Goal: Task Accomplishment & Management: Use online tool/utility

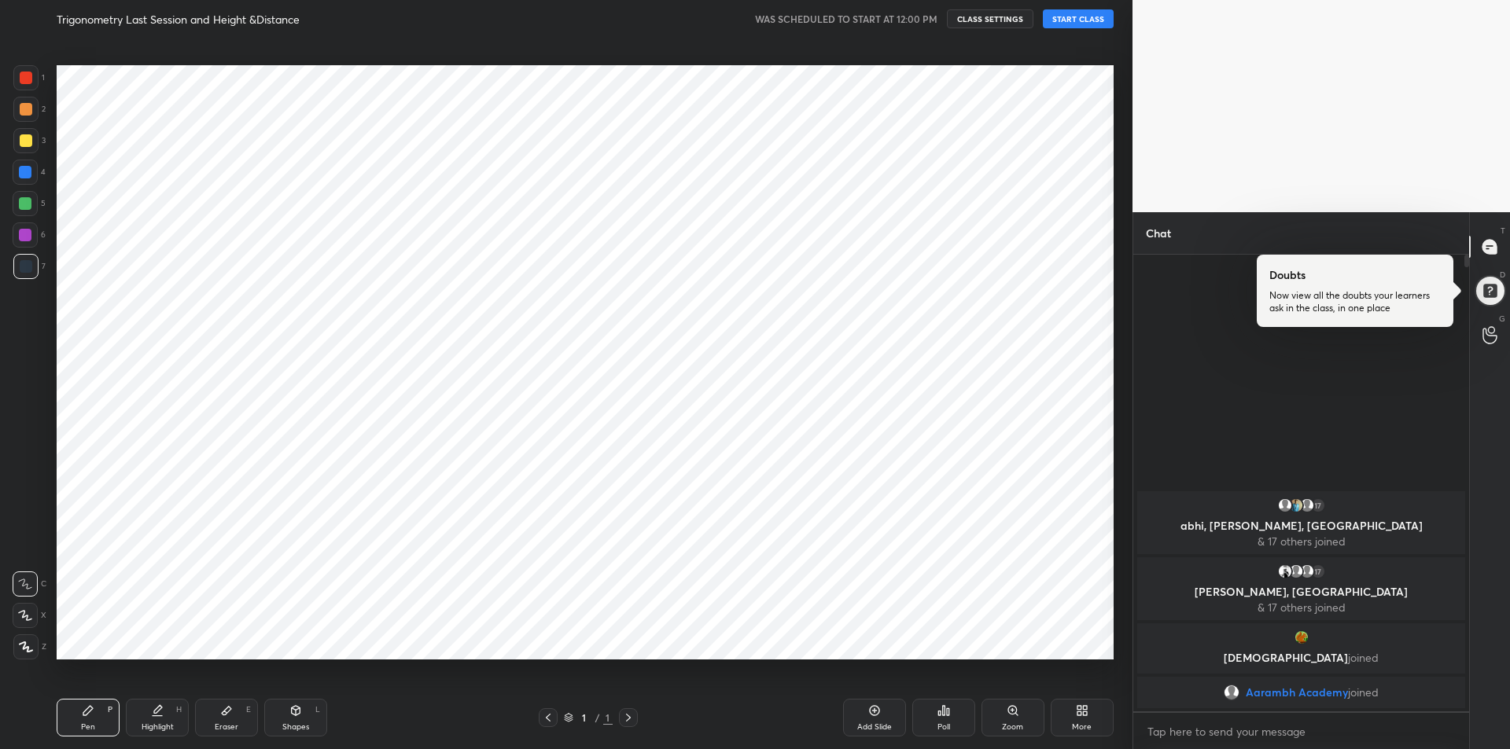
scroll to position [649, 1069]
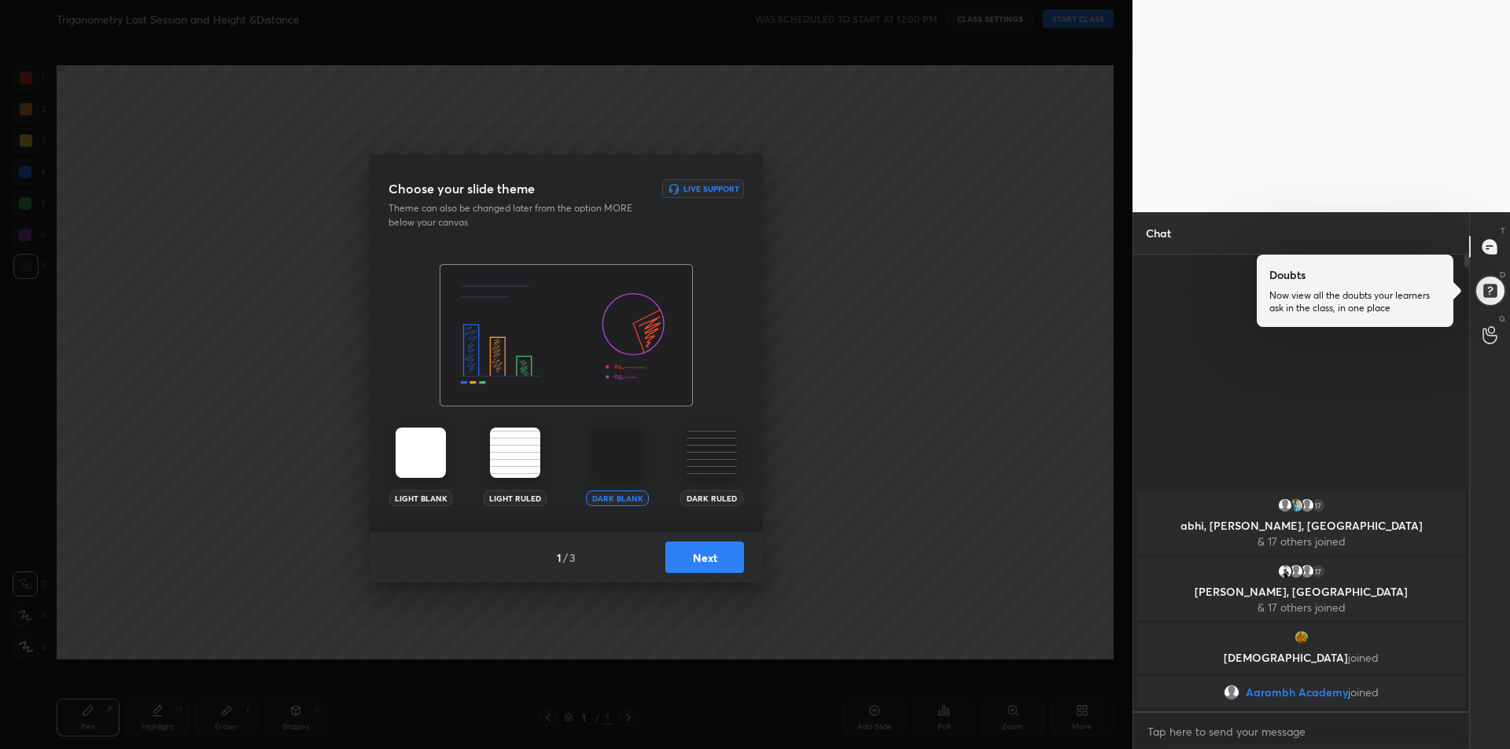
click at [719, 563] on button "Next" at bounding box center [704, 557] width 79 height 31
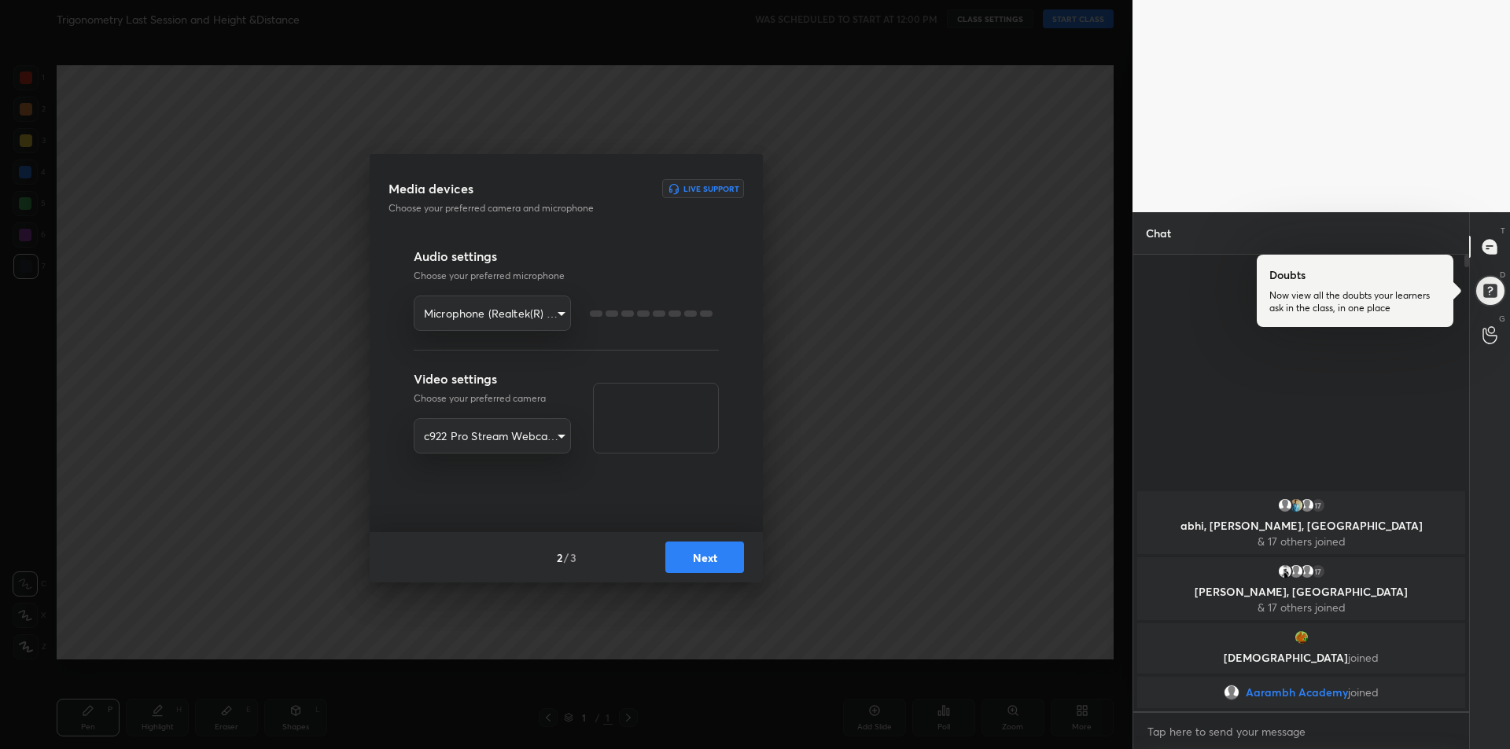
click at [722, 563] on button "Next" at bounding box center [704, 557] width 79 height 31
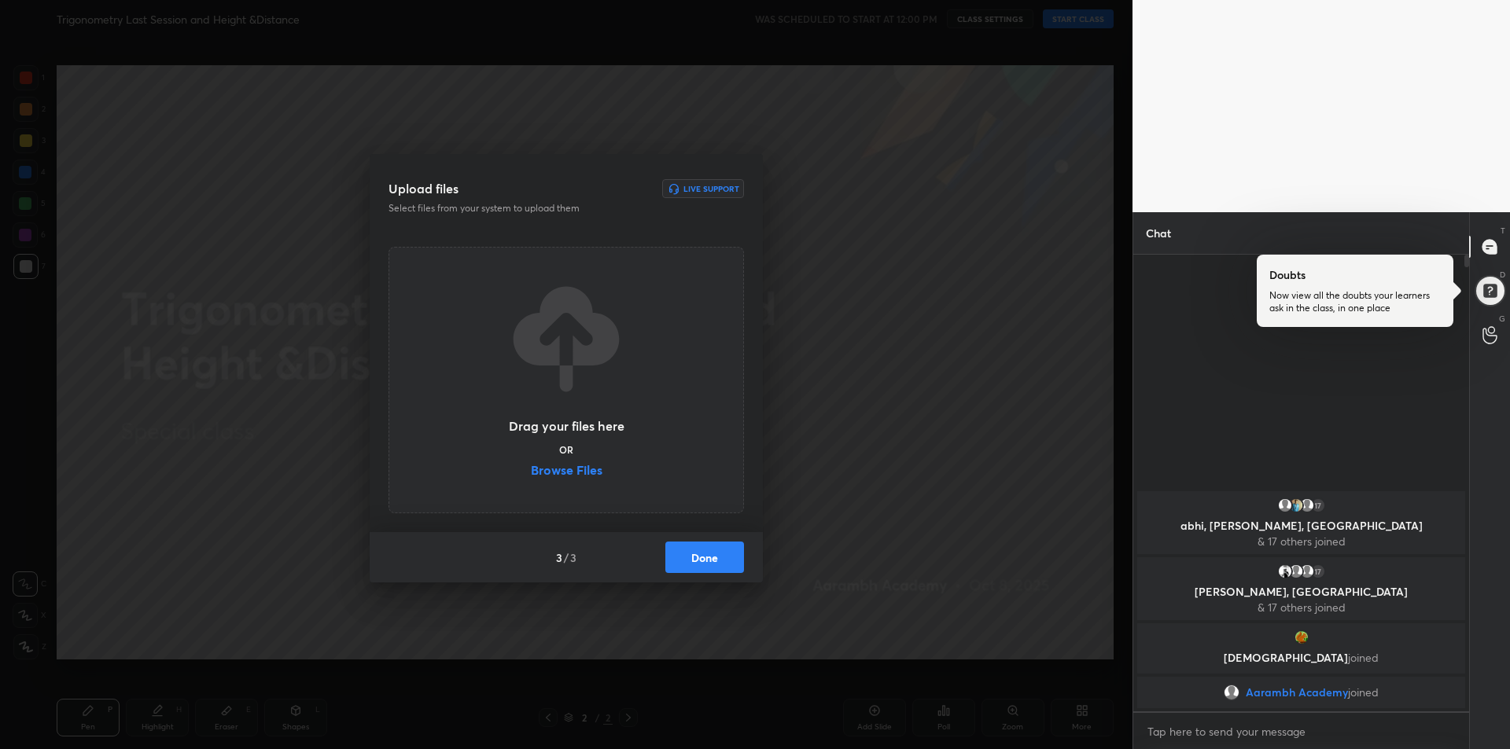
click at [724, 562] on button "Done" at bounding box center [704, 557] width 79 height 31
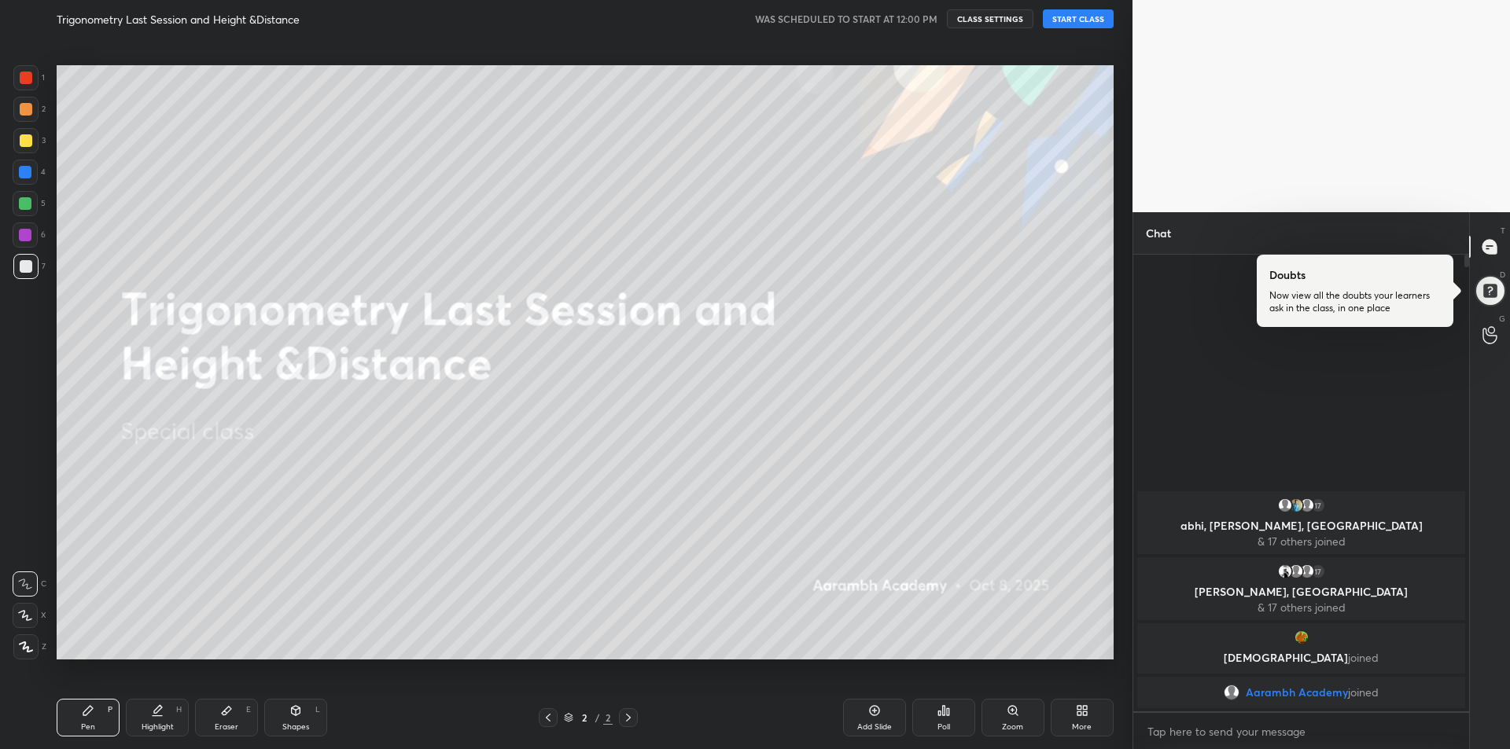
click at [1084, 21] on button "START CLASS" at bounding box center [1078, 18] width 71 height 19
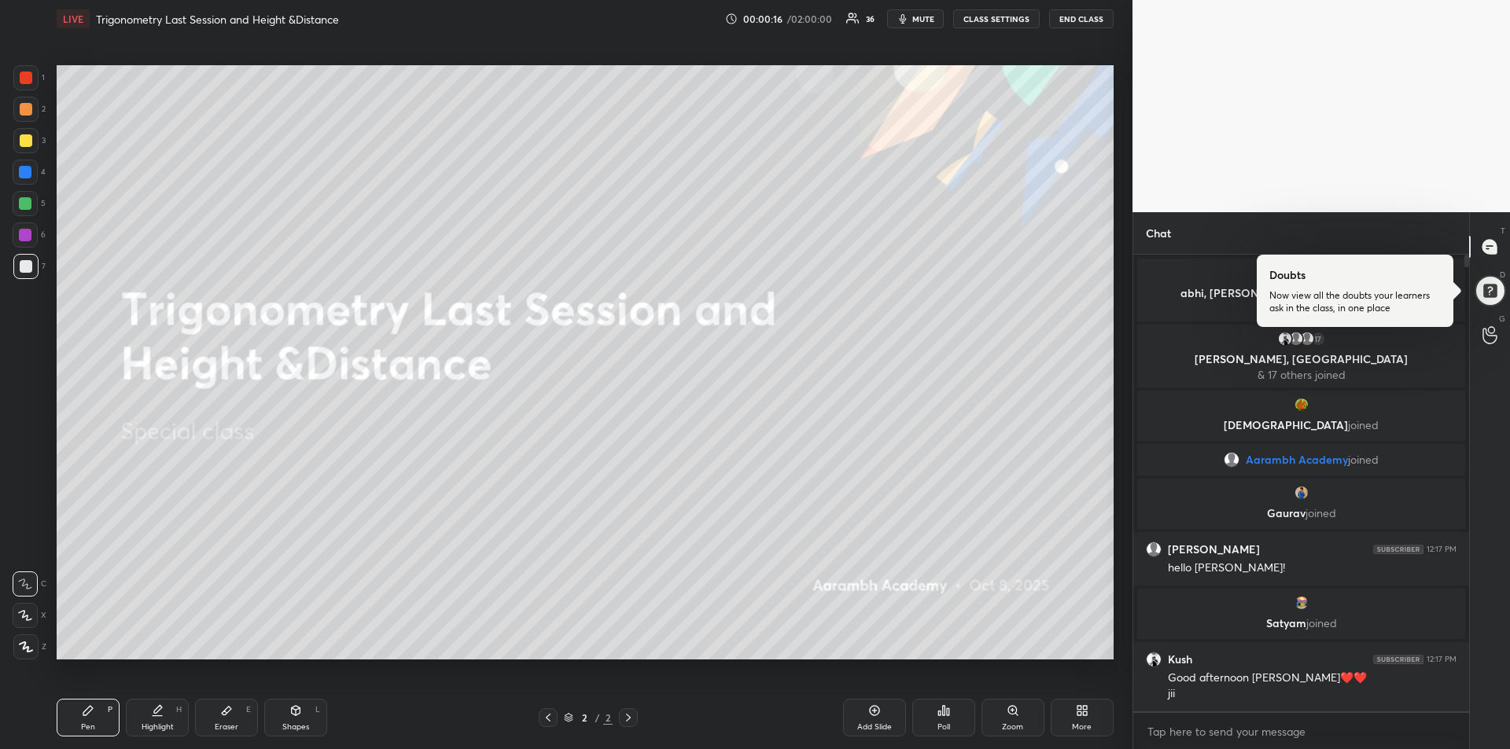
click at [920, 12] on button "mute" at bounding box center [915, 18] width 57 height 19
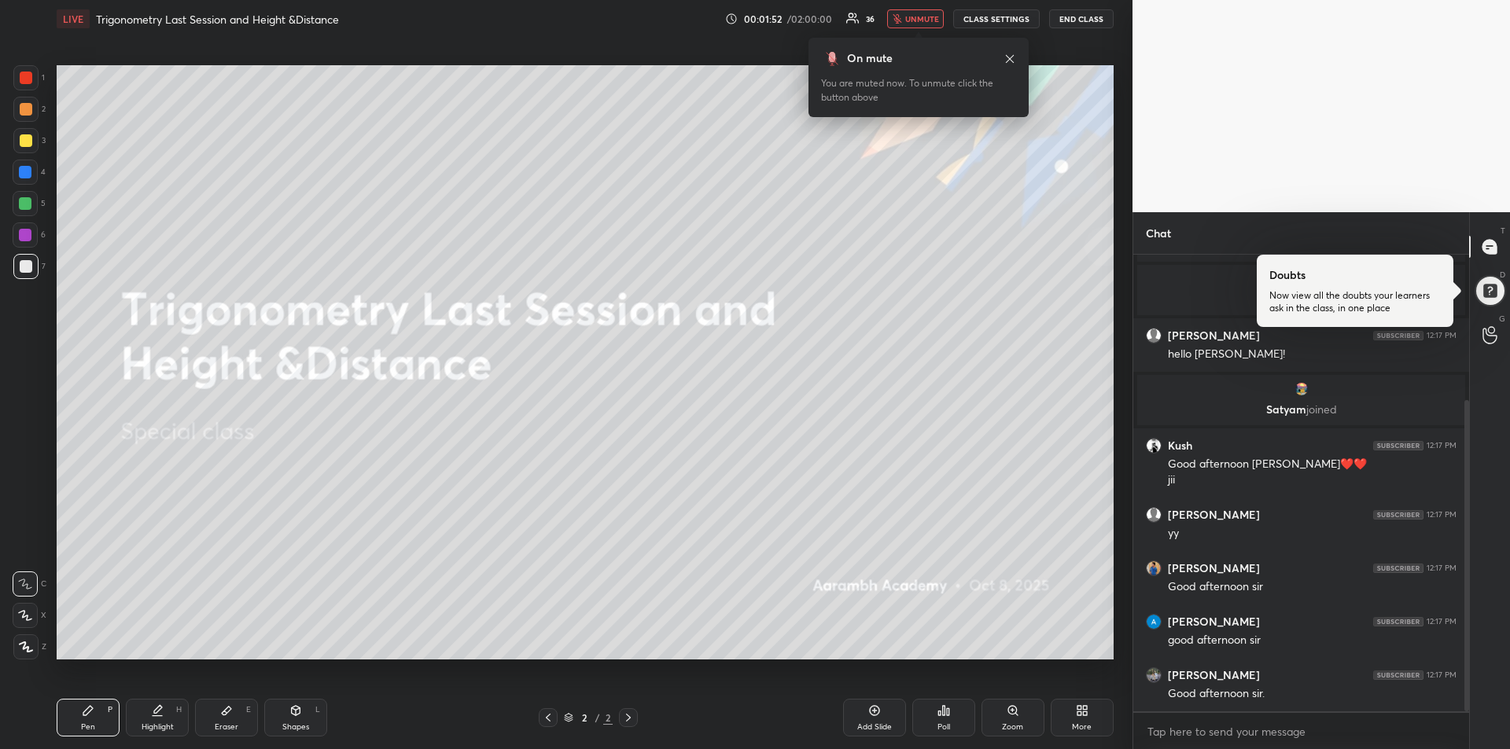
scroll to position [281, 0]
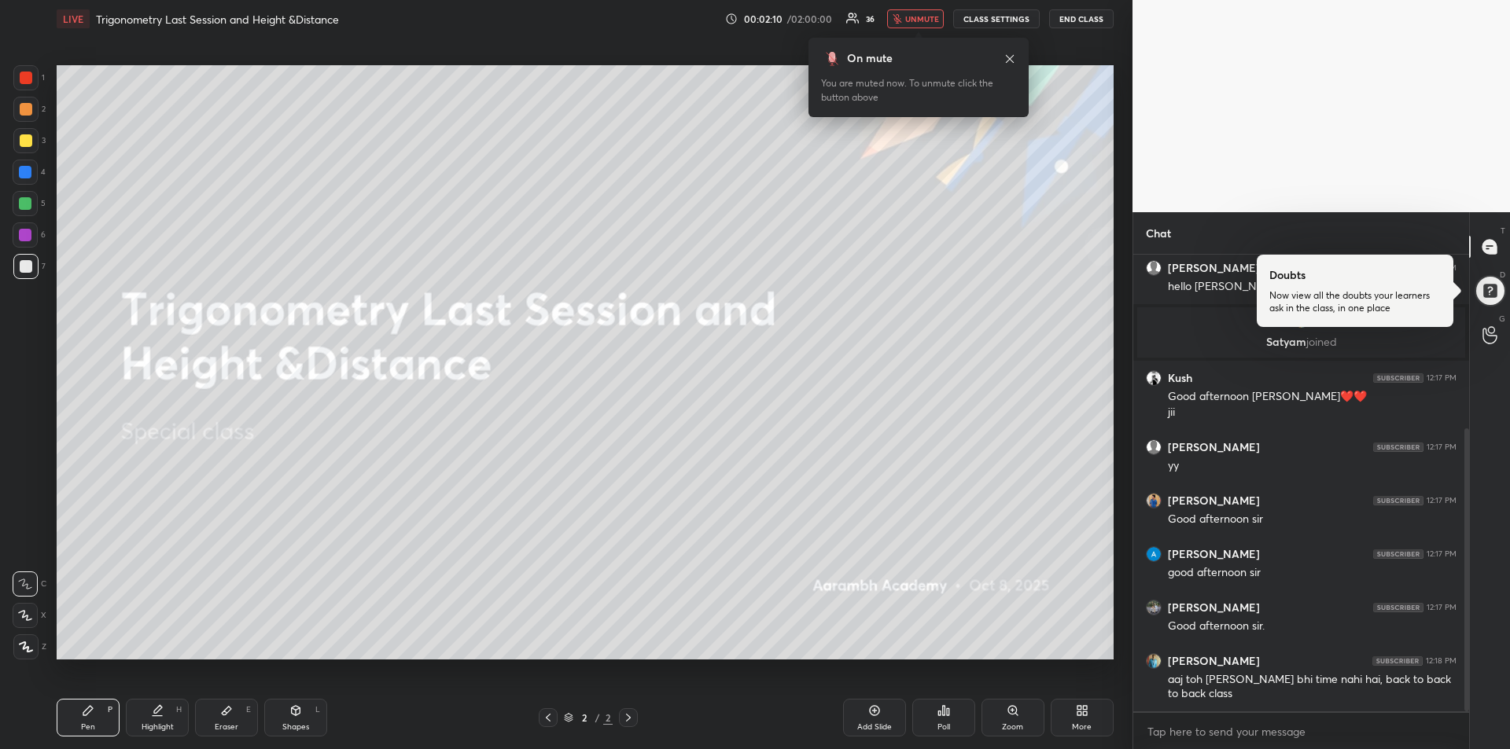
click at [1008, 62] on icon at bounding box center [1009, 59] width 13 height 13
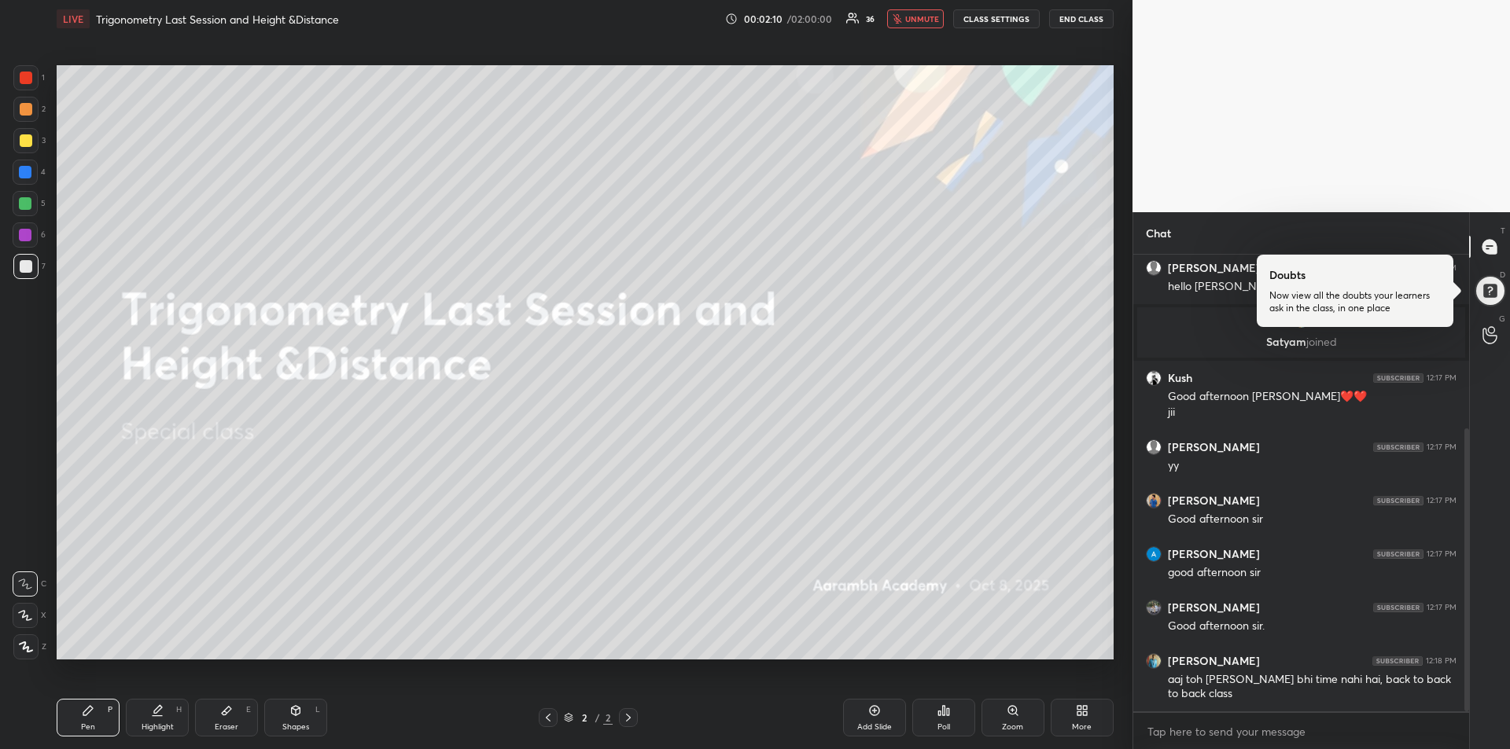
click at [914, 20] on span "unmute" at bounding box center [922, 18] width 34 height 11
click at [1492, 333] on circle at bounding box center [1491, 330] width 6 height 6
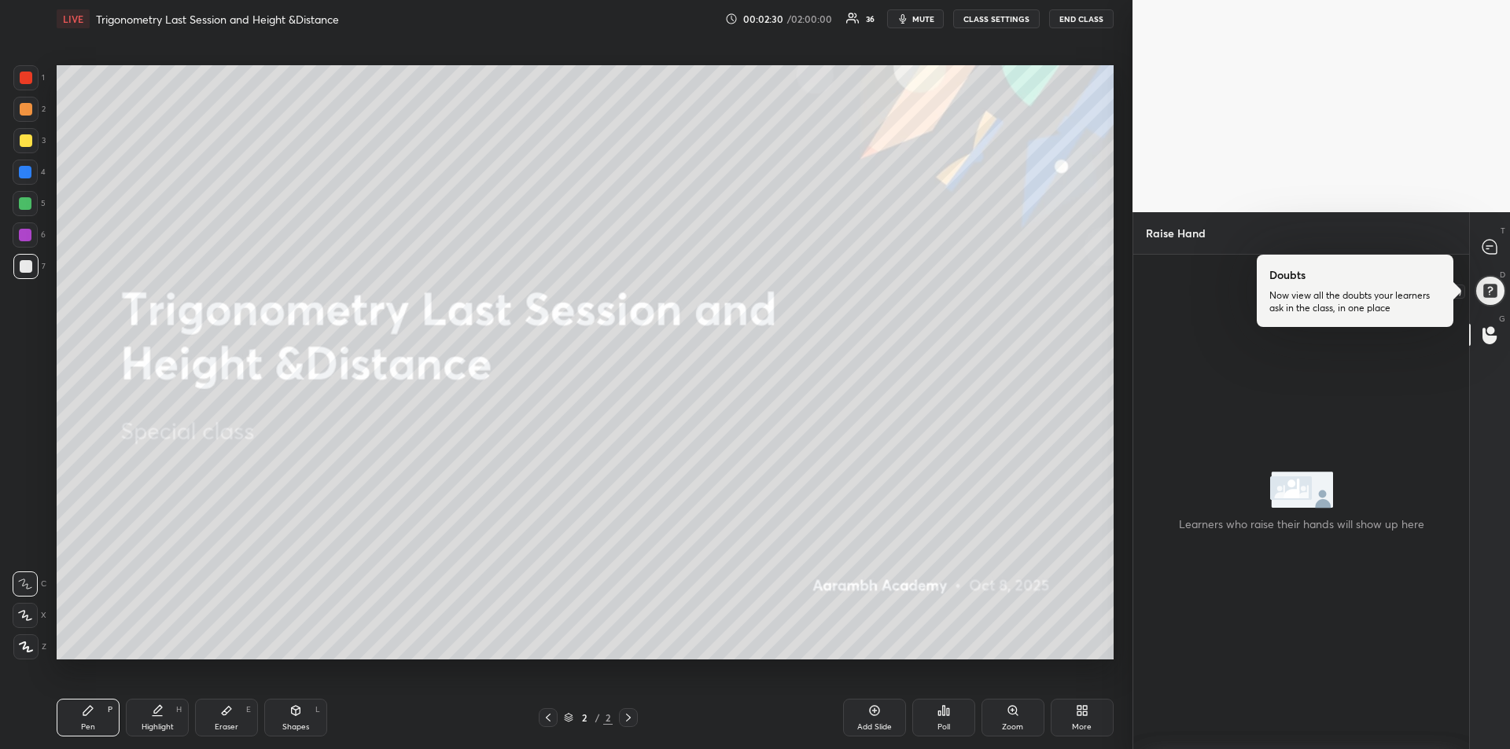
click at [1488, 288] on div at bounding box center [1490, 291] width 38 height 38
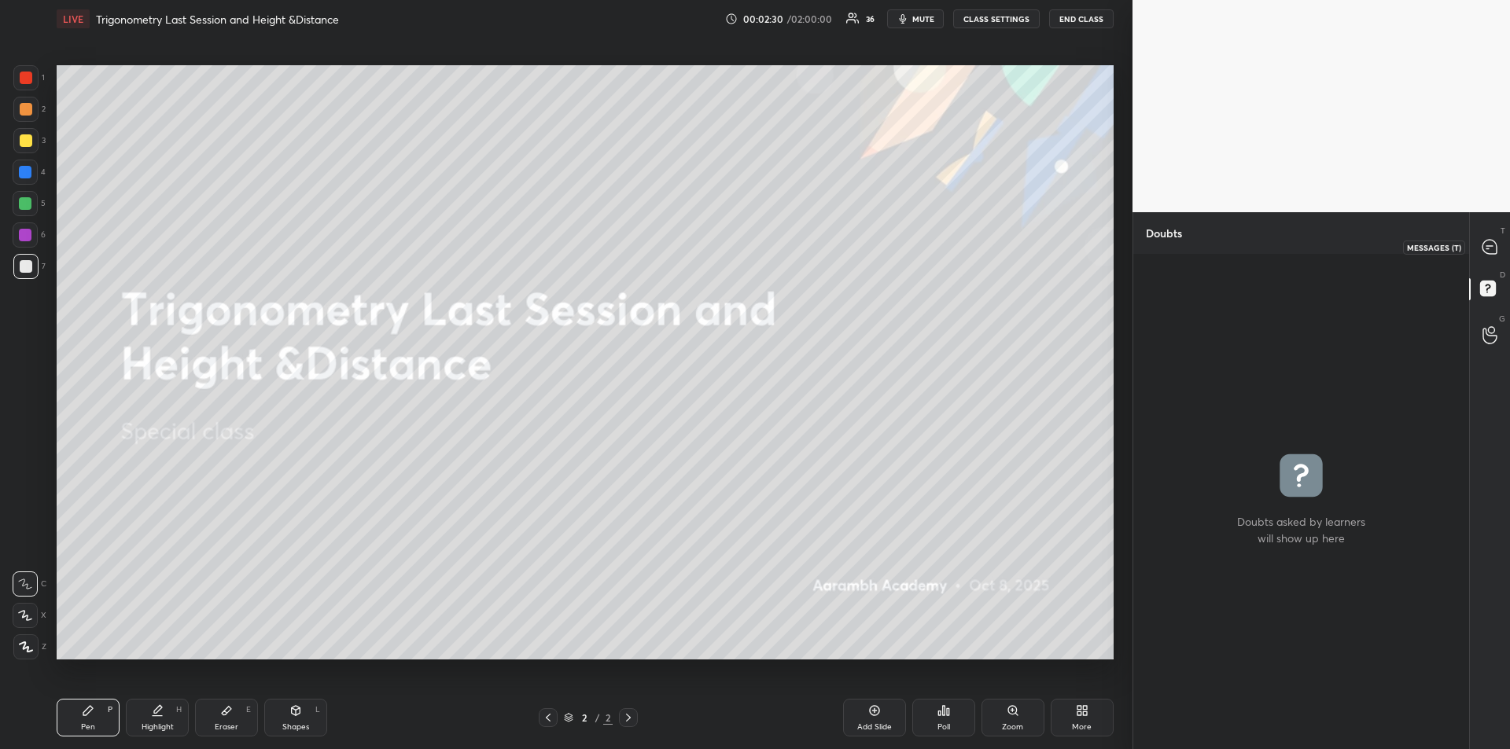
click at [1489, 245] on icon at bounding box center [1489, 247] width 14 height 14
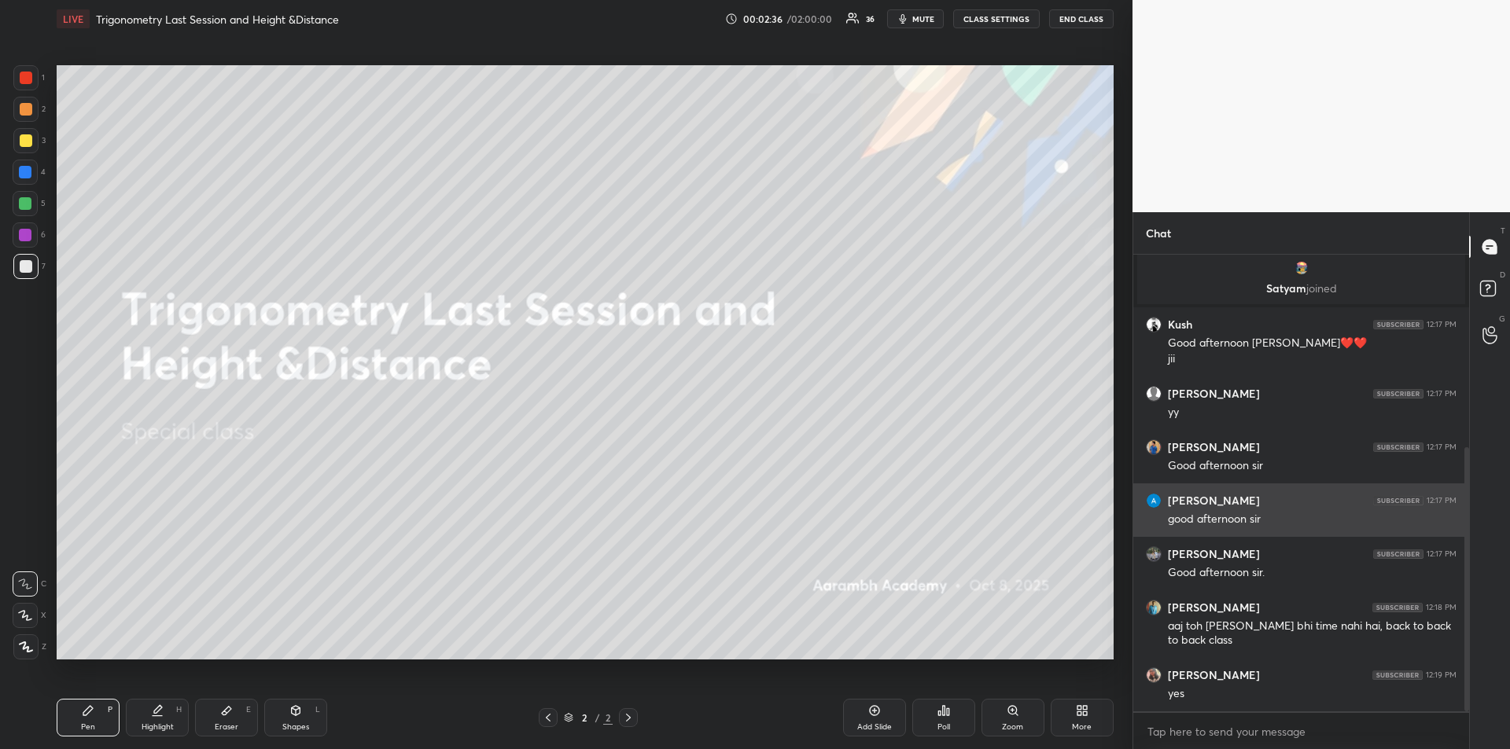
scroll to position [441, 0]
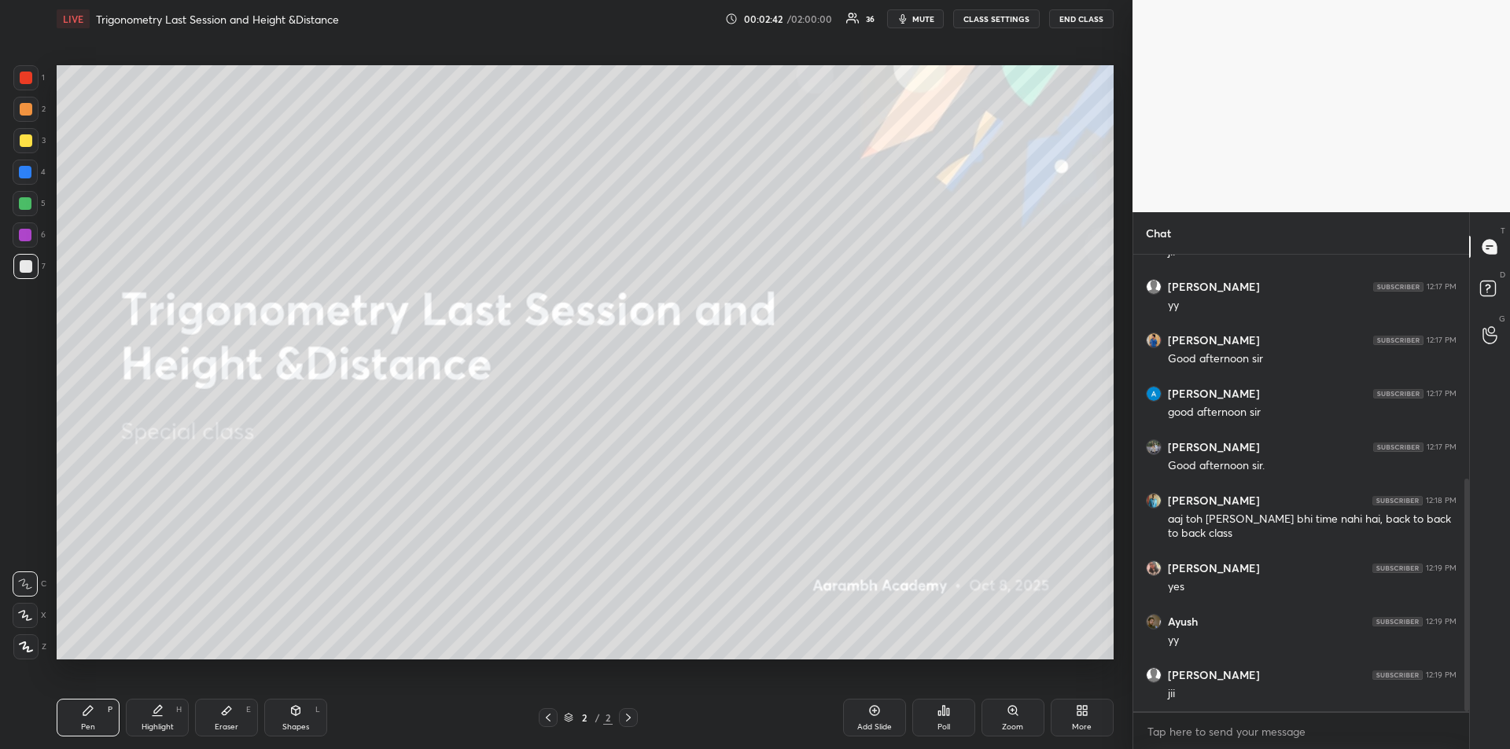
click at [28, 151] on div at bounding box center [25, 140] width 25 height 25
click at [29, 613] on icon at bounding box center [25, 615] width 14 height 11
click at [30, 182] on div at bounding box center [25, 172] width 25 height 25
click at [30, 586] on icon at bounding box center [25, 584] width 14 height 11
click at [874, 723] on div "Add Slide" at bounding box center [874, 727] width 35 height 8
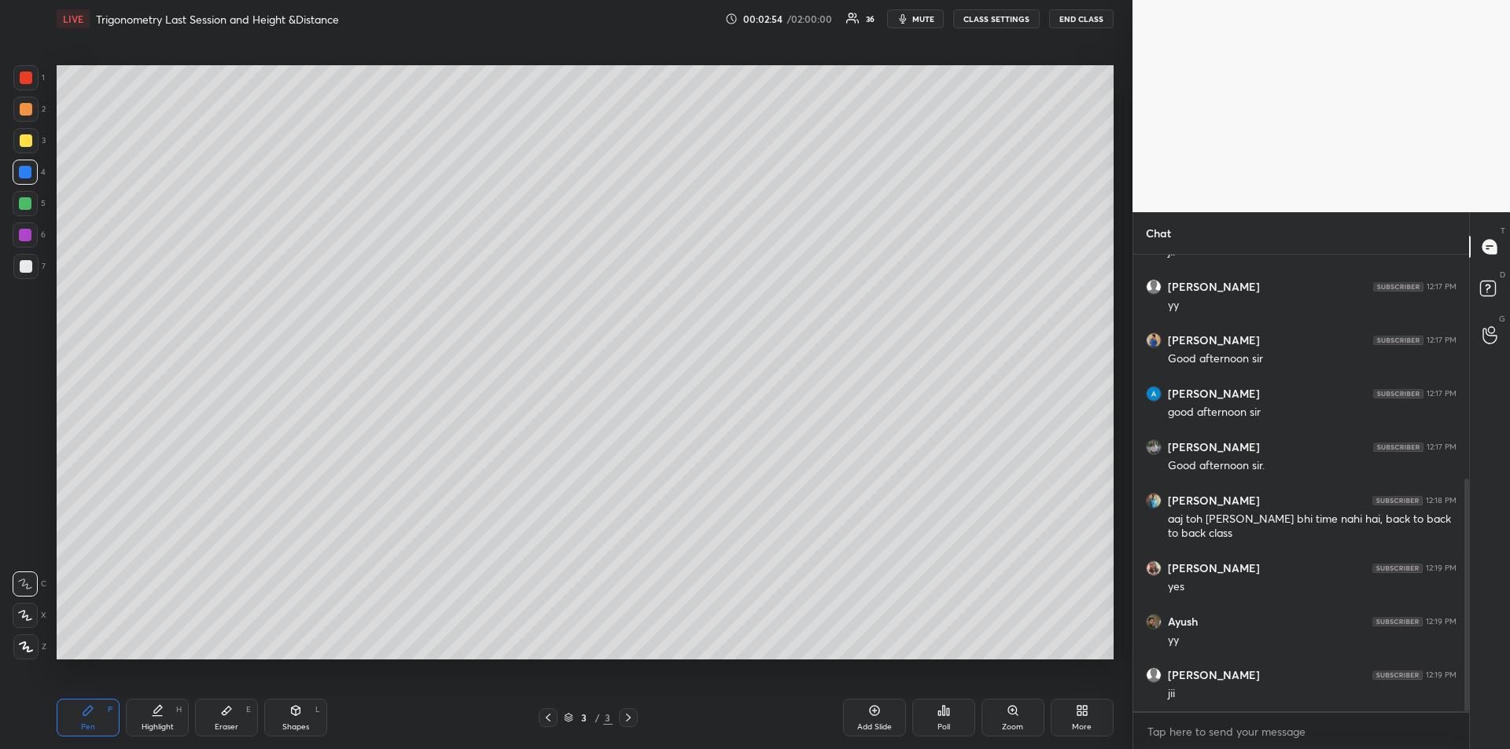
click at [294, 723] on div "Shapes" at bounding box center [295, 727] width 27 height 8
click at [29, 645] on icon at bounding box center [26, 647] width 12 height 12
click at [83, 714] on icon at bounding box center [87, 710] width 9 height 9
click at [295, 721] on div "Shapes L" at bounding box center [295, 718] width 63 height 38
click at [24, 638] on div at bounding box center [25, 647] width 25 height 25
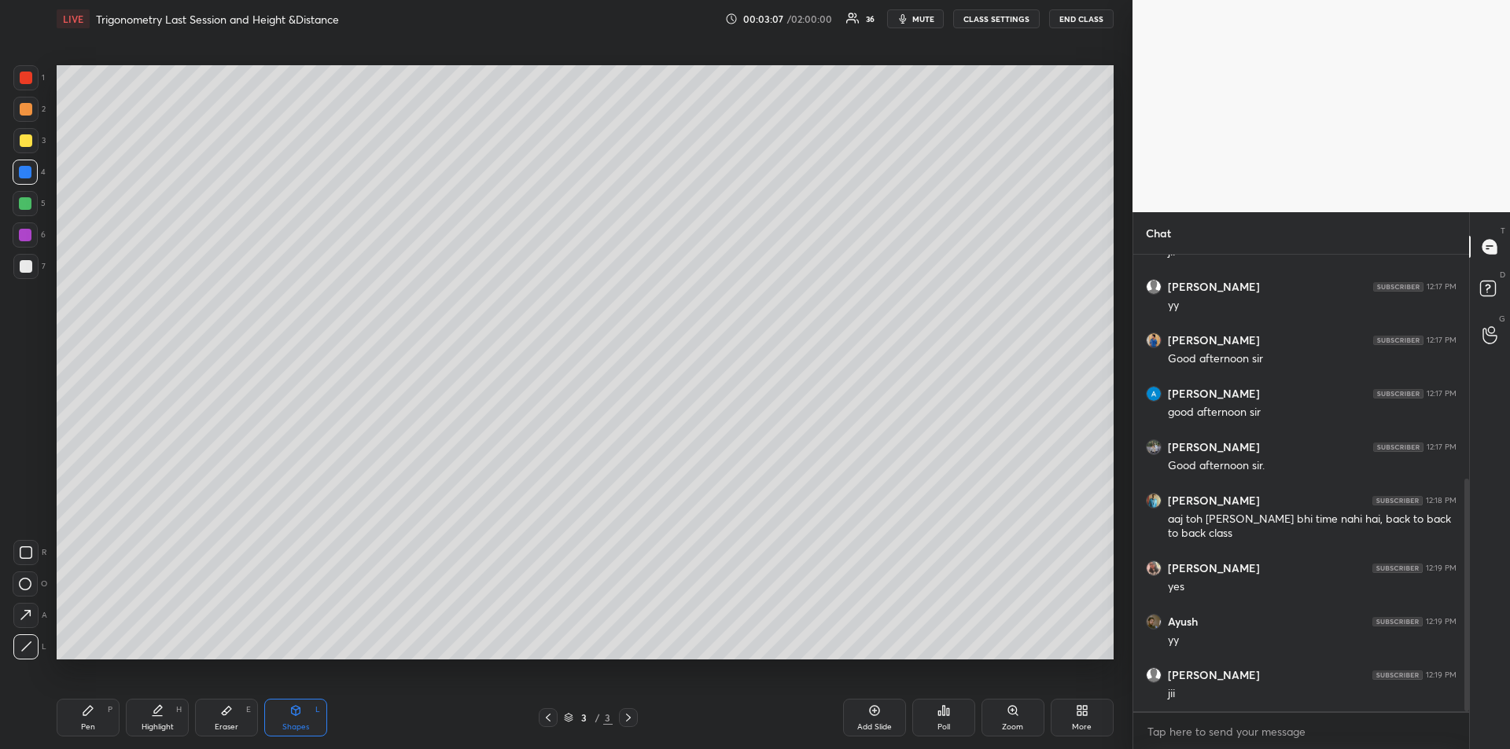
click at [96, 723] on div "Pen P" at bounding box center [88, 718] width 63 height 38
click at [304, 729] on div "Shapes" at bounding box center [295, 727] width 27 height 8
click at [30, 646] on icon at bounding box center [26, 647] width 12 height 12
click at [86, 717] on div "Pen P" at bounding box center [88, 718] width 63 height 38
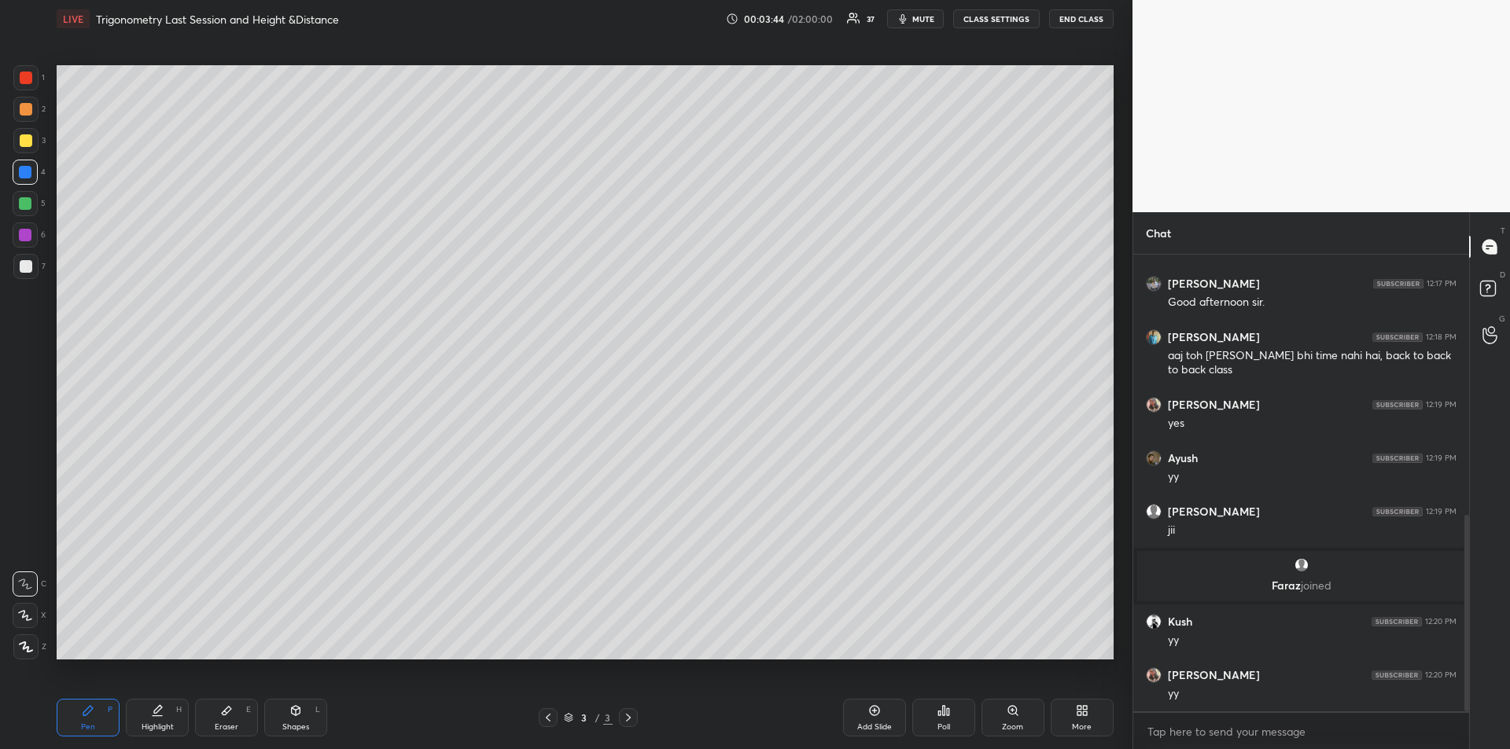
scroll to position [658, 0]
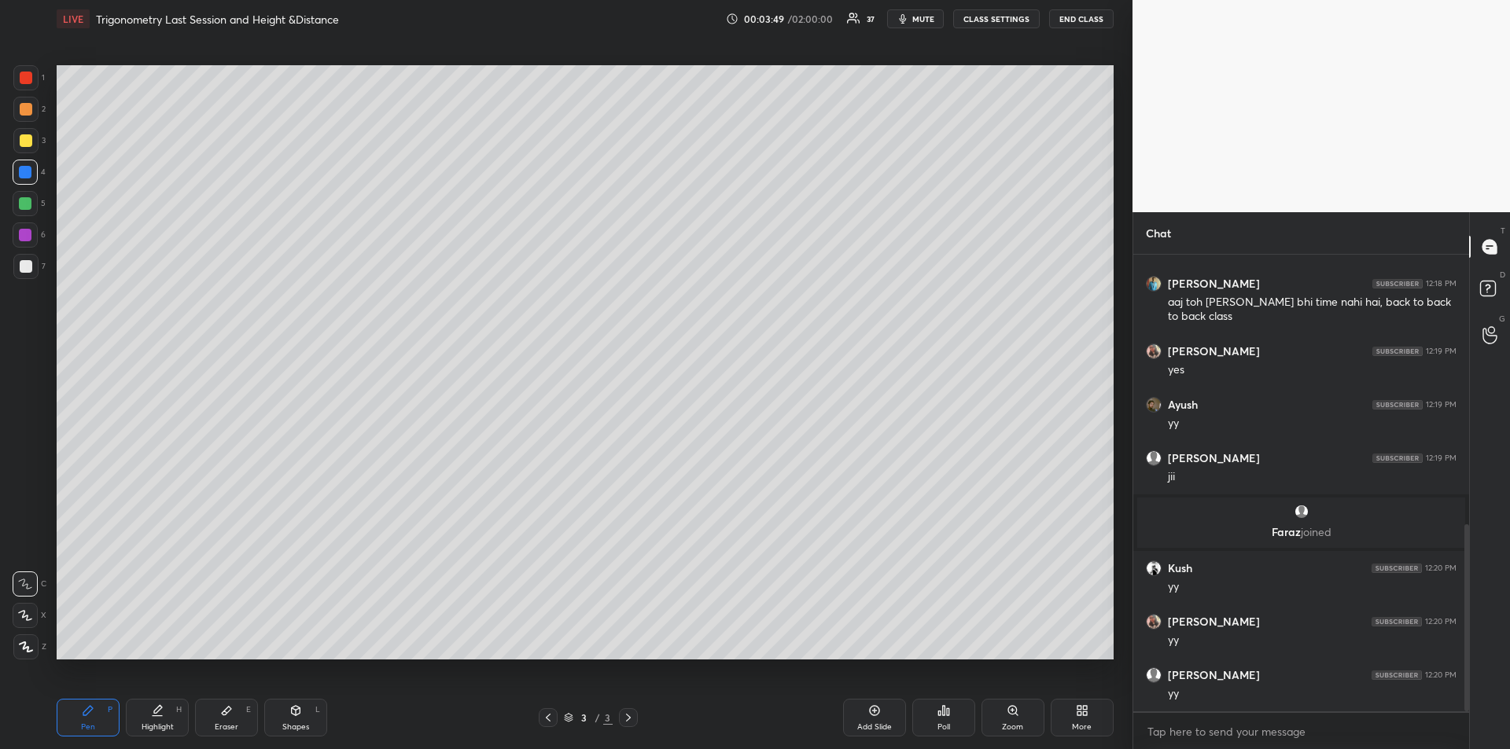
click at [28, 142] on div at bounding box center [26, 140] width 13 height 13
click at [292, 719] on div "Shapes L" at bounding box center [295, 718] width 63 height 38
click at [28, 642] on icon at bounding box center [26, 647] width 12 height 12
click at [86, 712] on icon at bounding box center [87, 710] width 9 height 9
click at [160, 710] on icon at bounding box center [157, 711] width 13 height 13
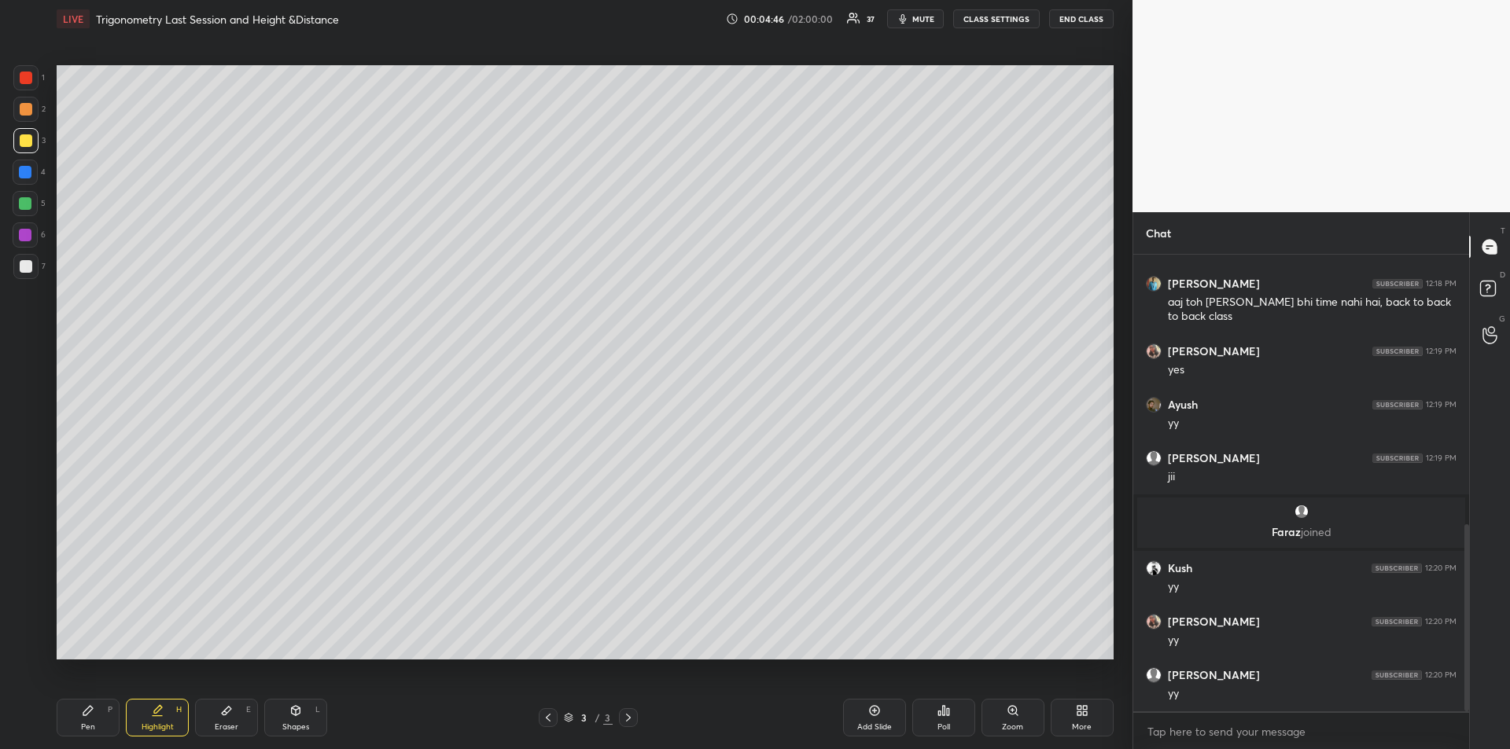
click at [84, 727] on div "Pen" at bounding box center [88, 727] width 14 height 8
click at [152, 719] on div "Highlight H" at bounding box center [157, 718] width 63 height 38
click at [87, 719] on div "Pen P" at bounding box center [88, 718] width 63 height 38
click at [222, 715] on icon at bounding box center [226, 711] width 13 height 13
click at [83, 712] on icon at bounding box center [87, 710] width 9 height 9
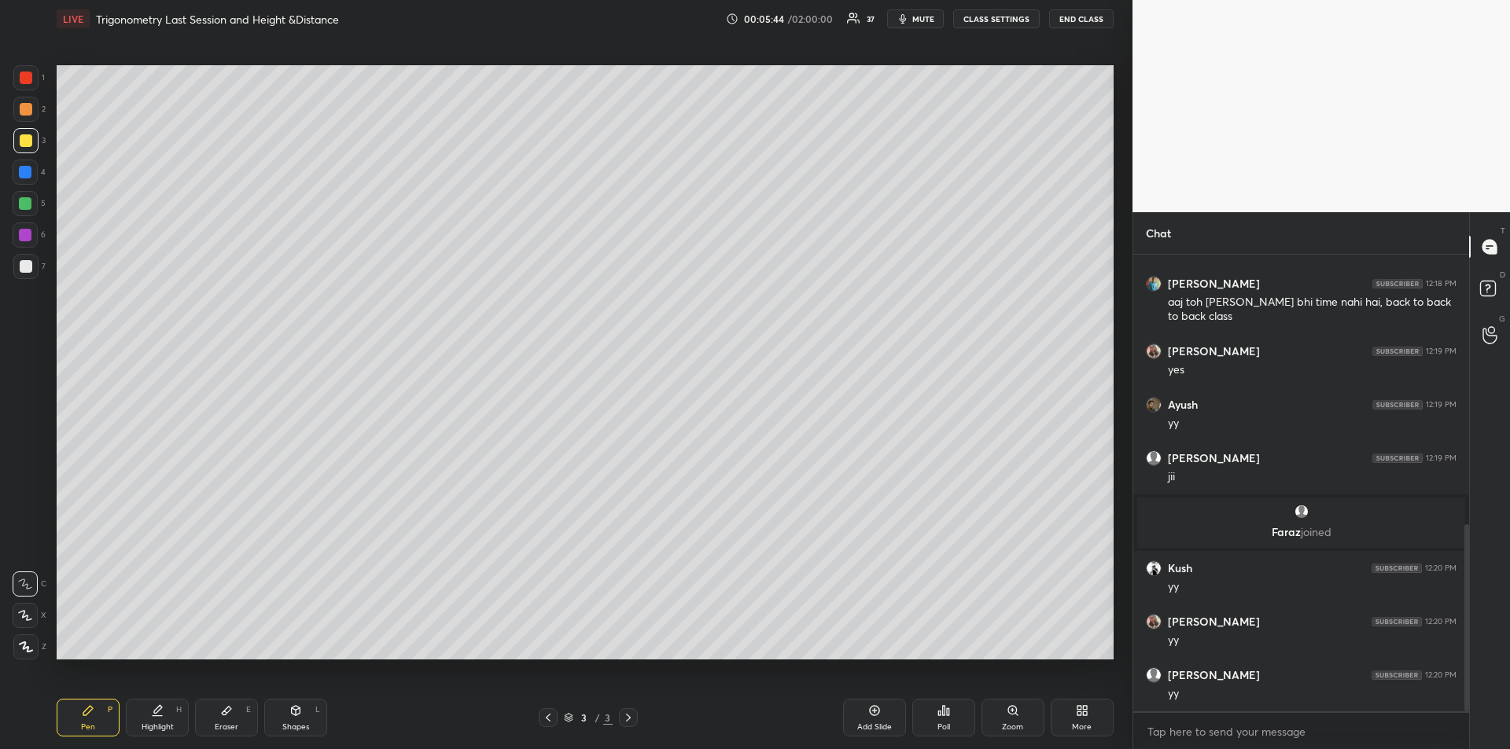
click at [232, 719] on div "Eraser E" at bounding box center [226, 718] width 63 height 38
click at [31, 645] on rect at bounding box center [31, 645] width 2 height 2
click at [96, 712] on div "Pen P" at bounding box center [88, 718] width 63 height 38
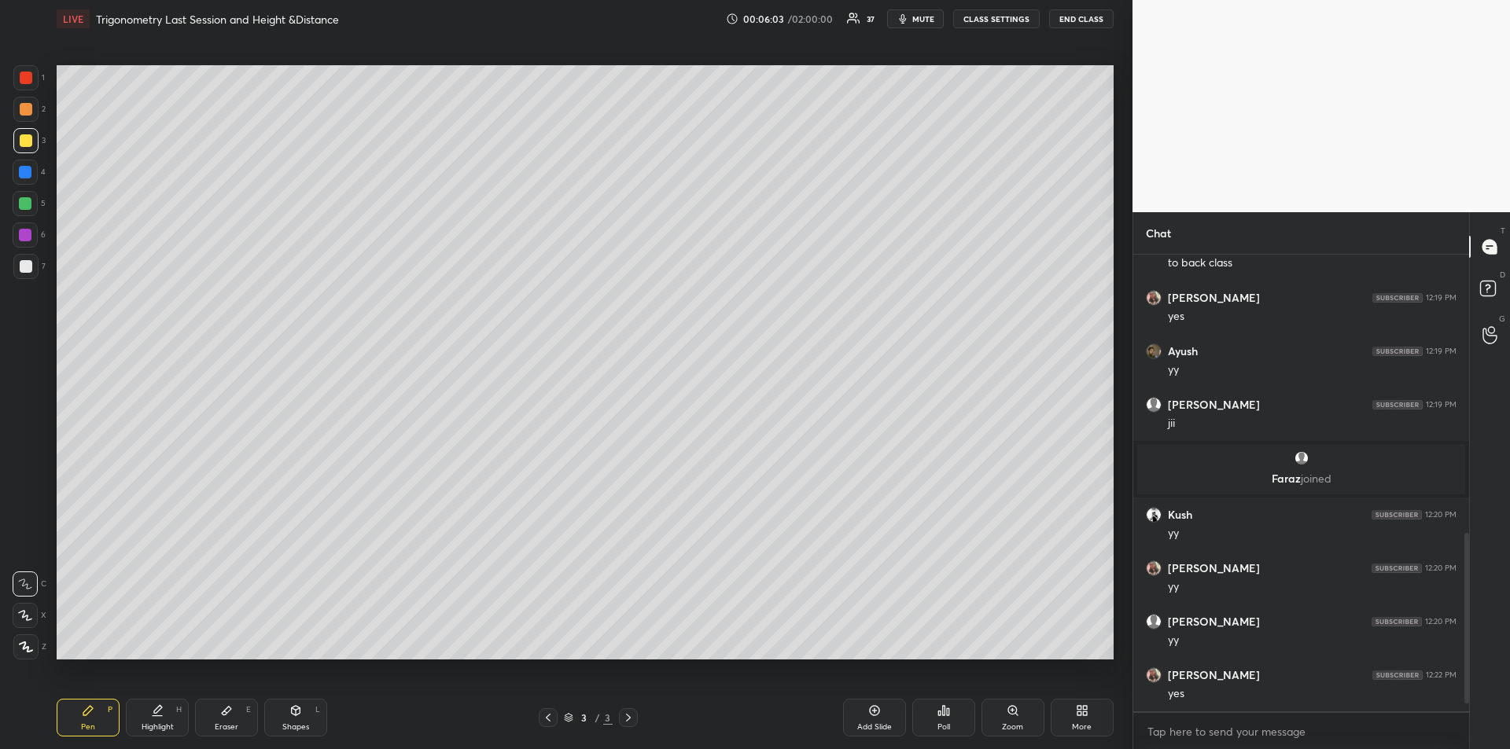
scroll to position [765, 0]
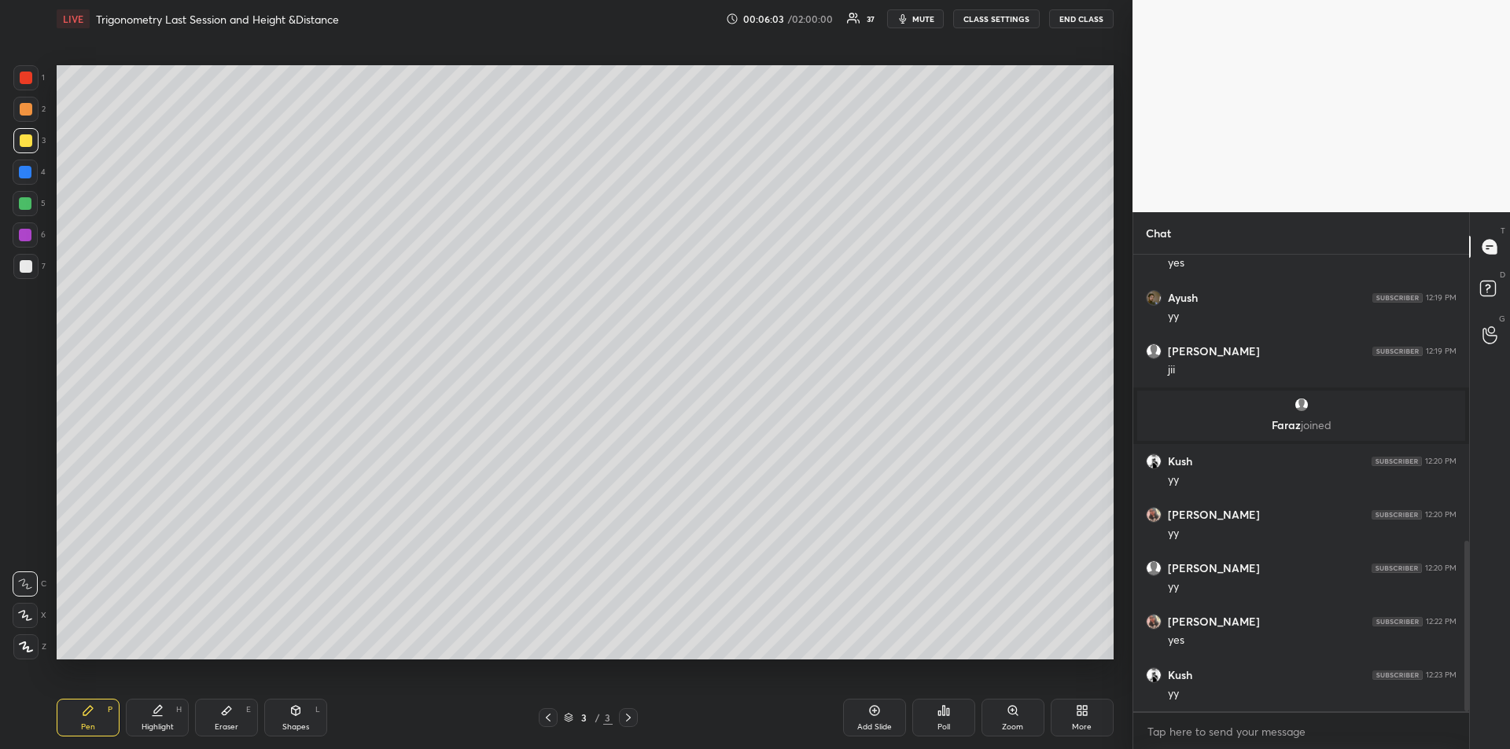
click at [26, 240] on div at bounding box center [25, 235] width 13 height 13
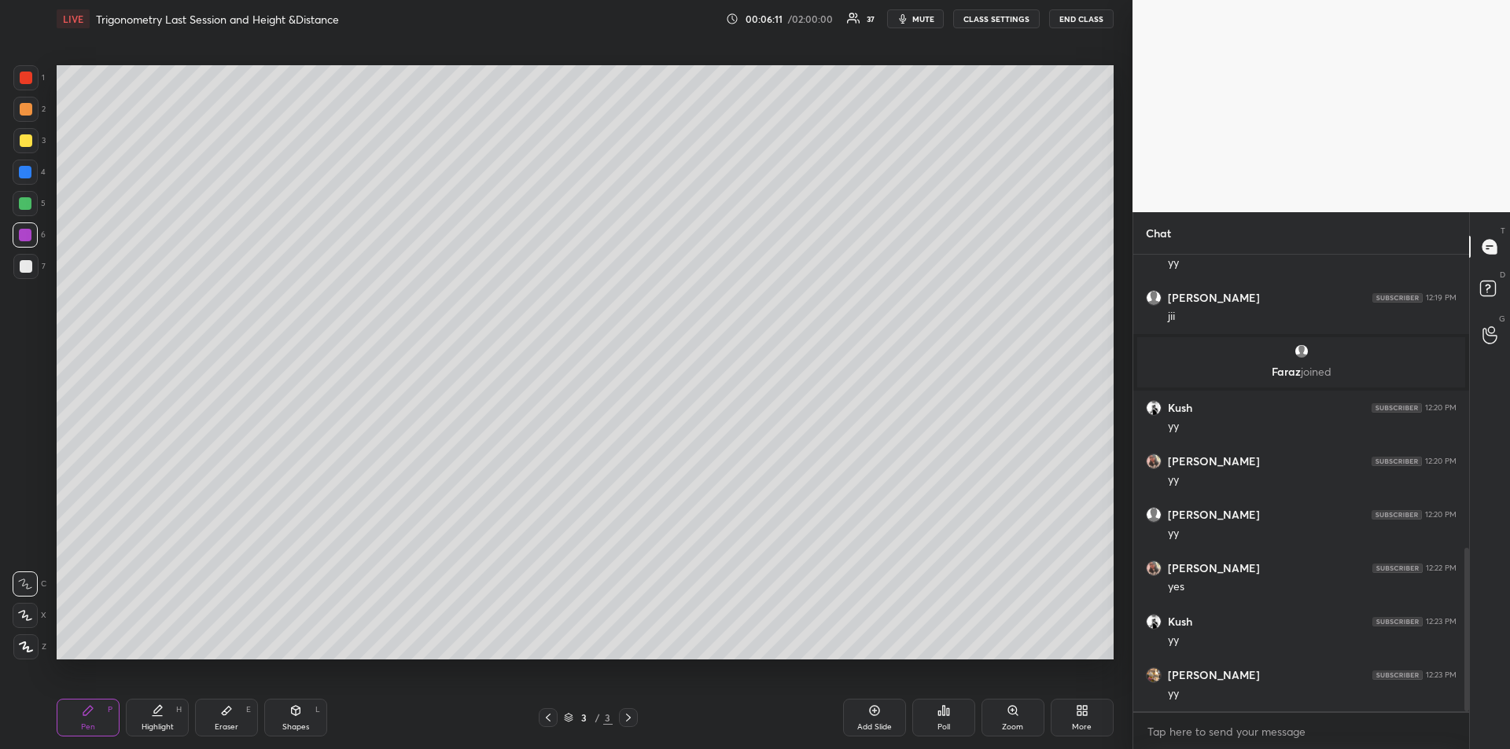
click at [871, 725] on div "Add Slide" at bounding box center [874, 727] width 35 height 8
click at [25, 270] on div at bounding box center [26, 266] width 13 height 13
click at [25, 139] on div at bounding box center [26, 140] width 13 height 13
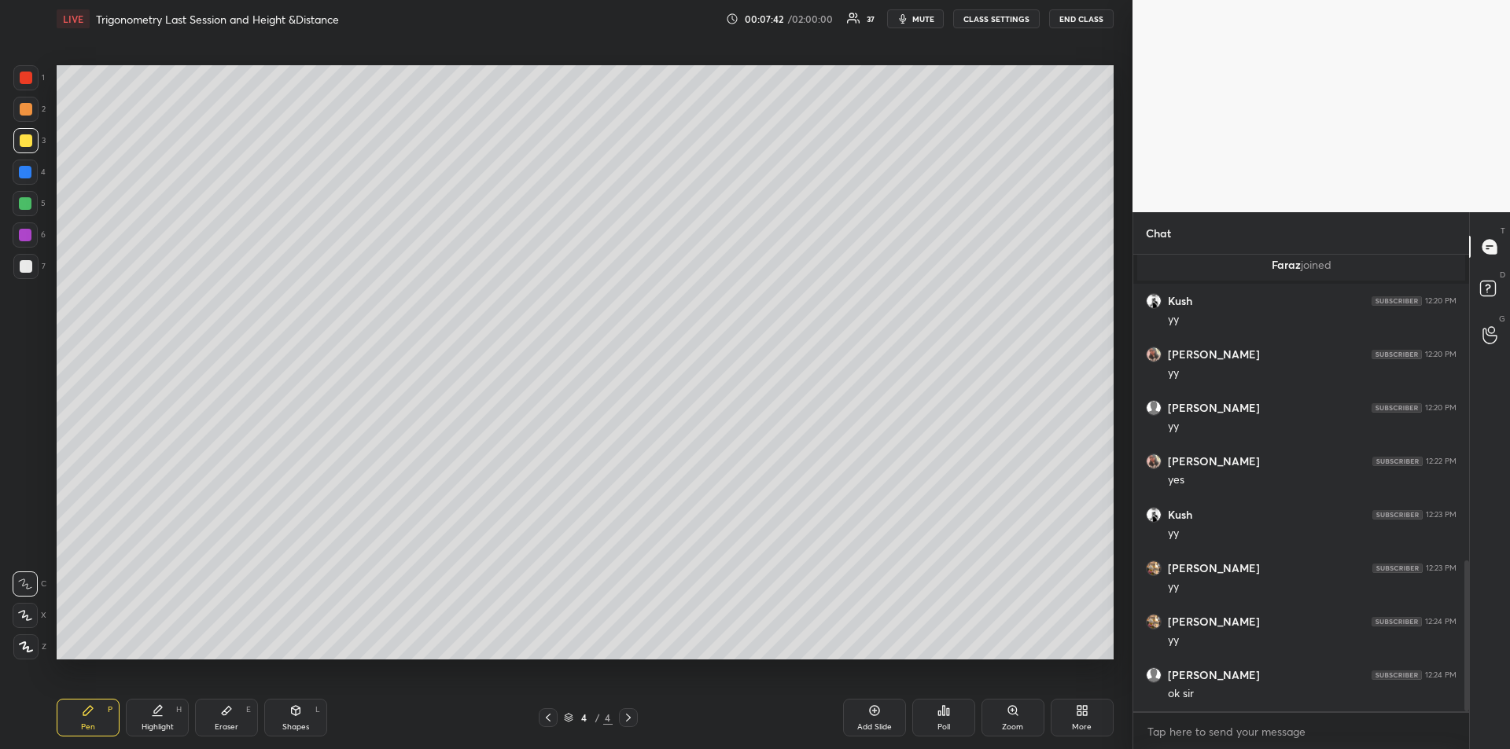
scroll to position [979, 0]
click at [21, 267] on div at bounding box center [26, 266] width 13 height 13
click at [28, 173] on div at bounding box center [25, 172] width 13 height 13
click at [547, 718] on icon at bounding box center [548, 718] width 13 height 13
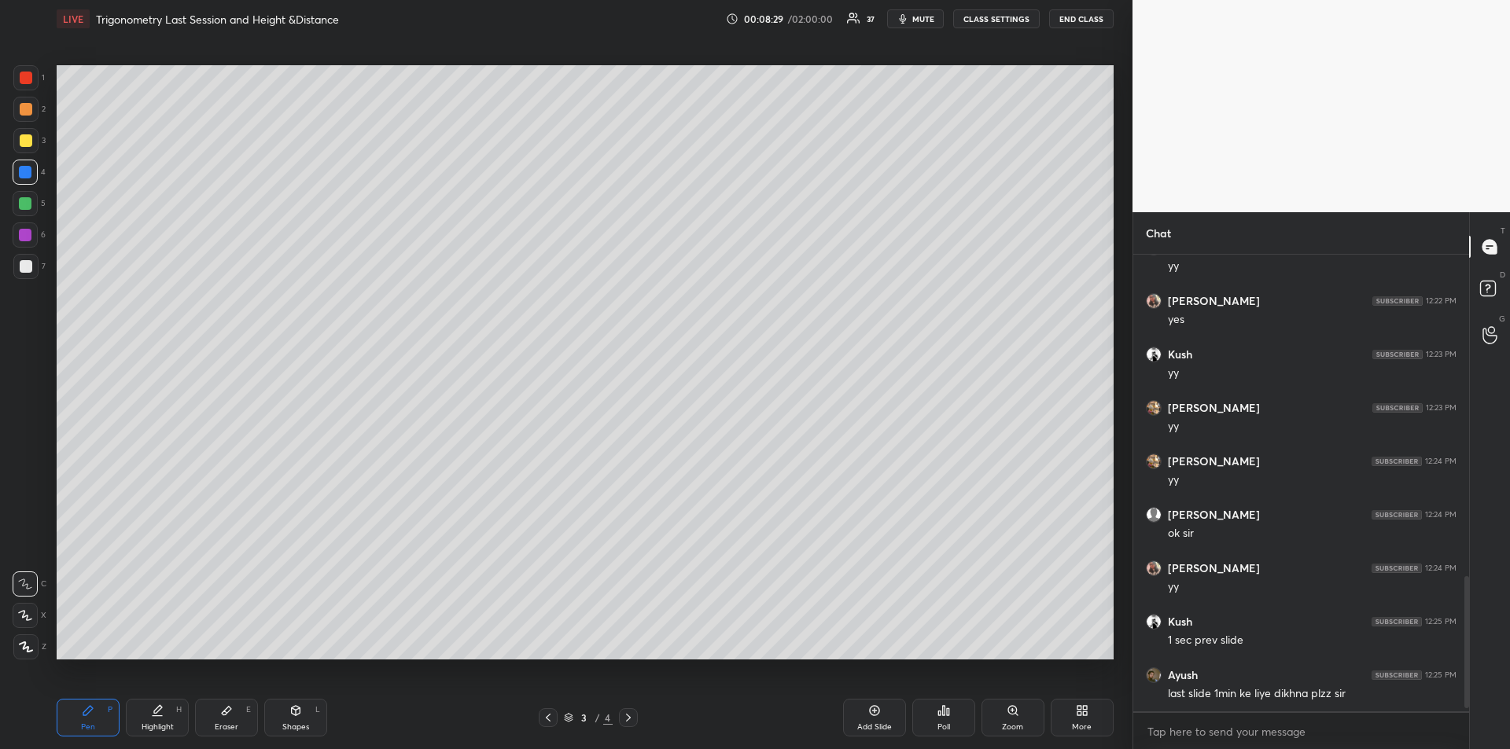
scroll to position [1139, 0]
click at [627, 716] on icon at bounding box center [628, 718] width 5 height 8
click at [874, 721] on div "Add Slide" at bounding box center [874, 718] width 63 height 38
click at [20, 197] on div at bounding box center [25, 203] width 25 height 25
click at [292, 723] on div "Shapes" at bounding box center [295, 727] width 27 height 8
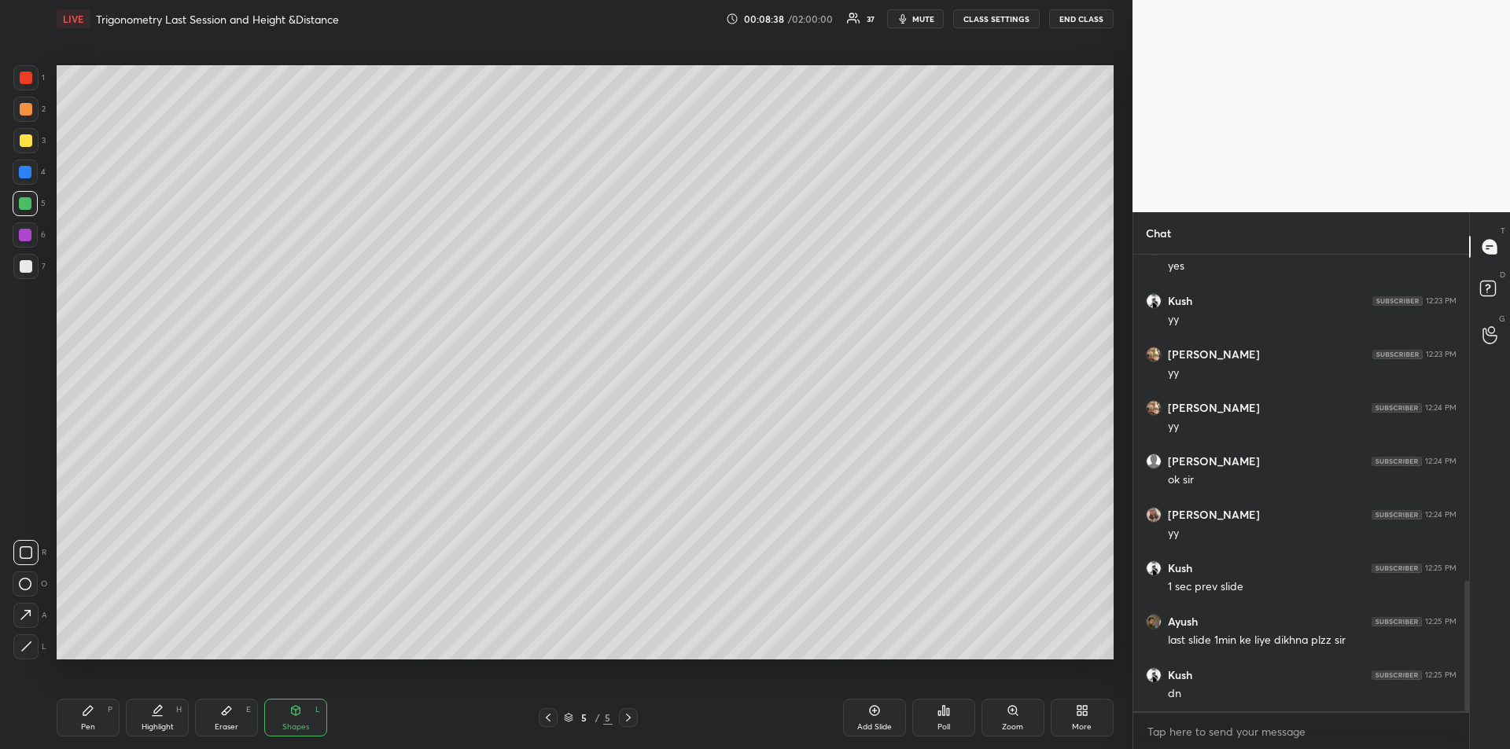
click at [23, 642] on icon at bounding box center [26, 647] width 12 height 12
click at [88, 718] on div "Pen P" at bounding box center [88, 718] width 63 height 38
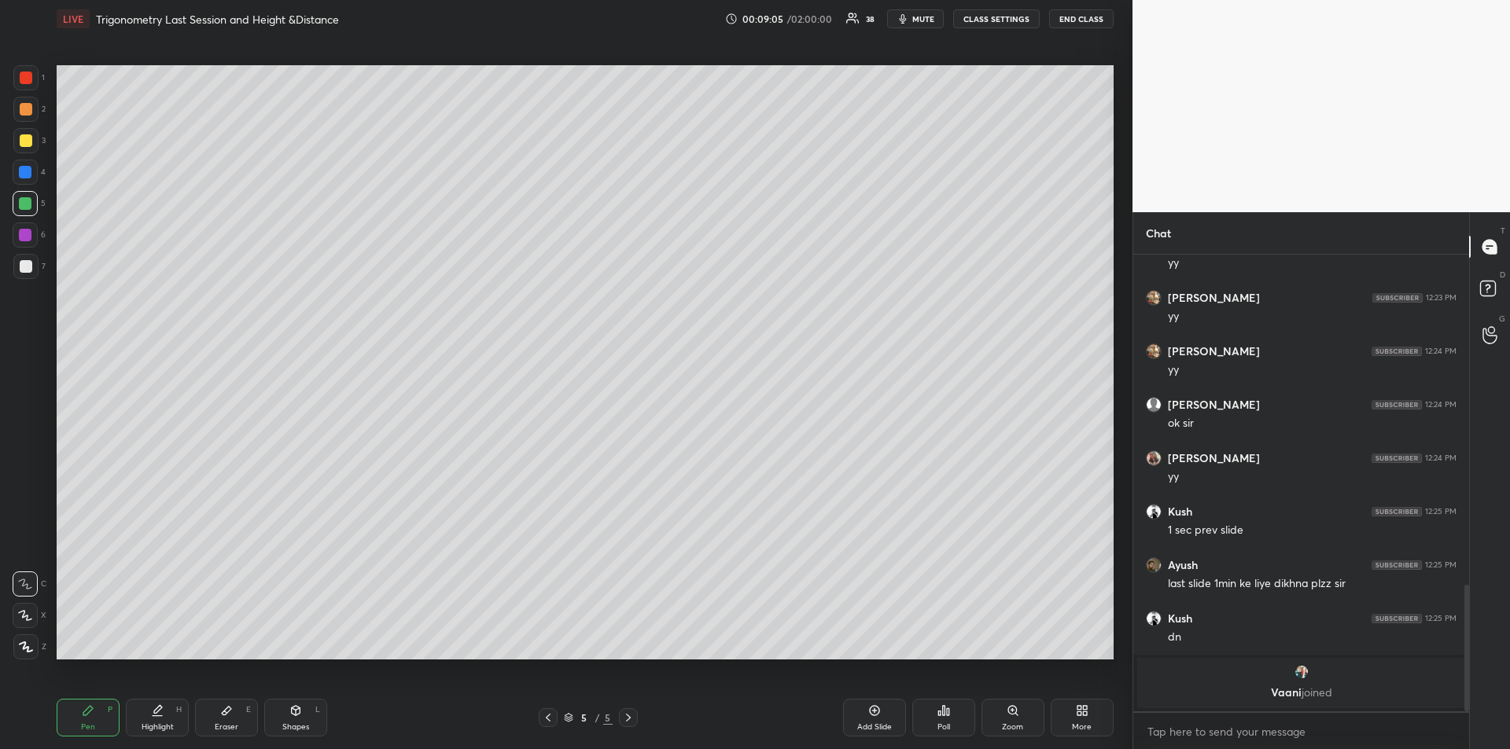
click at [24, 238] on div at bounding box center [25, 235] width 13 height 13
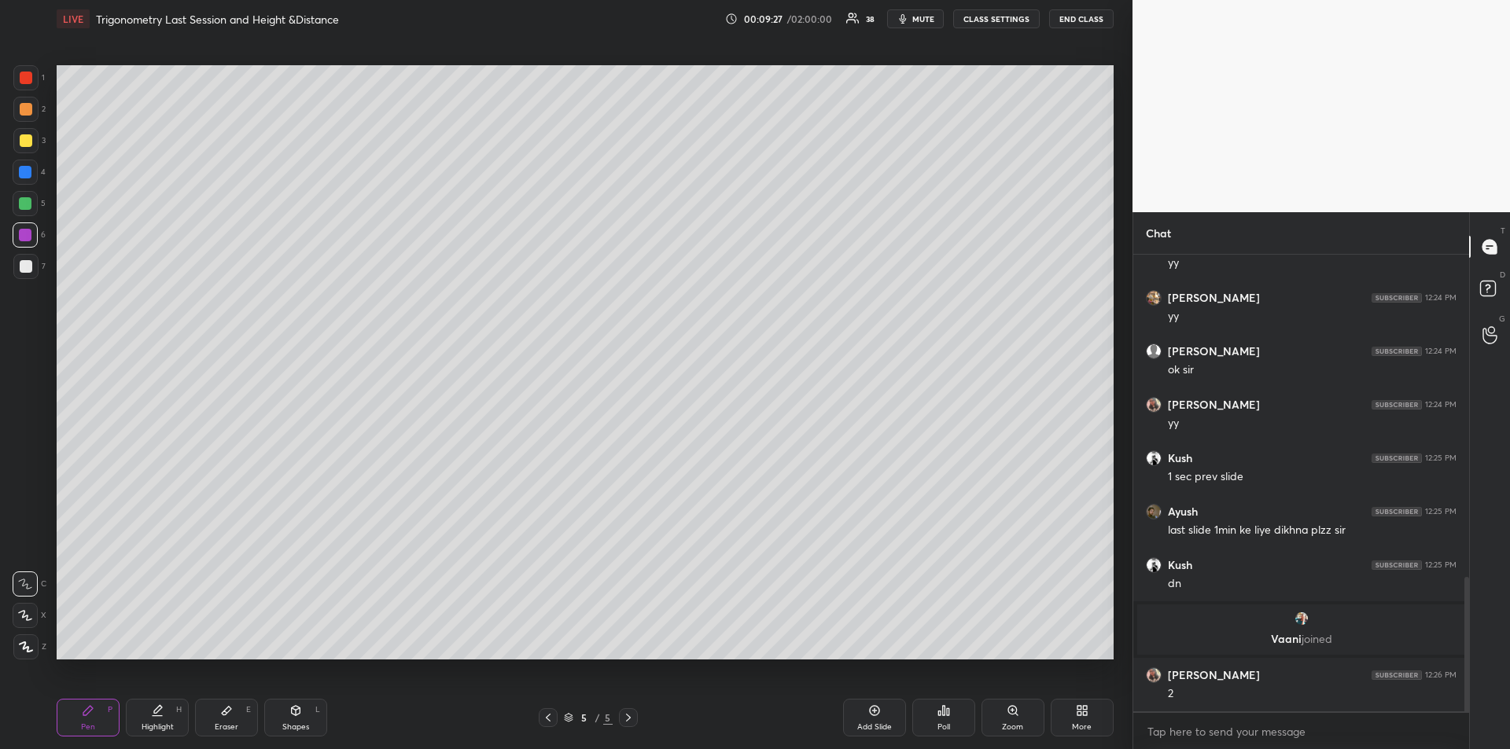
scroll to position [1147, 0]
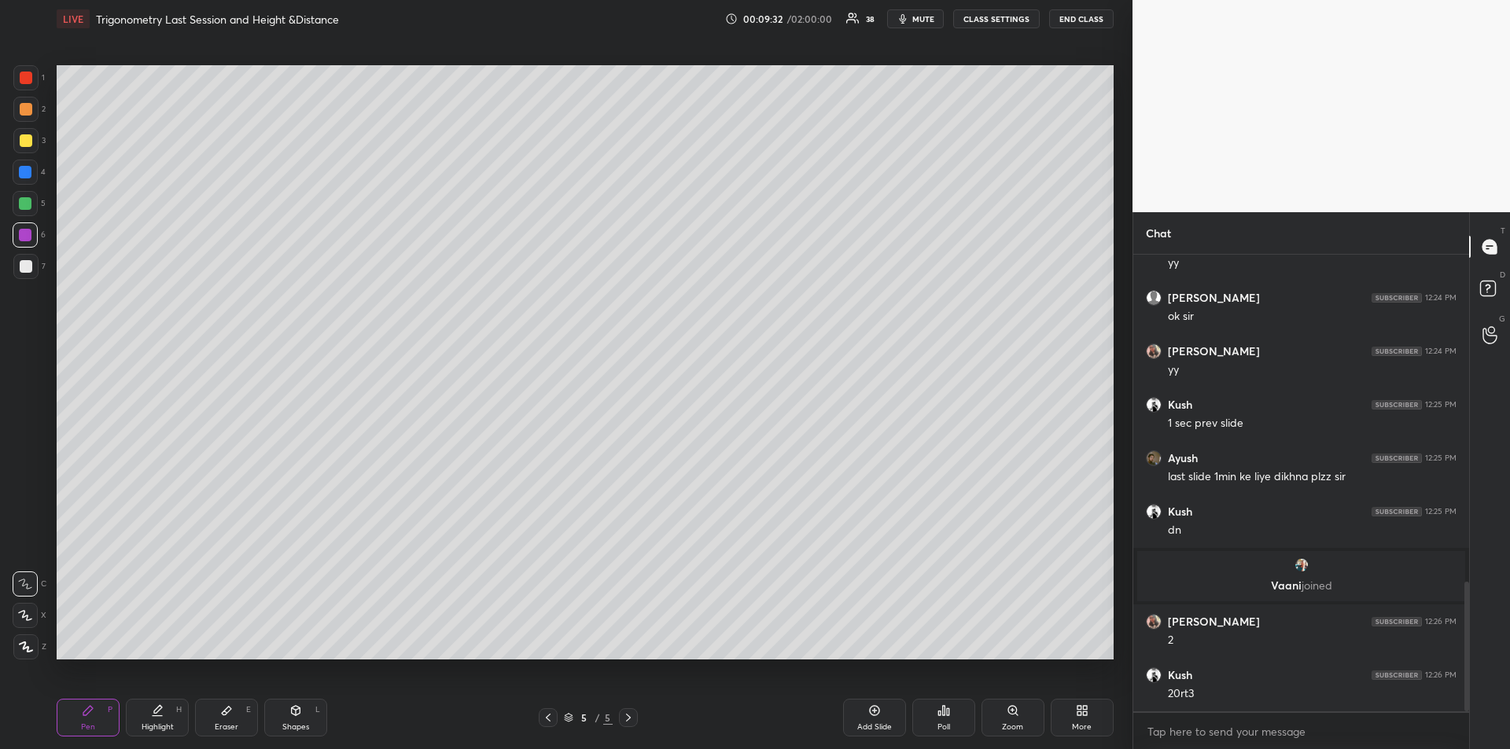
click at [154, 716] on icon at bounding box center [157, 716] width 9 height 0
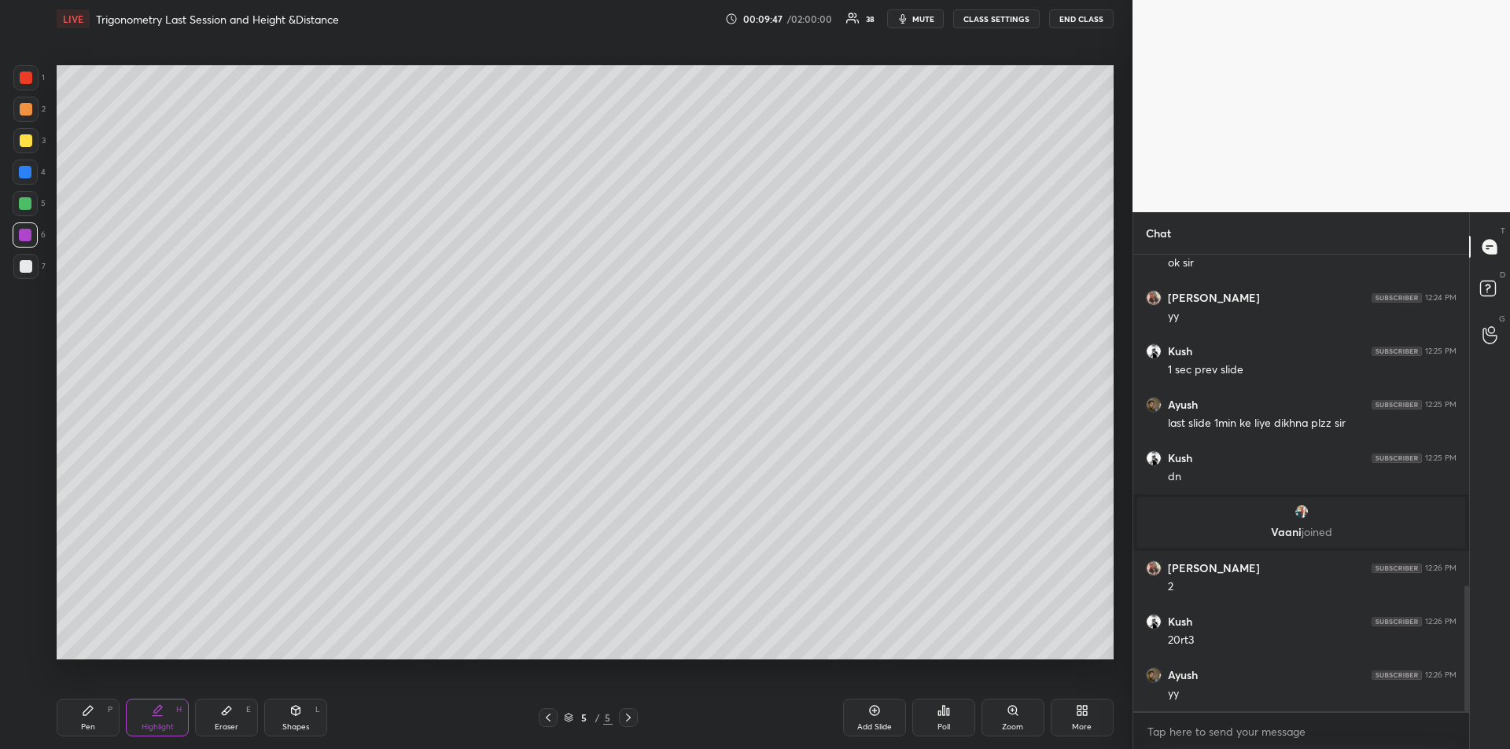
click at [27, 269] on div at bounding box center [26, 266] width 13 height 13
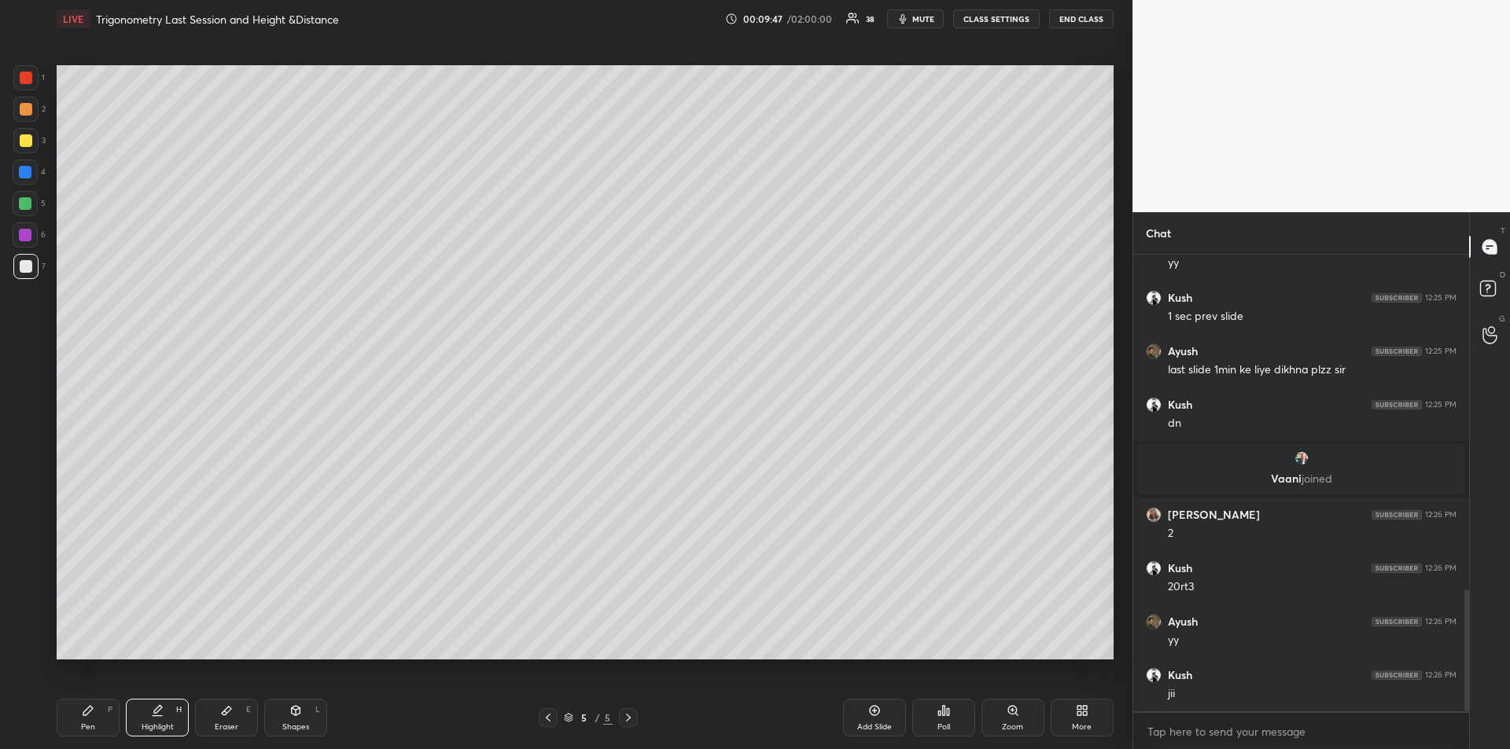
click at [294, 715] on icon at bounding box center [296, 710] width 9 height 9
click at [22, 646] on icon at bounding box center [26, 647] width 12 height 12
click at [94, 716] on icon at bounding box center [88, 711] width 13 height 13
click at [152, 719] on div "Highlight H" at bounding box center [157, 718] width 63 height 38
click at [75, 718] on div "Pen P" at bounding box center [88, 718] width 63 height 38
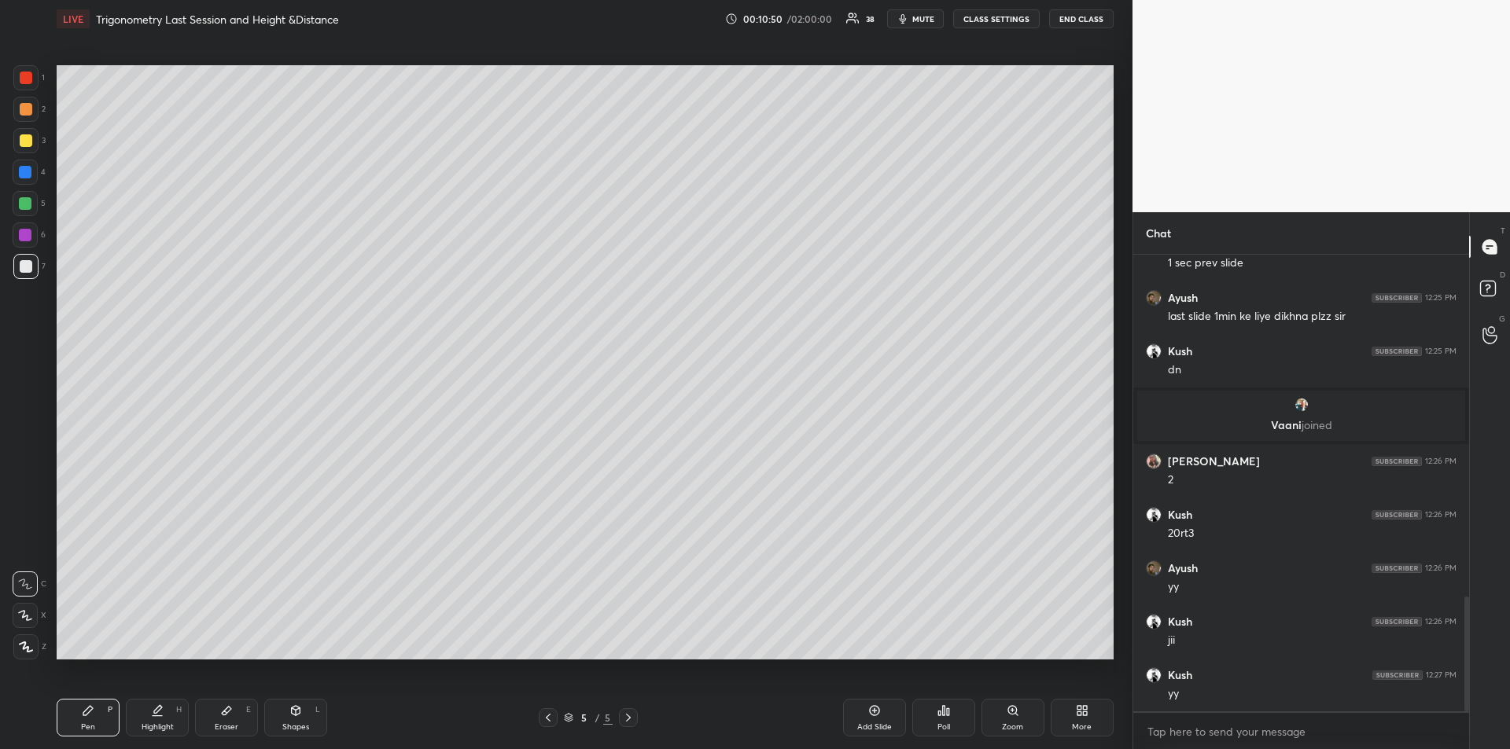
scroll to position [1364, 0]
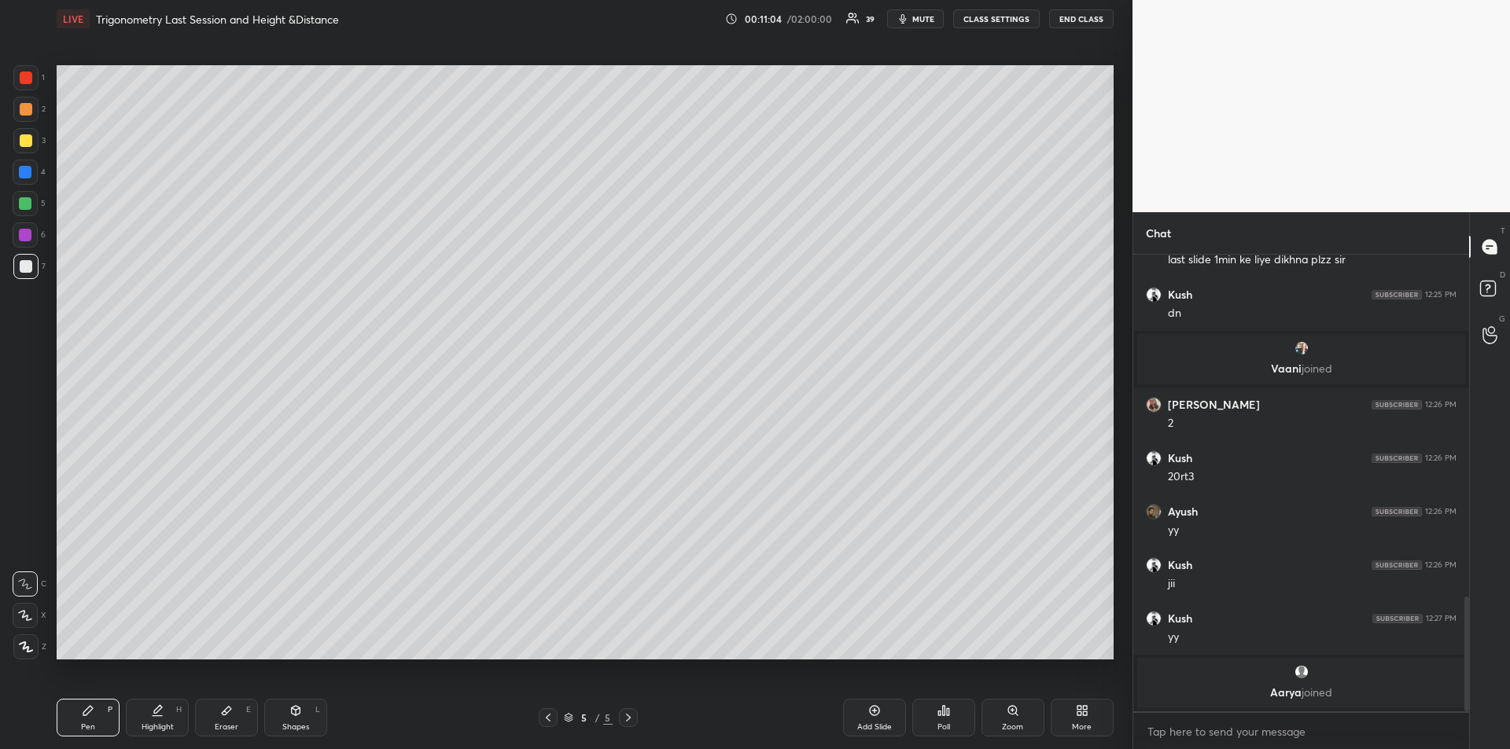
click at [229, 710] on icon at bounding box center [226, 711] width 9 height 9
click at [91, 719] on div "Pen P" at bounding box center [88, 718] width 63 height 38
click at [26, 138] on div at bounding box center [26, 140] width 13 height 13
click at [24, 204] on div at bounding box center [25, 203] width 13 height 13
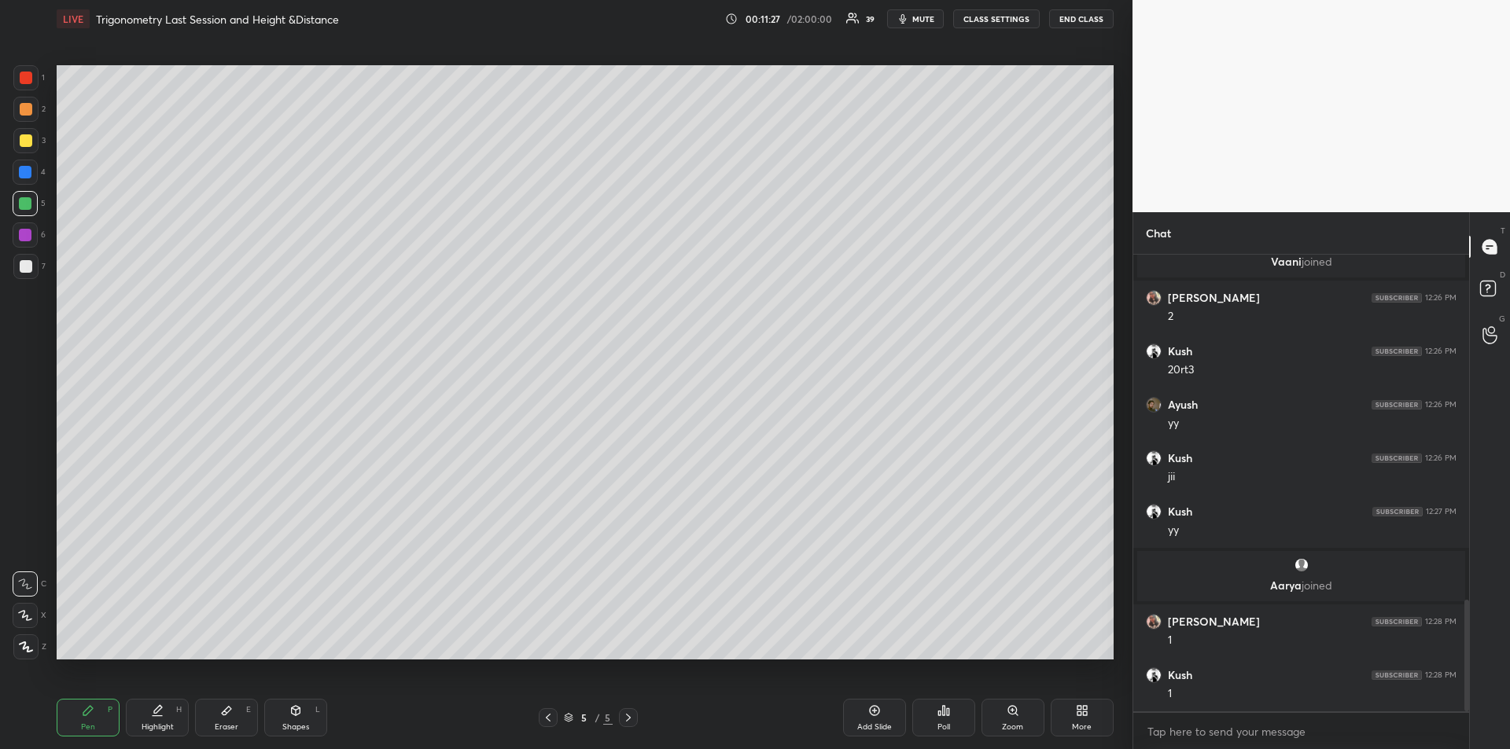
scroll to position [1411, 0]
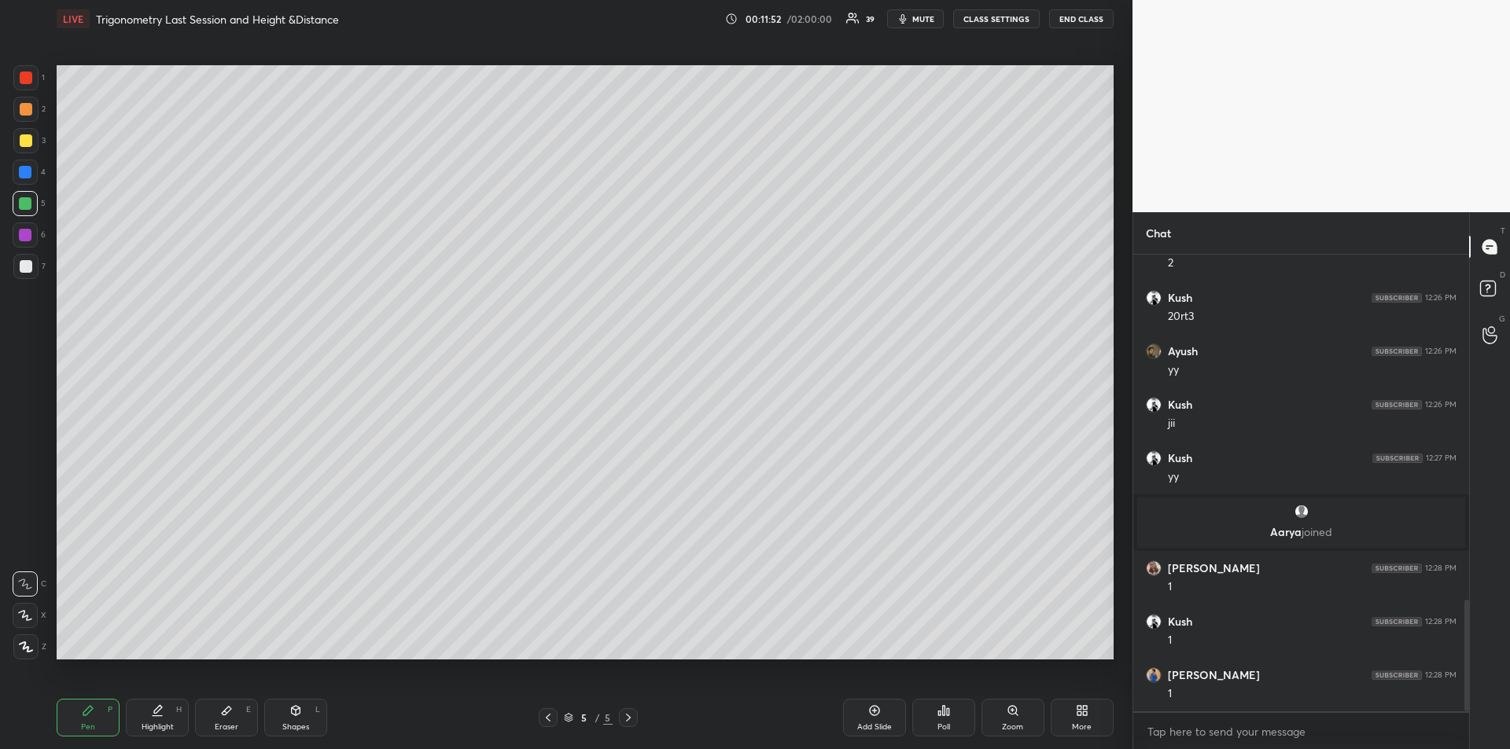
click at [24, 78] on div at bounding box center [26, 78] width 13 height 13
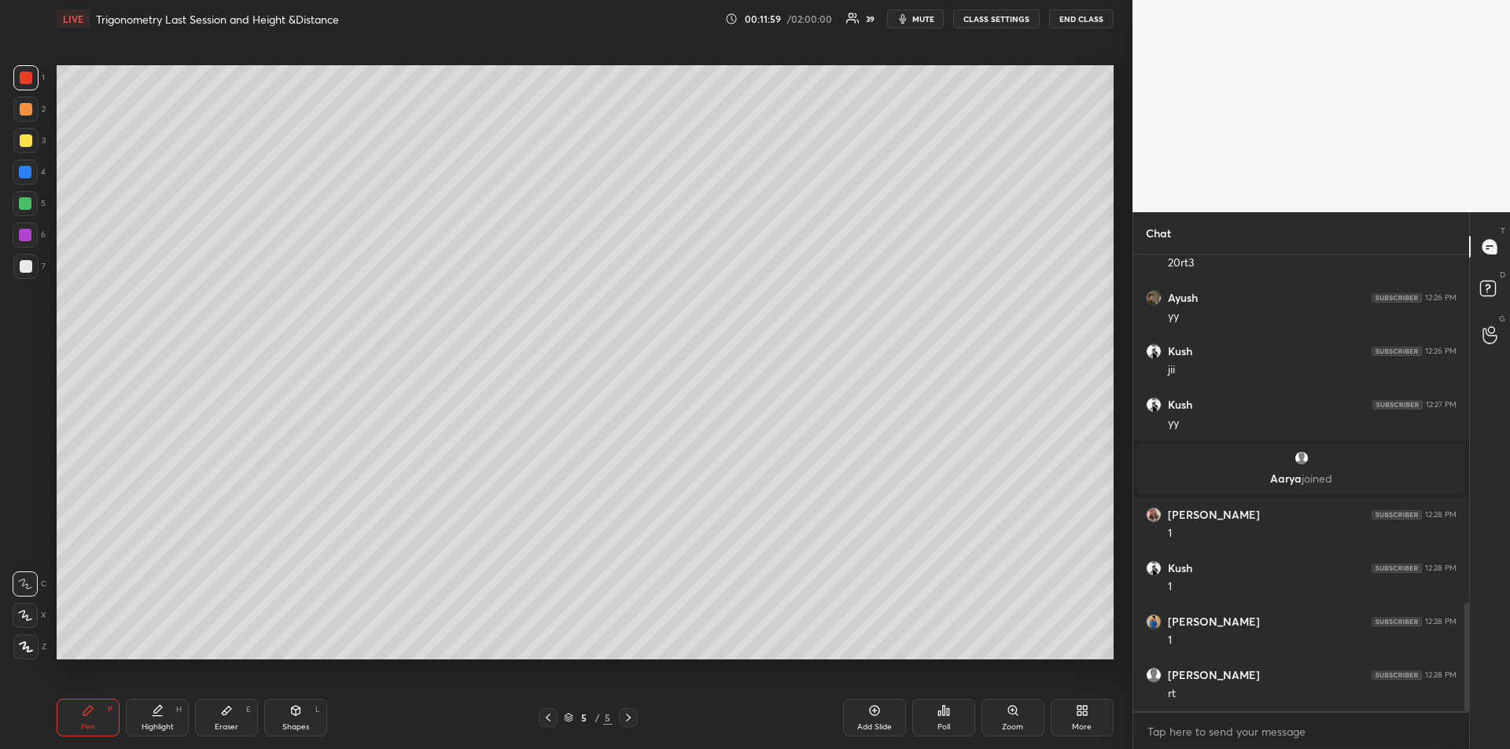
click at [24, 168] on div at bounding box center [25, 172] width 13 height 13
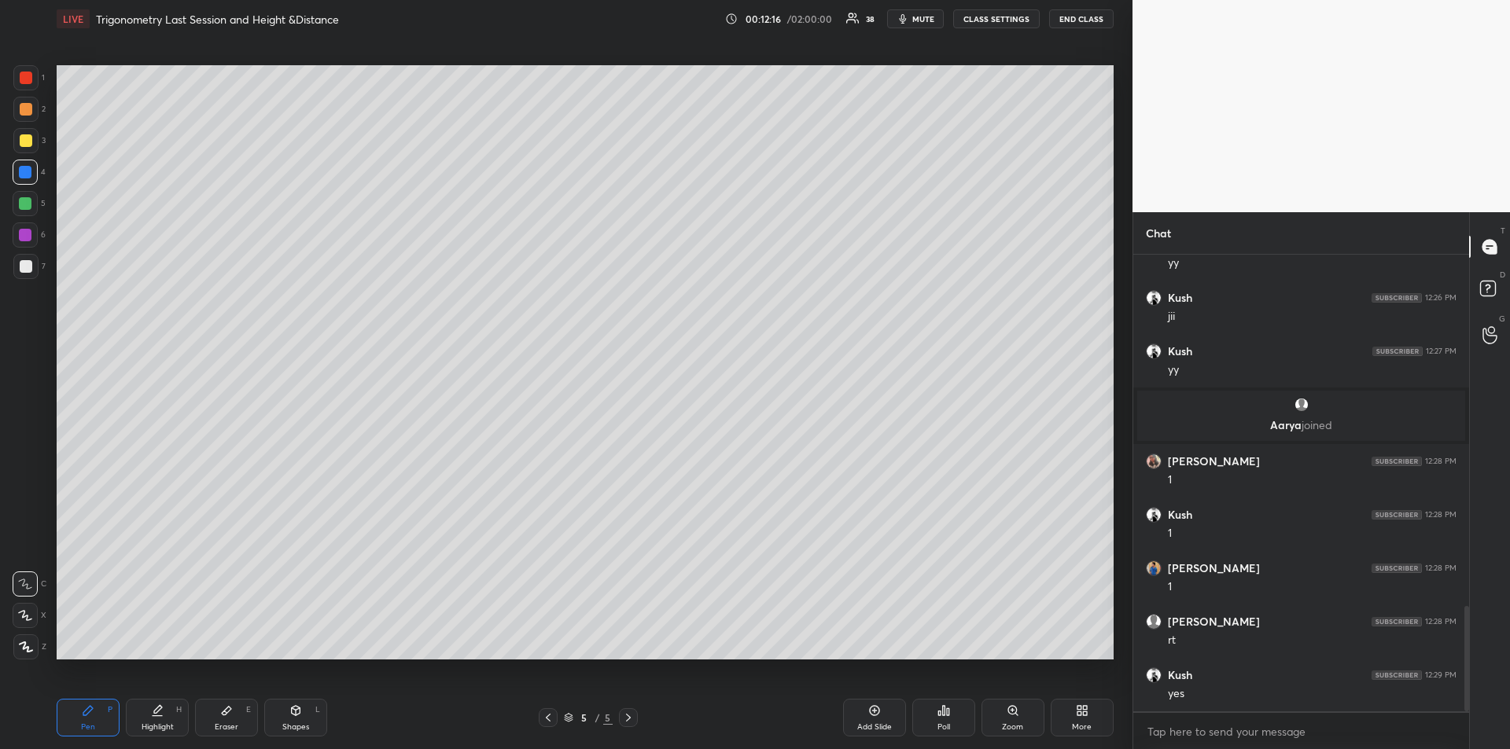
scroll to position [1572, 0]
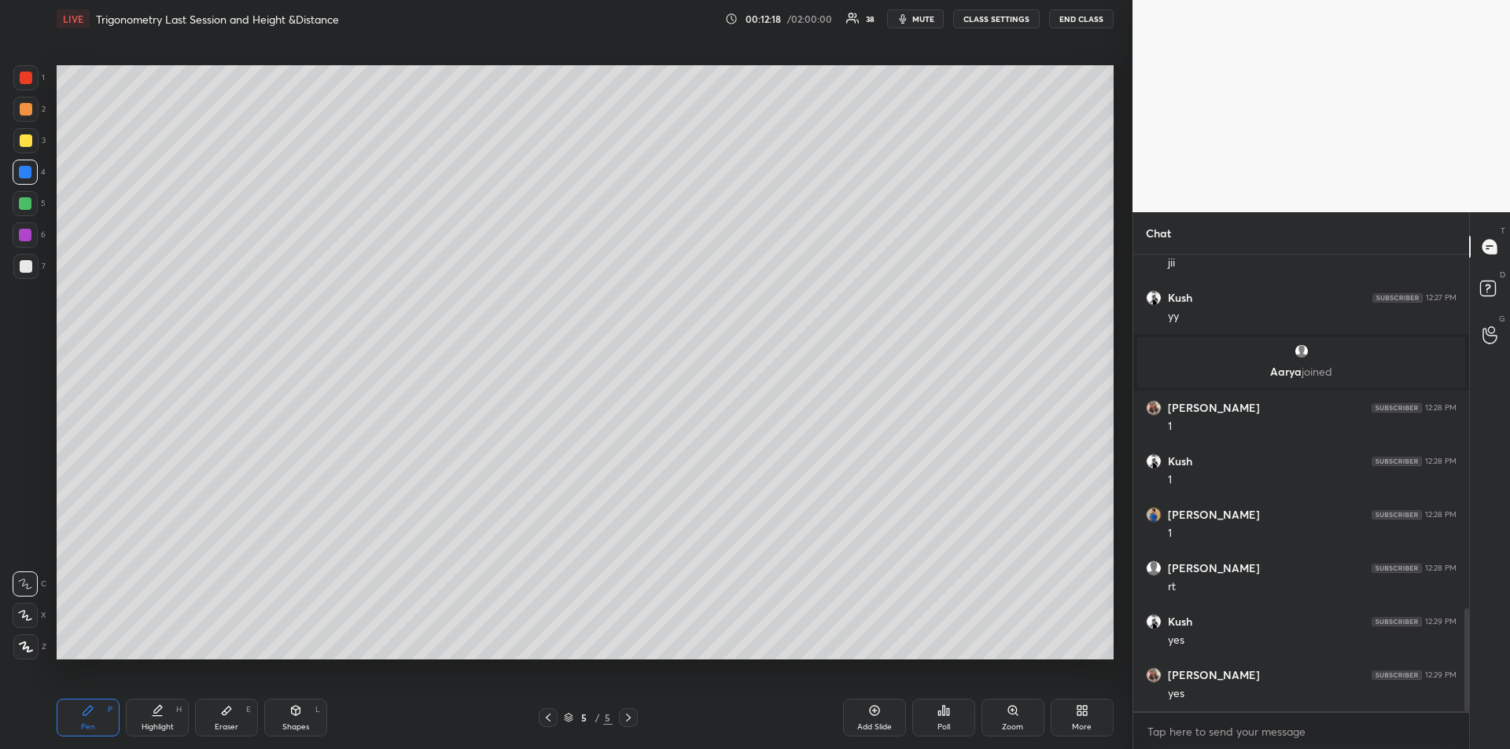
click at [154, 718] on div "Highlight H" at bounding box center [157, 718] width 63 height 38
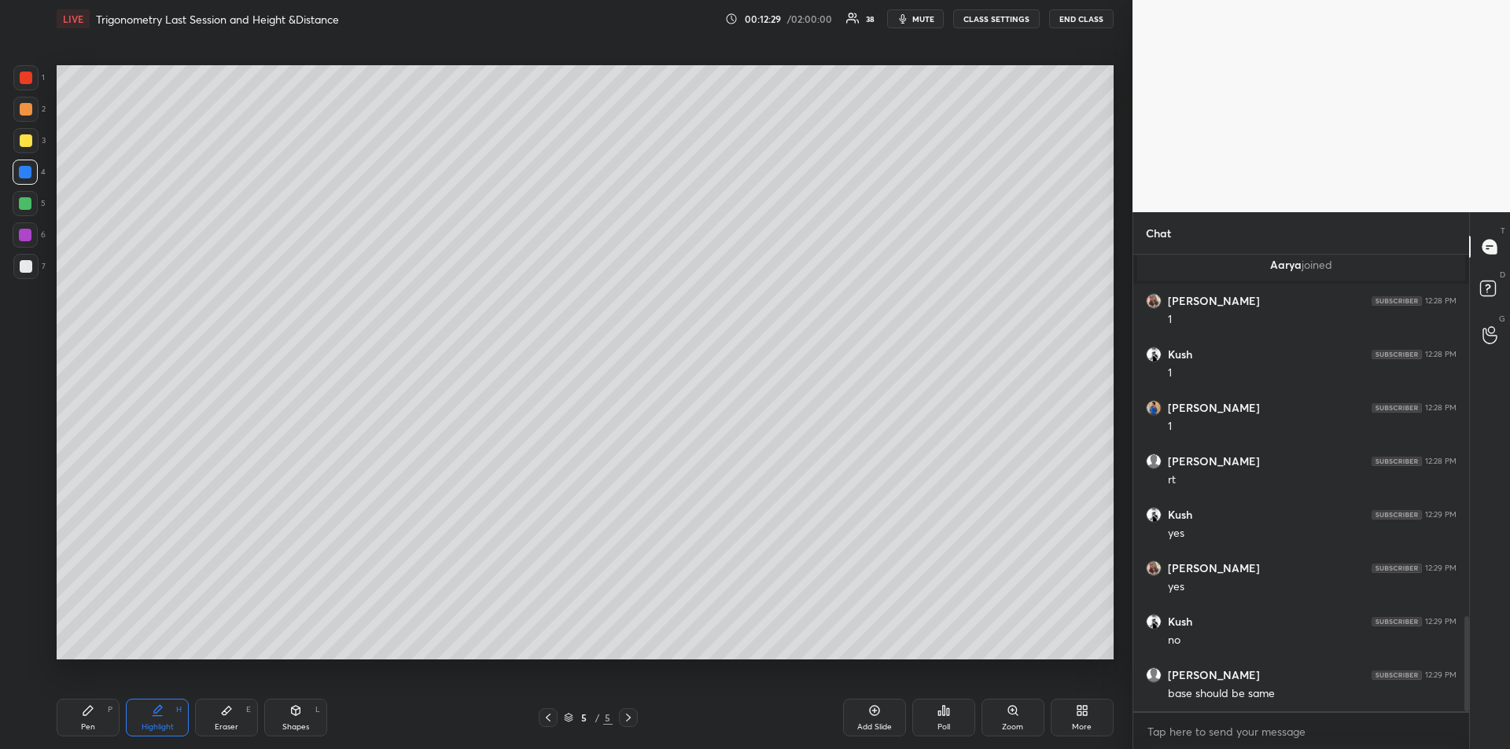
scroll to position [1735, 0]
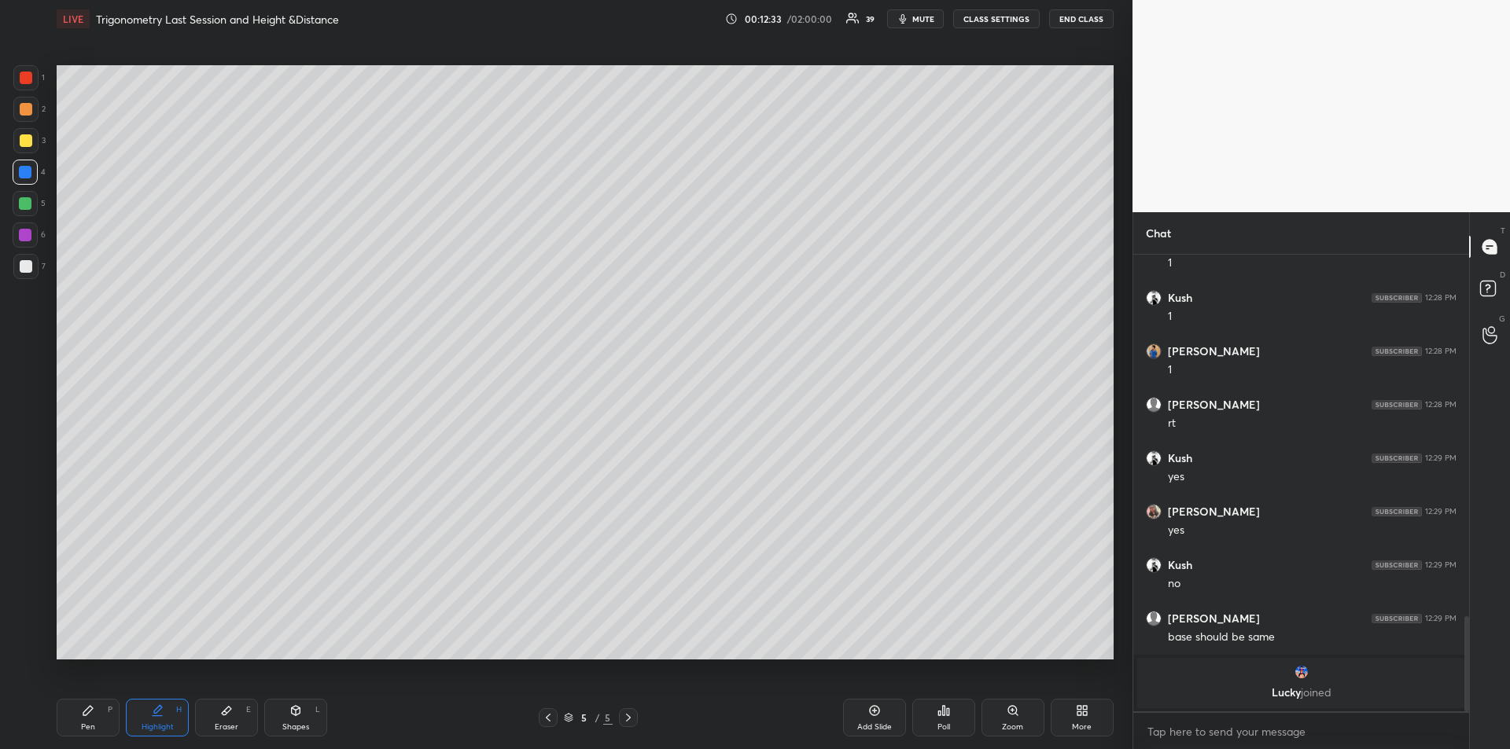
click at [79, 713] on div "Pen P" at bounding box center [88, 718] width 63 height 38
click at [24, 78] on div at bounding box center [26, 78] width 13 height 13
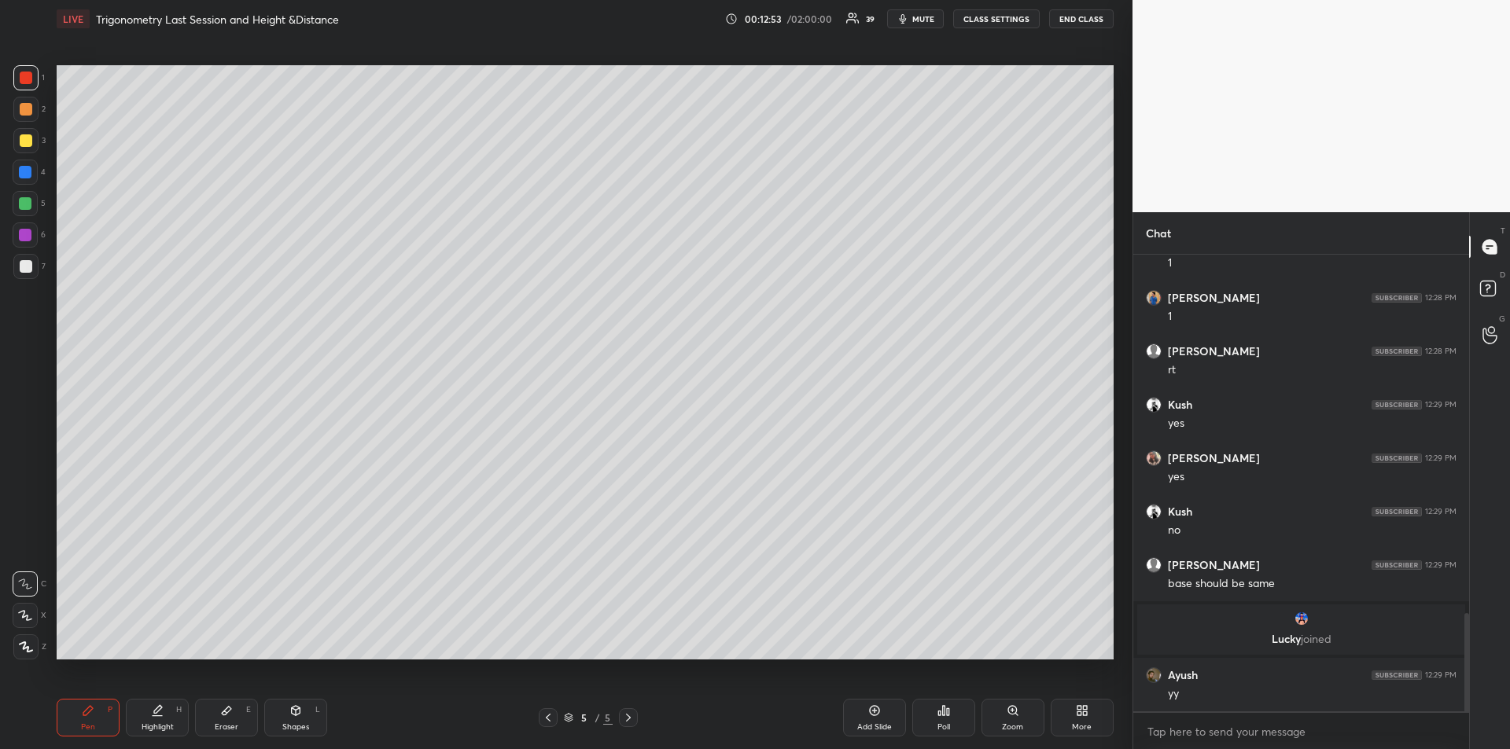
scroll to position [1712, 0]
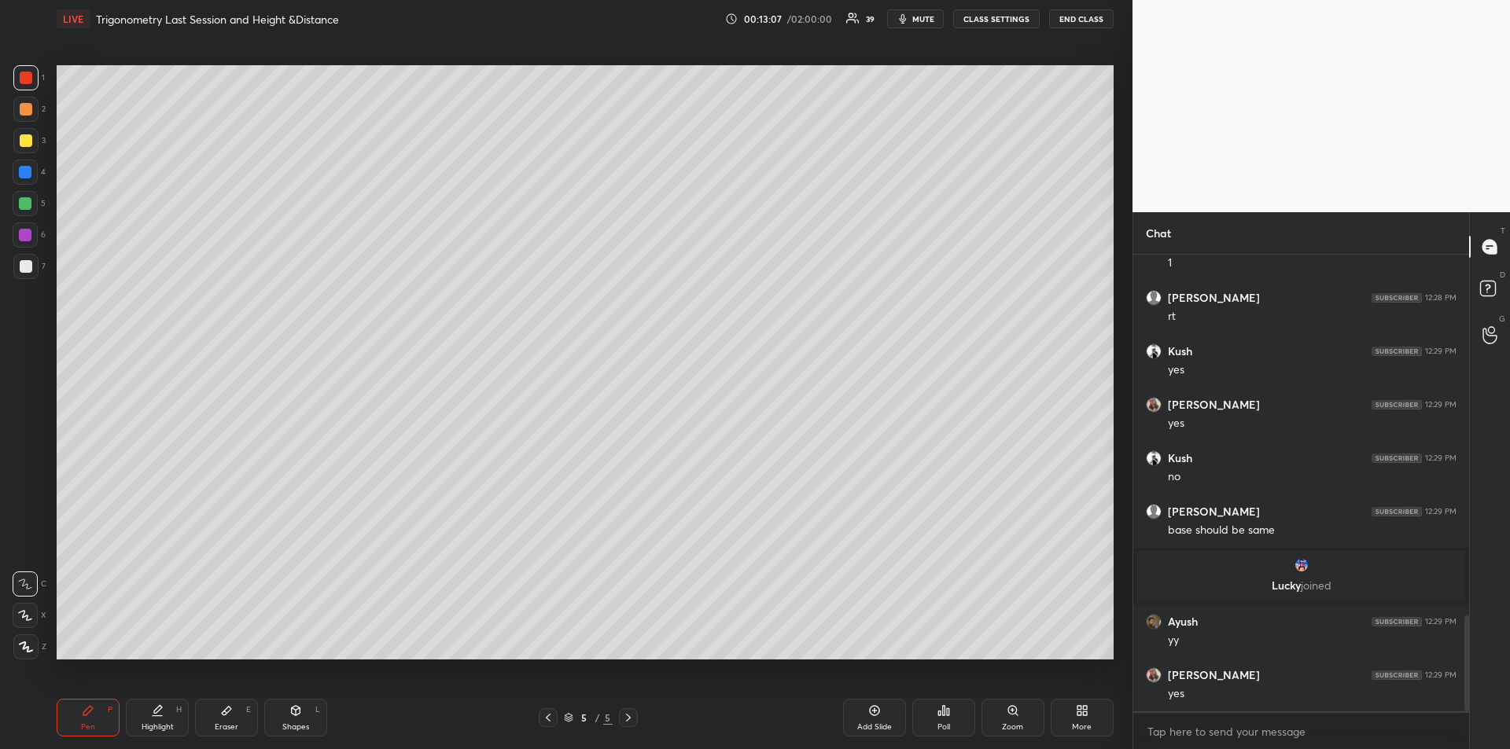
click at [25, 271] on div at bounding box center [26, 266] width 13 height 13
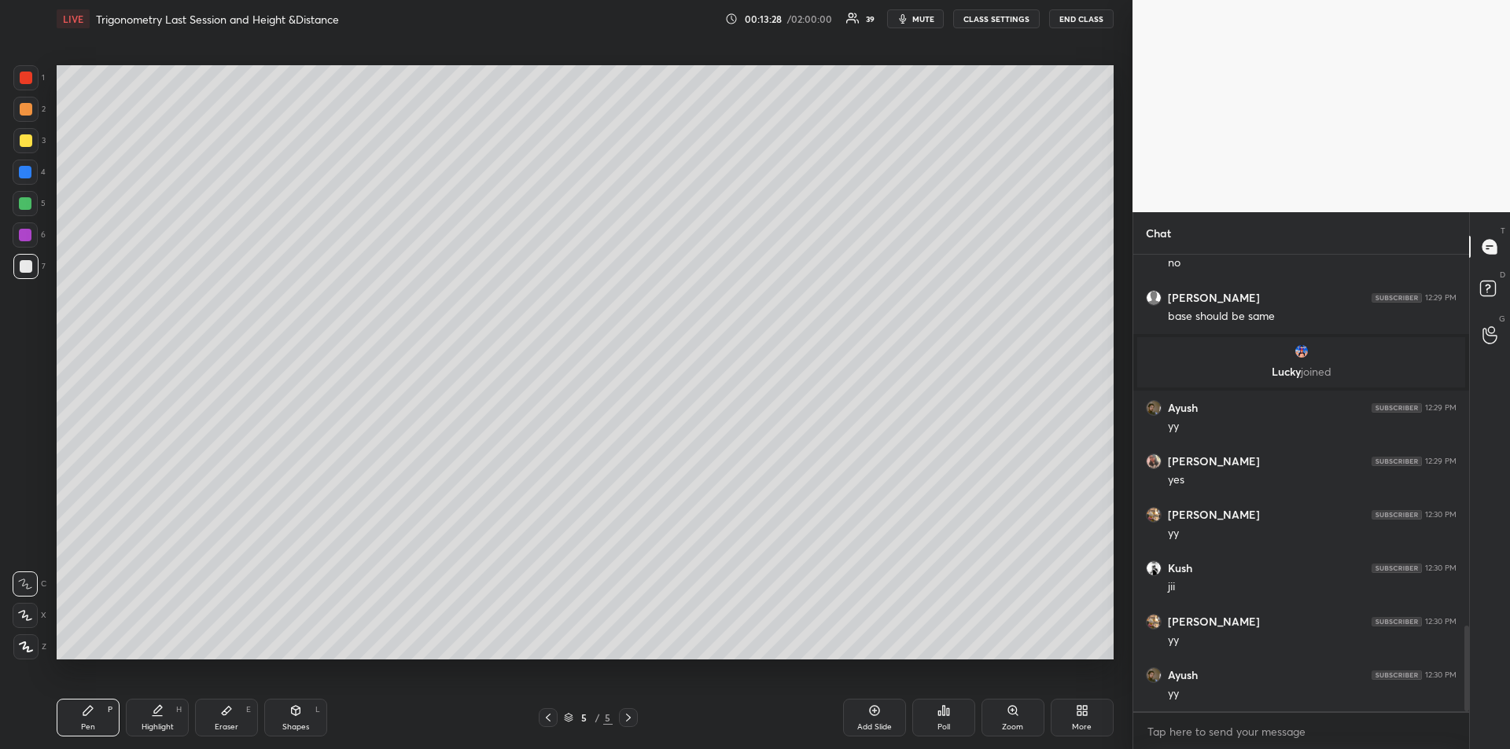
scroll to position [1979, 0]
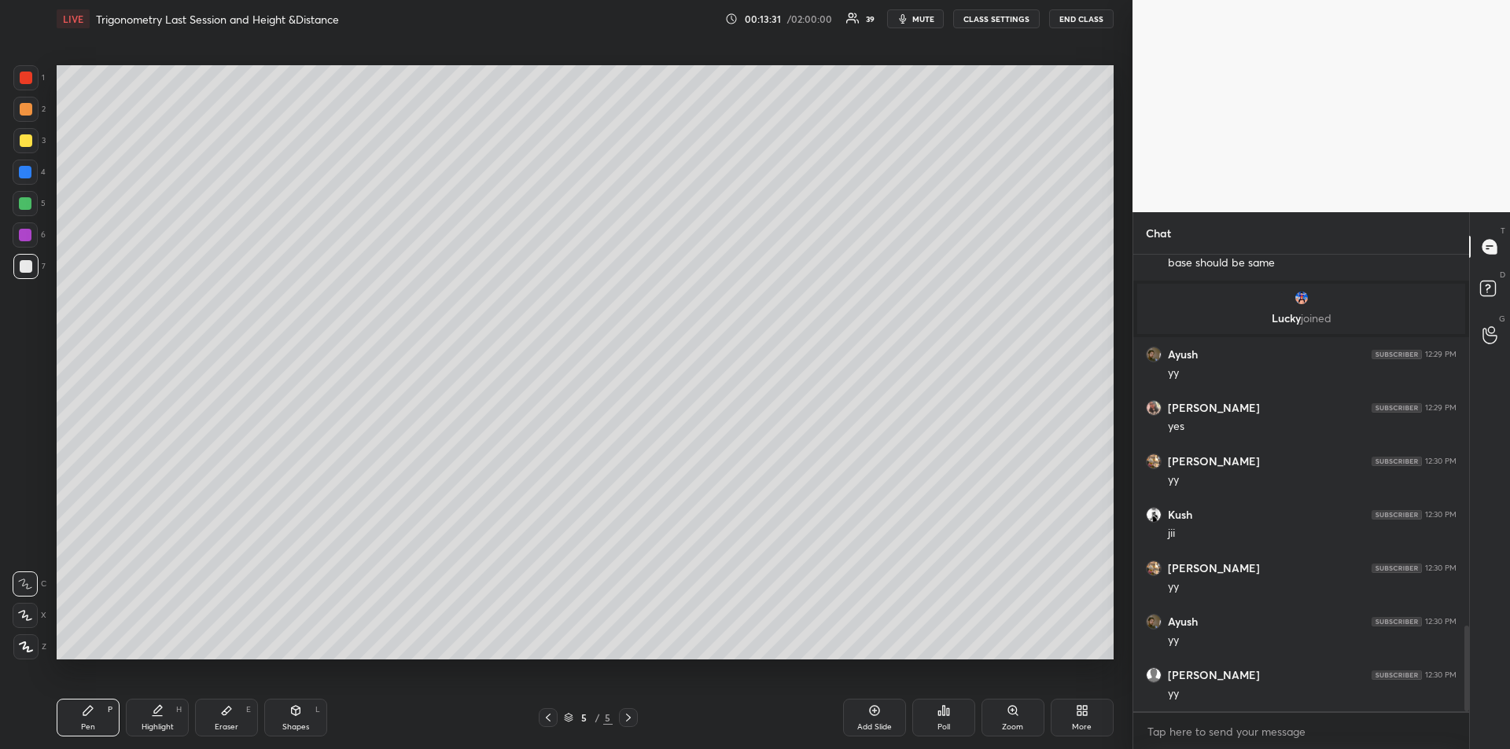
click at [26, 200] on div at bounding box center [25, 203] width 13 height 13
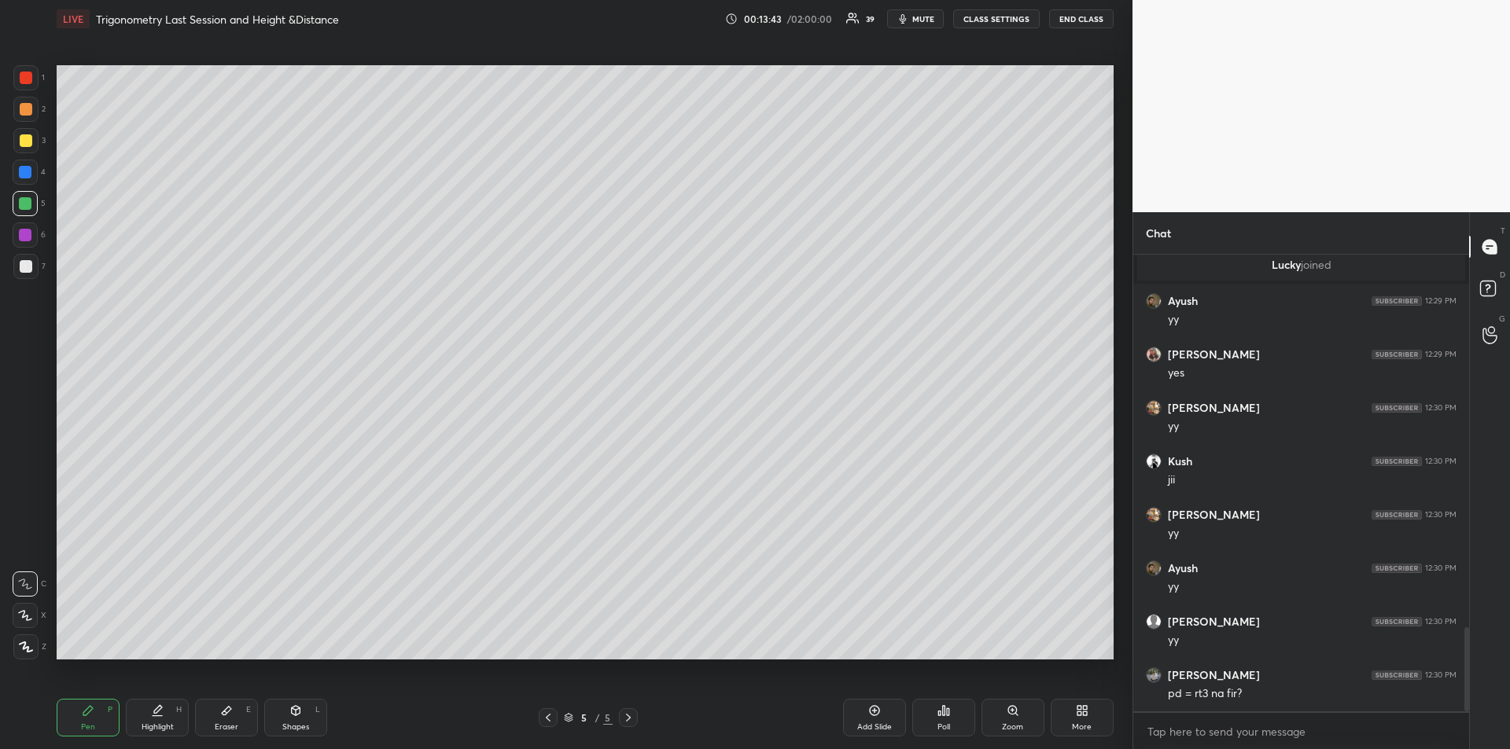
click at [860, 723] on div "Add Slide" at bounding box center [874, 727] width 35 height 8
click at [301, 721] on div "Shapes L" at bounding box center [295, 718] width 63 height 38
click at [26, 646] on icon at bounding box center [26, 646] width 9 height 9
click at [76, 724] on div "Pen P" at bounding box center [88, 718] width 63 height 38
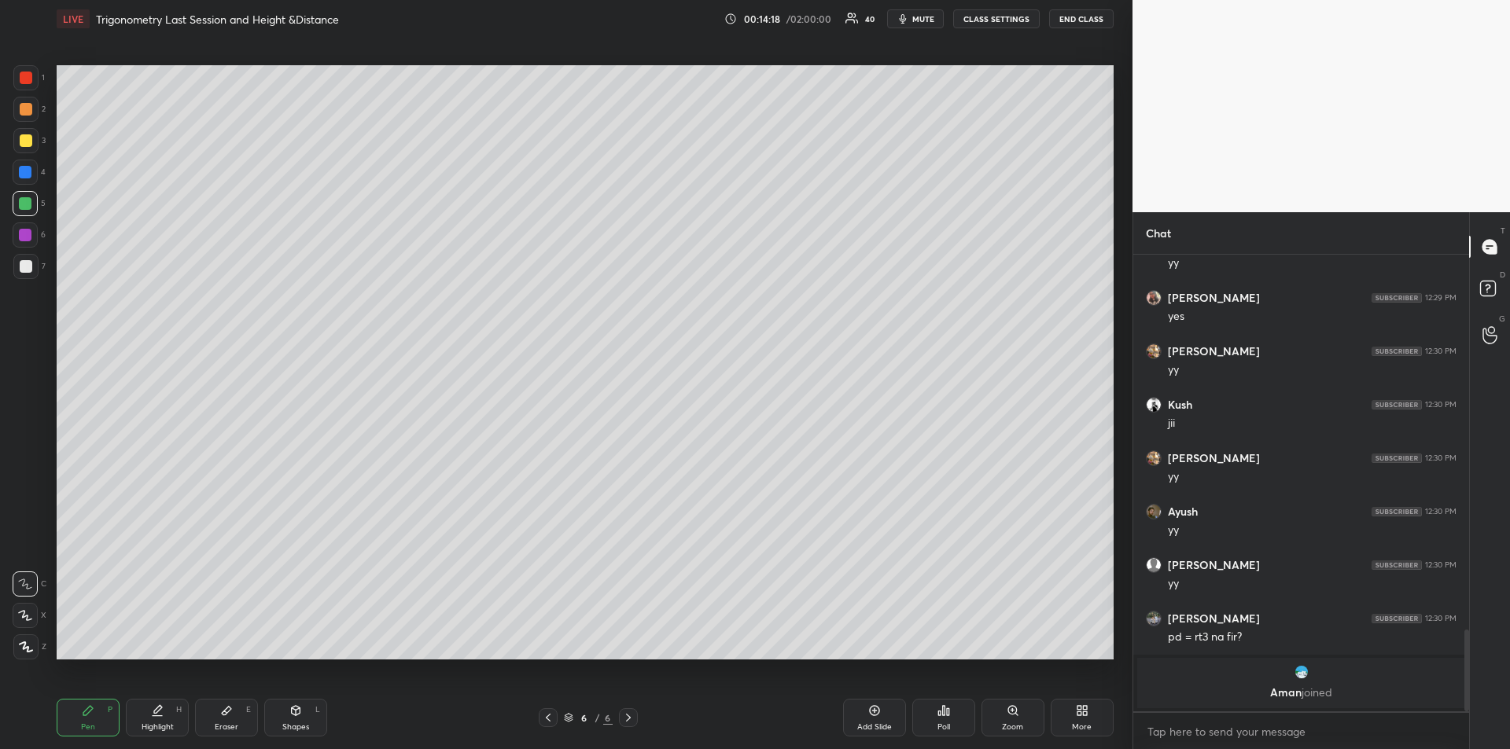
scroll to position [2012, 0]
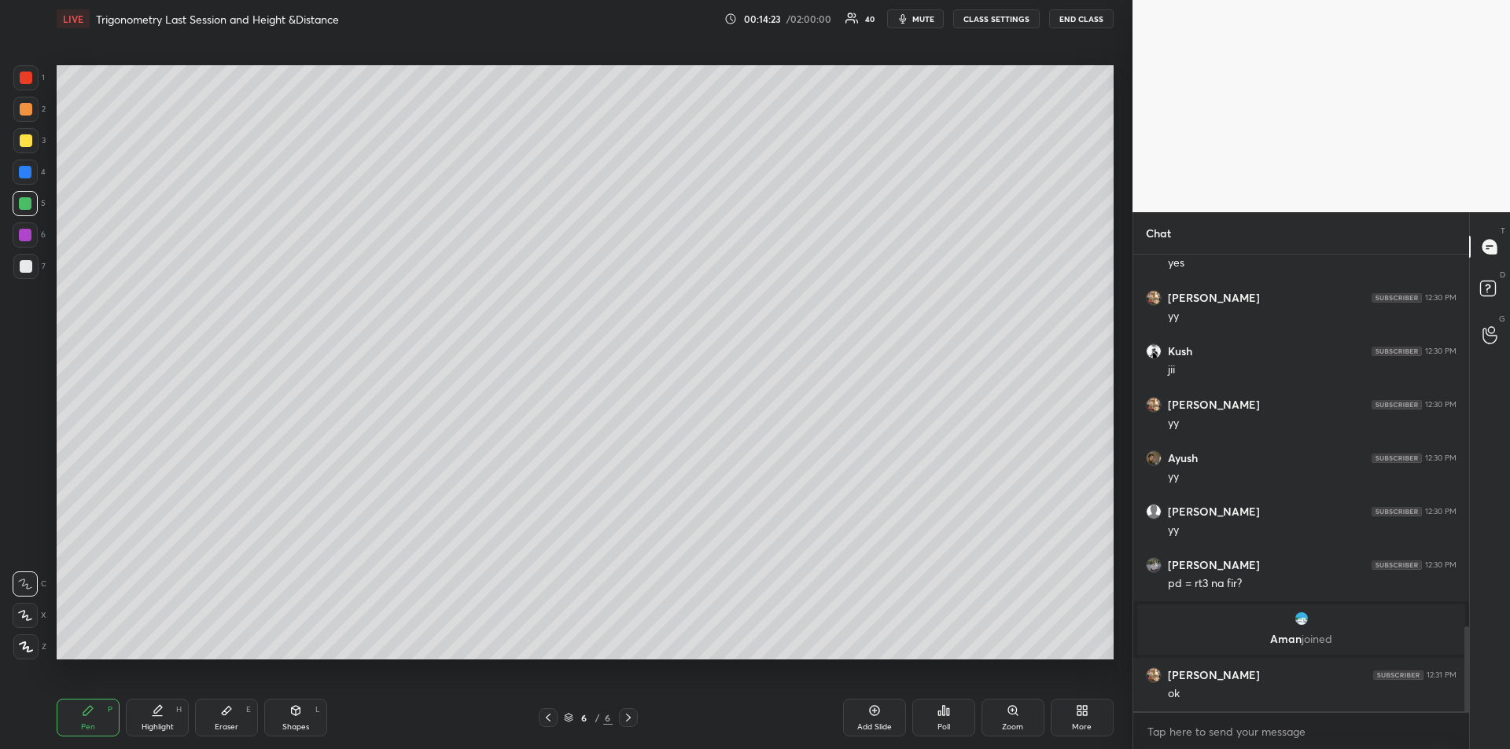
click at [30, 234] on div at bounding box center [25, 235] width 13 height 13
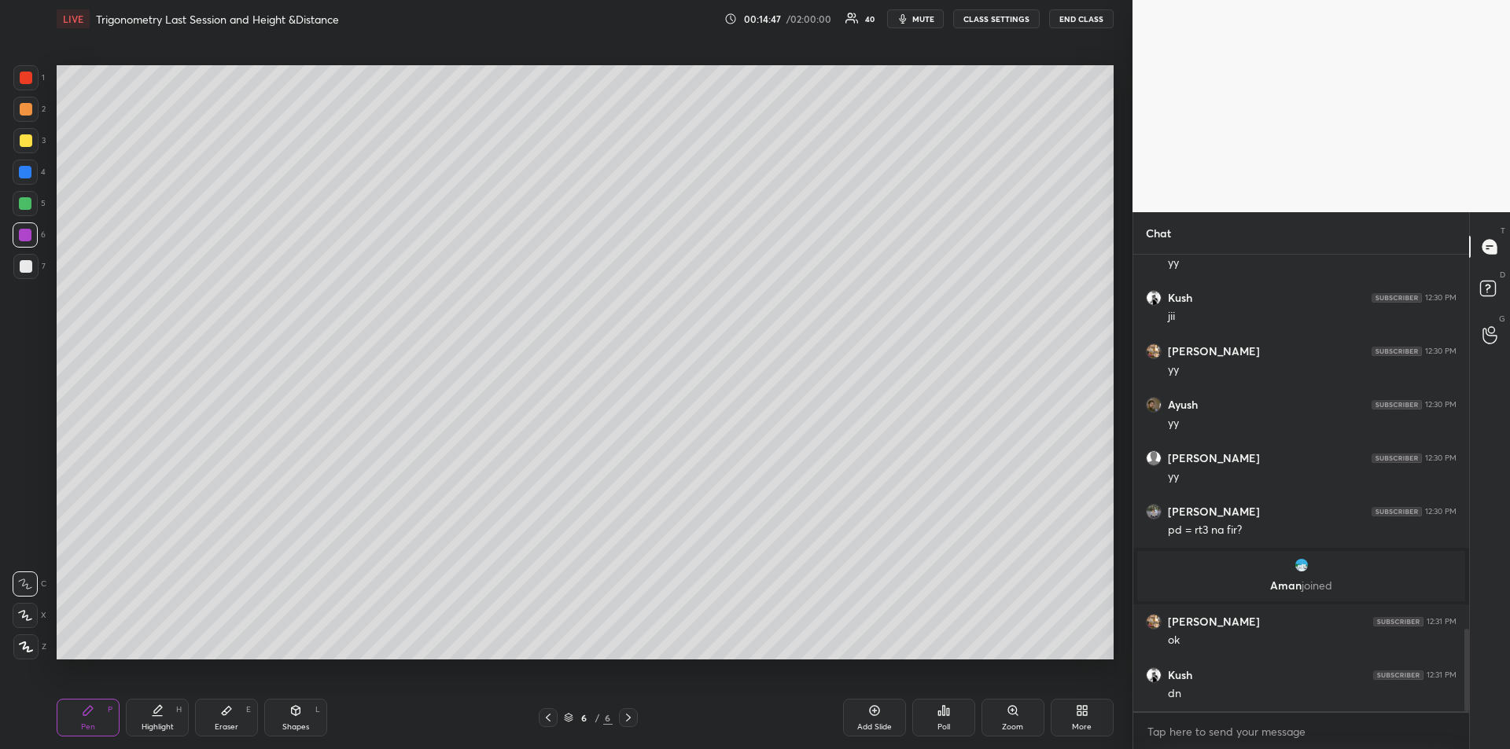
click at [26, 144] on div at bounding box center [26, 140] width 13 height 13
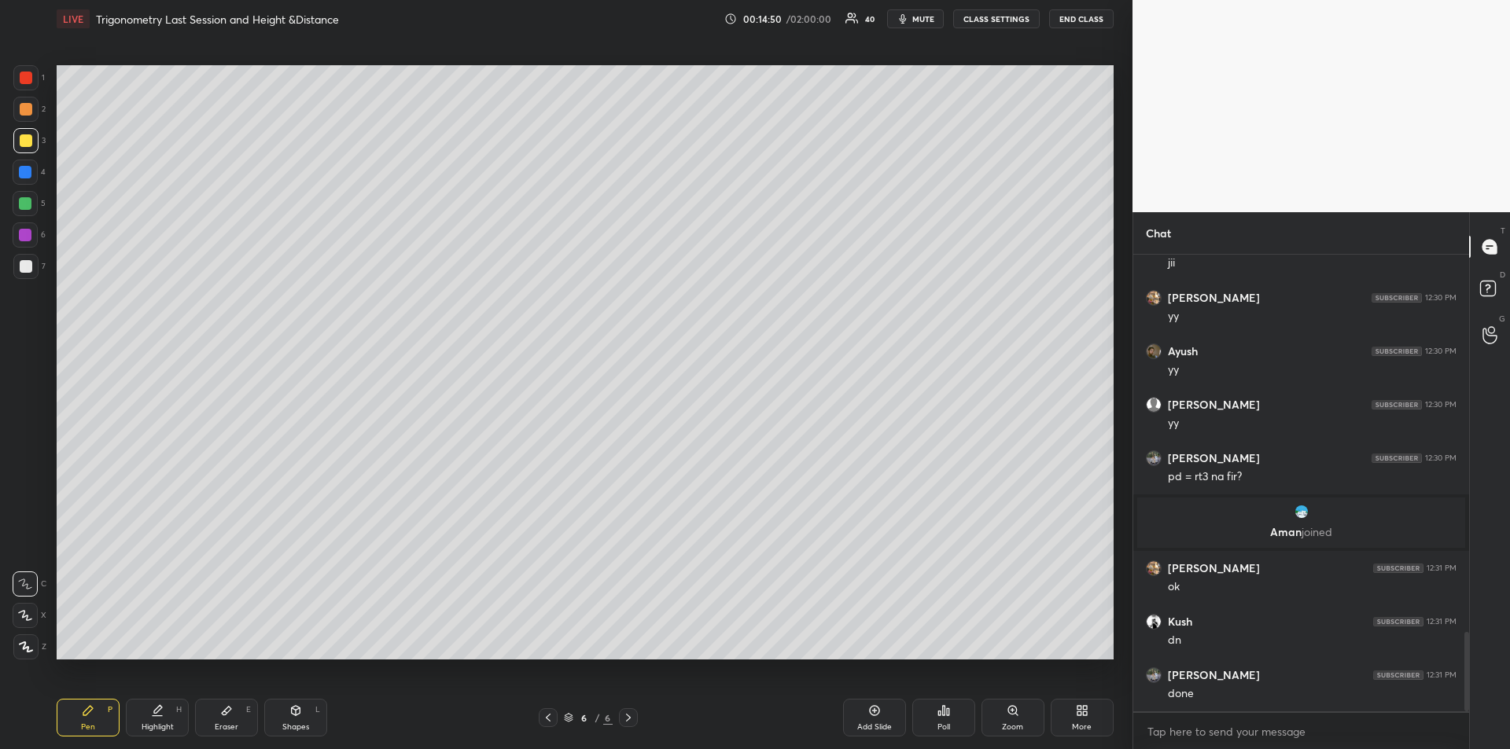
scroll to position [2173, 0]
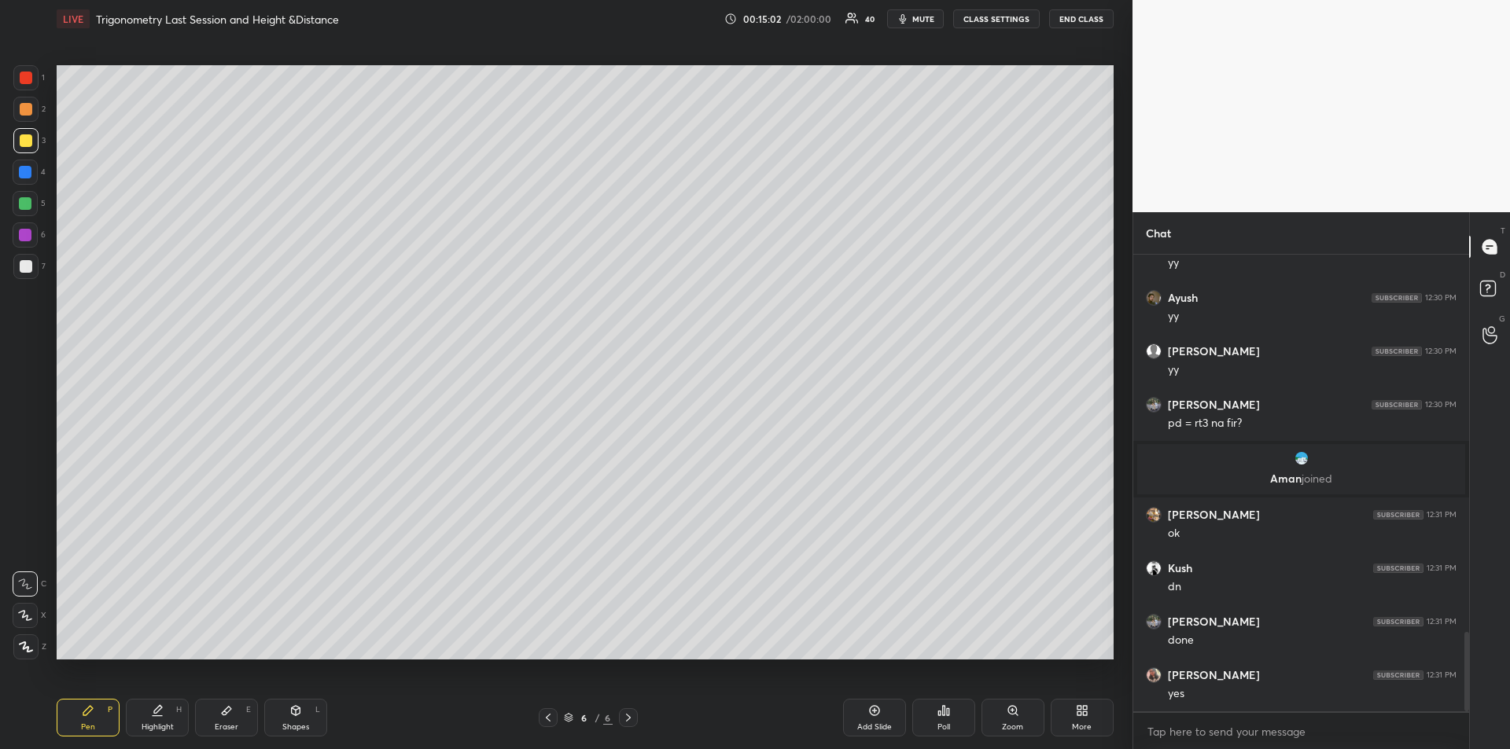
click at [28, 173] on div at bounding box center [25, 172] width 13 height 13
click at [28, 267] on div at bounding box center [26, 266] width 13 height 13
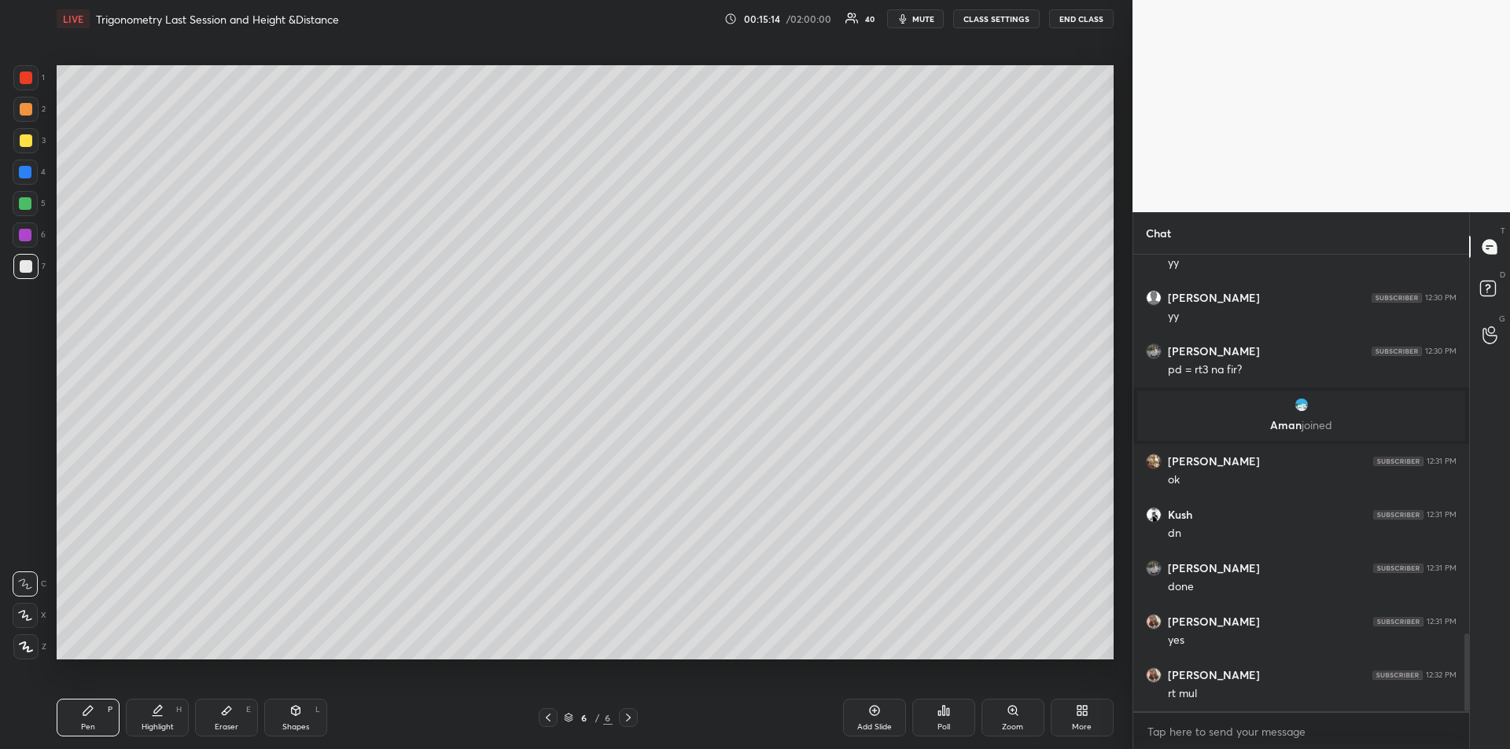
click at [24, 81] on div at bounding box center [26, 78] width 13 height 13
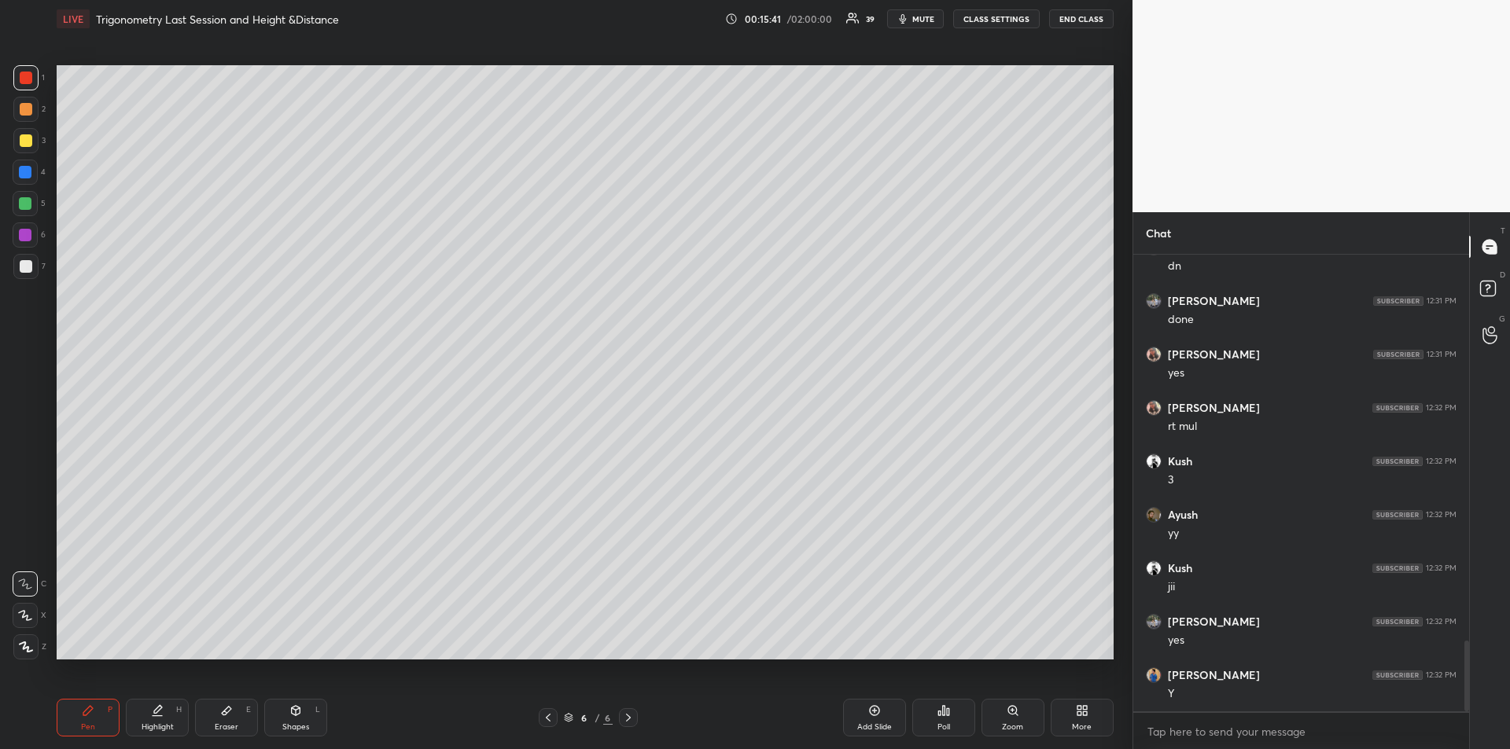
scroll to position [2547, 0]
click at [873, 719] on div "Add Slide" at bounding box center [874, 718] width 63 height 38
click at [296, 724] on div "Shapes" at bounding box center [295, 727] width 27 height 8
click at [24, 639] on div at bounding box center [25, 647] width 25 height 25
click at [98, 714] on div "Pen P" at bounding box center [88, 718] width 63 height 38
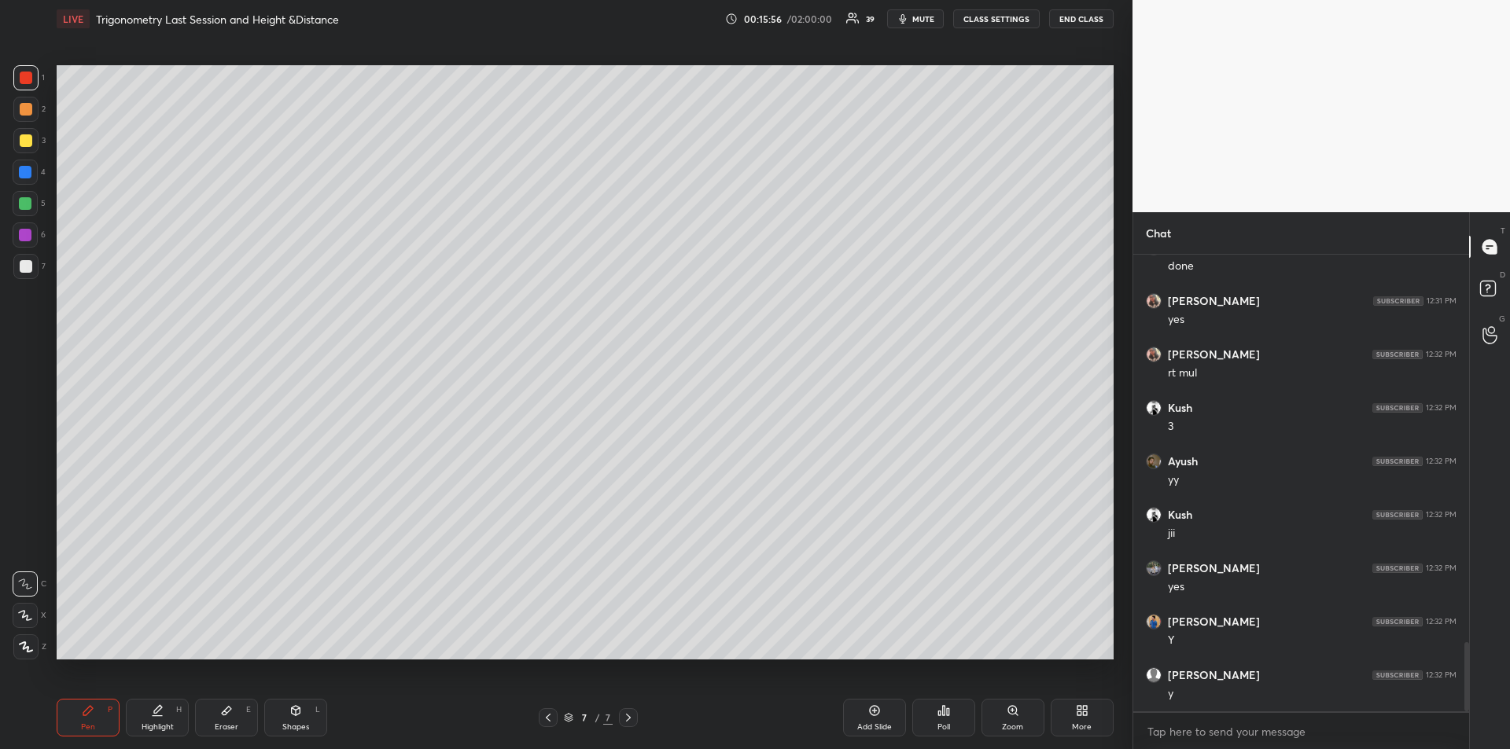
click at [274, 732] on div "Shapes L" at bounding box center [295, 718] width 63 height 38
click at [26, 643] on icon at bounding box center [26, 647] width 12 height 12
click at [78, 727] on div "Pen P" at bounding box center [88, 718] width 63 height 38
click at [295, 723] on div "Shapes" at bounding box center [295, 727] width 27 height 8
click at [31, 646] on icon at bounding box center [26, 647] width 12 height 12
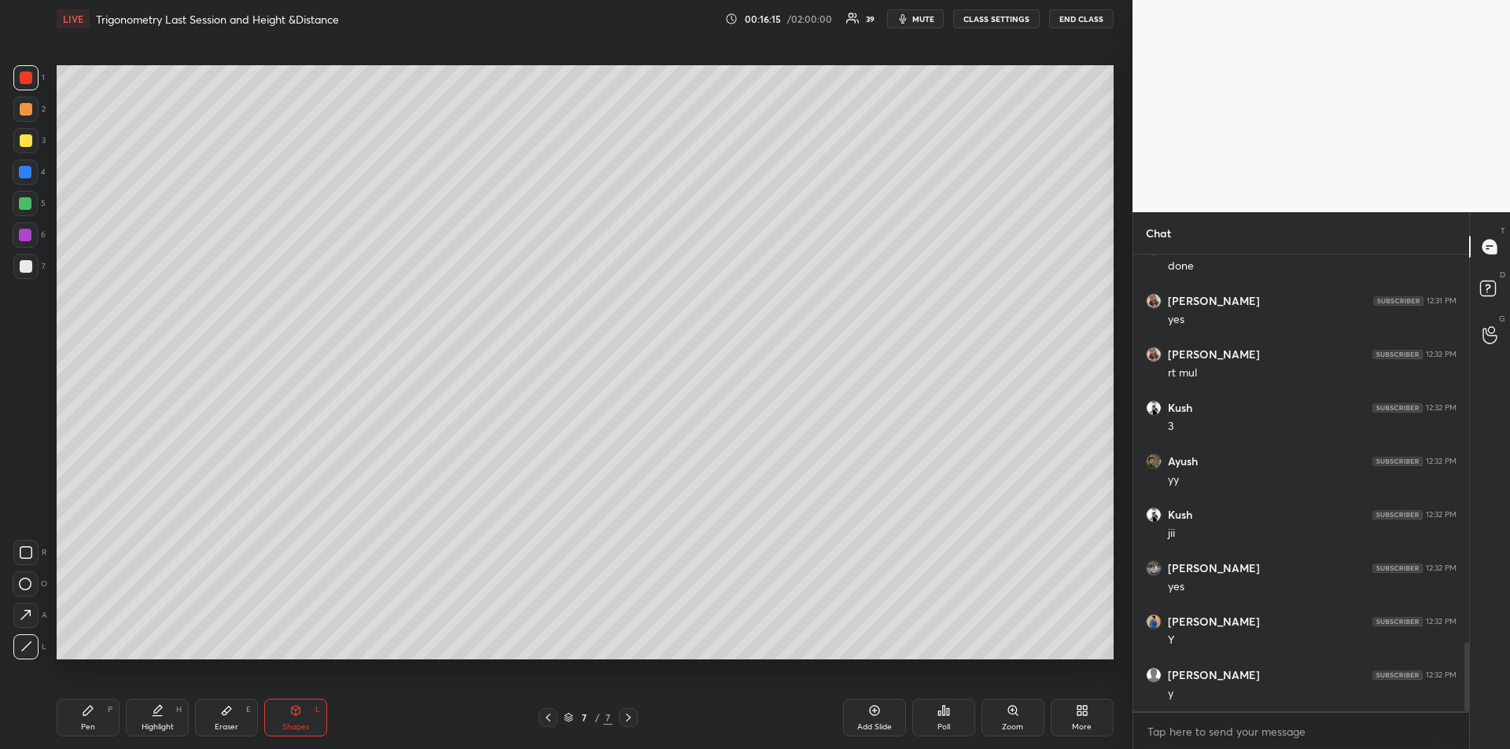
click at [105, 713] on div "Pen P" at bounding box center [88, 718] width 63 height 38
click at [156, 712] on icon at bounding box center [158, 709] width 8 height 8
click at [92, 717] on div "Pen P" at bounding box center [88, 718] width 63 height 38
click at [25, 256] on div at bounding box center [25, 266] width 25 height 25
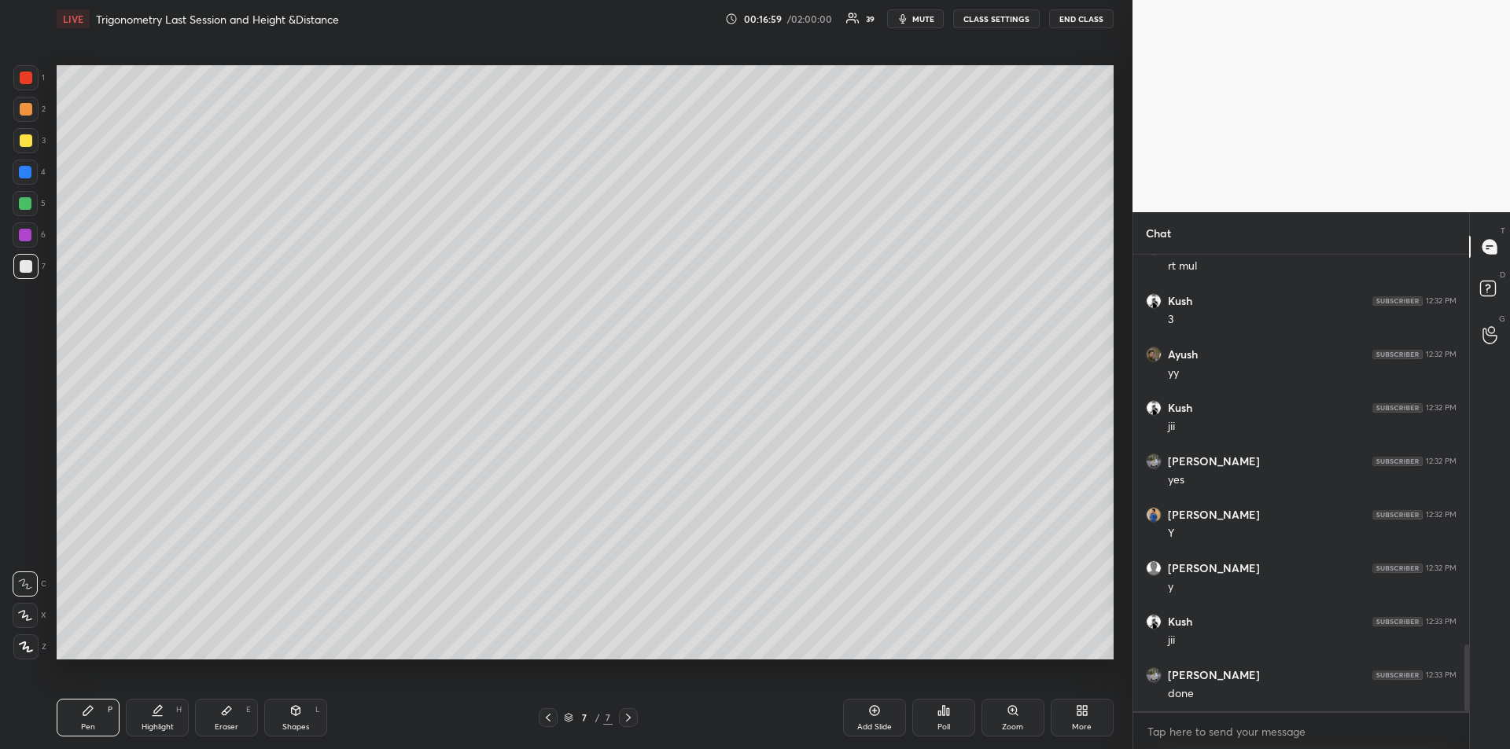
click at [25, 234] on div at bounding box center [25, 235] width 13 height 13
click at [24, 141] on div at bounding box center [26, 140] width 13 height 13
click at [226, 719] on div "Eraser E" at bounding box center [226, 718] width 63 height 38
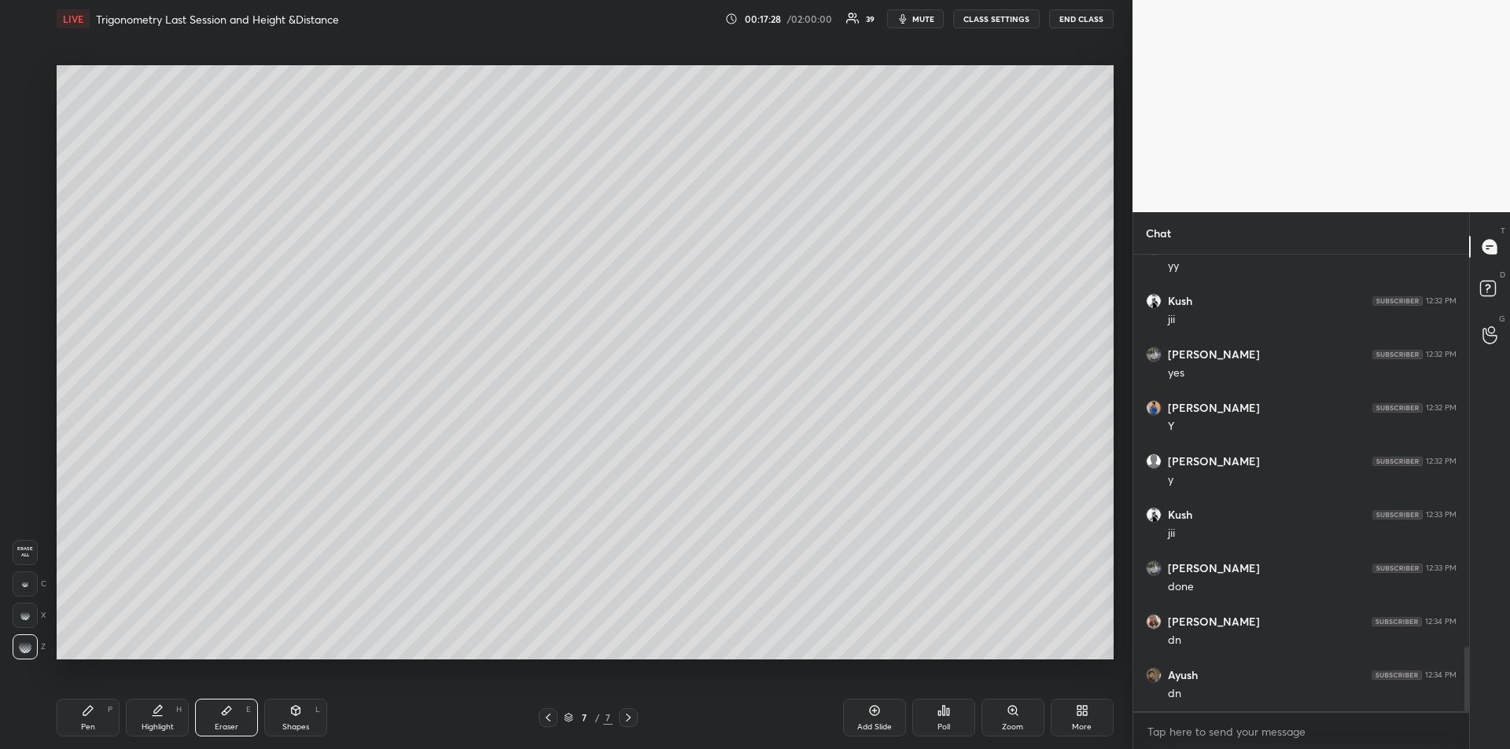
click at [85, 718] on div "Pen P" at bounding box center [88, 718] width 63 height 38
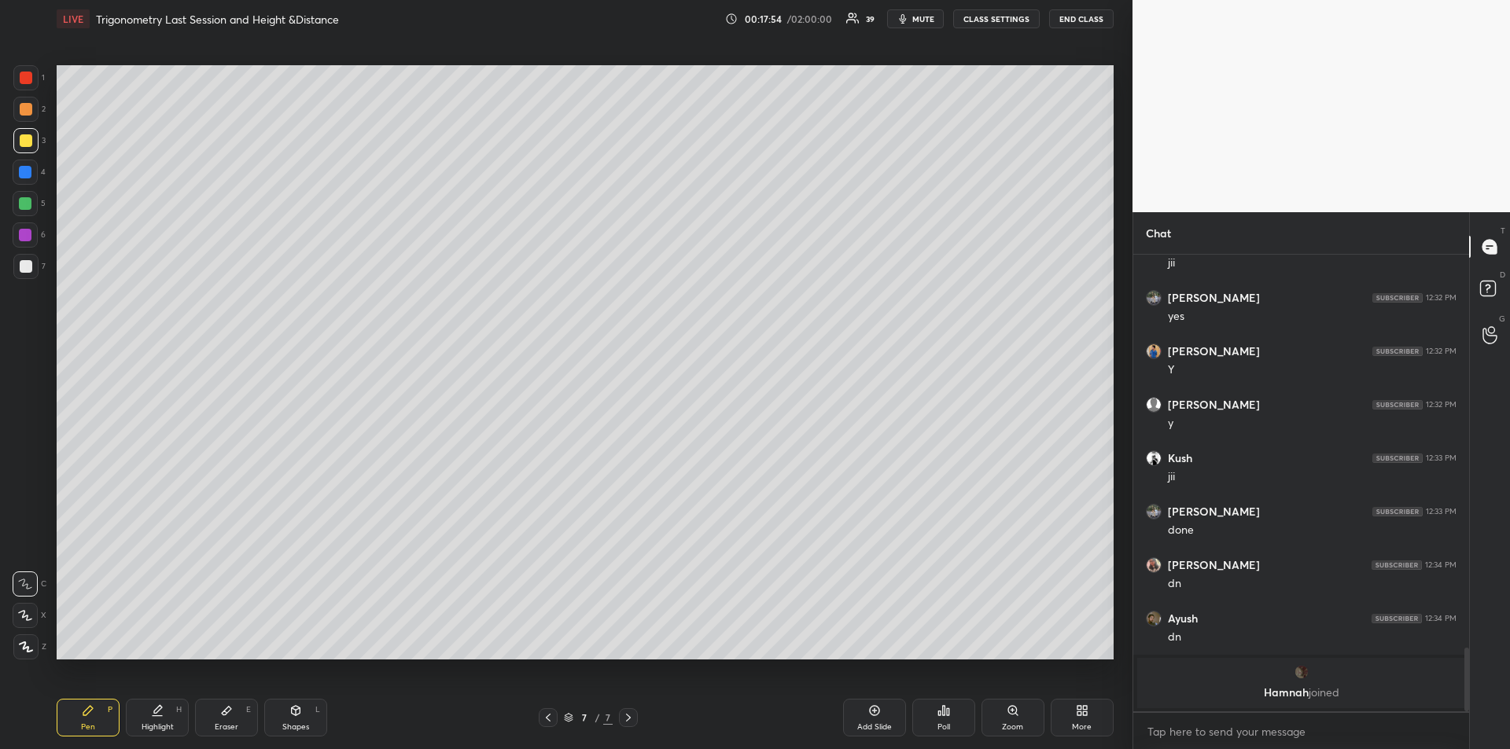
click at [24, 201] on div at bounding box center [25, 203] width 13 height 13
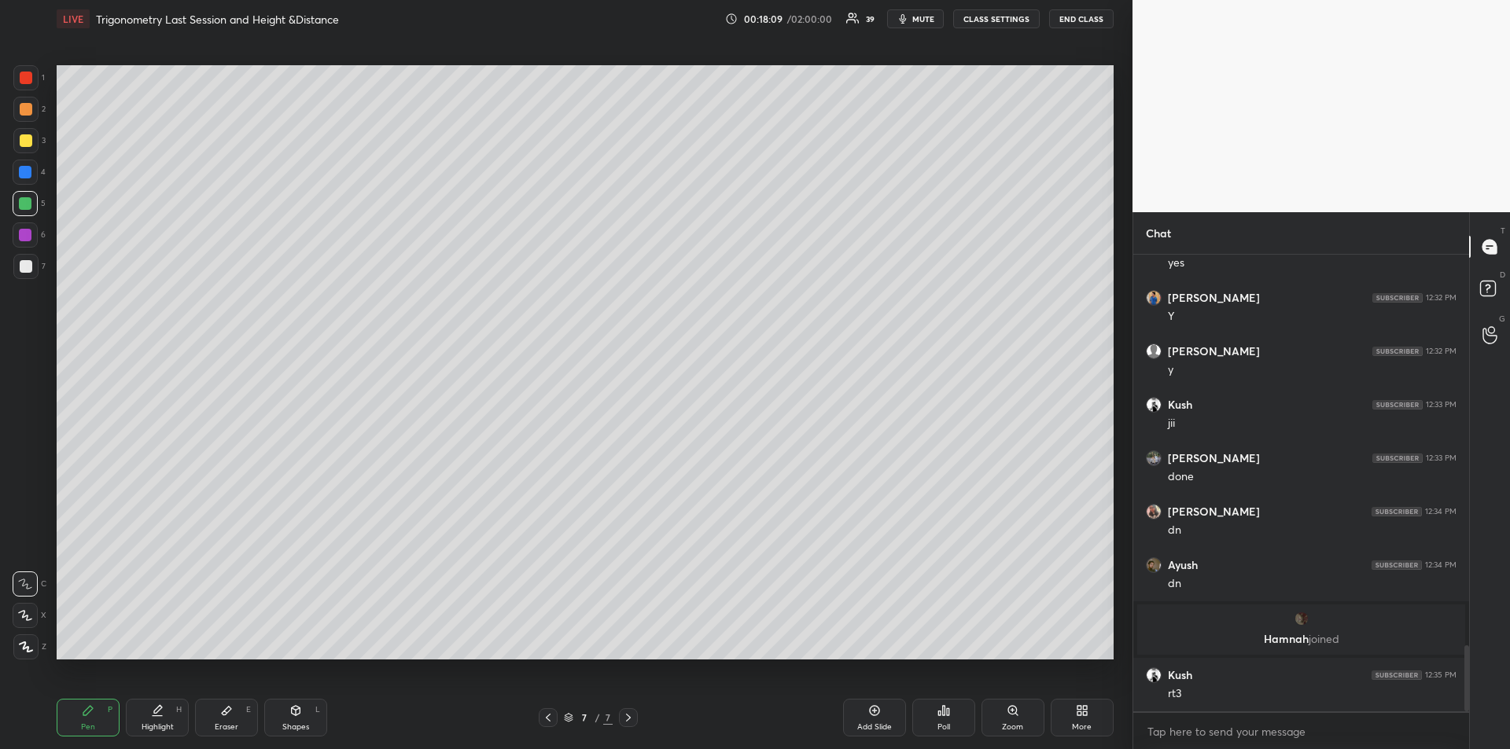
scroll to position [2692, 0]
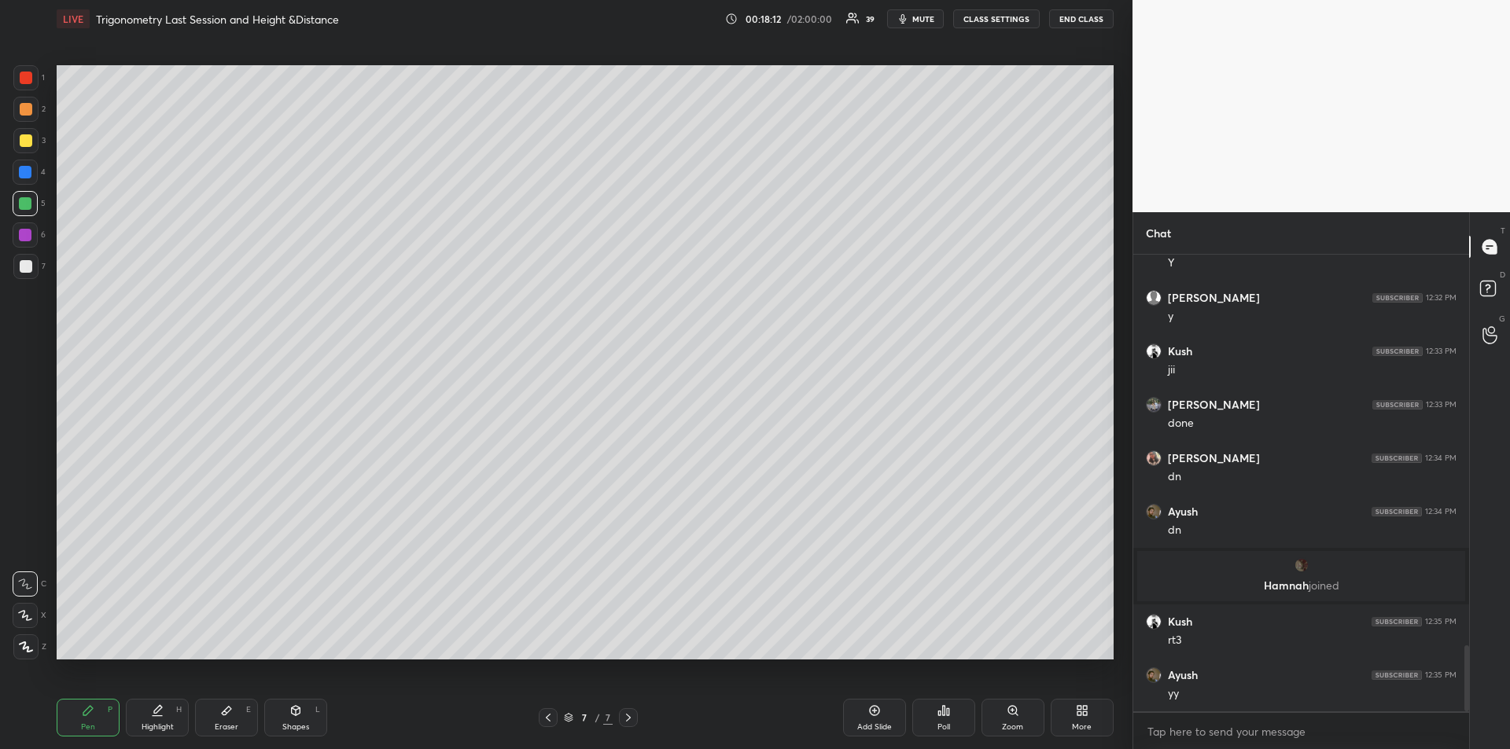
click at [154, 719] on div "Highlight H" at bounding box center [157, 718] width 63 height 38
click at [95, 719] on div "Pen P" at bounding box center [88, 718] width 63 height 38
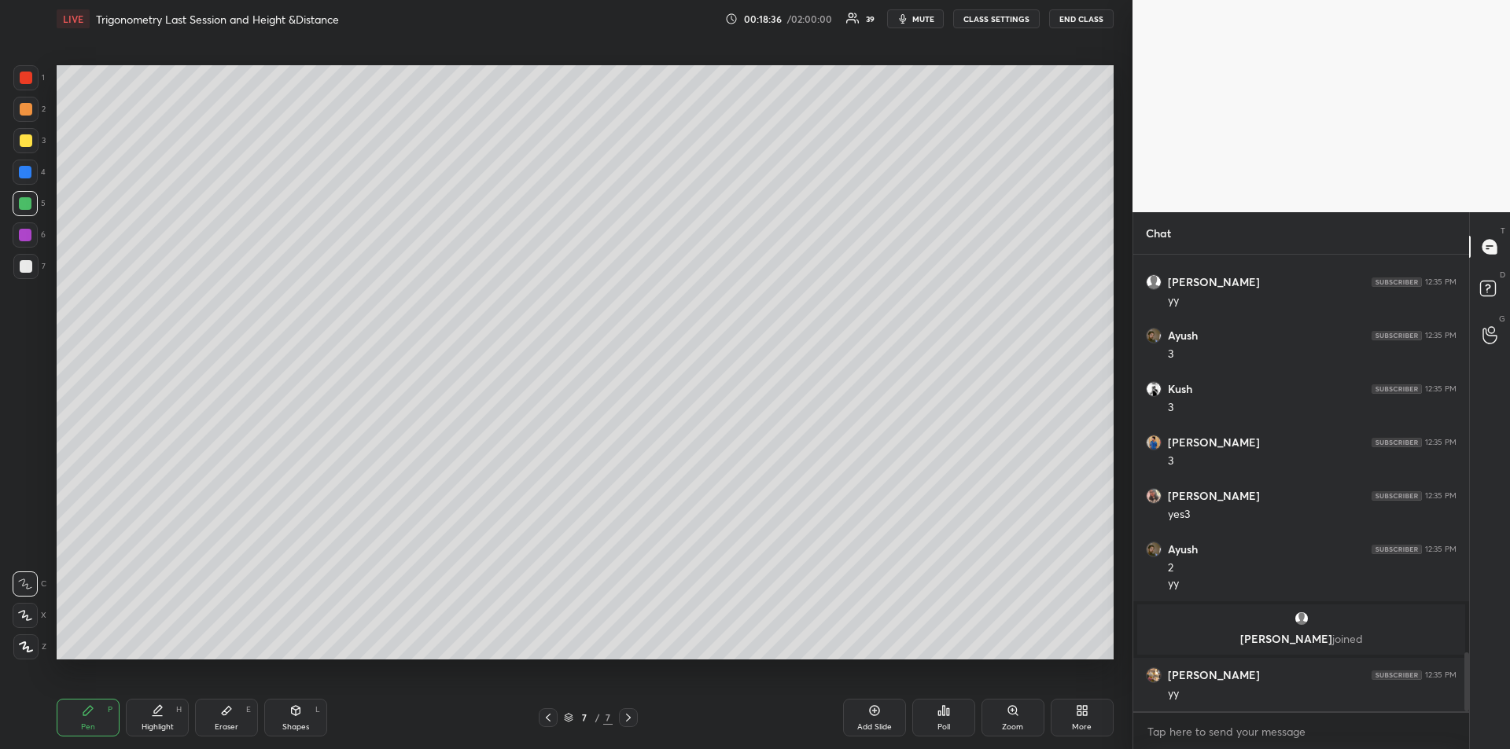
scroll to position [3061, 0]
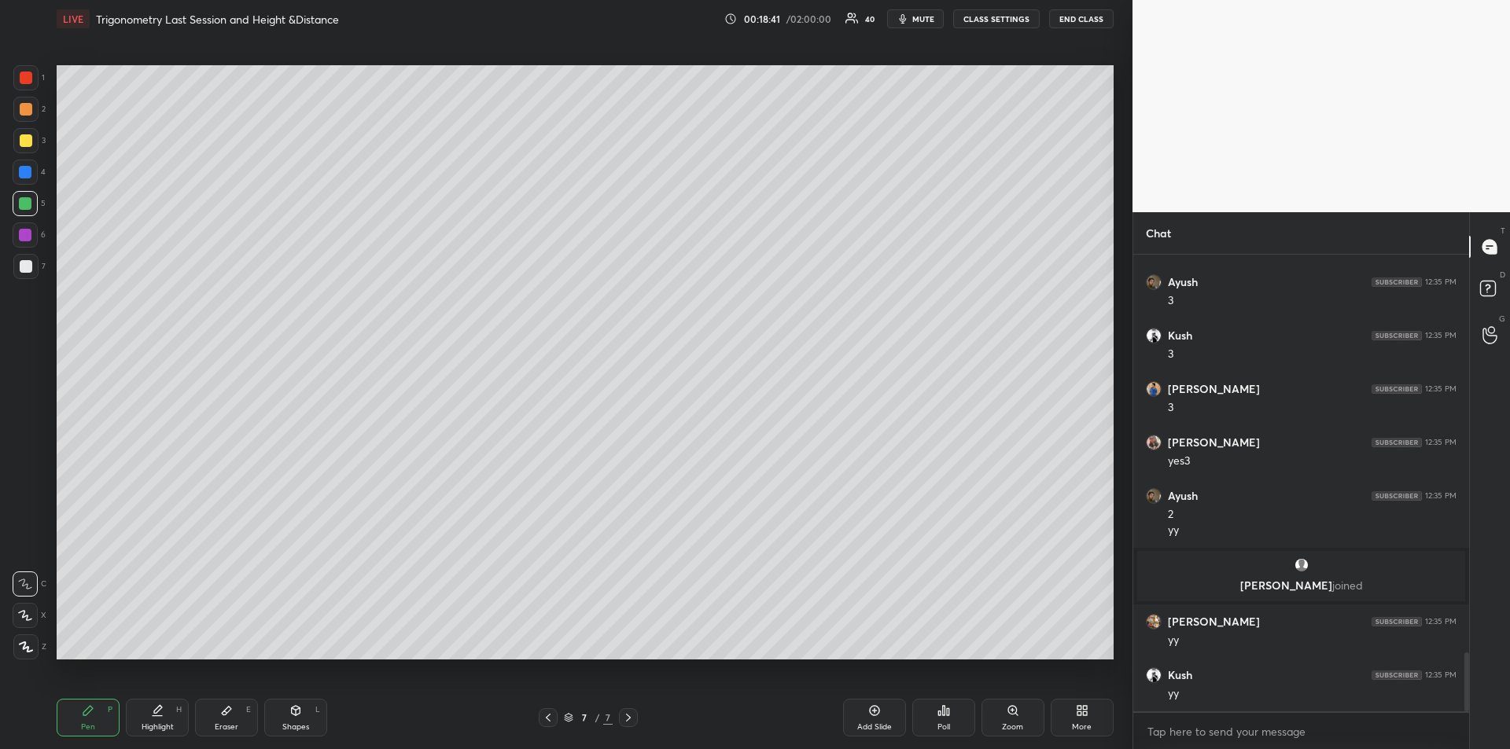
click at [549, 718] on icon at bounding box center [548, 718] width 13 height 13
click at [143, 705] on div "Highlight H" at bounding box center [157, 718] width 63 height 38
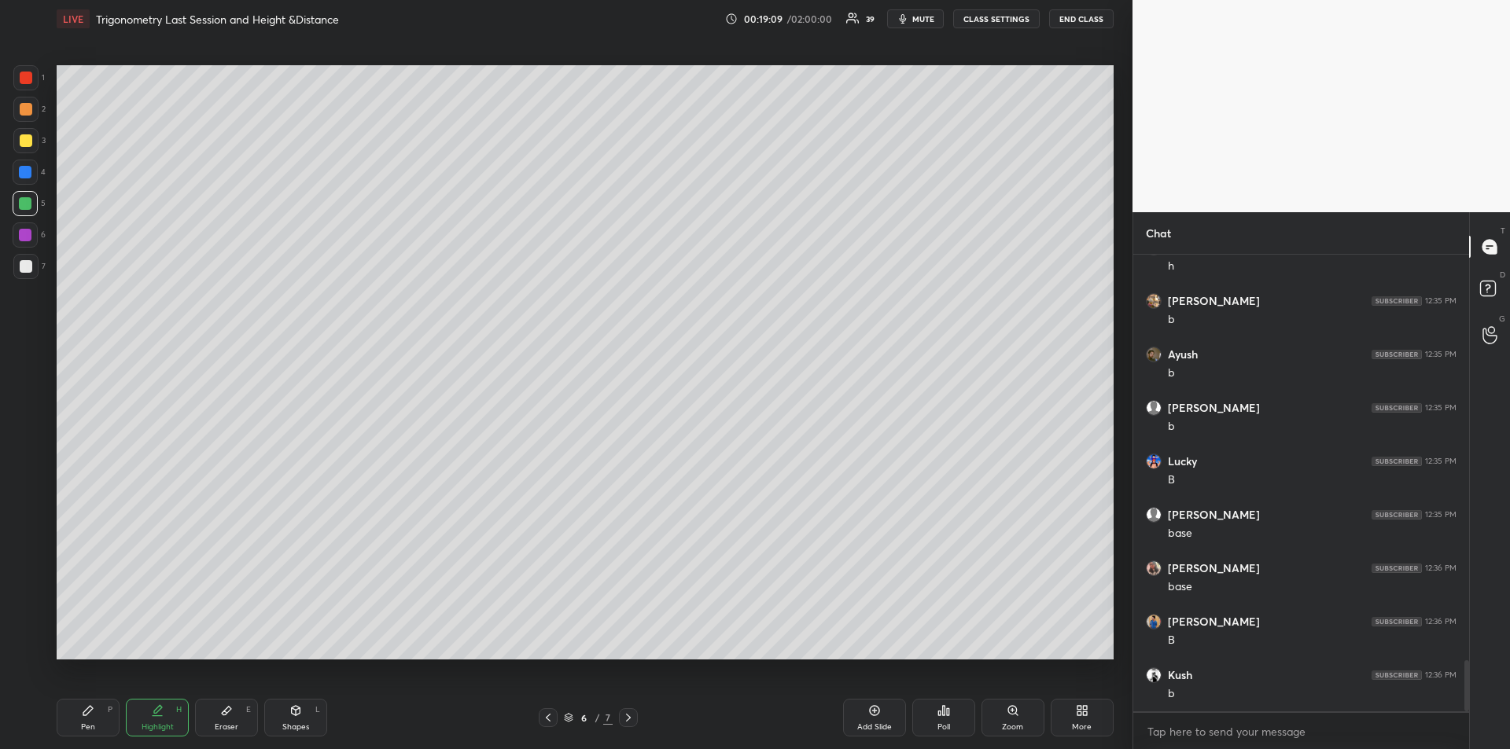
scroll to position [3665, 0]
click at [631, 716] on icon at bounding box center [628, 718] width 13 height 13
click at [87, 716] on icon at bounding box center [88, 711] width 13 height 13
click at [24, 231] on div at bounding box center [25, 235] width 13 height 13
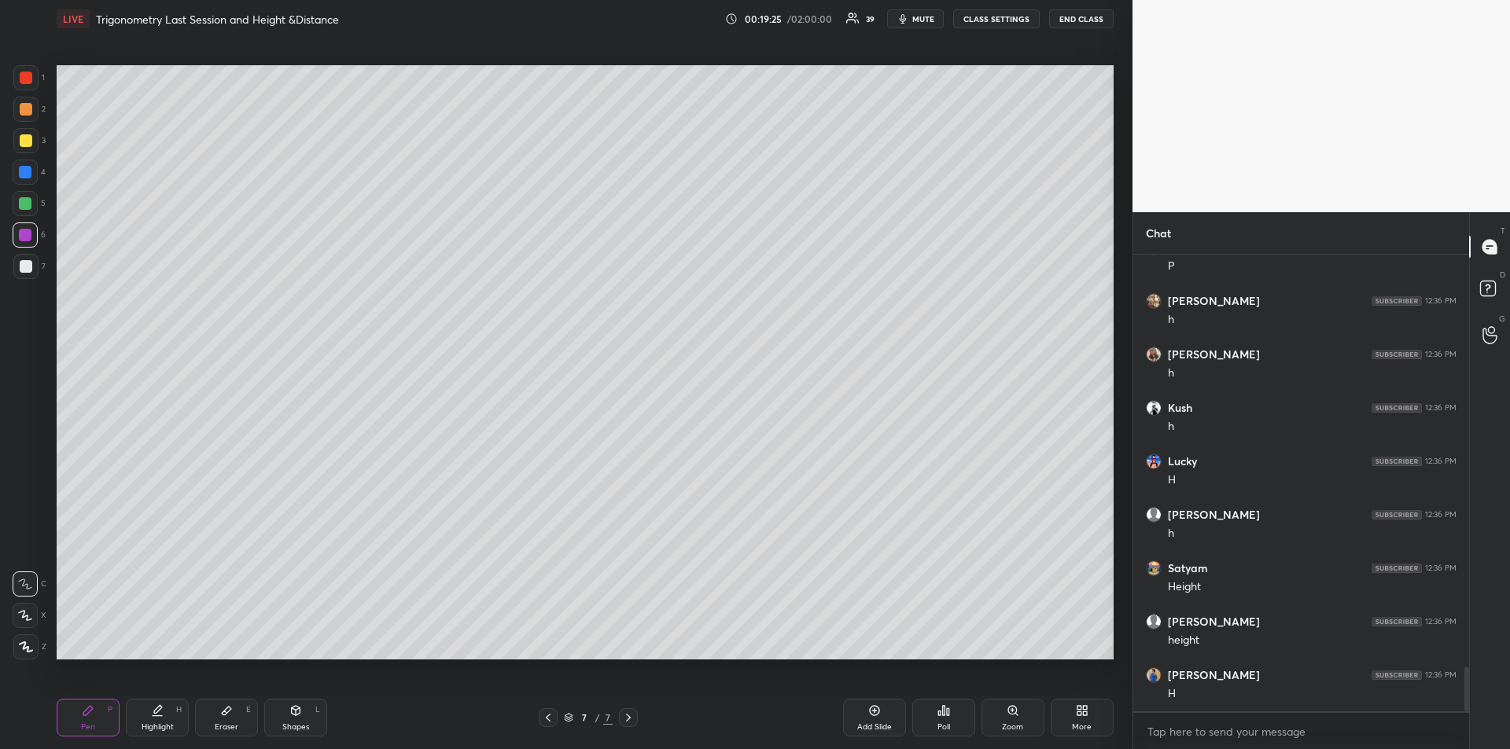
click at [866, 716] on div "Add Slide" at bounding box center [874, 718] width 63 height 38
click at [27, 140] on div at bounding box center [26, 140] width 13 height 13
click at [16, 232] on div at bounding box center [25, 235] width 25 height 25
click at [28, 143] on div at bounding box center [26, 140] width 13 height 13
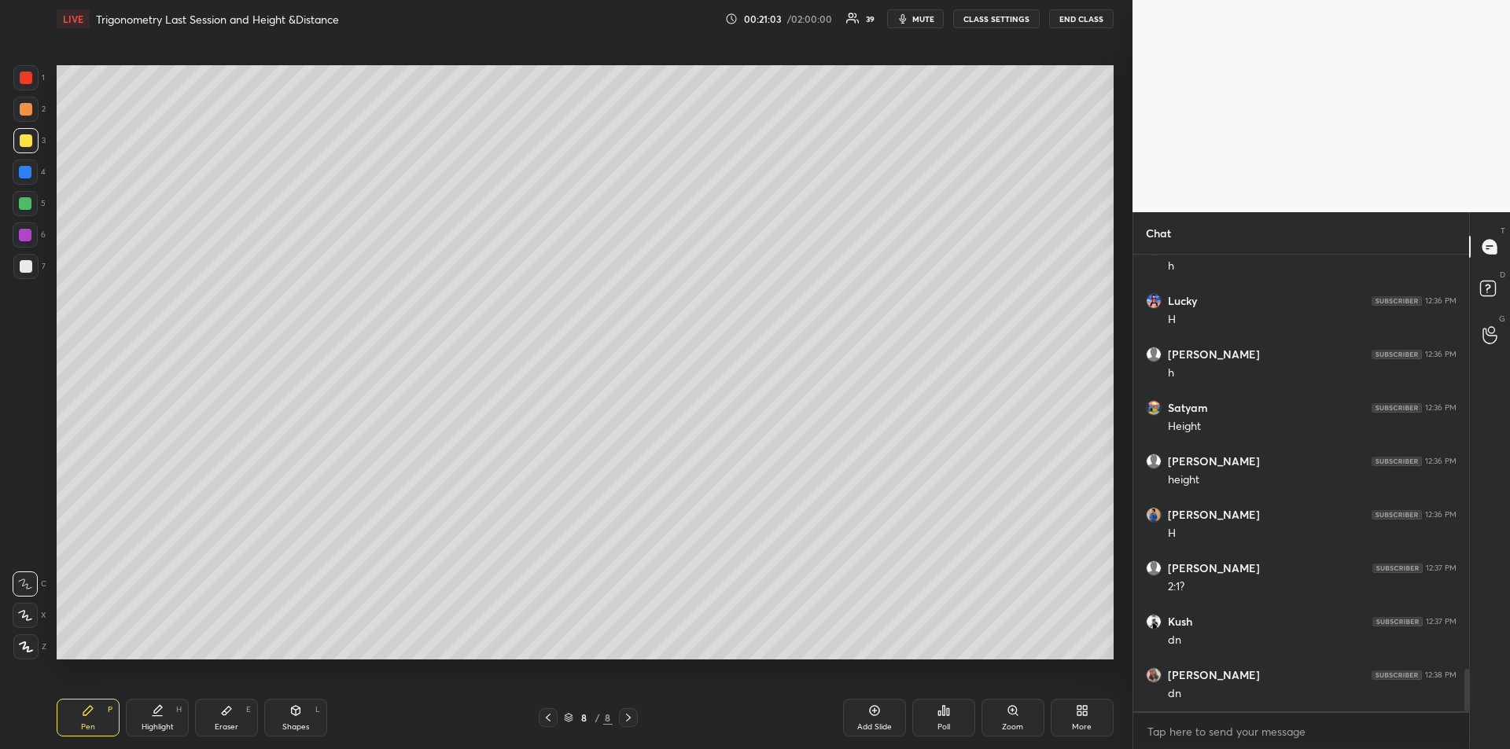
scroll to position [4414, 0]
click at [28, 80] on div at bounding box center [26, 78] width 13 height 13
click at [871, 715] on icon at bounding box center [874, 711] width 10 height 10
click at [296, 716] on icon at bounding box center [296, 713] width 0 height 6
click at [22, 638] on div at bounding box center [25, 647] width 25 height 25
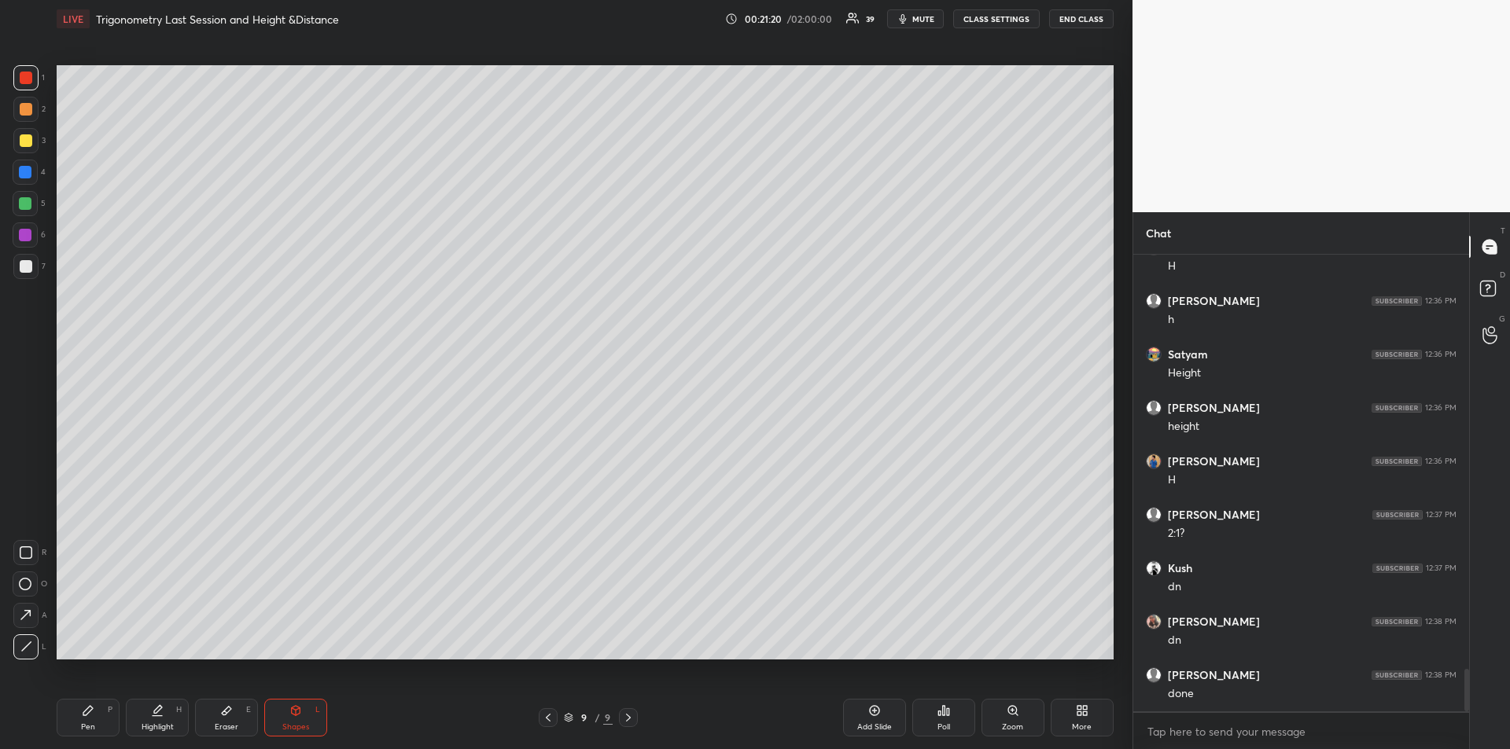
click at [91, 714] on icon at bounding box center [88, 711] width 13 height 13
click at [22, 264] on div at bounding box center [26, 266] width 13 height 13
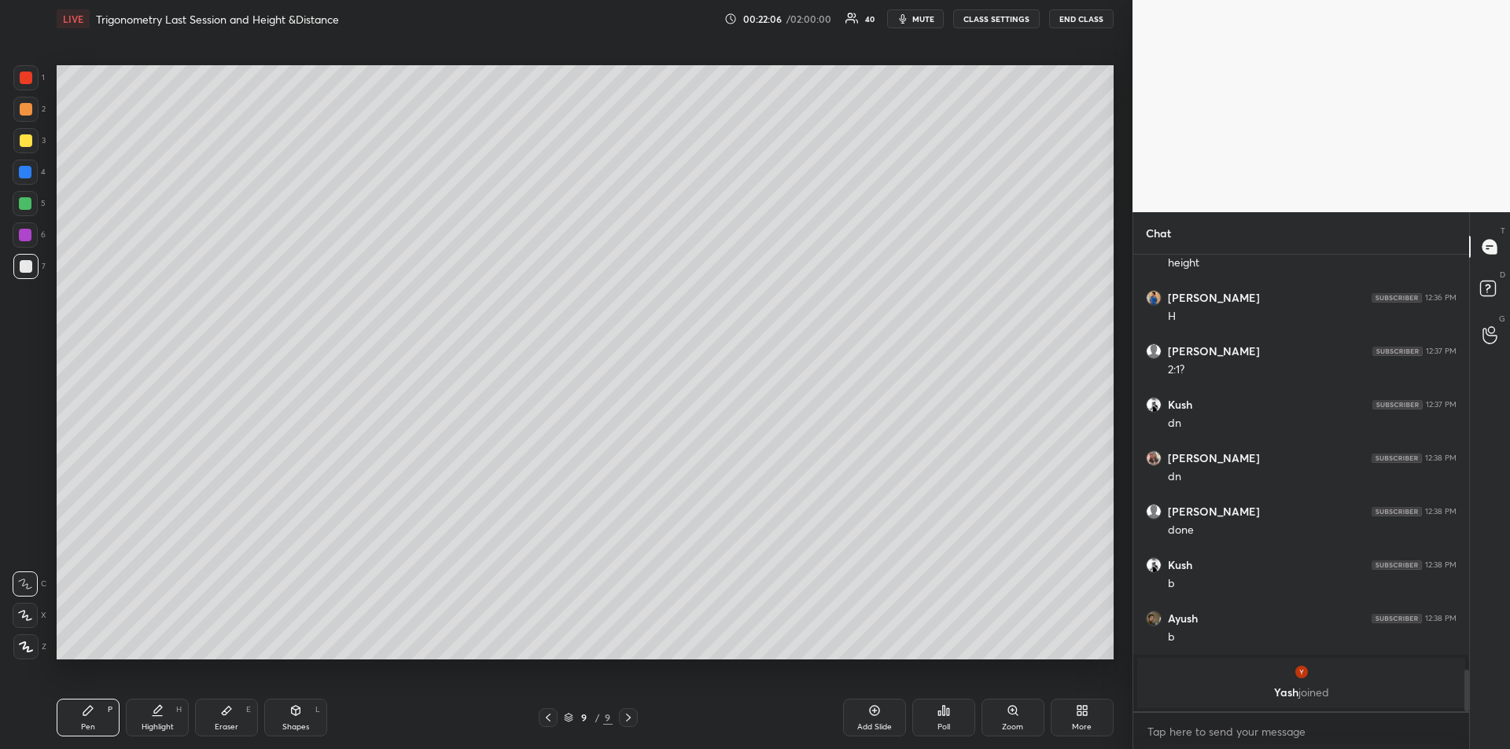
click at [154, 714] on icon at bounding box center [157, 711] width 13 height 13
click at [75, 722] on div "Pen P" at bounding box center [88, 718] width 63 height 38
click at [212, 719] on div "Eraser E" at bounding box center [226, 718] width 63 height 38
click at [105, 724] on div "Pen P" at bounding box center [88, 718] width 63 height 38
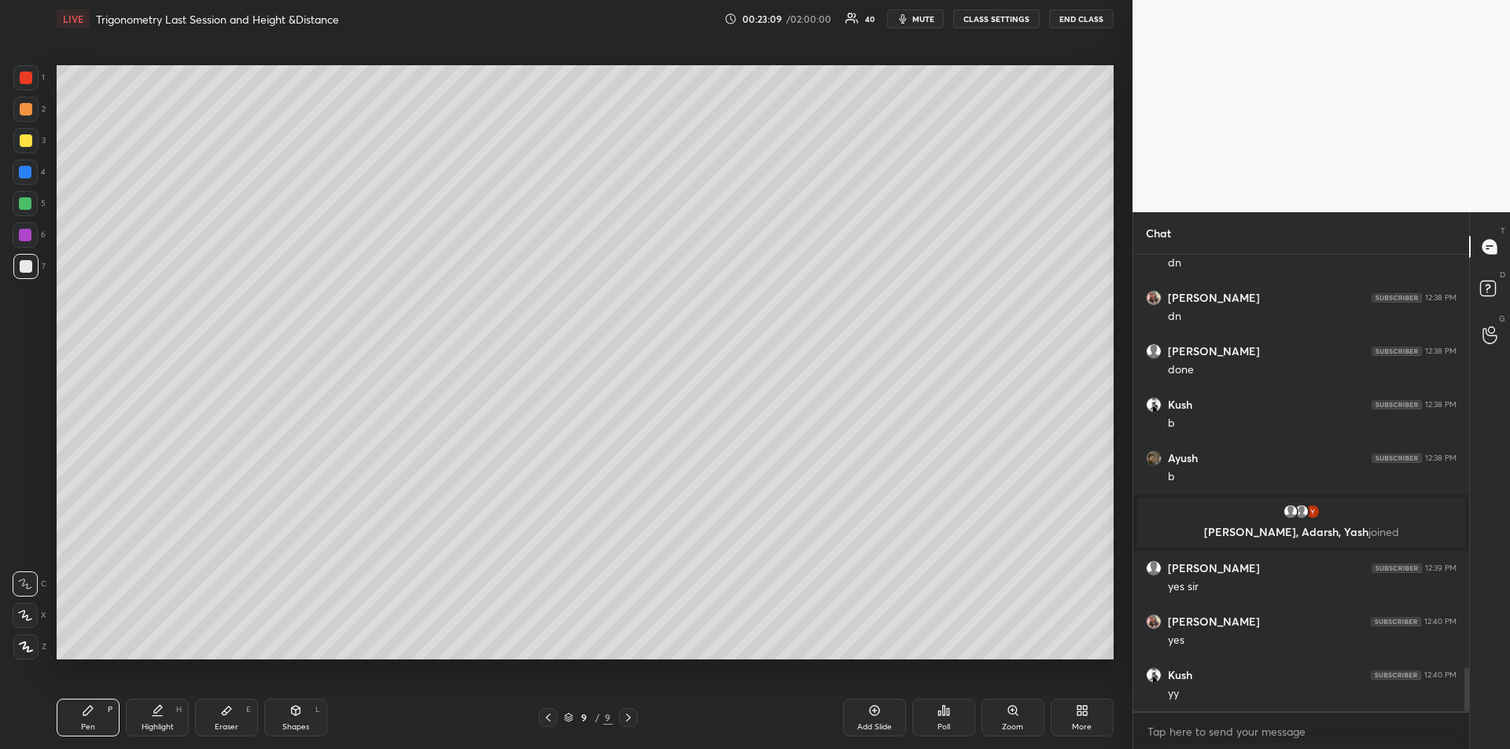
scroll to position [4329, 0]
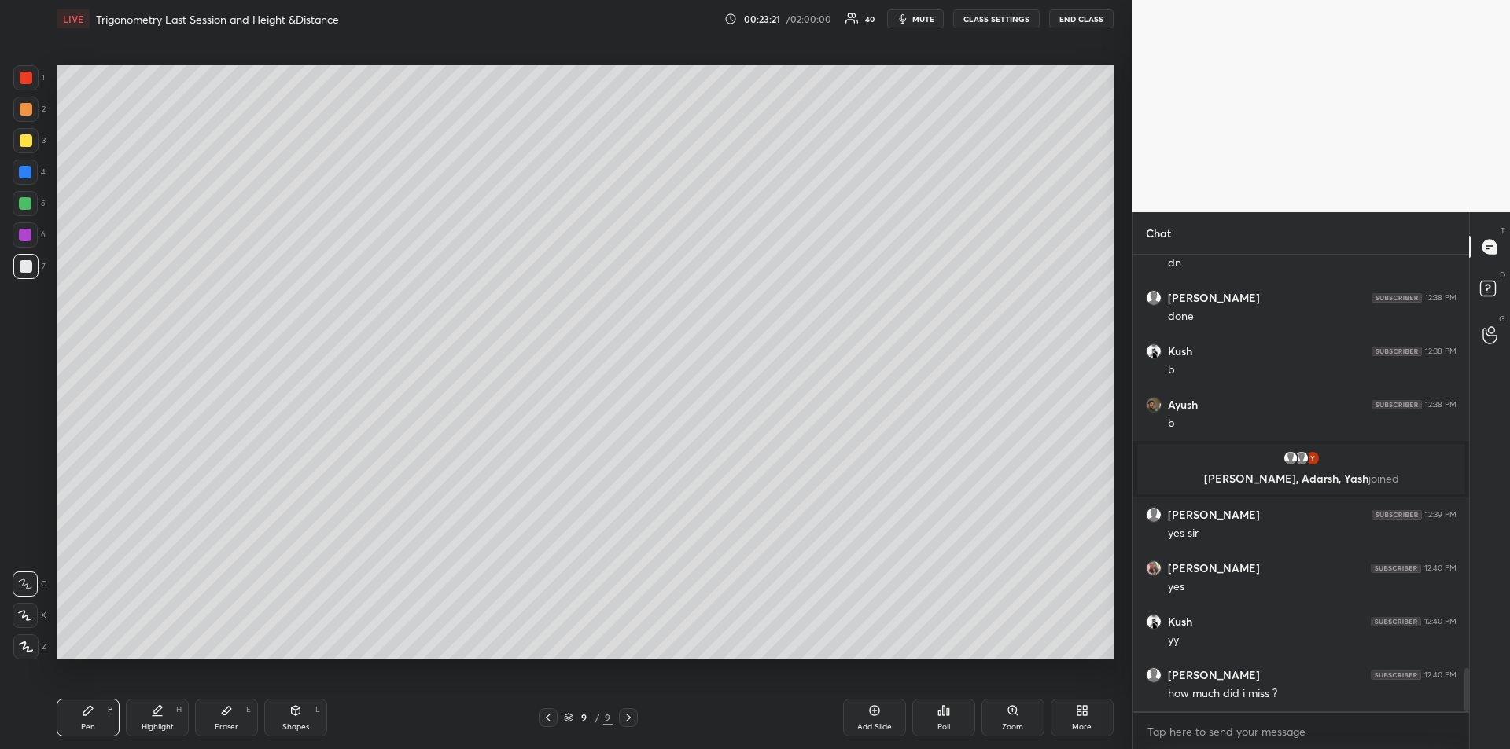
click at [26, 143] on div at bounding box center [26, 140] width 13 height 13
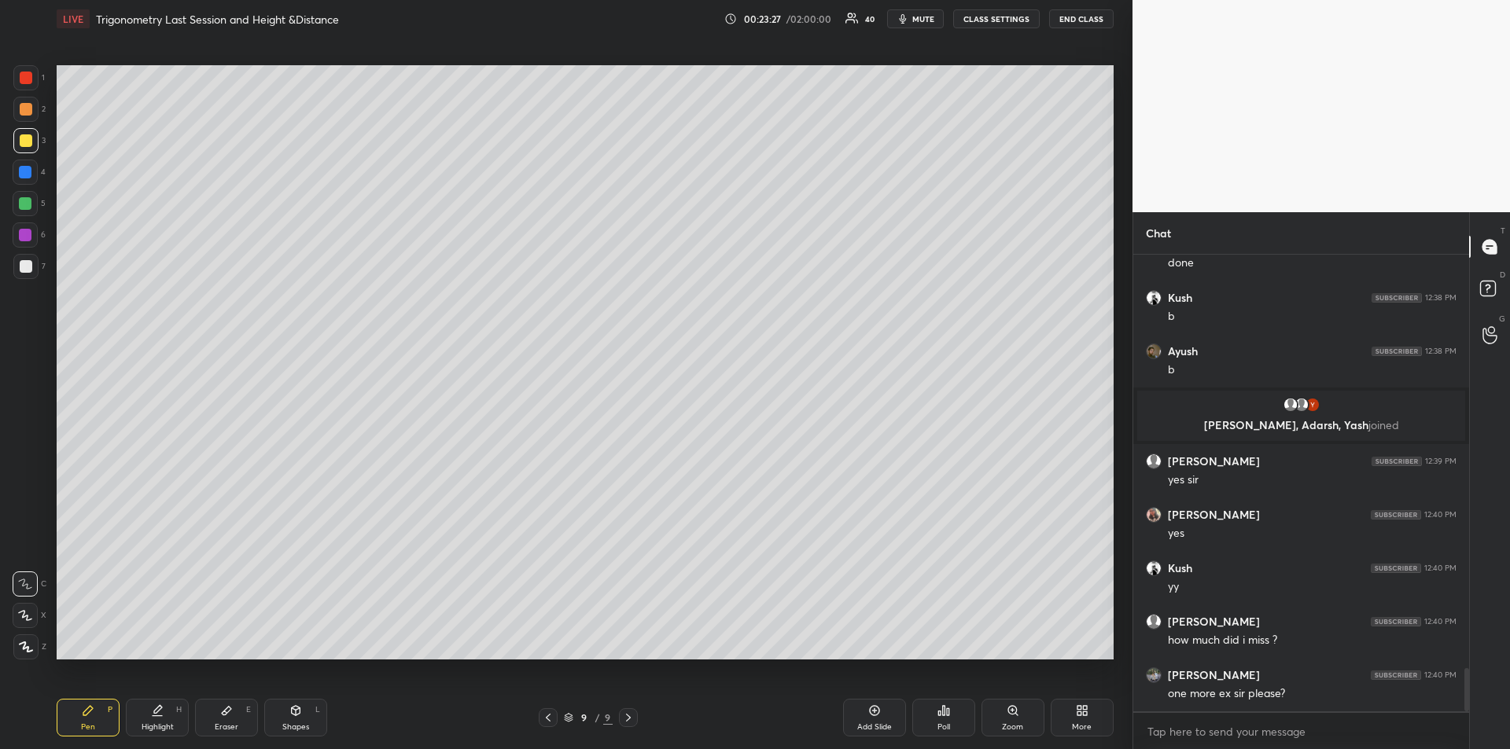
click at [870, 717] on div "Add Slide" at bounding box center [874, 718] width 63 height 38
click at [294, 717] on div "Shapes L" at bounding box center [295, 718] width 63 height 38
click at [23, 639] on div at bounding box center [25, 647] width 25 height 25
click at [79, 719] on div "Pen P" at bounding box center [88, 718] width 63 height 38
click at [215, 708] on div "Eraser E" at bounding box center [226, 718] width 63 height 38
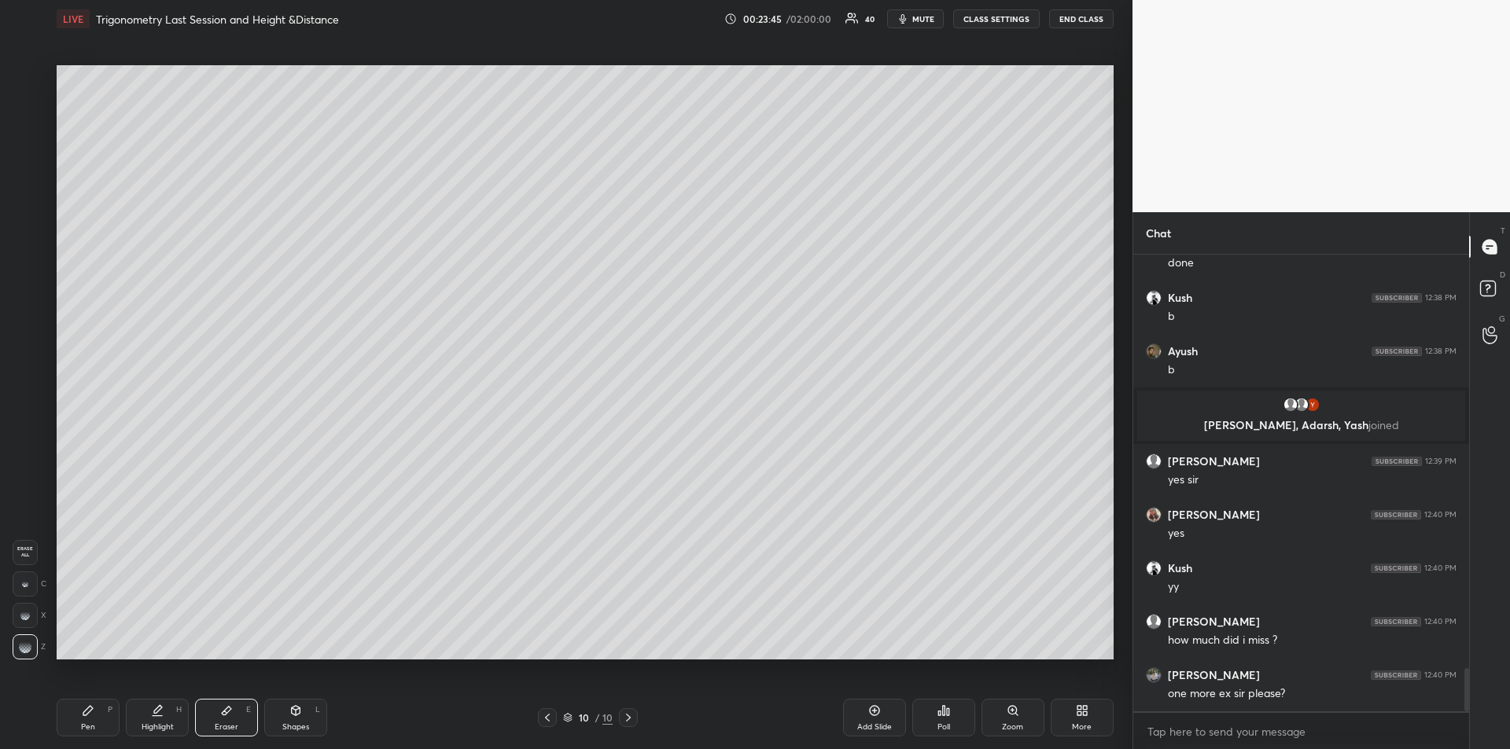
click at [64, 723] on div "Pen P" at bounding box center [88, 718] width 63 height 38
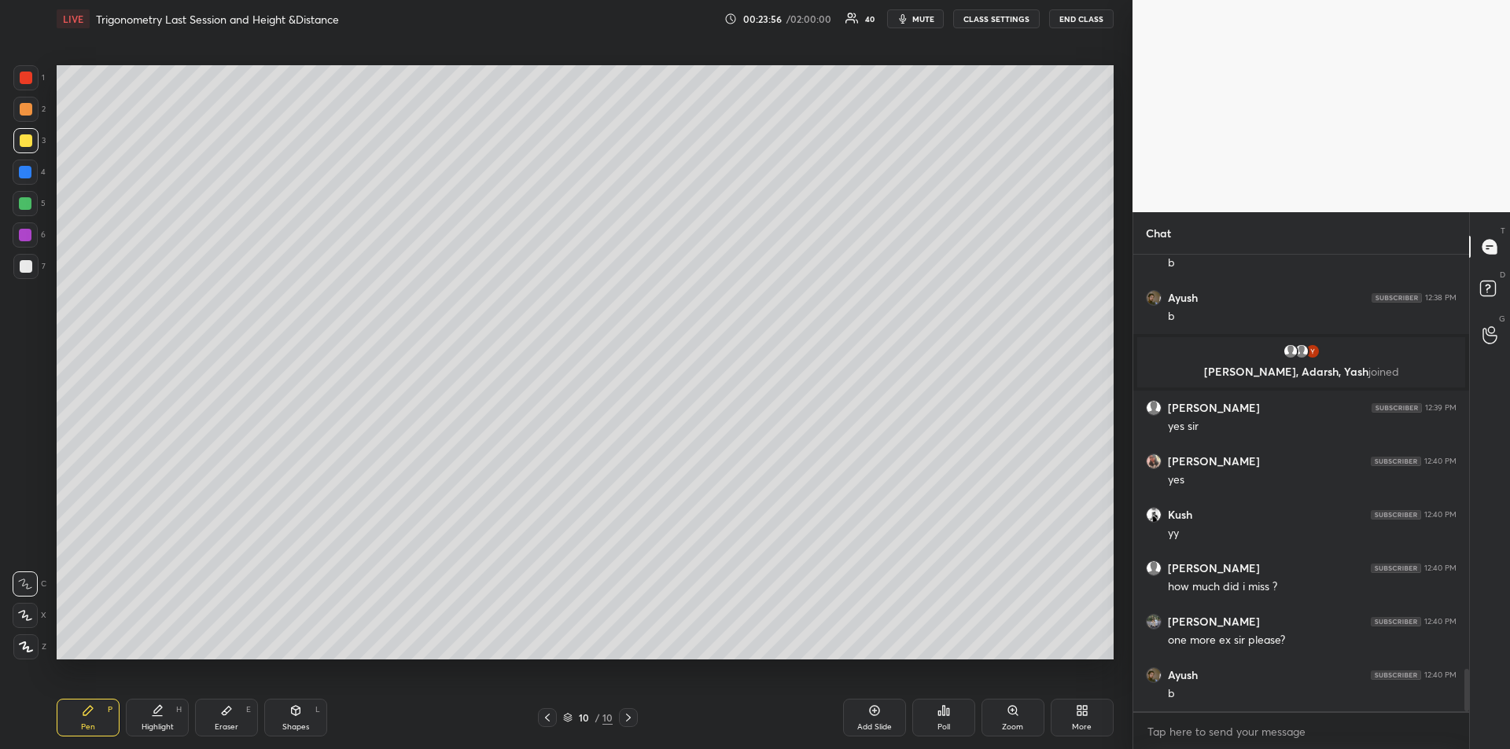
scroll to position [4542, 0]
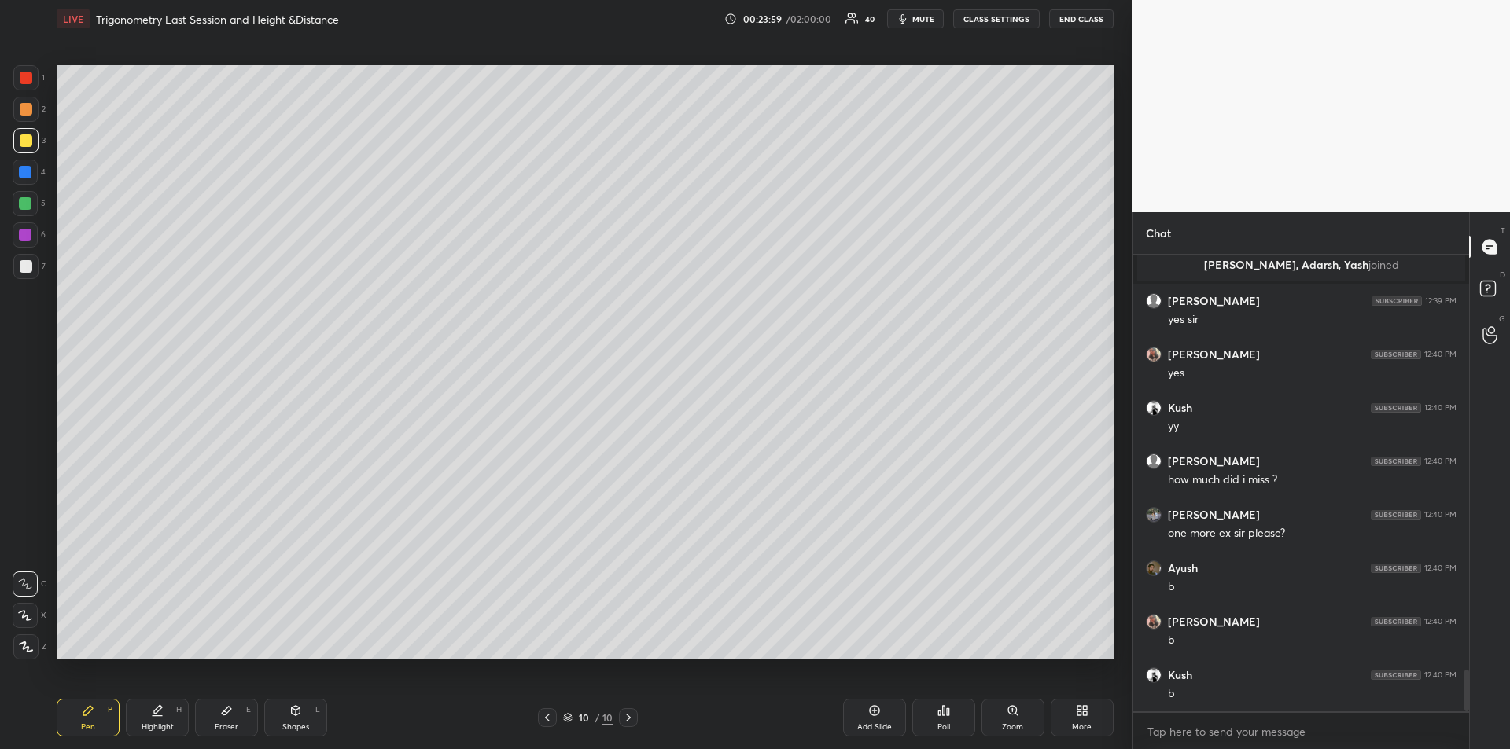
click at [28, 79] on div at bounding box center [26, 78] width 13 height 13
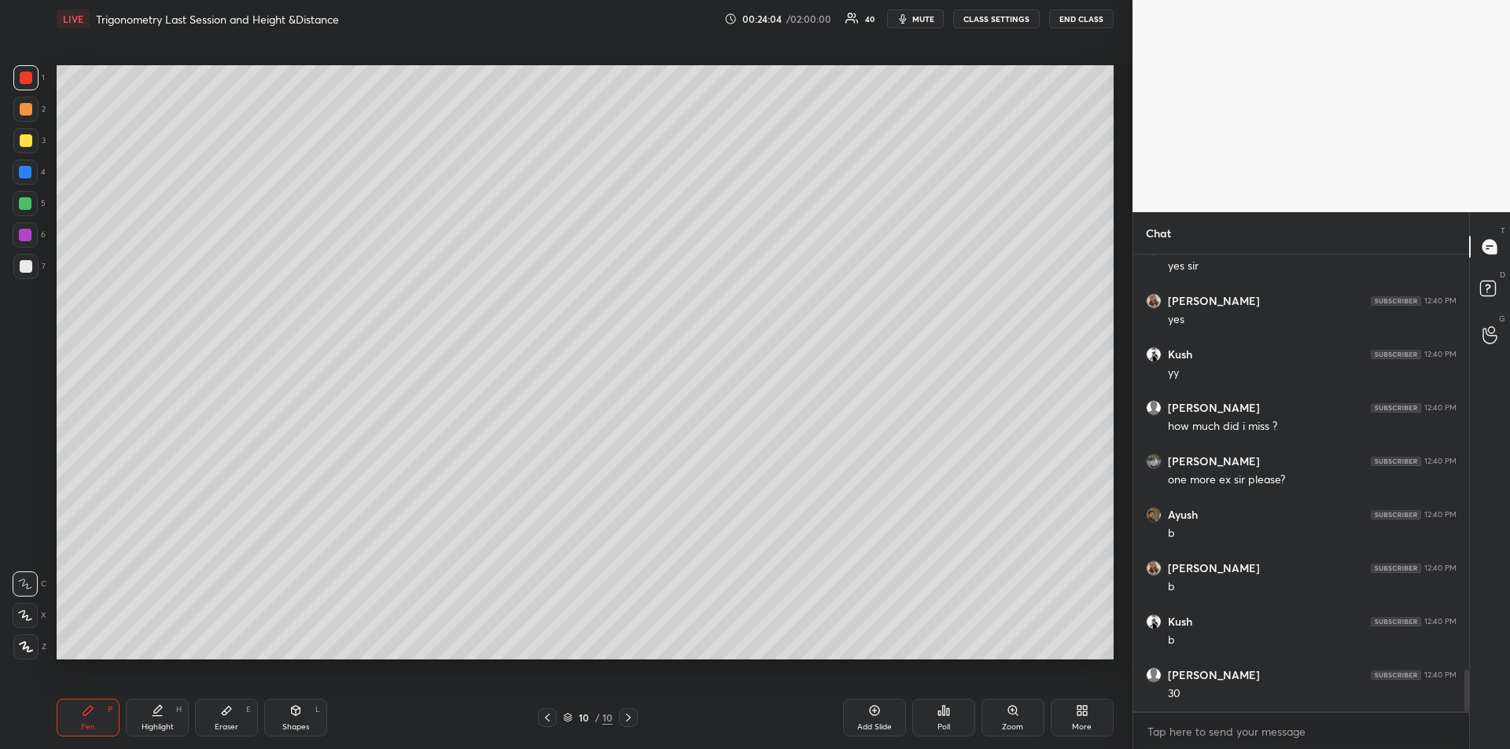
click at [235, 708] on div "Eraser E" at bounding box center [226, 718] width 63 height 38
click at [84, 716] on icon at bounding box center [88, 711] width 13 height 13
click at [157, 719] on div "Highlight H" at bounding box center [157, 718] width 63 height 38
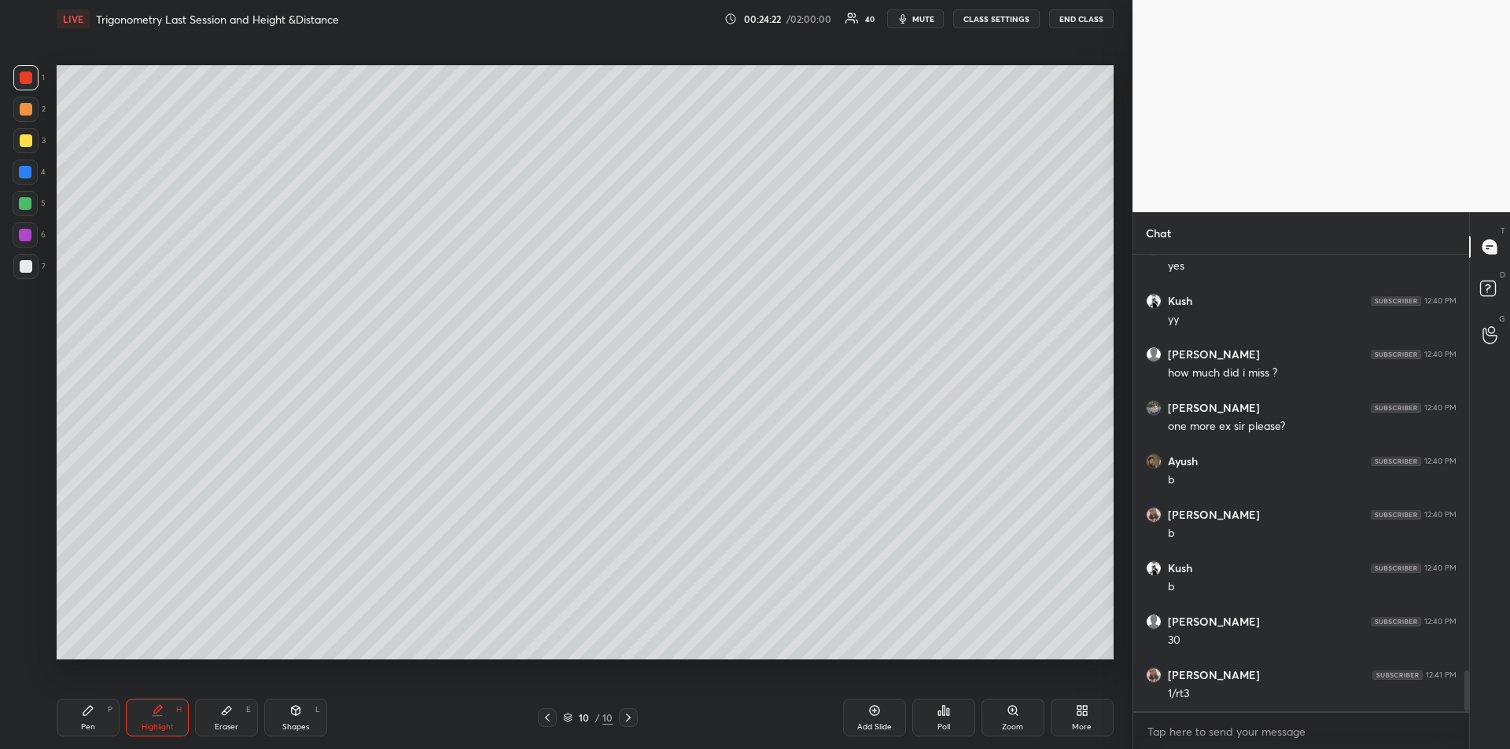
click at [86, 708] on icon at bounding box center [88, 711] width 13 height 13
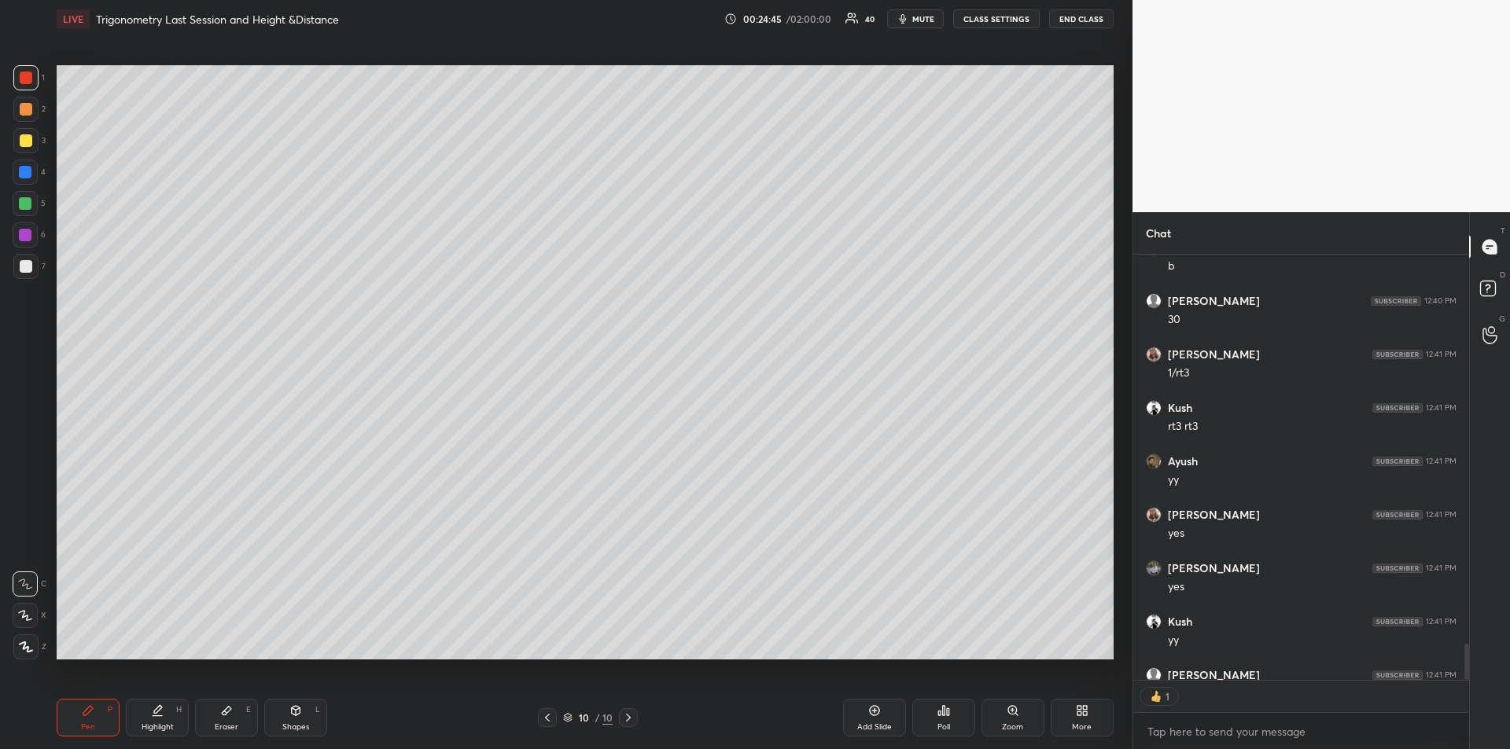
click at [224, 720] on div "Eraser E" at bounding box center [226, 718] width 63 height 38
click at [88, 713] on icon at bounding box center [87, 710] width 9 height 9
click at [26, 206] on div at bounding box center [25, 203] width 13 height 13
click at [862, 718] on div "Add Slide" at bounding box center [874, 718] width 63 height 38
click at [290, 719] on div "Shapes L" at bounding box center [295, 718] width 63 height 38
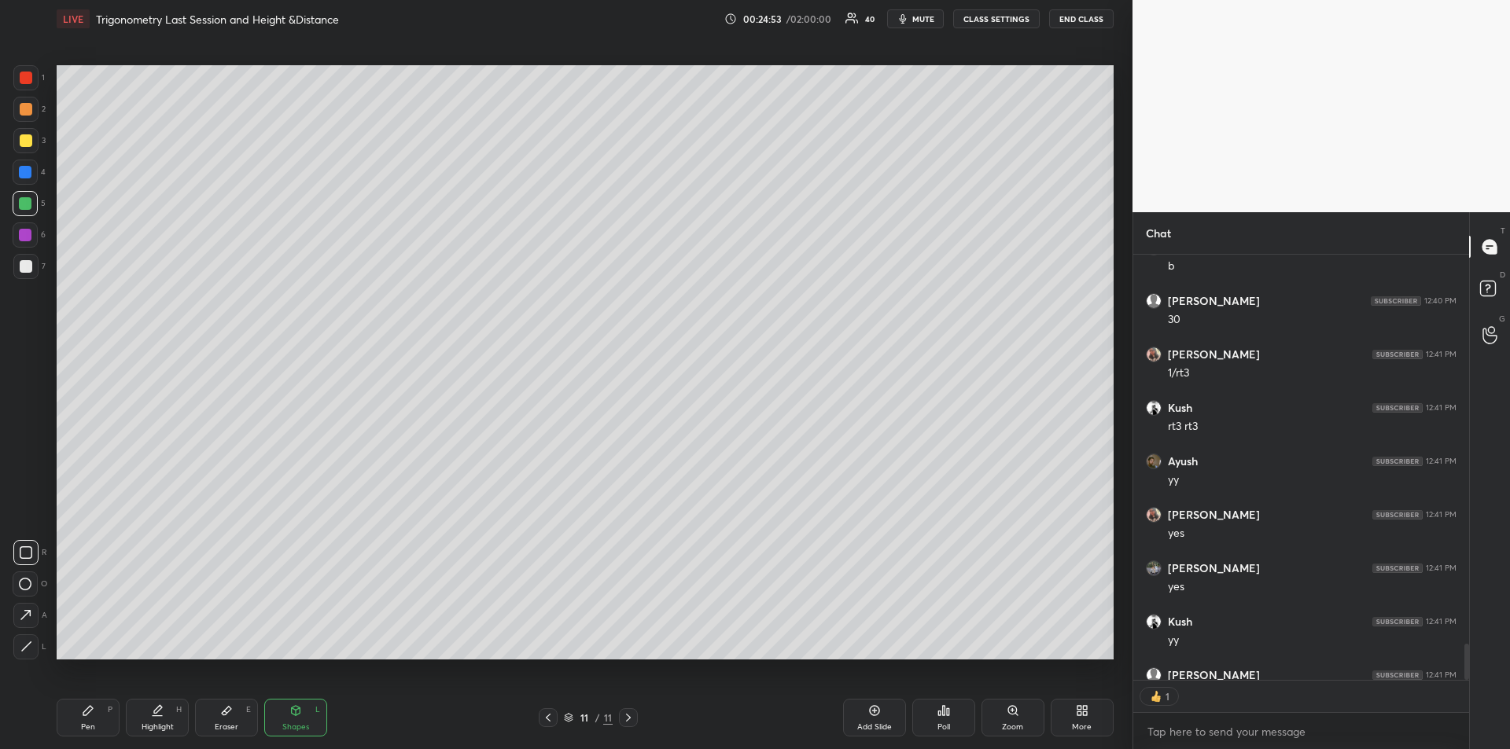
click at [24, 642] on icon at bounding box center [26, 647] width 12 height 12
click at [82, 723] on div "Pen" at bounding box center [88, 727] width 14 height 8
click at [27, 79] on div at bounding box center [26, 78] width 13 height 13
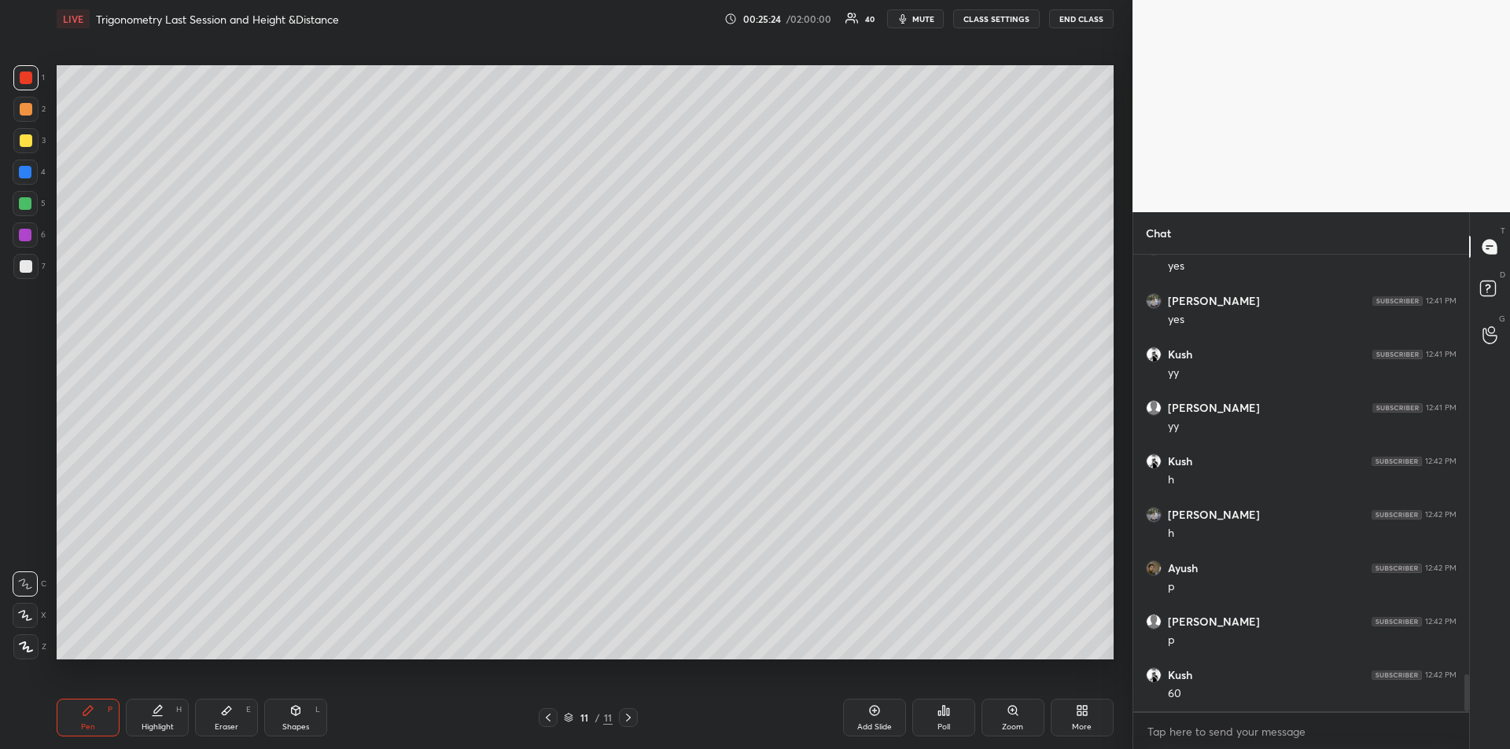
click at [171, 716] on div "Highlight H" at bounding box center [157, 718] width 63 height 38
click at [76, 711] on div "Pen P" at bounding box center [88, 718] width 63 height 38
click at [162, 713] on icon at bounding box center [157, 711] width 13 height 13
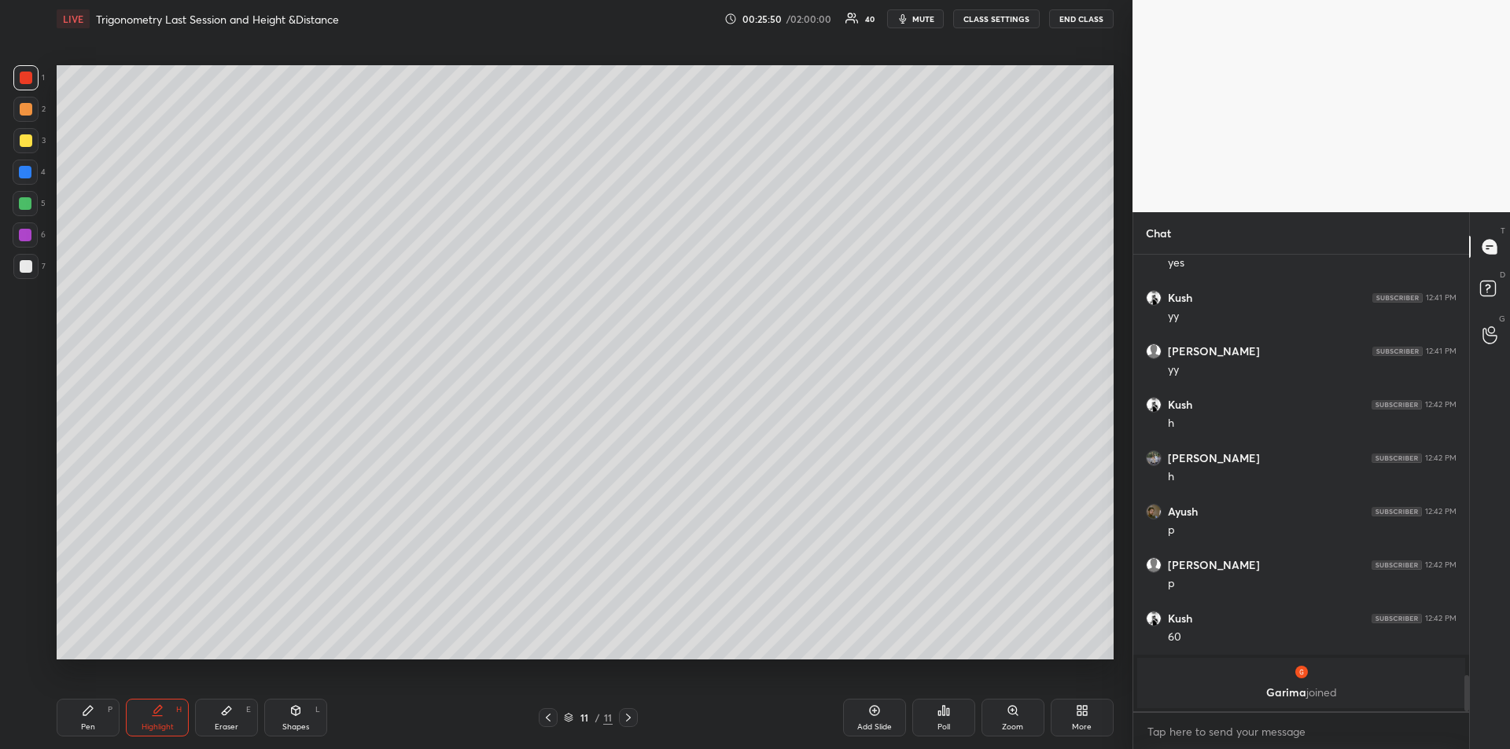
click at [93, 703] on div "Pen P" at bounding box center [88, 718] width 63 height 38
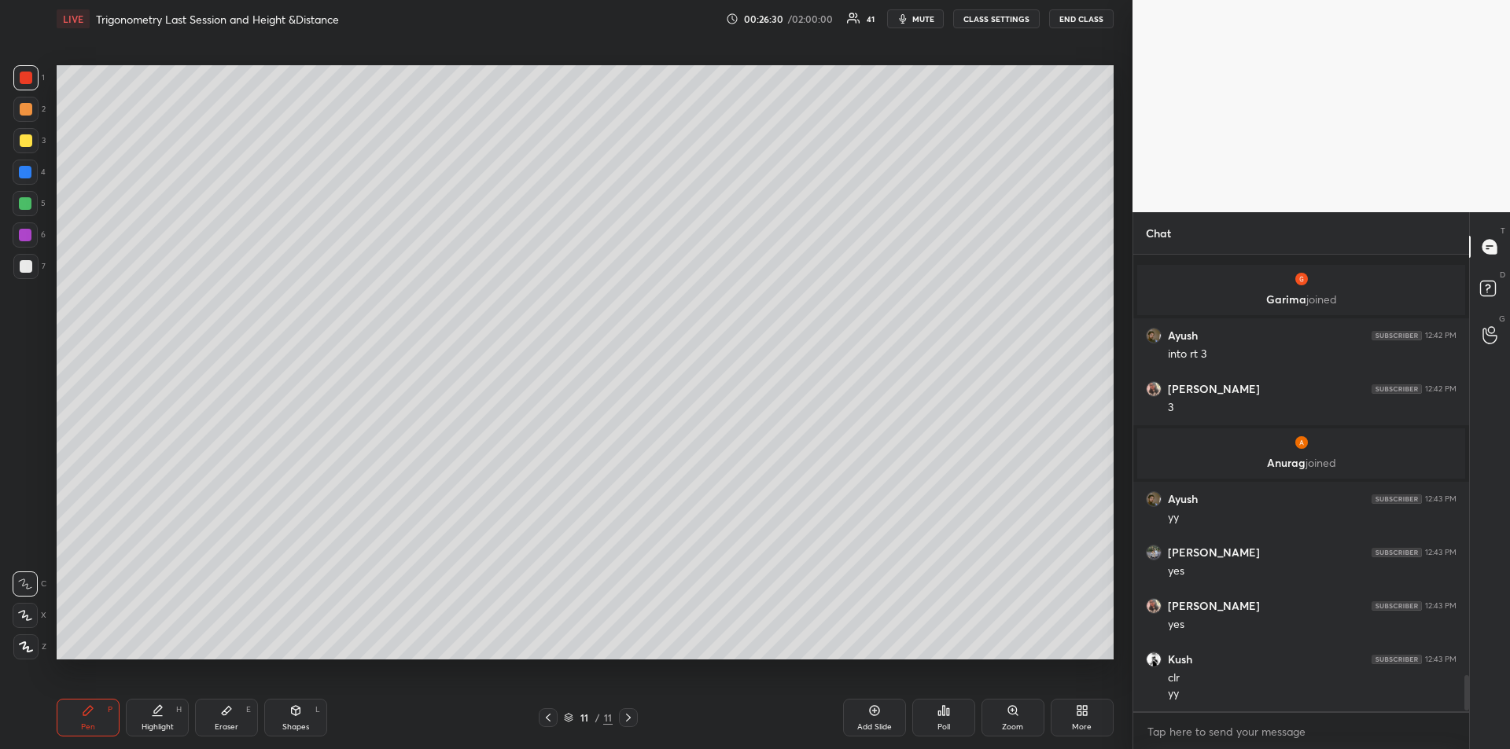
scroll to position [5437, 0]
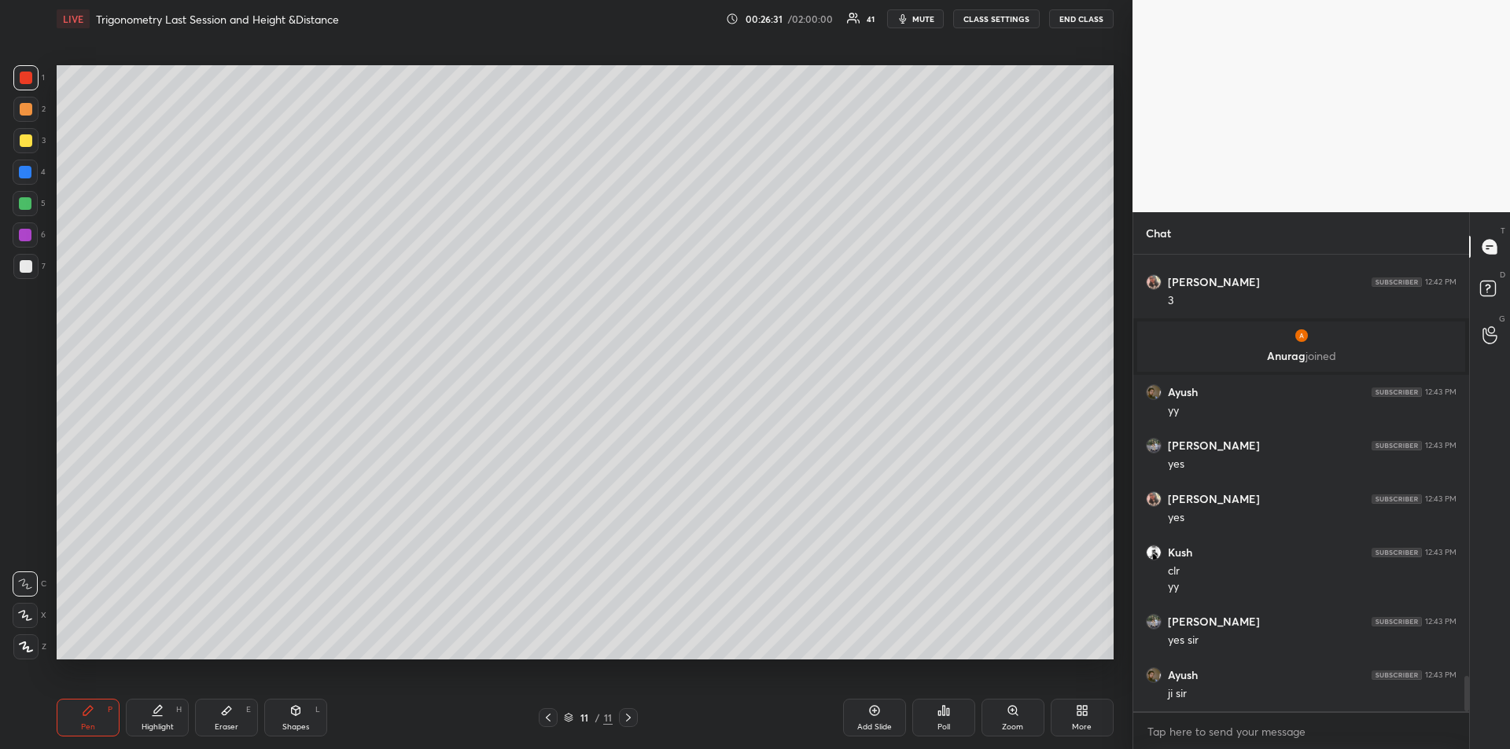
click at [30, 134] on div at bounding box center [26, 140] width 13 height 13
click at [1084, 719] on div "More" at bounding box center [1082, 718] width 63 height 38
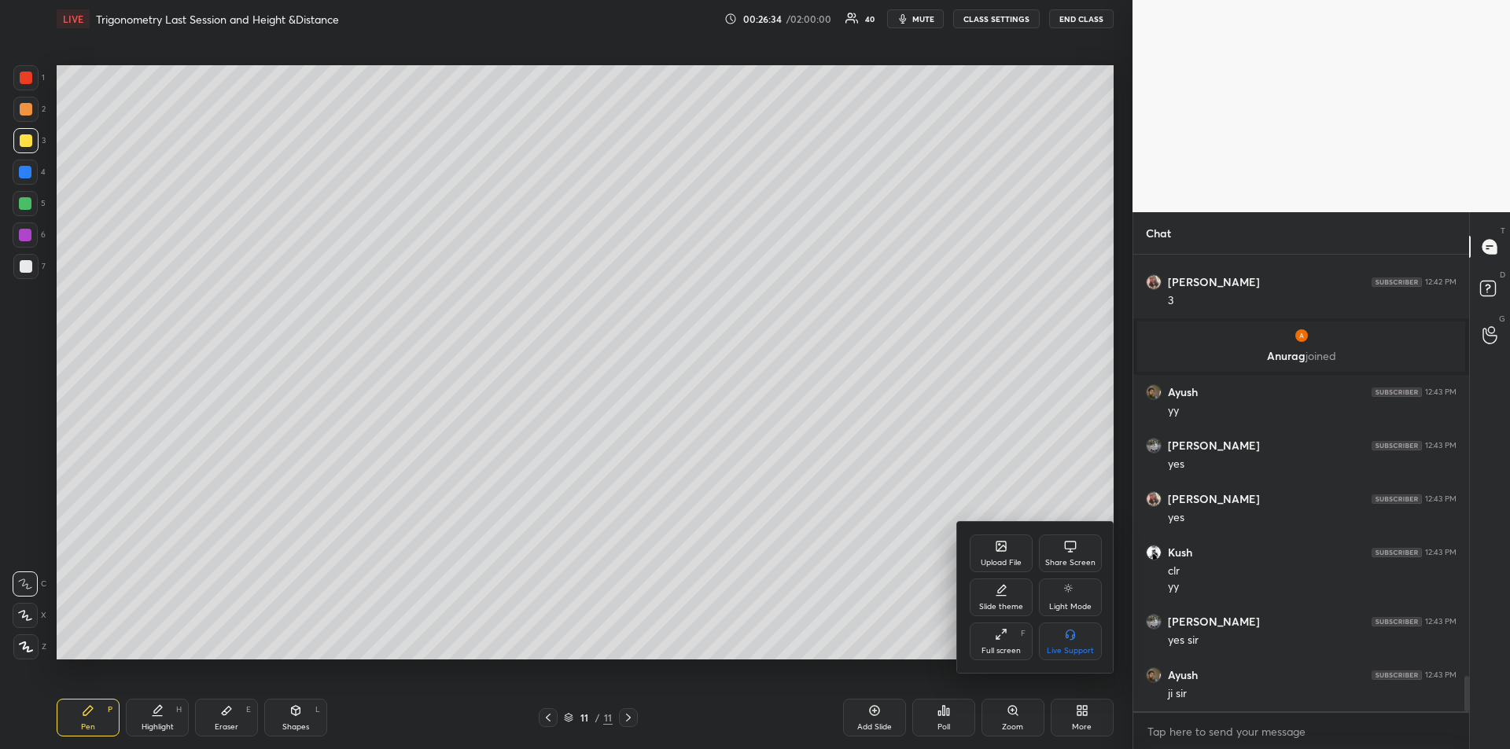
click at [602, 590] on div at bounding box center [755, 374] width 1510 height 749
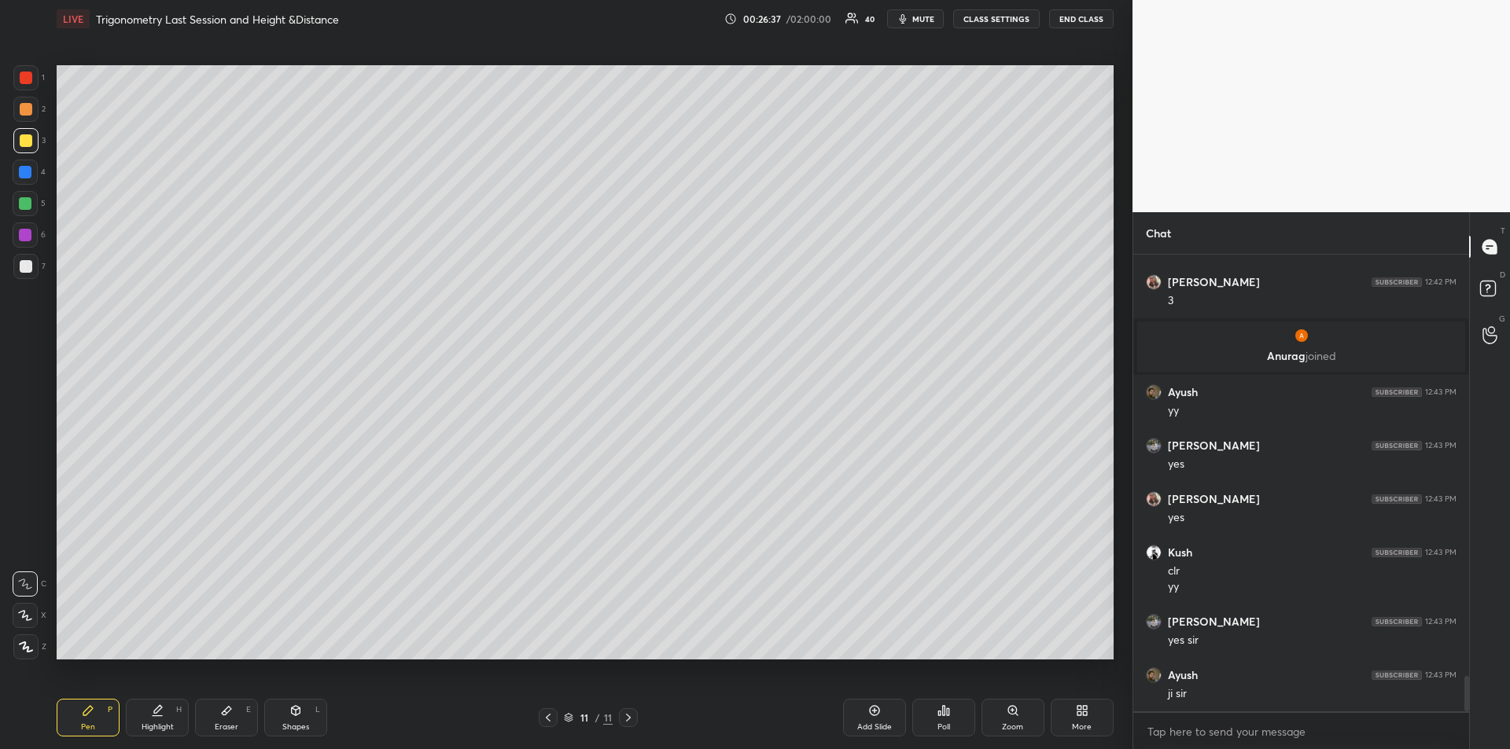
click at [873, 716] on icon at bounding box center [874, 711] width 13 height 13
click at [294, 723] on div "Shapes" at bounding box center [295, 727] width 27 height 8
click at [25, 645] on icon at bounding box center [26, 647] width 12 height 12
click at [91, 727] on div "Pen" at bounding box center [88, 727] width 14 height 8
click at [236, 719] on div "Eraser E" at bounding box center [226, 718] width 63 height 38
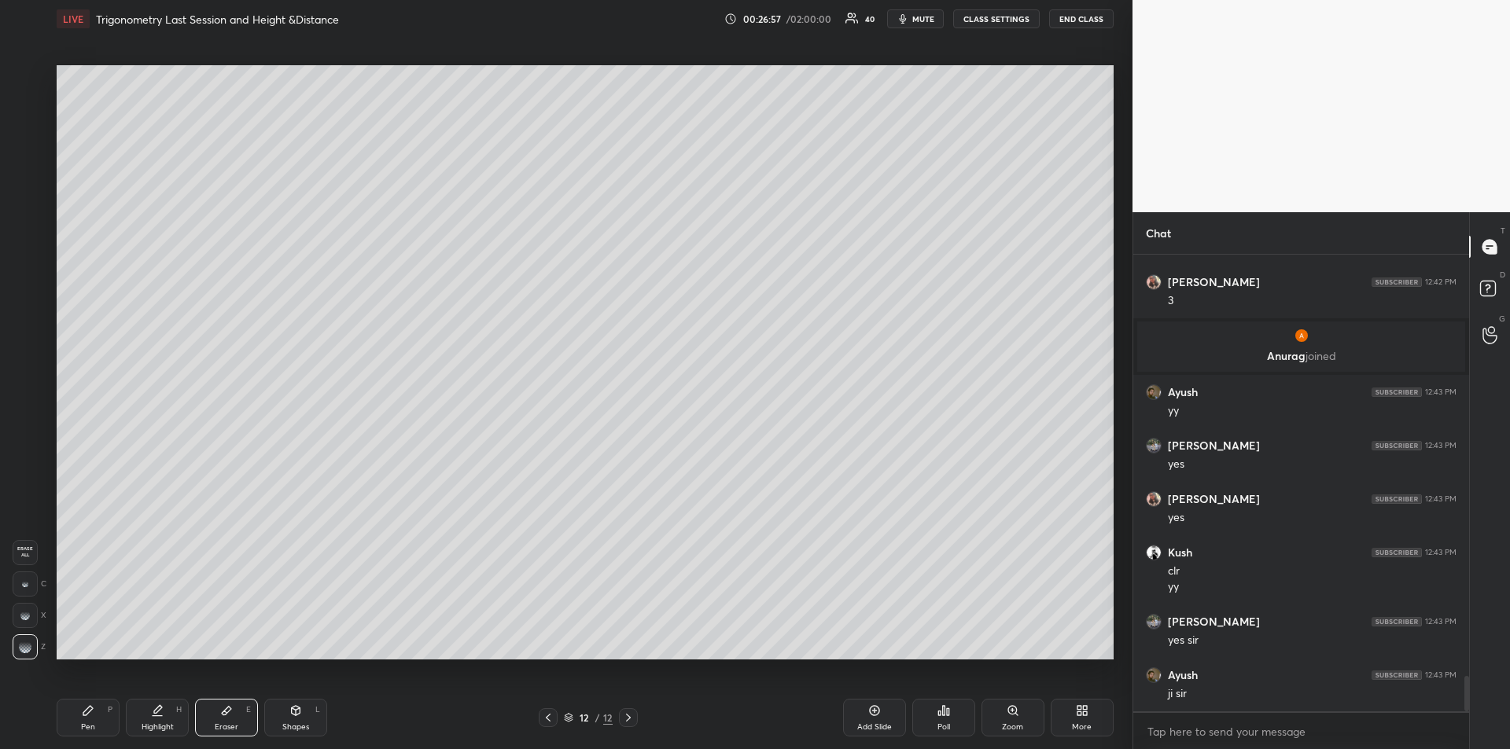
click at [93, 711] on icon at bounding box center [88, 711] width 13 height 13
click at [294, 723] on div "Shapes" at bounding box center [295, 727] width 27 height 8
click at [24, 643] on icon at bounding box center [26, 647] width 12 height 12
click at [92, 714] on icon at bounding box center [88, 711] width 13 height 13
click at [25, 197] on div at bounding box center [25, 203] width 13 height 13
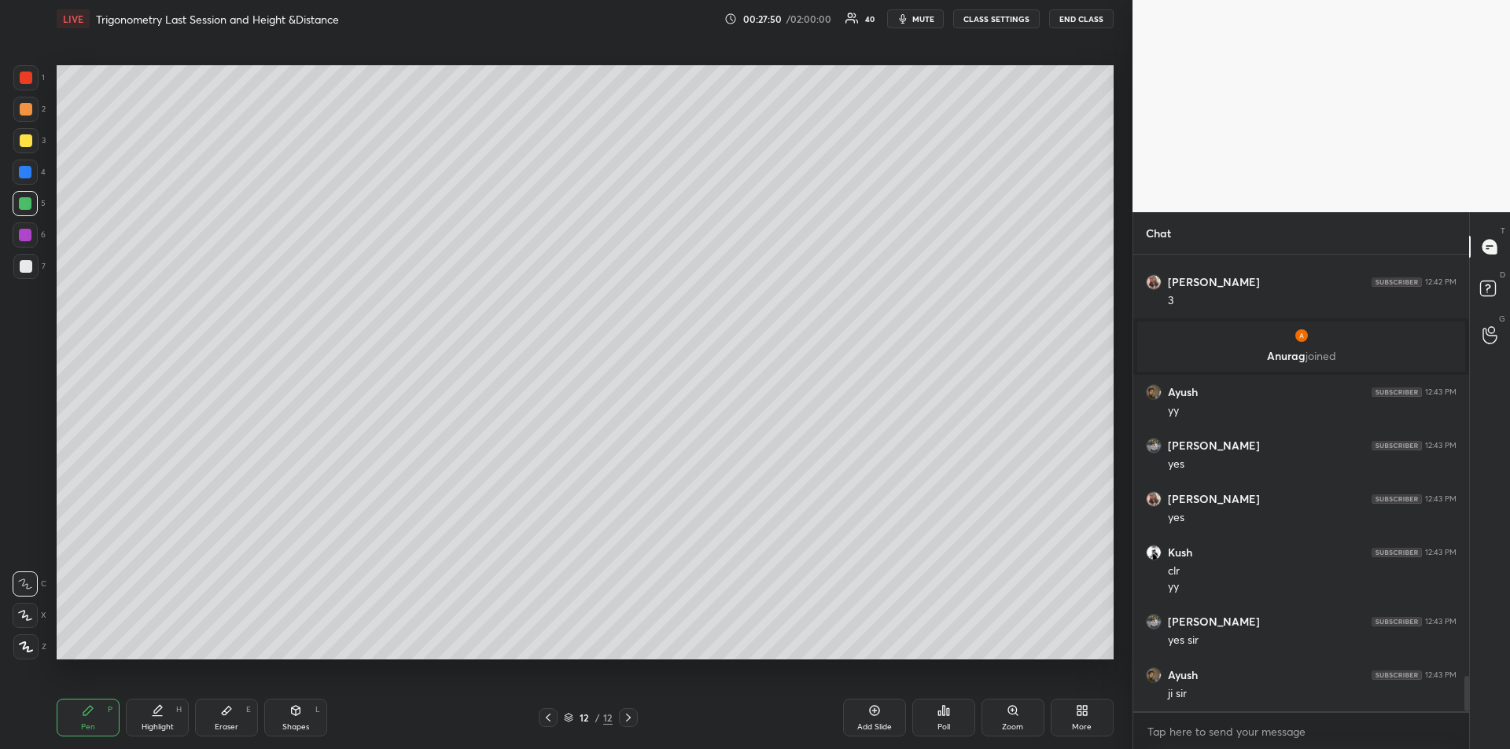
click at [28, 75] on div at bounding box center [26, 78] width 13 height 13
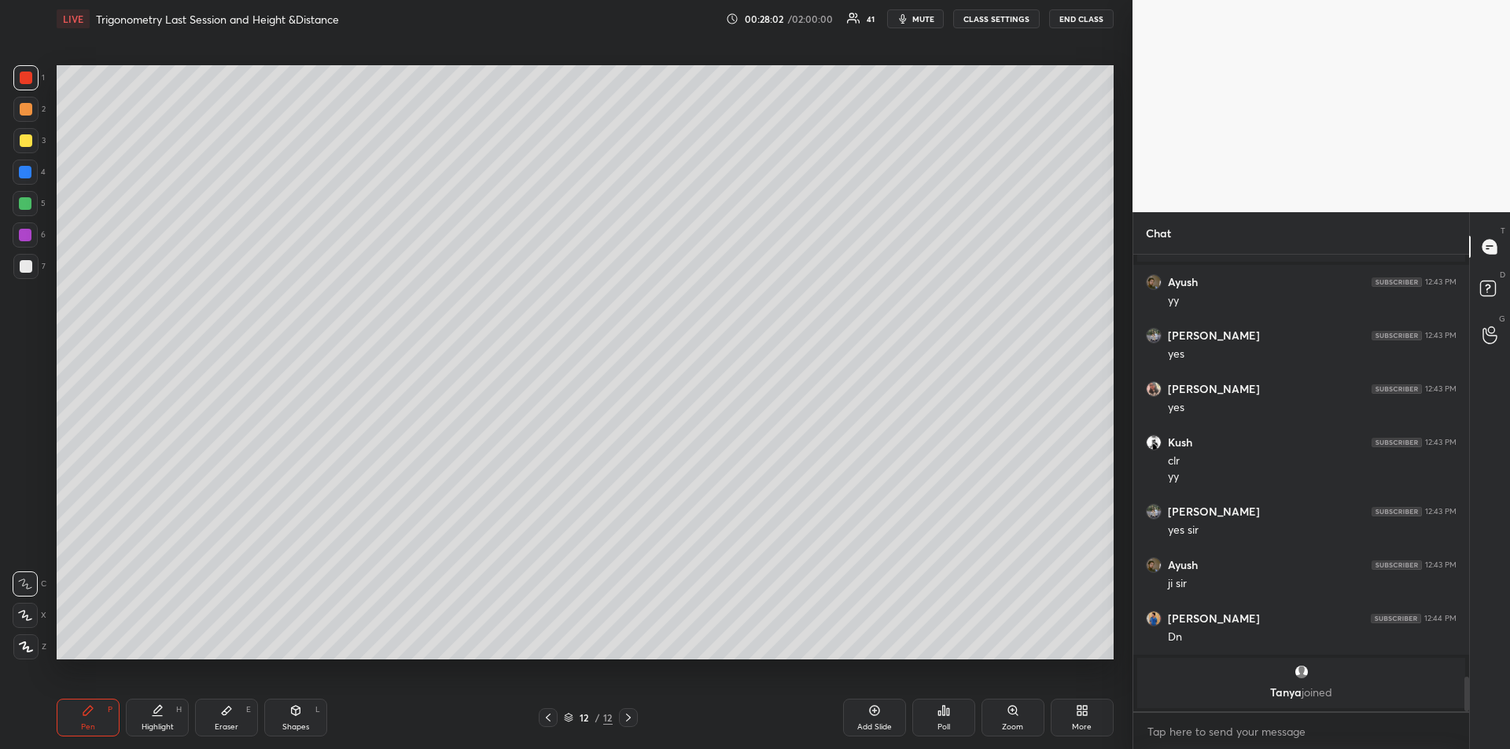
scroll to position [5488, 0]
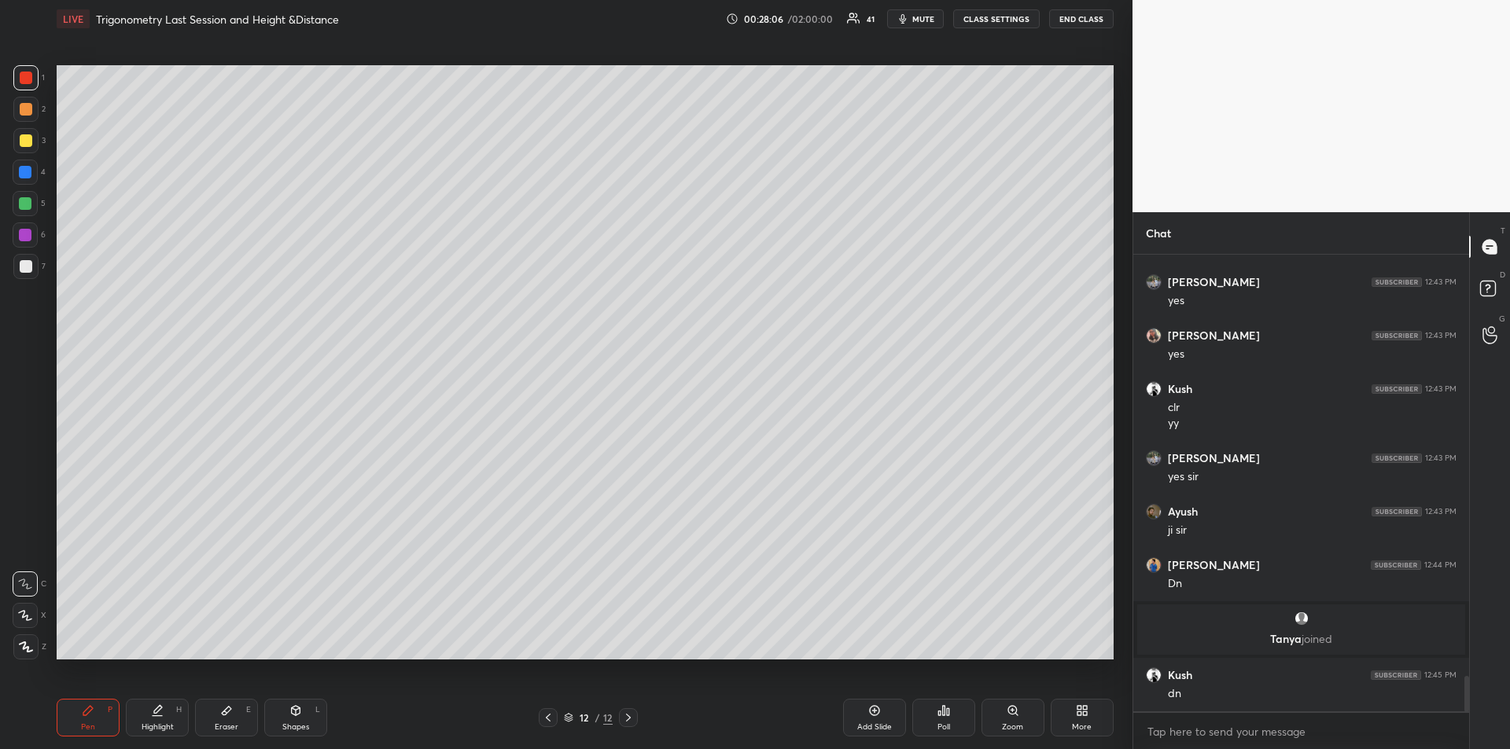
click at [152, 723] on div "Highlight" at bounding box center [158, 727] width 32 height 8
click at [90, 703] on div "Pen P" at bounding box center [88, 718] width 63 height 38
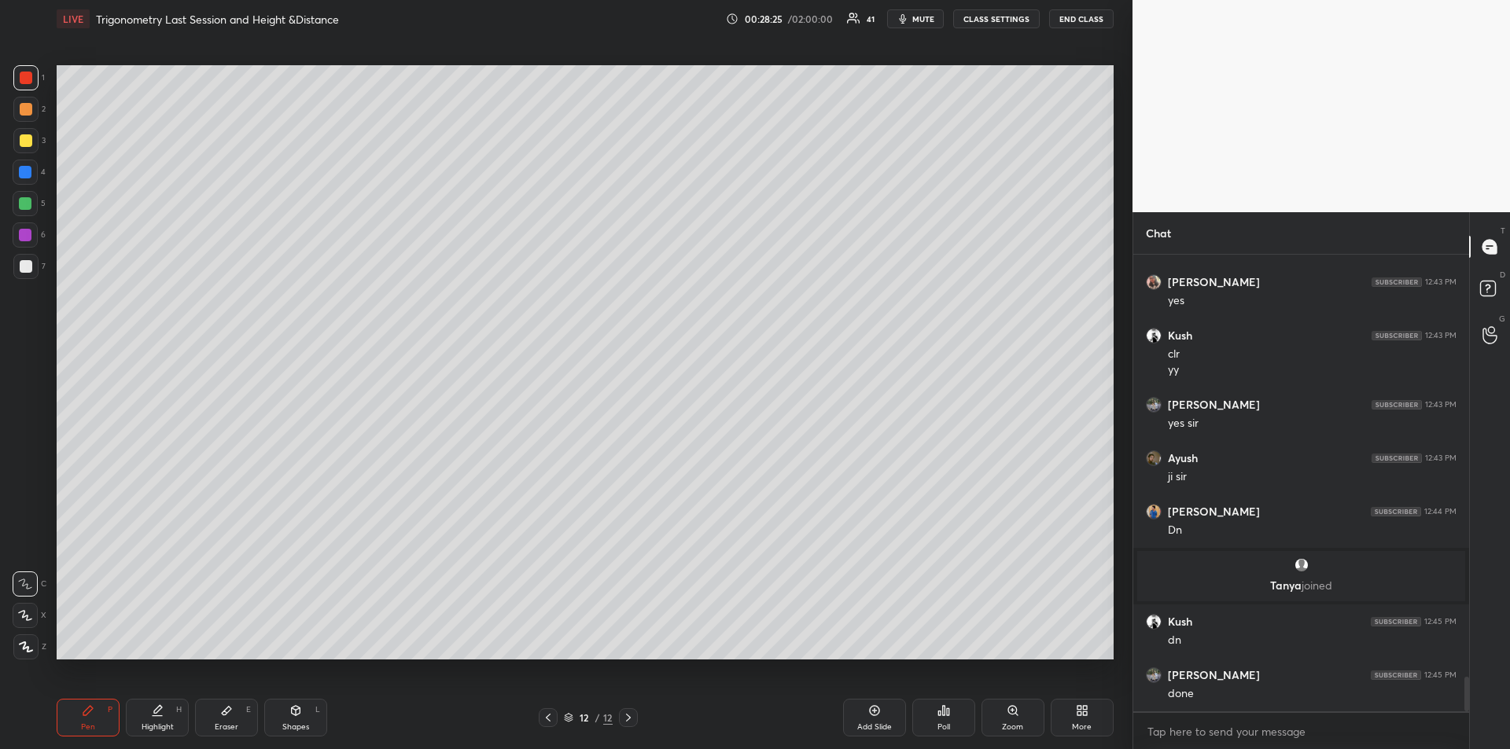
click at [28, 174] on div at bounding box center [25, 172] width 13 height 13
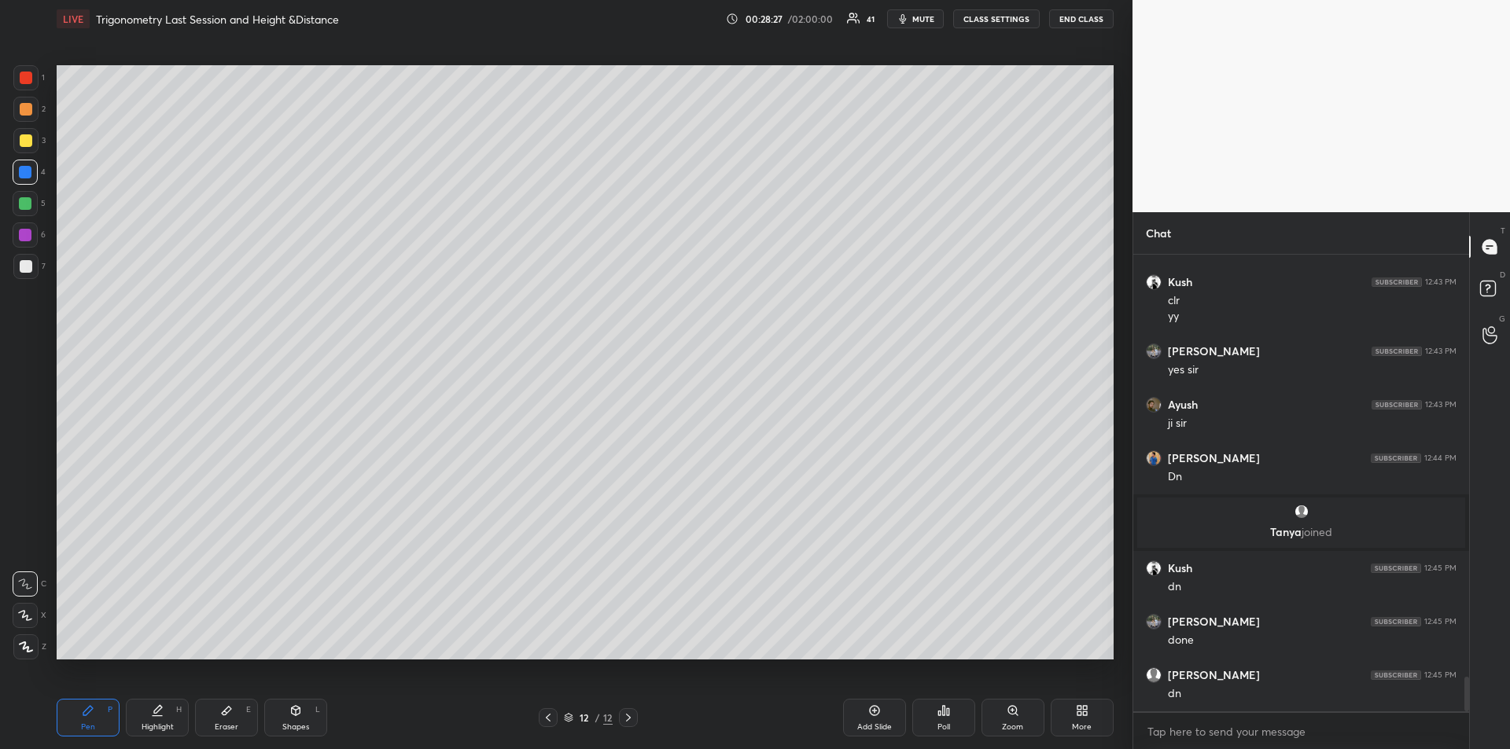
scroll to position [5648, 0]
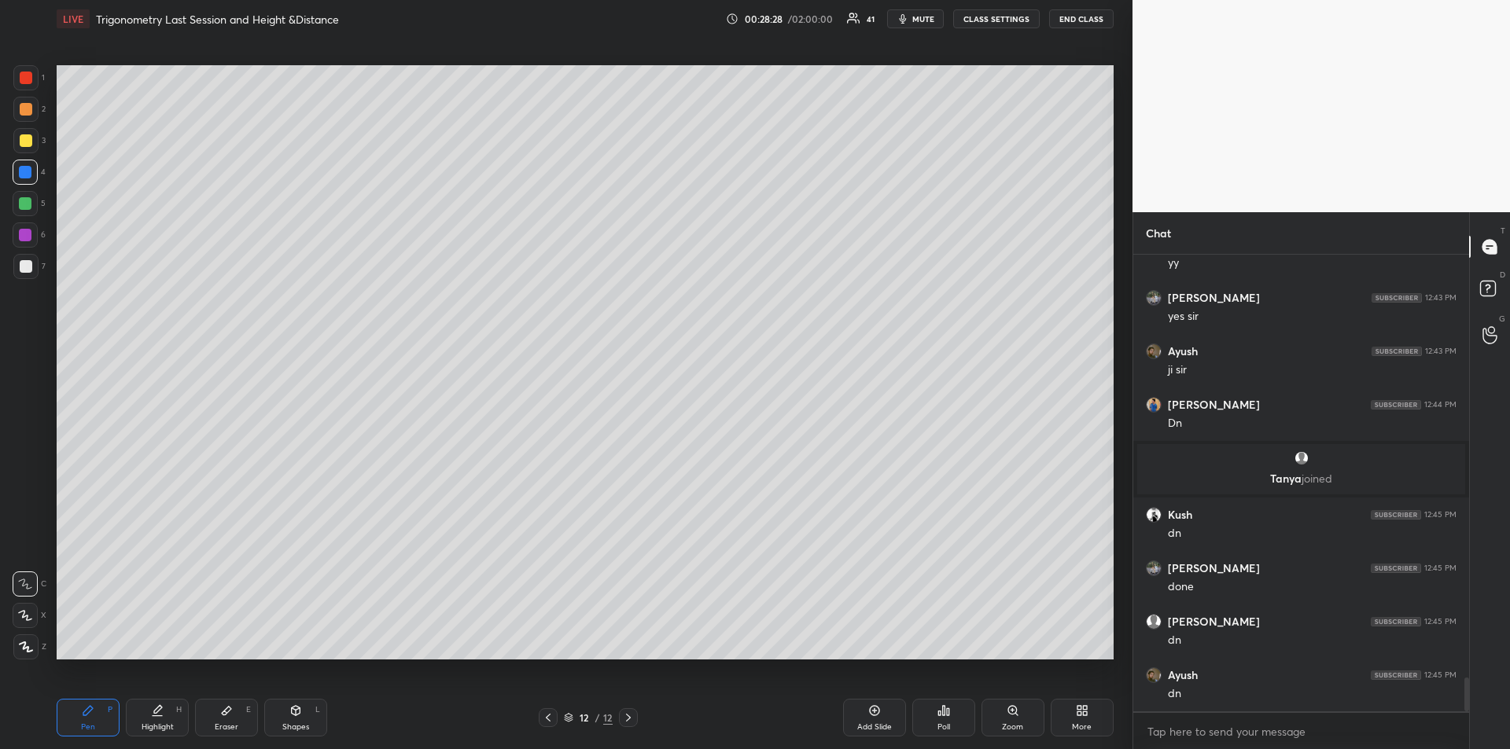
click at [153, 712] on icon at bounding box center [157, 711] width 13 height 13
click at [81, 718] on div "Pen P" at bounding box center [88, 718] width 63 height 38
click at [159, 719] on div "Highlight H" at bounding box center [157, 718] width 63 height 38
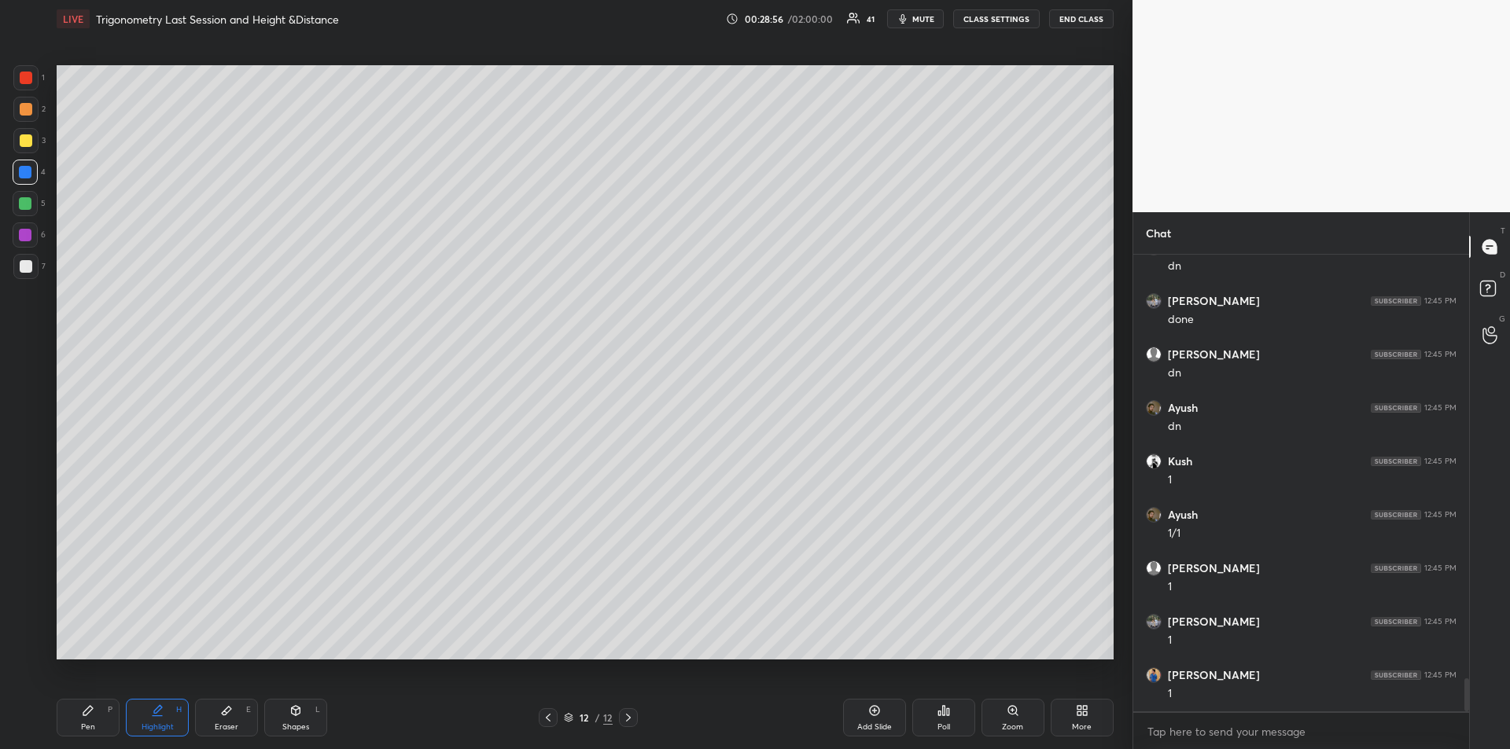
click at [78, 726] on div "Pen P" at bounding box center [88, 718] width 63 height 38
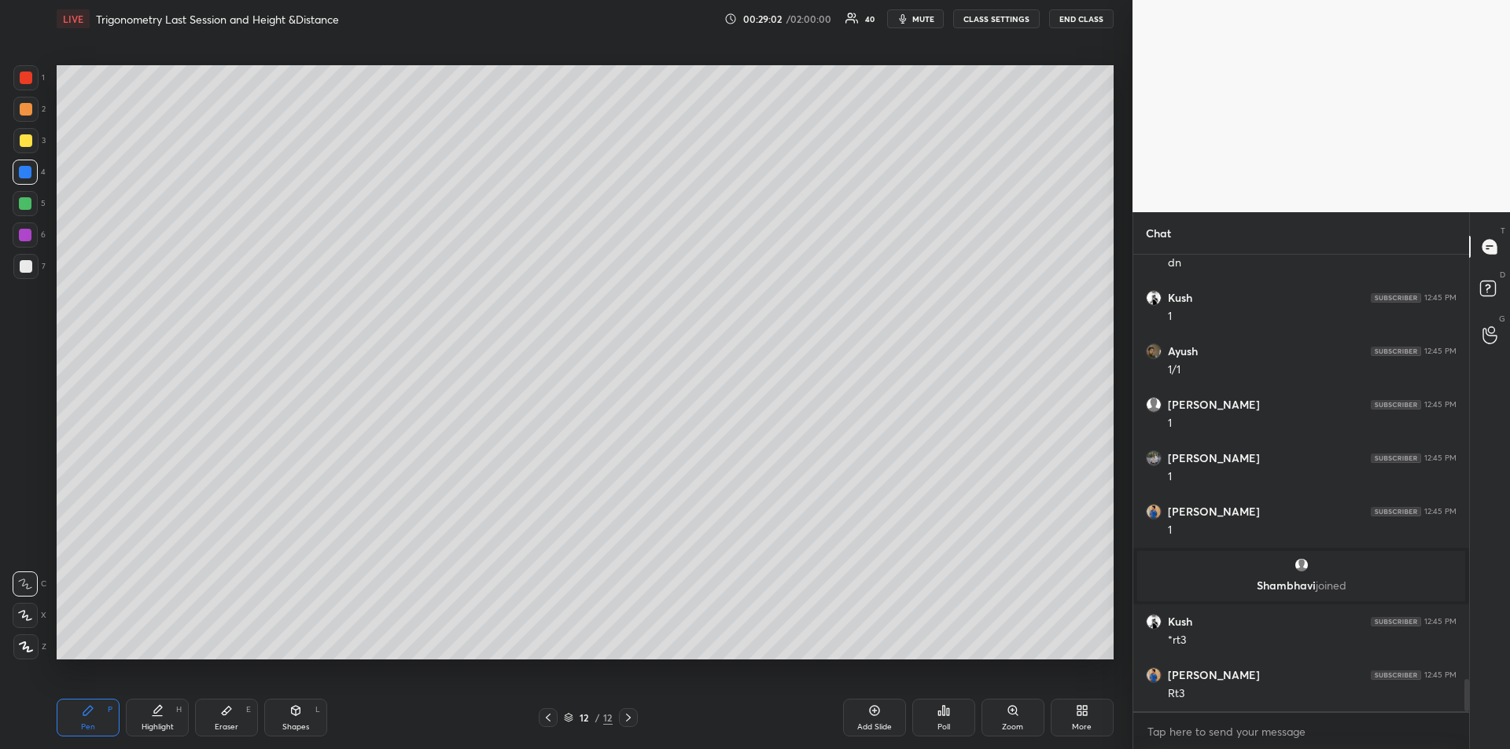
scroll to position [6002, 0]
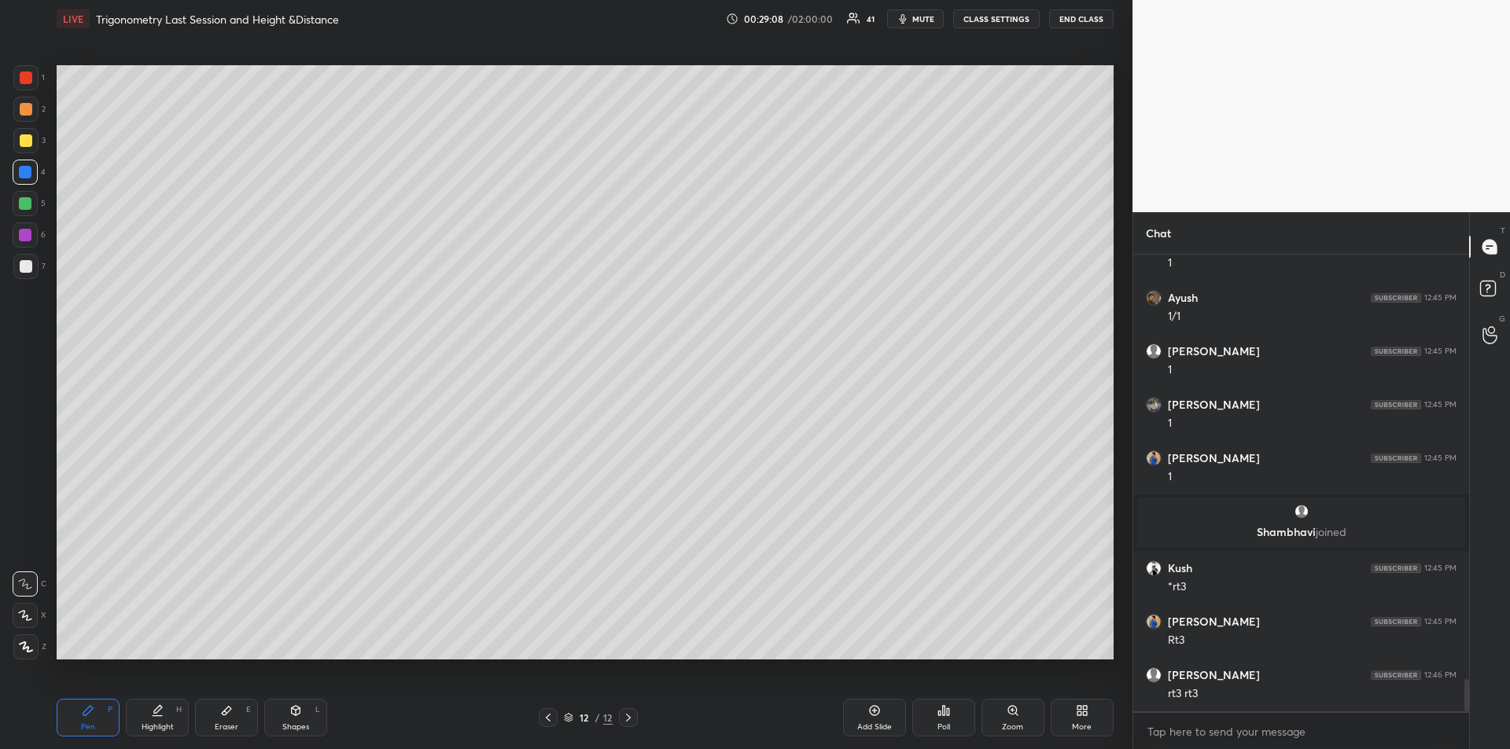
click at [25, 241] on div at bounding box center [25, 235] width 13 height 13
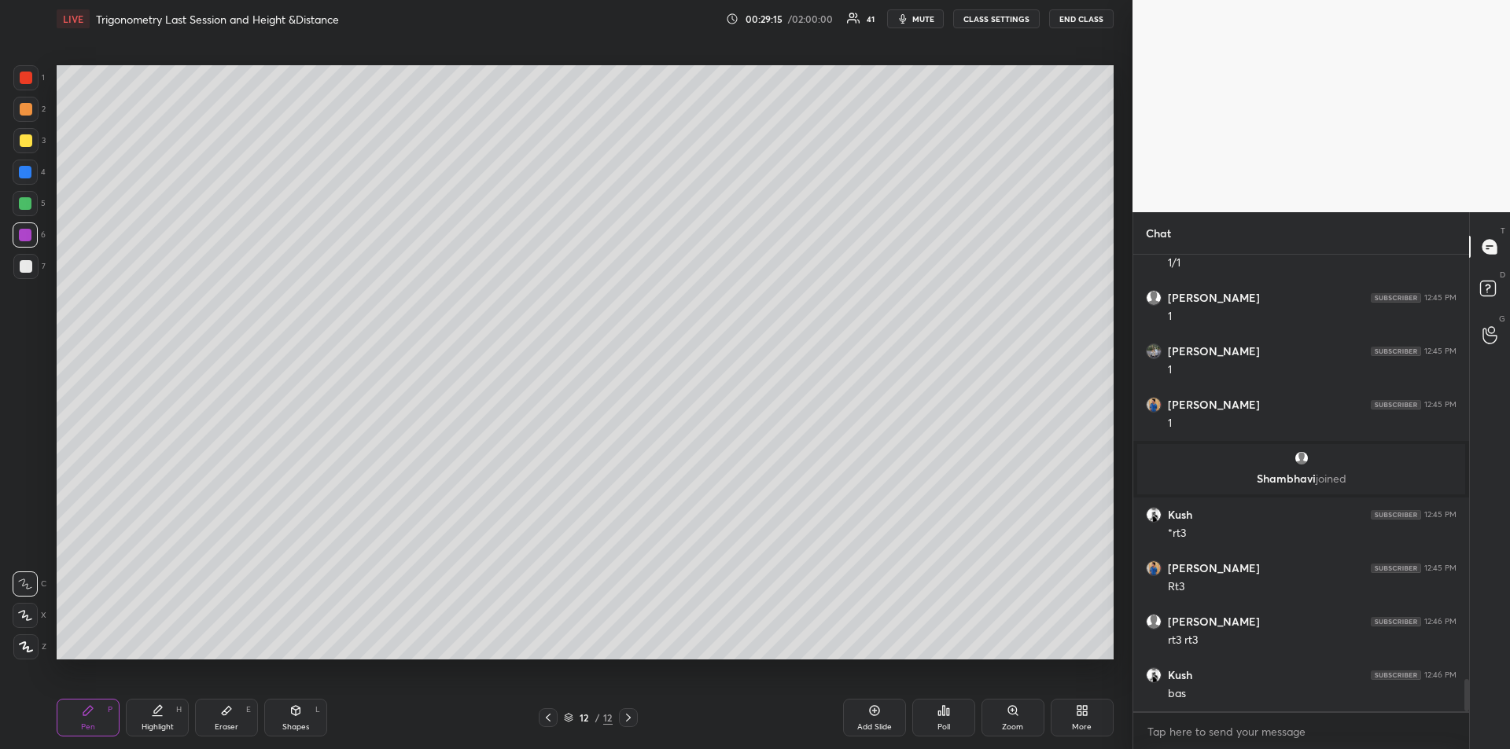
click at [141, 717] on div "Highlight H" at bounding box center [157, 718] width 63 height 38
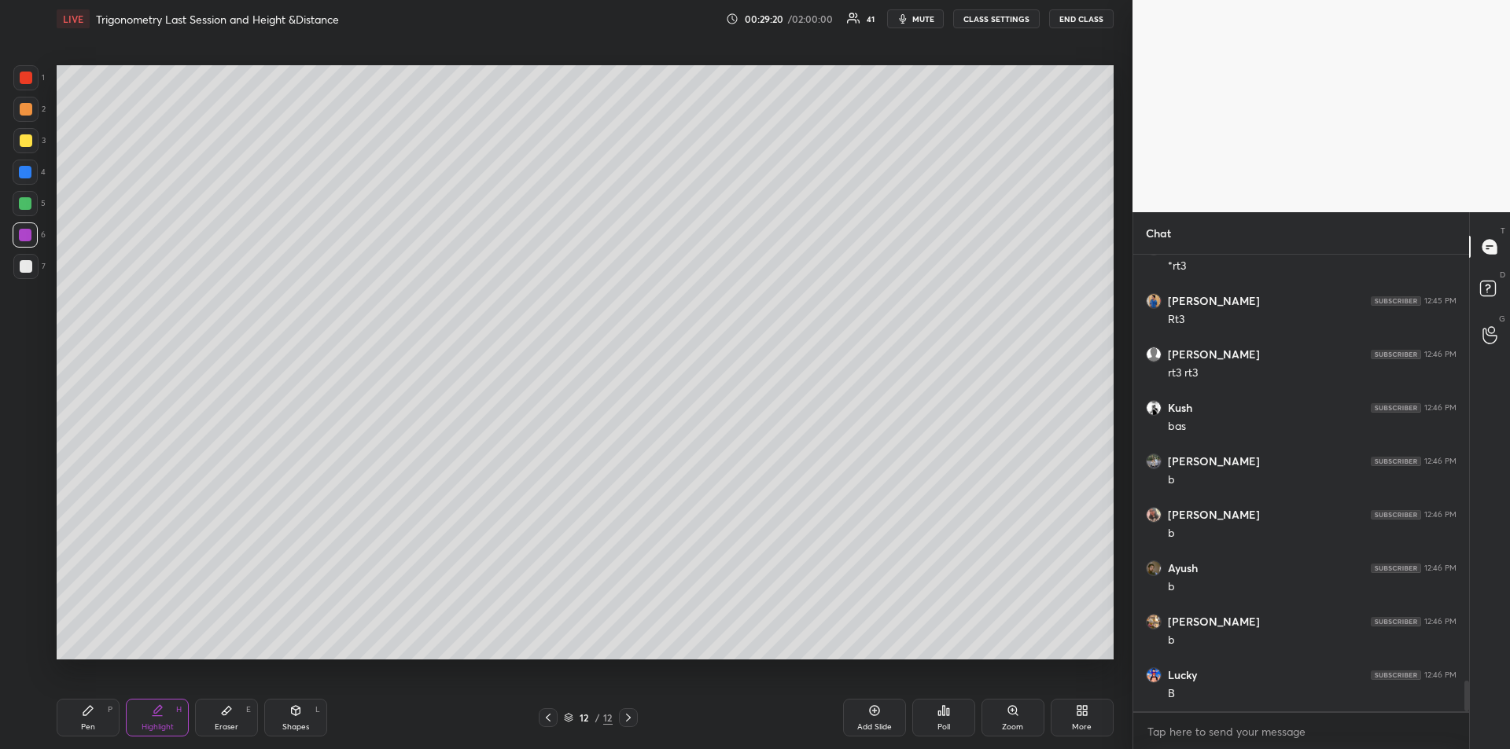
scroll to position [6376, 0]
click at [94, 713] on div "Pen P" at bounding box center [88, 718] width 63 height 38
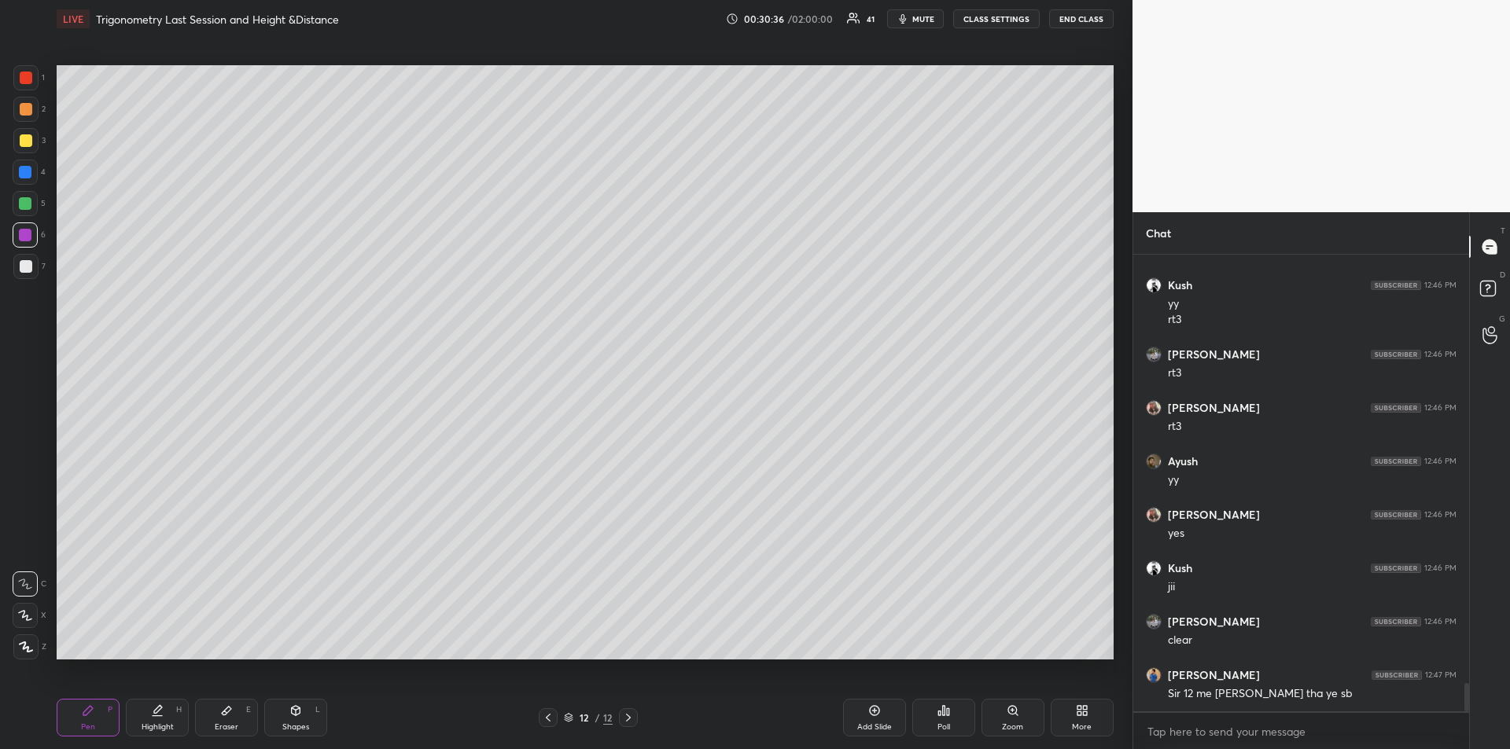
scroll to position [6927, 0]
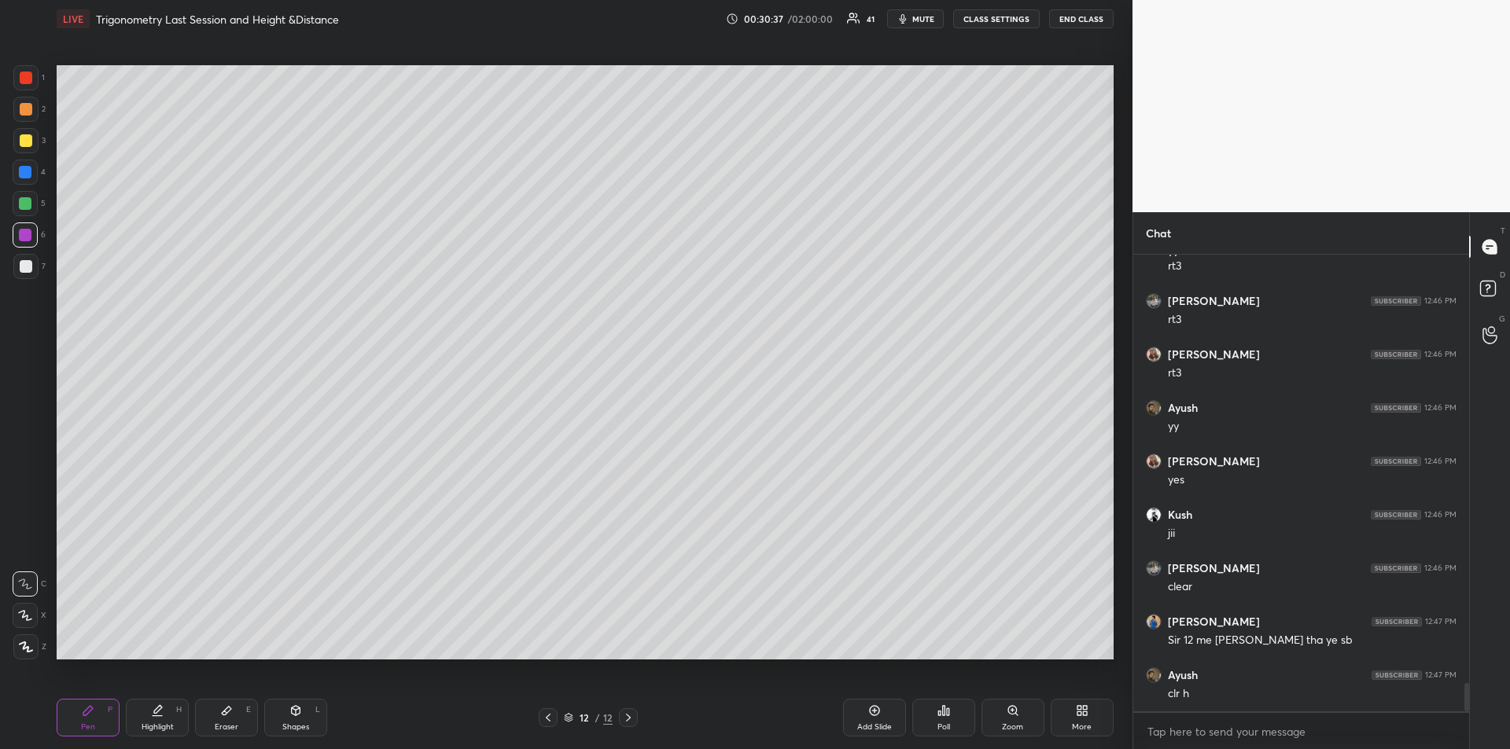
click at [875, 719] on div "Add Slide" at bounding box center [874, 718] width 63 height 38
click at [1082, 715] on icon at bounding box center [1082, 711] width 13 height 13
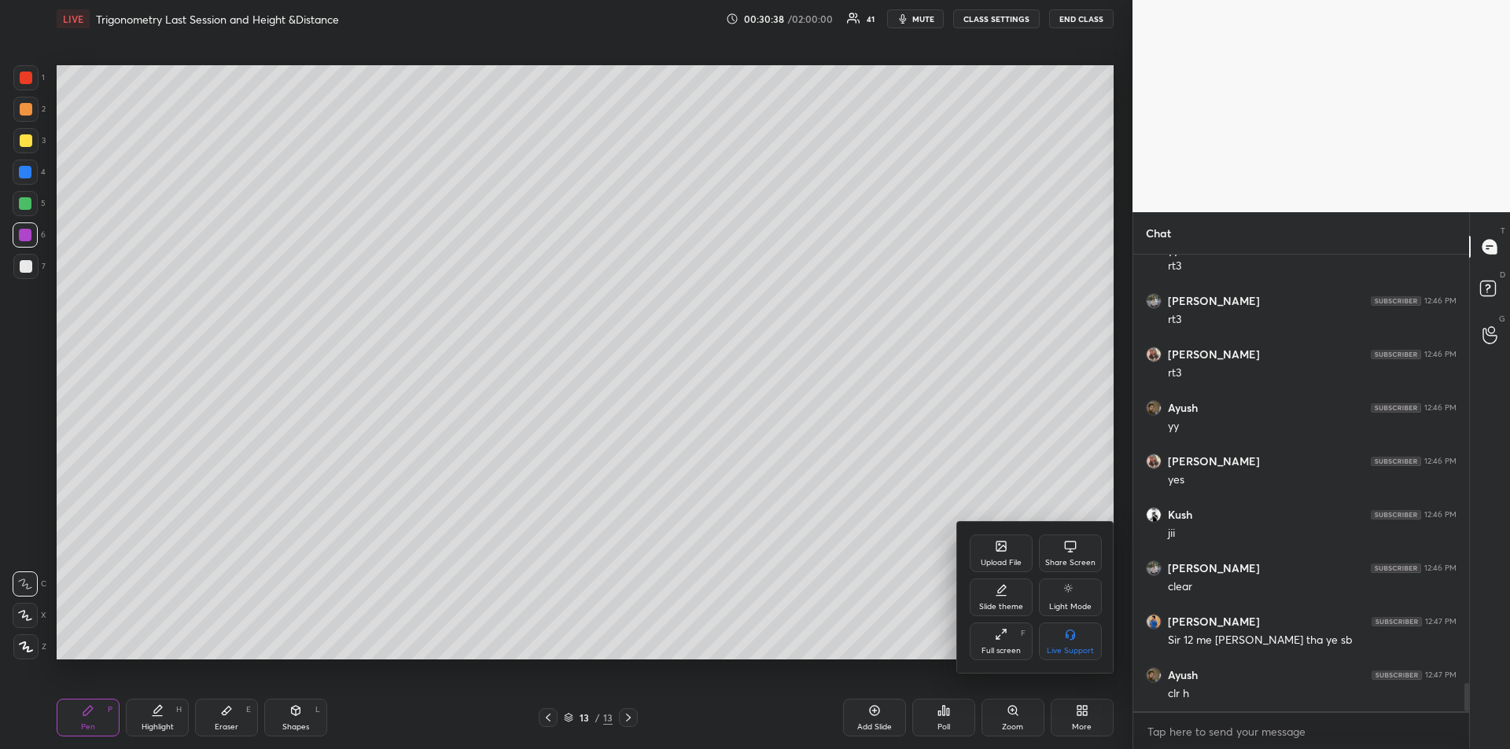
click at [990, 549] on div "Upload File" at bounding box center [1001, 554] width 63 height 38
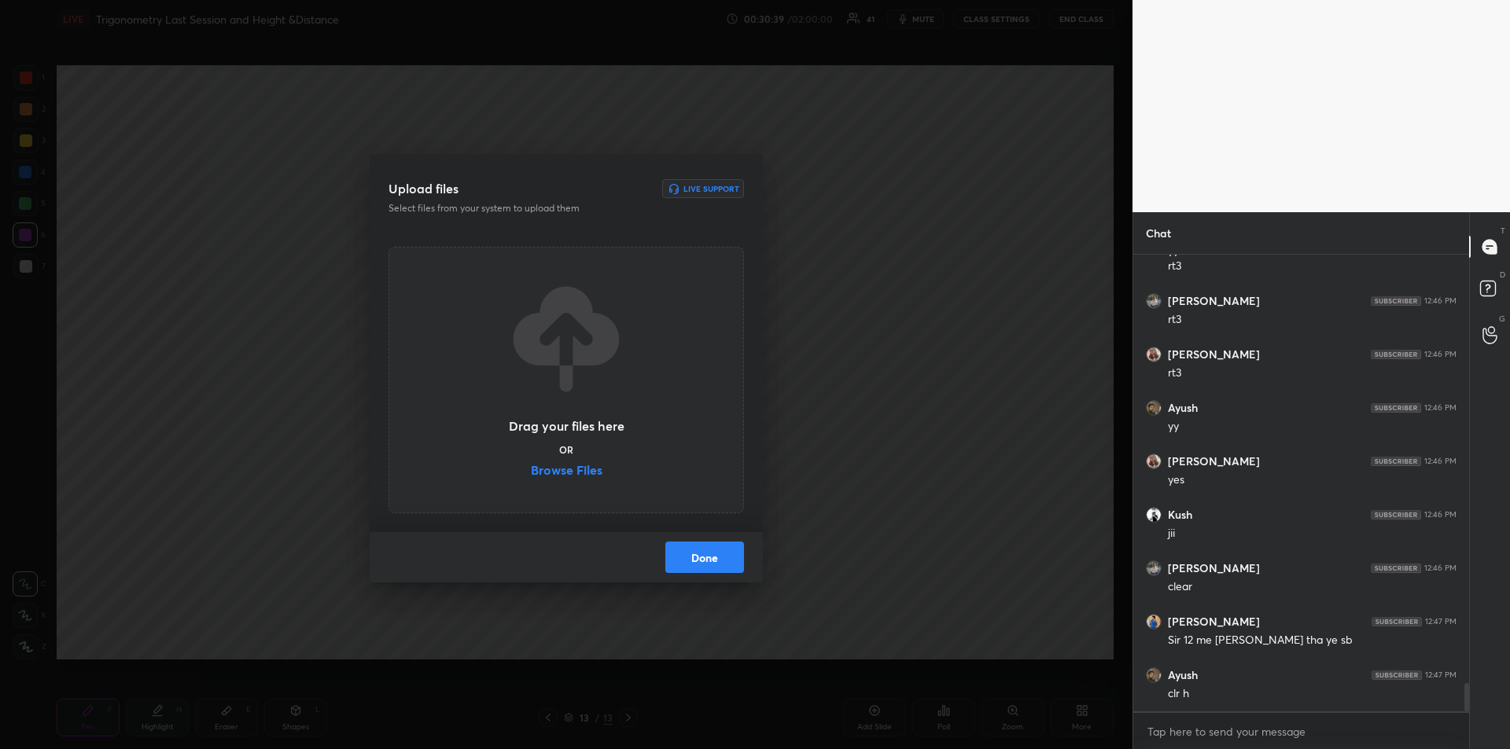
click at [576, 469] on label "Browse Files" at bounding box center [567, 472] width 72 height 17
click at [531, 469] on input "Browse Files" at bounding box center [531, 472] width 0 height 17
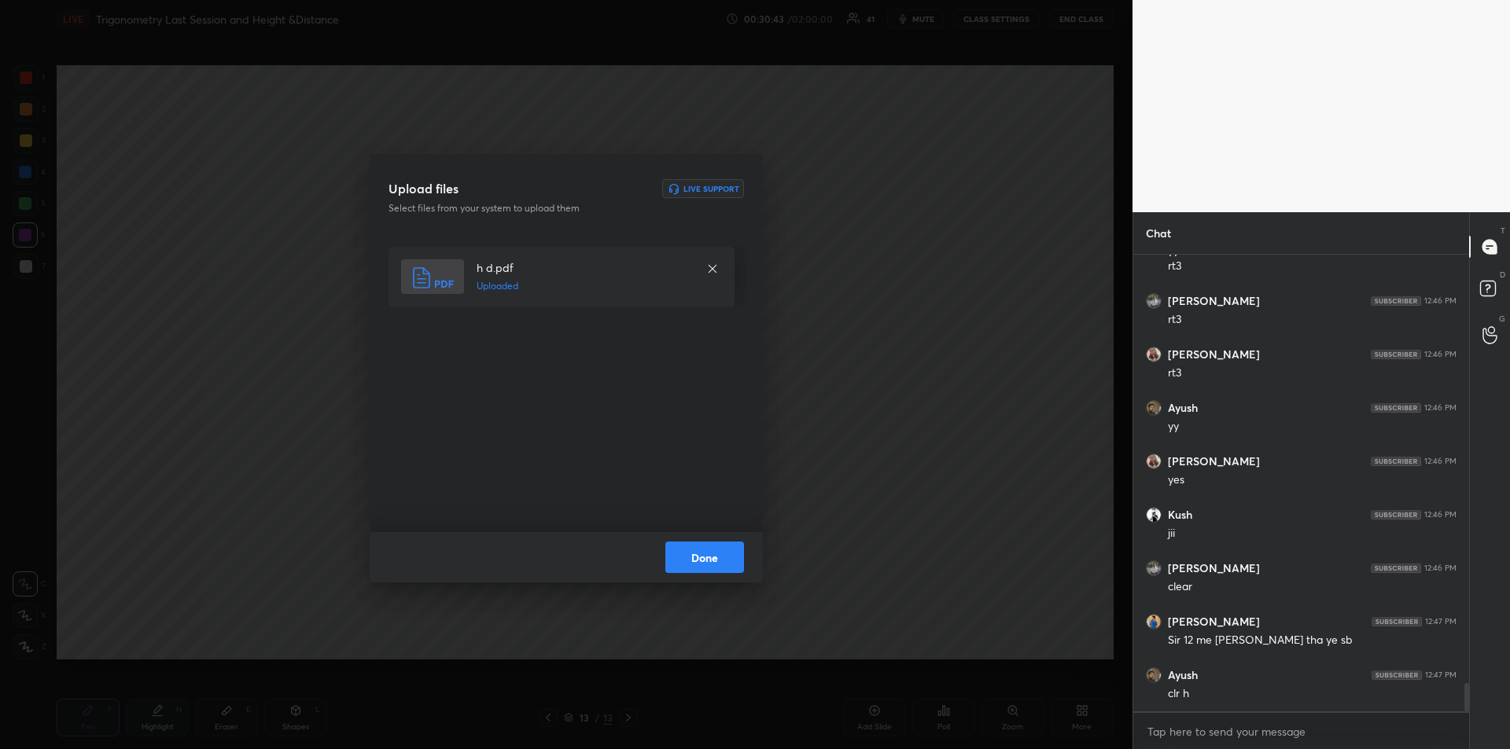
click at [698, 565] on button "Done" at bounding box center [704, 557] width 79 height 31
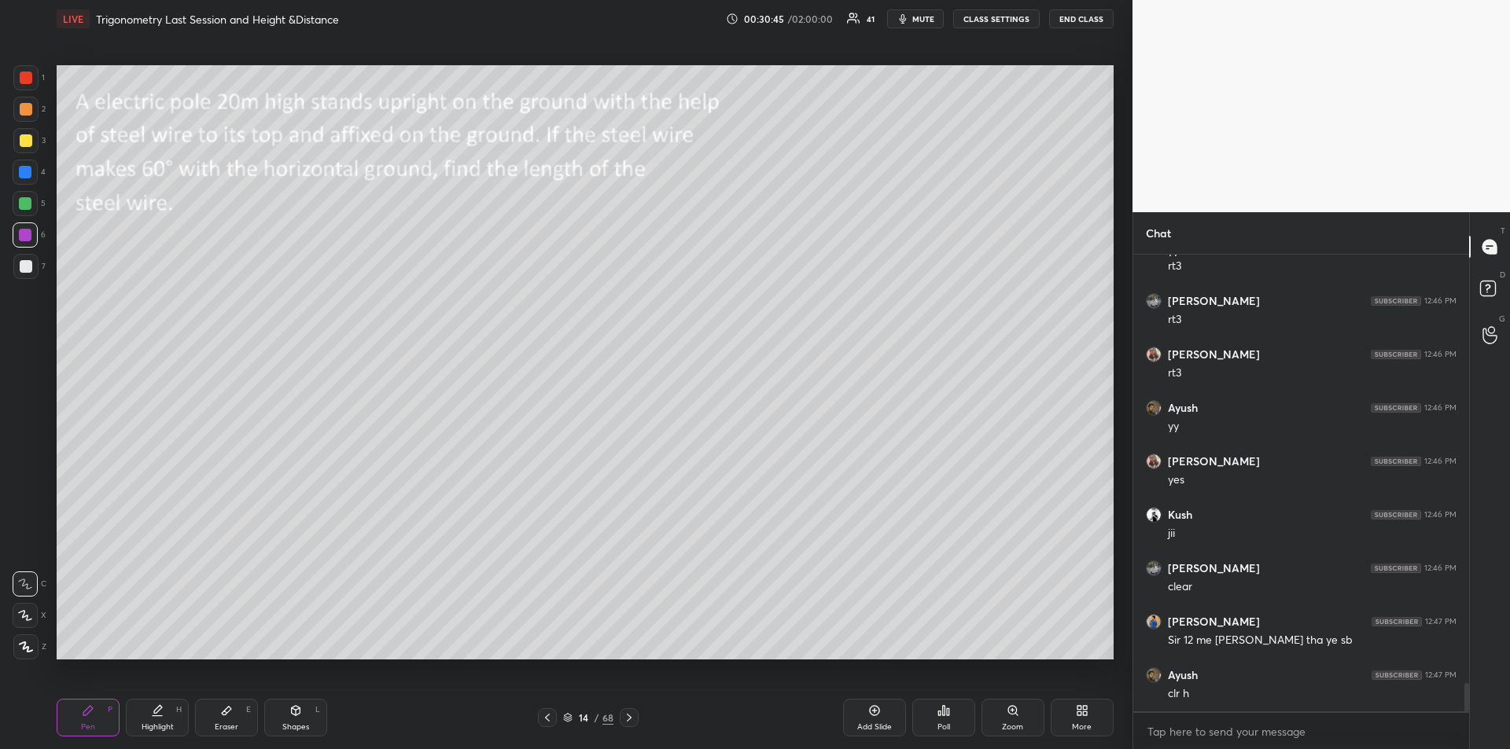
click at [25, 142] on div at bounding box center [26, 140] width 13 height 13
click at [287, 720] on div "Shapes L" at bounding box center [295, 718] width 63 height 38
click at [28, 640] on div at bounding box center [25, 647] width 25 height 25
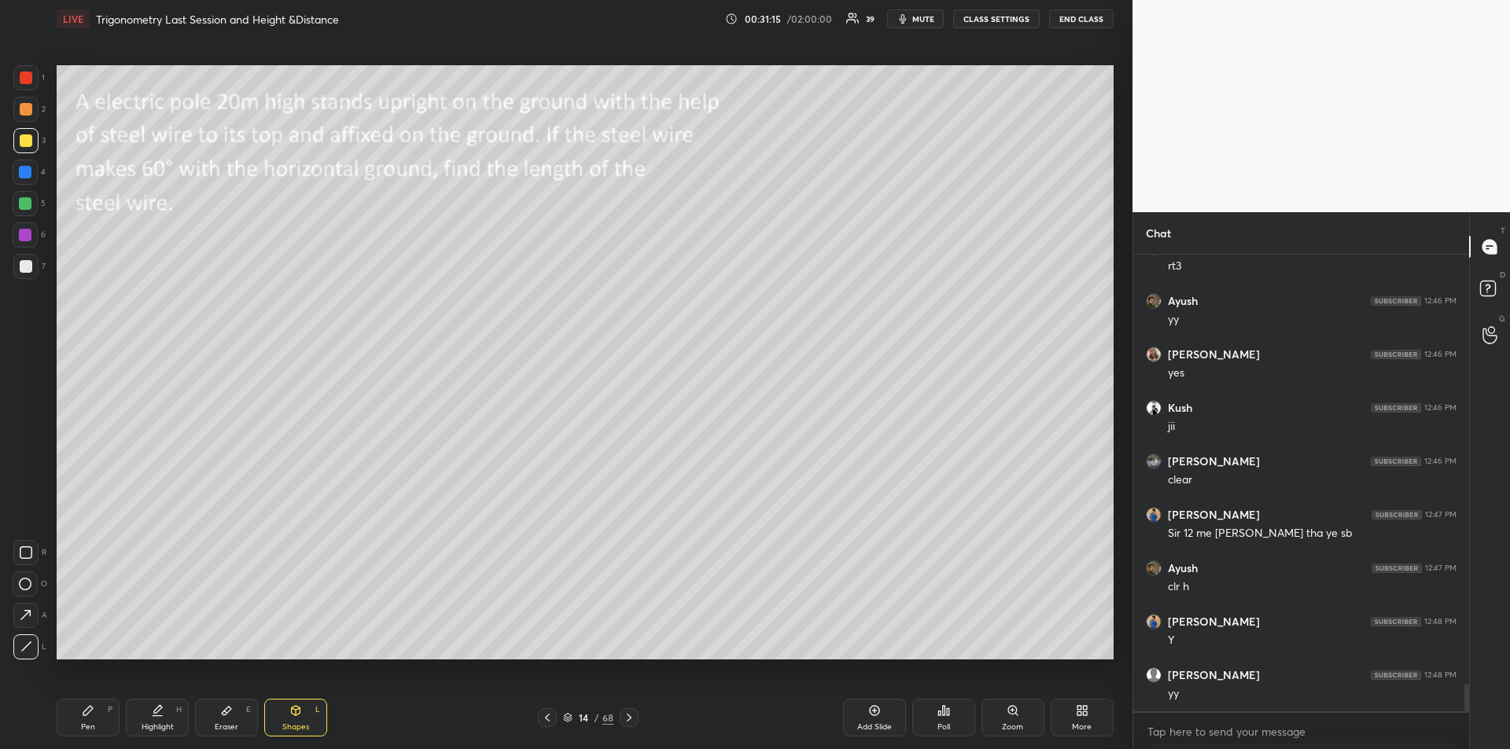
scroll to position [7087, 0]
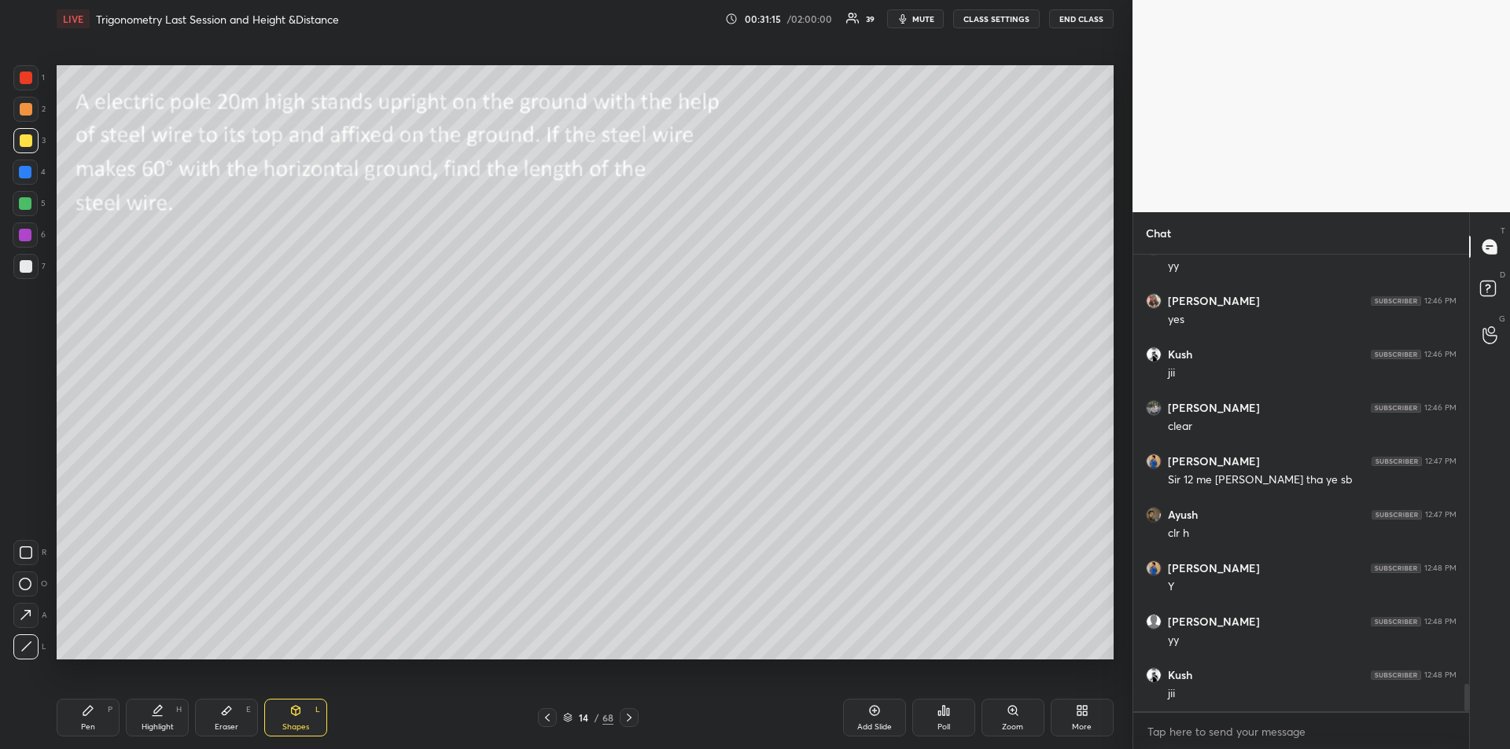
click at [85, 727] on div "Pen" at bounding box center [88, 727] width 14 height 8
click at [296, 716] on icon at bounding box center [295, 711] width 13 height 13
click at [26, 643] on icon at bounding box center [26, 647] width 12 height 12
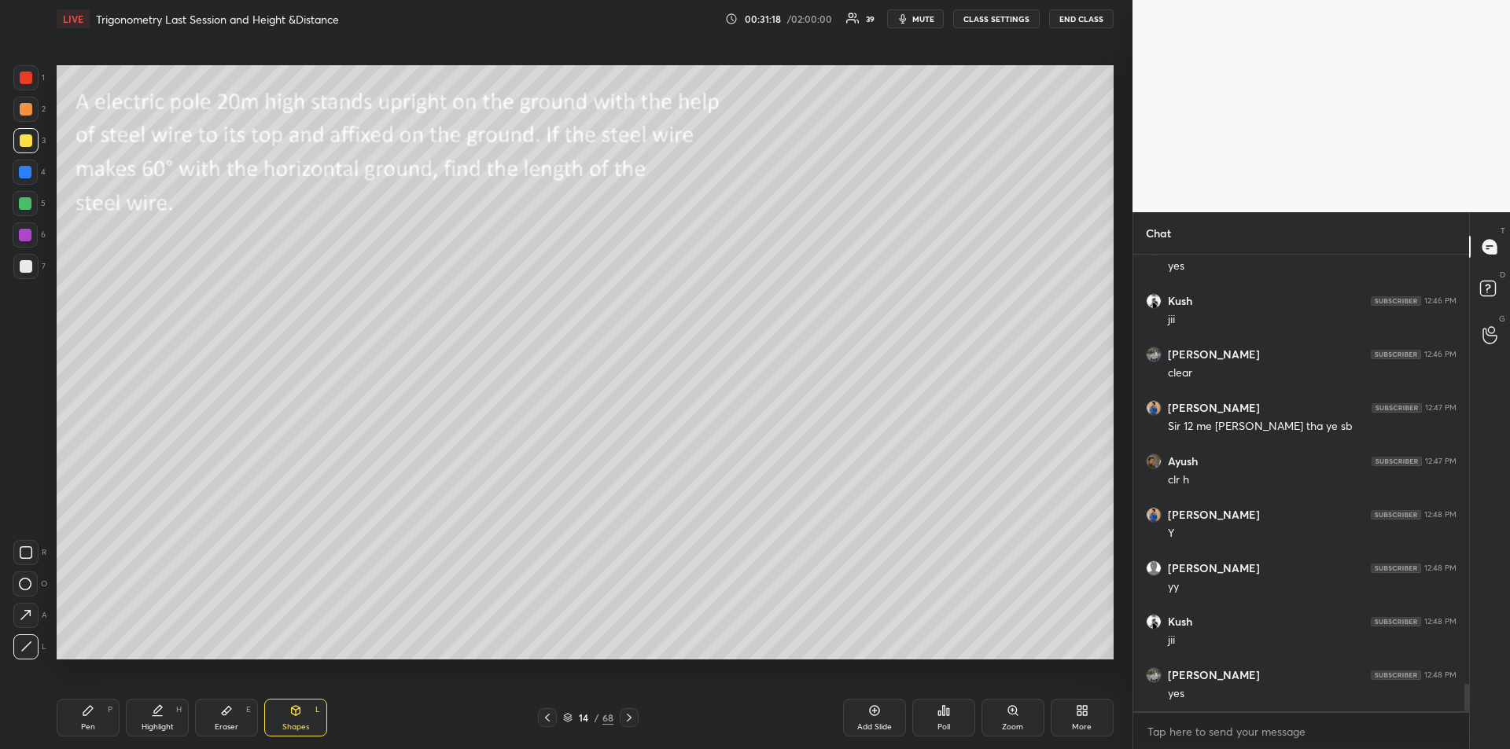
scroll to position [7194, 0]
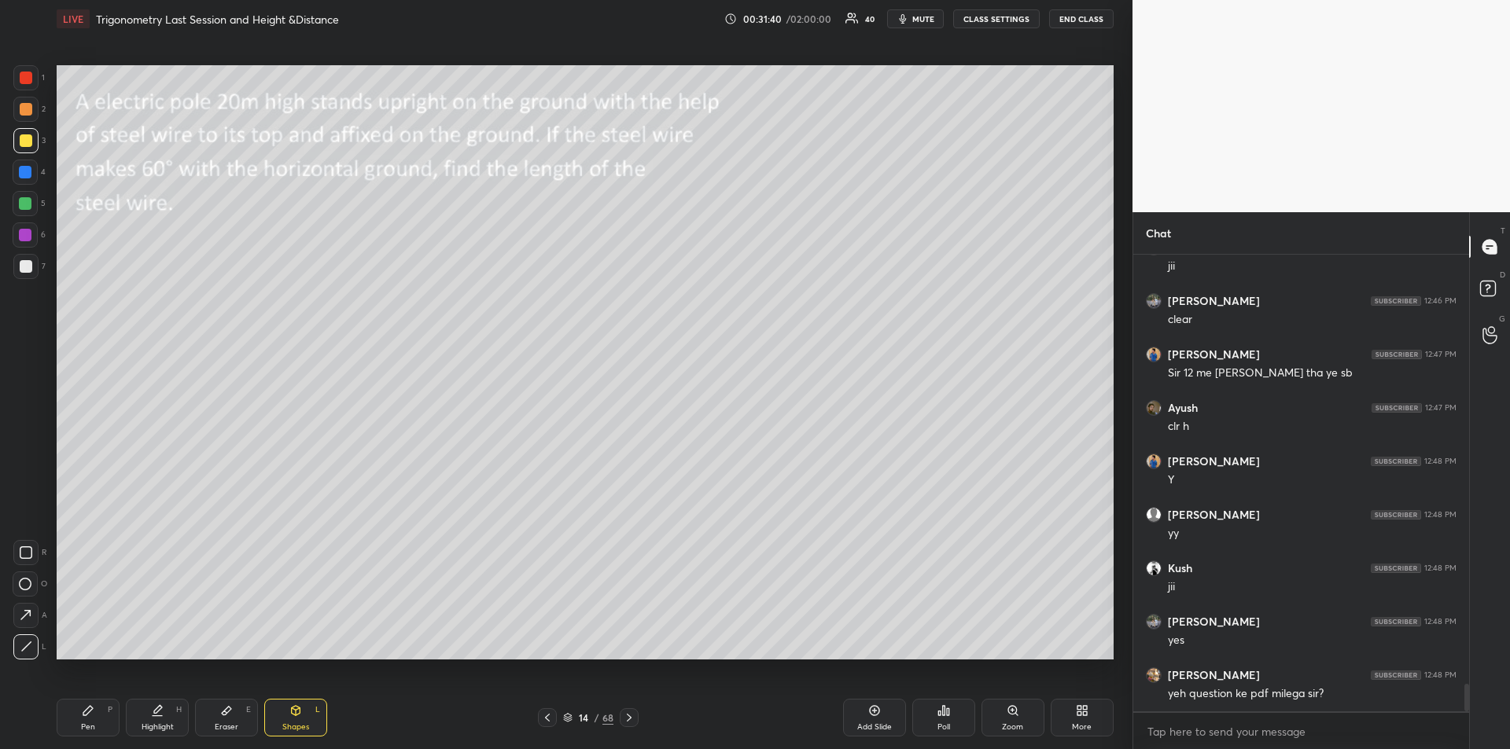
click at [105, 705] on div "Pen P" at bounding box center [88, 718] width 63 height 38
click at [295, 723] on div "Shapes" at bounding box center [295, 727] width 27 height 8
click at [24, 645] on icon at bounding box center [26, 647] width 12 height 12
click at [95, 714] on div "Pen P" at bounding box center [88, 718] width 63 height 38
click at [155, 716] on icon at bounding box center [157, 716] width 9 height 0
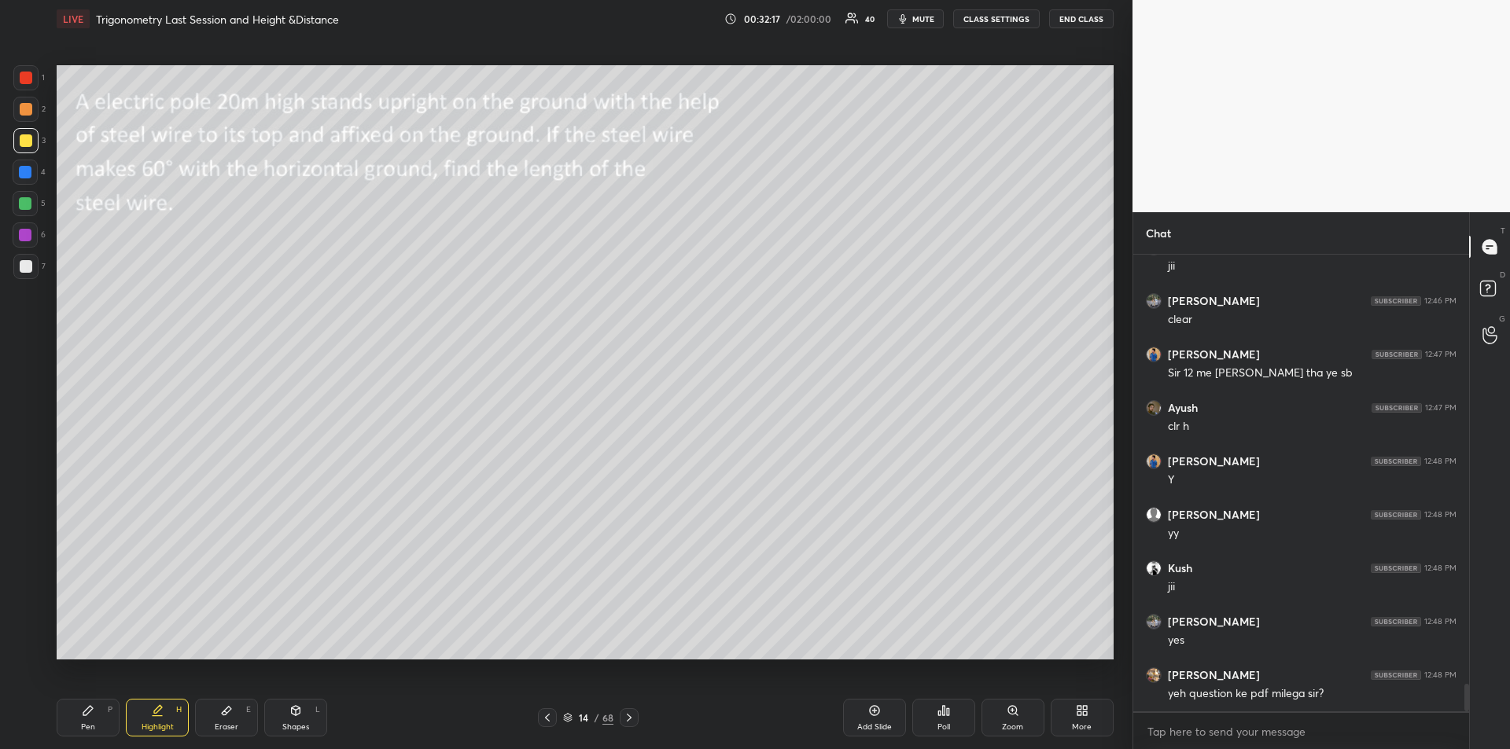
click at [81, 723] on div "Pen" at bounding box center [88, 727] width 14 height 8
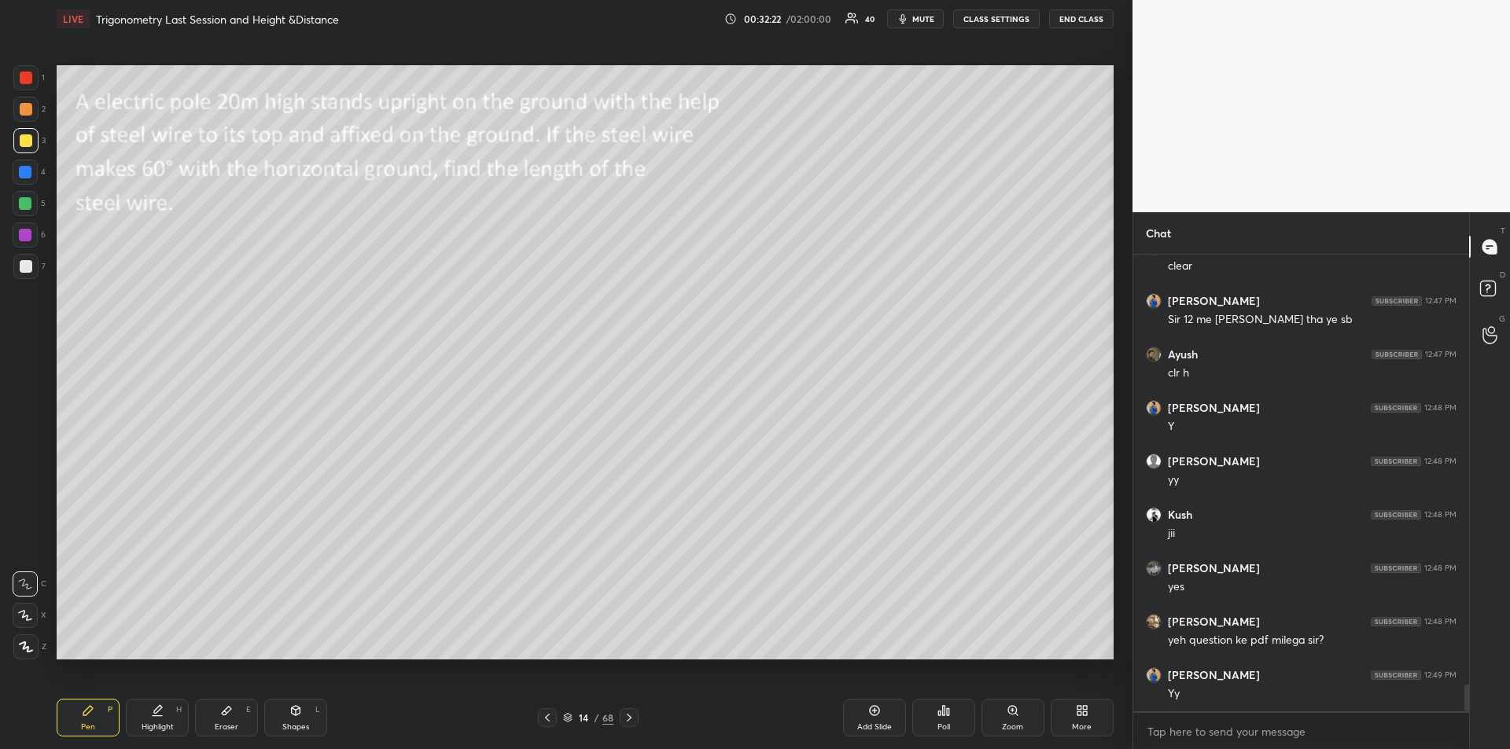
click at [31, 201] on div at bounding box center [25, 203] width 13 height 13
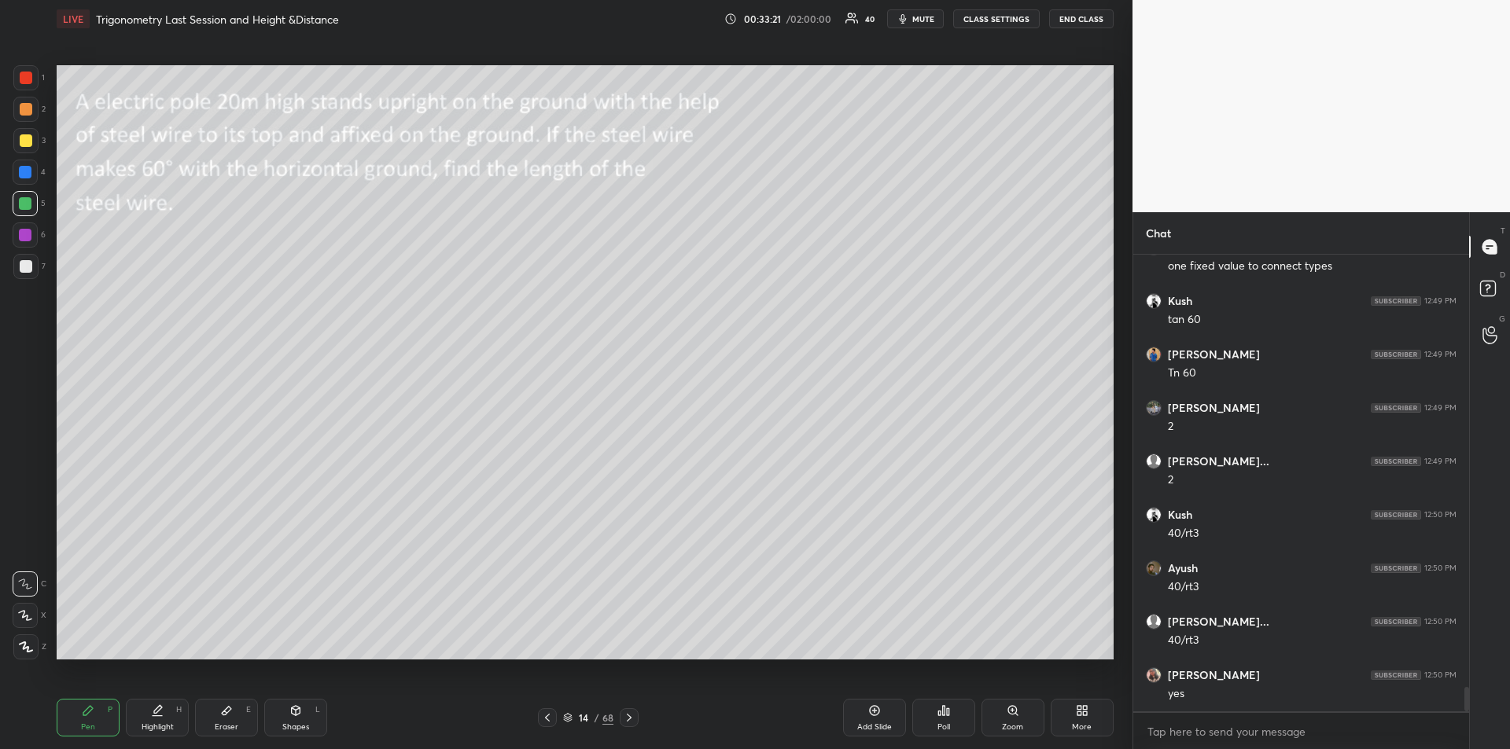
scroll to position [8049, 0]
click at [634, 722] on icon at bounding box center [629, 718] width 13 height 13
click at [299, 725] on div "Shapes" at bounding box center [295, 727] width 27 height 8
click at [96, 714] on div "Pen P" at bounding box center [88, 718] width 63 height 38
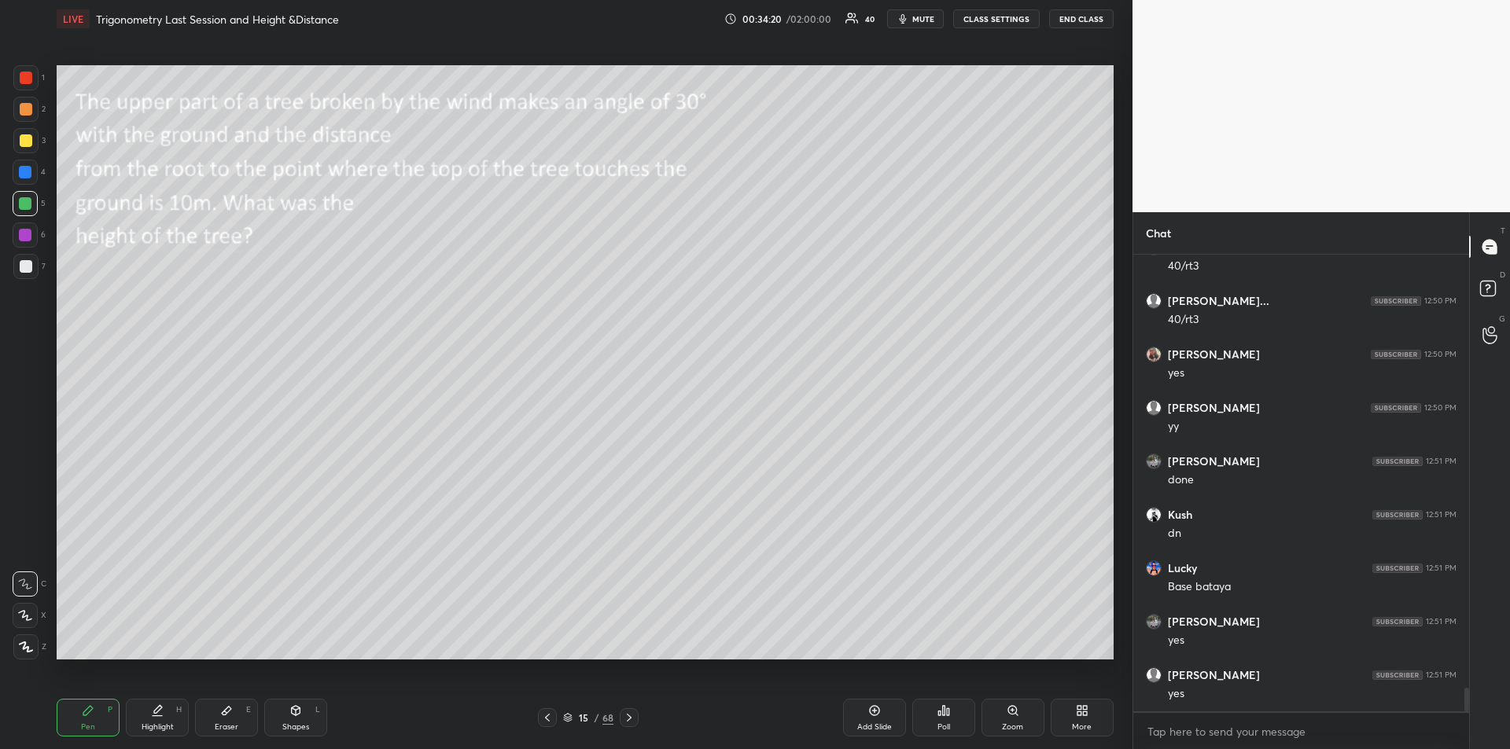
click at [28, 172] on div at bounding box center [25, 172] width 13 height 13
click at [24, 264] on div at bounding box center [26, 266] width 13 height 13
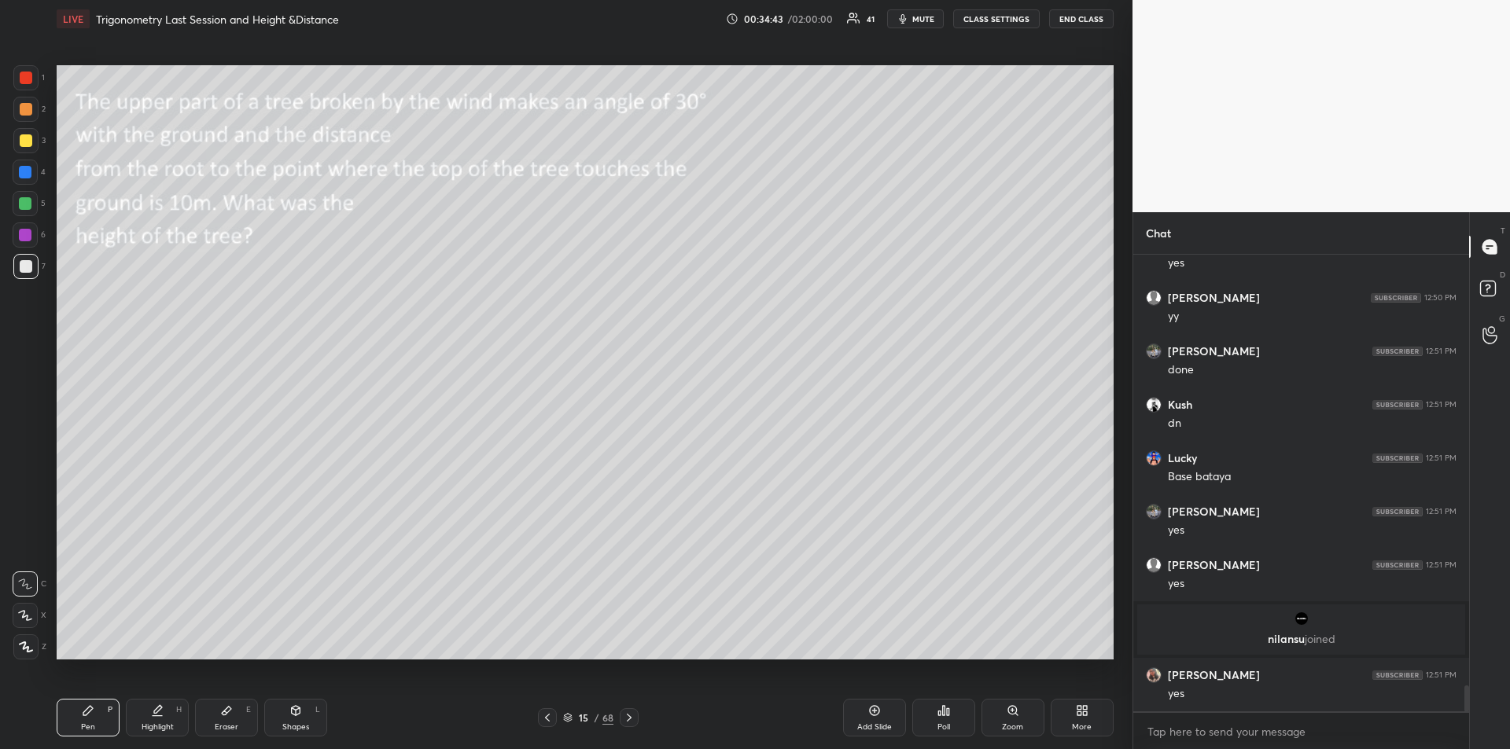
scroll to position [7707, 0]
click at [153, 712] on icon at bounding box center [157, 711] width 13 height 13
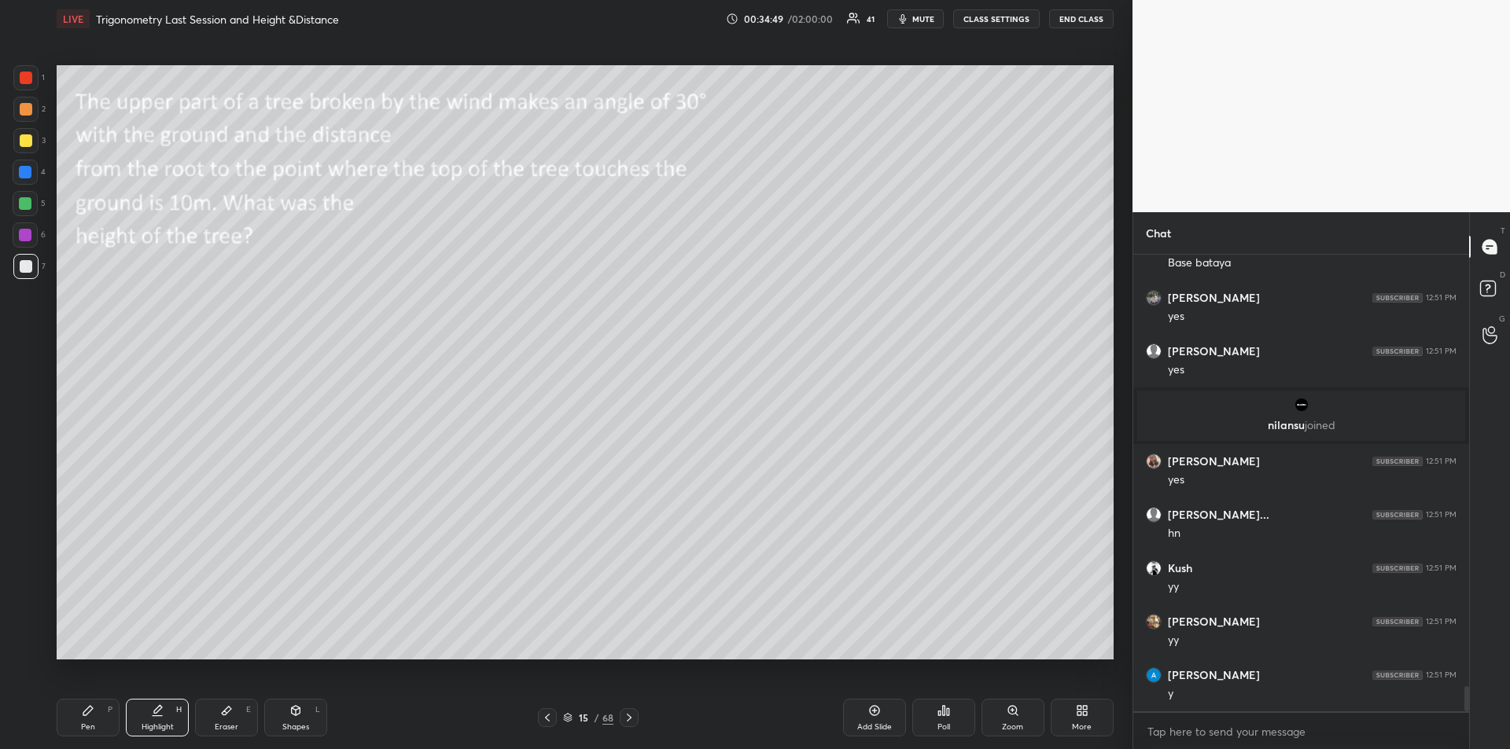
scroll to position [7974, 0]
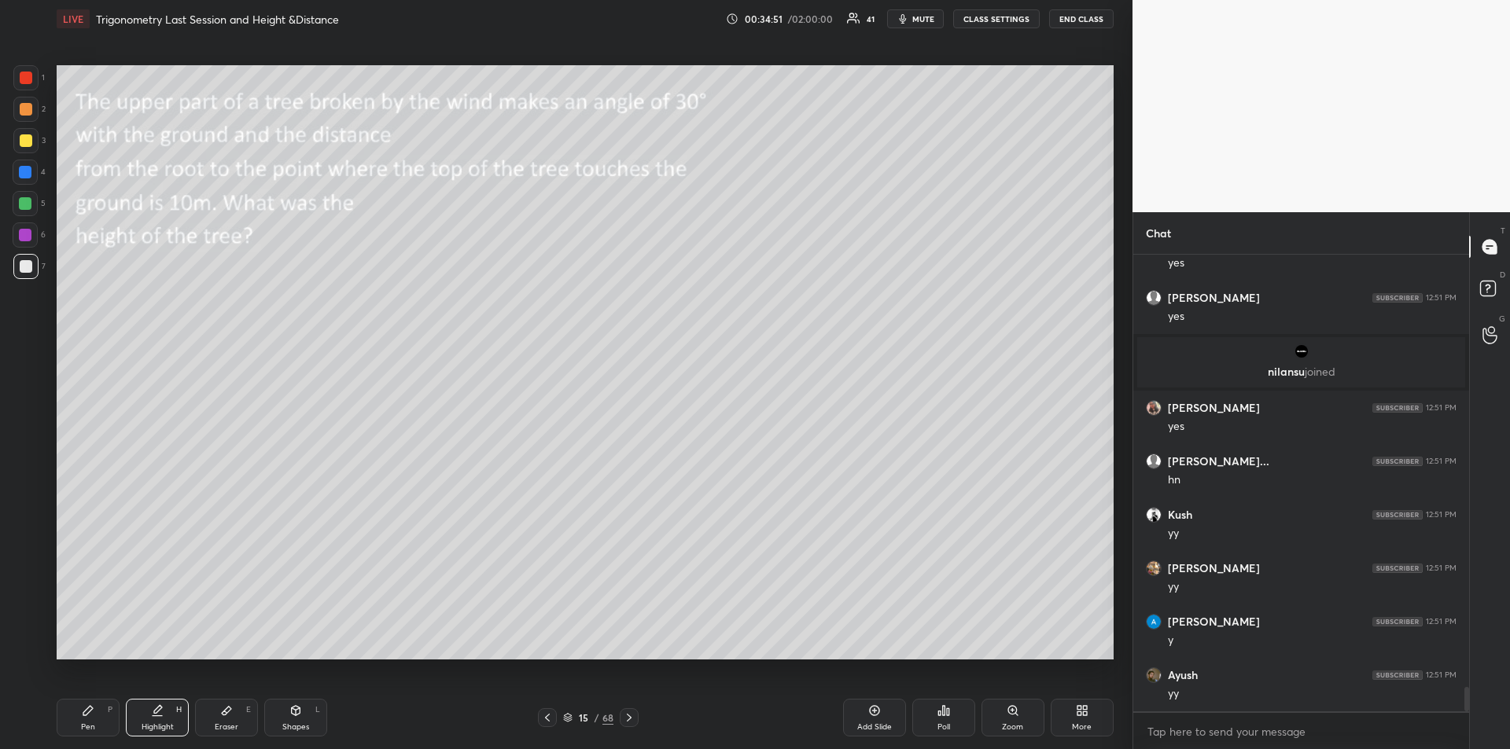
click at [91, 715] on icon at bounding box center [88, 711] width 13 height 13
click at [31, 237] on div at bounding box center [25, 235] width 13 height 13
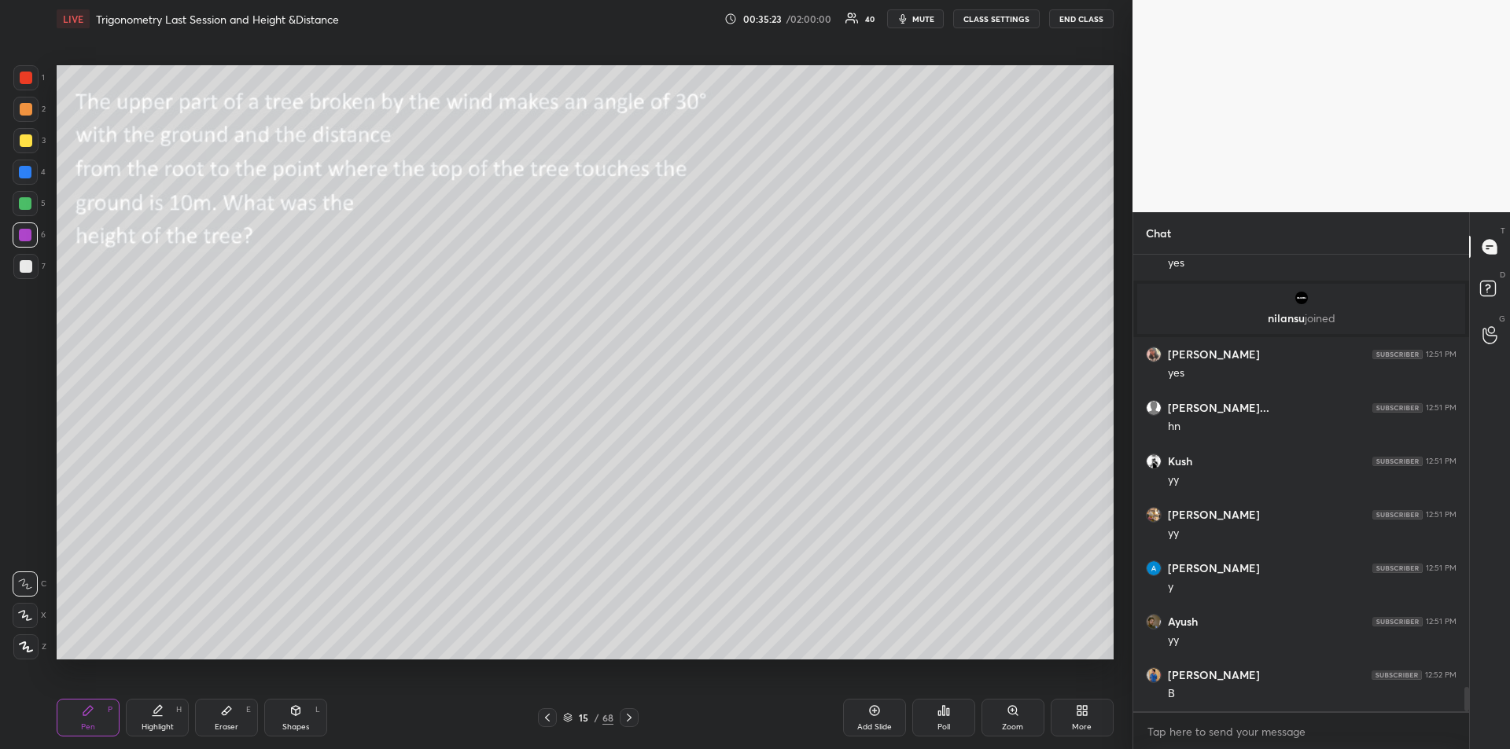
scroll to position [8081, 0]
click at [159, 718] on div "Highlight H" at bounding box center [157, 718] width 63 height 38
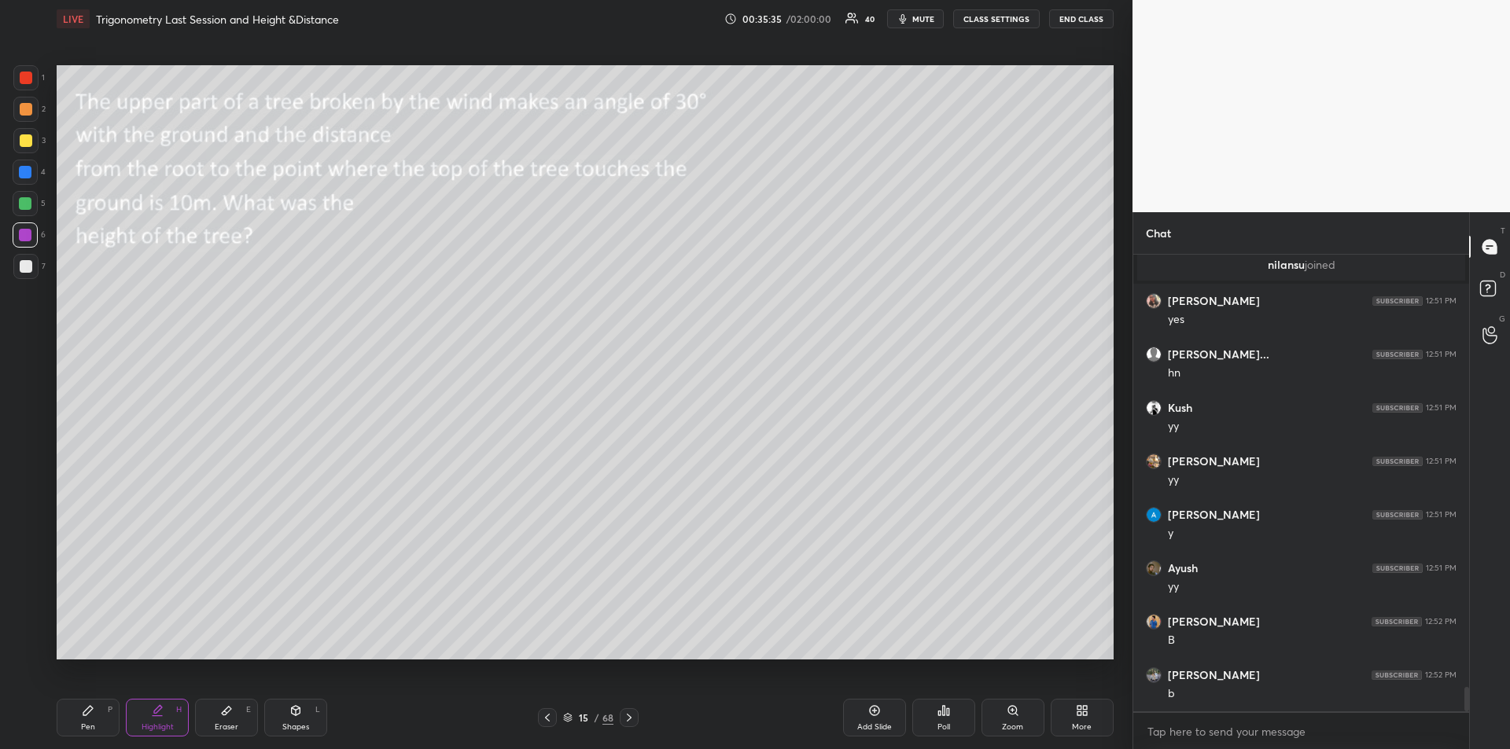
scroll to position [8097, 0]
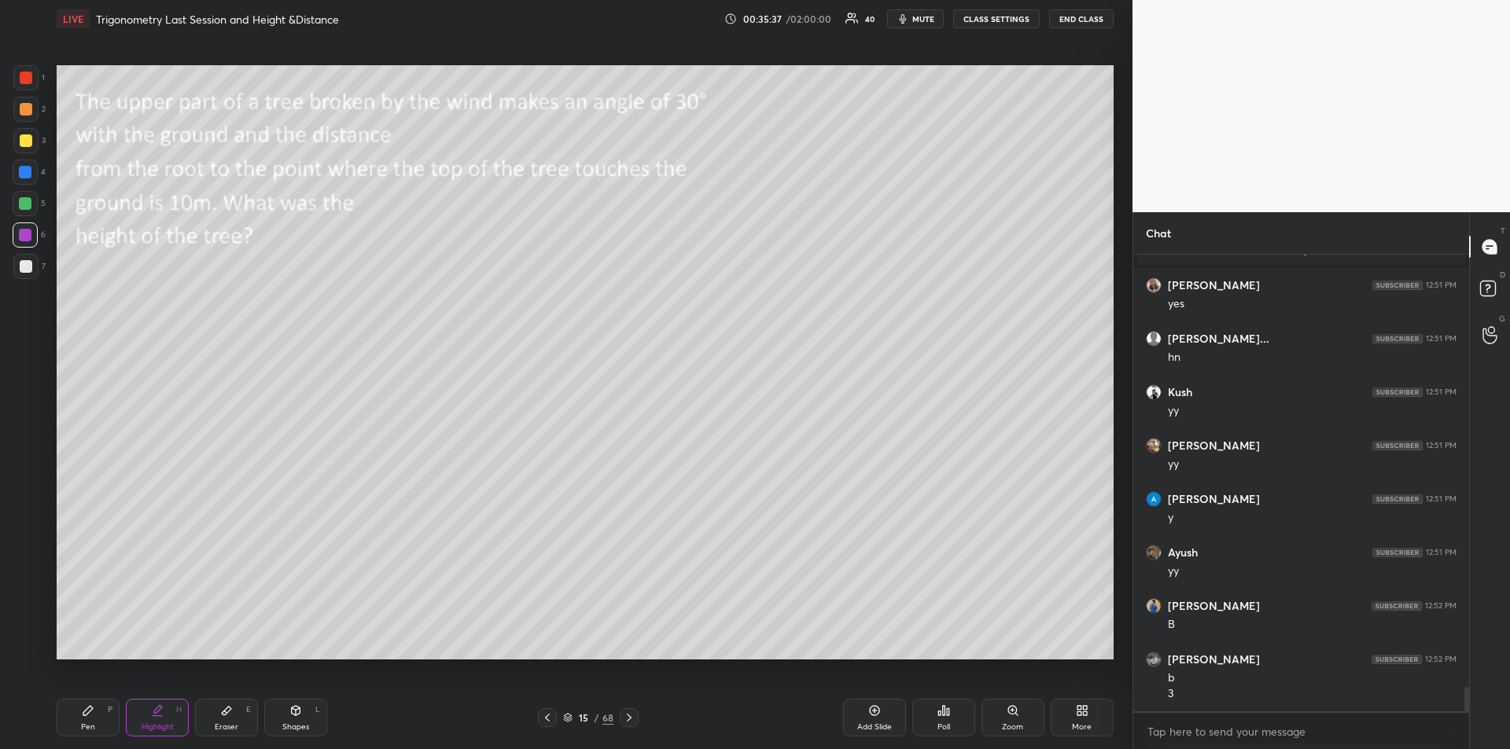
click at [79, 715] on div "Pen P" at bounding box center [88, 718] width 63 height 38
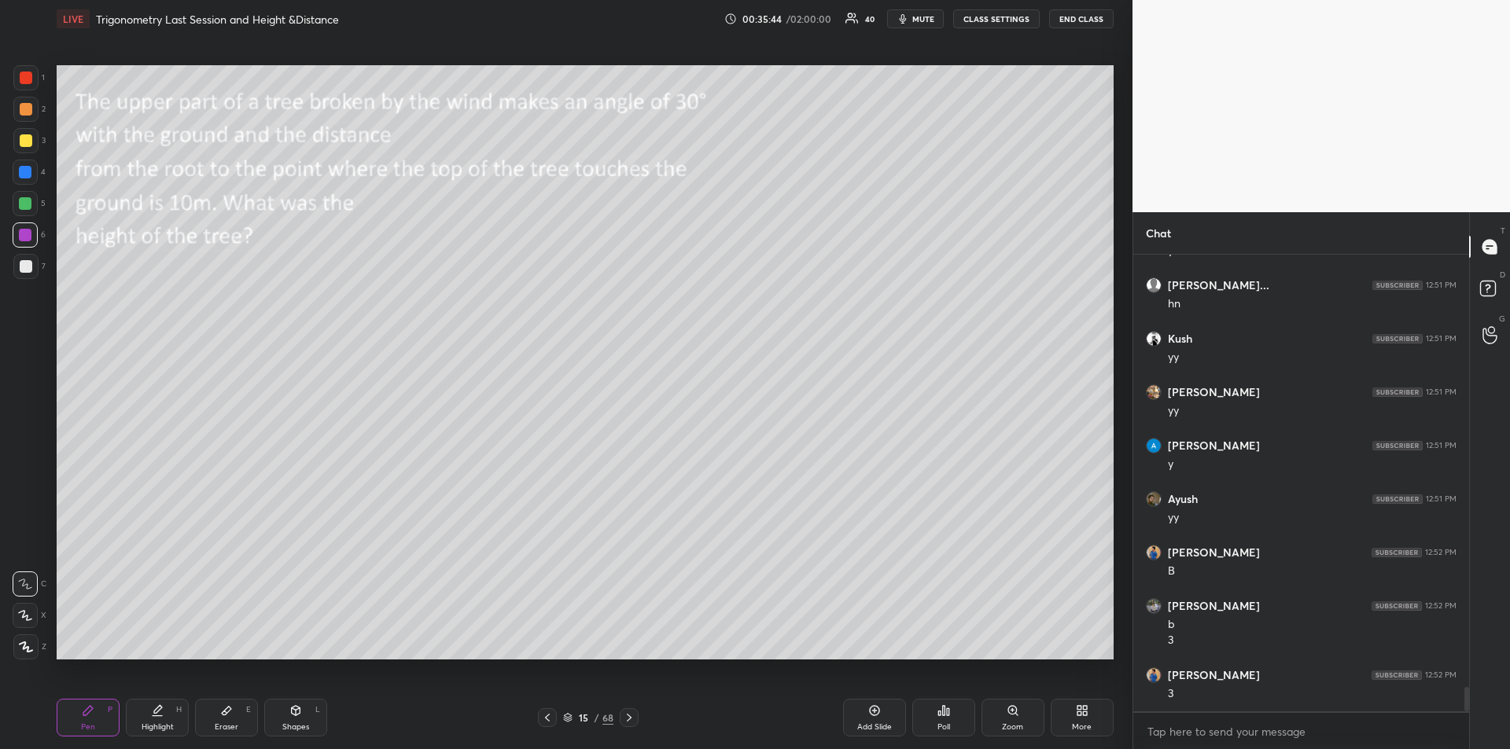
click at [230, 708] on icon at bounding box center [226, 711] width 9 height 9
click at [89, 716] on icon at bounding box center [88, 711] width 13 height 13
click at [159, 719] on div "Highlight H" at bounding box center [157, 718] width 63 height 38
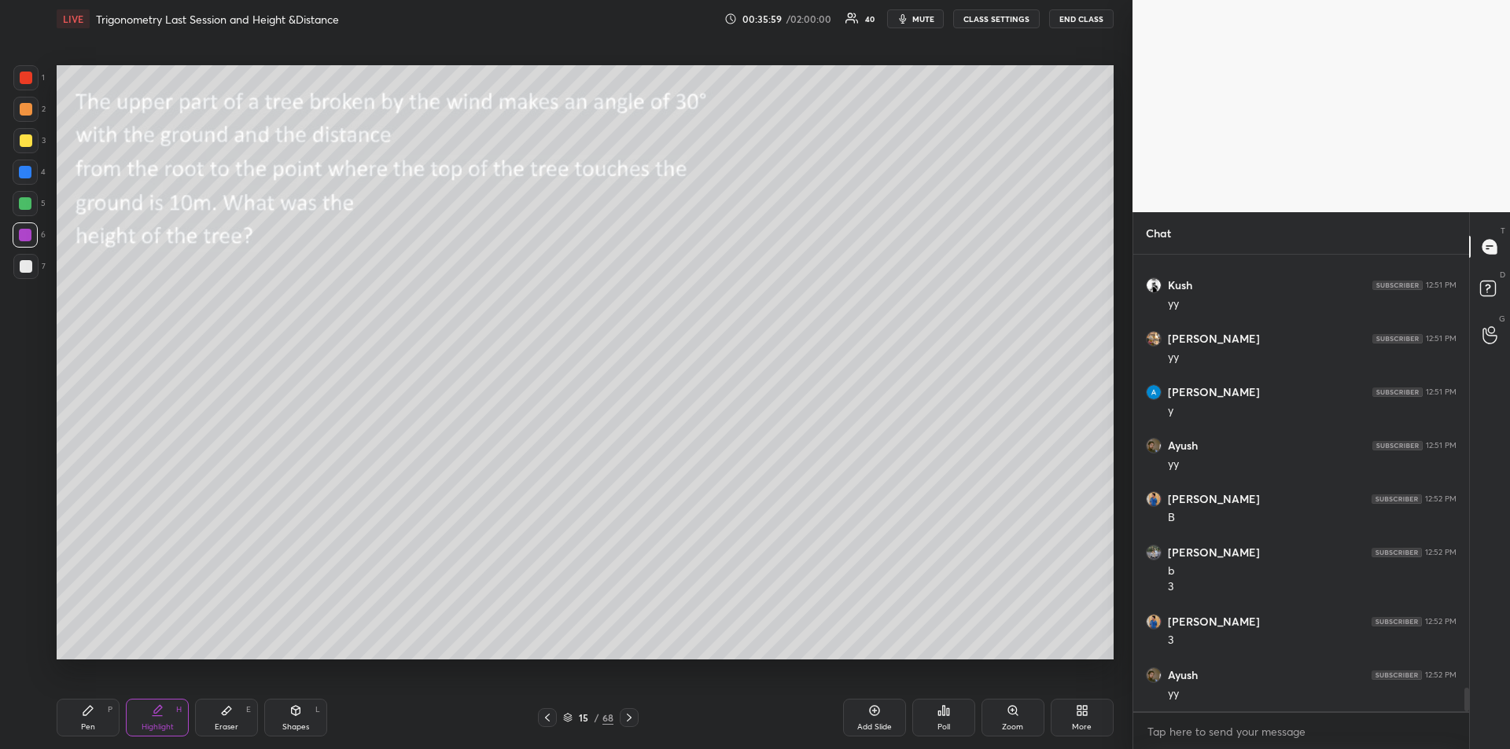
scroll to position [8257, 0]
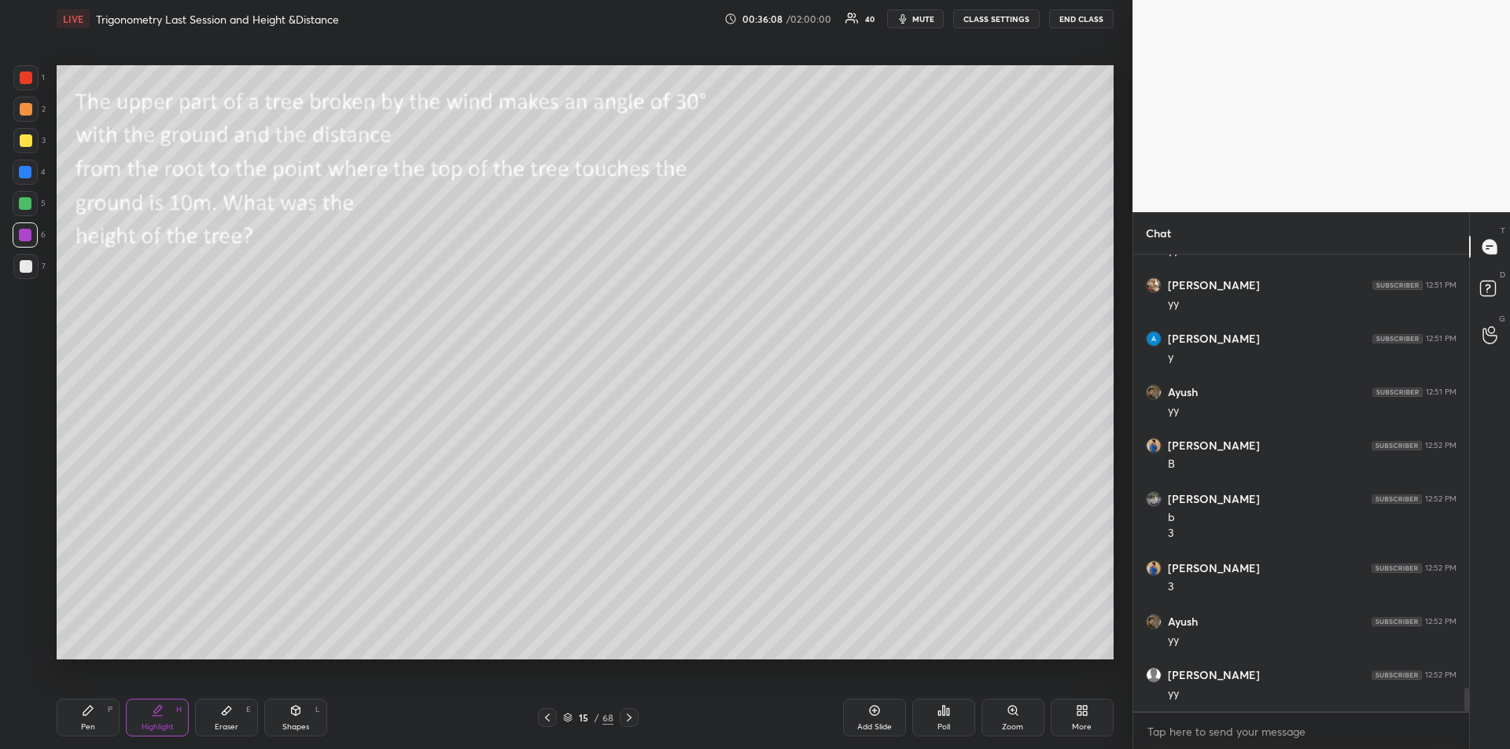
click at [83, 726] on div "Pen" at bounding box center [88, 727] width 14 height 8
click at [630, 721] on icon at bounding box center [629, 718] width 13 height 13
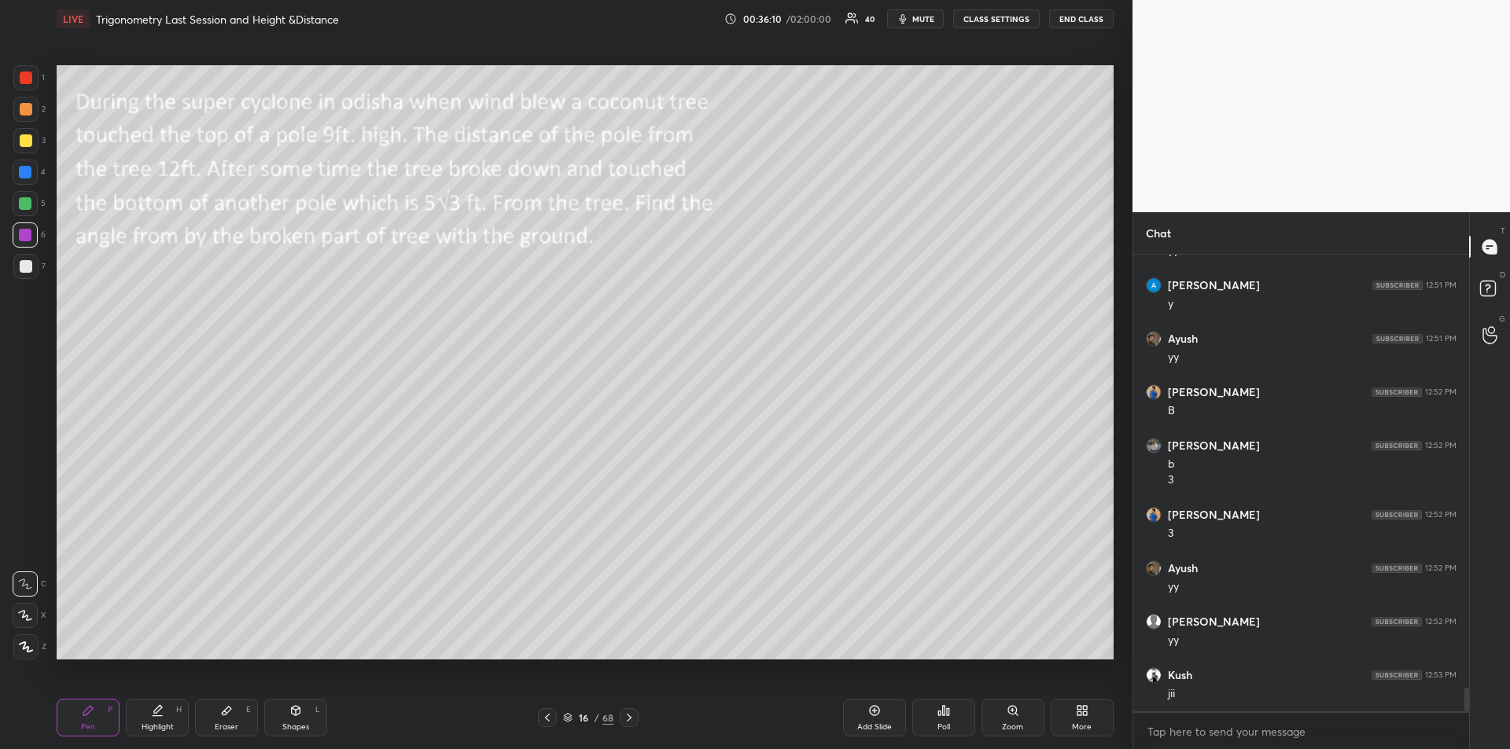
click at [632, 723] on icon at bounding box center [629, 718] width 13 height 13
click at [297, 723] on div "Shapes" at bounding box center [295, 727] width 27 height 8
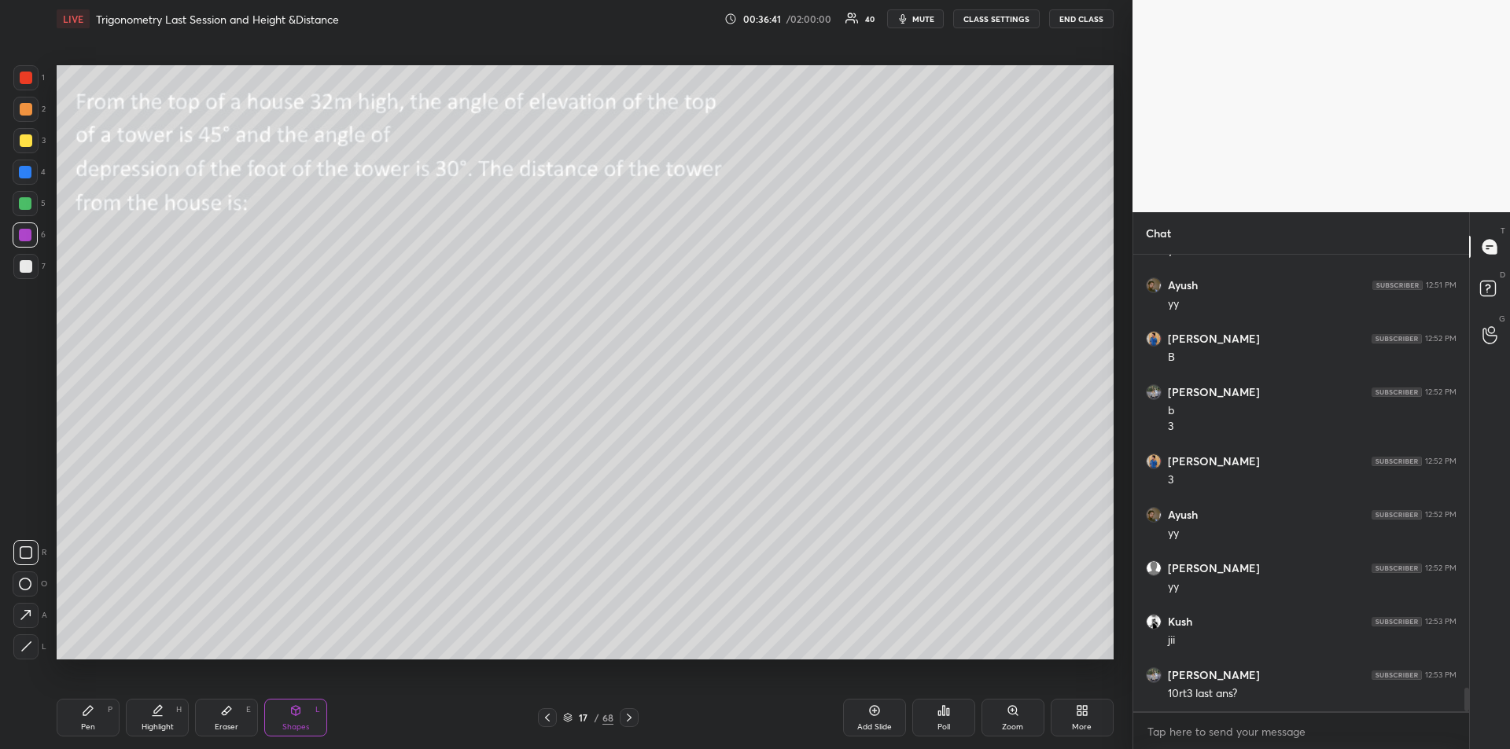
click at [91, 715] on icon at bounding box center [88, 711] width 13 height 13
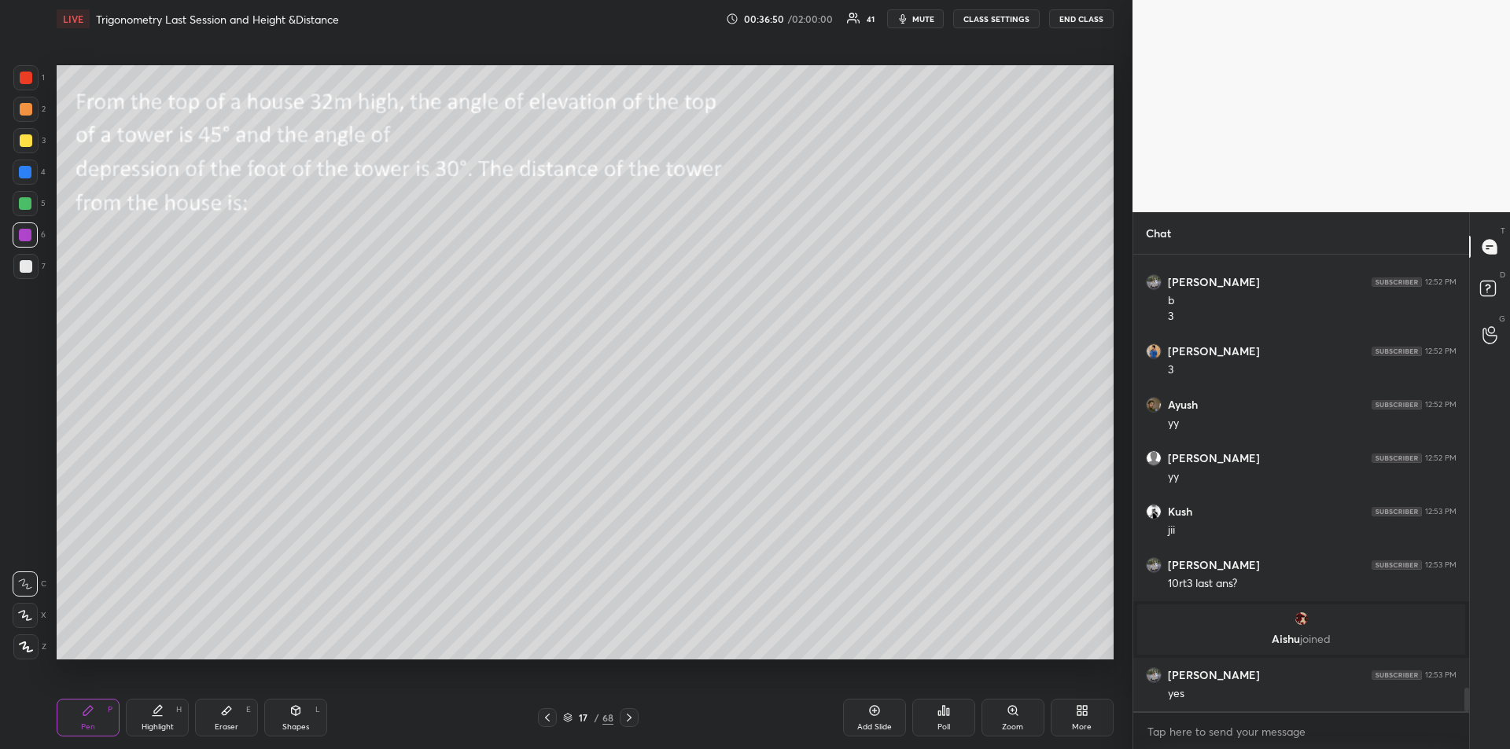
scroll to position [8276, 0]
click at [297, 724] on div "Shapes" at bounding box center [295, 727] width 27 height 8
click at [80, 722] on div "Pen P" at bounding box center [88, 718] width 63 height 38
click at [21, 270] on div at bounding box center [26, 266] width 13 height 13
click at [27, 616] on icon at bounding box center [25, 615] width 13 height 9
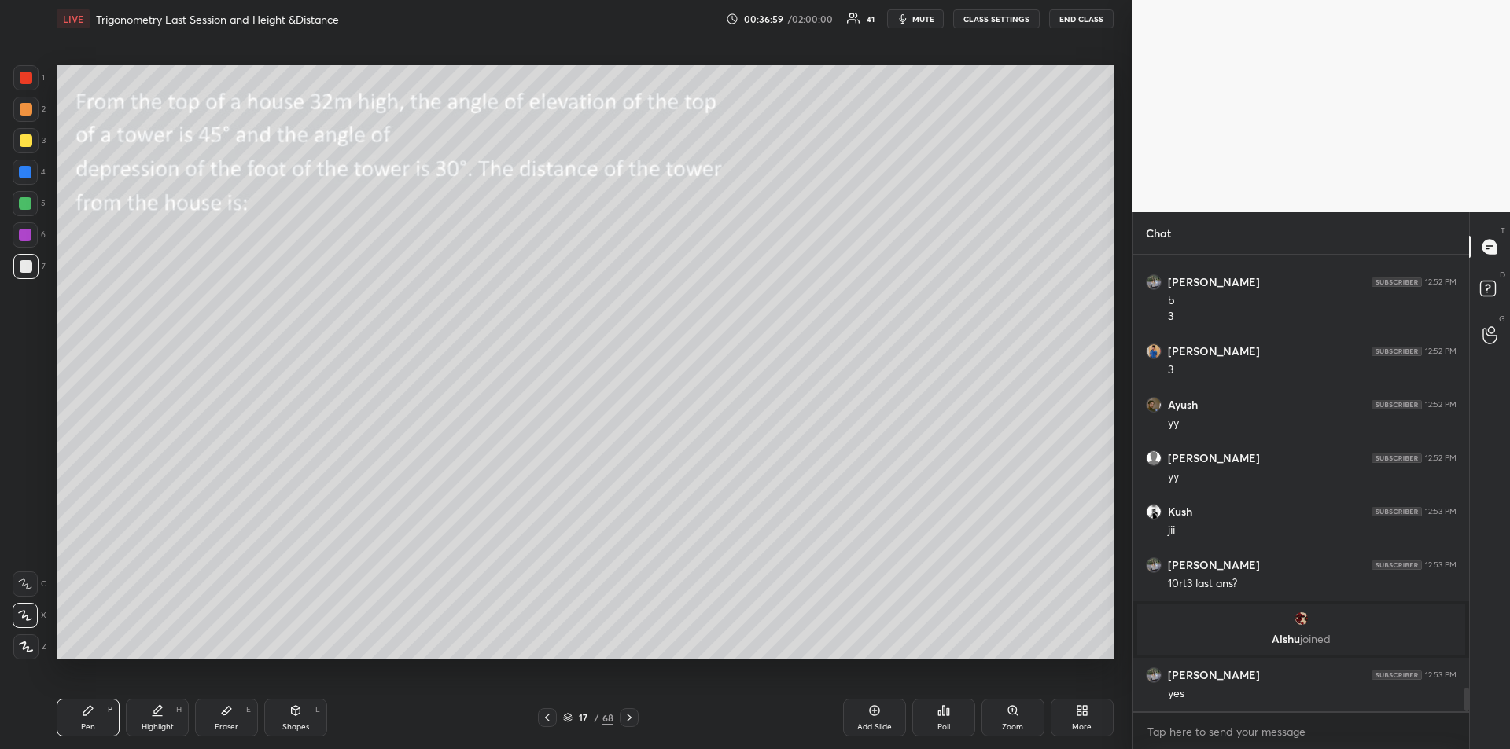
click at [293, 717] on div "Shapes L" at bounding box center [295, 718] width 63 height 38
click at [83, 725] on div "Pen" at bounding box center [88, 727] width 14 height 8
click at [28, 616] on icon at bounding box center [25, 615] width 13 height 9
click at [28, 204] on div at bounding box center [25, 203] width 13 height 13
click at [866, 723] on div "Add Slide" at bounding box center [874, 727] width 35 height 8
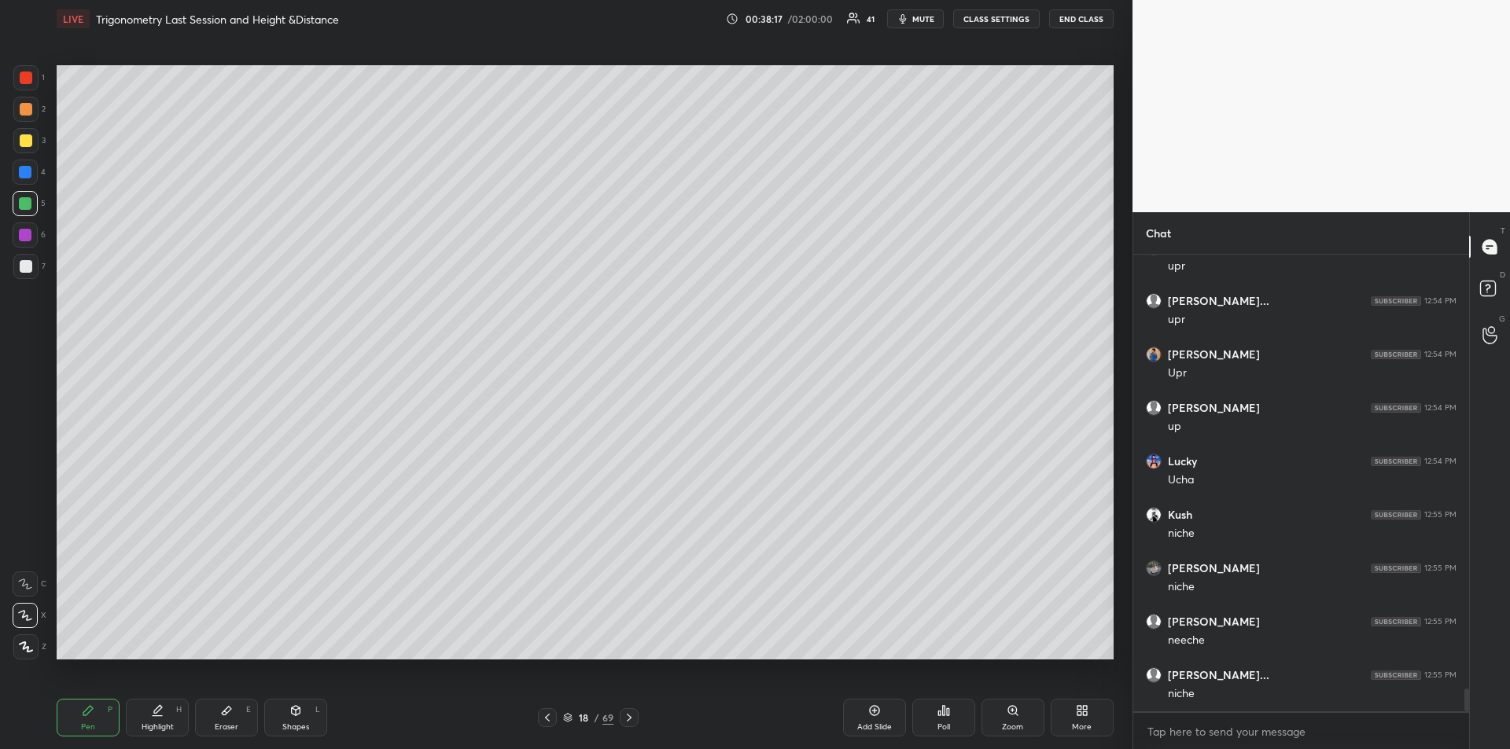
scroll to position [8864, 0]
click at [552, 716] on icon at bounding box center [547, 718] width 13 height 13
click at [296, 717] on div "Shapes L" at bounding box center [295, 718] width 63 height 38
click at [30, 653] on div at bounding box center [25, 647] width 25 height 25
click at [26, 267] on div at bounding box center [26, 266] width 13 height 13
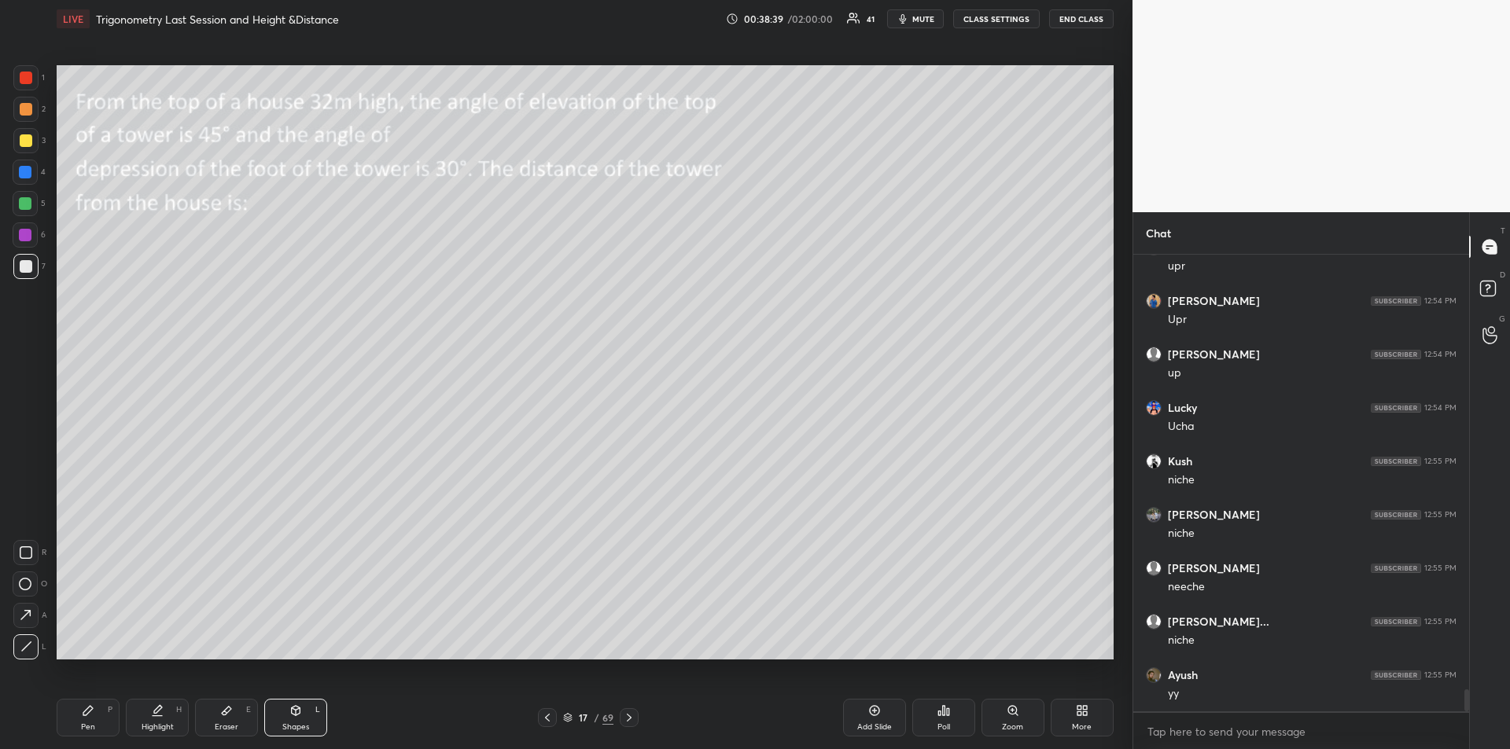
click at [26, 88] on div at bounding box center [25, 77] width 25 height 25
click at [79, 711] on div "Pen P" at bounding box center [88, 718] width 63 height 38
click at [25, 586] on icon at bounding box center [25, 584] width 14 height 11
click at [292, 721] on div "Shapes L" at bounding box center [295, 718] width 63 height 38
click at [24, 649] on icon at bounding box center [26, 646] width 9 height 9
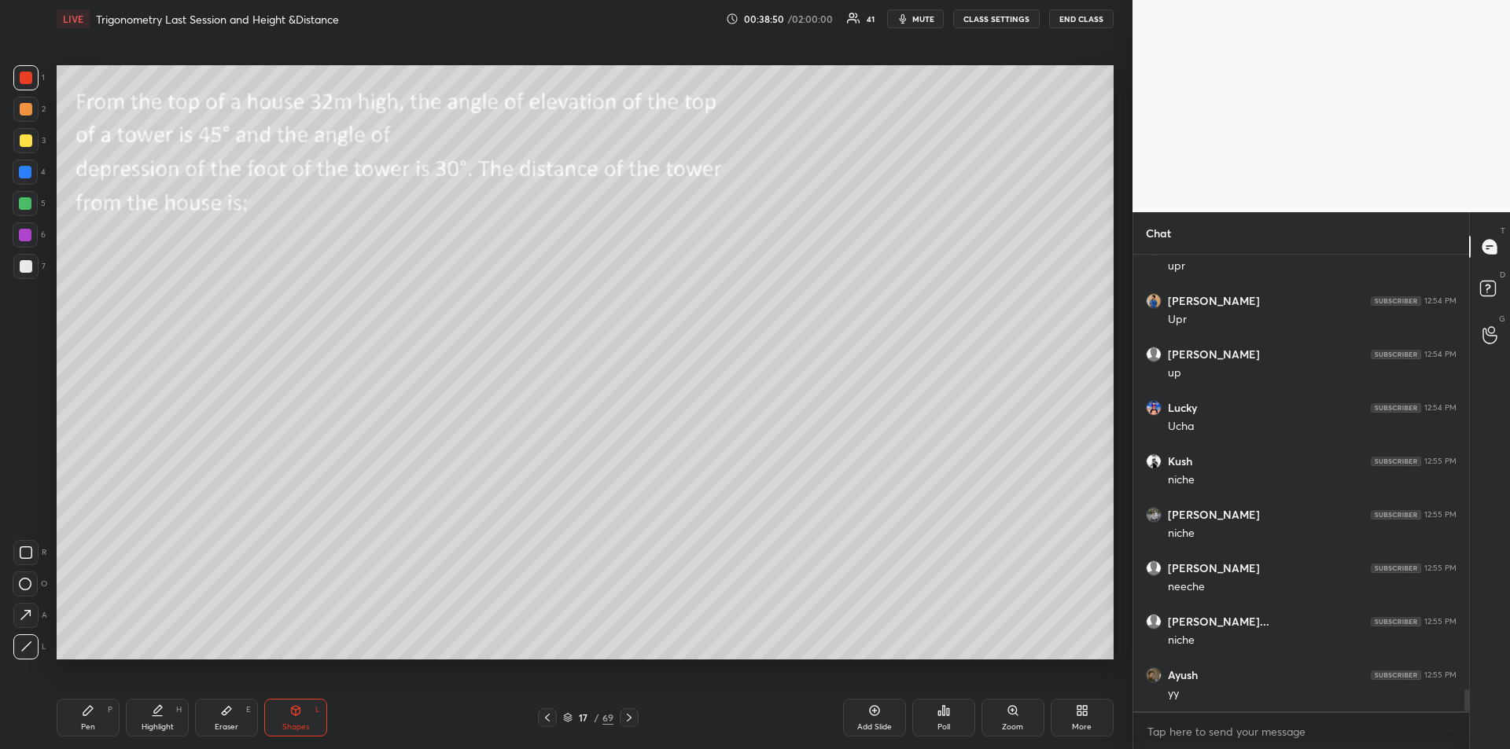
scroll to position [8921, 0]
click at [24, 261] on div at bounding box center [26, 266] width 13 height 13
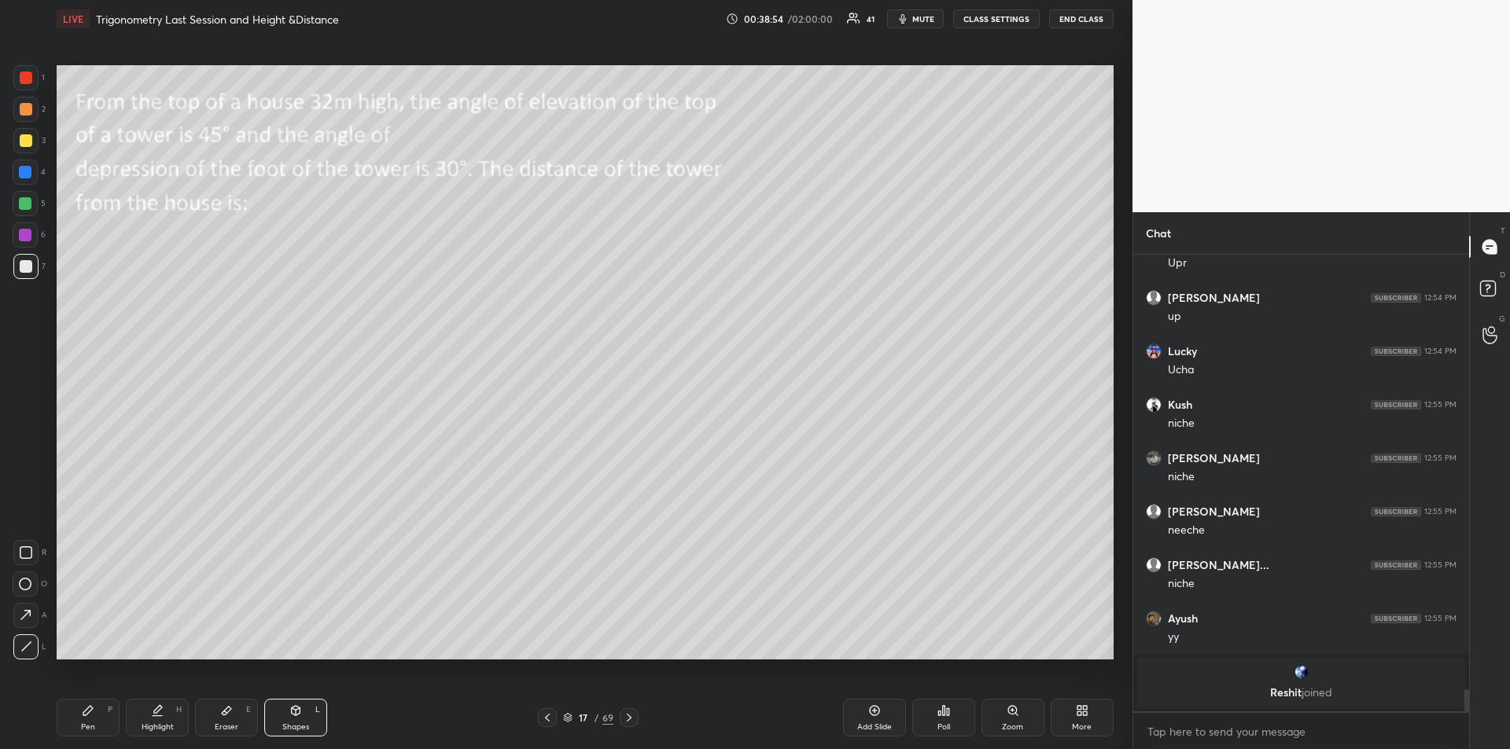
click at [83, 718] on div "Pen P" at bounding box center [88, 718] width 63 height 38
click at [31, 82] on div at bounding box center [26, 78] width 13 height 13
click at [22, 202] on div at bounding box center [25, 203] width 13 height 13
click at [27, 143] on div at bounding box center [26, 140] width 13 height 13
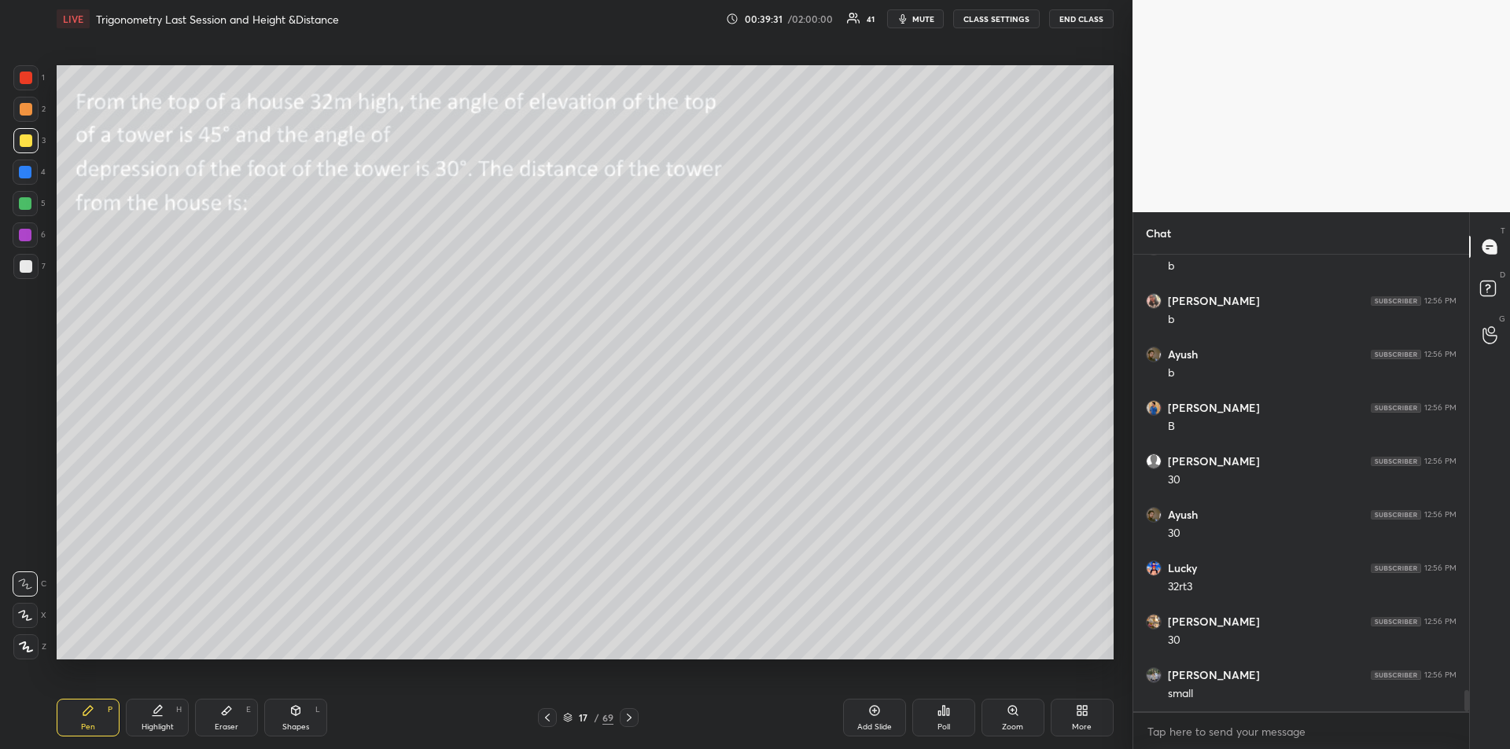
scroll to position [9336, 0]
click at [171, 721] on div "Highlight H" at bounding box center [157, 718] width 63 height 38
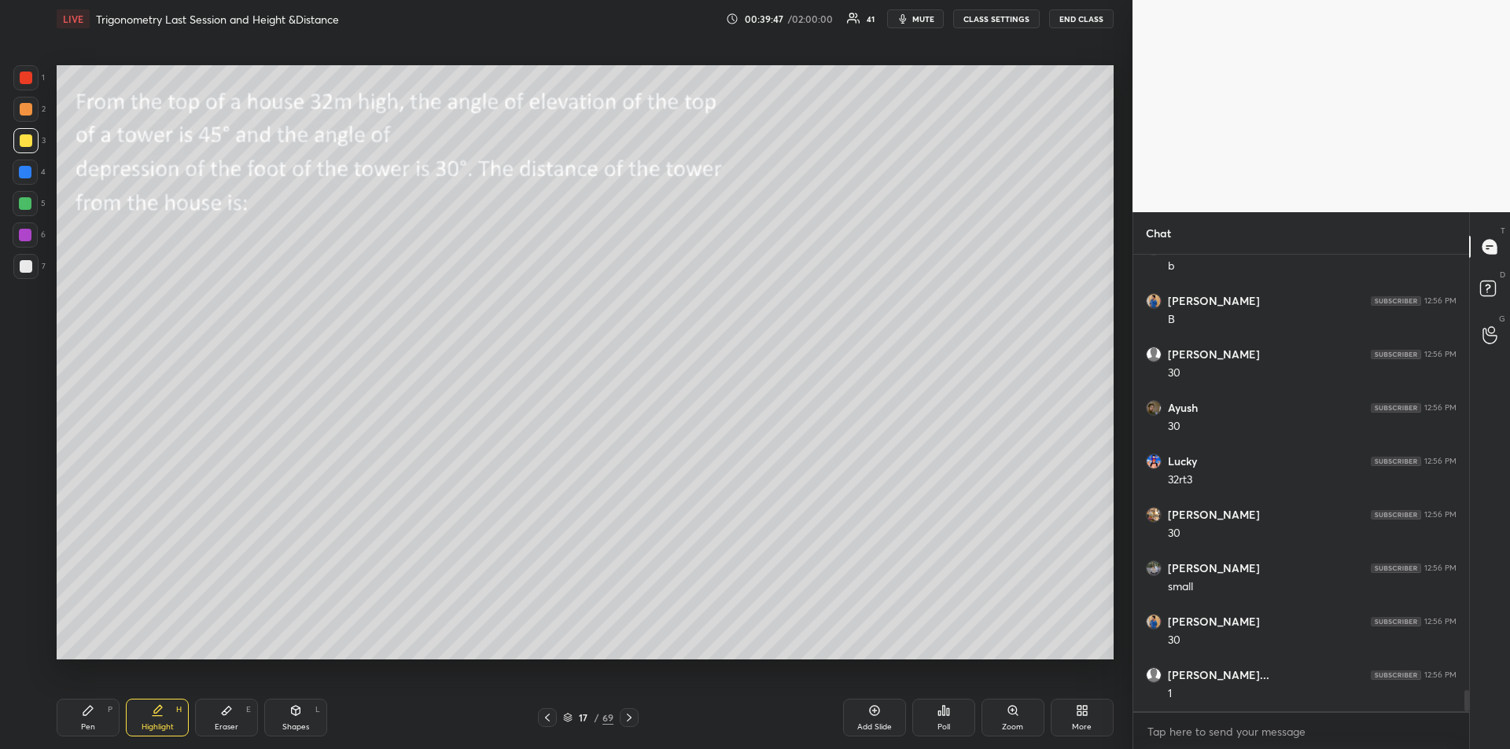
click at [84, 715] on icon at bounding box center [87, 710] width 9 height 9
click at [27, 177] on div at bounding box center [25, 172] width 13 height 13
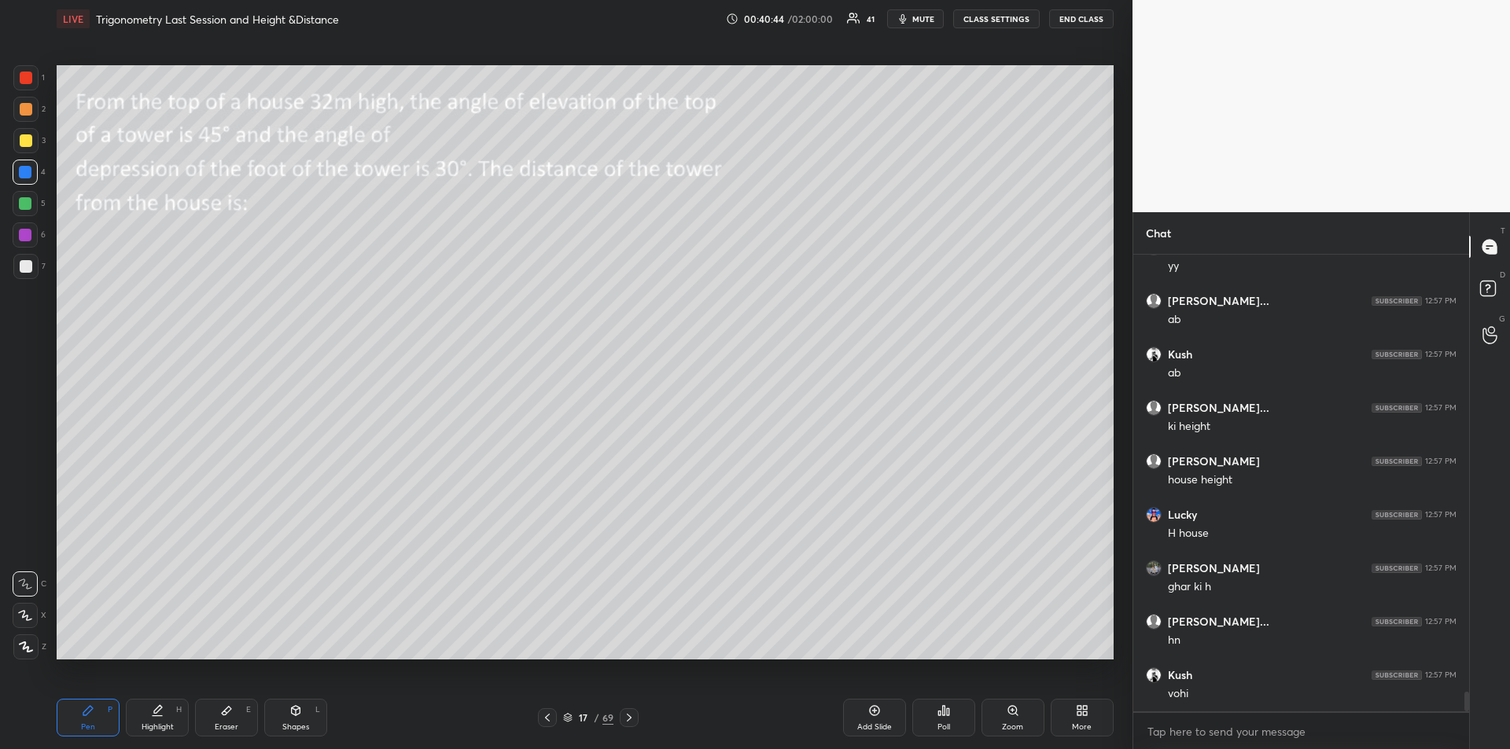
scroll to position [10245, 0]
click at [20, 142] on div at bounding box center [26, 140] width 13 height 13
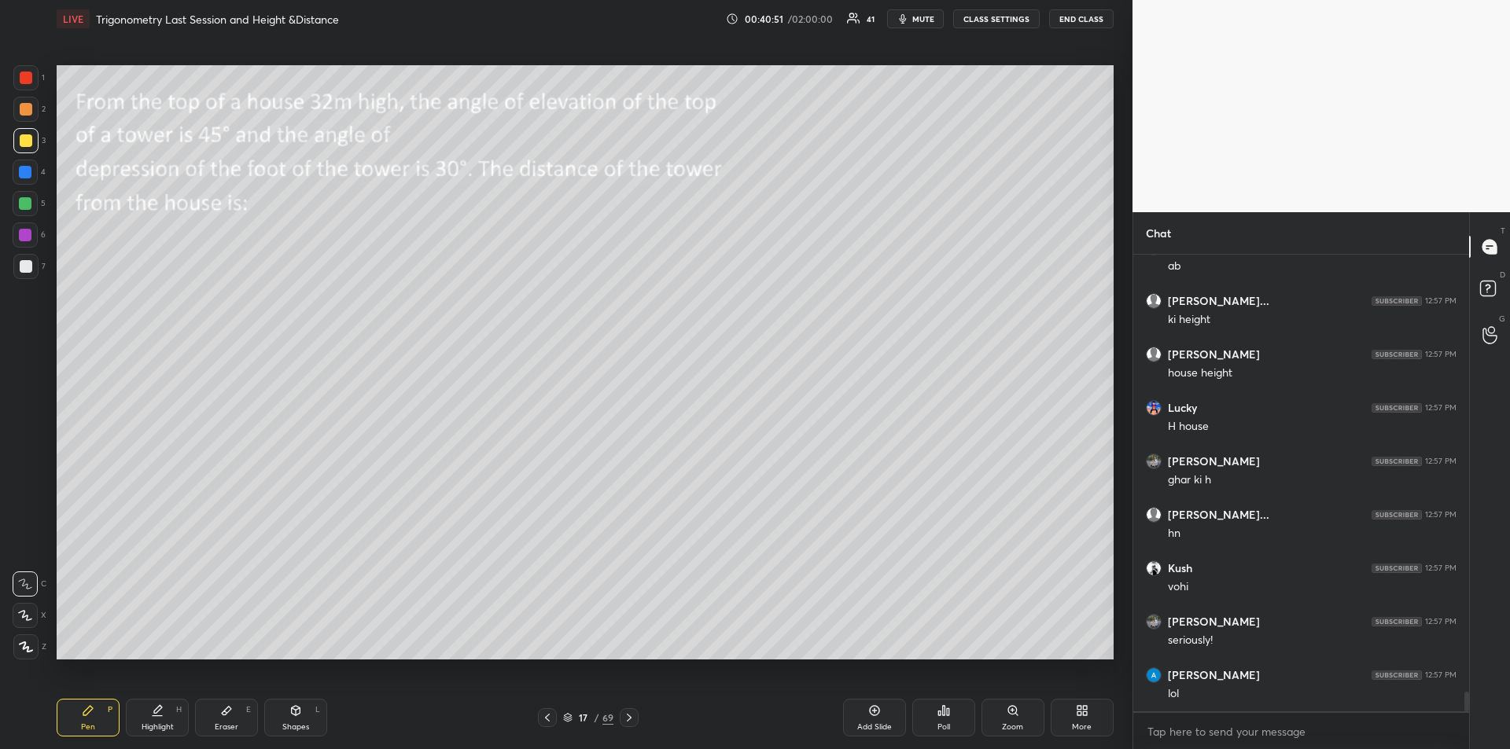
scroll to position [10352, 0]
click at [635, 721] on icon at bounding box center [629, 718] width 13 height 13
click at [631, 718] on icon at bounding box center [629, 718] width 5 height 8
click at [633, 719] on icon at bounding box center [629, 718] width 13 height 13
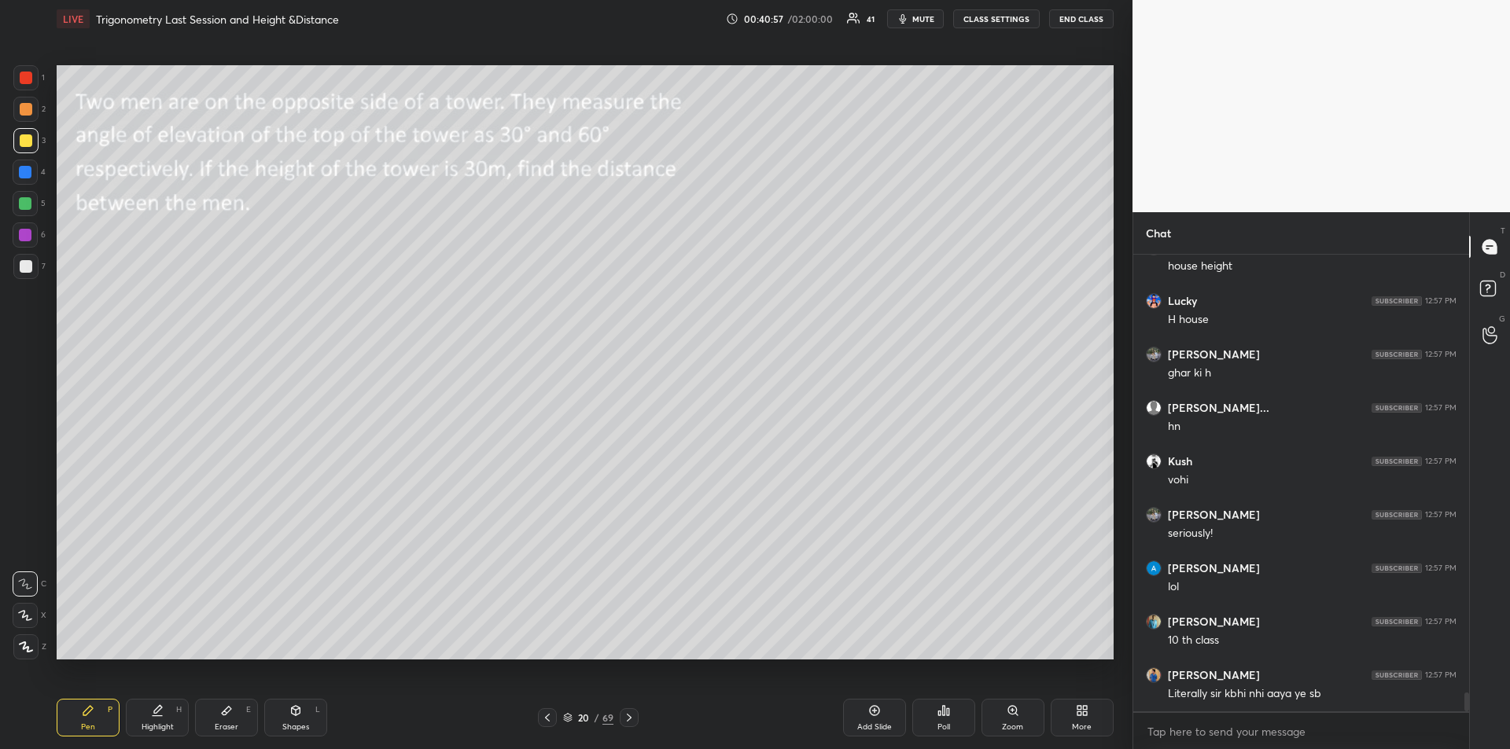
click at [299, 721] on div "Shapes L" at bounding box center [295, 718] width 63 height 38
click at [95, 713] on div "Pen P" at bounding box center [88, 718] width 63 height 38
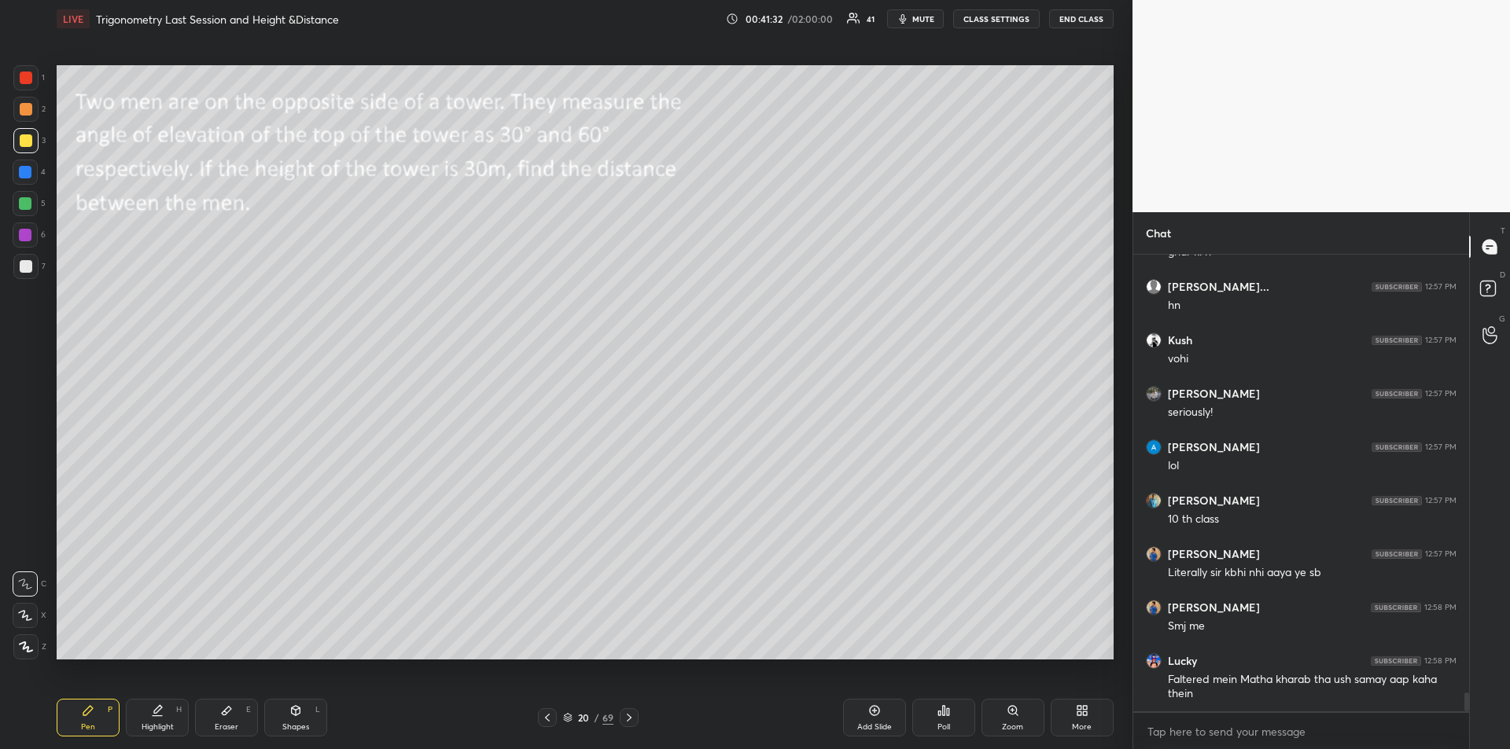
click at [104, 710] on div "Pen P" at bounding box center [88, 718] width 63 height 38
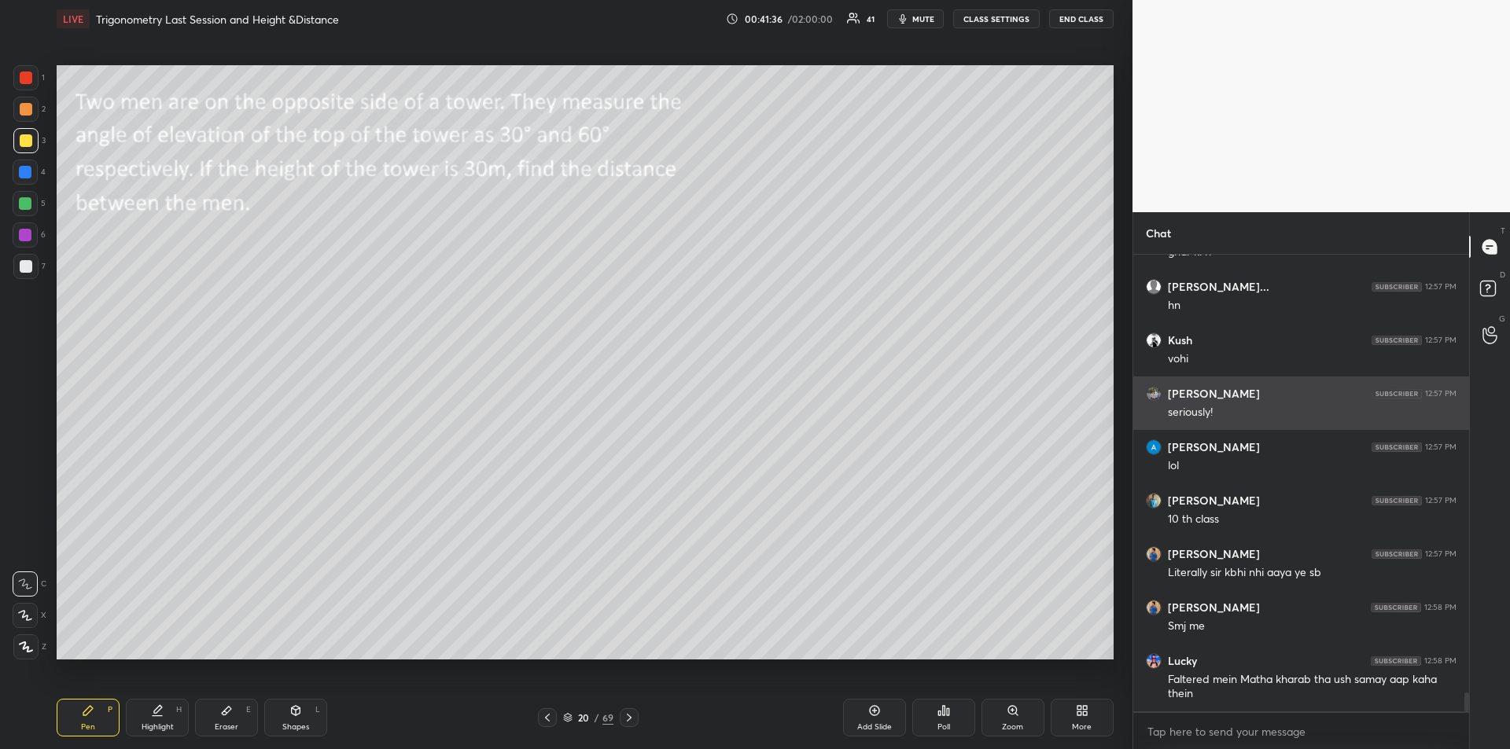
scroll to position [10580, 0]
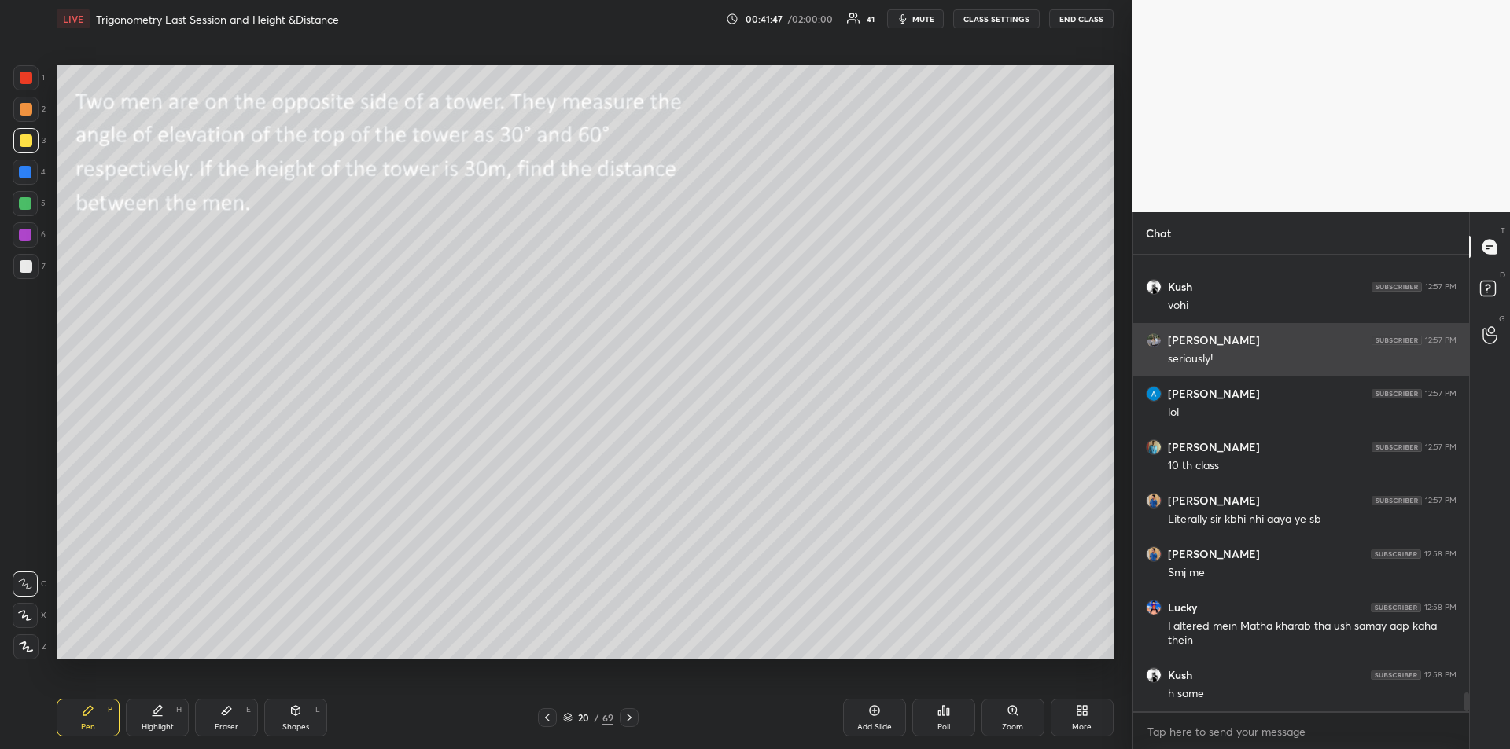
click at [224, 716] on icon at bounding box center [226, 711] width 9 height 9
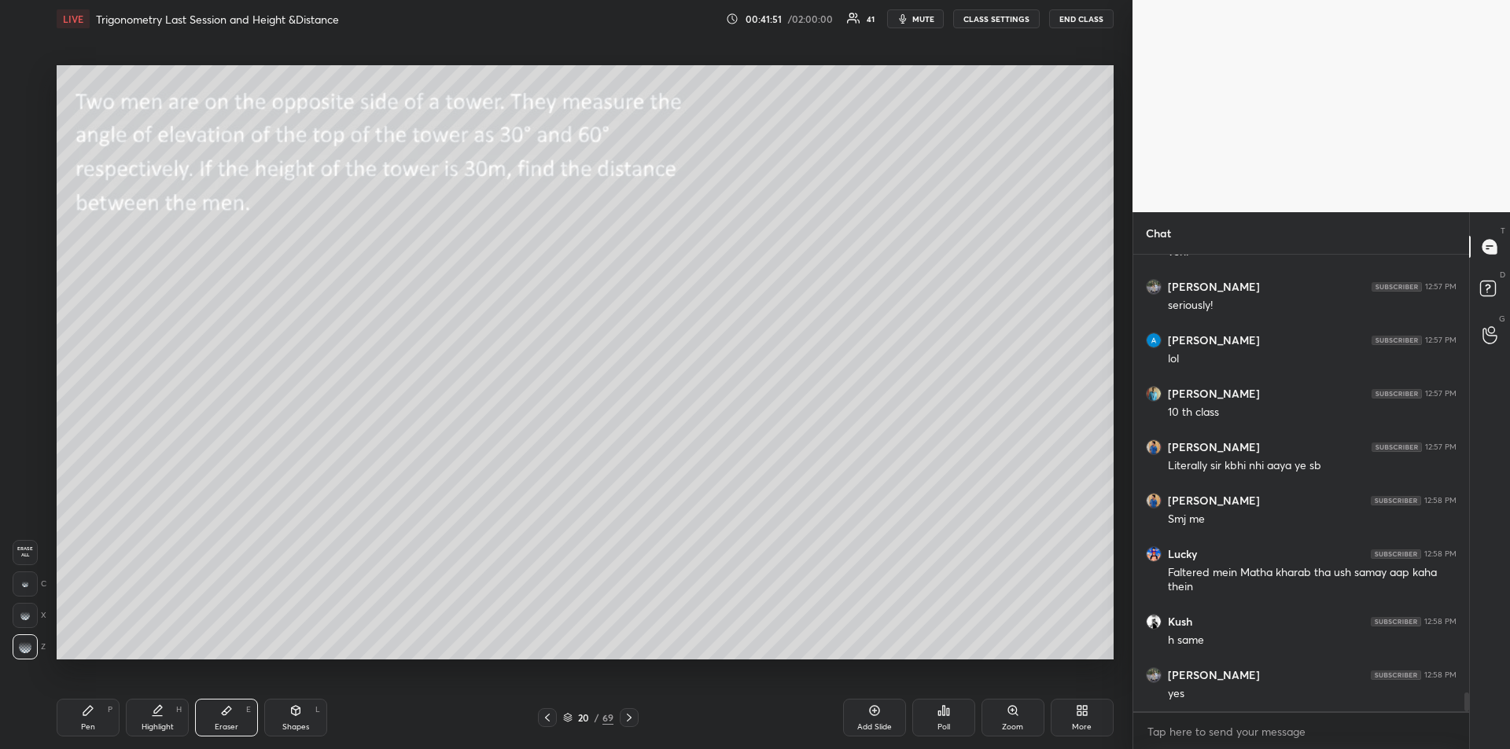
scroll to position [10740, 0]
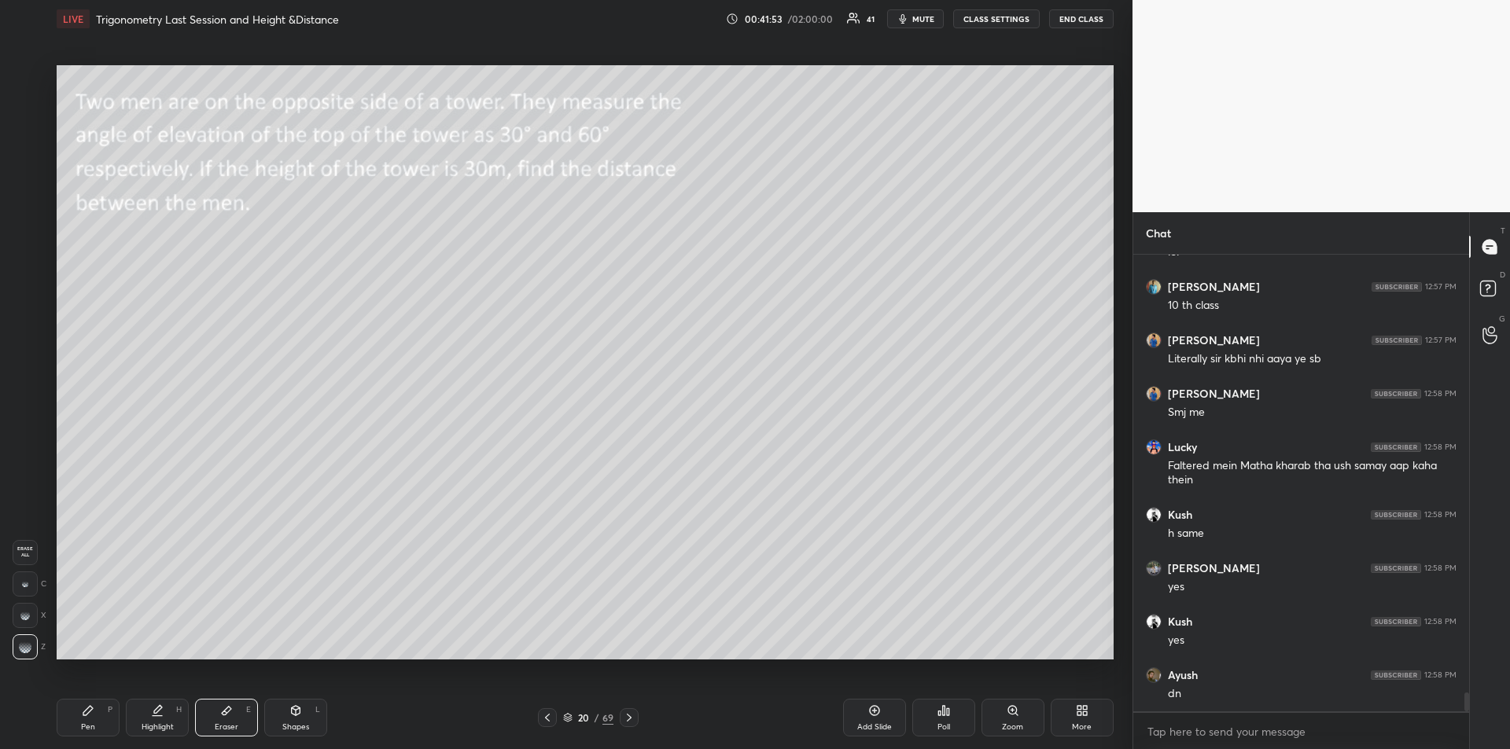
click at [104, 719] on div "Pen P" at bounding box center [88, 718] width 63 height 38
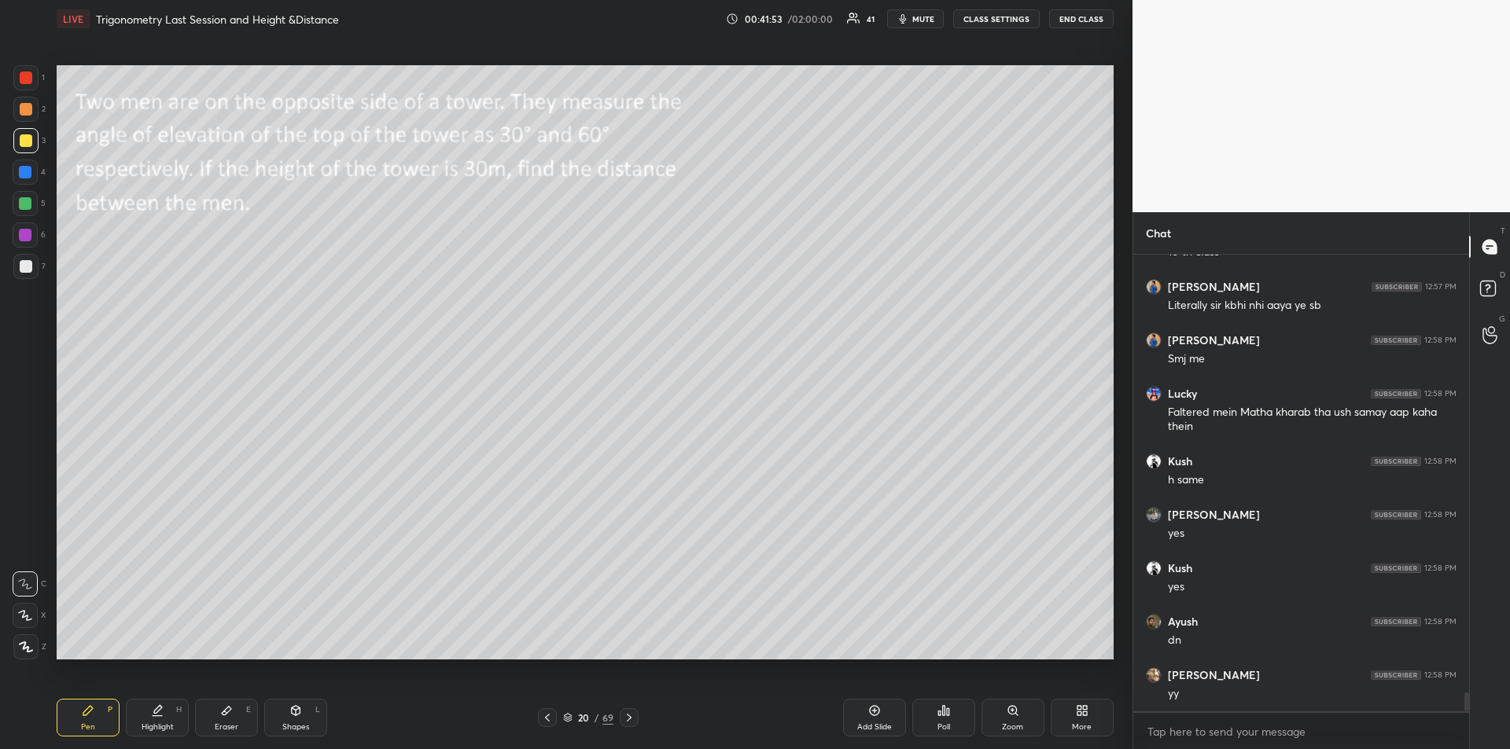
click at [293, 714] on icon at bounding box center [296, 710] width 9 height 9
click at [25, 636] on div at bounding box center [25, 647] width 25 height 25
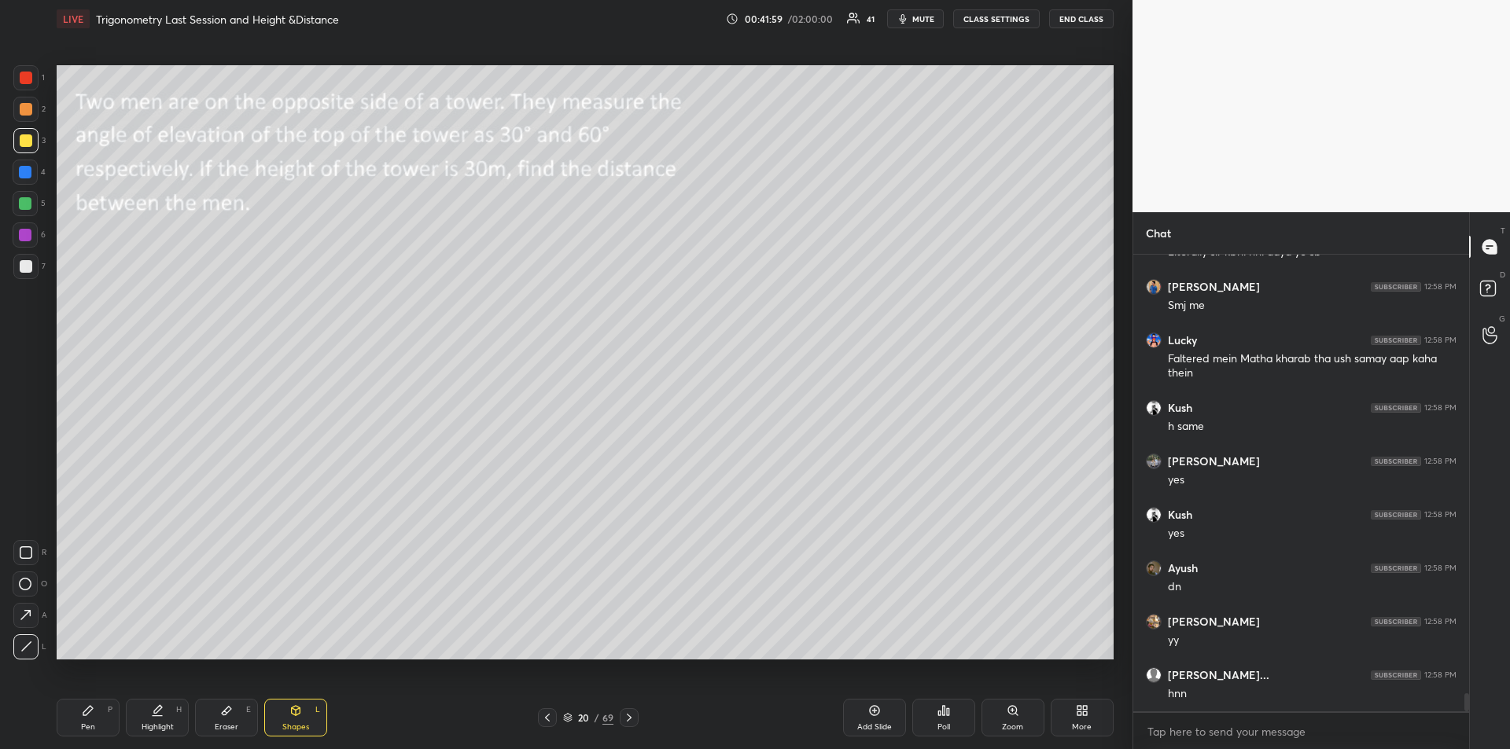
click at [87, 723] on div "Pen" at bounding box center [88, 727] width 14 height 8
click at [28, 644] on icon at bounding box center [26, 647] width 14 height 11
click at [287, 718] on div "Shapes L" at bounding box center [295, 718] width 63 height 38
click at [26, 644] on icon at bounding box center [26, 647] width 12 height 12
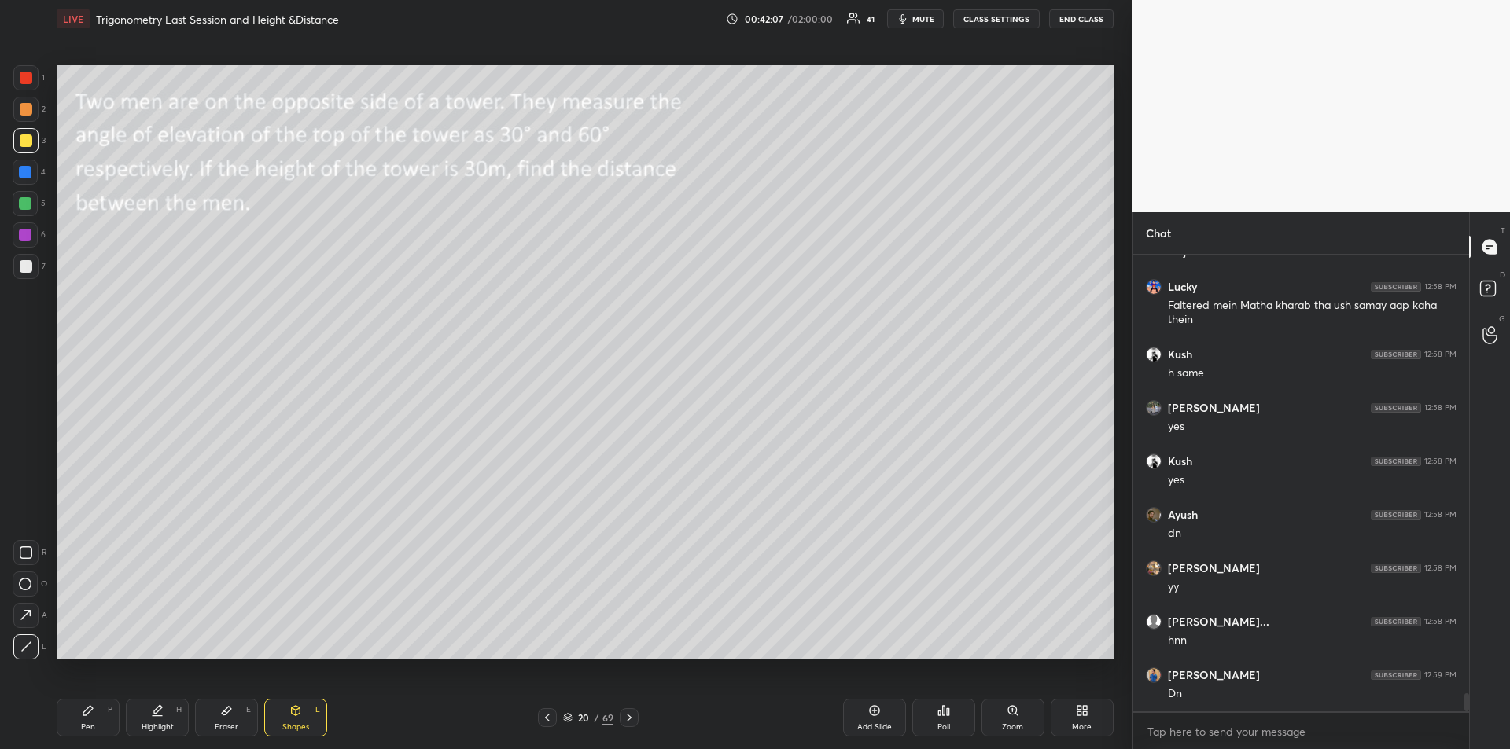
click at [87, 721] on div "Pen P" at bounding box center [88, 718] width 63 height 38
click at [28, 267] on div at bounding box center [26, 266] width 13 height 13
click at [300, 723] on div "Shapes" at bounding box center [295, 727] width 27 height 8
click at [30, 646] on icon at bounding box center [26, 647] width 12 height 12
click at [95, 718] on div "Pen P" at bounding box center [88, 718] width 63 height 38
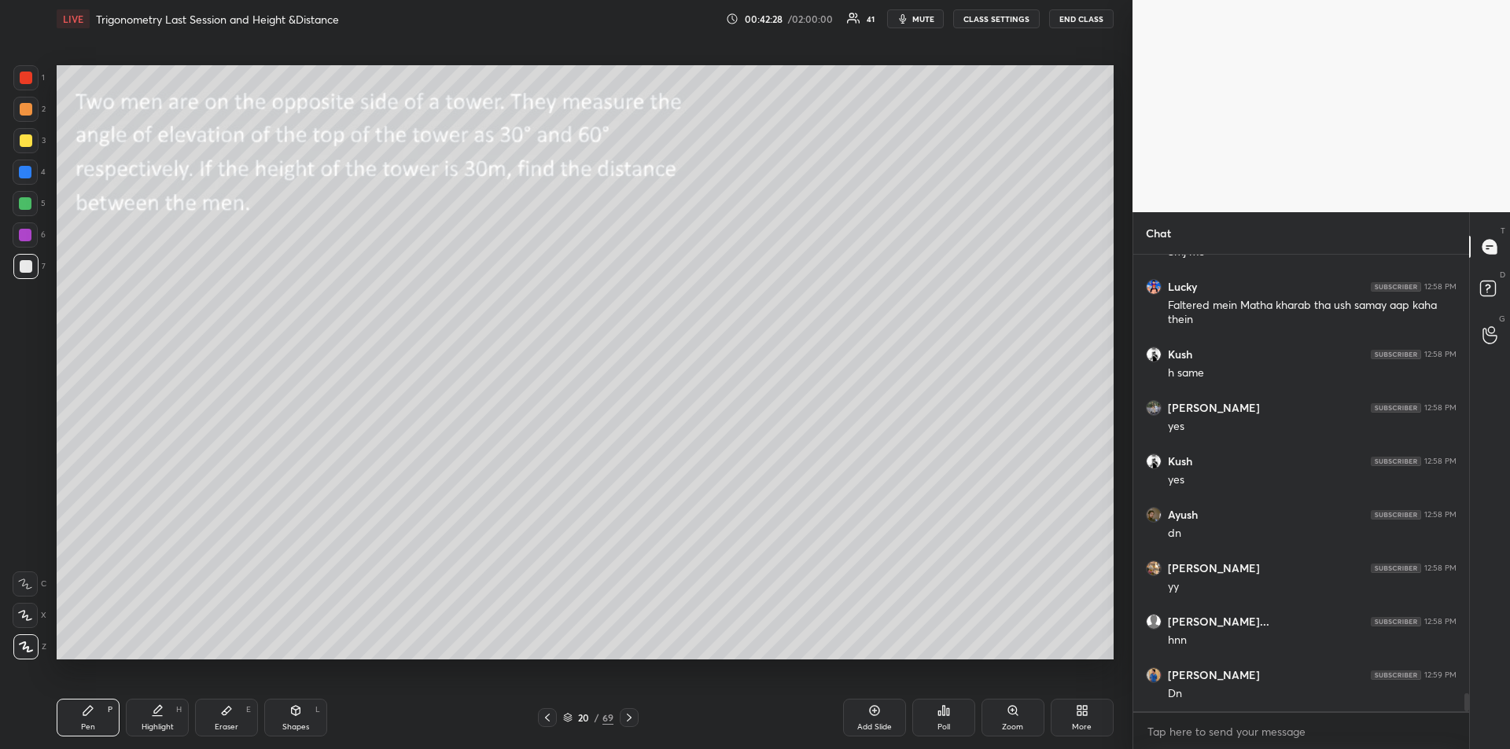
click at [24, 208] on div at bounding box center [25, 203] width 13 height 13
click at [28, 583] on icon at bounding box center [25, 584] width 14 height 11
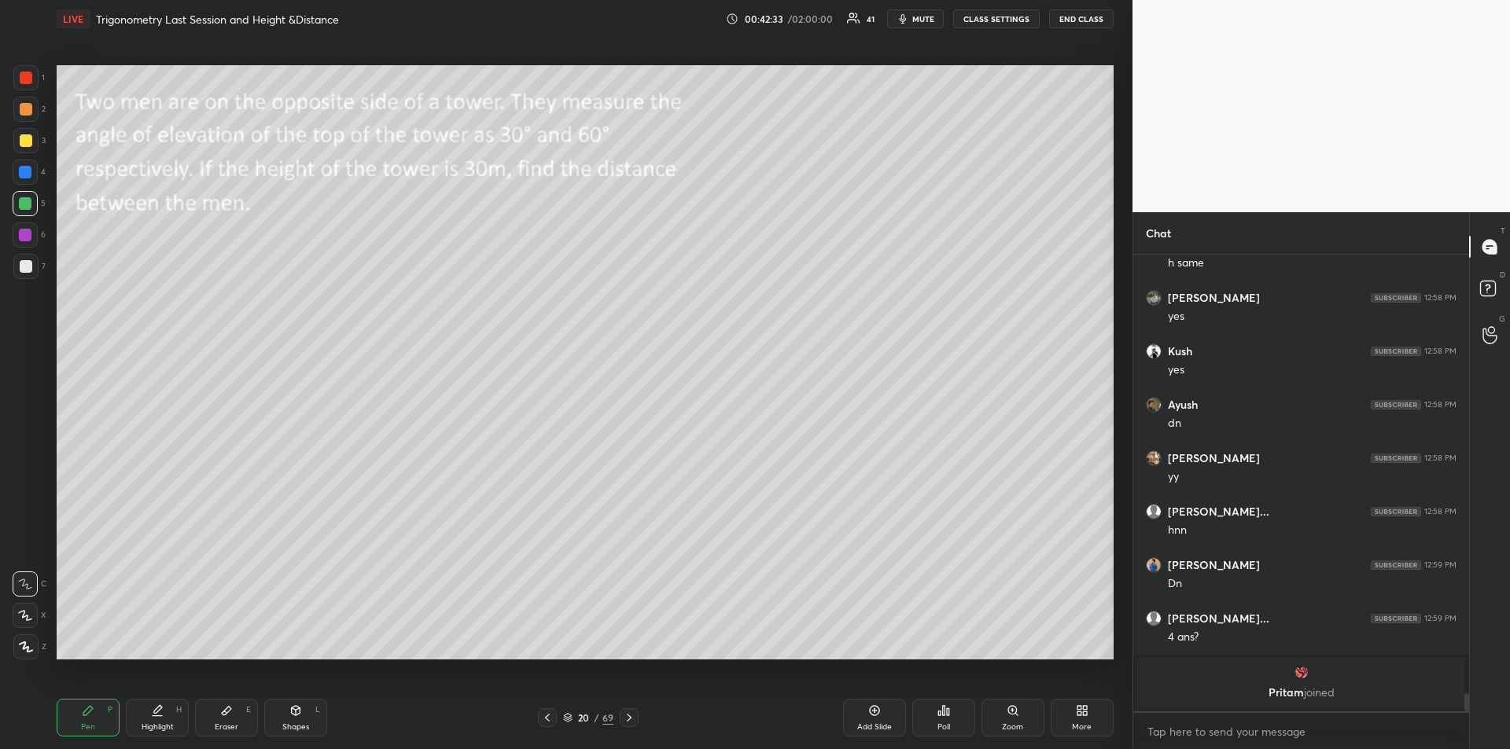
click at [231, 715] on icon at bounding box center [226, 711] width 13 height 13
click at [101, 716] on div "Pen P" at bounding box center [88, 718] width 63 height 38
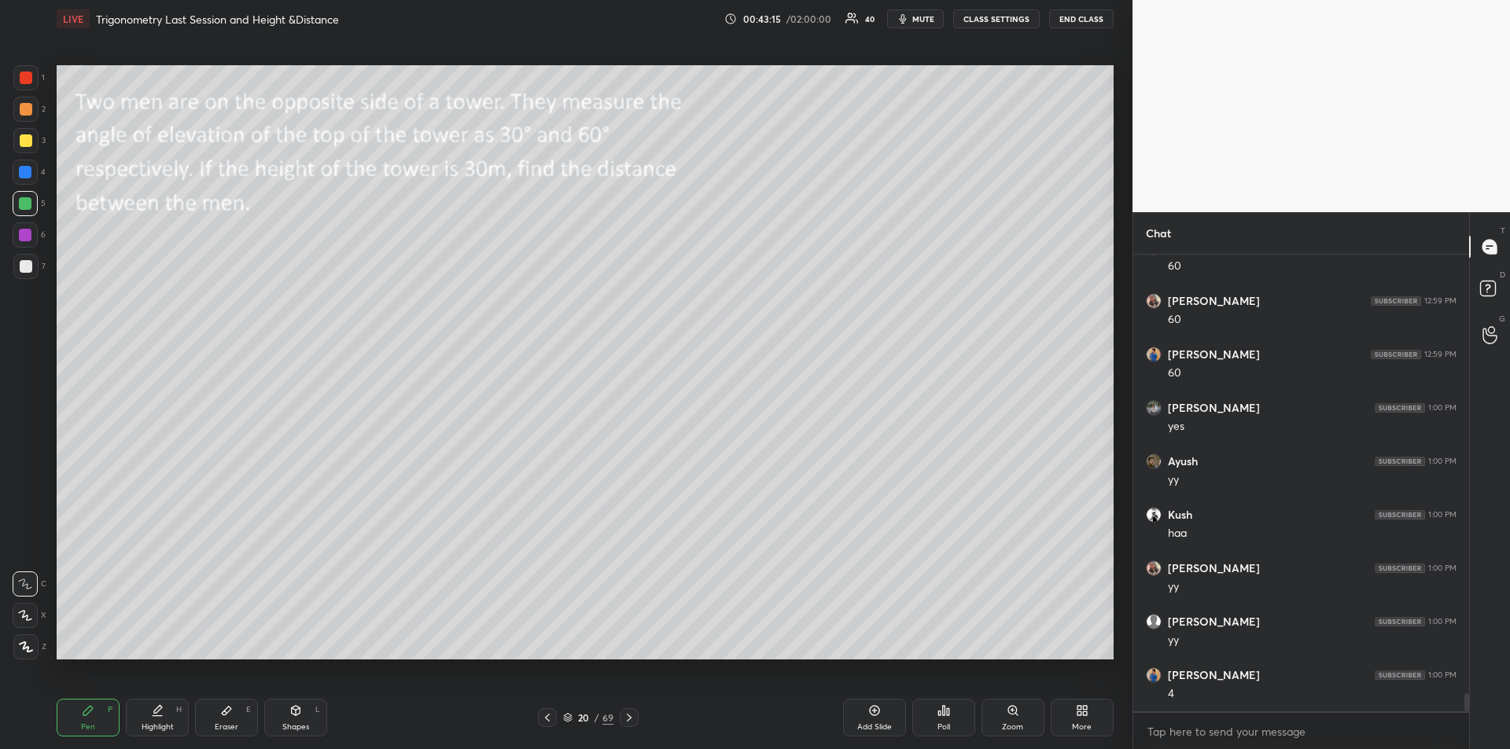
scroll to position [11182, 0]
click at [24, 83] on div at bounding box center [26, 78] width 13 height 13
click at [230, 719] on div "Eraser E" at bounding box center [226, 718] width 63 height 38
click at [72, 716] on div "Pen P" at bounding box center [88, 718] width 63 height 38
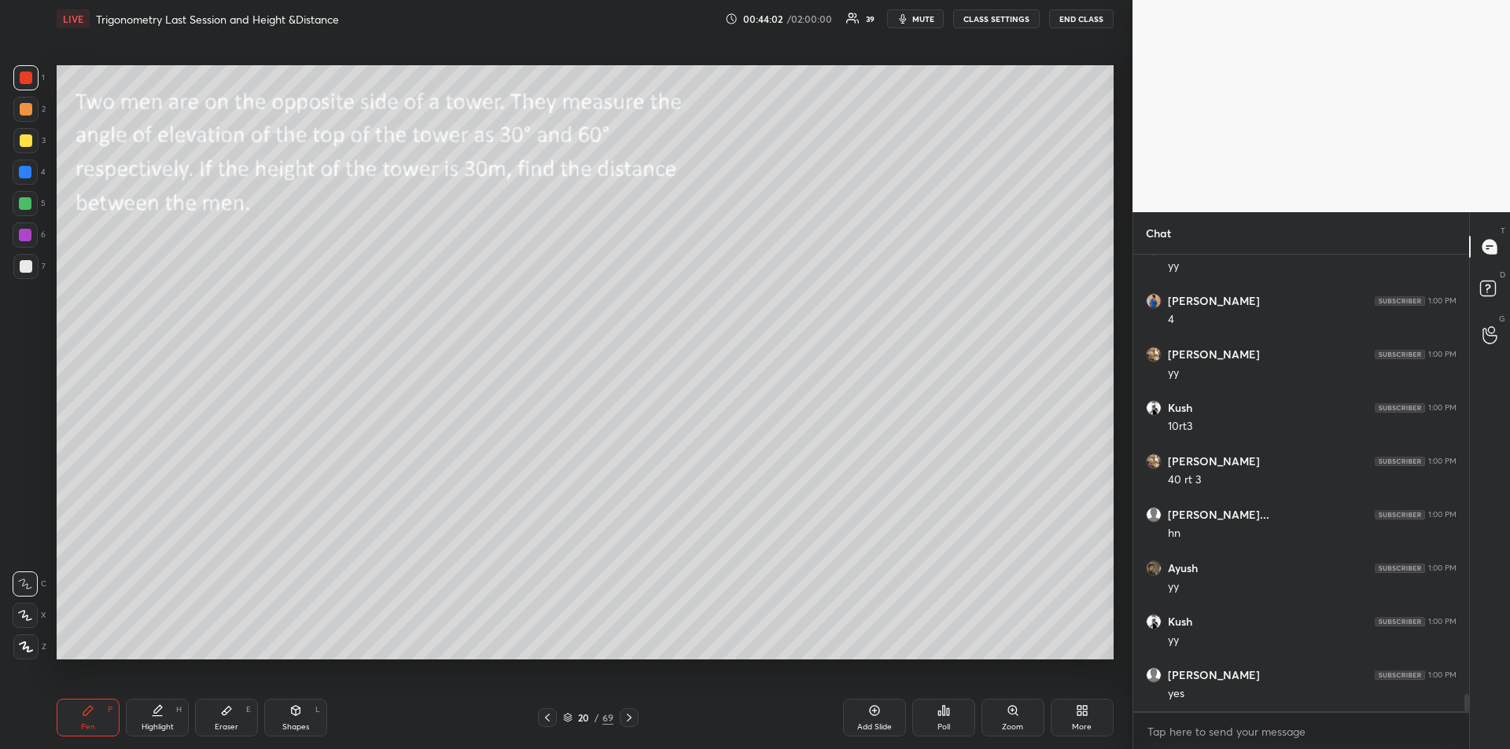
click at [25, 179] on div at bounding box center [25, 172] width 25 height 25
click at [629, 721] on icon at bounding box center [629, 718] width 13 height 13
click at [296, 729] on div "Shapes" at bounding box center [295, 727] width 27 height 8
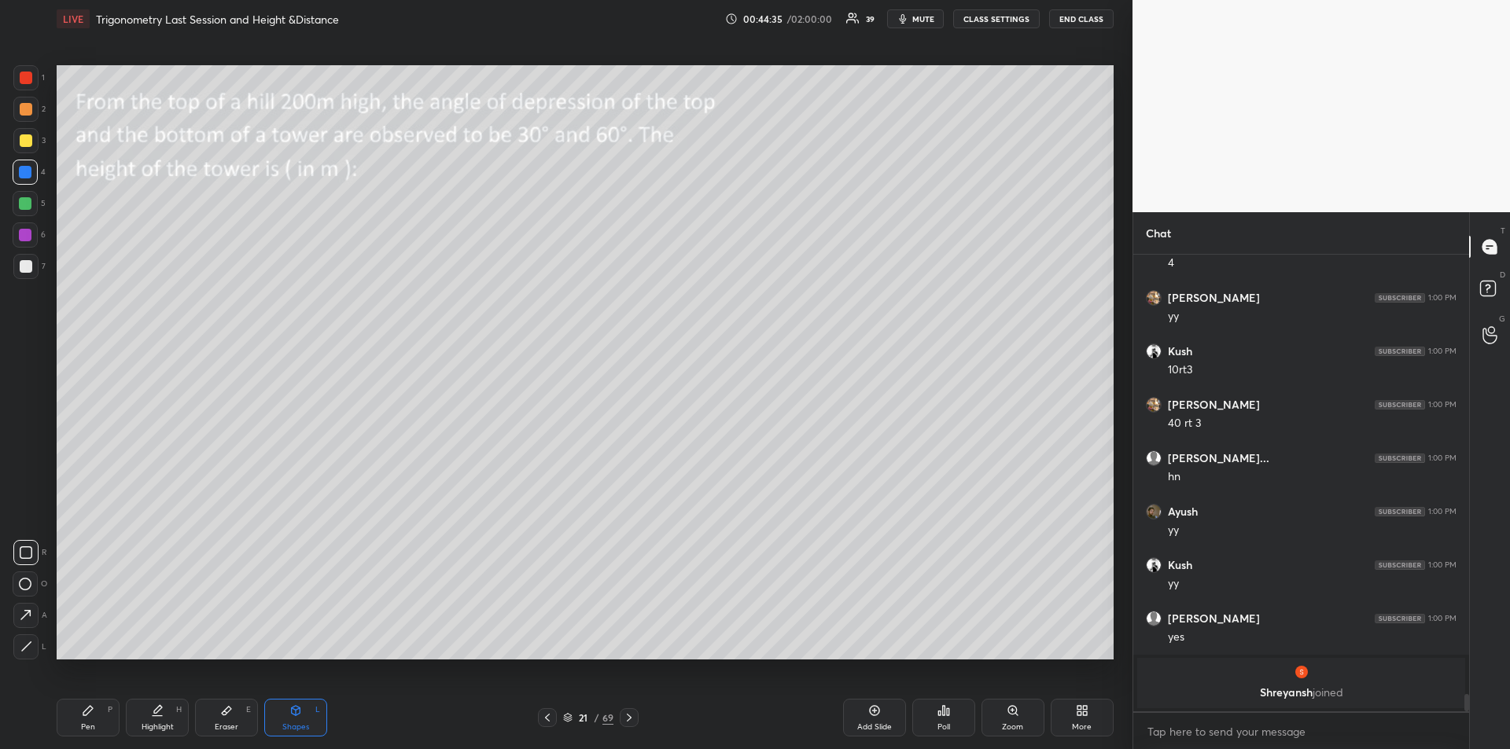
click at [300, 723] on div "Shapes" at bounding box center [295, 727] width 27 height 8
click at [20, 645] on icon at bounding box center [26, 647] width 12 height 12
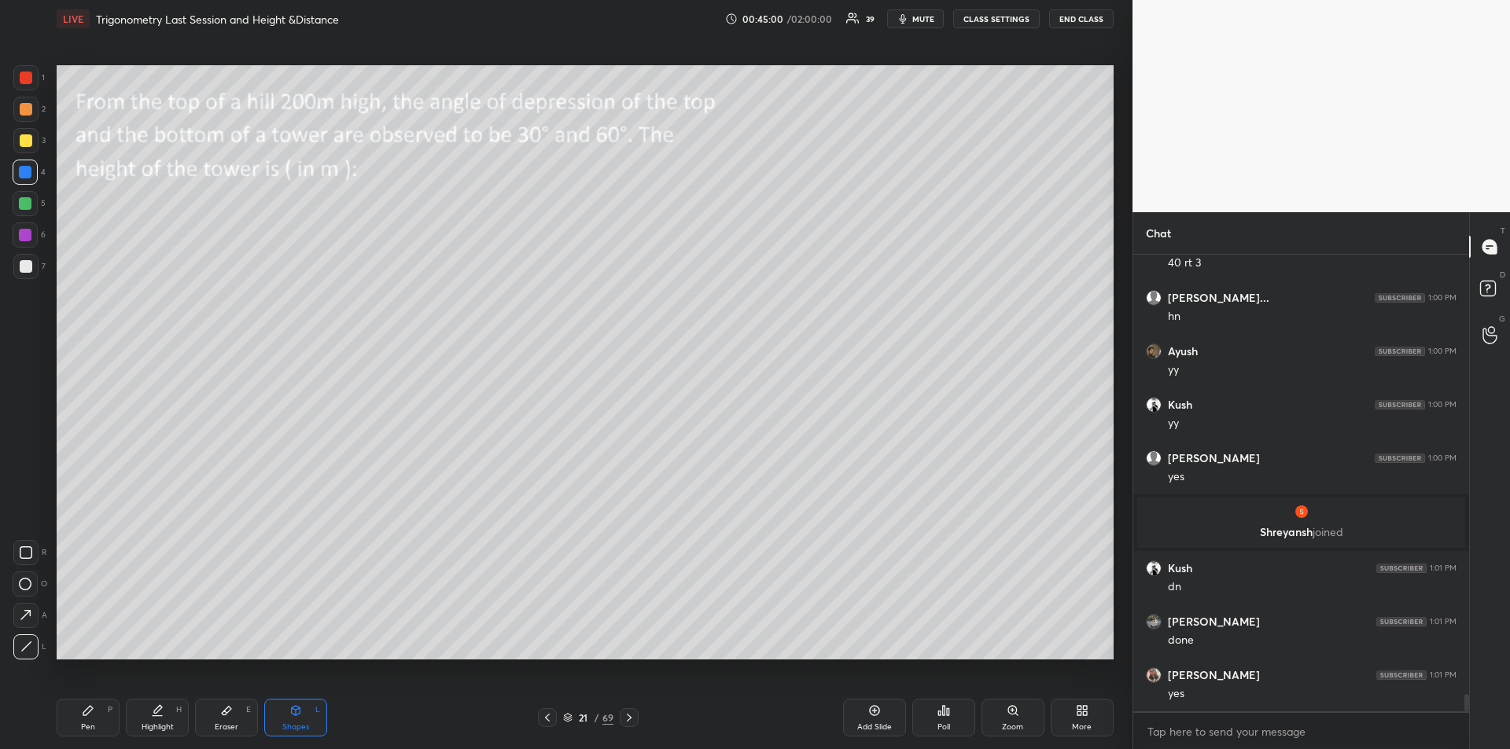
scroll to position [11445, 0]
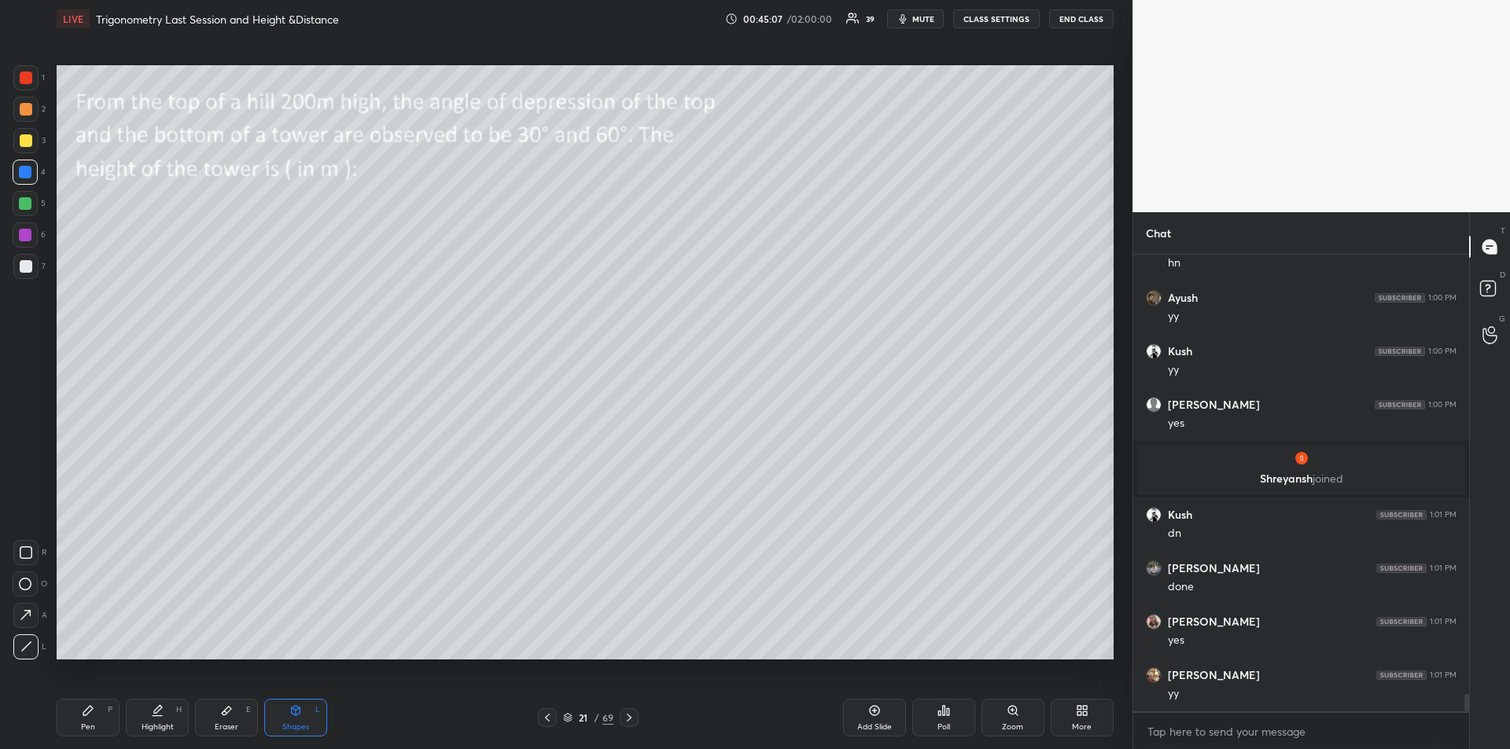
click at [25, 268] on div at bounding box center [26, 266] width 13 height 13
click at [79, 724] on div "Pen P" at bounding box center [88, 718] width 63 height 38
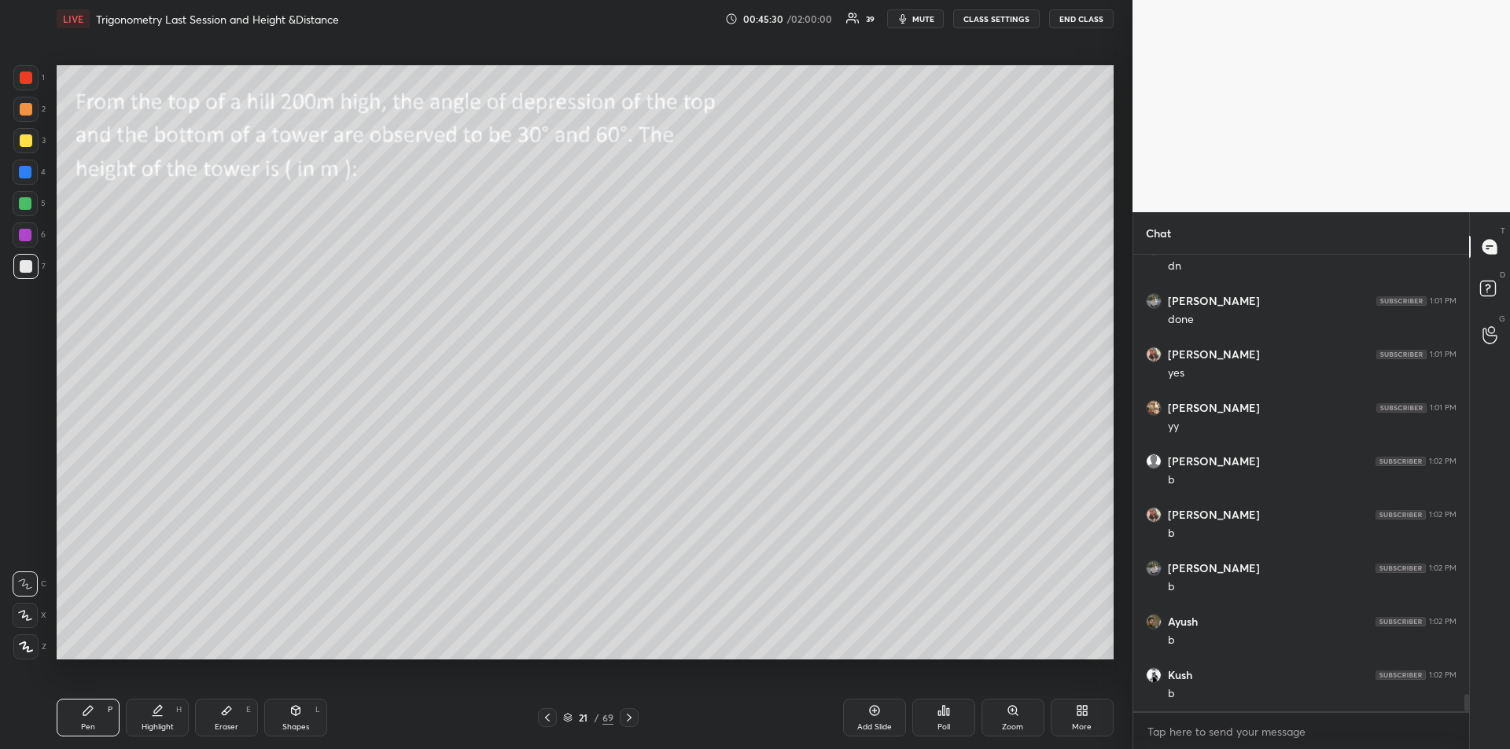
scroll to position [11765, 0]
click at [30, 79] on div at bounding box center [26, 78] width 13 height 13
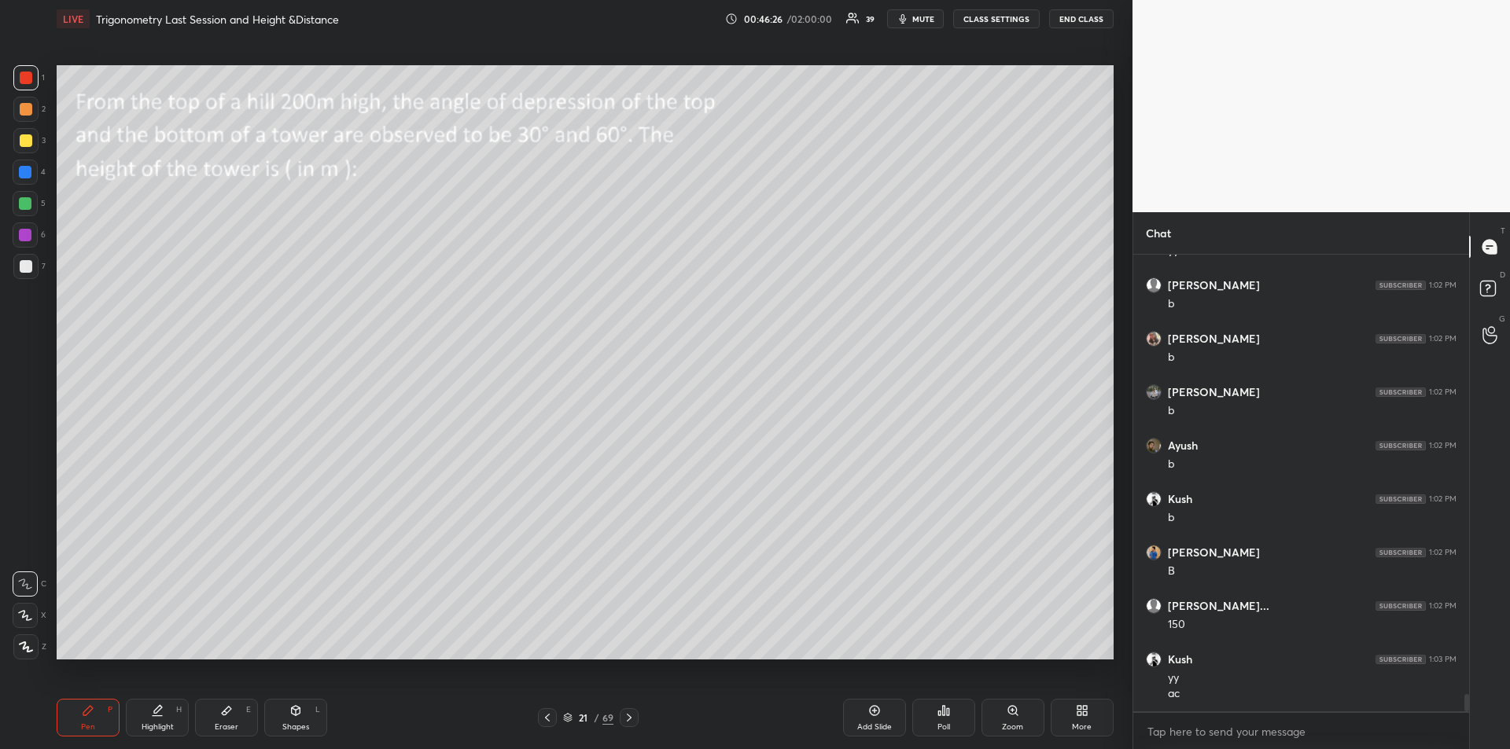
click at [25, 263] on div at bounding box center [26, 266] width 13 height 13
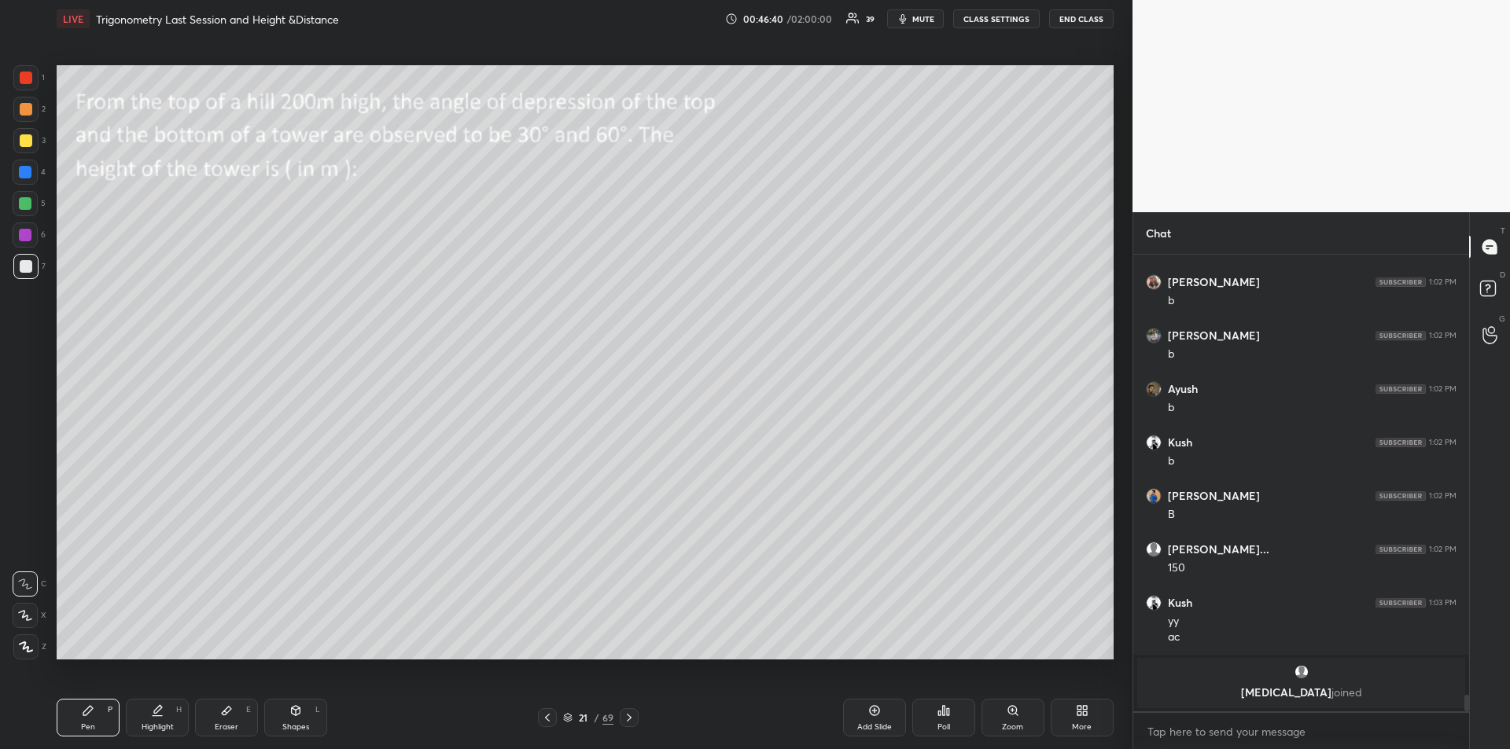
click at [20, 145] on div at bounding box center [26, 140] width 13 height 13
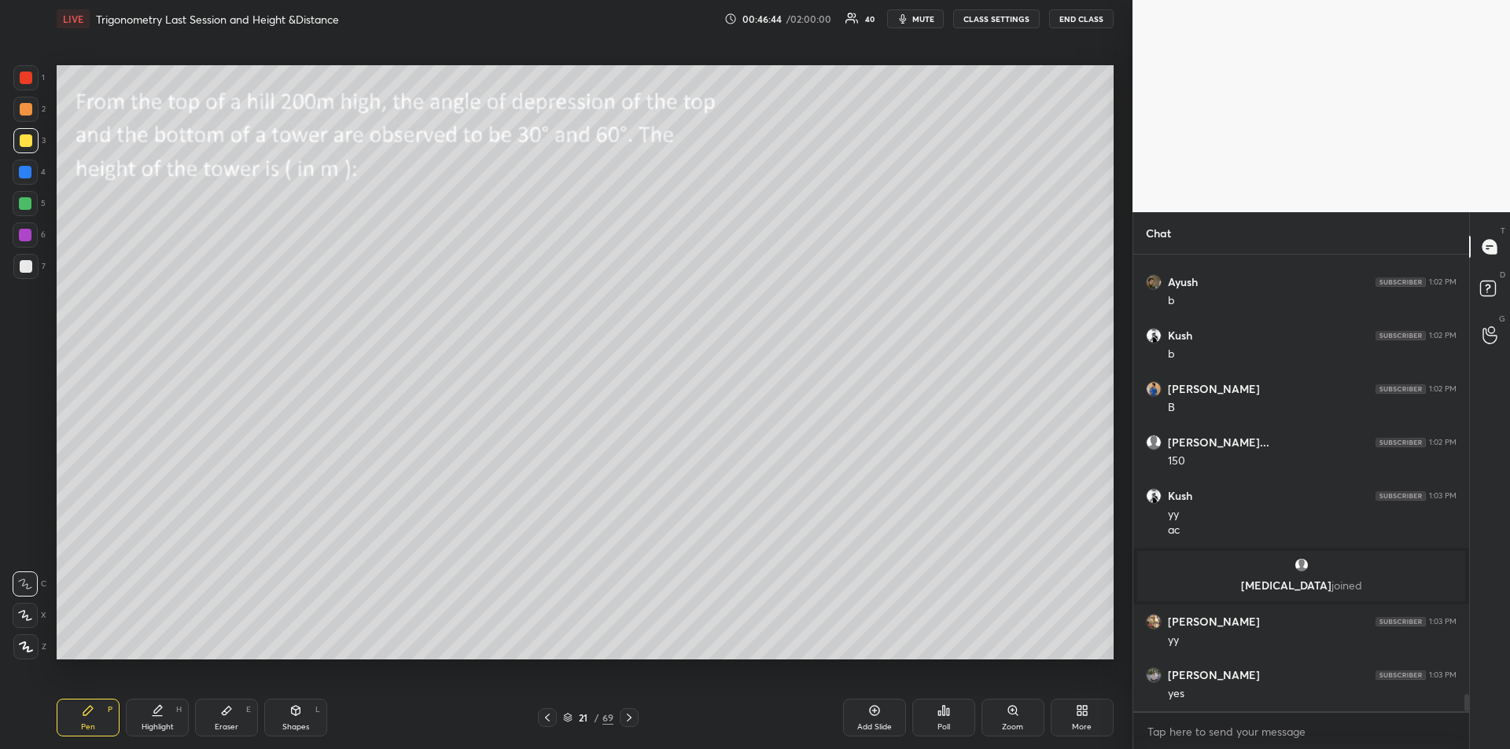
scroll to position [11975, 0]
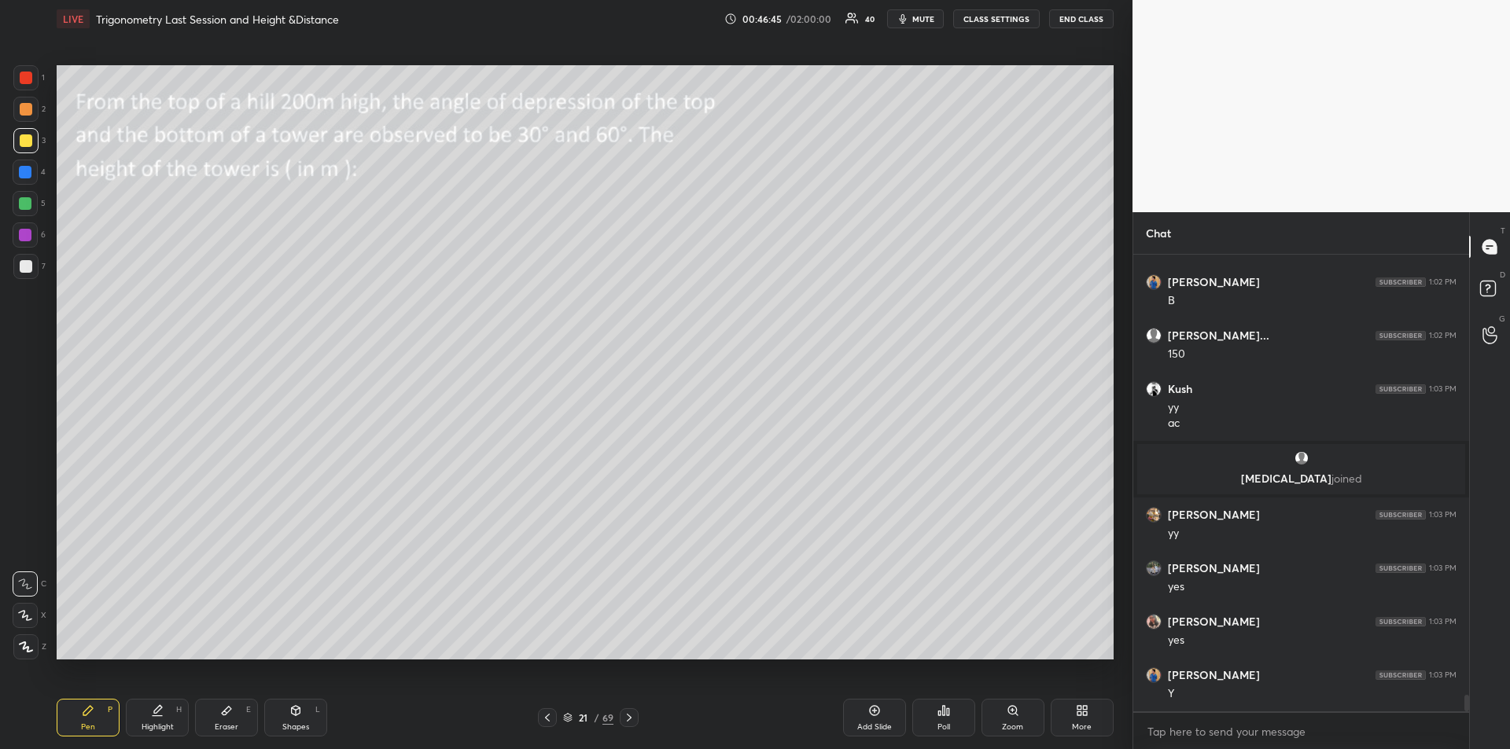
click at [548, 719] on icon at bounding box center [547, 718] width 13 height 13
click at [546, 719] on icon at bounding box center [547, 718] width 5 height 8
click at [294, 716] on icon at bounding box center [295, 711] width 13 height 13
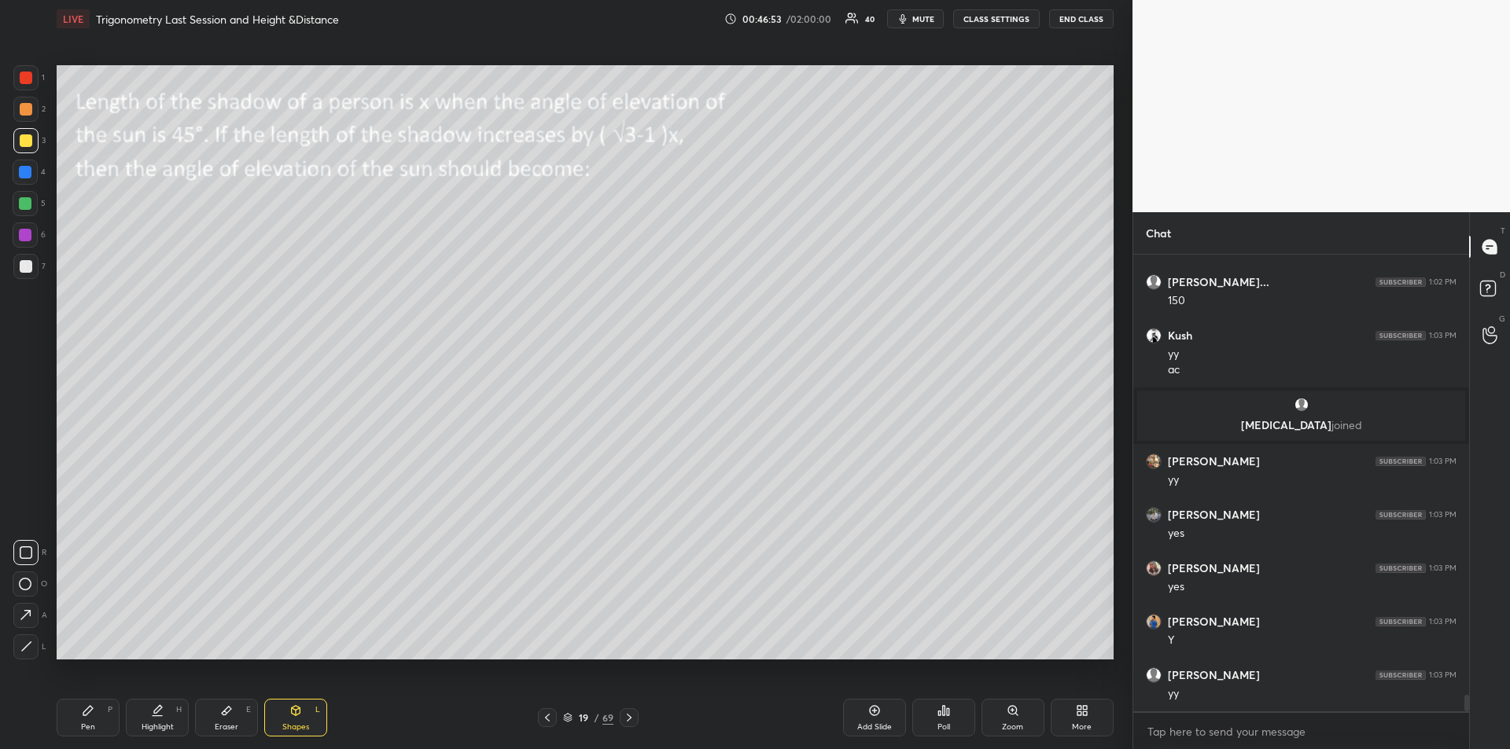
scroll to position [12082, 0]
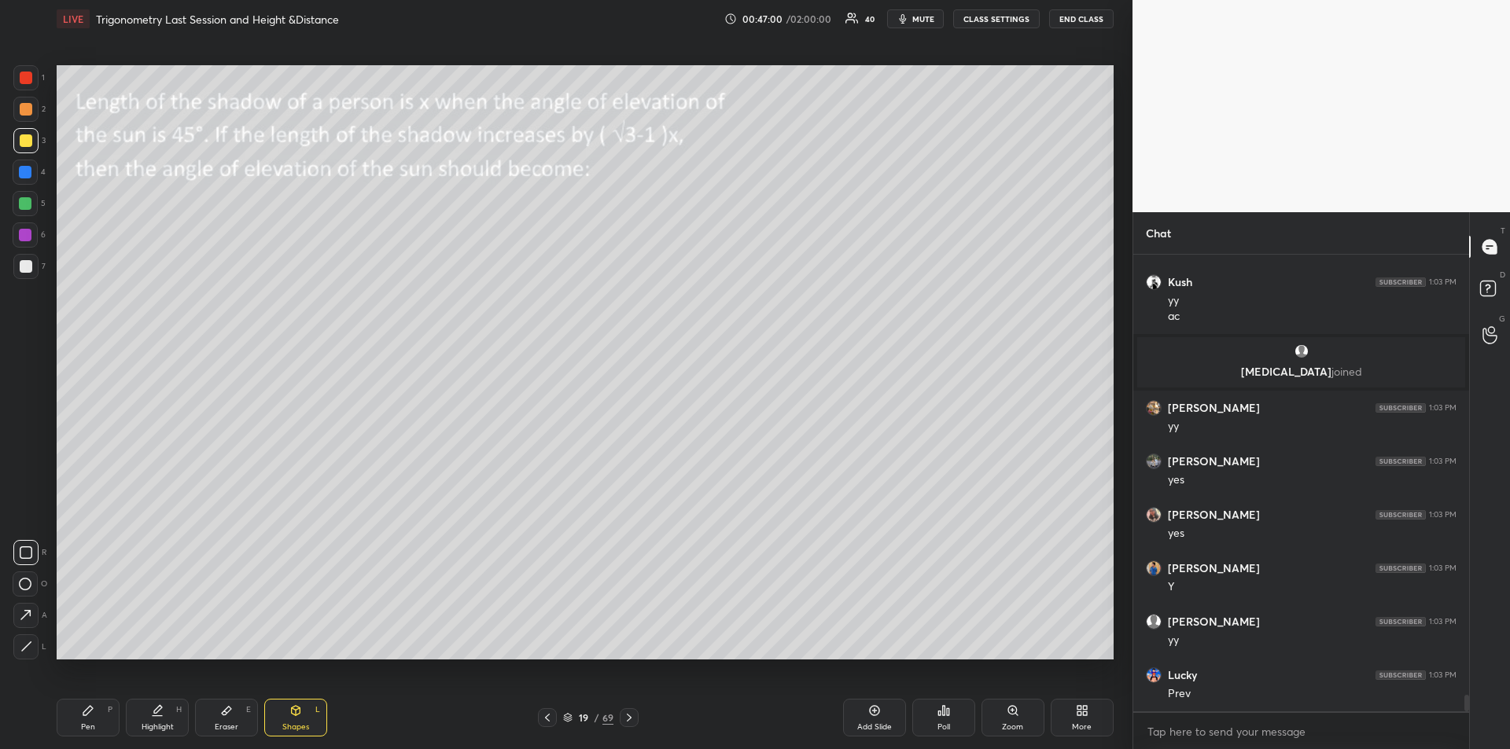
click at [629, 719] on icon at bounding box center [629, 718] width 5 height 8
click at [631, 721] on icon at bounding box center [629, 718] width 13 height 13
click at [629, 720] on icon at bounding box center [629, 718] width 13 height 13
click at [552, 719] on icon at bounding box center [547, 718] width 13 height 13
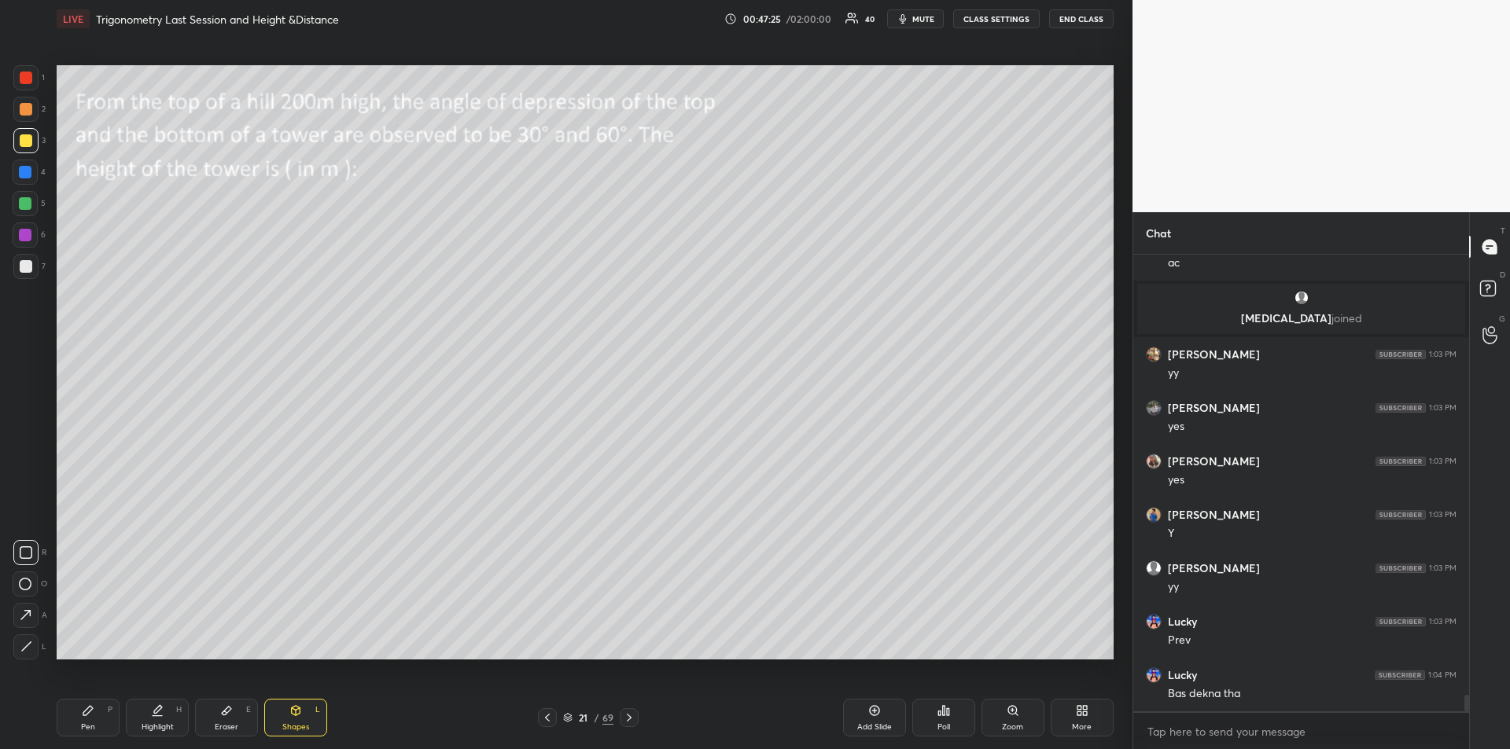
scroll to position [12189, 0]
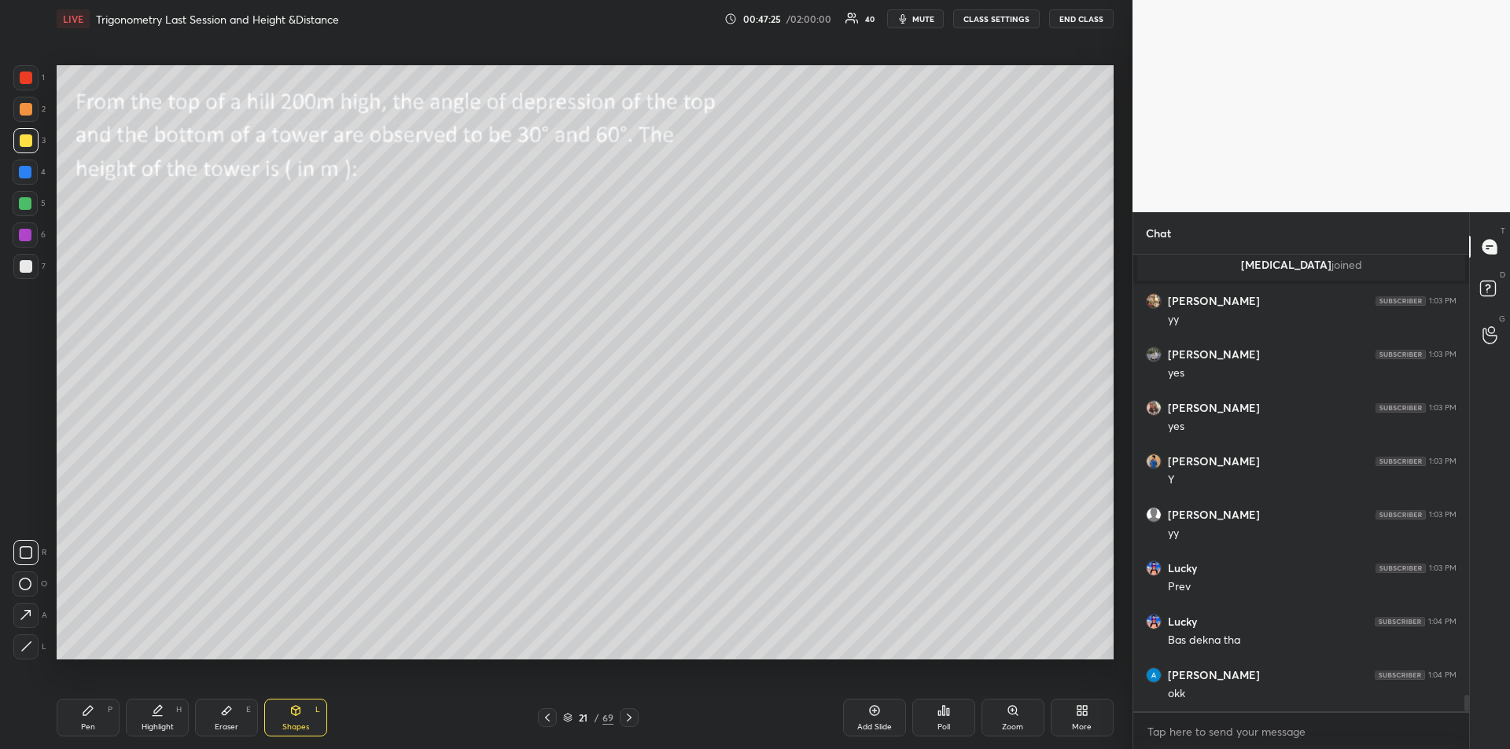
click at [86, 720] on div "Pen P" at bounding box center [88, 718] width 63 height 38
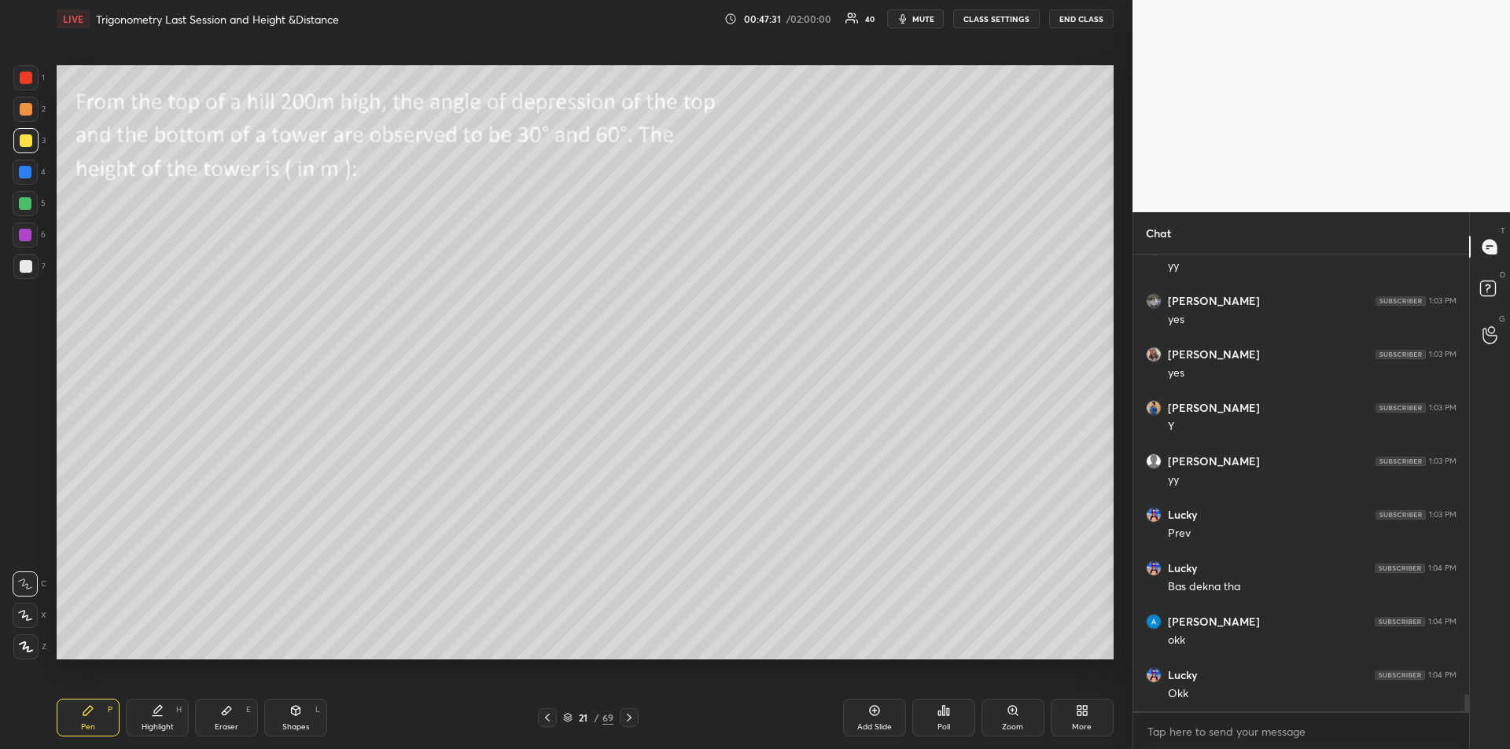
click at [548, 717] on icon at bounding box center [547, 718] width 13 height 13
click at [550, 719] on icon at bounding box center [547, 718] width 13 height 13
click at [28, 138] on div at bounding box center [26, 140] width 13 height 13
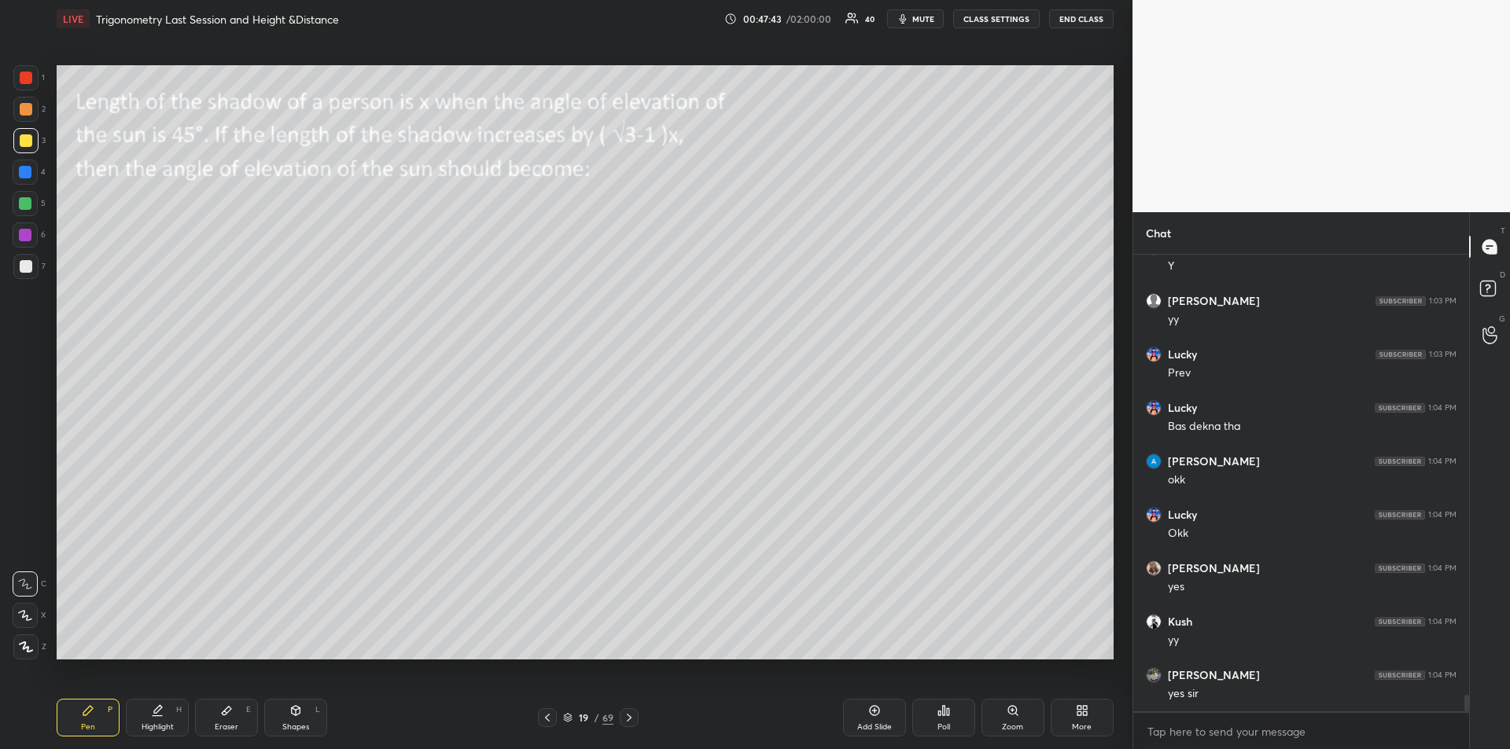
scroll to position [12459, 0]
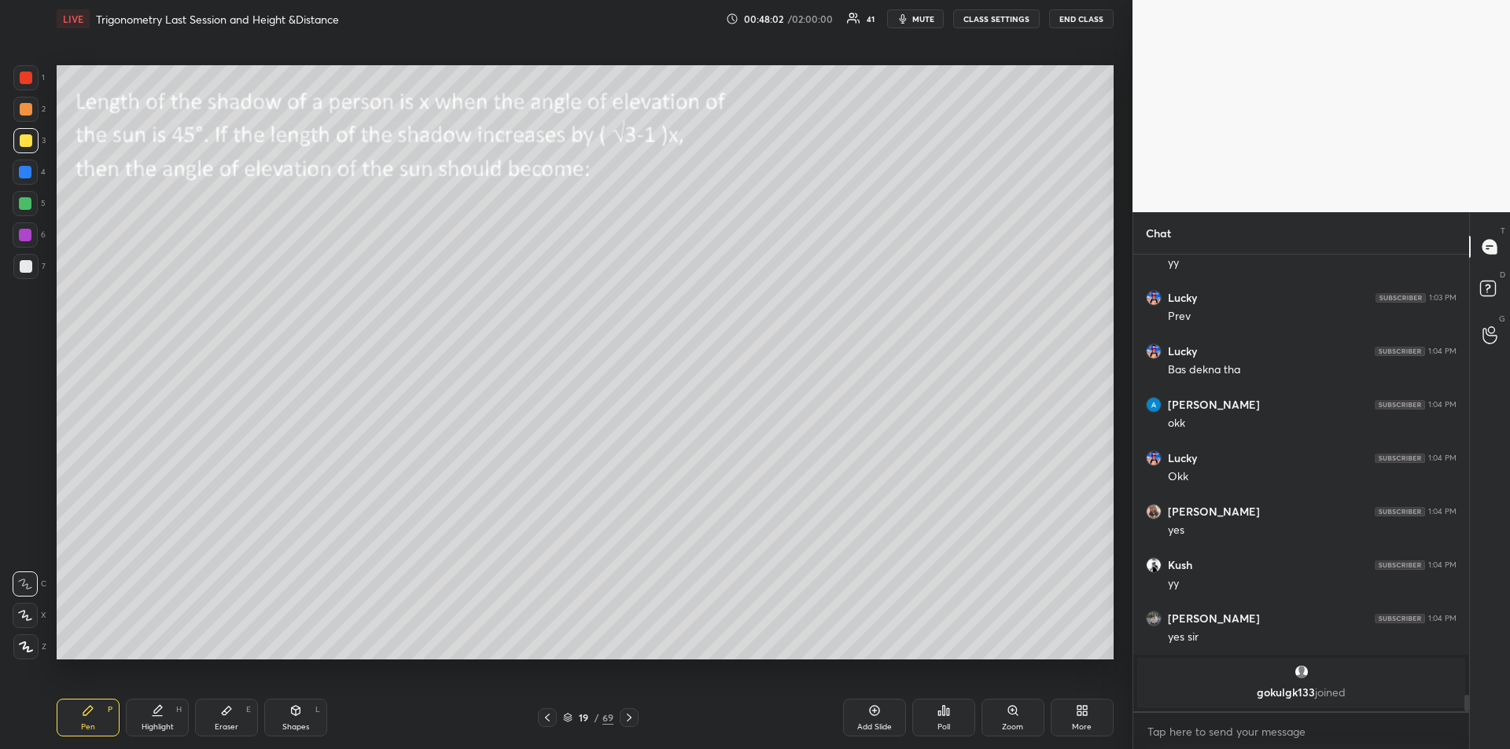
click at [916, 20] on span "mute" at bounding box center [923, 18] width 22 height 11
click at [908, 20] on span "unmute" at bounding box center [922, 18] width 34 height 11
click at [298, 719] on div "Shapes L" at bounding box center [295, 718] width 63 height 38
click at [27, 638] on div at bounding box center [25, 647] width 25 height 25
click at [79, 723] on div "Pen P" at bounding box center [88, 718] width 63 height 38
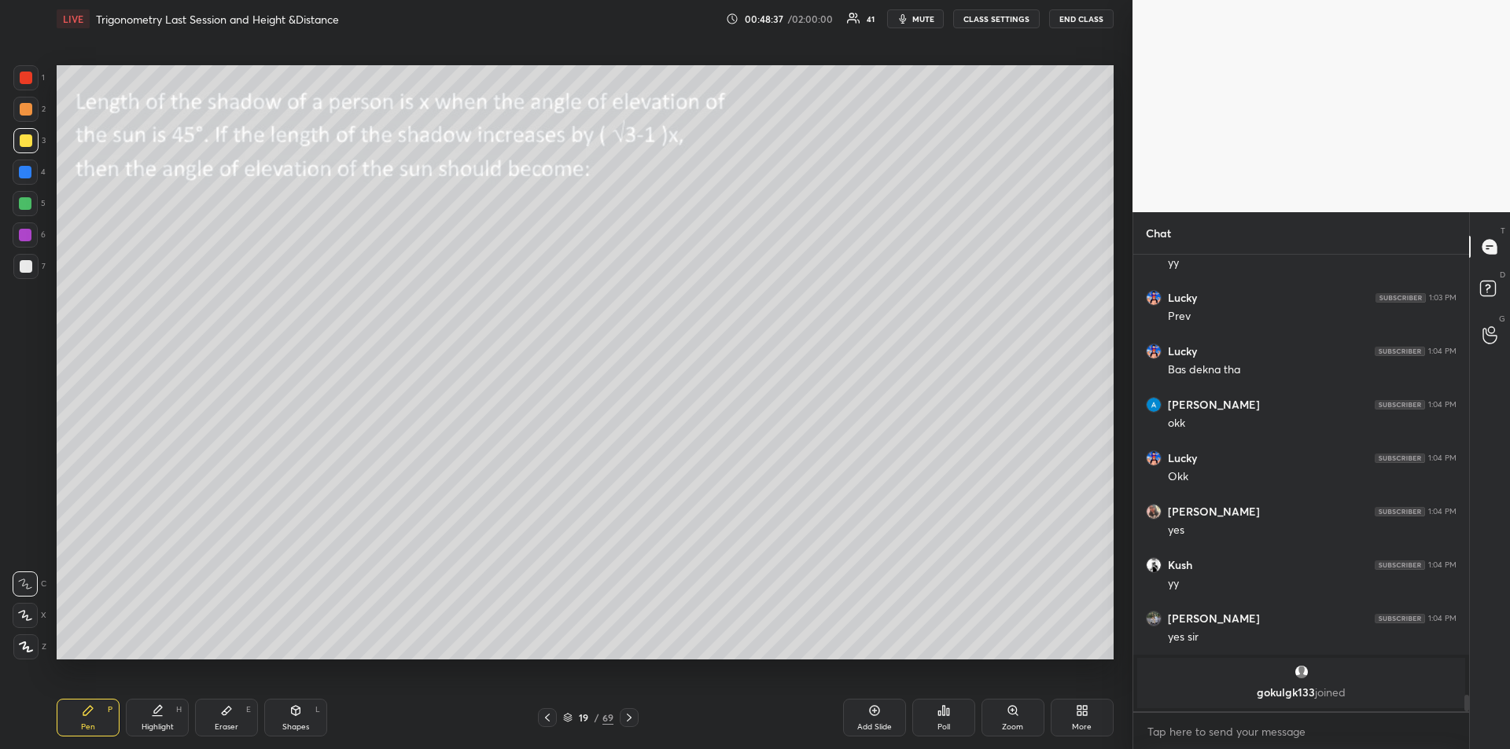
click at [293, 719] on div "Shapes L" at bounding box center [295, 718] width 63 height 38
click at [28, 646] on icon at bounding box center [26, 647] width 12 height 12
click at [99, 717] on div "Pen P" at bounding box center [88, 718] width 63 height 38
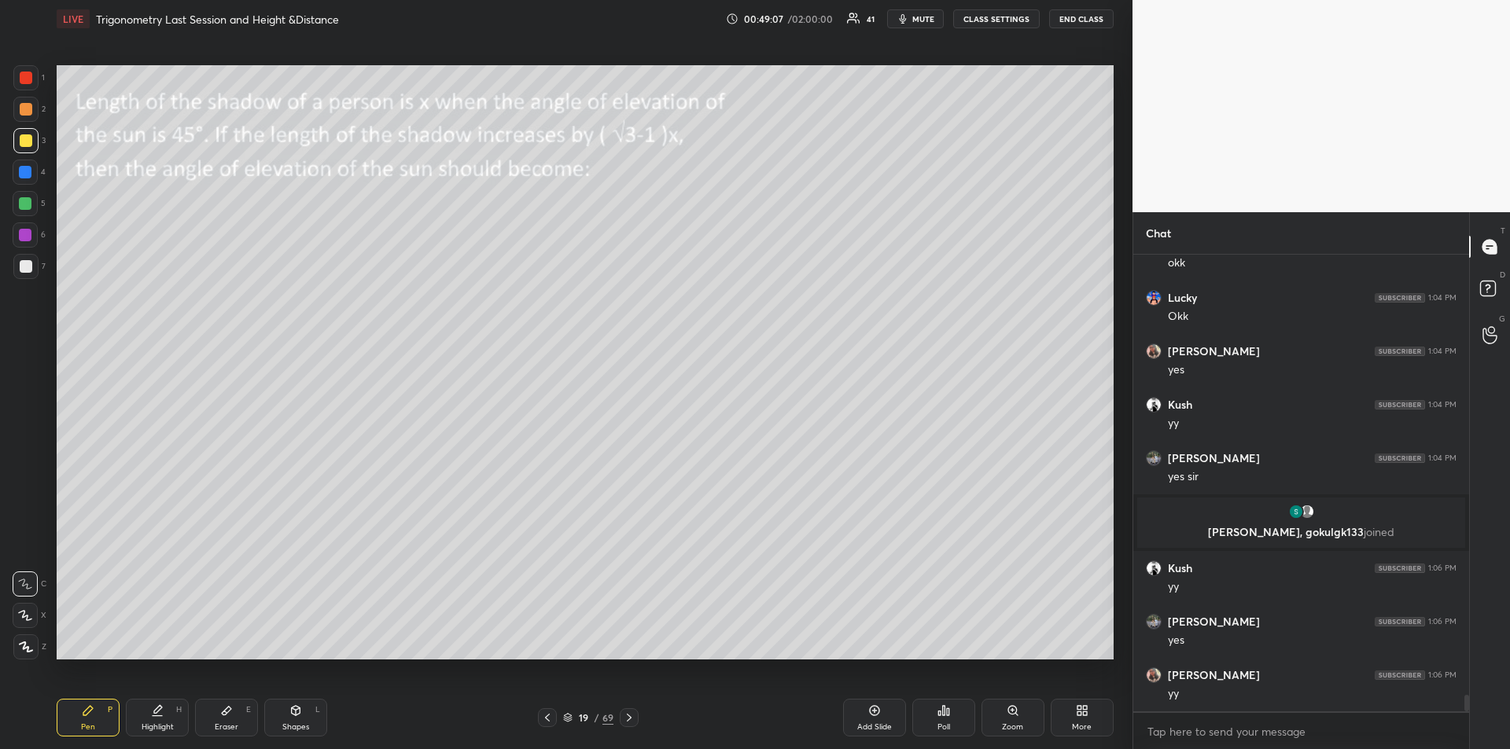
scroll to position [12500, 0]
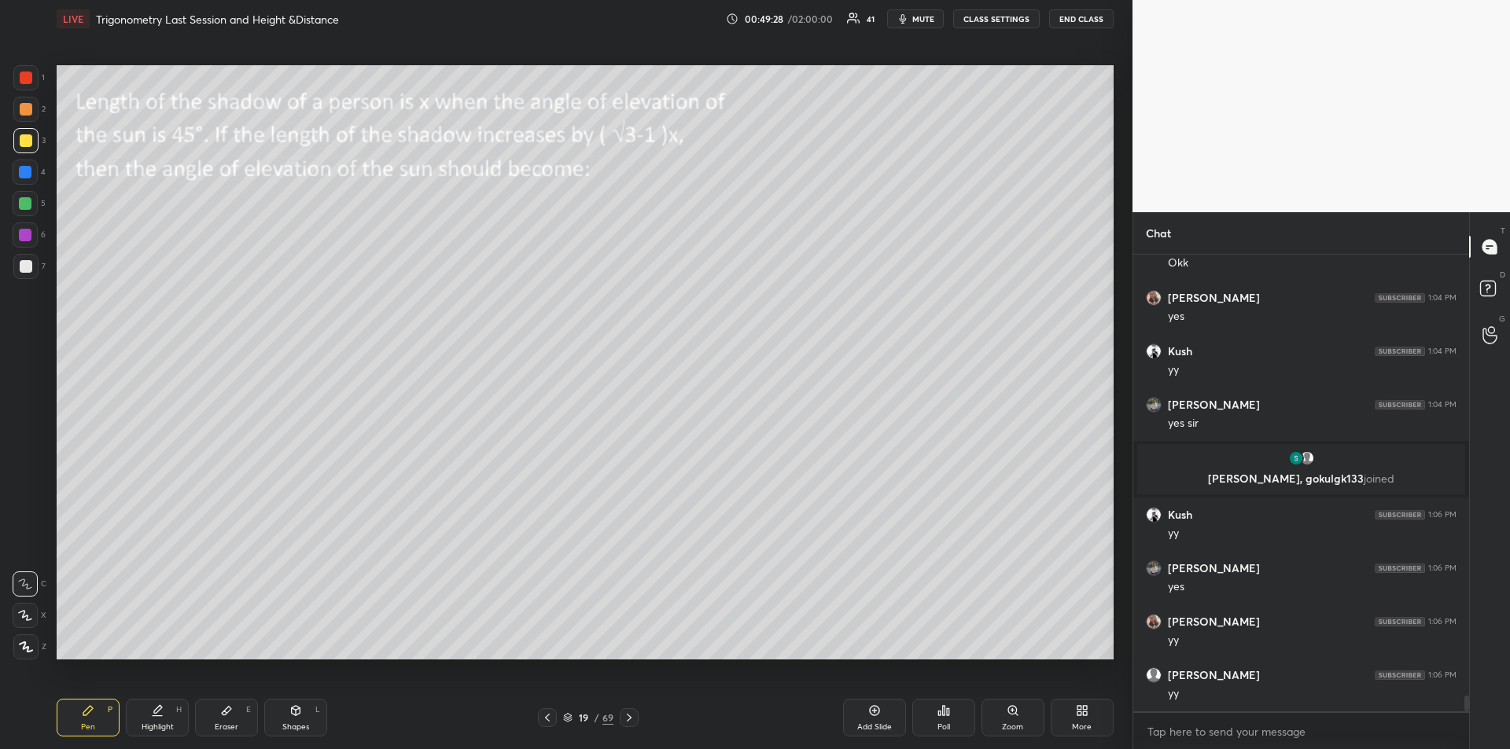
click at [296, 712] on icon at bounding box center [296, 710] width 9 height 9
click at [28, 652] on icon at bounding box center [26, 647] width 12 height 12
click at [79, 725] on div "Pen P" at bounding box center [88, 718] width 63 height 38
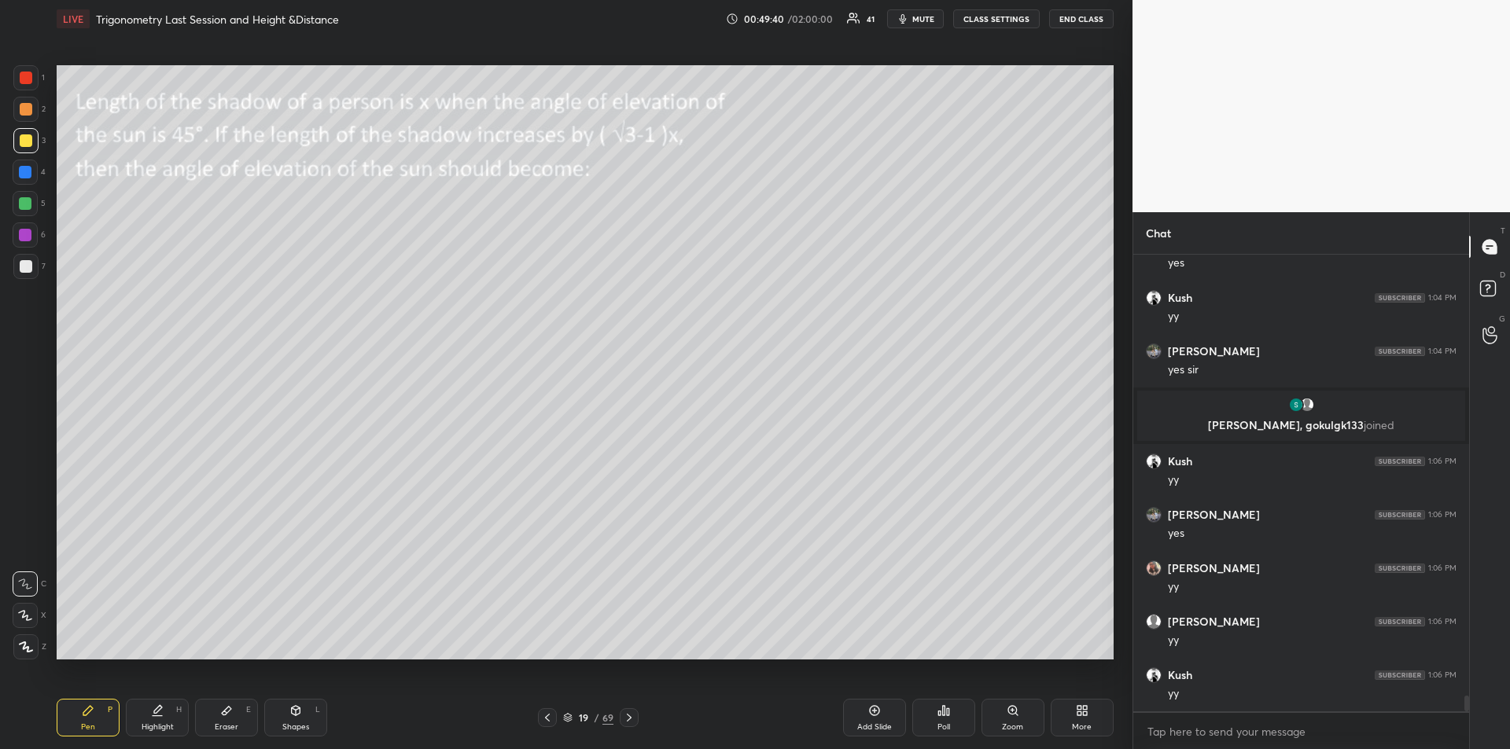
click at [28, 264] on div at bounding box center [26, 266] width 13 height 13
click at [25, 78] on div at bounding box center [26, 78] width 13 height 13
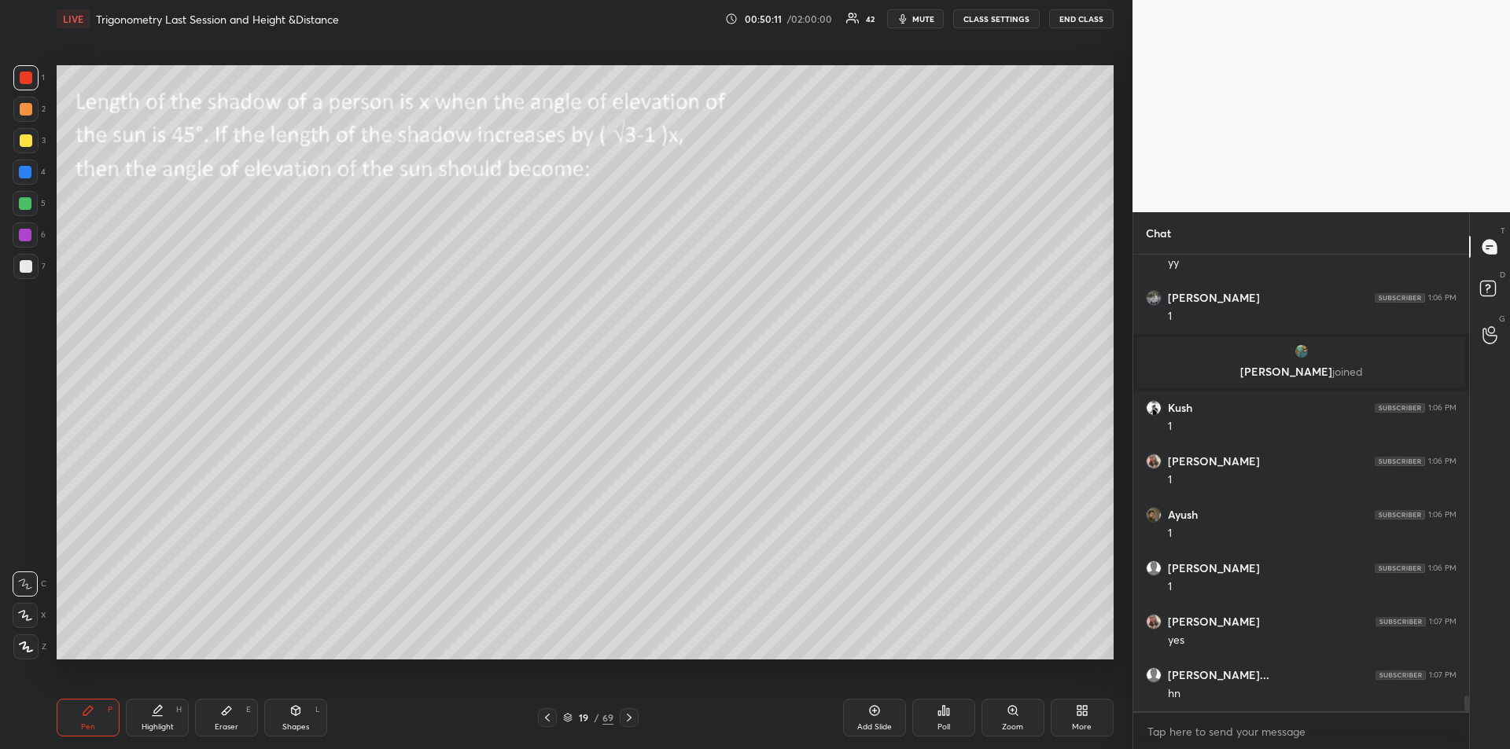
scroll to position [13038, 0]
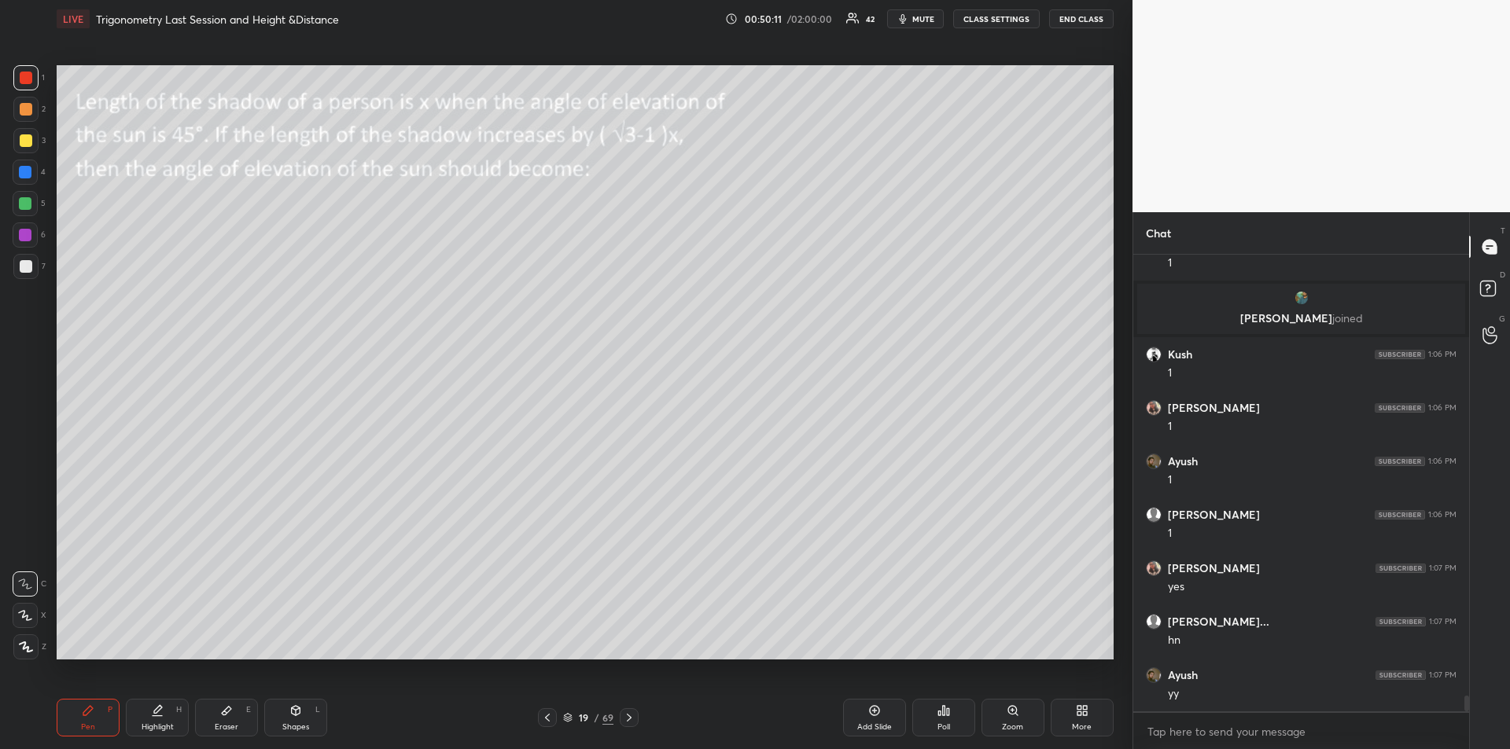
click at [164, 716] on div "Highlight H" at bounding box center [157, 718] width 63 height 38
click at [234, 721] on div "Eraser E" at bounding box center [226, 718] width 63 height 38
click at [73, 718] on div "Pen P" at bounding box center [88, 718] width 63 height 38
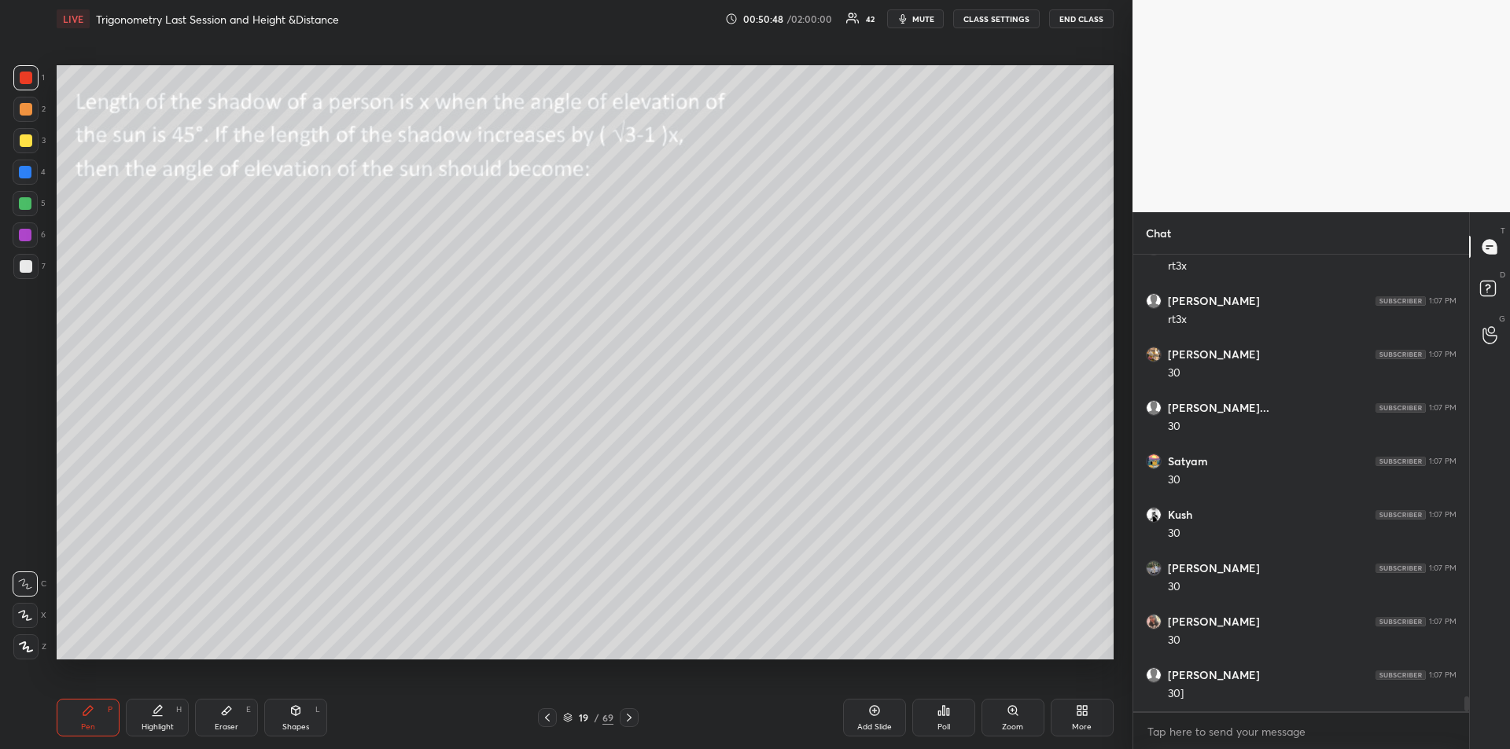
click at [224, 719] on div "Eraser E" at bounding box center [226, 718] width 63 height 38
click at [86, 729] on div "Pen" at bounding box center [88, 727] width 14 height 8
click at [234, 719] on div "Eraser E" at bounding box center [226, 718] width 63 height 38
click at [90, 723] on div "Pen" at bounding box center [88, 727] width 14 height 8
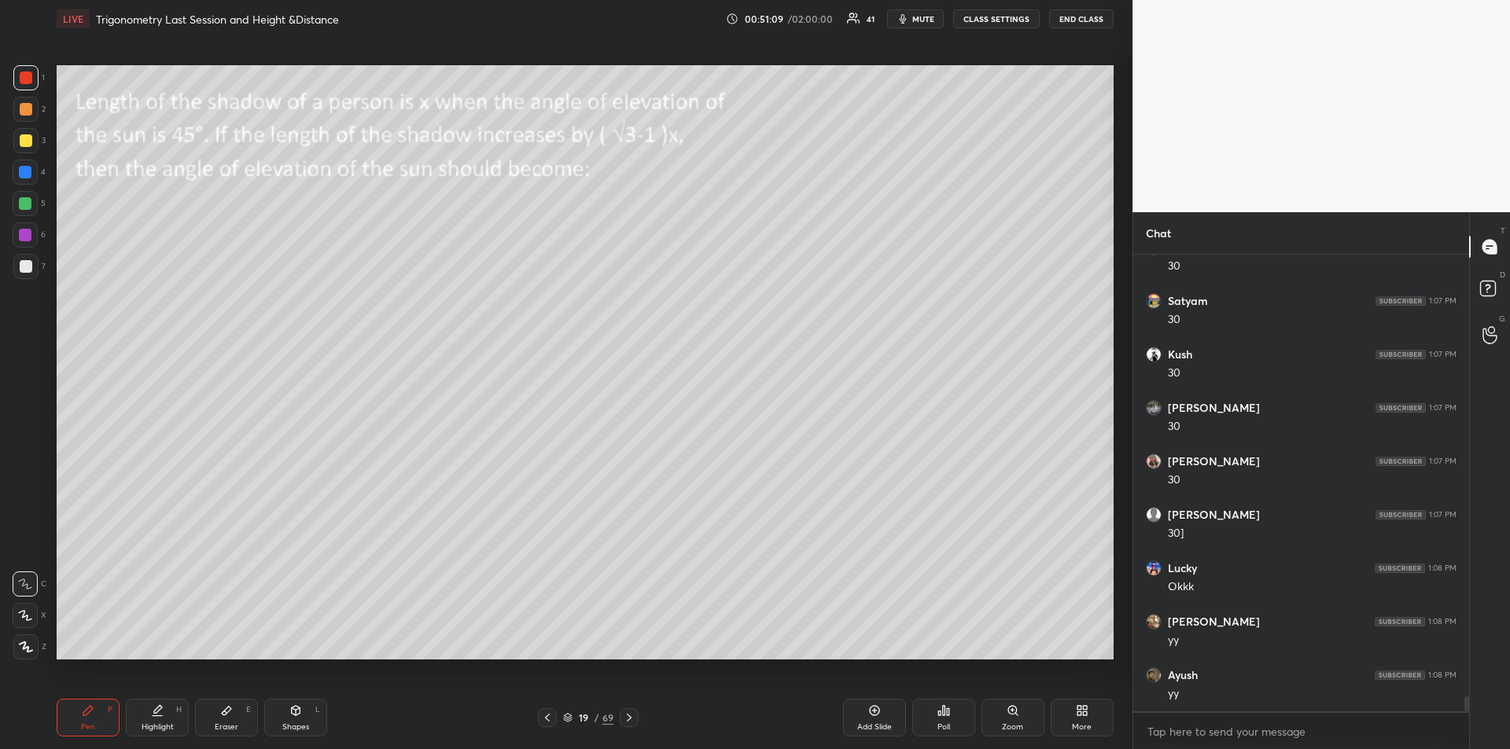
click at [631, 720] on icon at bounding box center [629, 718] width 13 height 13
click at [629, 719] on icon at bounding box center [629, 718] width 13 height 13
click at [634, 721] on icon at bounding box center [629, 718] width 13 height 13
click at [630, 720] on icon at bounding box center [629, 718] width 13 height 13
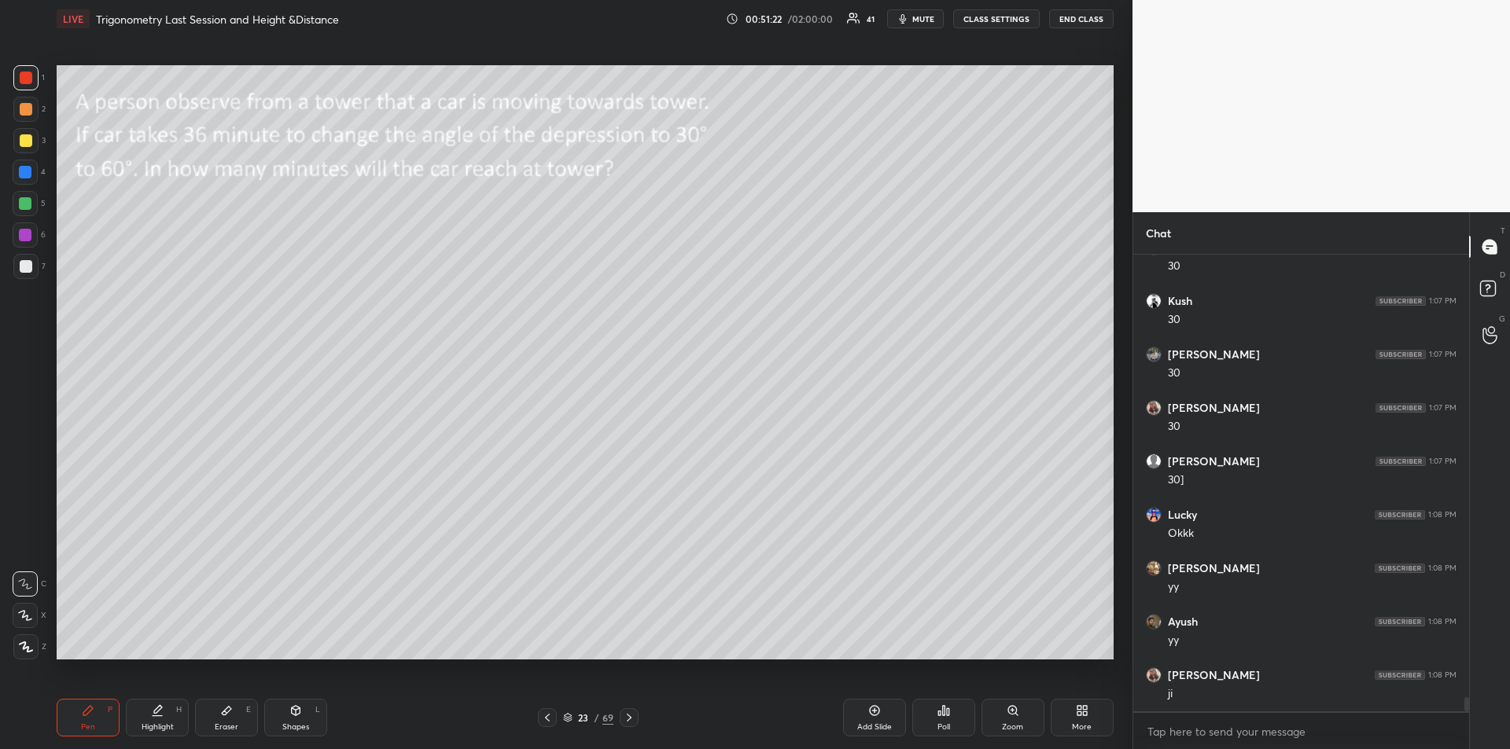
click at [300, 723] on div "Shapes" at bounding box center [295, 727] width 27 height 8
click at [87, 725] on div "Pen" at bounding box center [88, 727] width 14 height 8
click at [27, 237] on div at bounding box center [25, 235] width 13 height 13
click at [230, 719] on div "Eraser E" at bounding box center [226, 718] width 63 height 38
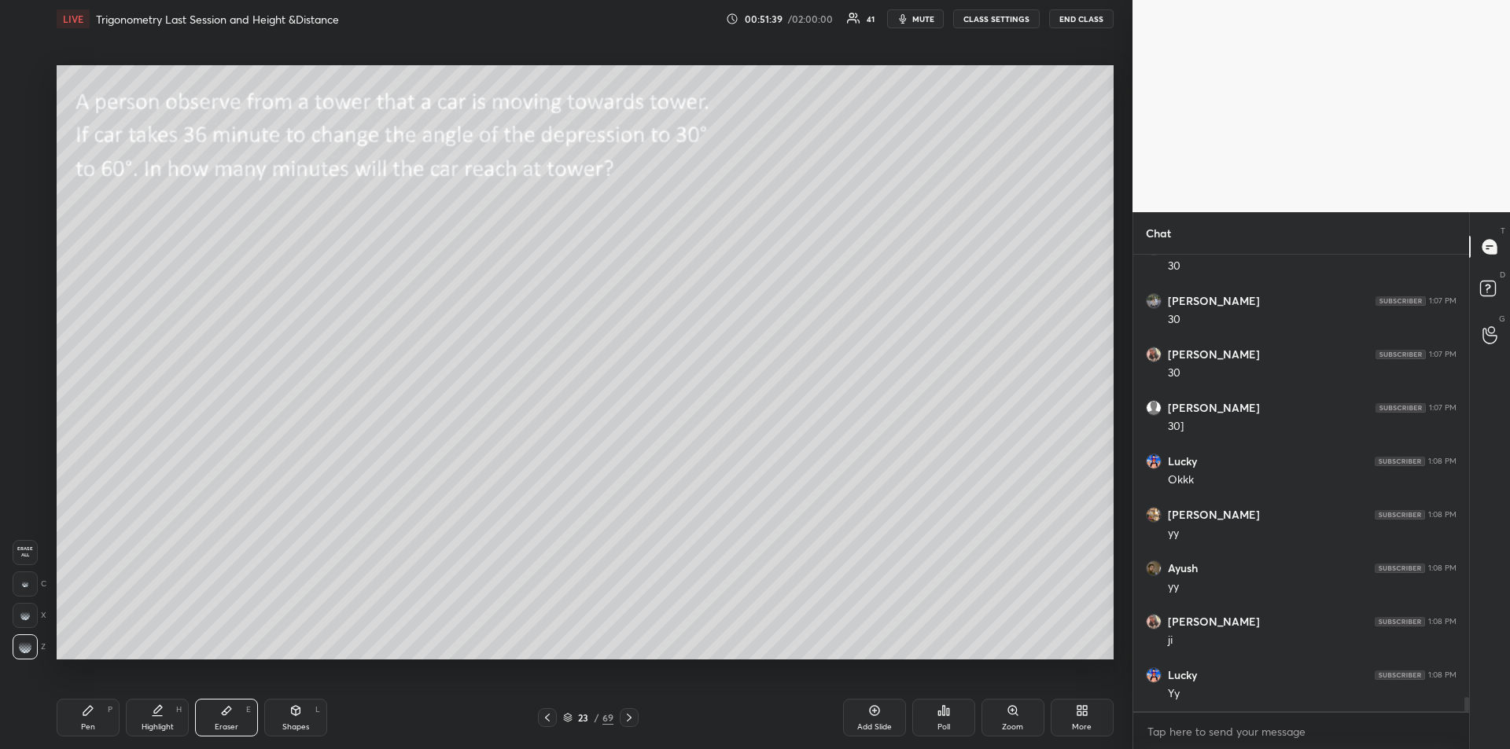
click at [94, 723] on div "Pen" at bounding box center [88, 727] width 14 height 8
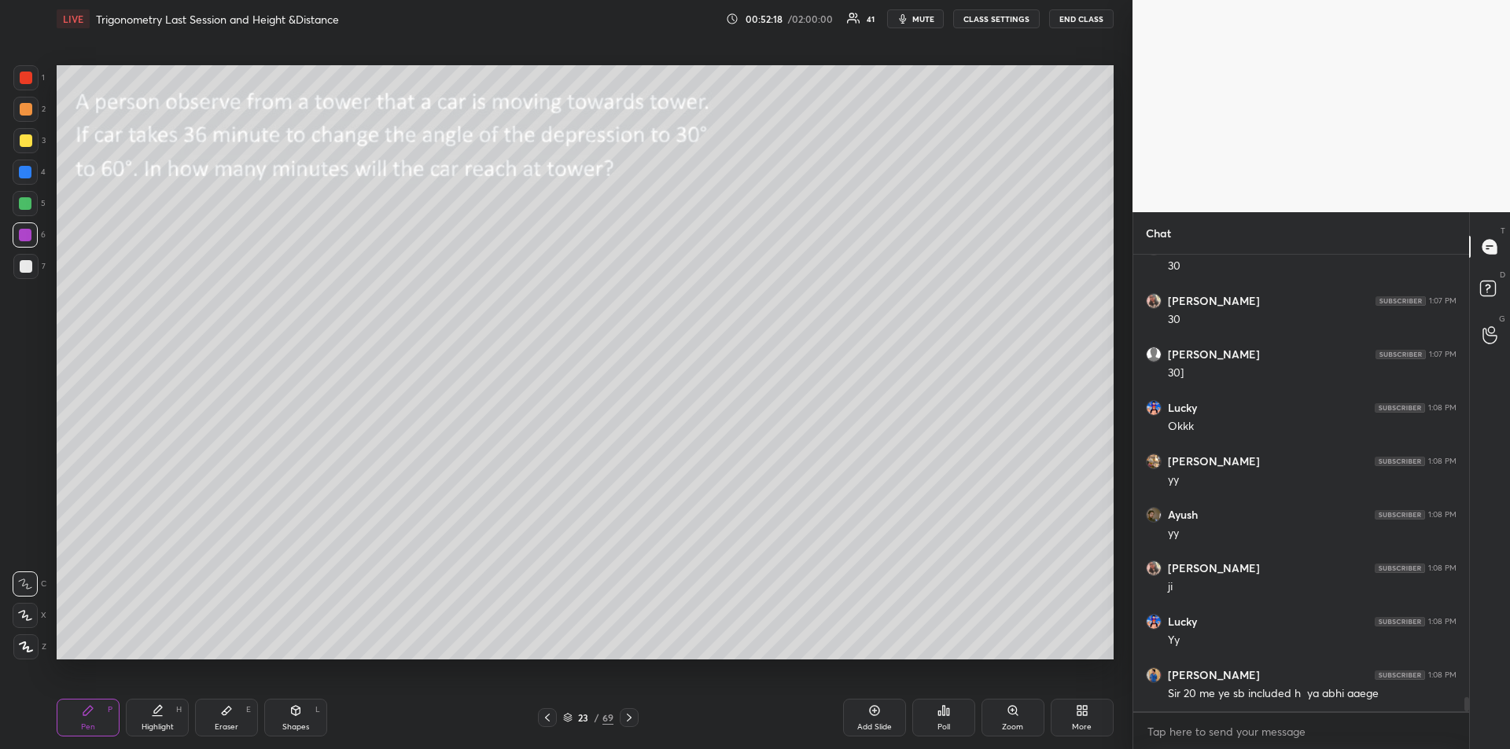
click at [26, 140] on div at bounding box center [26, 140] width 13 height 13
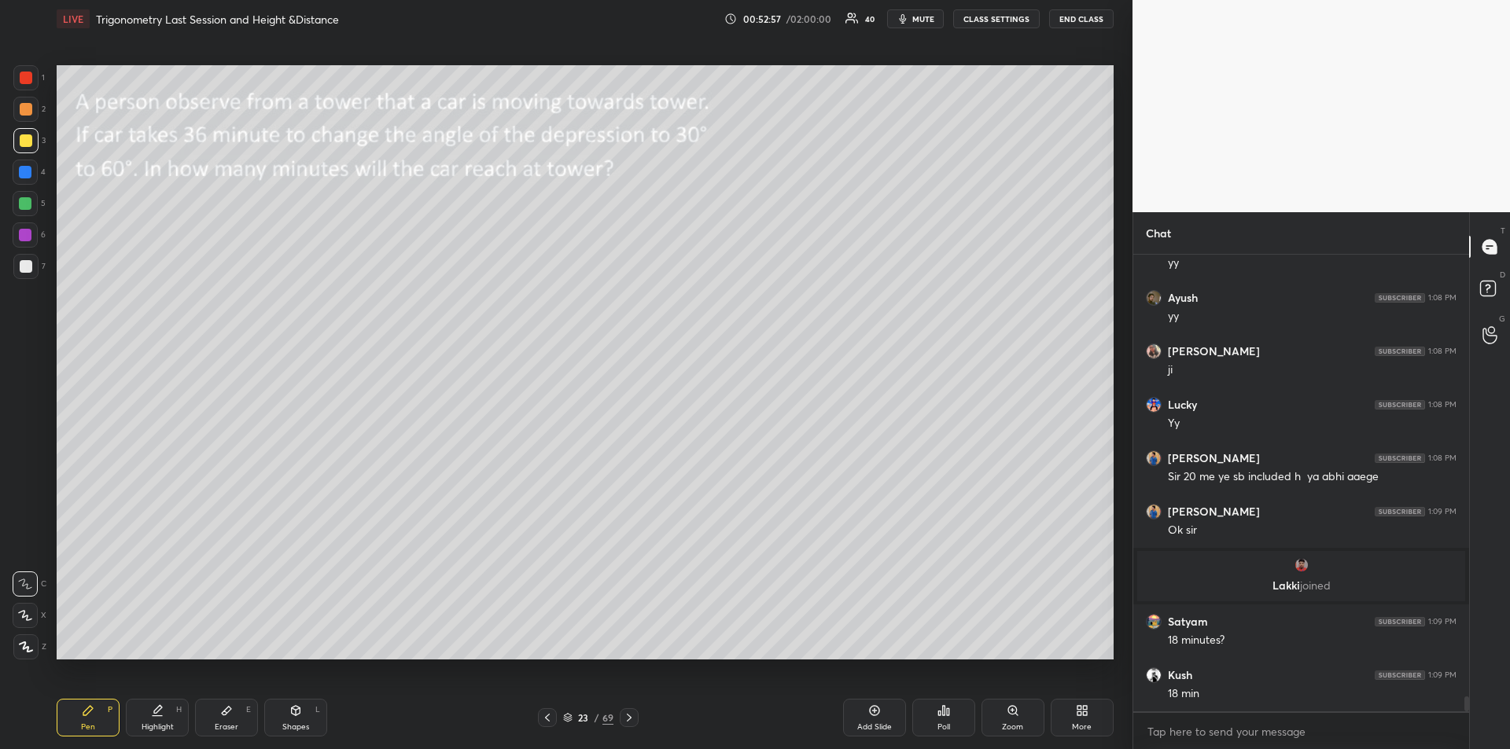
scroll to position [13750, 0]
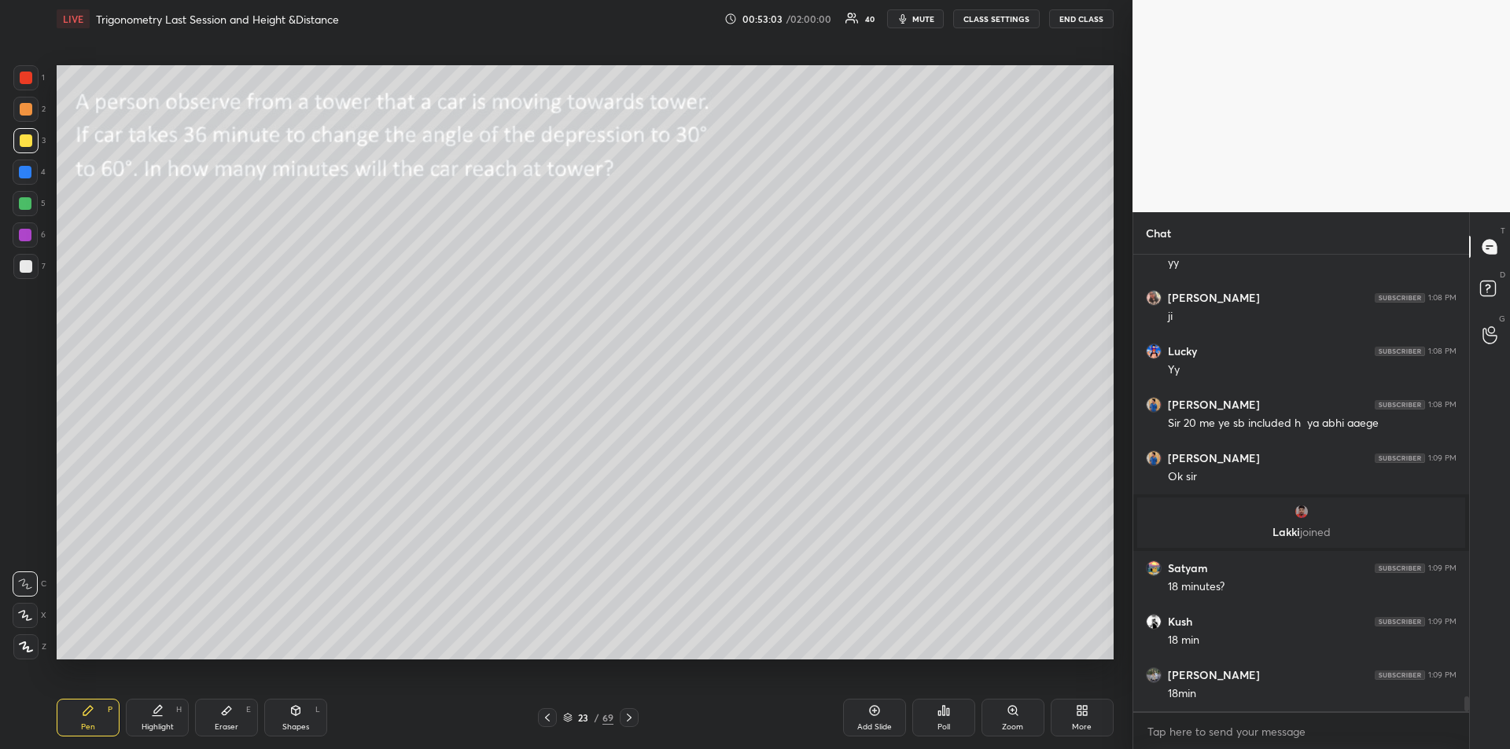
click at [309, 718] on div "Shapes L" at bounding box center [295, 718] width 63 height 38
click at [16, 645] on div at bounding box center [25, 647] width 25 height 25
click at [94, 706] on icon at bounding box center [88, 711] width 13 height 13
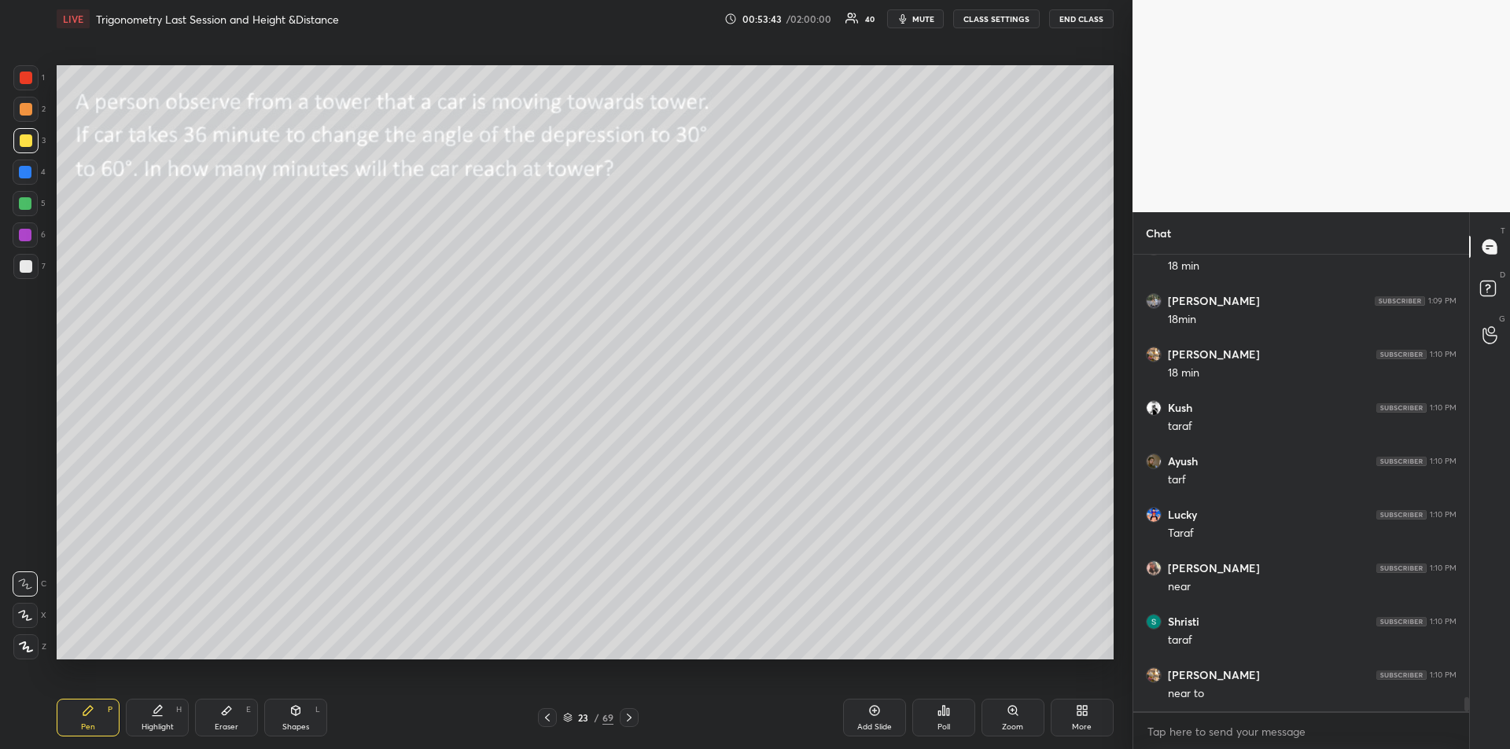
scroll to position [14178, 0]
click at [292, 715] on icon at bounding box center [295, 711] width 13 height 13
click at [25, 645] on icon at bounding box center [26, 647] width 12 height 12
click at [83, 723] on div "Pen" at bounding box center [88, 727] width 14 height 8
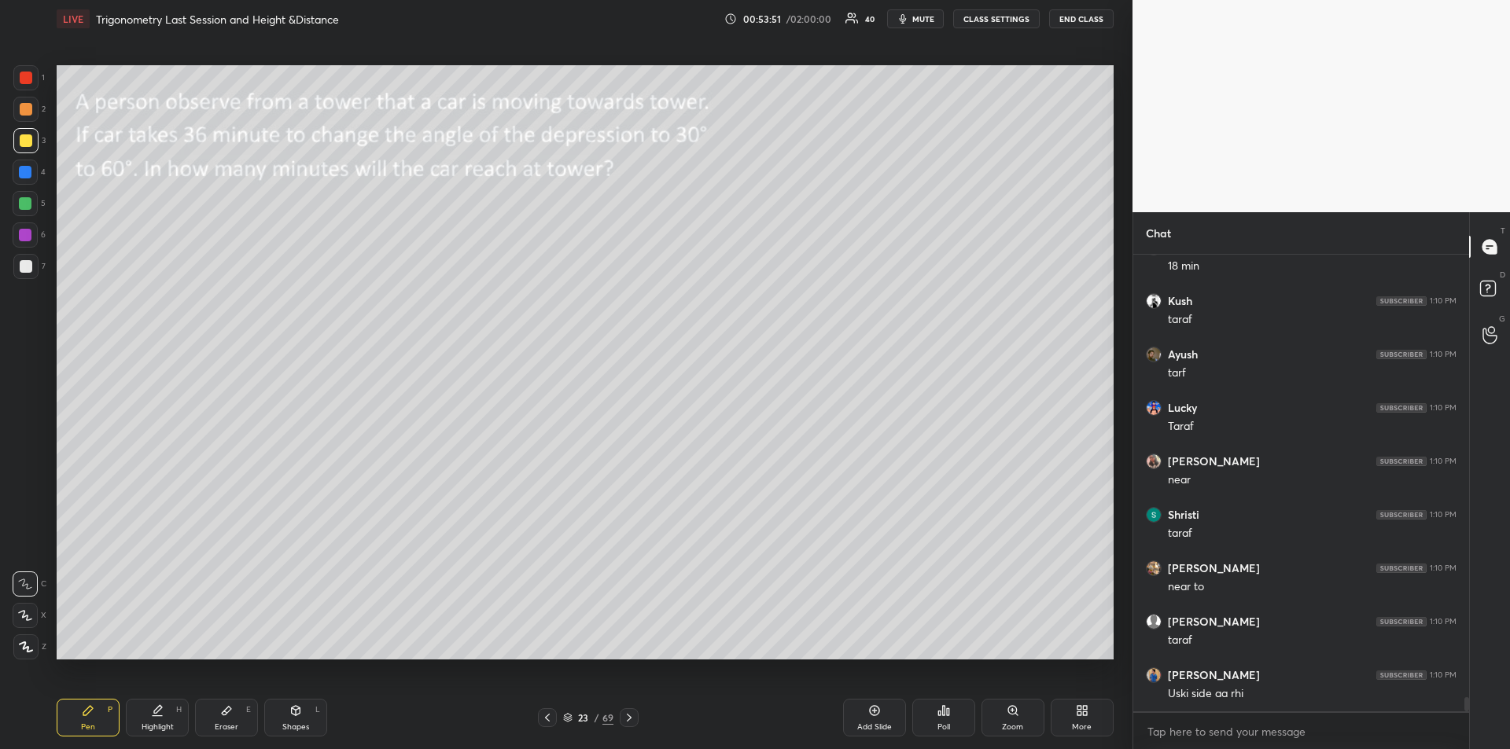
click at [26, 267] on div at bounding box center [26, 266] width 13 height 13
click at [156, 716] on icon at bounding box center [157, 711] width 13 height 13
click at [298, 713] on icon at bounding box center [296, 710] width 9 height 9
click at [24, 267] on div at bounding box center [26, 266] width 13 height 13
click at [295, 723] on div "Shapes" at bounding box center [295, 727] width 27 height 8
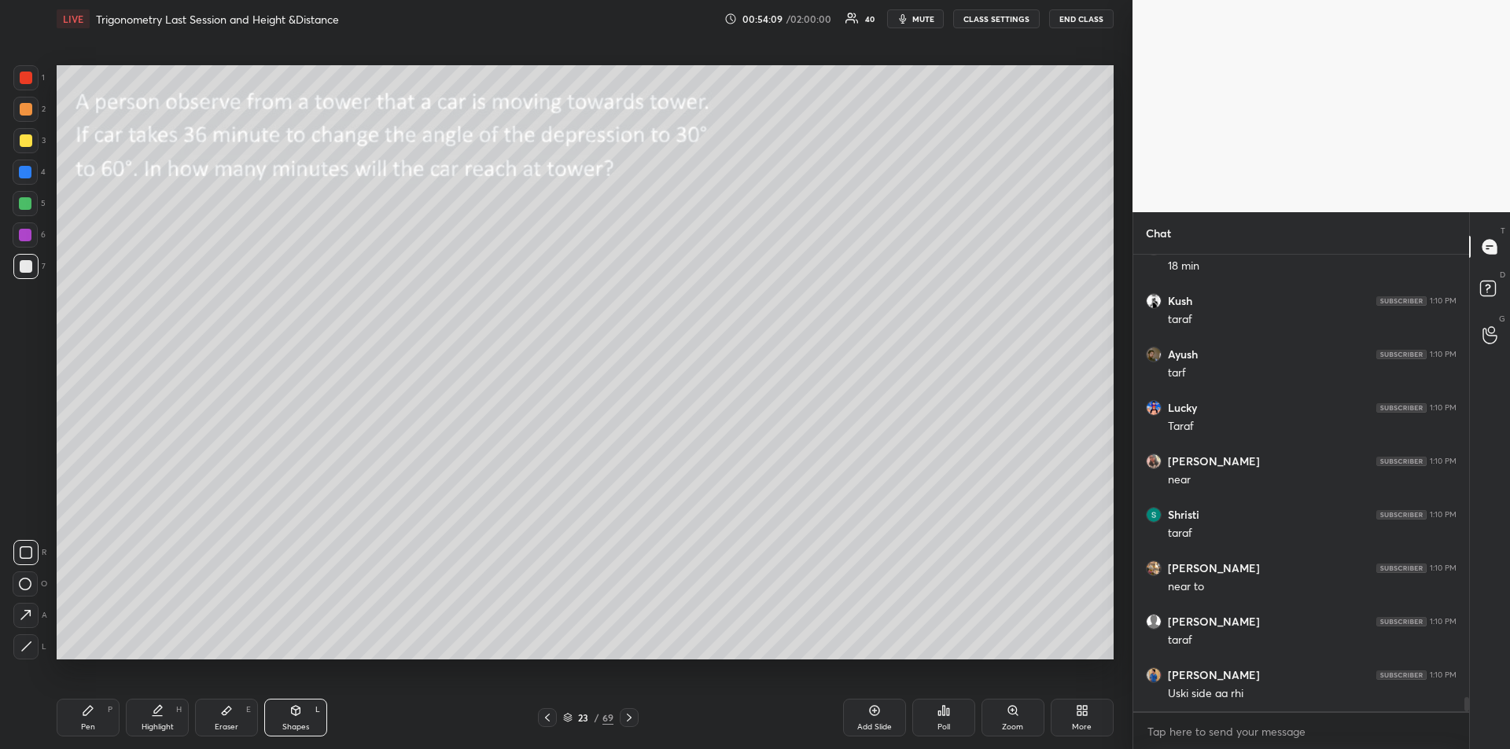
click at [24, 644] on icon at bounding box center [26, 647] width 12 height 12
click at [72, 719] on div "Pen P" at bounding box center [88, 718] width 63 height 38
click at [31, 82] on div at bounding box center [26, 78] width 13 height 13
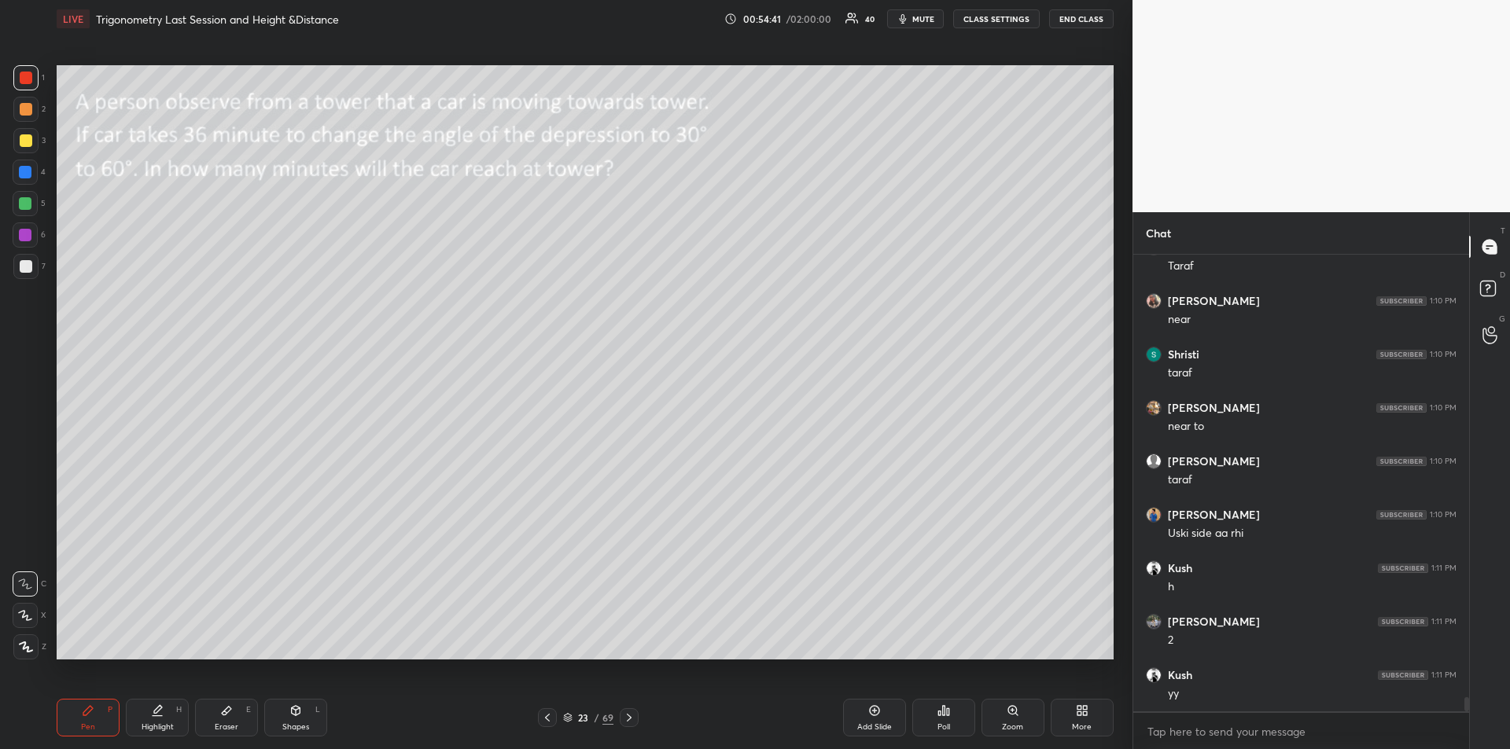
click at [26, 144] on div at bounding box center [26, 140] width 13 height 13
click at [87, 699] on div "Pen P" at bounding box center [88, 718] width 63 height 38
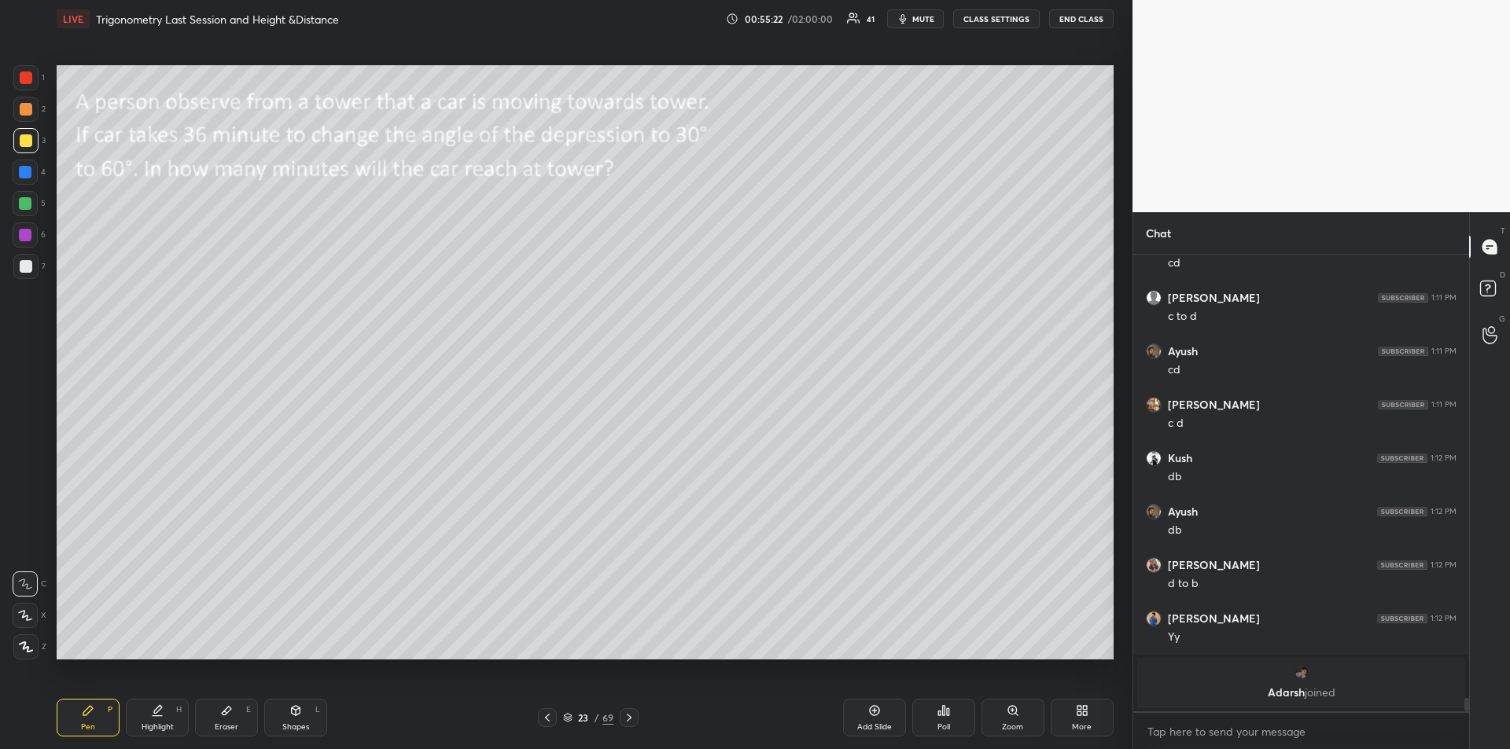
scroll to position [14665, 0]
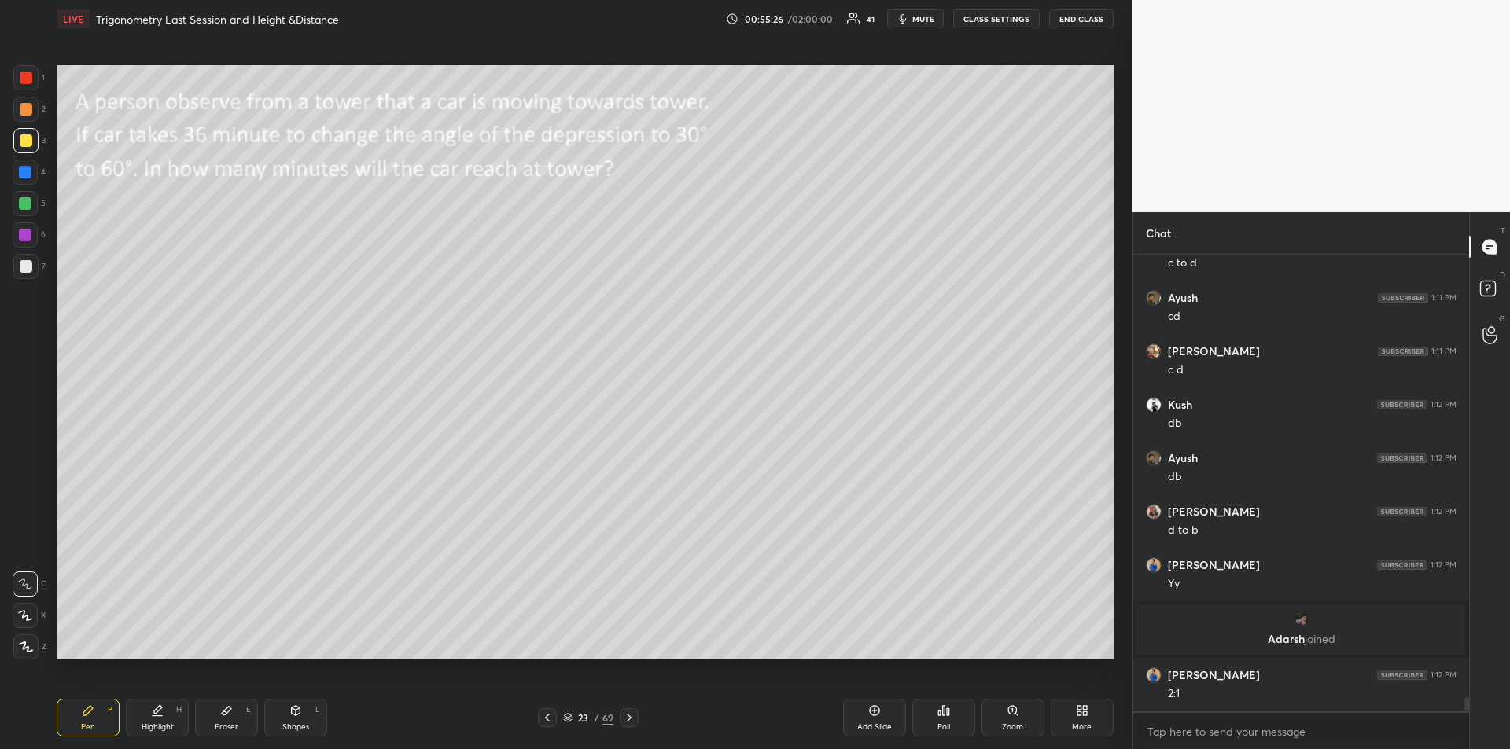
click at [223, 714] on icon at bounding box center [226, 711] width 9 height 9
click at [101, 711] on div "Pen P" at bounding box center [88, 718] width 63 height 38
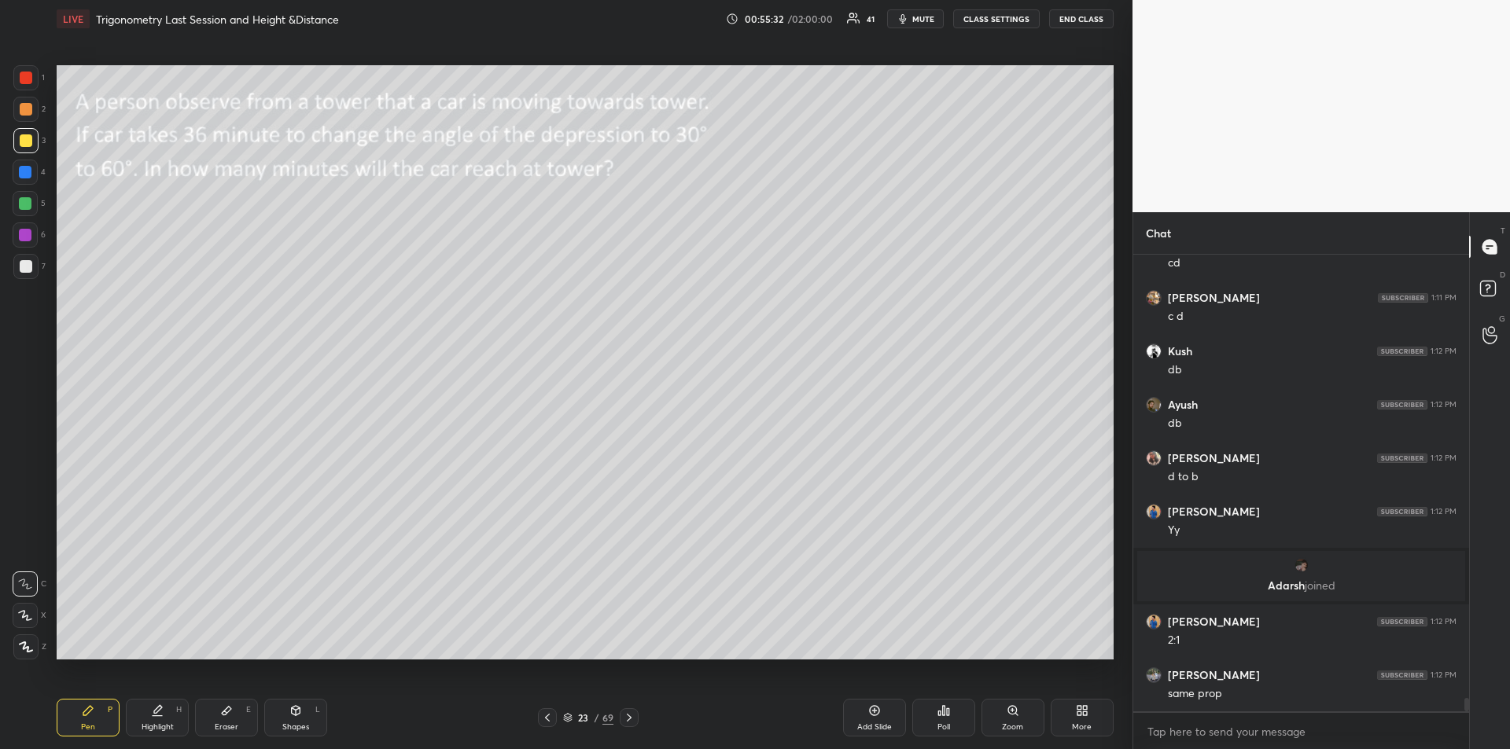
click at [866, 718] on div "Add Slide" at bounding box center [874, 718] width 63 height 38
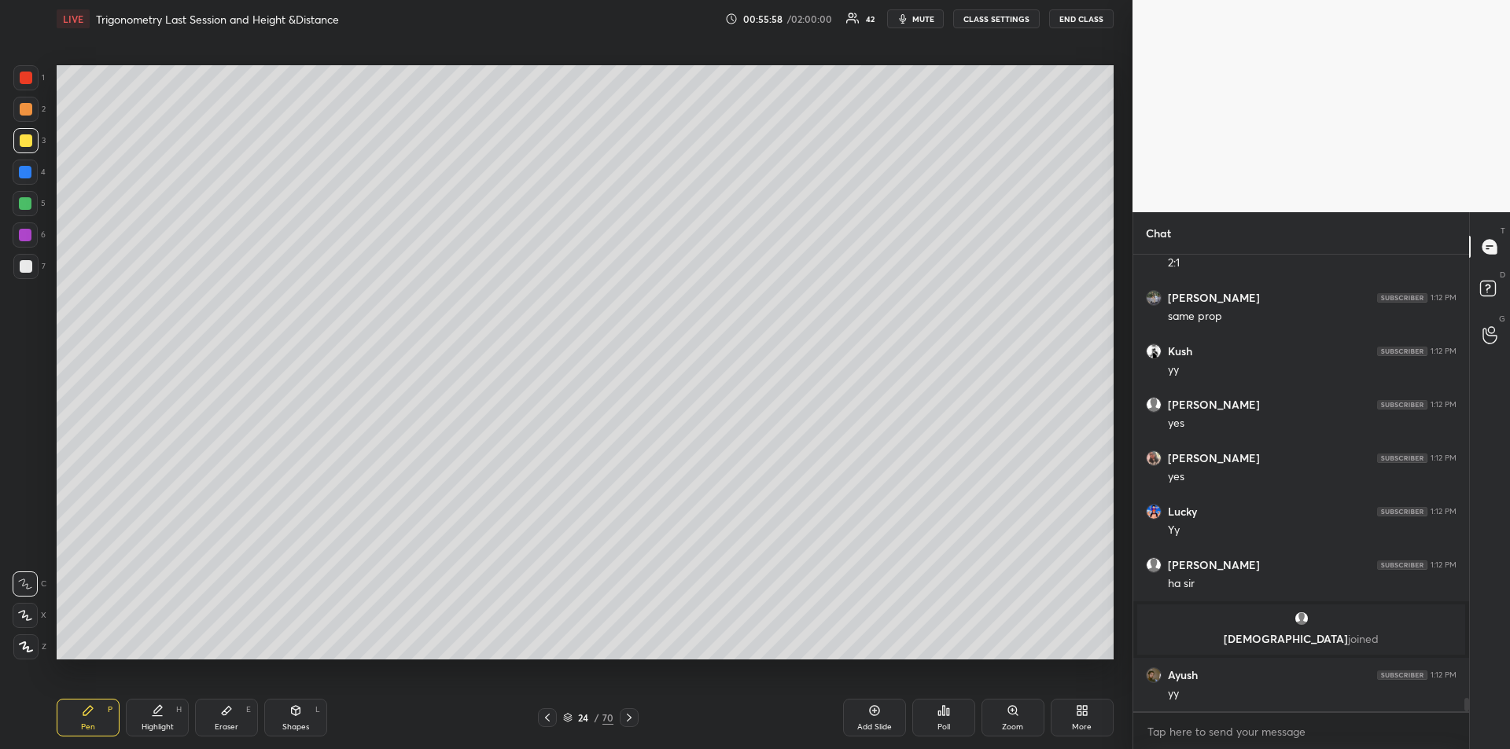
scroll to position [15036, 0]
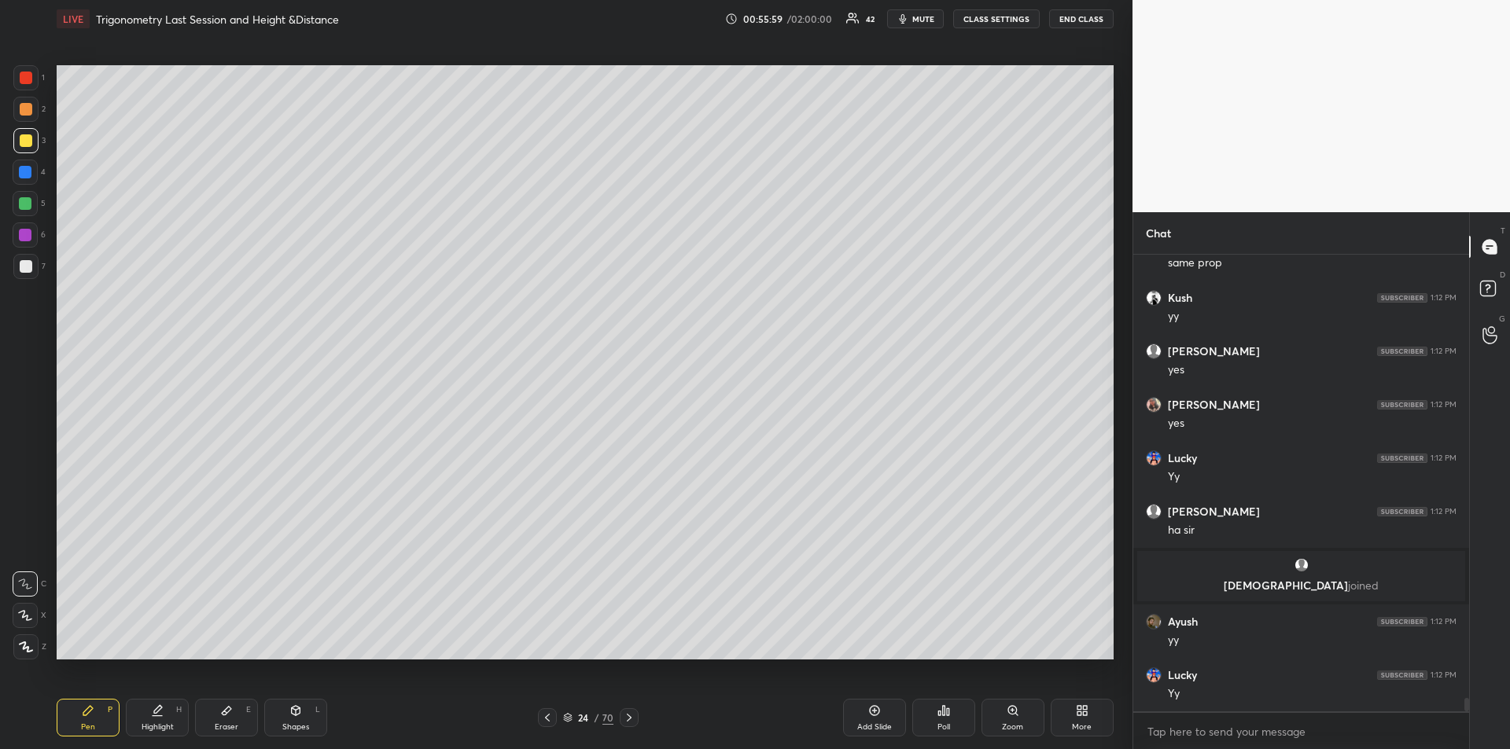
click at [553, 714] on icon at bounding box center [547, 718] width 13 height 13
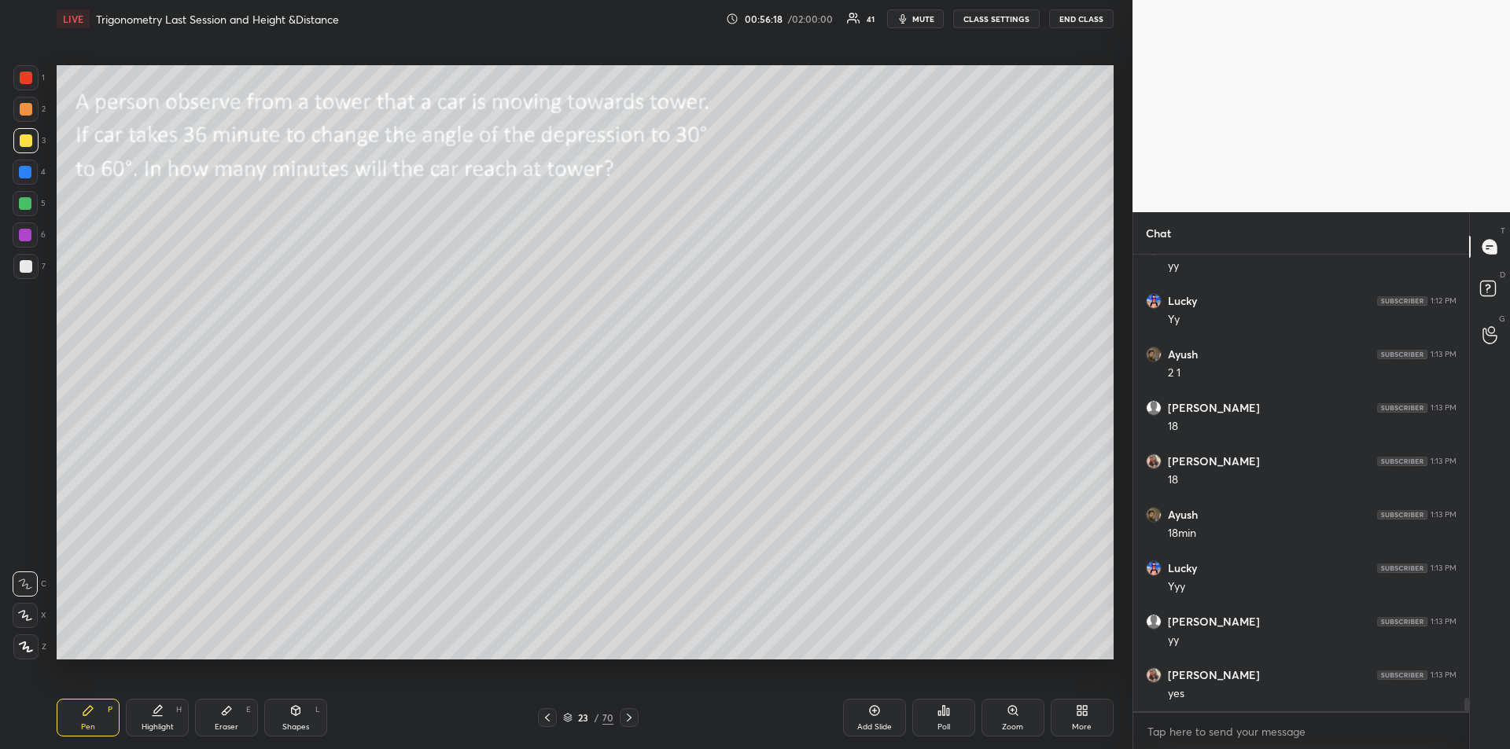
scroll to position [15464, 0]
click at [22, 112] on div at bounding box center [26, 109] width 13 height 13
click at [631, 721] on icon at bounding box center [629, 718] width 13 height 13
click at [546, 721] on icon at bounding box center [547, 718] width 13 height 13
click at [630, 716] on icon at bounding box center [629, 718] width 13 height 13
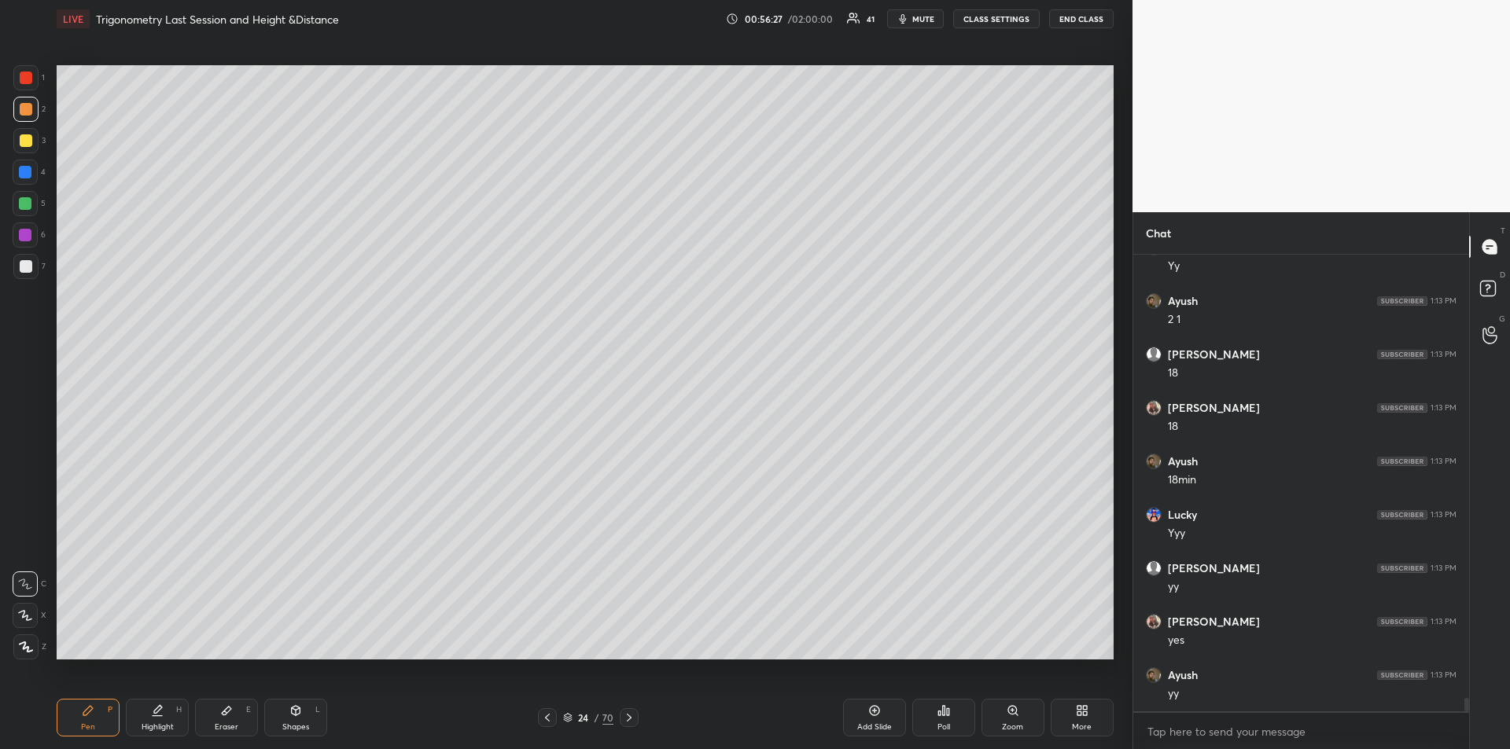
click at [633, 717] on icon at bounding box center [629, 718] width 13 height 13
click at [635, 719] on icon at bounding box center [629, 718] width 13 height 13
click at [295, 723] on div "Shapes" at bounding box center [295, 727] width 27 height 8
click at [916, 23] on span "mute" at bounding box center [923, 18] width 22 height 11
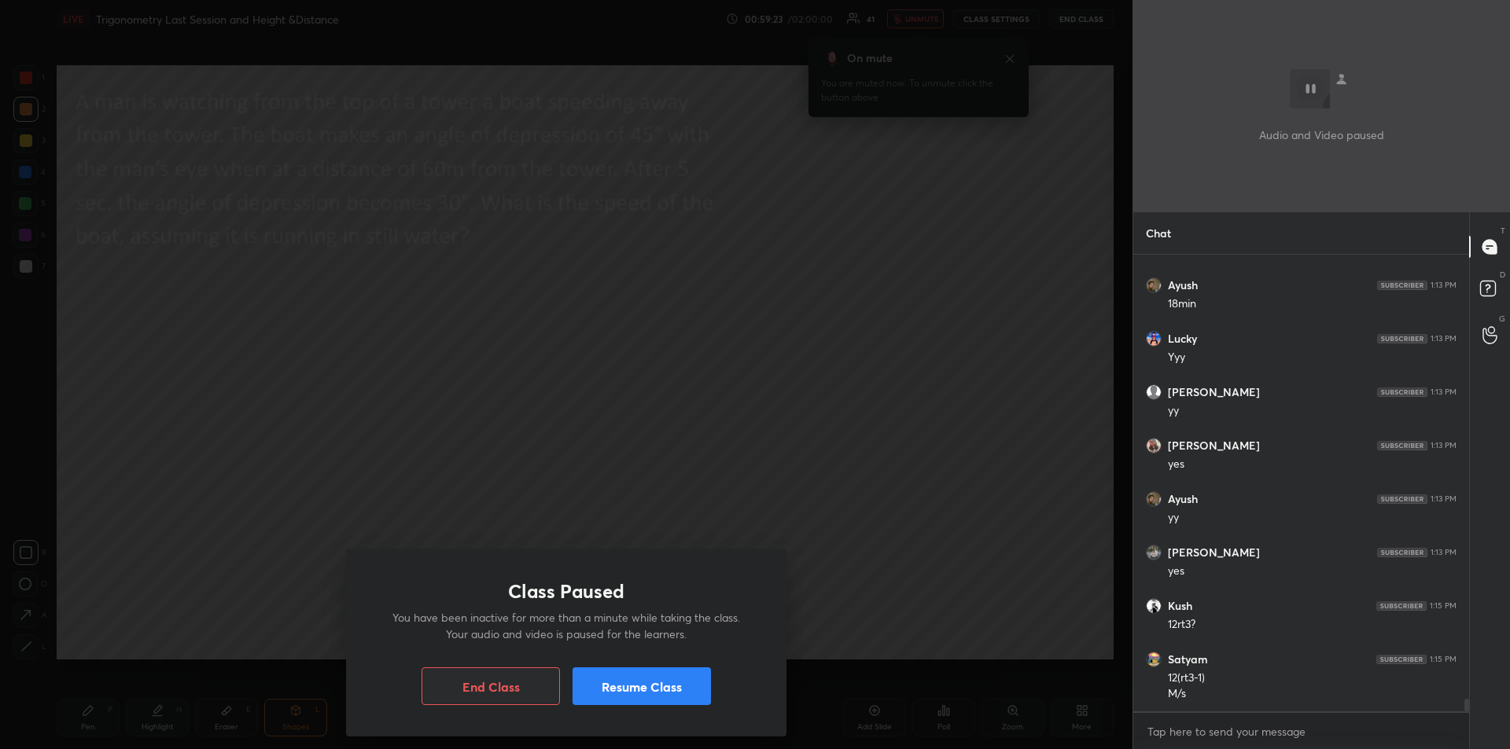
scroll to position [15694, 0]
click at [659, 690] on button "Resume Class" at bounding box center [641, 687] width 138 height 38
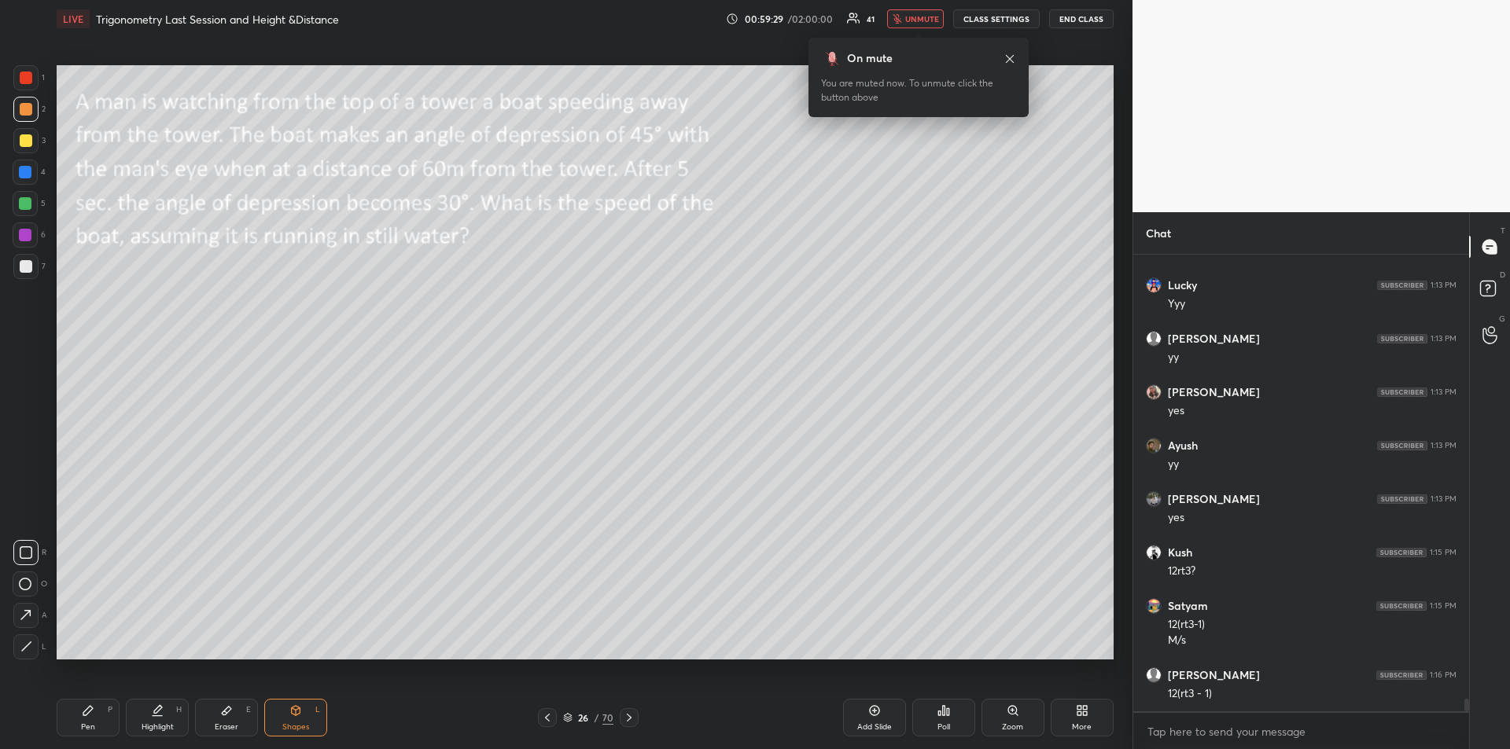
scroll to position [15750, 0]
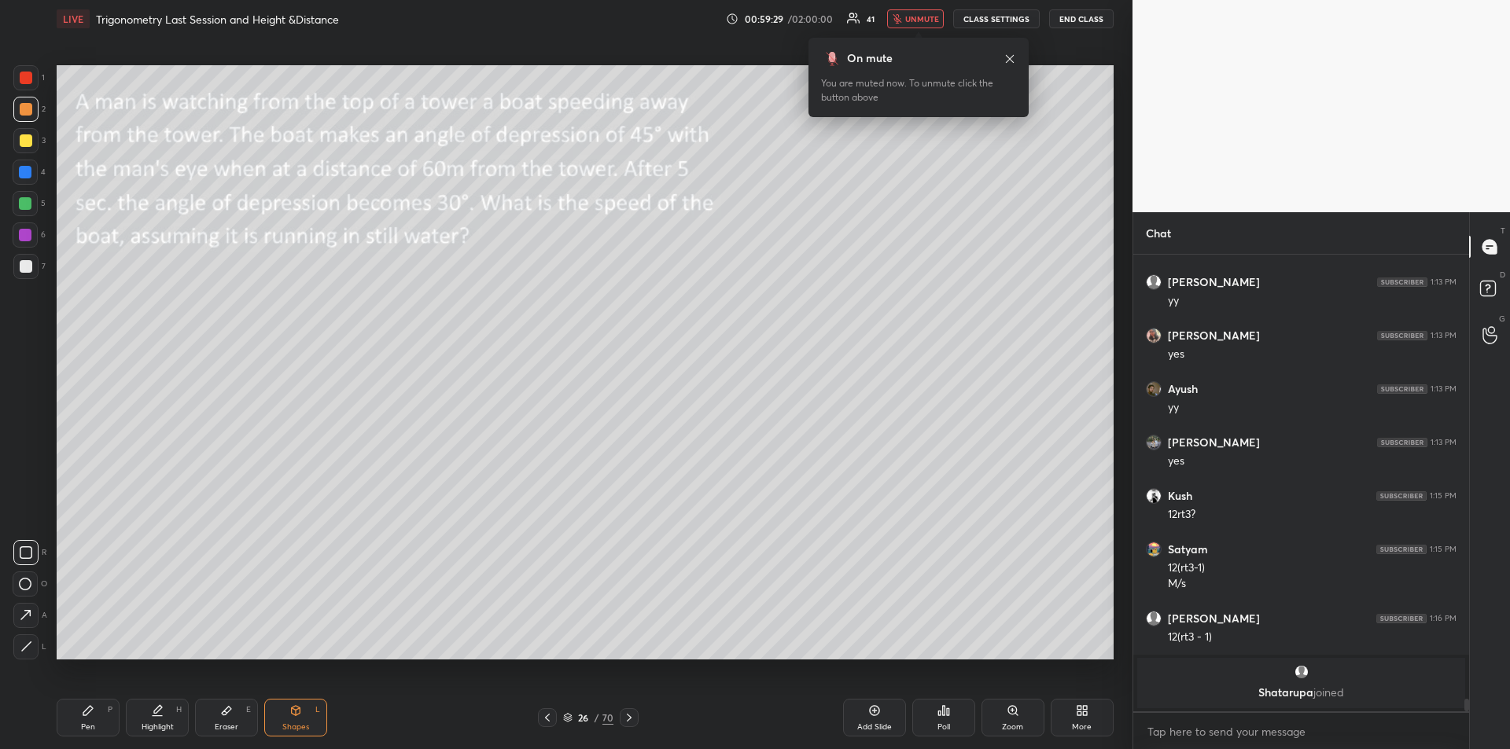
click at [1006, 53] on icon at bounding box center [1009, 59] width 13 height 13
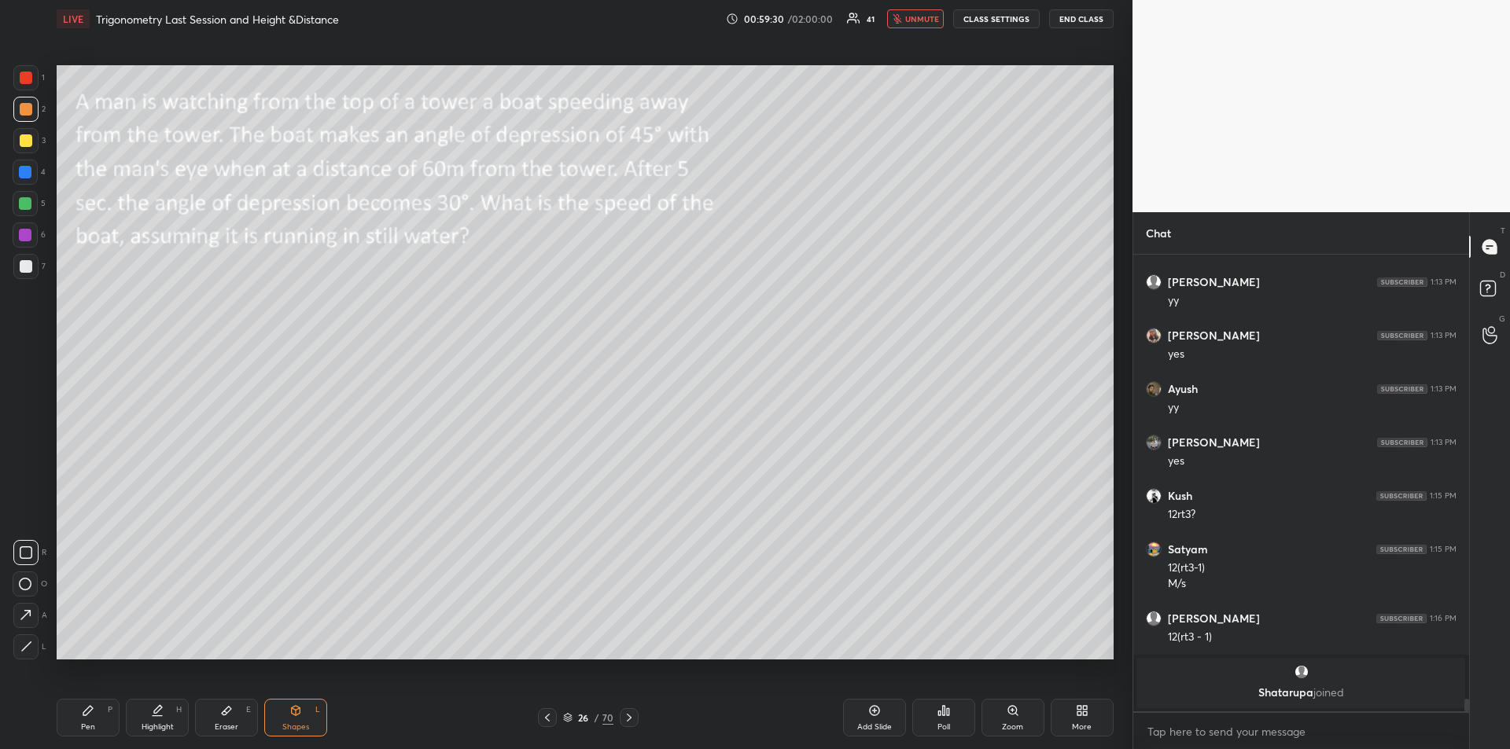
click at [922, 20] on span "unmute" at bounding box center [922, 18] width 34 height 11
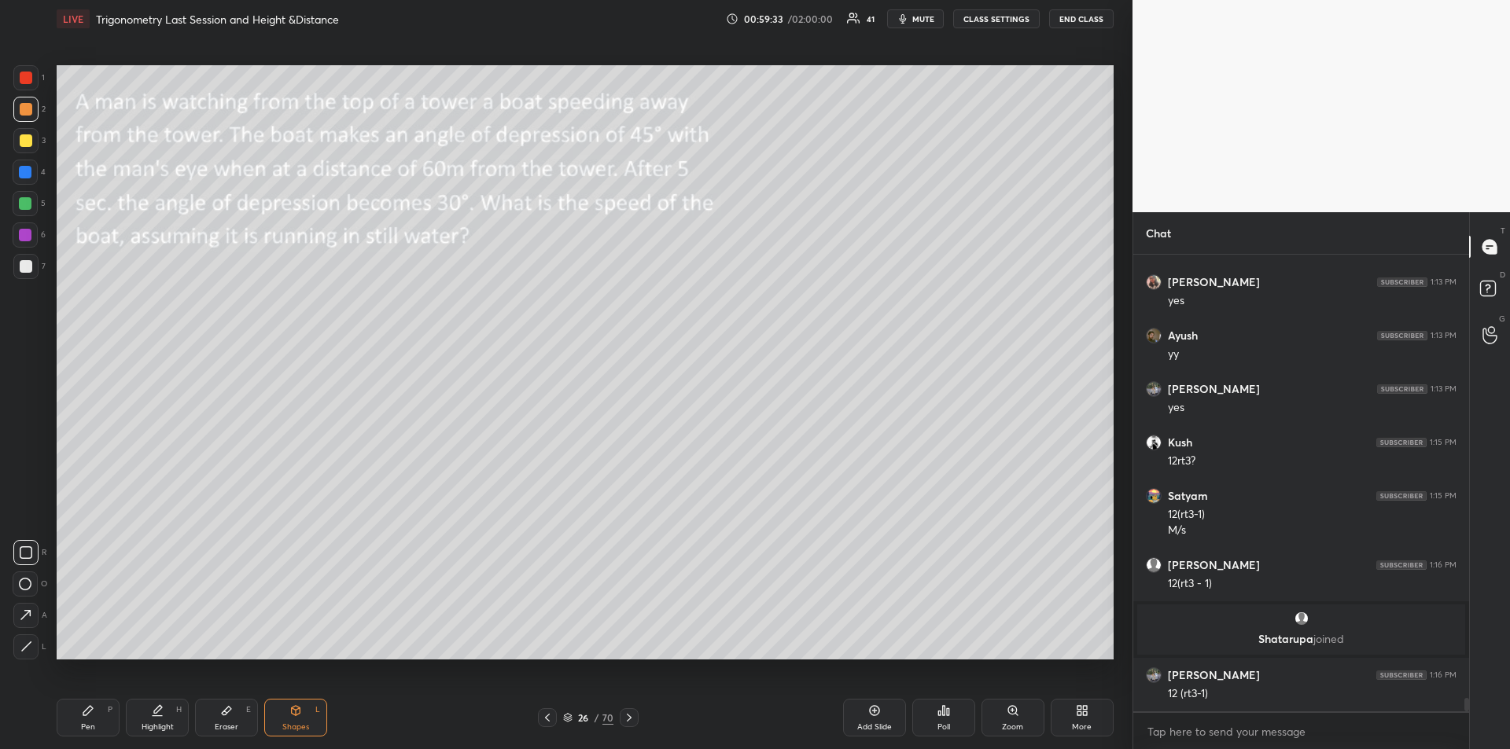
click at [26, 172] on div at bounding box center [25, 172] width 13 height 13
click at [13, 635] on div "L" at bounding box center [29, 647] width 33 height 25
click at [27, 645] on icon at bounding box center [26, 647] width 12 height 12
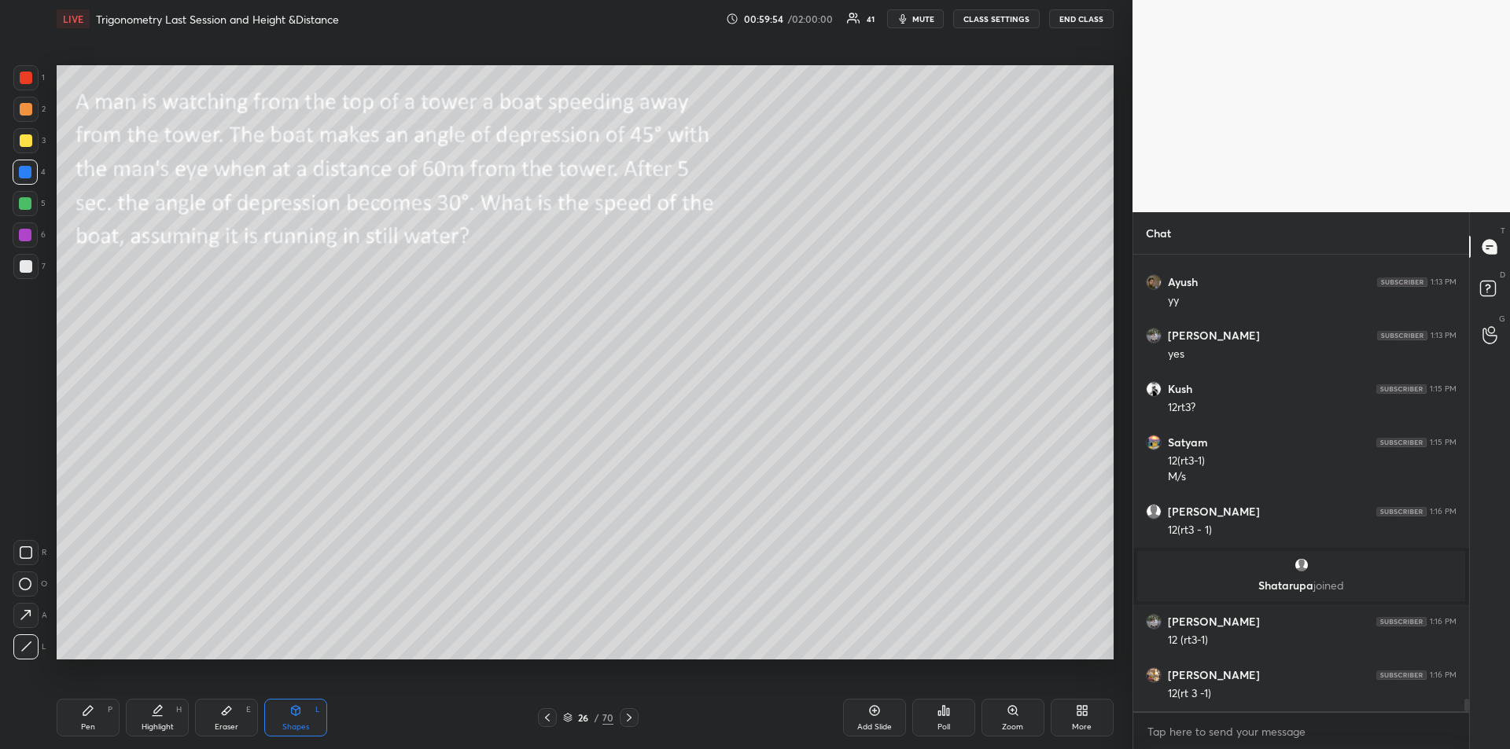
scroll to position [15699, 0]
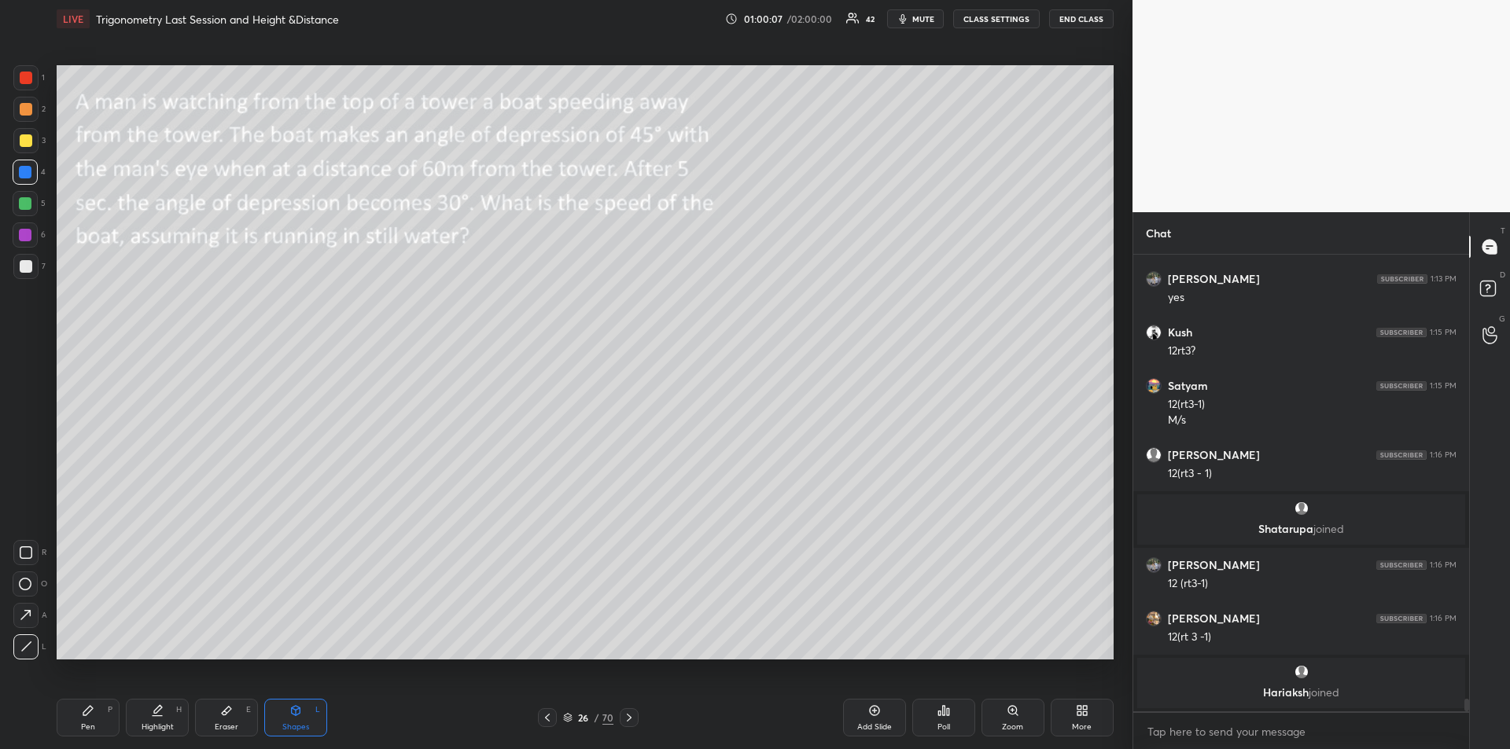
click at [83, 718] on div "Pen P" at bounding box center [88, 718] width 63 height 38
click at [24, 264] on div at bounding box center [26, 266] width 13 height 13
click at [22, 140] on div at bounding box center [26, 140] width 13 height 13
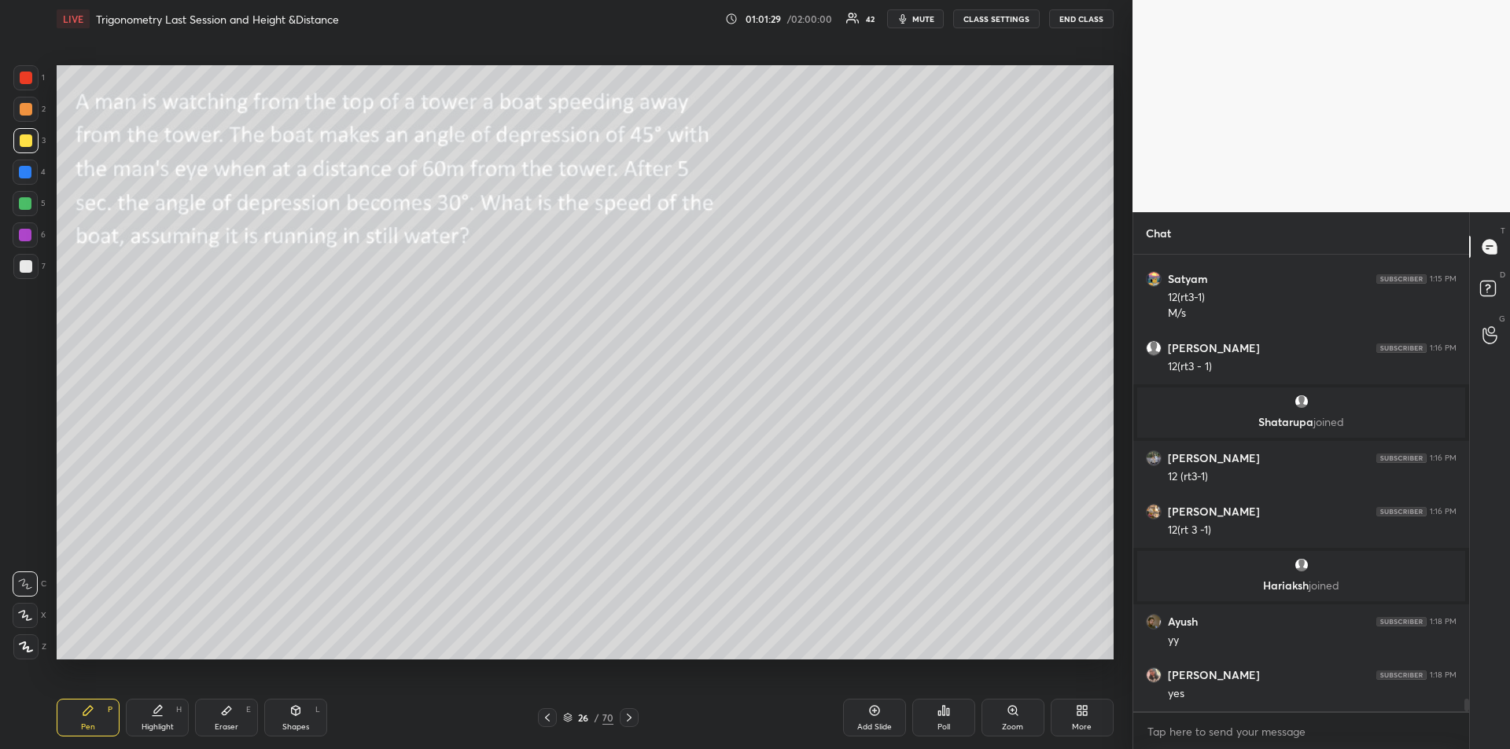
scroll to position [15817, 0]
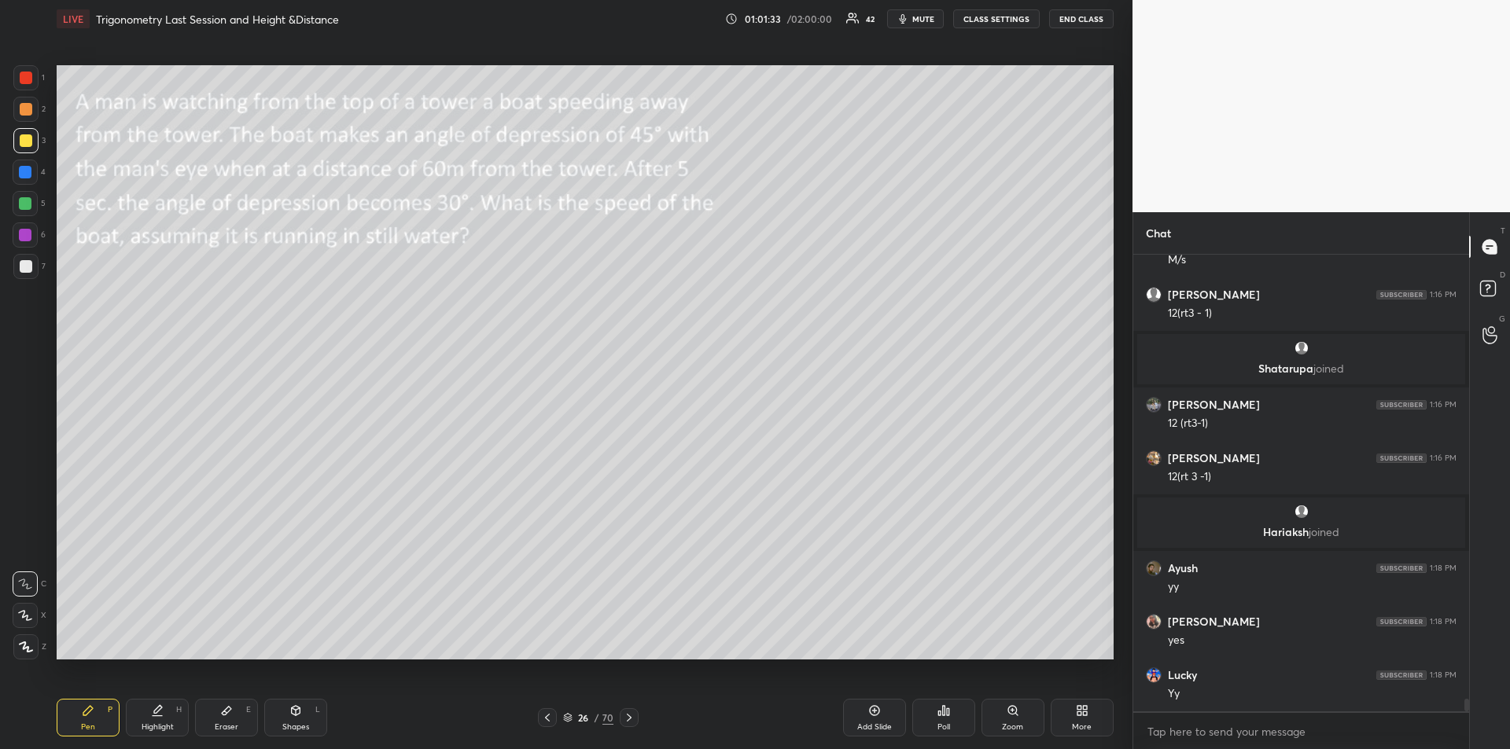
click at [632, 719] on icon at bounding box center [629, 718] width 13 height 13
click at [544, 717] on icon at bounding box center [547, 718] width 13 height 13
click at [540, 716] on div at bounding box center [547, 717] width 19 height 19
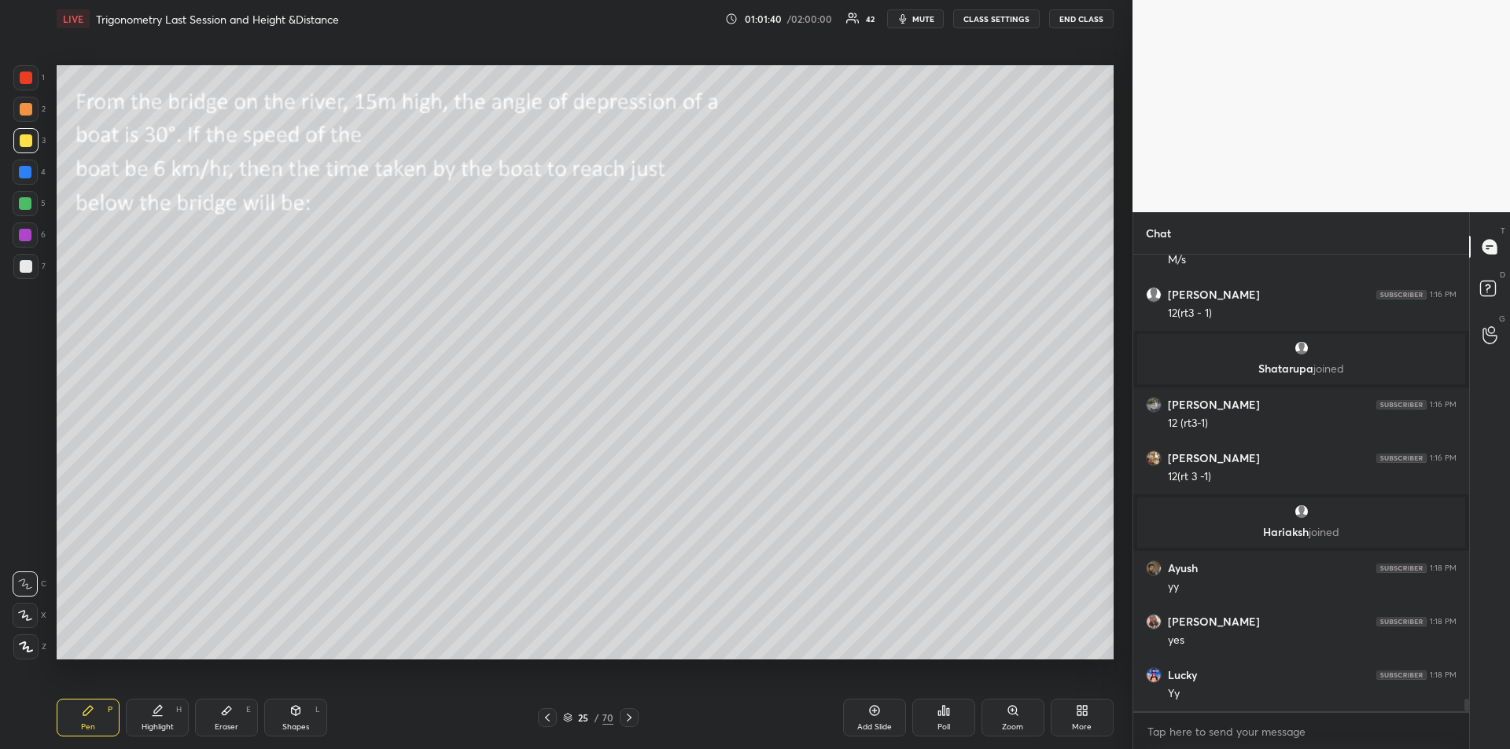
click at [539, 715] on div at bounding box center [547, 717] width 19 height 19
click at [551, 721] on icon at bounding box center [547, 718] width 13 height 13
click at [627, 720] on icon at bounding box center [629, 718] width 5 height 8
click at [630, 720] on icon at bounding box center [629, 718] width 13 height 13
click at [287, 718] on div "Shapes L" at bounding box center [295, 718] width 63 height 38
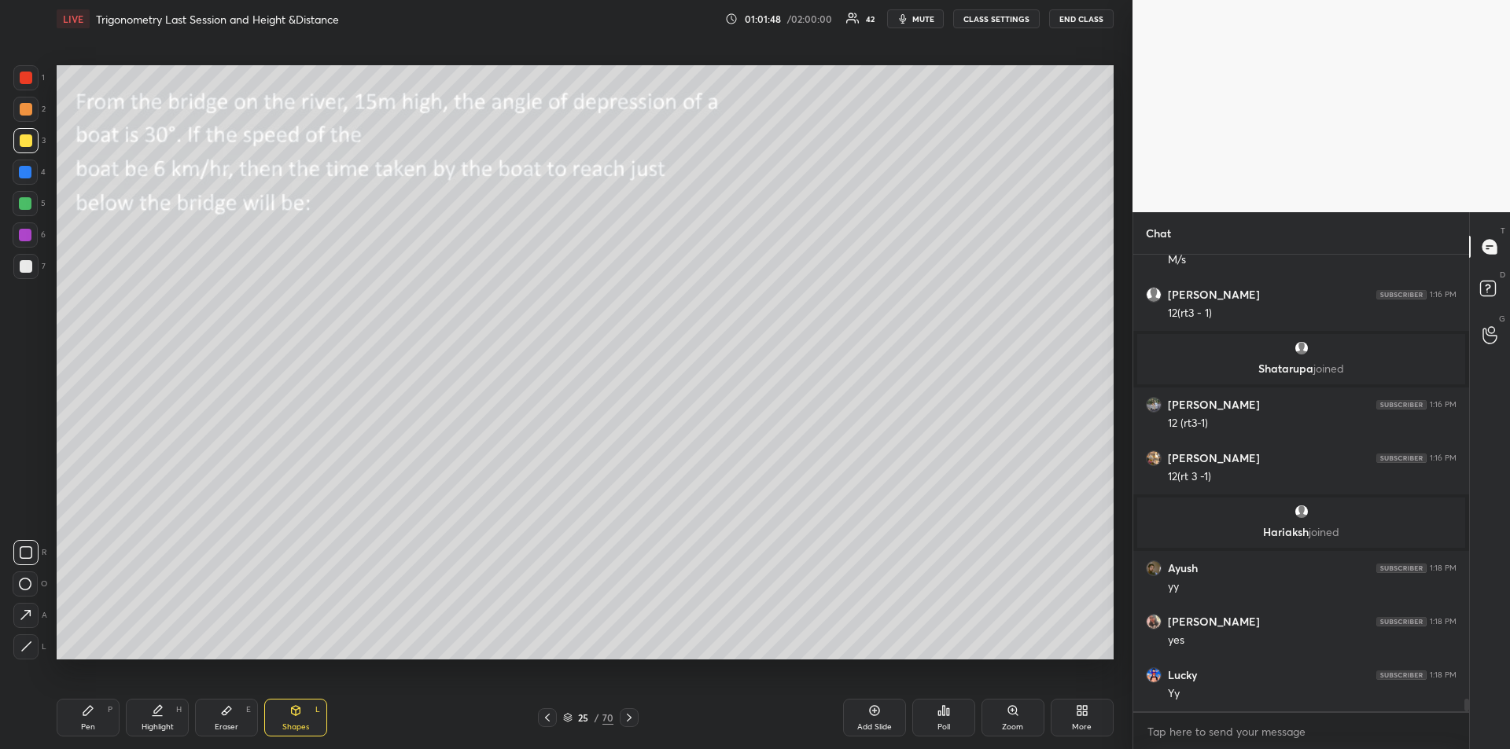
click at [96, 712] on div "Pen P" at bounding box center [88, 718] width 63 height 38
click at [296, 727] on div "Shapes" at bounding box center [295, 727] width 27 height 8
click at [29, 647] on icon at bounding box center [26, 647] width 12 height 12
click at [86, 721] on div "Pen P" at bounding box center [88, 718] width 63 height 38
click at [158, 712] on icon at bounding box center [158, 709] width 8 height 8
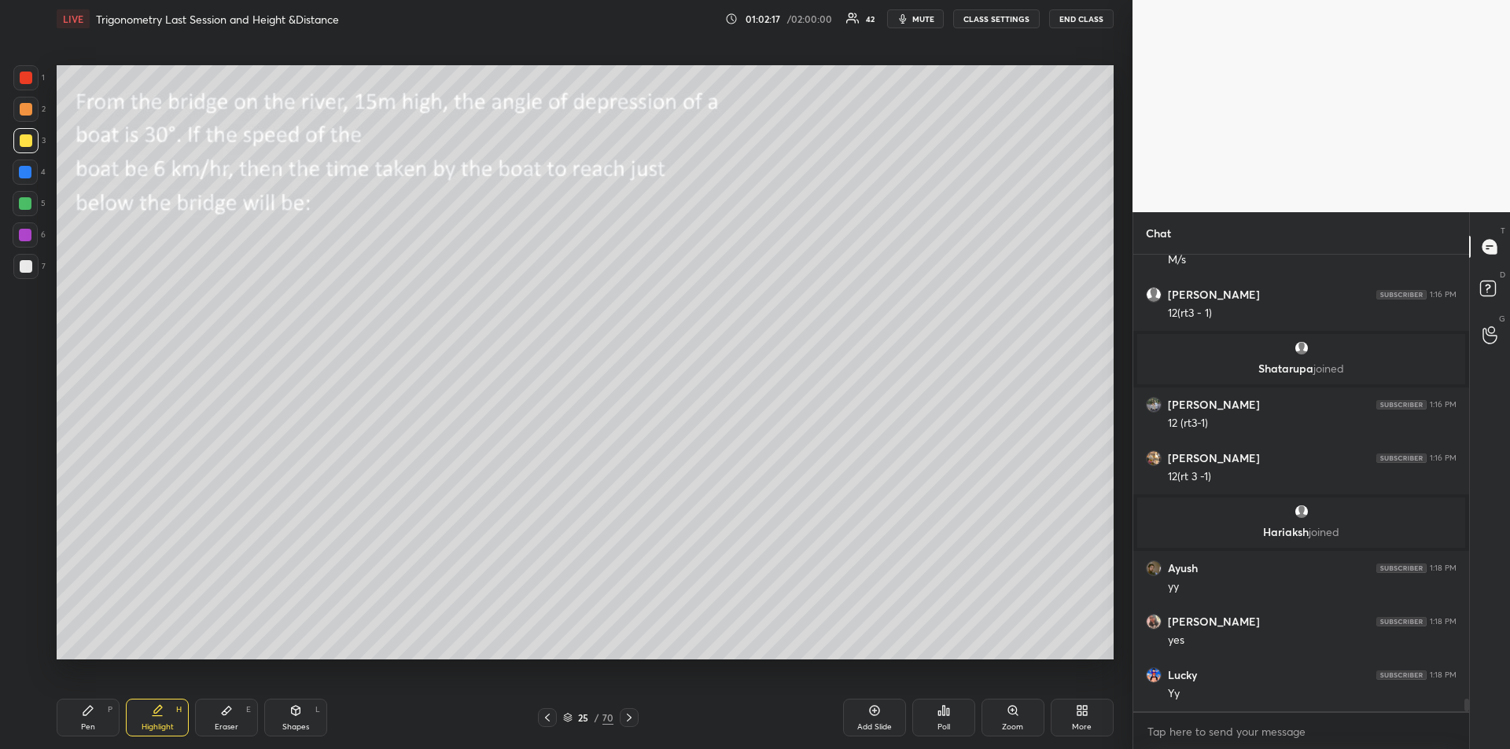
click at [79, 713] on div "Pen P" at bounding box center [88, 718] width 63 height 38
click at [293, 713] on icon at bounding box center [296, 710] width 9 height 9
click at [85, 716] on icon at bounding box center [87, 710] width 9 height 9
click at [226, 721] on div "Eraser E" at bounding box center [226, 718] width 63 height 38
click at [24, 587] on div at bounding box center [25, 584] width 25 height 25
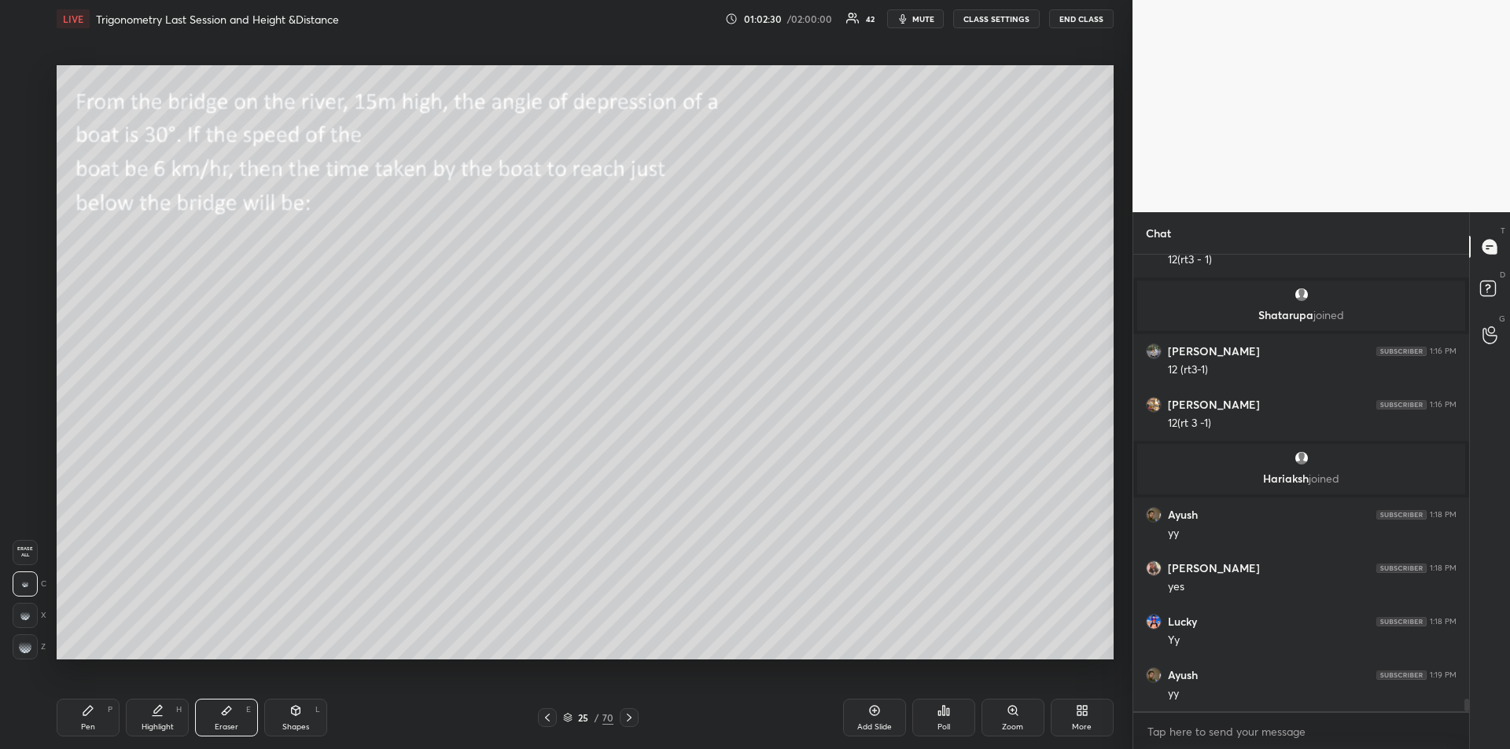
scroll to position [15923, 0]
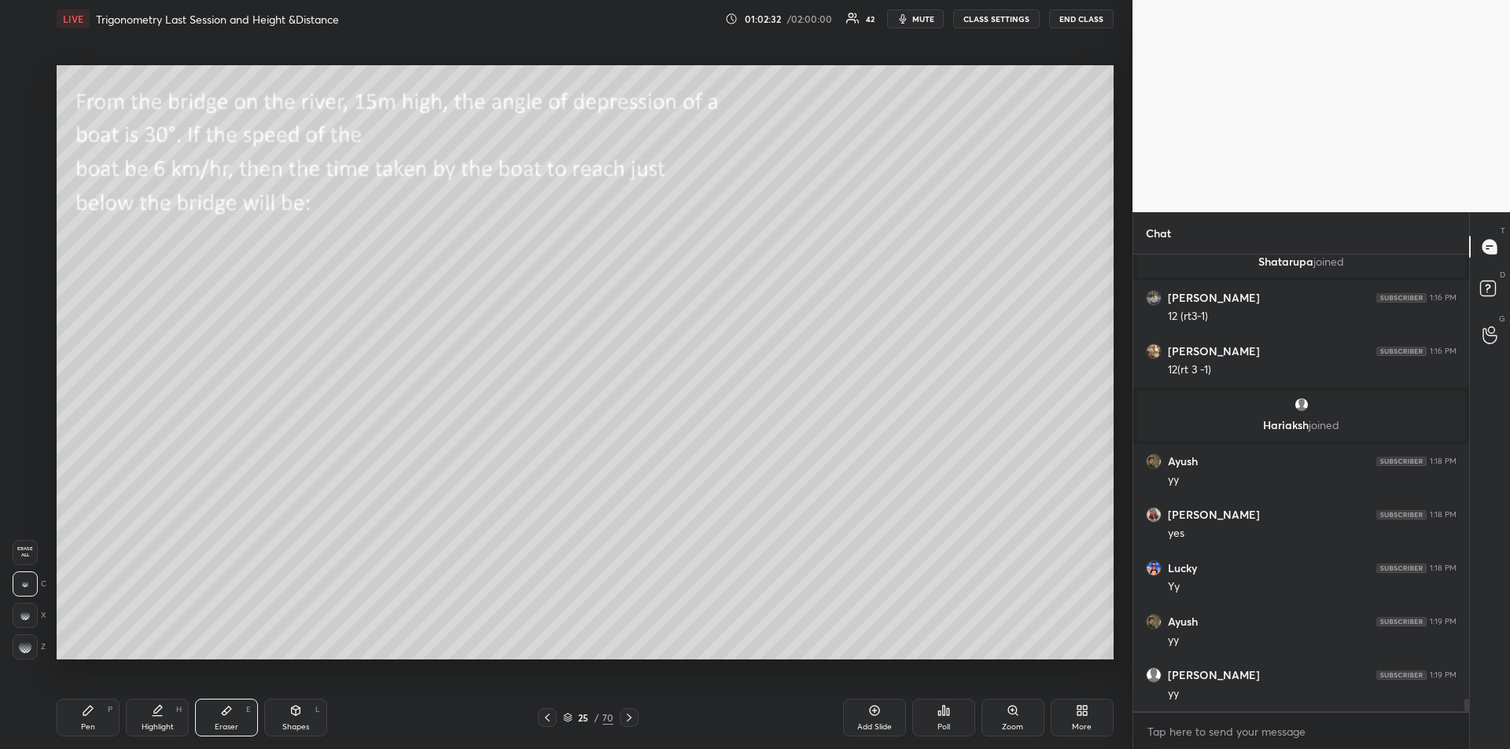
click at [93, 710] on icon at bounding box center [88, 711] width 13 height 13
click at [164, 710] on div "Highlight H" at bounding box center [157, 718] width 63 height 38
click at [74, 719] on div "Pen P" at bounding box center [88, 718] width 63 height 38
click at [299, 716] on icon at bounding box center [295, 711] width 13 height 13
click at [20, 641] on icon at bounding box center [26, 647] width 12 height 12
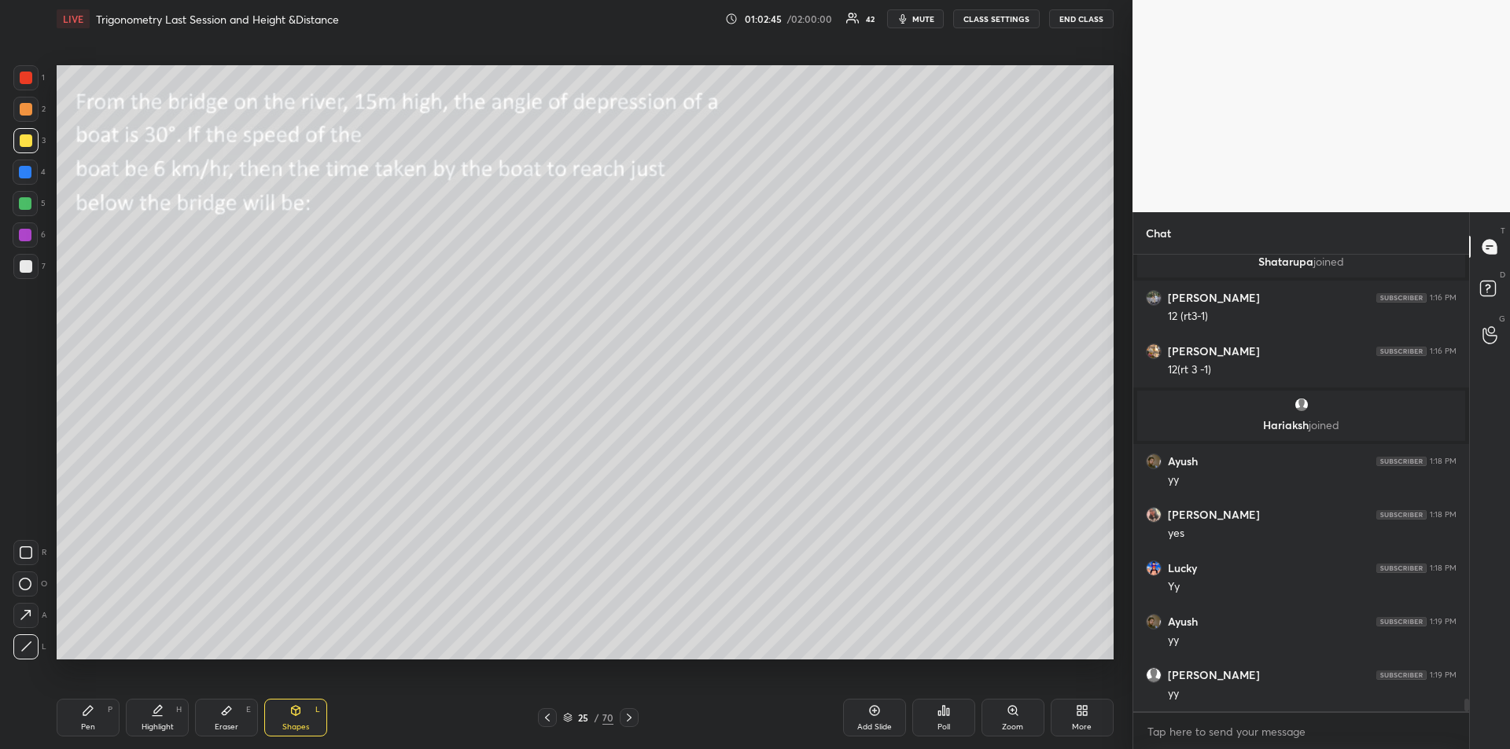
click at [83, 723] on div "Pen" at bounding box center [88, 727] width 14 height 8
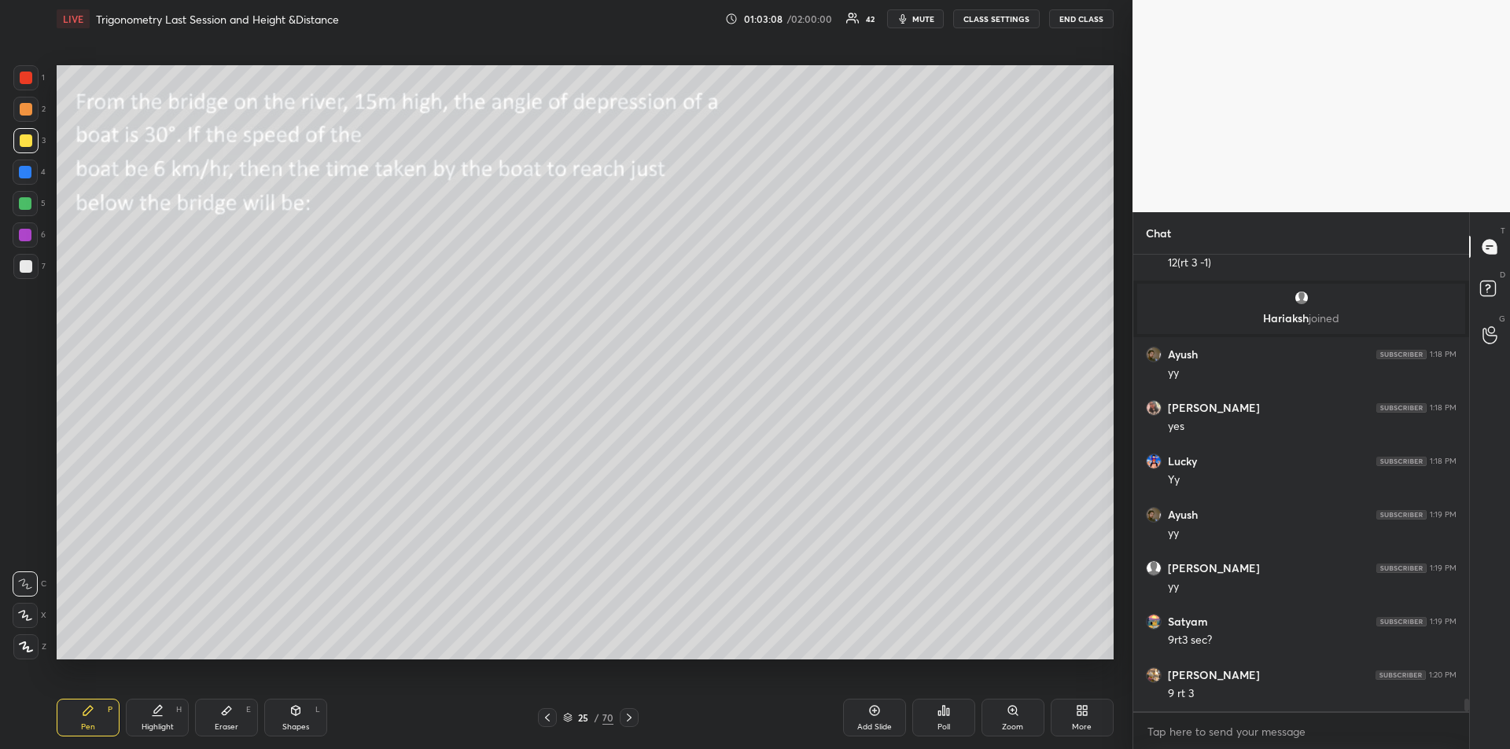
scroll to position [16084, 0]
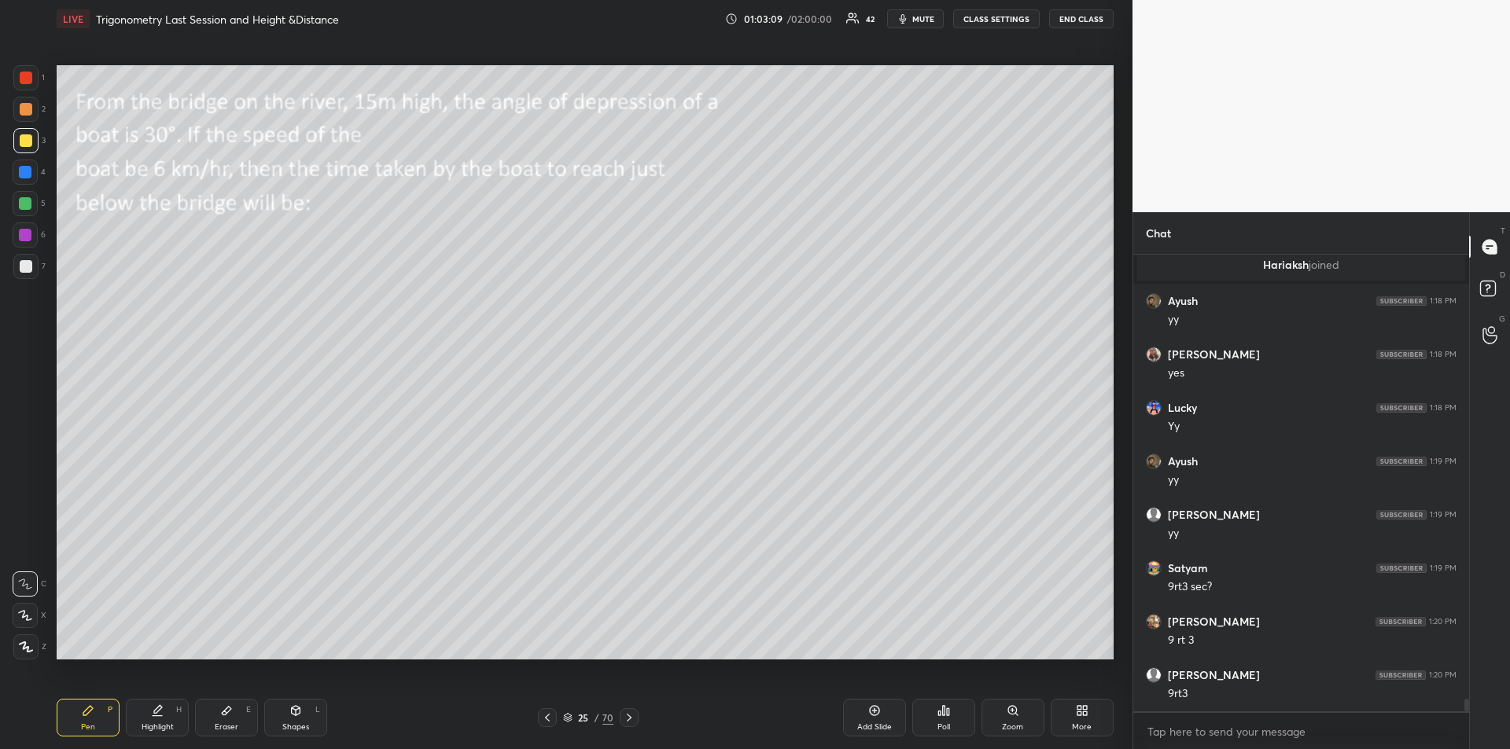
click at [28, 267] on div at bounding box center [26, 266] width 13 height 13
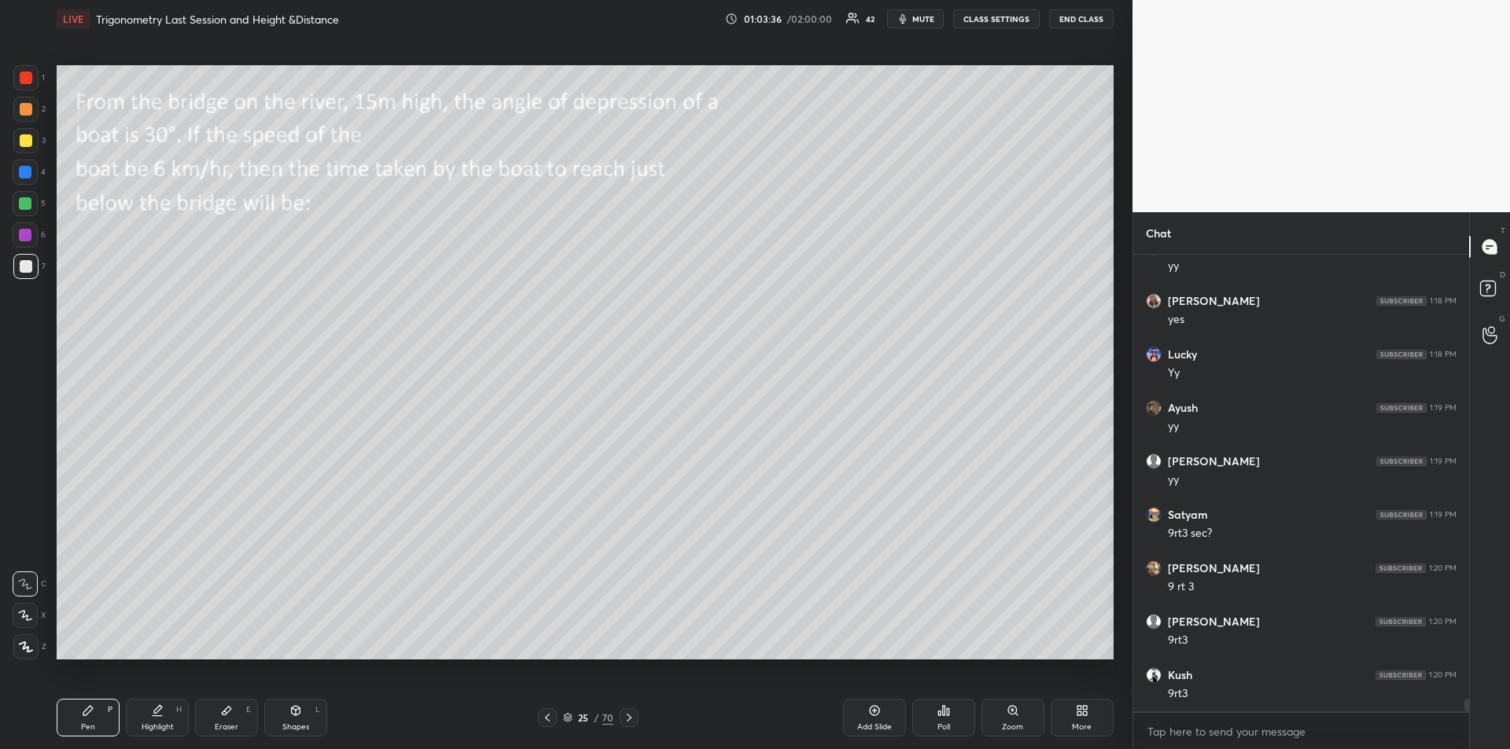
scroll to position [16191, 0]
click at [24, 202] on div at bounding box center [25, 203] width 13 height 13
click at [231, 714] on icon at bounding box center [226, 711] width 13 height 13
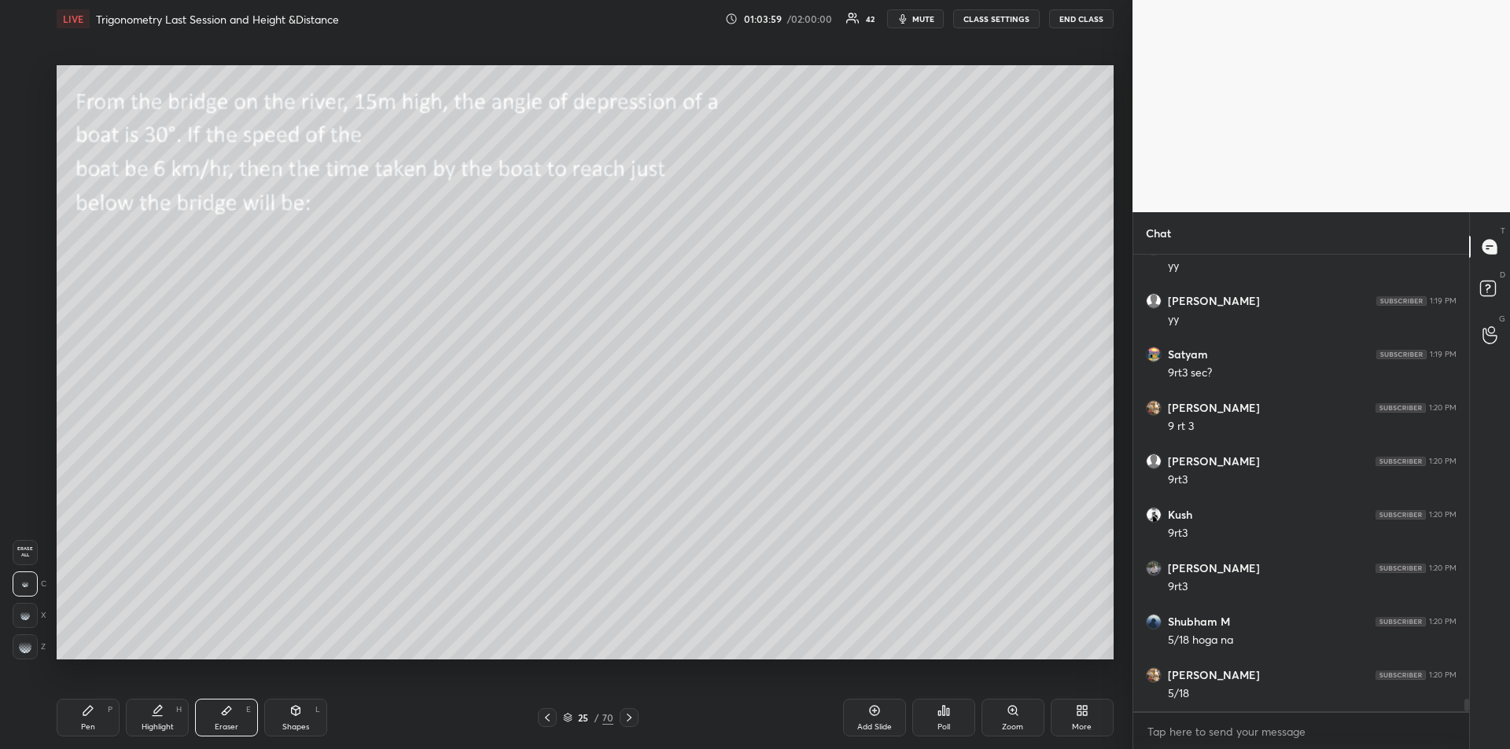
click at [95, 719] on div "Pen P" at bounding box center [88, 718] width 63 height 38
click at [234, 718] on div "Eraser E" at bounding box center [226, 718] width 63 height 38
click at [26, 648] on rect at bounding box center [26, 648] width 2 height 2
click at [88, 719] on div "Pen P" at bounding box center [88, 718] width 63 height 38
click at [25, 270] on div at bounding box center [26, 266] width 13 height 13
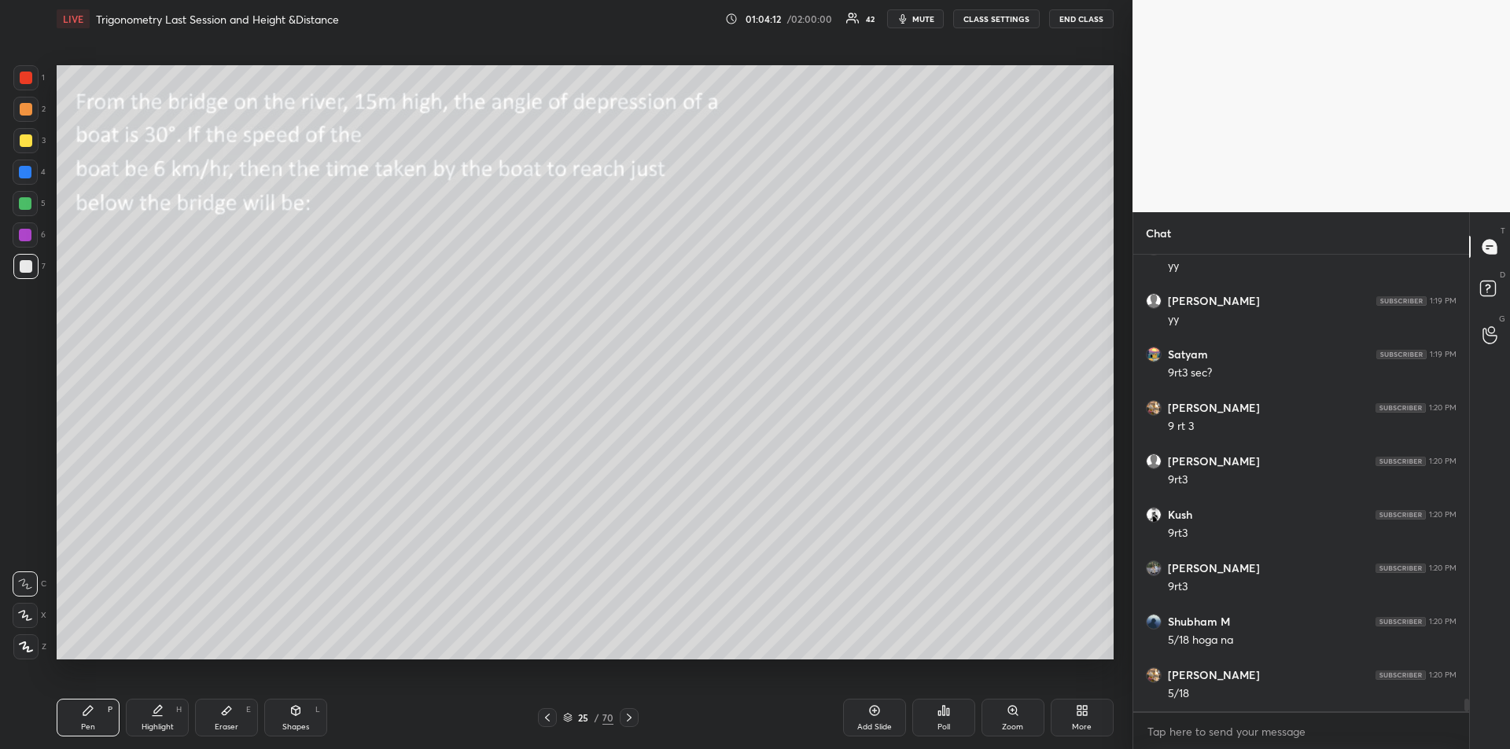
scroll to position [16354, 0]
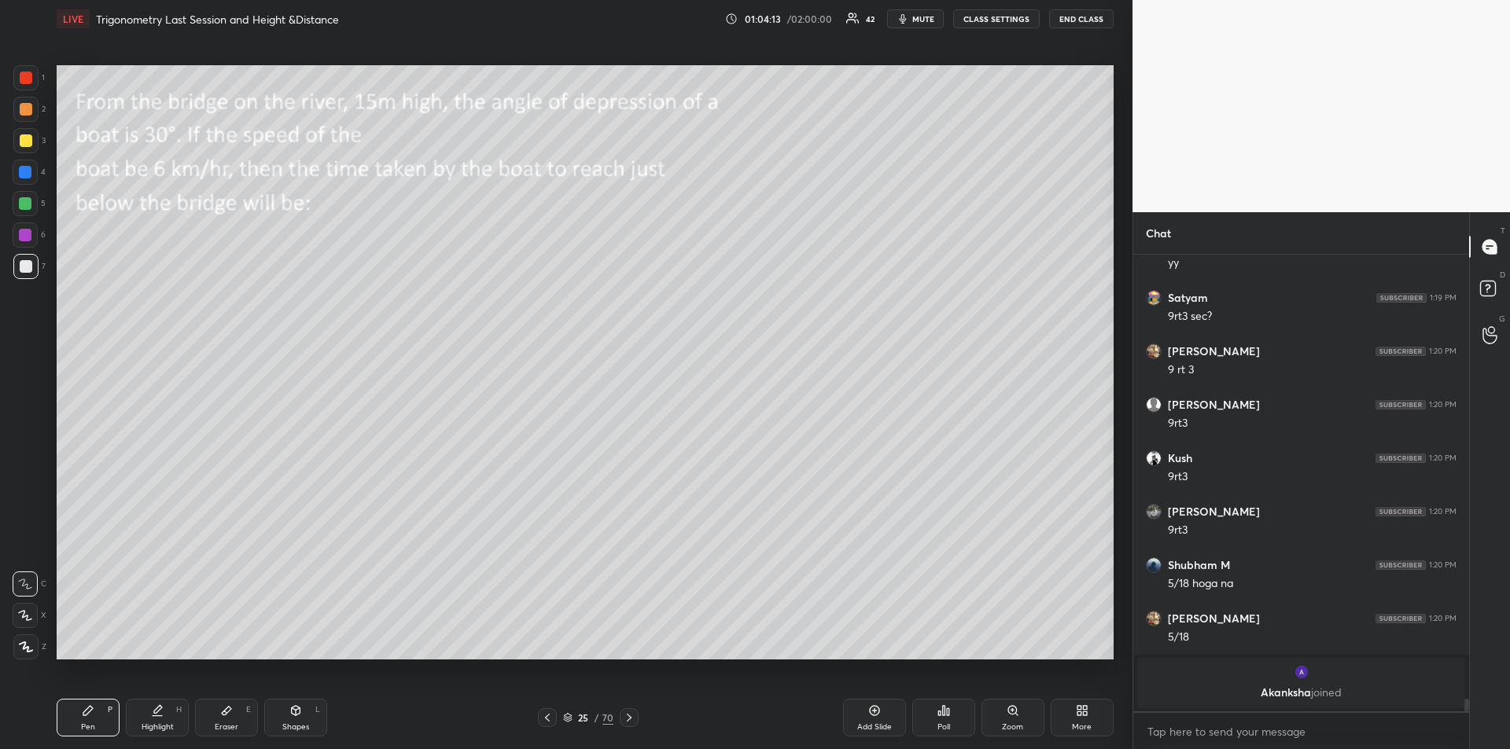
click at [22, 144] on div at bounding box center [26, 140] width 13 height 13
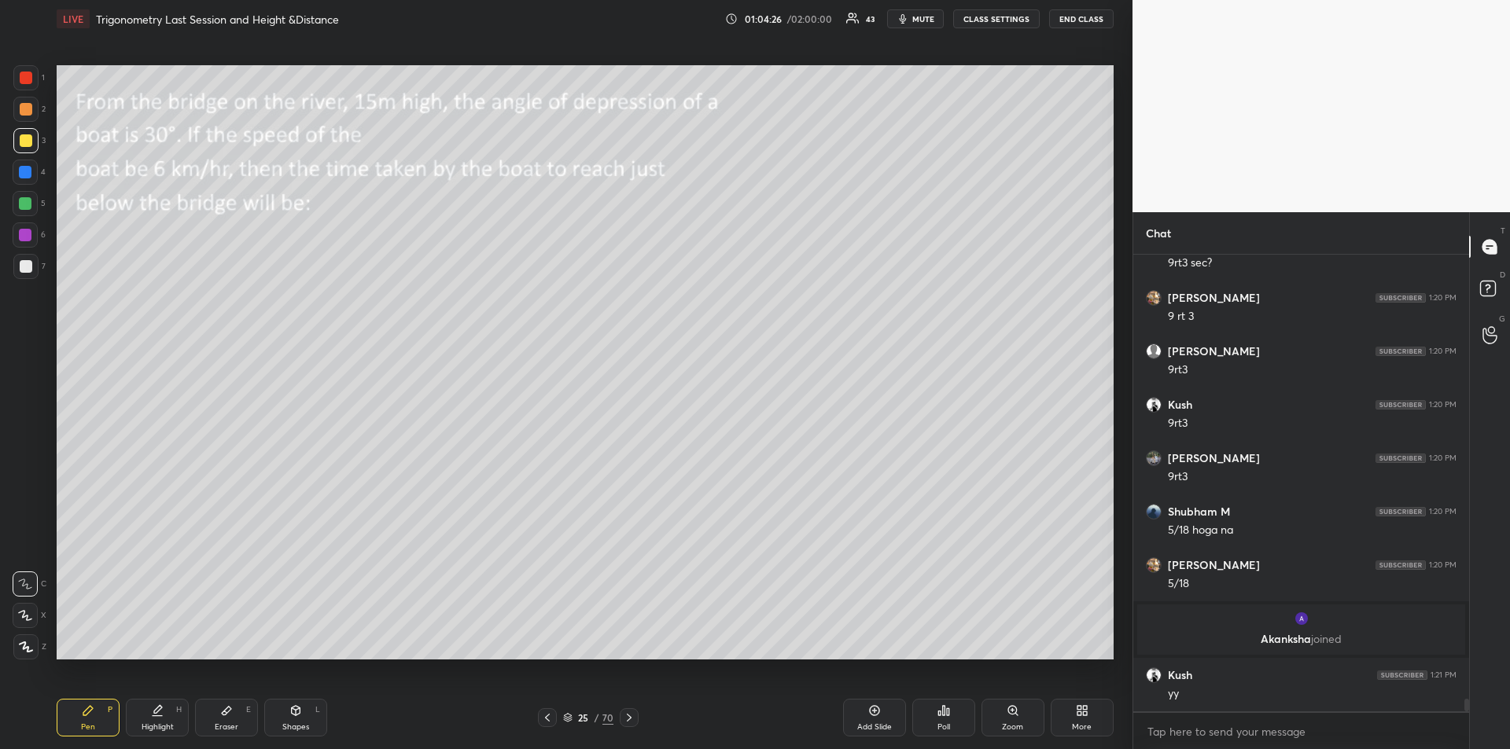
scroll to position [16288, 0]
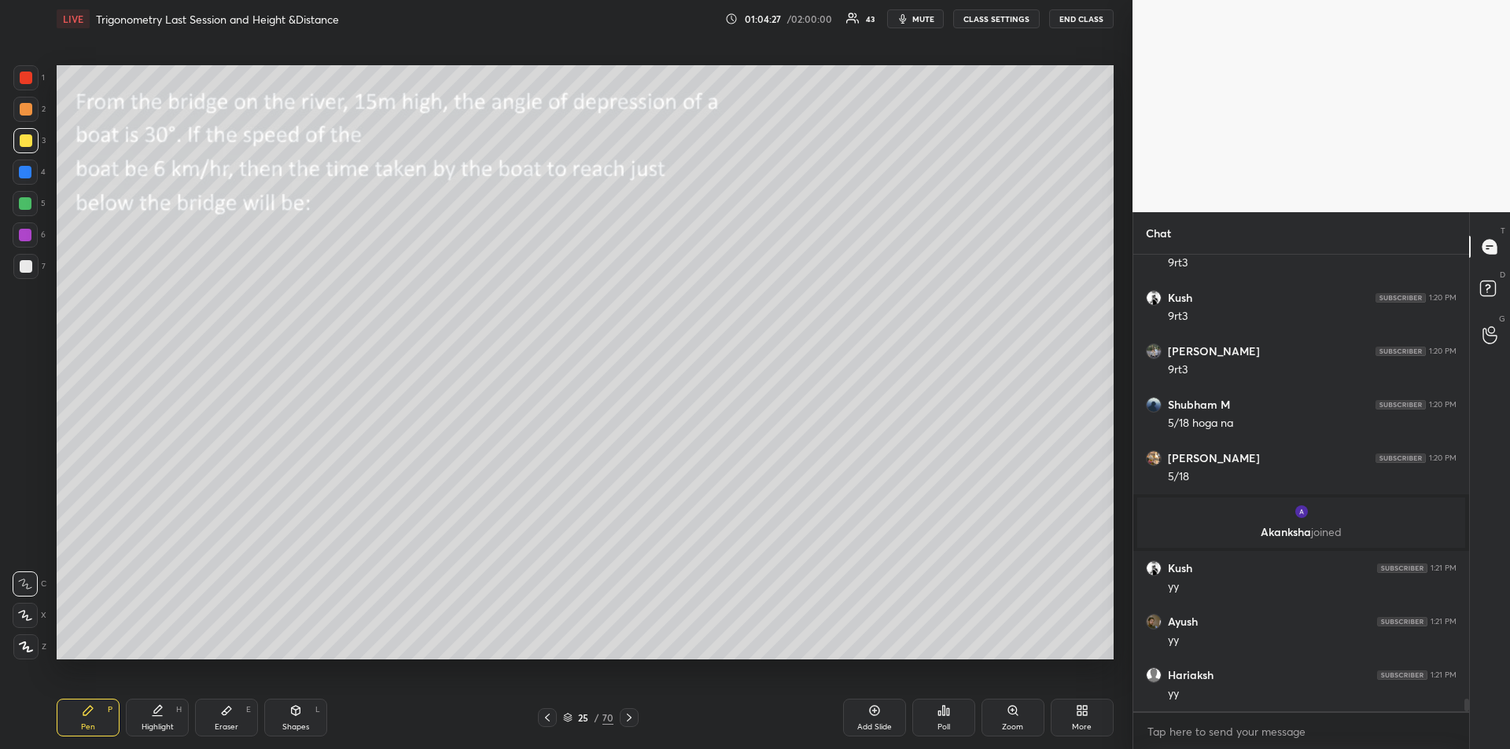
click at [546, 722] on icon at bounding box center [547, 718] width 13 height 13
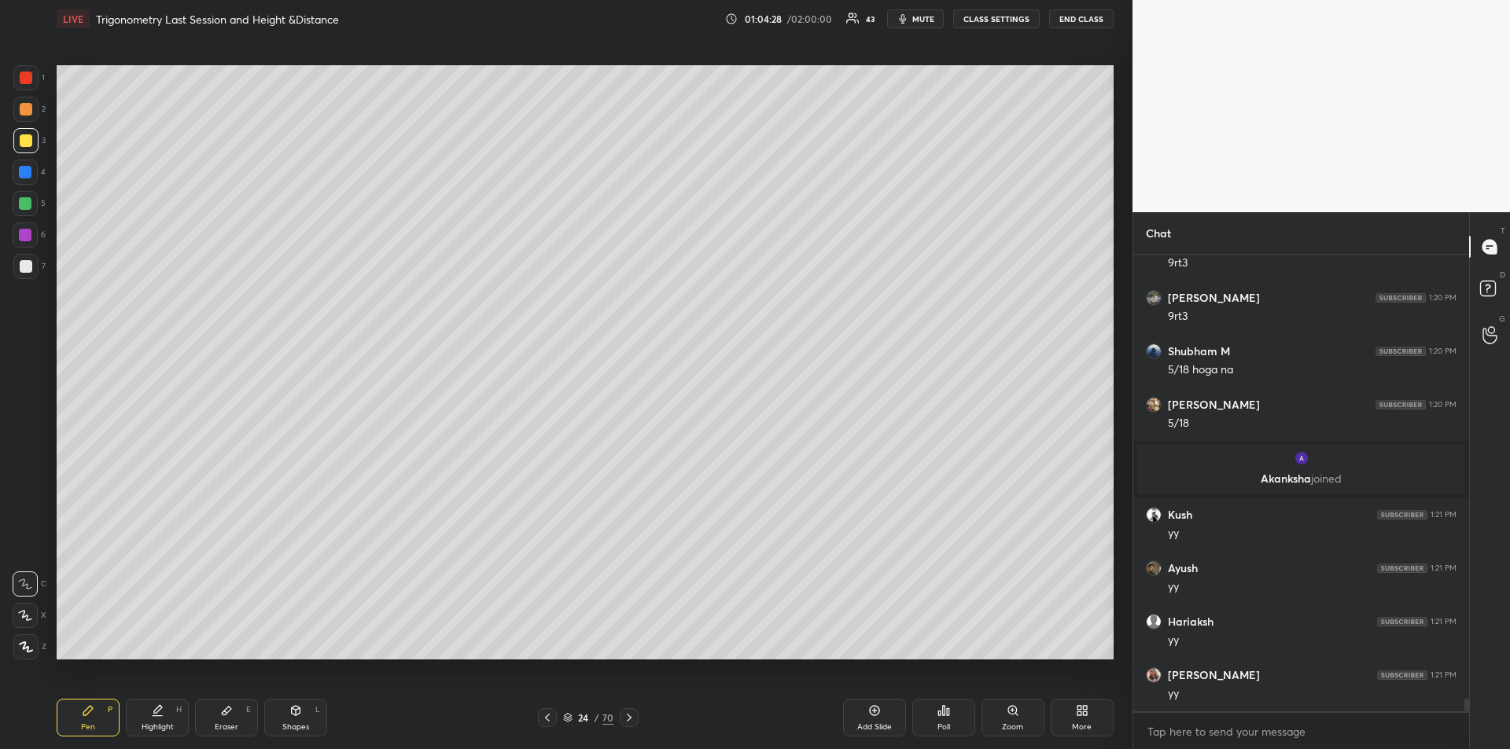
click at [550, 723] on icon at bounding box center [547, 718] width 13 height 13
click at [635, 714] on icon at bounding box center [629, 718] width 13 height 13
click at [628, 721] on icon at bounding box center [629, 718] width 13 height 13
click at [628, 719] on icon at bounding box center [629, 718] width 13 height 13
click at [628, 717] on icon at bounding box center [629, 718] width 13 height 13
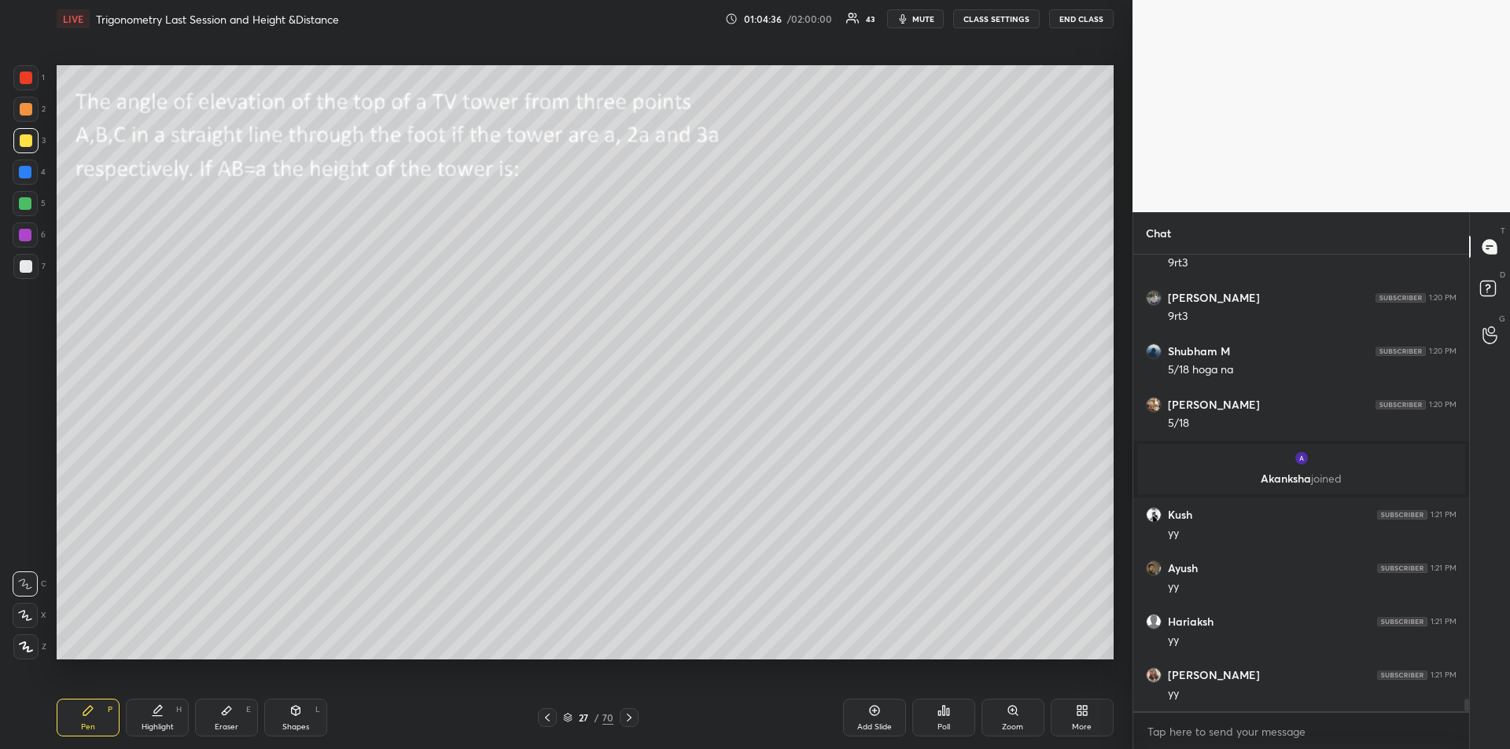
click at [631, 718] on icon at bounding box center [629, 718] width 5 height 8
click at [285, 725] on div "Shapes" at bounding box center [295, 727] width 27 height 8
click at [27, 551] on icon at bounding box center [26, 552] width 13 height 13
click at [294, 718] on div "Shapes L" at bounding box center [295, 718] width 63 height 38
click at [28, 640] on div at bounding box center [25, 647] width 25 height 25
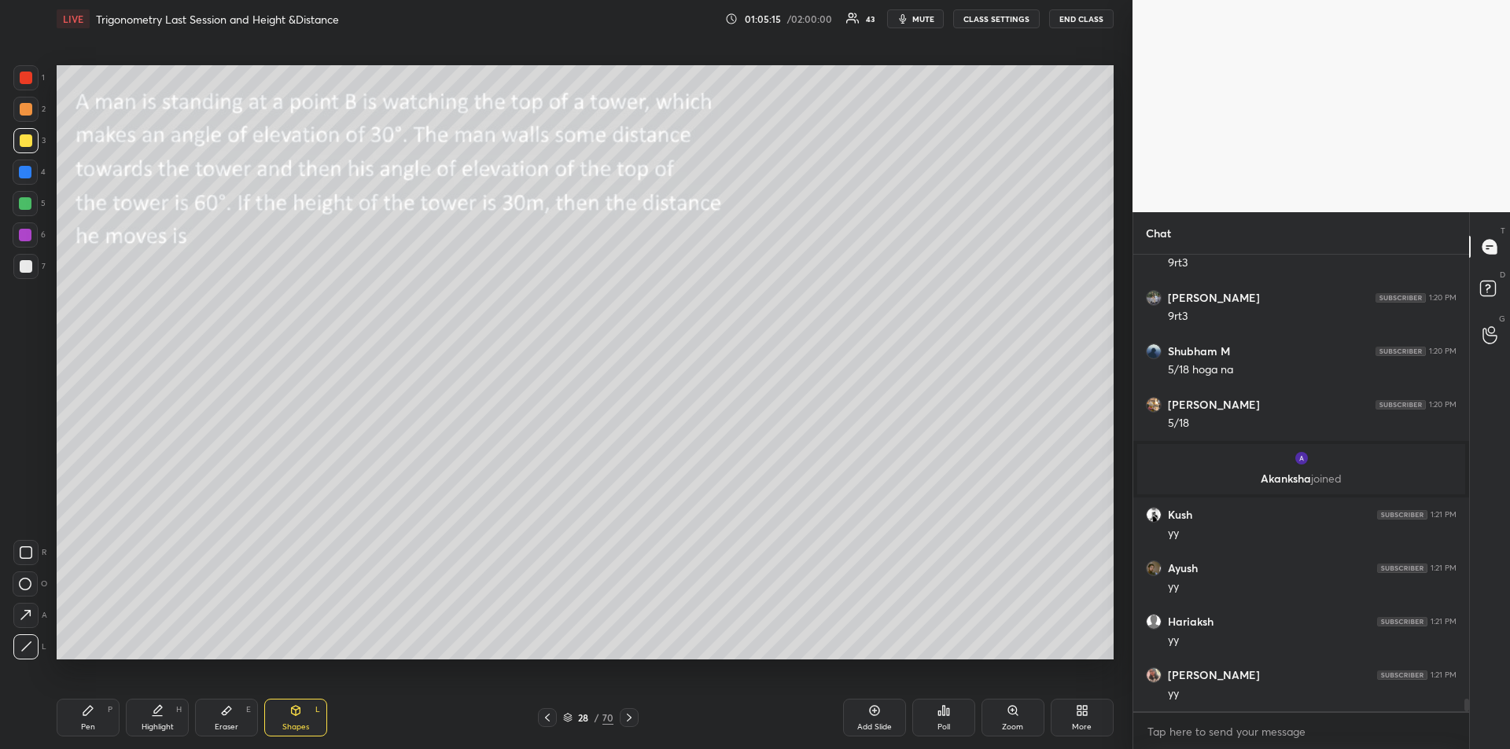
click at [84, 720] on div "Pen P" at bounding box center [88, 718] width 63 height 38
click at [21, 262] on div at bounding box center [26, 266] width 13 height 13
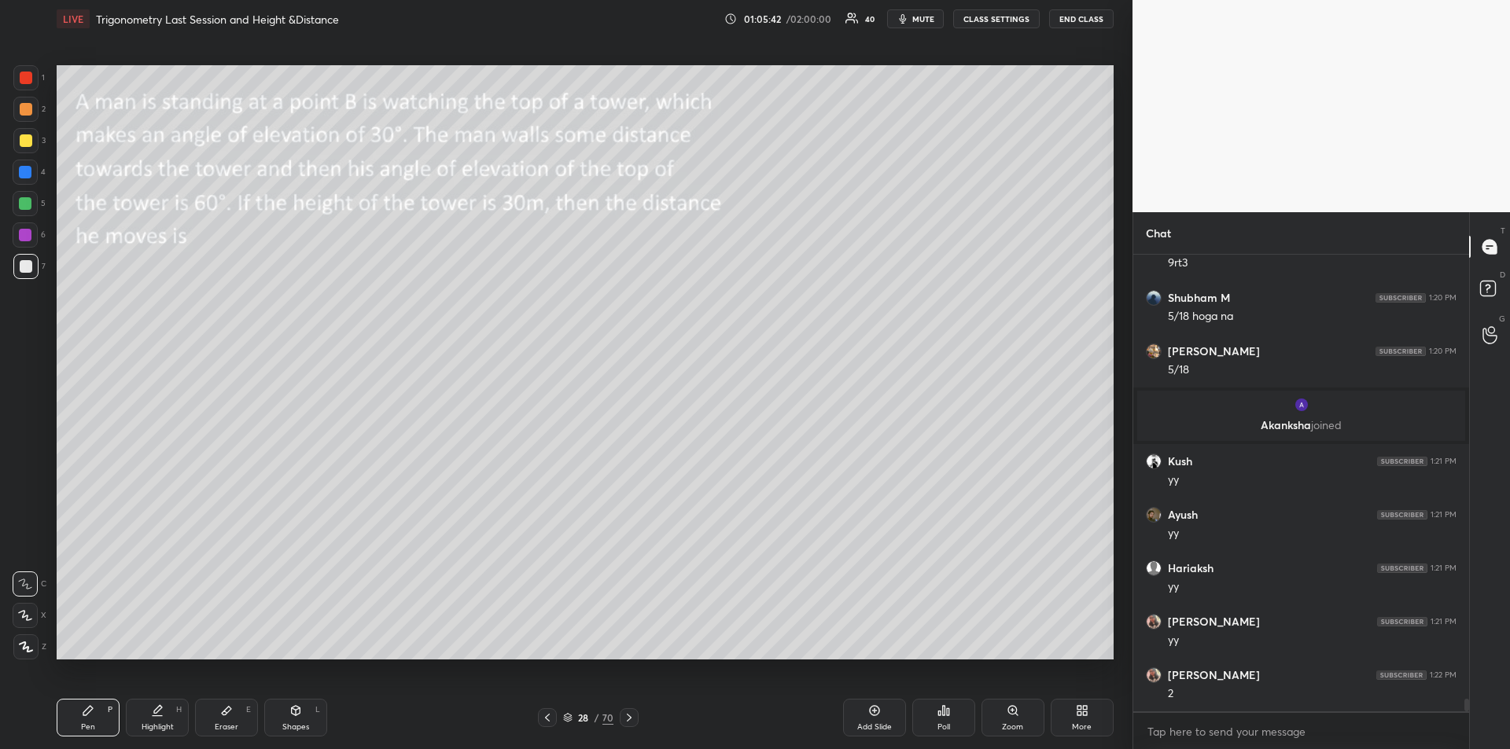
click at [25, 234] on div at bounding box center [25, 235] width 13 height 13
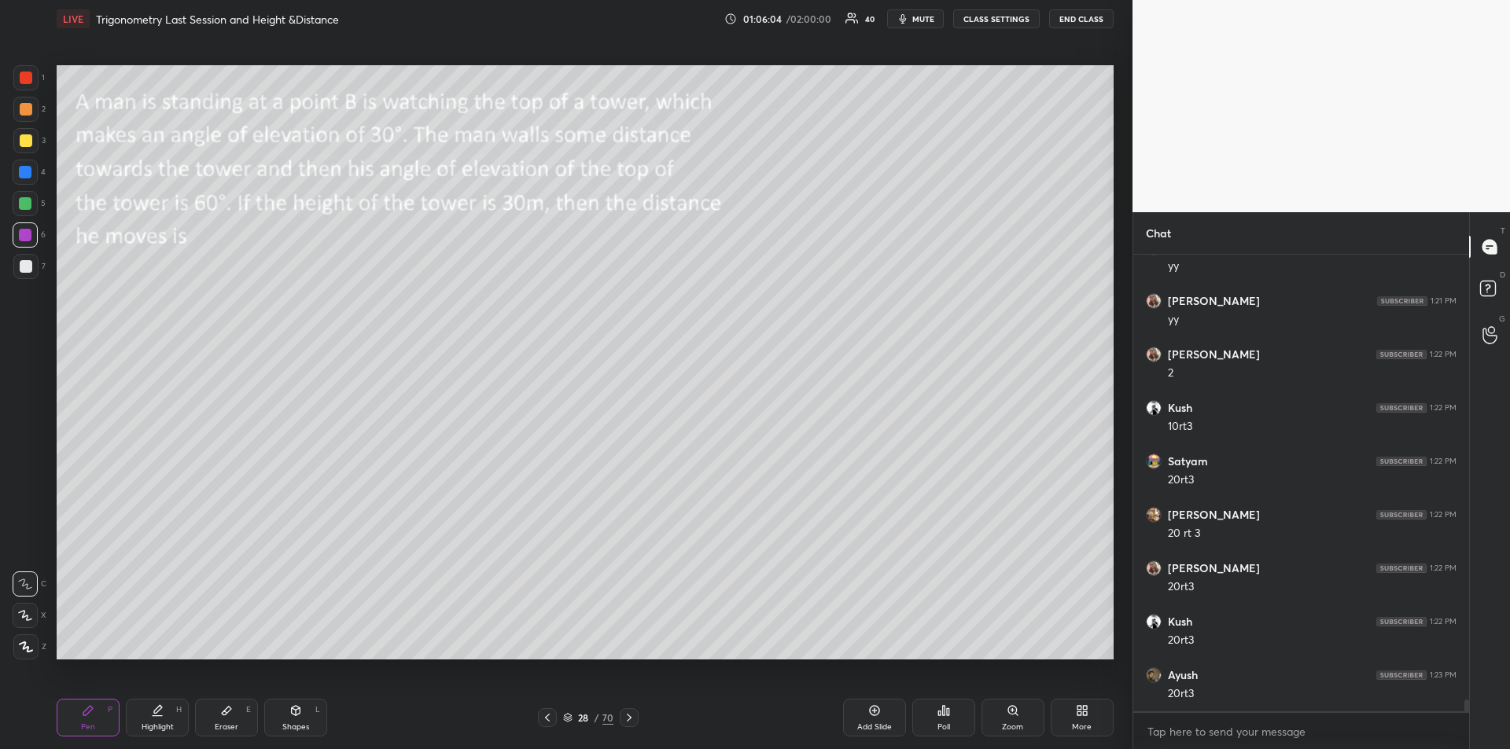
scroll to position [16823, 0]
click at [27, 116] on div at bounding box center [25, 109] width 25 height 25
click at [513, 693] on div "Pen P Highlight H Eraser E Shapes L 28 / 70 Add Slide Poll Zoom More" at bounding box center [585, 717] width 1057 height 63
click at [549, 720] on icon at bounding box center [547, 718] width 13 height 13
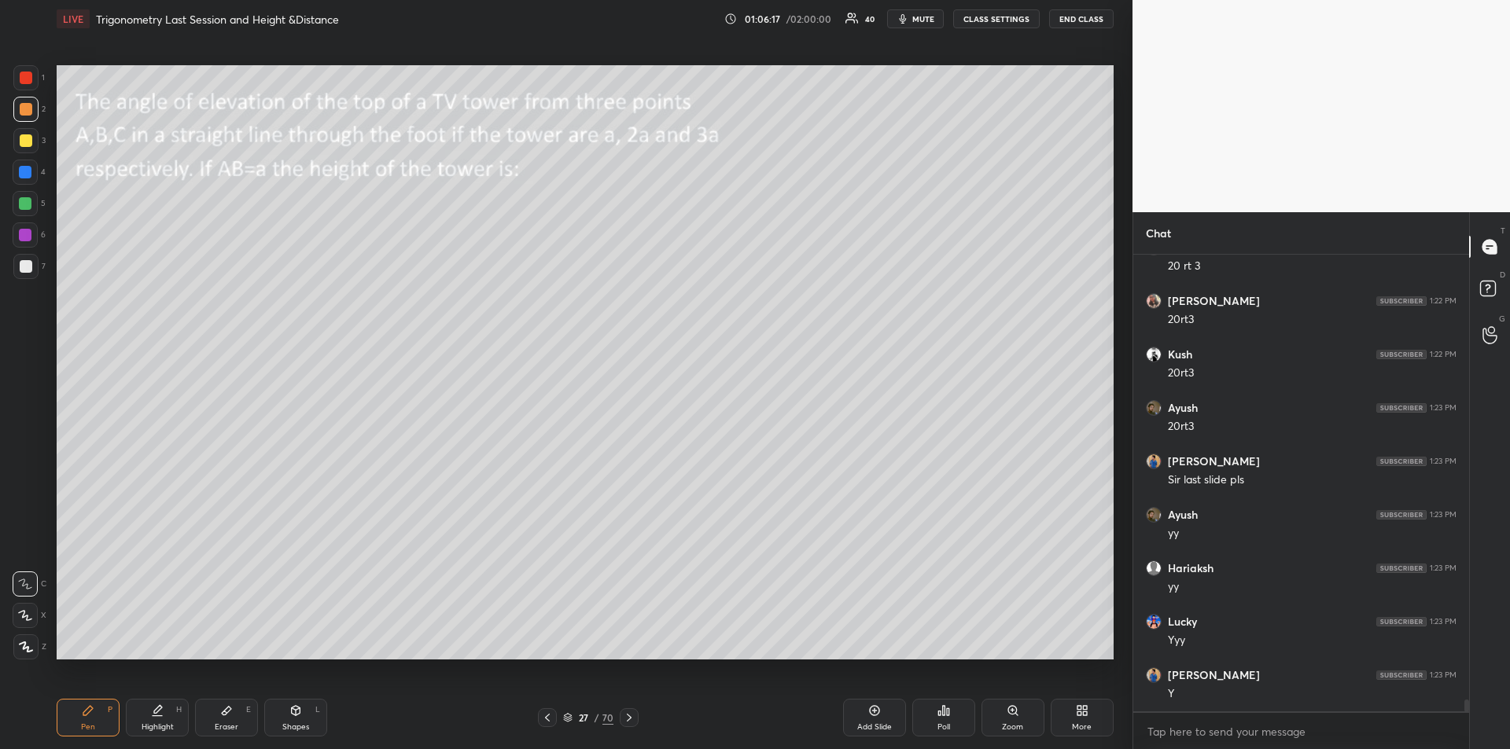
click at [550, 719] on icon at bounding box center [547, 718] width 13 height 13
click at [547, 717] on icon at bounding box center [547, 718] width 13 height 13
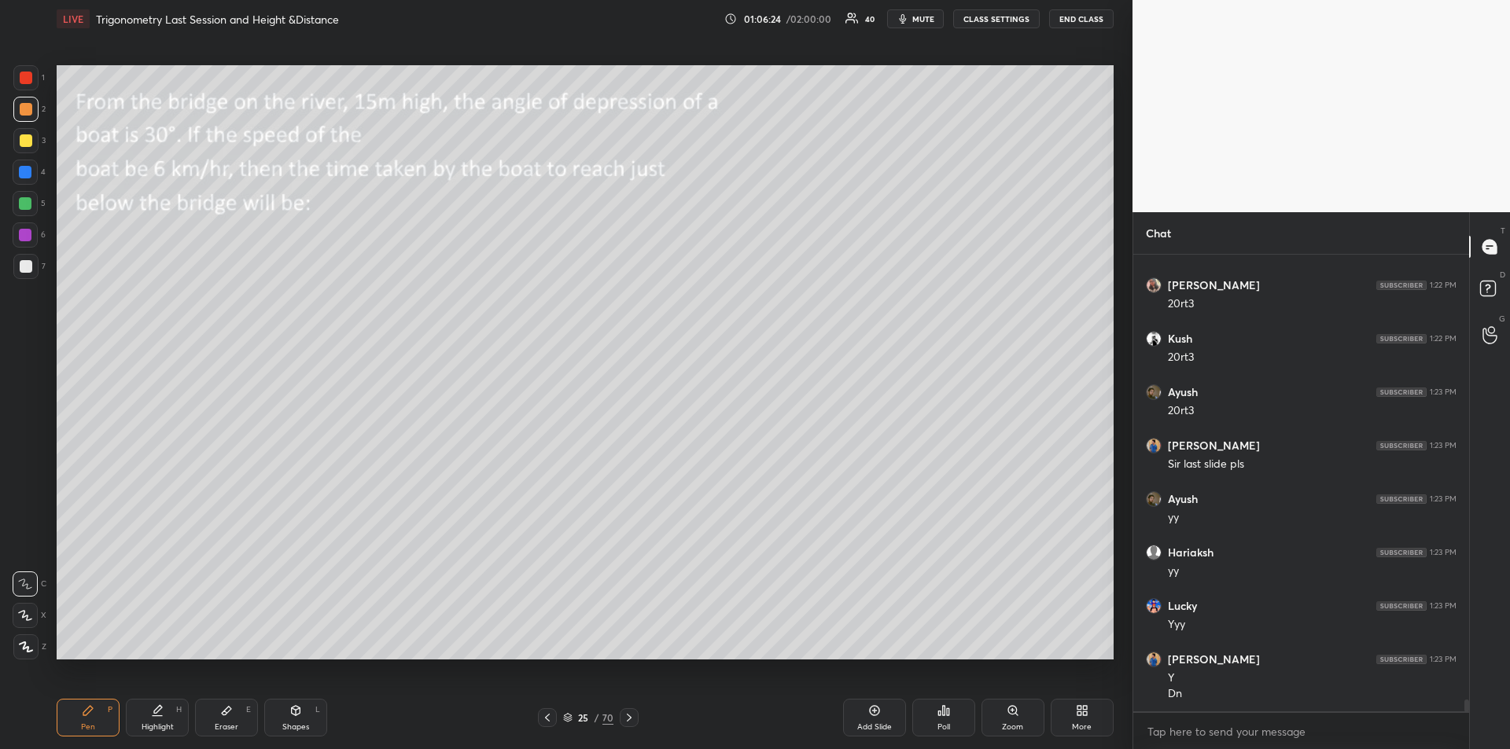
click at [630, 717] on icon at bounding box center [629, 718] width 5 height 8
click at [631, 719] on icon at bounding box center [629, 718] width 13 height 13
click at [631, 718] on icon at bounding box center [629, 718] width 13 height 13
click at [631, 717] on icon at bounding box center [629, 718] width 13 height 13
click at [629, 717] on icon at bounding box center [629, 718] width 13 height 13
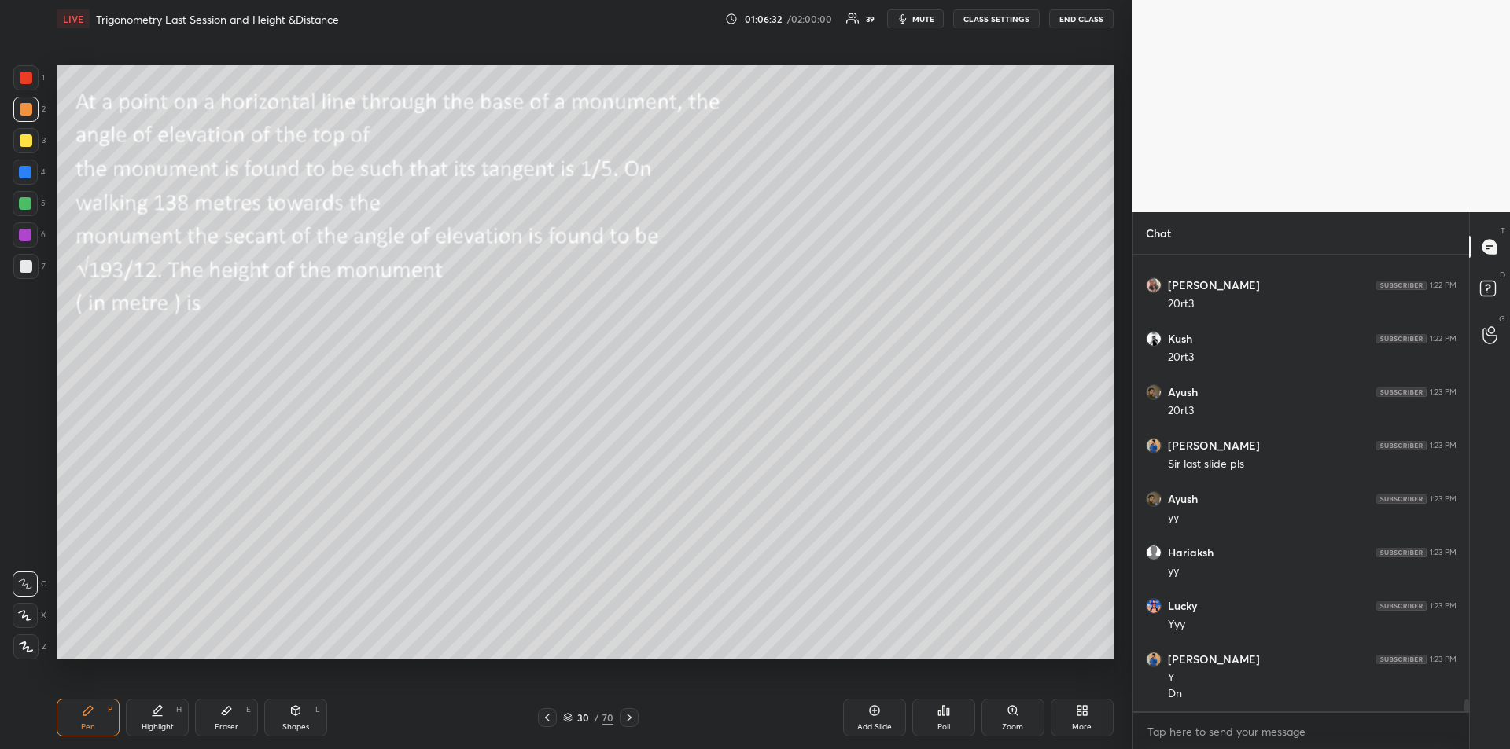
click at [299, 725] on div "Shapes" at bounding box center [295, 727] width 27 height 8
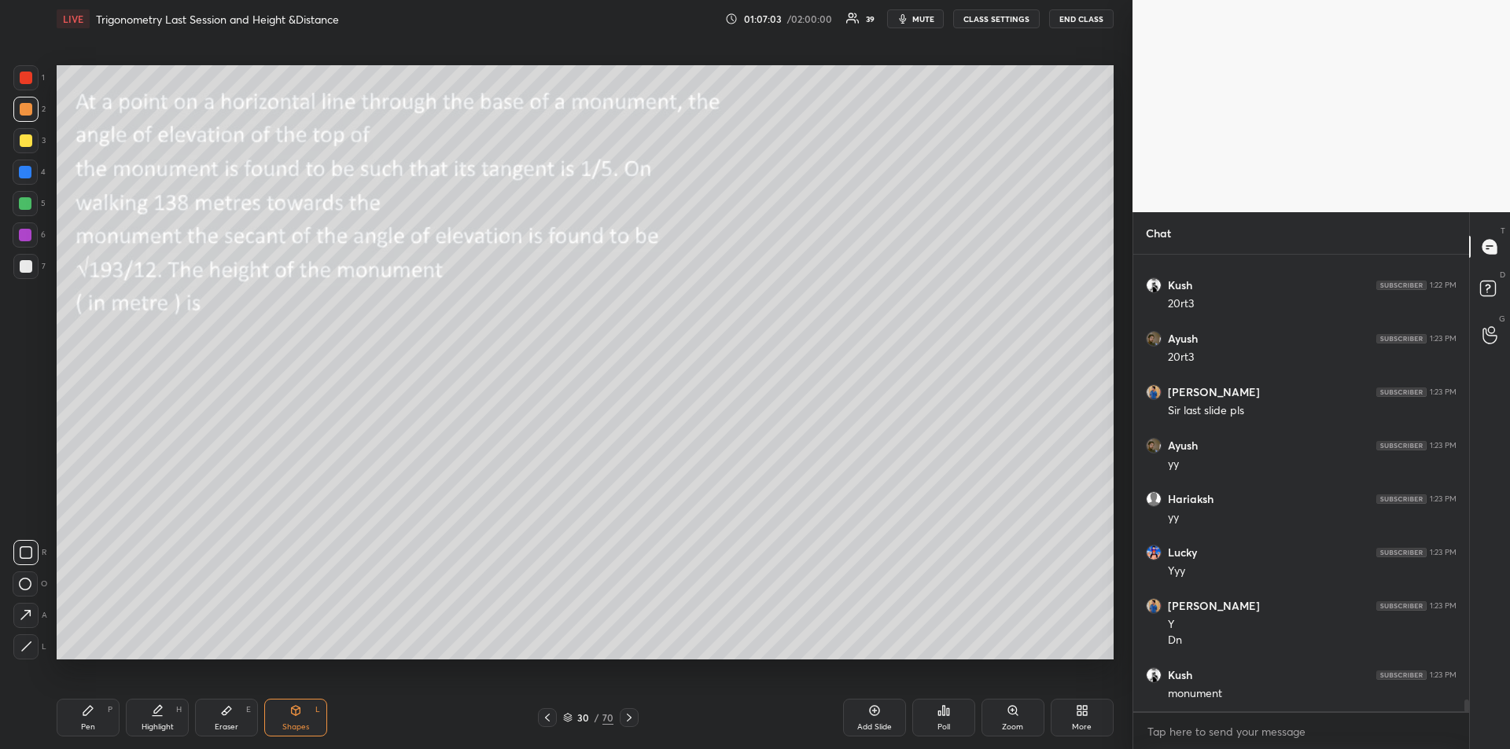
click at [28, 175] on div at bounding box center [25, 172] width 13 height 13
click at [90, 709] on icon at bounding box center [87, 710] width 9 height 9
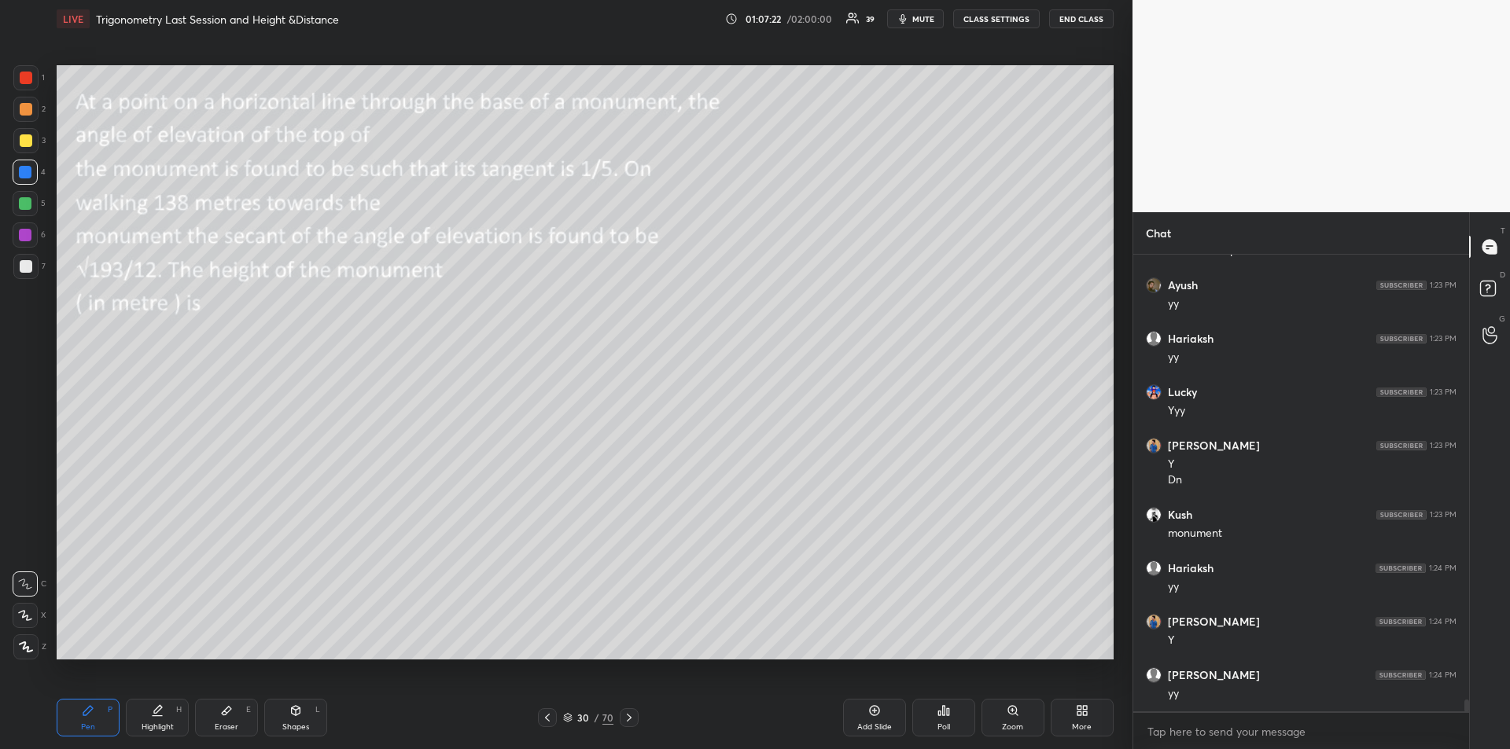
scroll to position [17320, 0]
click at [227, 717] on div "Eraser E" at bounding box center [226, 718] width 63 height 38
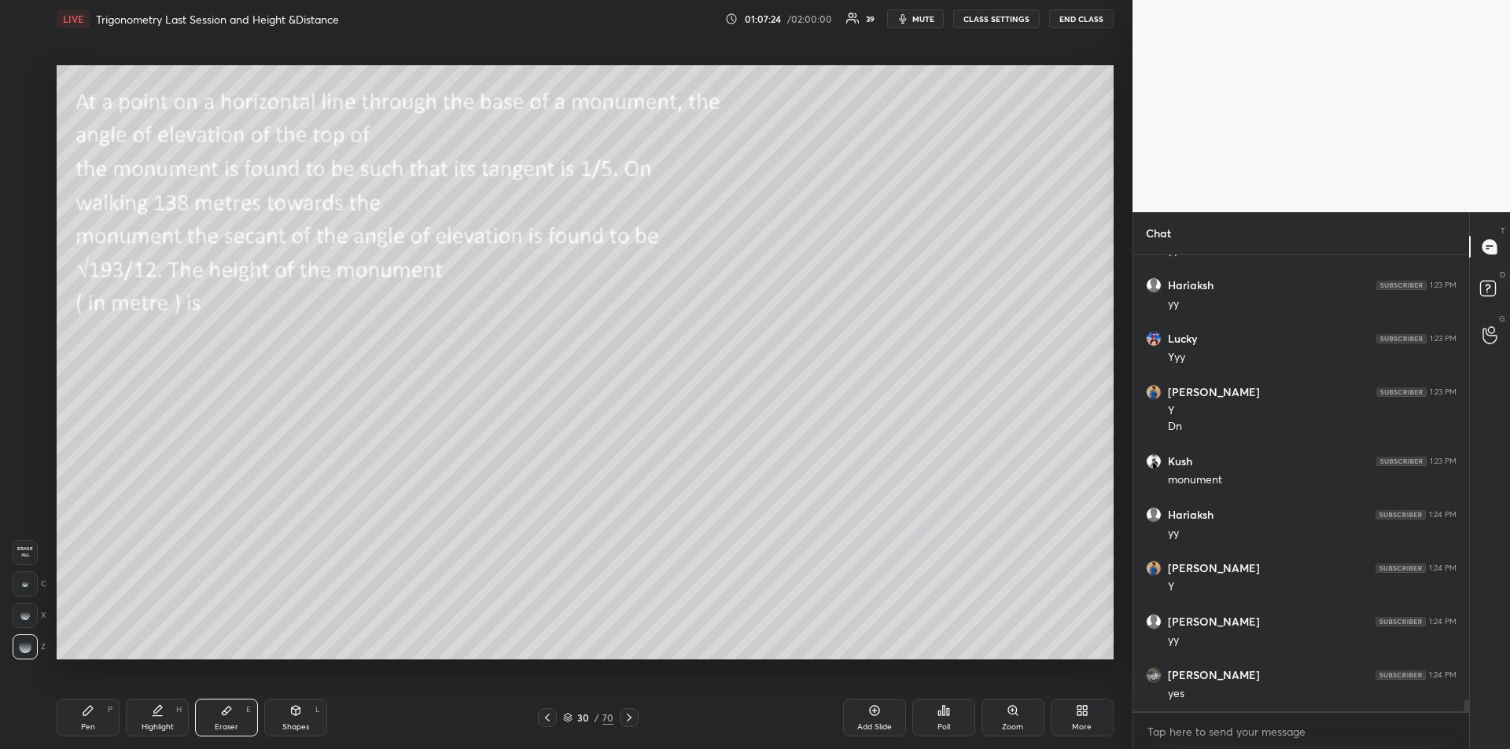
click at [99, 717] on div "Pen P" at bounding box center [88, 718] width 63 height 38
click at [300, 713] on icon at bounding box center [295, 711] width 13 height 13
click at [96, 716] on div "Pen P" at bounding box center [88, 718] width 63 height 38
click at [314, 719] on div "Shapes L" at bounding box center [295, 718] width 63 height 38
click at [30, 645] on icon at bounding box center [26, 647] width 12 height 12
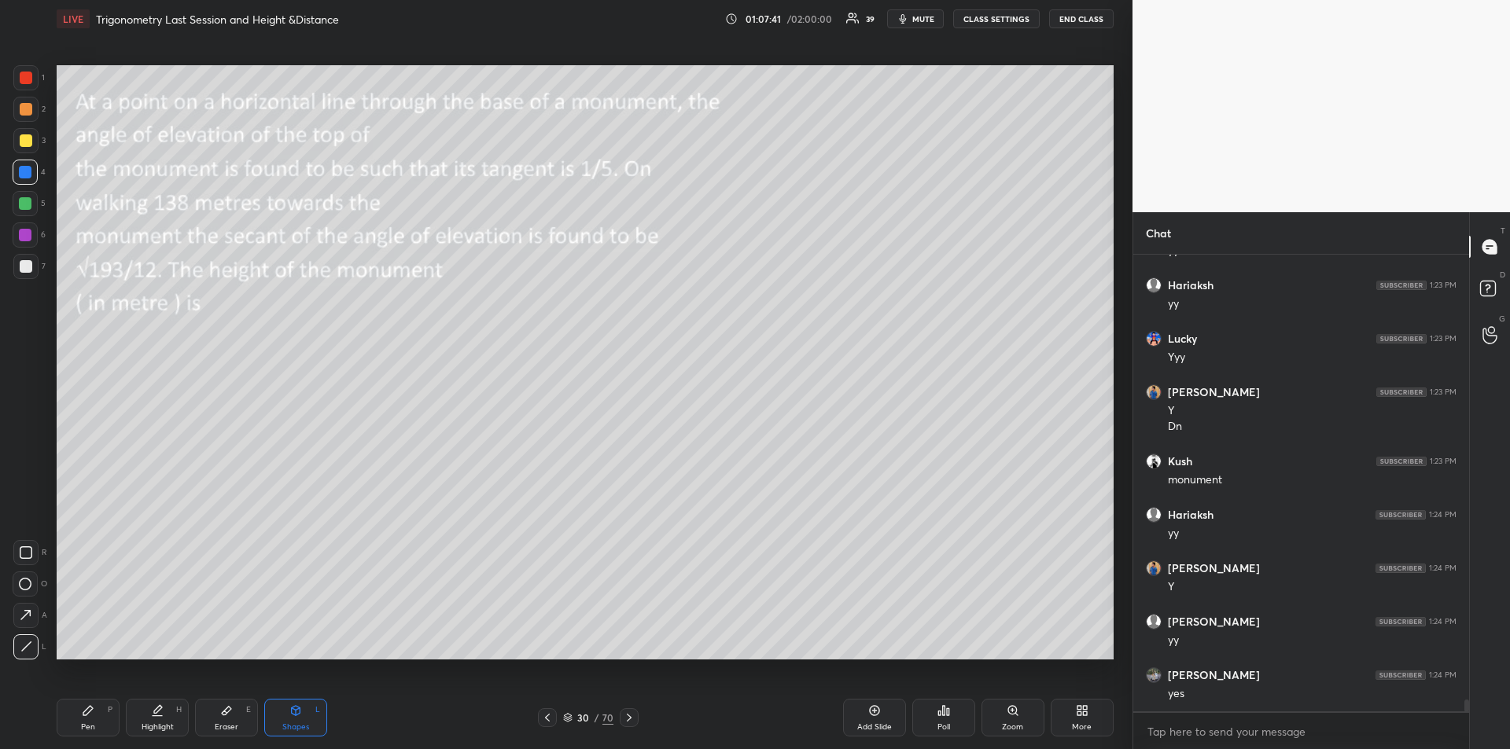
click at [76, 720] on div "Pen P" at bounding box center [88, 718] width 63 height 38
click at [295, 713] on icon at bounding box center [296, 710] width 9 height 9
click at [24, 644] on icon at bounding box center [26, 647] width 12 height 12
click at [98, 716] on div "Pen P" at bounding box center [88, 718] width 63 height 38
click at [26, 272] on div at bounding box center [26, 266] width 13 height 13
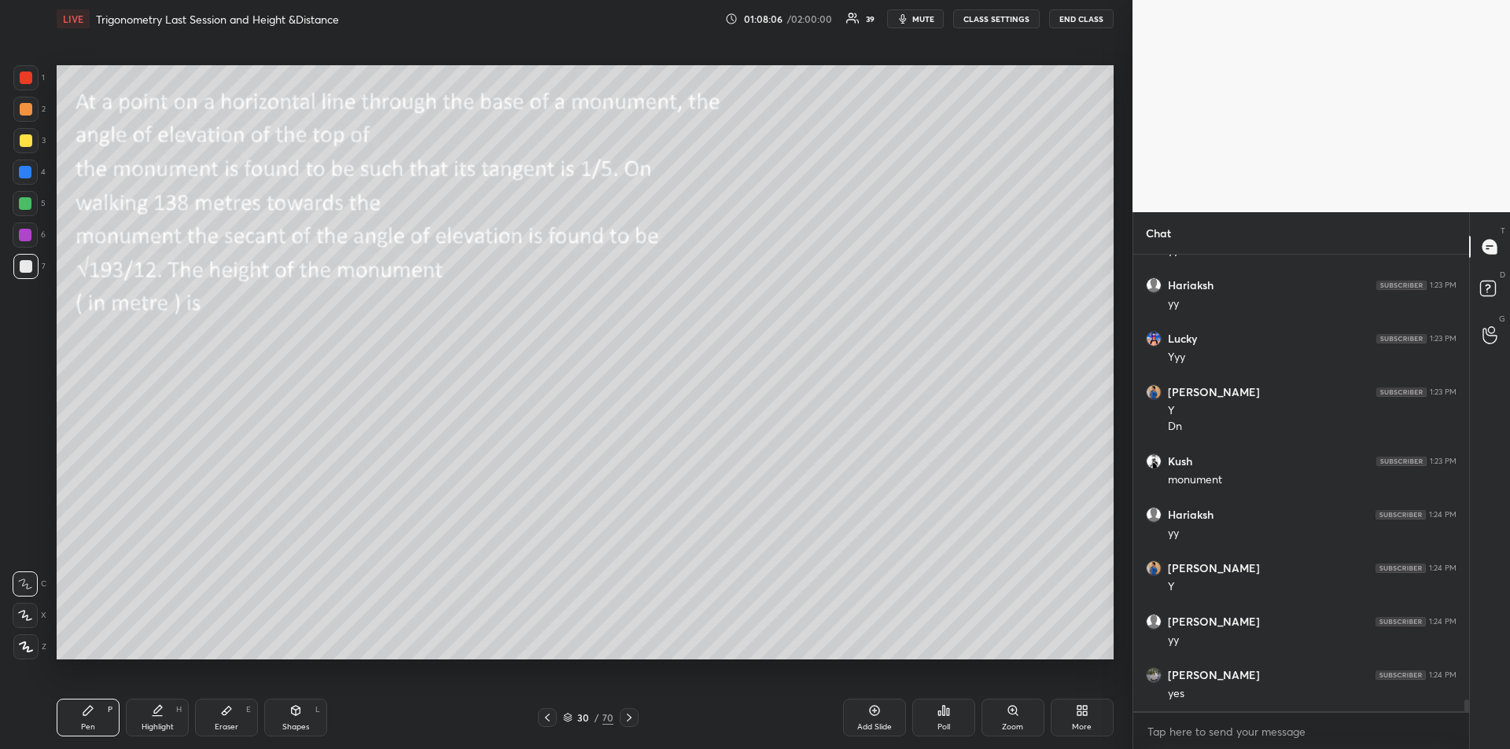
scroll to position [17377, 0]
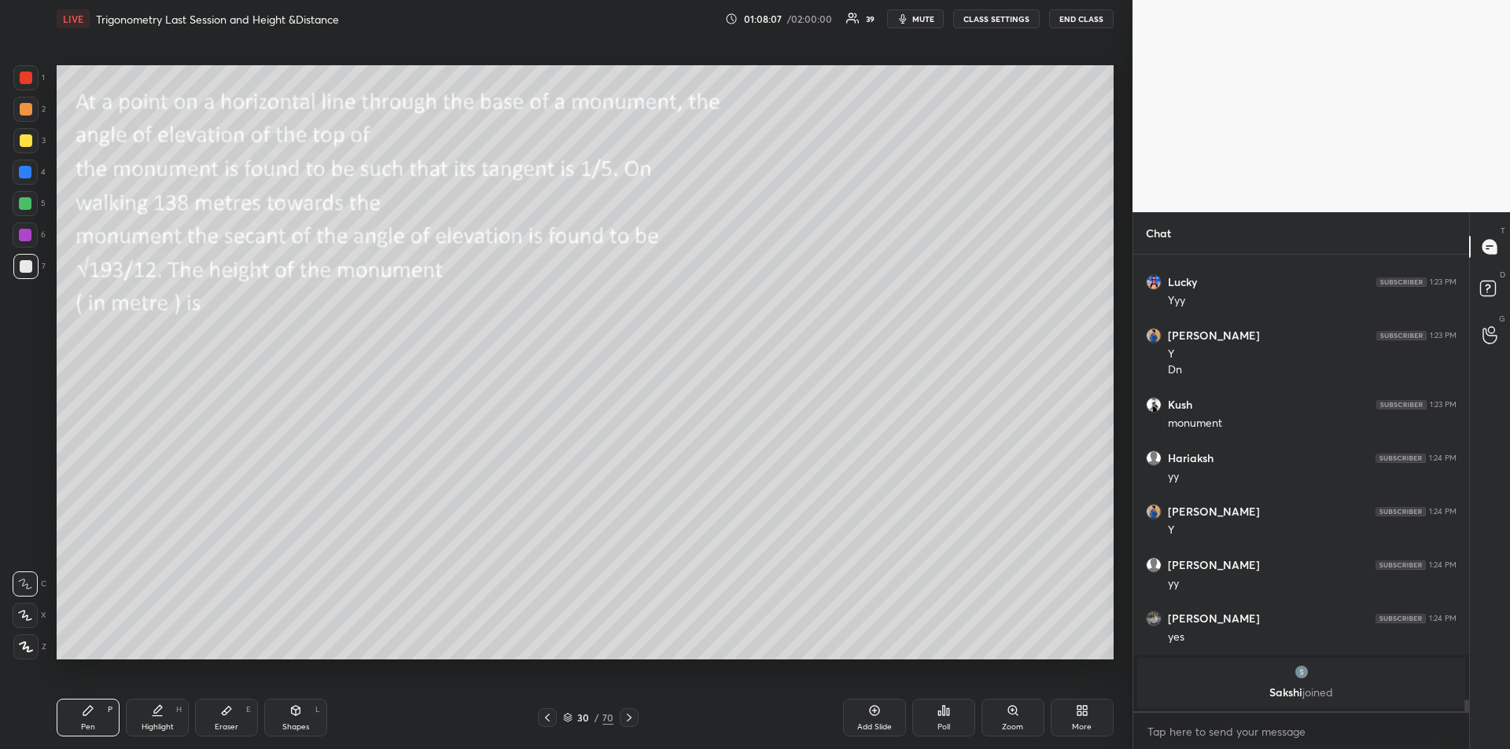
click at [297, 720] on div "Shapes L" at bounding box center [295, 718] width 63 height 38
click at [24, 615] on icon at bounding box center [25, 615] width 17 height 17
click at [79, 724] on div "Pen P" at bounding box center [88, 718] width 63 height 38
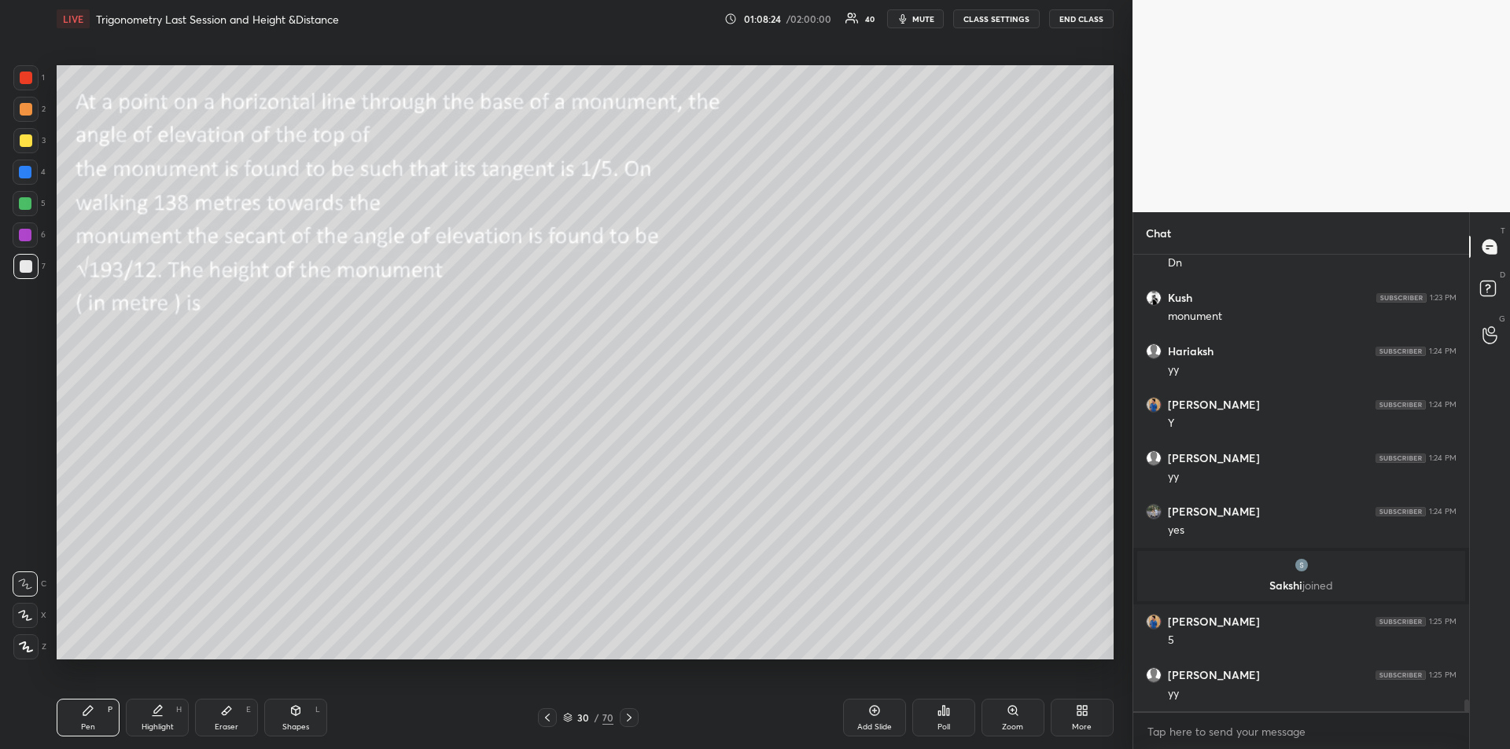
scroll to position [17186, 0]
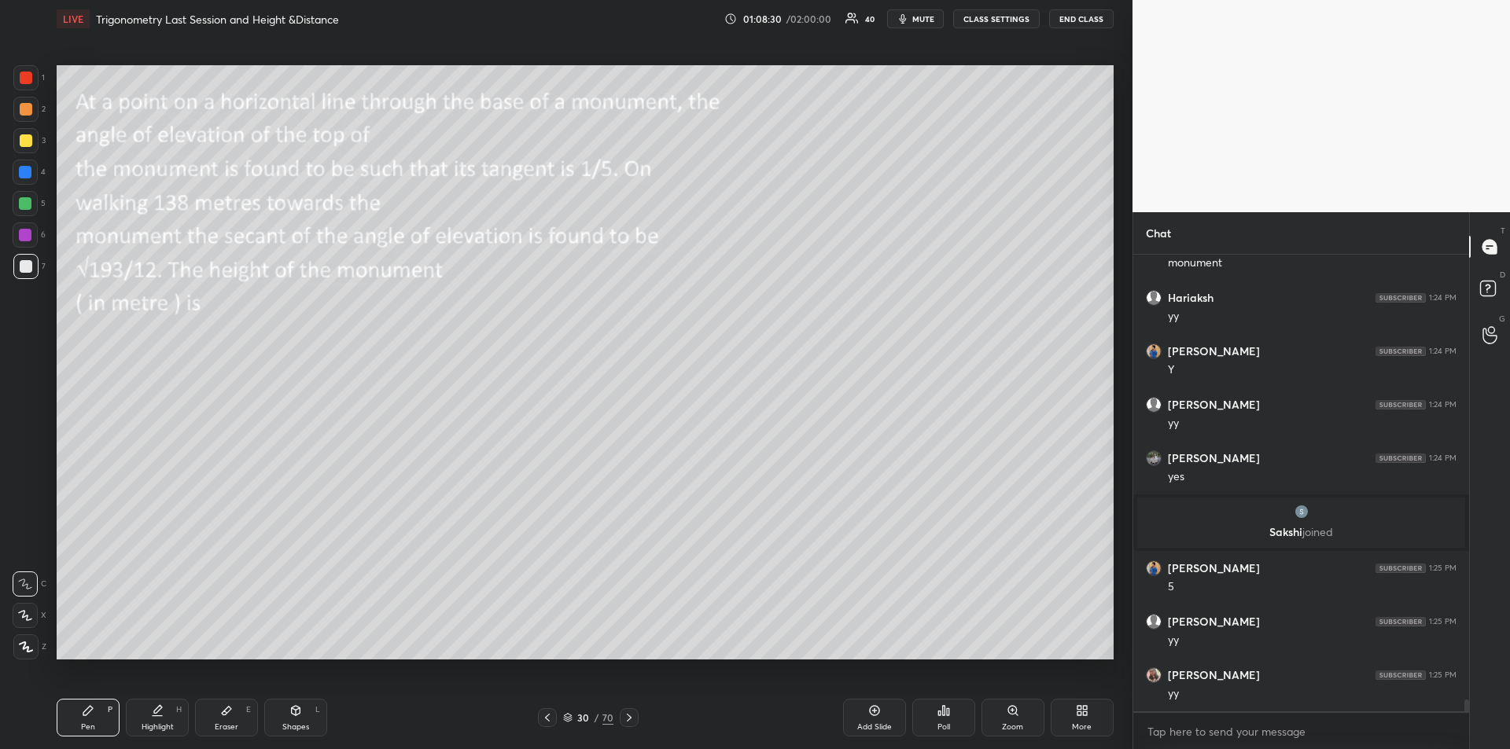
click at [289, 721] on div "Shapes L" at bounding box center [295, 718] width 63 height 38
click at [24, 641] on icon at bounding box center [26, 647] width 12 height 12
click at [80, 726] on div "Pen P" at bounding box center [88, 718] width 63 height 38
click at [24, 233] on div at bounding box center [25, 235] width 13 height 13
click at [231, 716] on icon at bounding box center [226, 711] width 13 height 13
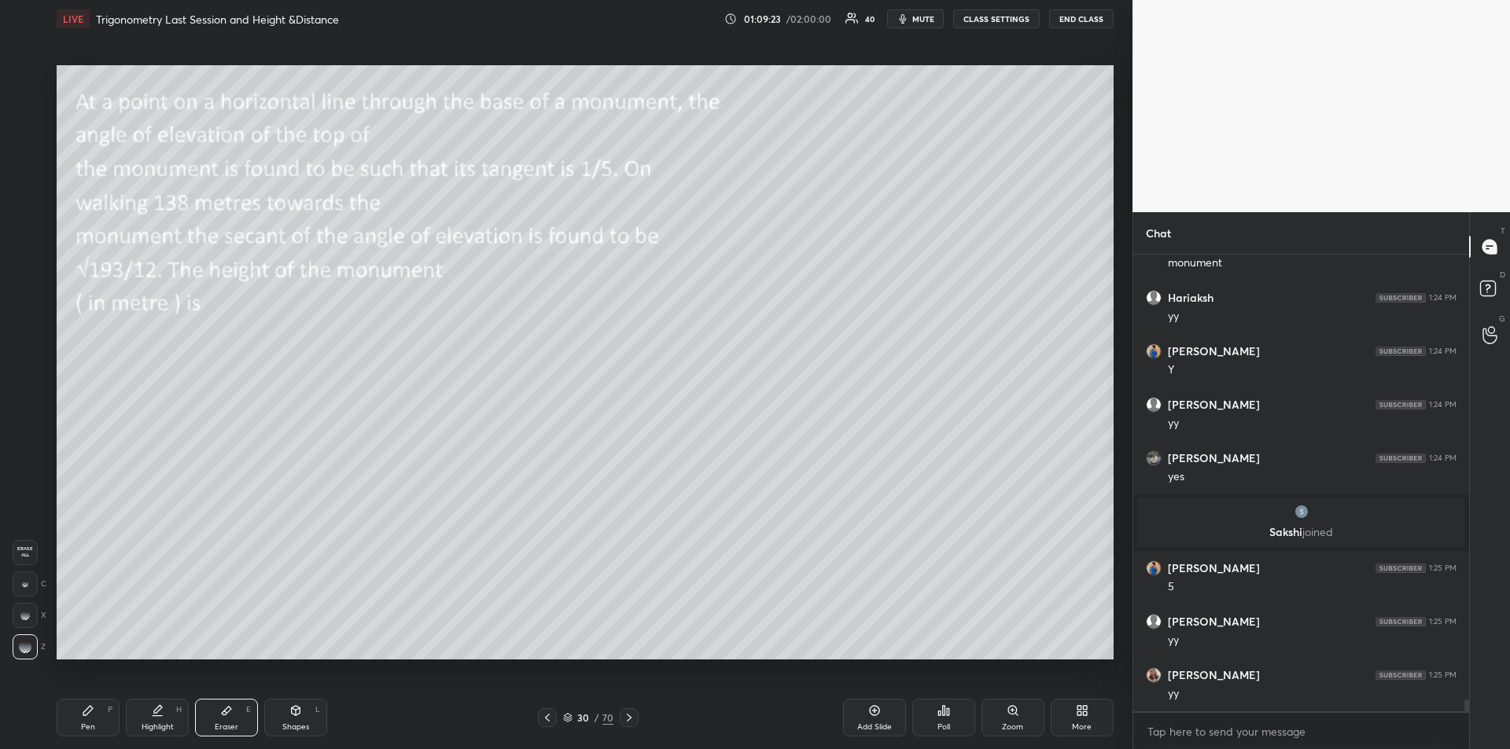
click at [94, 715] on icon at bounding box center [88, 711] width 13 height 13
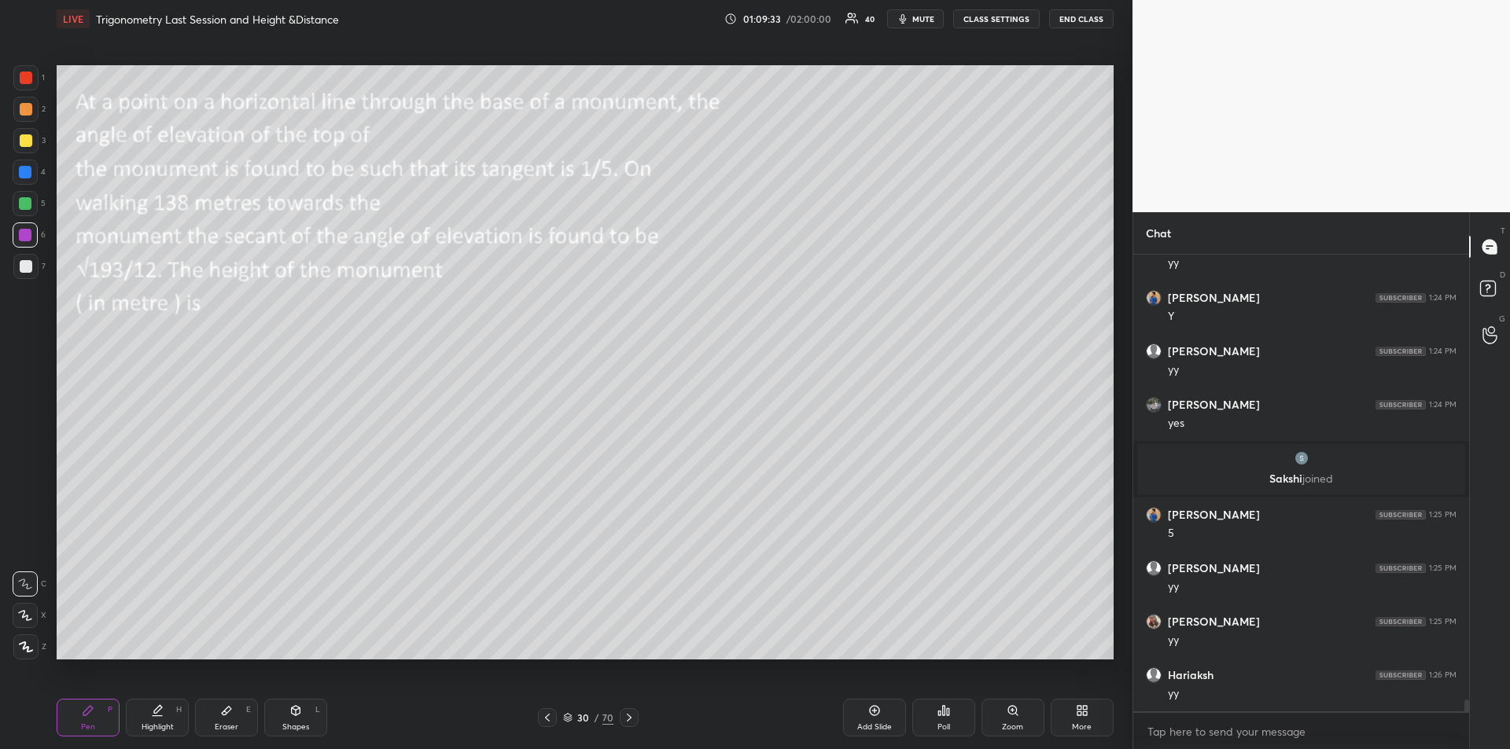
click at [26, 142] on div at bounding box center [26, 140] width 13 height 13
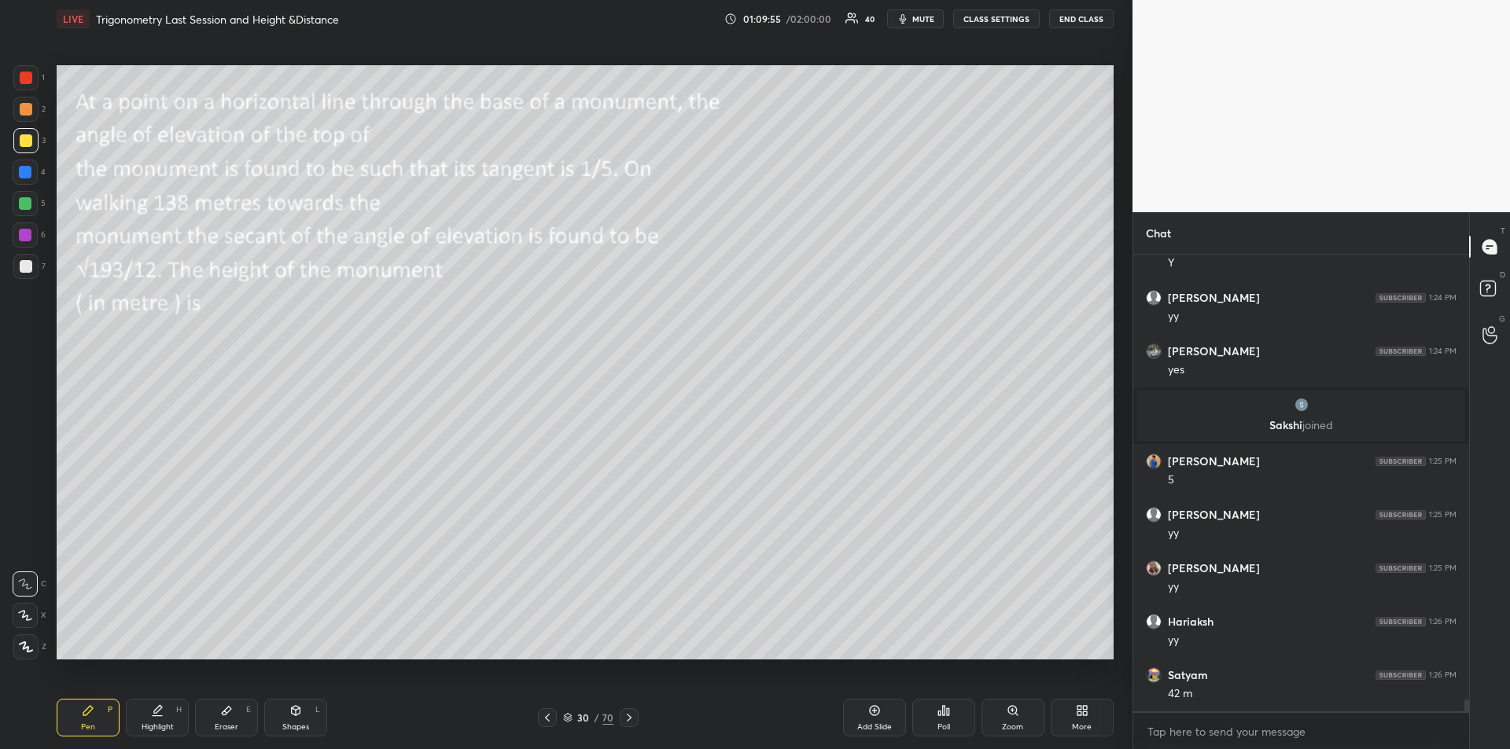
click at [23, 202] on div at bounding box center [25, 203] width 13 height 13
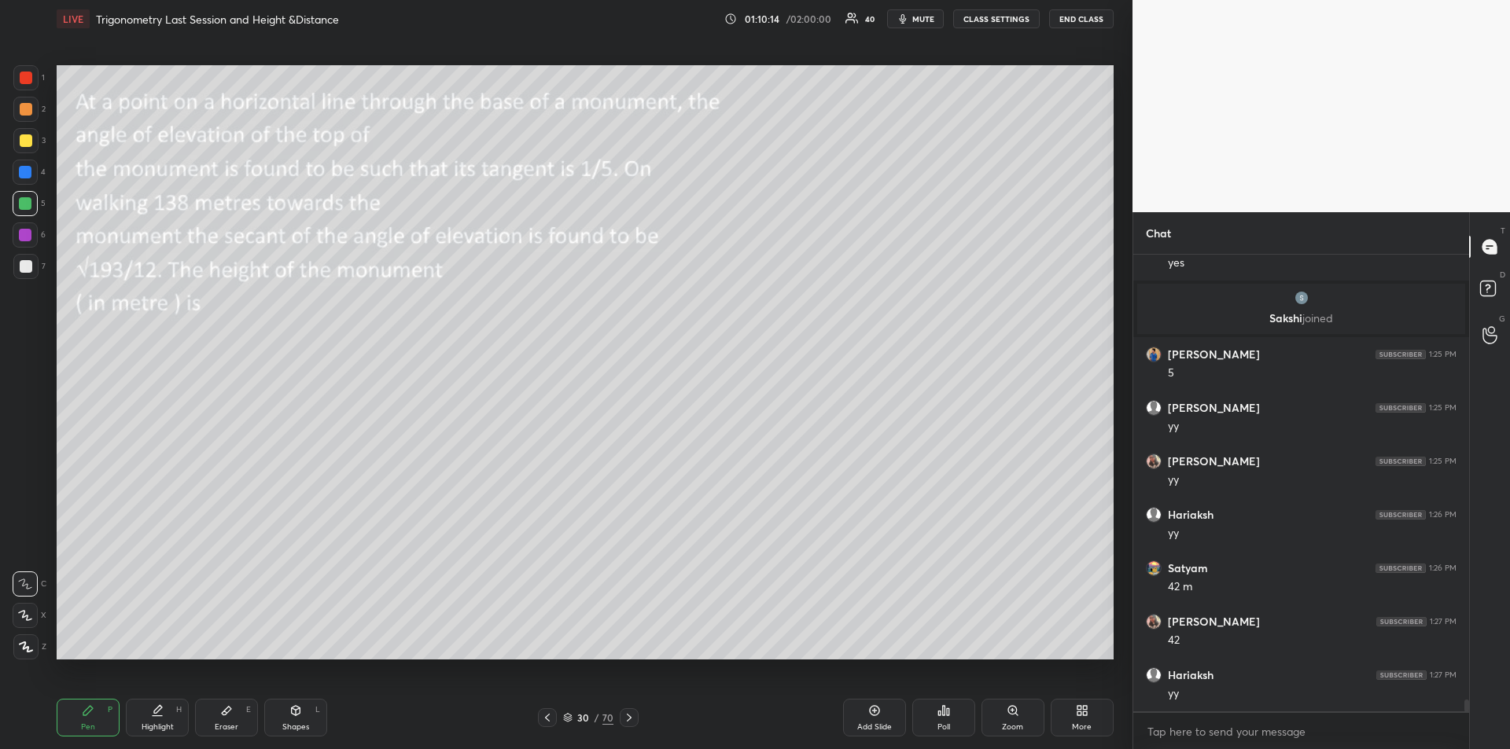
scroll to position [17454, 0]
click at [25, 137] on div at bounding box center [26, 140] width 13 height 13
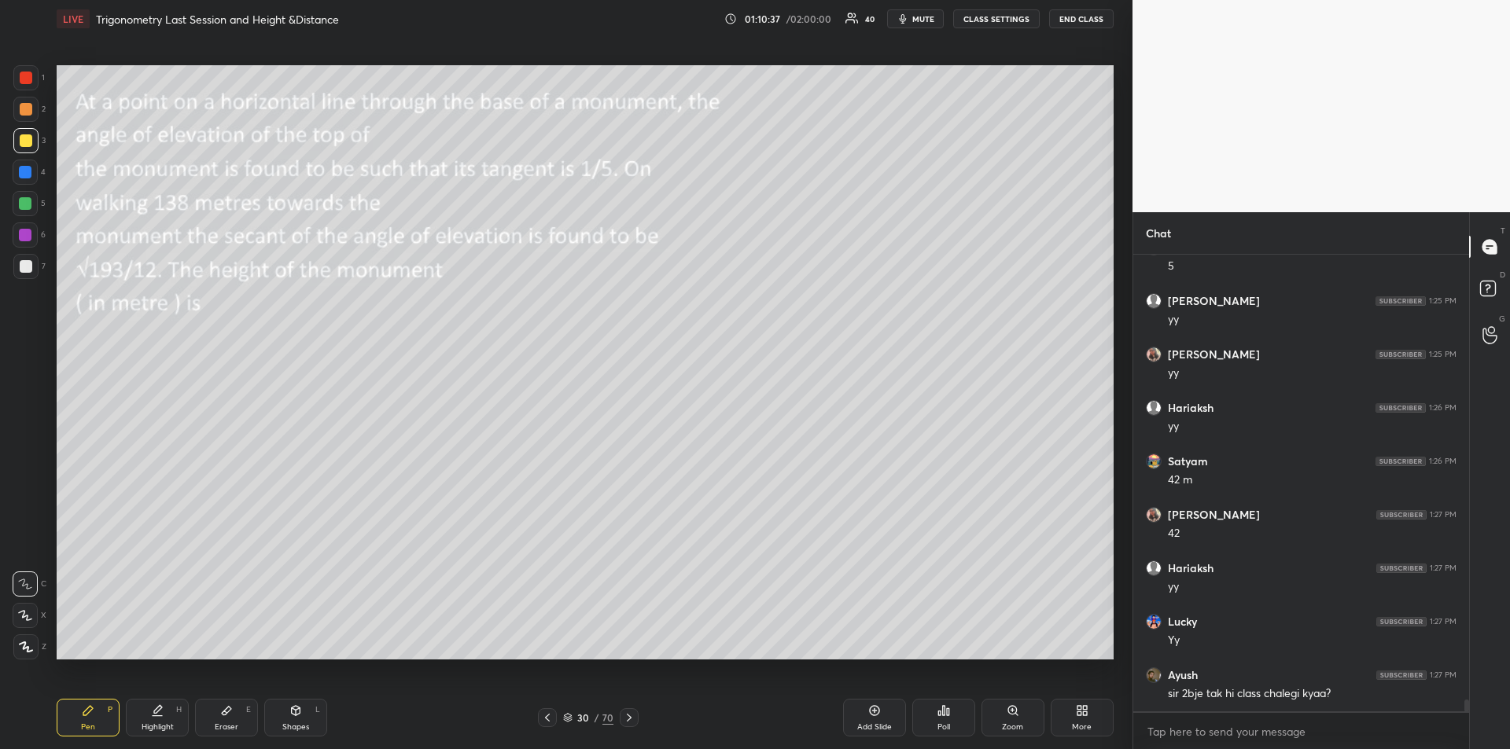
click at [631, 723] on icon at bounding box center [629, 718] width 13 height 13
click at [546, 721] on icon at bounding box center [547, 718] width 13 height 13
click at [629, 719] on icon at bounding box center [629, 718] width 5 height 8
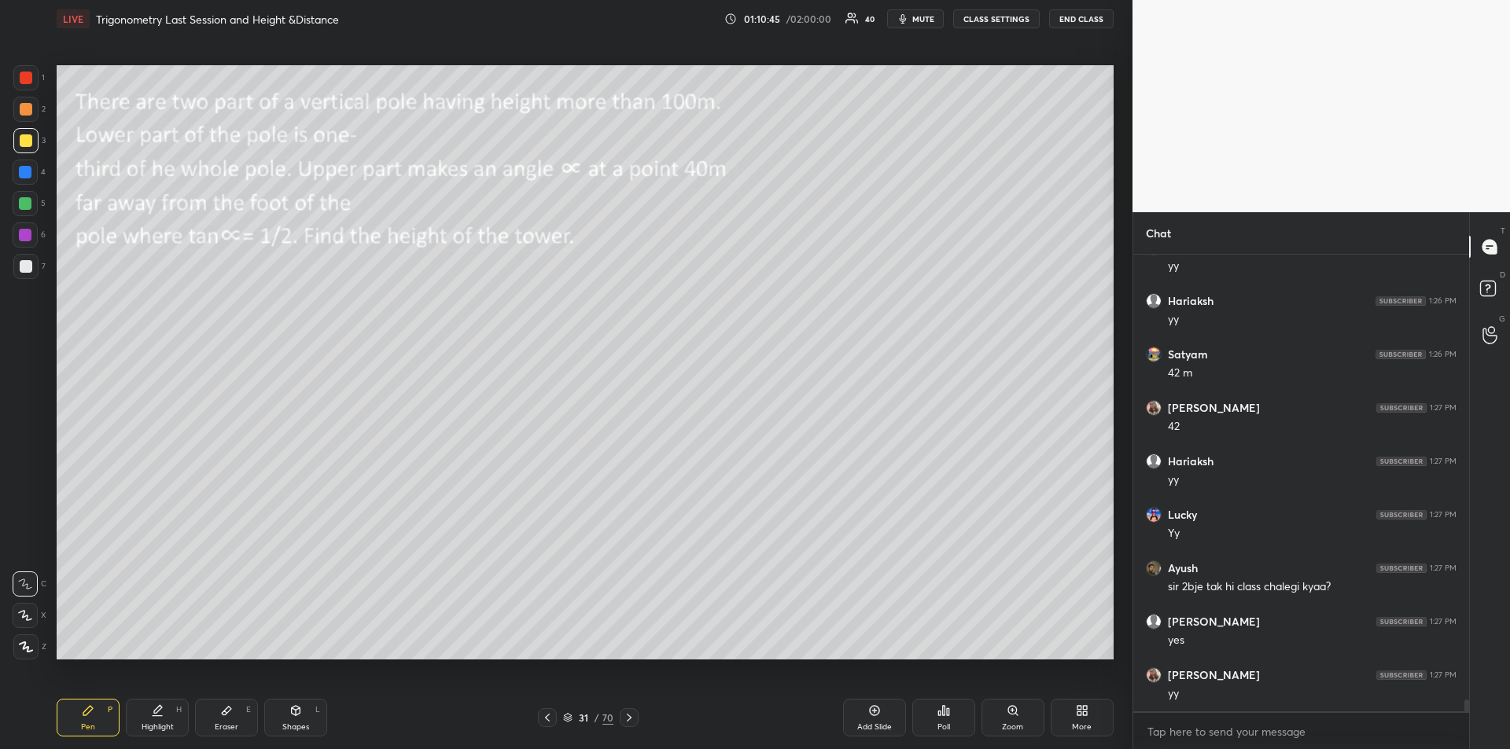
scroll to position [17667, 0]
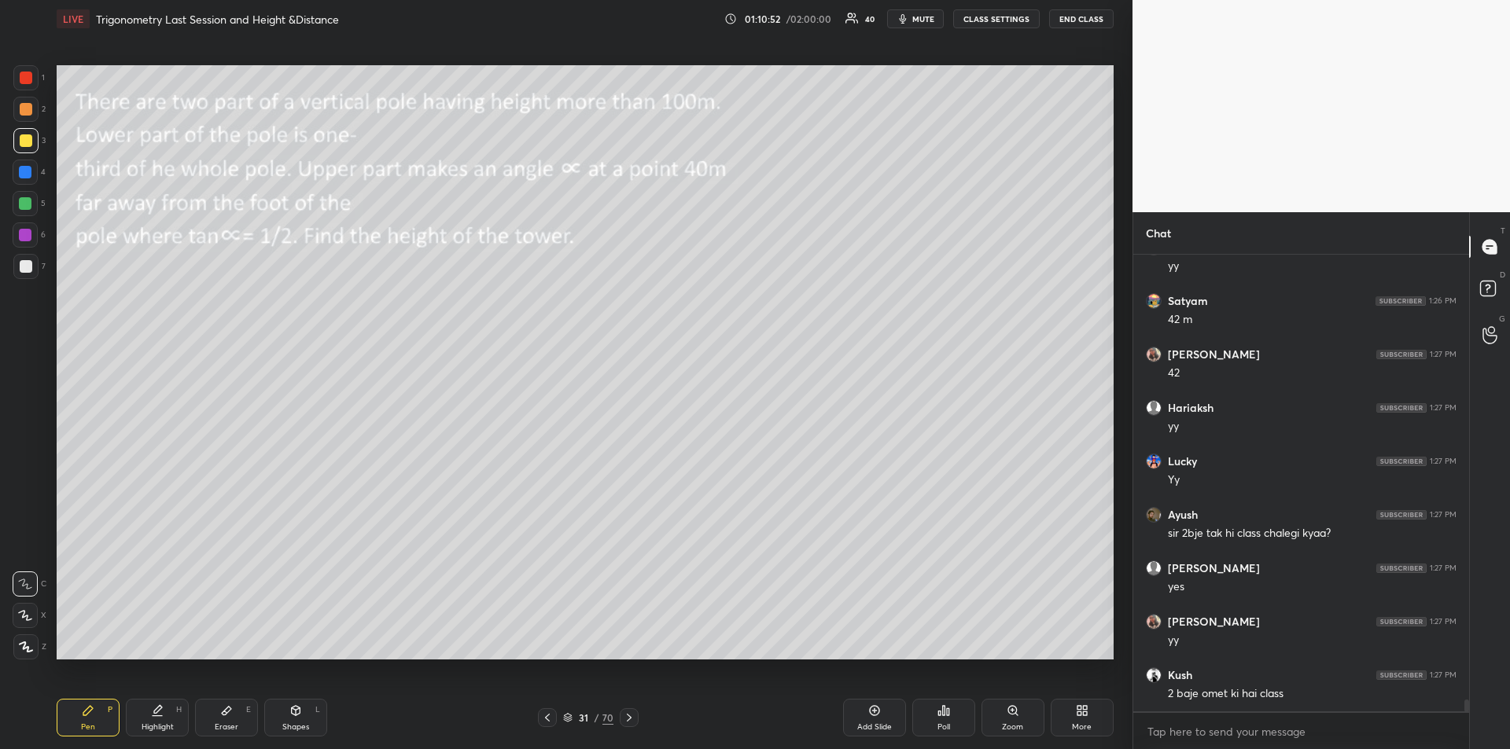
click at [629, 721] on icon at bounding box center [629, 718] width 13 height 13
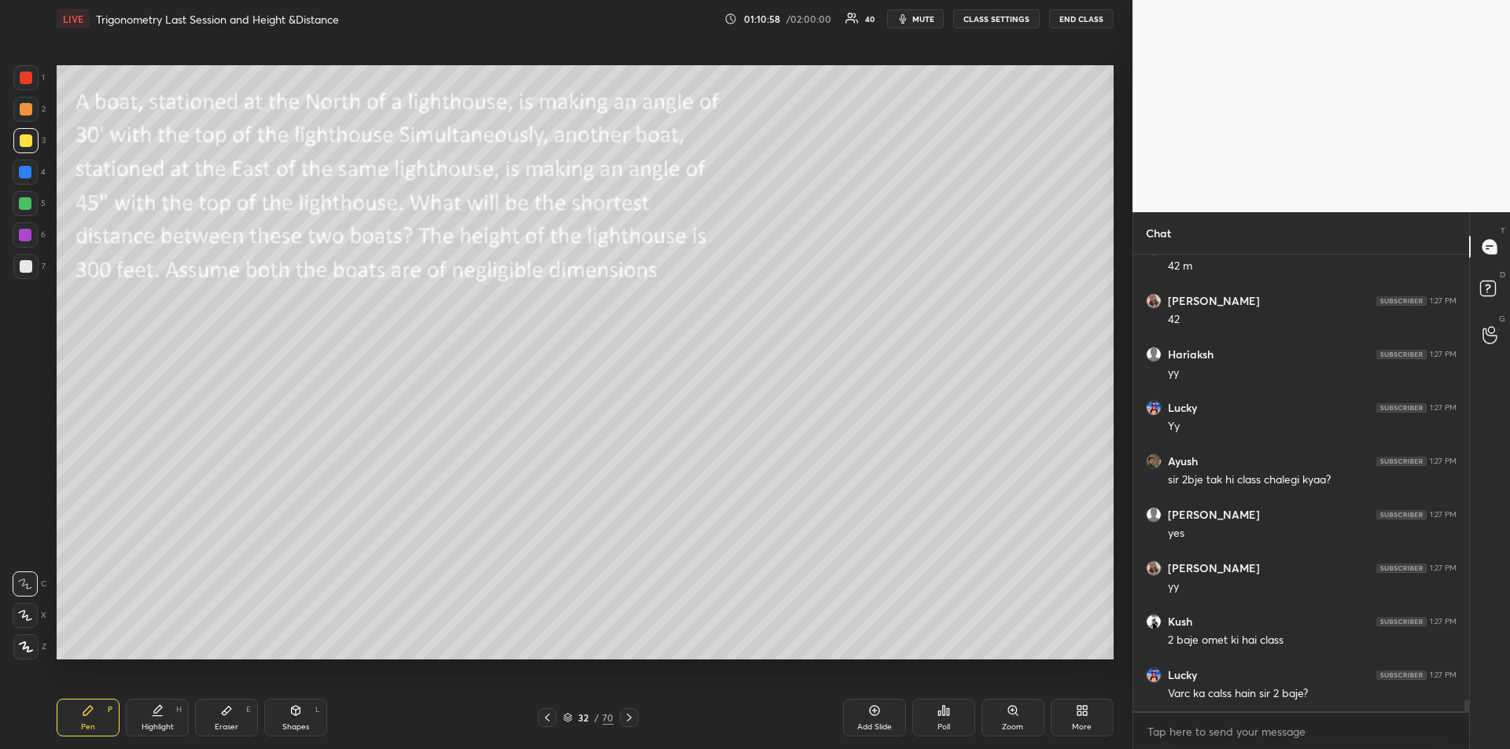
click at [632, 717] on icon at bounding box center [629, 718] width 13 height 13
click at [631, 718] on icon at bounding box center [629, 718] width 5 height 8
click at [630, 718] on icon at bounding box center [629, 718] width 13 height 13
click at [547, 719] on icon at bounding box center [547, 718] width 13 height 13
click at [547, 718] on icon at bounding box center [547, 718] width 13 height 13
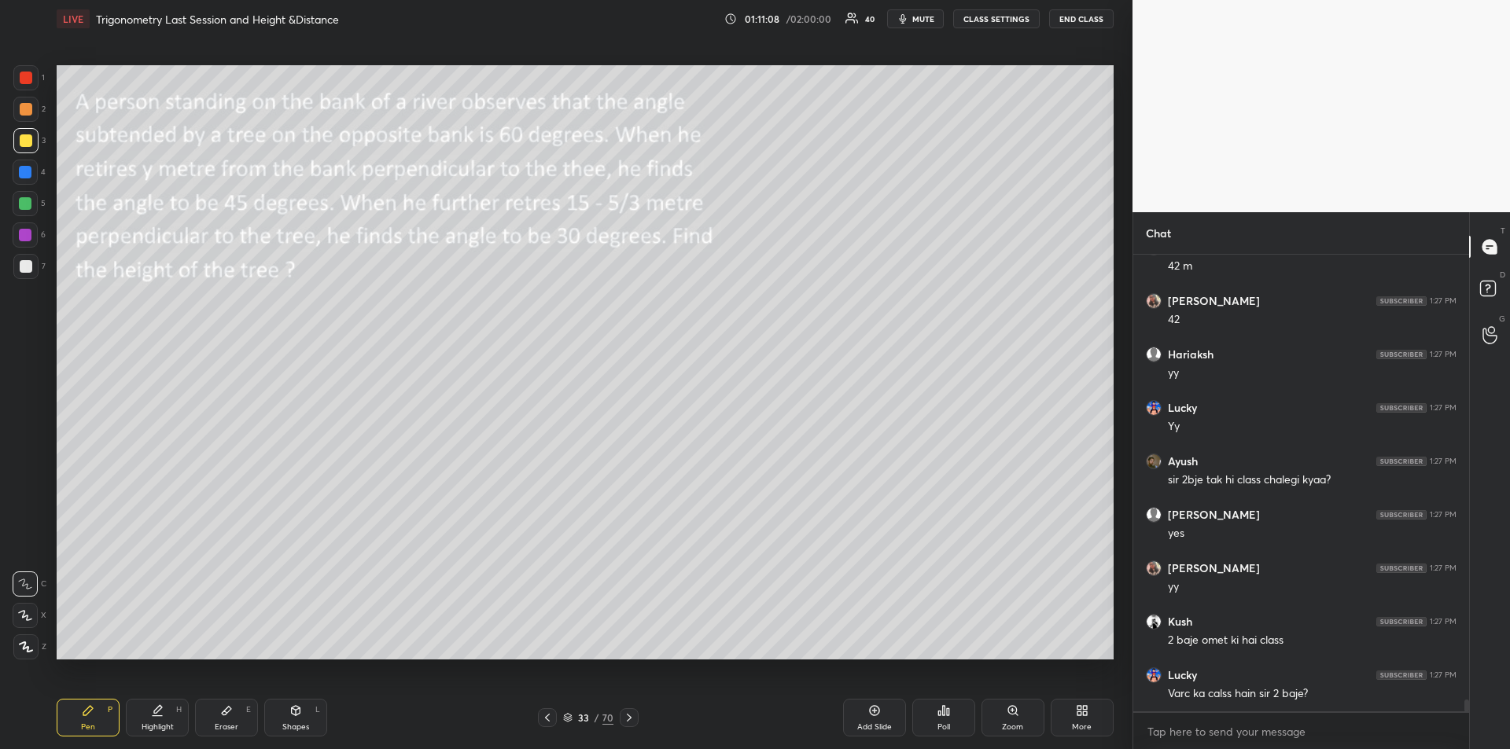
click at [548, 718] on icon at bounding box center [547, 718] width 13 height 13
click at [546, 715] on icon at bounding box center [547, 718] width 13 height 13
click at [546, 714] on icon at bounding box center [547, 718] width 13 height 13
click at [546, 712] on icon at bounding box center [547, 718] width 13 height 13
click at [547, 714] on icon at bounding box center [547, 718] width 13 height 13
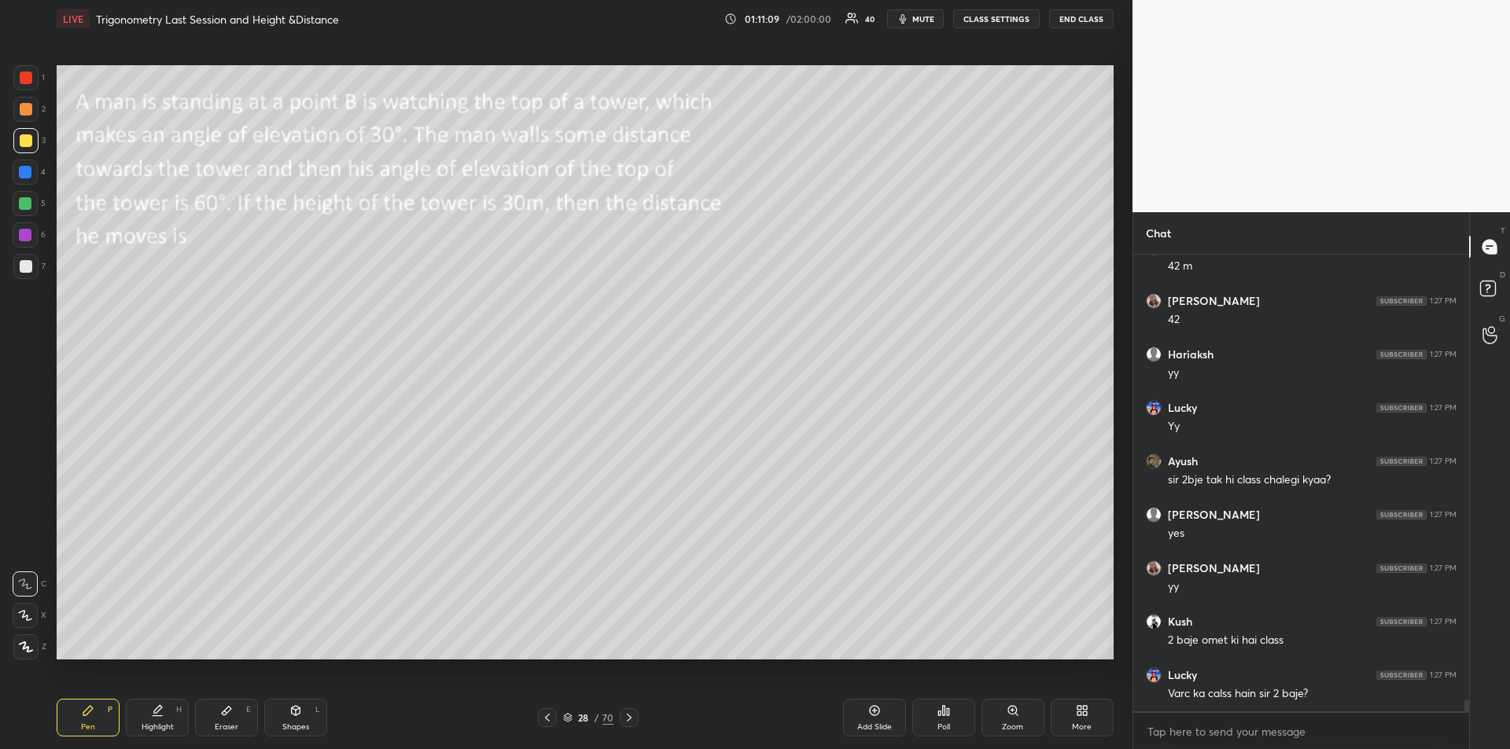
click at [549, 714] on icon at bounding box center [547, 718] width 13 height 13
click at [548, 713] on icon at bounding box center [547, 718] width 13 height 13
click at [550, 715] on icon at bounding box center [547, 718] width 13 height 13
click at [548, 715] on icon at bounding box center [547, 718] width 13 height 13
click at [547, 715] on icon at bounding box center [547, 718] width 13 height 13
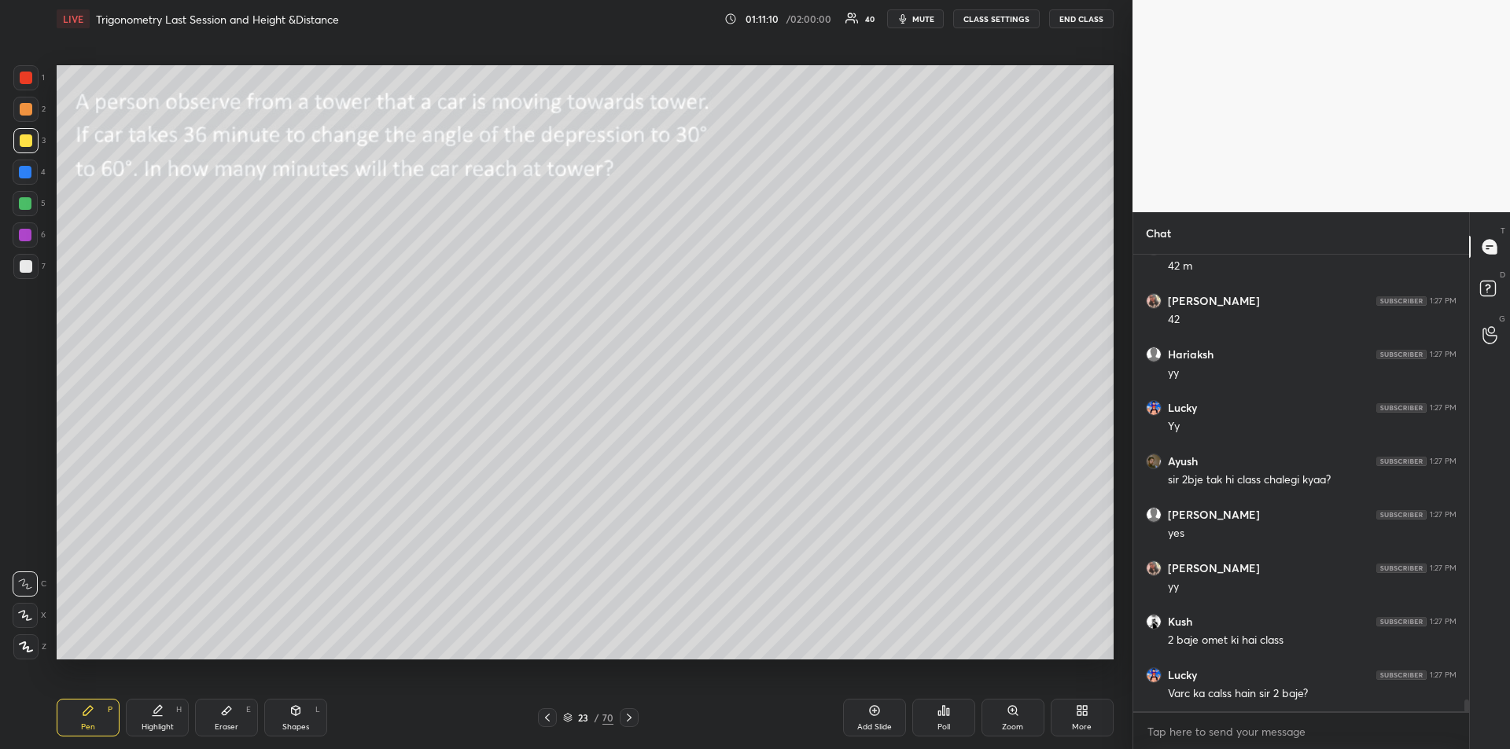
click at [546, 715] on icon at bounding box center [547, 718] width 13 height 13
click at [546, 714] on icon at bounding box center [547, 718] width 13 height 13
click at [547, 713] on icon at bounding box center [547, 718] width 13 height 13
click at [546, 713] on icon at bounding box center [547, 718] width 13 height 13
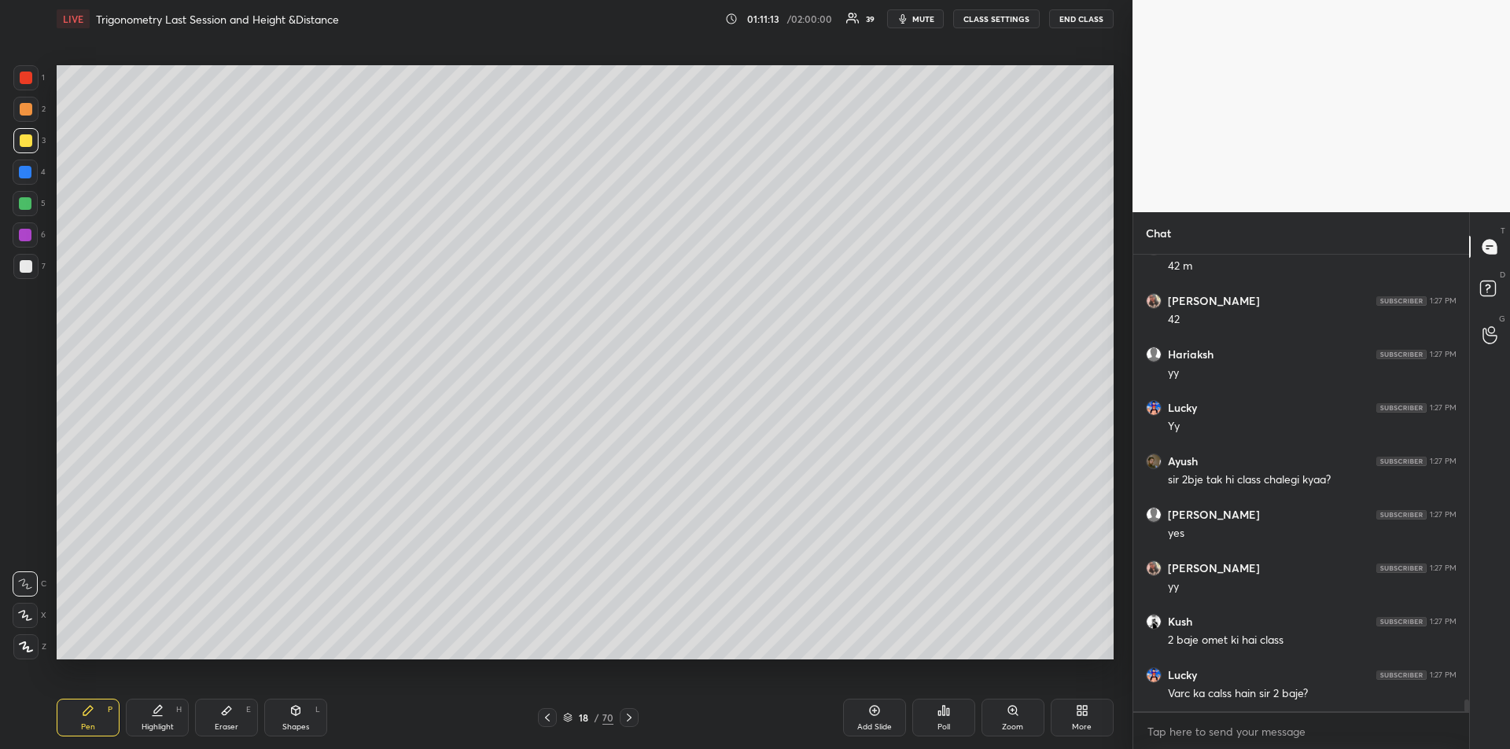
click at [544, 714] on icon at bounding box center [547, 718] width 13 height 13
click at [548, 715] on icon at bounding box center [547, 718] width 13 height 13
click at [549, 716] on icon at bounding box center [547, 718] width 13 height 13
click at [550, 716] on icon at bounding box center [547, 718] width 13 height 13
click at [549, 716] on icon at bounding box center [547, 718] width 13 height 13
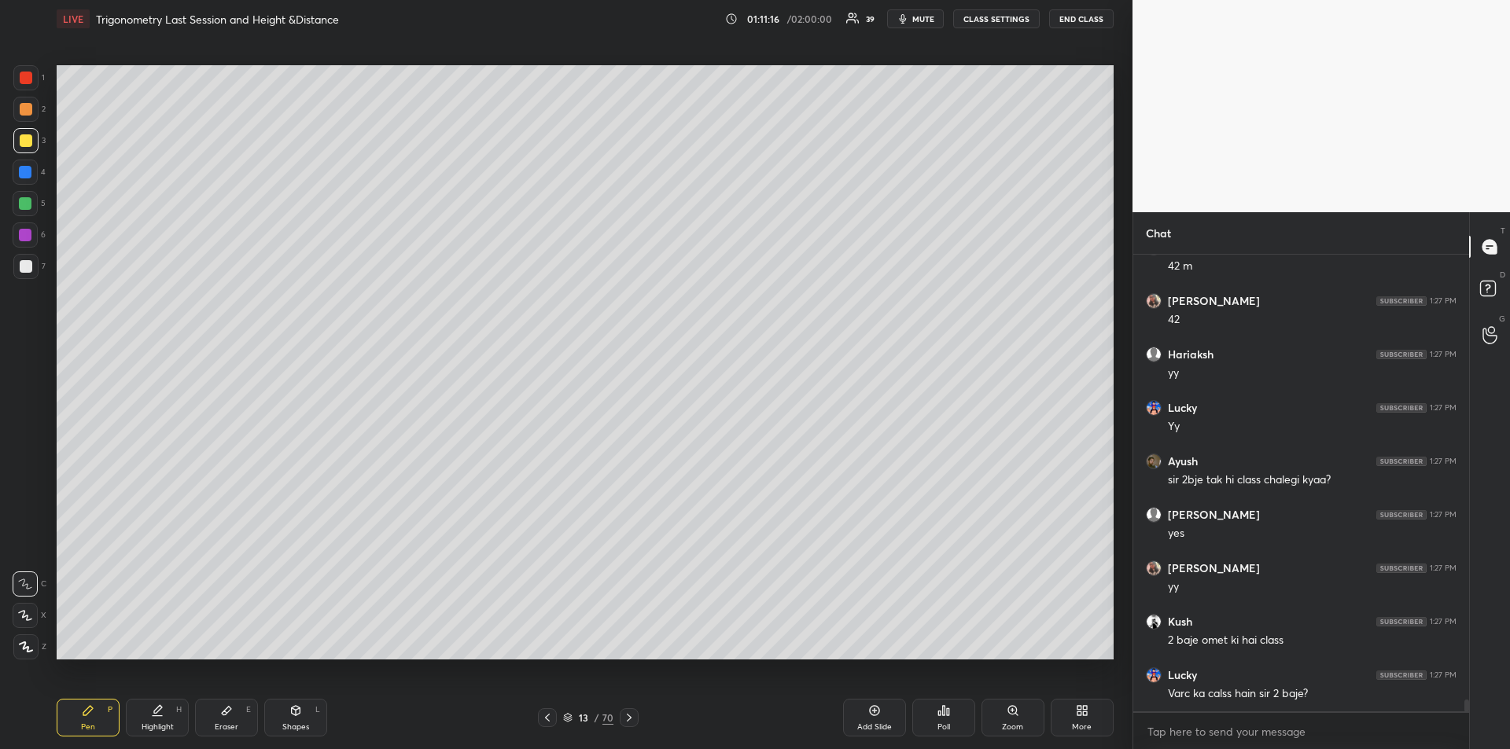
click at [550, 716] on icon at bounding box center [547, 718] width 13 height 13
click at [548, 717] on icon at bounding box center [547, 718] width 13 height 13
click at [549, 717] on icon at bounding box center [547, 718] width 13 height 13
click at [550, 718] on icon at bounding box center [547, 718] width 13 height 13
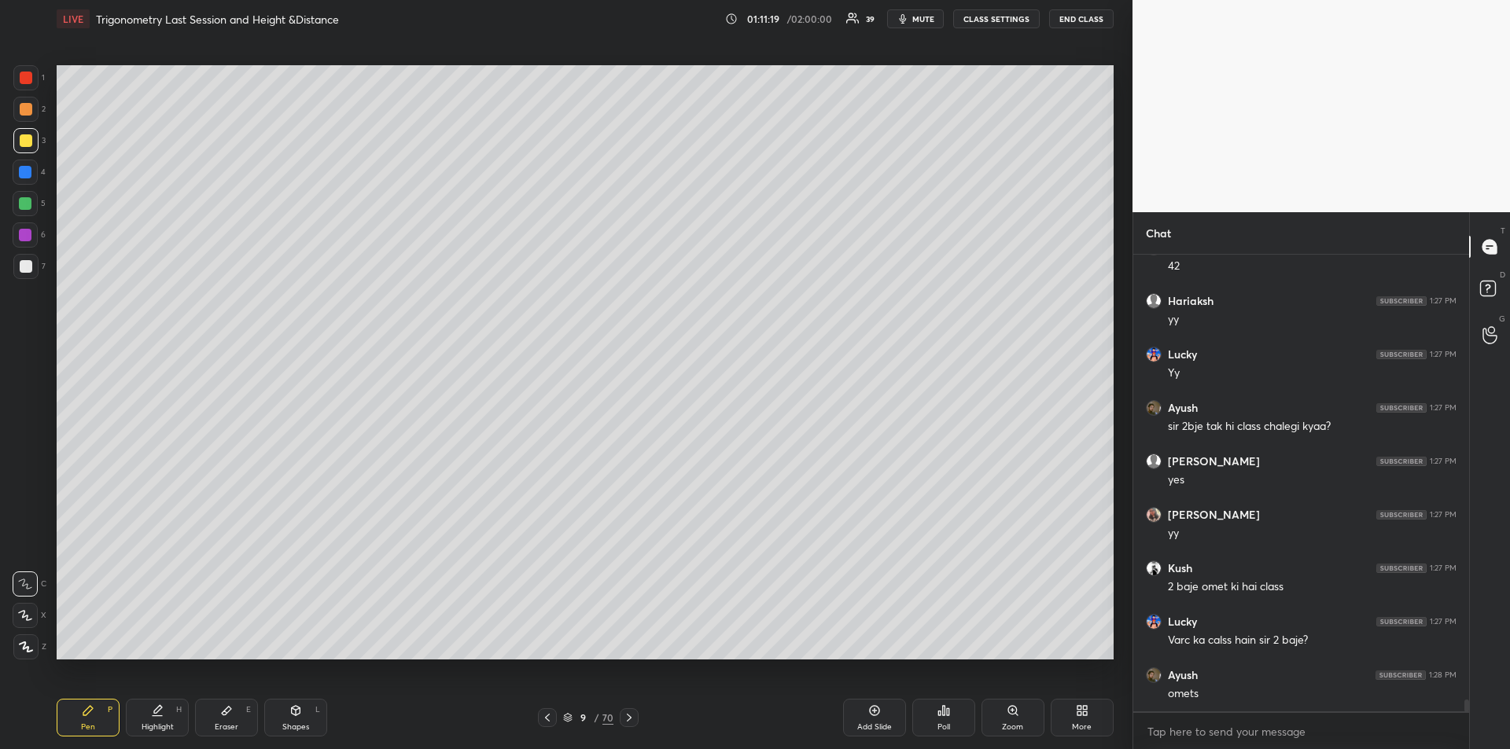
click at [550, 718] on icon at bounding box center [547, 718] width 13 height 13
click at [548, 719] on icon at bounding box center [547, 718] width 13 height 13
click at [547, 718] on icon at bounding box center [547, 718] width 13 height 13
click at [547, 719] on icon at bounding box center [547, 718] width 13 height 13
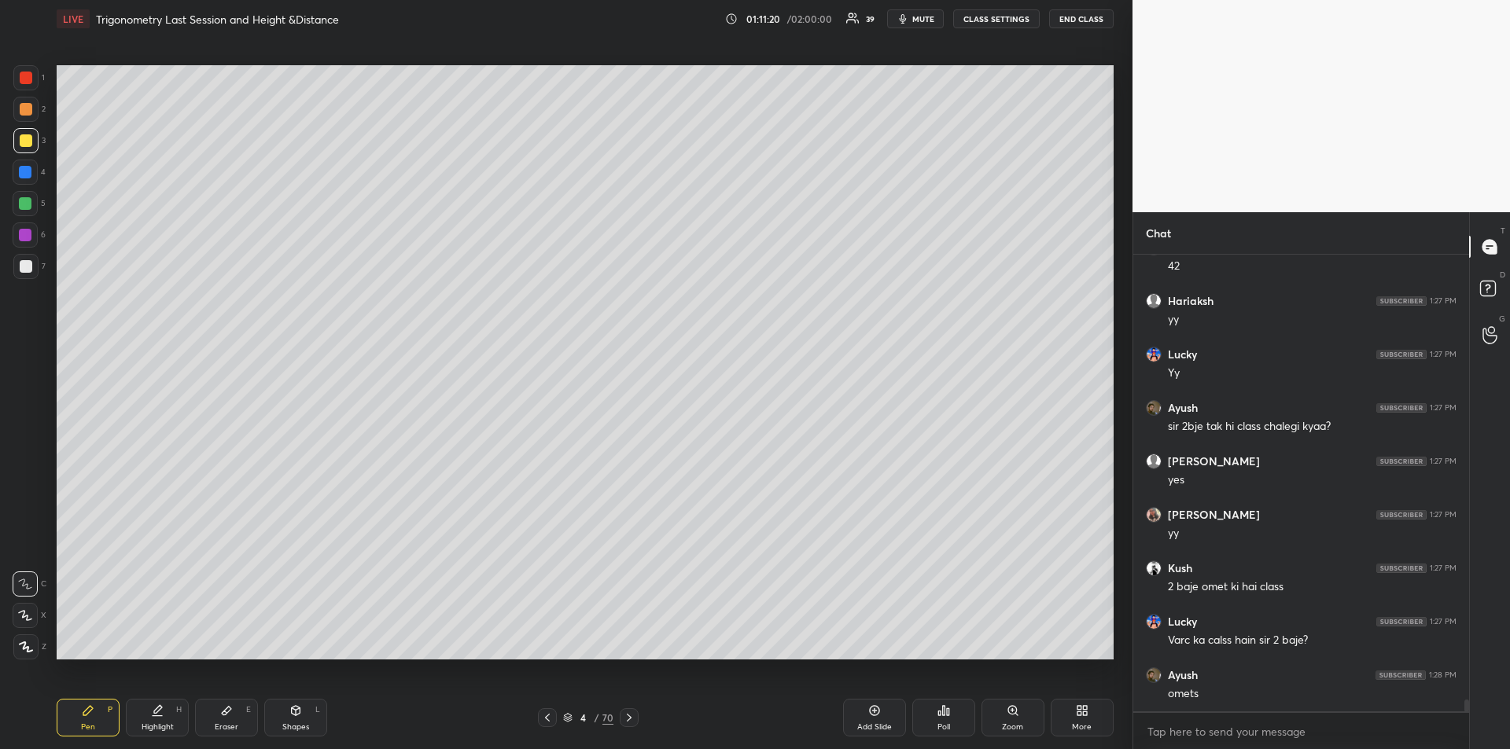
click at [548, 718] on icon at bounding box center [547, 718] width 13 height 13
click at [548, 717] on icon at bounding box center [547, 718] width 13 height 13
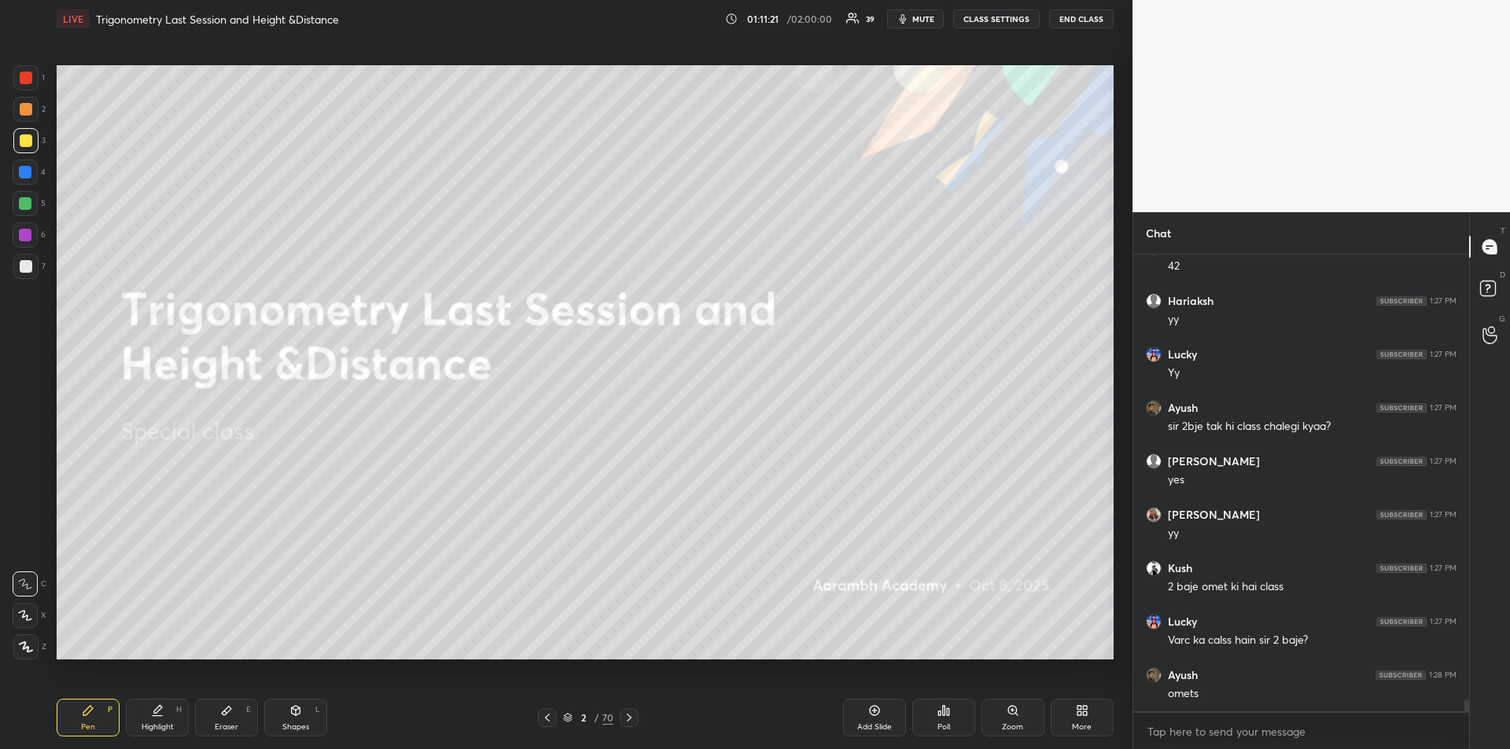
click at [548, 719] on icon at bounding box center [547, 718] width 13 height 13
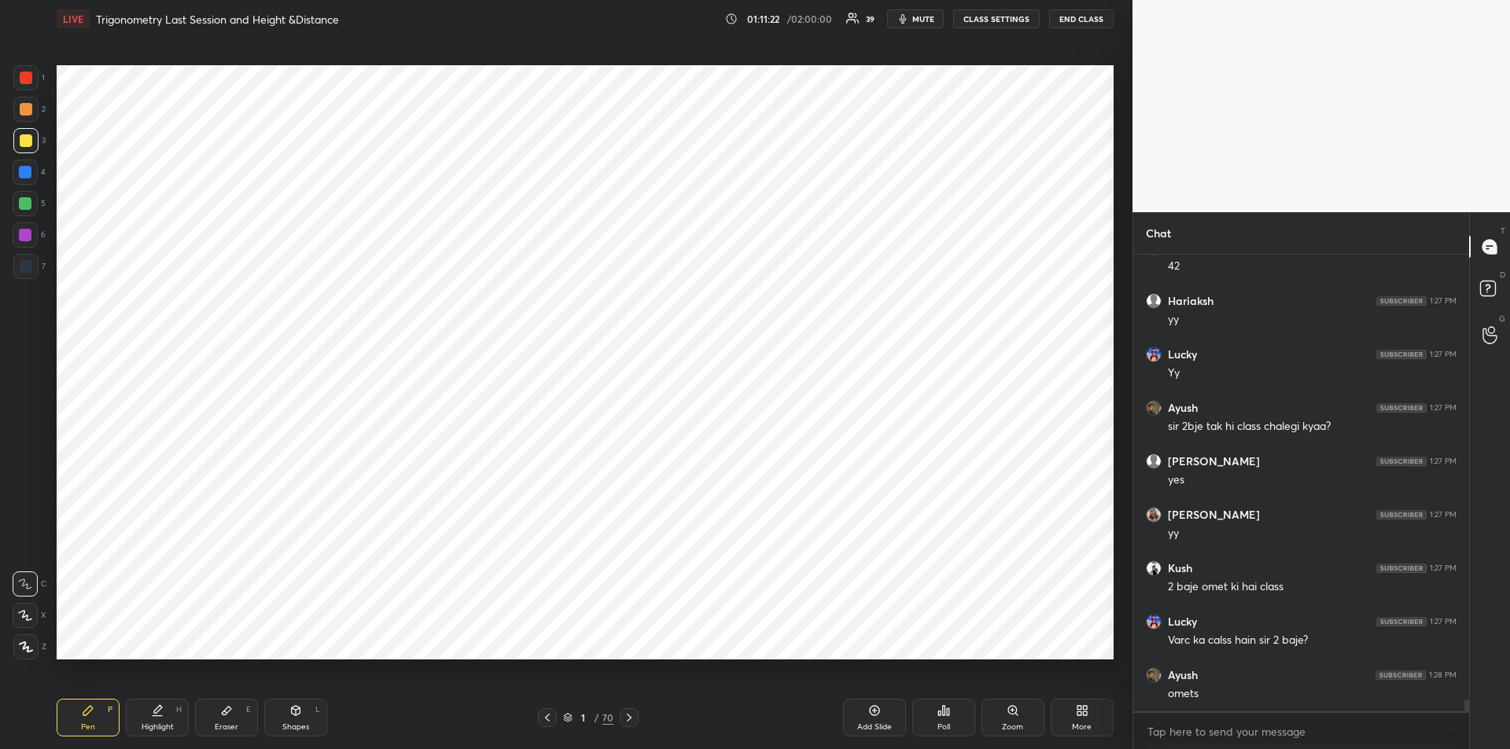
click at [631, 719] on icon at bounding box center [629, 718] width 13 height 13
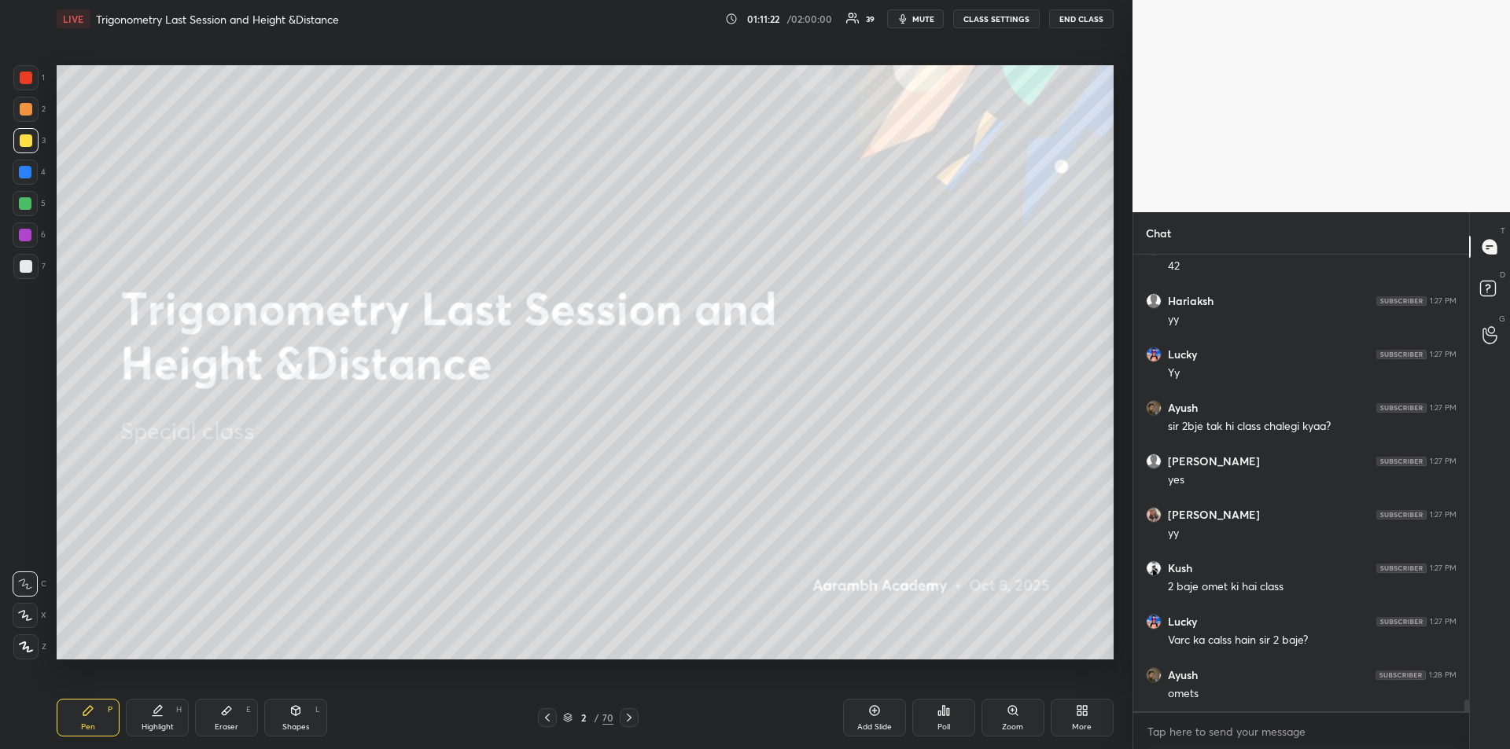
click at [631, 720] on icon at bounding box center [629, 718] width 13 height 13
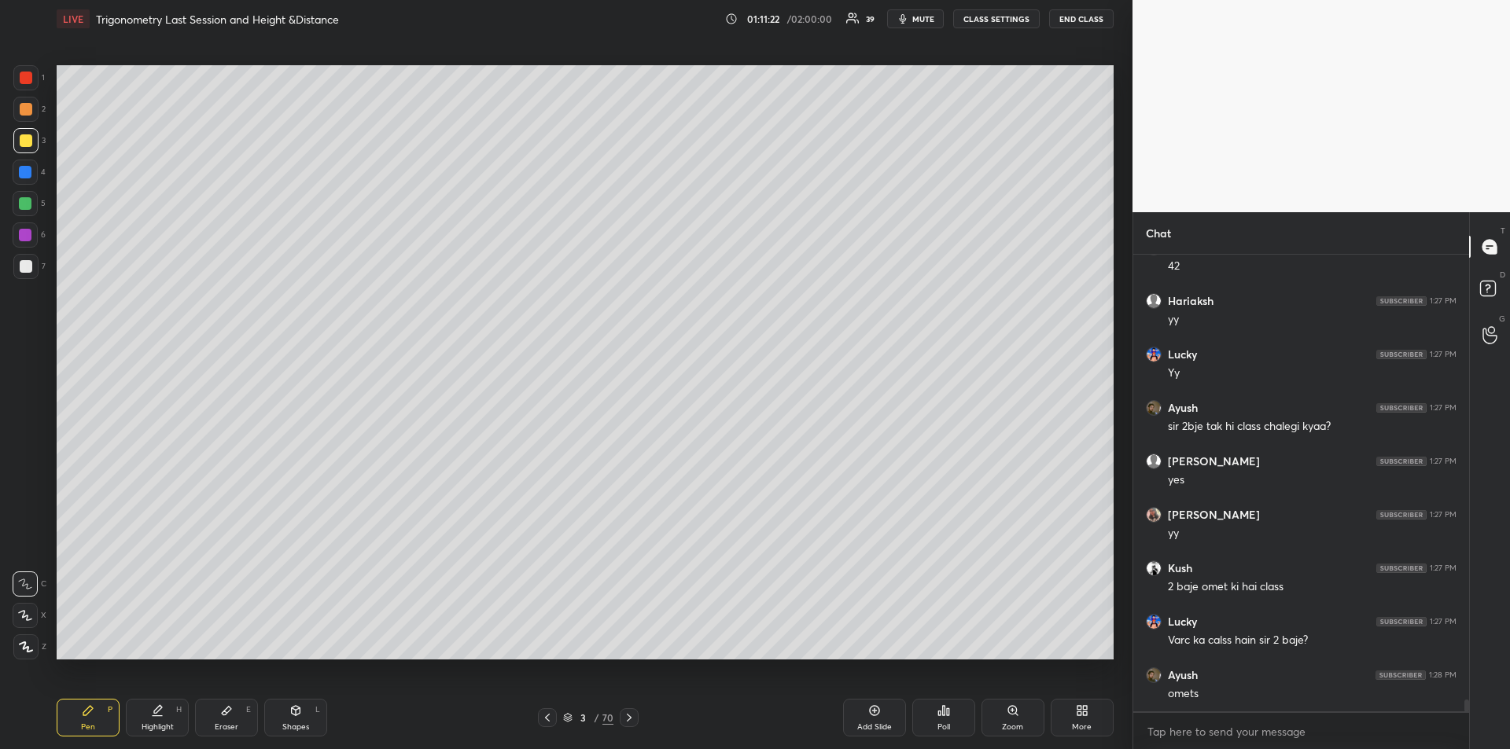
click at [630, 721] on icon at bounding box center [629, 718] width 13 height 13
click at [629, 720] on icon at bounding box center [629, 718] width 13 height 13
click at [628, 720] on icon at bounding box center [629, 718] width 5 height 8
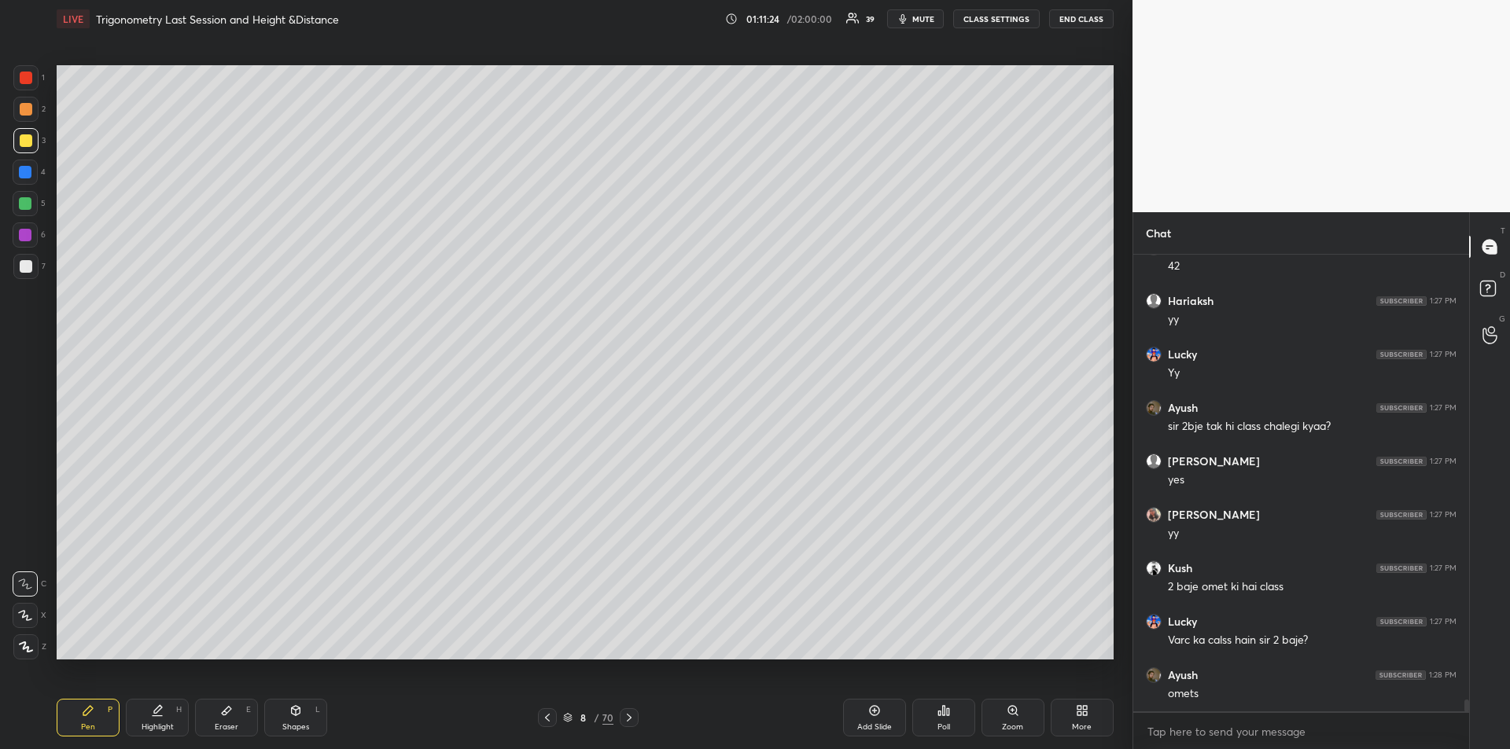
click at [627, 721] on icon at bounding box center [629, 718] width 5 height 8
click at [627, 722] on icon at bounding box center [629, 718] width 13 height 13
click at [629, 721] on icon at bounding box center [629, 718] width 13 height 13
click at [628, 721] on icon at bounding box center [629, 718] width 13 height 13
click at [628, 722] on icon at bounding box center [629, 718] width 13 height 13
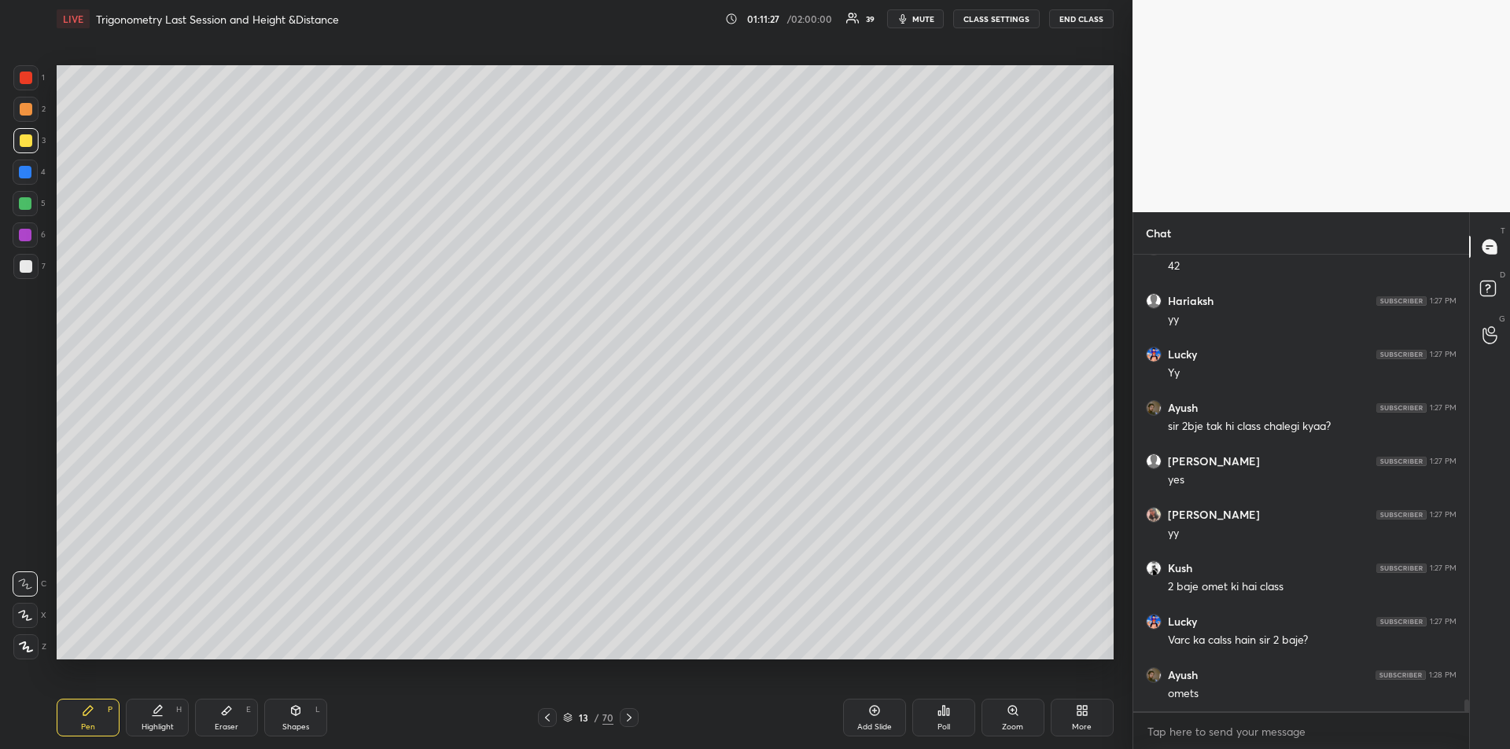
click at [629, 721] on icon at bounding box center [629, 718] width 13 height 13
click at [630, 720] on icon at bounding box center [629, 718] width 13 height 13
click at [630, 719] on icon at bounding box center [629, 718] width 13 height 13
click at [302, 723] on div "Shapes" at bounding box center [295, 727] width 27 height 8
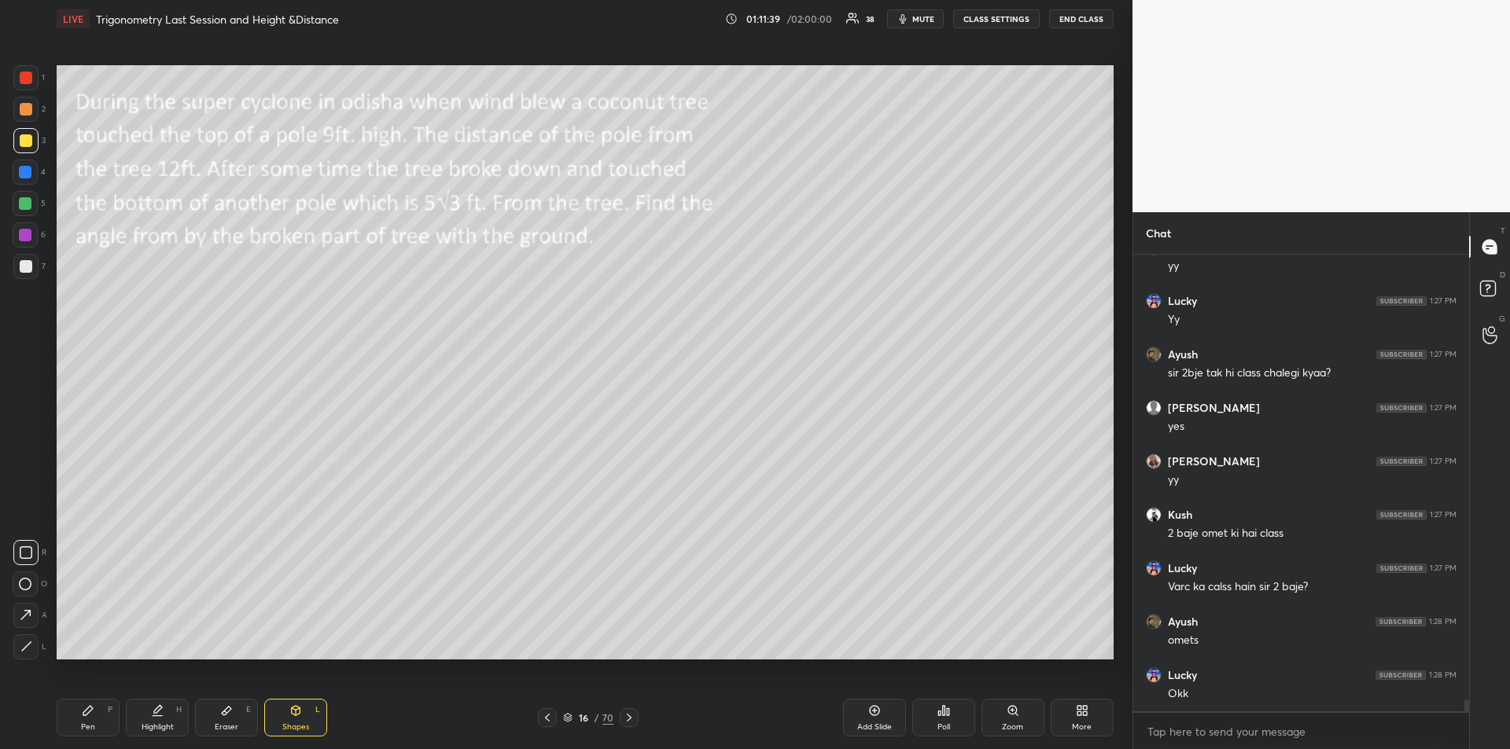
click at [918, 20] on span "mute" at bounding box center [923, 18] width 22 height 11
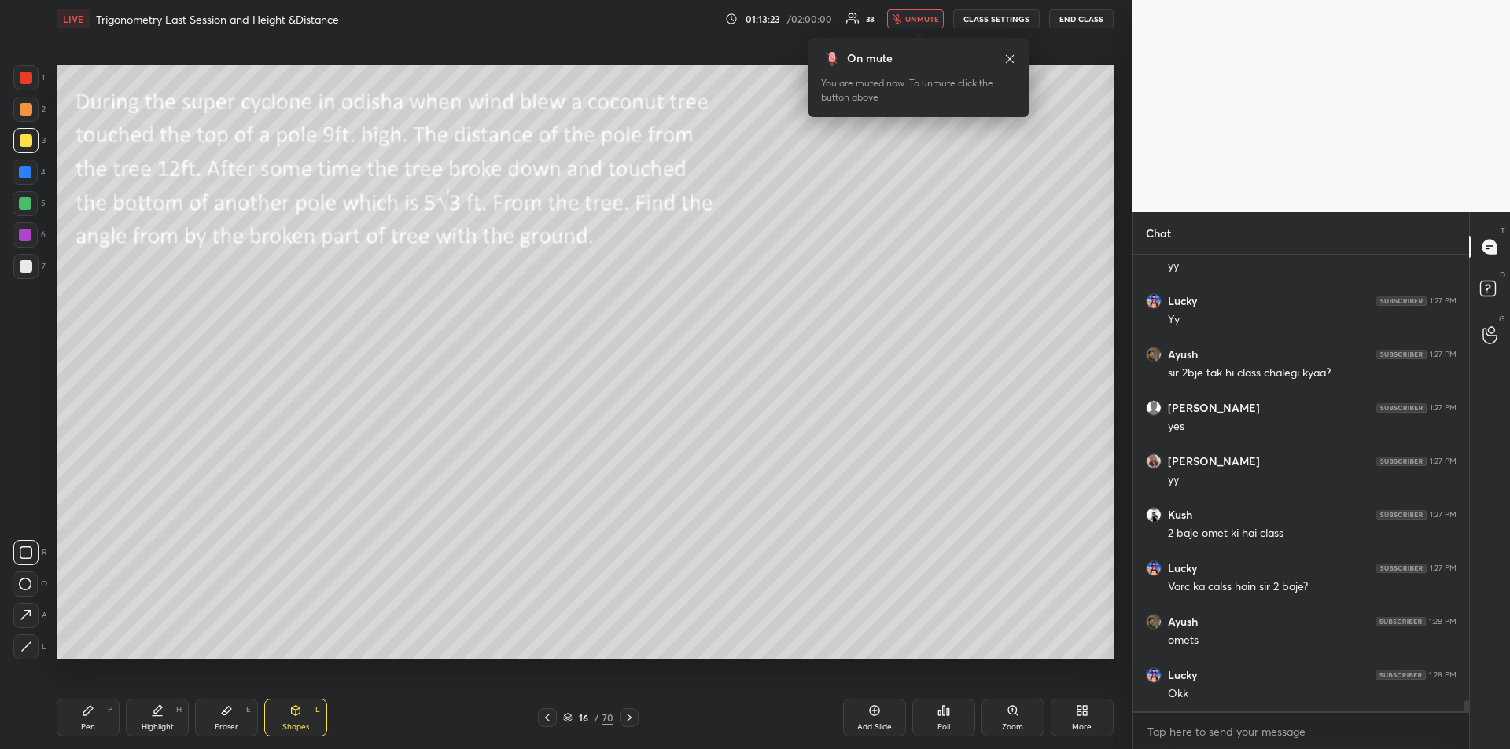
scroll to position [17884, 0]
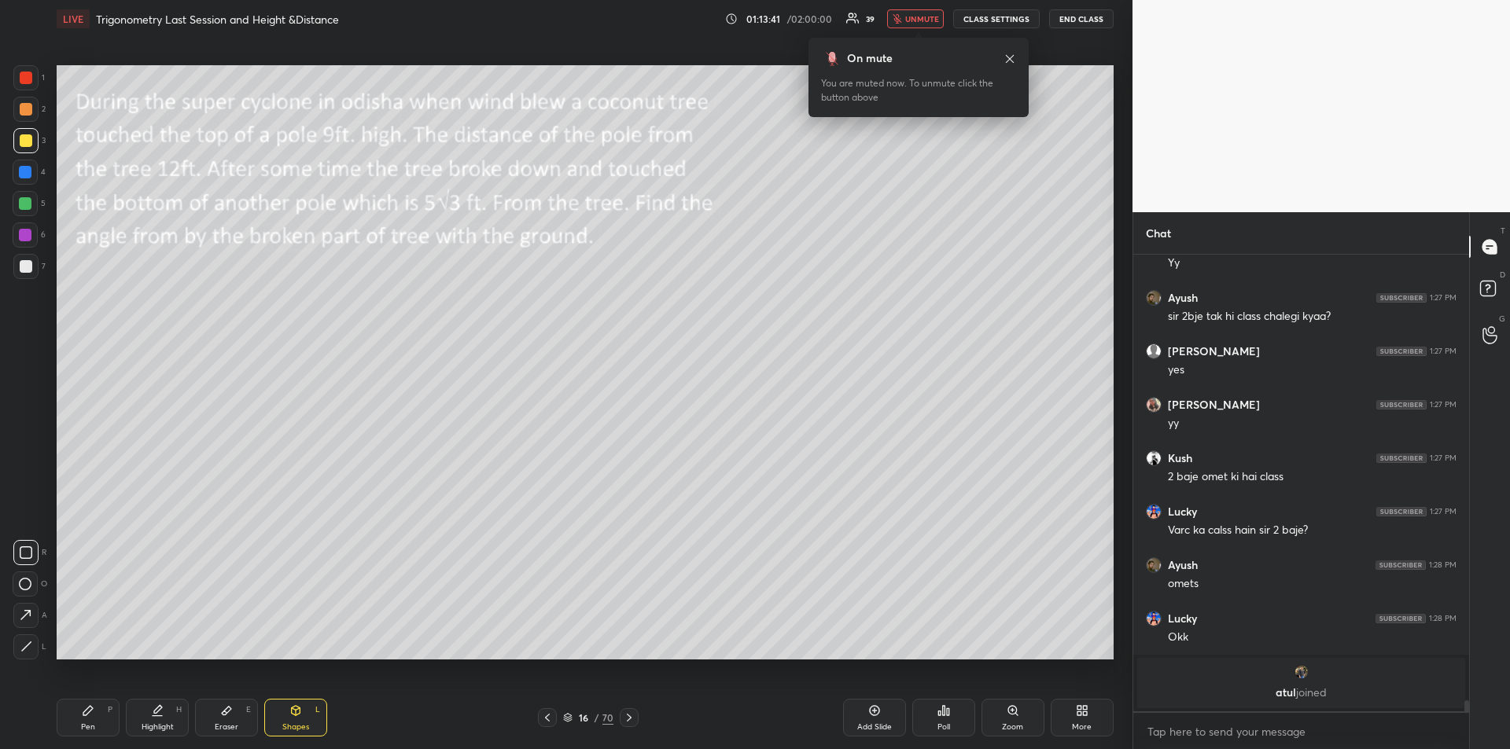
click at [1010, 61] on icon at bounding box center [1009, 59] width 13 height 13
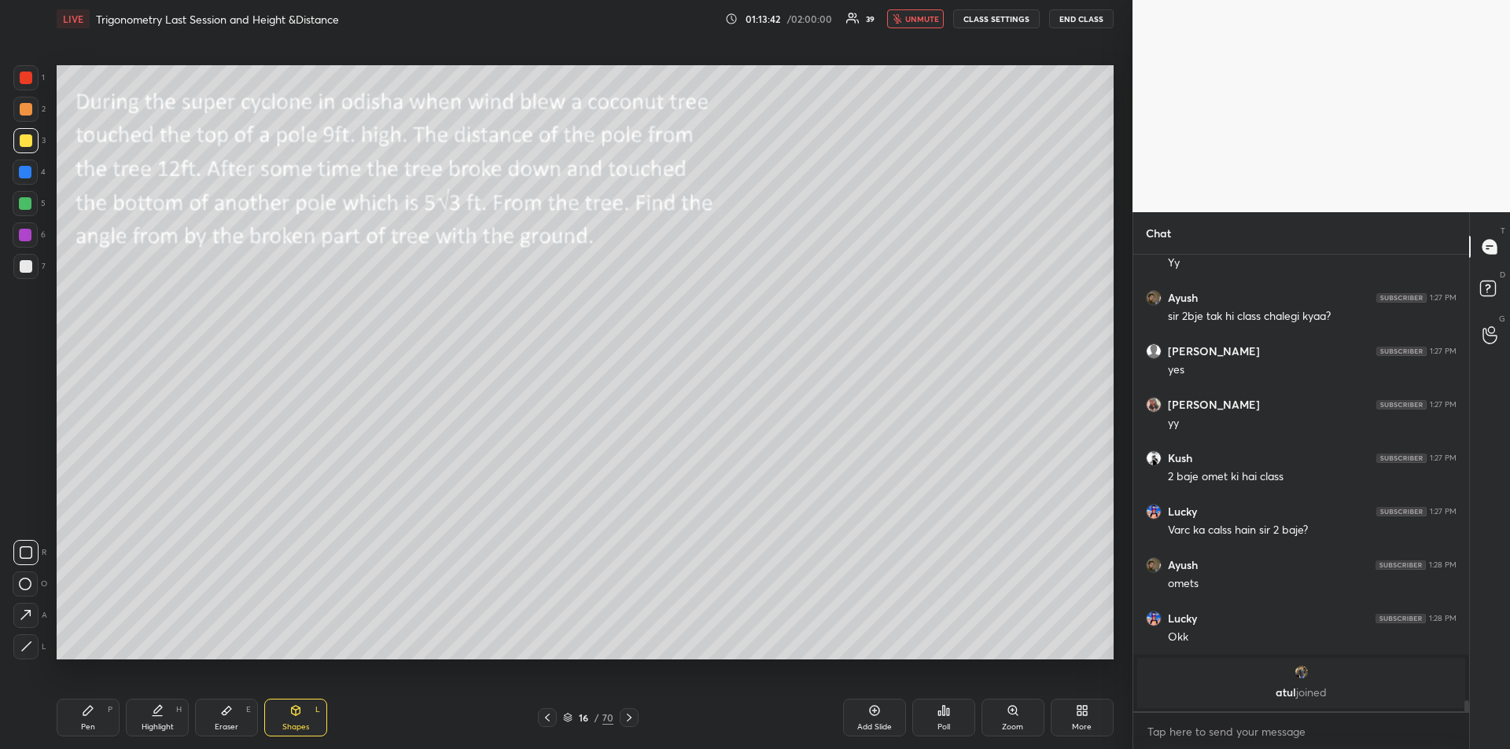
click at [925, 17] on span "unmute" at bounding box center [922, 18] width 34 height 11
click at [156, 724] on div "Highlight" at bounding box center [158, 727] width 32 height 8
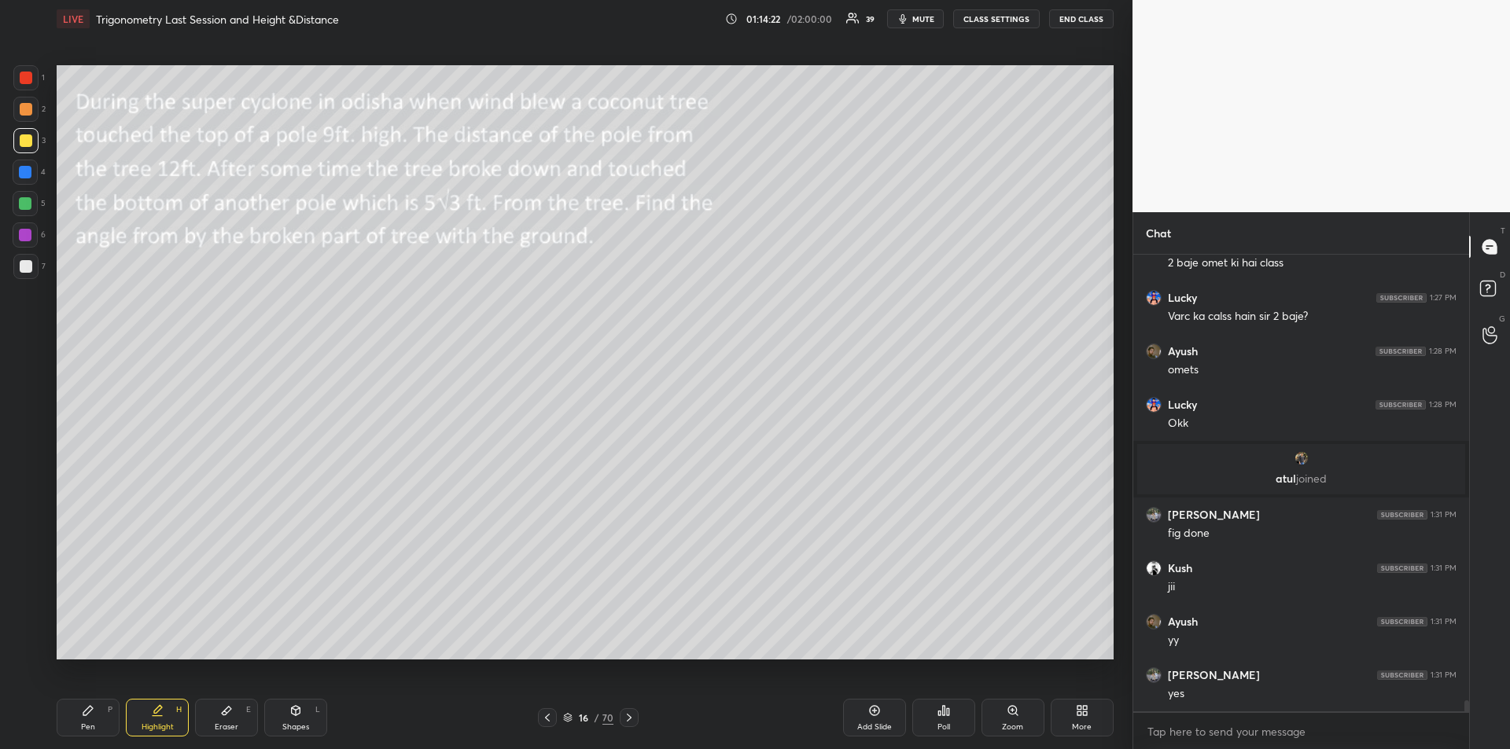
scroll to position [17910, 0]
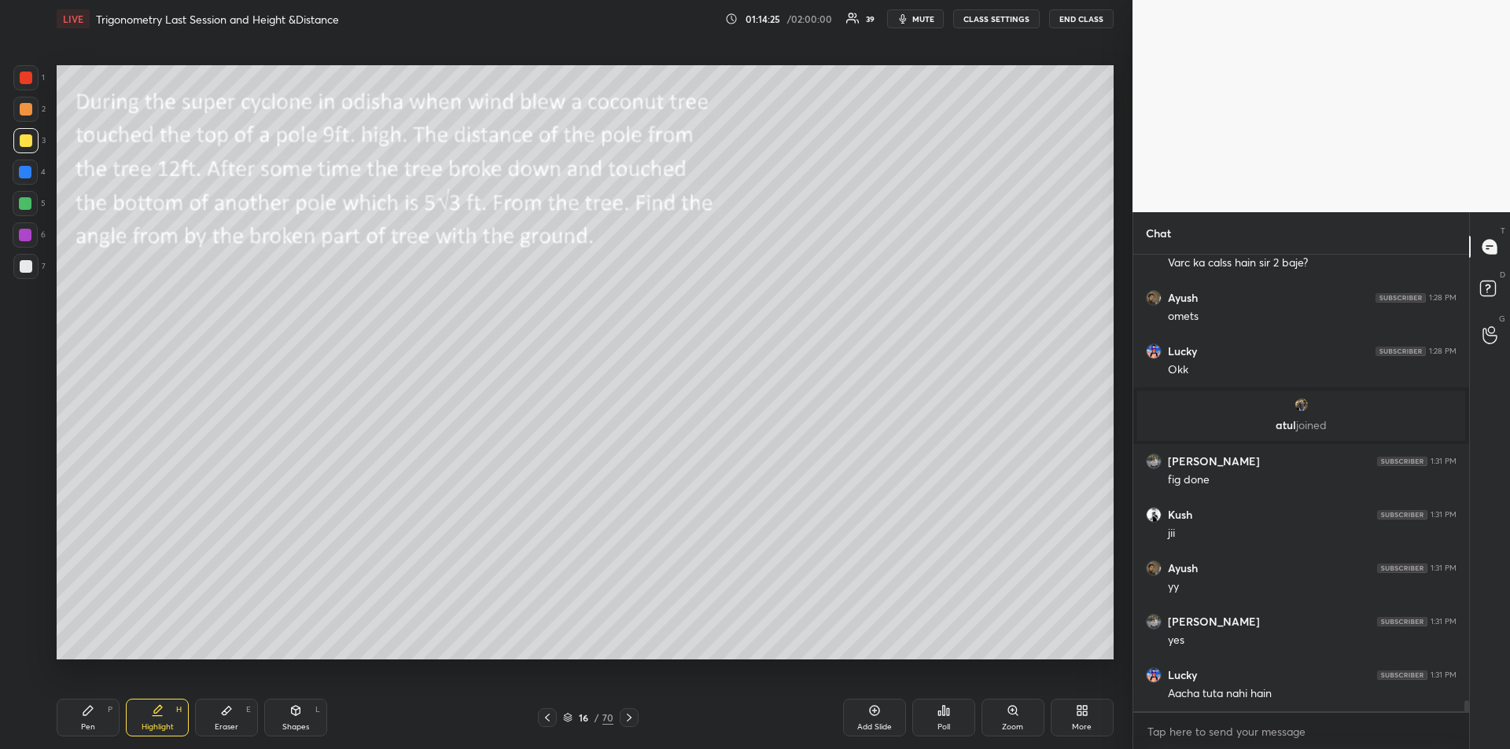
click at [87, 712] on icon at bounding box center [87, 710] width 9 height 9
click at [28, 270] on div at bounding box center [26, 266] width 13 height 13
click at [294, 715] on icon at bounding box center [296, 710] width 9 height 9
click at [25, 643] on icon at bounding box center [26, 647] width 12 height 12
click at [98, 715] on div "Pen P" at bounding box center [88, 718] width 63 height 38
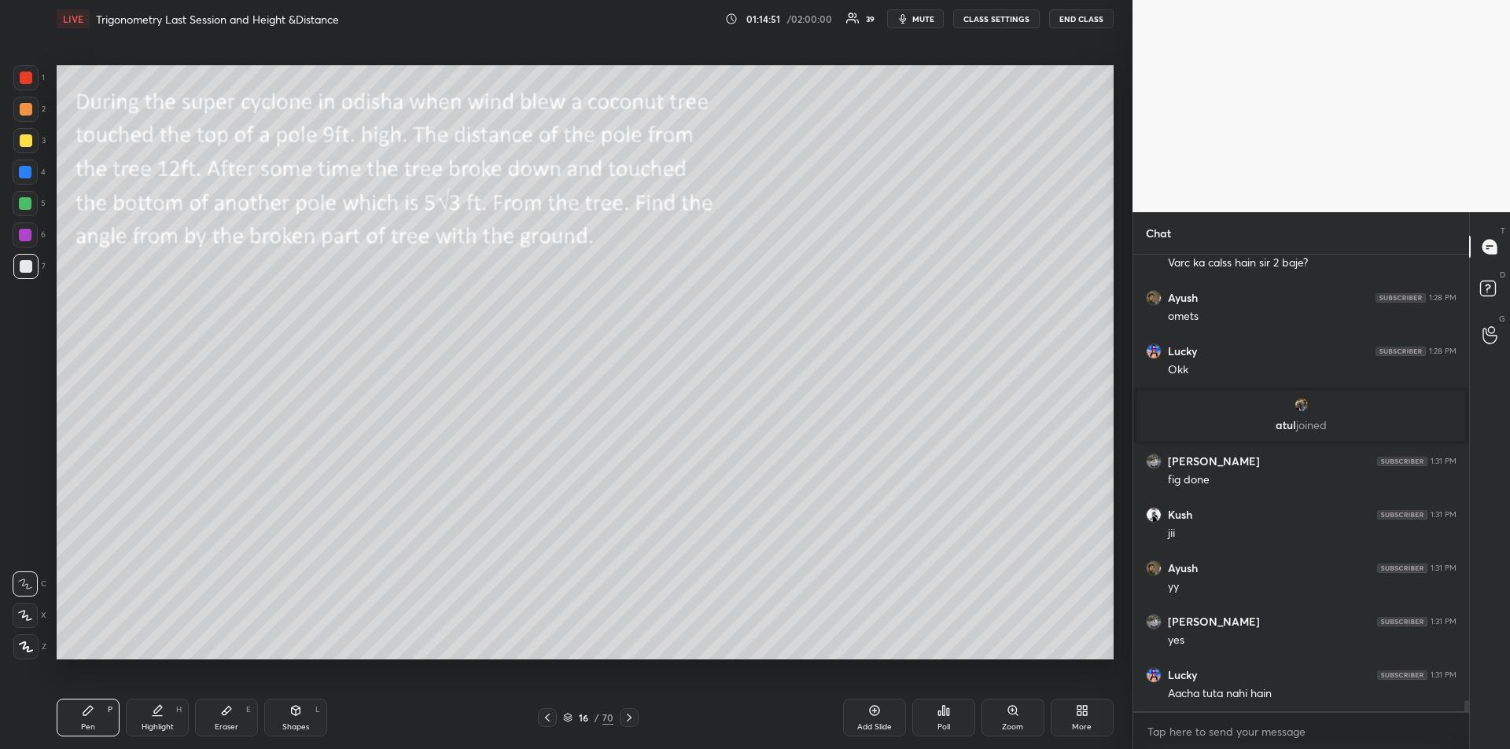
click at [28, 205] on div at bounding box center [25, 203] width 13 height 13
click at [26, 270] on div at bounding box center [26, 266] width 13 height 13
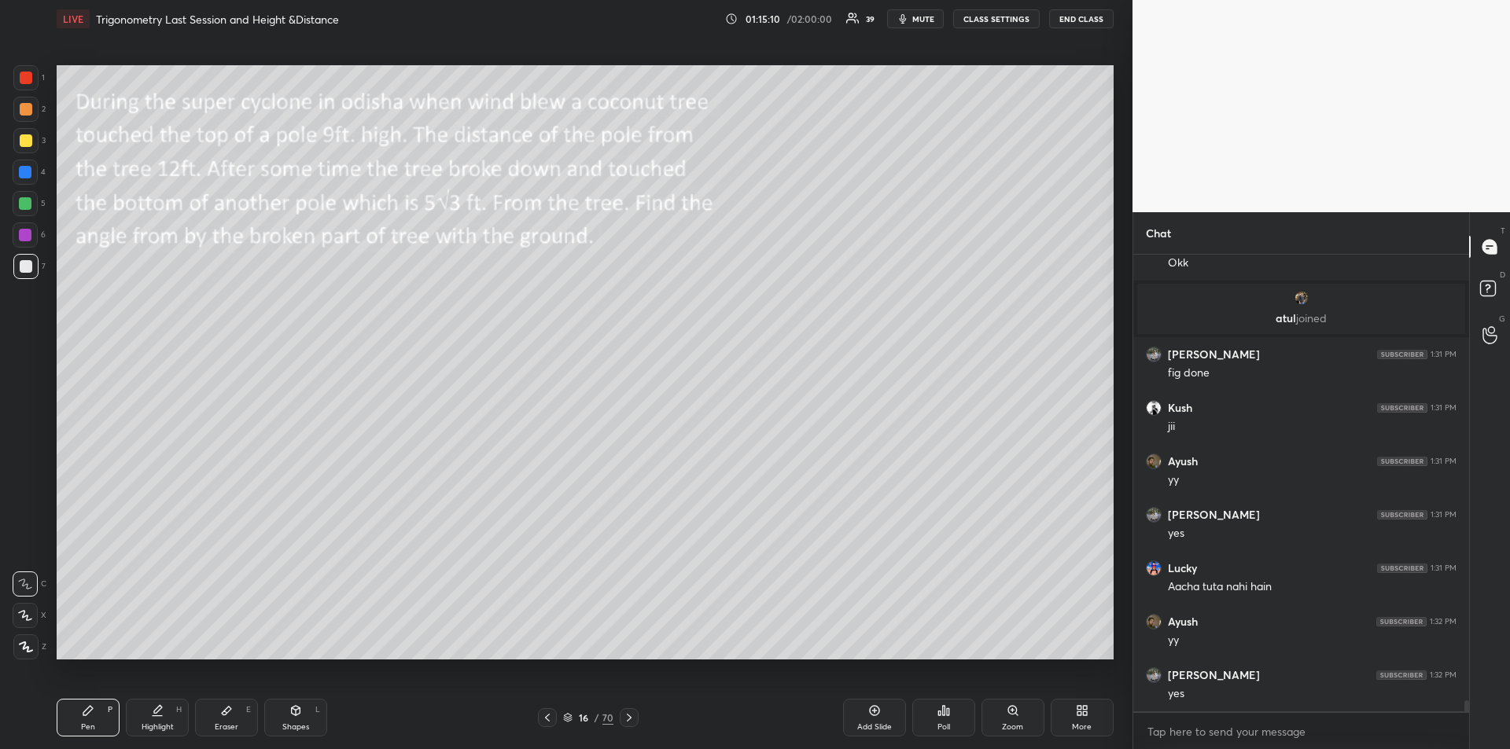
scroll to position [18070, 0]
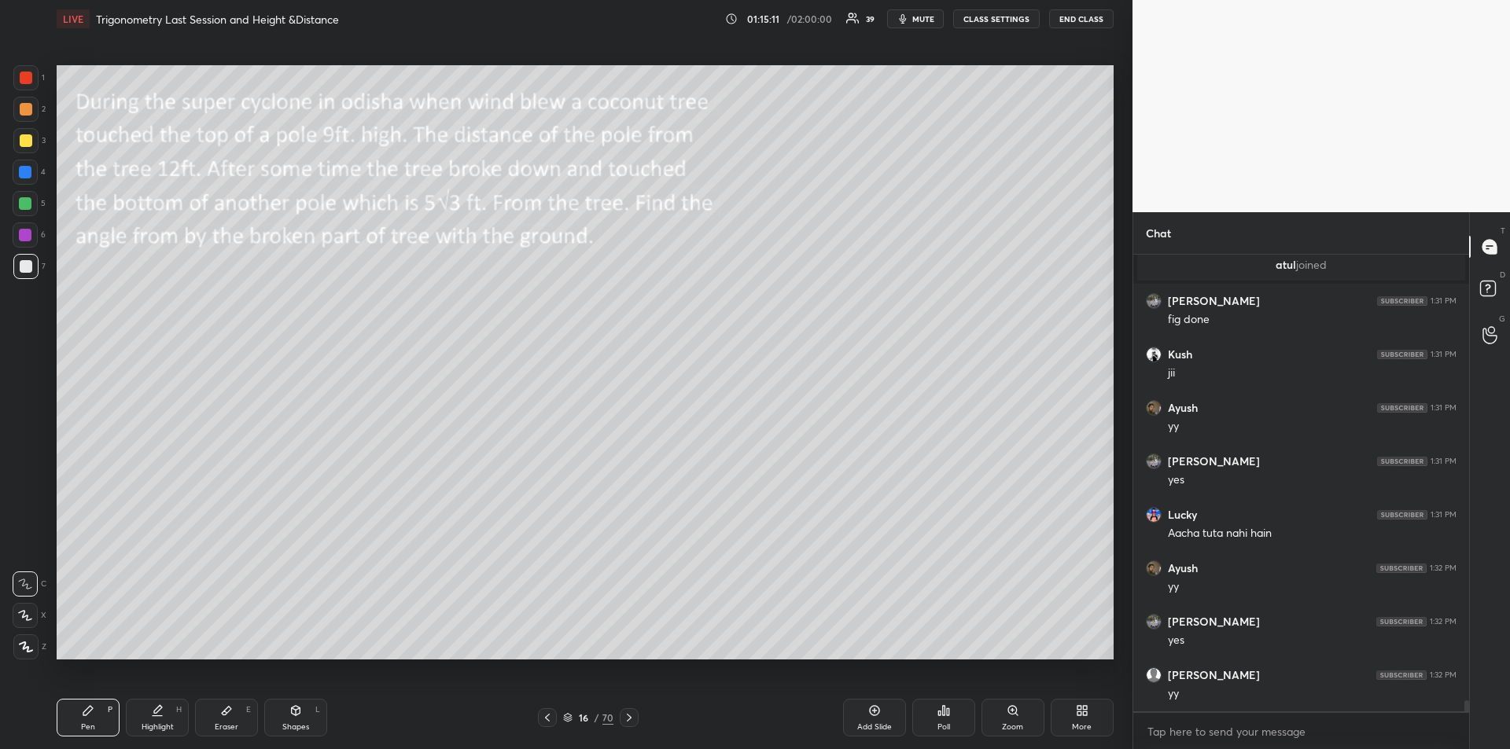
click at [28, 171] on div at bounding box center [25, 172] width 13 height 13
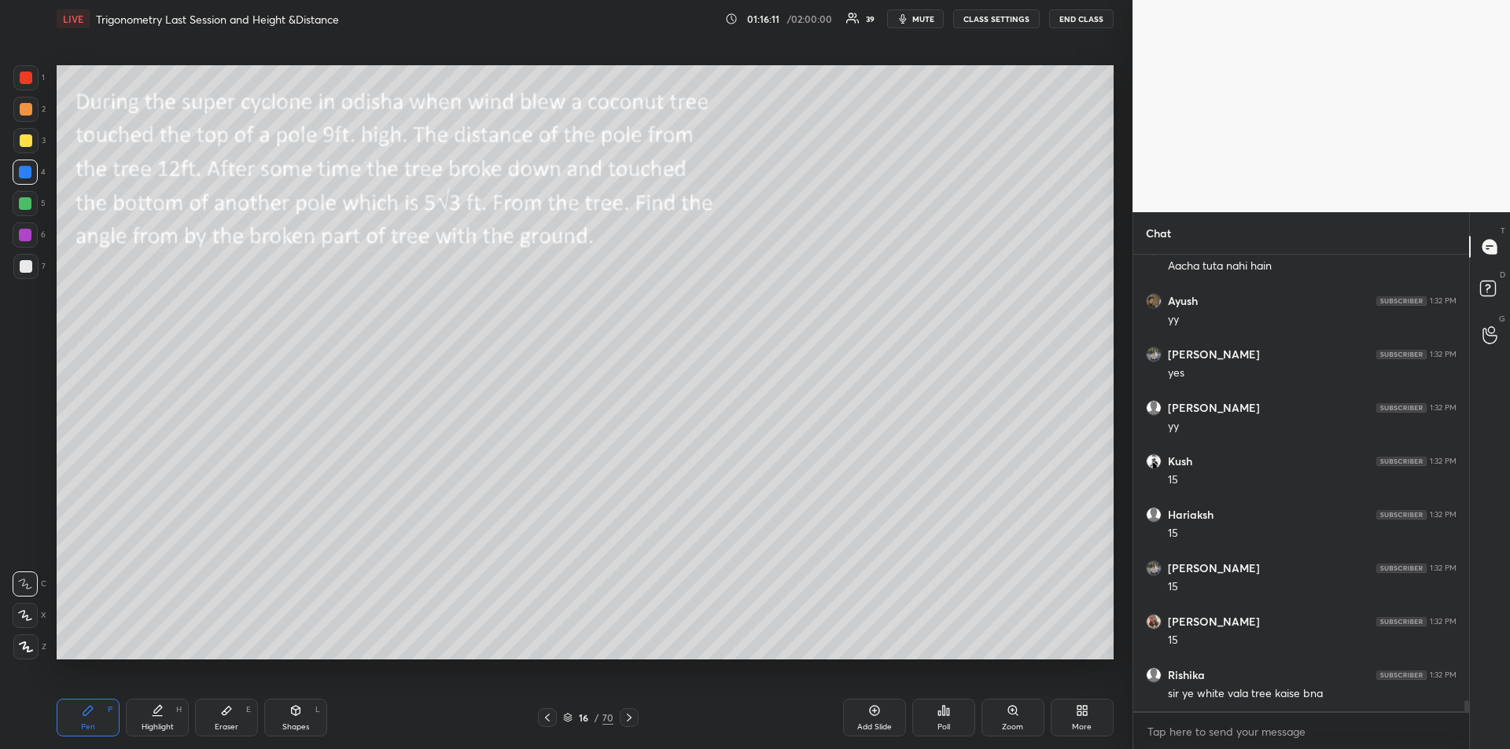
click at [28, 263] on div at bounding box center [26, 266] width 13 height 13
click at [160, 719] on div "Highlight H" at bounding box center [157, 718] width 63 height 38
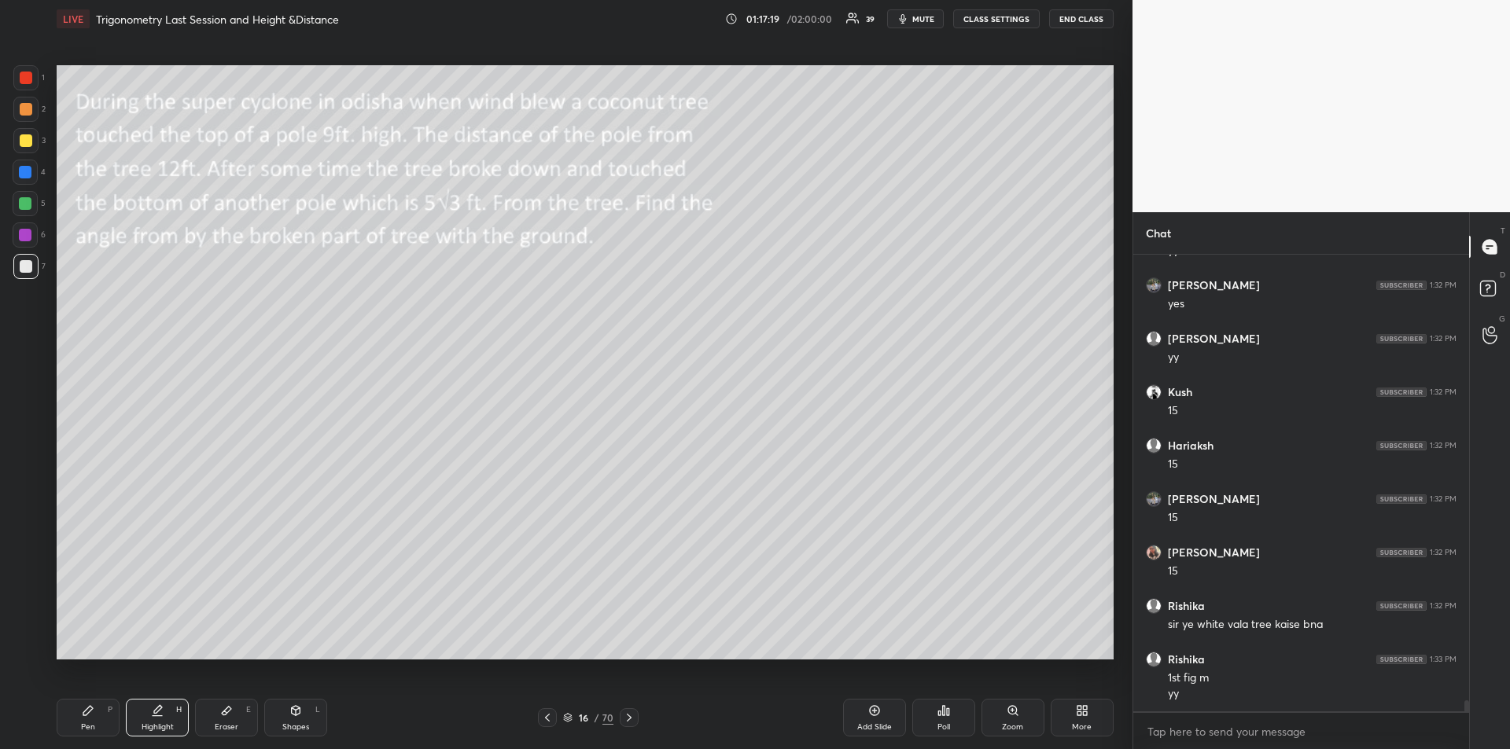
scroll to position [18460, 0]
click at [153, 719] on div "Highlight H" at bounding box center [157, 718] width 63 height 38
click at [96, 722] on div "Pen P" at bounding box center [88, 718] width 63 height 38
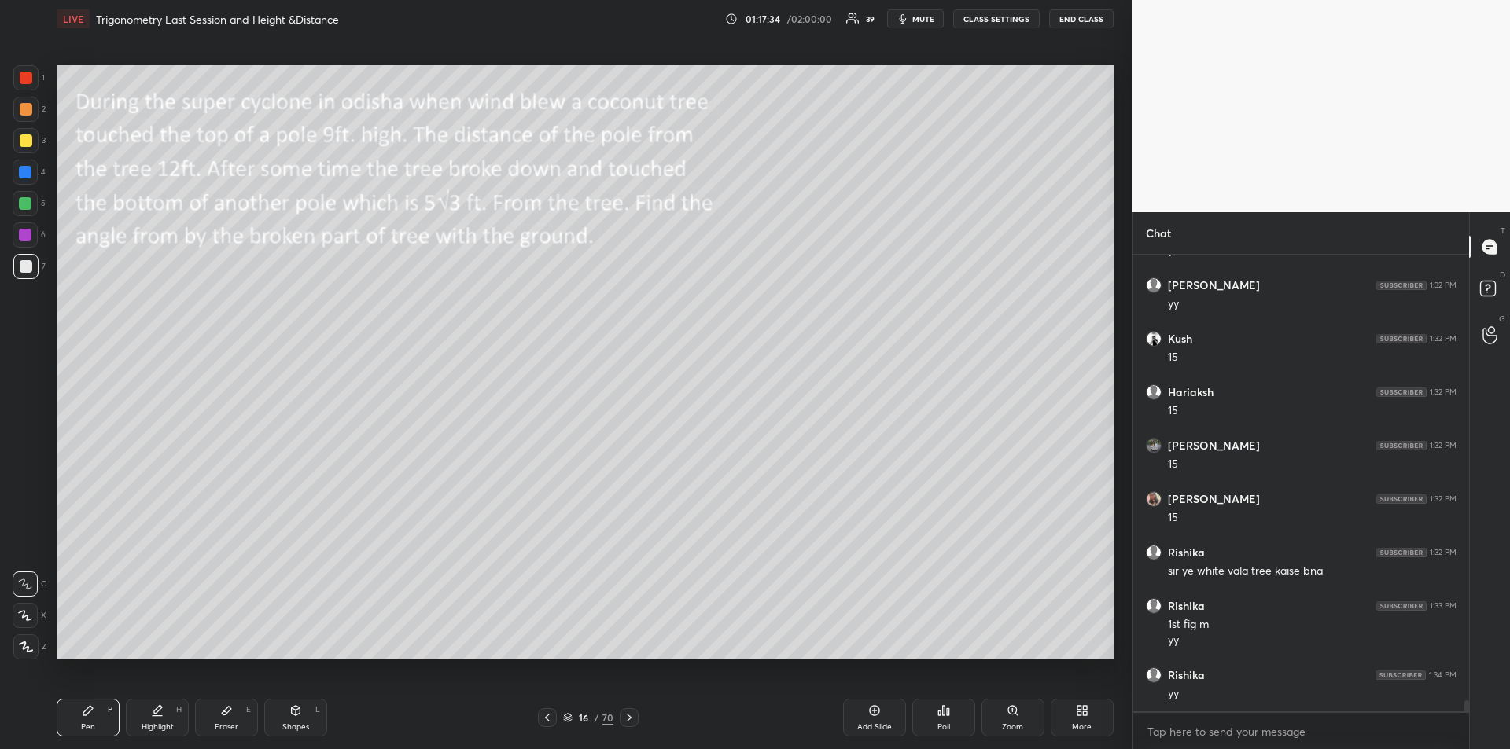
scroll to position [18514, 0]
click at [28, 78] on div at bounding box center [26, 78] width 13 height 13
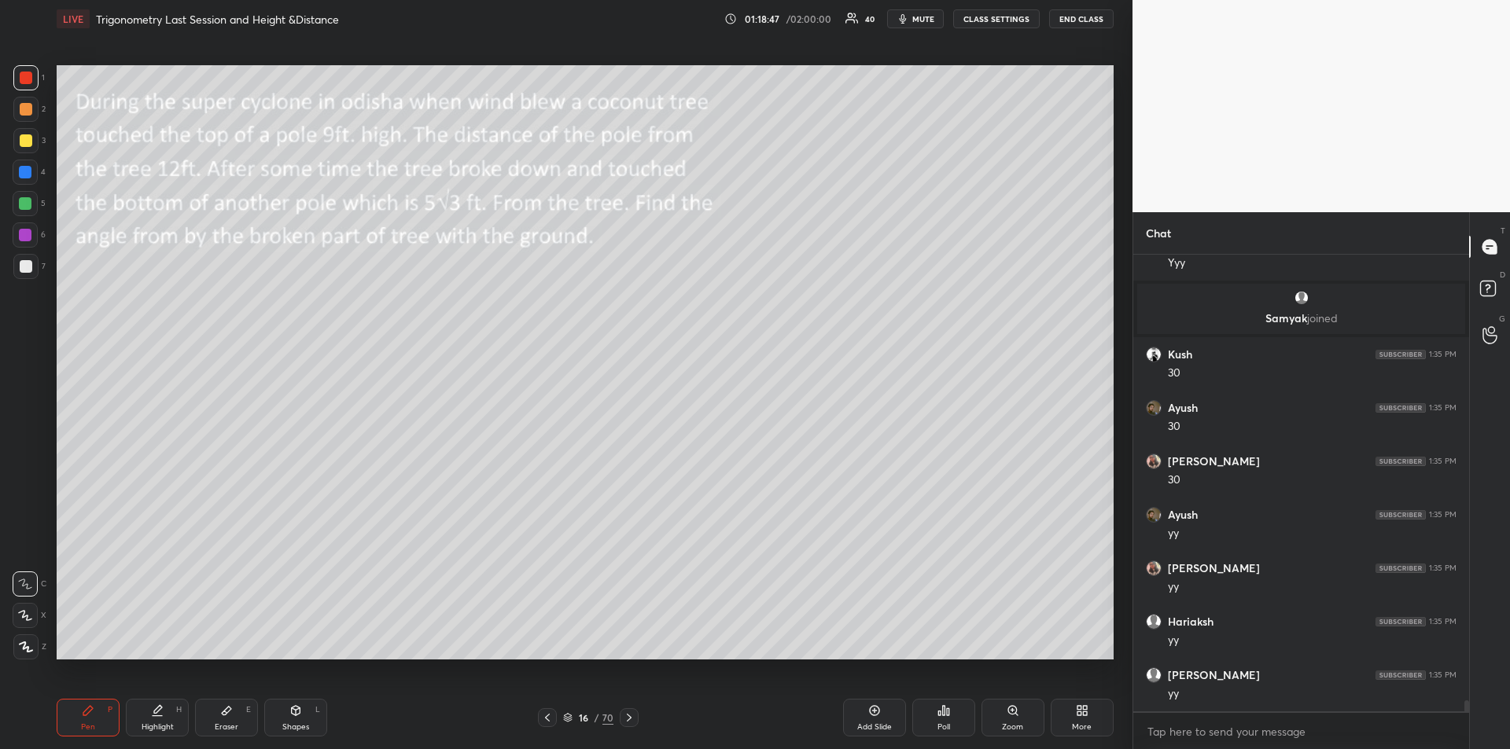
scroll to position [18948, 0]
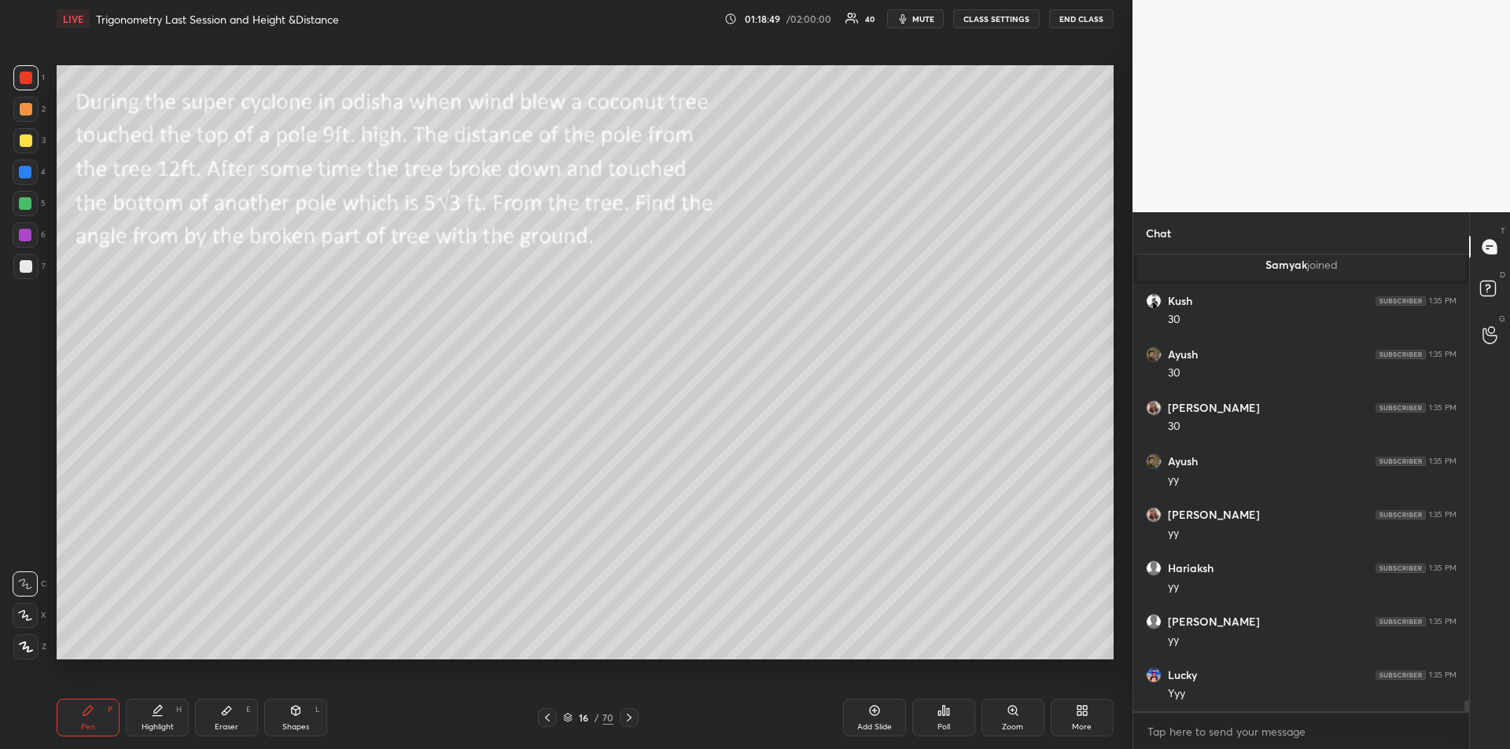
click at [24, 141] on div at bounding box center [26, 140] width 13 height 13
click at [638, 720] on div at bounding box center [629, 717] width 19 height 19
click at [634, 719] on icon at bounding box center [629, 718] width 13 height 13
click at [635, 717] on div at bounding box center [629, 717] width 19 height 19
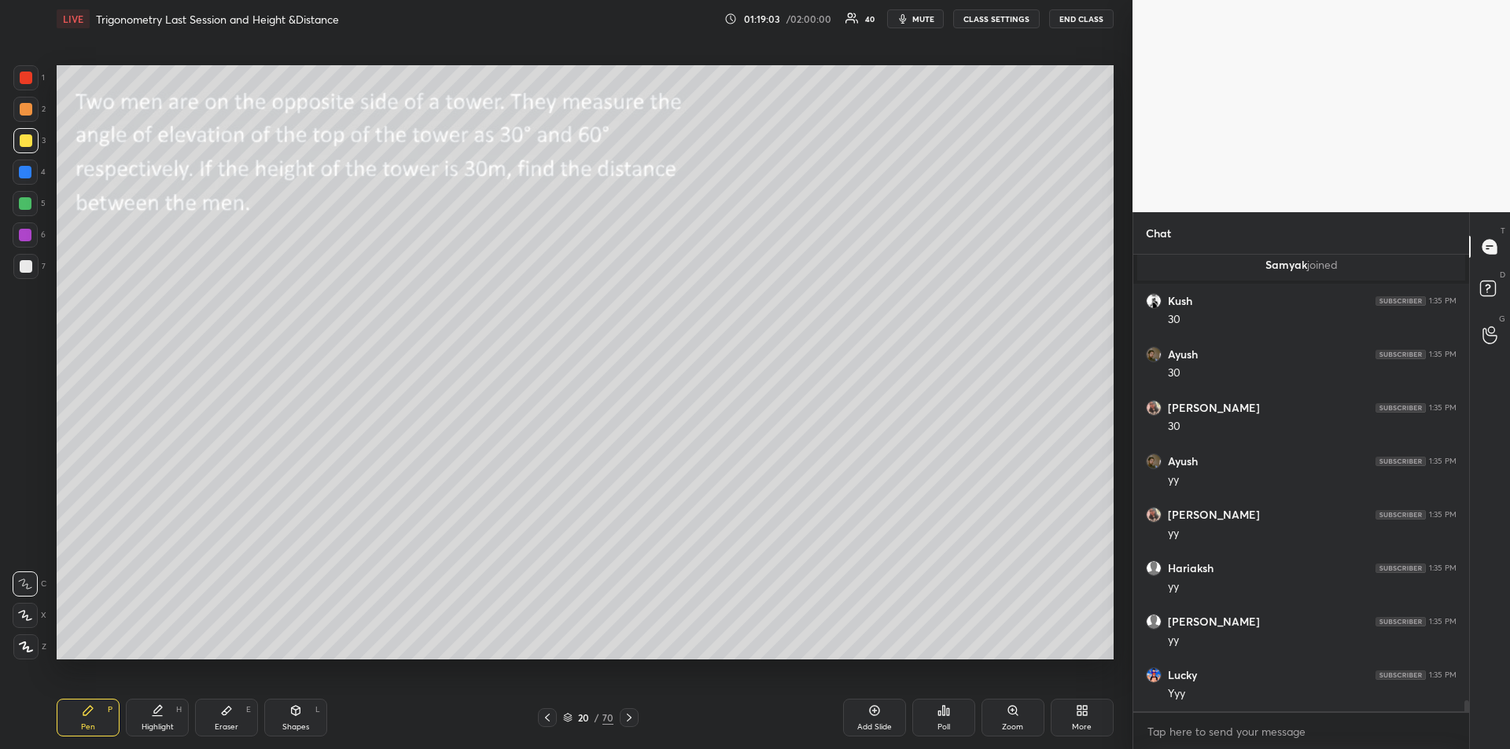
click at [635, 716] on icon at bounding box center [629, 718] width 13 height 13
click at [634, 718] on icon at bounding box center [629, 718] width 13 height 13
click at [297, 723] on div "Shapes" at bounding box center [295, 727] width 27 height 8
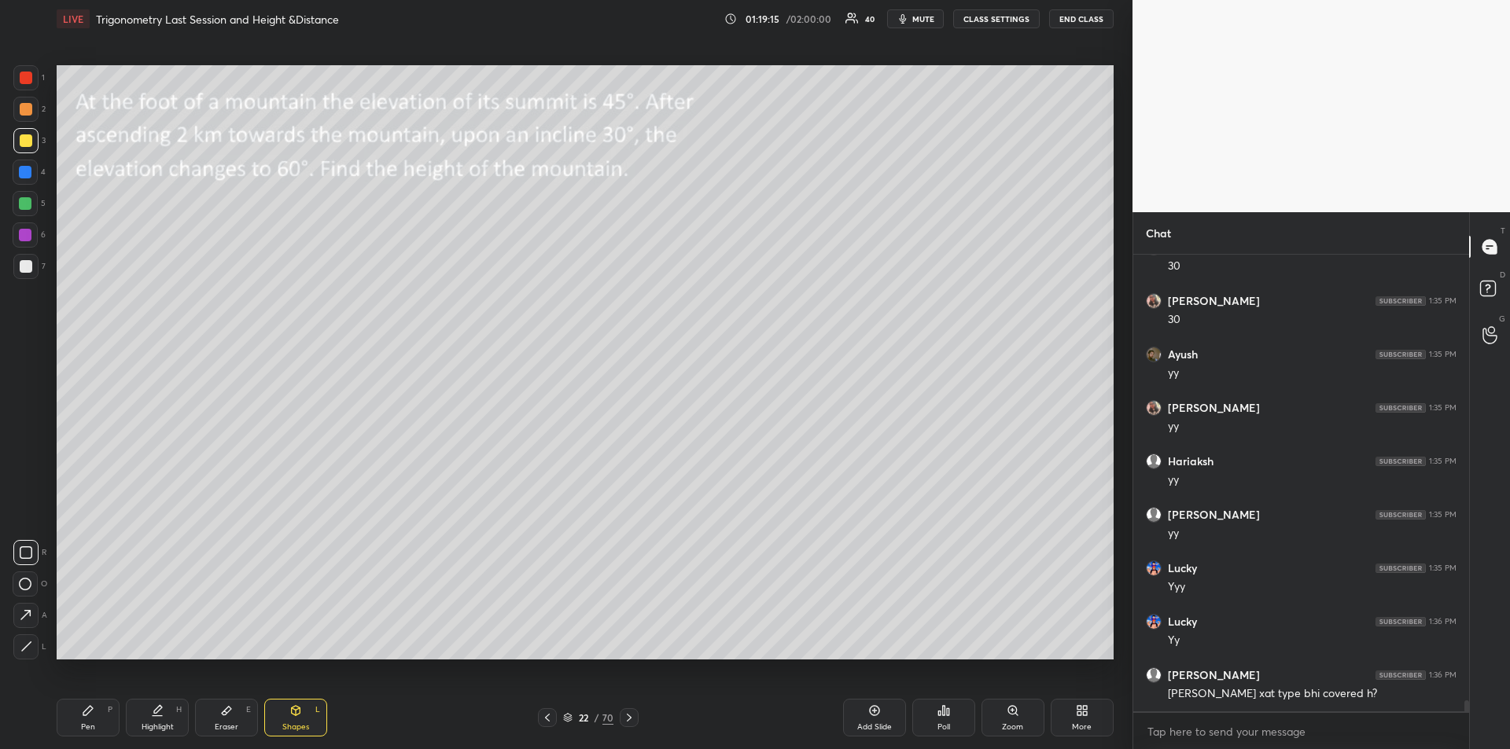
scroll to position [19070, 0]
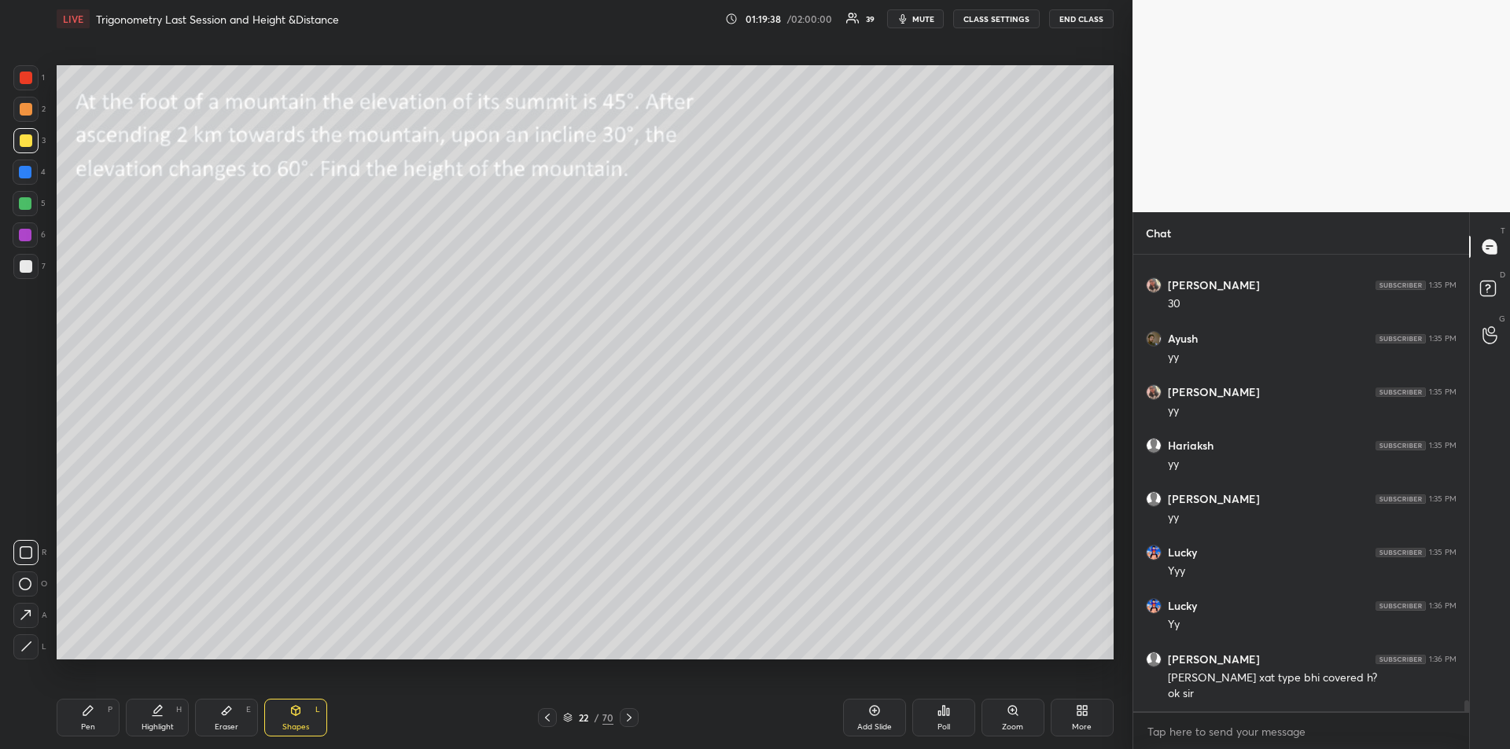
click at [98, 716] on div "Pen P" at bounding box center [88, 718] width 63 height 38
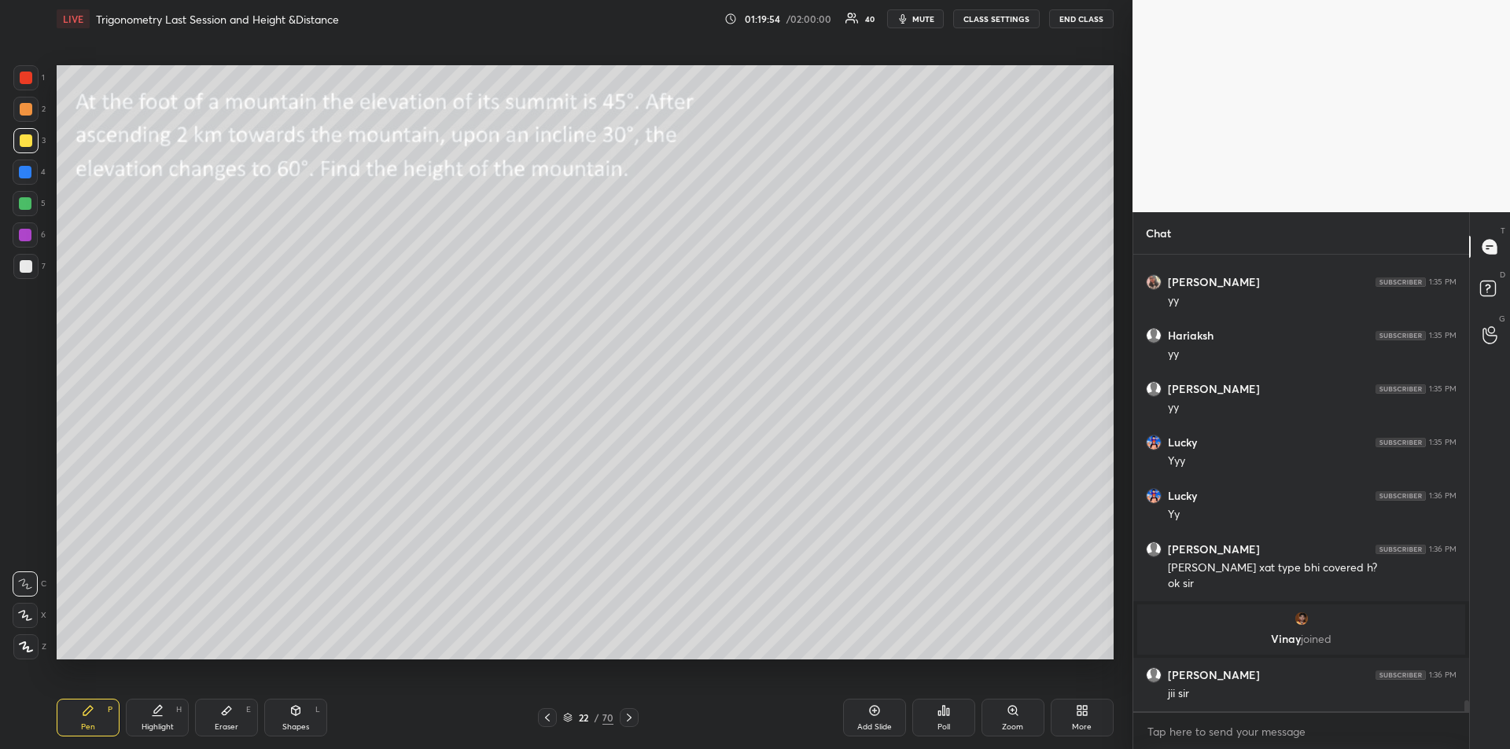
scroll to position [19025, 0]
click at [234, 715] on div "Eraser E" at bounding box center [226, 718] width 63 height 38
click at [79, 718] on div "Pen P" at bounding box center [88, 718] width 63 height 38
click at [25, 142] on div at bounding box center [26, 140] width 13 height 13
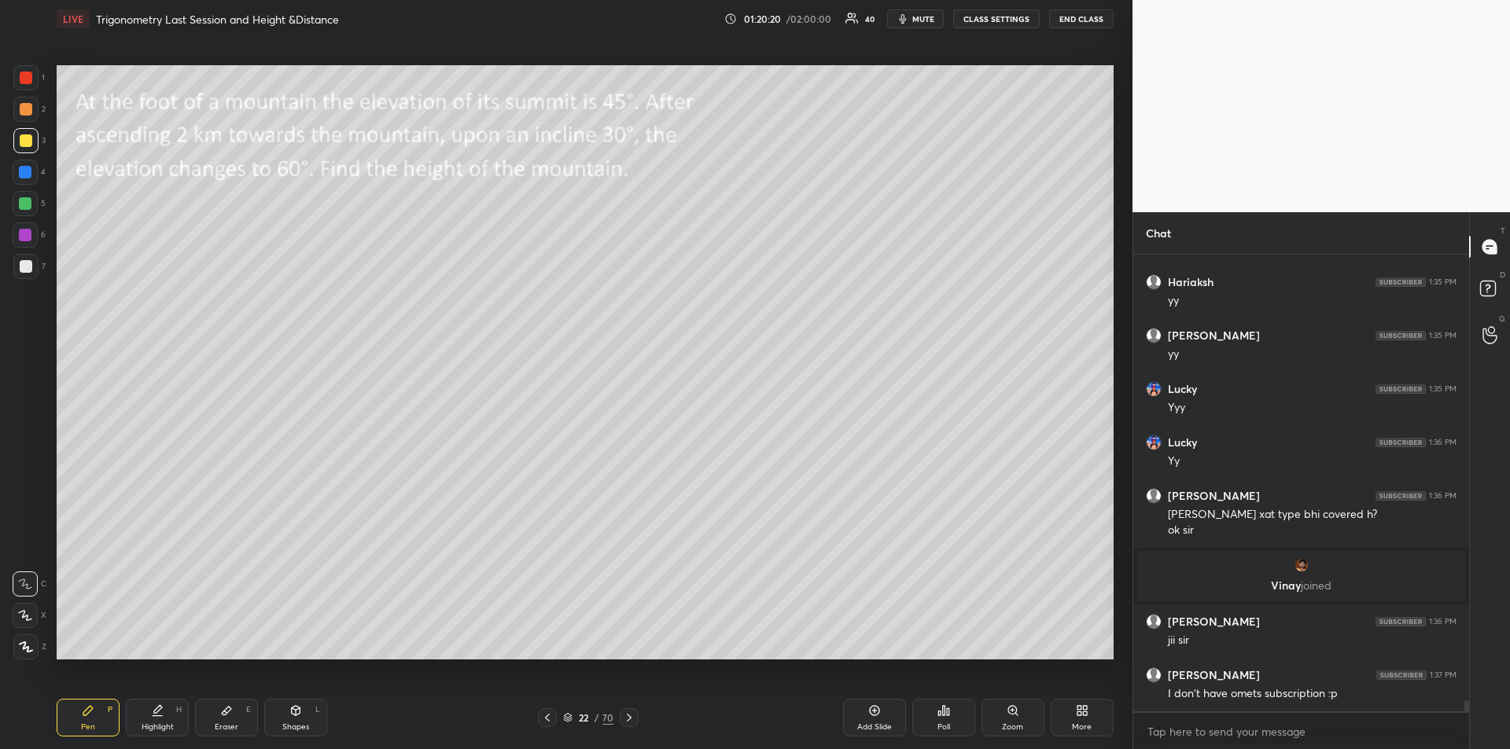
click at [860, 713] on div "Add Slide" at bounding box center [874, 718] width 63 height 38
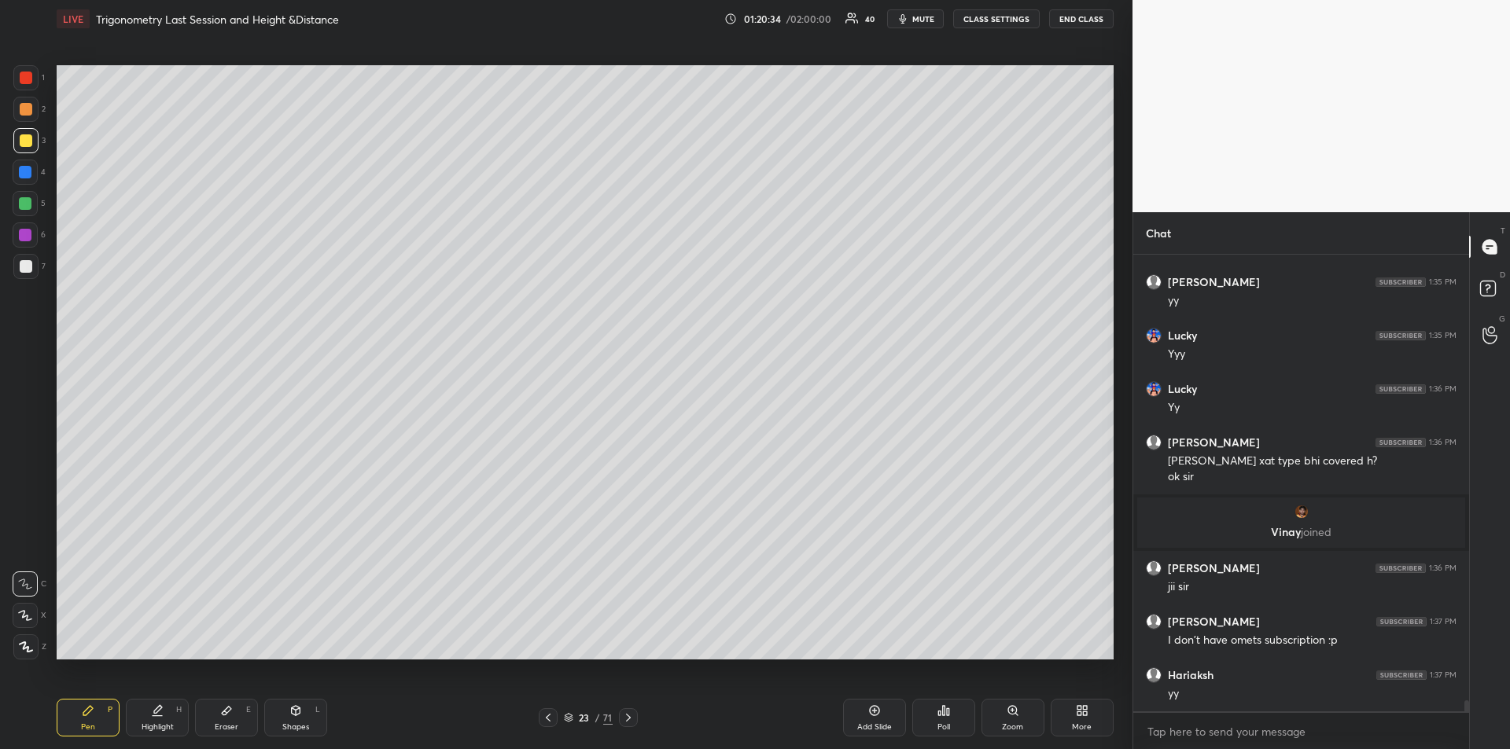
click at [225, 716] on icon at bounding box center [226, 711] width 13 height 13
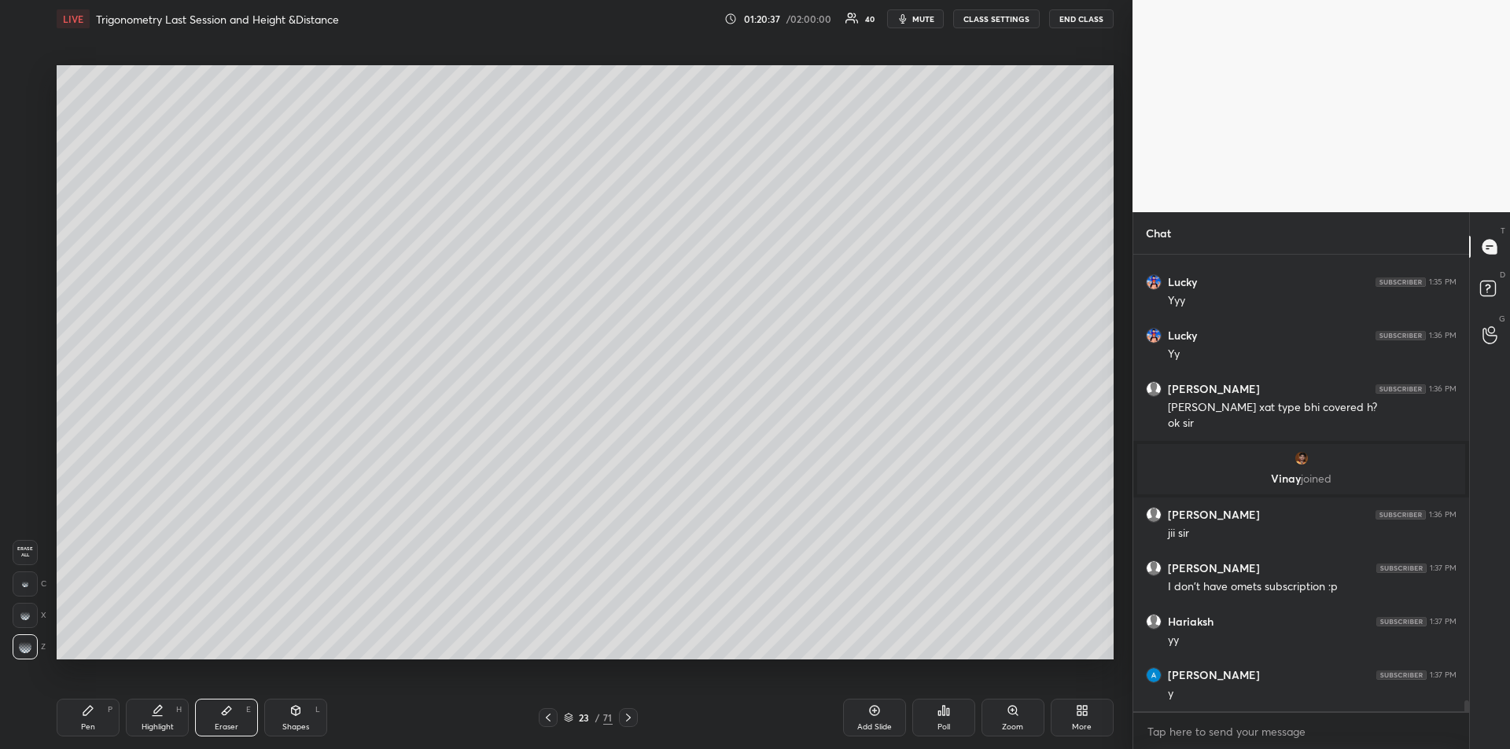
click at [79, 706] on div "Pen P" at bounding box center [88, 718] width 63 height 38
click at [25, 78] on div at bounding box center [26, 78] width 13 height 13
click at [297, 723] on div "Shapes" at bounding box center [295, 727] width 27 height 8
click at [20, 645] on icon at bounding box center [26, 647] width 12 height 12
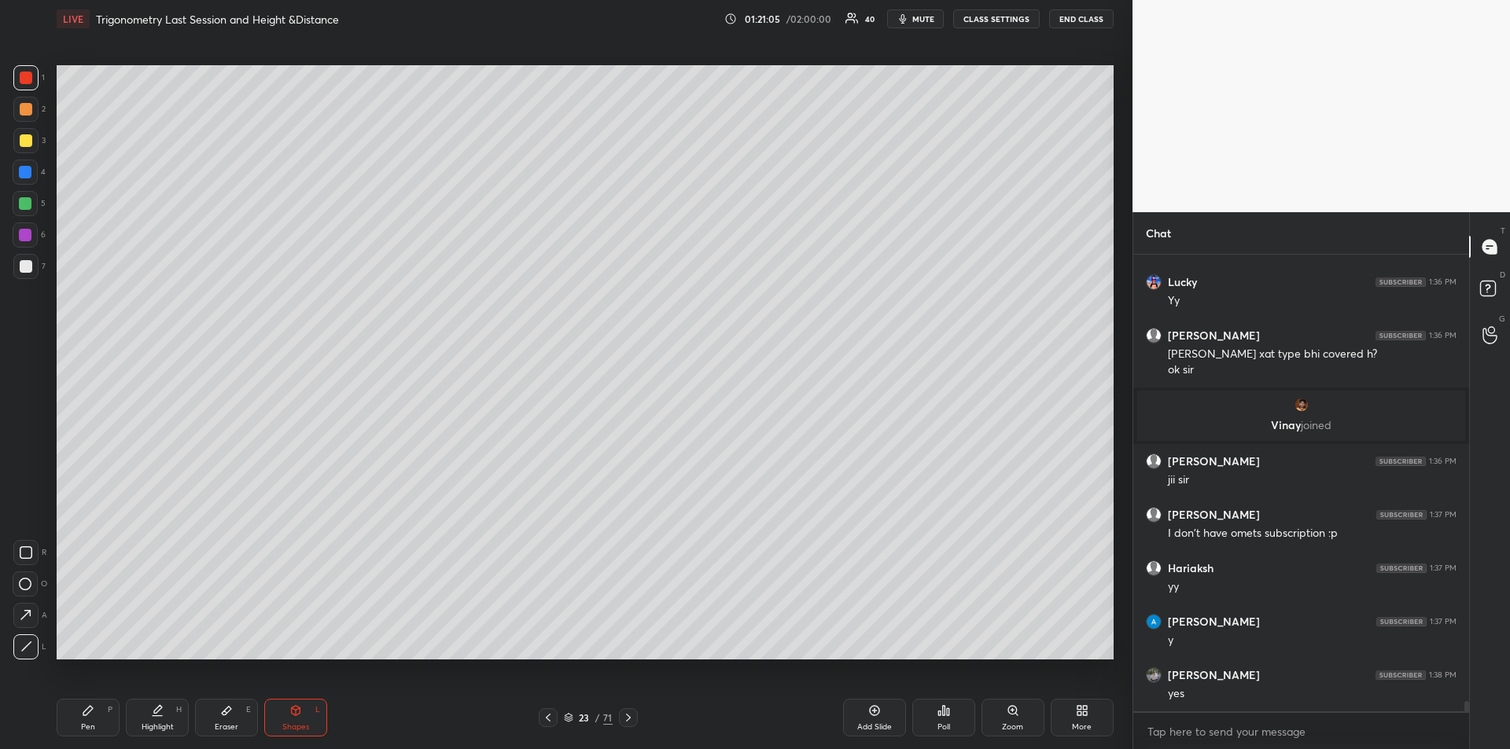
click at [149, 716] on div "Highlight H" at bounding box center [157, 718] width 63 height 38
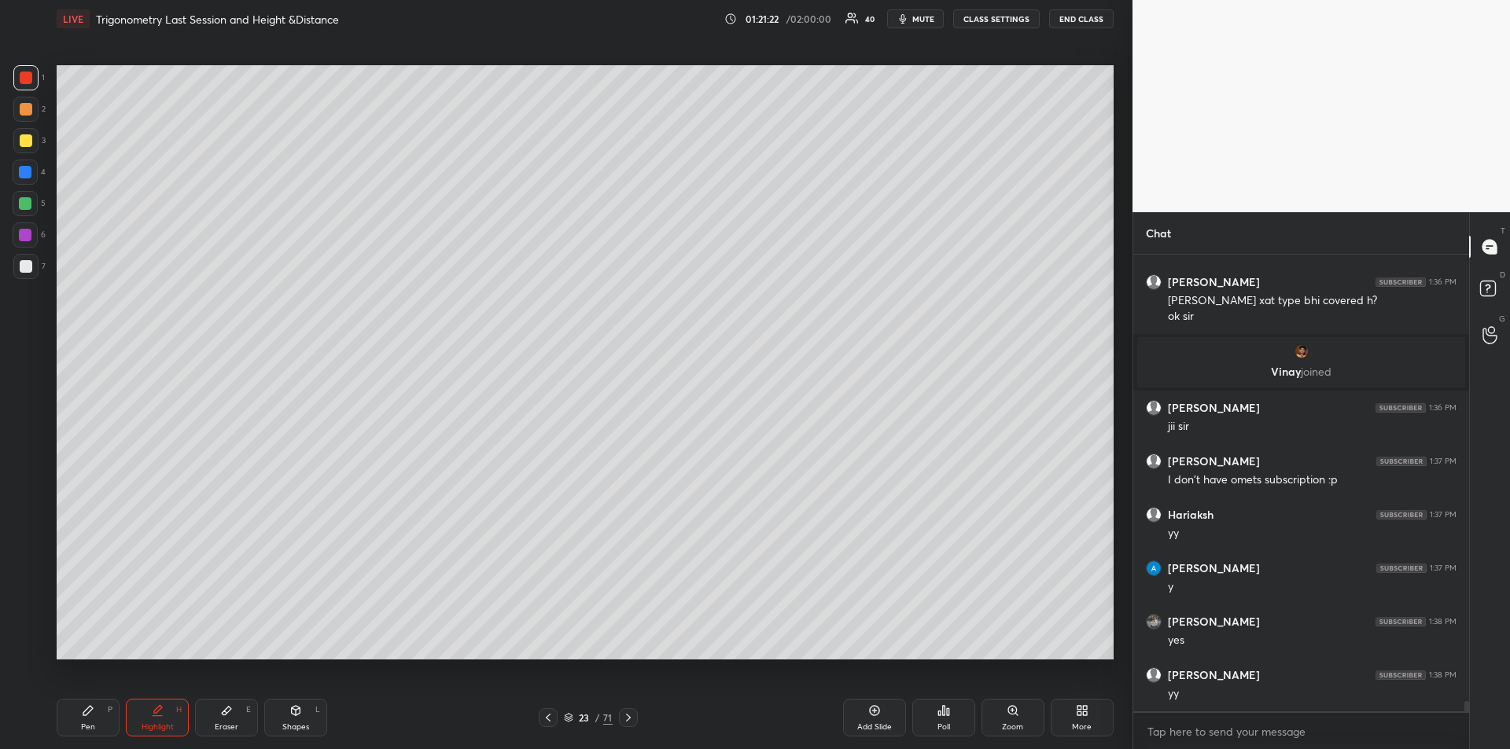
click at [86, 708] on icon at bounding box center [88, 711] width 13 height 13
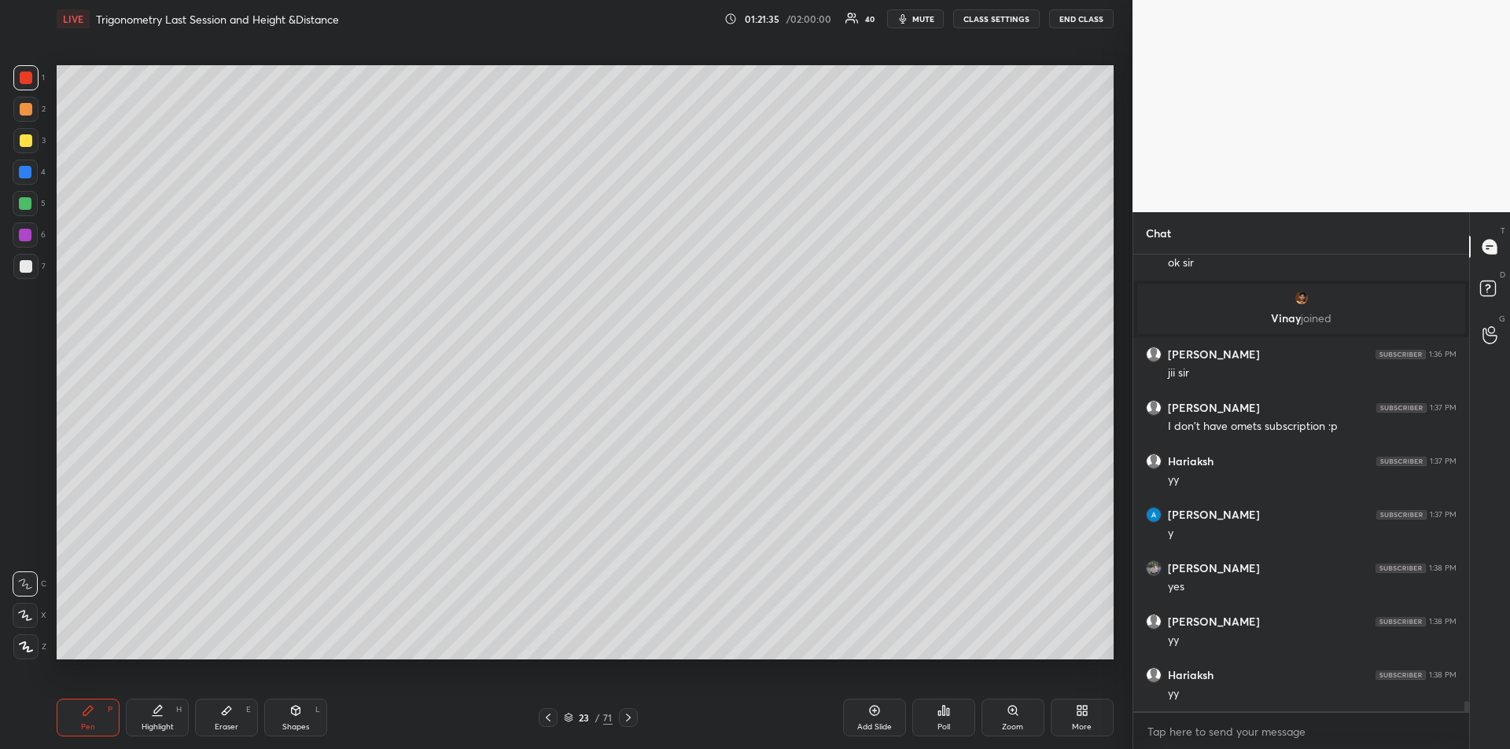
scroll to position [19399, 0]
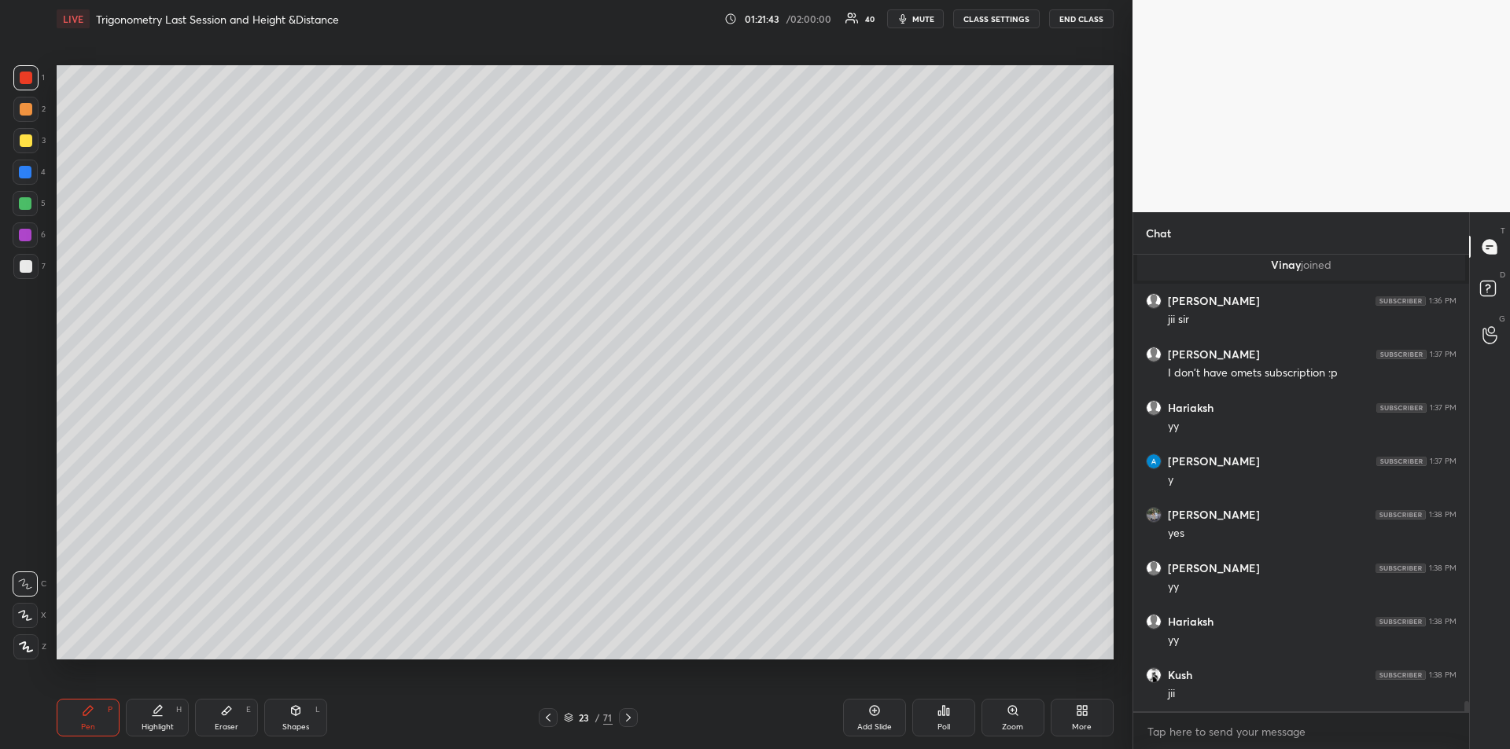
click at [547, 719] on icon at bounding box center [548, 718] width 5 height 8
click at [294, 720] on div "Shapes L" at bounding box center [295, 718] width 63 height 38
click at [26, 646] on icon at bounding box center [26, 647] width 12 height 12
click at [94, 720] on div "Pen P" at bounding box center [88, 718] width 63 height 38
click at [163, 719] on div "Highlight H" at bounding box center [157, 718] width 63 height 38
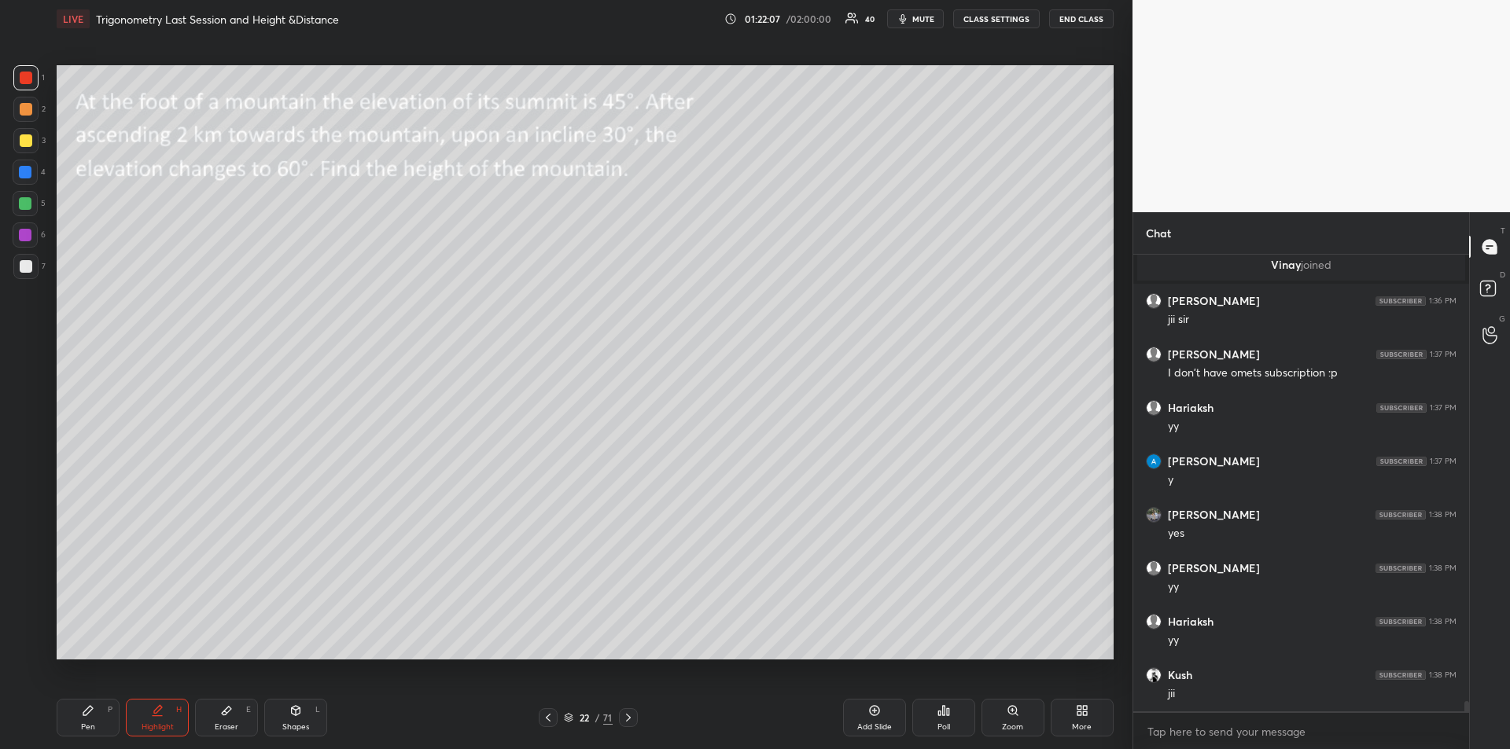
click at [93, 716] on icon at bounding box center [88, 711] width 13 height 13
click at [298, 723] on div "Shapes" at bounding box center [295, 727] width 27 height 8
click at [26, 642] on icon at bounding box center [26, 647] width 12 height 12
click at [24, 264] on div at bounding box center [26, 266] width 13 height 13
click at [89, 718] on div "Pen P" at bounding box center [88, 718] width 63 height 38
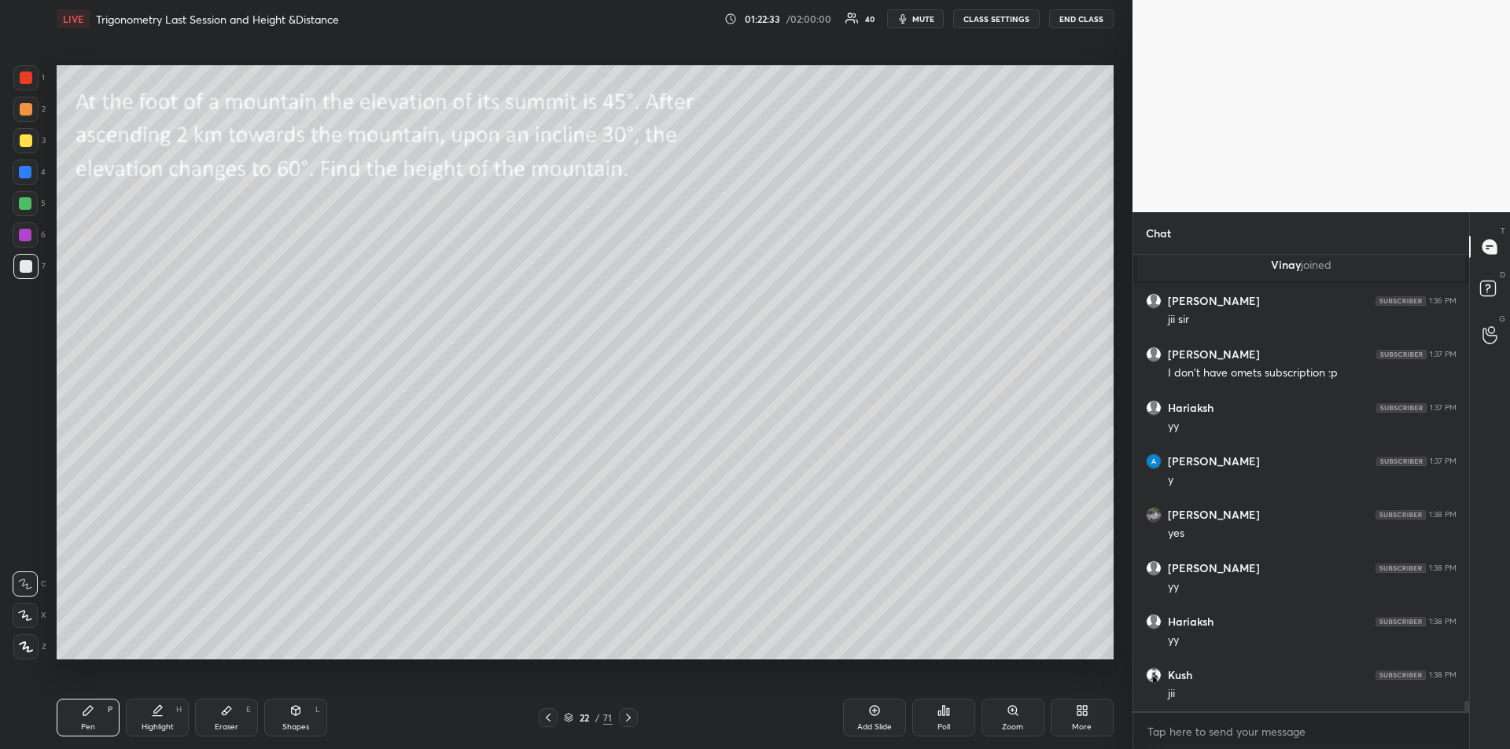
click at [92, 717] on div "Pen P" at bounding box center [88, 718] width 63 height 38
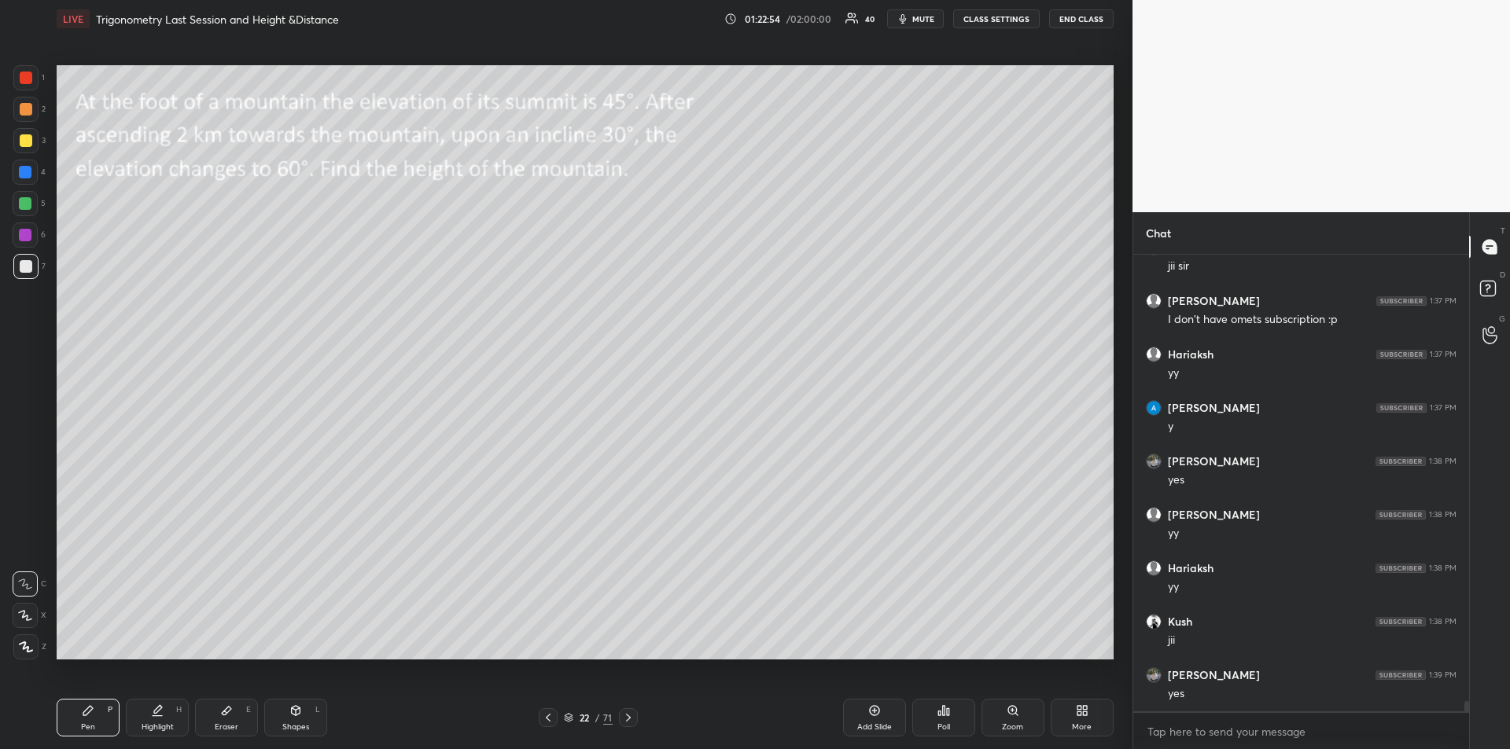
click at [161, 719] on div "Highlight H" at bounding box center [157, 718] width 63 height 38
click at [867, 721] on div "Add Slide" at bounding box center [874, 718] width 63 height 38
click at [92, 718] on div "Pen P" at bounding box center [88, 718] width 63 height 38
click at [291, 720] on div "Shapes L" at bounding box center [295, 718] width 63 height 38
click at [84, 713] on icon at bounding box center [87, 710] width 9 height 9
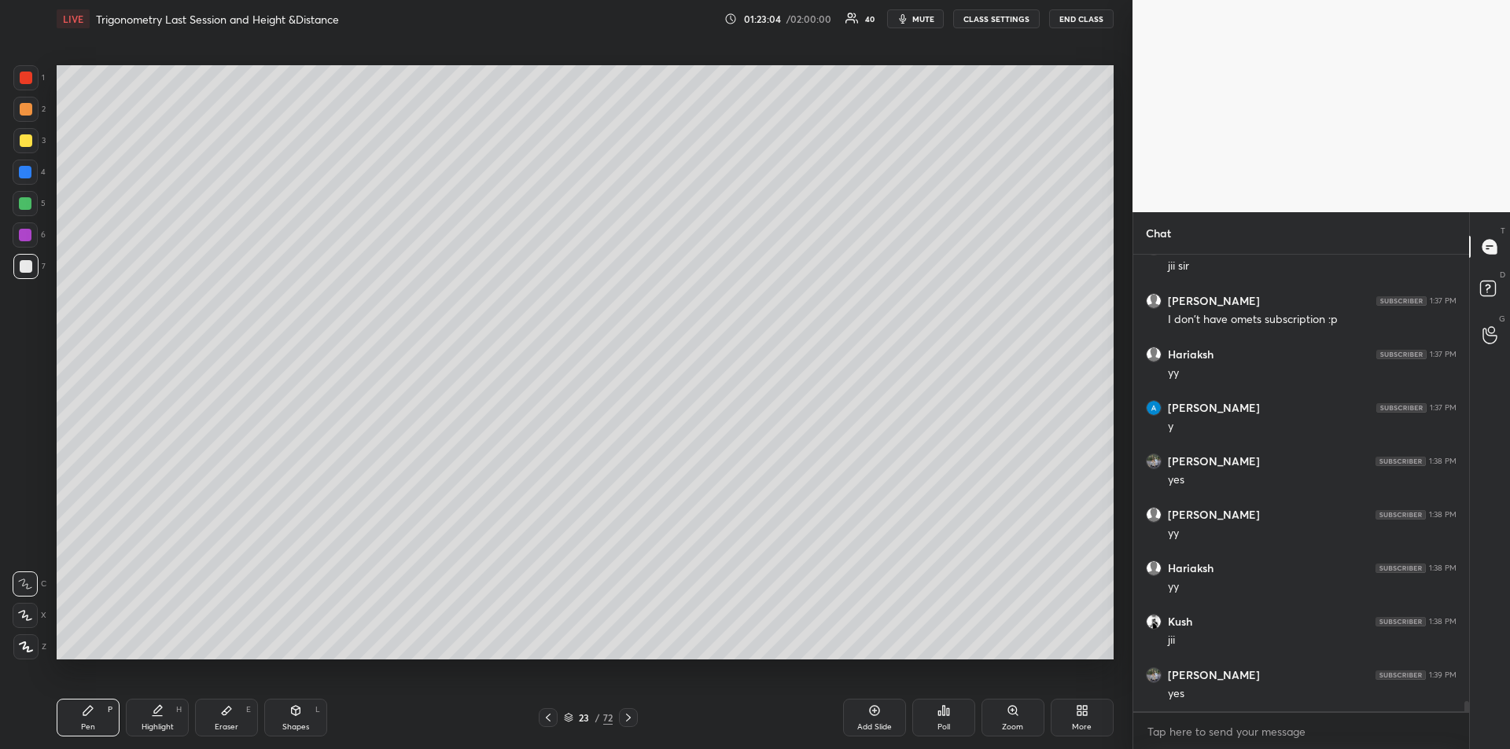
click at [302, 719] on div "Shapes L" at bounding box center [295, 718] width 63 height 38
click at [26, 645] on icon at bounding box center [26, 647] width 12 height 12
click at [79, 710] on div "Pen P" at bounding box center [88, 718] width 63 height 38
click at [290, 716] on icon at bounding box center [295, 711] width 13 height 13
click at [24, 648] on icon at bounding box center [26, 647] width 12 height 12
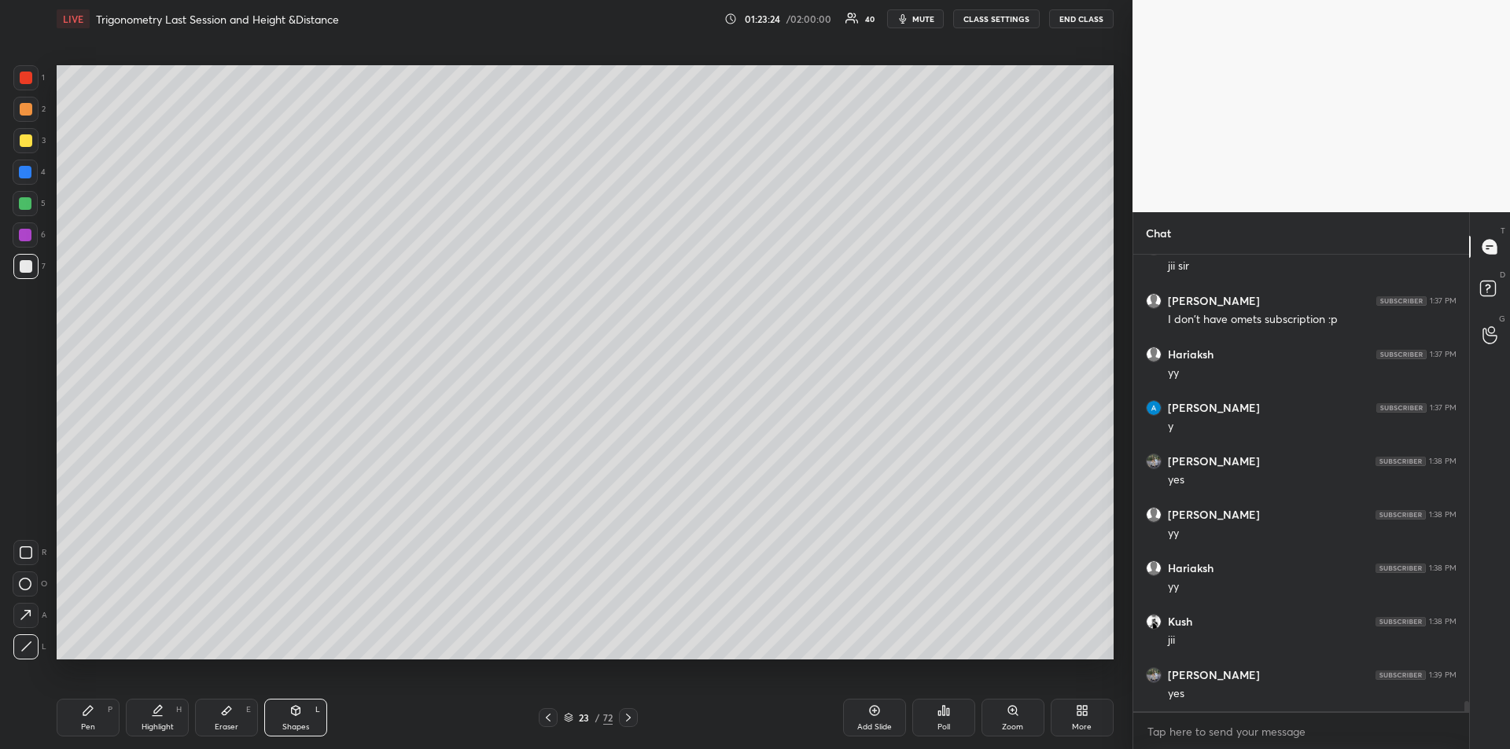
click at [23, 141] on div at bounding box center [26, 140] width 13 height 13
click at [78, 718] on div "Pen P" at bounding box center [88, 718] width 63 height 38
click at [627, 723] on icon at bounding box center [628, 718] width 13 height 13
click at [544, 718] on icon at bounding box center [548, 718] width 13 height 13
click at [545, 719] on icon at bounding box center [548, 718] width 13 height 13
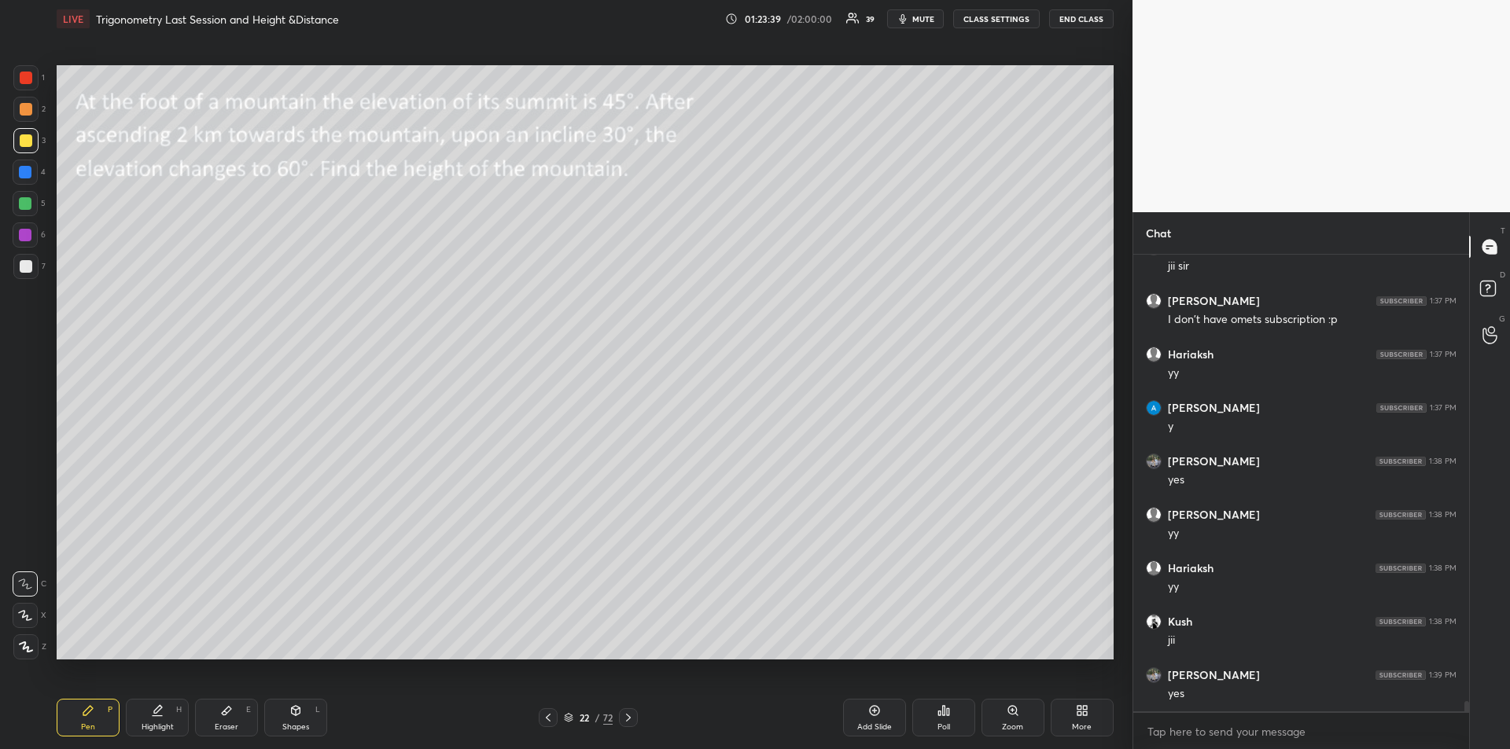
click at [296, 720] on div "Shapes L" at bounding box center [295, 718] width 63 height 38
click at [26, 645] on icon at bounding box center [26, 647] width 12 height 12
click at [101, 720] on div "Pen P" at bounding box center [88, 718] width 63 height 38
click at [230, 720] on div "Eraser E" at bounding box center [226, 718] width 63 height 38
click at [90, 715] on icon at bounding box center [88, 711] width 13 height 13
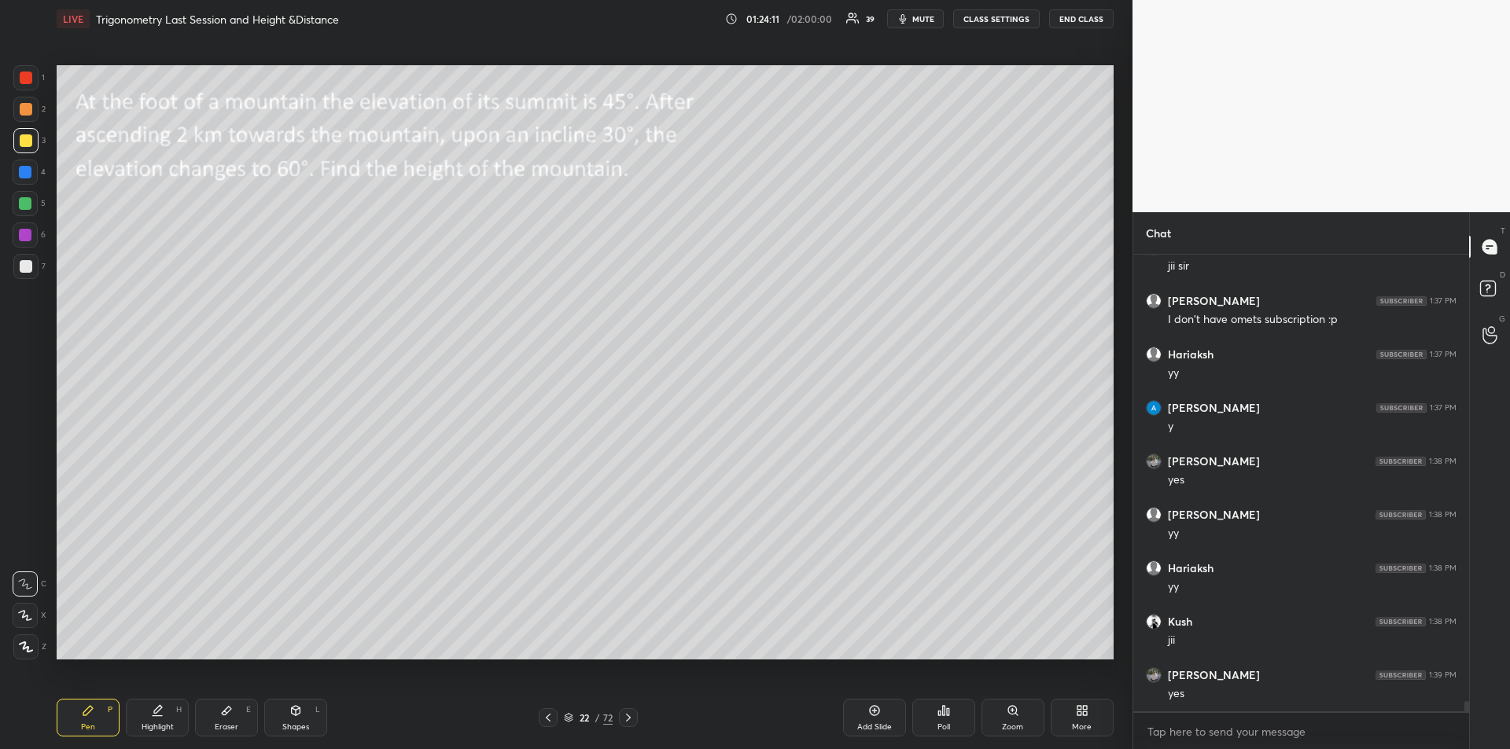
click at [158, 723] on div "Highlight" at bounding box center [158, 727] width 32 height 8
click at [88, 723] on div "Pen" at bounding box center [88, 727] width 14 height 8
click at [300, 718] on div "Shapes L" at bounding box center [295, 718] width 63 height 38
click at [28, 646] on icon at bounding box center [26, 647] width 12 height 12
click at [295, 723] on div "Shapes" at bounding box center [295, 727] width 27 height 8
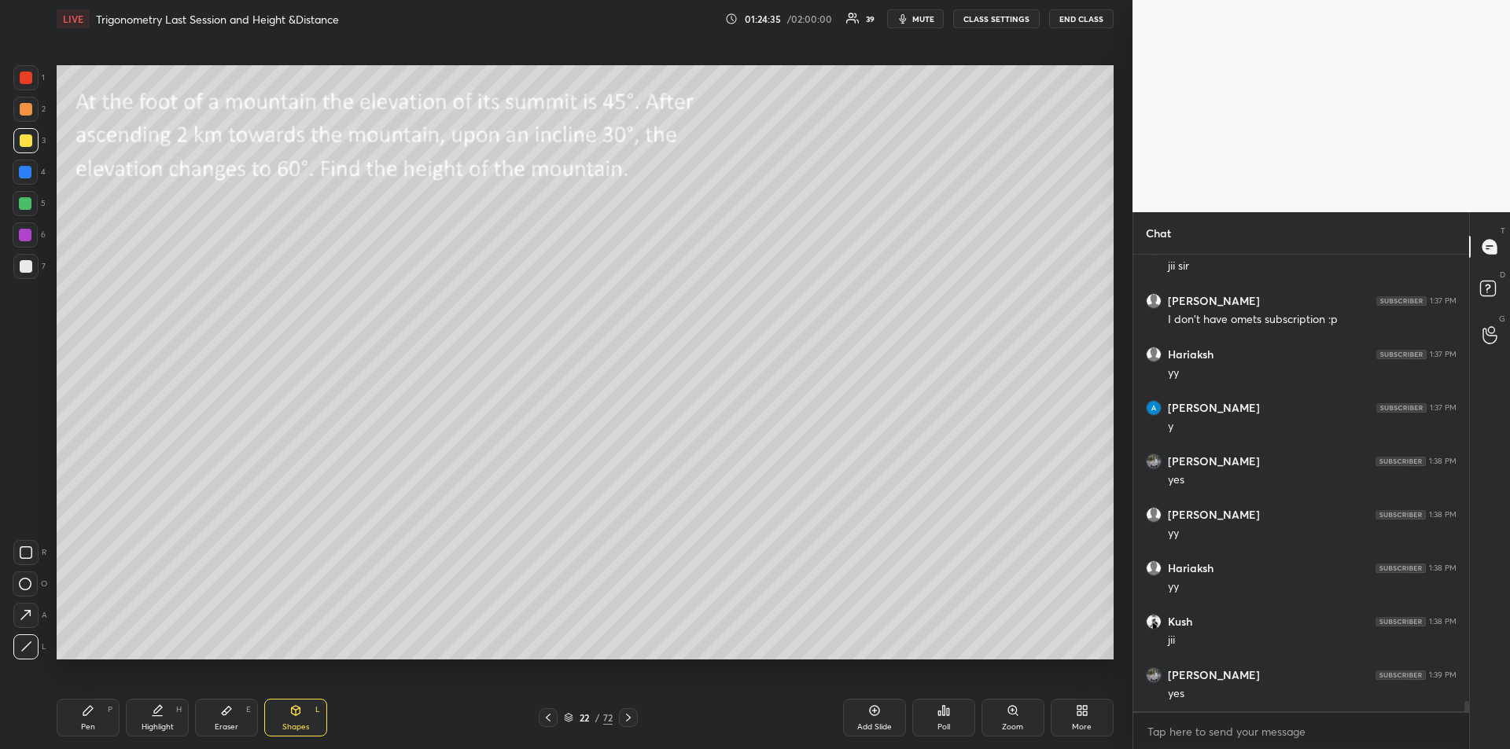
click at [31, 647] on icon at bounding box center [26, 647] width 12 height 12
click at [79, 722] on div "Pen P" at bounding box center [88, 718] width 63 height 38
click at [874, 718] on div "Add Slide" at bounding box center [874, 718] width 63 height 38
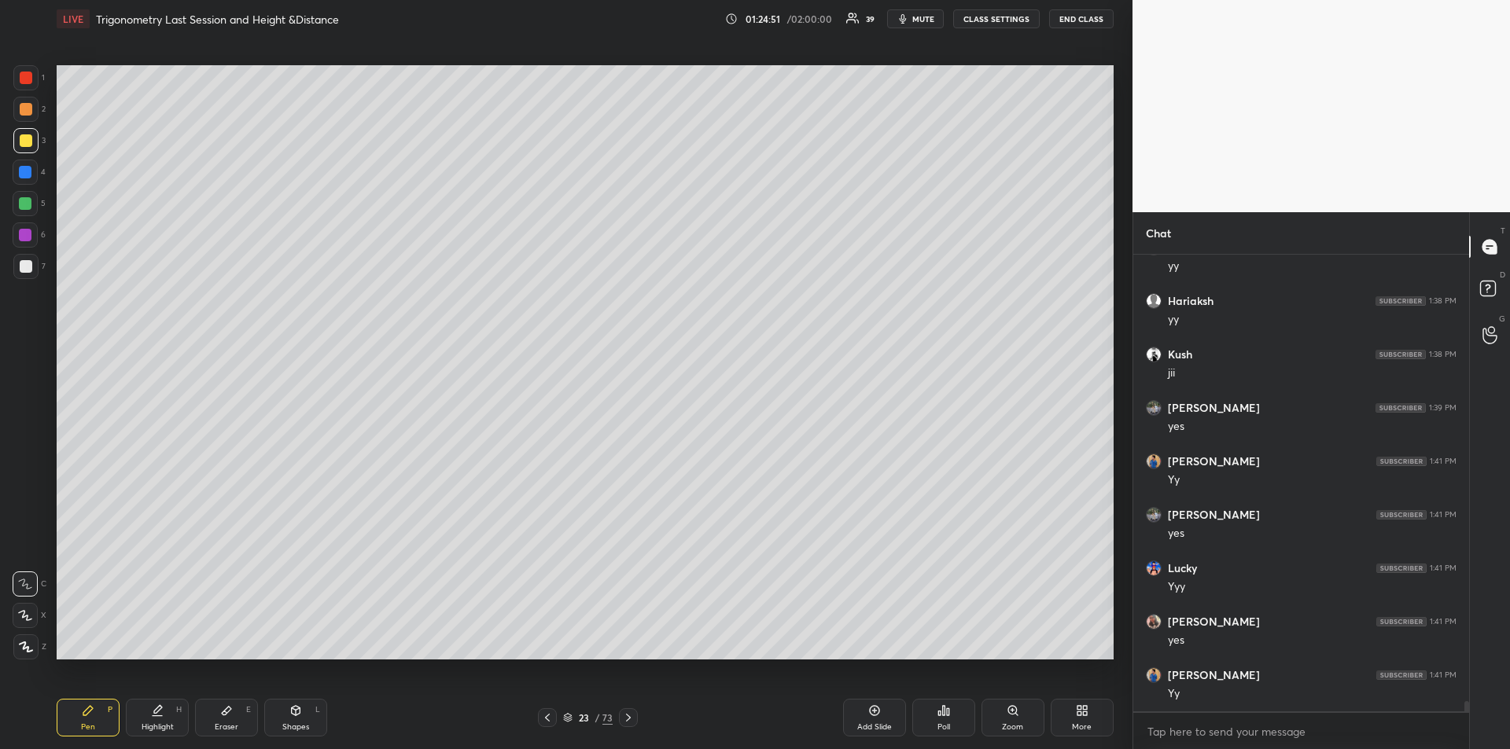
scroll to position [19773, 0]
click at [28, 239] on div at bounding box center [25, 235] width 13 height 13
click at [310, 716] on div "Shapes L" at bounding box center [295, 718] width 63 height 38
click at [24, 642] on icon at bounding box center [26, 647] width 12 height 12
click at [31, 262] on div at bounding box center [25, 266] width 25 height 25
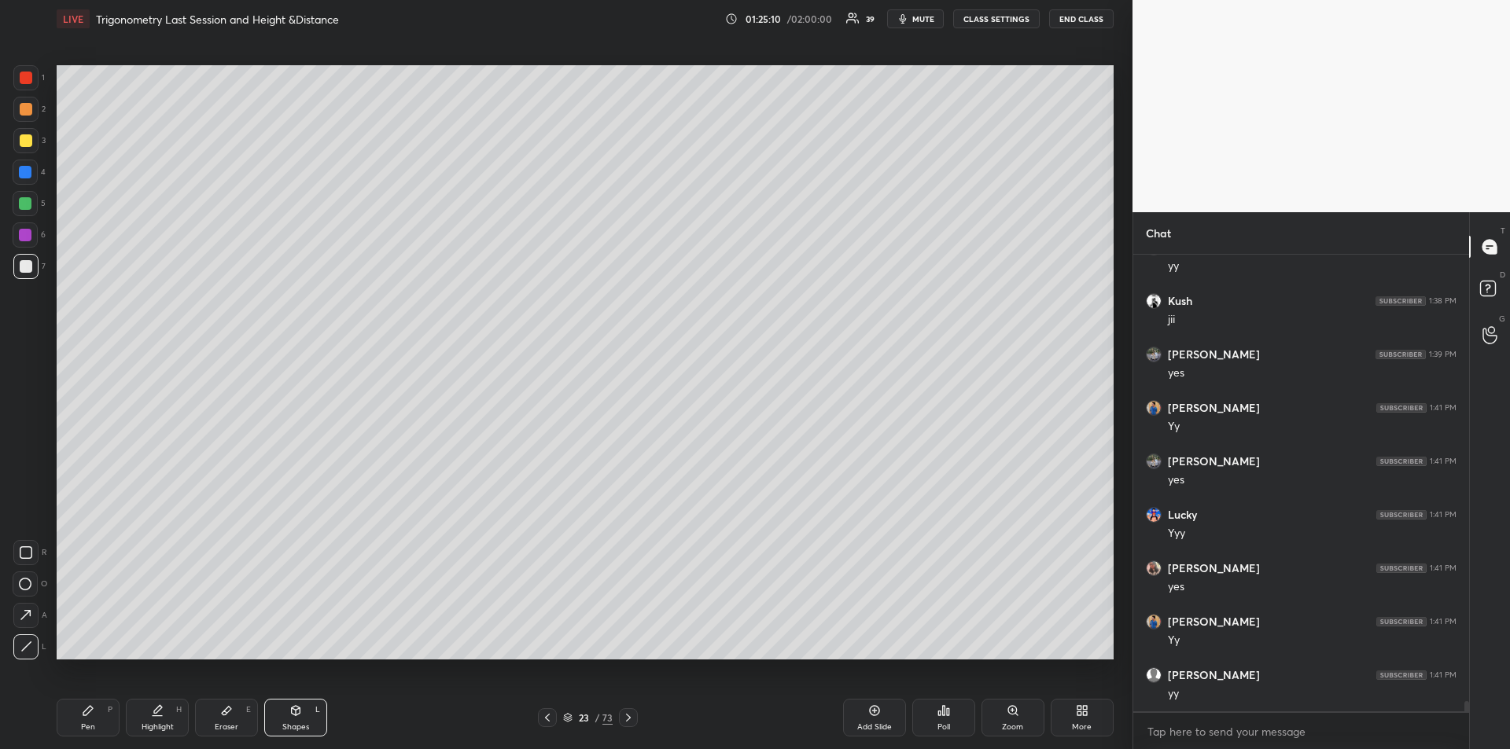
click at [97, 715] on div "Pen P" at bounding box center [88, 718] width 63 height 38
click at [300, 716] on icon at bounding box center [295, 711] width 13 height 13
click at [24, 644] on icon at bounding box center [26, 647] width 12 height 12
click at [83, 720] on div "Pen P" at bounding box center [88, 718] width 63 height 38
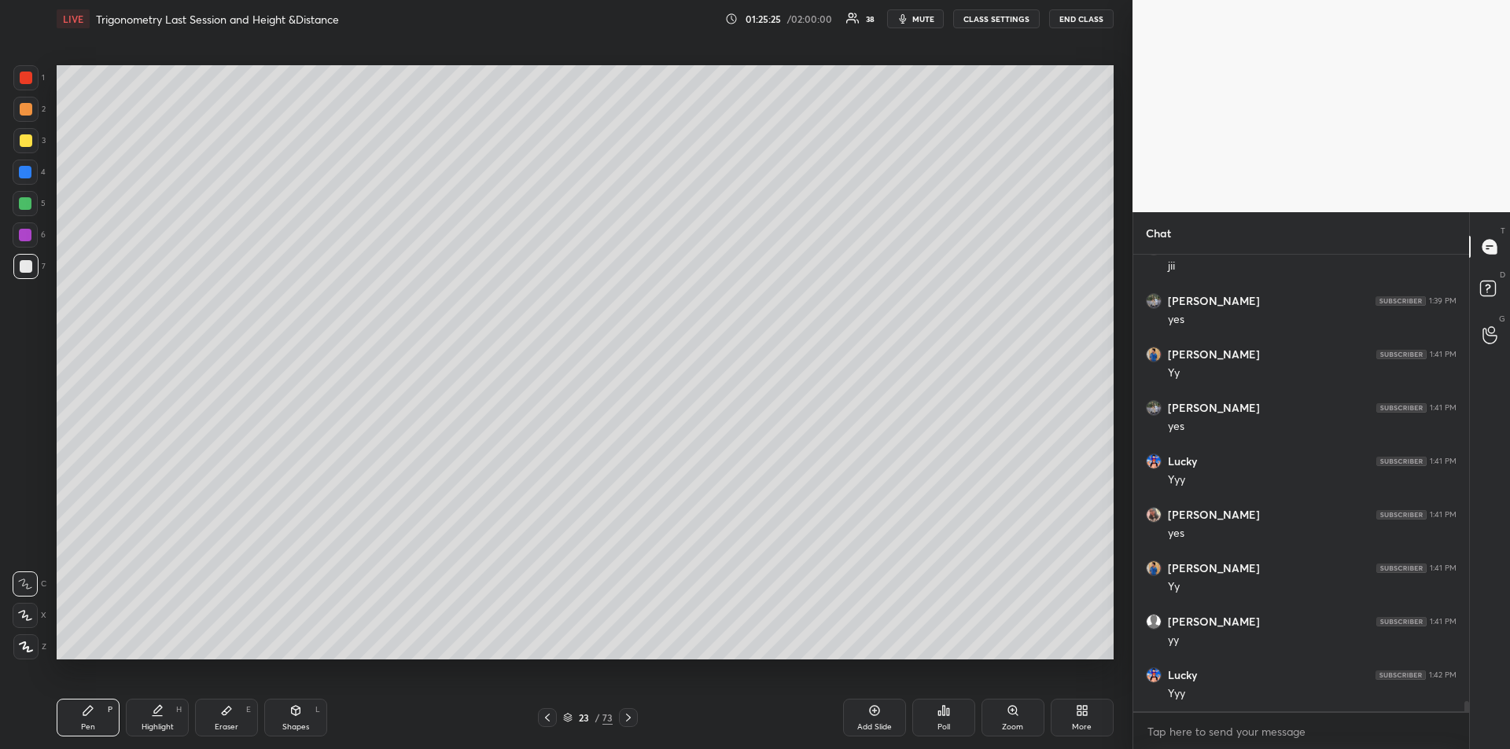
click at [546, 719] on icon at bounding box center [547, 718] width 13 height 13
click at [296, 718] on div "Shapes L" at bounding box center [295, 718] width 63 height 38
click at [26, 642] on icon at bounding box center [26, 647] width 12 height 12
click at [24, 261] on div at bounding box center [26, 266] width 13 height 13
click at [89, 725] on div "Pen" at bounding box center [88, 727] width 14 height 8
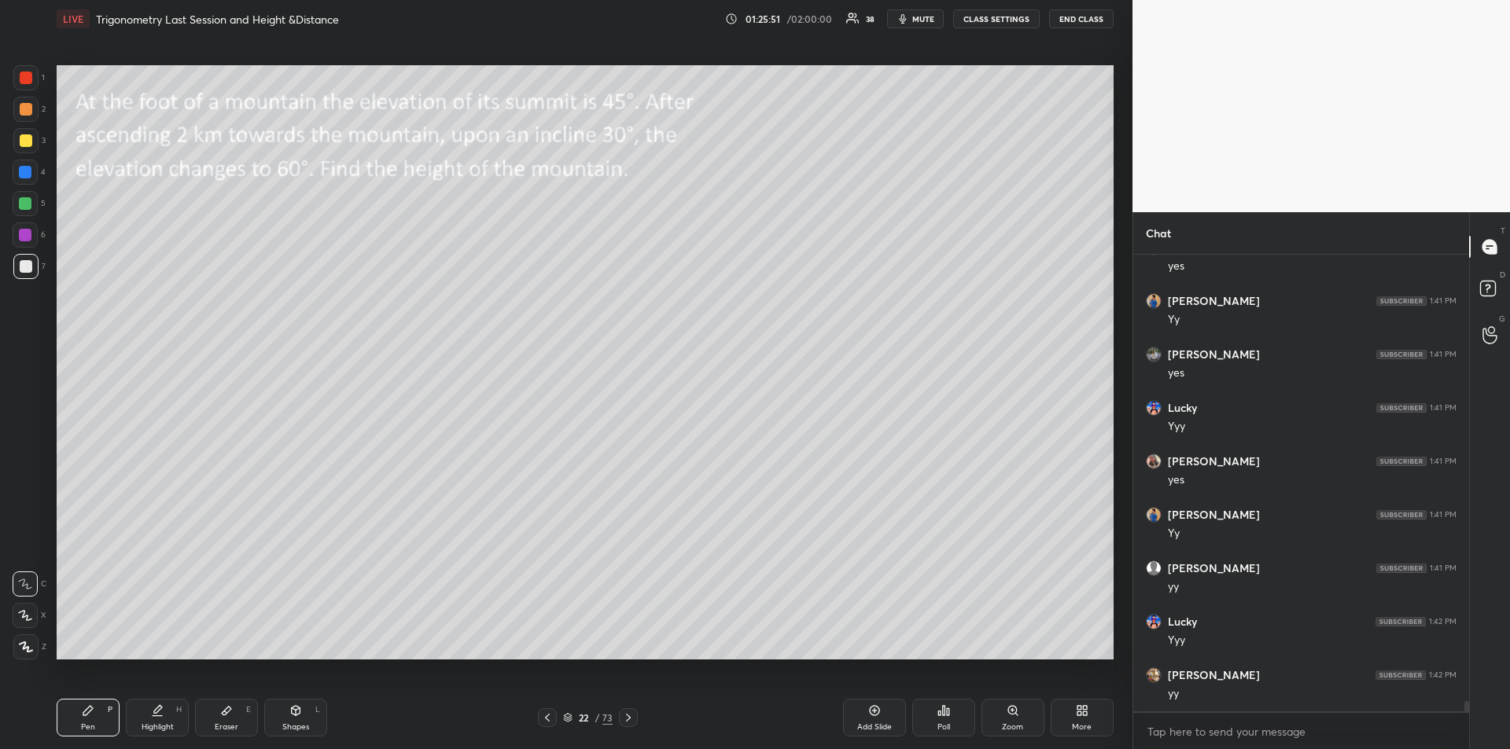
scroll to position [19987, 0]
click at [27, 239] on div at bounding box center [25, 235] width 13 height 13
click at [170, 718] on div "Highlight H" at bounding box center [157, 718] width 63 height 38
click at [92, 719] on div "Pen P" at bounding box center [88, 718] width 63 height 38
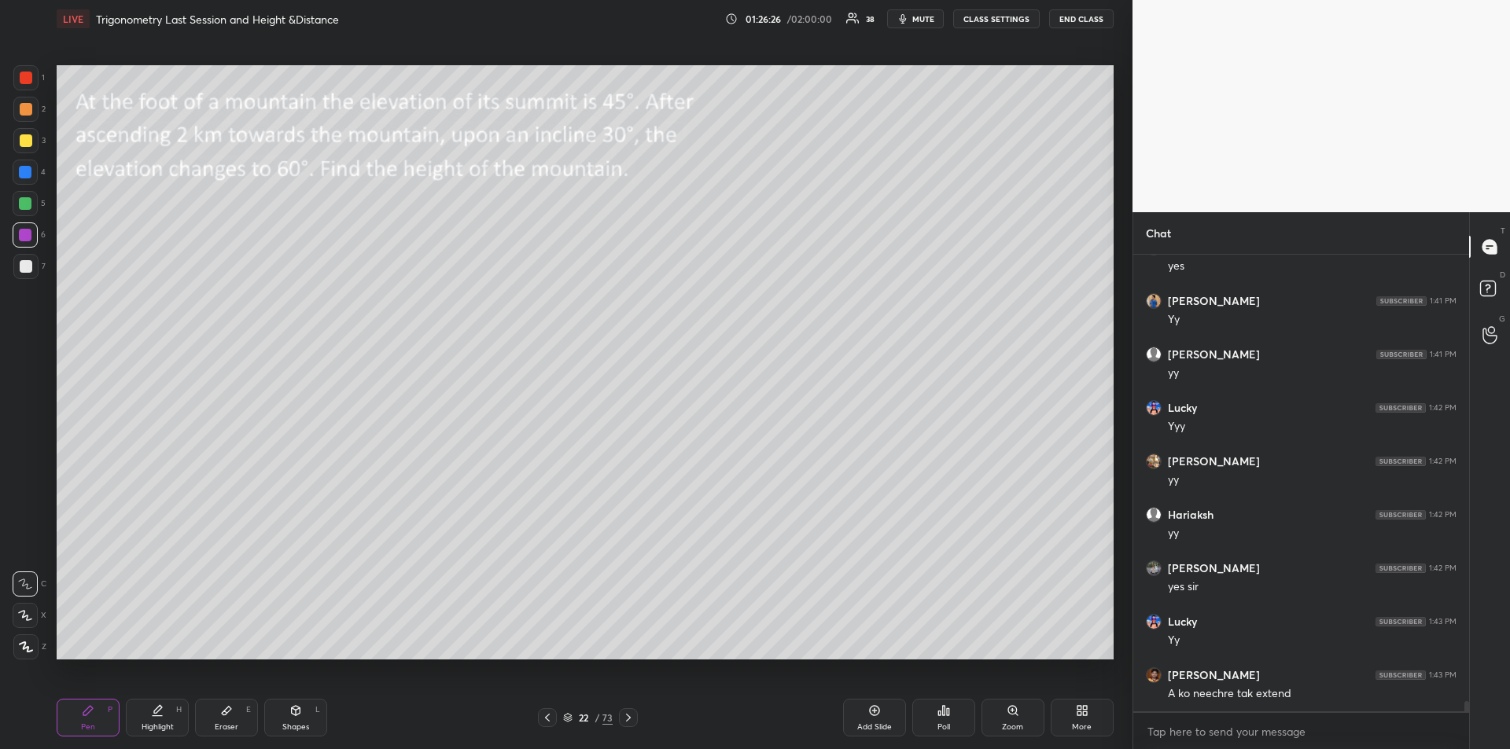
scroll to position [20110, 0]
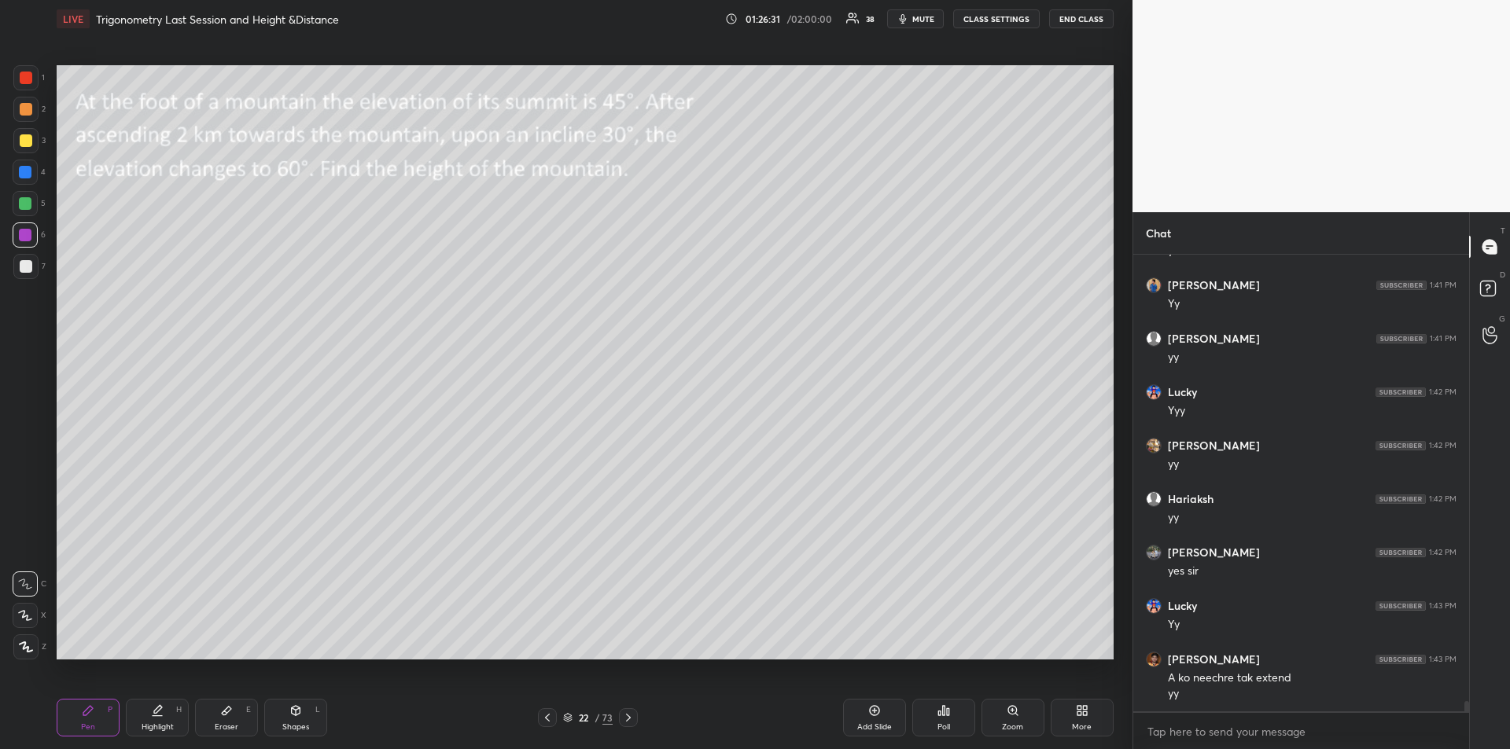
click at [26, 205] on div at bounding box center [25, 203] width 13 height 13
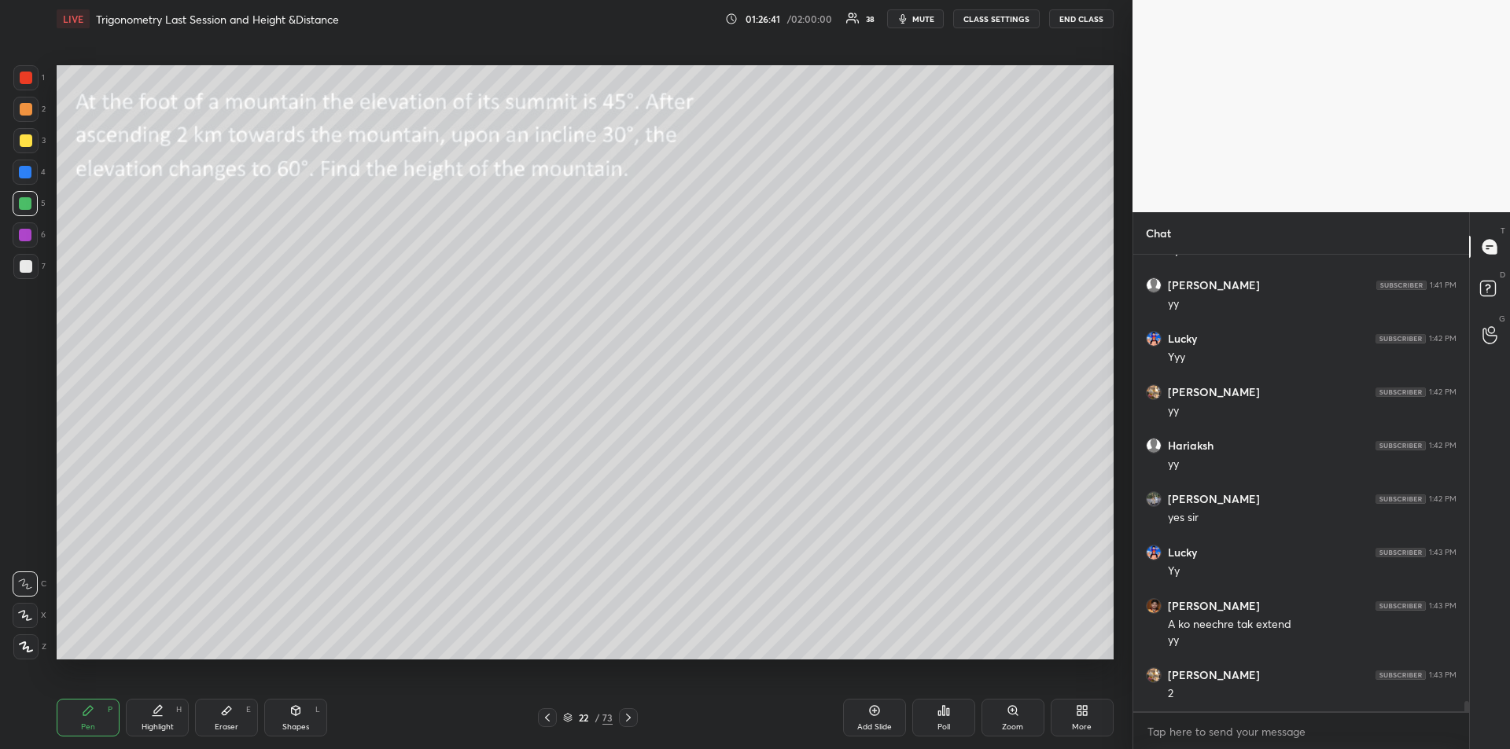
click at [160, 714] on icon at bounding box center [157, 711] width 13 height 13
click at [94, 716] on icon at bounding box center [88, 711] width 13 height 13
click at [26, 83] on div at bounding box center [26, 78] width 13 height 13
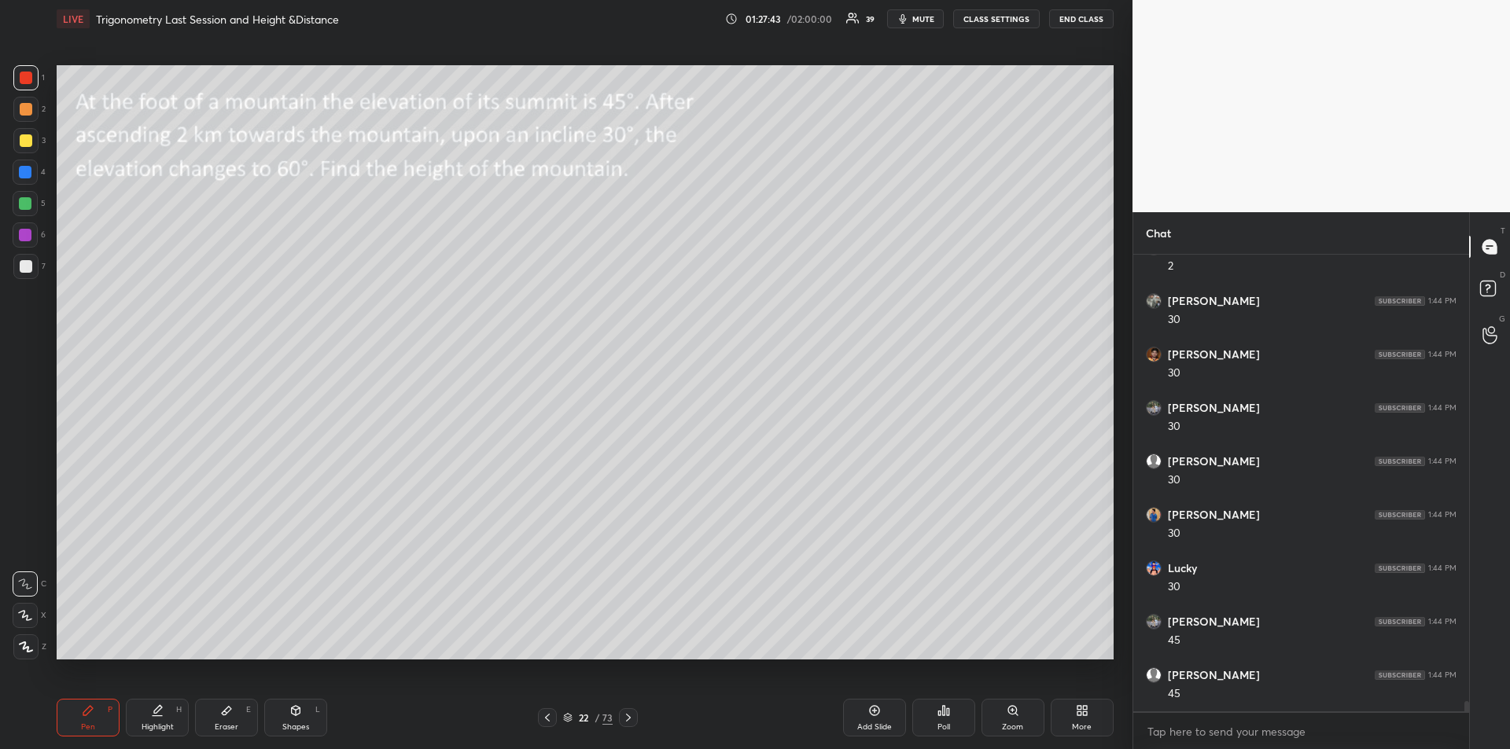
scroll to position [20644, 0]
click at [26, 173] on div at bounding box center [25, 172] width 13 height 13
click at [22, 208] on div at bounding box center [25, 203] width 13 height 13
click at [26, 653] on div at bounding box center [25, 647] width 25 height 25
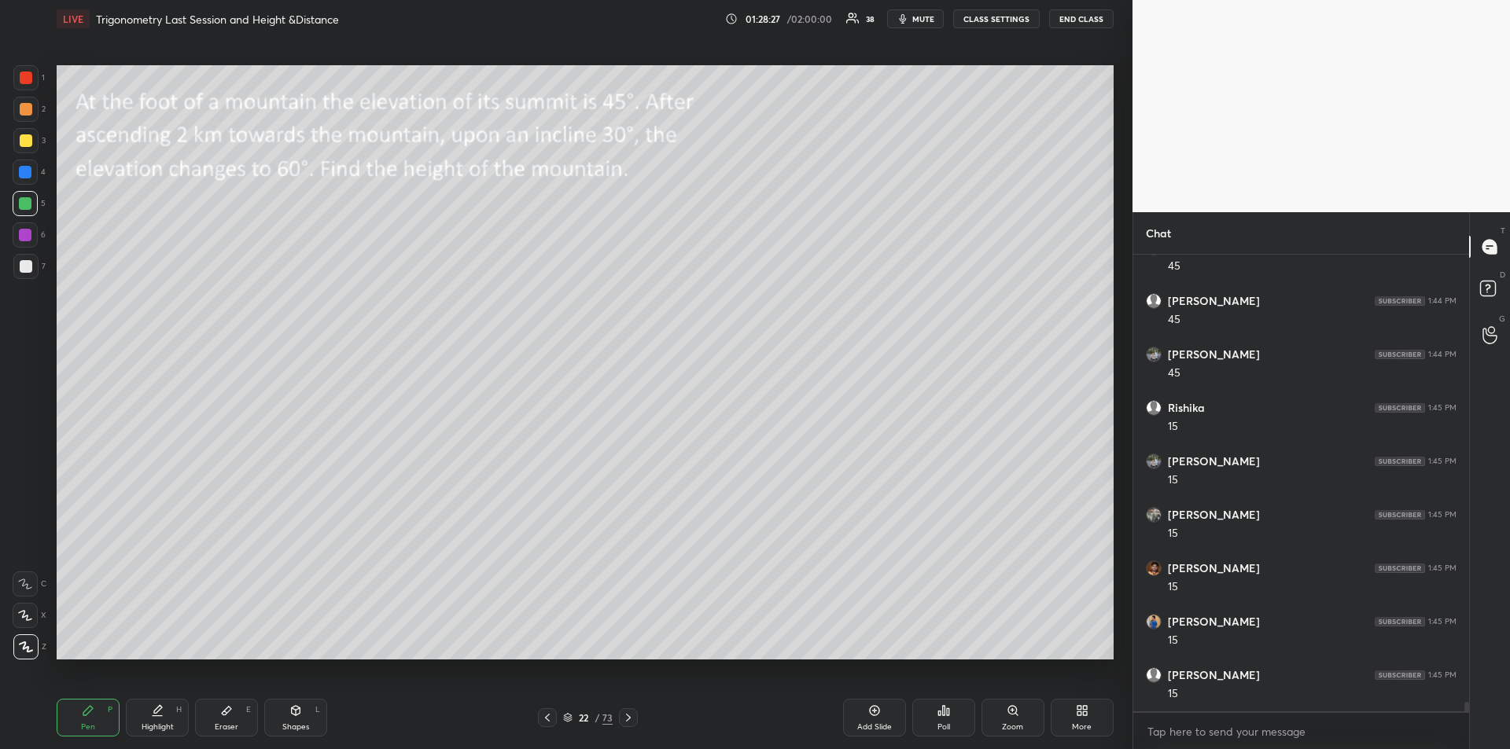
click at [147, 715] on div "Highlight H" at bounding box center [157, 718] width 63 height 38
click at [72, 716] on div "Pen P" at bounding box center [88, 718] width 63 height 38
click at [24, 273] on div at bounding box center [25, 266] width 25 height 25
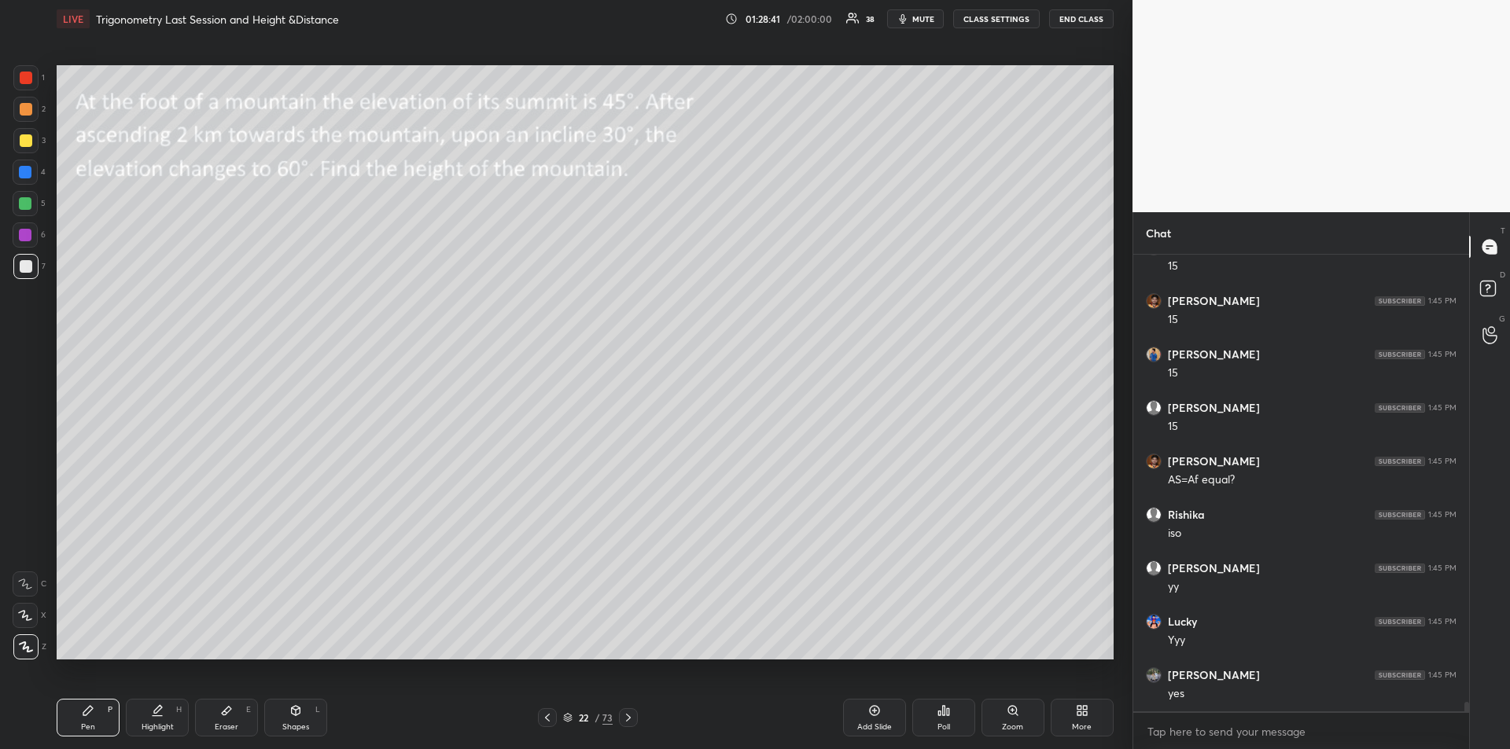
click at [21, 580] on icon at bounding box center [25, 584] width 13 height 9
click at [28, 84] on div at bounding box center [25, 77] width 25 height 25
click at [153, 716] on icon at bounding box center [157, 716] width 9 height 0
click at [86, 723] on div "Pen" at bounding box center [88, 727] width 14 height 8
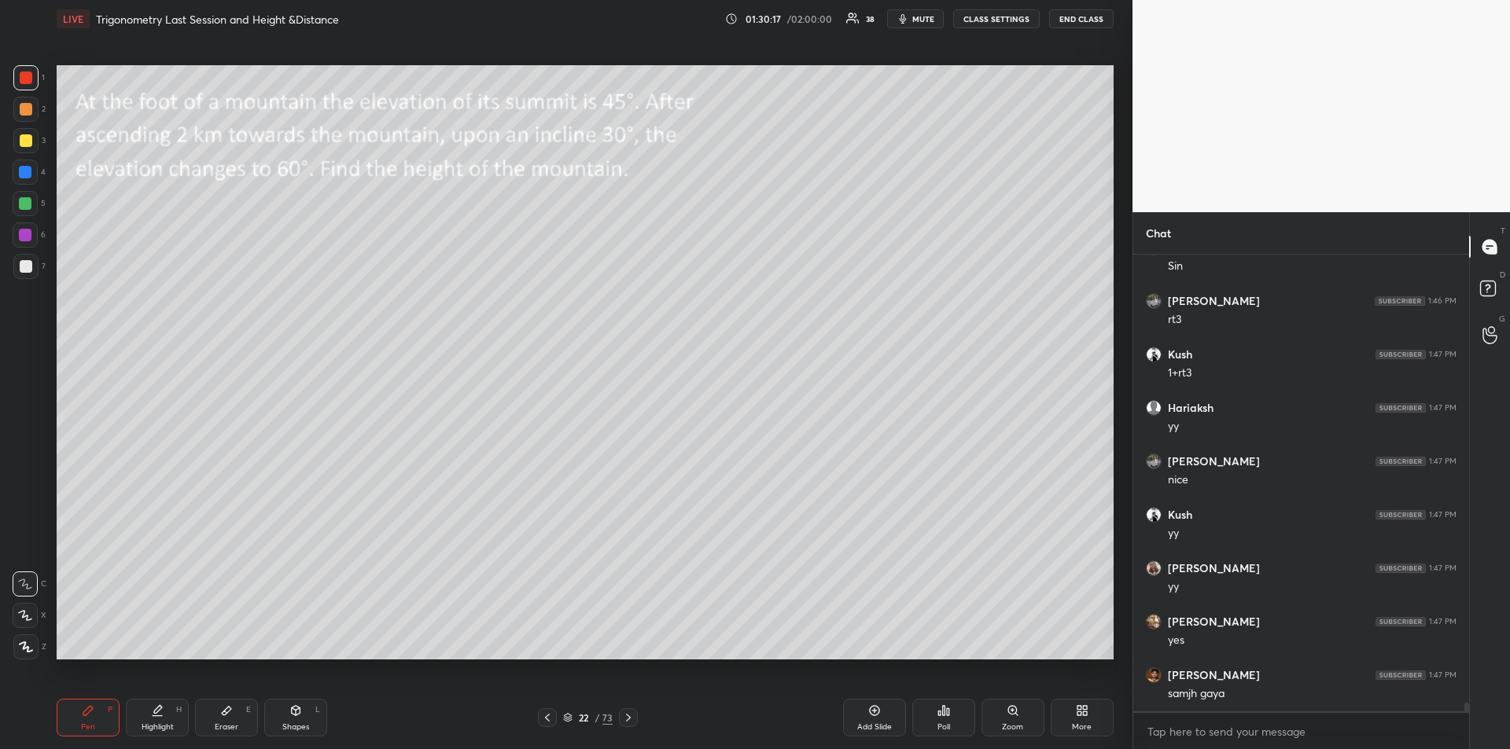
scroll to position [22799, 0]
click at [24, 138] on div at bounding box center [26, 140] width 13 height 13
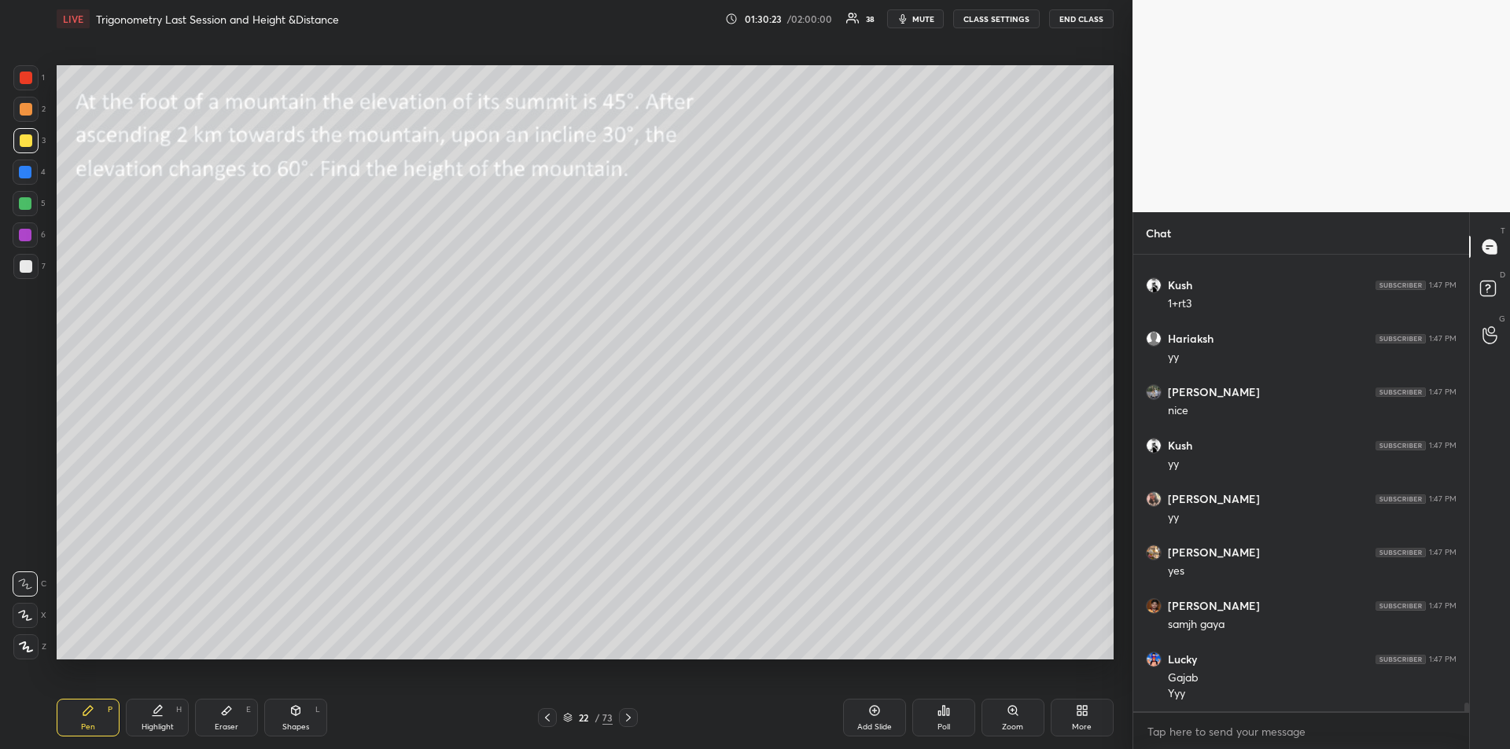
click at [630, 718] on icon at bounding box center [628, 718] width 5 height 8
click at [631, 719] on icon at bounding box center [628, 718] width 13 height 13
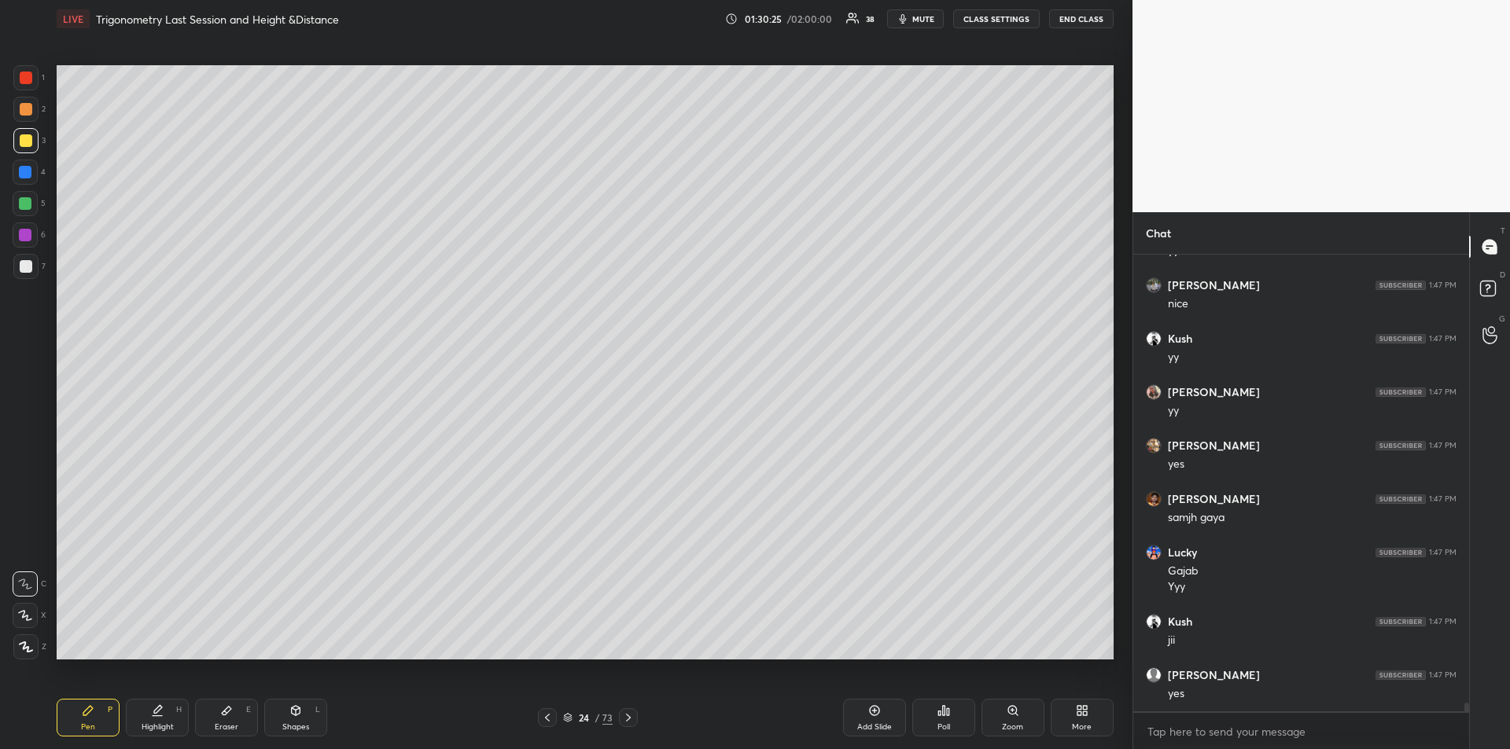
click at [631, 719] on icon at bounding box center [628, 718] width 13 height 13
click at [631, 721] on icon at bounding box center [628, 718] width 13 height 13
click at [632, 720] on icon at bounding box center [628, 718] width 13 height 13
click at [628, 721] on icon at bounding box center [628, 718] width 13 height 13
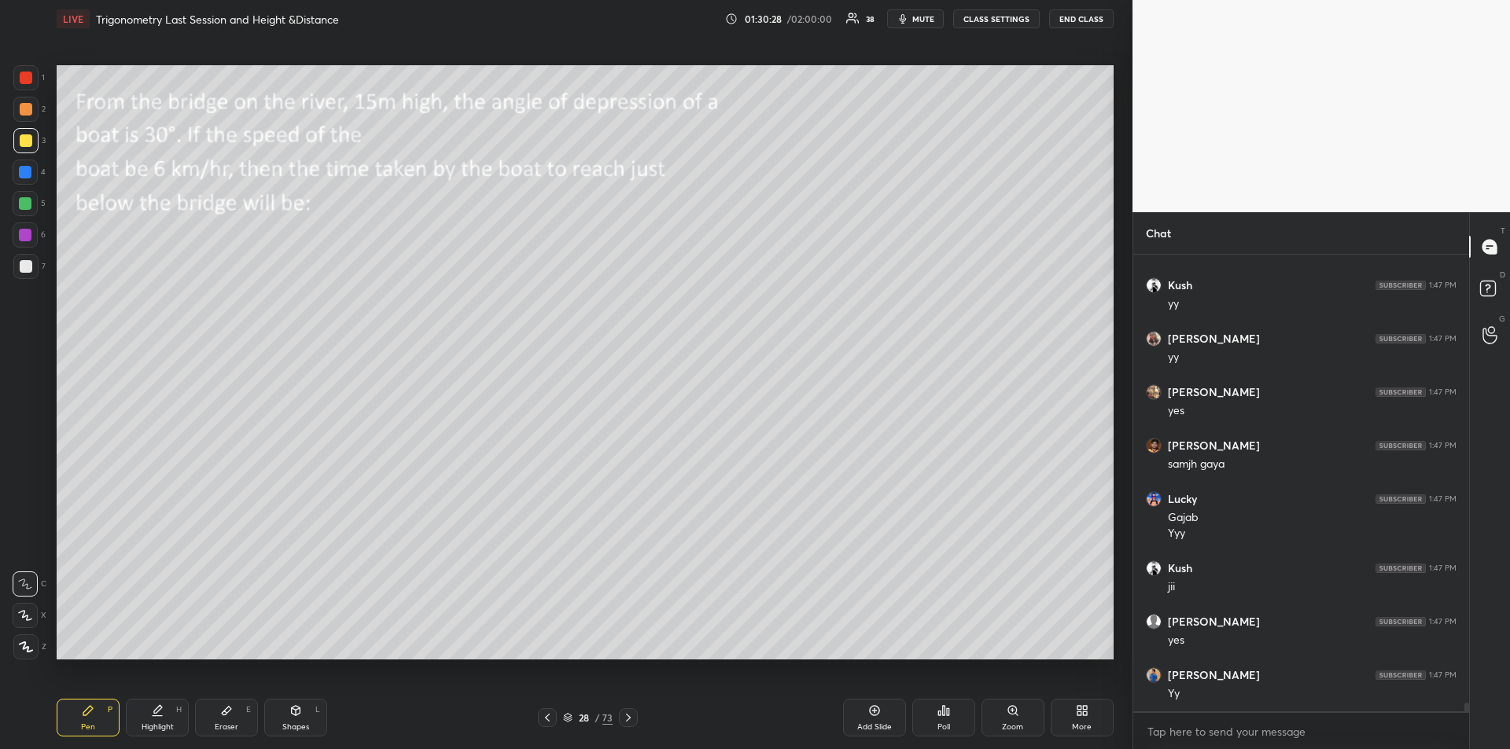
click at [630, 720] on icon at bounding box center [628, 718] width 13 height 13
click at [628, 721] on icon at bounding box center [628, 718] width 13 height 13
click at [295, 715] on icon at bounding box center [296, 710] width 9 height 9
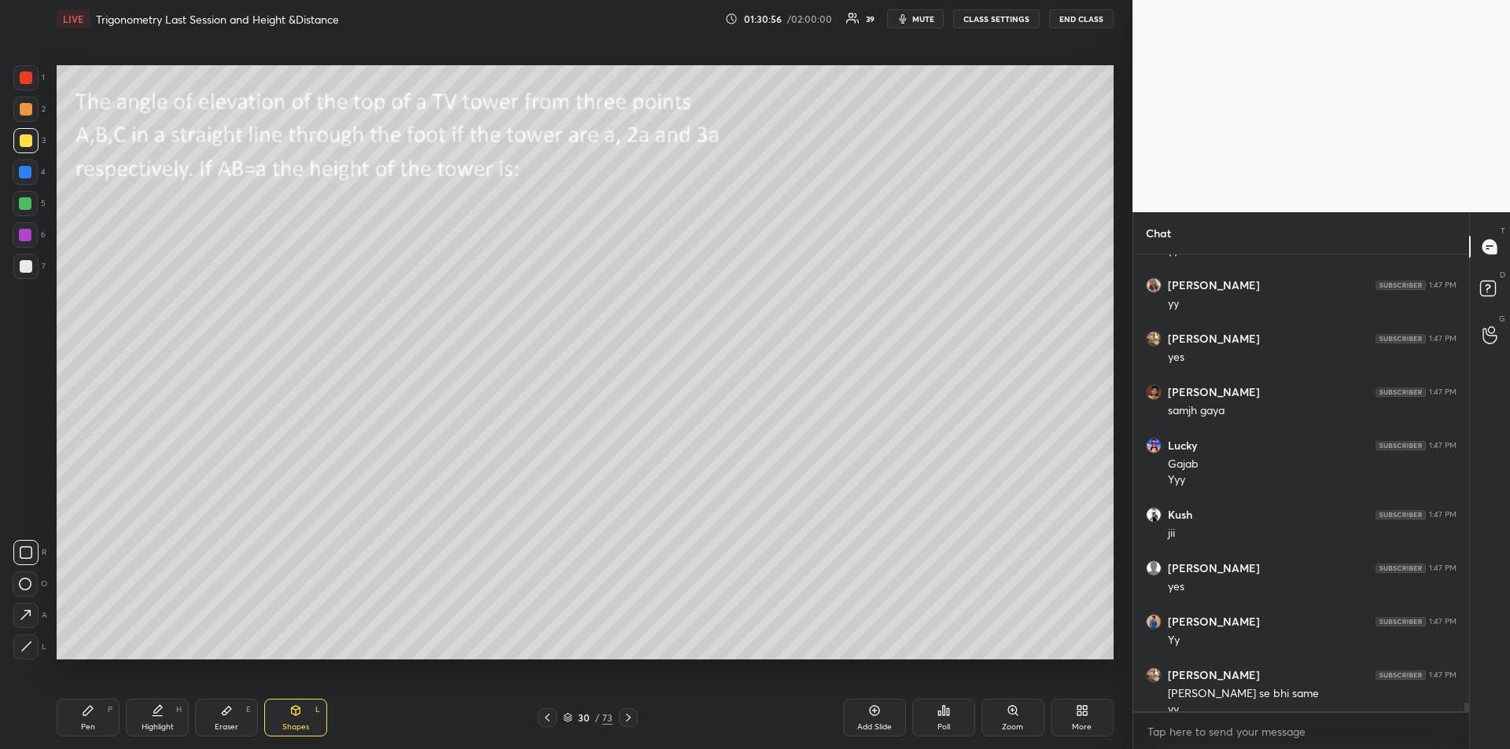
scroll to position [23044, 0]
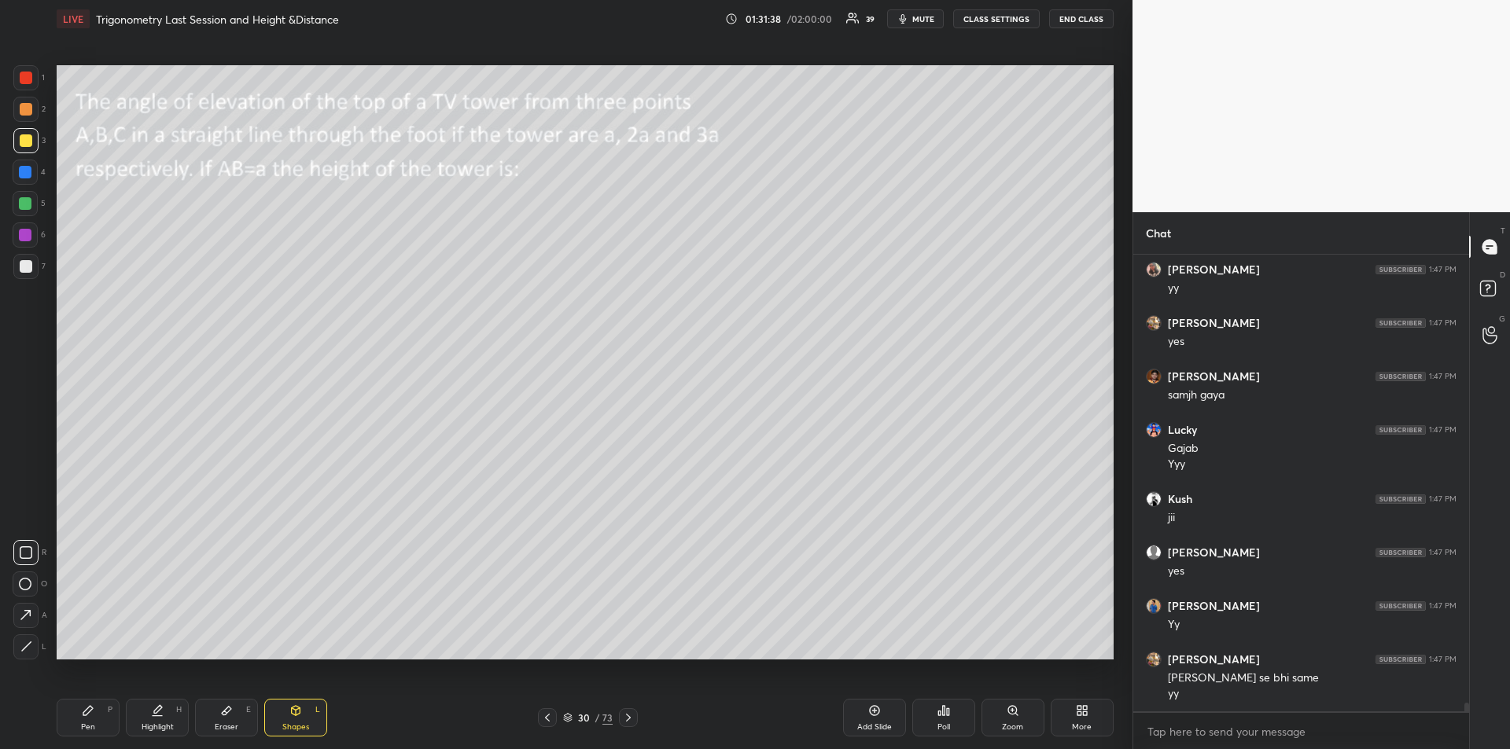
click at [93, 717] on div "Pen P" at bounding box center [88, 718] width 63 height 38
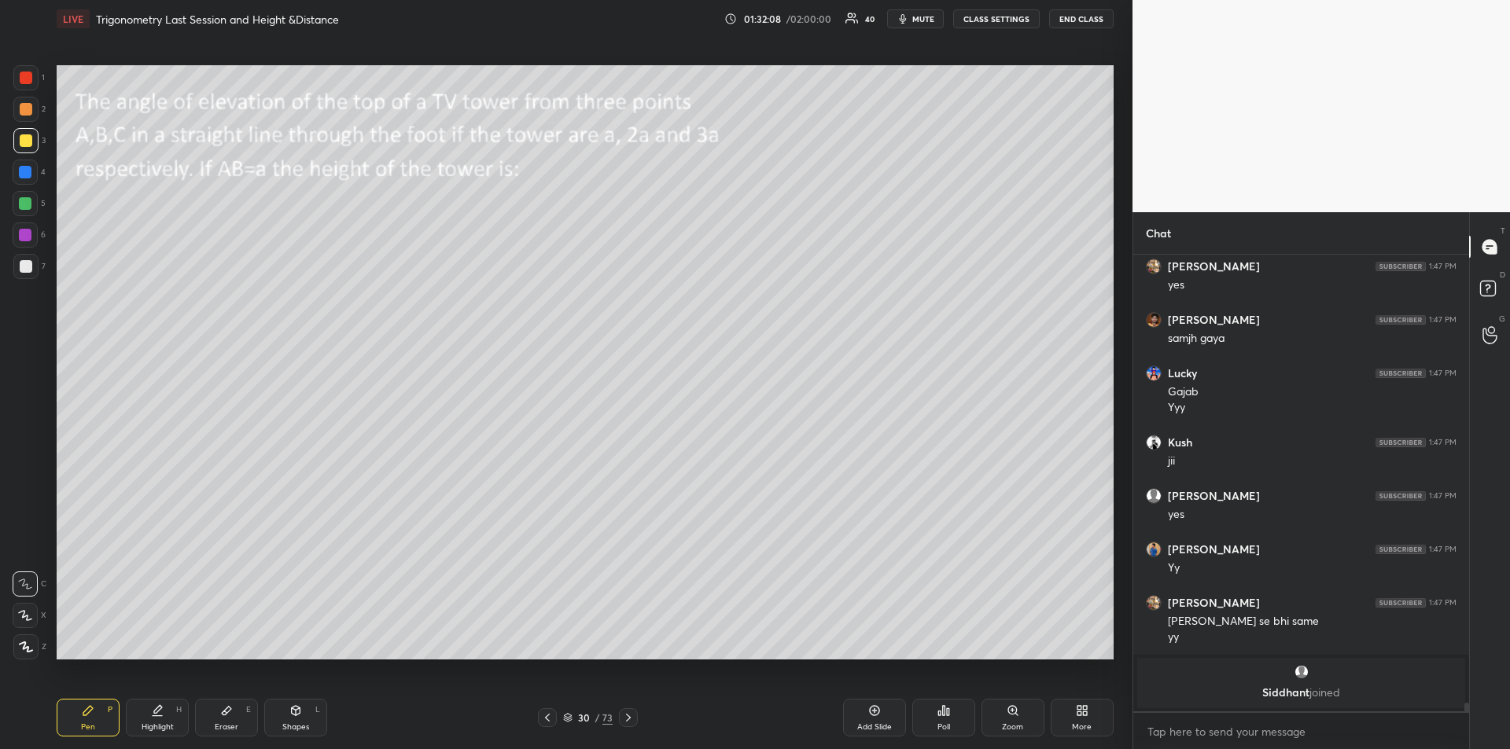
click at [28, 175] on div at bounding box center [25, 172] width 13 height 13
click at [291, 723] on div "Shapes" at bounding box center [295, 727] width 27 height 8
click at [19, 645] on div at bounding box center [25, 647] width 25 height 25
click at [83, 717] on div "Pen P" at bounding box center [88, 718] width 63 height 38
click at [238, 721] on div "Eraser E" at bounding box center [226, 718] width 63 height 38
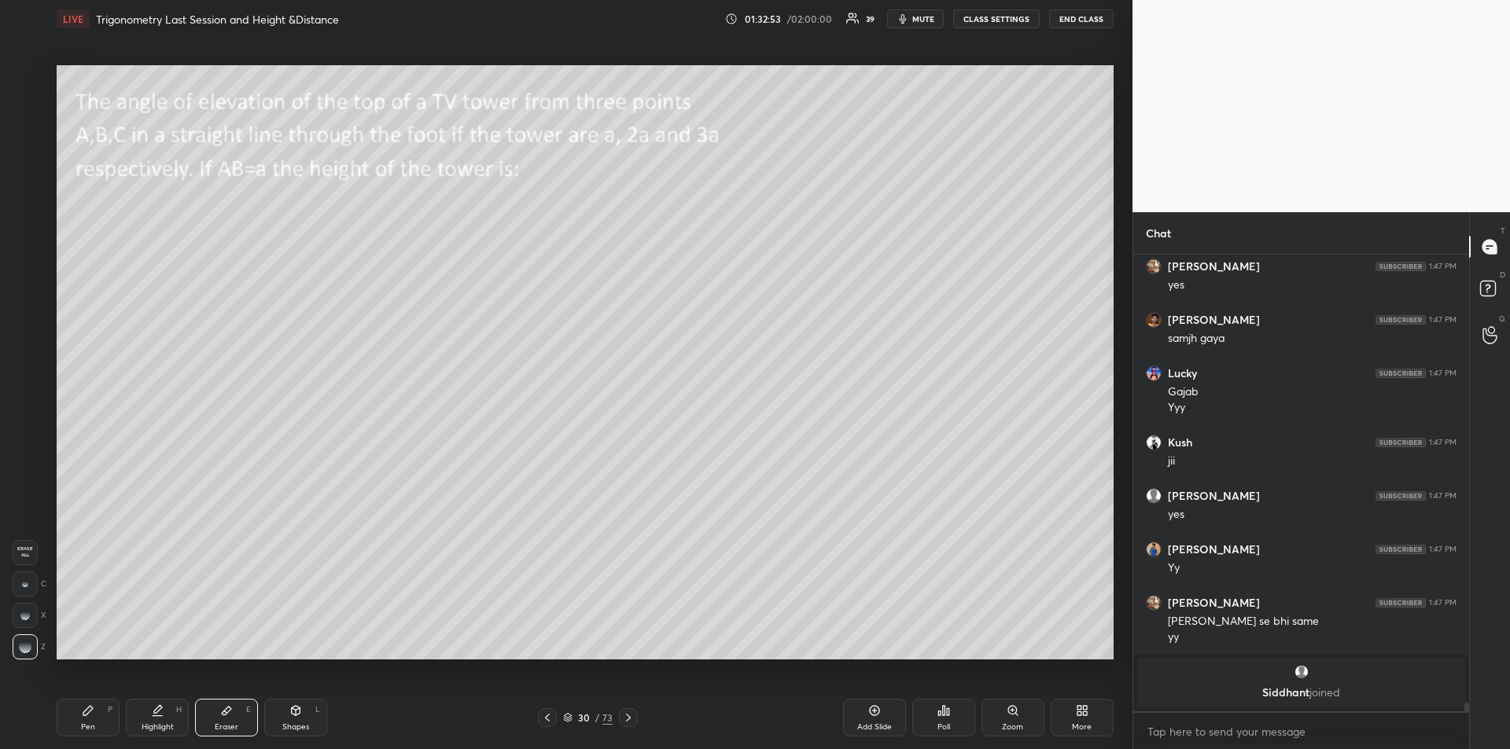
click at [85, 721] on div "Pen P" at bounding box center [88, 718] width 63 height 38
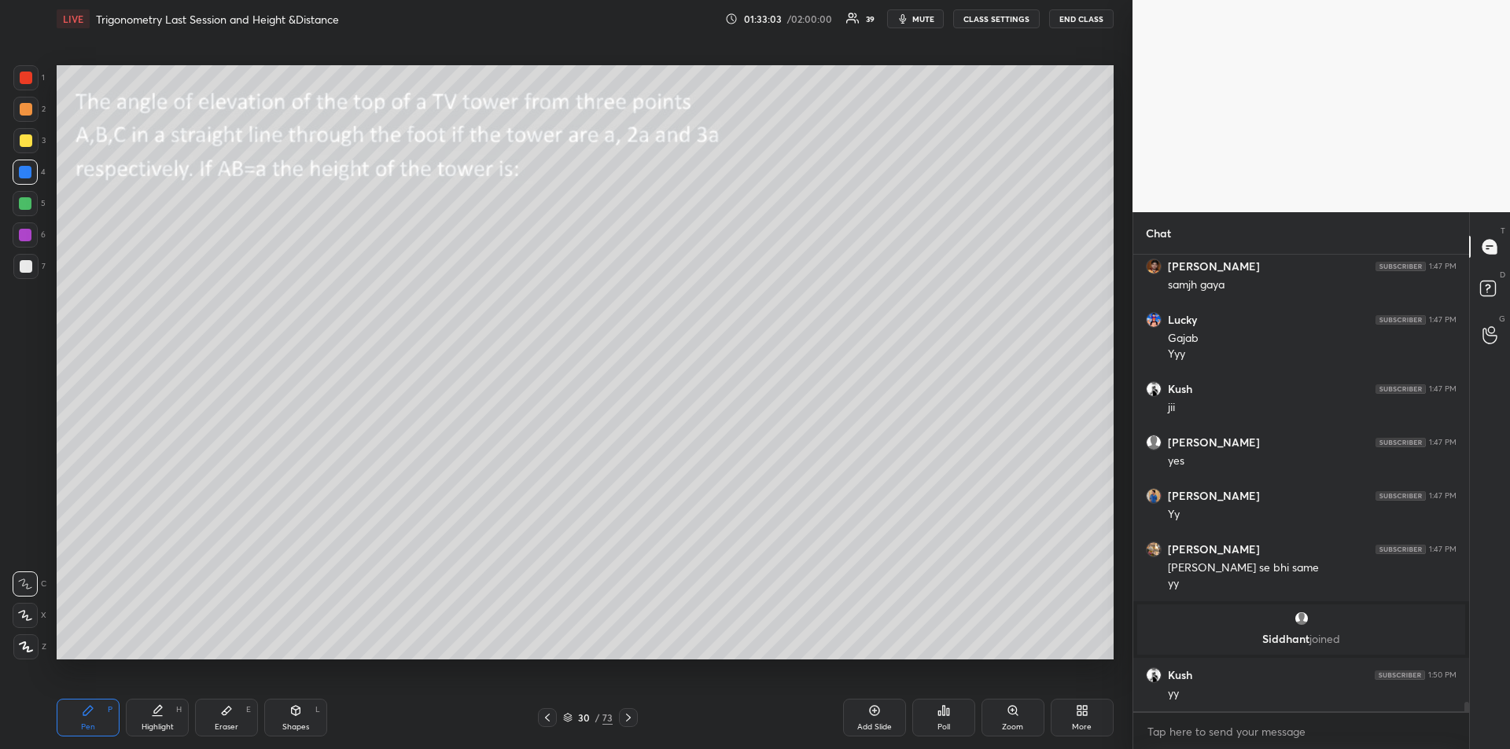
scroll to position [22009, 0]
click at [20, 264] on div at bounding box center [26, 266] width 13 height 13
click at [24, 232] on div at bounding box center [25, 235] width 13 height 13
click at [27, 271] on div at bounding box center [26, 266] width 13 height 13
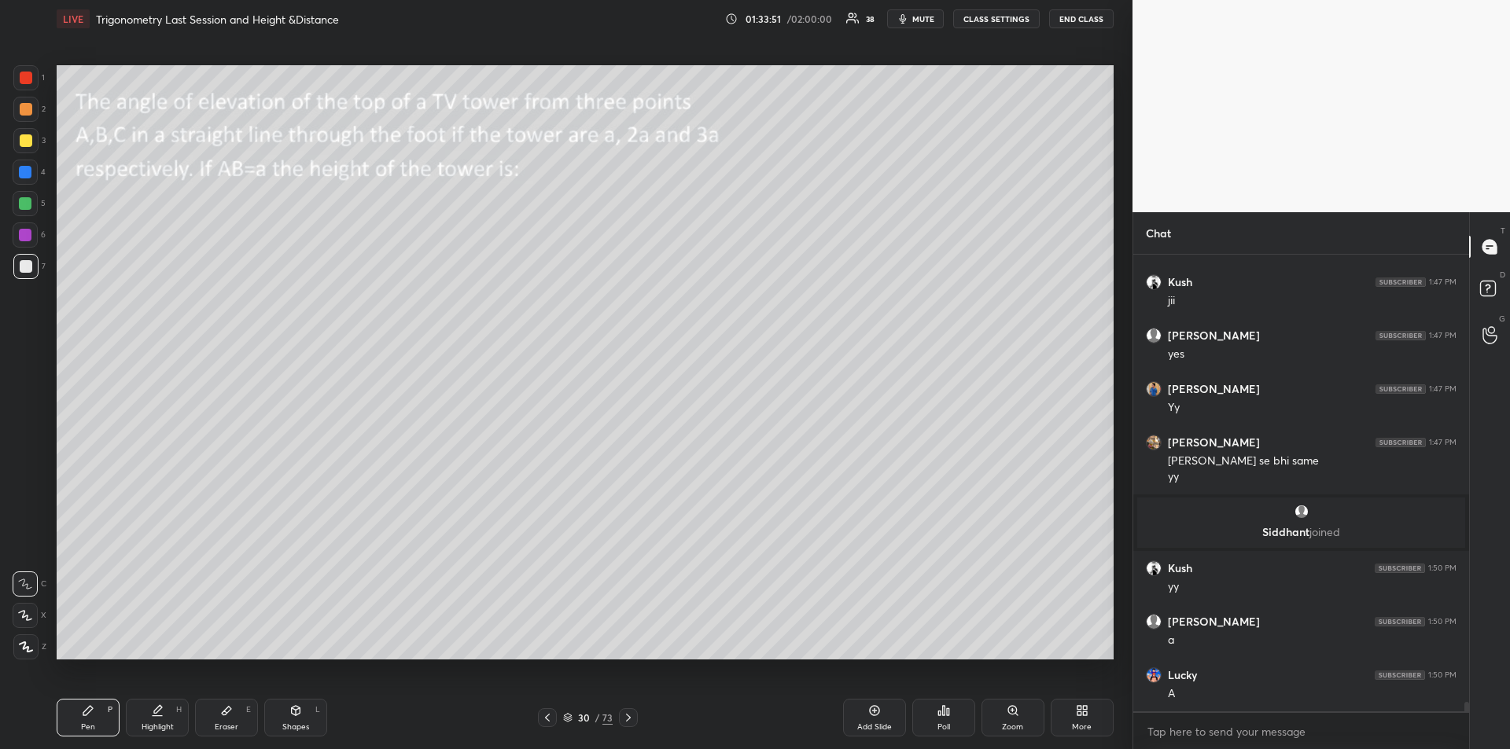
click at [872, 711] on icon at bounding box center [874, 710] width 5 height 5
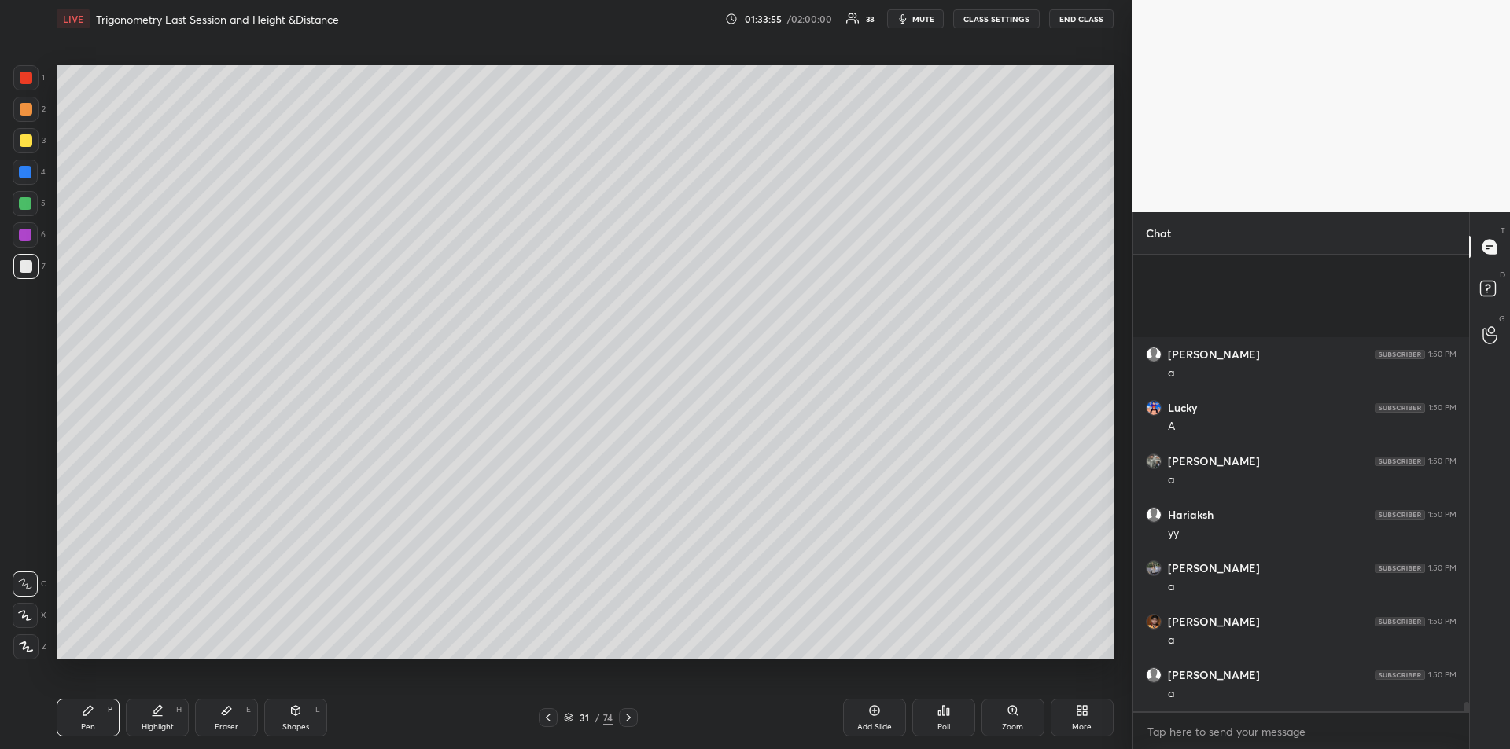
scroll to position [22544, 0]
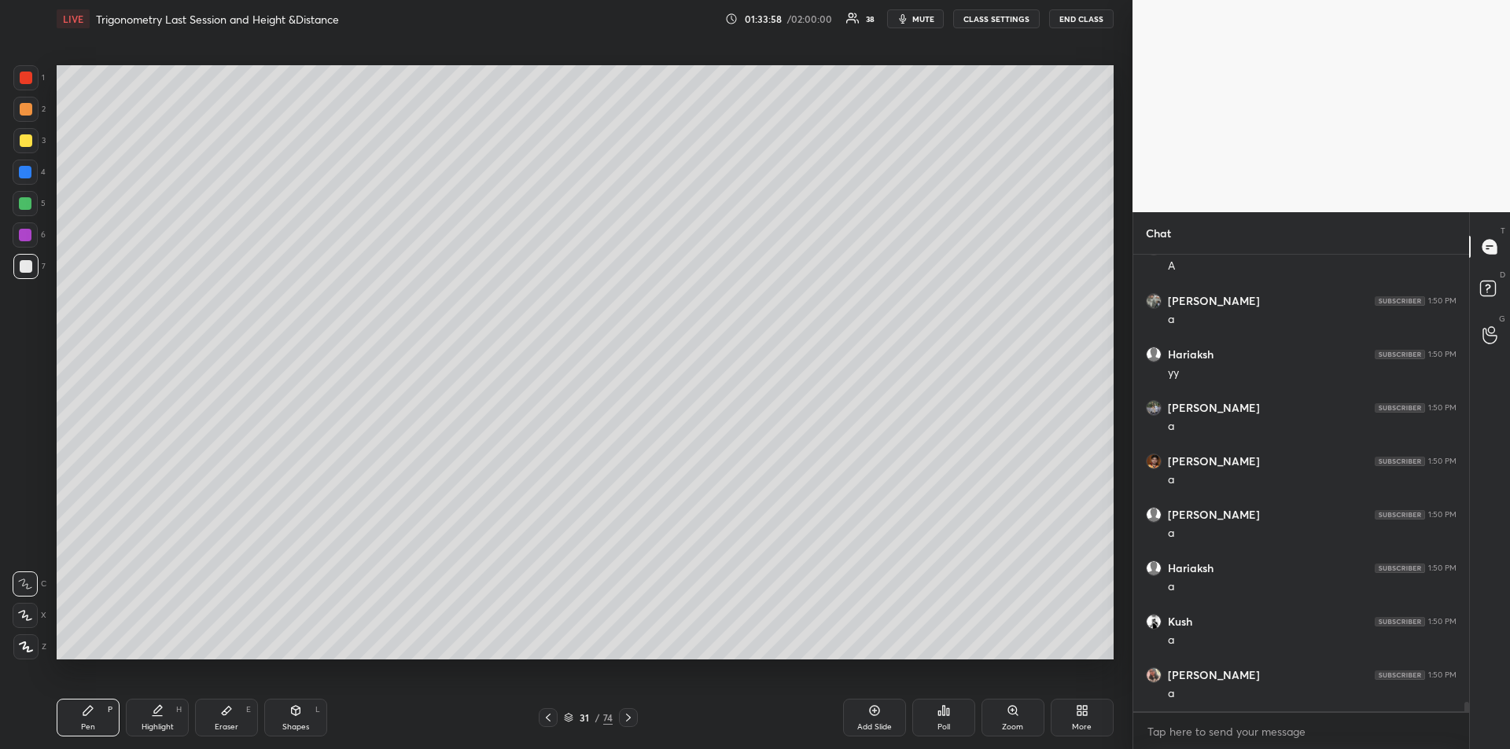
click at [546, 715] on icon at bounding box center [548, 718] width 13 height 13
click at [23, 141] on div at bounding box center [26, 140] width 13 height 13
click at [27, 83] on div at bounding box center [26, 78] width 13 height 13
click at [163, 716] on icon at bounding box center [157, 711] width 13 height 13
click at [80, 717] on div "Pen P" at bounding box center [88, 718] width 63 height 38
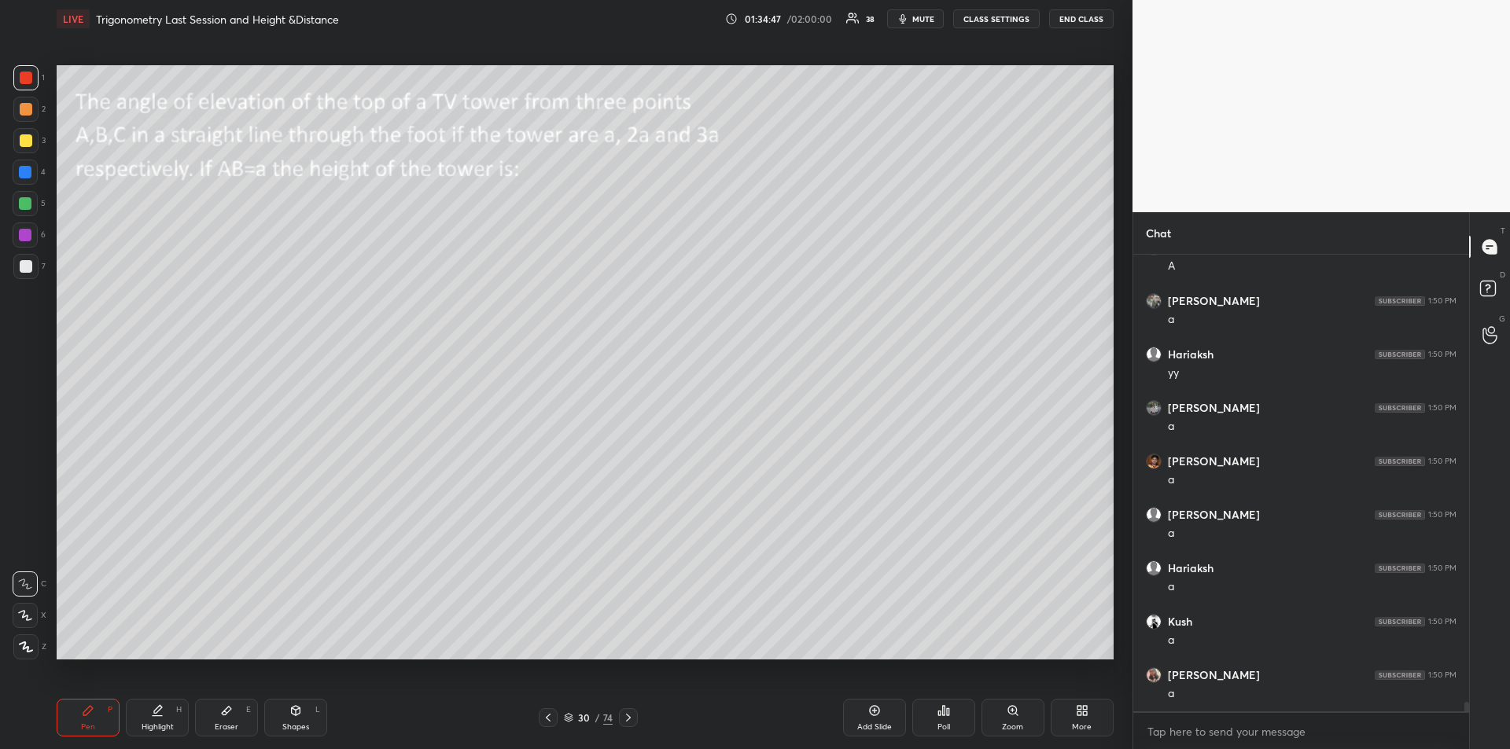
click at [24, 143] on div at bounding box center [26, 140] width 13 height 13
click at [31, 163] on div at bounding box center [25, 172] width 25 height 25
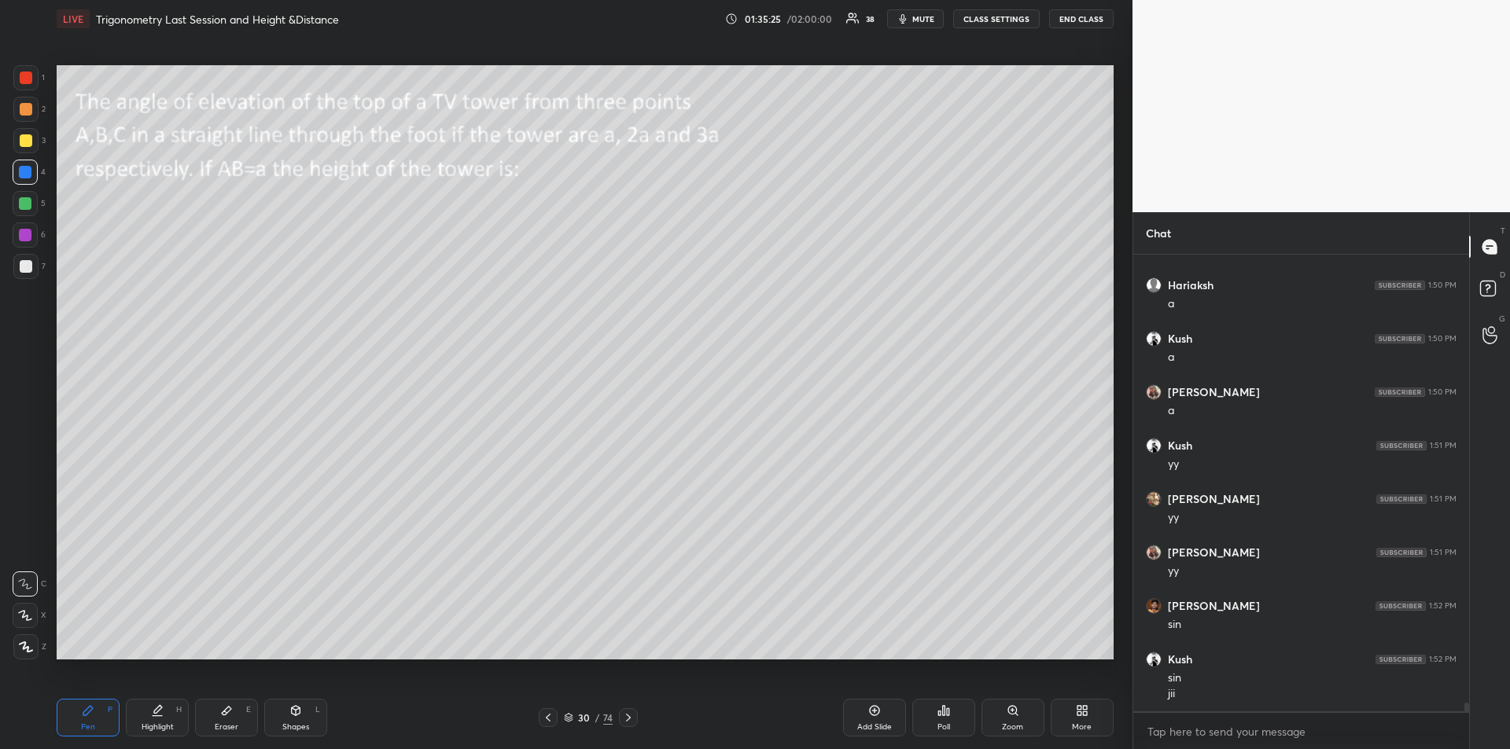
click at [630, 719] on icon at bounding box center [628, 718] width 5 height 8
click at [629, 719] on icon at bounding box center [628, 718] width 5 height 8
click at [629, 723] on icon at bounding box center [628, 718] width 13 height 13
click at [294, 721] on div "Shapes L" at bounding box center [295, 718] width 63 height 38
click at [28, 83] on div at bounding box center [26, 78] width 13 height 13
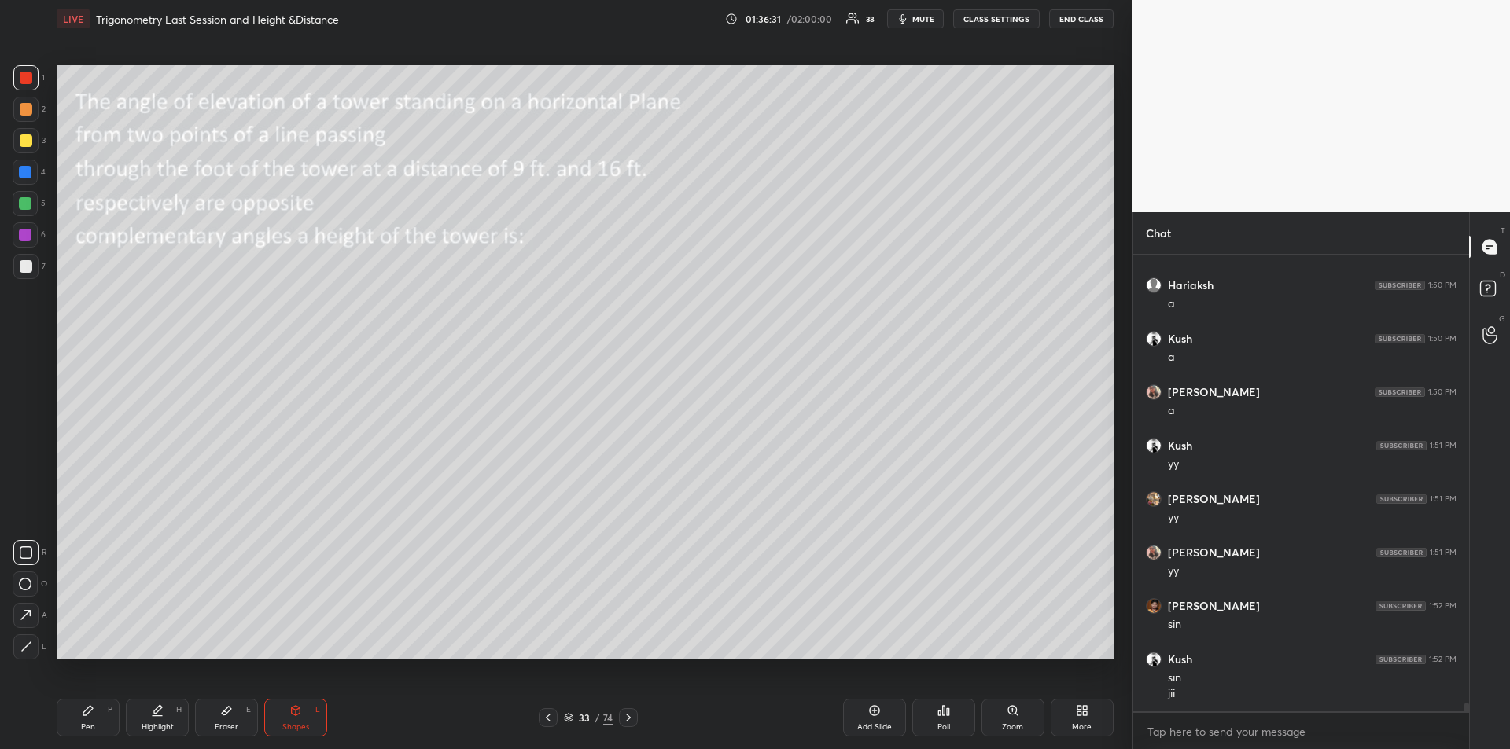
click at [97, 723] on div "Pen P" at bounding box center [88, 718] width 63 height 38
click at [296, 718] on div "Shapes L" at bounding box center [295, 718] width 63 height 38
click at [24, 644] on icon at bounding box center [26, 647] width 12 height 12
click at [100, 711] on div "Pen P" at bounding box center [88, 718] width 63 height 38
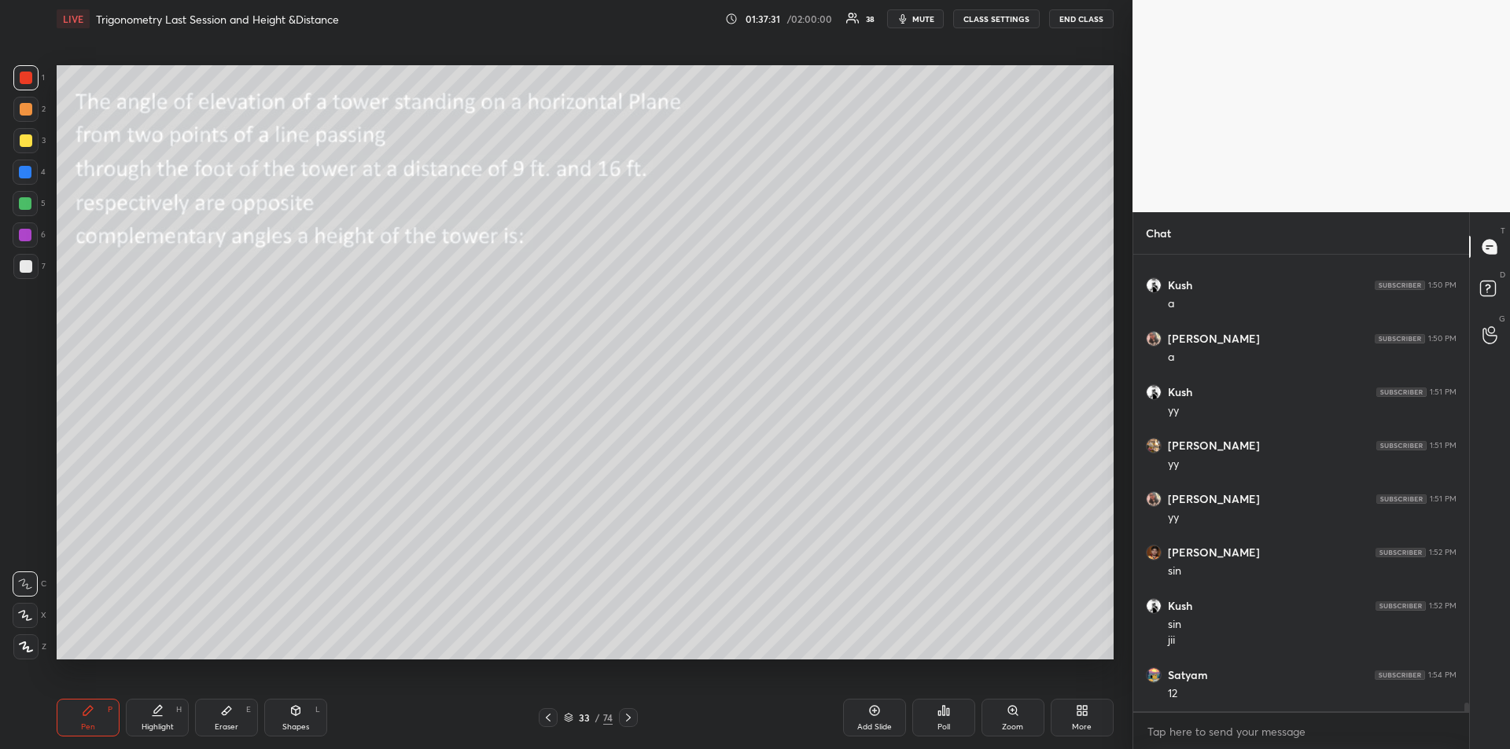
click at [299, 716] on icon at bounding box center [295, 711] width 13 height 13
click at [28, 643] on icon at bounding box center [26, 647] width 12 height 12
click at [87, 712] on icon at bounding box center [87, 710] width 9 height 9
click at [26, 137] on div at bounding box center [26, 140] width 13 height 13
click at [295, 719] on div "Shapes L" at bounding box center [295, 718] width 63 height 38
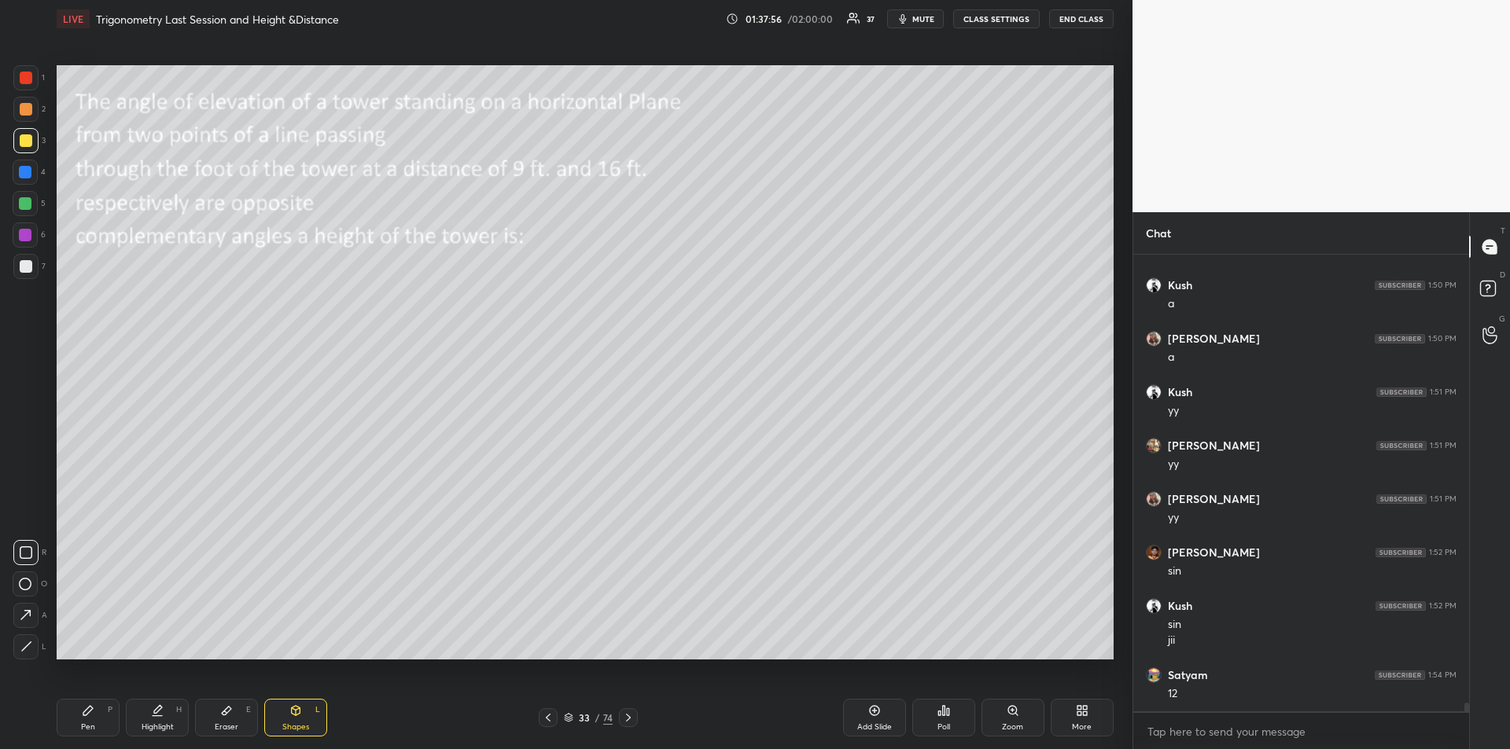
click at [28, 646] on icon at bounding box center [26, 647] width 12 height 12
click at [89, 721] on div "Pen P" at bounding box center [88, 718] width 63 height 38
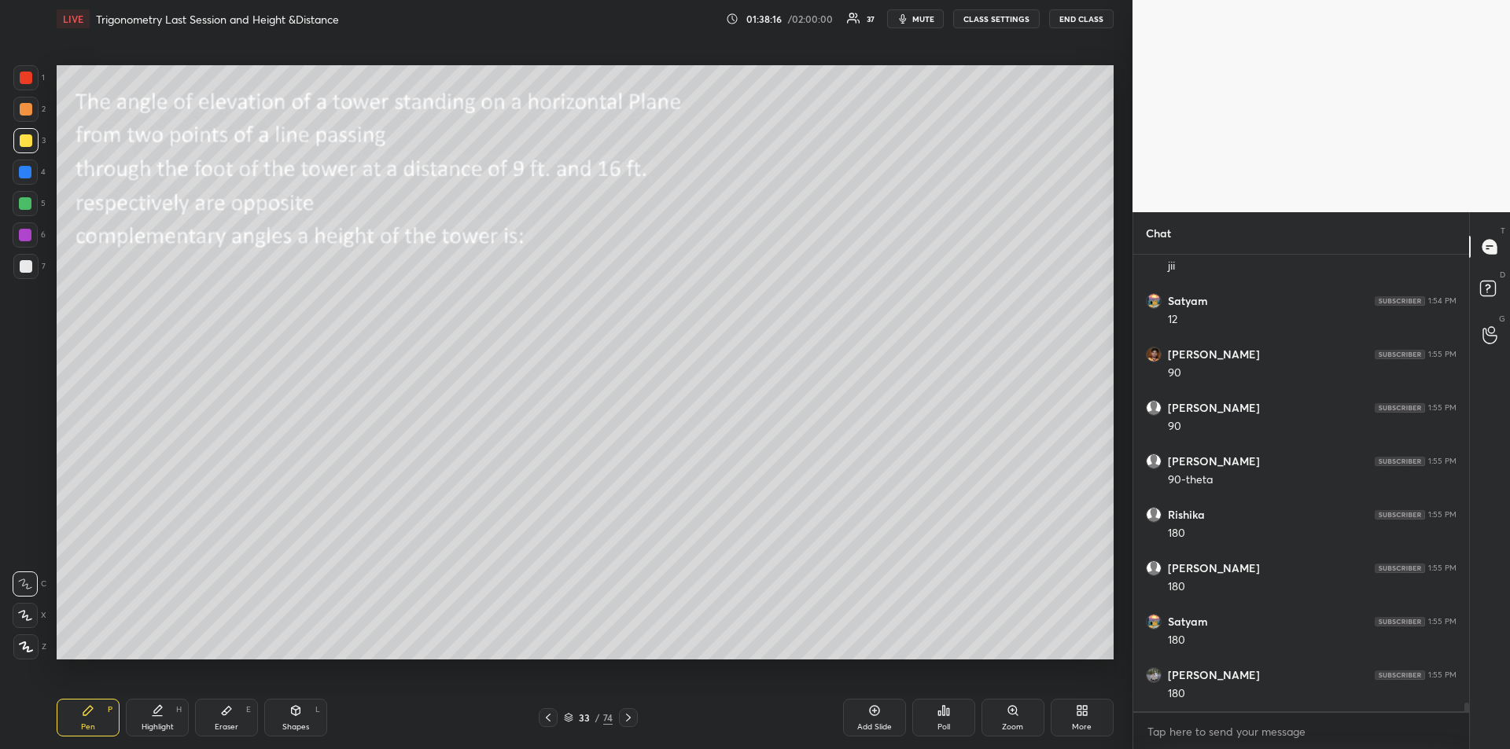
scroll to position [23308, 0]
click at [154, 730] on div "Highlight" at bounding box center [158, 727] width 32 height 8
click at [86, 719] on div "Pen P" at bounding box center [88, 718] width 63 height 38
click at [24, 235] on div at bounding box center [25, 235] width 13 height 13
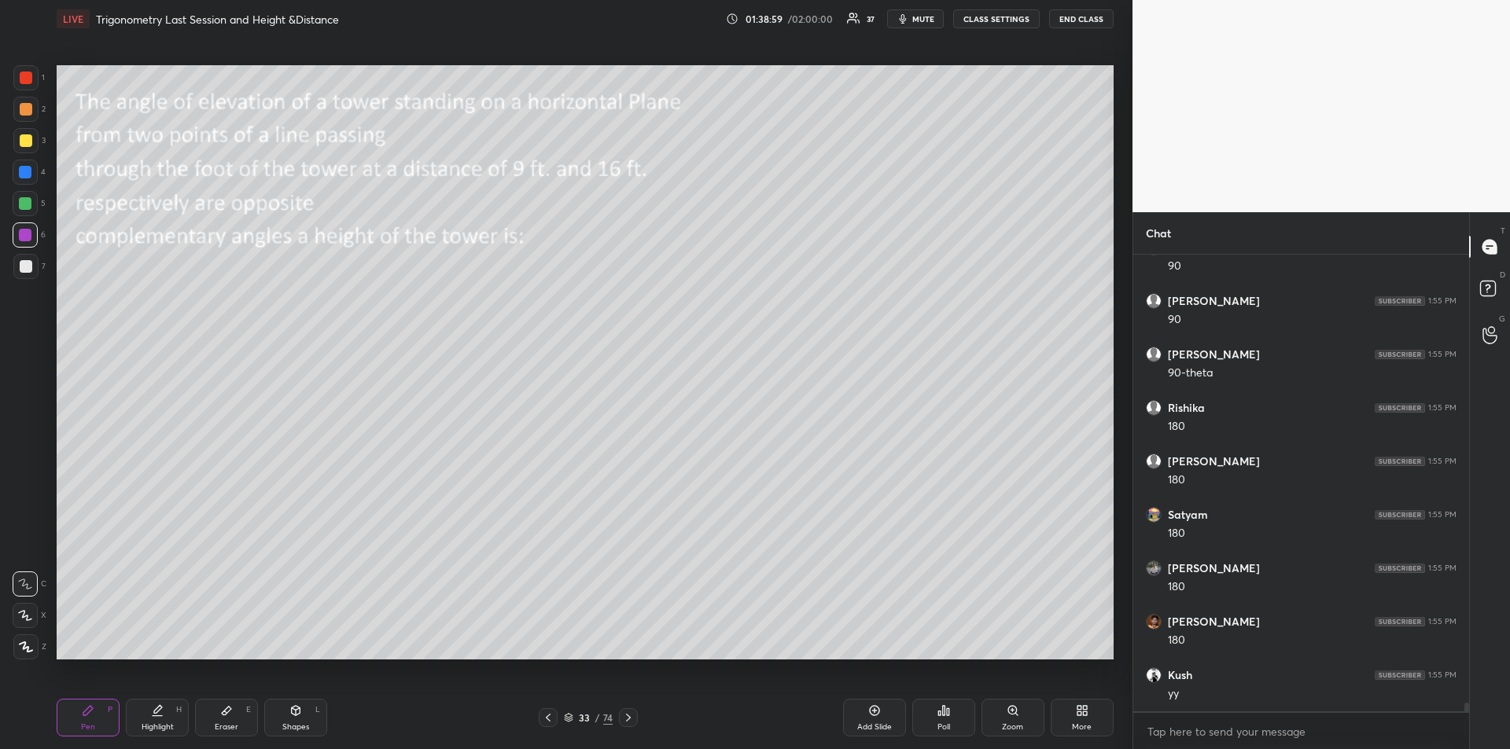
click at [243, 723] on div "Eraser E" at bounding box center [226, 718] width 63 height 38
click at [83, 721] on div "Pen P" at bounding box center [88, 718] width 63 height 38
click at [27, 267] on div at bounding box center [26, 266] width 13 height 13
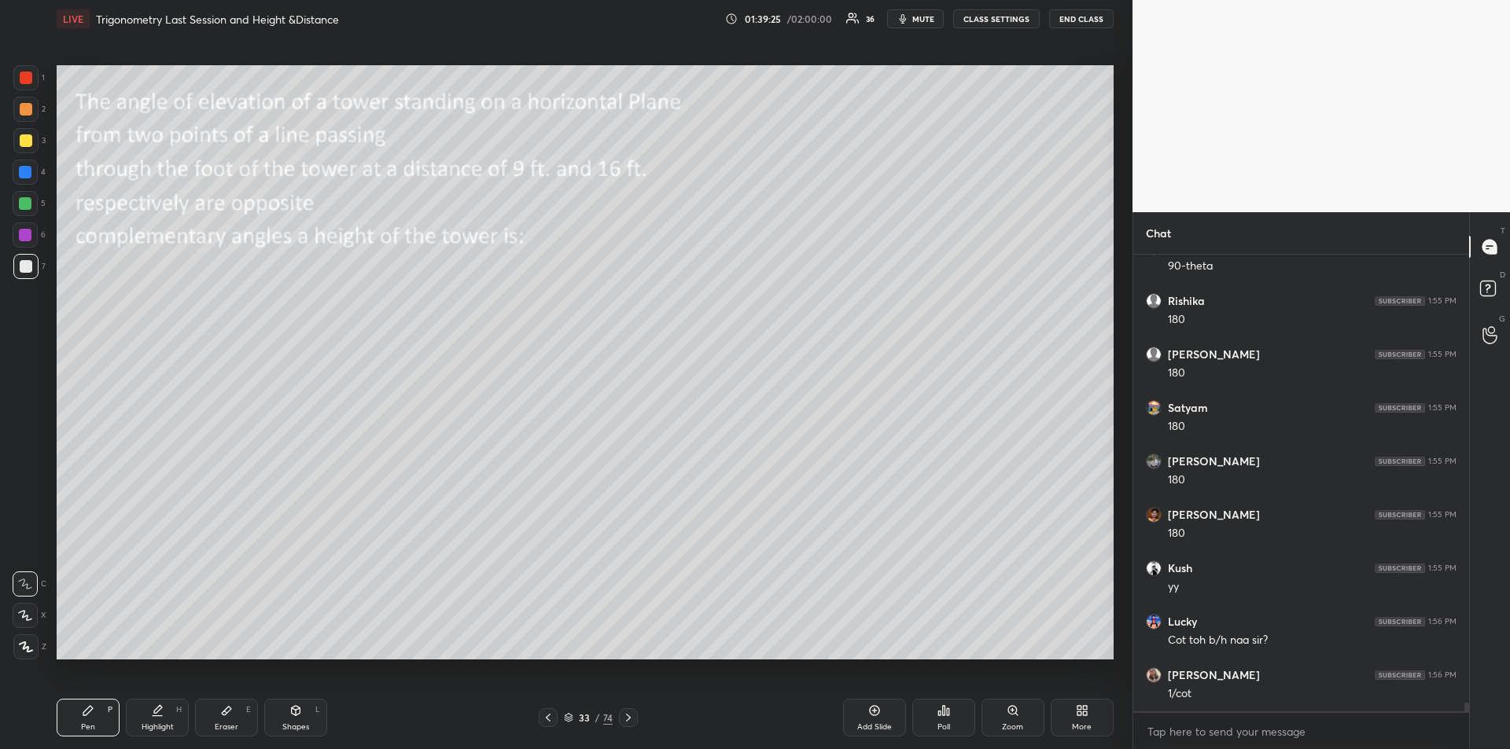
click at [28, 84] on div at bounding box center [25, 77] width 25 height 25
click at [164, 723] on div "Highlight" at bounding box center [158, 727] width 32 height 8
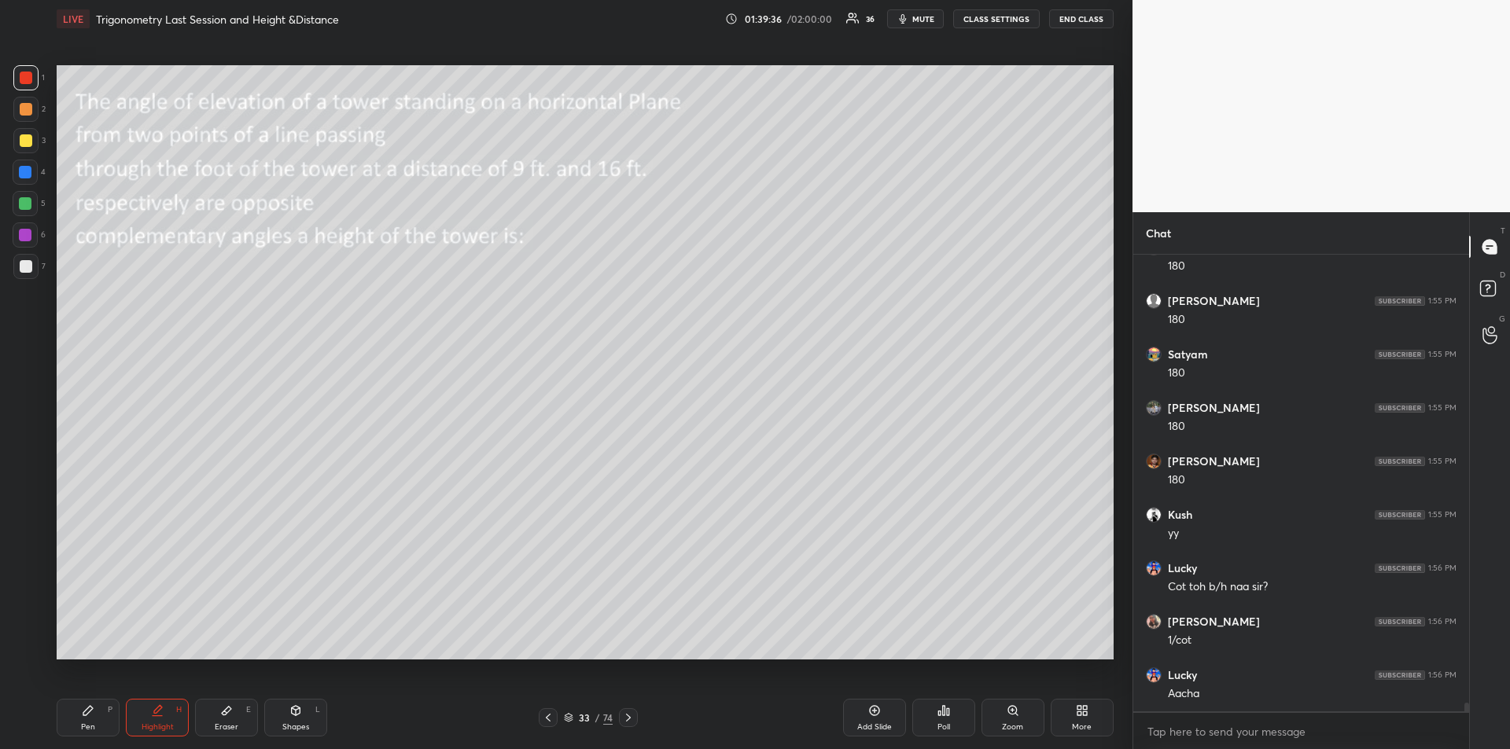
scroll to position [23576, 0]
click at [94, 718] on div "Pen P" at bounding box center [88, 718] width 63 height 38
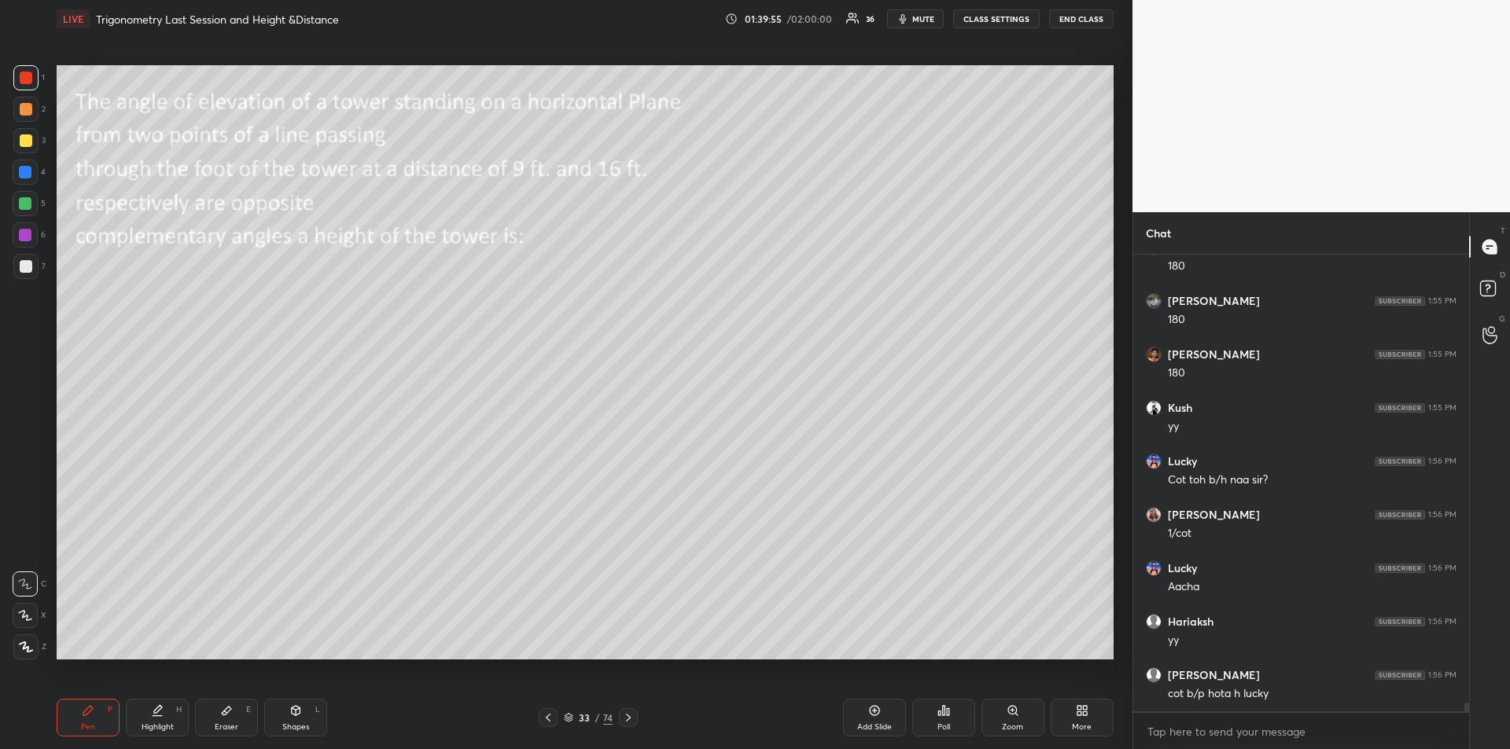
scroll to position [23683, 0]
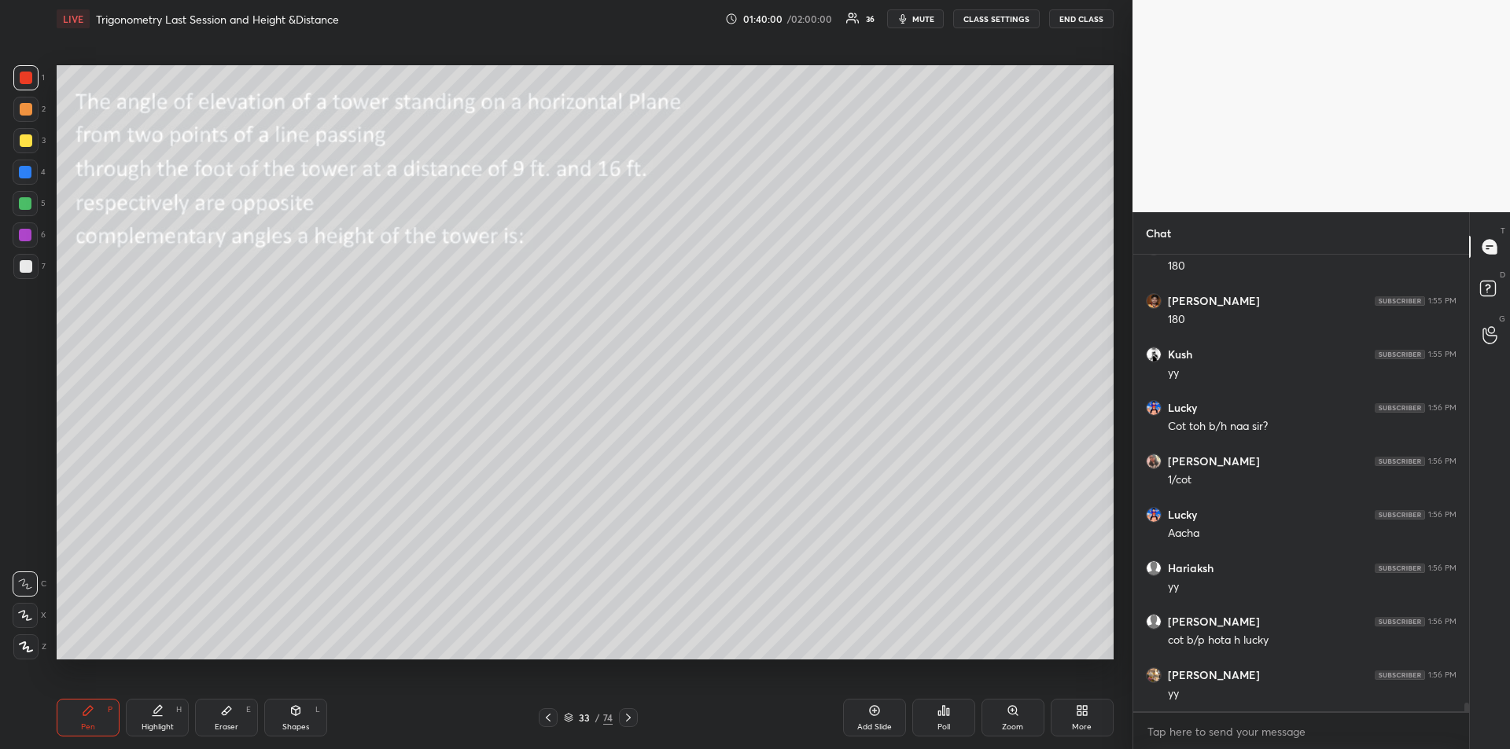
click at [635, 718] on icon at bounding box center [628, 718] width 13 height 13
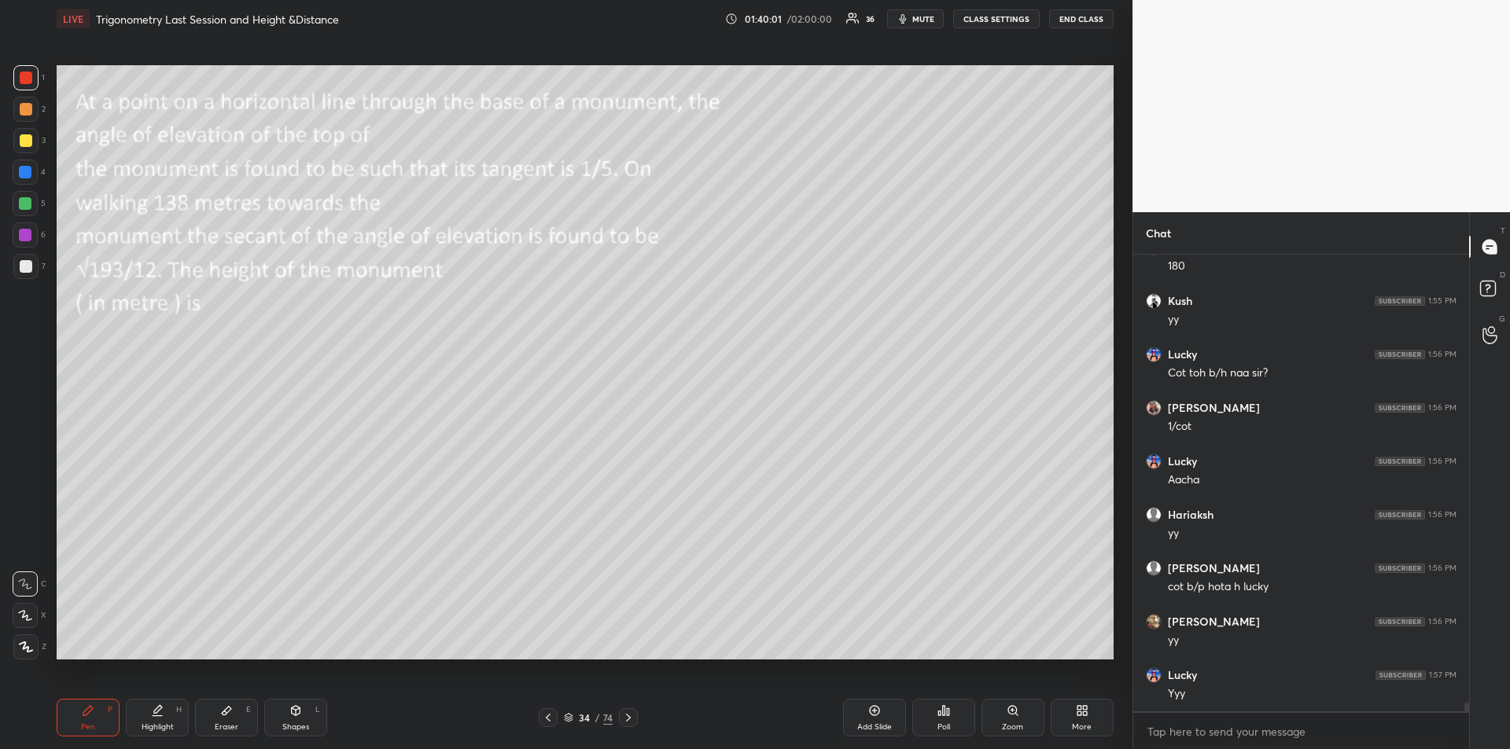
click at [632, 720] on icon at bounding box center [628, 718] width 13 height 13
click at [293, 726] on div "Shapes" at bounding box center [295, 727] width 27 height 8
click at [112, 716] on div "Pen P" at bounding box center [88, 718] width 63 height 38
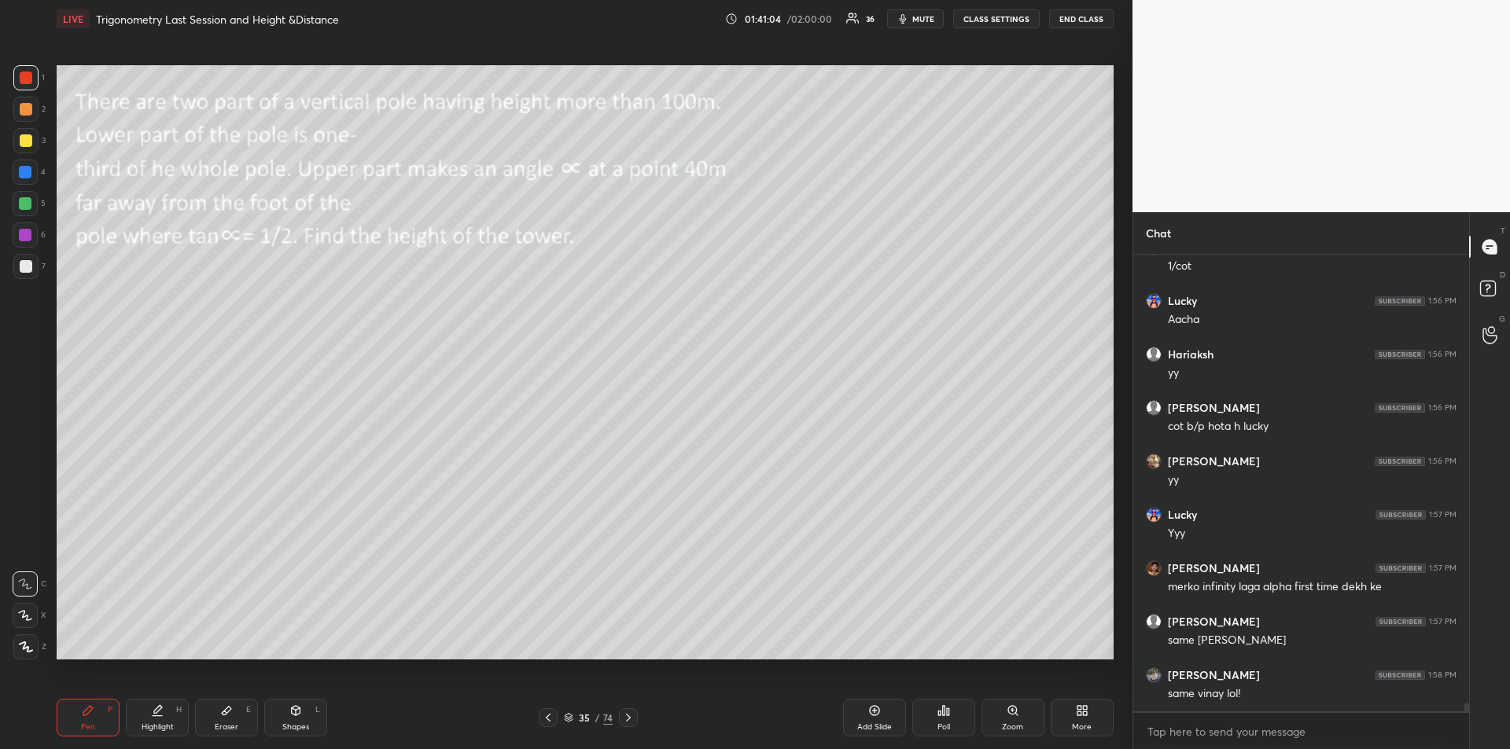
scroll to position [23950, 0]
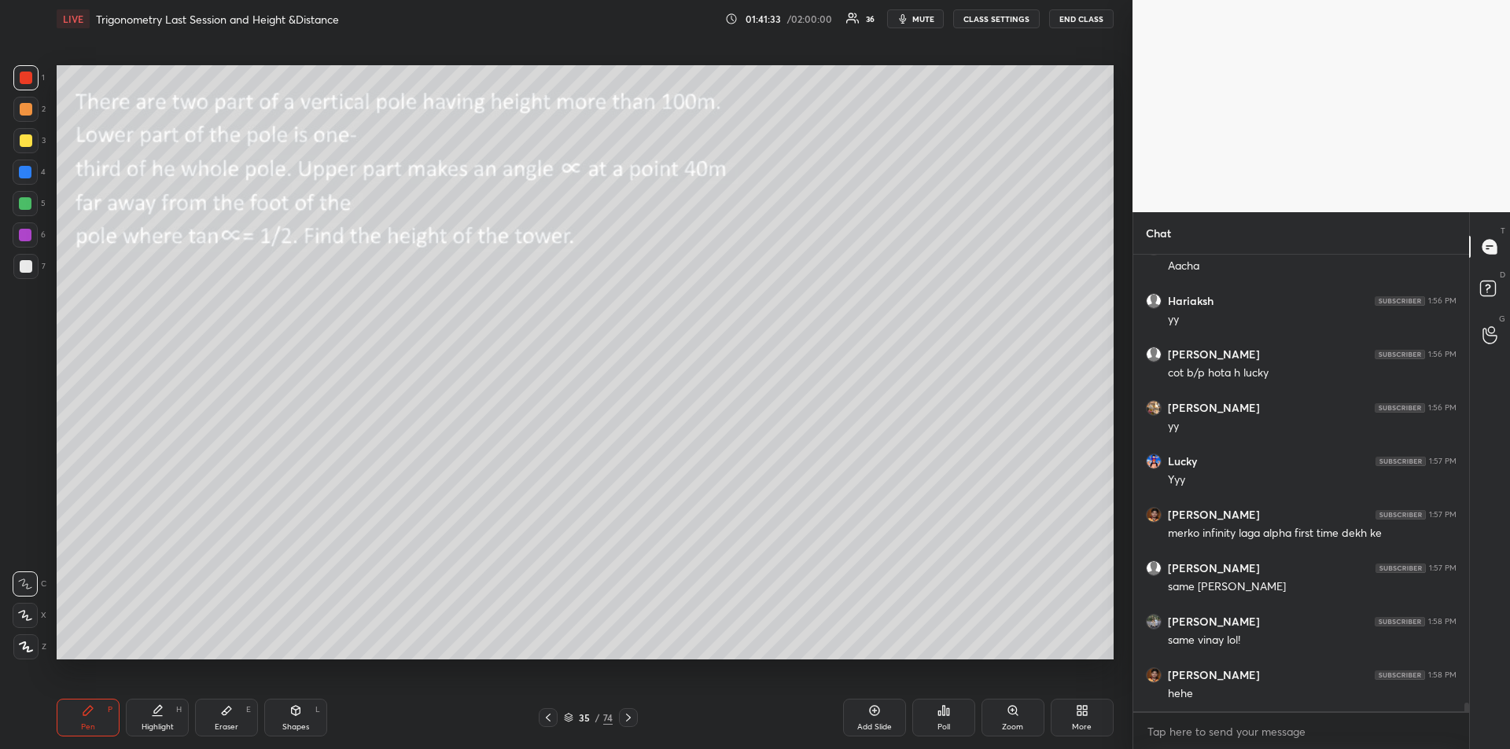
click at [26, 178] on div at bounding box center [25, 172] width 25 height 25
click at [875, 713] on icon at bounding box center [874, 711] width 13 height 13
click at [232, 715] on icon at bounding box center [226, 711] width 13 height 13
click at [90, 715] on icon at bounding box center [88, 711] width 13 height 13
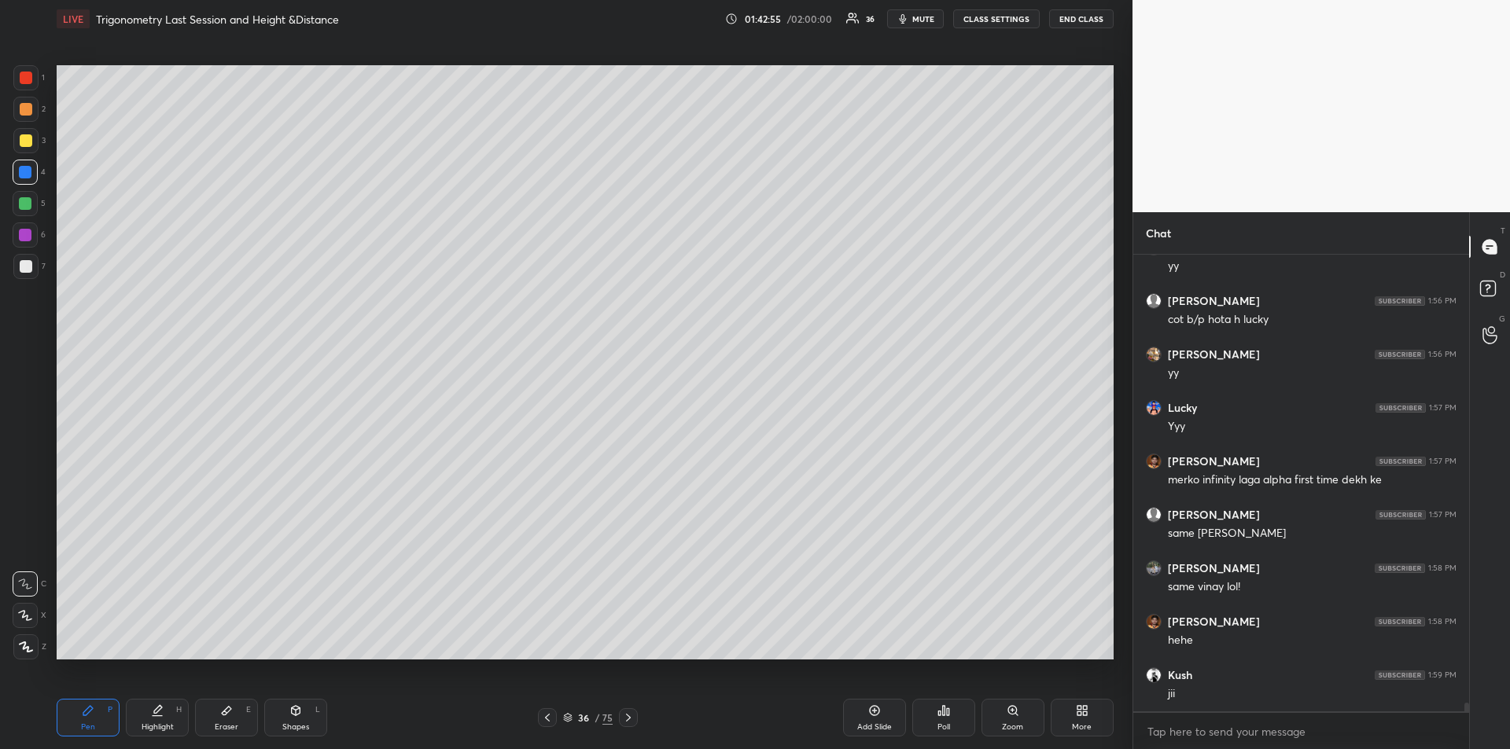
click at [545, 716] on icon at bounding box center [547, 718] width 13 height 13
click at [297, 723] on div "Shapes" at bounding box center [295, 727] width 27 height 8
click at [25, 650] on icon at bounding box center [26, 647] width 12 height 12
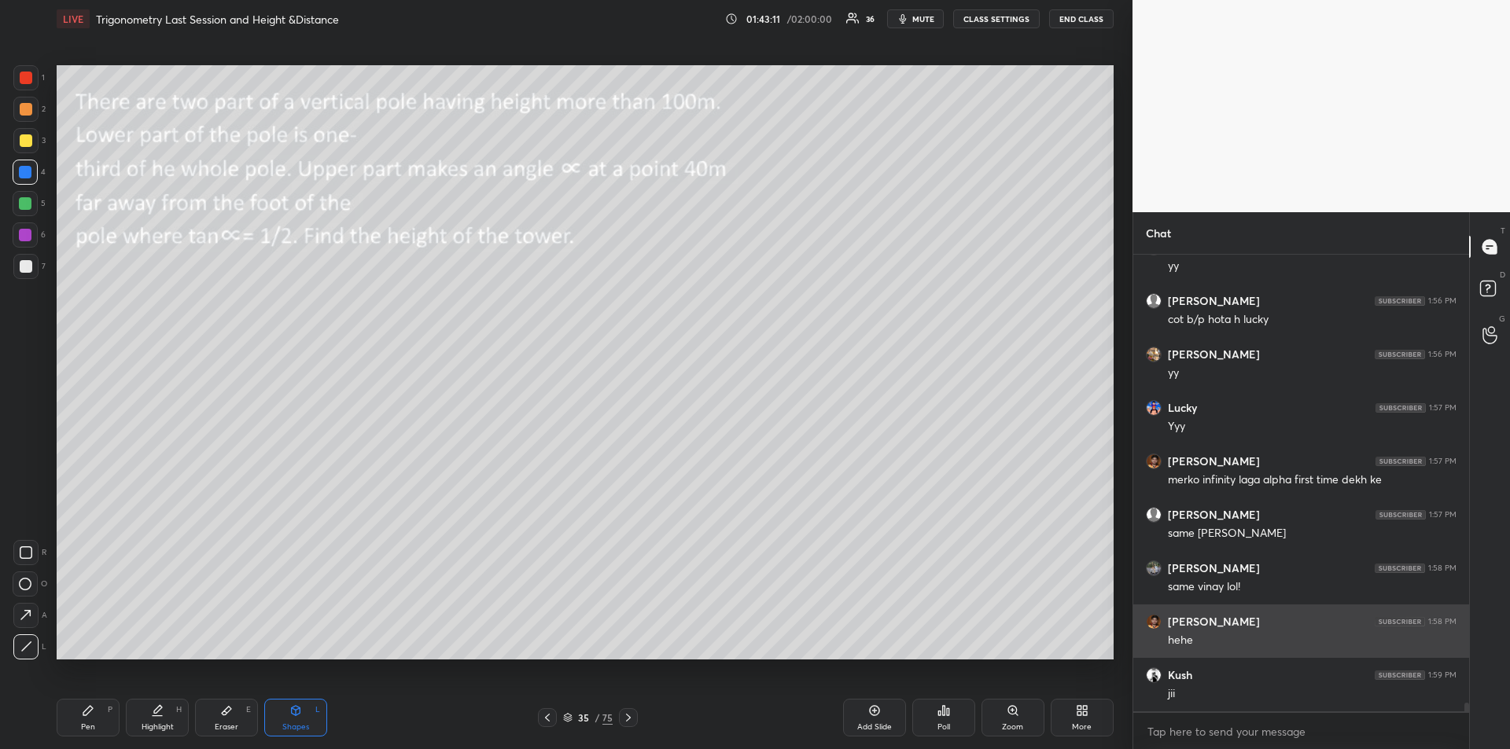
click at [98, 717] on div "Pen P" at bounding box center [88, 718] width 63 height 38
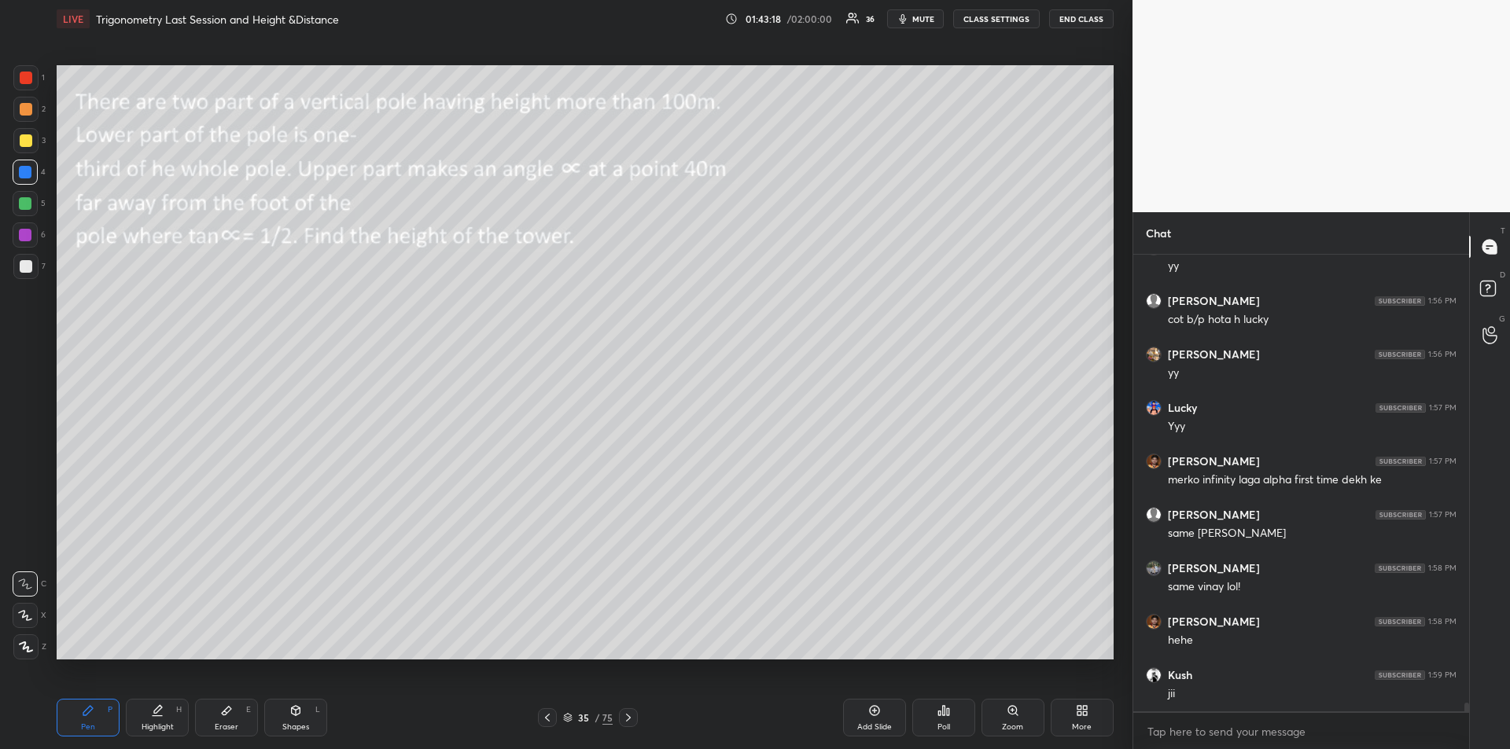
click at [83, 719] on div "Pen P" at bounding box center [88, 718] width 63 height 38
click at [28, 268] on div at bounding box center [26, 266] width 13 height 13
click at [298, 723] on div "Shapes" at bounding box center [295, 727] width 27 height 8
click at [24, 613] on icon at bounding box center [25, 615] width 17 height 17
click at [85, 721] on div "Pen P" at bounding box center [88, 718] width 63 height 38
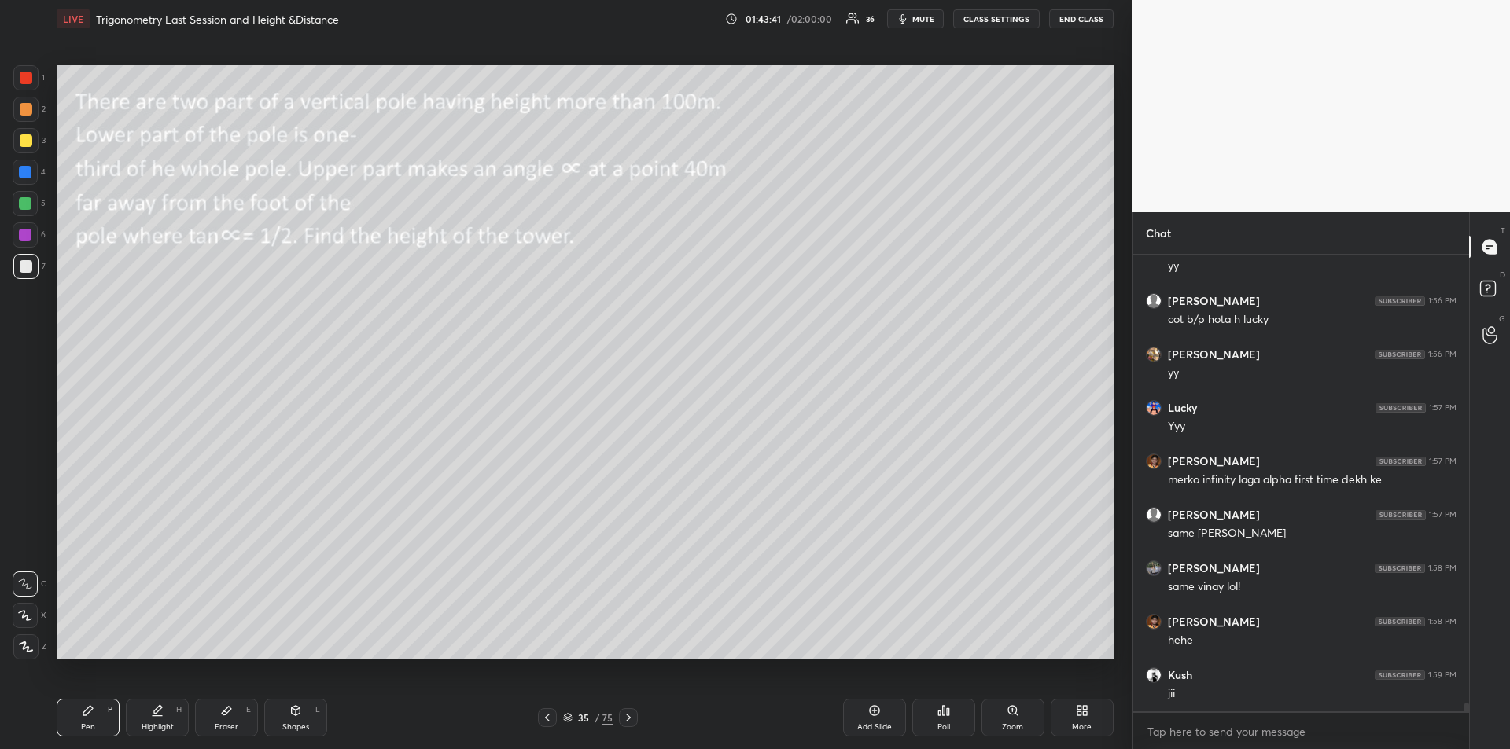
scroll to position [24057, 0]
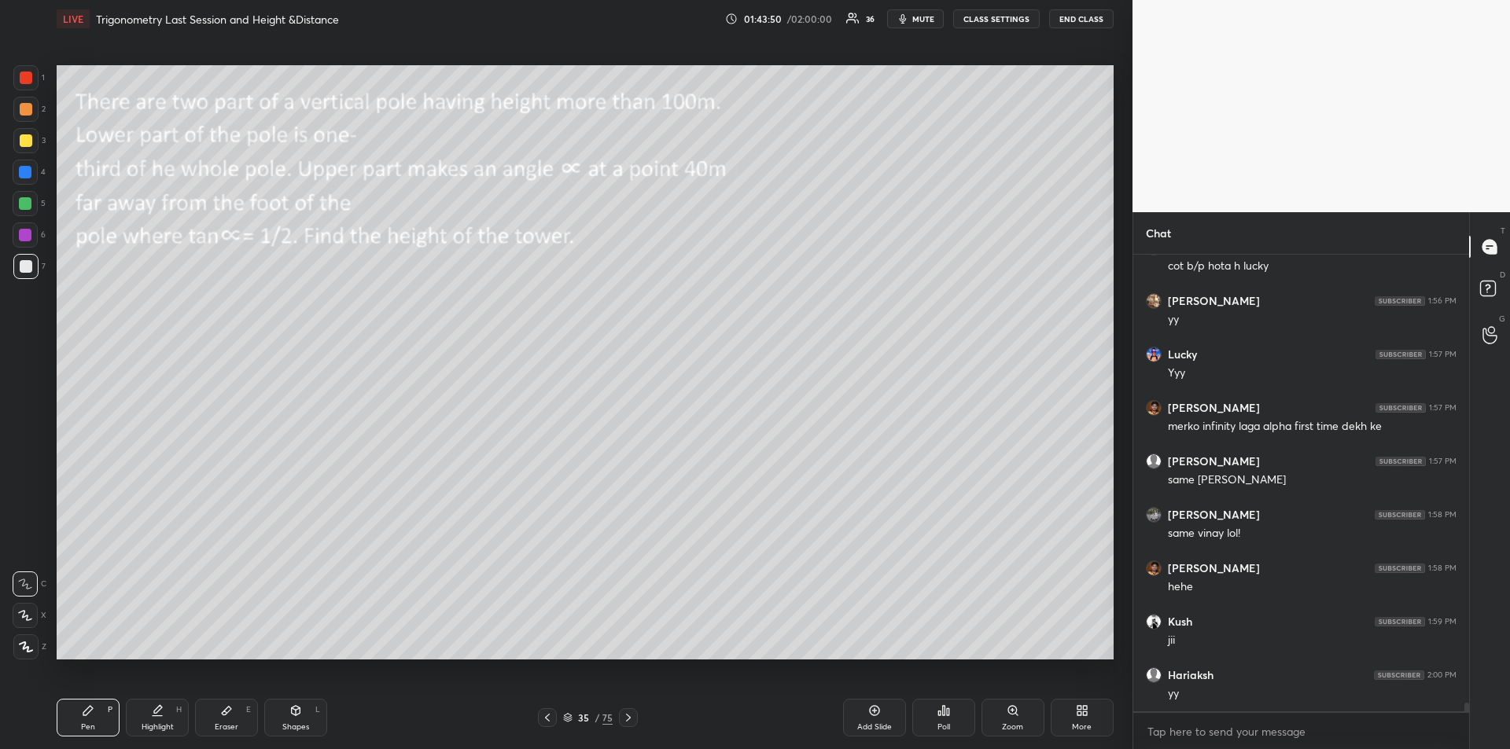
click at [159, 708] on icon at bounding box center [158, 709] width 8 height 8
type textarea "x"
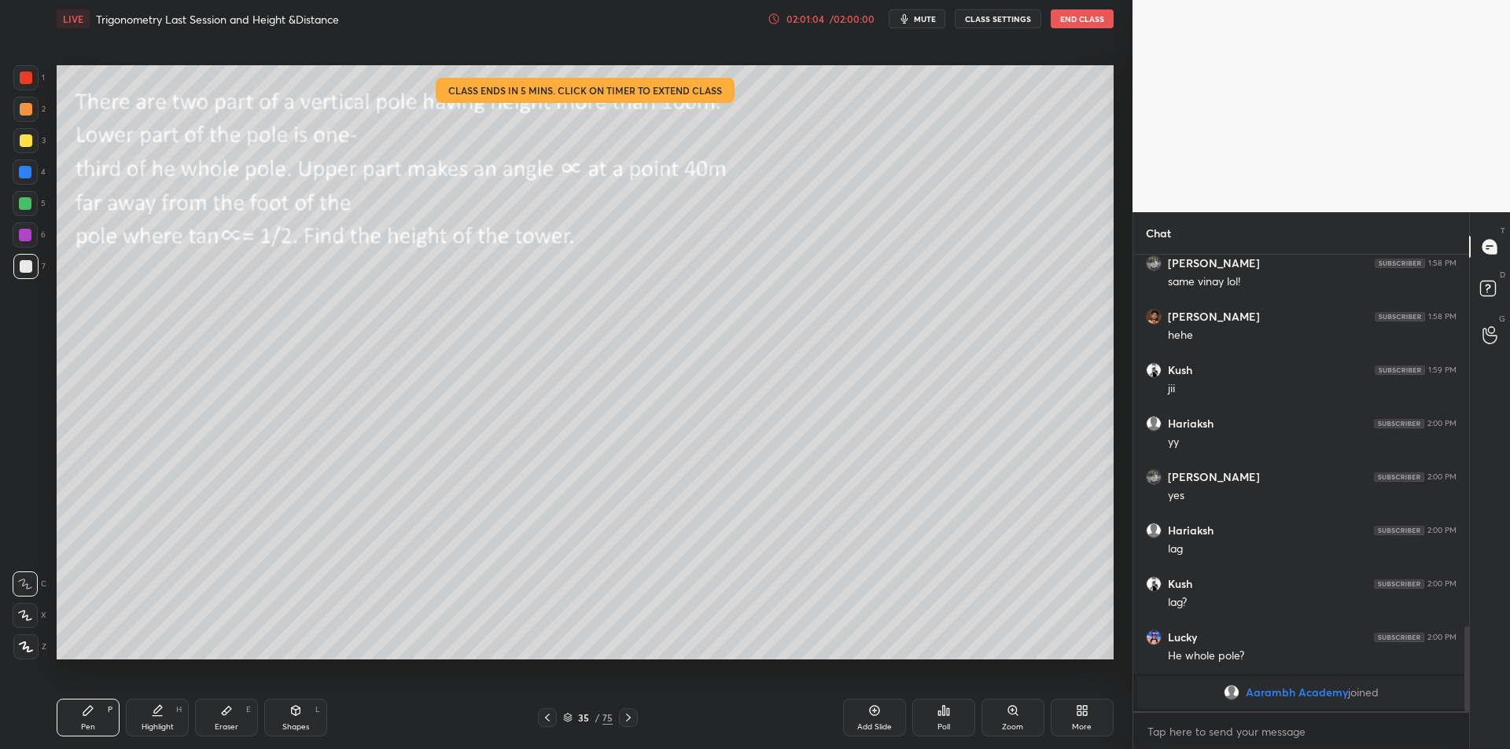
scroll to position [1790, 0]
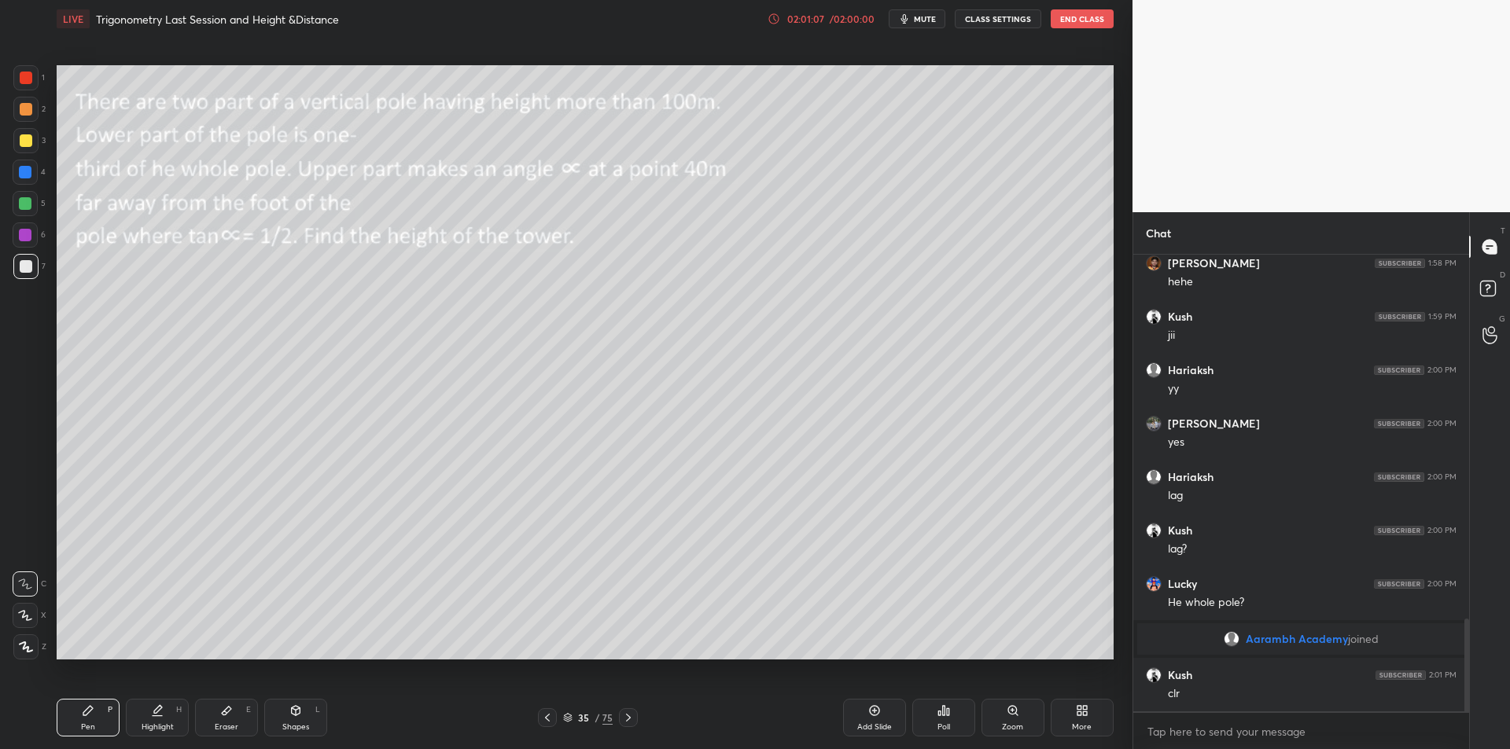
click at [167, 714] on div "Highlight H" at bounding box center [157, 718] width 63 height 38
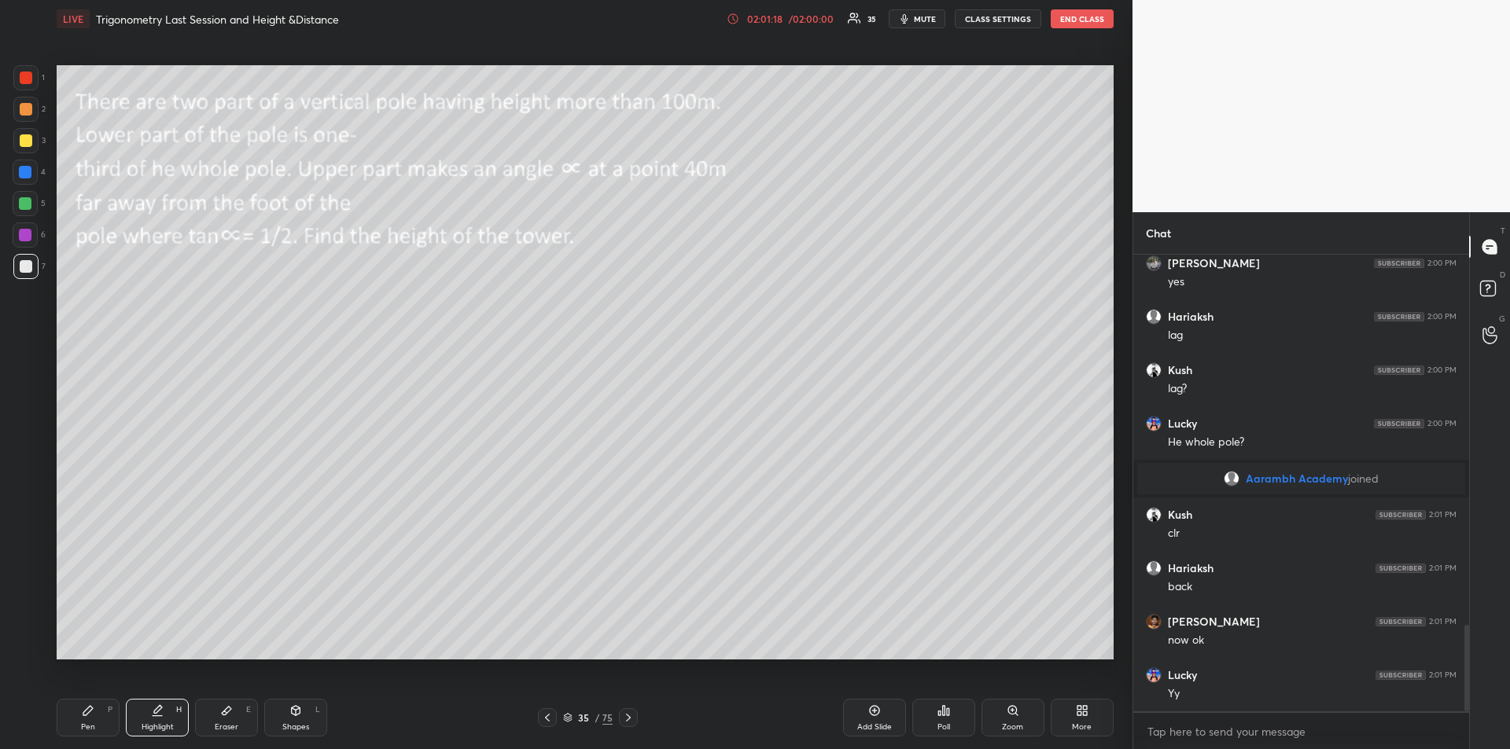
scroll to position [2004, 0]
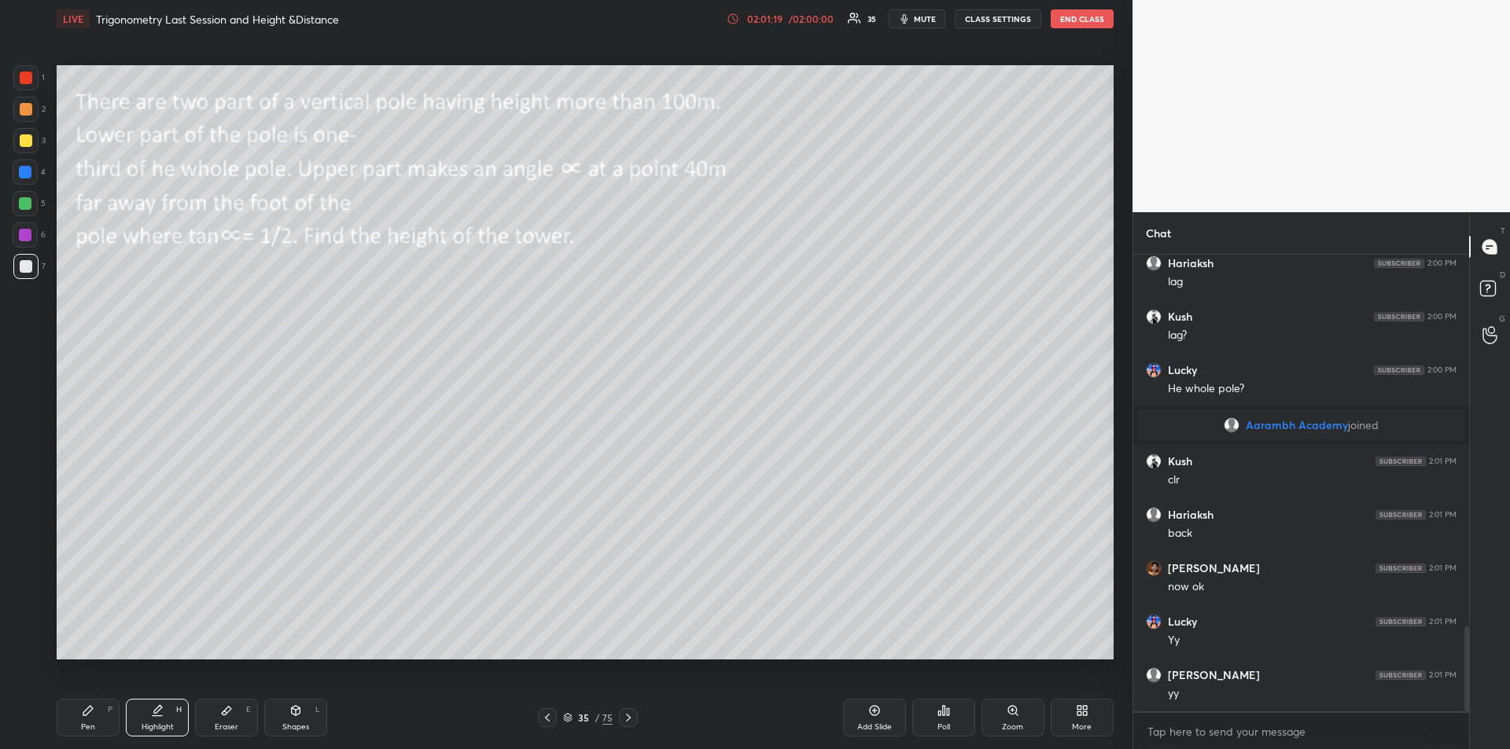
click at [90, 715] on icon at bounding box center [88, 711] width 13 height 13
click at [15, 93] on div "1 2 3 4 5 6 7" at bounding box center [29, 175] width 33 height 220
click at [25, 176] on div at bounding box center [25, 172] width 13 height 13
click at [296, 716] on icon at bounding box center [295, 711] width 13 height 13
click at [28, 642] on icon at bounding box center [26, 647] width 12 height 12
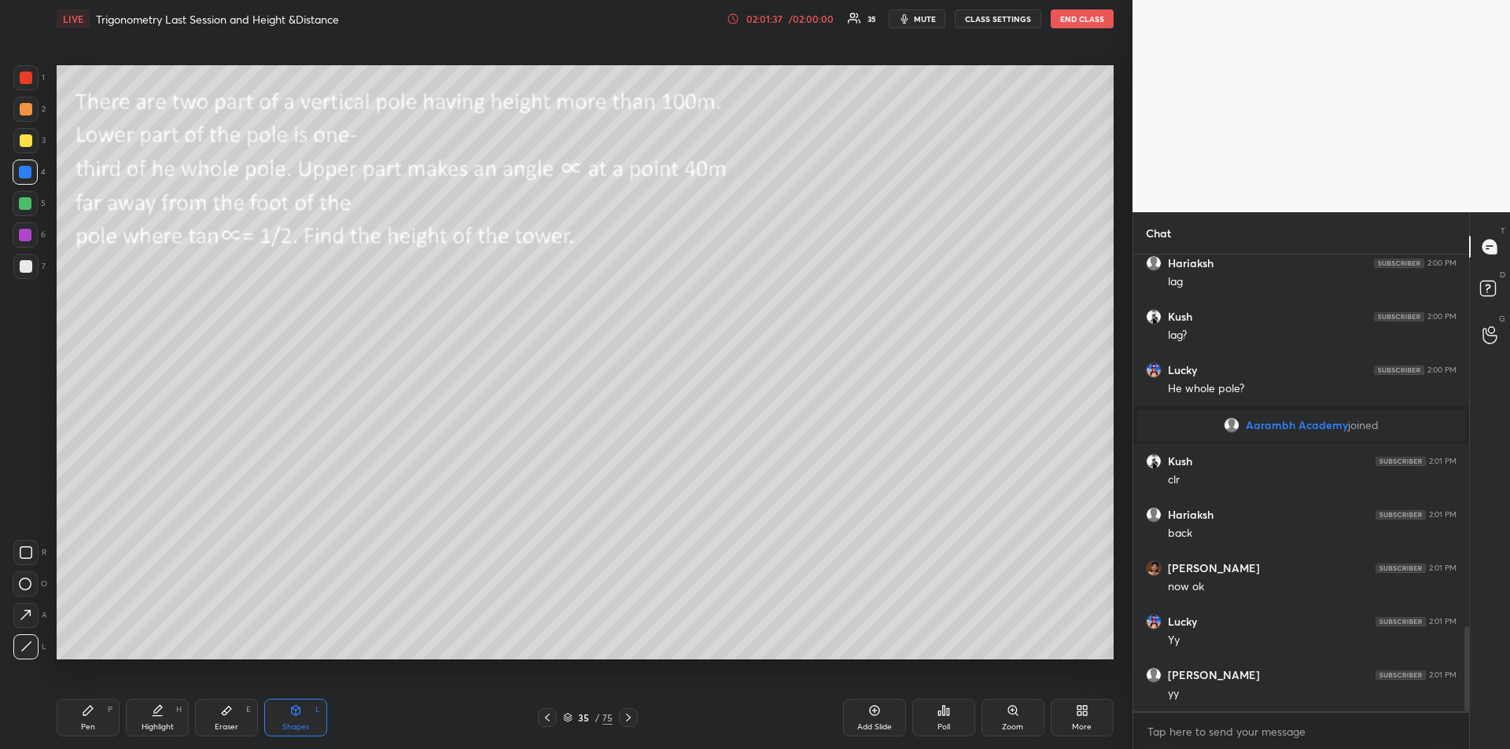
click at [89, 719] on div "Pen P" at bounding box center [88, 718] width 63 height 38
click at [29, 275] on div at bounding box center [25, 266] width 25 height 25
click at [869, 725] on div "Add Slide" at bounding box center [874, 727] width 35 height 8
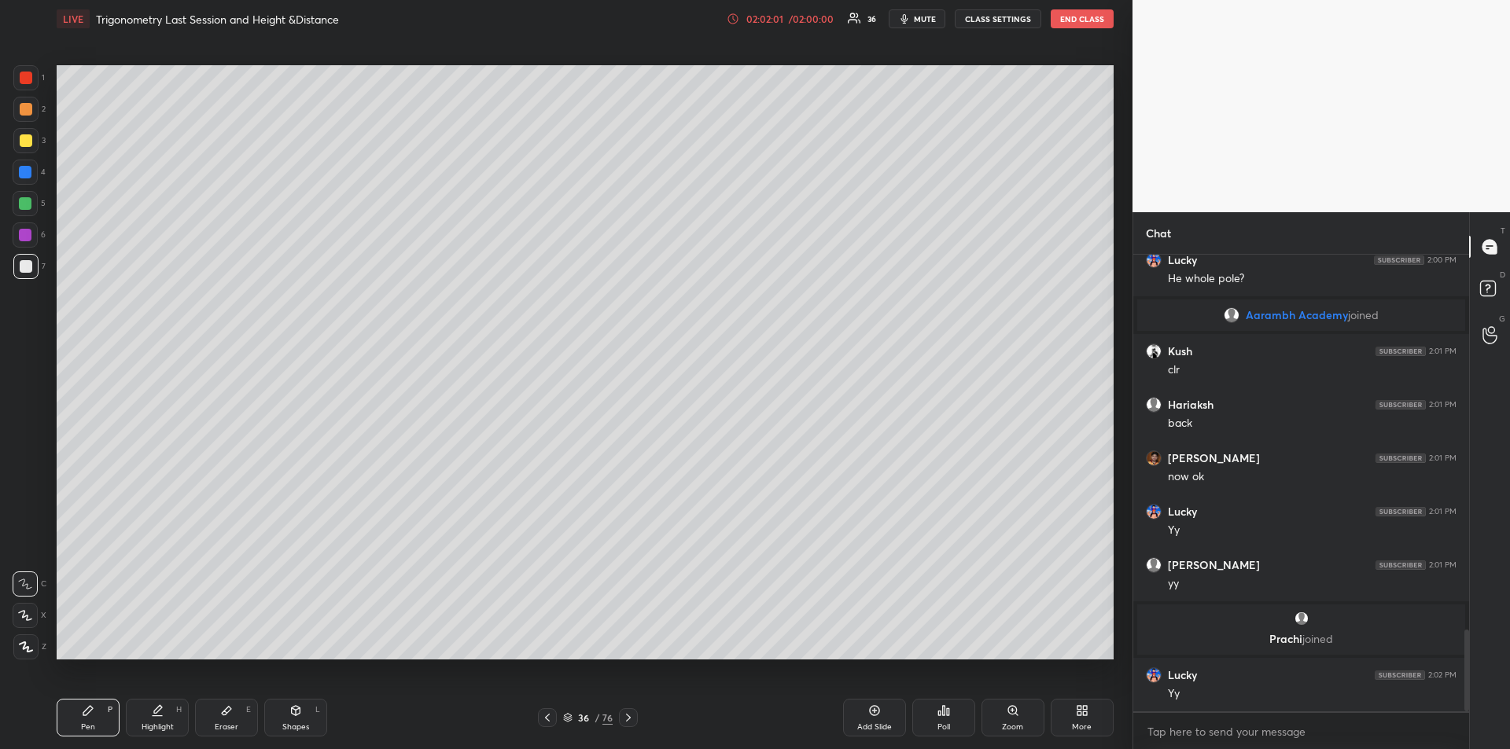
scroll to position [2097, 0]
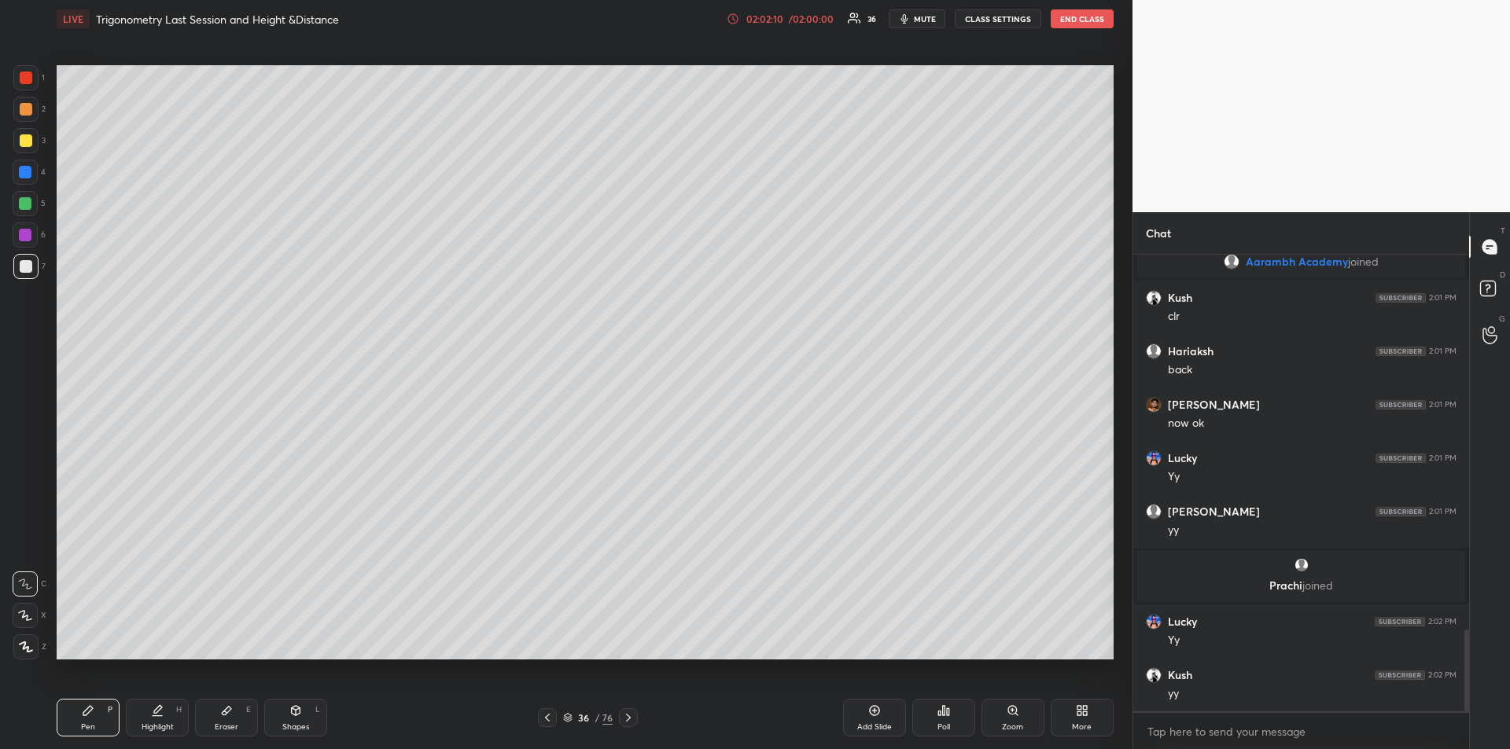
click at [556, 716] on div at bounding box center [547, 717] width 19 height 19
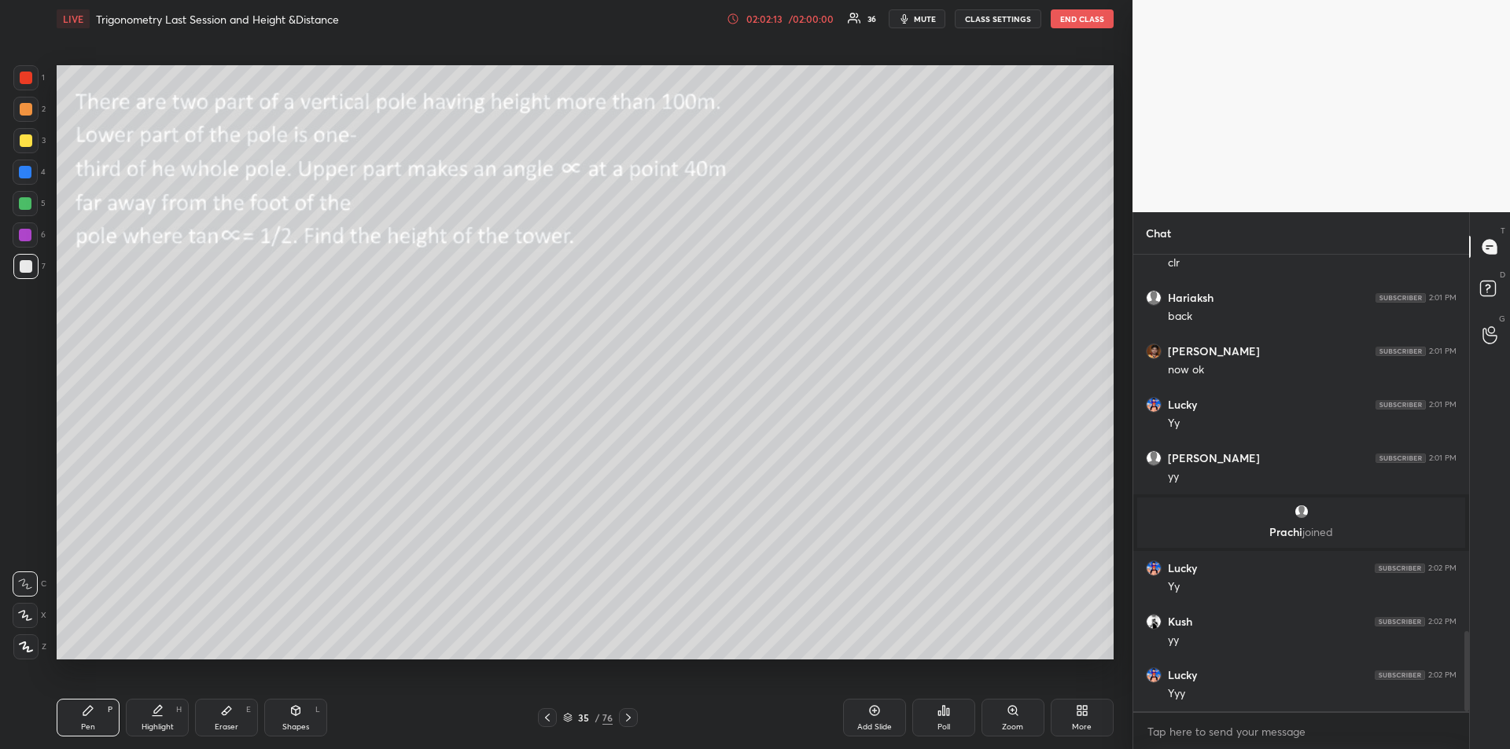
click at [23, 142] on div at bounding box center [26, 140] width 13 height 13
click at [297, 719] on div "Shapes L" at bounding box center [295, 718] width 63 height 38
click at [23, 640] on div at bounding box center [25, 647] width 25 height 25
click at [78, 720] on div "Pen P" at bounding box center [88, 718] width 63 height 38
click at [154, 723] on div "Highlight" at bounding box center [158, 727] width 32 height 8
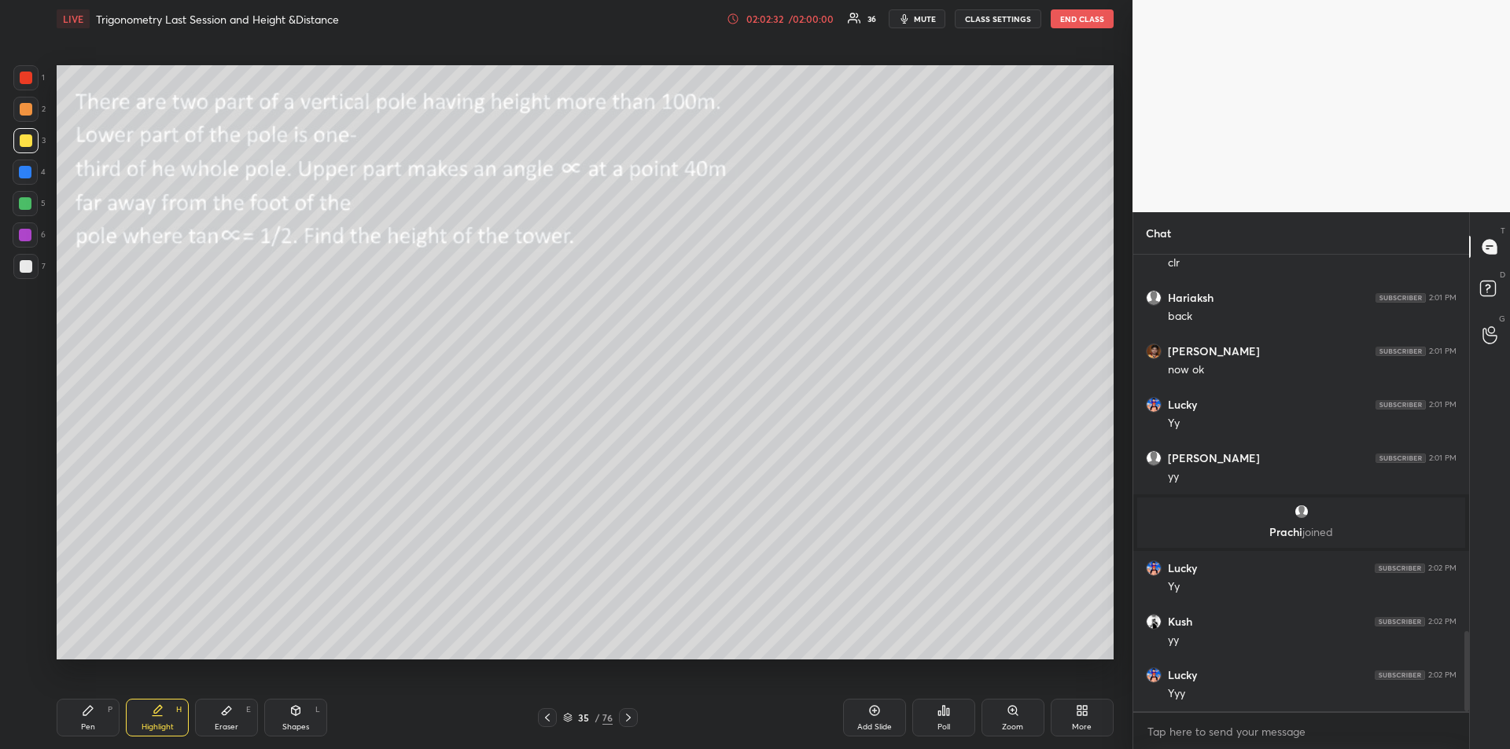
click at [97, 712] on div "Pen P" at bounding box center [88, 718] width 63 height 38
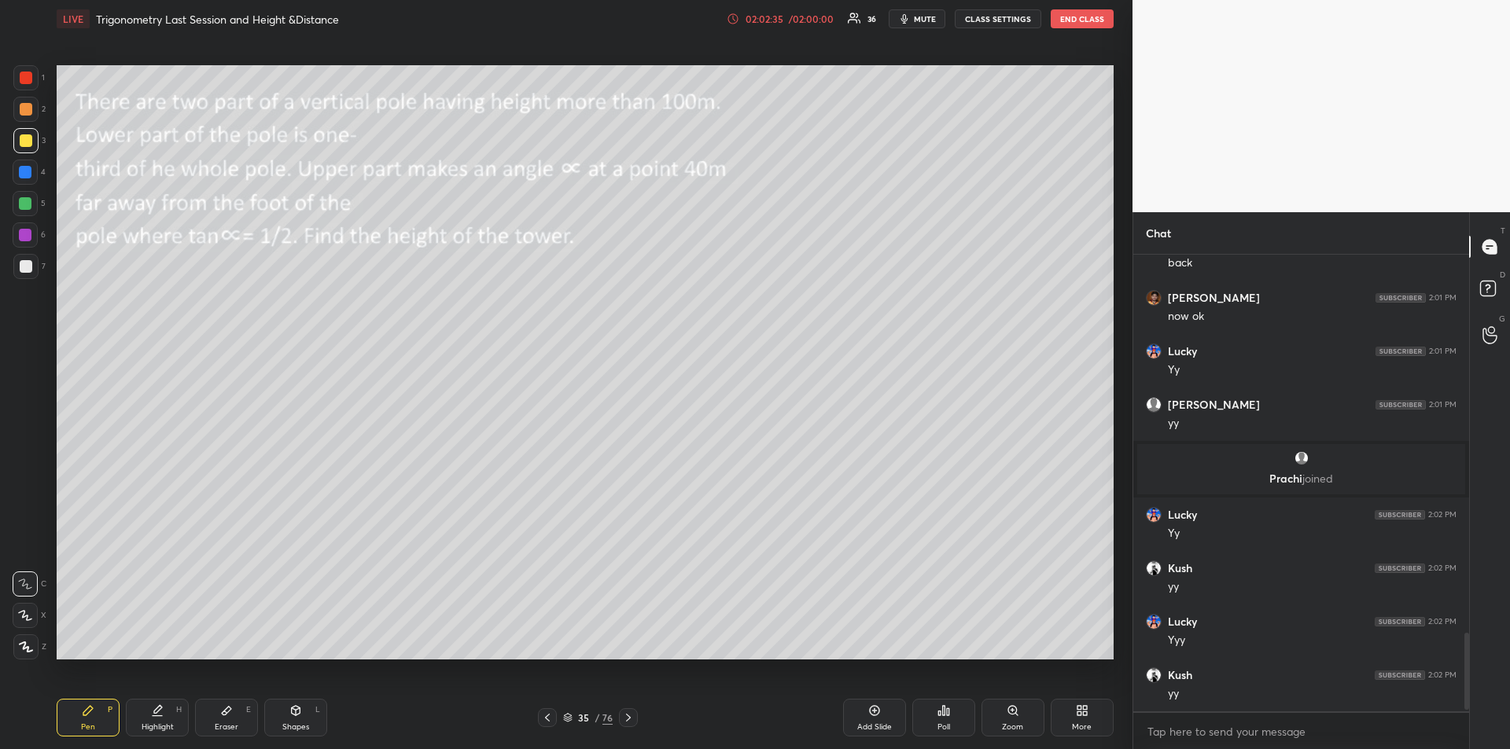
scroll to position [2257, 0]
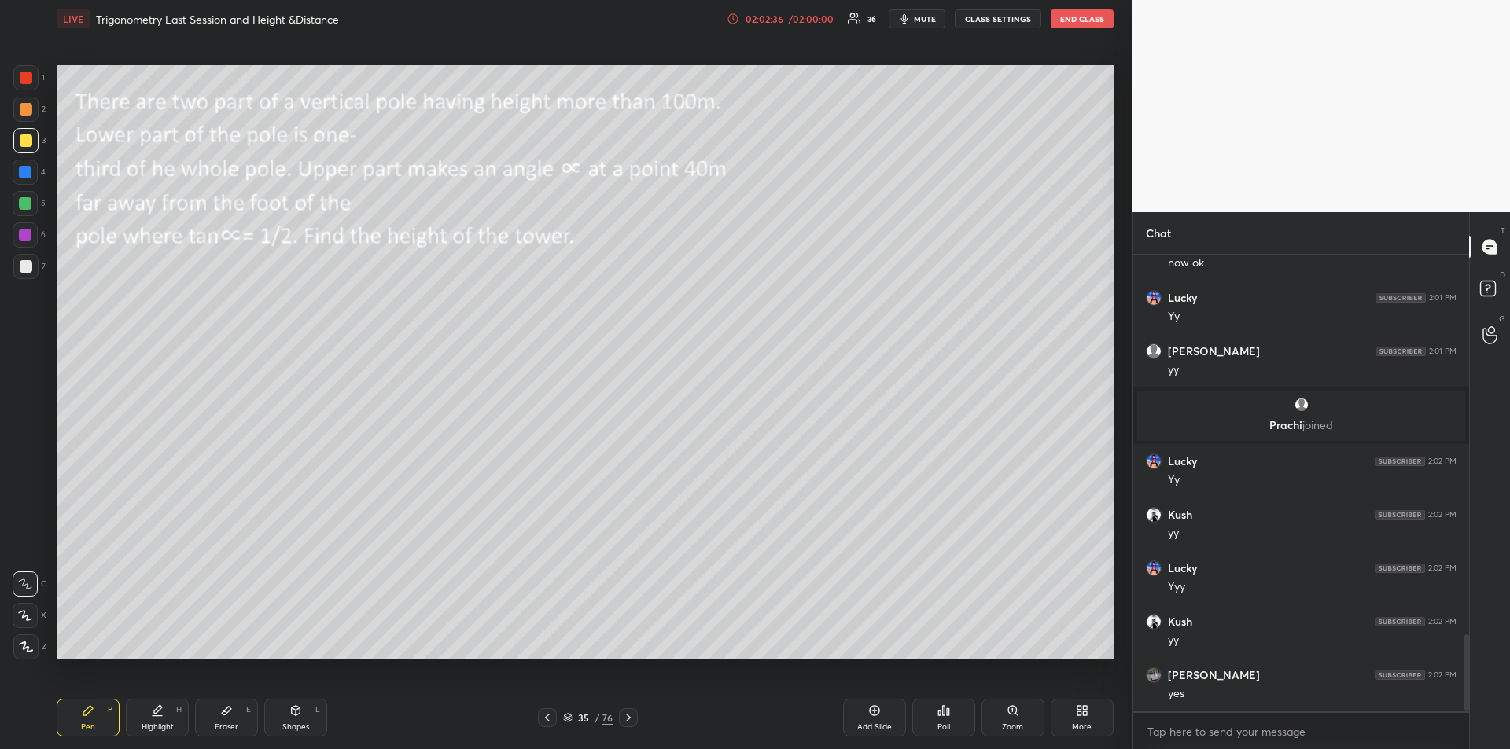
click at [30, 204] on div at bounding box center [25, 203] width 13 height 13
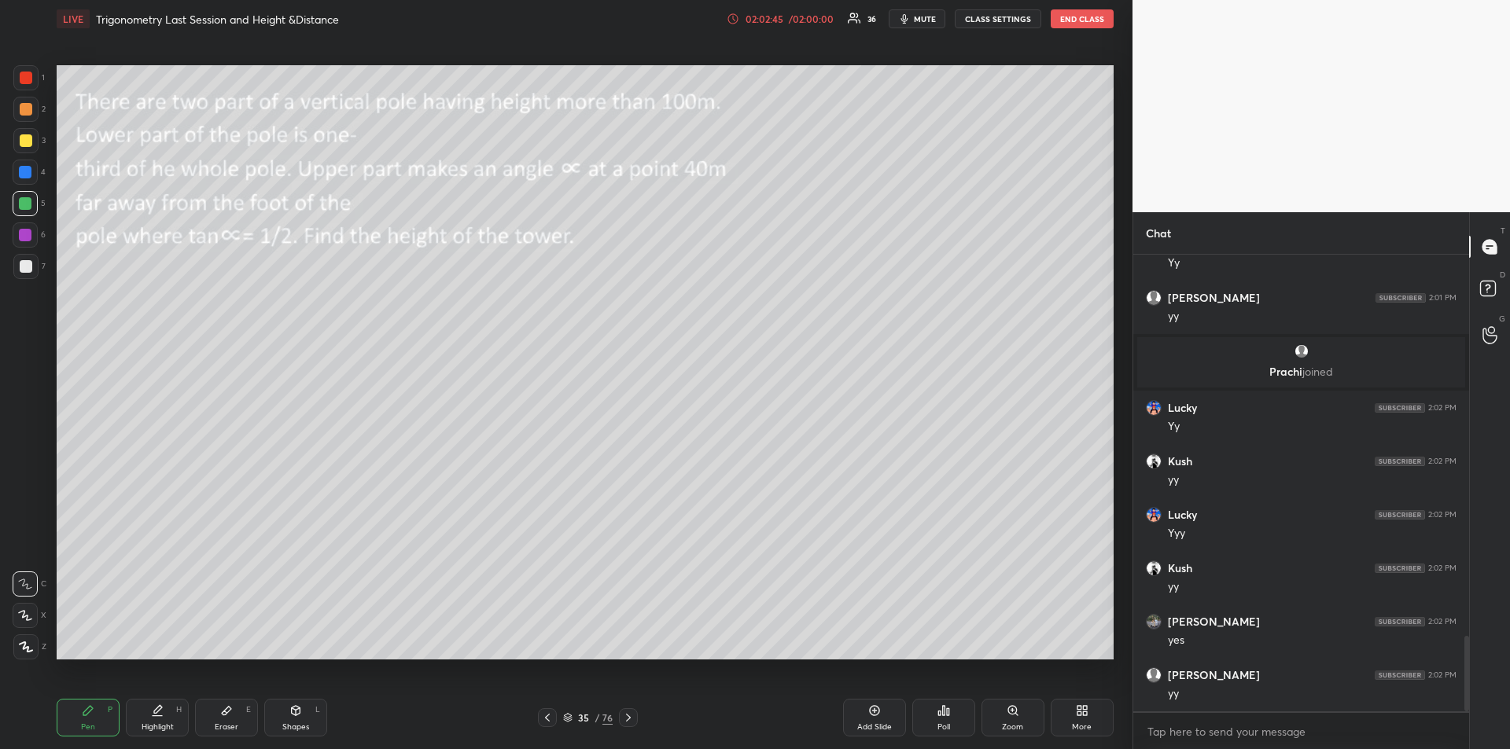
click at [20, 269] on div at bounding box center [26, 266] width 13 height 13
click at [160, 725] on div "Highlight" at bounding box center [158, 727] width 32 height 8
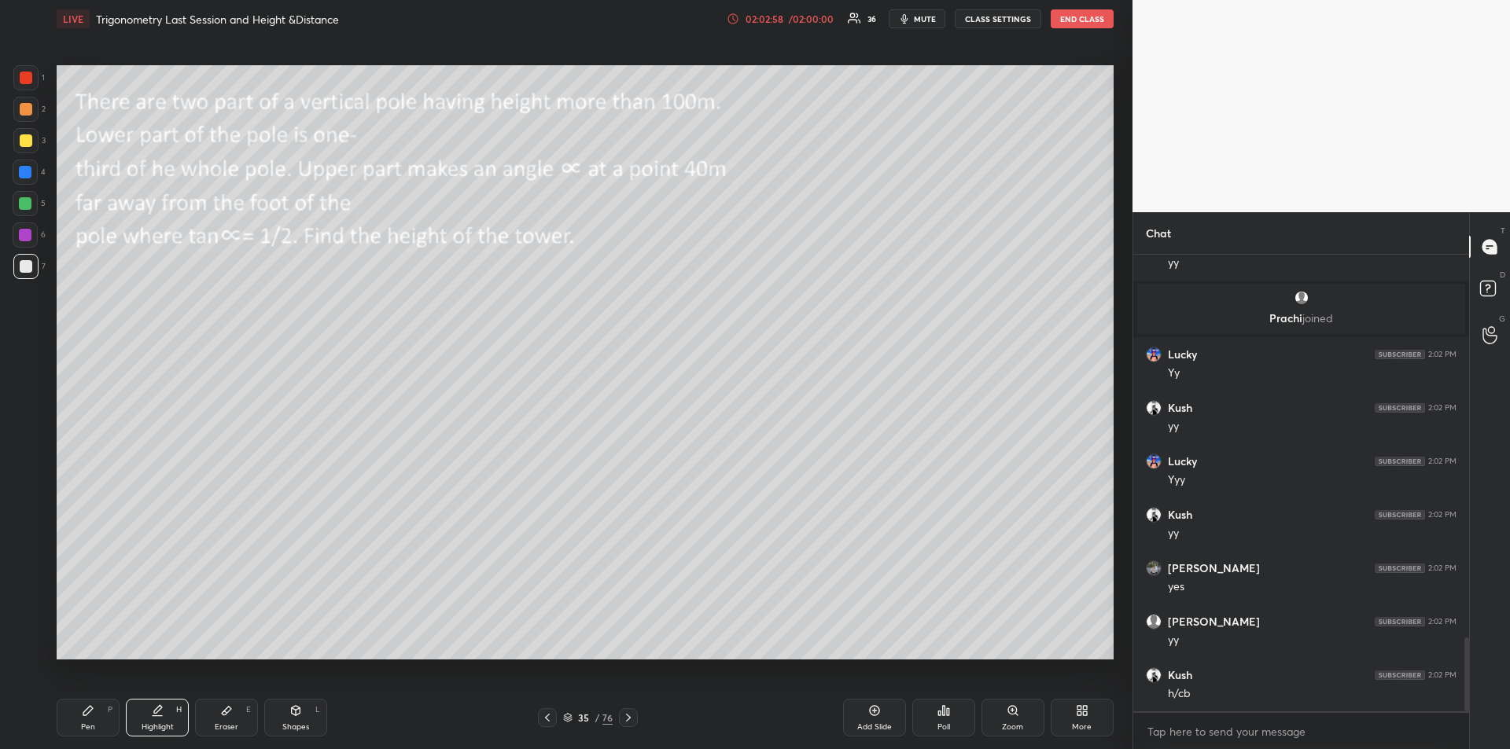
click at [89, 723] on div "Pen" at bounding box center [88, 727] width 14 height 8
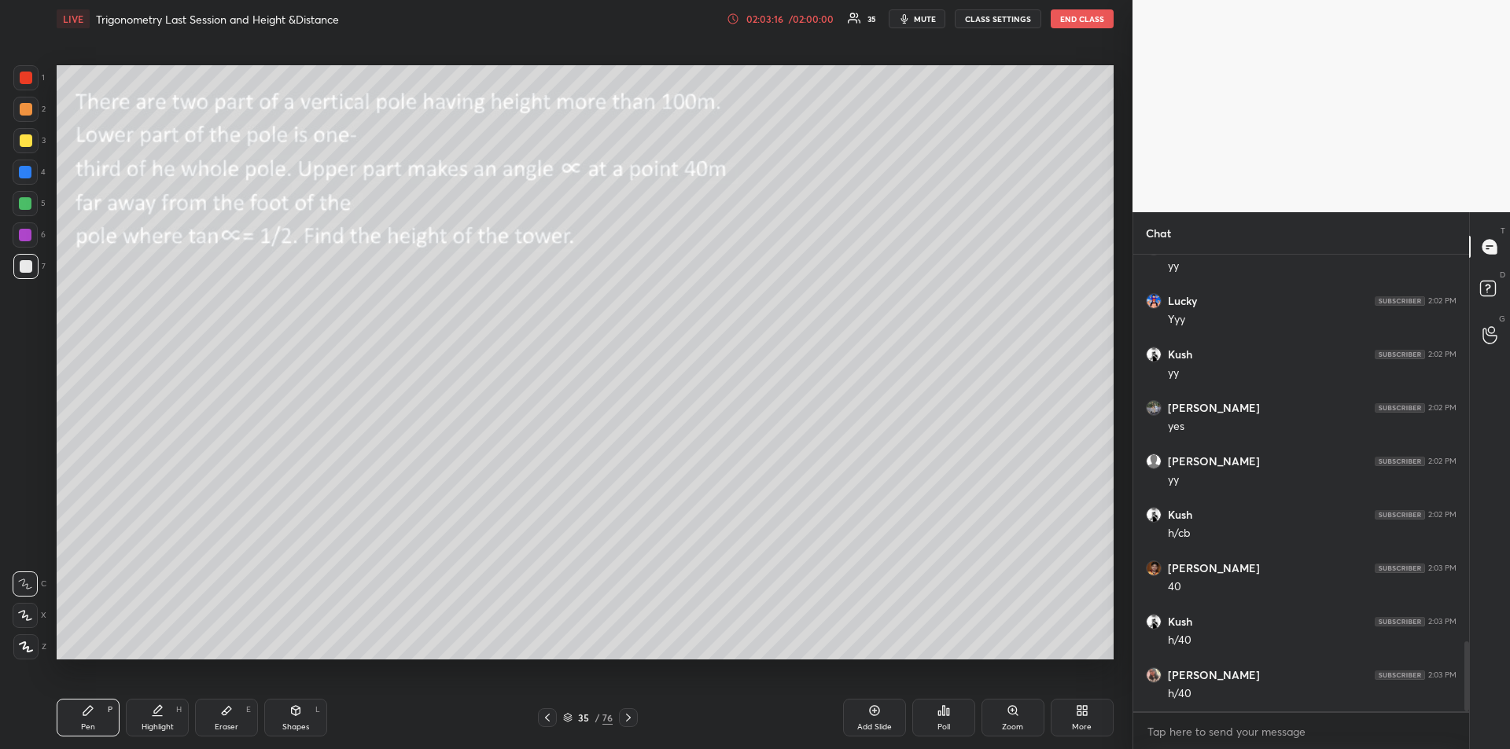
scroll to position [2581, 0]
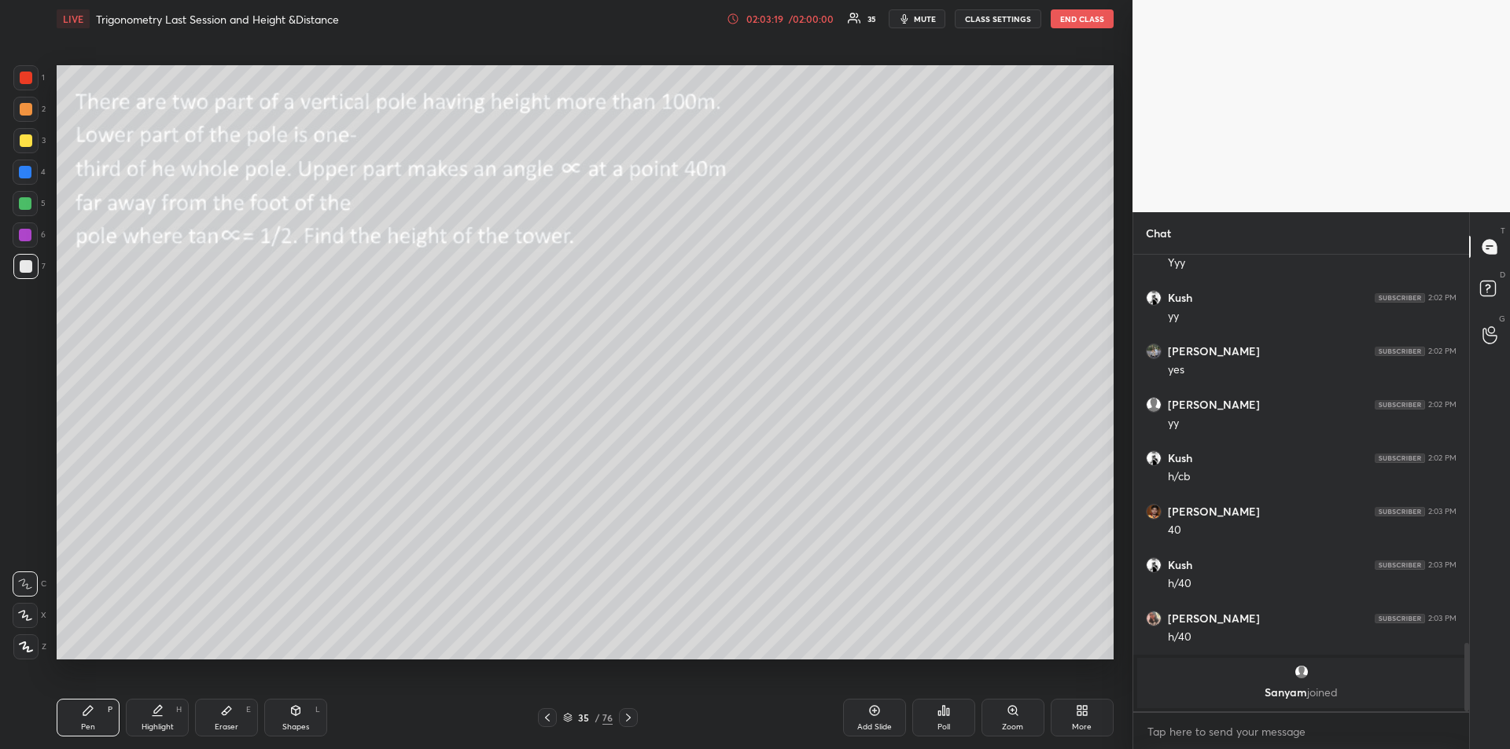
click at [154, 720] on div "Highlight H" at bounding box center [157, 718] width 63 height 38
click at [82, 714] on icon at bounding box center [88, 711] width 13 height 13
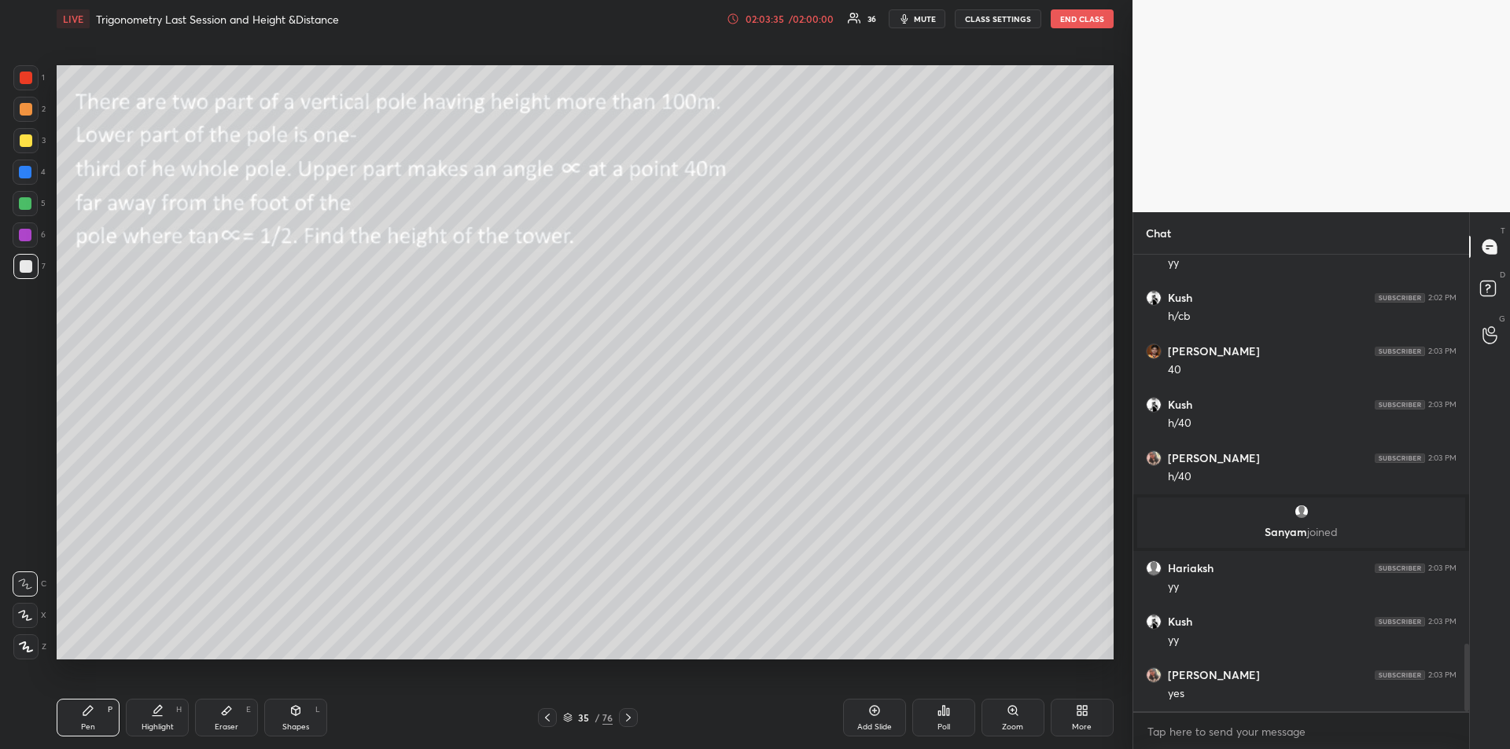
scroll to position [2625, 0]
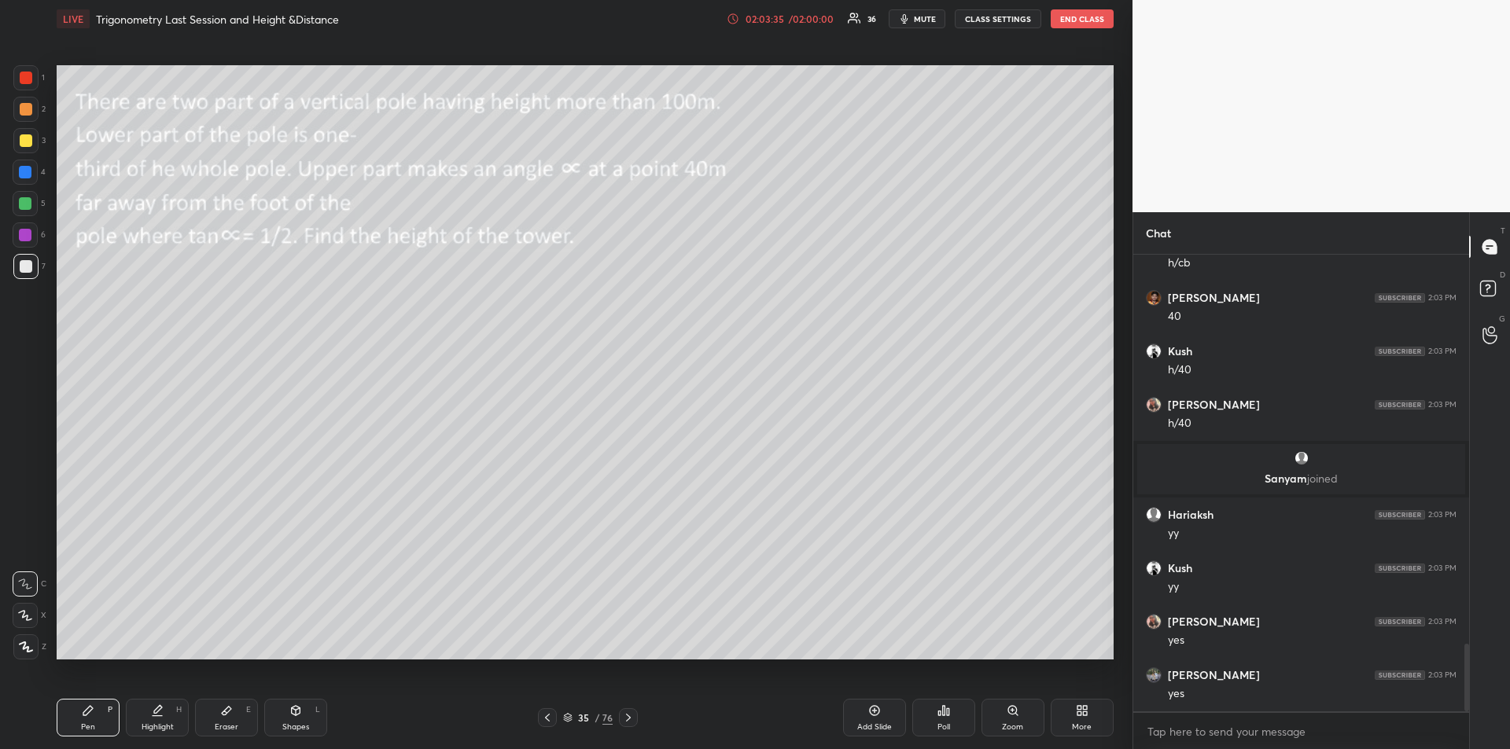
click at [919, 18] on span "mute" at bounding box center [925, 18] width 22 height 11
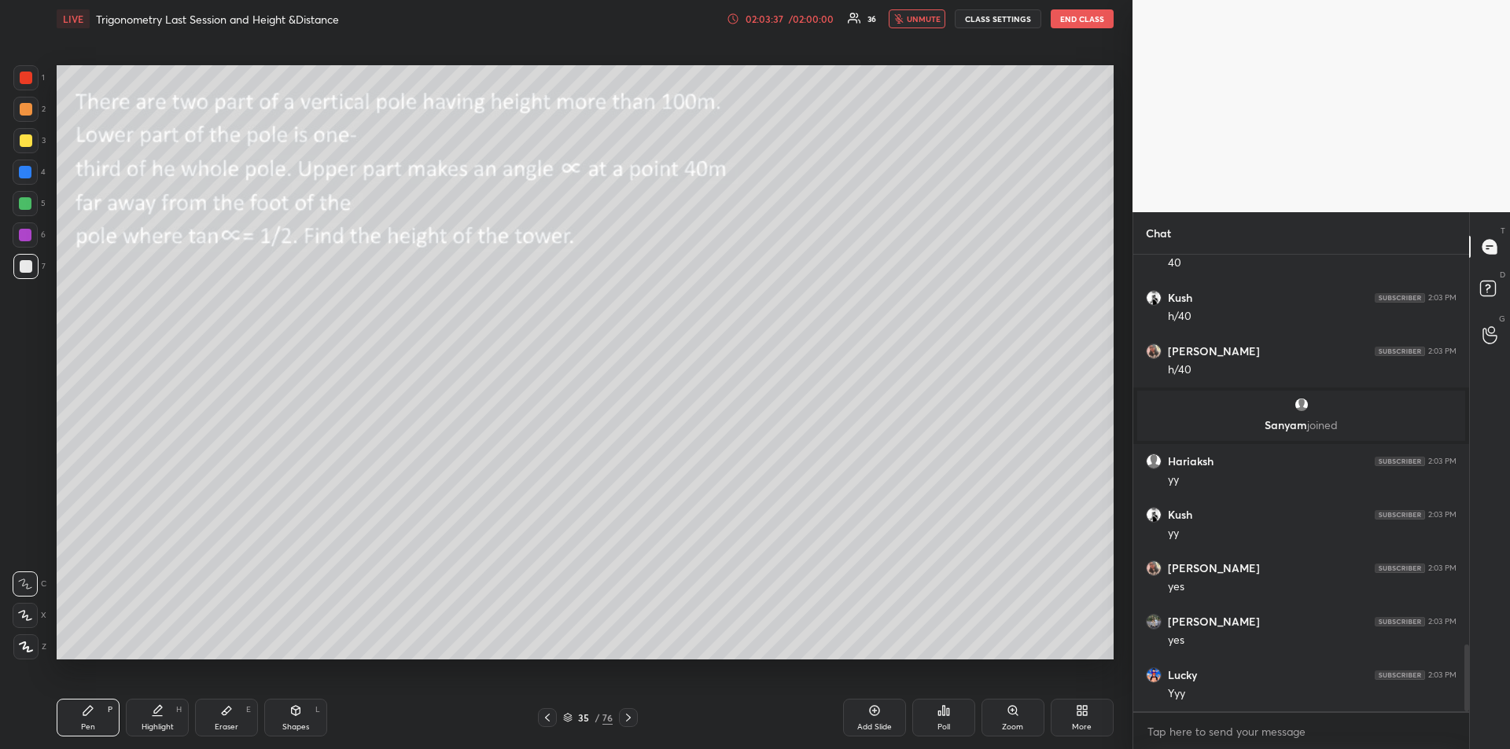
scroll to position [2732, 0]
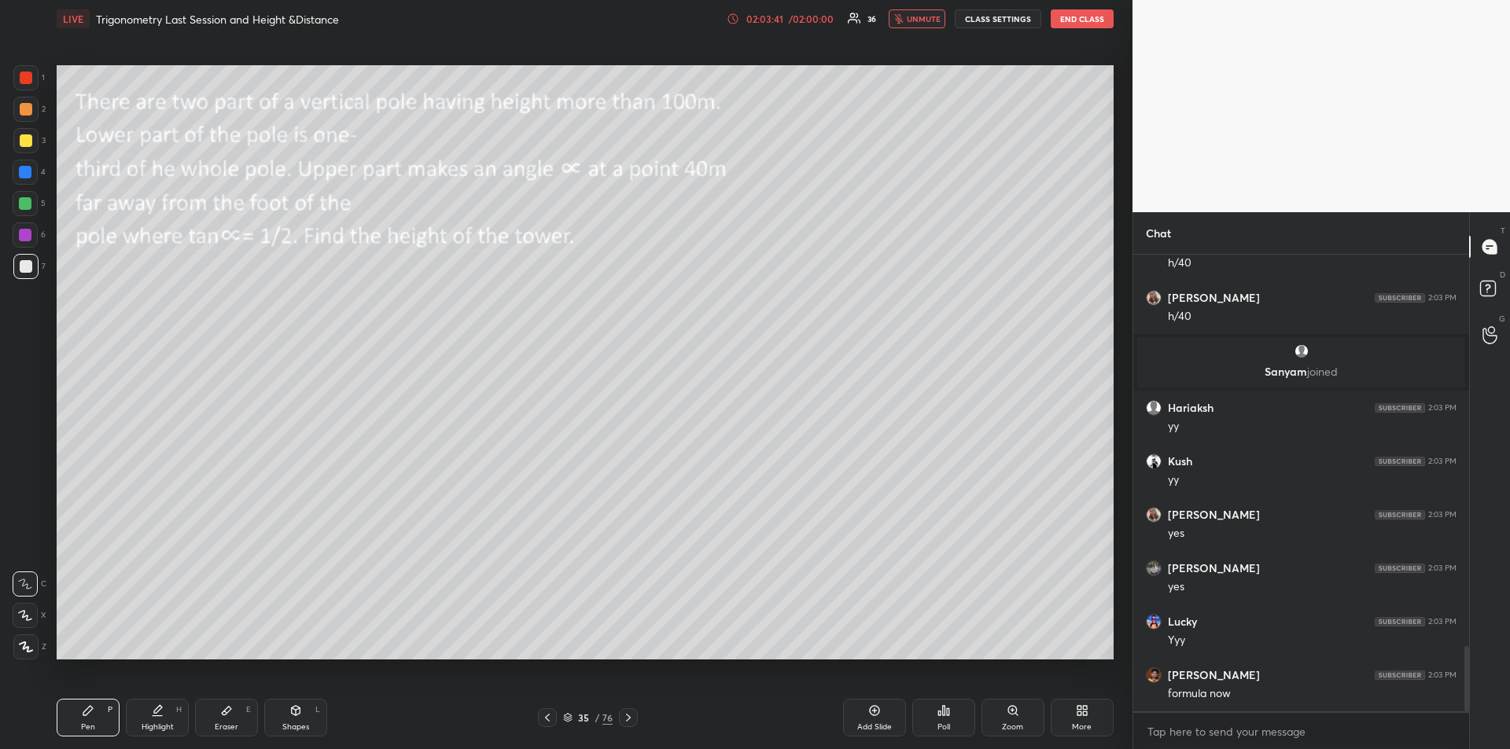
click at [919, 20] on span "unmute" at bounding box center [924, 18] width 34 height 11
click at [915, 20] on button "mute" at bounding box center [917, 18] width 57 height 19
click at [926, 18] on span "unmute" at bounding box center [924, 18] width 34 height 11
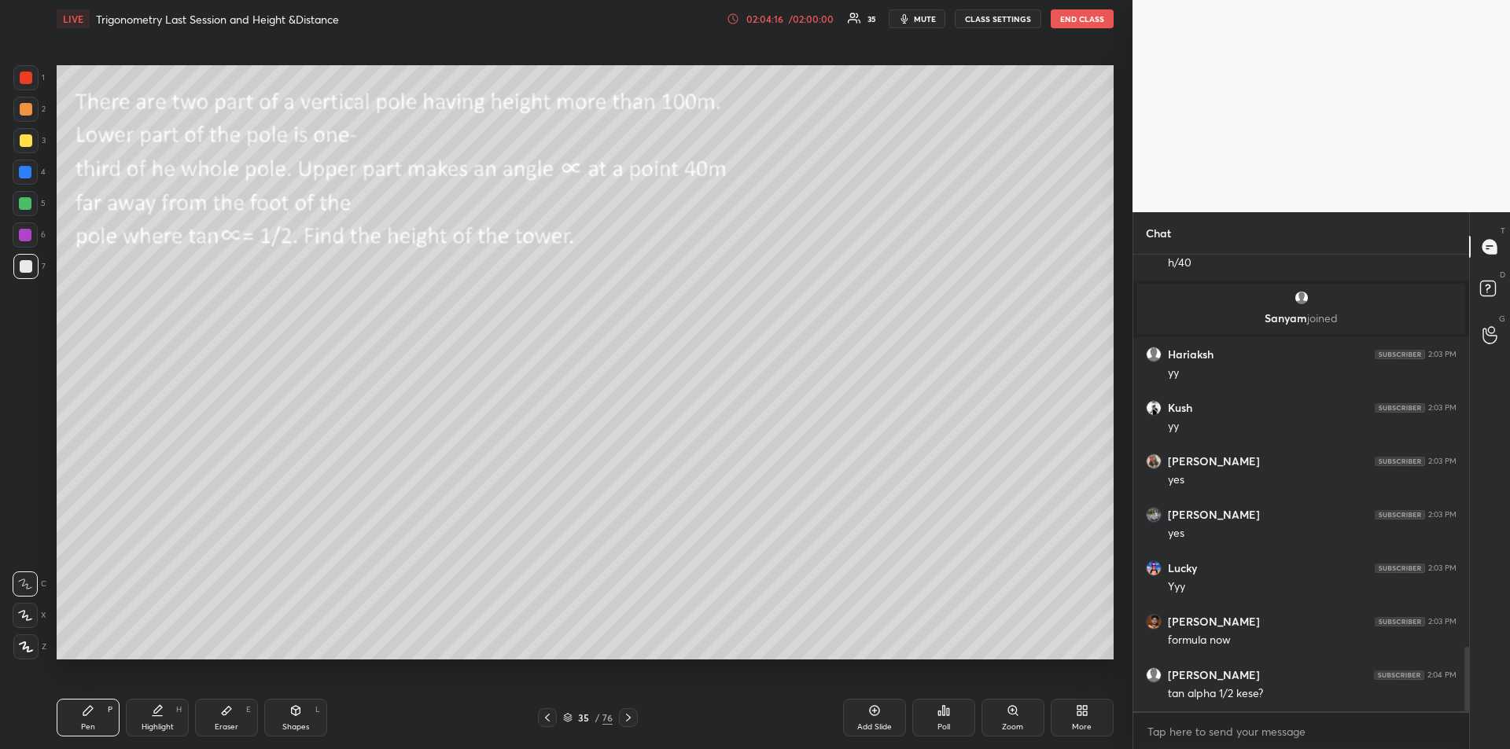
click at [156, 723] on div "Highlight" at bounding box center [158, 727] width 32 height 8
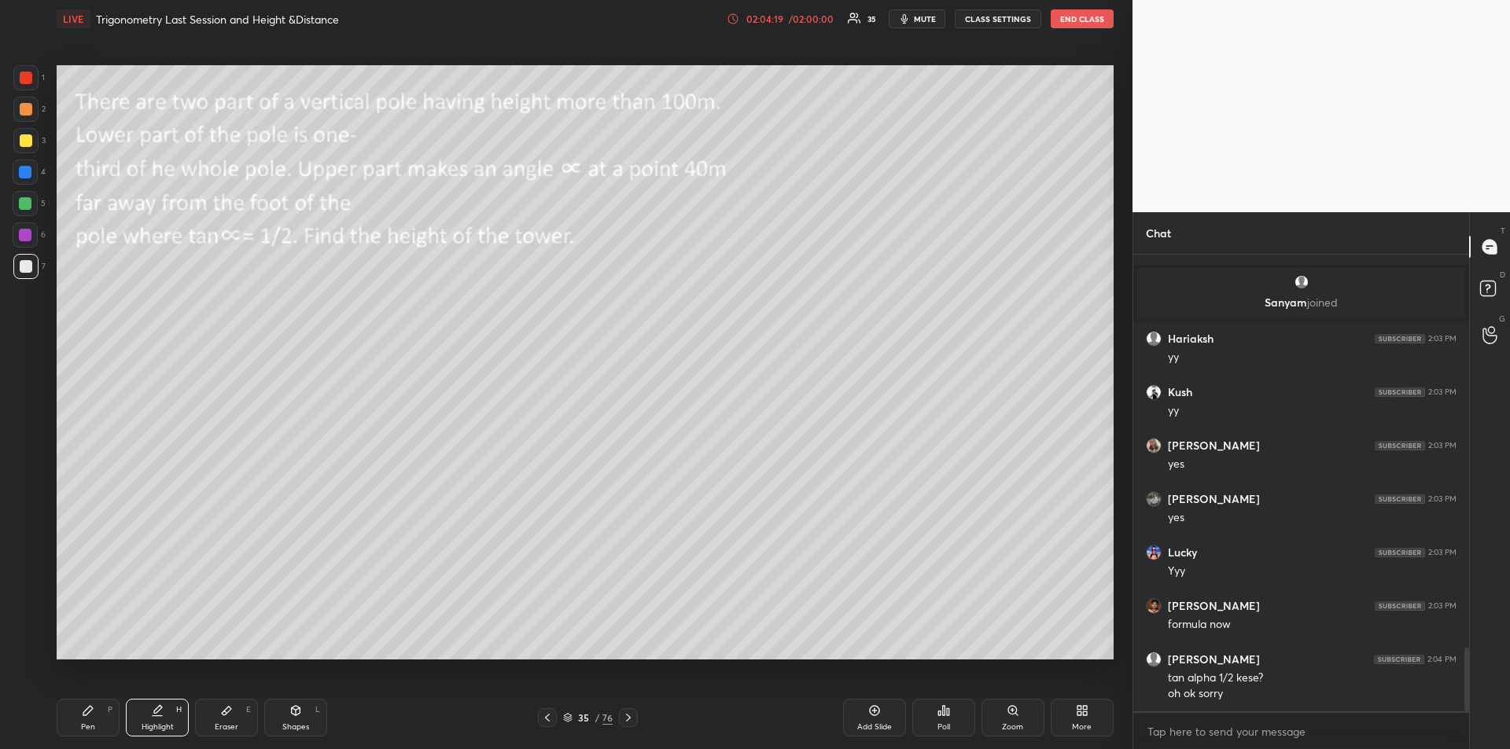
click at [94, 723] on div "Pen" at bounding box center [88, 727] width 14 height 8
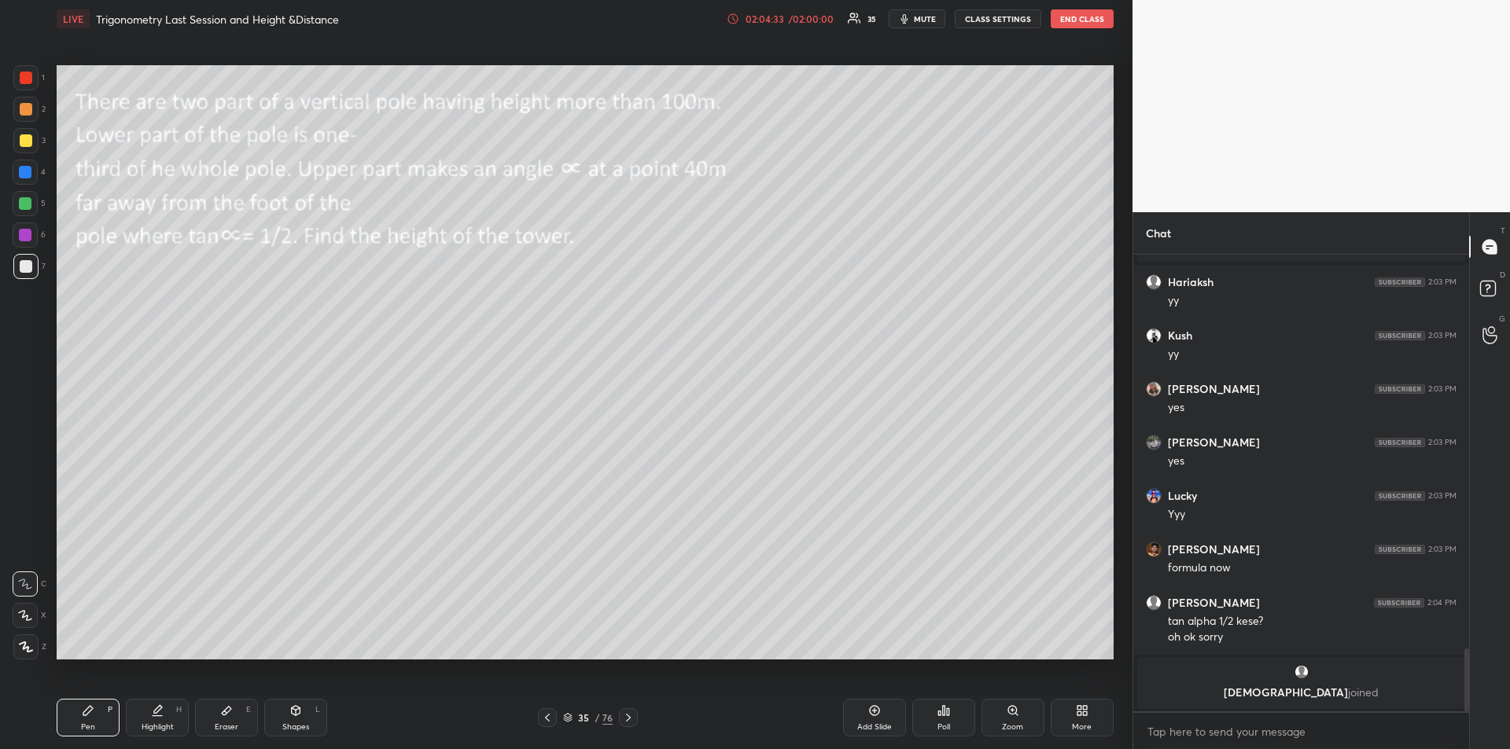
click at [26, 203] on div at bounding box center [25, 203] width 13 height 13
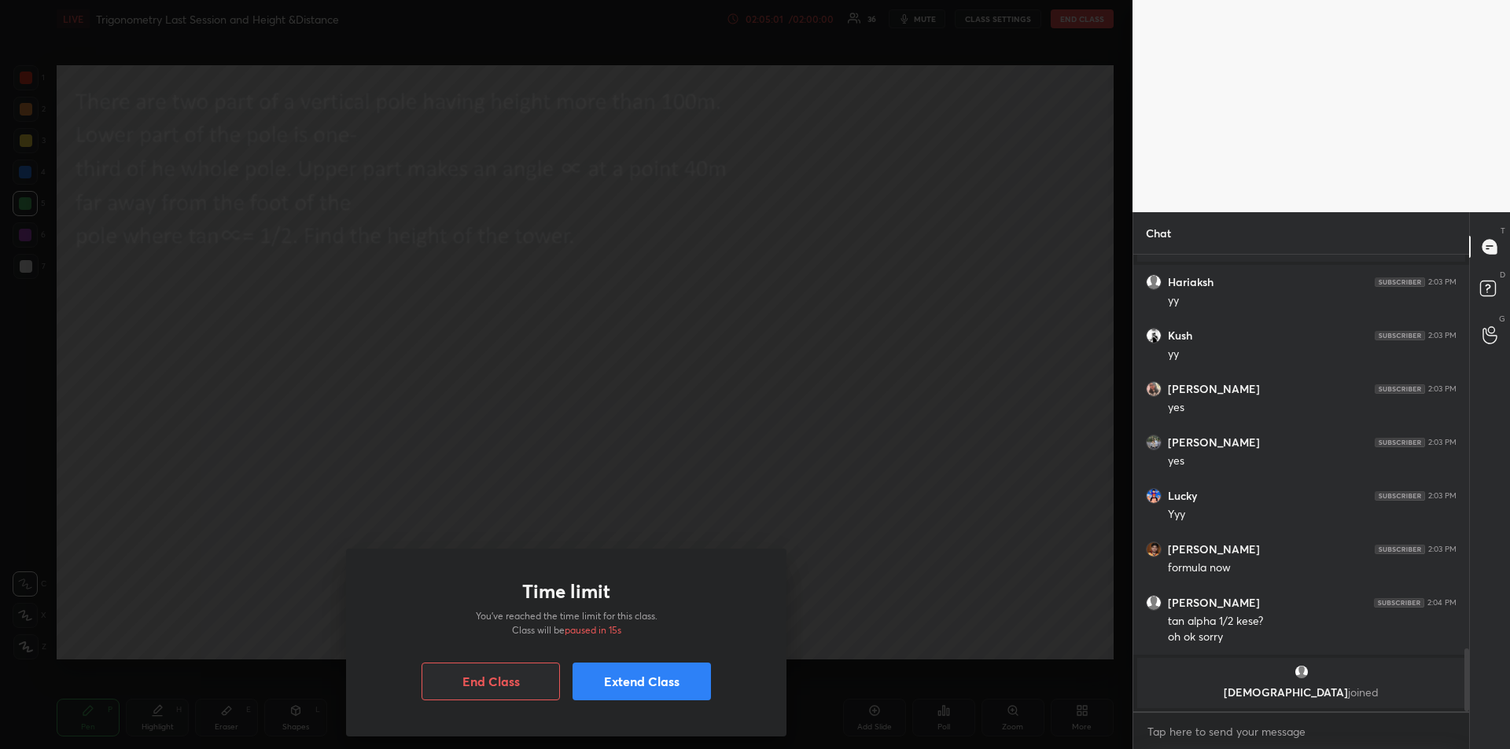
click at [638, 679] on button "Extend Class" at bounding box center [641, 682] width 138 height 38
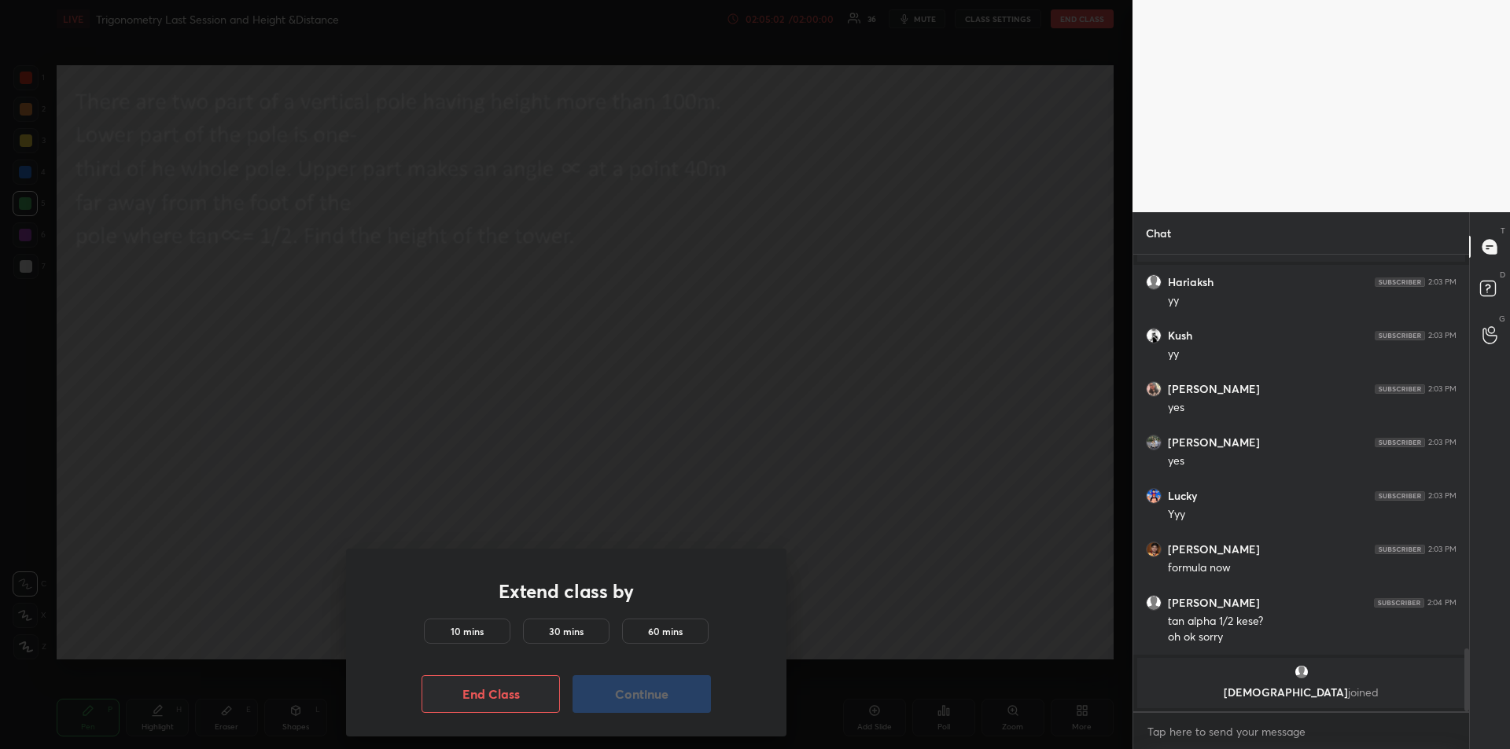
click at [469, 625] on h5 "10 mins" at bounding box center [467, 631] width 33 height 14
click at [664, 627] on h5 "60 mins" at bounding box center [665, 631] width 35 height 14
click at [633, 692] on button "Continue" at bounding box center [641, 694] width 138 height 38
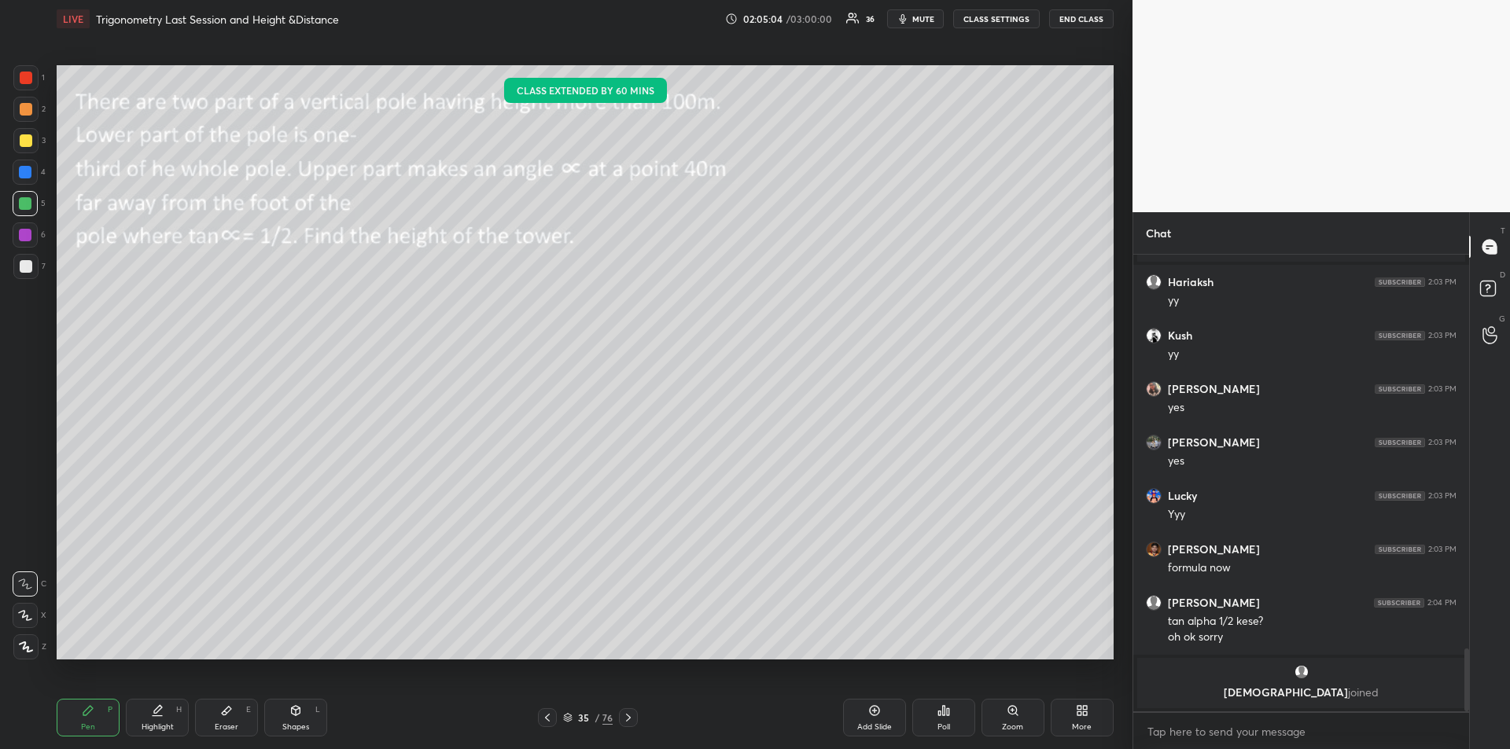
click at [638, 694] on div "Pen P Highlight H Eraser E Shapes L 35 / 76 Add Slide Poll Zoom More" at bounding box center [585, 717] width 1057 height 63
click at [25, 176] on div at bounding box center [25, 172] width 13 height 13
click at [871, 719] on div "Add Slide" at bounding box center [874, 718] width 63 height 38
click at [544, 714] on icon at bounding box center [548, 718] width 13 height 13
click at [627, 720] on icon at bounding box center [628, 718] width 13 height 13
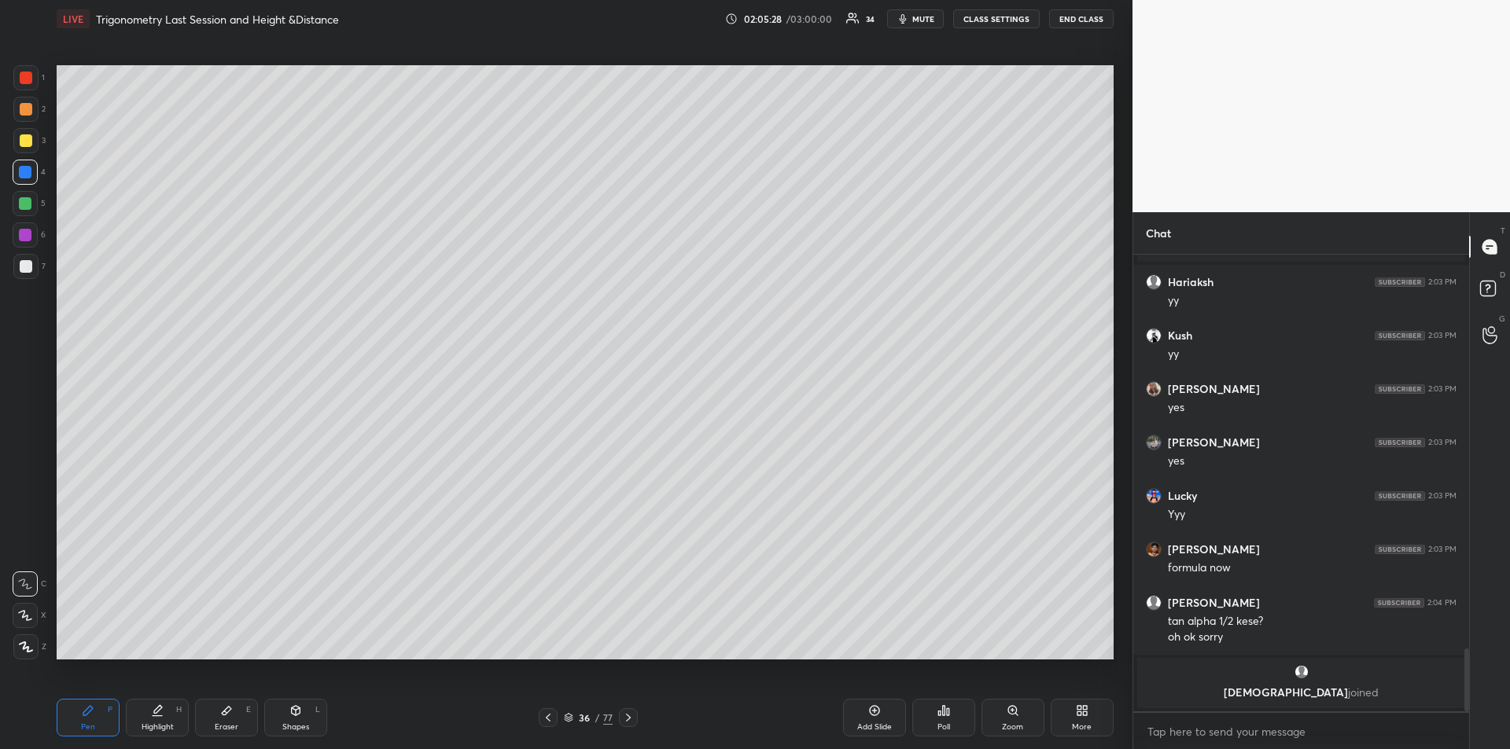
click at [215, 712] on div "Eraser E" at bounding box center [226, 718] width 63 height 38
click at [79, 713] on div "Pen P" at bounding box center [88, 718] width 63 height 38
click at [550, 718] on icon at bounding box center [548, 718] width 13 height 13
click at [630, 721] on icon at bounding box center [628, 718] width 13 height 13
click at [550, 715] on icon at bounding box center [548, 718] width 5 height 8
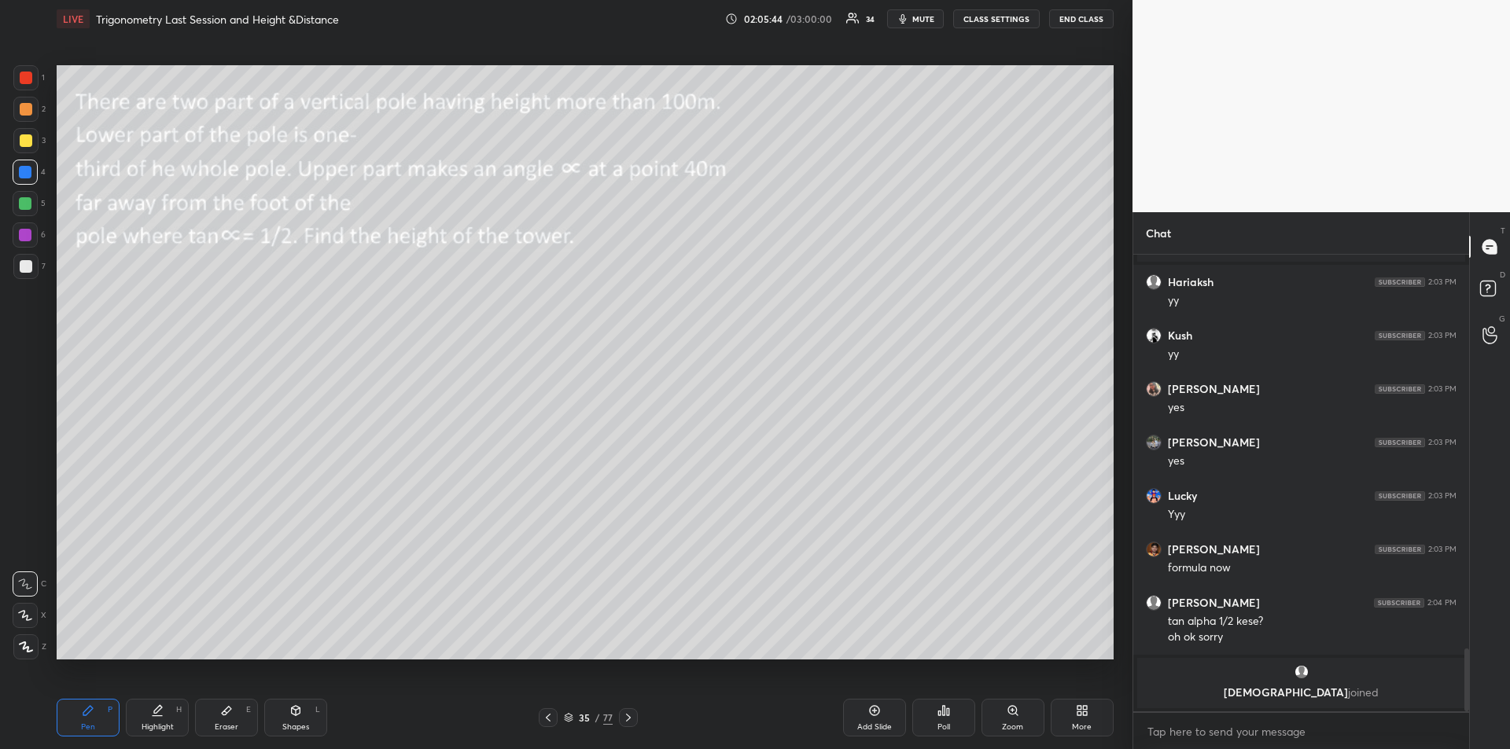
click at [633, 719] on icon at bounding box center [628, 718] width 13 height 13
click at [31, 180] on div at bounding box center [25, 172] width 25 height 25
click at [27, 204] on div at bounding box center [25, 203] width 13 height 13
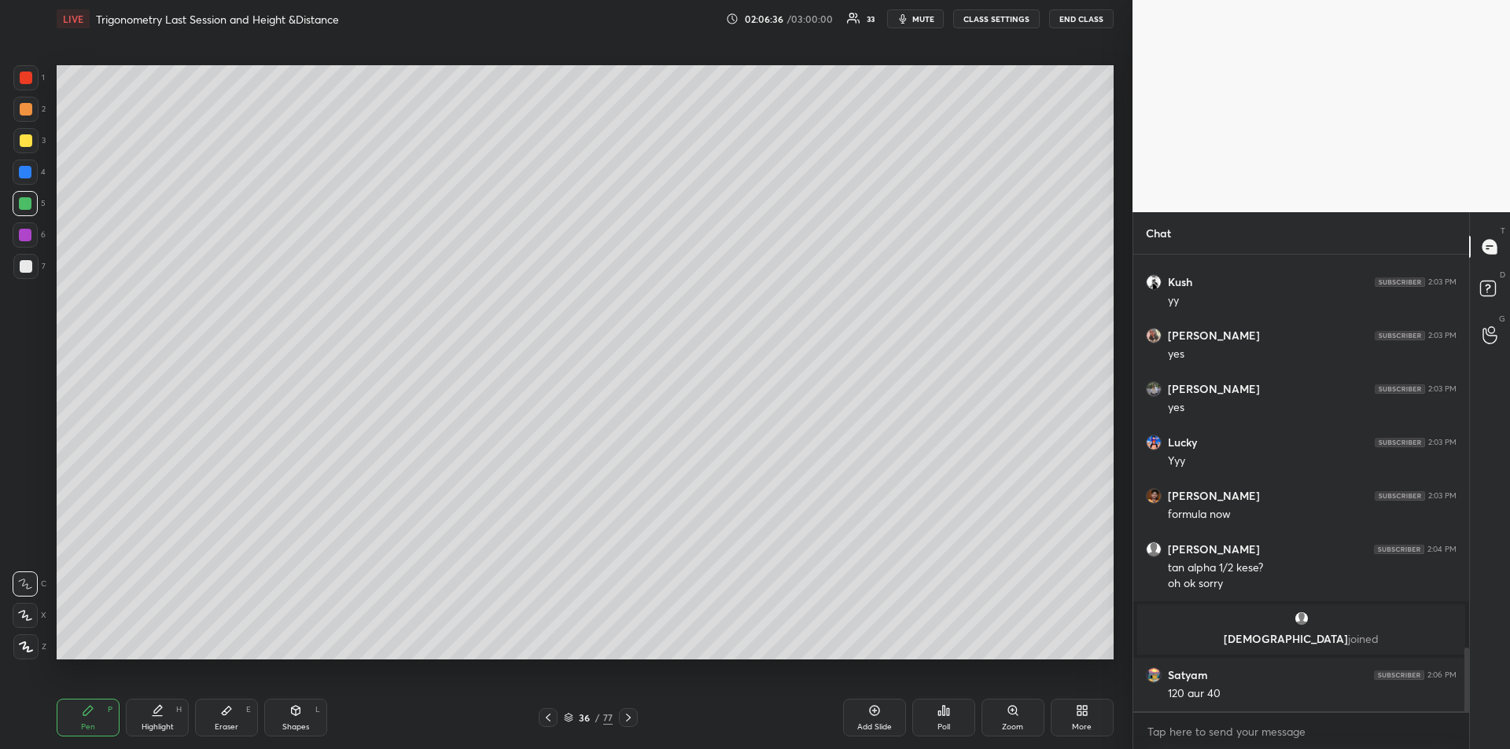
scroll to position [2814, 0]
click at [20, 234] on div at bounding box center [25, 235] width 13 height 13
click at [544, 718] on icon at bounding box center [548, 718] width 13 height 13
click at [633, 719] on icon at bounding box center [628, 718] width 13 height 13
click at [544, 716] on icon at bounding box center [548, 718] width 13 height 13
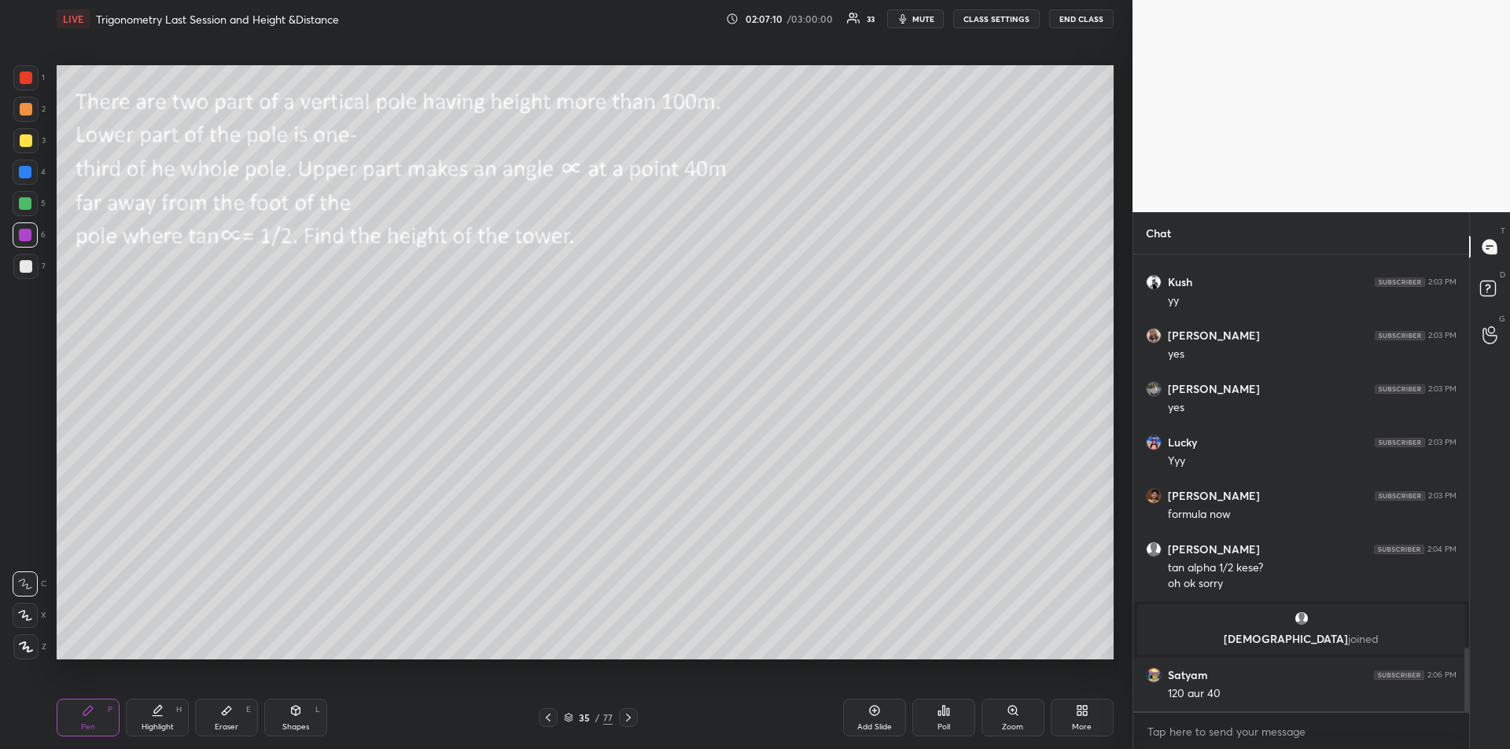
click at [27, 143] on div at bounding box center [26, 140] width 13 height 13
click at [631, 719] on icon at bounding box center [628, 718] width 13 height 13
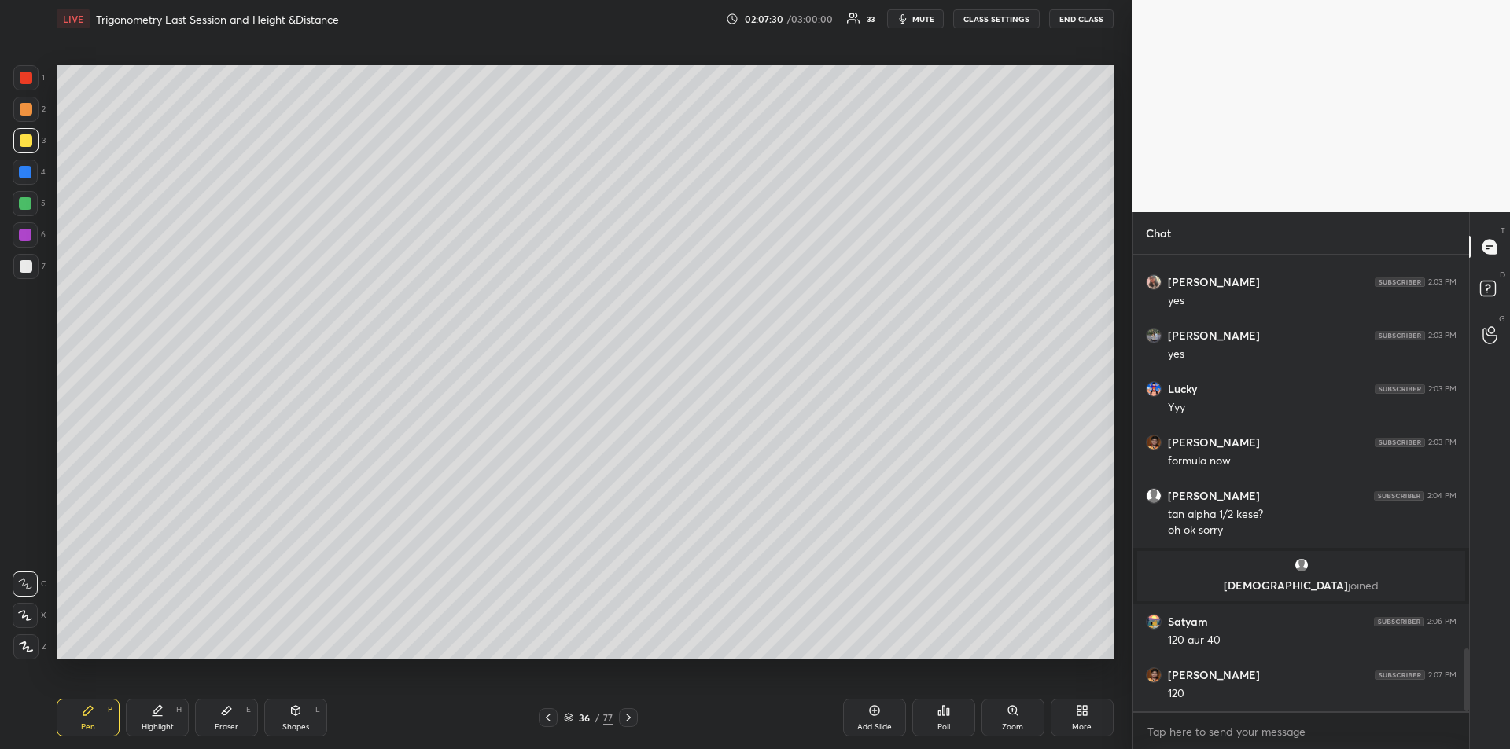
click at [219, 723] on div "Eraser" at bounding box center [227, 727] width 24 height 8
click at [92, 708] on icon at bounding box center [87, 710] width 9 height 9
click at [218, 717] on div "Eraser E" at bounding box center [226, 718] width 63 height 38
click at [82, 708] on icon at bounding box center [88, 711] width 13 height 13
click at [552, 715] on icon at bounding box center [548, 718] width 13 height 13
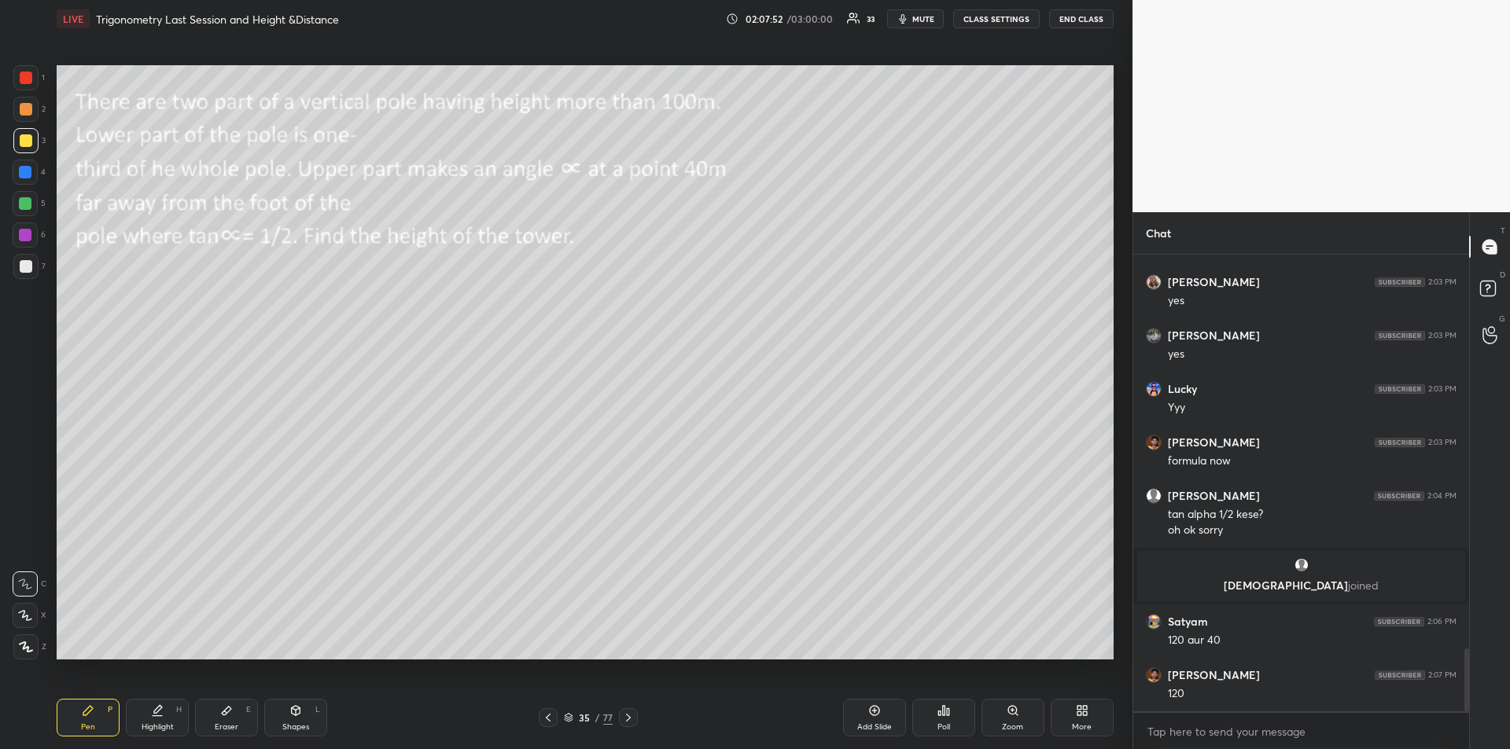
click at [166, 719] on div "Highlight H" at bounding box center [157, 718] width 63 height 38
click at [631, 717] on icon at bounding box center [628, 718] width 13 height 13
click at [94, 723] on div "Pen" at bounding box center [88, 727] width 14 height 8
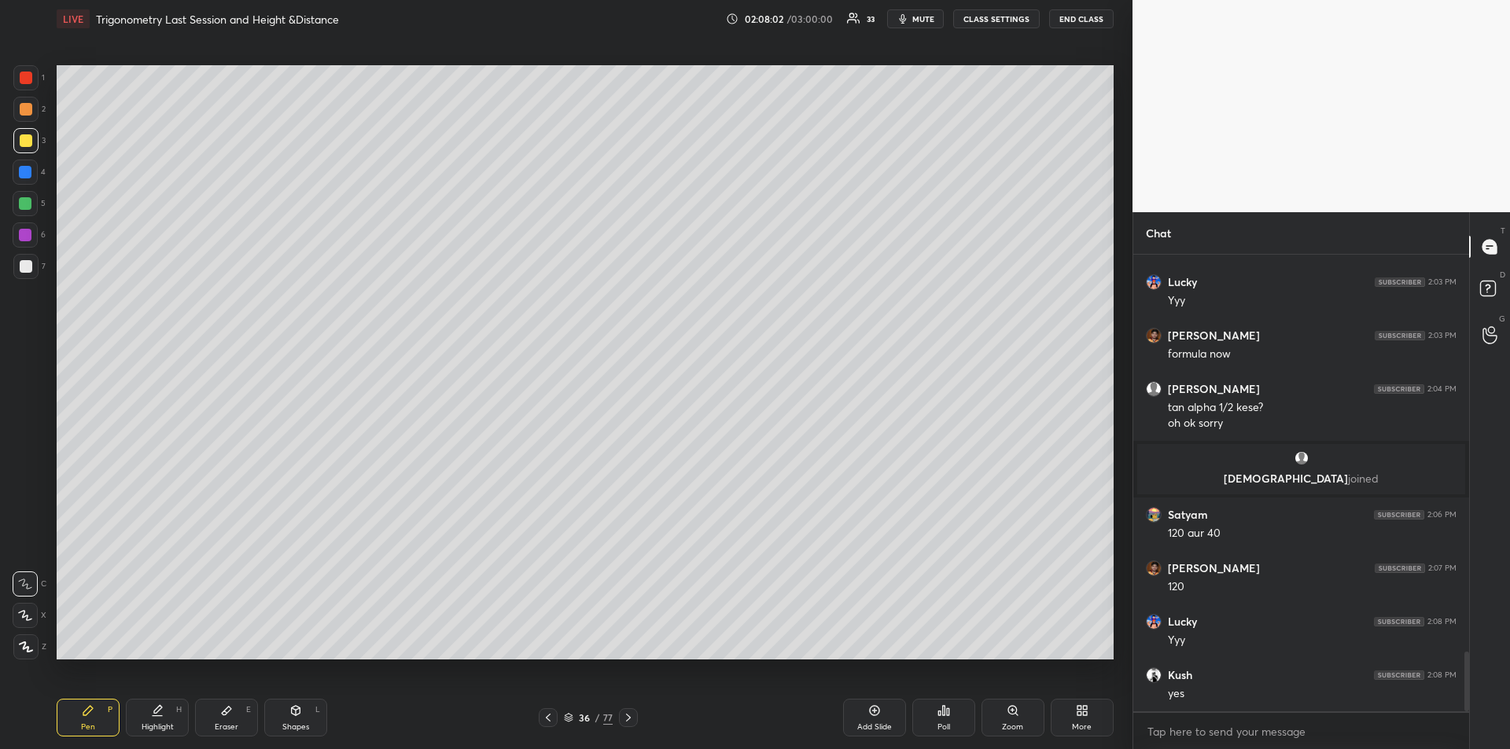
scroll to position [3028, 0]
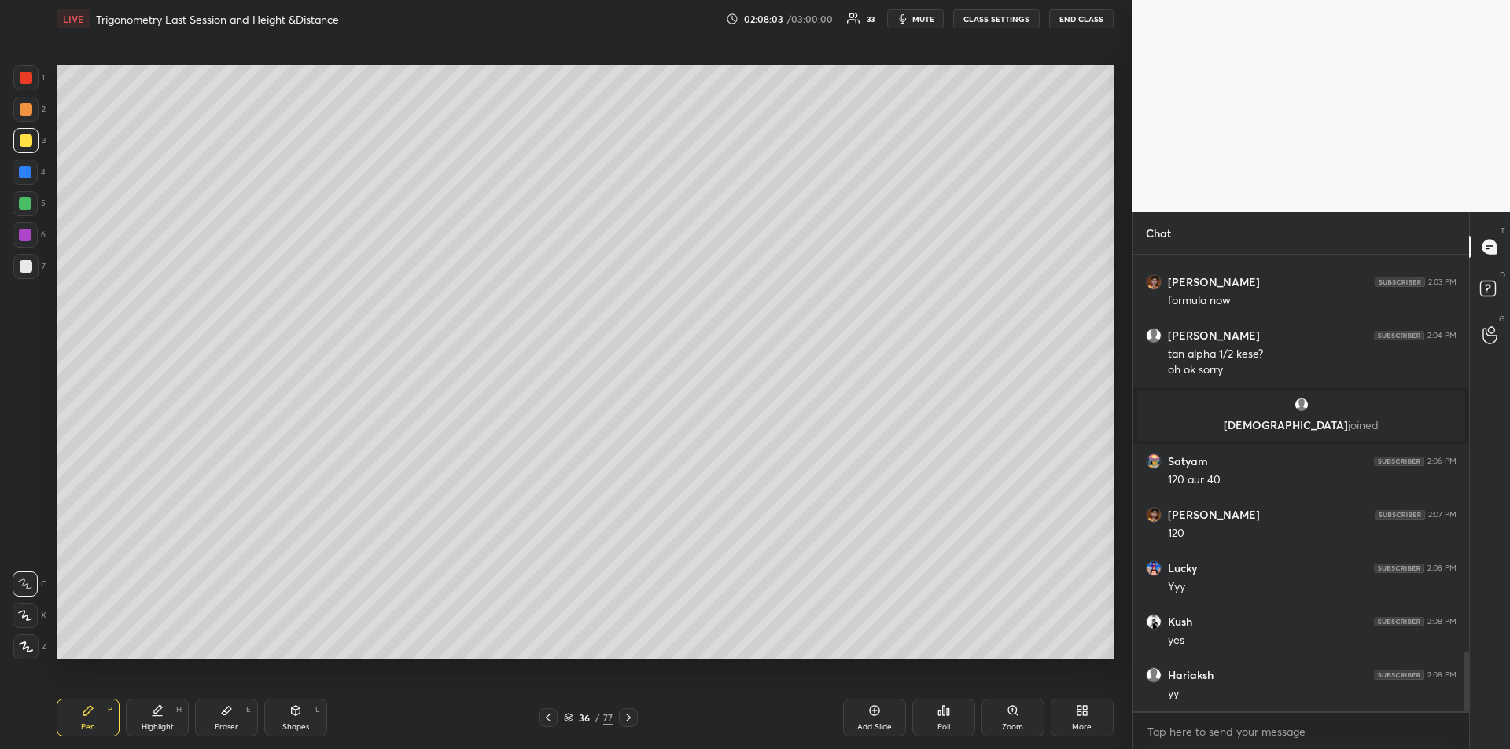
click at [25, 175] on div at bounding box center [25, 172] width 13 height 13
click at [550, 720] on icon at bounding box center [548, 718] width 13 height 13
click at [179, 718] on div "Highlight H" at bounding box center [157, 718] width 63 height 38
click at [631, 720] on icon at bounding box center [628, 718] width 13 height 13
click at [631, 718] on icon at bounding box center [628, 718] width 13 height 13
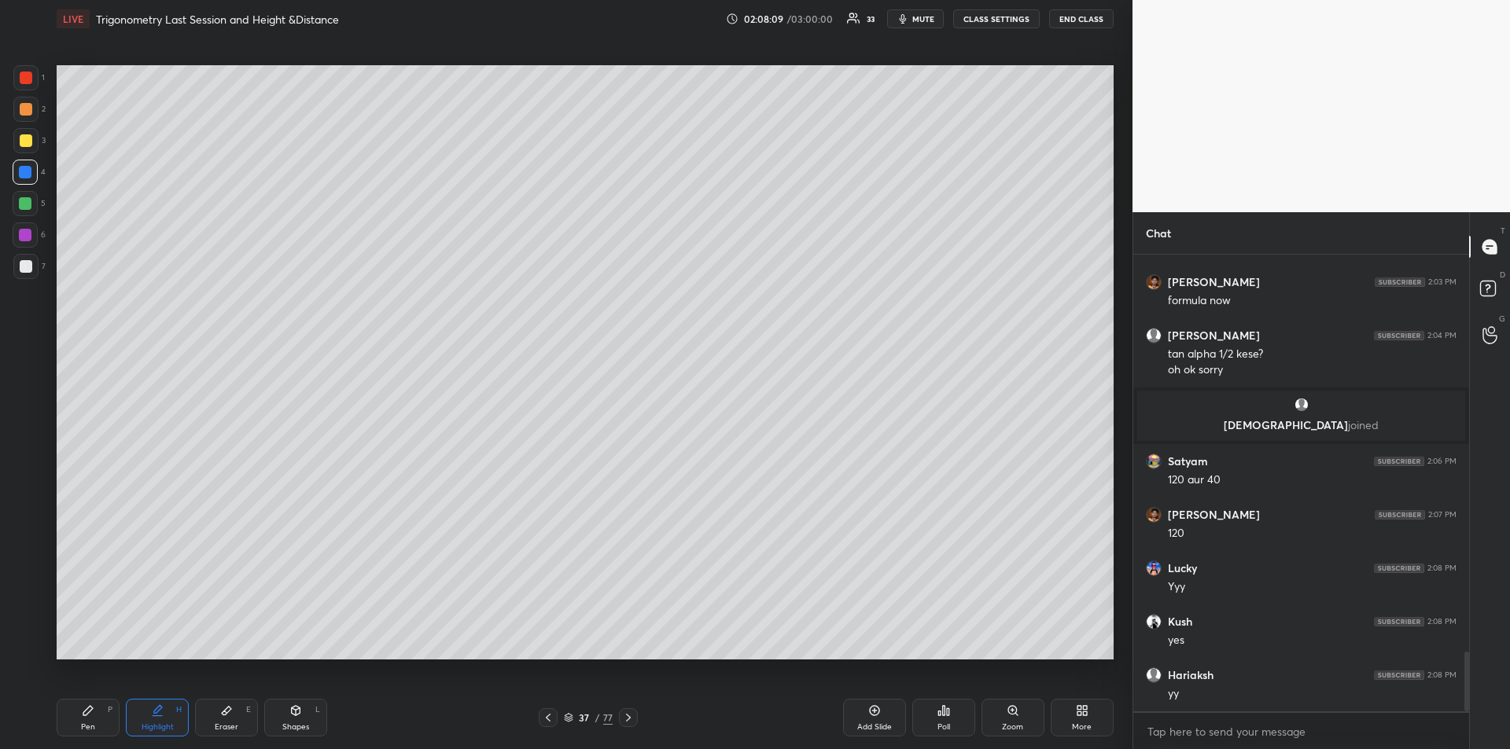
click at [626, 715] on icon at bounding box center [628, 718] width 13 height 13
click at [555, 720] on div at bounding box center [548, 717] width 19 height 19
click at [549, 720] on icon at bounding box center [548, 718] width 5 height 8
click at [549, 718] on icon at bounding box center [548, 718] width 13 height 13
click at [20, 140] on div at bounding box center [26, 140] width 13 height 13
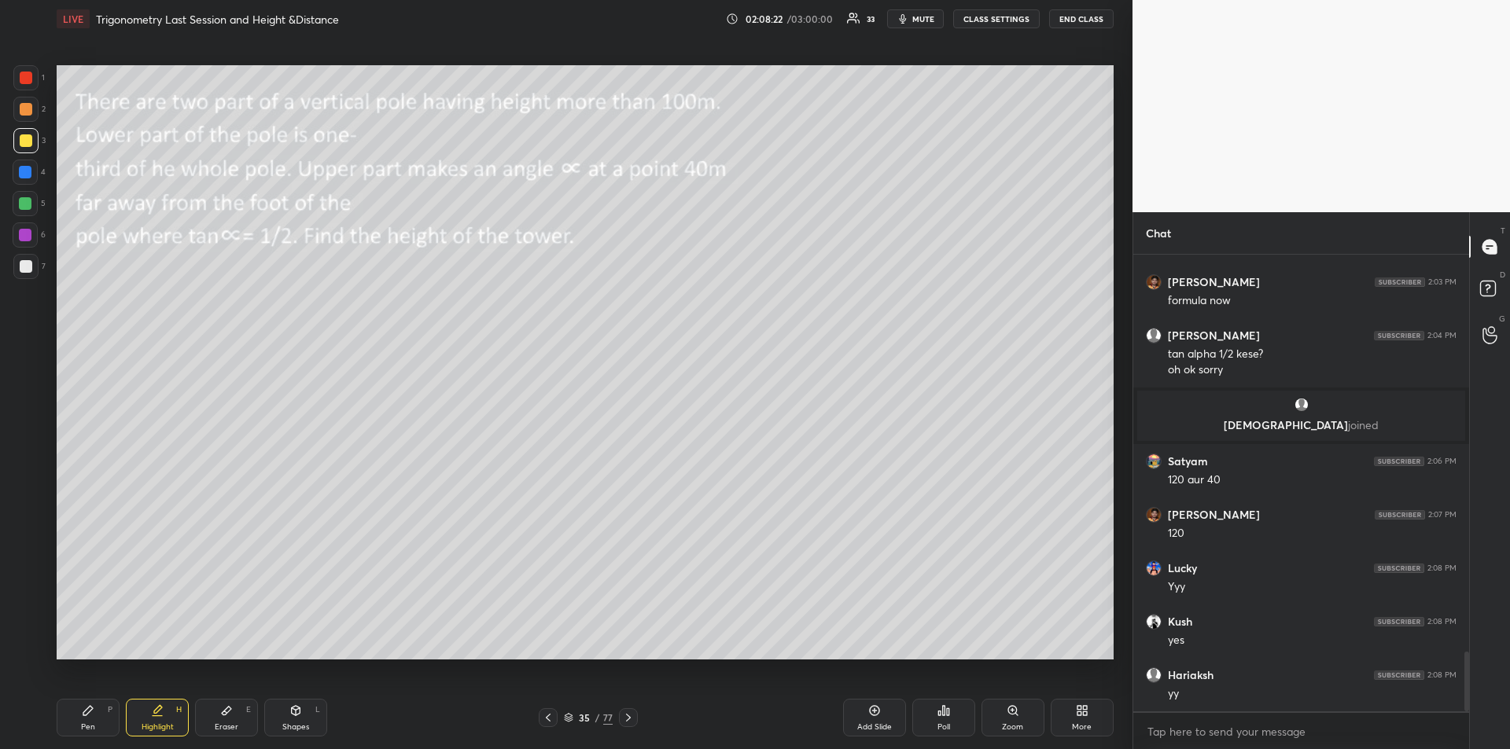
click at [624, 715] on icon at bounding box center [628, 718] width 13 height 13
click at [625, 716] on icon at bounding box center [628, 718] width 13 height 13
click at [627, 711] on div at bounding box center [628, 717] width 19 height 19
click at [628, 712] on icon at bounding box center [628, 718] width 13 height 13
click at [298, 723] on div "Shapes" at bounding box center [295, 727] width 27 height 8
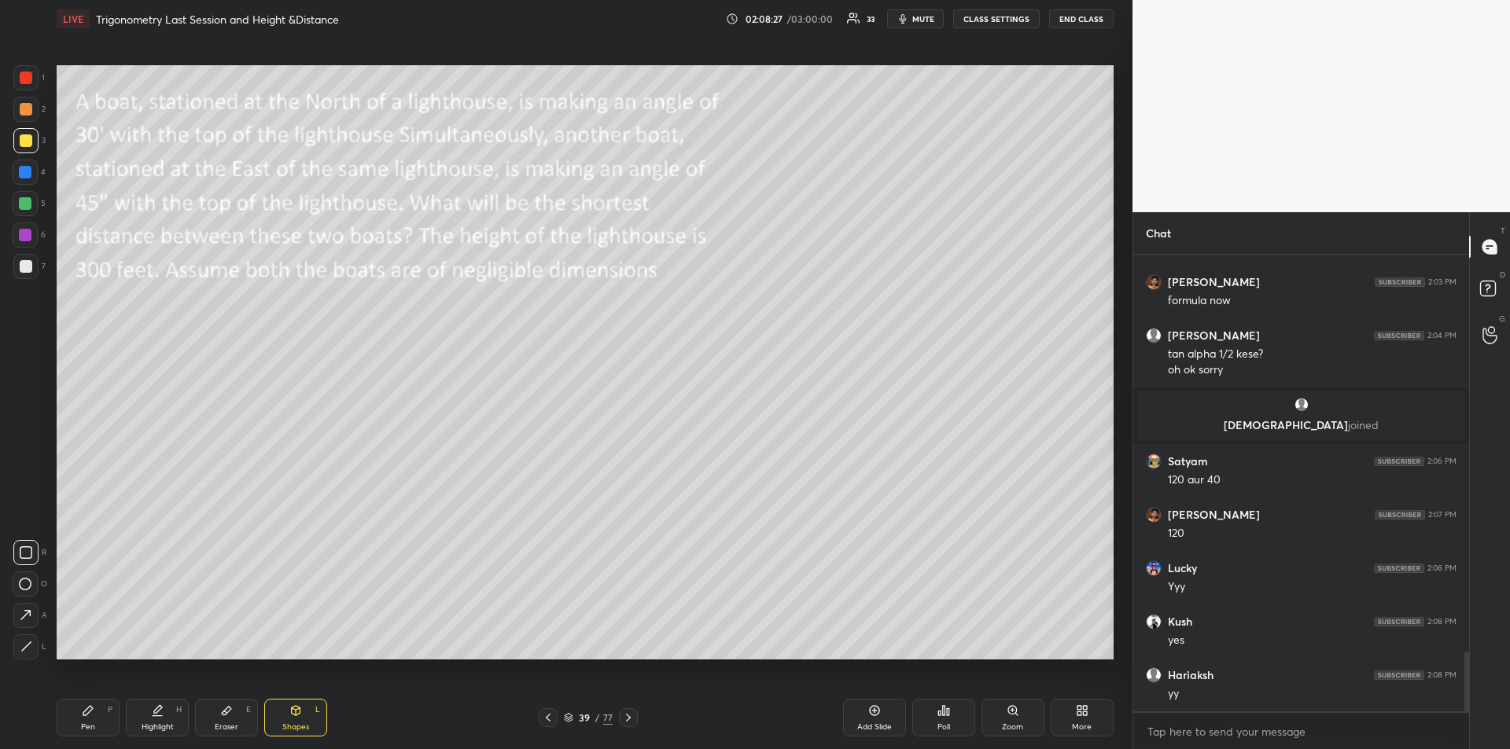
scroll to position [3082, 0]
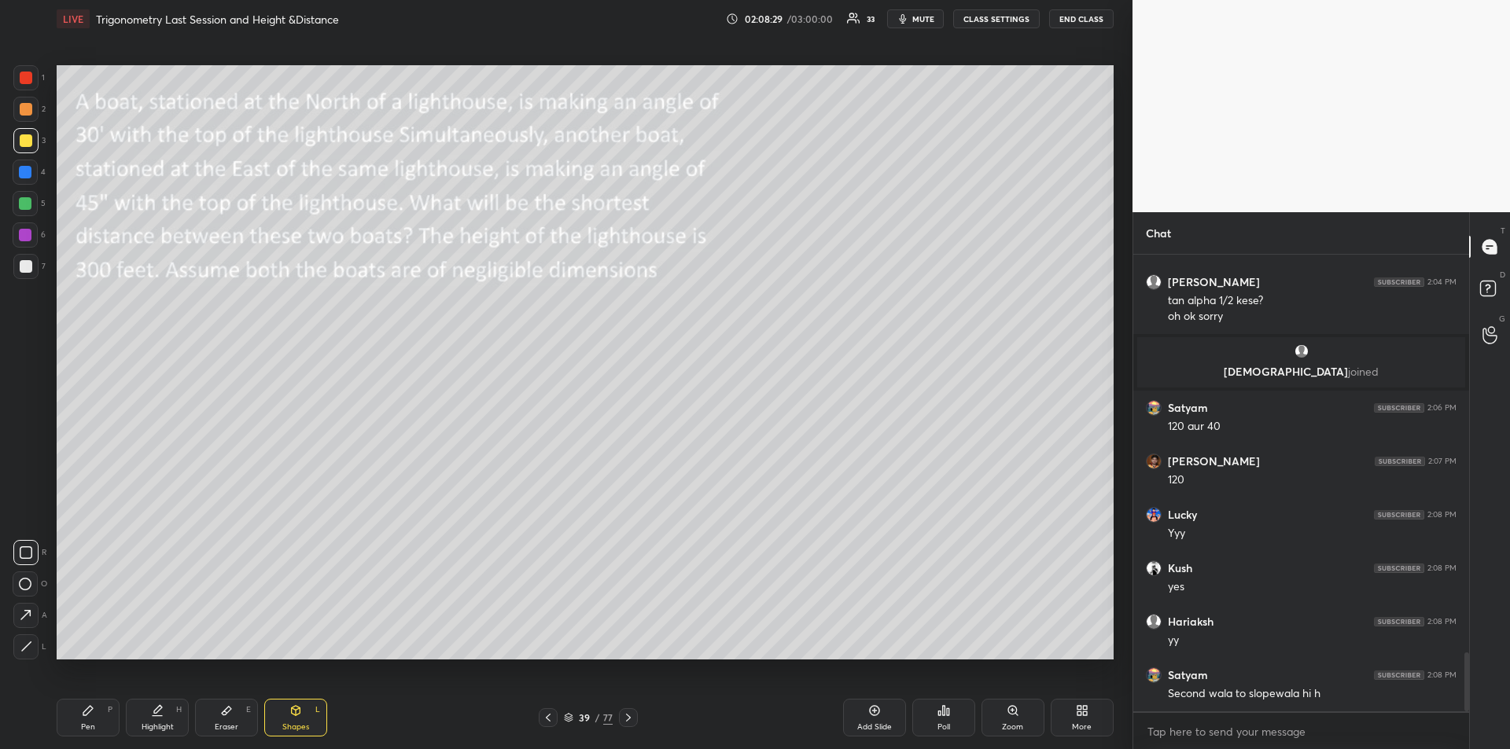
click at [92, 710] on icon at bounding box center [87, 710] width 9 height 9
click at [28, 270] on div at bounding box center [26, 266] width 13 height 13
click at [82, 718] on div "Pen P" at bounding box center [88, 718] width 63 height 38
click at [28, 270] on div at bounding box center [26, 266] width 13 height 13
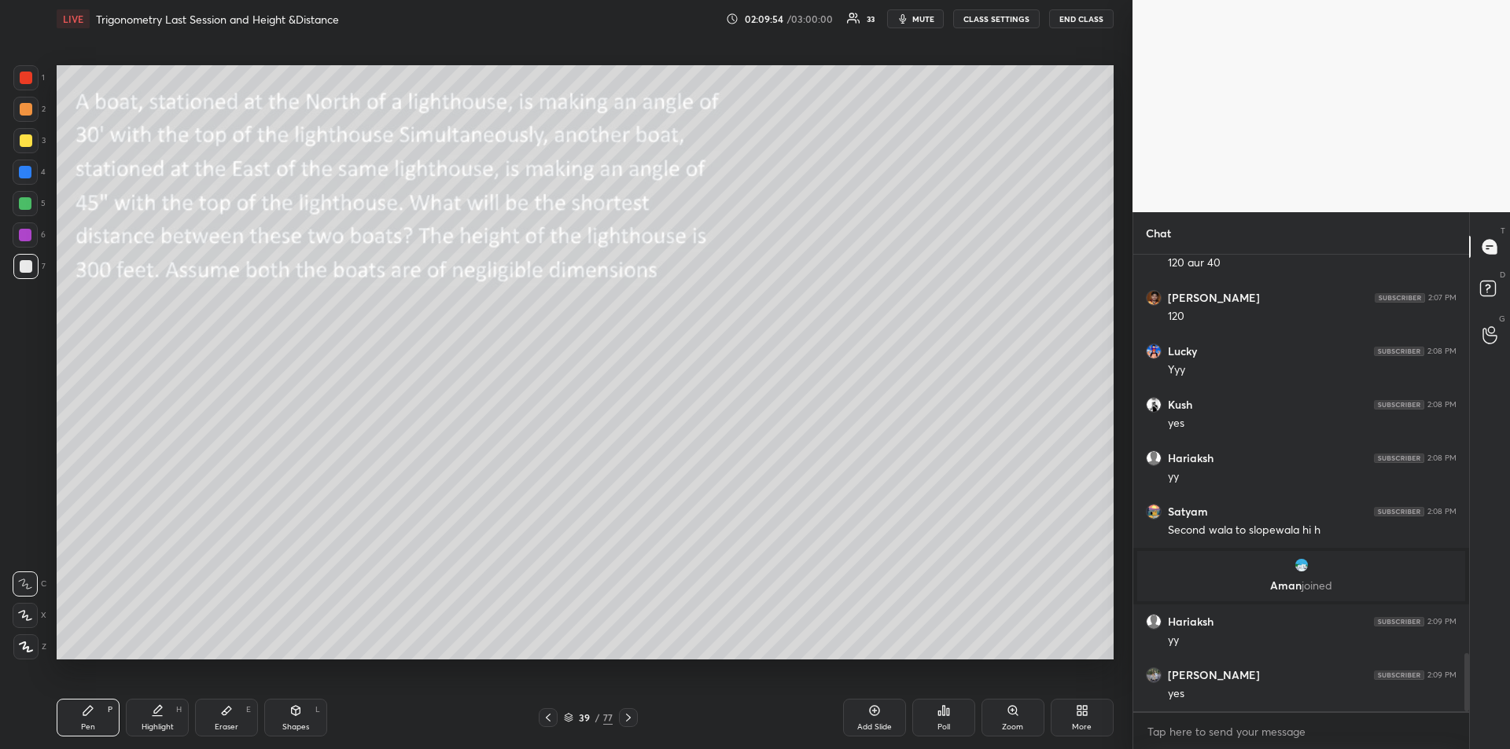
scroll to position [3196, 0]
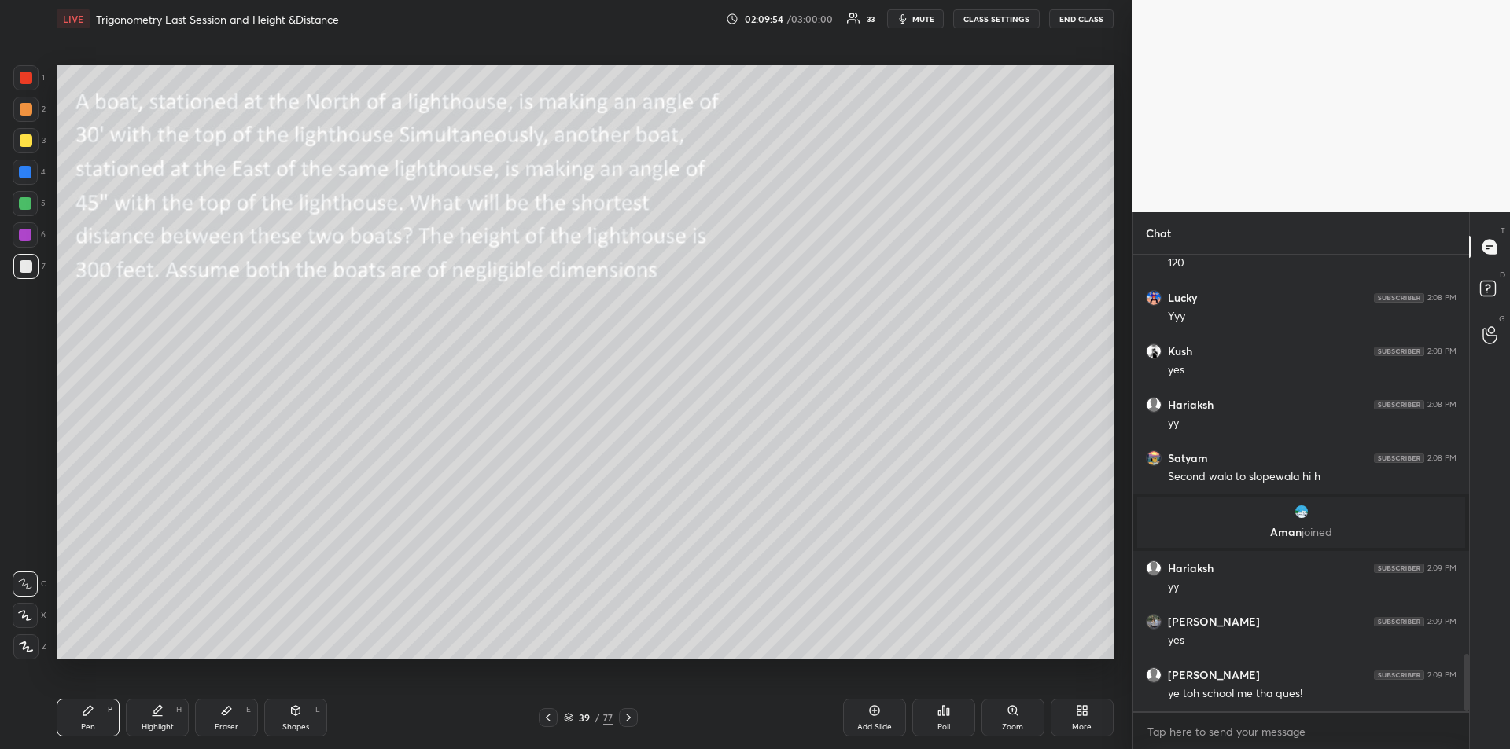
click at [230, 712] on icon at bounding box center [226, 711] width 13 height 13
click at [97, 719] on div "Pen P" at bounding box center [88, 718] width 63 height 38
click at [295, 715] on icon at bounding box center [296, 710] width 9 height 9
click at [27, 641] on icon at bounding box center [26, 647] width 12 height 12
click at [28, 82] on div at bounding box center [26, 78] width 13 height 13
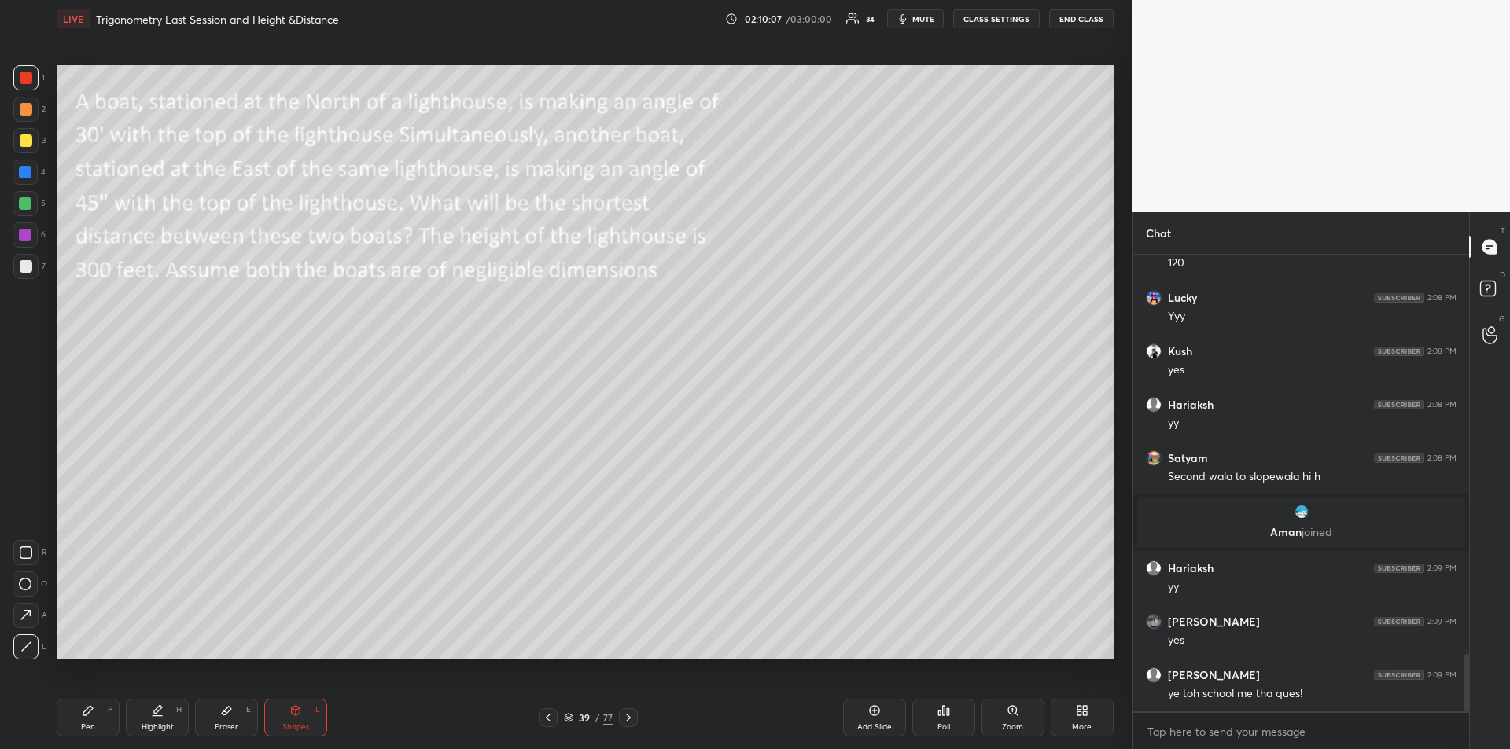
scroll to position [3250, 0]
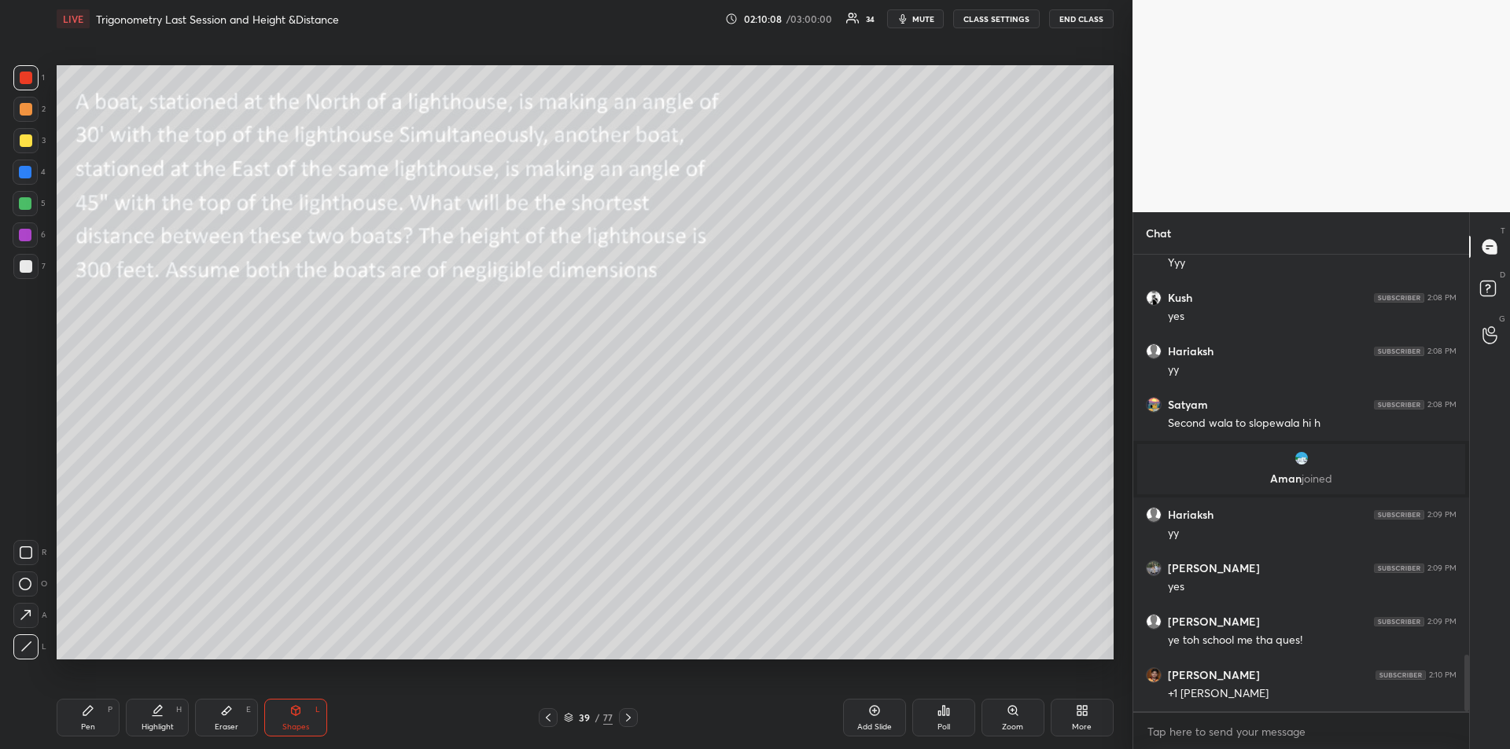
click at [84, 718] on div "Pen P" at bounding box center [88, 718] width 63 height 38
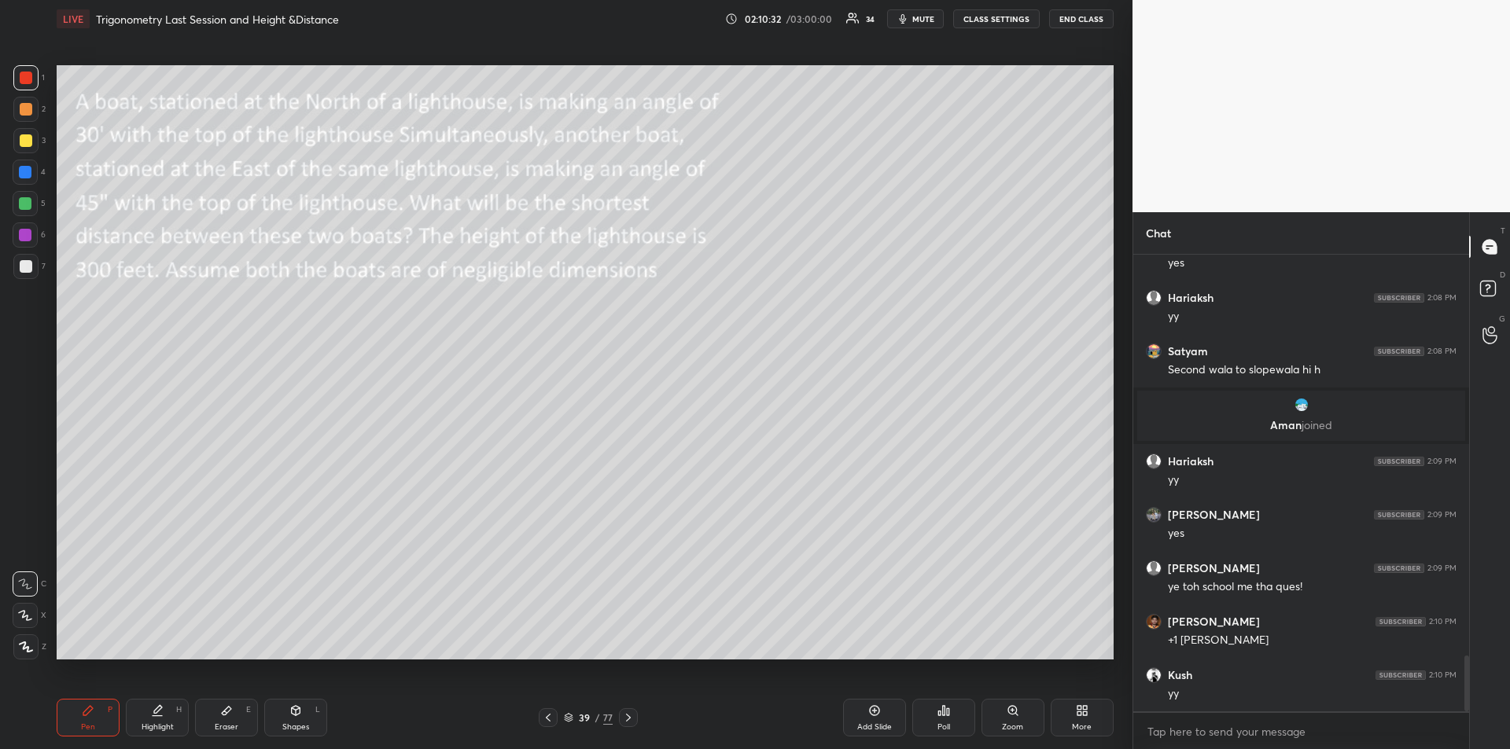
click at [217, 729] on div "Eraser" at bounding box center [227, 727] width 24 height 8
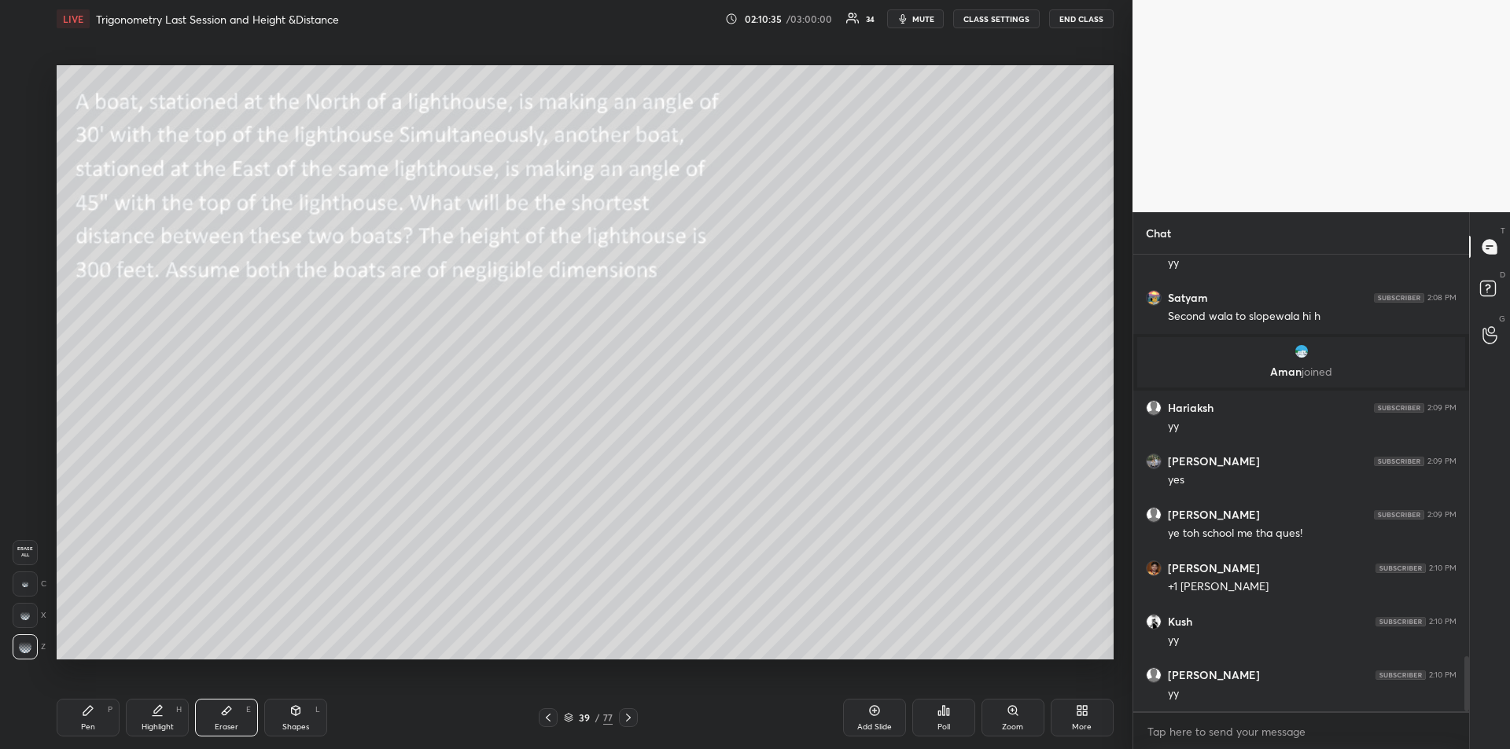
scroll to position [3464, 0]
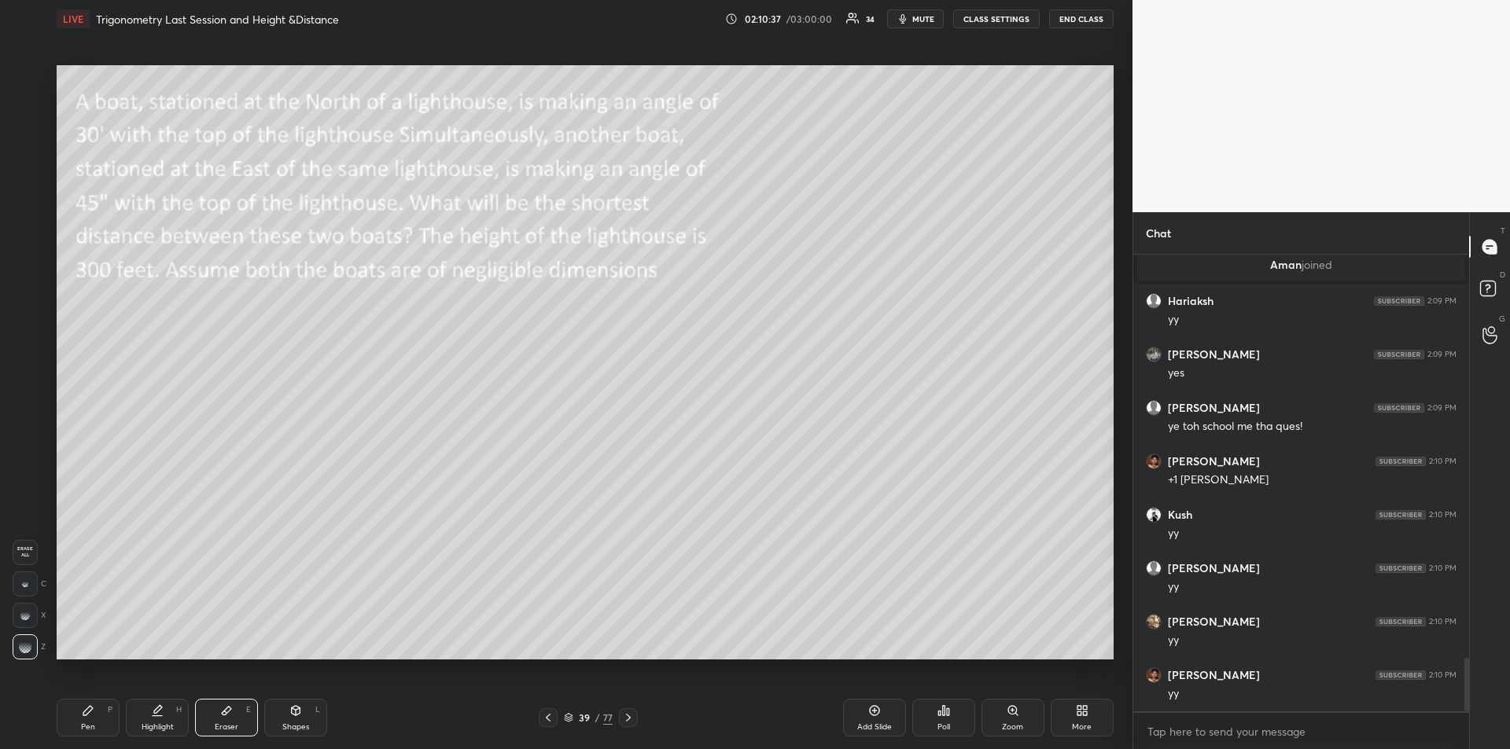
click at [84, 711] on icon at bounding box center [88, 711] width 13 height 13
click at [28, 208] on div at bounding box center [25, 203] width 13 height 13
click at [24, 645] on icon at bounding box center [26, 646] width 13 height 9
click at [32, 267] on div at bounding box center [25, 266] width 25 height 25
click at [30, 143] on div at bounding box center [26, 140] width 13 height 13
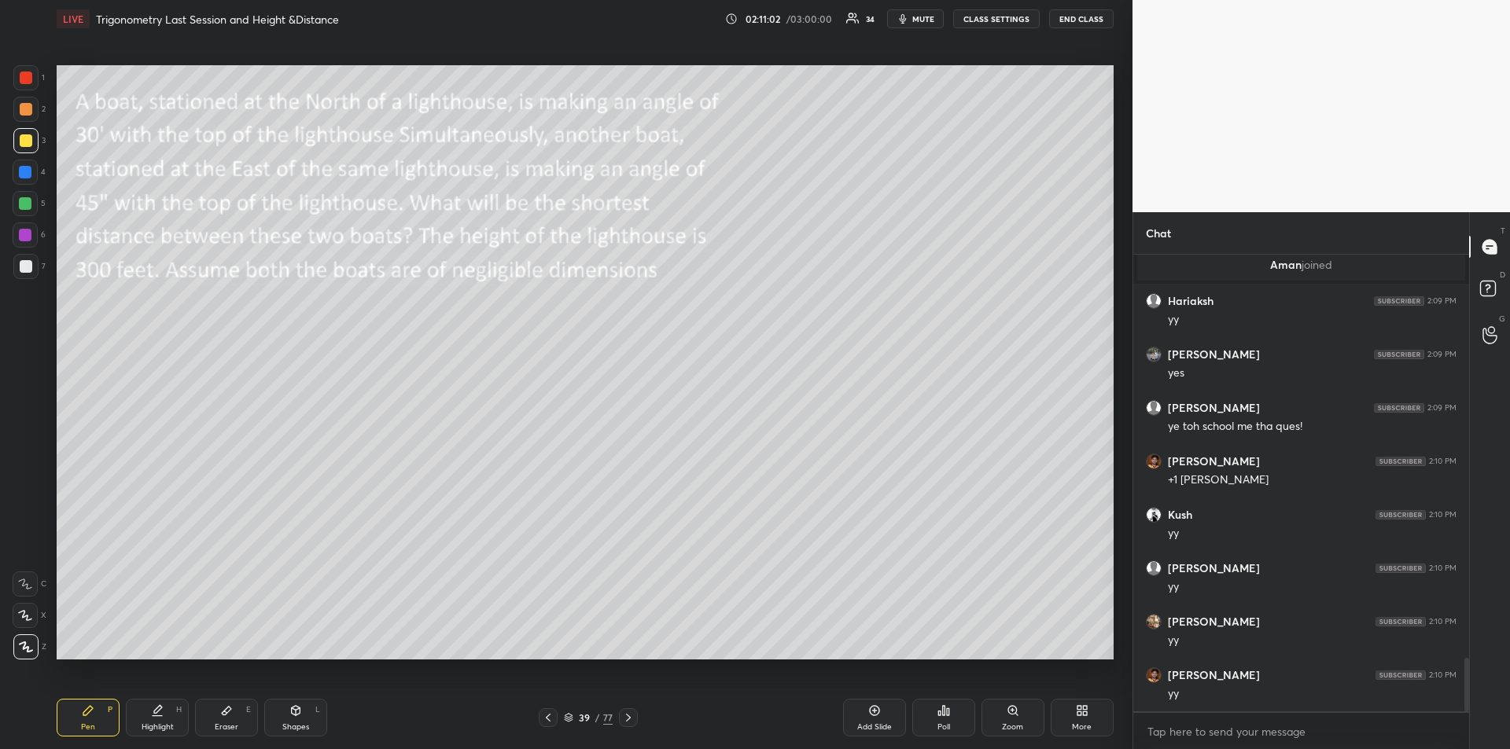
click at [292, 713] on icon at bounding box center [296, 710] width 9 height 9
click at [24, 647] on icon at bounding box center [26, 647] width 12 height 12
click at [80, 719] on div "Pen P" at bounding box center [88, 718] width 63 height 38
click at [22, 236] on div at bounding box center [25, 235] width 13 height 13
click at [24, 580] on icon at bounding box center [25, 584] width 13 height 9
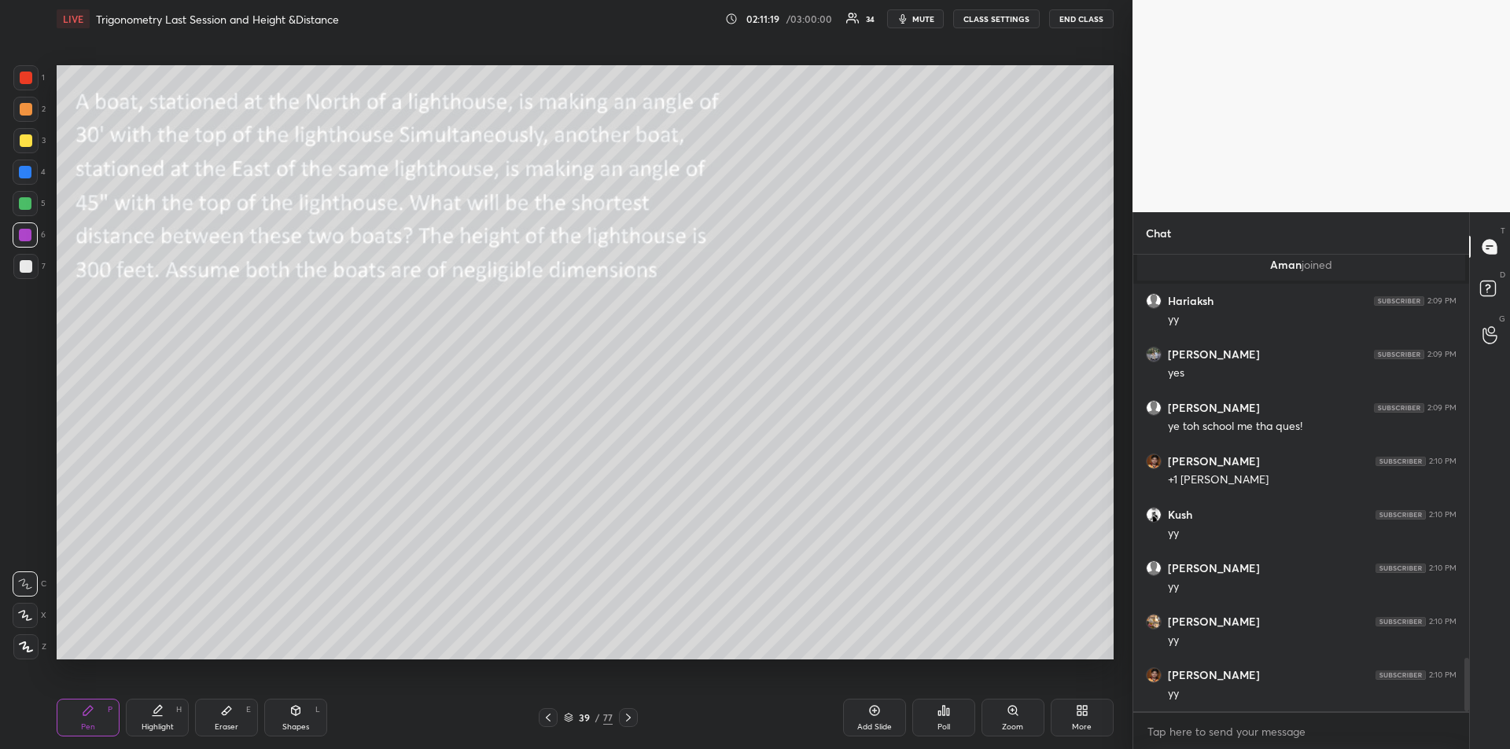
click at [26, 171] on div at bounding box center [25, 172] width 13 height 13
click at [294, 717] on div "Shapes L" at bounding box center [295, 718] width 63 height 38
click at [32, 647] on div at bounding box center [25, 647] width 25 height 25
click at [22, 142] on div at bounding box center [26, 140] width 13 height 13
click at [94, 726] on div "Pen" at bounding box center [88, 727] width 14 height 8
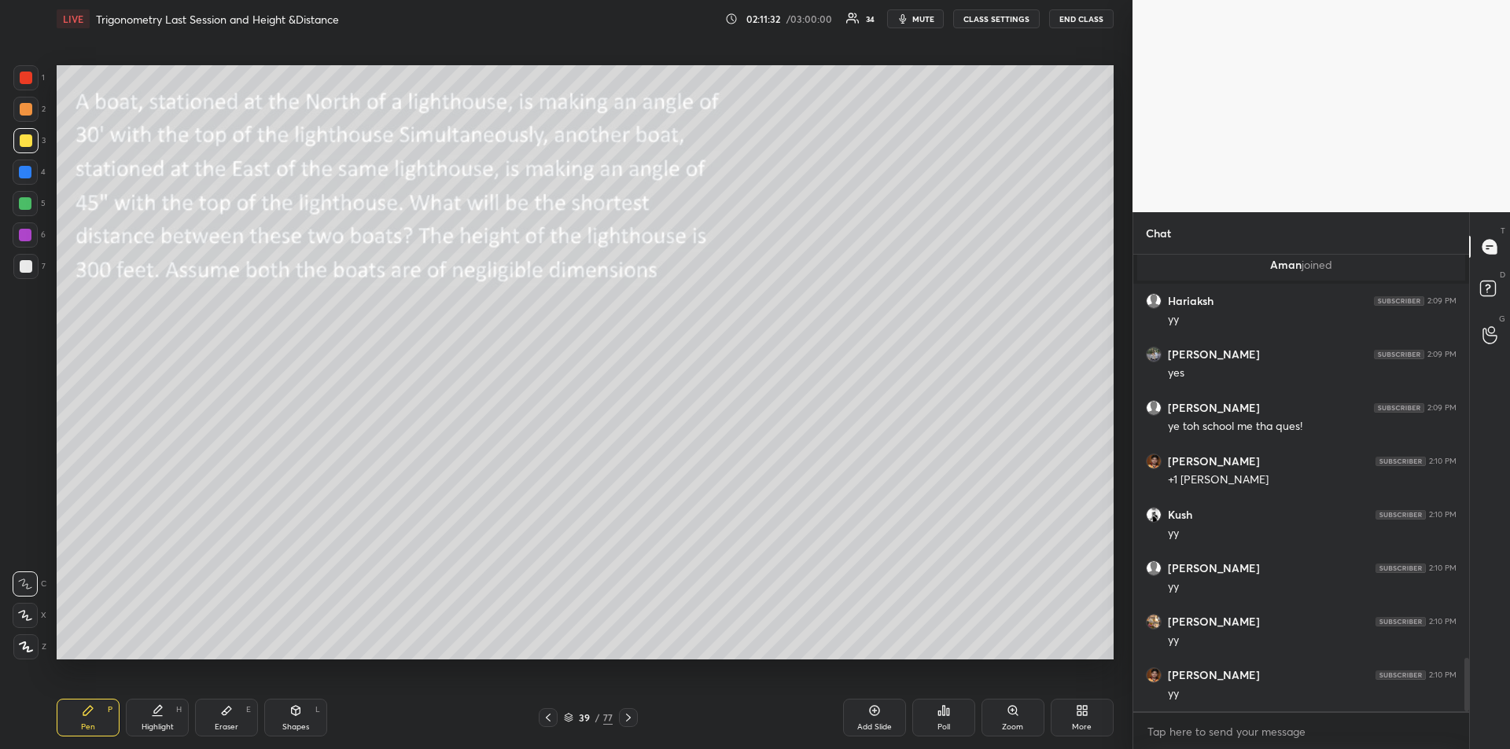
click at [25, 614] on icon at bounding box center [25, 615] width 14 height 11
click at [295, 716] on icon at bounding box center [295, 711] width 13 height 13
click at [20, 644] on icon at bounding box center [26, 647] width 12 height 12
click at [83, 716] on icon at bounding box center [87, 710] width 9 height 9
click at [26, 234] on div at bounding box center [25, 235] width 13 height 13
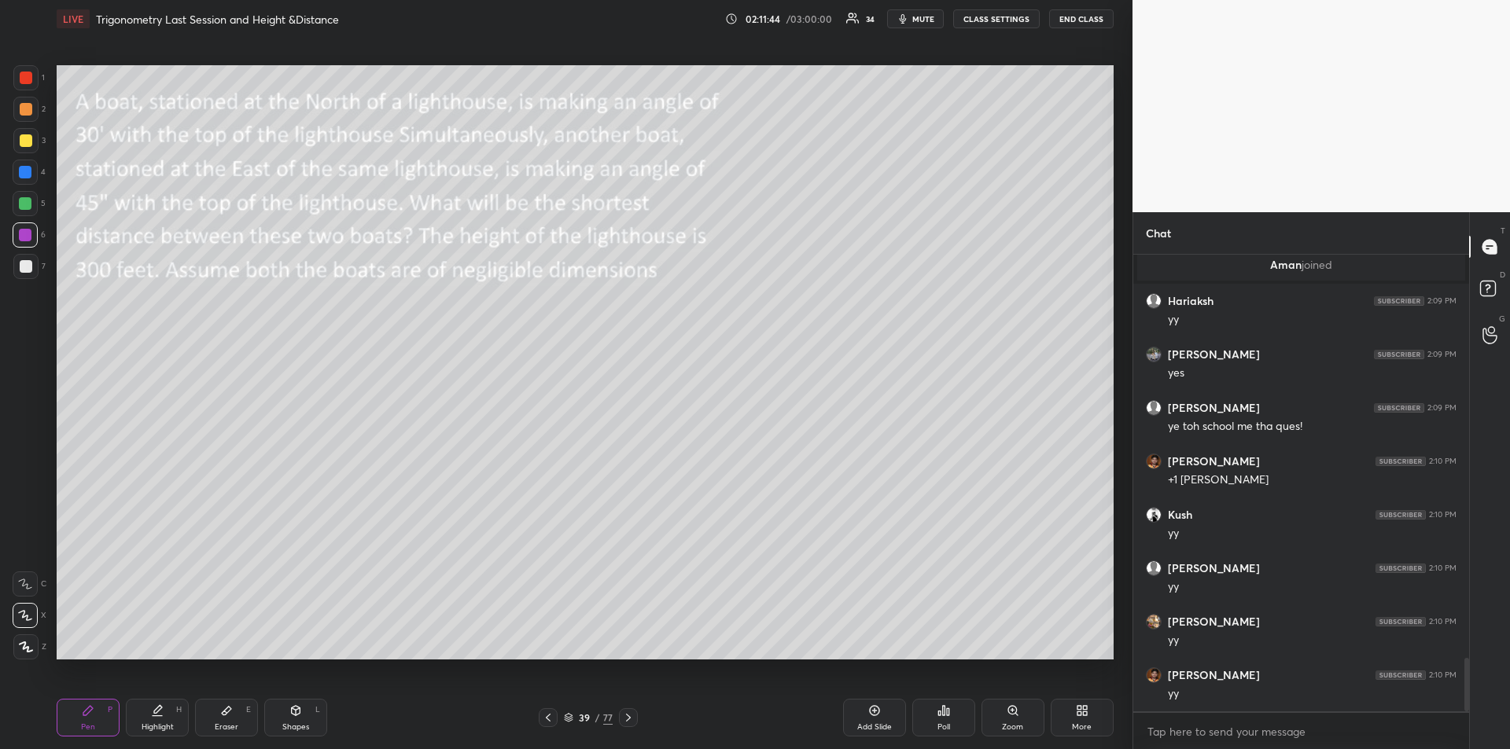
click at [24, 204] on div at bounding box center [25, 203] width 13 height 13
click at [28, 272] on div at bounding box center [26, 266] width 13 height 13
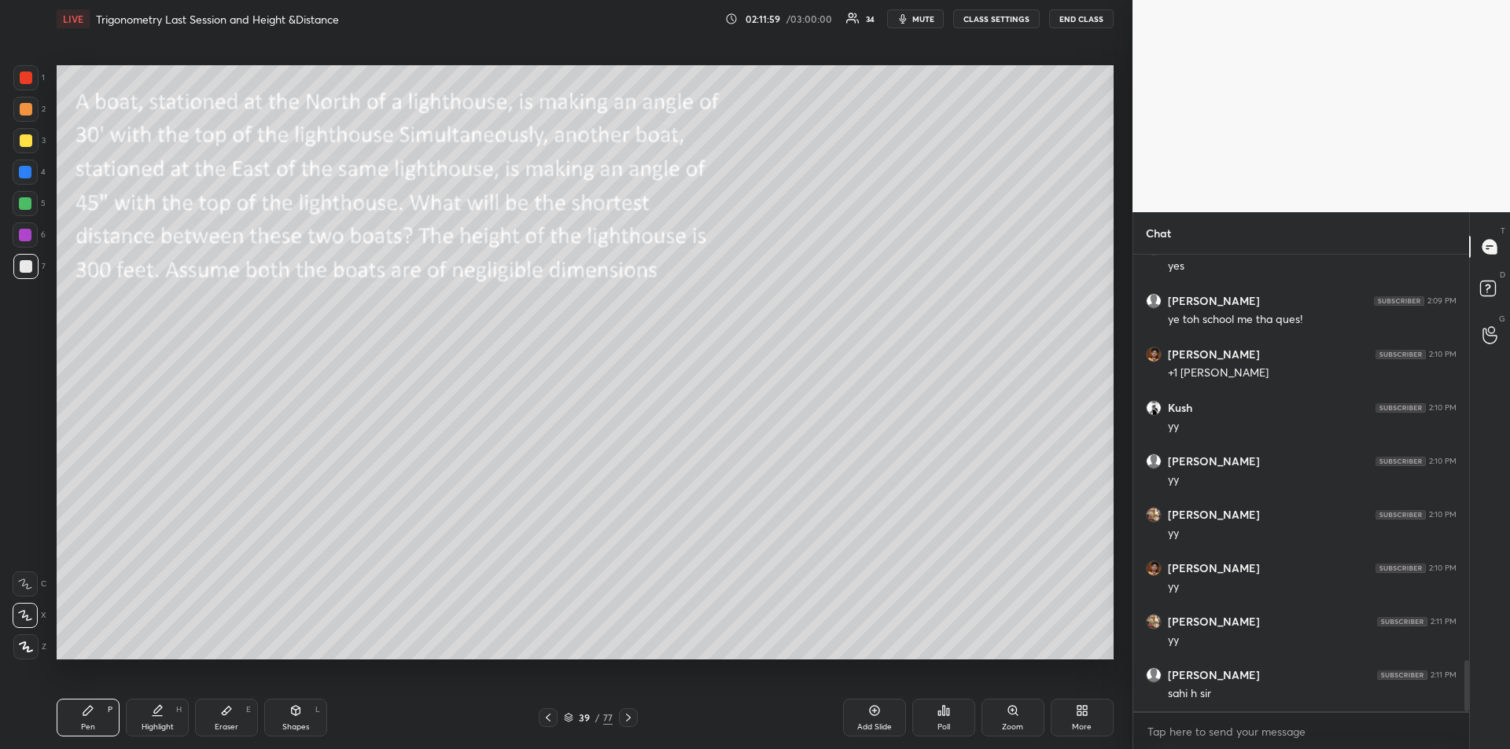
scroll to position [3624, 0]
click at [296, 724] on div "Shapes" at bounding box center [295, 727] width 27 height 8
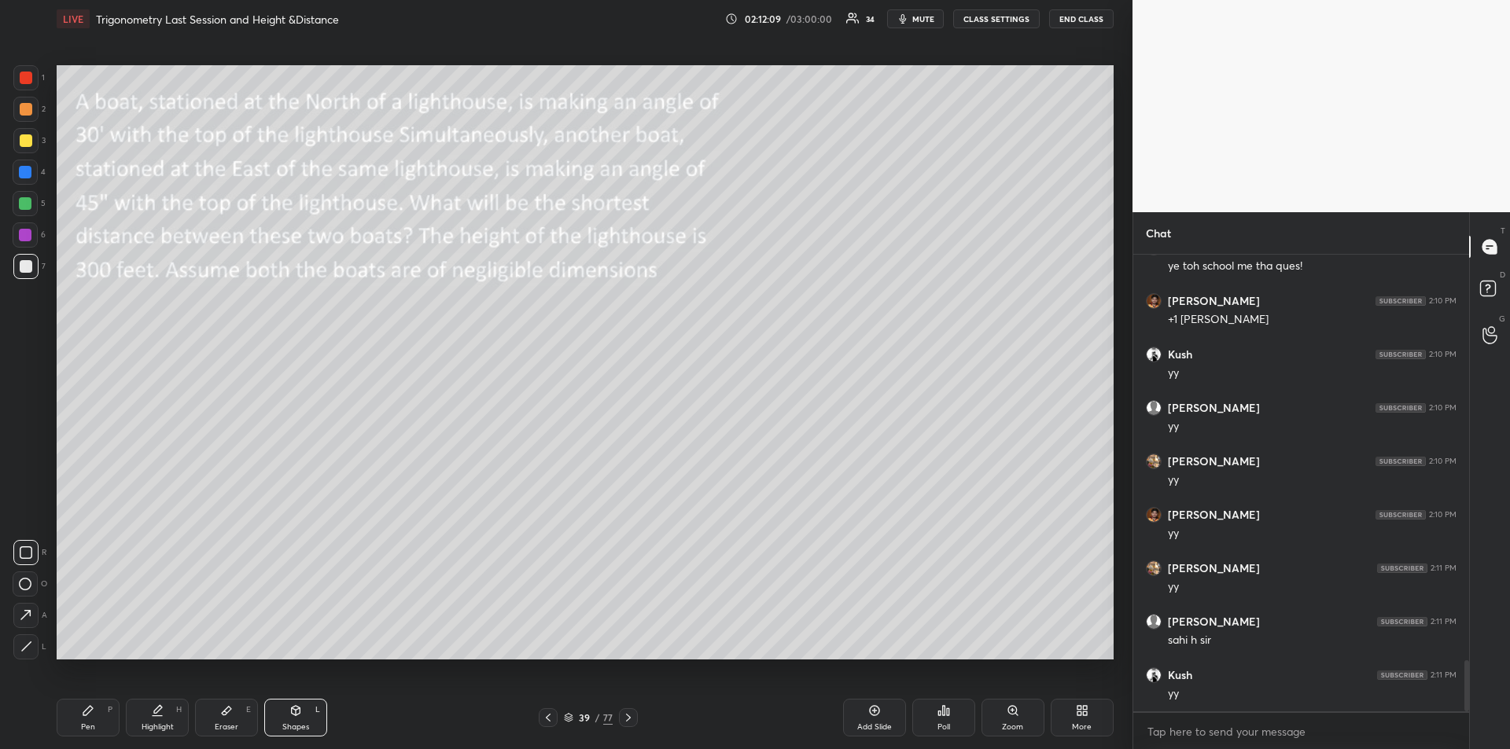
click at [26, 645] on icon at bounding box center [26, 647] width 12 height 12
click at [24, 270] on div at bounding box center [26, 266] width 13 height 13
click at [79, 717] on div "Pen P" at bounding box center [88, 718] width 63 height 38
click at [28, 78] on div at bounding box center [26, 78] width 13 height 13
click at [296, 719] on div "Shapes L" at bounding box center [295, 718] width 63 height 38
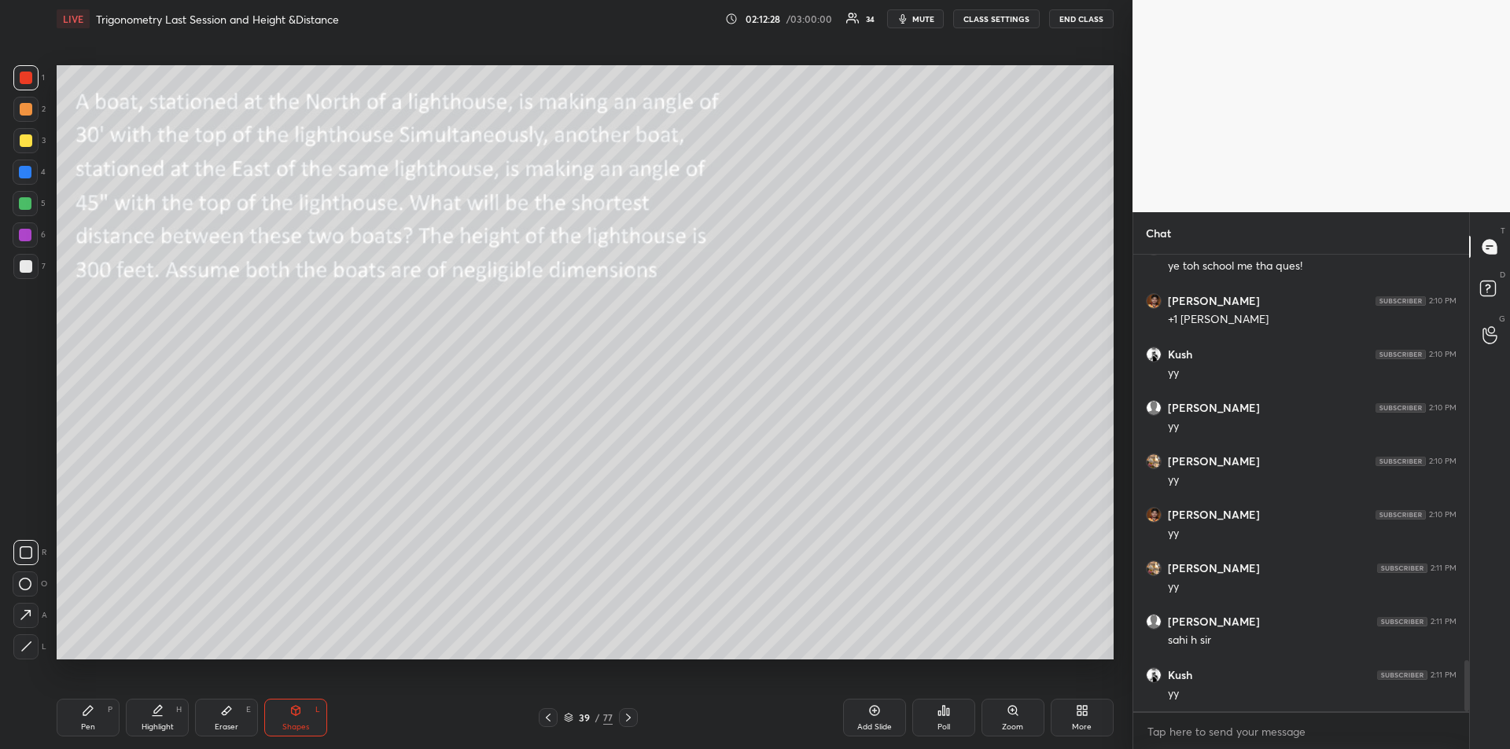
click at [24, 647] on icon at bounding box center [26, 647] width 12 height 12
click at [223, 719] on div "Eraser E" at bounding box center [226, 718] width 63 height 38
click at [83, 719] on div "Pen P" at bounding box center [88, 718] width 63 height 38
click at [286, 719] on div "Shapes L" at bounding box center [295, 718] width 63 height 38
click at [30, 645] on icon at bounding box center [26, 647] width 12 height 12
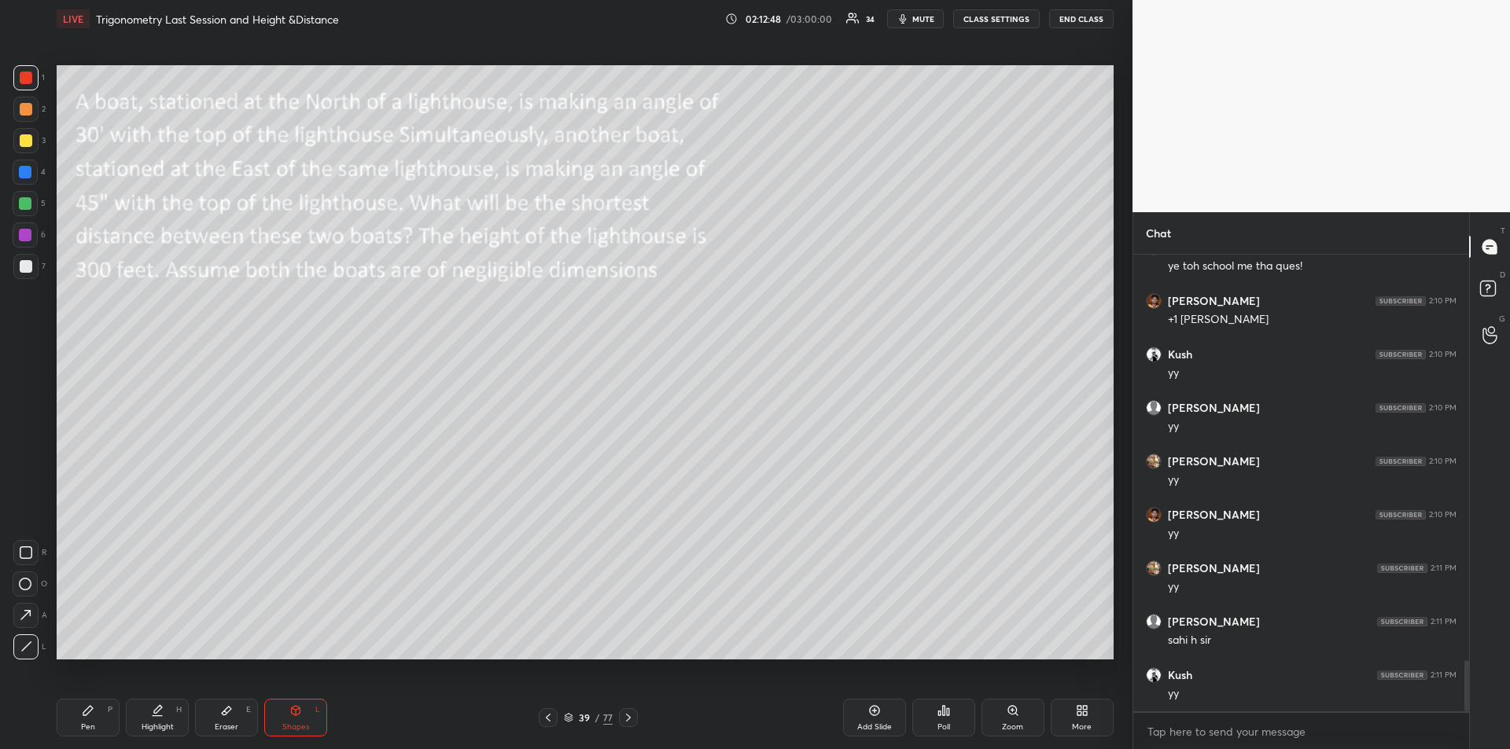
click at [89, 721] on div "Pen P" at bounding box center [88, 718] width 63 height 38
click at [31, 271] on div at bounding box center [26, 266] width 13 height 13
click at [18, 583] on icon at bounding box center [25, 584] width 14 height 11
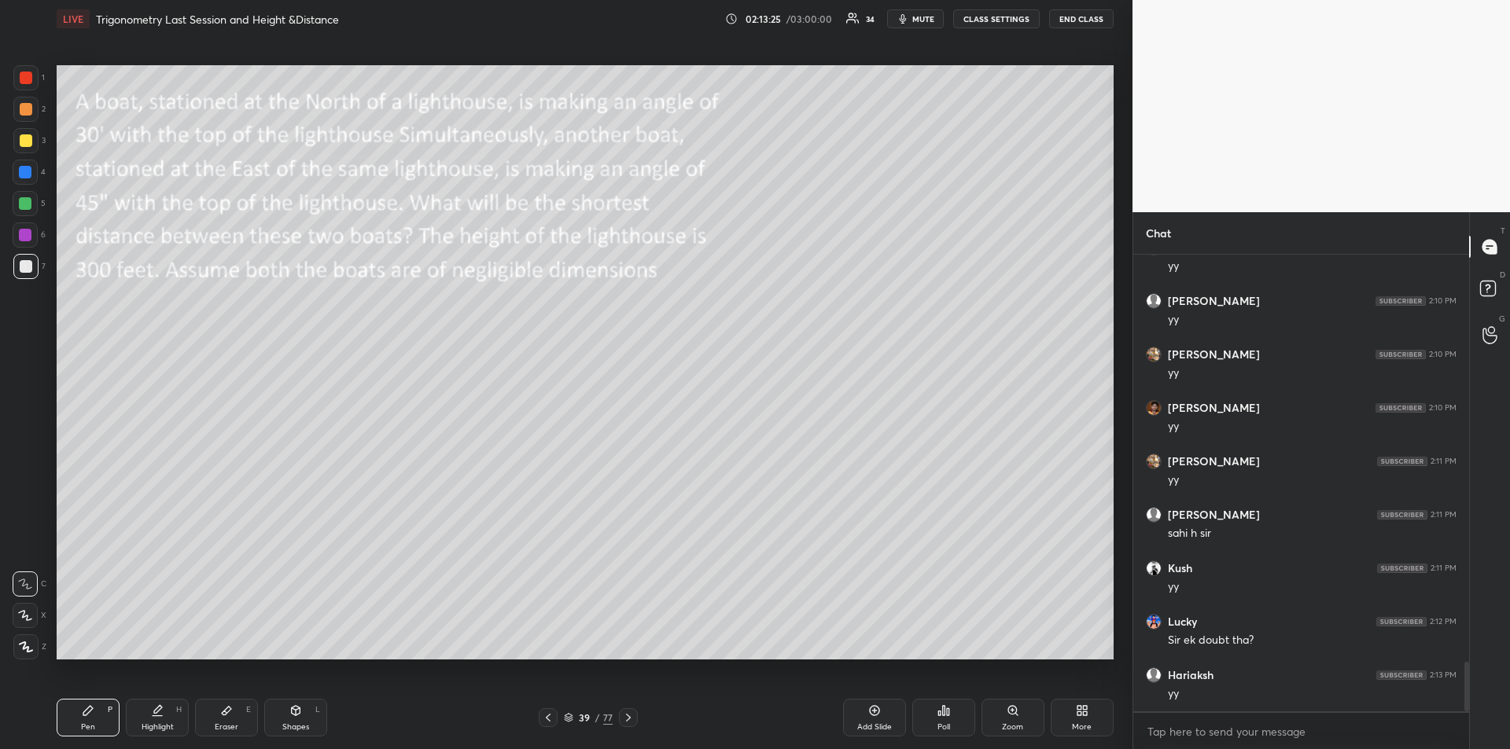
click at [28, 175] on div at bounding box center [25, 172] width 13 height 13
click at [28, 616] on icon at bounding box center [25, 615] width 13 height 9
click at [152, 715] on icon at bounding box center [157, 711] width 13 height 13
click at [82, 721] on div "Pen P" at bounding box center [88, 718] width 63 height 38
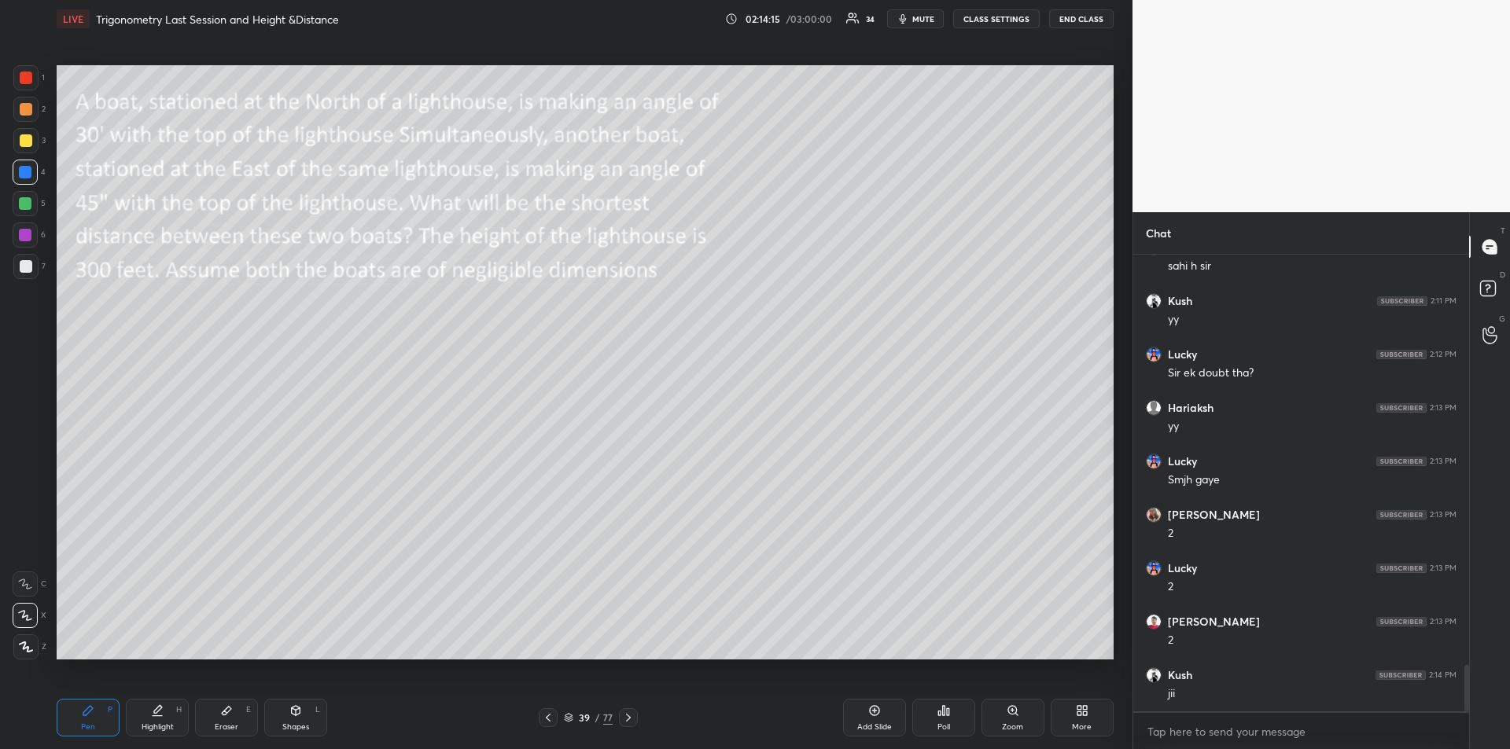
scroll to position [4052, 0]
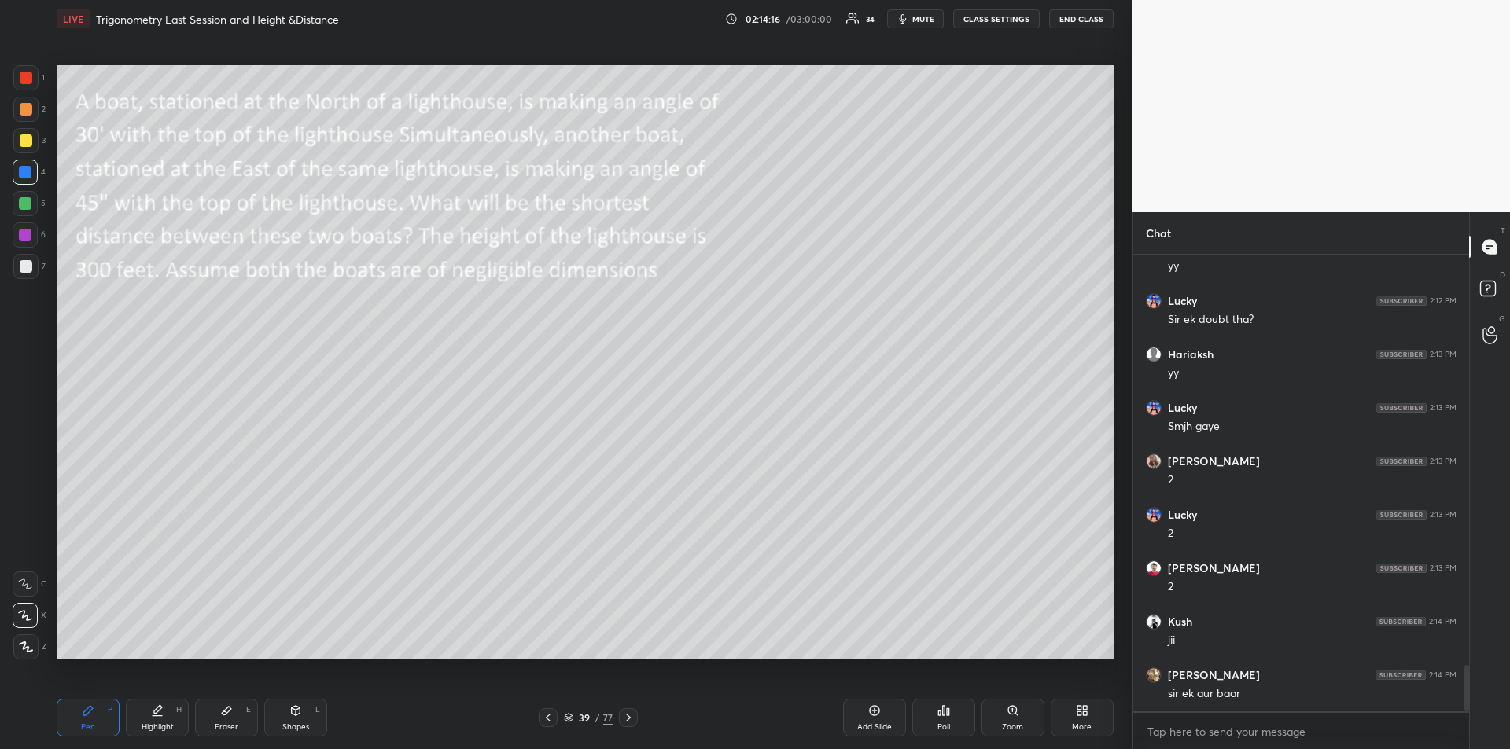
click at [28, 214] on div at bounding box center [25, 203] width 25 height 25
click at [297, 719] on div "Shapes L" at bounding box center [295, 718] width 63 height 38
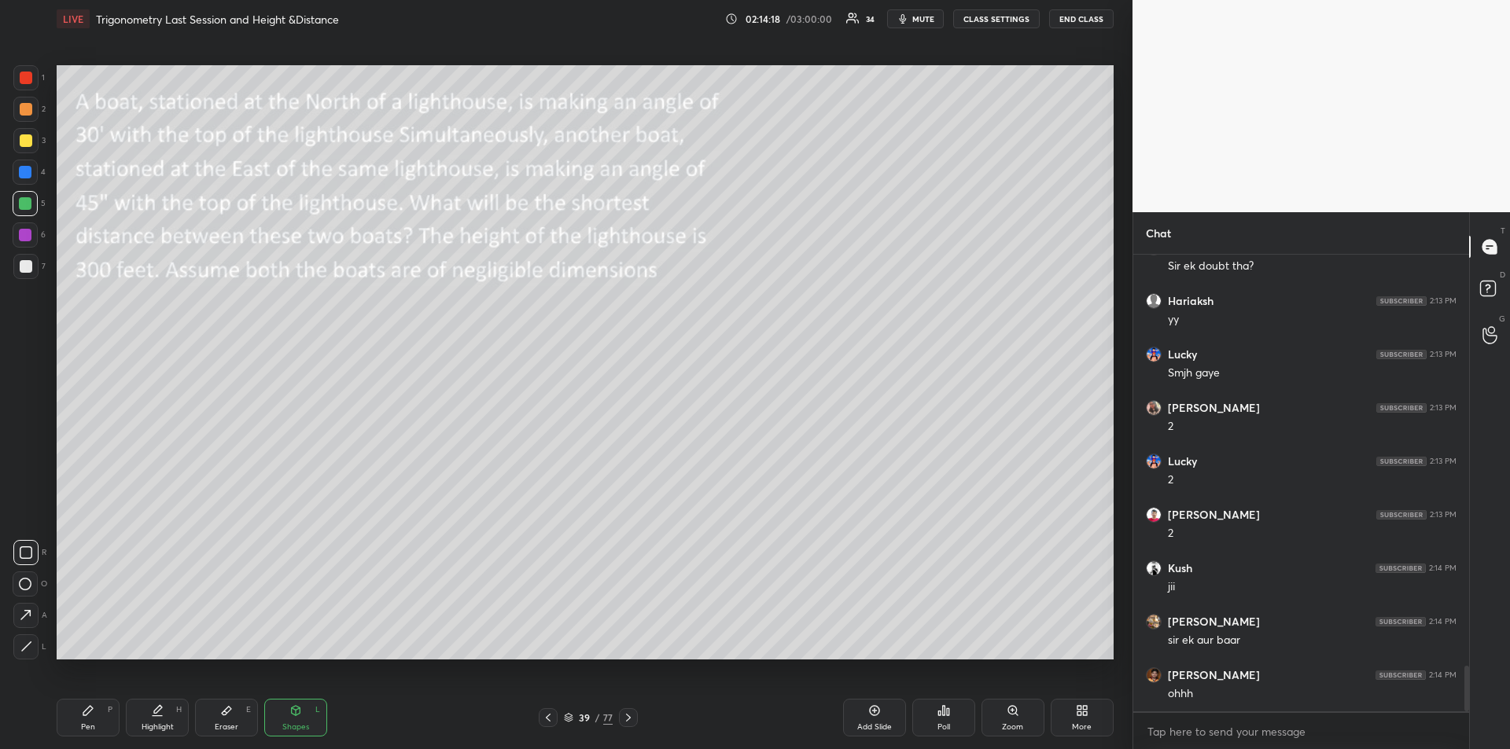
click at [27, 647] on icon at bounding box center [26, 647] width 12 height 12
click at [82, 712] on icon at bounding box center [88, 711] width 13 height 13
click at [157, 723] on div "Highlight" at bounding box center [158, 727] width 32 height 8
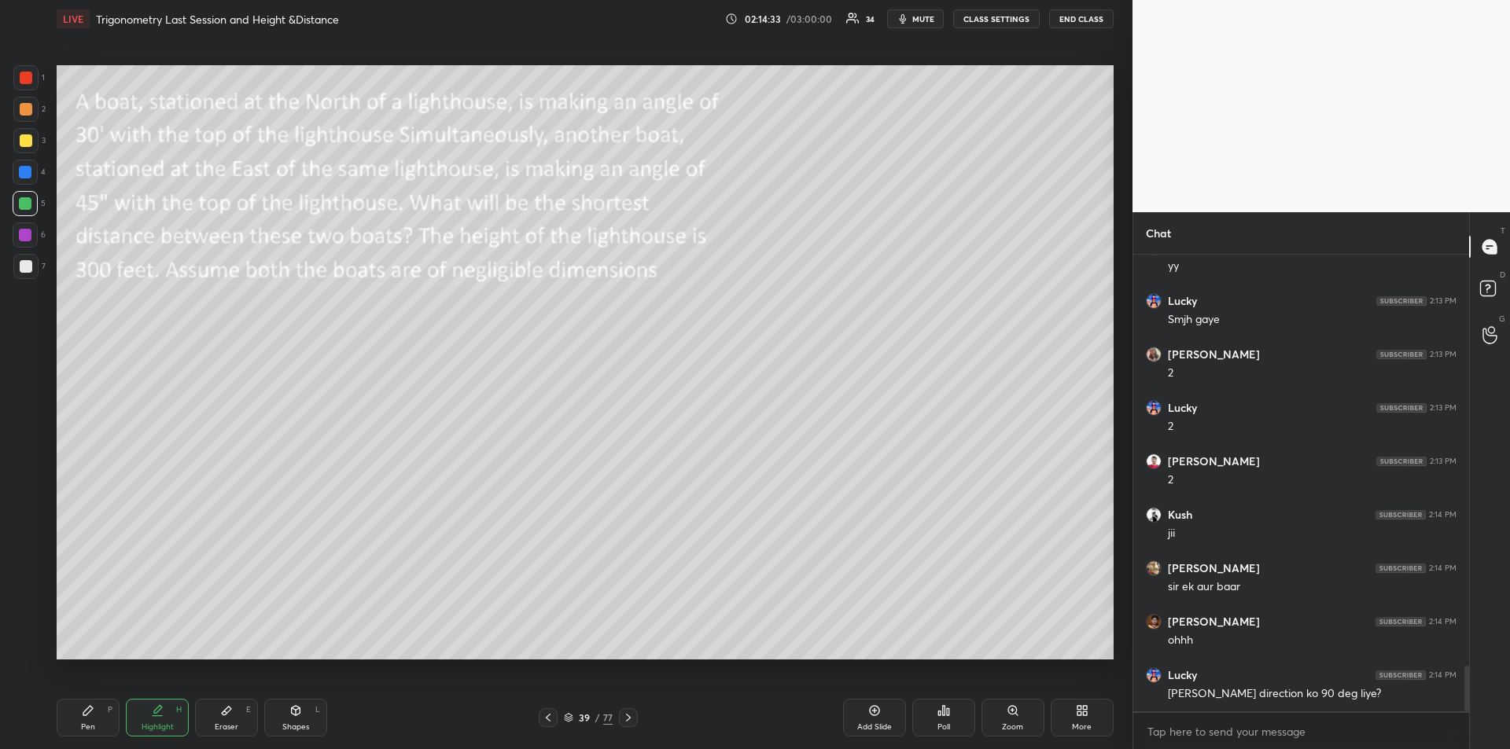
click at [85, 720] on div "Pen P" at bounding box center [88, 718] width 63 height 38
click at [26, 264] on div at bounding box center [26, 266] width 13 height 13
click at [148, 723] on div "Highlight" at bounding box center [158, 727] width 32 height 8
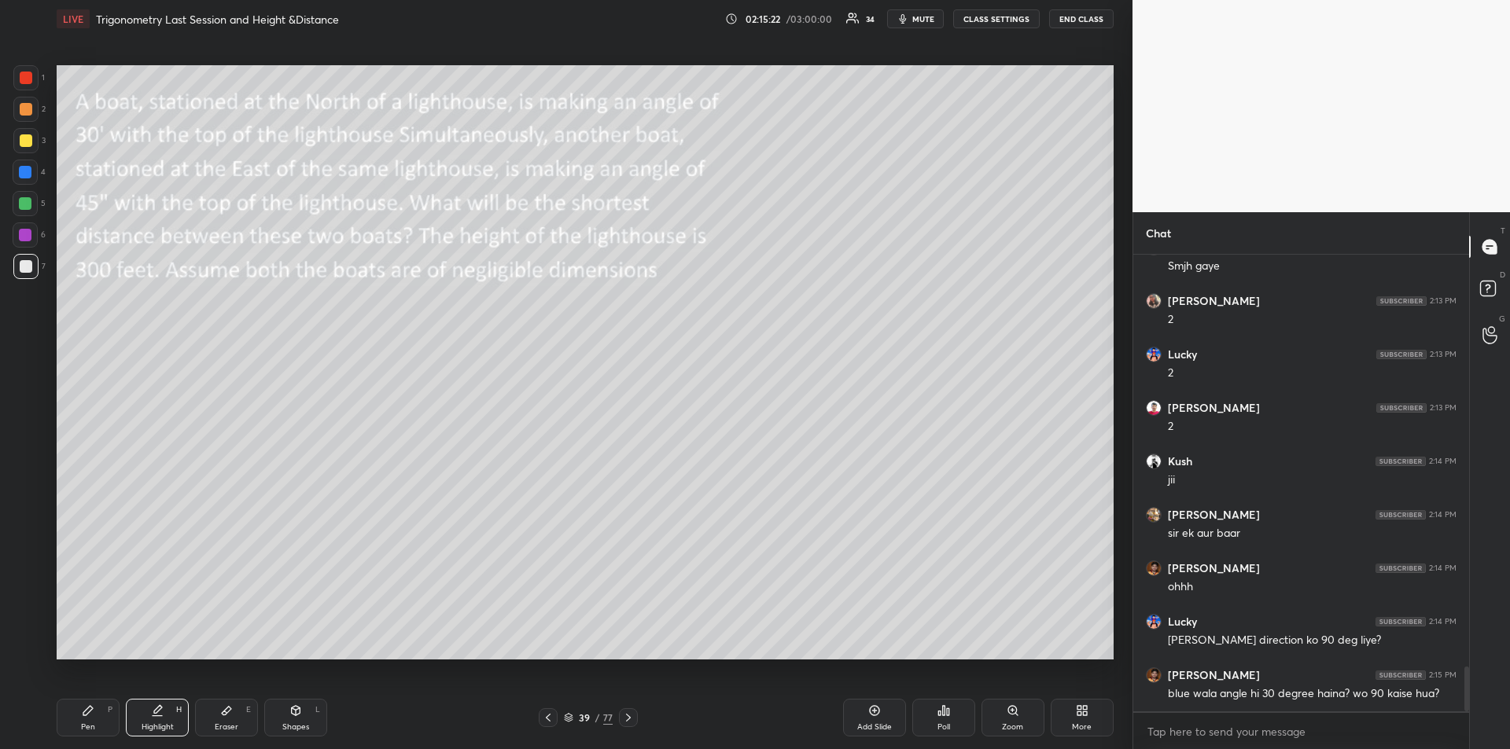
click at [27, 202] on div at bounding box center [25, 203] width 13 height 13
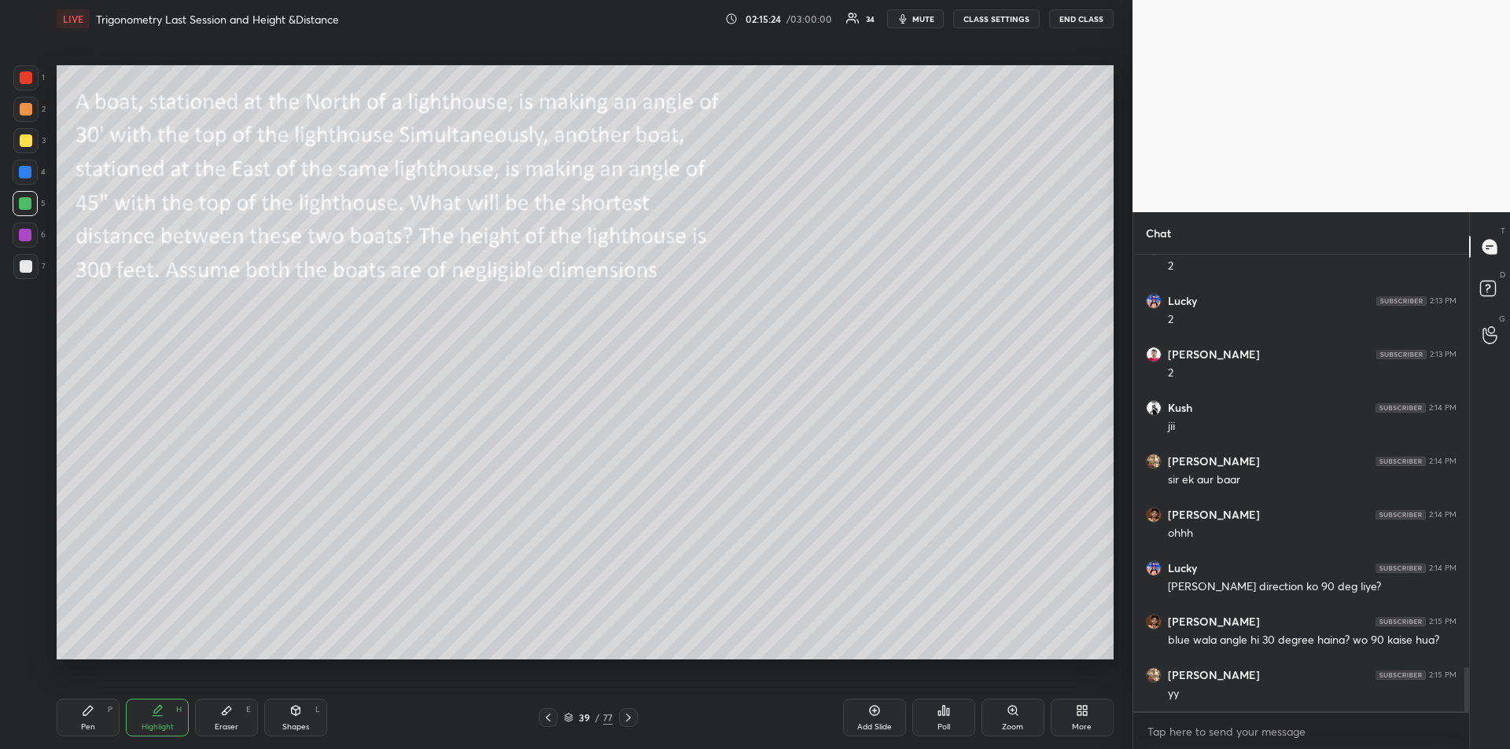
click at [98, 726] on div "Pen P" at bounding box center [88, 718] width 63 height 38
click at [30, 583] on icon at bounding box center [25, 584] width 14 height 11
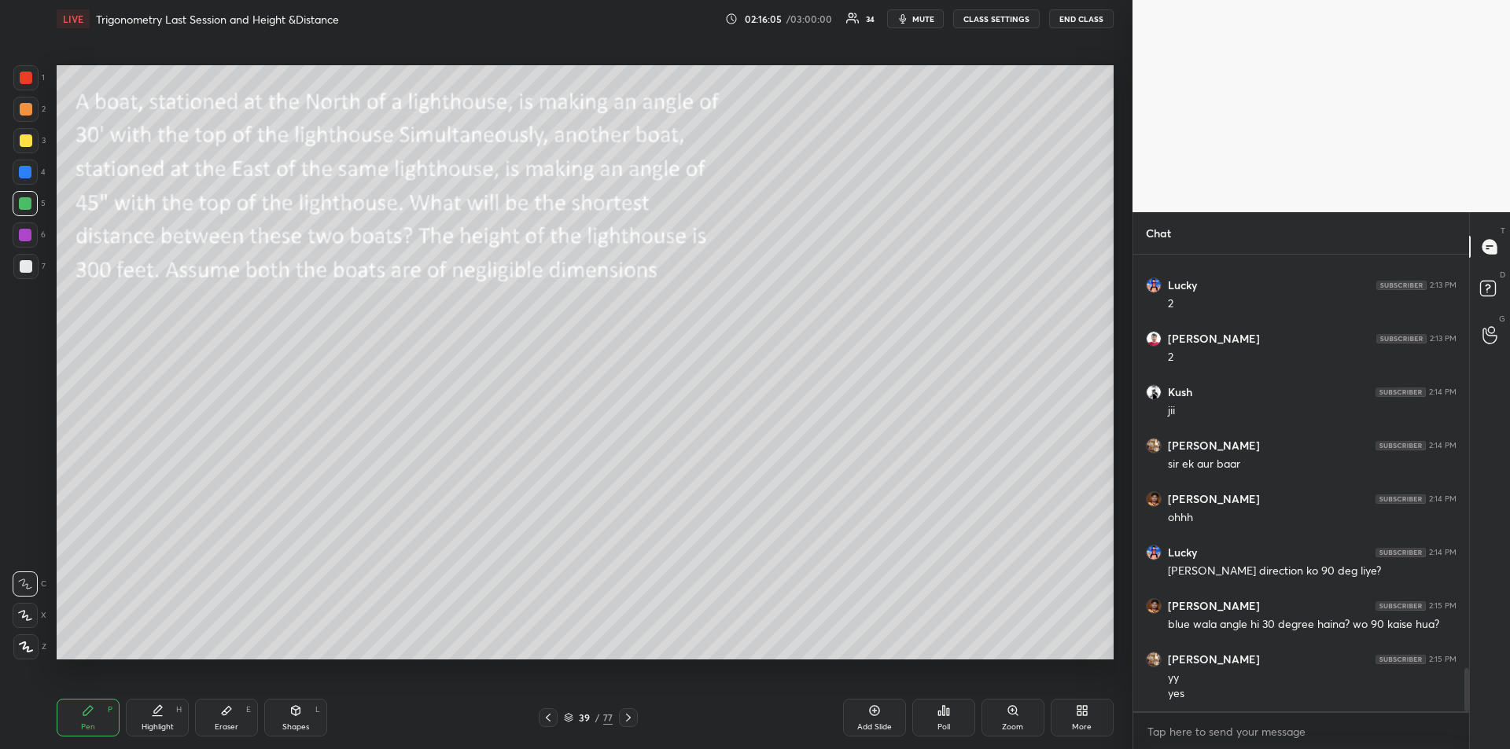
scroll to position [4335, 0]
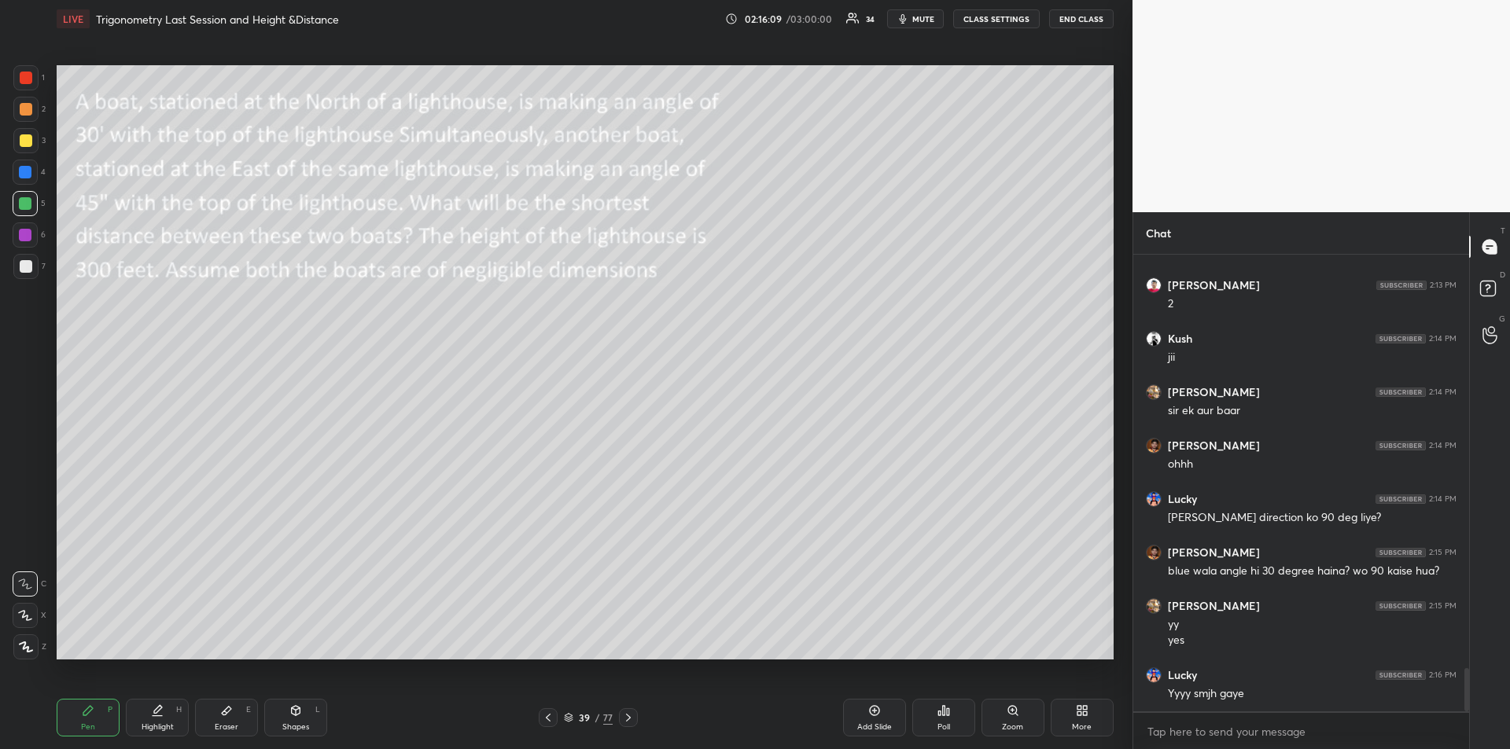
click at [632, 723] on icon at bounding box center [628, 718] width 13 height 13
click at [293, 724] on div "Shapes" at bounding box center [295, 727] width 27 height 8
click at [23, 141] on div at bounding box center [26, 140] width 13 height 13
click at [89, 714] on icon at bounding box center [88, 711] width 13 height 13
click at [24, 270] on div at bounding box center [26, 266] width 13 height 13
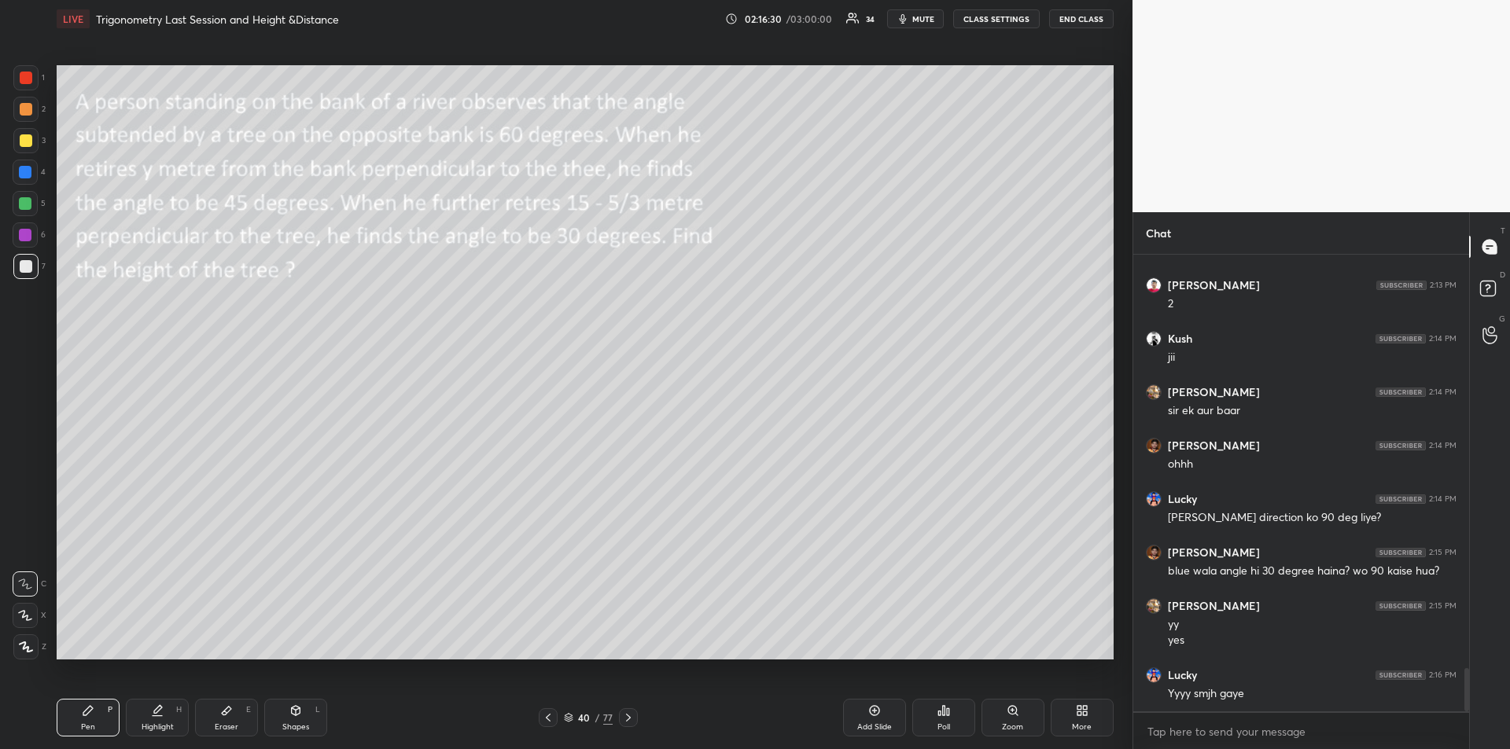
click at [296, 720] on div "Shapes L" at bounding box center [295, 718] width 63 height 38
click at [28, 647] on icon at bounding box center [26, 647] width 12 height 12
click at [17, 143] on div at bounding box center [25, 140] width 25 height 25
click at [292, 717] on div "Shapes L" at bounding box center [295, 718] width 63 height 38
click at [30, 650] on icon at bounding box center [26, 647] width 12 height 12
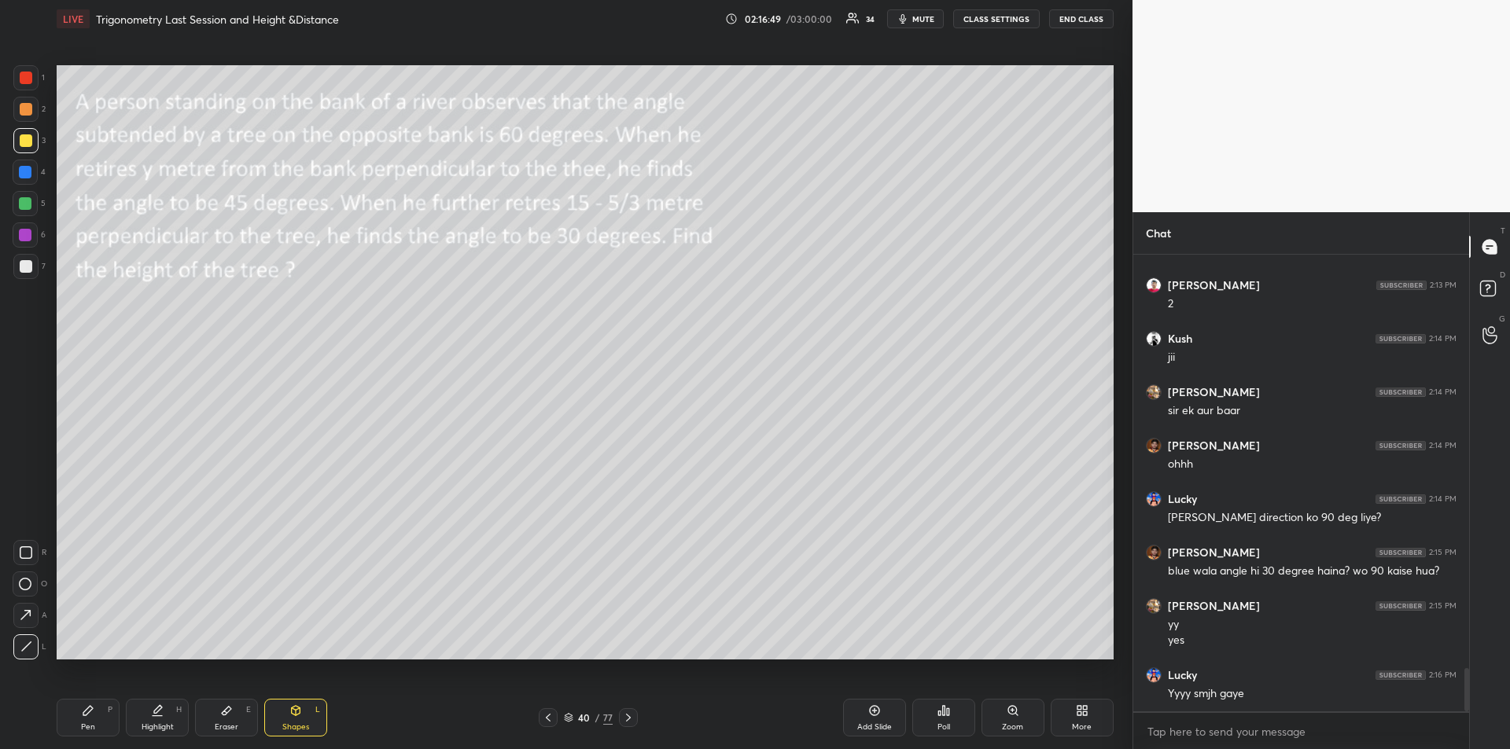
click at [99, 718] on div "Pen P" at bounding box center [88, 718] width 63 height 38
click at [222, 716] on icon at bounding box center [226, 711] width 13 height 13
click at [75, 726] on div "Pen P" at bounding box center [88, 718] width 63 height 38
click at [293, 723] on div "Shapes" at bounding box center [295, 727] width 27 height 8
click at [31, 649] on icon at bounding box center [26, 647] width 12 height 12
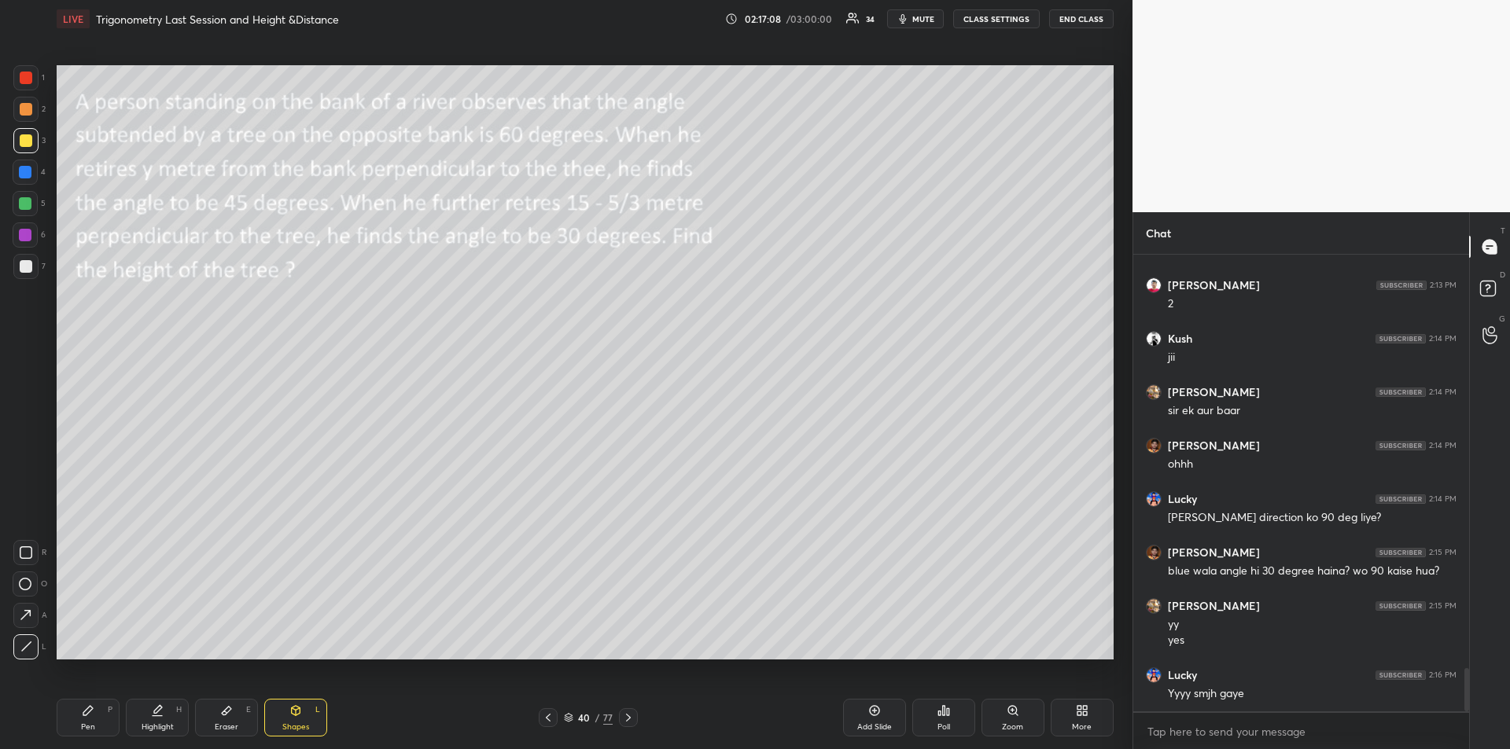
click at [80, 723] on div "Pen P" at bounding box center [88, 718] width 63 height 38
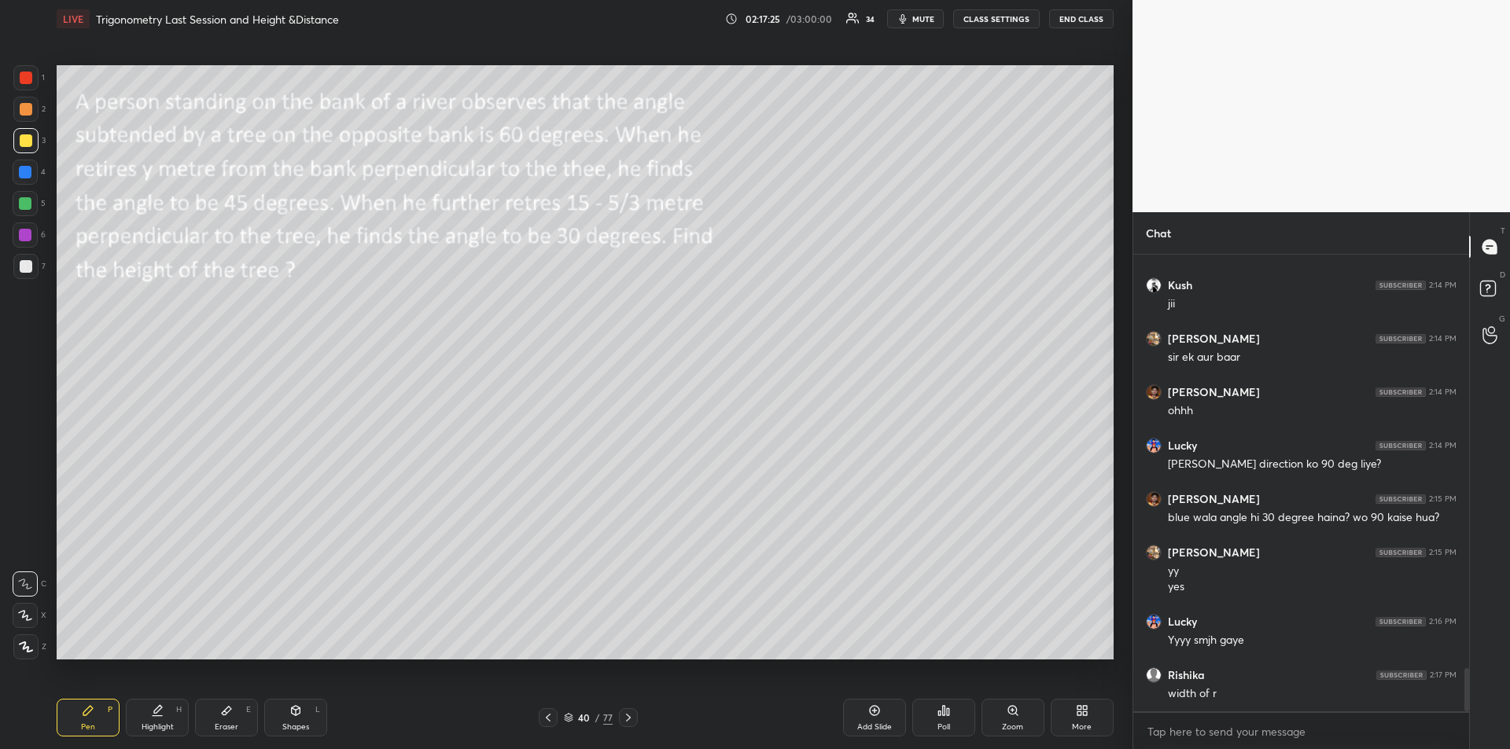
scroll to position [4442, 0]
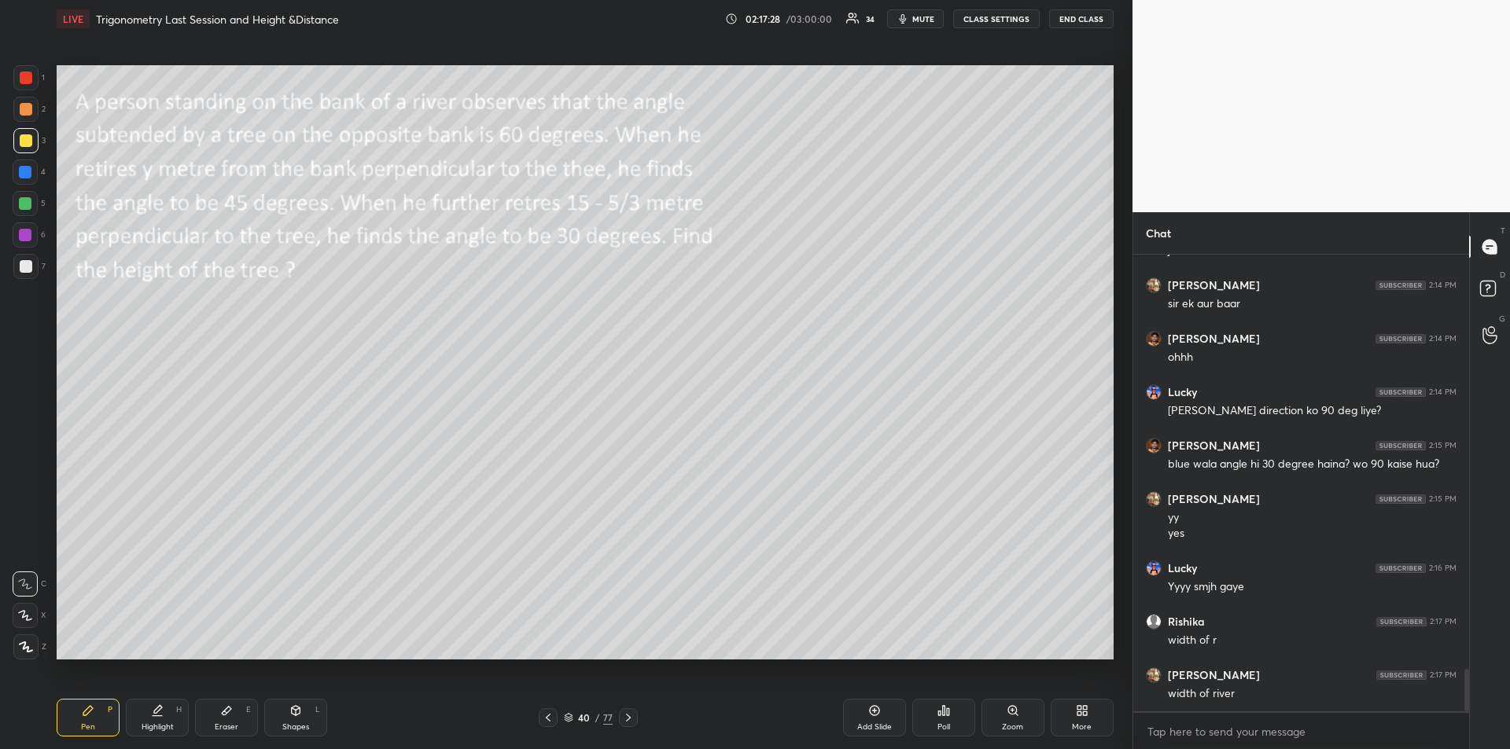
click at [159, 721] on div "Highlight H" at bounding box center [157, 718] width 63 height 38
click at [23, 200] on div at bounding box center [25, 203] width 13 height 13
click at [83, 723] on div "Pen" at bounding box center [88, 727] width 14 height 8
click at [142, 710] on div "Highlight H" at bounding box center [157, 718] width 63 height 38
click at [81, 723] on div "Pen" at bounding box center [88, 727] width 14 height 8
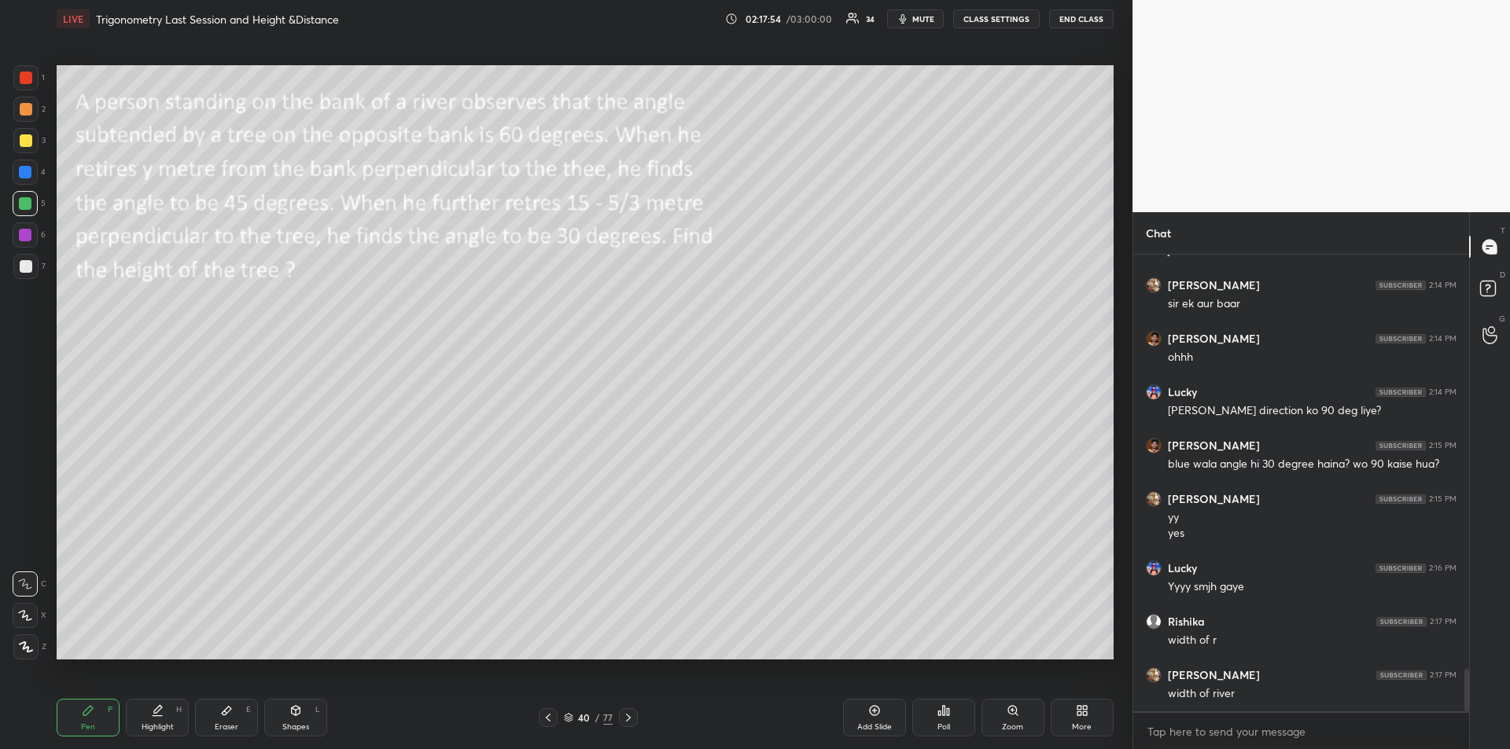
click at [302, 719] on div "Shapes L" at bounding box center [295, 718] width 63 height 38
click at [20, 645] on icon at bounding box center [26, 647] width 12 height 12
click at [90, 723] on div "Pen" at bounding box center [88, 727] width 14 height 8
click at [156, 726] on div "Highlight" at bounding box center [158, 727] width 32 height 8
click at [95, 716] on div "Pen P" at bounding box center [88, 718] width 63 height 38
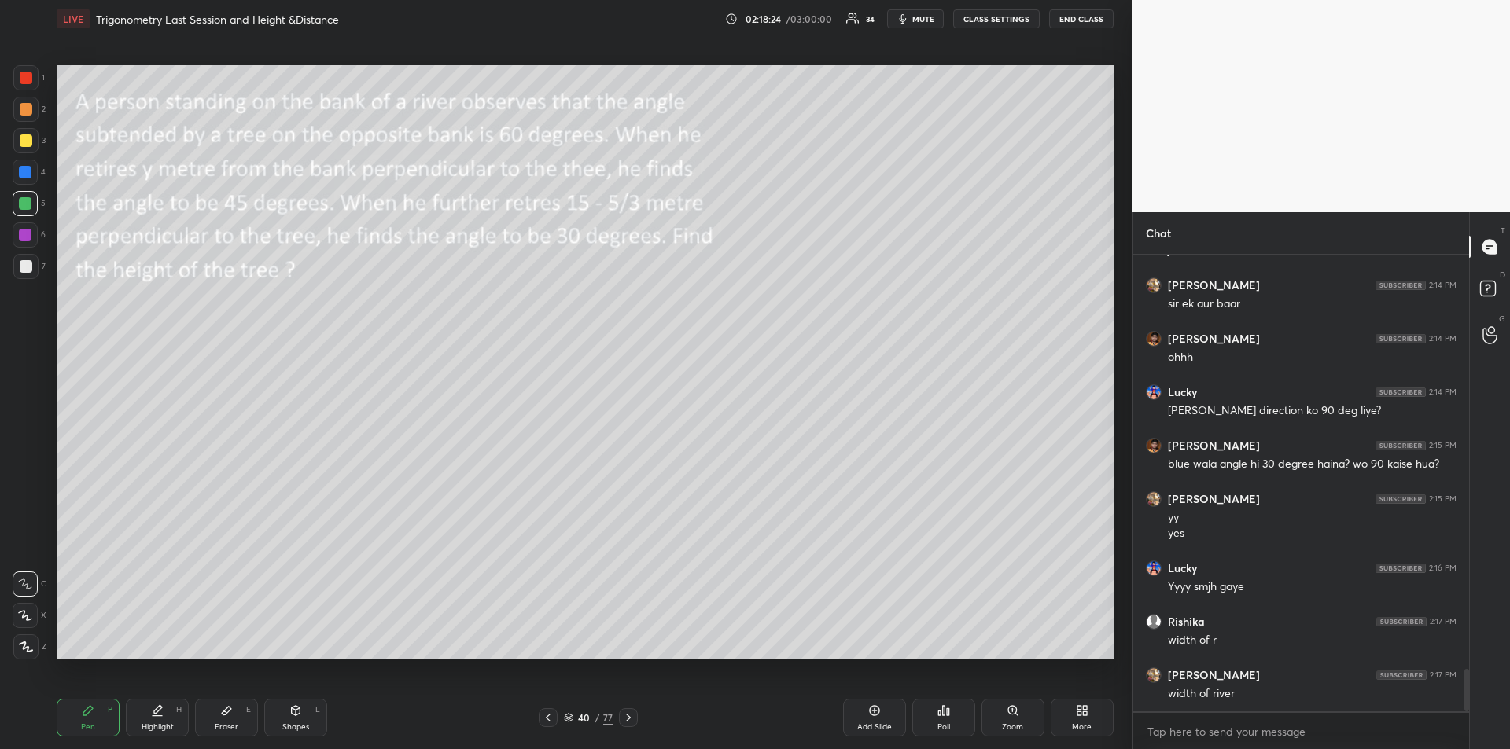
click at [28, 84] on div at bounding box center [25, 77] width 25 height 25
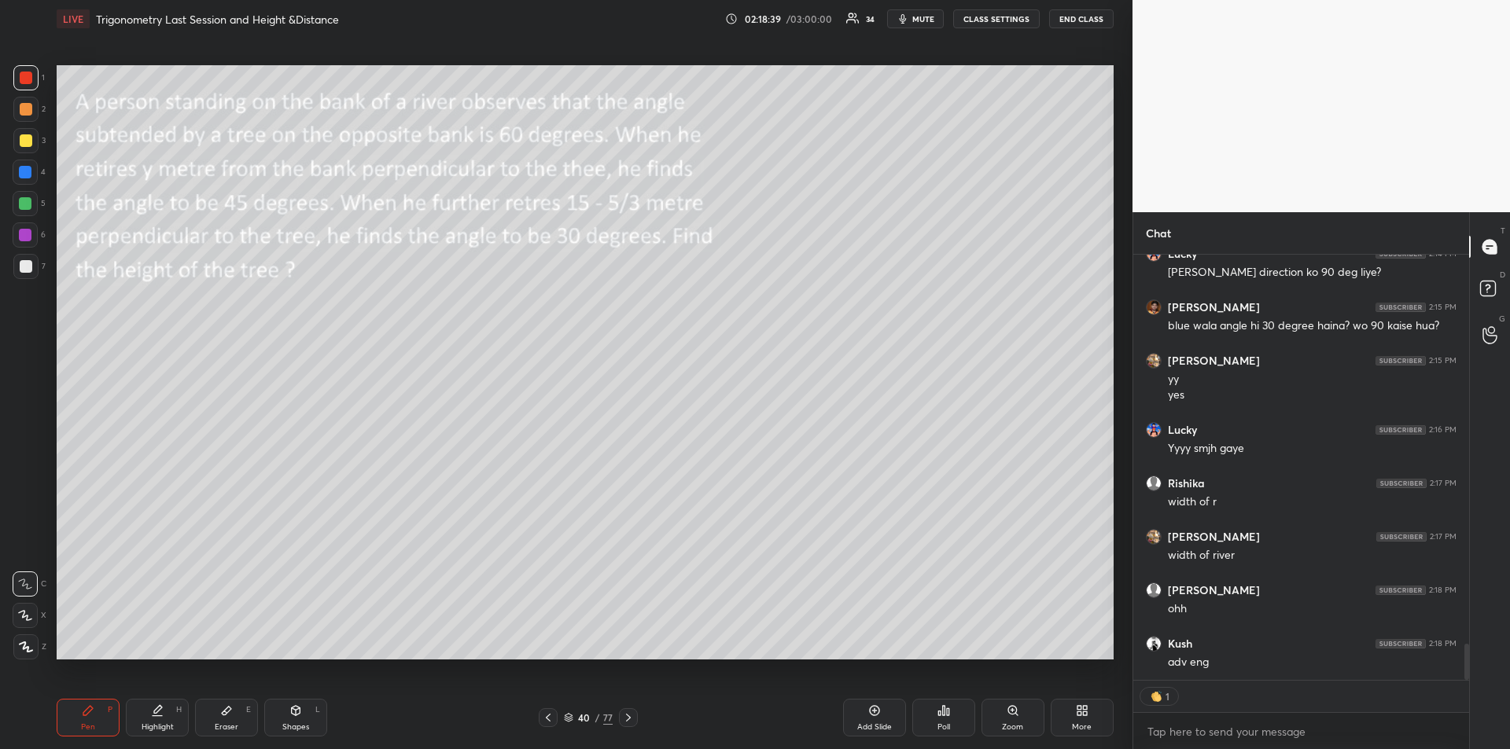
scroll to position [4634, 0]
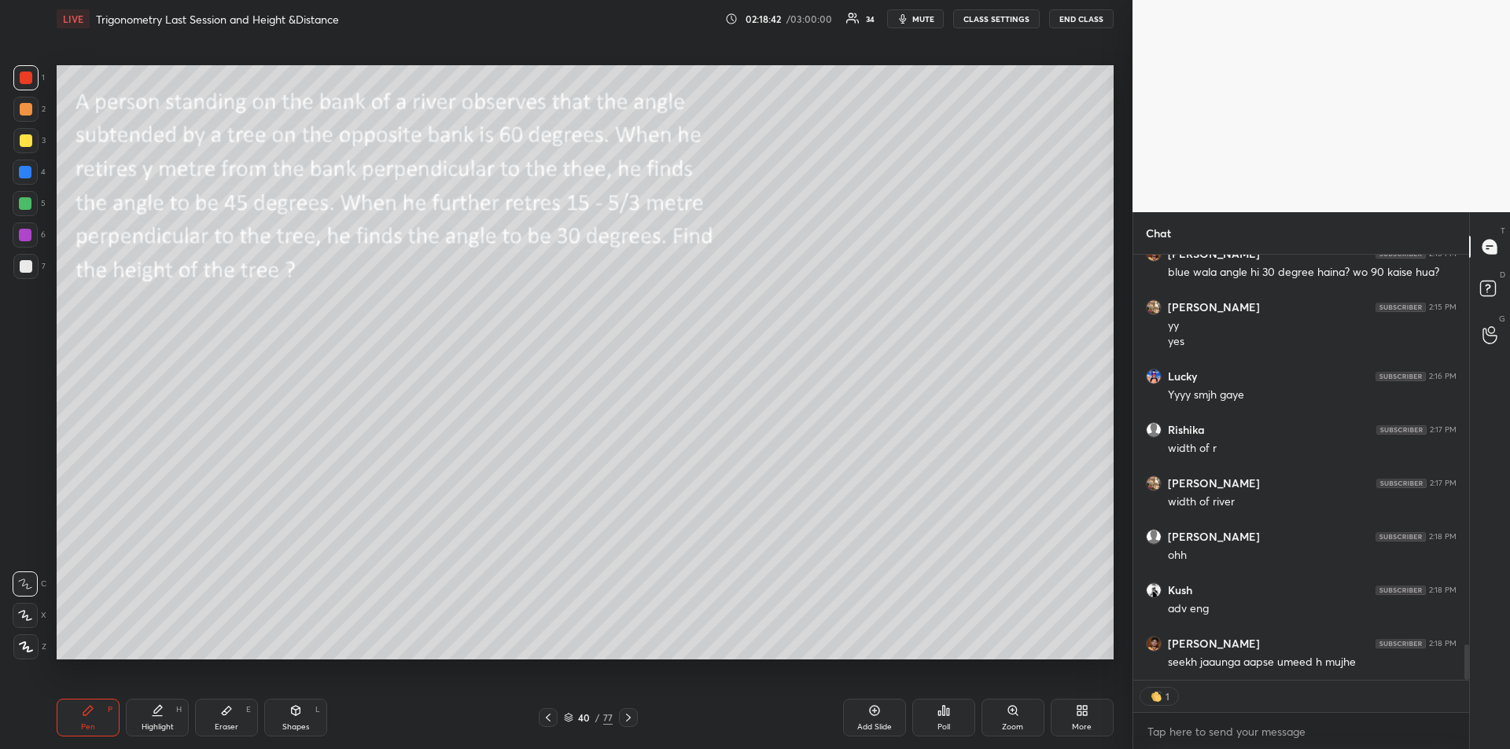
click at [153, 723] on div "Highlight" at bounding box center [158, 727] width 32 height 8
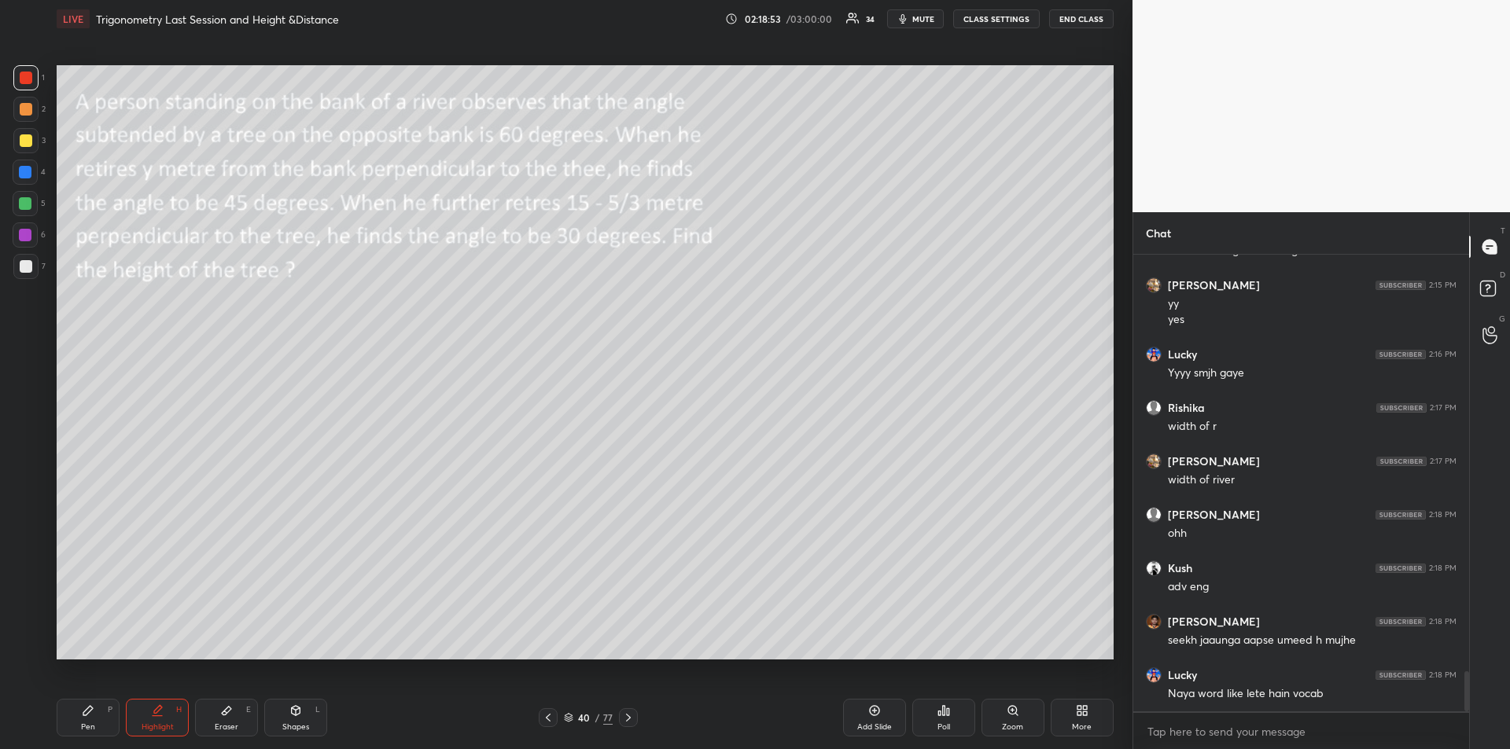
scroll to position [4709, 0]
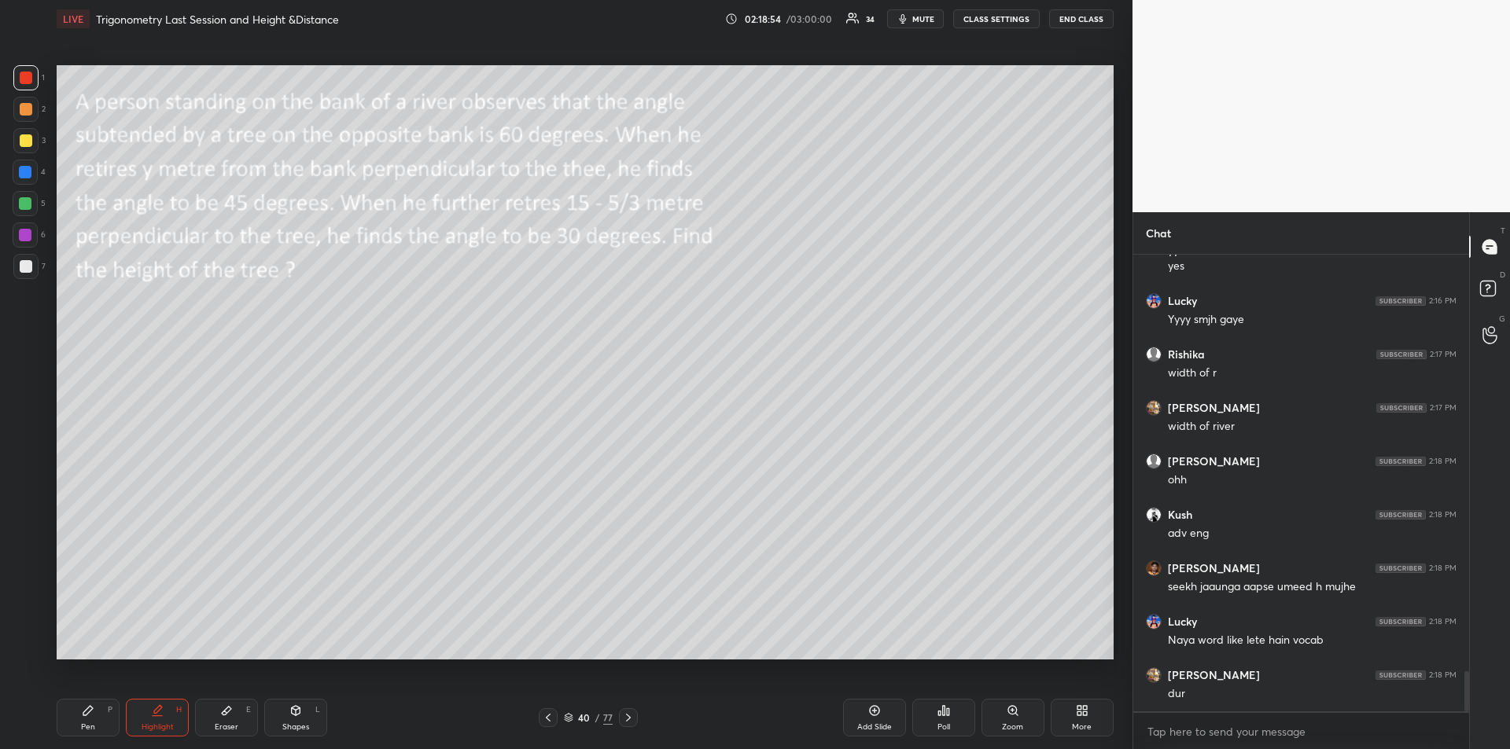
click at [81, 720] on div "Pen P" at bounding box center [88, 718] width 63 height 38
click at [915, 20] on span "mute" at bounding box center [923, 18] width 22 height 11
click at [923, 25] on button "unmute" at bounding box center [915, 18] width 57 height 19
click at [295, 721] on div "Shapes L" at bounding box center [295, 718] width 63 height 38
click at [24, 638] on div at bounding box center [25, 647] width 25 height 25
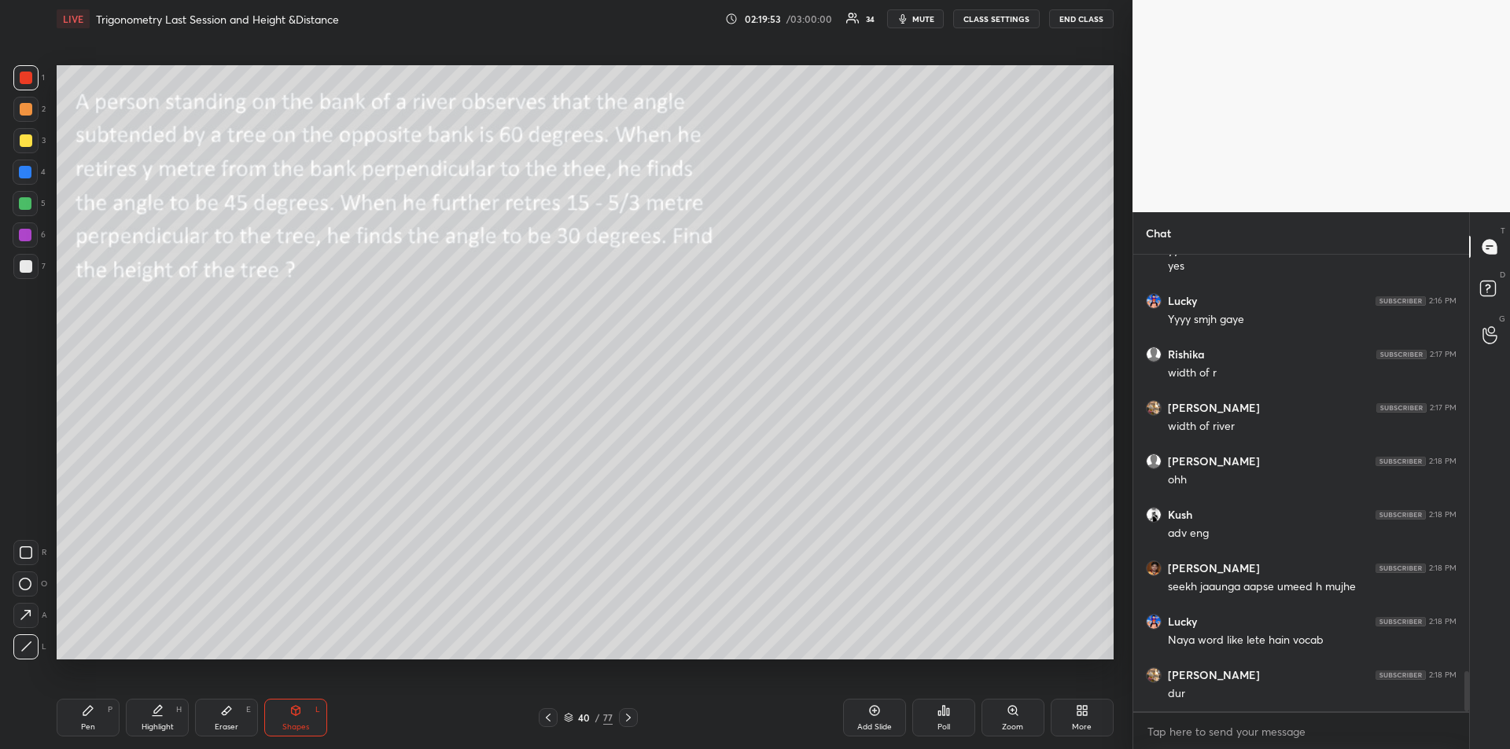
click at [92, 708] on icon at bounding box center [87, 710] width 9 height 9
click at [291, 729] on div "Shapes" at bounding box center [295, 727] width 27 height 8
click at [23, 647] on icon at bounding box center [26, 647] width 12 height 12
click at [85, 711] on icon at bounding box center [87, 710] width 9 height 9
click at [232, 710] on icon at bounding box center [226, 711] width 13 height 13
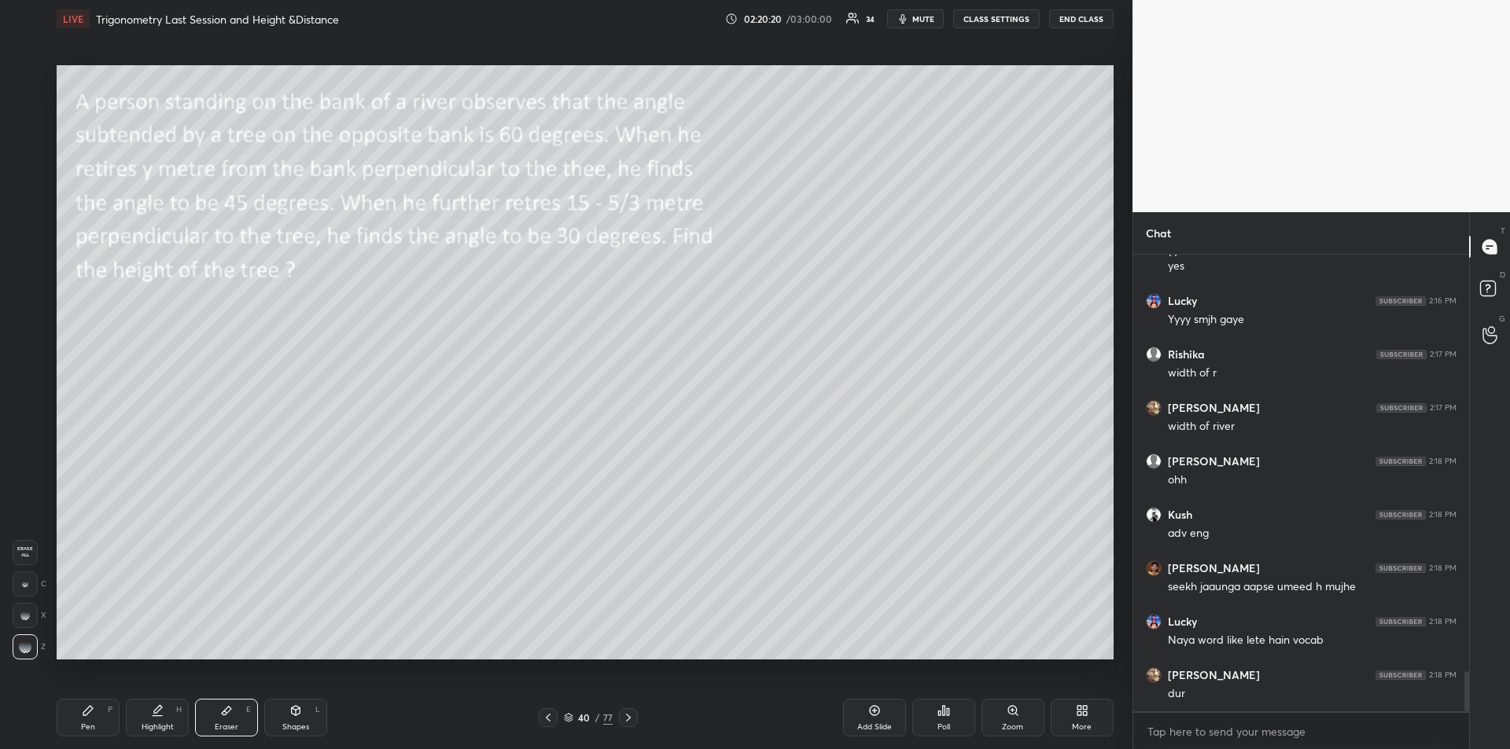
click at [94, 714] on icon at bounding box center [88, 711] width 13 height 13
click at [24, 235] on div at bounding box center [25, 235] width 13 height 13
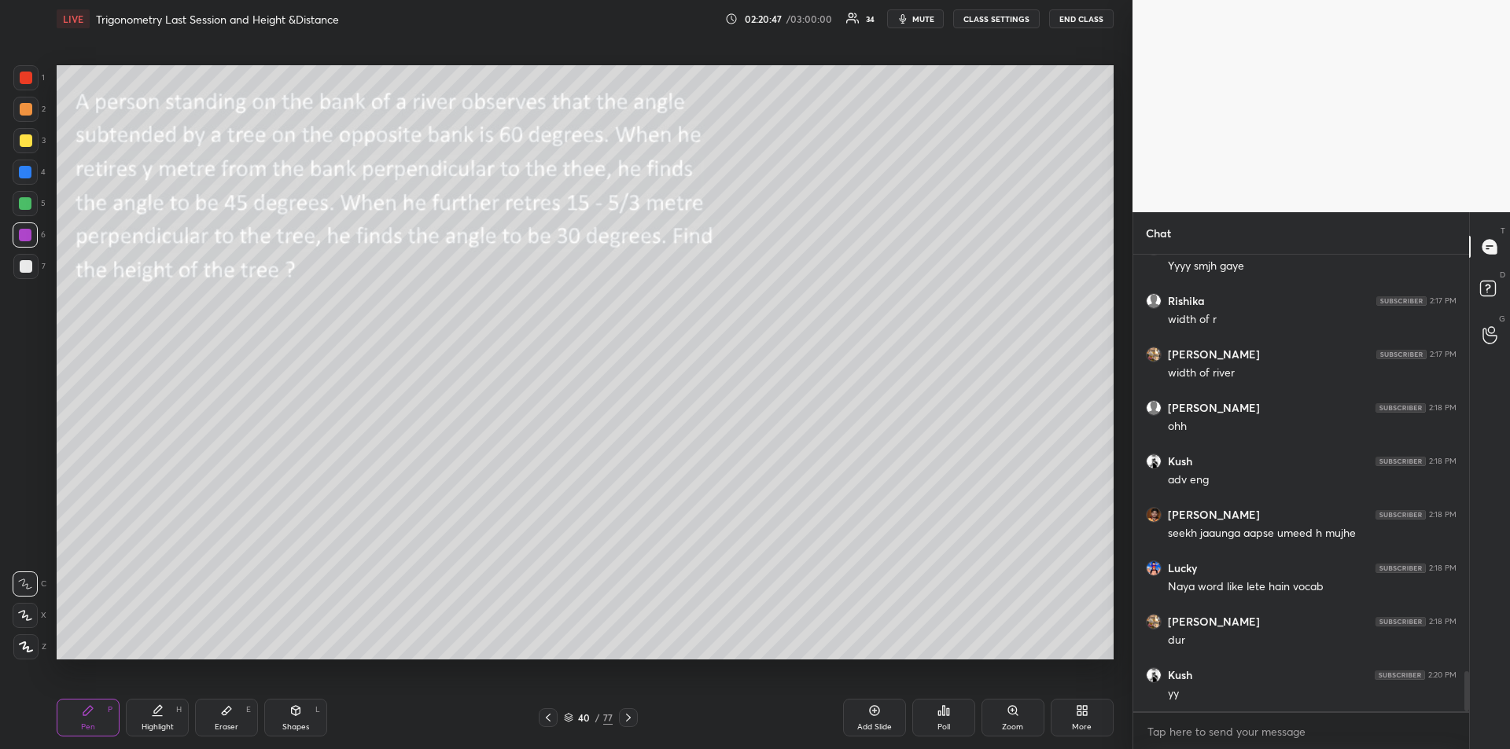
click at [296, 720] on div "Shapes L" at bounding box center [295, 718] width 63 height 38
click at [24, 612] on icon at bounding box center [25, 615] width 17 height 17
click at [78, 730] on div "Pen P" at bounding box center [88, 718] width 63 height 38
click at [29, 270] on div at bounding box center [26, 266] width 13 height 13
click at [314, 718] on div "Shapes L" at bounding box center [295, 718] width 63 height 38
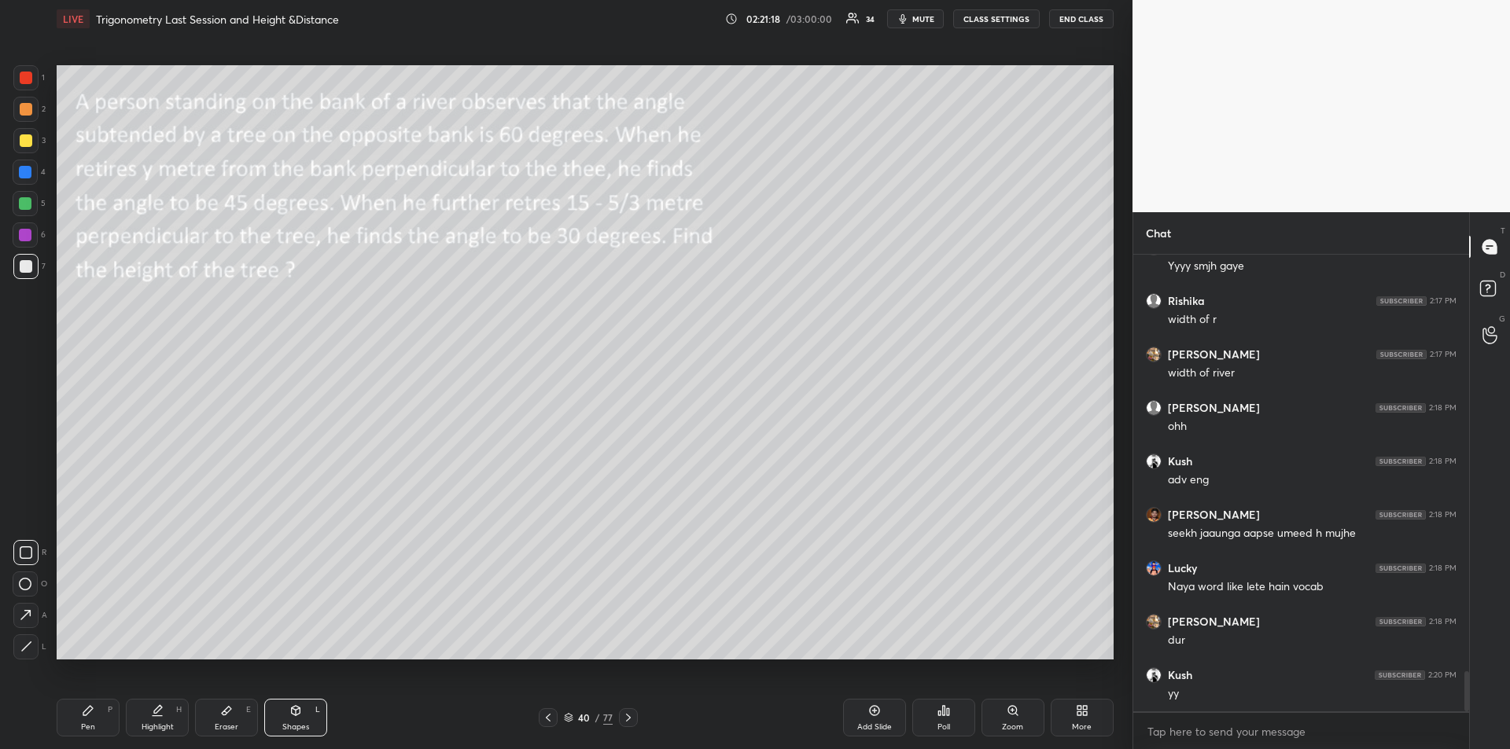
click at [20, 610] on icon at bounding box center [25, 615] width 17 height 17
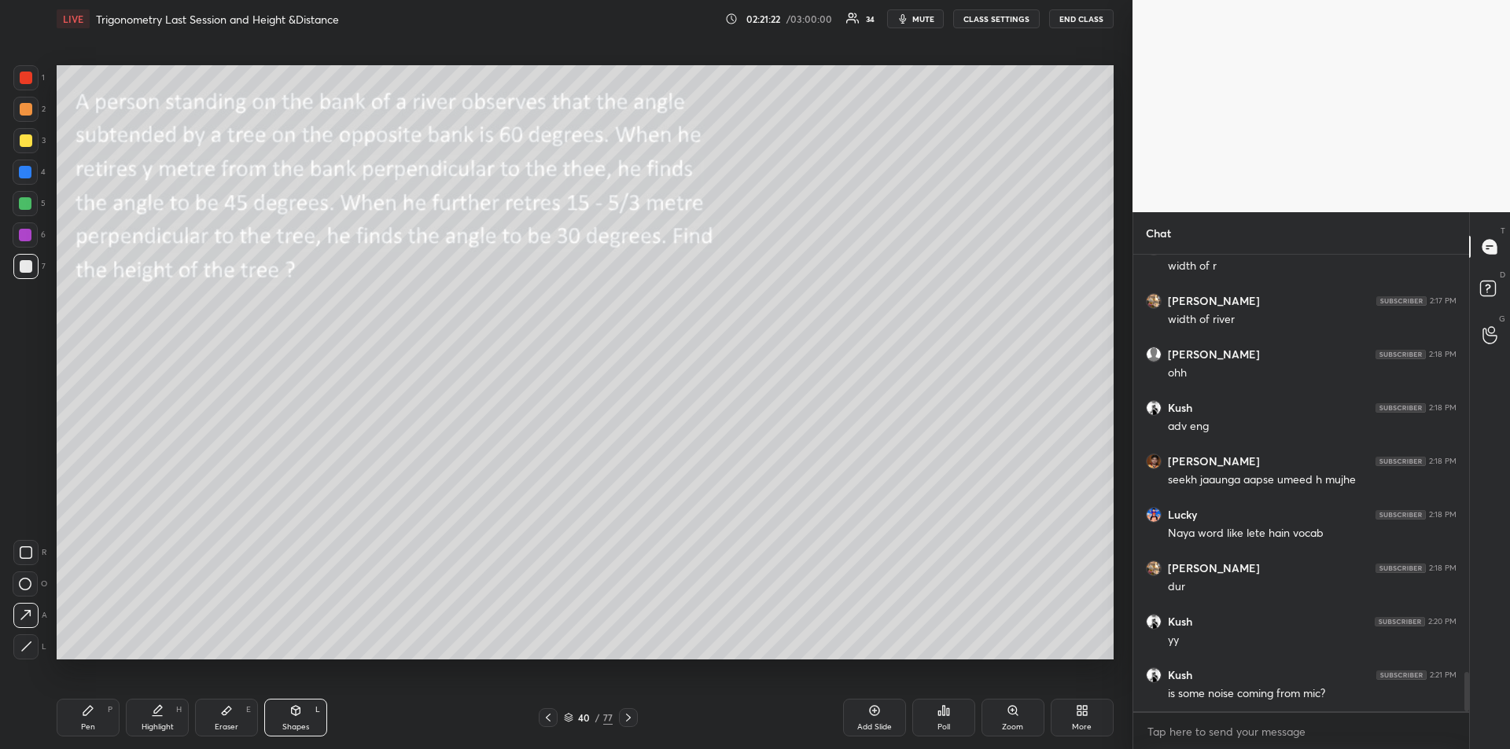
click at [86, 723] on div "Pen" at bounding box center [88, 727] width 14 height 8
click at [28, 145] on div at bounding box center [26, 140] width 13 height 13
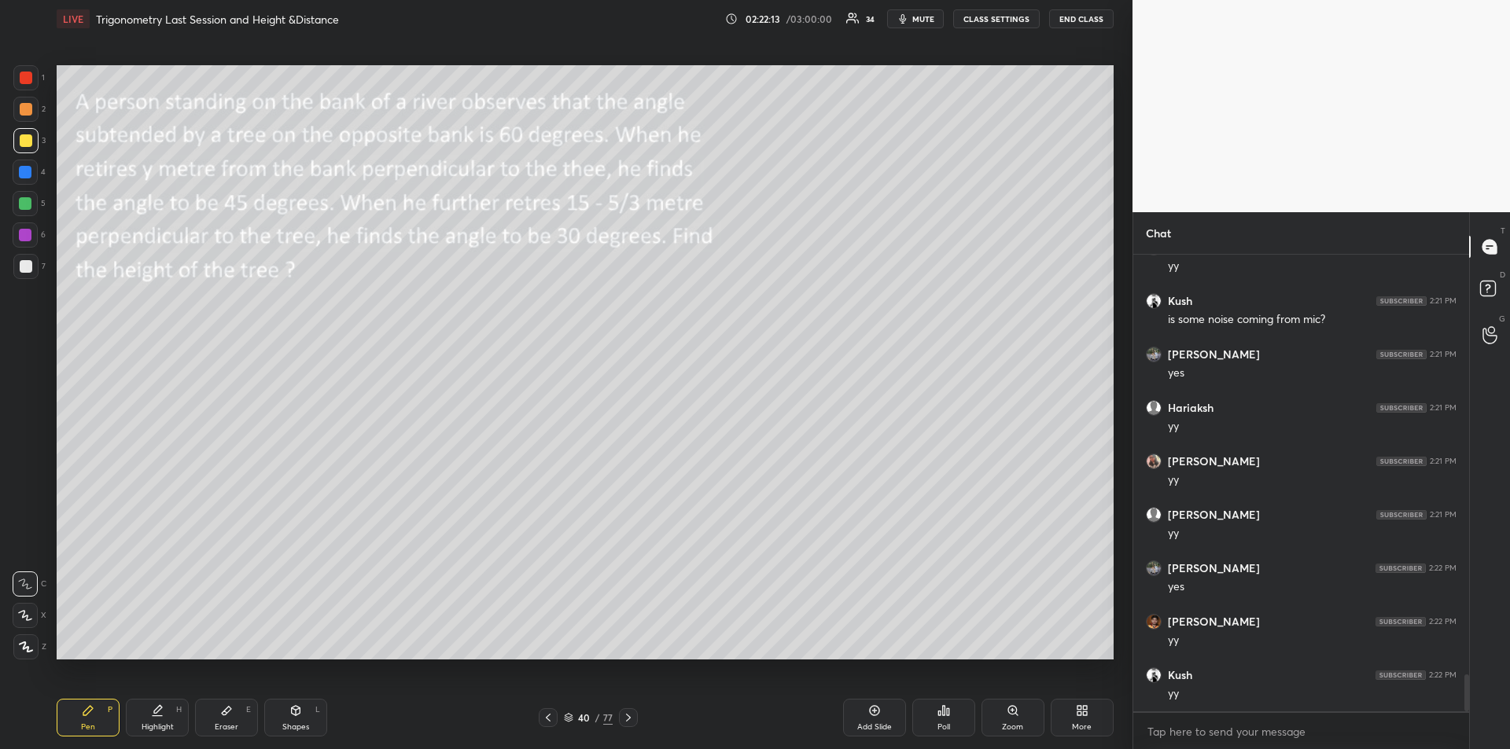
scroll to position [5297, 0]
click at [6, 175] on div "1 2 3 4 5 6 7 R O A L C X Z Erase all C X Z" at bounding box center [25, 362] width 50 height 594
click at [633, 721] on icon at bounding box center [628, 718] width 13 height 13
click at [636, 718] on div at bounding box center [628, 717] width 19 height 19
click at [555, 721] on div at bounding box center [548, 717] width 19 height 19
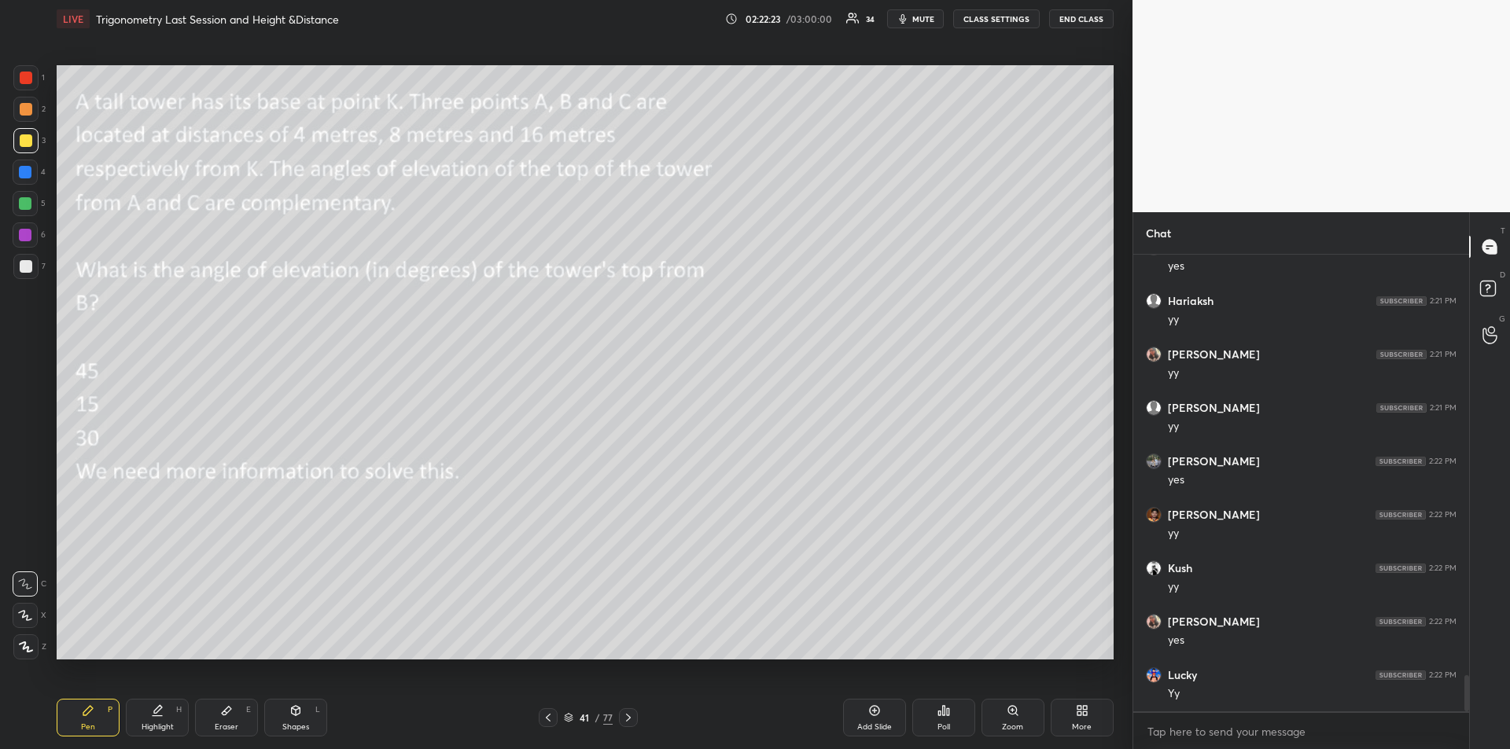
click at [307, 725] on div "Shapes" at bounding box center [295, 727] width 27 height 8
click at [98, 721] on div "Pen P" at bounding box center [88, 718] width 63 height 38
click at [305, 723] on div "Shapes" at bounding box center [295, 727] width 27 height 8
click at [94, 719] on div "Pen P" at bounding box center [88, 718] width 63 height 38
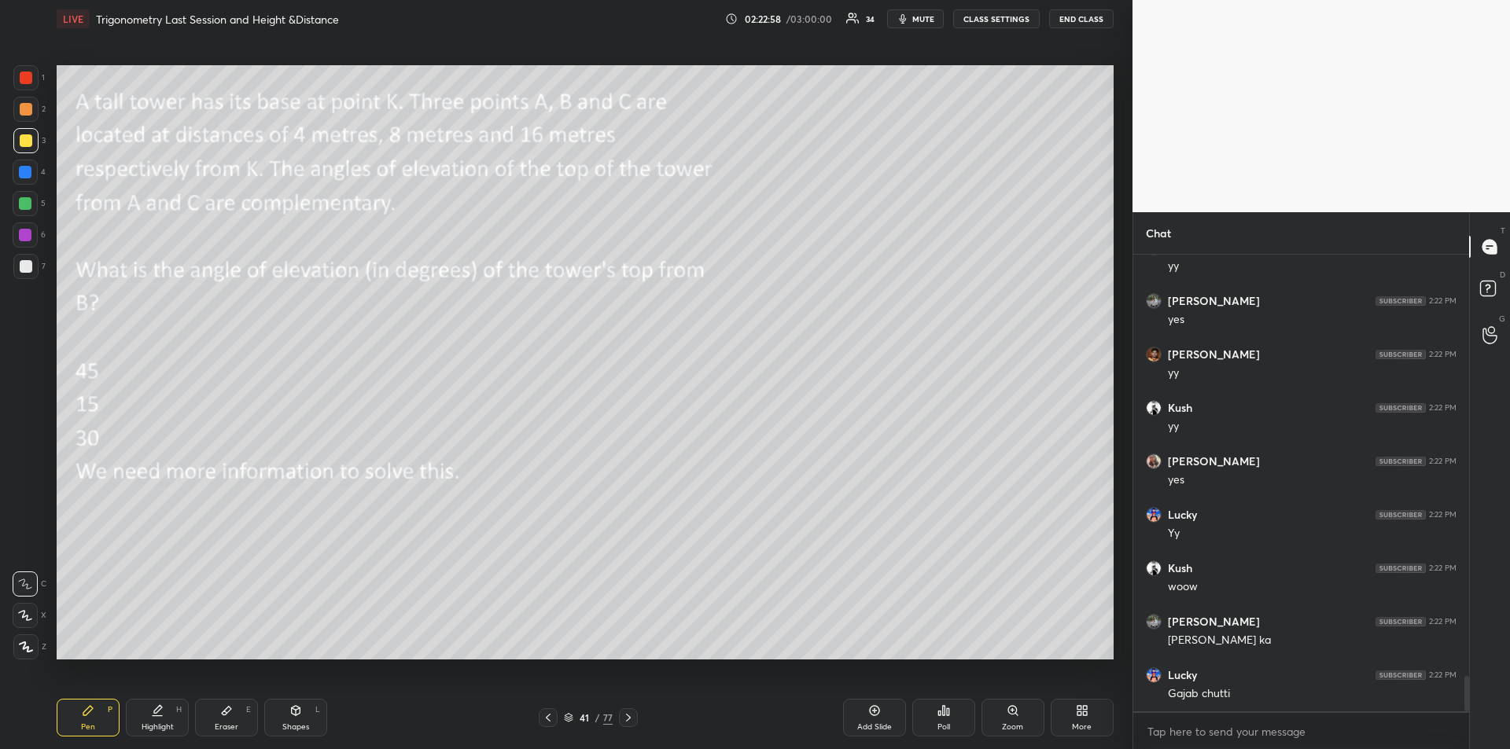
click at [24, 237] on div at bounding box center [25, 235] width 13 height 13
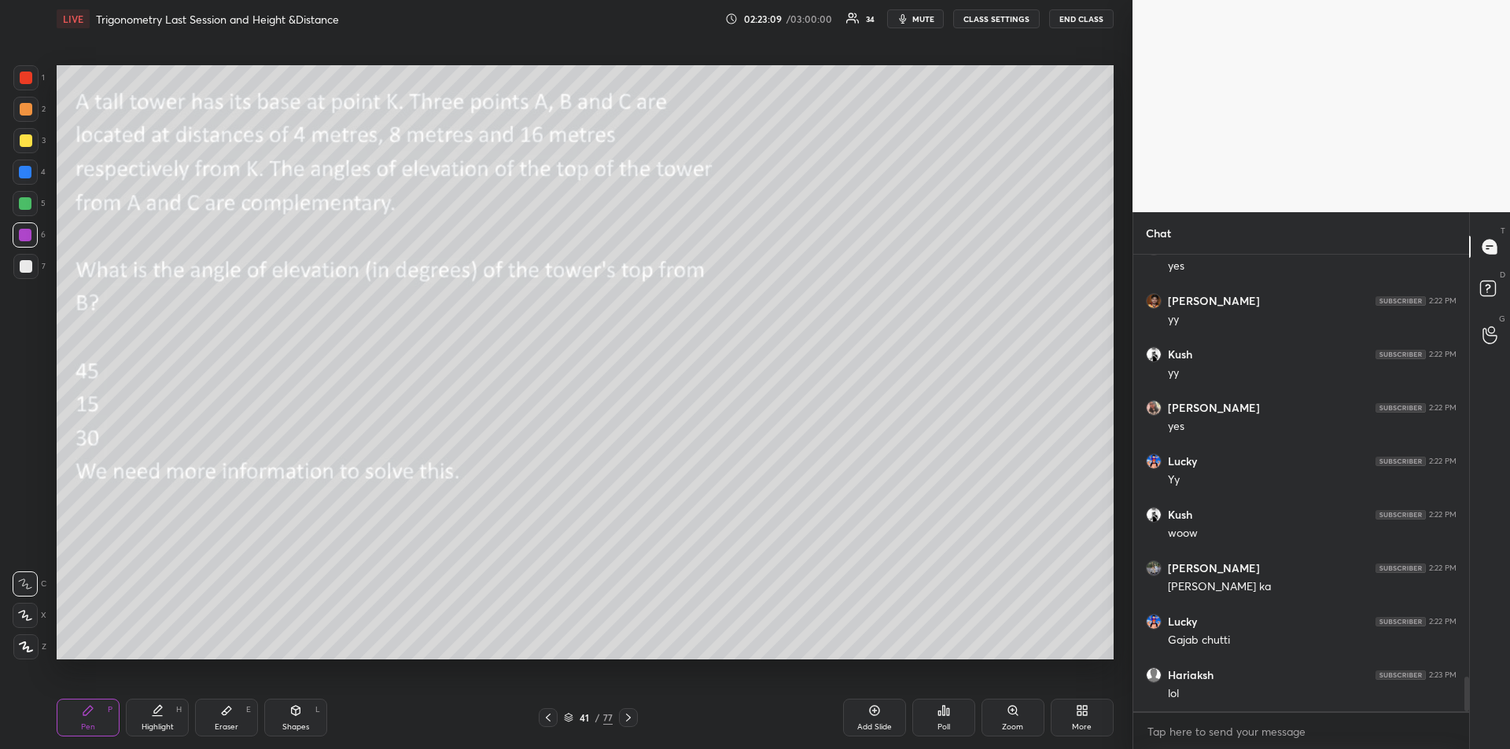
scroll to position [5565, 0]
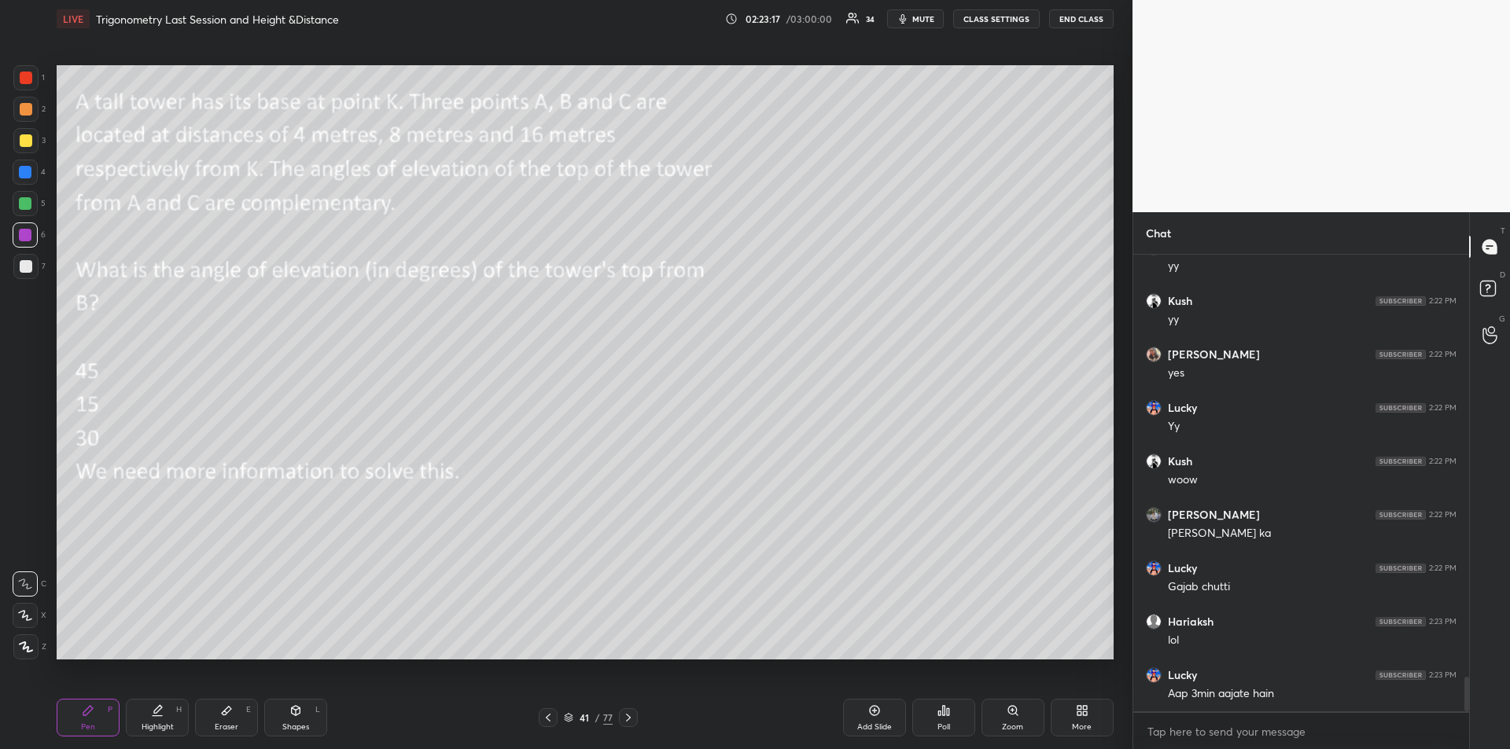
click at [915, 17] on span "mute" at bounding box center [923, 18] width 22 height 11
click at [909, 20] on span "unmute" at bounding box center [922, 18] width 34 height 11
click at [909, 24] on icon "button" at bounding box center [902, 19] width 13 height 13
click at [913, 20] on span "unmute" at bounding box center [922, 18] width 34 height 11
click at [24, 196] on div at bounding box center [25, 203] width 25 height 25
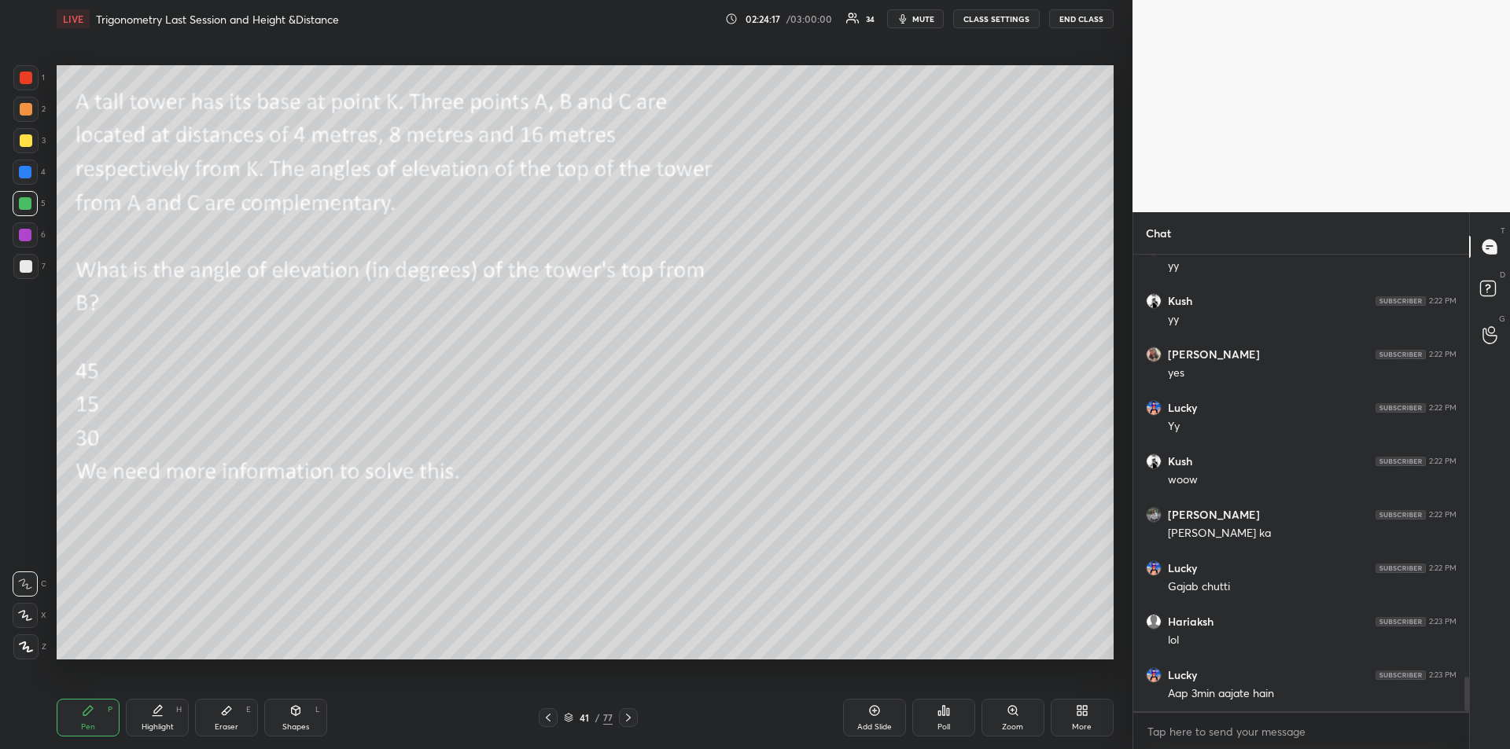
click at [290, 716] on icon at bounding box center [295, 711] width 13 height 13
click at [22, 639] on div at bounding box center [25, 647] width 25 height 25
click at [98, 713] on div "Pen P" at bounding box center [88, 718] width 63 height 38
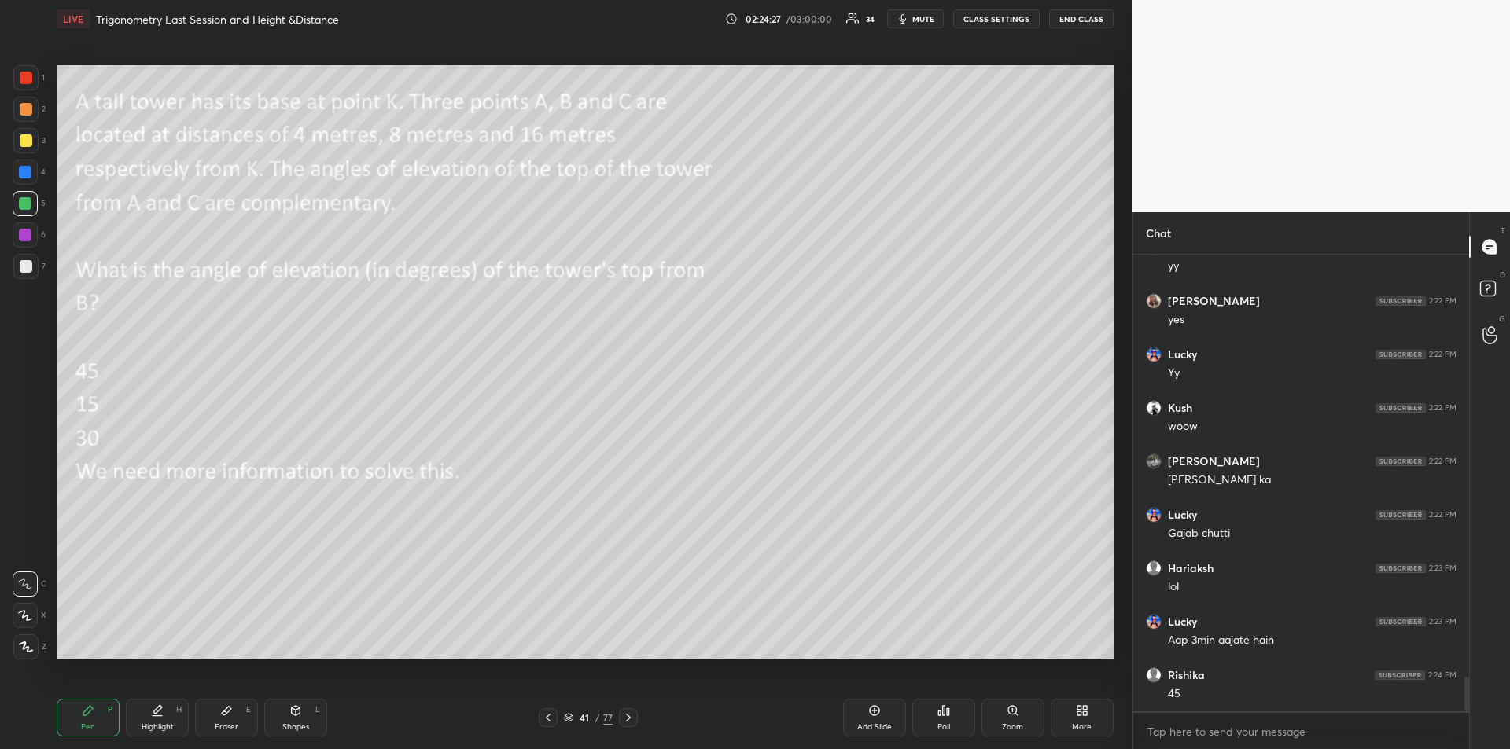
click at [234, 713] on div "Eraser E" at bounding box center [226, 718] width 63 height 38
click at [95, 708] on div "Pen P" at bounding box center [88, 718] width 63 height 38
click at [296, 715] on icon at bounding box center [296, 713] width 0 height 6
click at [27, 646] on icon at bounding box center [26, 646] width 9 height 9
click at [61, 704] on div "Pen P" at bounding box center [88, 718] width 63 height 38
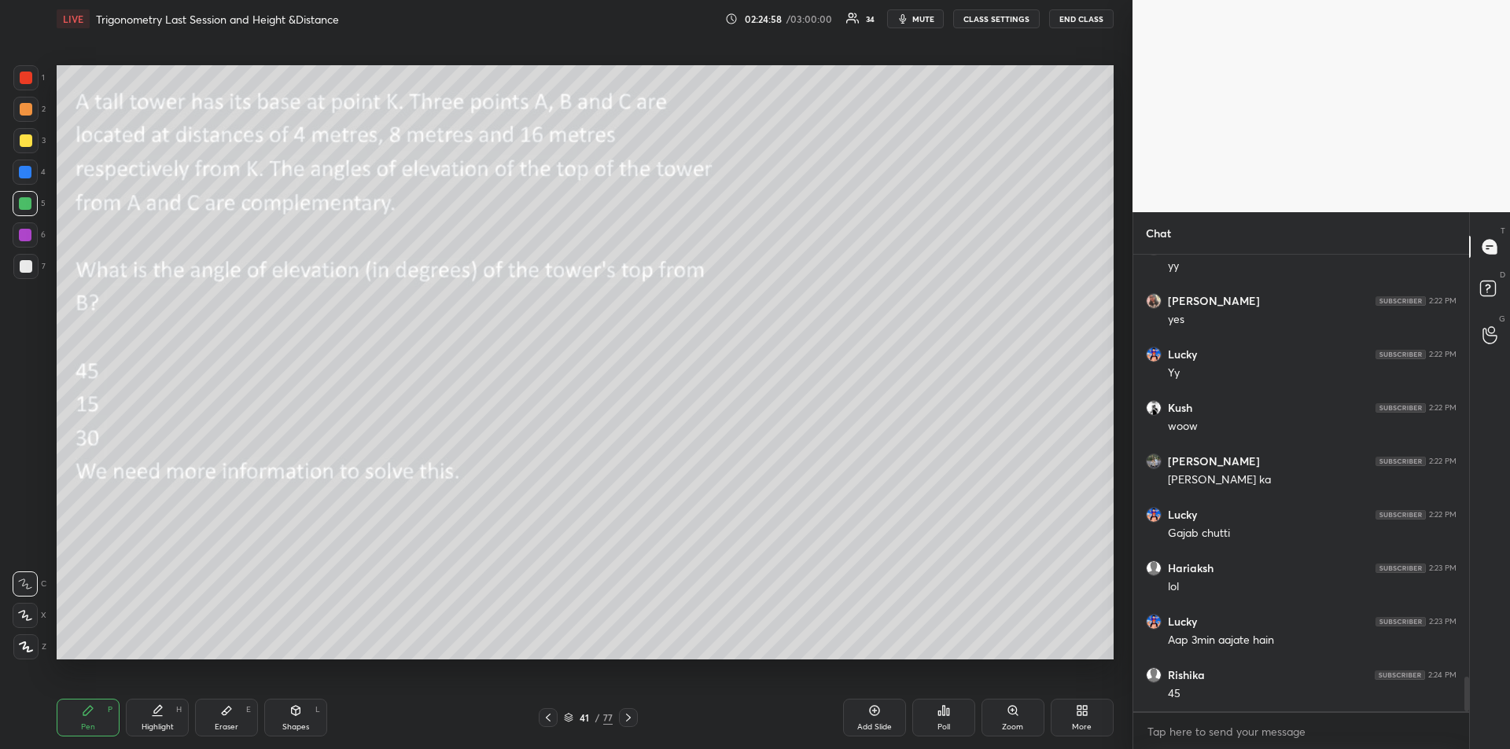
click at [23, 208] on div at bounding box center [25, 203] width 13 height 13
click at [22, 142] on div at bounding box center [26, 140] width 13 height 13
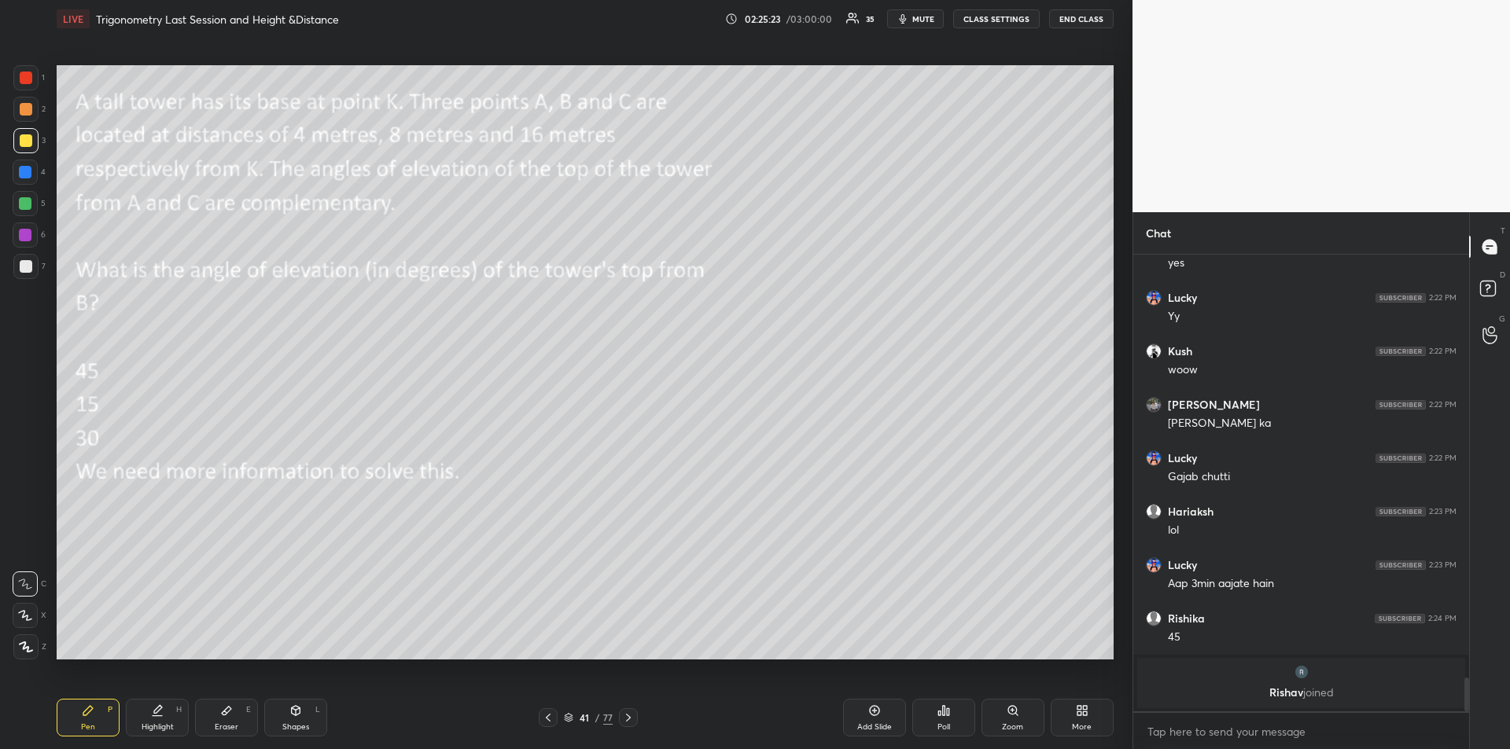
click at [163, 725] on div "Highlight" at bounding box center [158, 727] width 32 height 8
click at [90, 724] on div "Pen" at bounding box center [88, 727] width 14 height 8
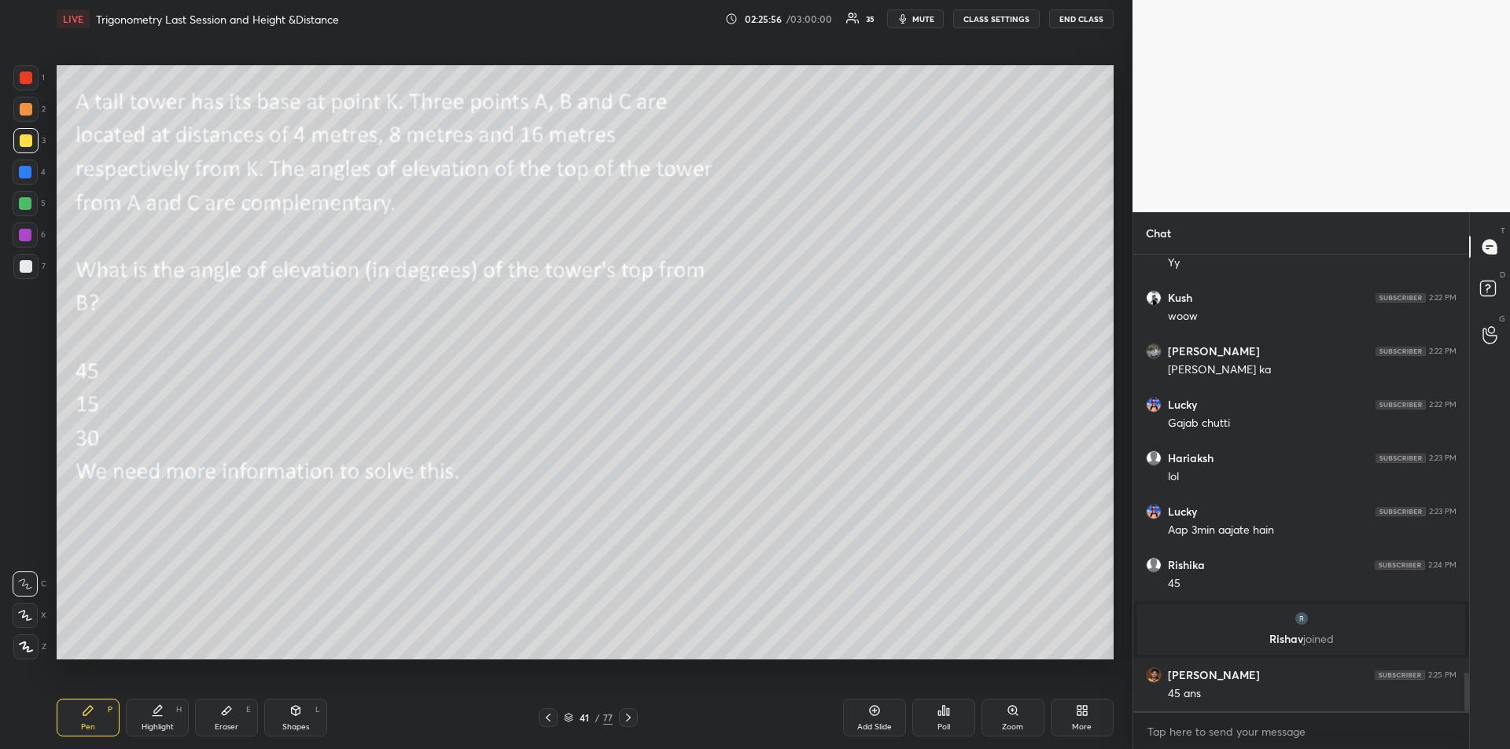
scroll to position [5047, 0]
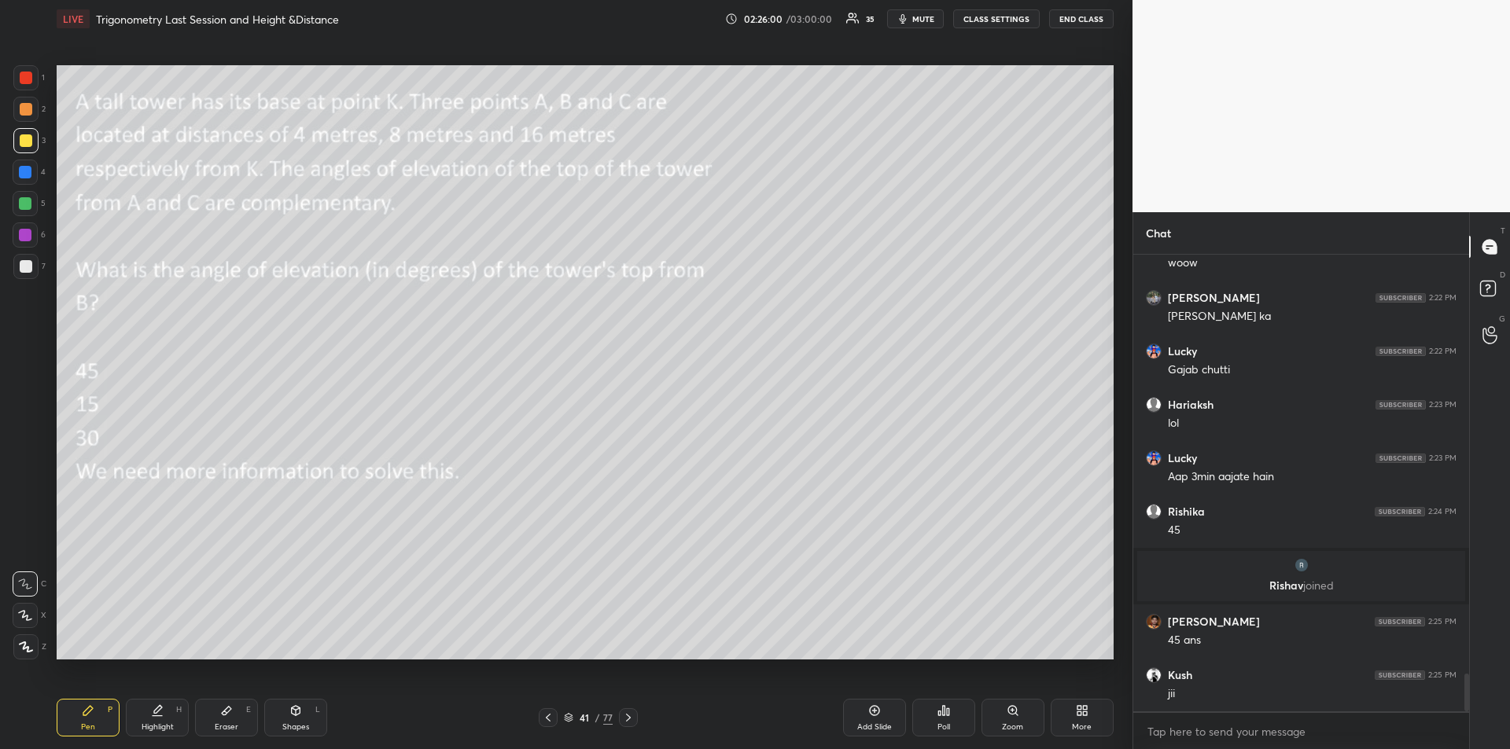
click at [26, 75] on div at bounding box center [26, 78] width 13 height 13
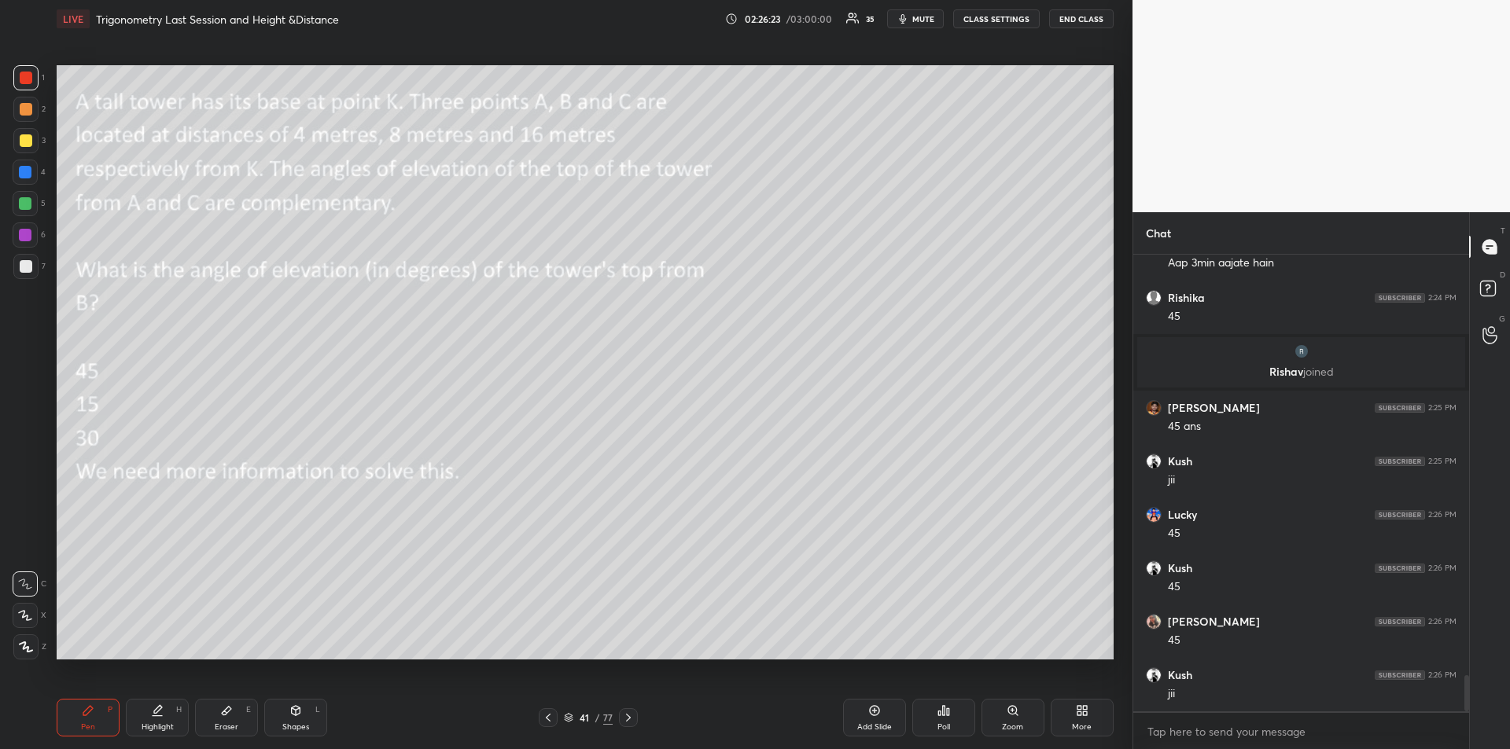
scroll to position [5315, 0]
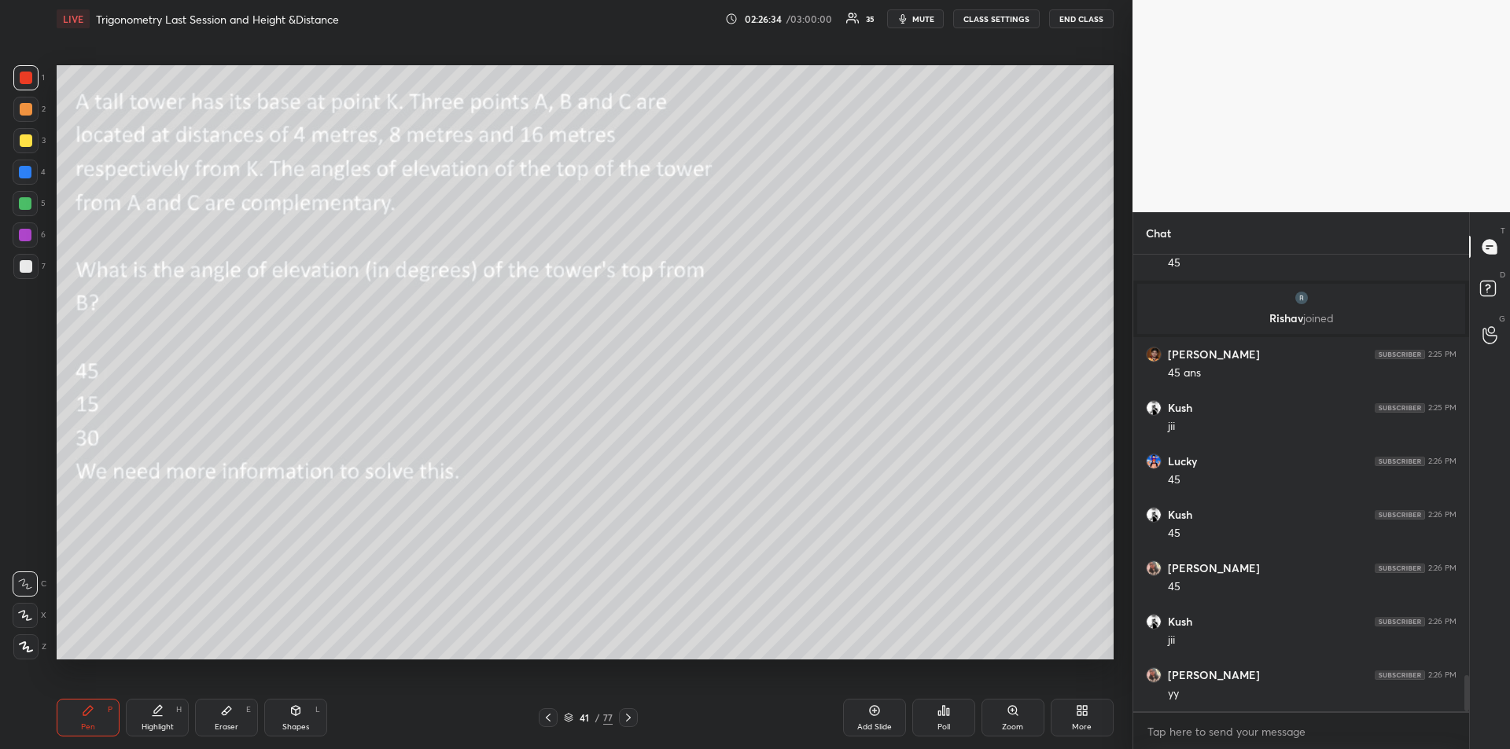
click at [632, 724] on div at bounding box center [628, 717] width 19 height 19
click at [21, 148] on div at bounding box center [25, 140] width 25 height 25
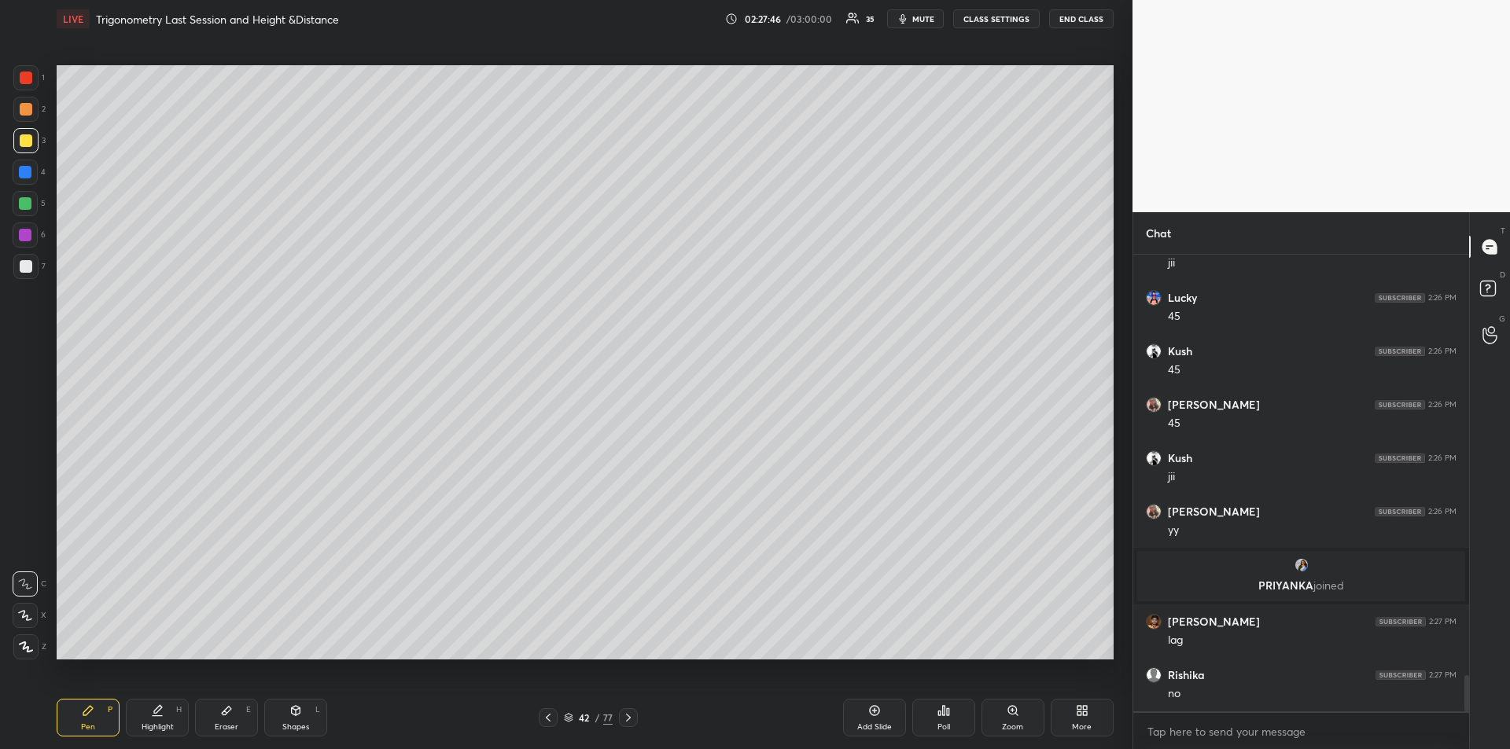
scroll to position [5418, 0]
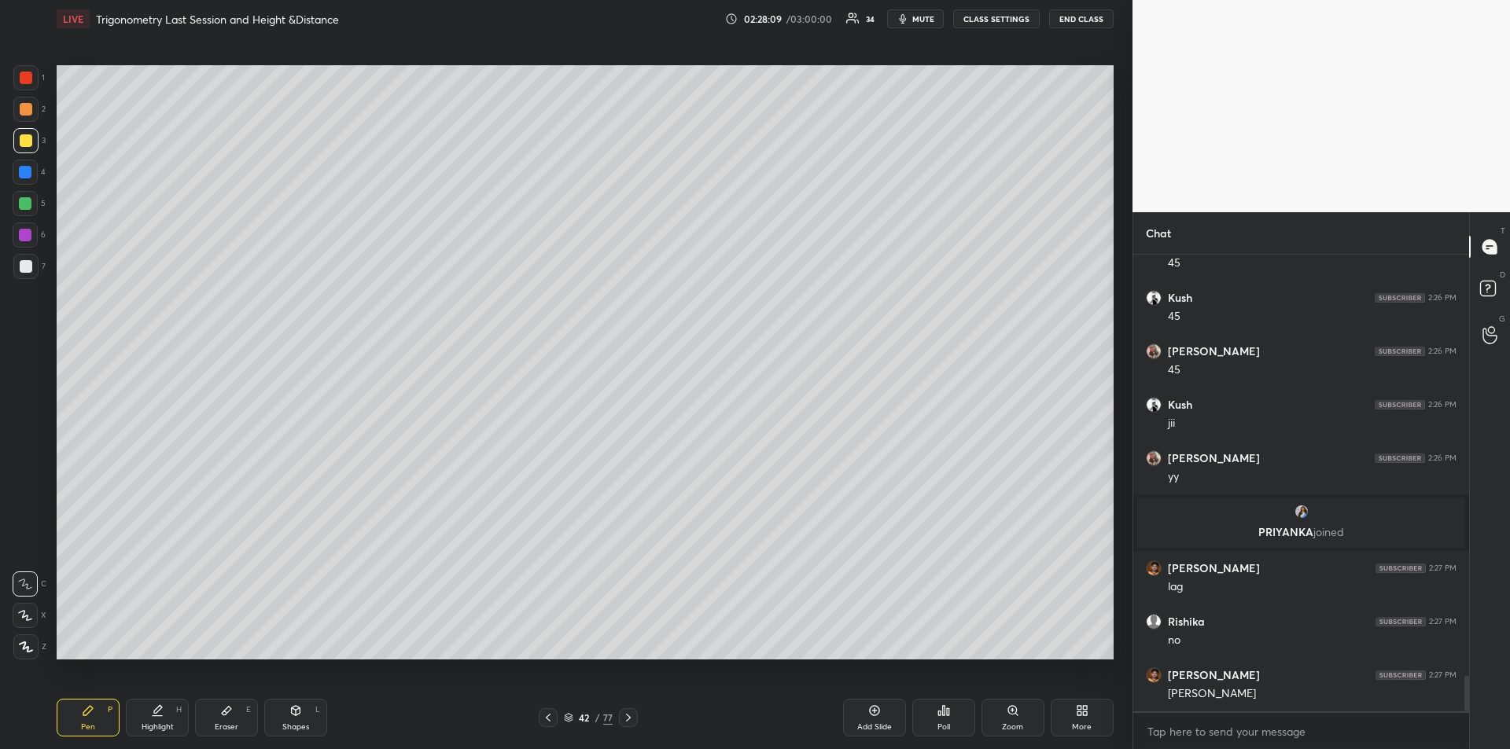
click at [156, 723] on div "Highlight" at bounding box center [158, 727] width 32 height 8
click at [87, 716] on icon at bounding box center [88, 711] width 13 height 13
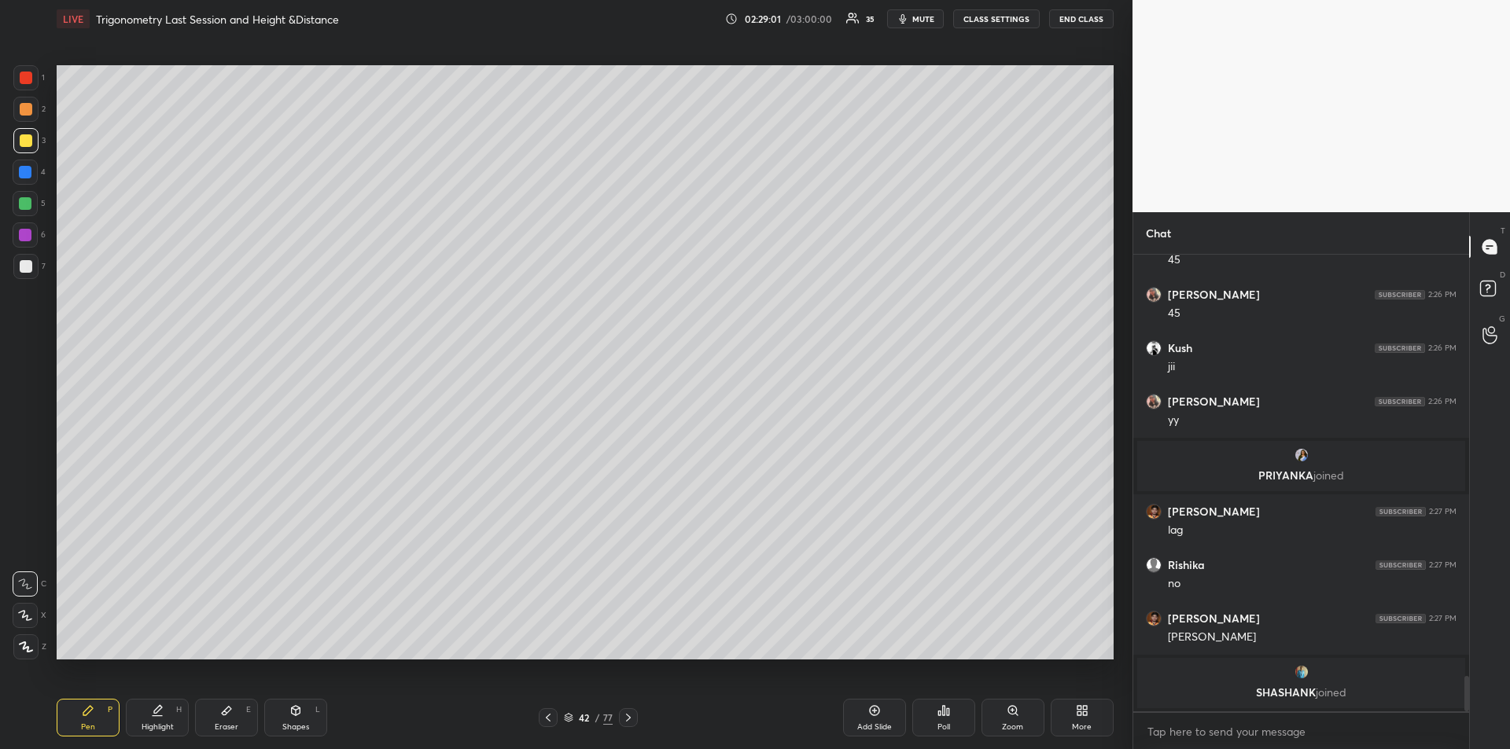
click at [27, 179] on div at bounding box center [25, 172] width 25 height 25
click at [295, 717] on div "Shapes L" at bounding box center [295, 718] width 63 height 38
click at [27, 581] on icon at bounding box center [25, 584] width 13 height 13
click at [293, 726] on div "Shapes" at bounding box center [295, 727] width 27 height 8
click at [24, 643] on icon at bounding box center [26, 647] width 12 height 12
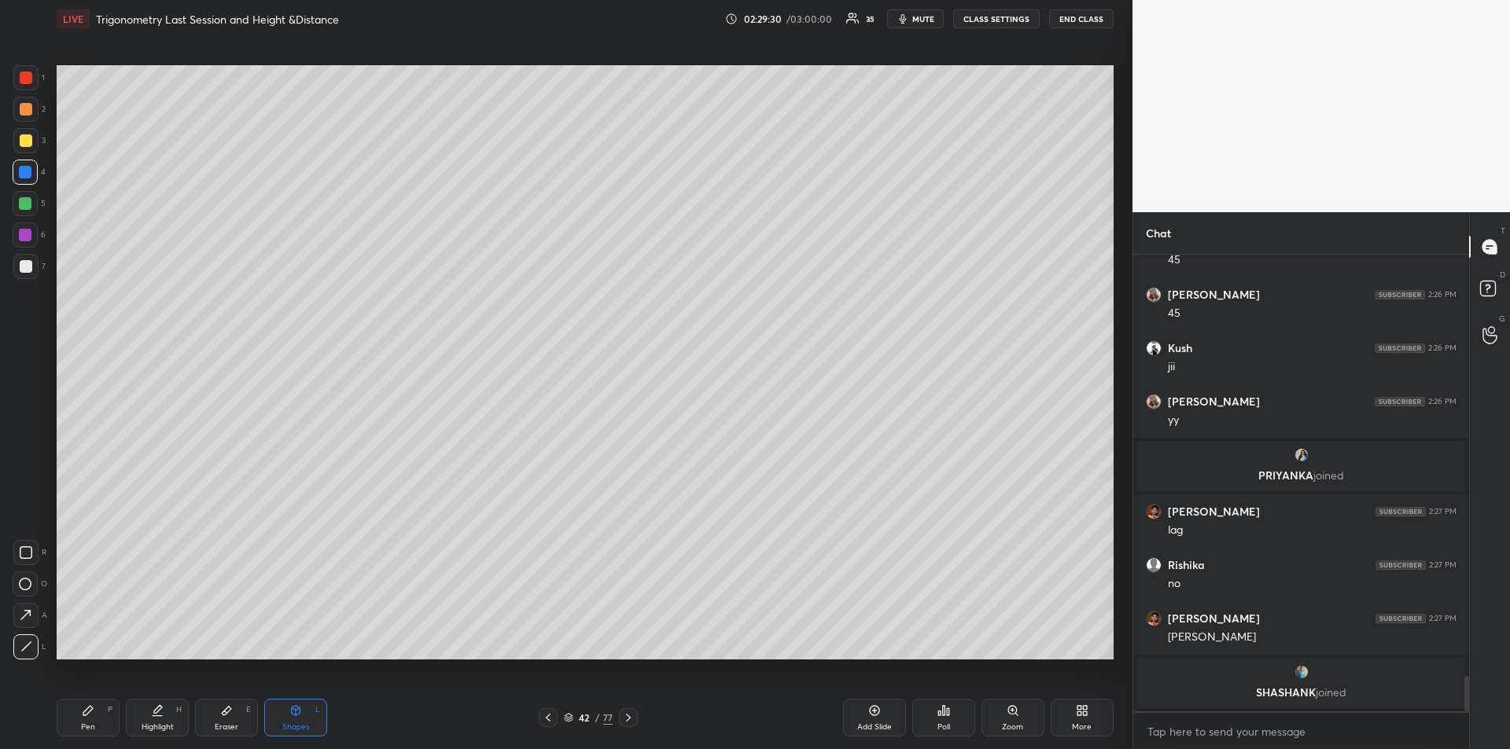
click at [79, 717] on div "Pen P" at bounding box center [88, 718] width 63 height 38
click at [222, 720] on div "Eraser E" at bounding box center [226, 718] width 63 height 38
click at [88, 721] on div "Pen P" at bounding box center [88, 718] width 63 height 38
click at [292, 720] on div "Shapes L" at bounding box center [295, 718] width 63 height 38
click at [30, 647] on icon at bounding box center [26, 647] width 12 height 12
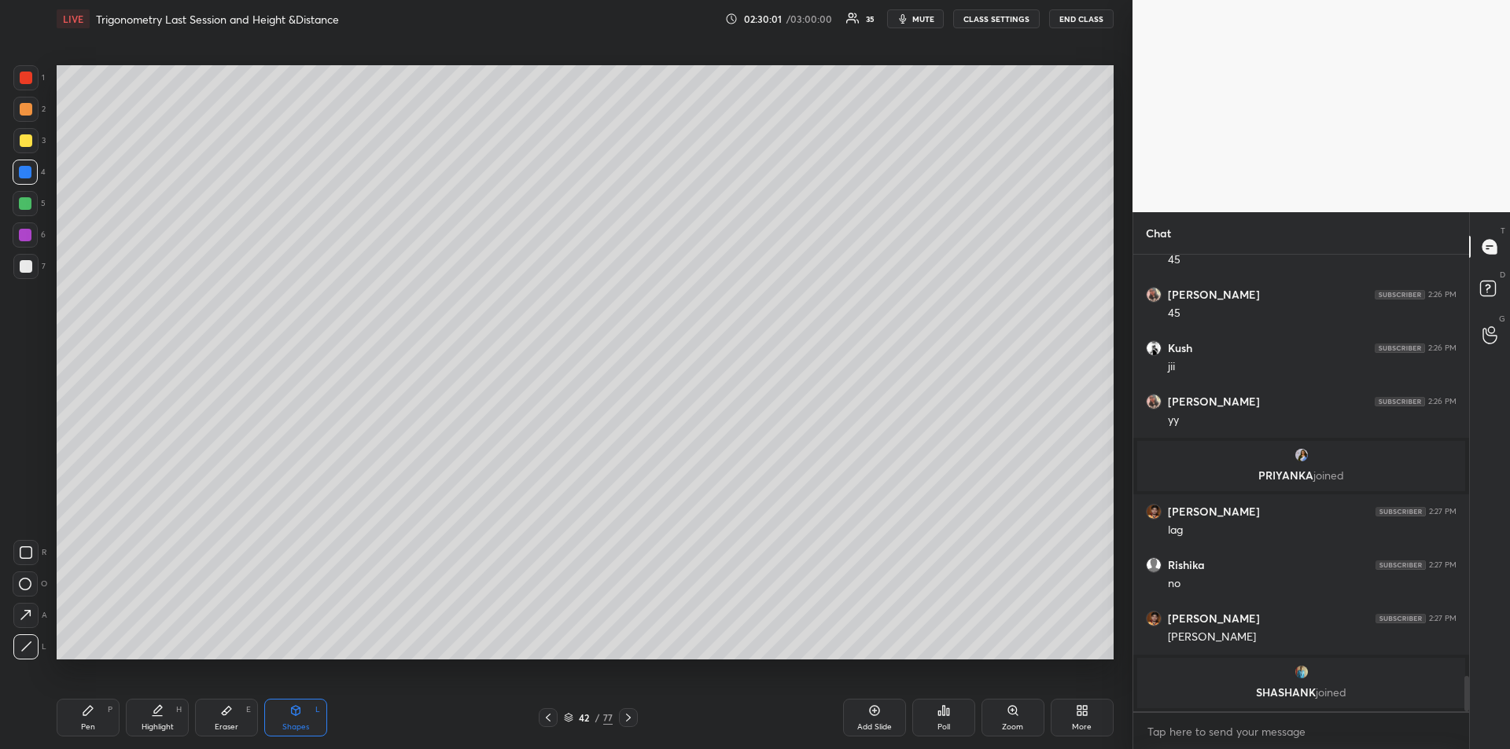
click at [23, 268] on div at bounding box center [26, 266] width 13 height 13
click at [99, 722] on div "Pen P" at bounding box center [88, 718] width 63 height 38
click at [304, 719] on div "Shapes L" at bounding box center [295, 718] width 63 height 38
click at [24, 273] on div at bounding box center [25, 266] width 25 height 25
click at [292, 720] on div "Shapes L" at bounding box center [295, 718] width 63 height 38
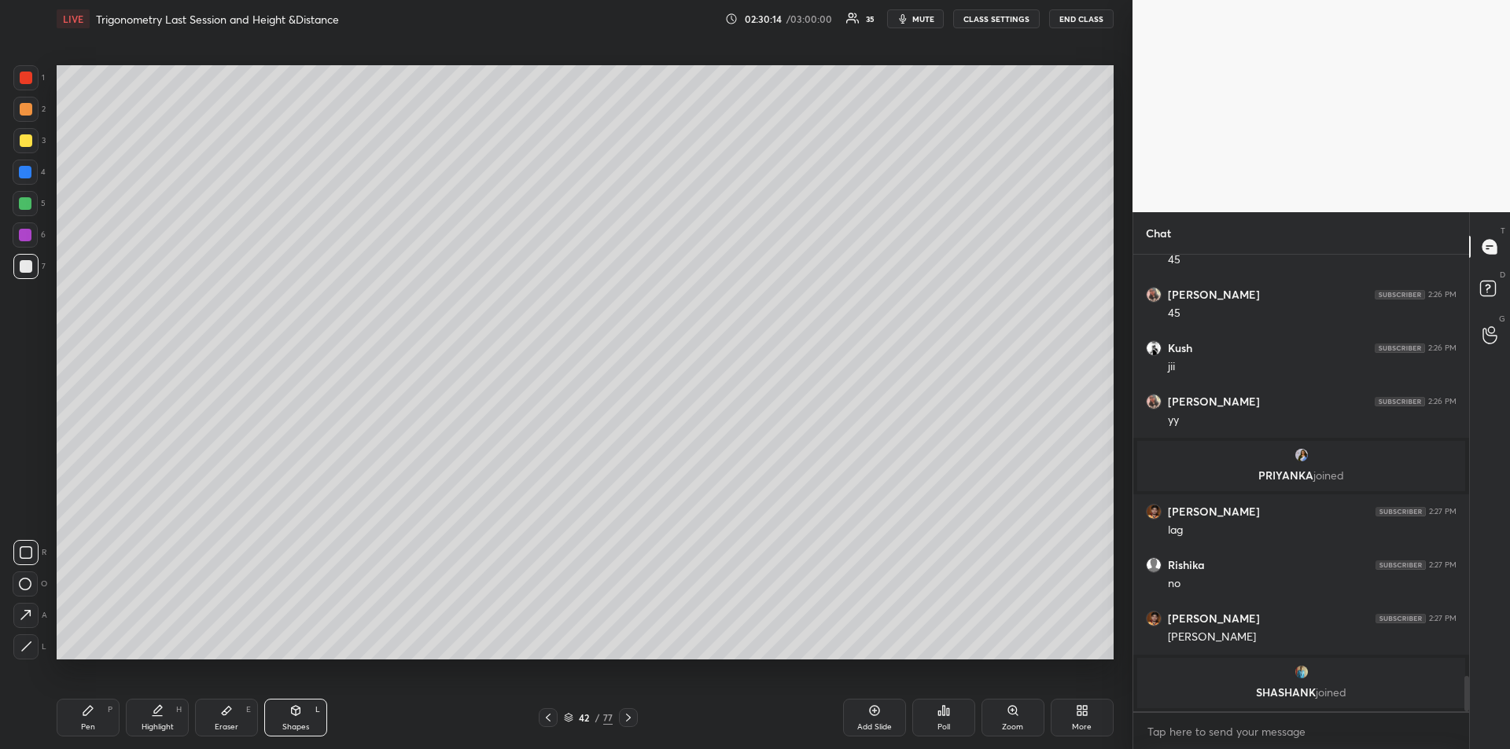
click at [28, 646] on icon at bounding box center [26, 647] width 12 height 12
click at [83, 716] on icon at bounding box center [88, 711] width 13 height 13
click at [28, 148] on div at bounding box center [25, 140] width 25 height 25
click at [870, 721] on div "Add Slide" at bounding box center [874, 718] width 63 height 38
click at [296, 719] on div "Shapes L" at bounding box center [295, 718] width 63 height 38
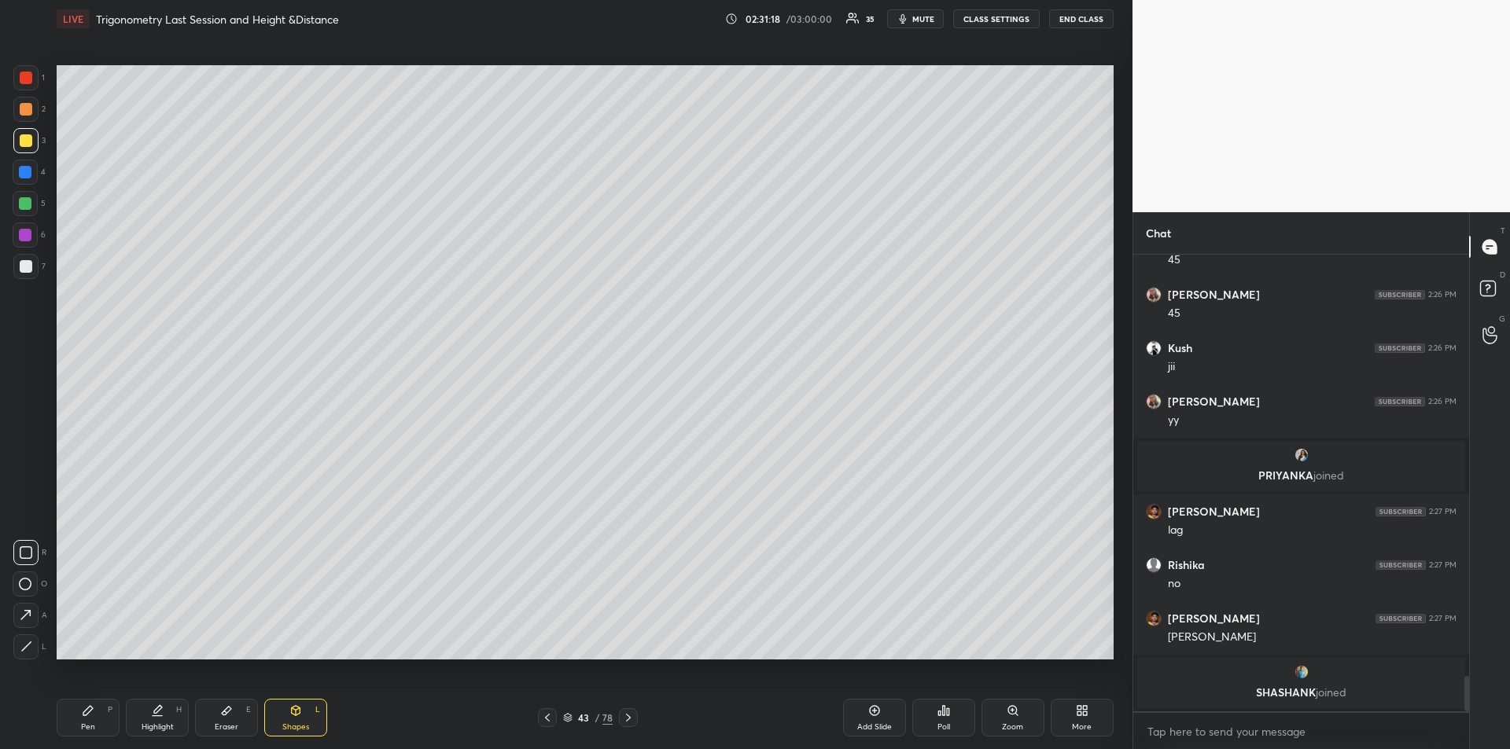
click at [219, 724] on div "Eraser" at bounding box center [227, 727] width 24 height 8
click at [20, 554] on span "Erase all" at bounding box center [25, 551] width 24 height 11
click at [73, 726] on div "Pen P" at bounding box center [88, 718] width 63 height 38
click at [296, 716] on icon at bounding box center [295, 711] width 13 height 13
click at [27, 580] on icon at bounding box center [25, 584] width 13 height 13
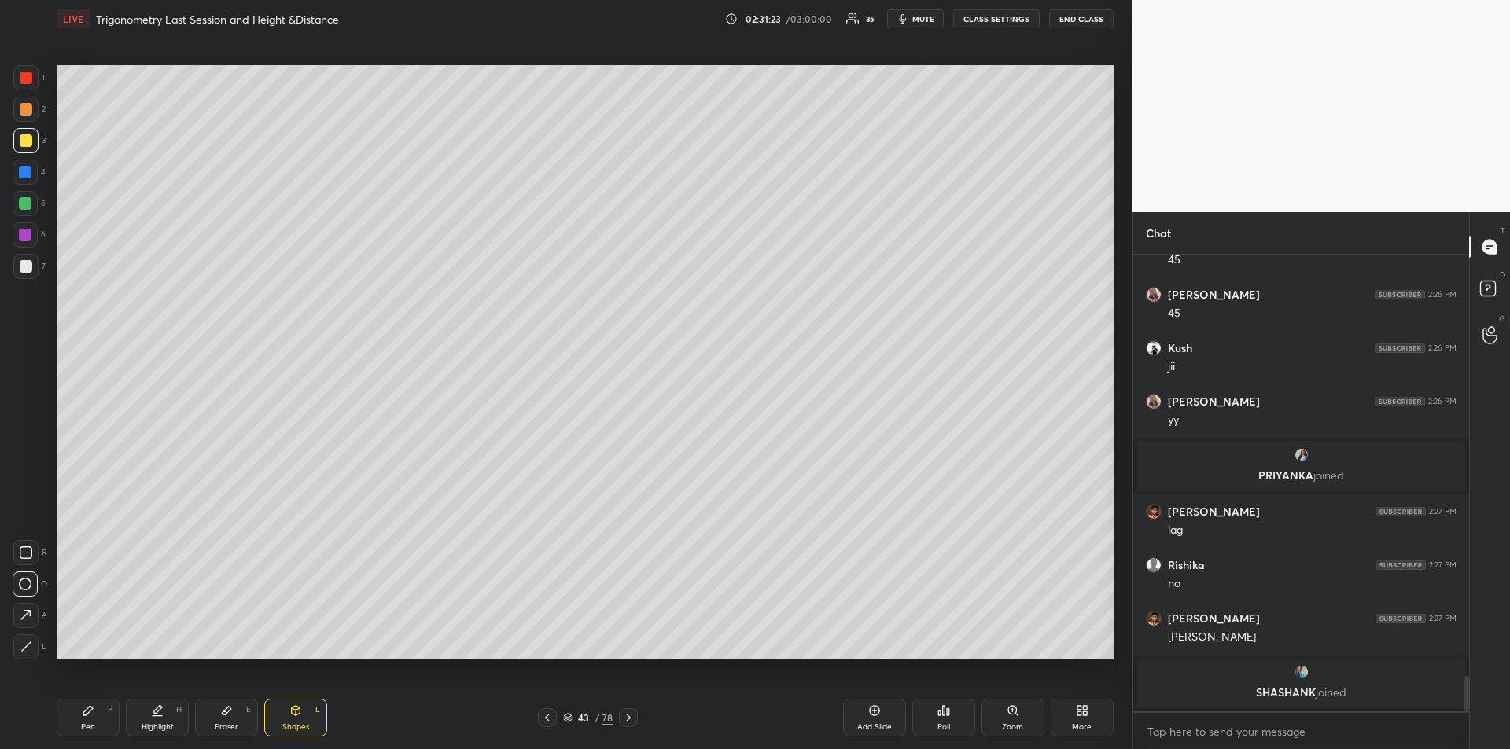
click at [305, 718] on div "Shapes L" at bounding box center [295, 718] width 63 height 38
click at [28, 638] on div at bounding box center [25, 647] width 25 height 25
click at [26, 267] on div at bounding box center [26, 266] width 13 height 13
click at [28, 646] on icon at bounding box center [26, 647] width 12 height 12
click at [84, 717] on div "Pen P" at bounding box center [88, 718] width 63 height 38
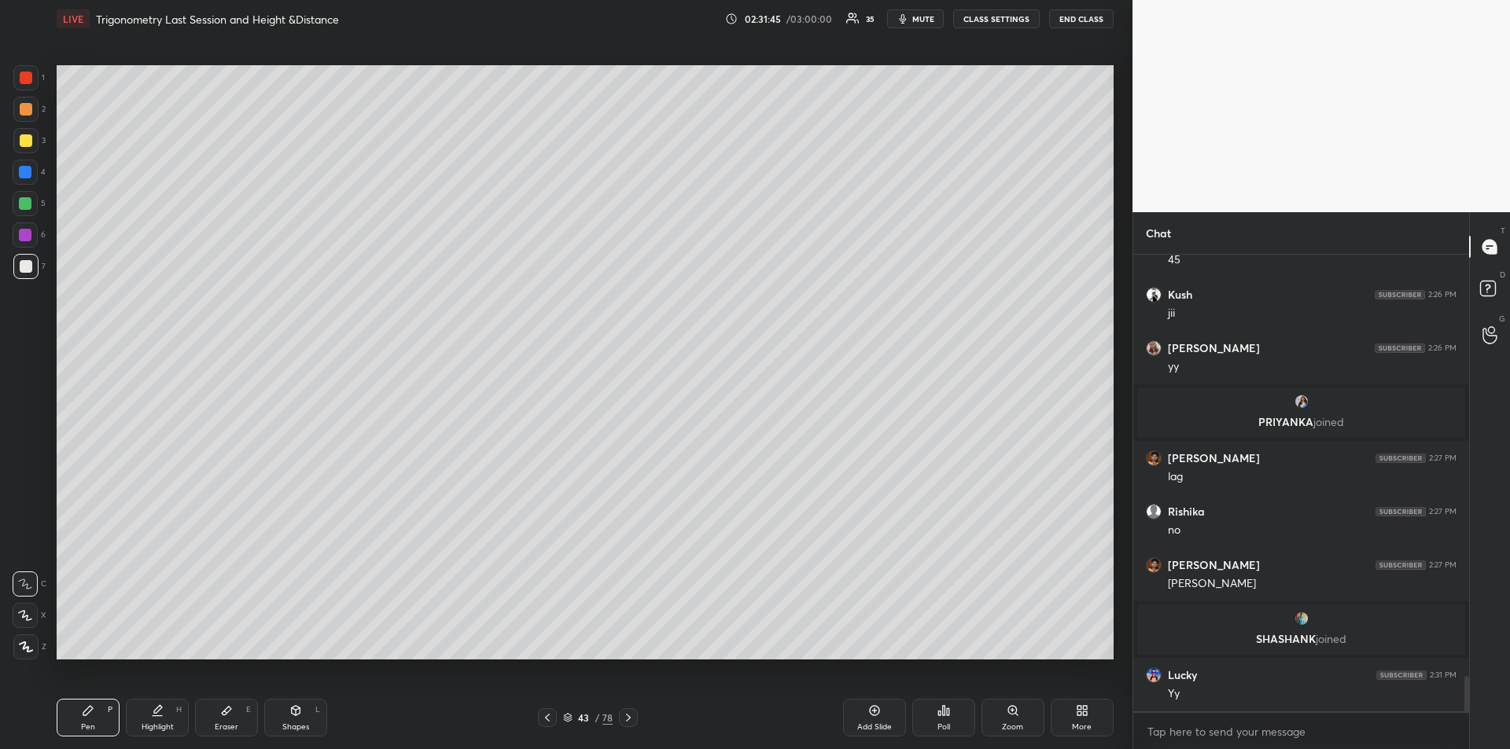
scroll to position [5579, 0]
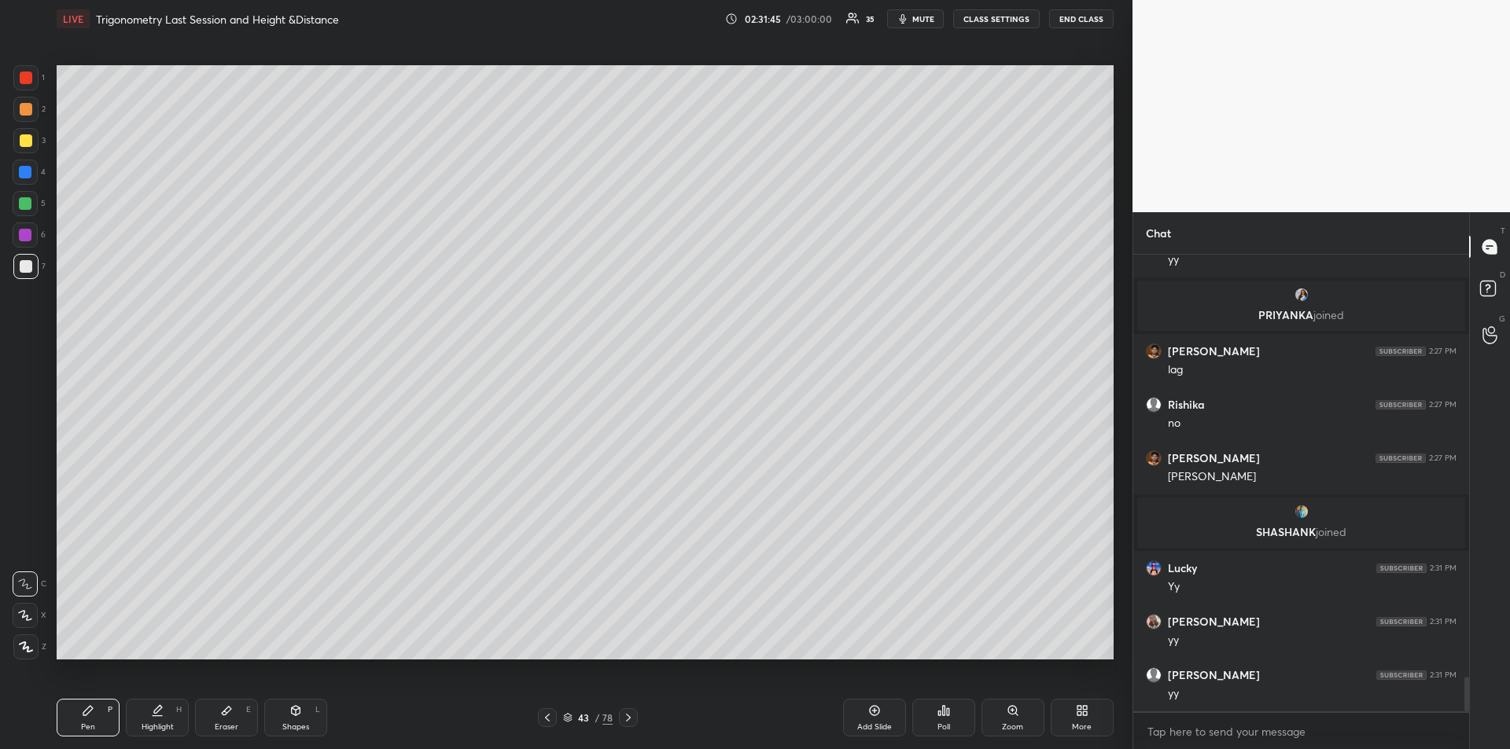
click at [554, 719] on icon at bounding box center [547, 718] width 13 height 13
click at [301, 714] on icon at bounding box center [295, 711] width 13 height 13
click at [91, 725] on div "Pen" at bounding box center [88, 727] width 14 height 8
click at [163, 714] on icon at bounding box center [157, 711] width 13 height 13
click at [86, 719] on div "Pen P" at bounding box center [88, 718] width 63 height 38
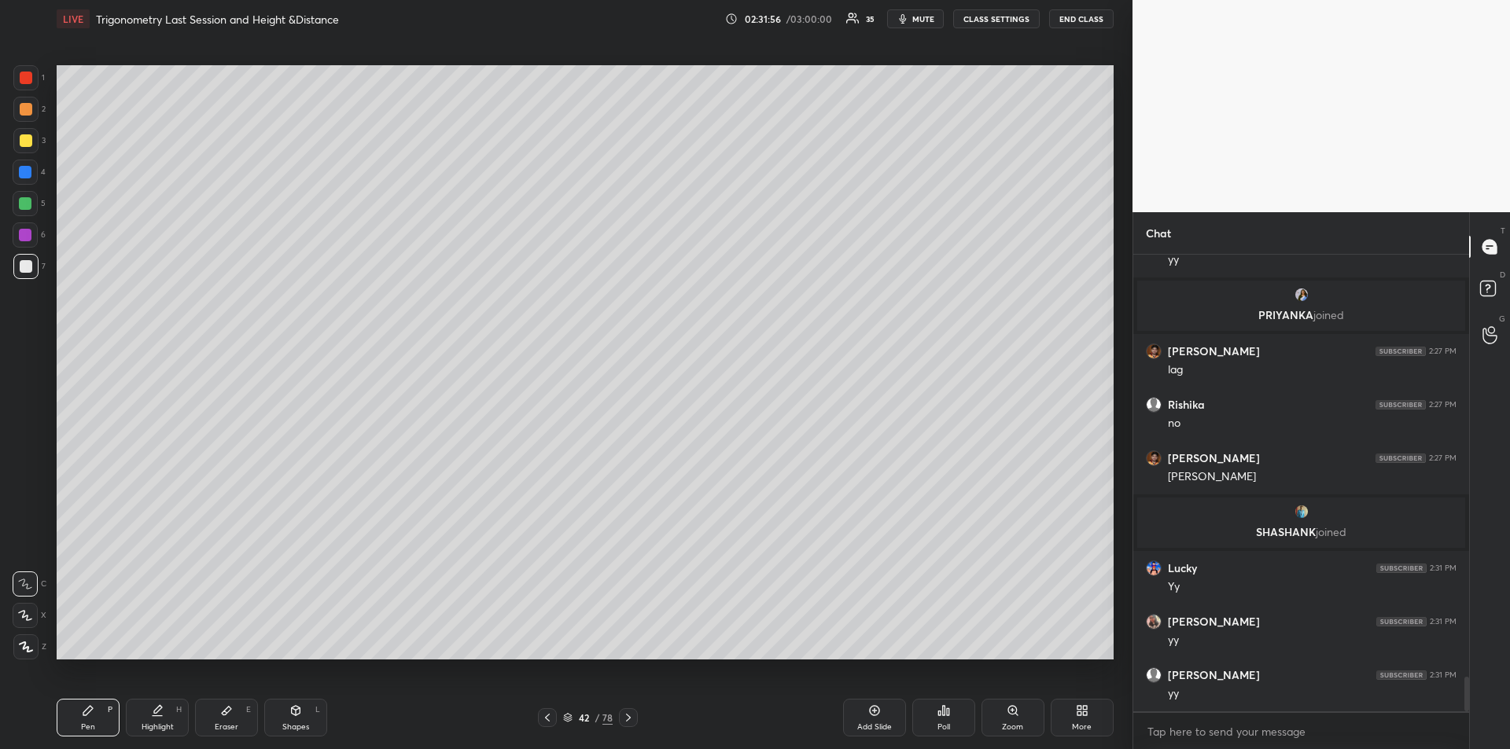
click at [26, 174] on div at bounding box center [25, 172] width 13 height 13
click at [28, 147] on div at bounding box center [25, 140] width 25 height 25
click at [299, 721] on div "Shapes L" at bounding box center [295, 718] width 63 height 38
click at [30, 646] on icon at bounding box center [26, 647] width 12 height 12
click at [73, 723] on div "Pen P" at bounding box center [88, 718] width 63 height 38
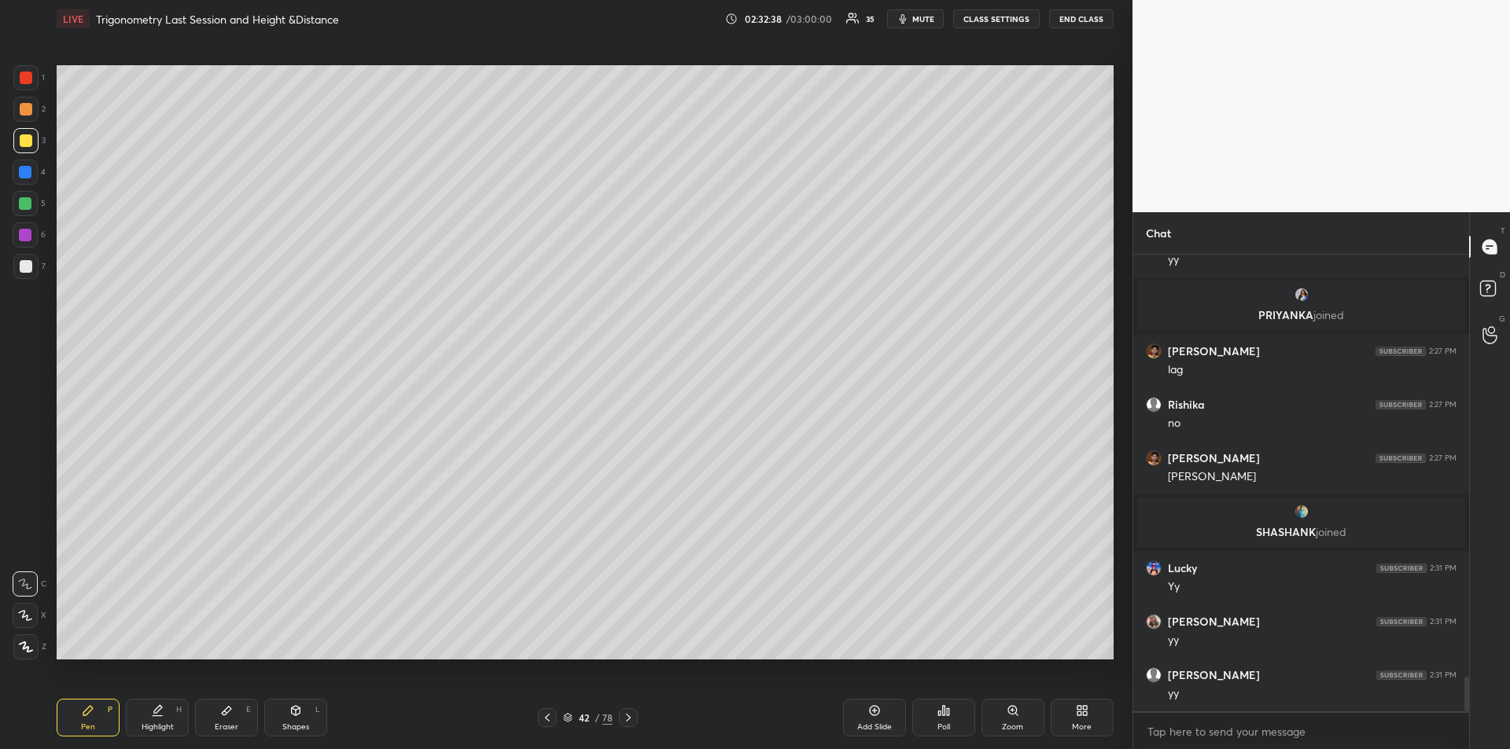
scroll to position [5632, 0]
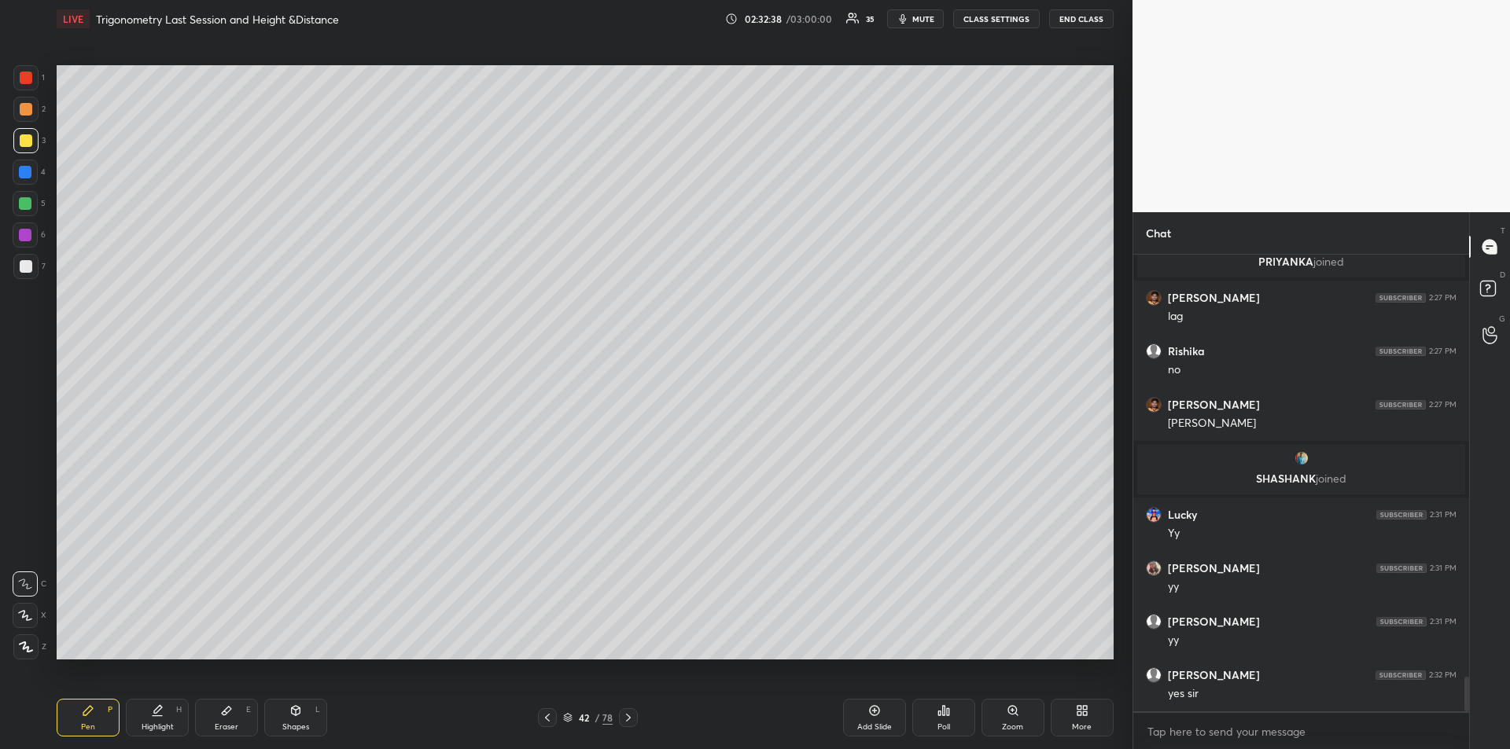
click at [164, 717] on div "Highlight H" at bounding box center [157, 718] width 63 height 38
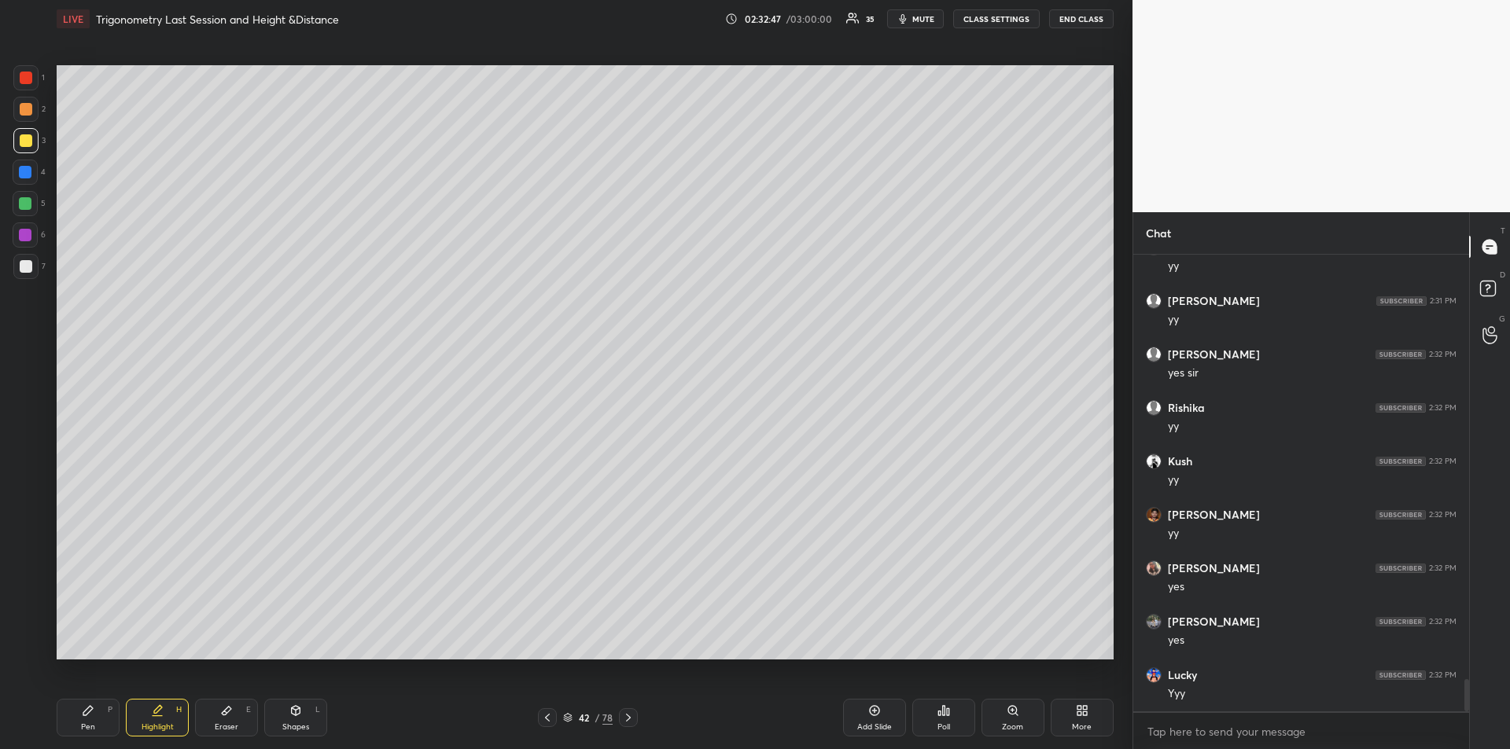
scroll to position [6007, 0]
click at [95, 722] on div "Pen P" at bounding box center [88, 718] width 63 height 38
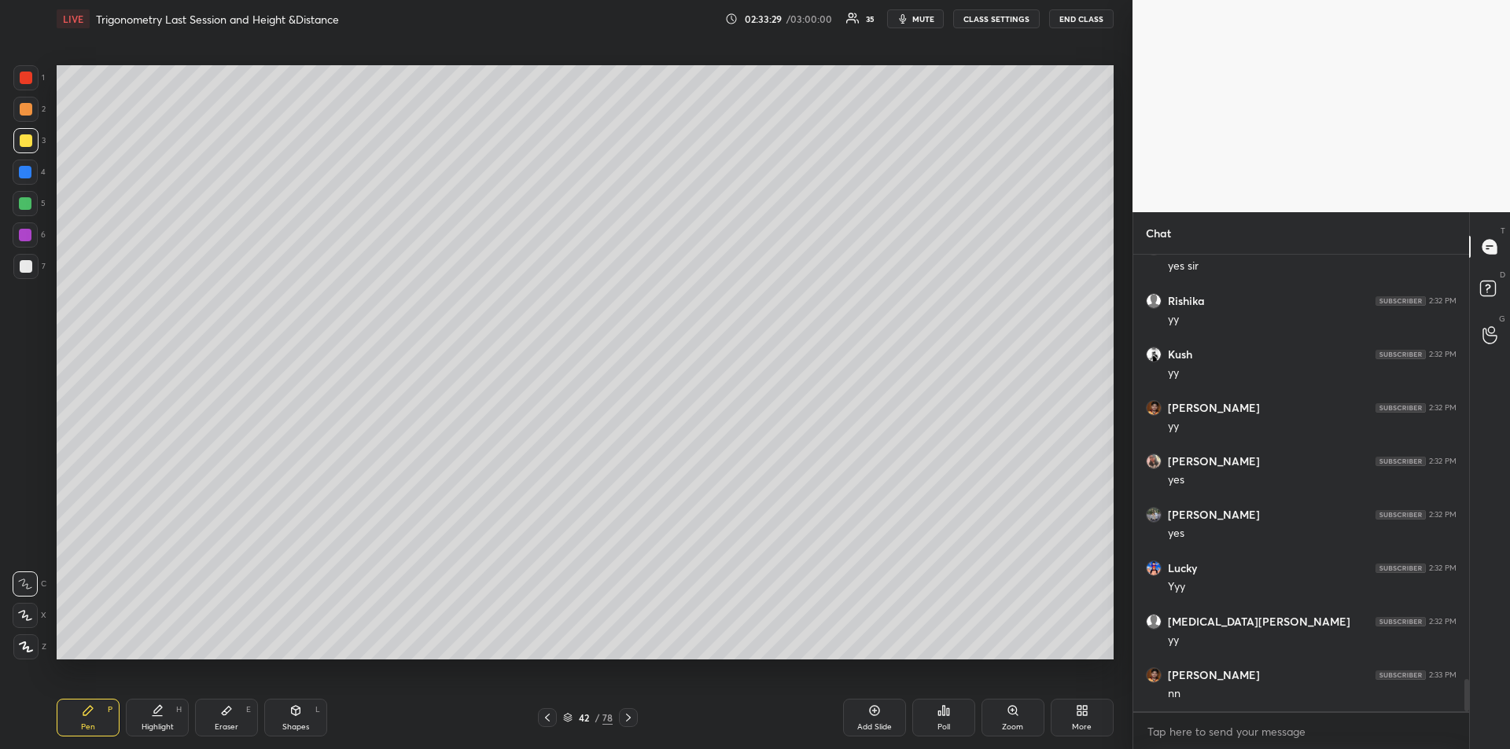
scroll to position [6114, 0]
click at [163, 724] on div "Highlight" at bounding box center [158, 727] width 32 height 8
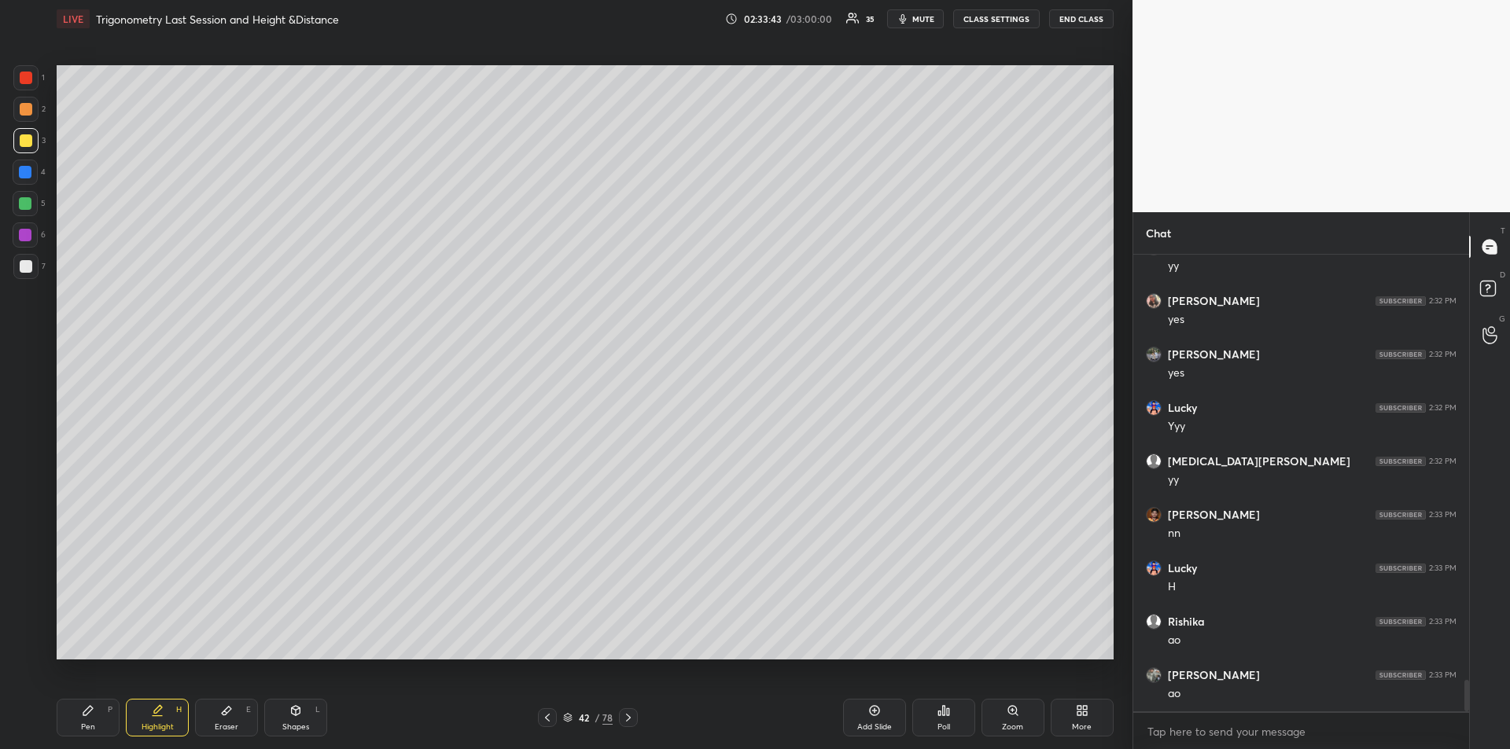
scroll to position [6274, 0]
click at [83, 730] on div "Pen" at bounding box center [88, 727] width 14 height 8
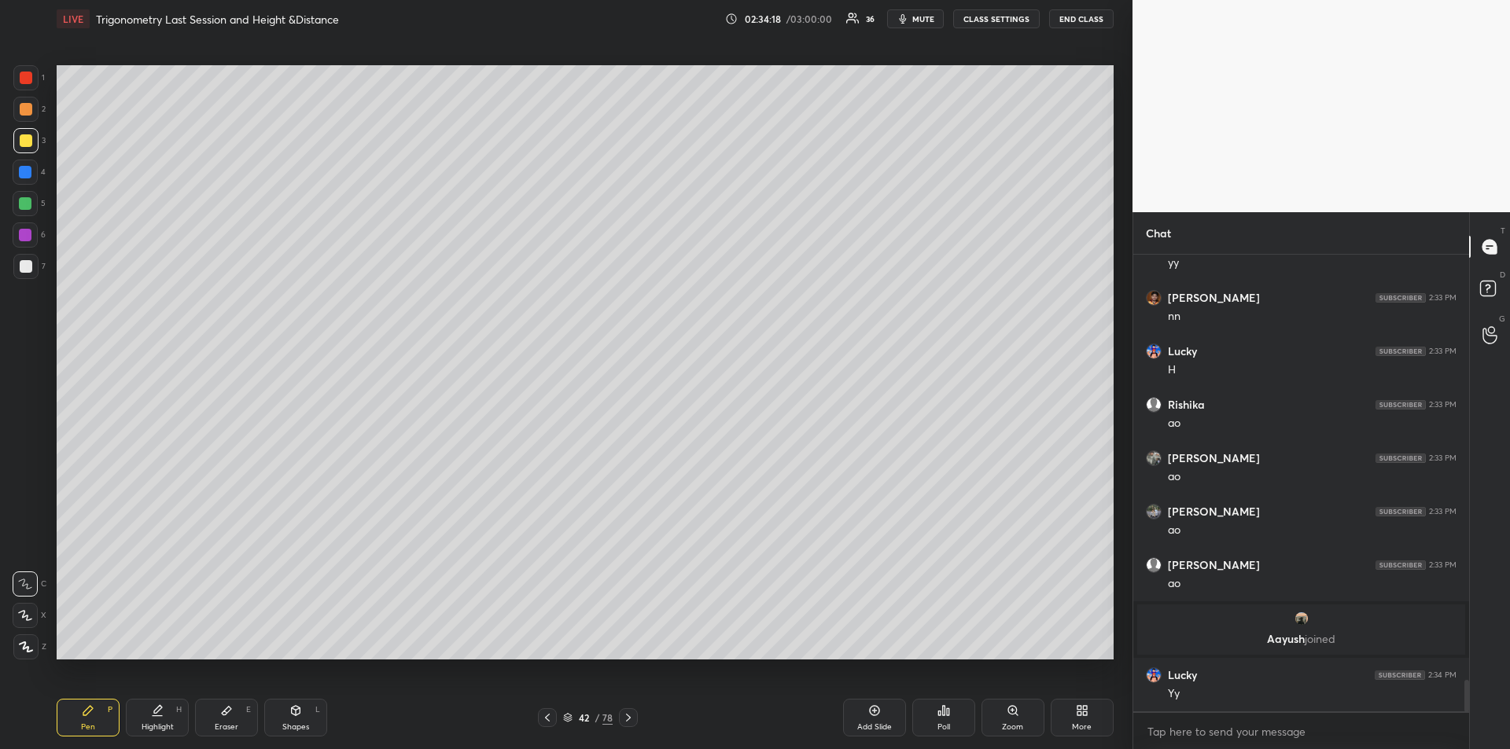
scroll to position [6230, 0]
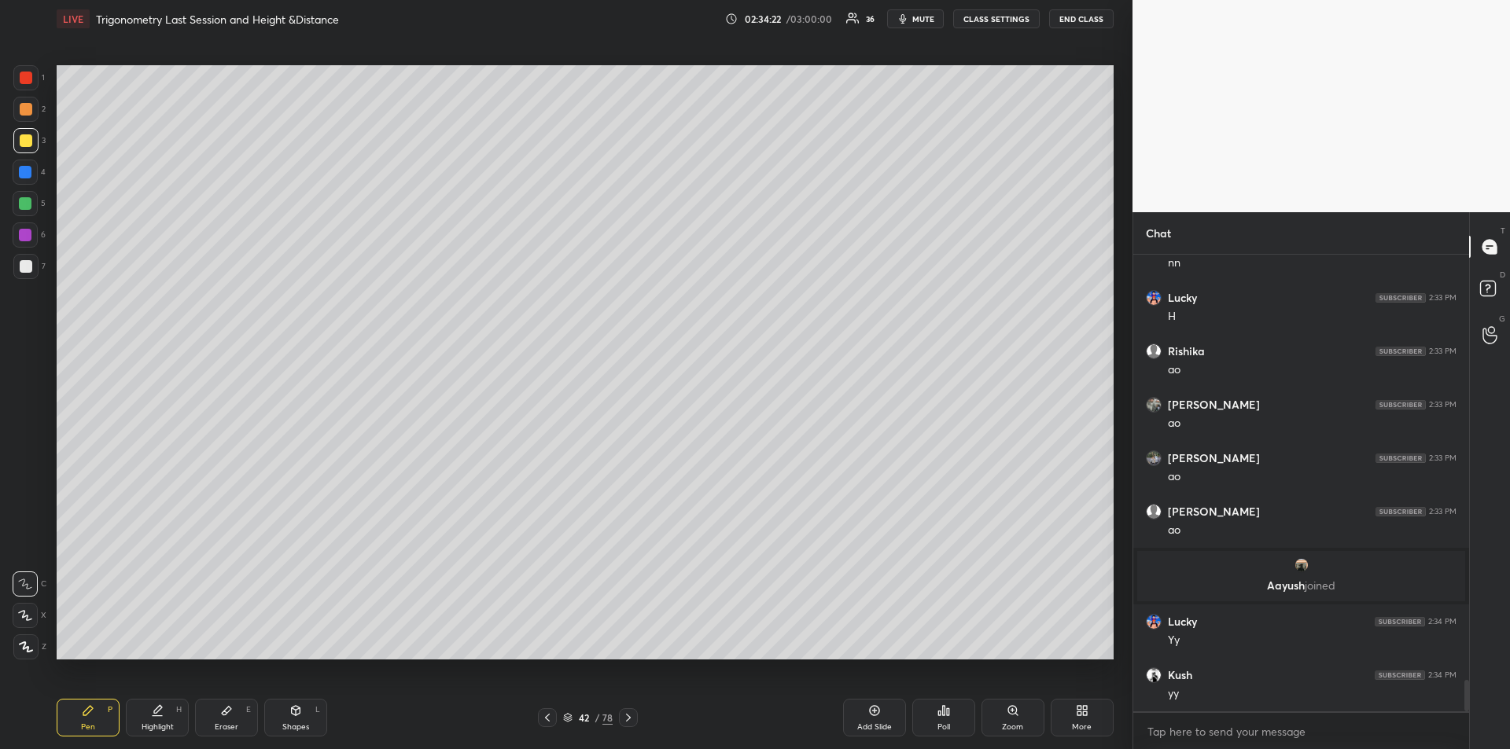
click at [224, 720] on div "Eraser E" at bounding box center [226, 718] width 63 height 38
click at [84, 716] on icon at bounding box center [88, 711] width 13 height 13
click at [219, 719] on div "Eraser E" at bounding box center [226, 718] width 63 height 38
click at [91, 715] on icon at bounding box center [88, 711] width 13 height 13
click at [215, 721] on div "Eraser E" at bounding box center [226, 718] width 63 height 38
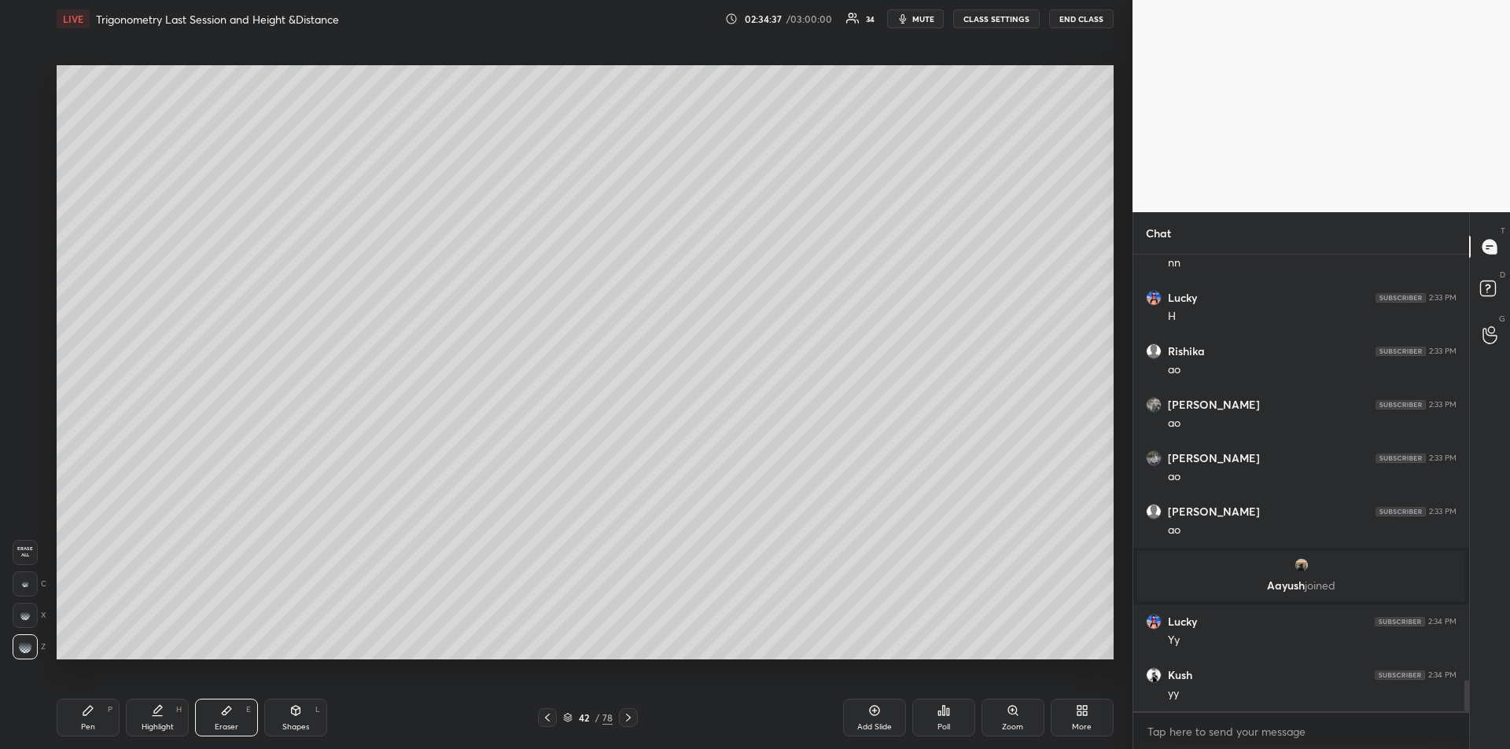
click at [92, 719] on div "Pen P" at bounding box center [88, 718] width 63 height 38
click at [27, 211] on div at bounding box center [25, 203] width 25 height 25
click at [151, 727] on div "Highlight" at bounding box center [158, 727] width 32 height 8
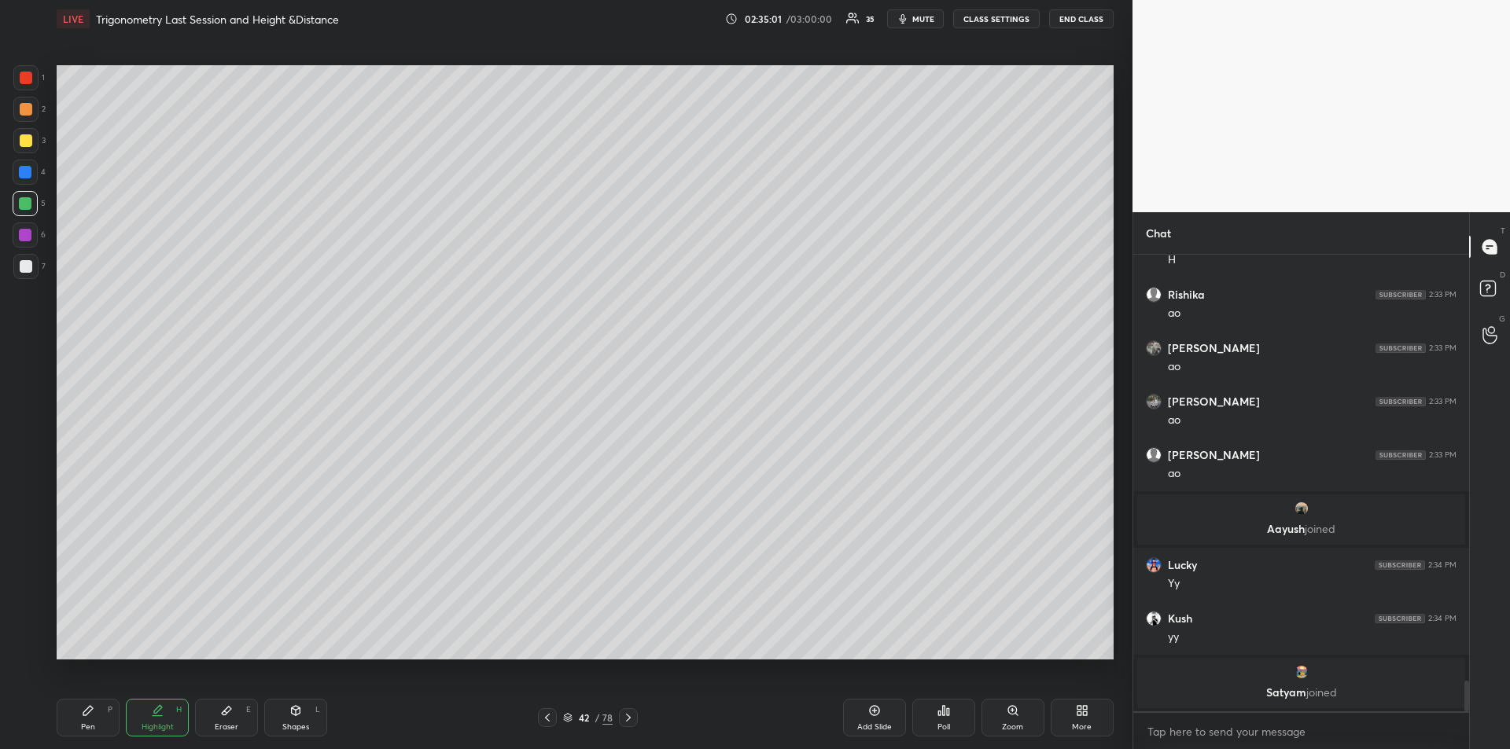
click at [86, 723] on div "Pen" at bounding box center [88, 727] width 14 height 8
click at [155, 720] on div "Highlight H" at bounding box center [157, 718] width 63 height 38
click at [75, 719] on div "Pen P" at bounding box center [88, 718] width 63 height 38
click at [160, 727] on div "Highlight" at bounding box center [158, 727] width 32 height 8
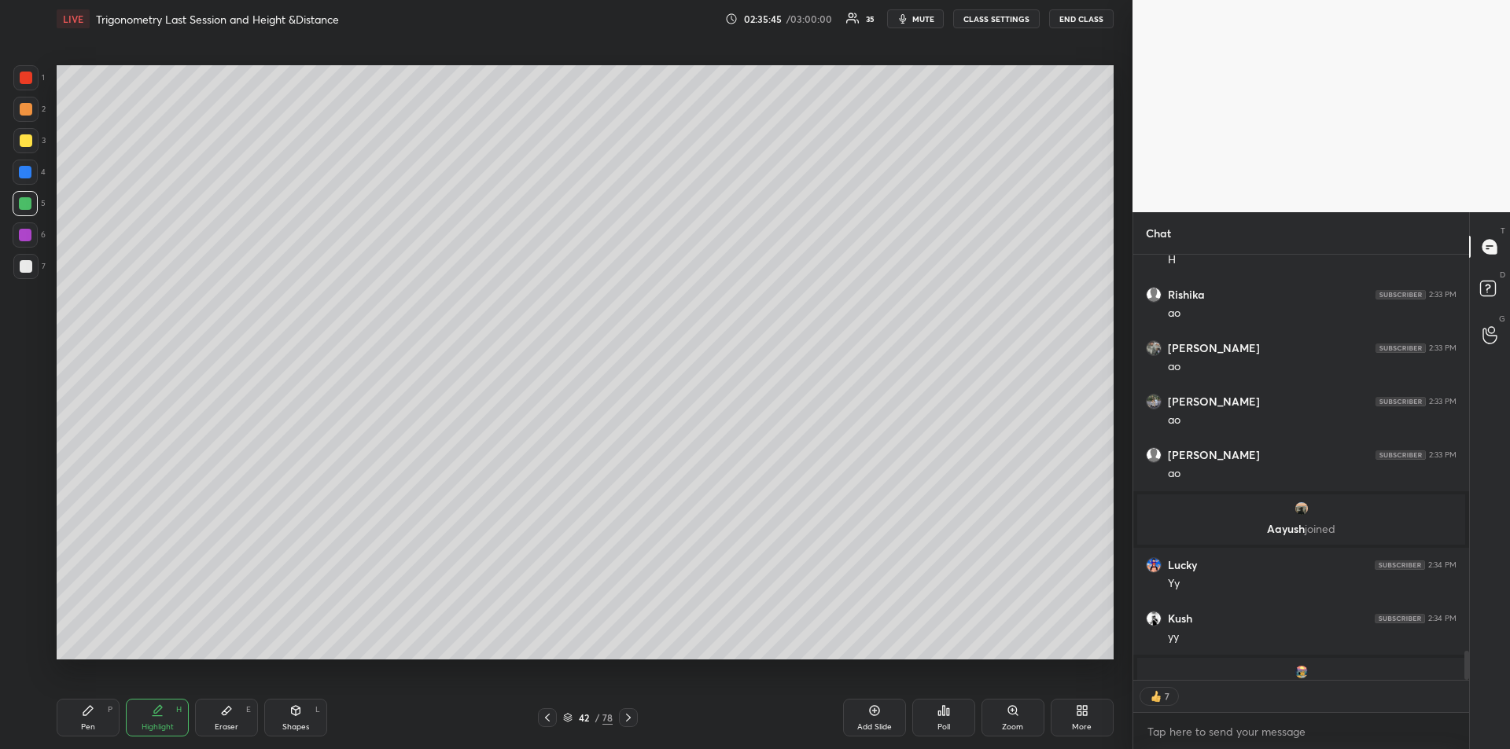
click at [90, 730] on div "Pen" at bounding box center [88, 727] width 14 height 8
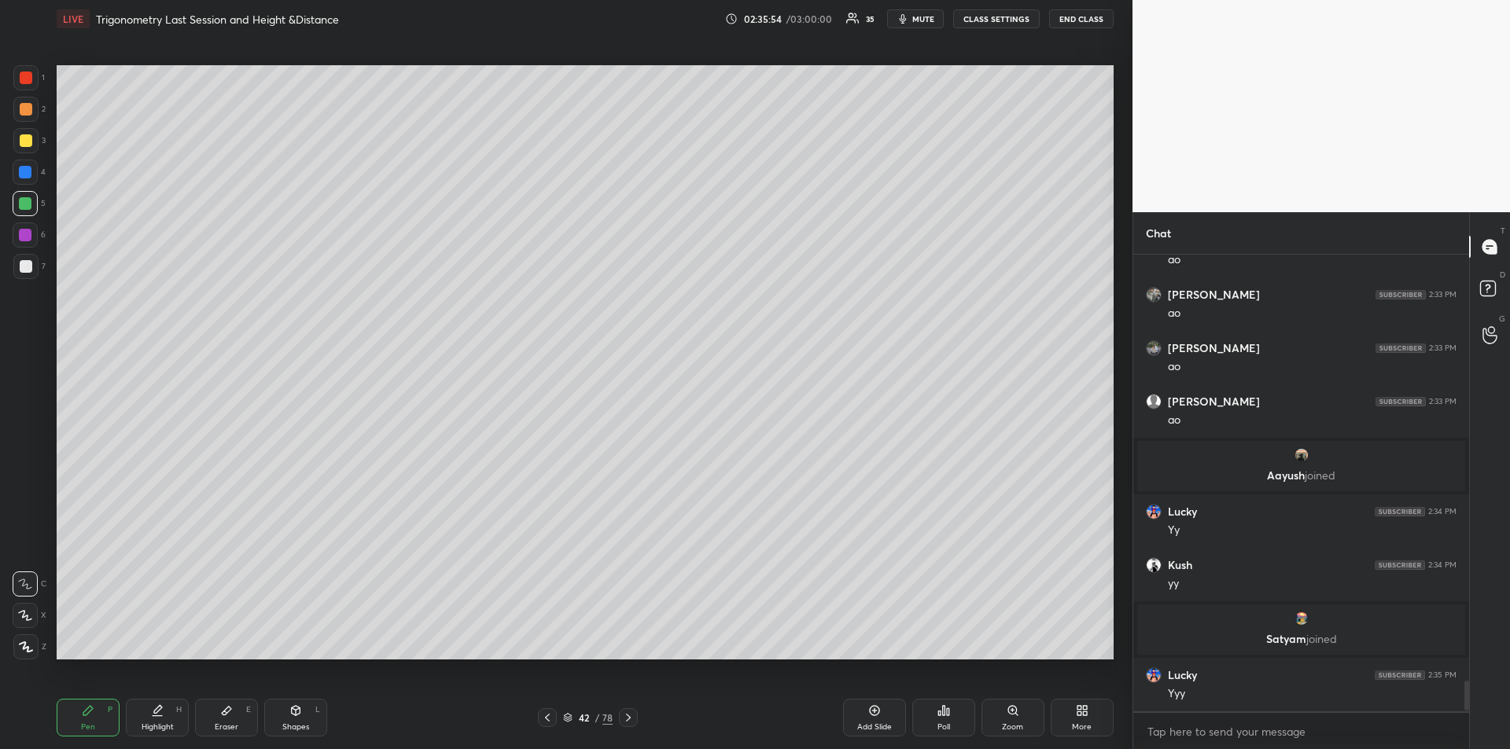
scroll to position [6280, 0]
click at [174, 730] on div "Highlight H" at bounding box center [157, 718] width 63 height 38
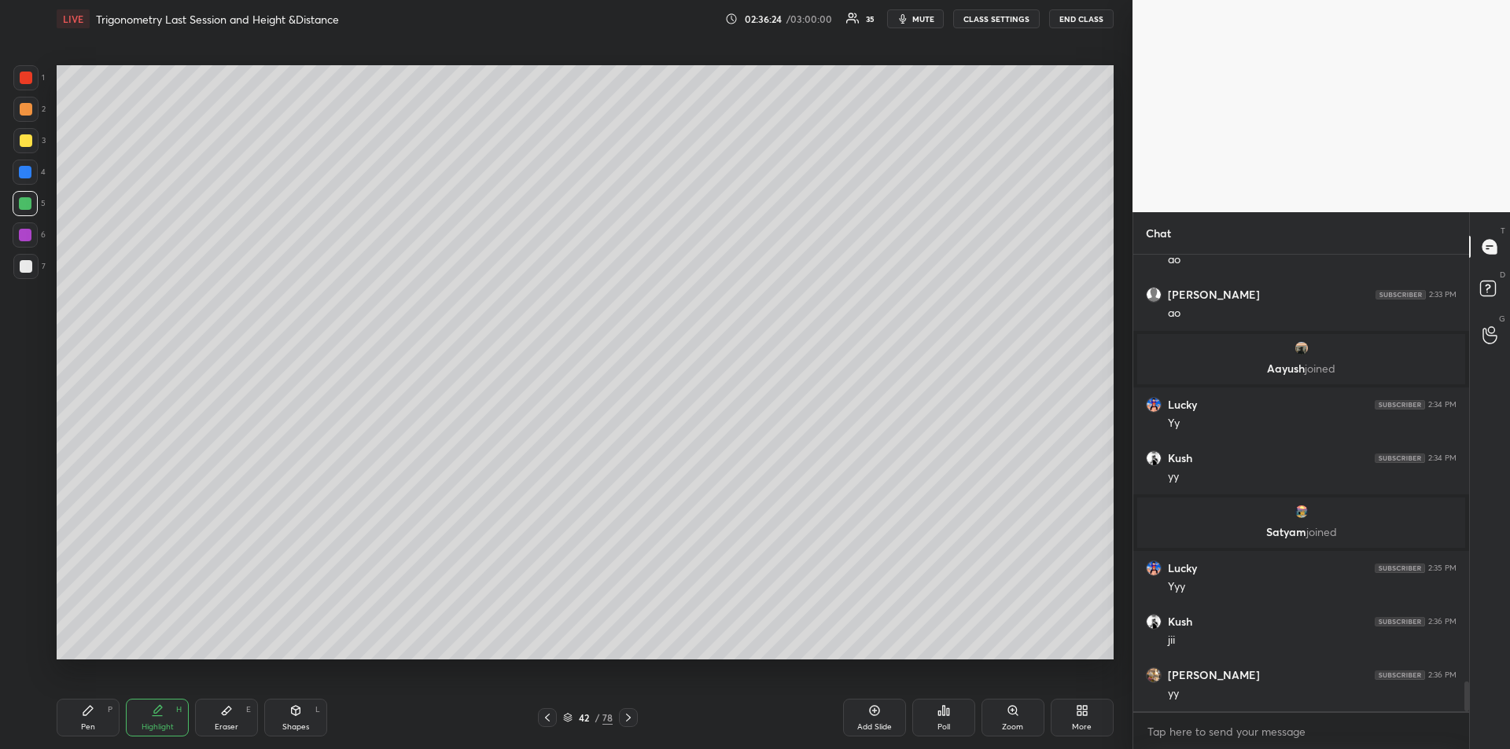
scroll to position [6441, 0]
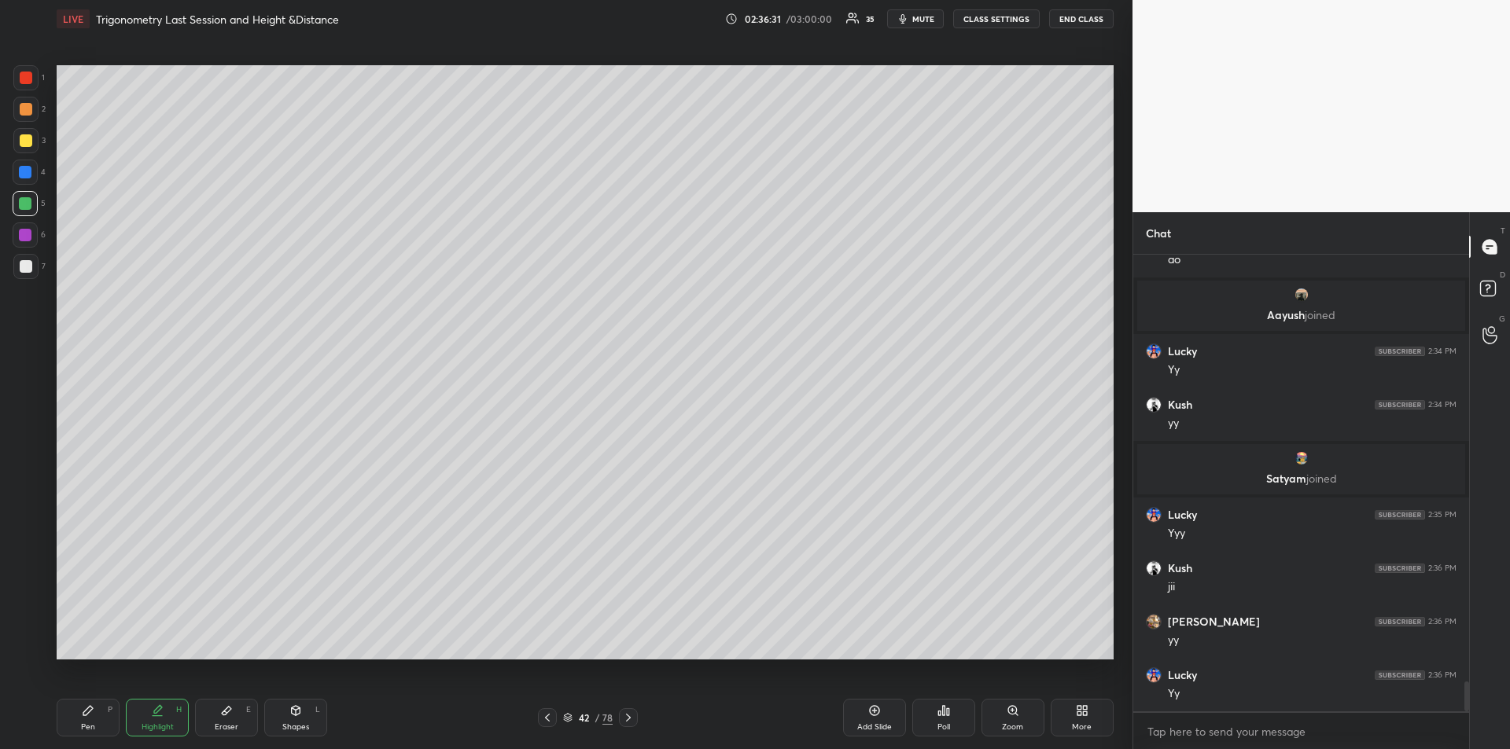
click at [17, 239] on div at bounding box center [25, 235] width 25 height 25
click at [156, 719] on div "Highlight H" at bounding box center [157, 718] width 63 height 38
click at [89, 726] on div "Pen" at bounding box center [88, 727] width 14 height 8
click at [880, 720] on div "Add Slide" at bounding box center [874, 718] width 63 height 38
click at [549, 717] on icon at bounding box center [547, 718] width 13 height 13
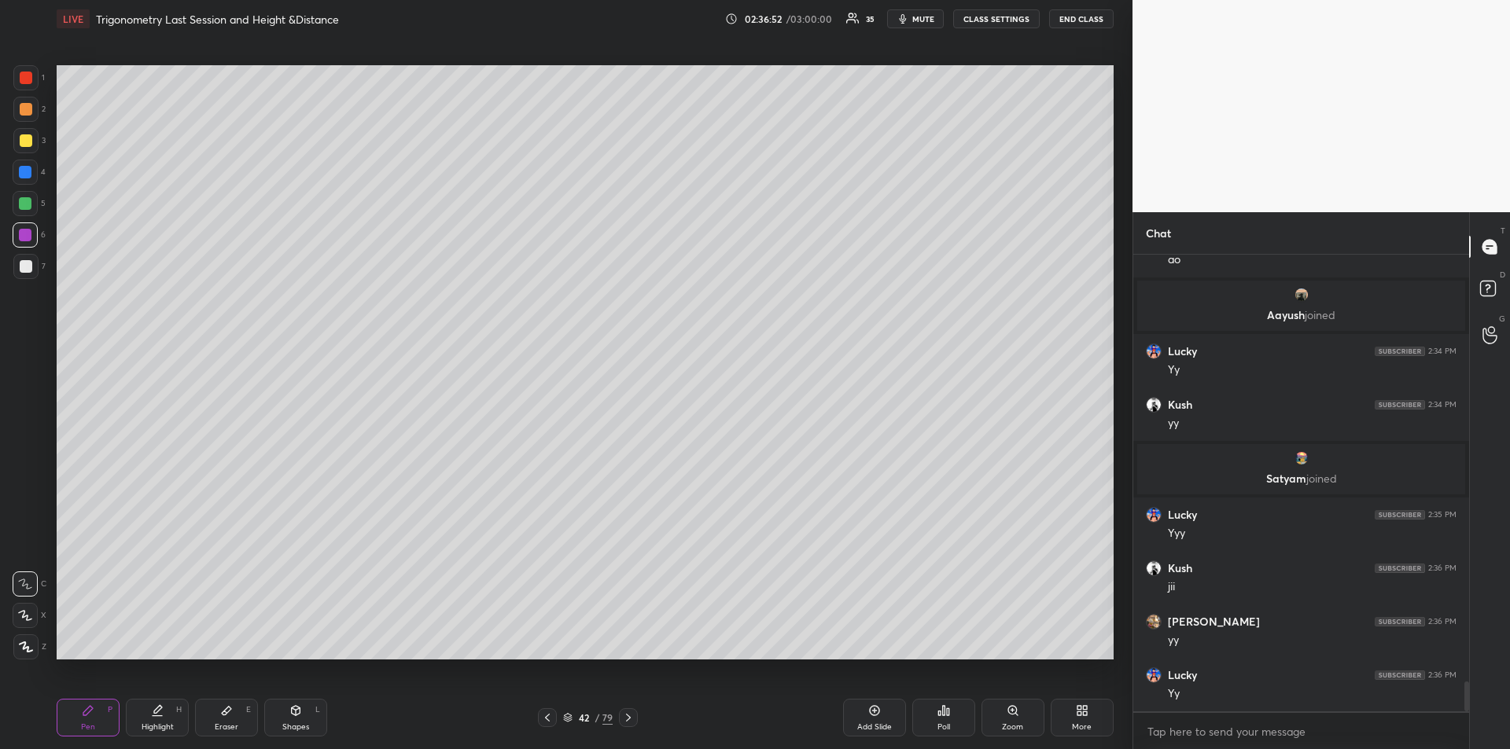
click at [628, 719] on icon at bounding box center [628, 718] width 13 height 13
click at [542, 724] on div at bounding box center [547, 717] width 19 height 19
click at [160, 727] on div "Highlight" at bounding box center [158, 727] width 32 height 8
click at [631, 720] on icon at bounding box center [628, 718] width 13 height 13
click at [94, 708] on div "Pen P" at bounding box center [88, 718] width 63 height 38
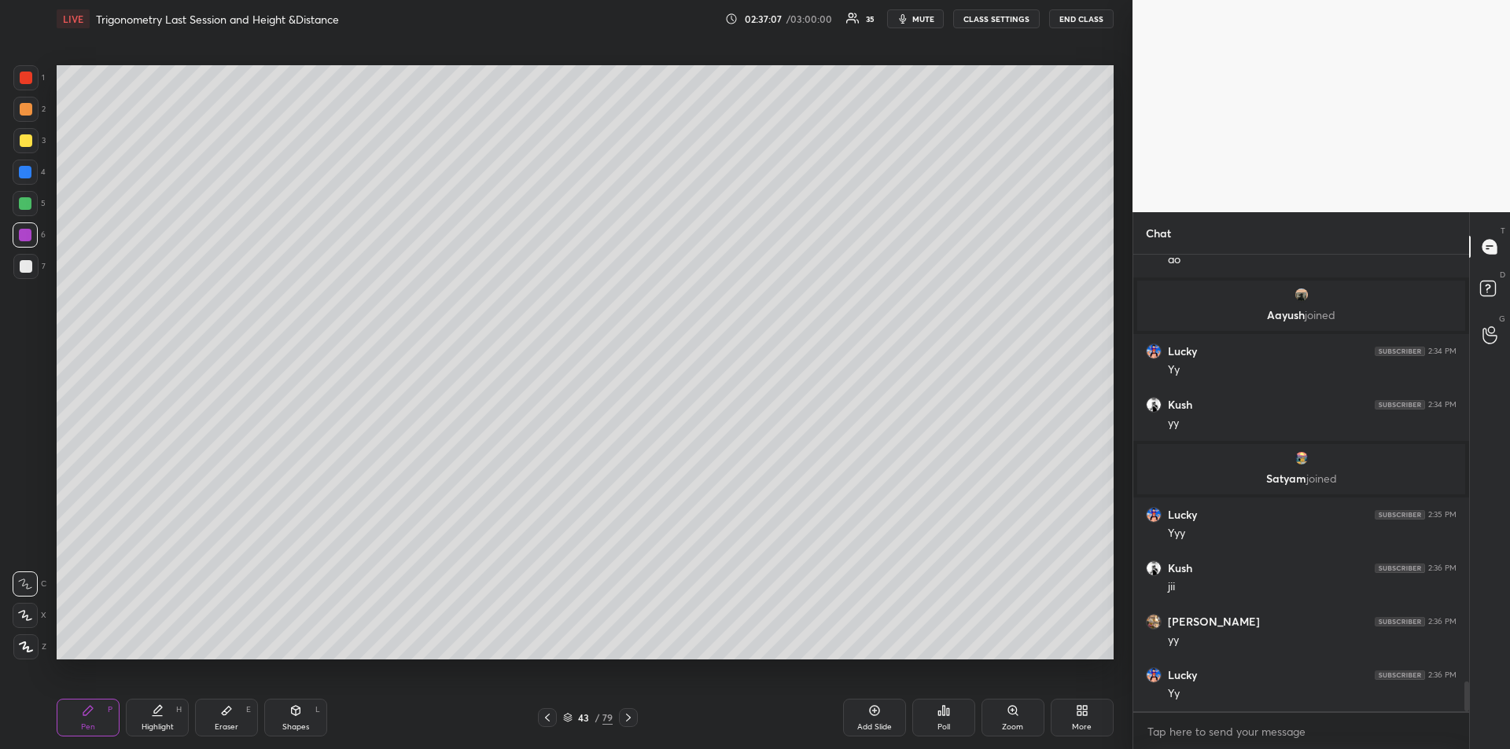
click at [21, 204] on div at bounding box center [25, 203] width 13 height 13
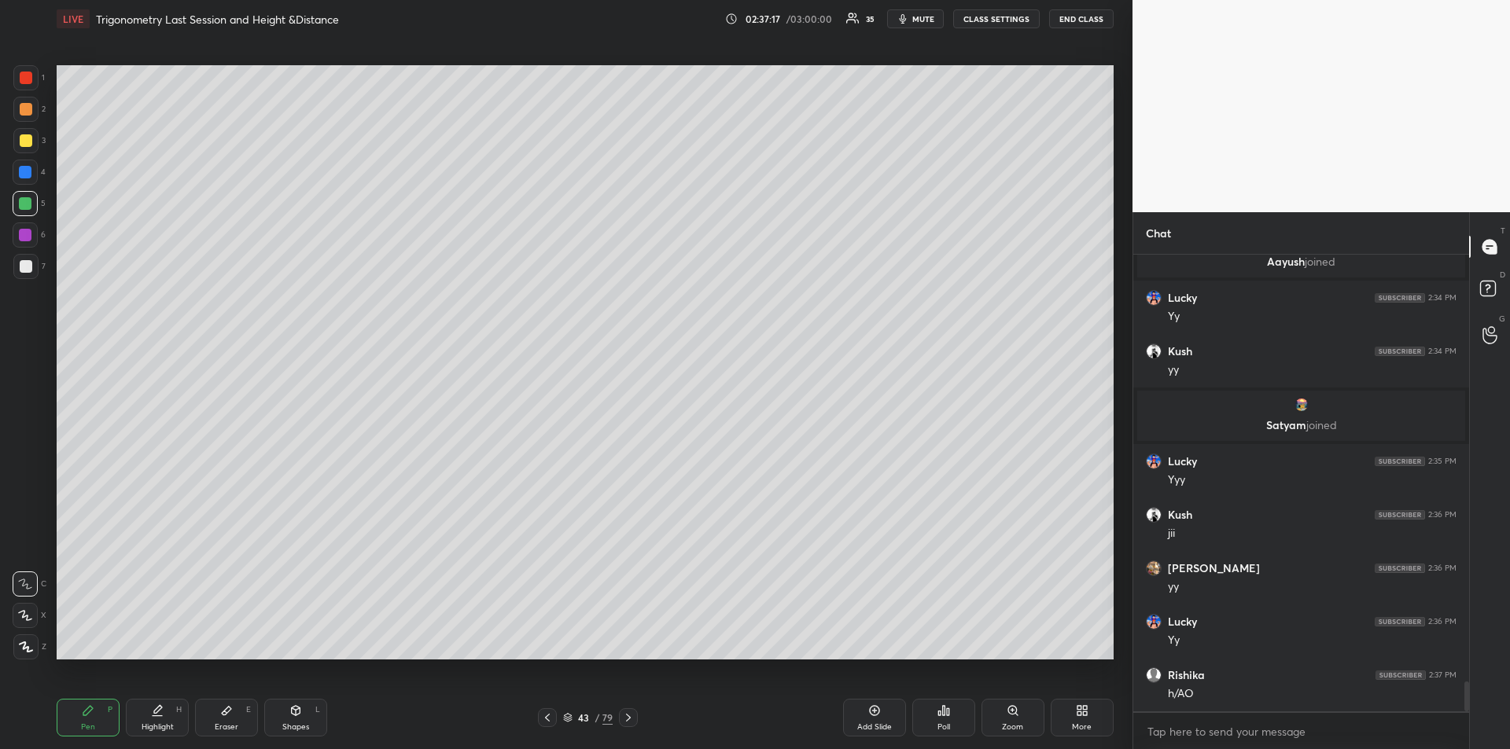
click at [248, 717] on div "Eraser E" at bounding box center [226, 718] width 63 height 38
click at [108, 716] on div "Pen P" at bounding box center [88, 718] width 63 height 38
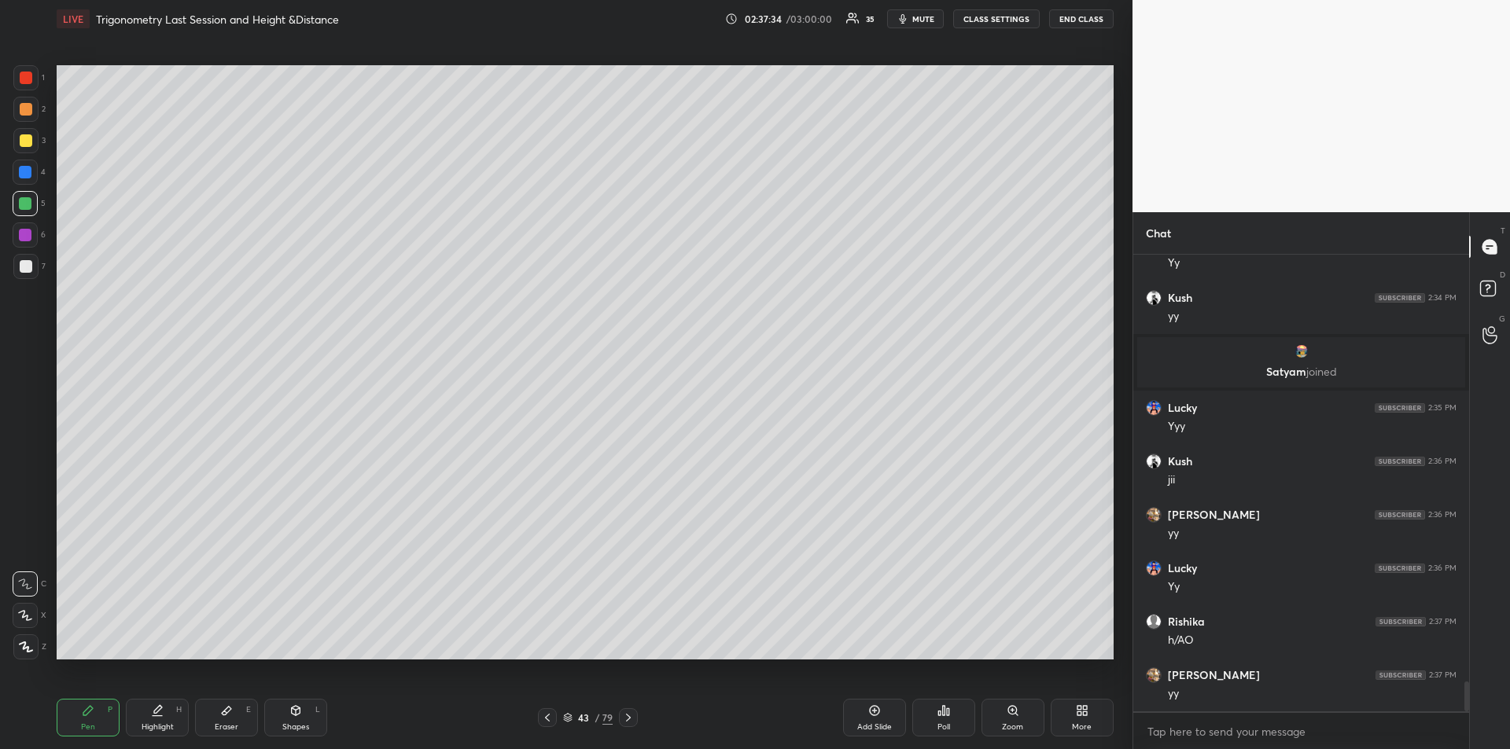
click at [544, 719] on icon at bounding box center [547, 718] width 13 height 13
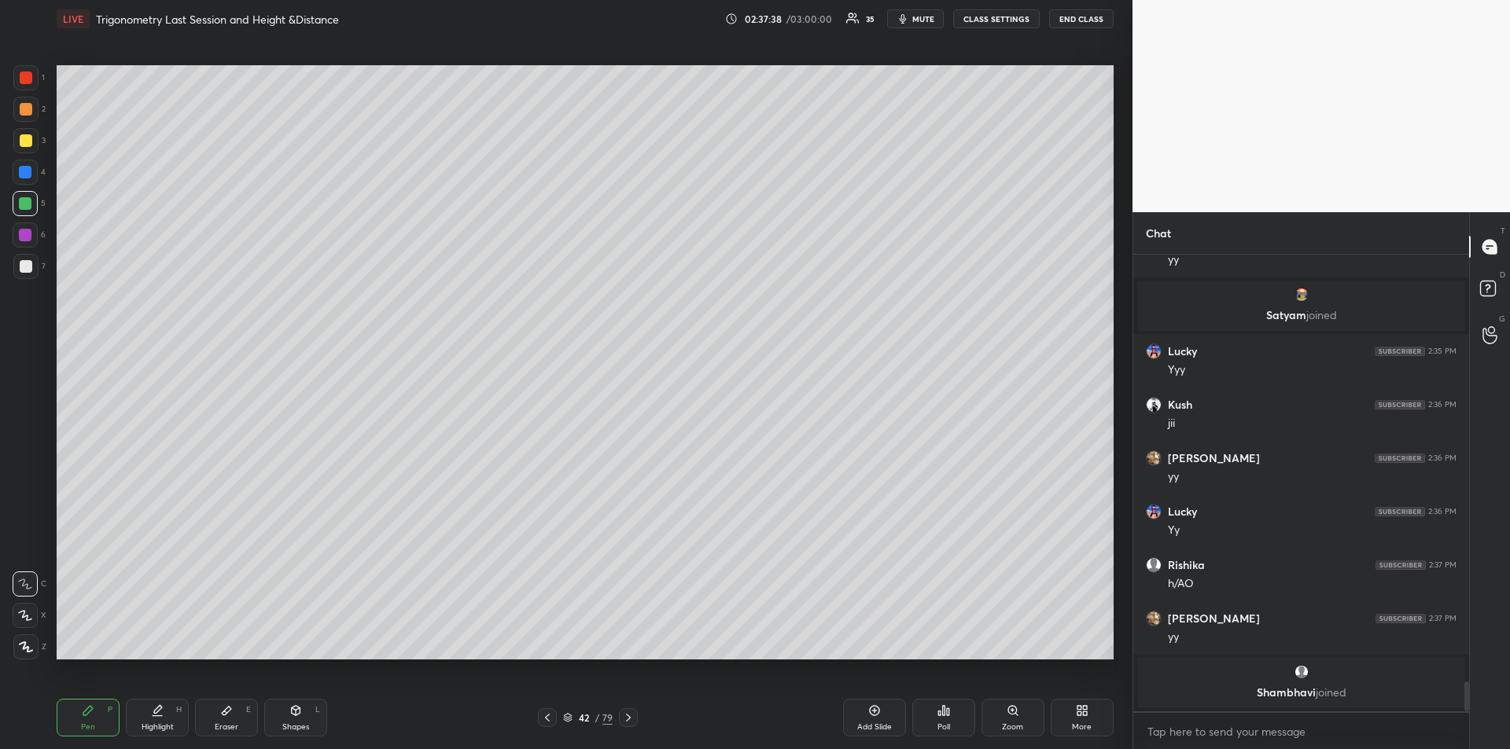
click at [625, 720] on icon at bounding box center [628, 718] width 13 height 13
click at [553, 720] on icon at bounding box center [547, 718] width 13 height 13
click at [629, 719] on icon at bounding box center [628, 718] width 5 height 8
click at [225, 725] on div "Eraser" at bounding box center [227, 727] width 24 height 8
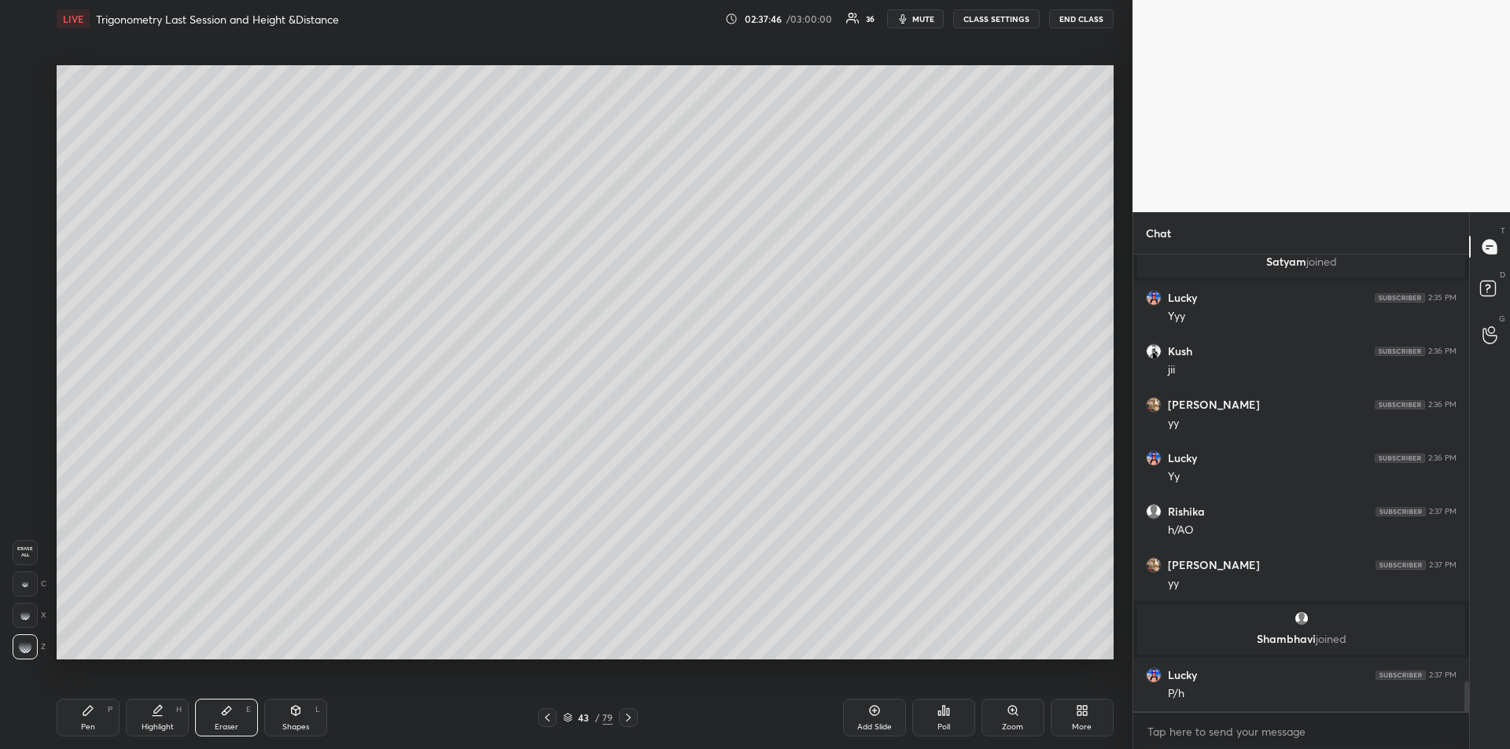
click at [23, 551] on span "Erase all" at bounding box center [25, 551] width 24 height 11
click at [86, 721] on div "Pen P" at bounding box center [88, 718] width 63 height 38
click at [546, 721] on icon at bounding box center [547, 718] width 13 height 13
click at [628, 724] on div at bounding box center [628, 717] width 19 height 19
click at [548, 716] on icon at bounding box center [547, 718] width 5 height 8
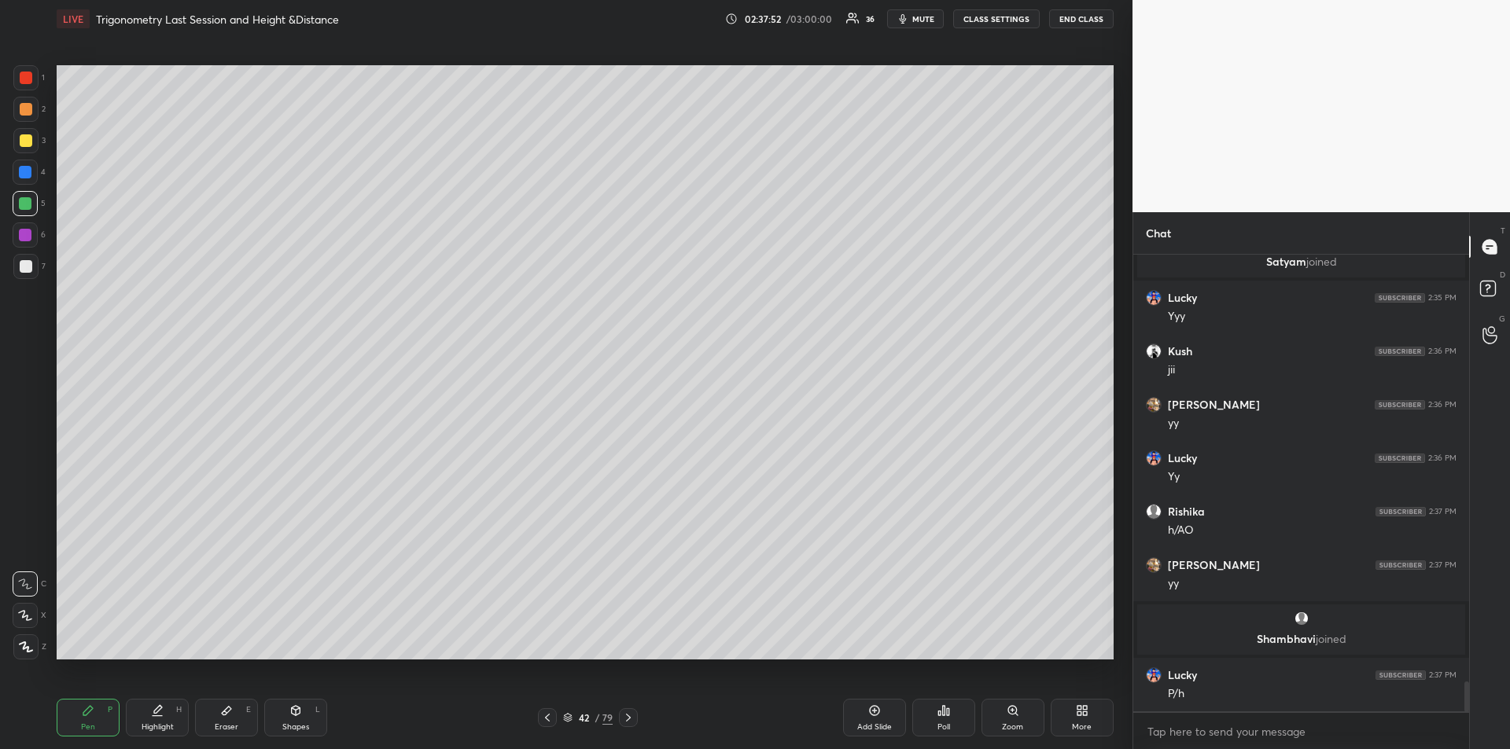
click at [631, 721] on icon at bounding box center [628, 718] width 13 height 13
click at [27, 138] on div at bounding box center [26, 140] width 13 height 13
click at [228, 718] on div "Eraser E" at bounding box center [226, 718] width 63 height 38
click at [96, 716] on div "Pen P" at bounding box center [88, 718] width 63 height 38
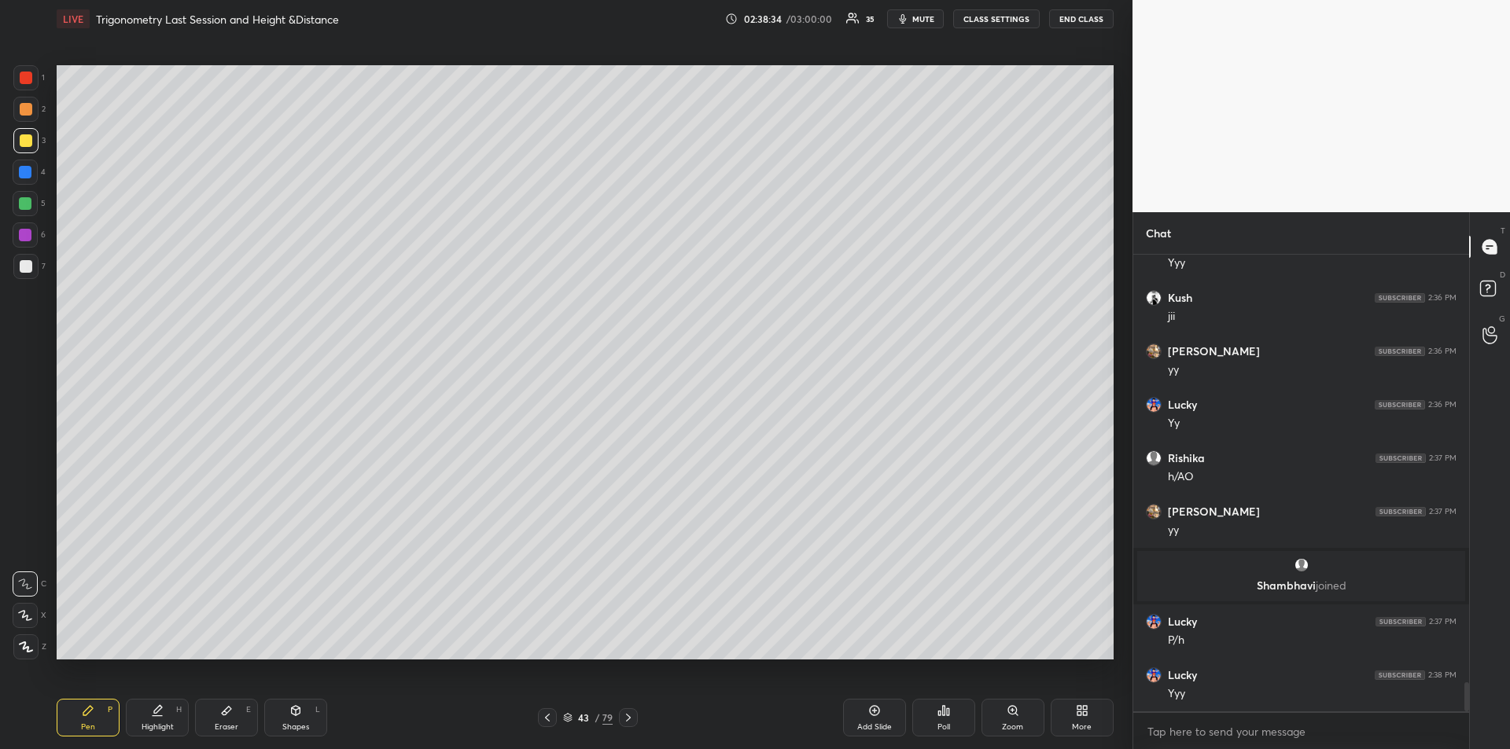
click at [550, 720] on icon at bounding box center [547, 718] width 13 height 13
click at [151, 725] on div "Highlight" at bounding box center [158, 727] width 32 height 8
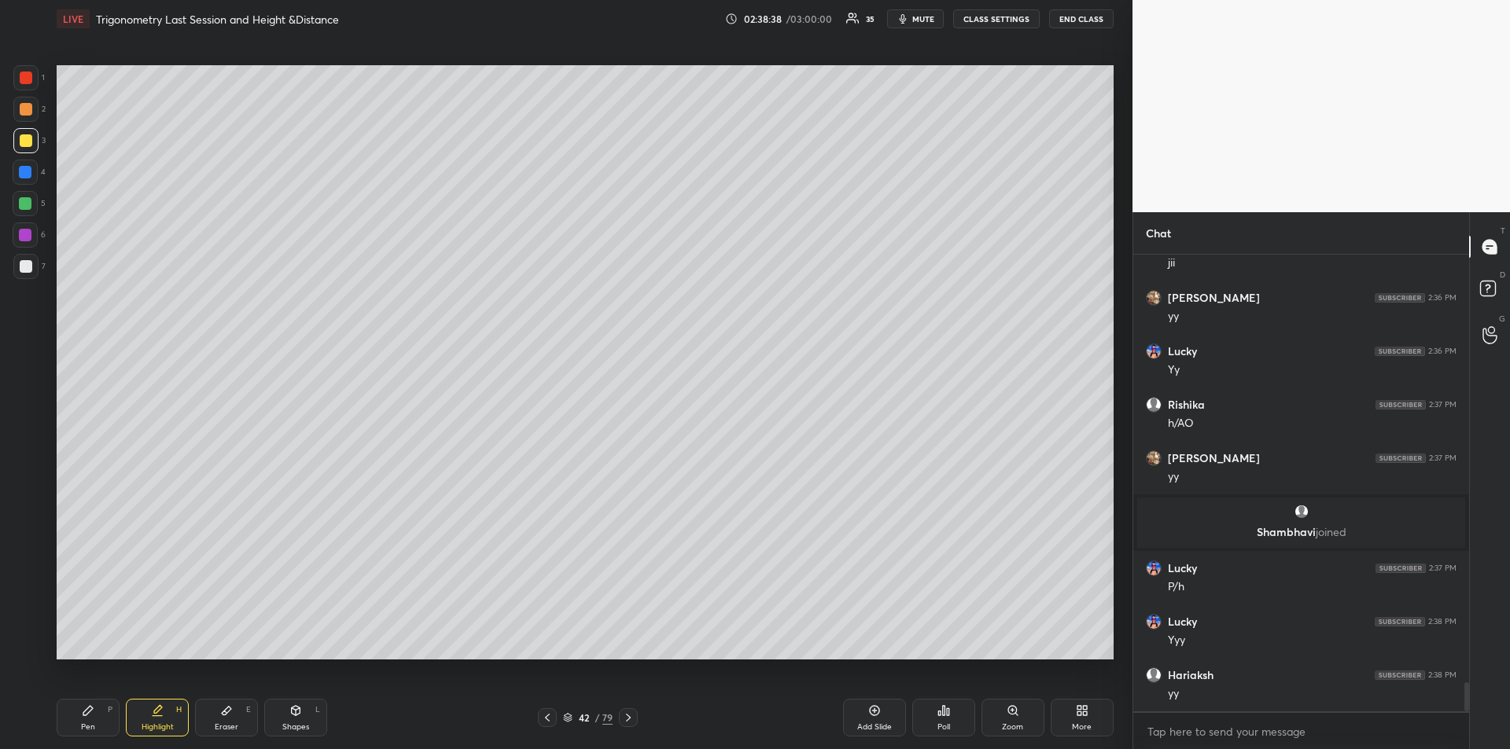
scroll to position [6733, 0]
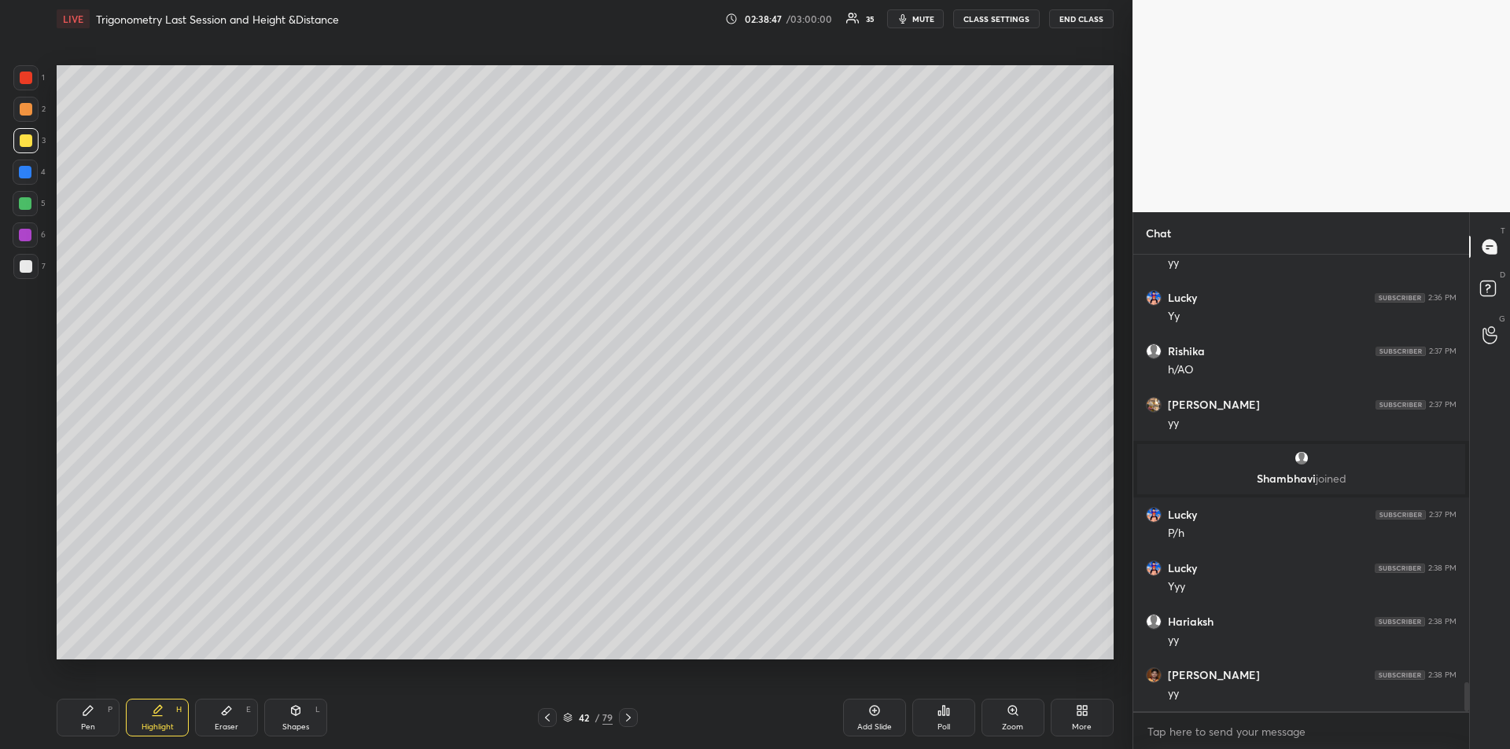
click at [91, 728] on div "Pen" at bounding box center [88, 727] width 14 height 8
click at [624, 716] on icon at bounding box center [628, 718] width 13 height 13
click at [625, 720] on icon at bounding box center [628, 718] width 13 height 13
click at [630, 721] on icon at bounding box center [628, 718] width 13 height 13
click at [24, 174] on div at bounding box center [25, 172] width 13 height 13
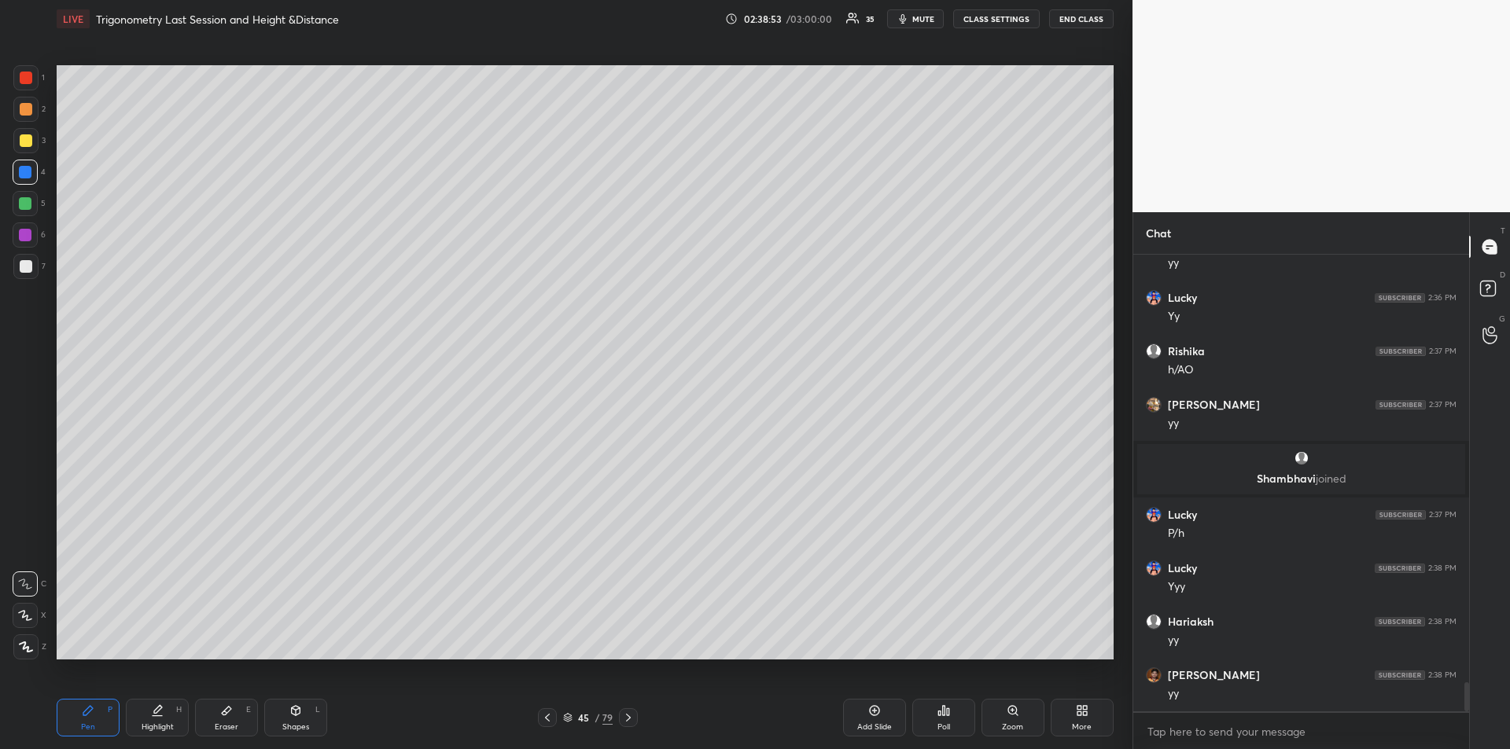
click at [23, 114] on div at bounding box center [26, 109] width 13 height 13
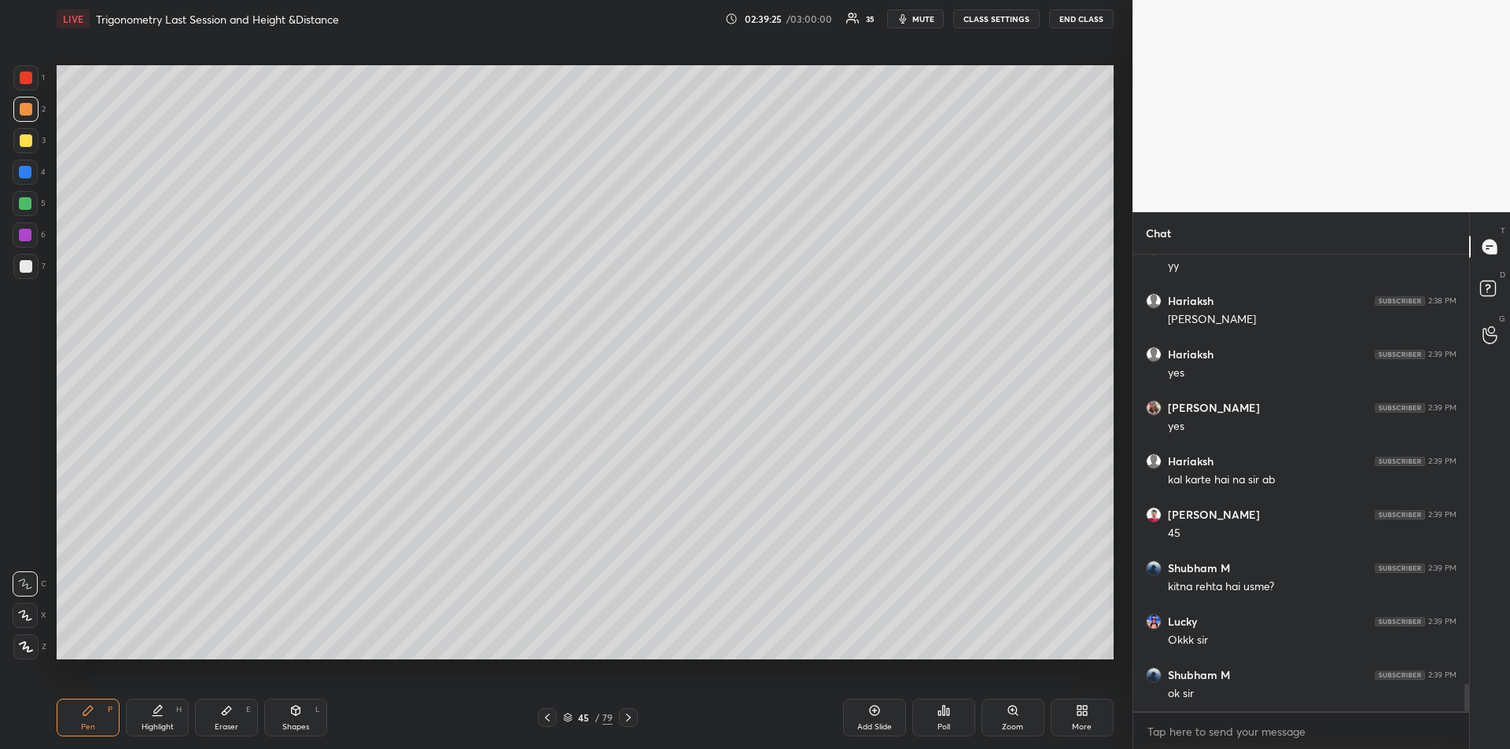
scroll to position [7214, 0]
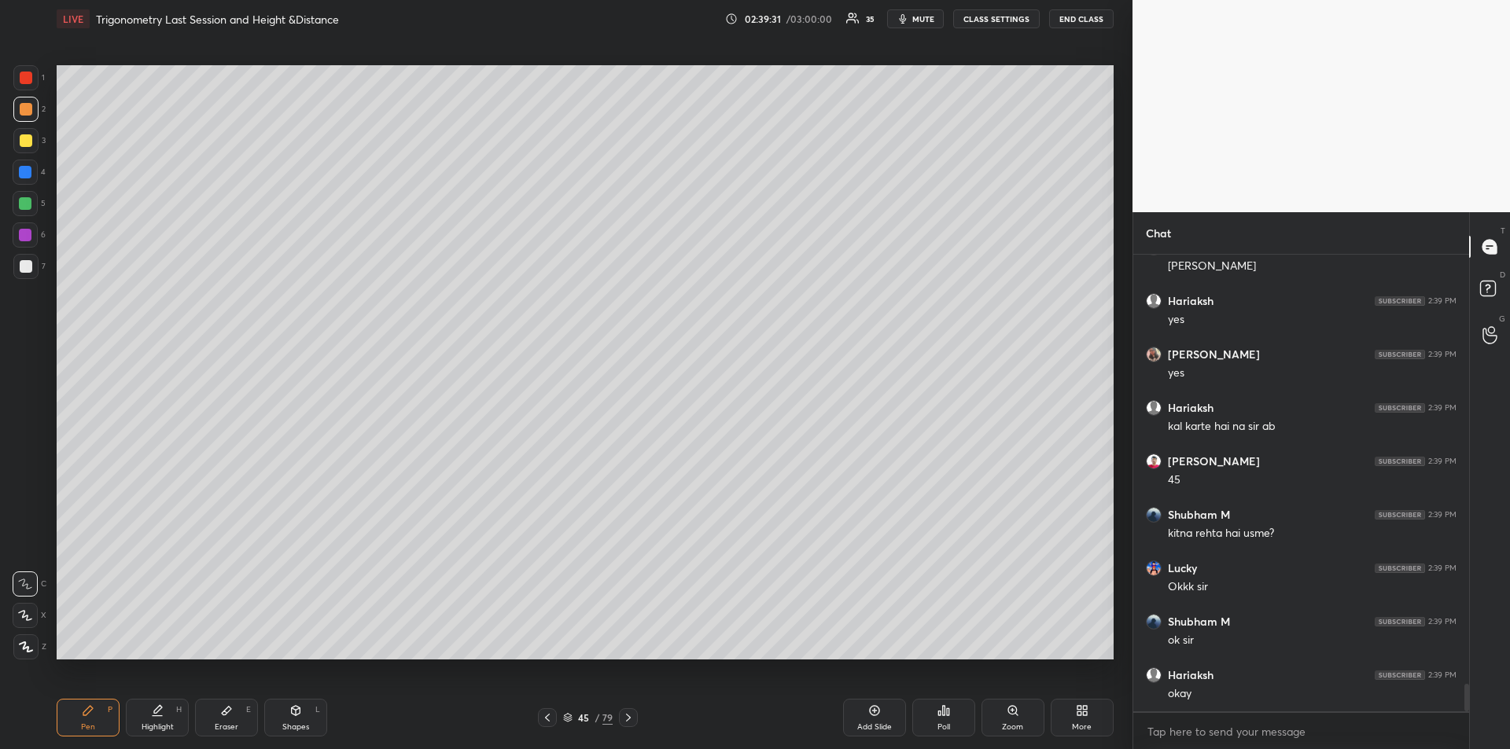
click at [917, 24] on span "mute" at bounding box center [923, 18] width 22 height 11
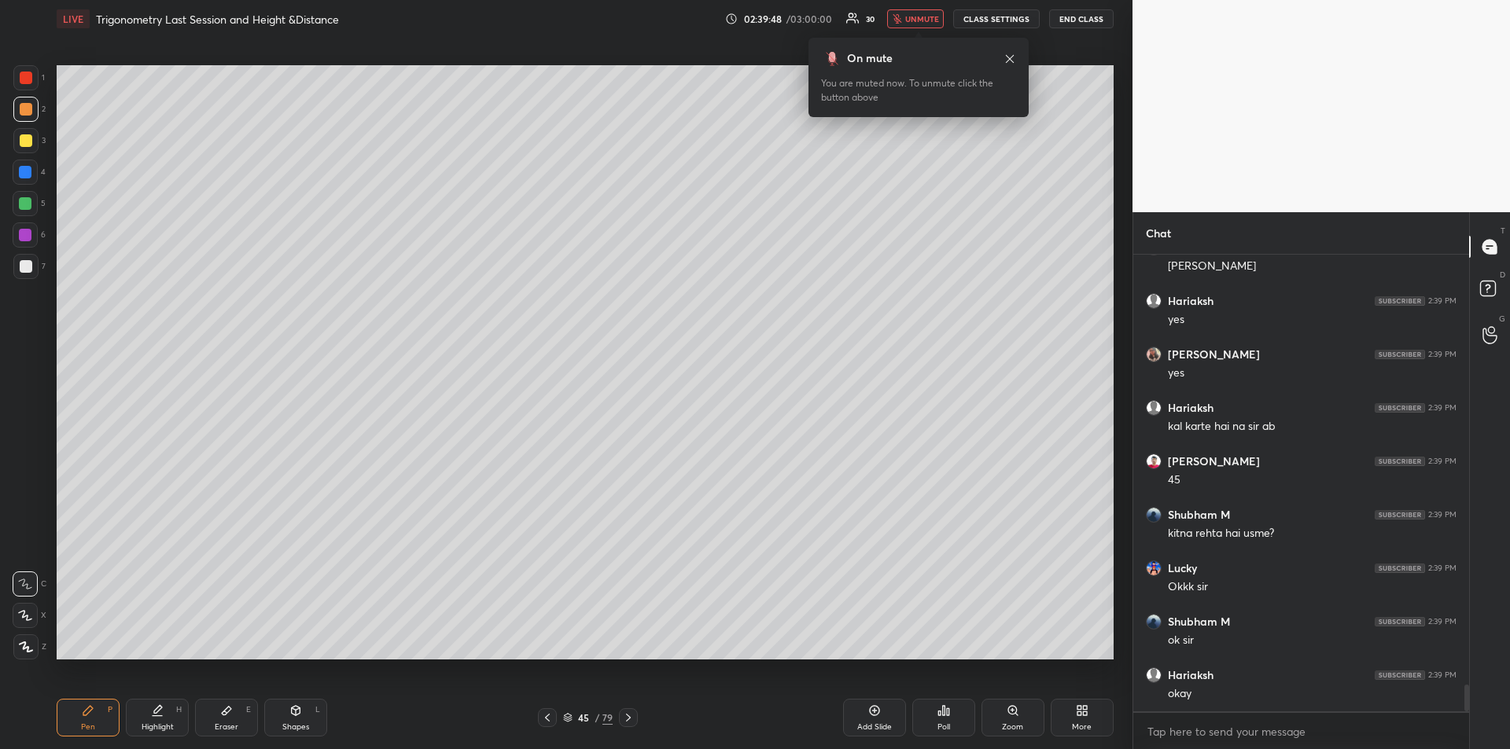
scroll to position [7271, 0]
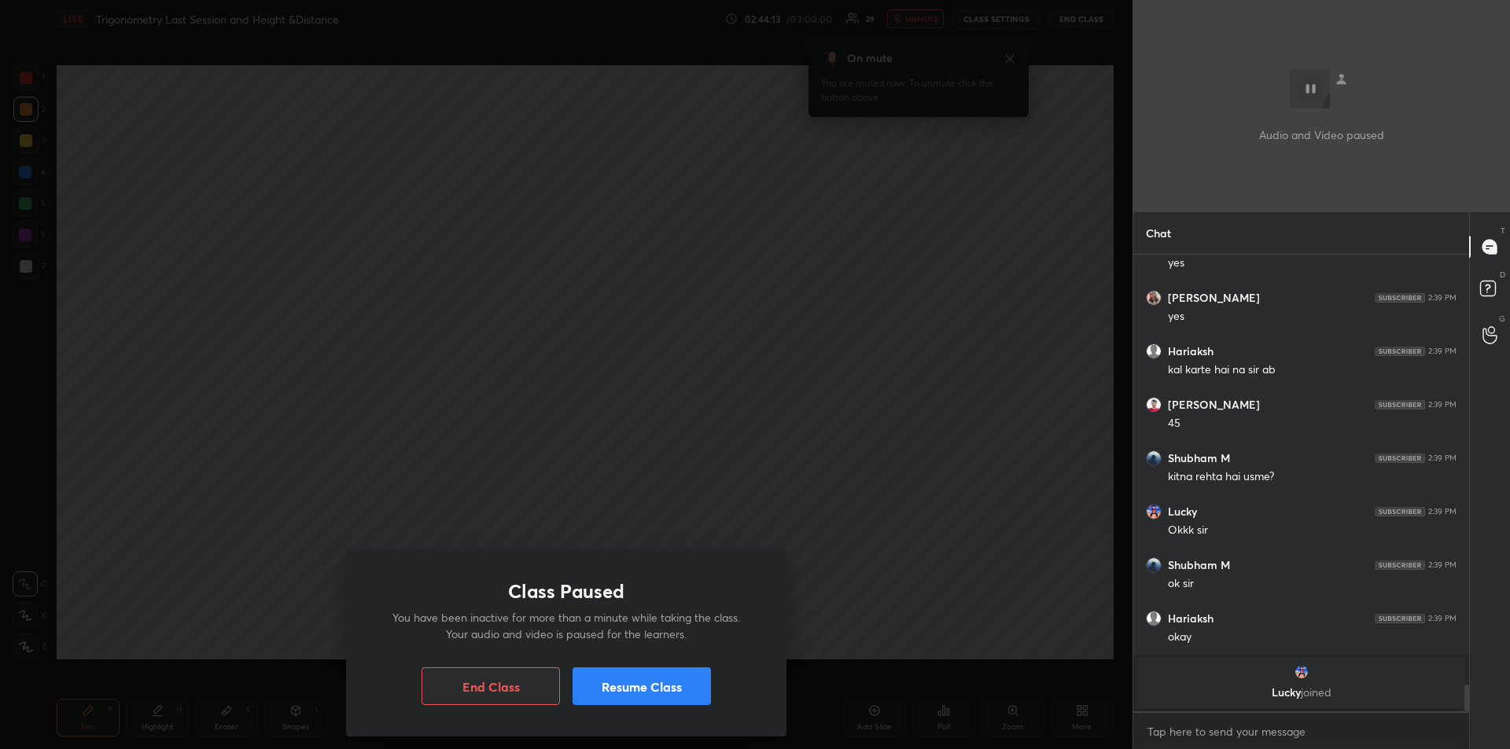
click at [663, 686] on button "Resume Class" at bounding box center [641, 687] width 138 height 38
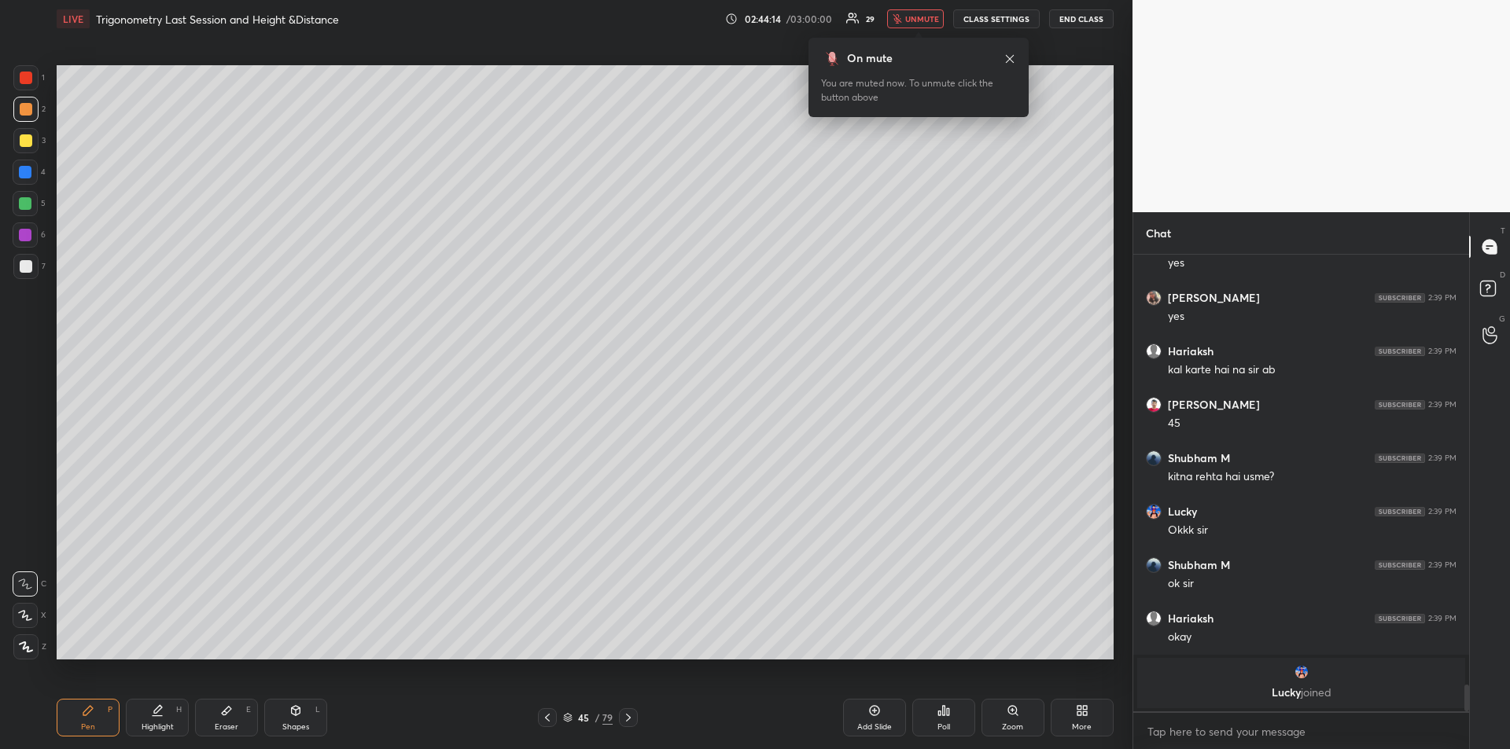
click at [1010, 59] on icon at bounding box center [1010, 58] width 8 height 8
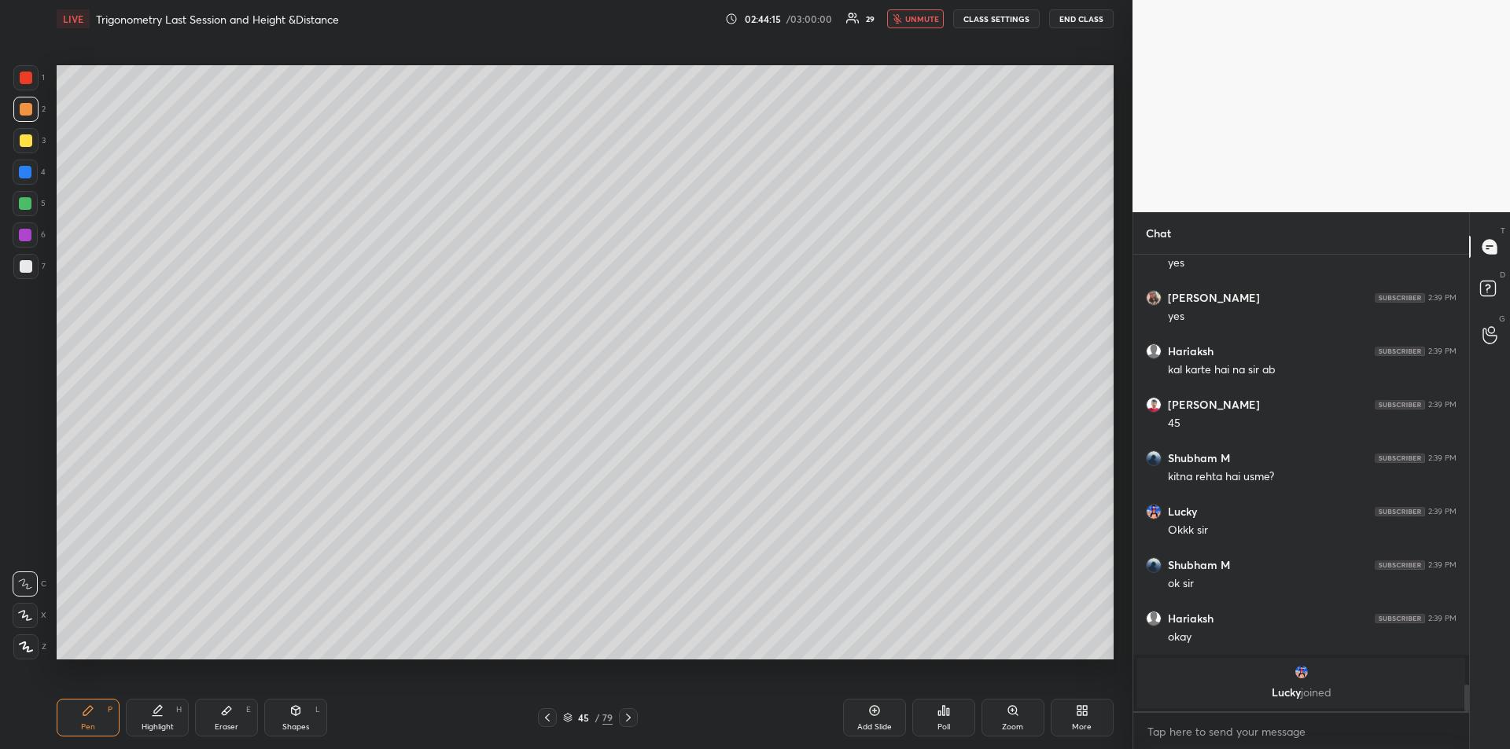
click at [918, 23] on span "unmute" at bounding box center [922, 18] width 34 height 11
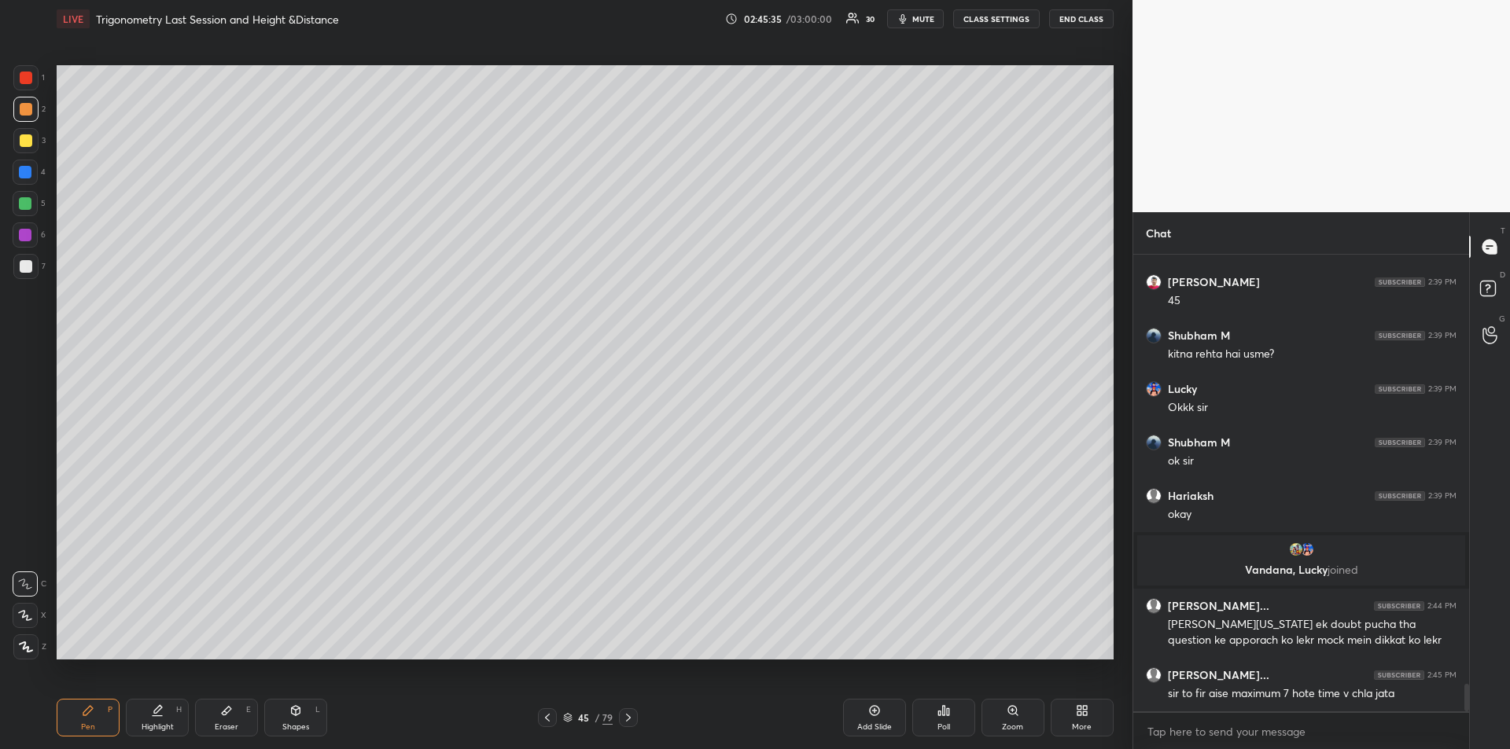
scroll to position [7257, 0]
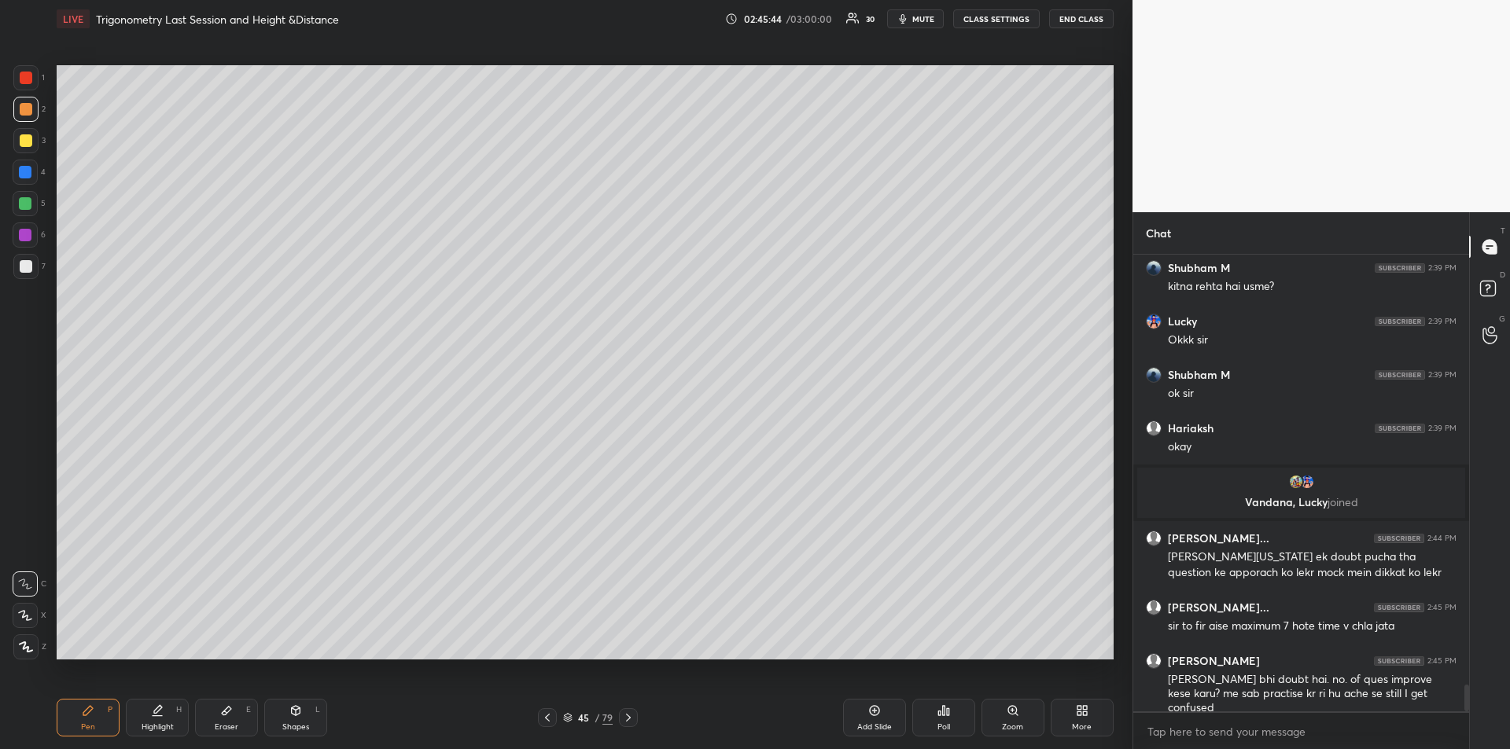
click at [229, 705] on icon at bounding box center [226, 711] width 13 height 13
click at [94, 712] on icon at bounding box center [88, 711] width 13 height 13
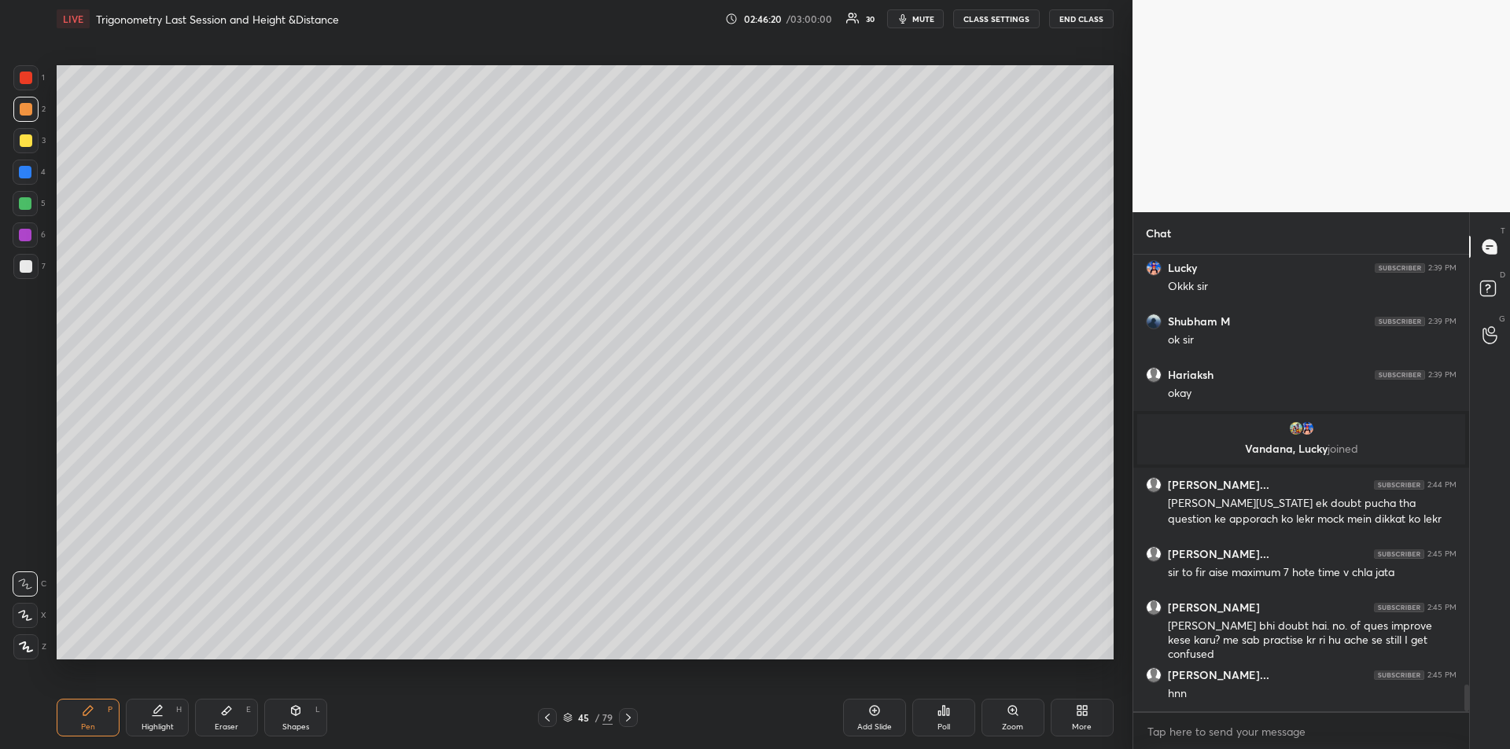
click at [226, 724] on div "Eraser" at bounding box center [227, 727] width 24 height 8
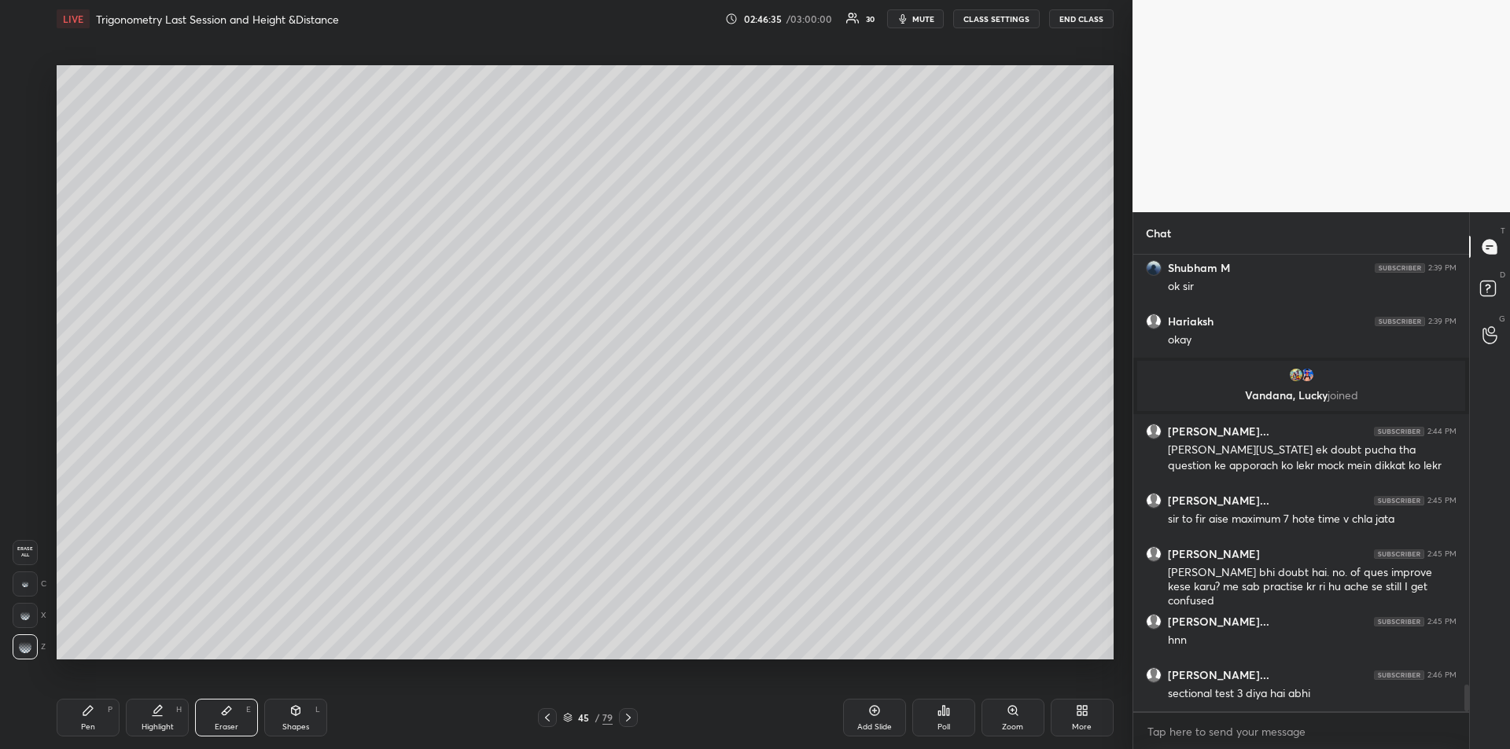
click at [86, 723] on div "Pen" at bounding box center [88, 727] width 14 height 8
click at [37, 149] on div at bounding box center [25, 140] width 25 height 25
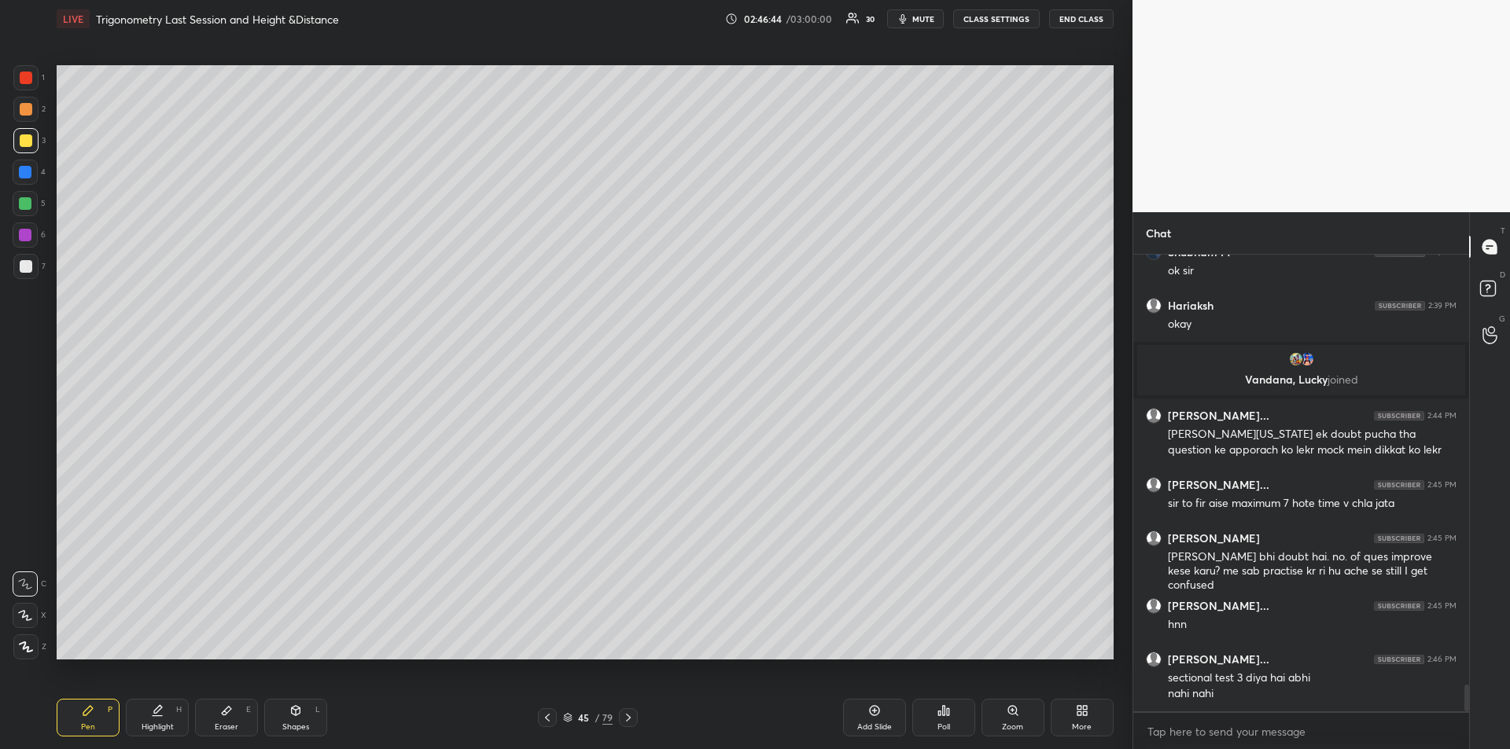
click at [26, 143] on div at bounding box center [26, 140] width 13 height 13
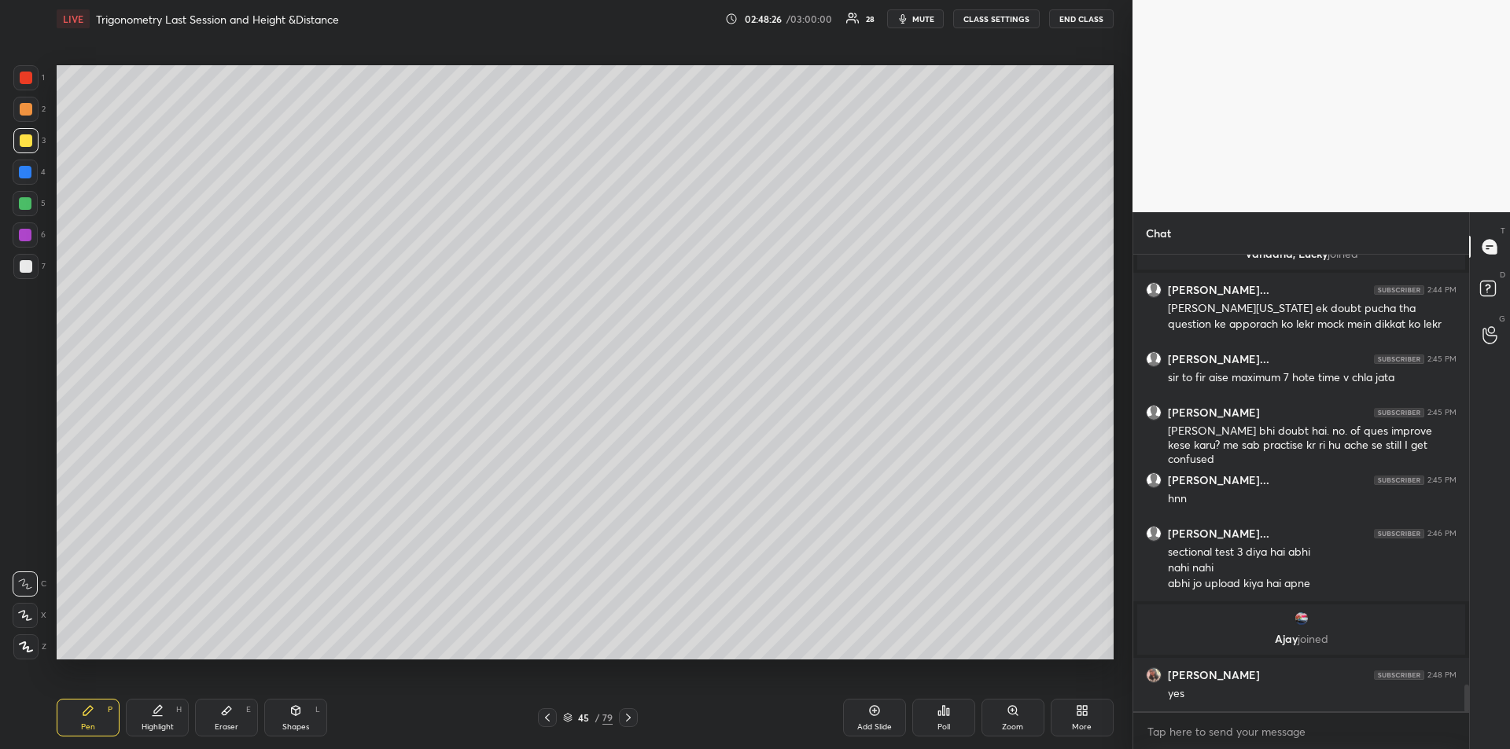
scroll to position [7403, 0]
click at [23, 177] on div at bounding box center [25, 172] width 13 height 13
click at [868, 717] on div "Add Slide" at bounding box center [874, 718] width 63 height 38
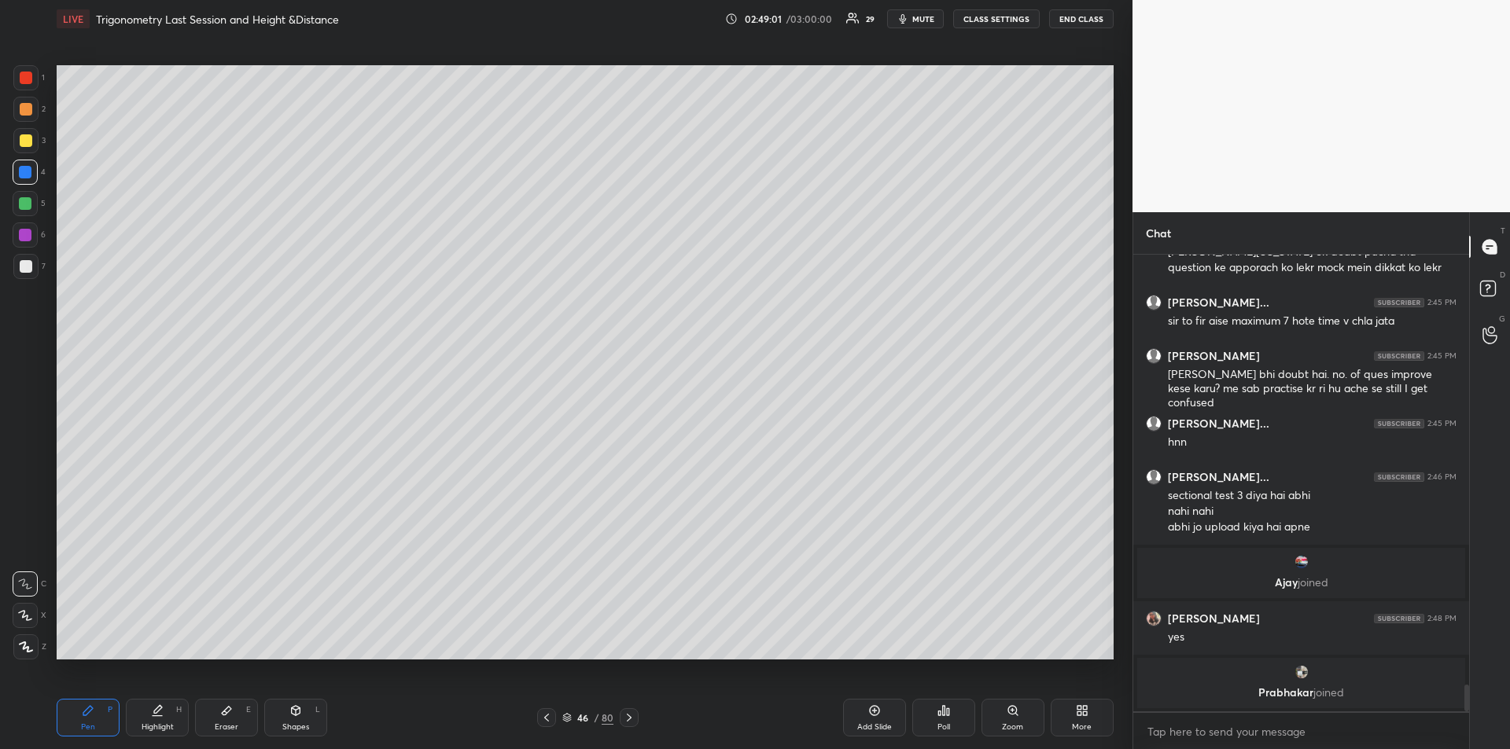
click at [867, 718] on div "Add Slide" at bounding box center [874, 718] width 63 height 38
click at [20, 142] on div at bounding box center [26, 140] width 13 height 13
click at [868, 723] on div "Add Slide" at bounding box center [874, 727] width 35 height 8
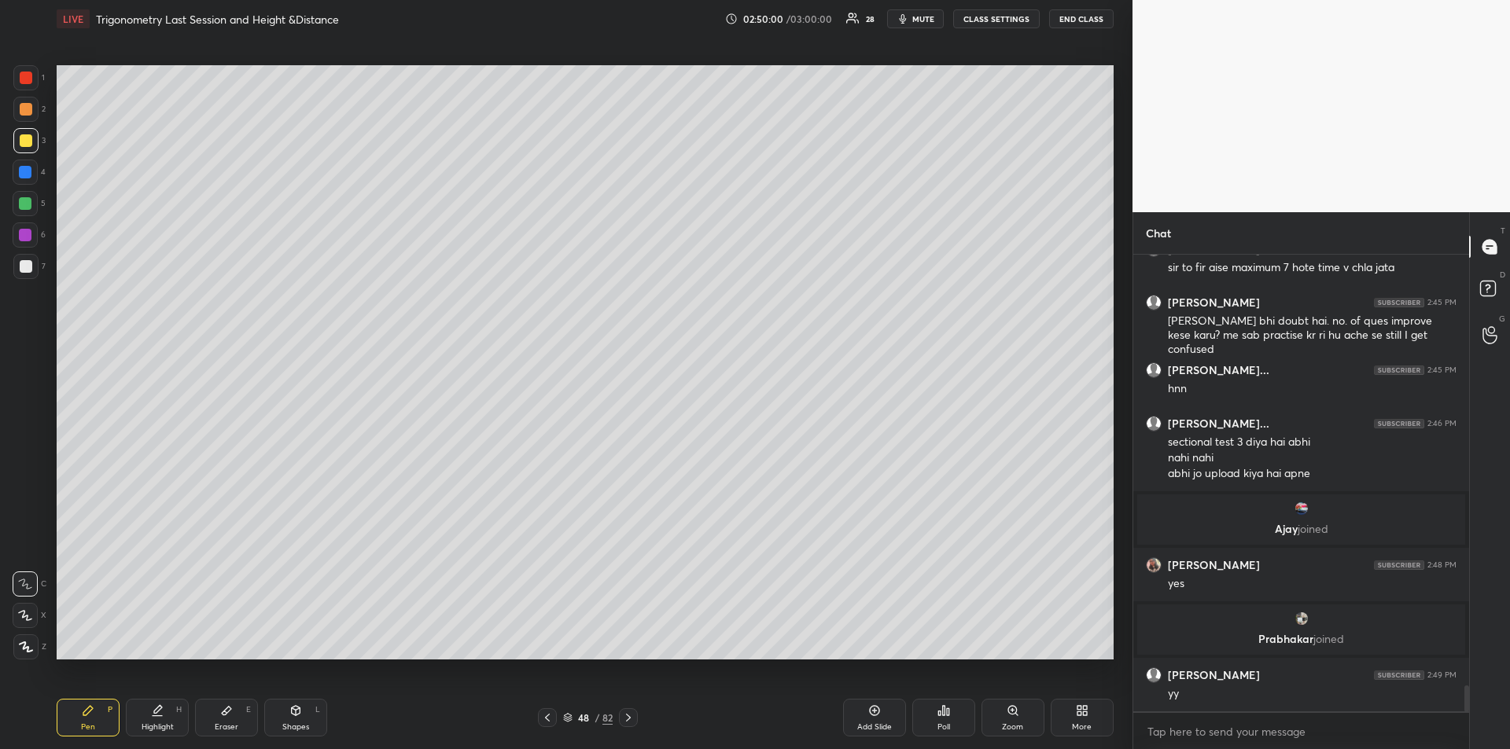
scroll to position [7538, 0]
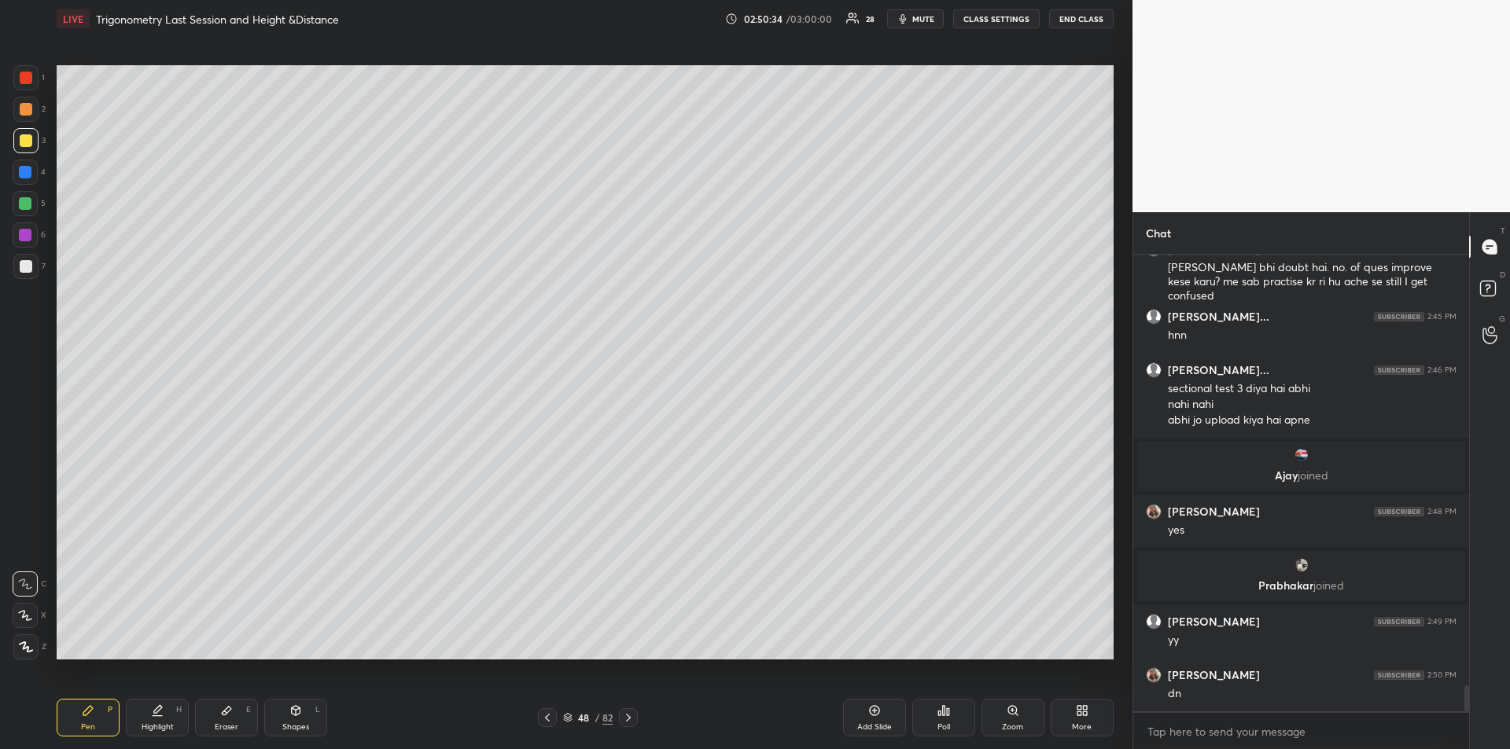
click at [168, 718] on div "Highlight H" at bounding box center [157, 718] width 63 height 38
click at [83, 712] on icon at bounding box center [88, 711] width 13 height 13
click at [25, 175] on div at bounding box center [25, 172] width 13 height 13
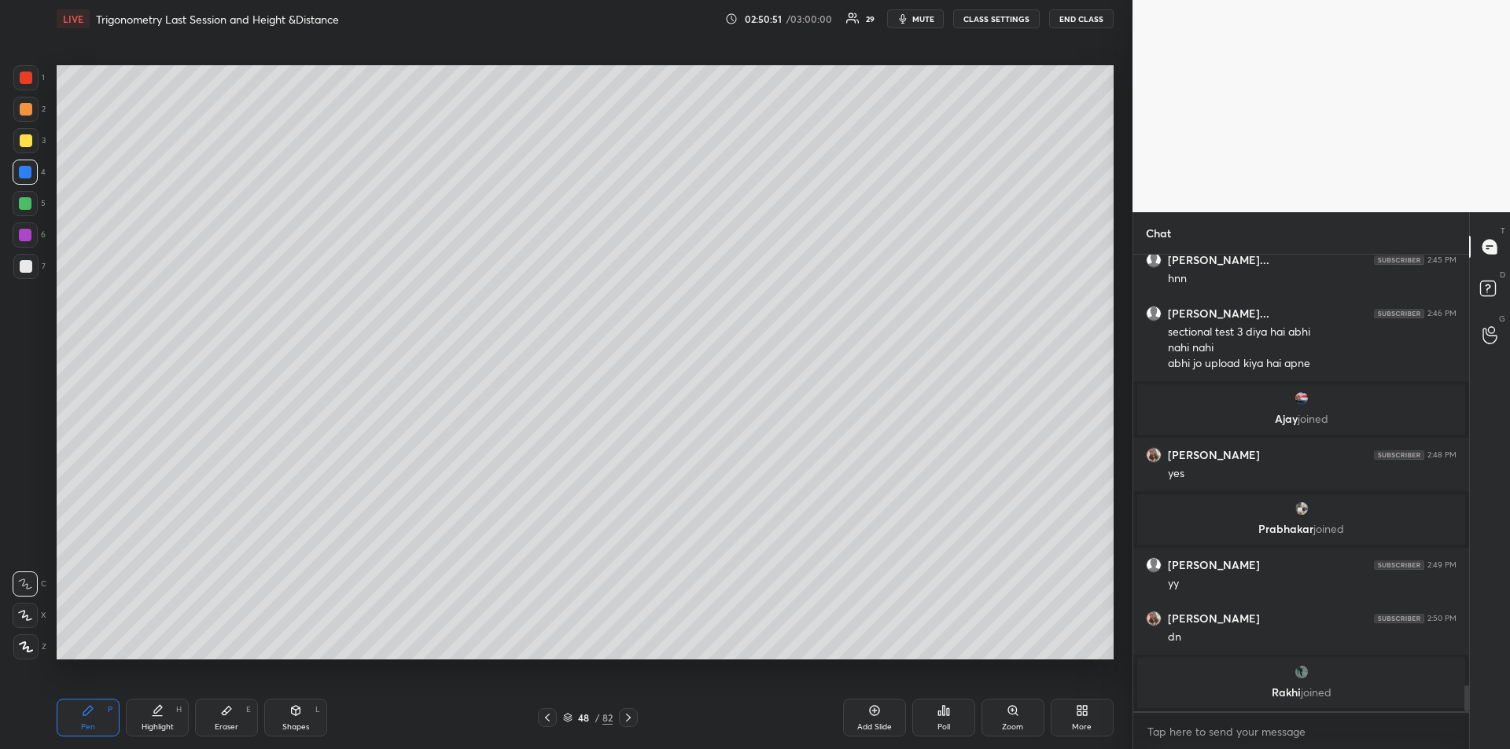
click at [863, 718] on div "Add Slide" at bounding box center [874, 718] width 63 height 38
click at [20, 260] on div at bounding box center [26, 266] width 13 height 13
click at [28, 137] on div at bounding box center [26, 140] width 13 height 13
click at [869, 721] on div "Add Slide" at bounding box center [874, 718] width 63 height 38
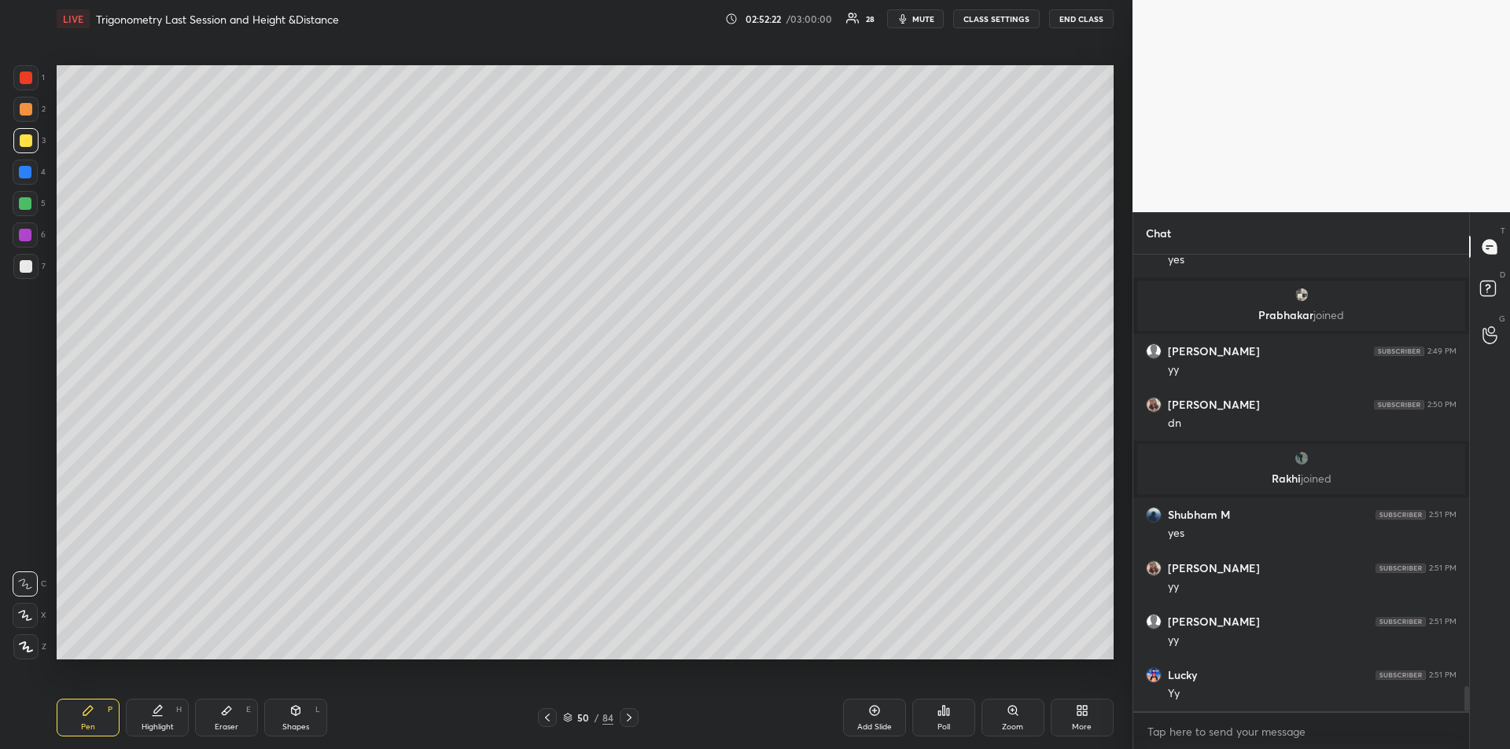
scroll to position [7834, 0]
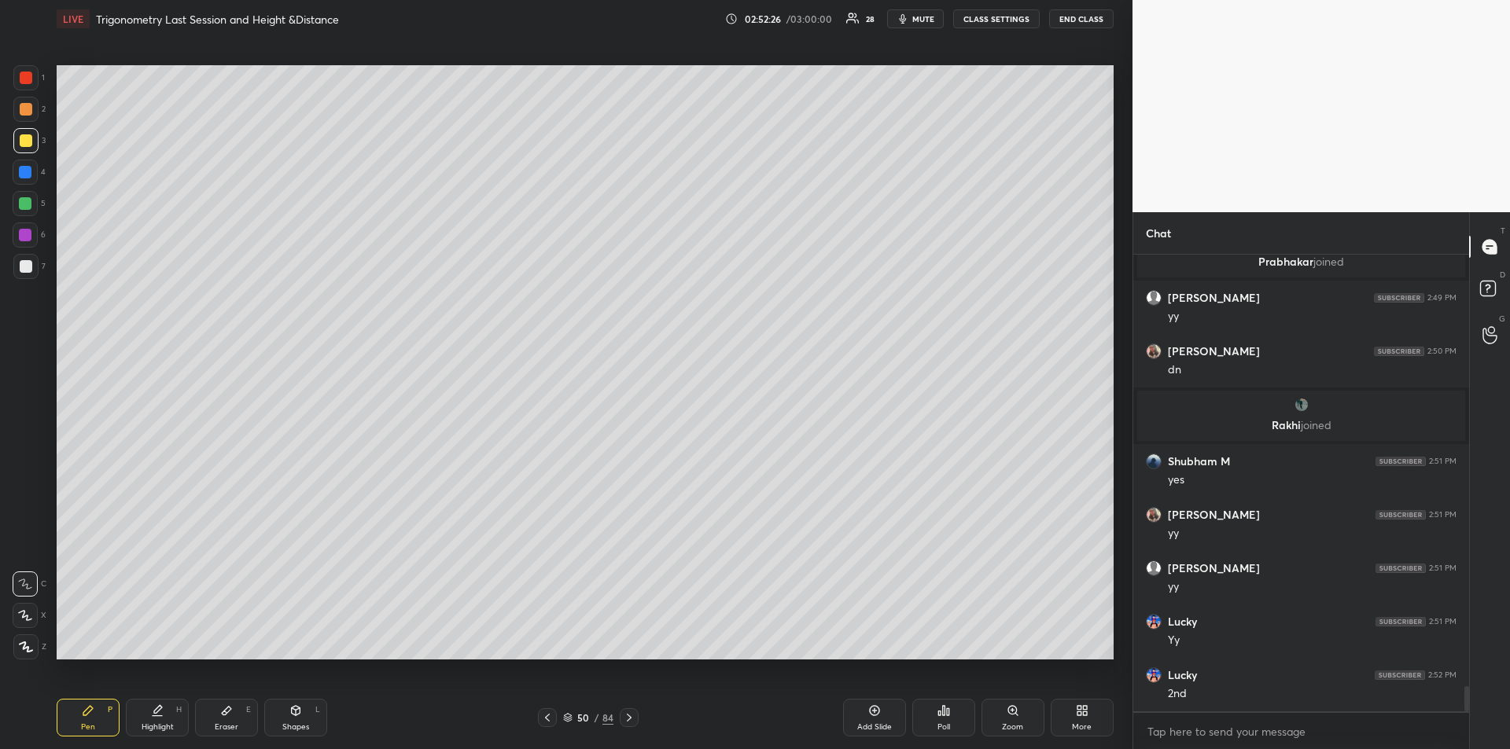
click at [546, 713] on icon at bounding box center [547, 718] width 13 height 13
click at [544, 717] on icon at bounding box center [547, 718] width 13 height 13
click at [543, 717] on icon at bounding box center [547, 718] width 13 height 13
click at [543, 718] on icon at bounding box center [547, 718] width 13 height 13
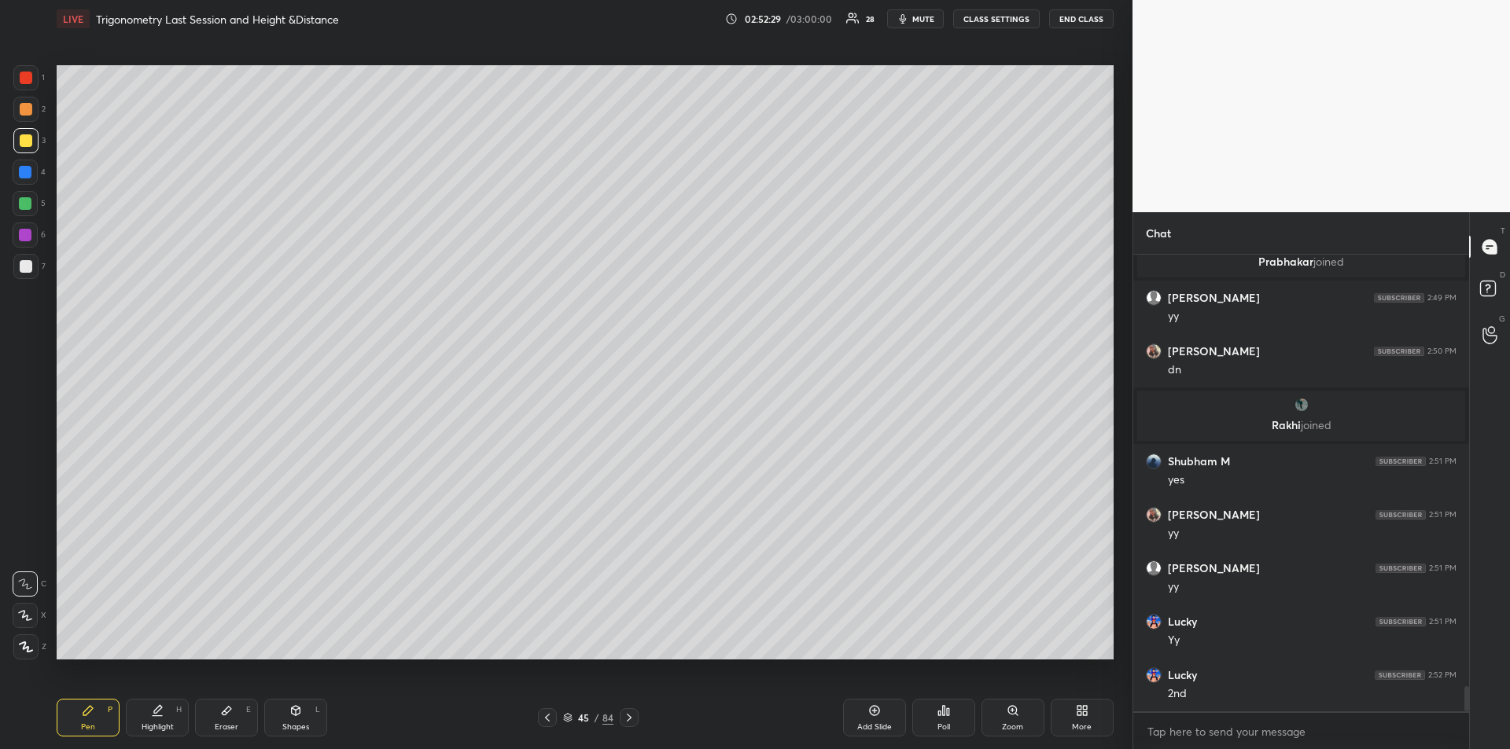
click at [548, 719] on icon at bounding box center [547, 718] width 13 height 13
click at [628, 721] on icon at bounding box center [629, 718] width 13 height 13
click at [631, 722] on icon at bounding box center [629, 718] width 13 height 13
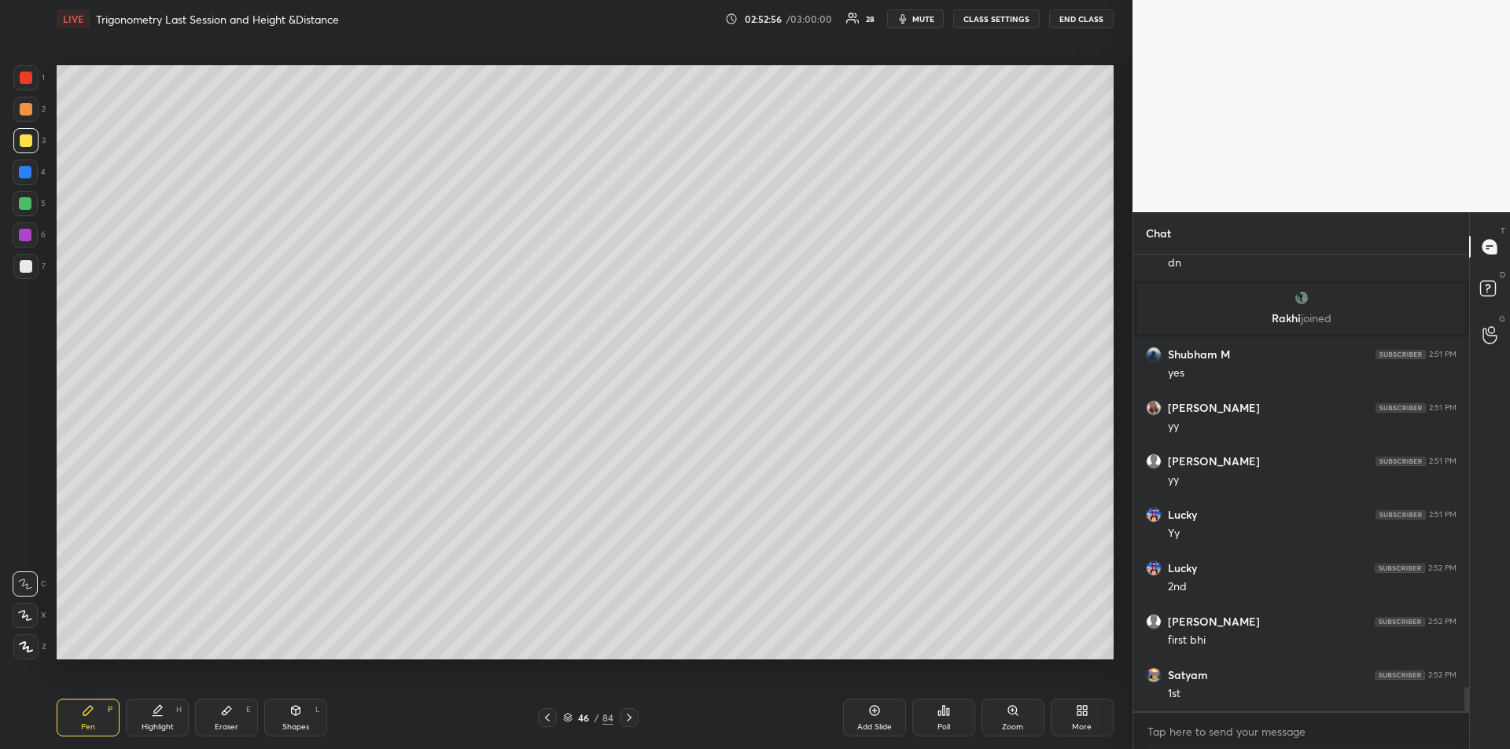
scroll to position [7998, 0]
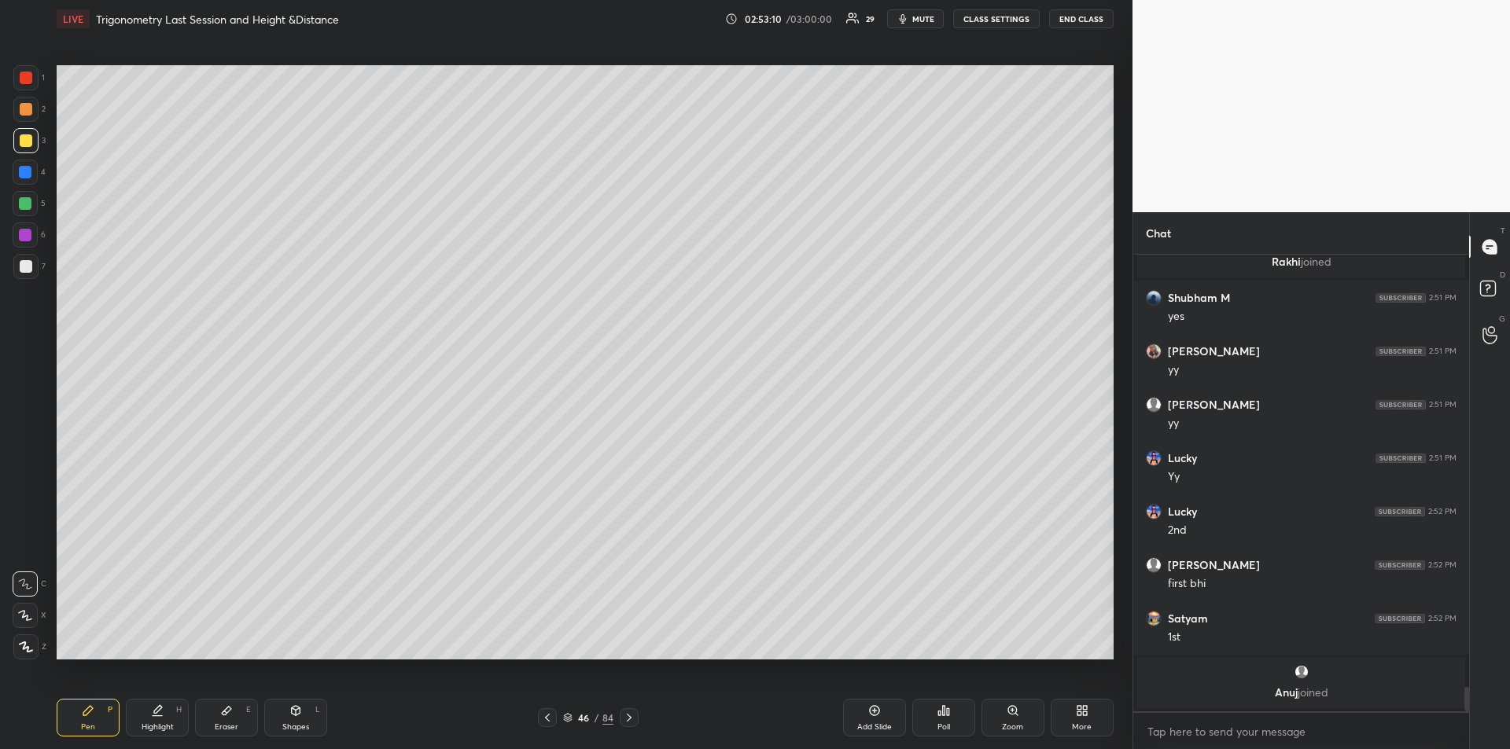
click at [546, 721] on icon at bounding box center [547, 718] width 13 height 13
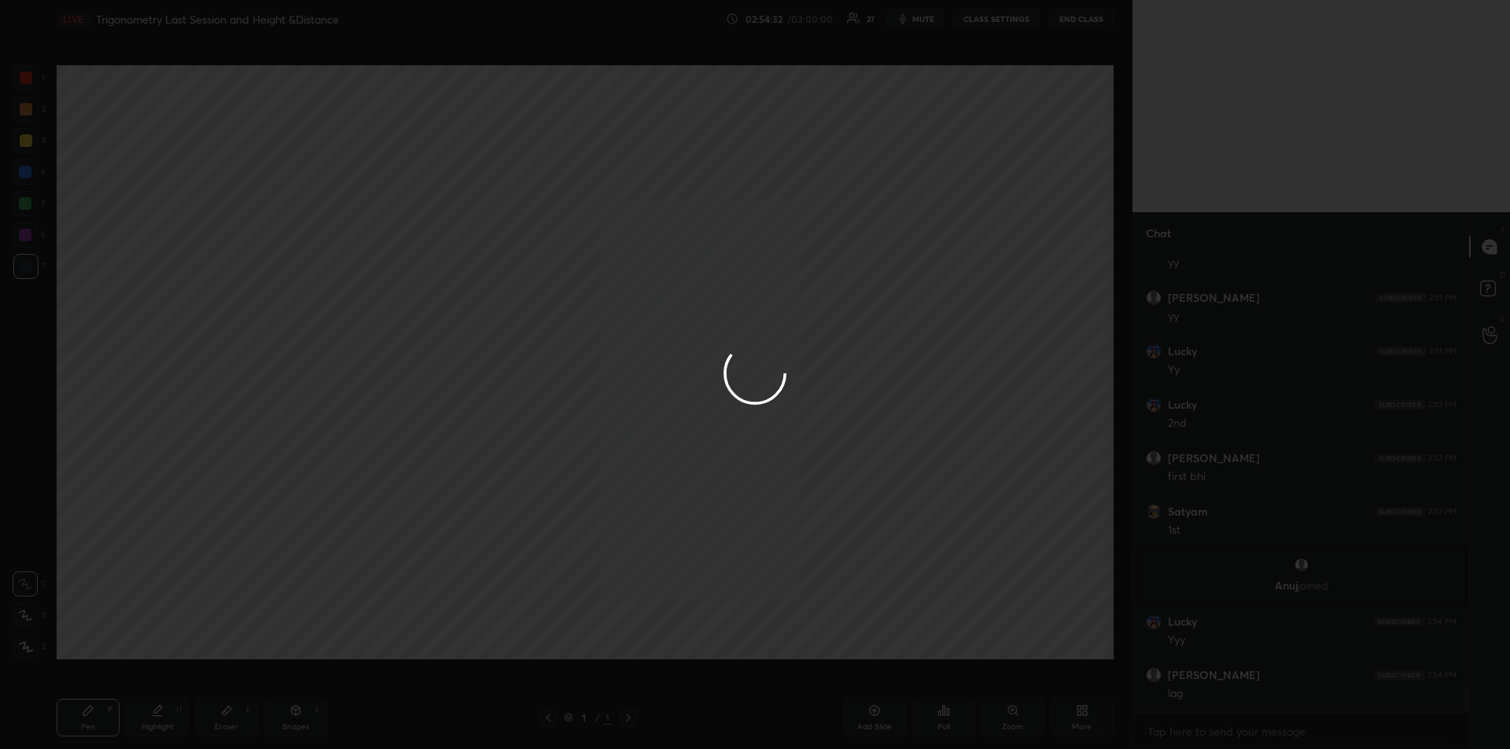
scroll to position [8073, 0]
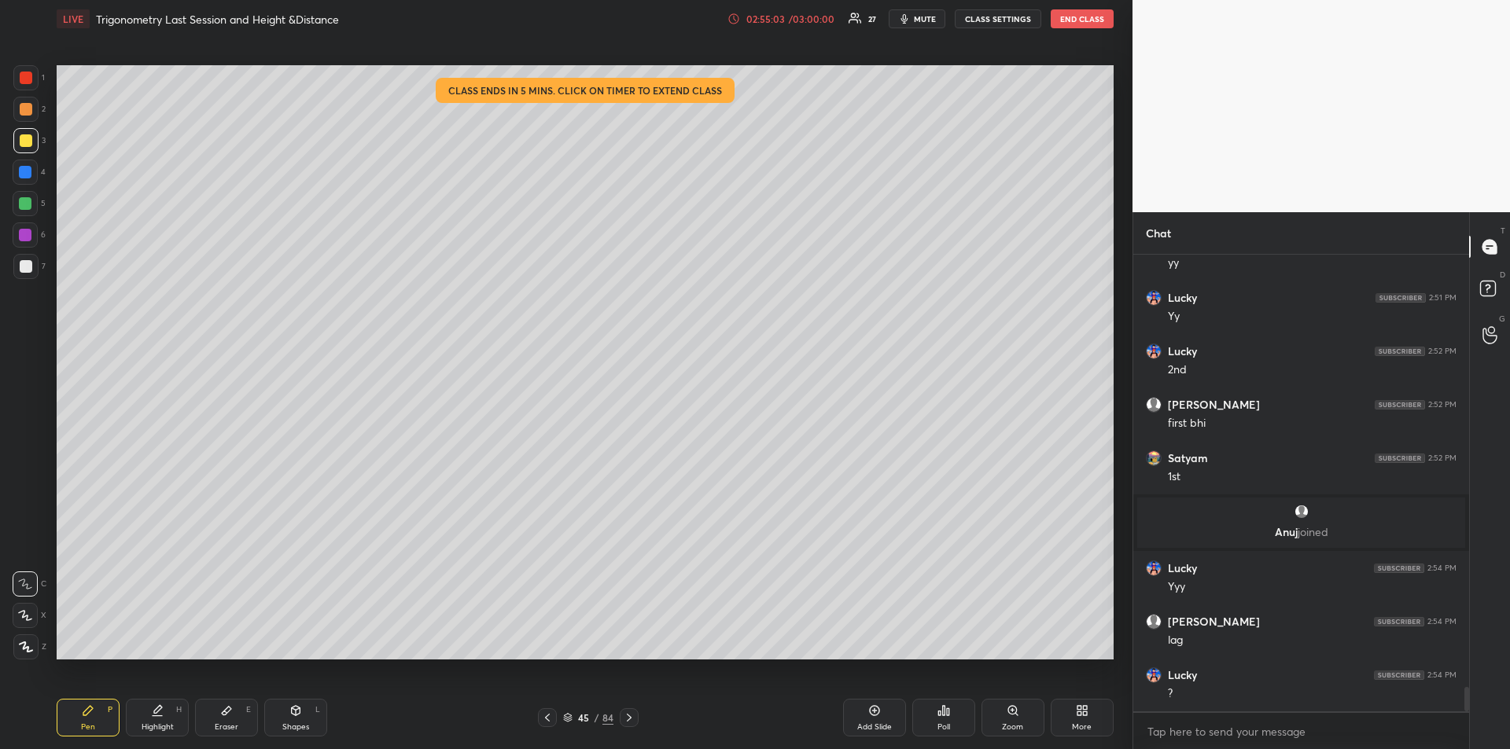
click at [797, 17] on div "/ 03:00:00" at bounding box center [811, 18] width 49 height 9
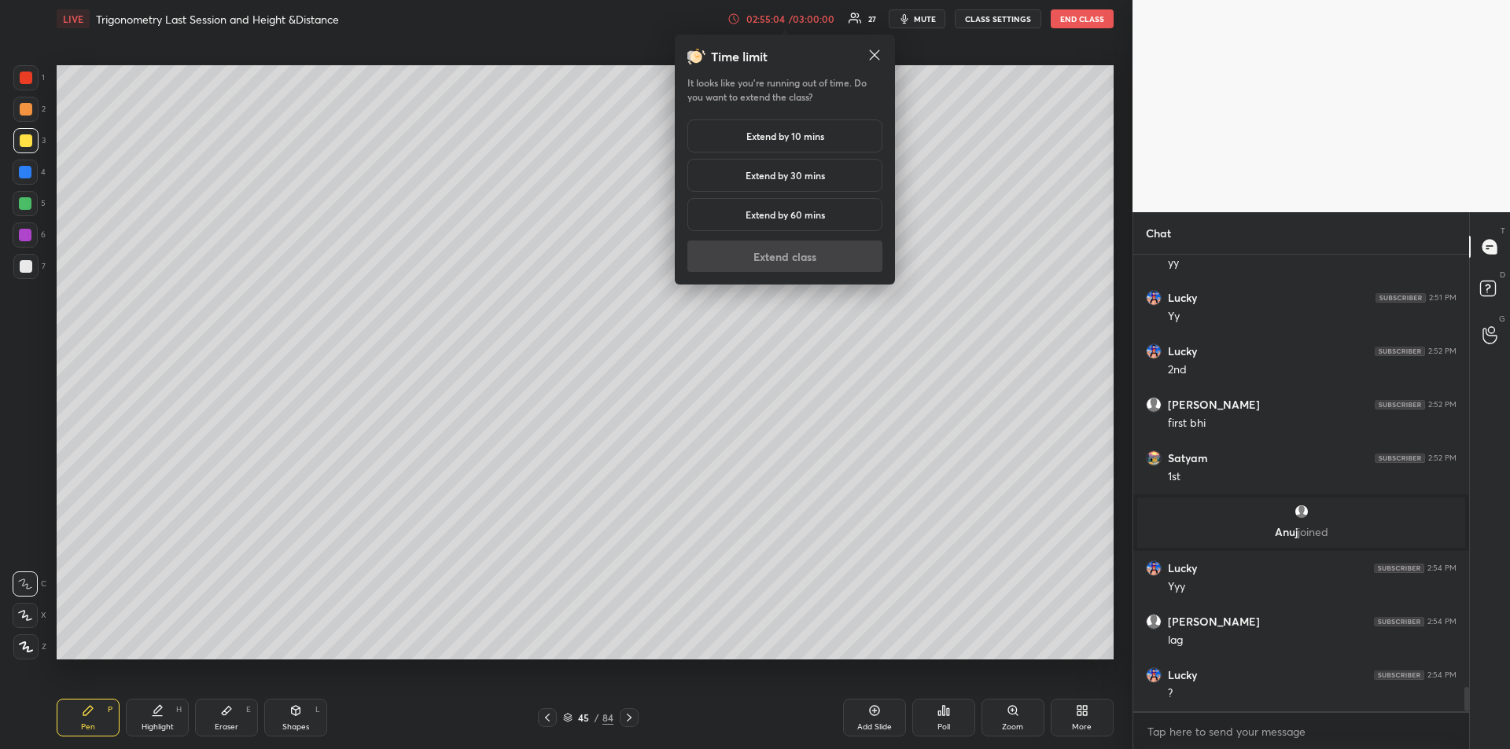
click at [779, 212] on h5 "Extend by 60 mins" at bounding box center [784, 215] width 79 height 14
click at [767, 255] on button "Extend class" at bounding box center [784, 256] width 195 height 31
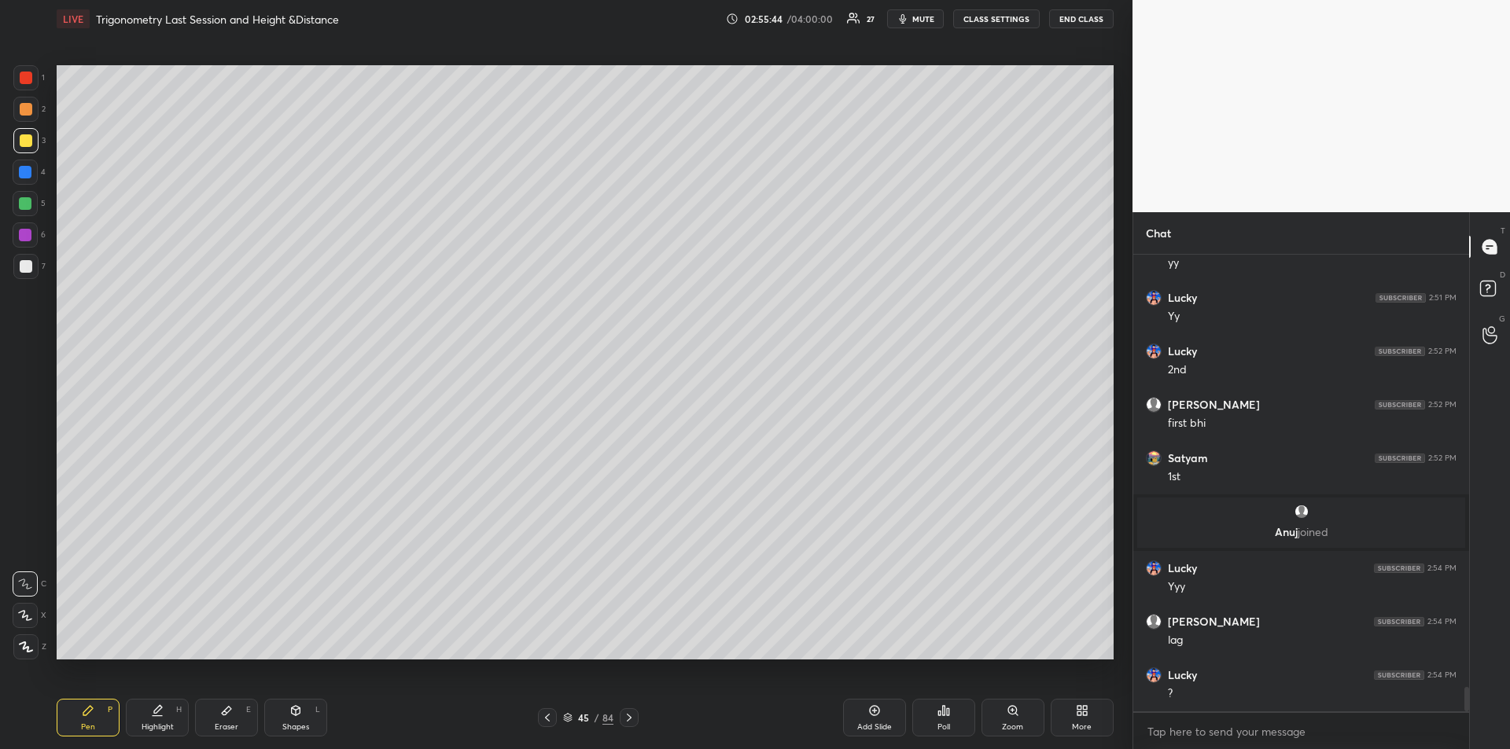
click at [32, 210] on div at bounding box center [25, 203] width 25 height 25
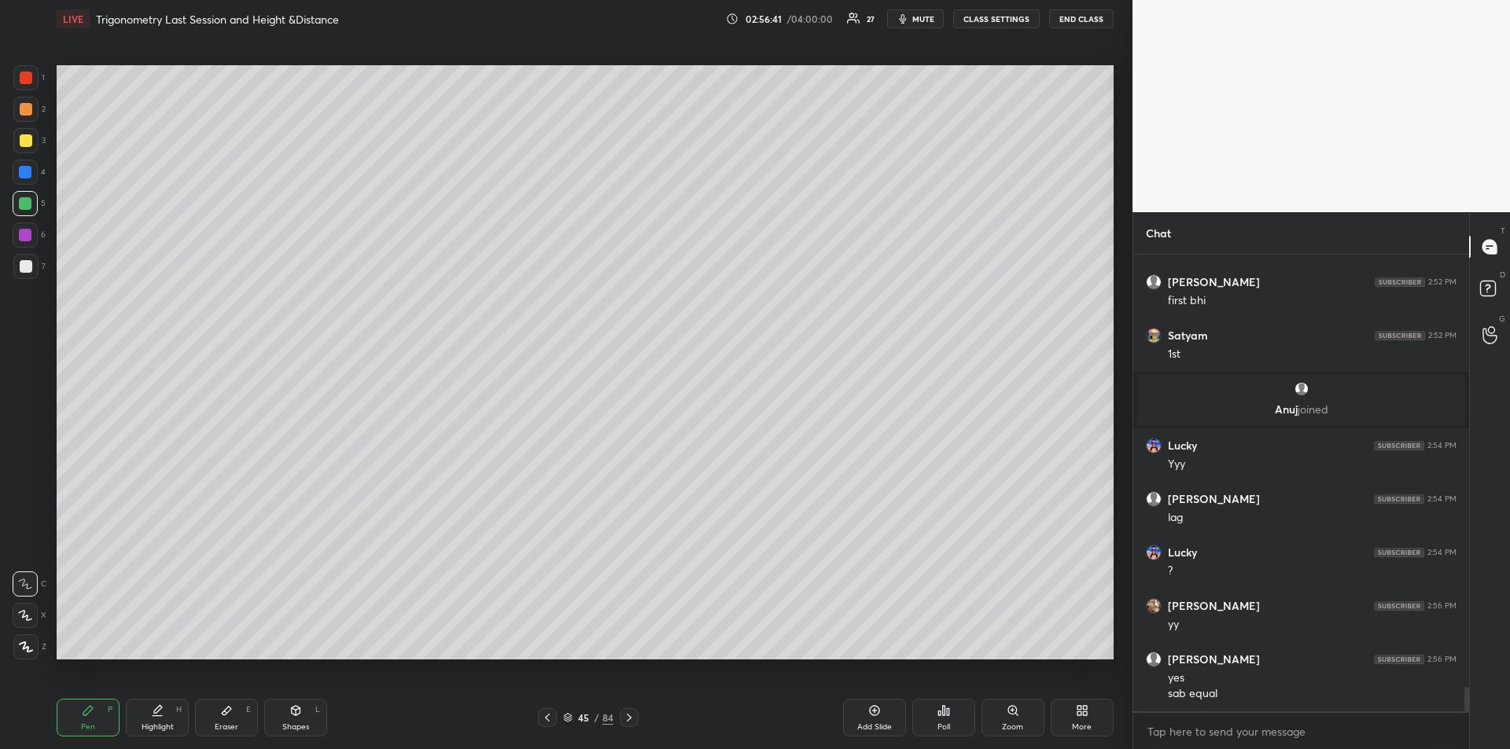
scroll to position [8211, 0]
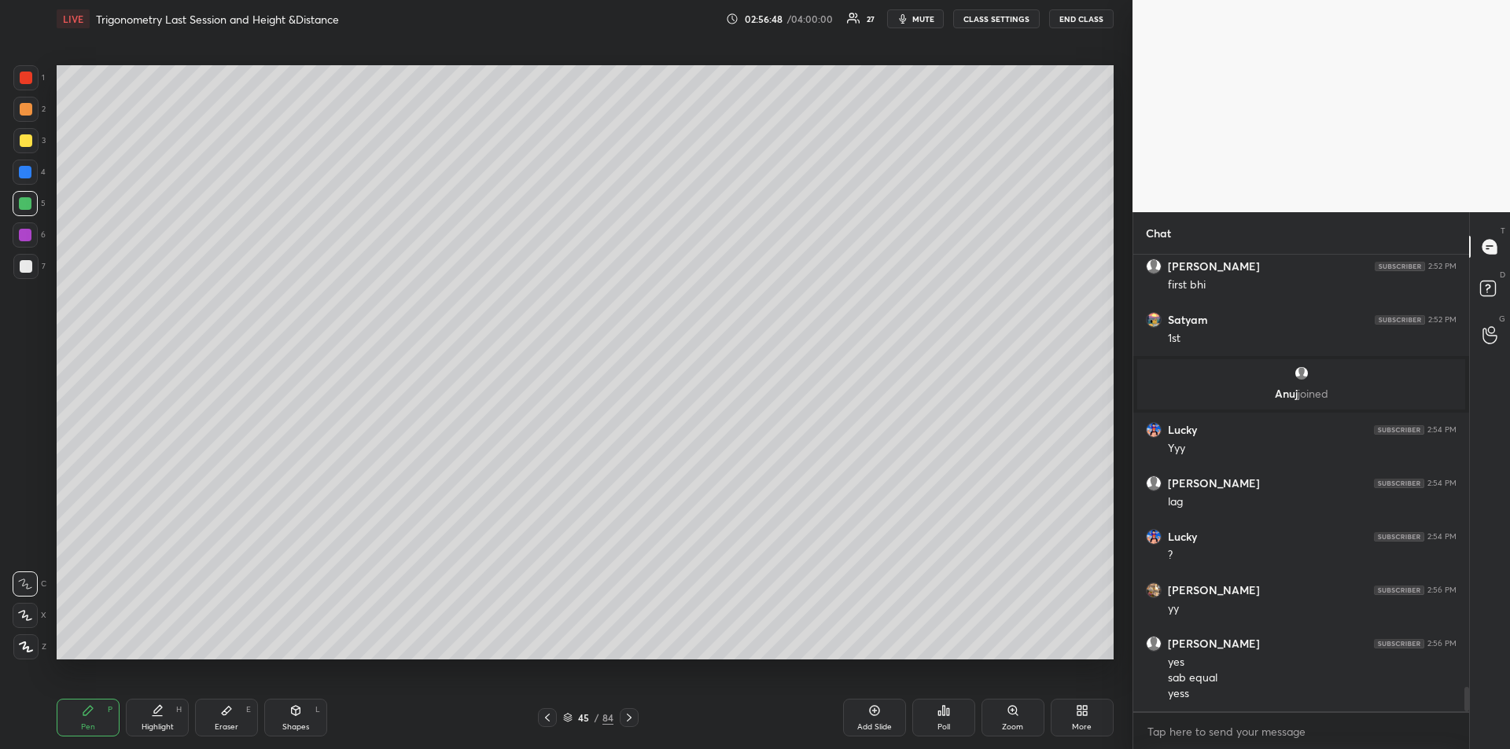
click at [28, 238] on div at bounding box center [25, 235] width 13 height 13
click at [27, 175] on div at bounding box center [25, 172] width 13 height 13
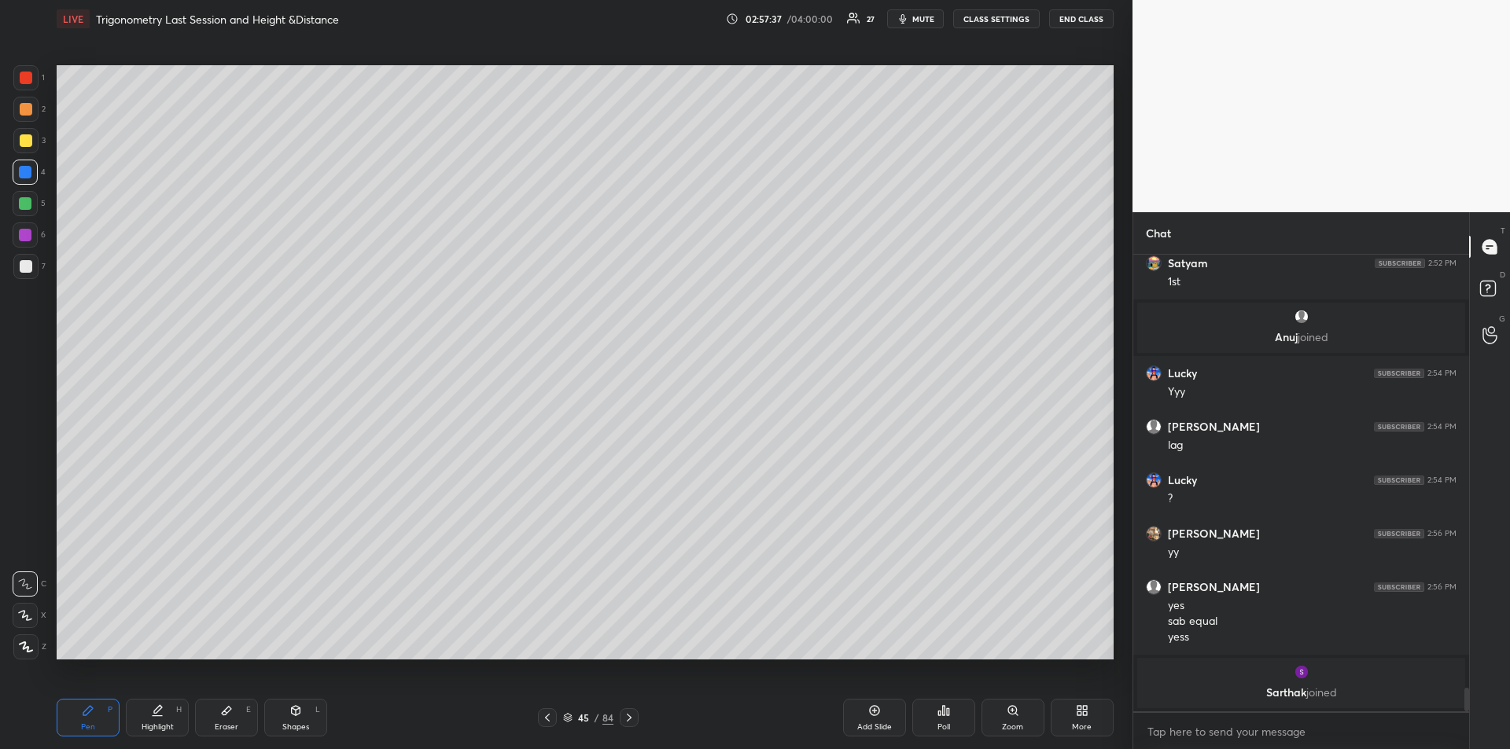
click at [169, 716] on div "Highlight H" at bounding box center [157, 718] width 63 height 38
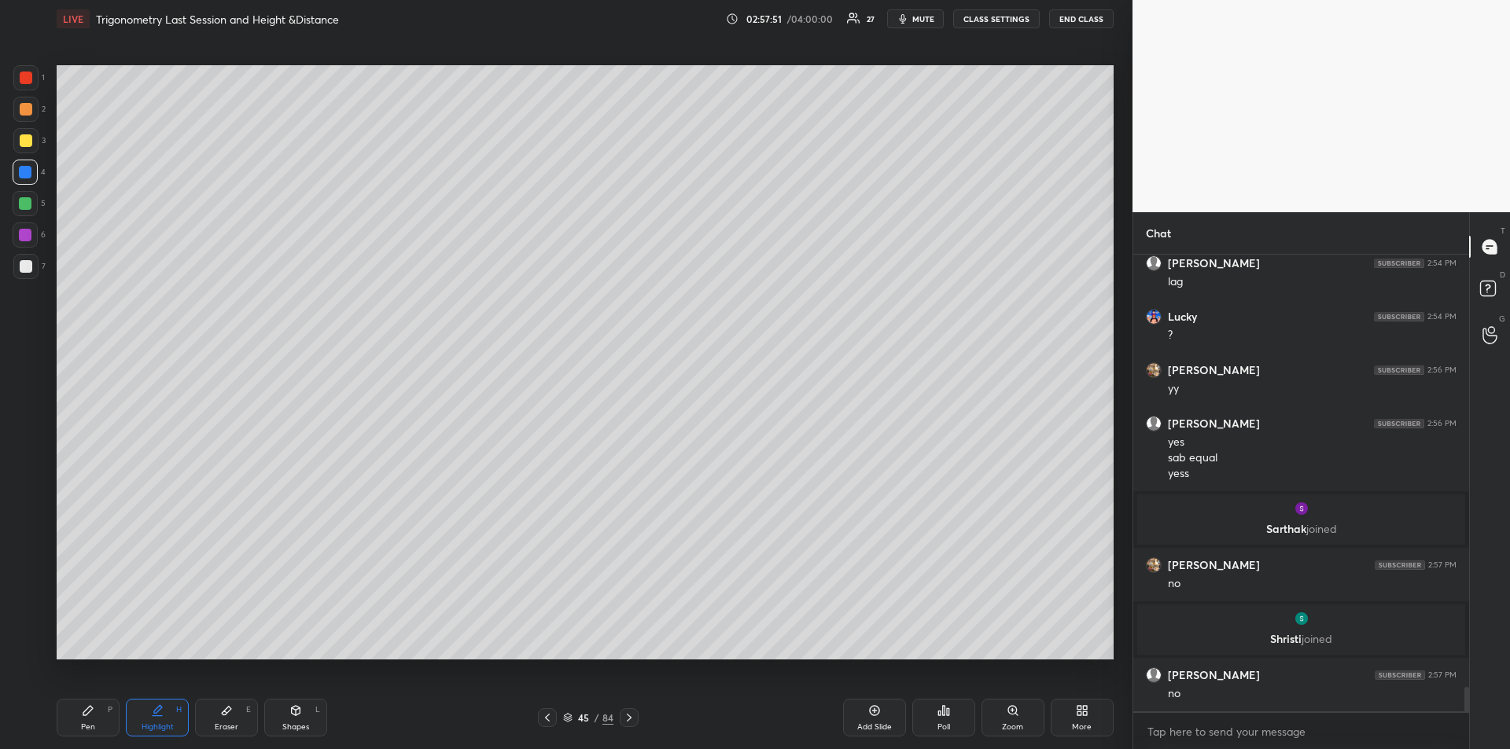
scroll to position [8276, 0]
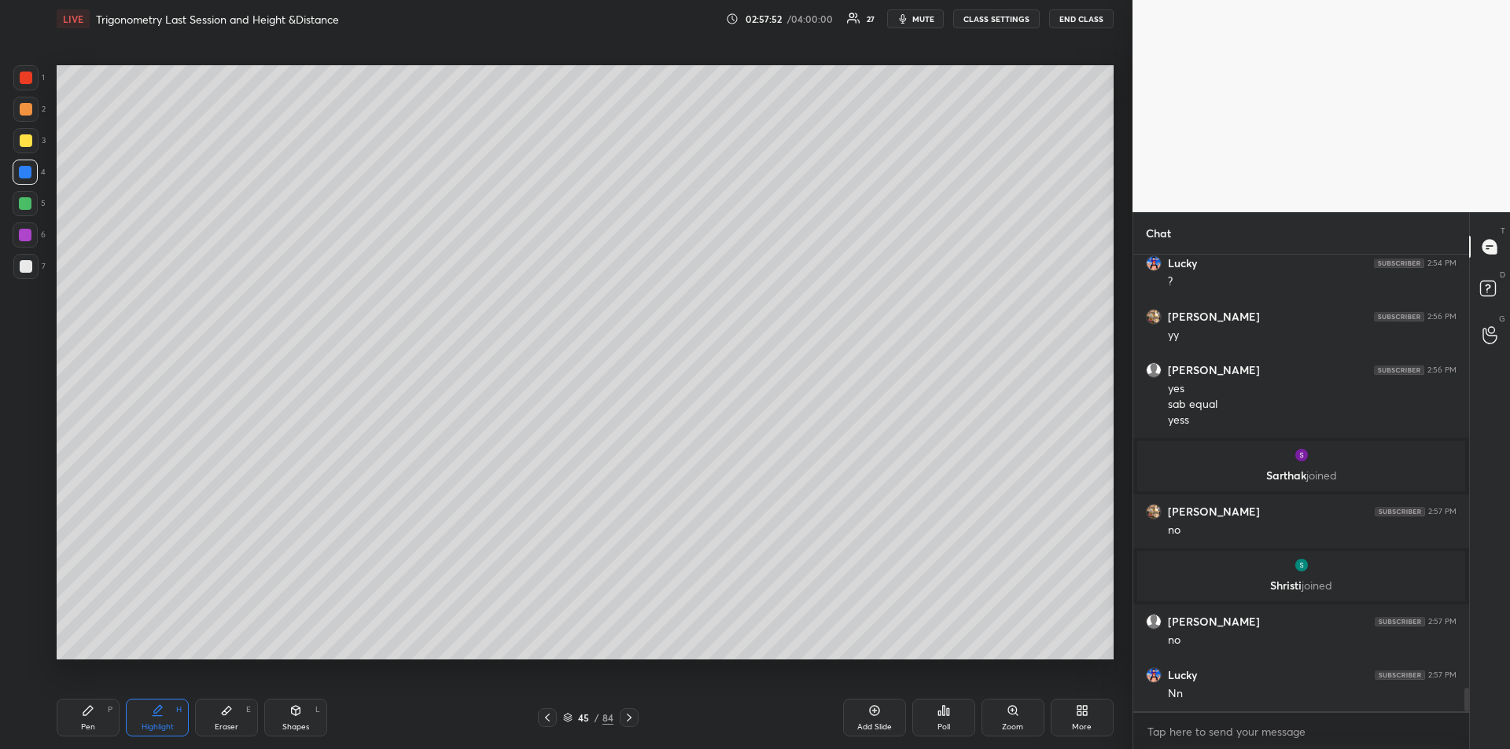
click at [88, 720] on div "Pen P" at bounding box center [88, 718] width 63 height 38
click at [22, 234] on div at bounding box center [25, 235] width 13 height 13
click at [217, 711] on div "Eraser E" at bounding box center [226, 718] width 63 height 38
click at [96, 708] on div "Pen P" at bounding box center [88, 718] width 63 height 38
click at [164, 719] on div "Highlight H" at bounding box center [157, 718] width 63 height 38
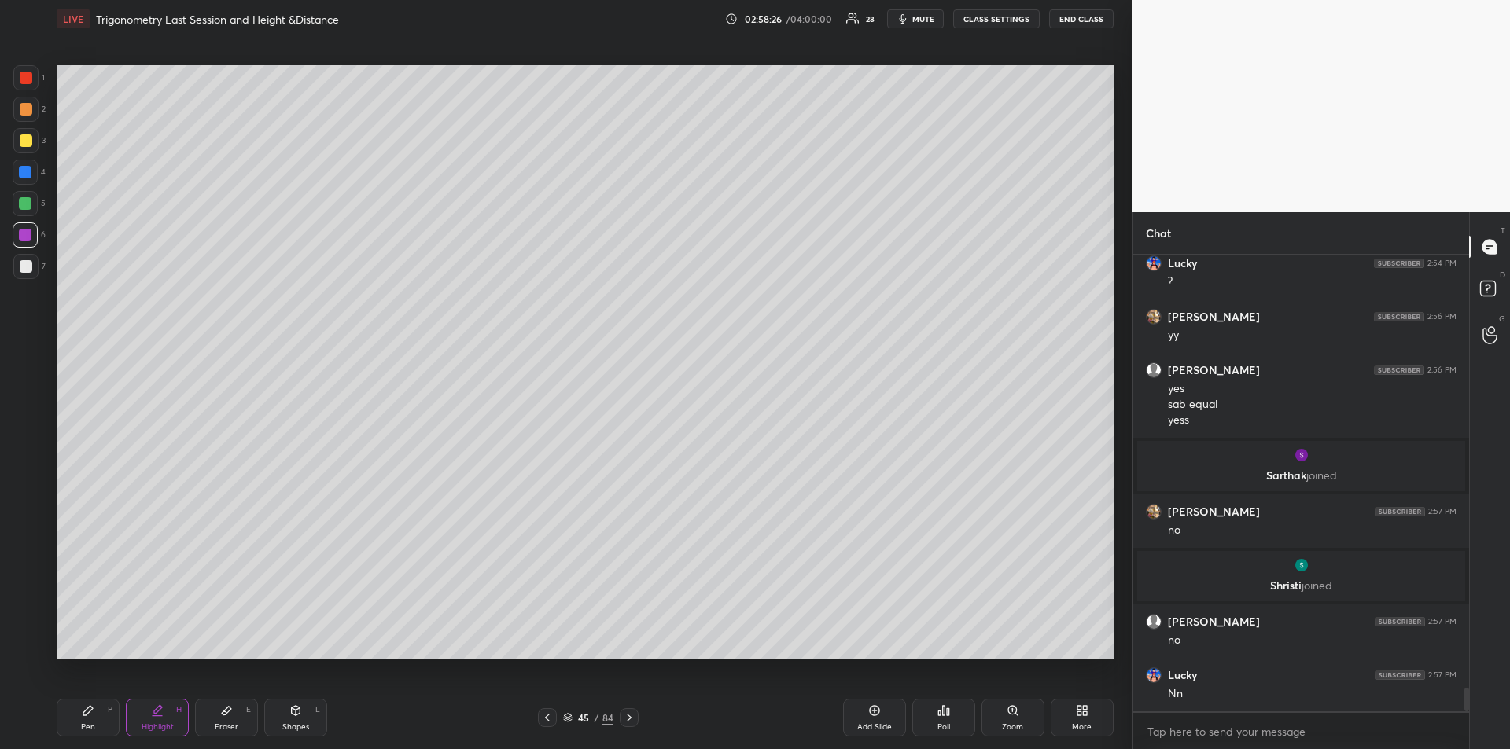
click at [230, 709] on icon at bounding box center [226, 711] width 9 height 9
click at [87, 718] on div "Pen P" at bounding box center [88, 718] width 63 height 38
click at [20, 202] on div at bounding box center [25, 203] width 13 height 13
click at [20, 266] on div at bounding box center [26, 266] width 13 height 13
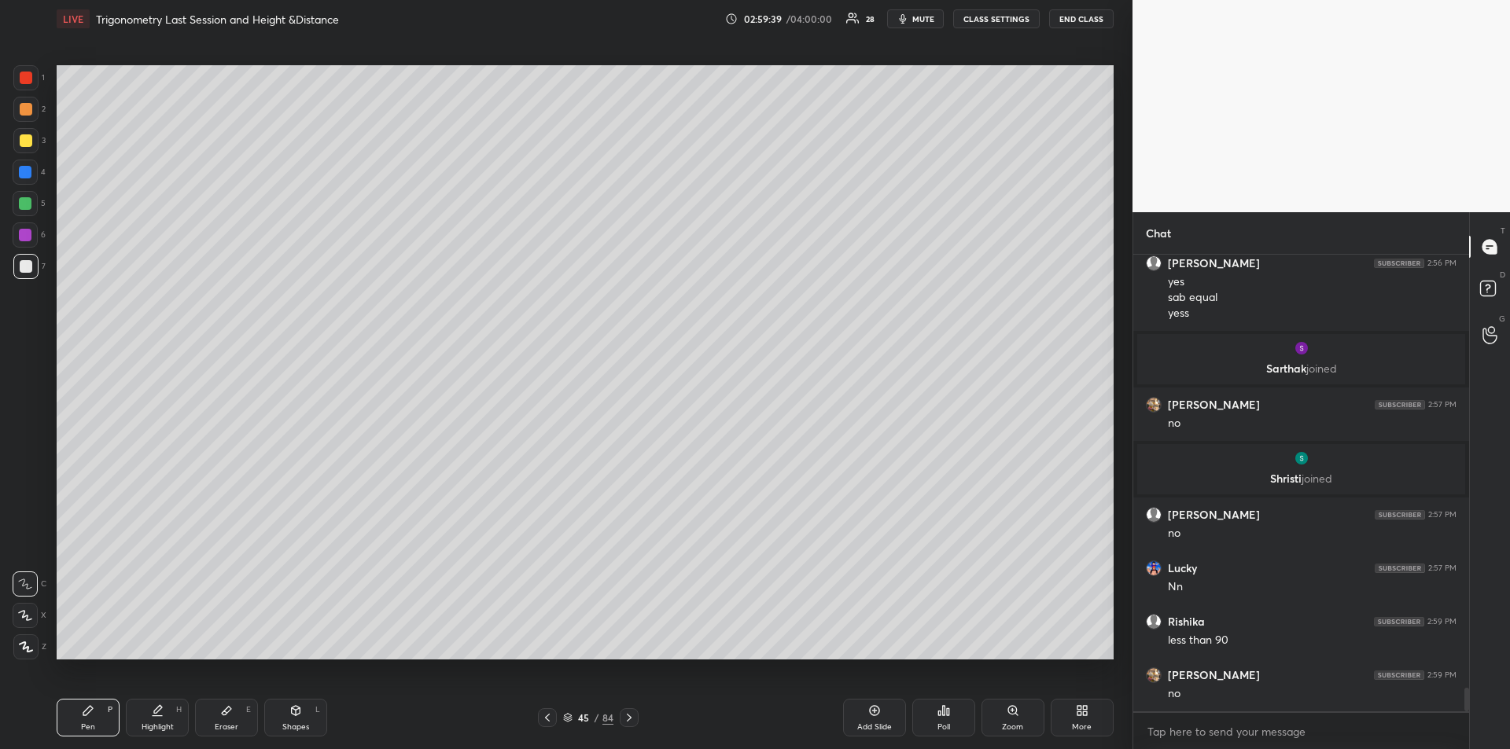
scroll to position [8436, 0]
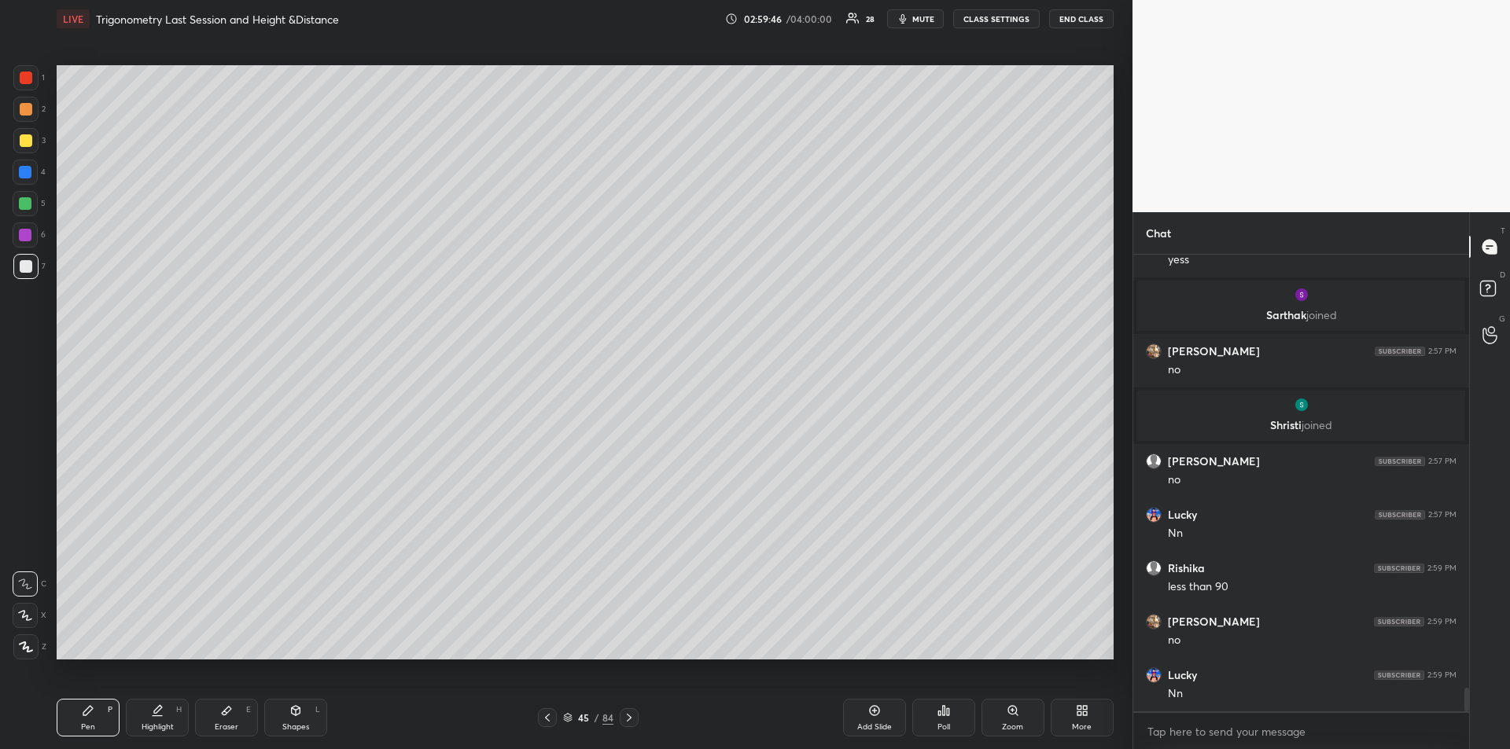
click at [24, 144] on div at bounding box center [26, 140] width 13 height 13
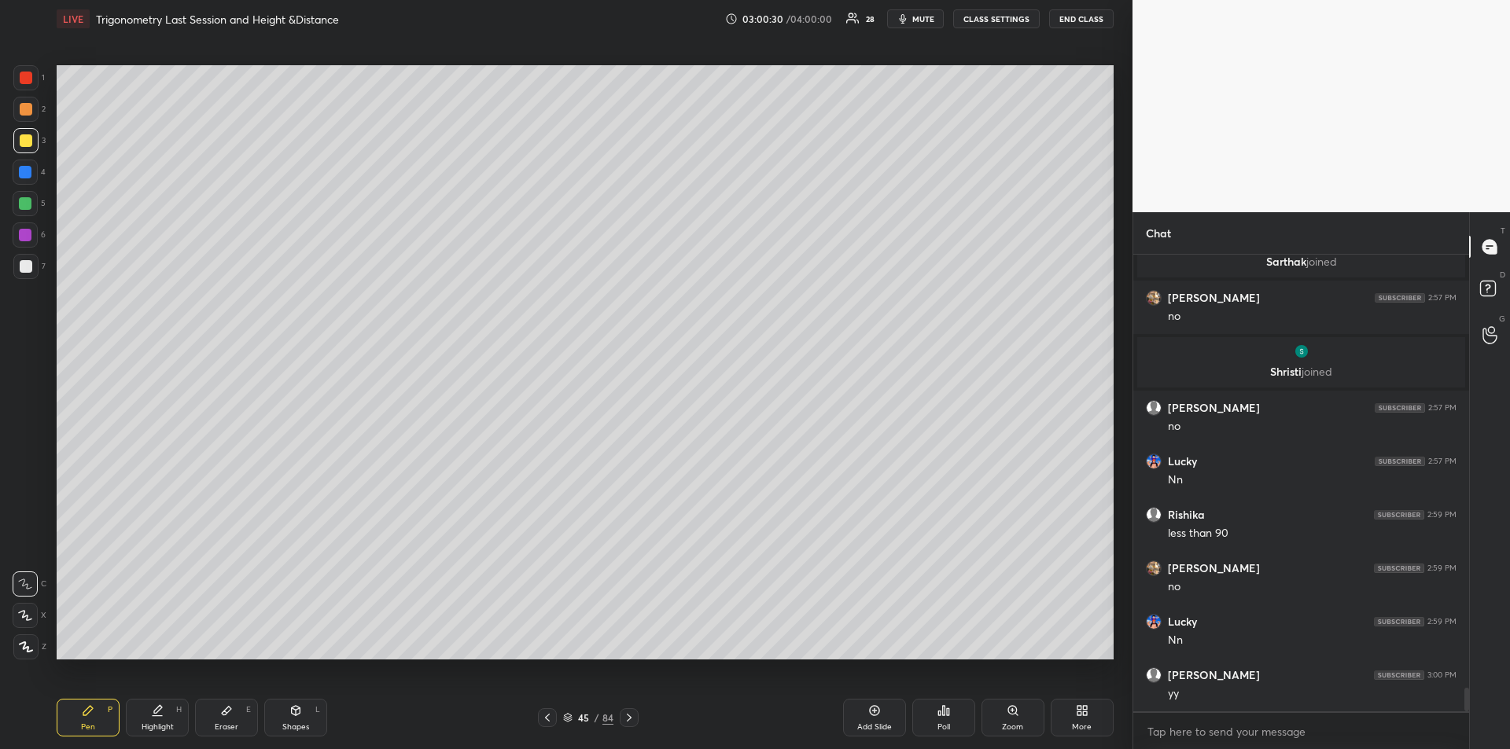
click at [636, 724] on div at bounding box center [629, 717] width 19 height 19
click at [28, 84] on div at bounding box center [25, 77] width 25 height 25
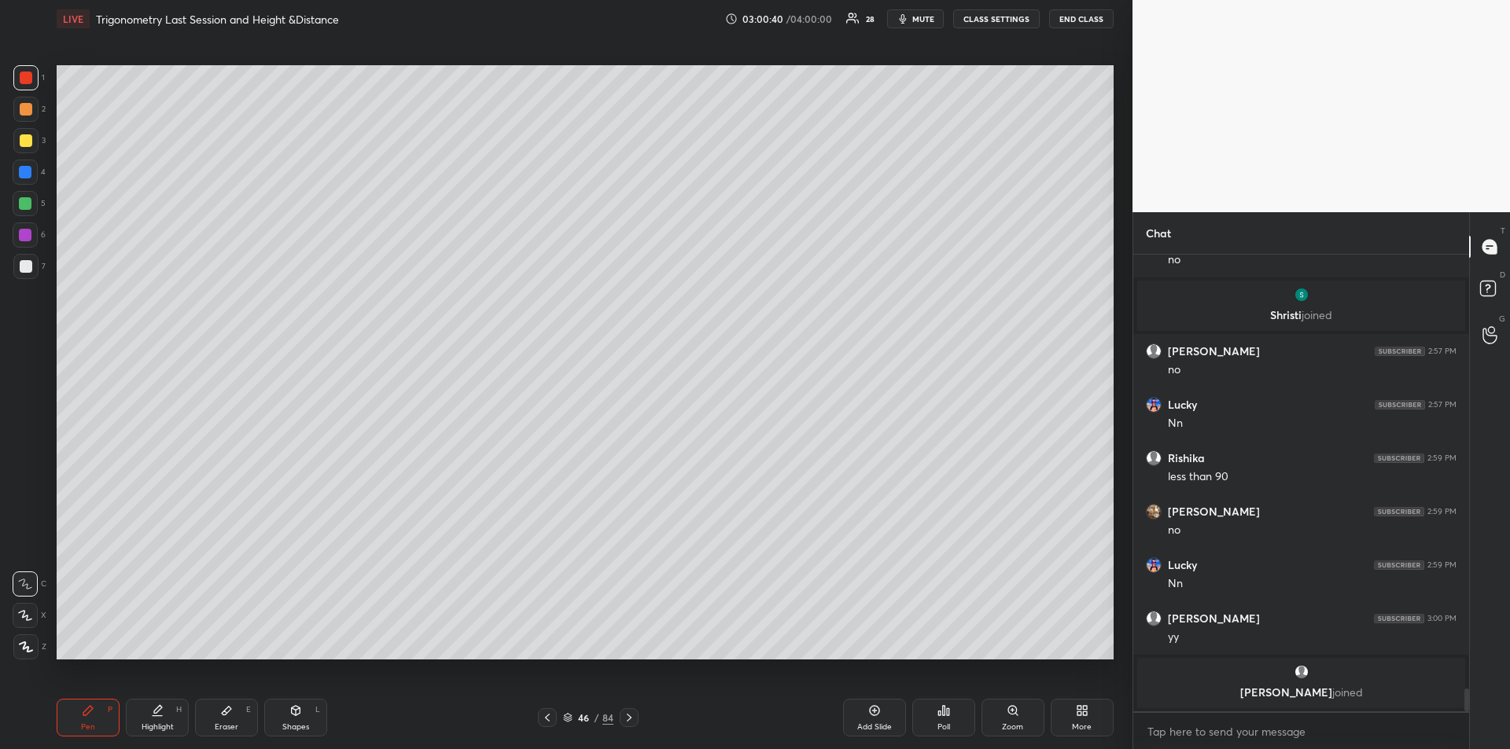
click at [22, 201] on div at bounding box center [25, 203] width 13 height 13
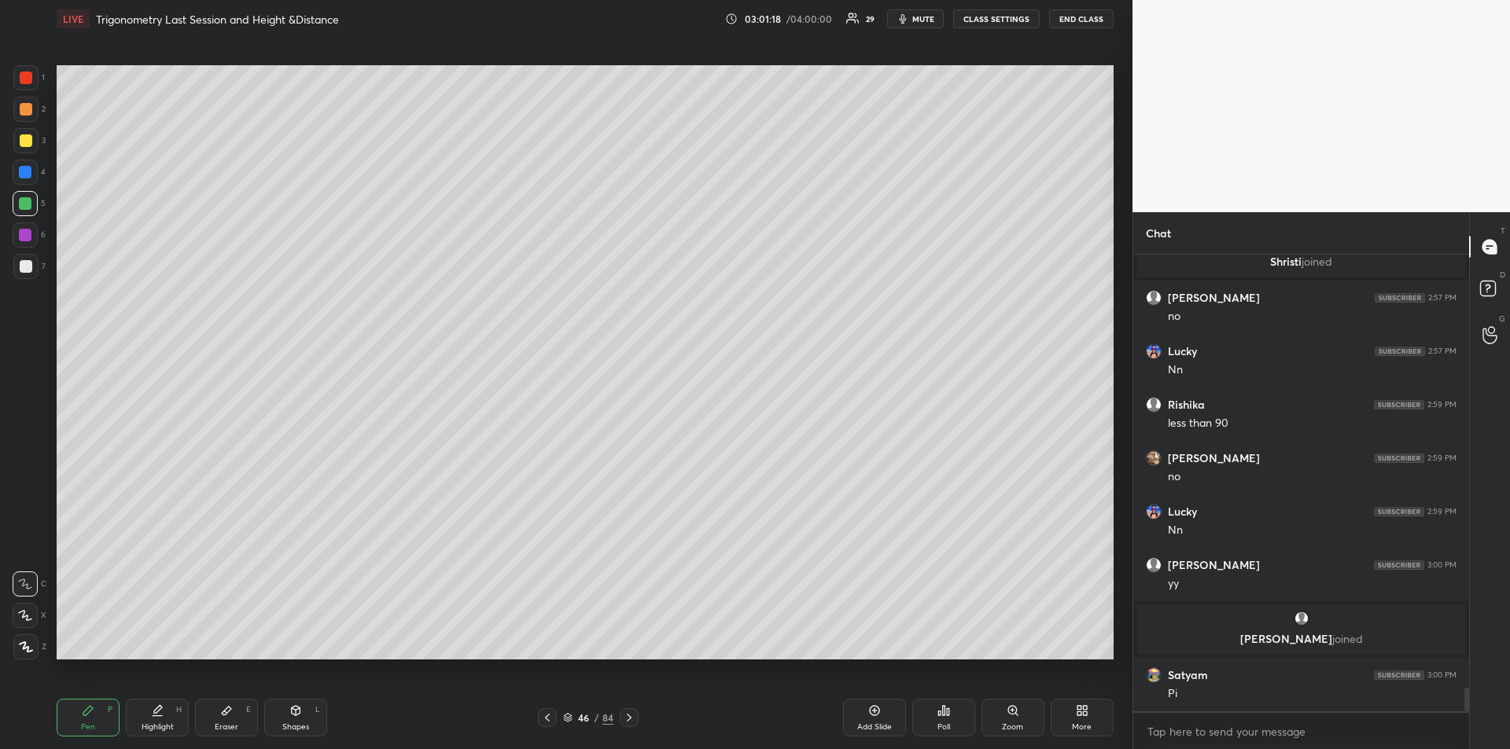
scroll to position [8548, 0]
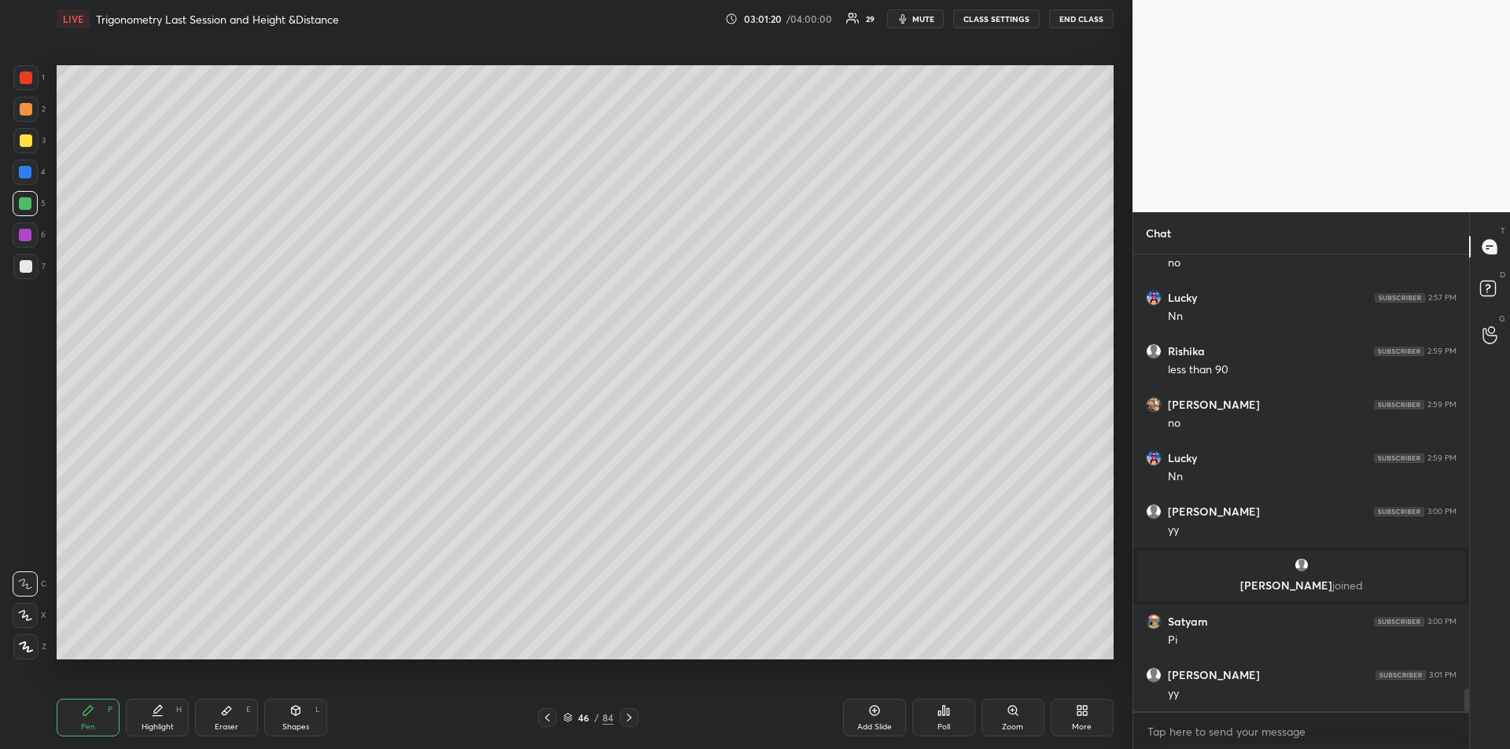
click at [28, 144] on div at bounding box center [26, 140] width 13 height 13
click at [632, 719] on icon at bounding box center [629, 718] width 13 height 13
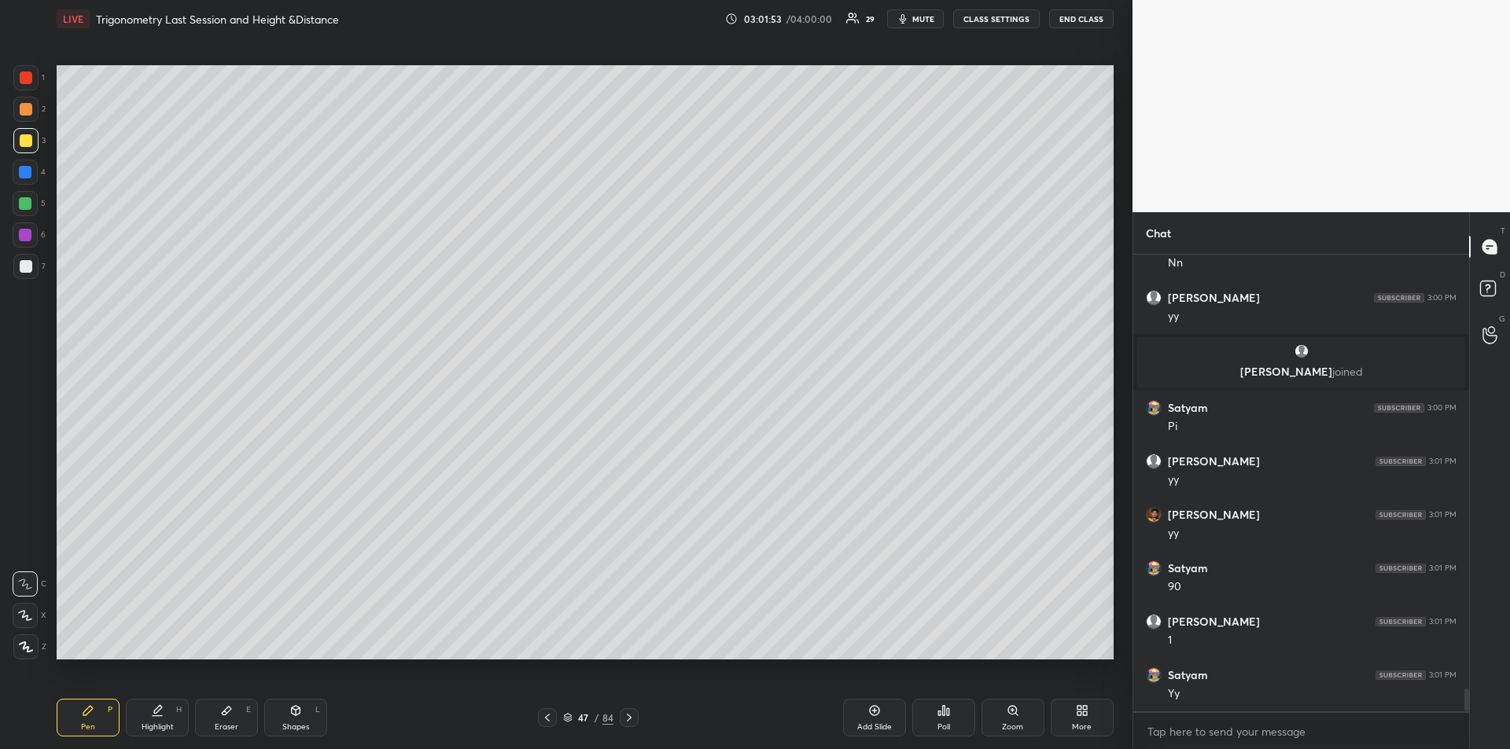
scroll to position [8815, 0]
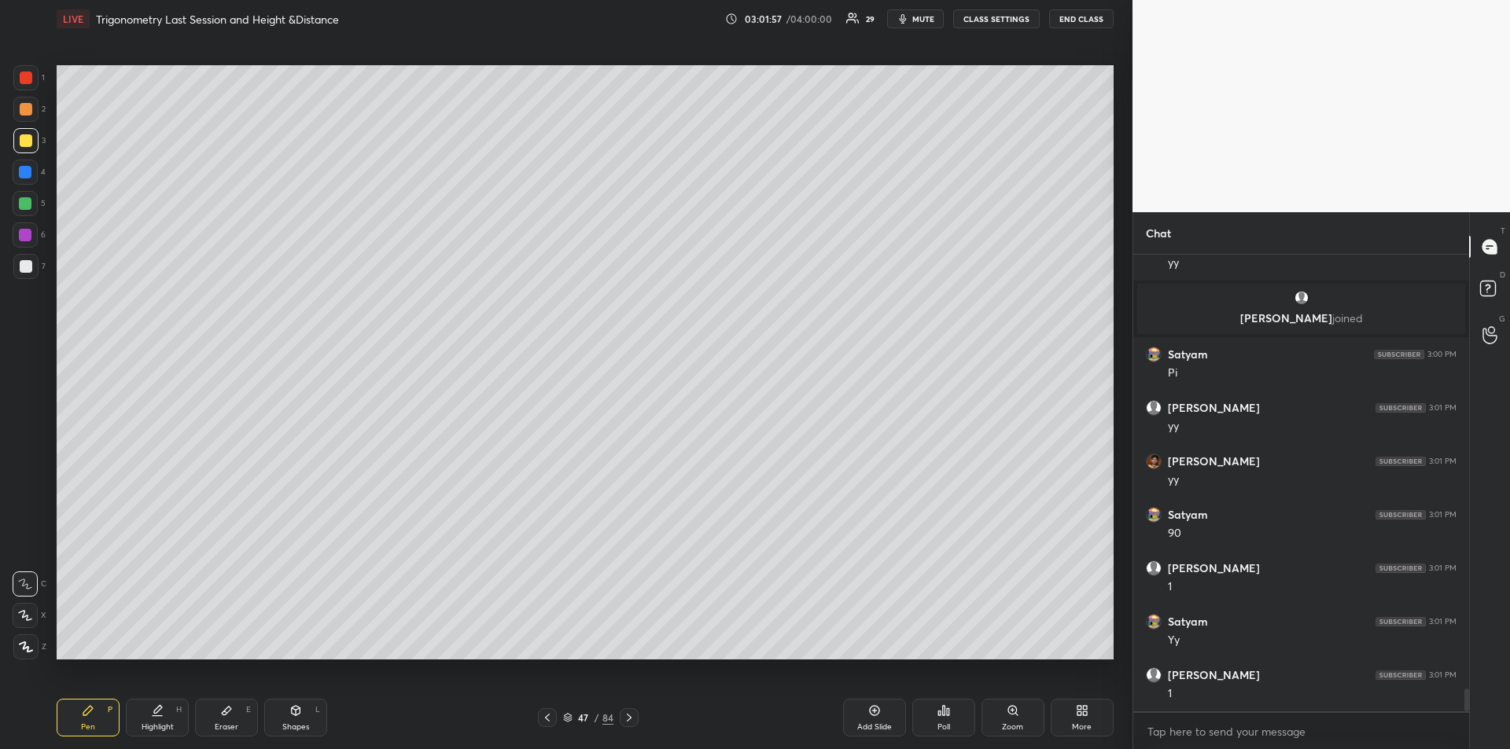
click at [632, 722] on icon at bounding box center [629, 718] width 13 height 13
click at [24, 230] on div at bounding box center [25, 235] width 13 height 13
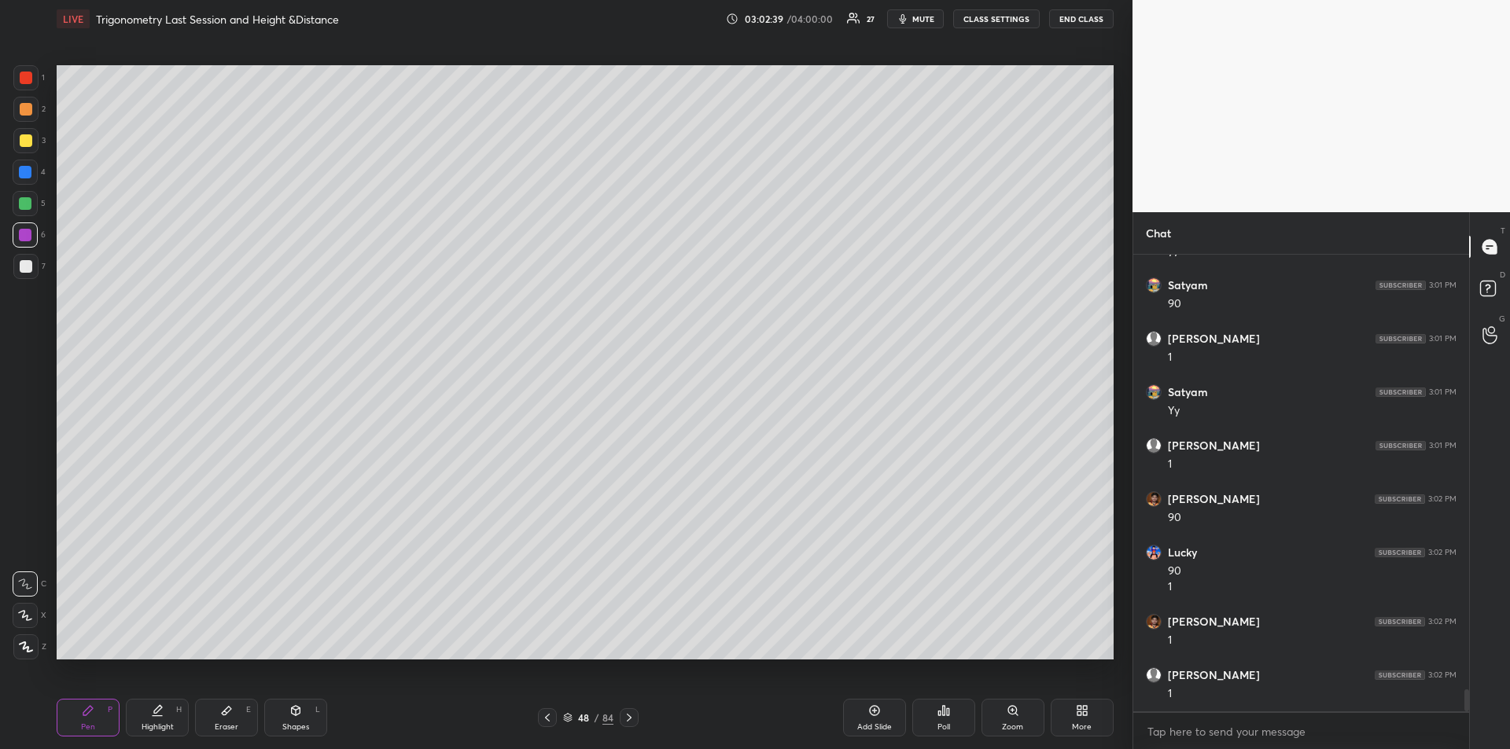
scroll to position [9098, 0]
click at [628, 722] on icon at bounding box center [629, 718] width 13 height 13
click at [28, 114] on div at bounding box center [26, 109] width 13 height 13
click at [22, 204] on div at bounding box center [25, 203] width 13 height 13
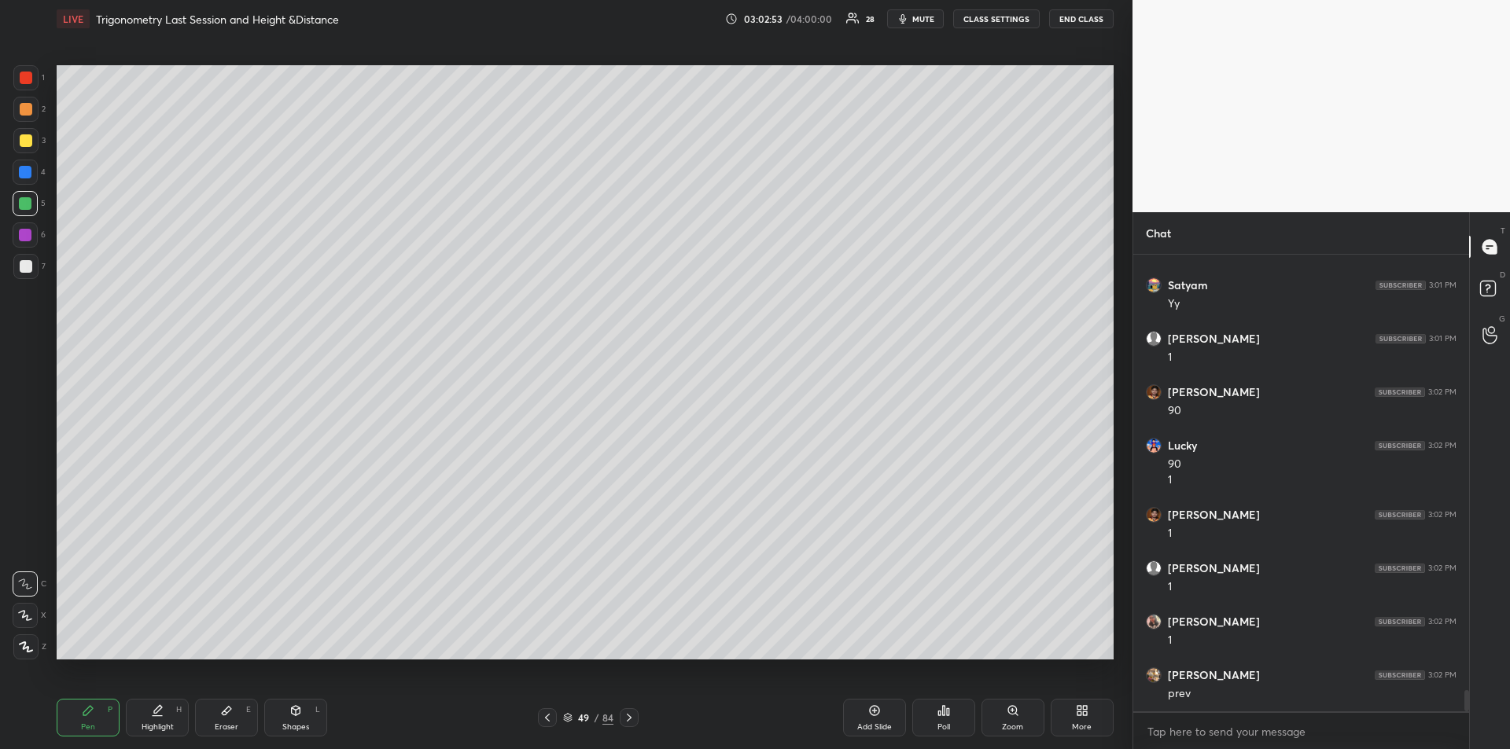
scroll to position [9205, 0]
click at [544, 716] on icon at bounding box center [547, 718] width 13 height 13
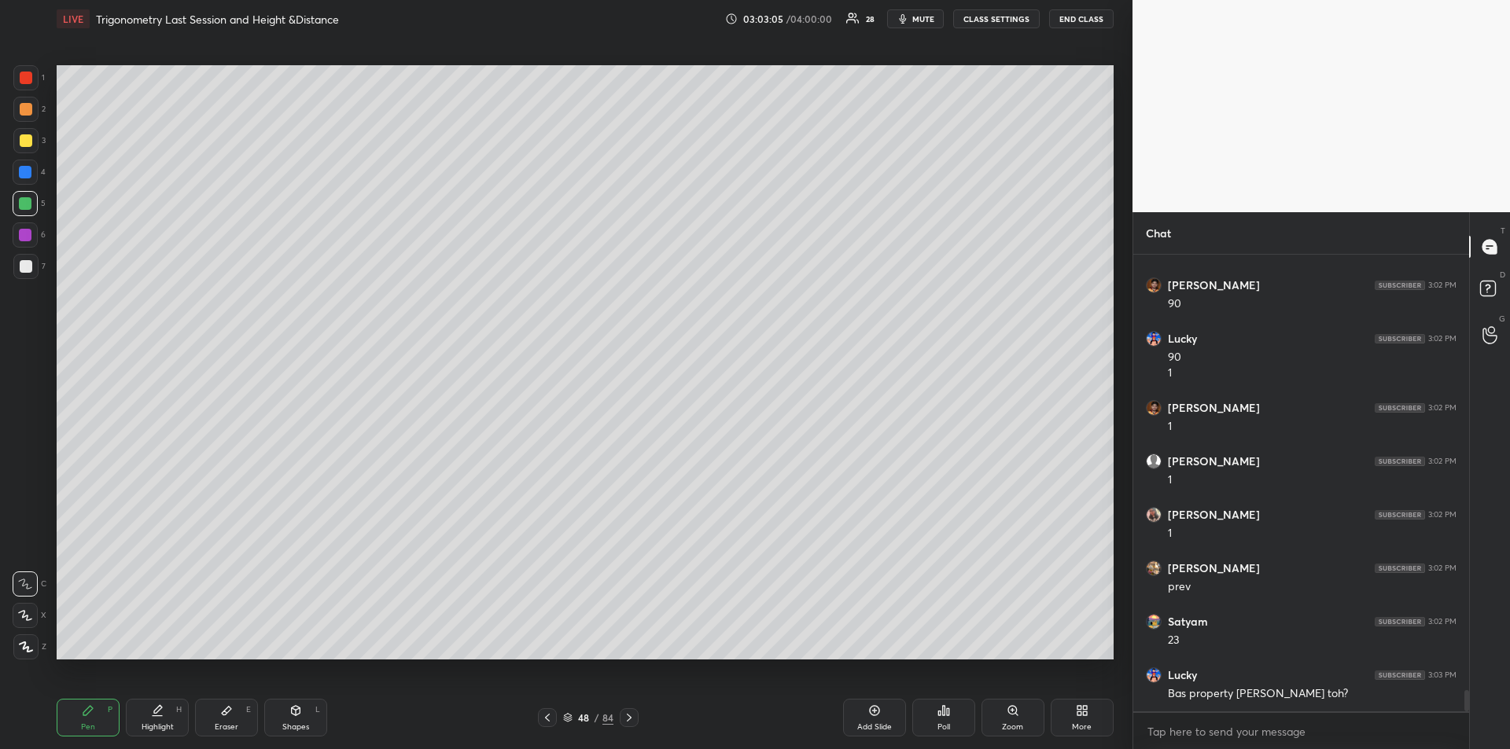
scroll to position [9312, 0]
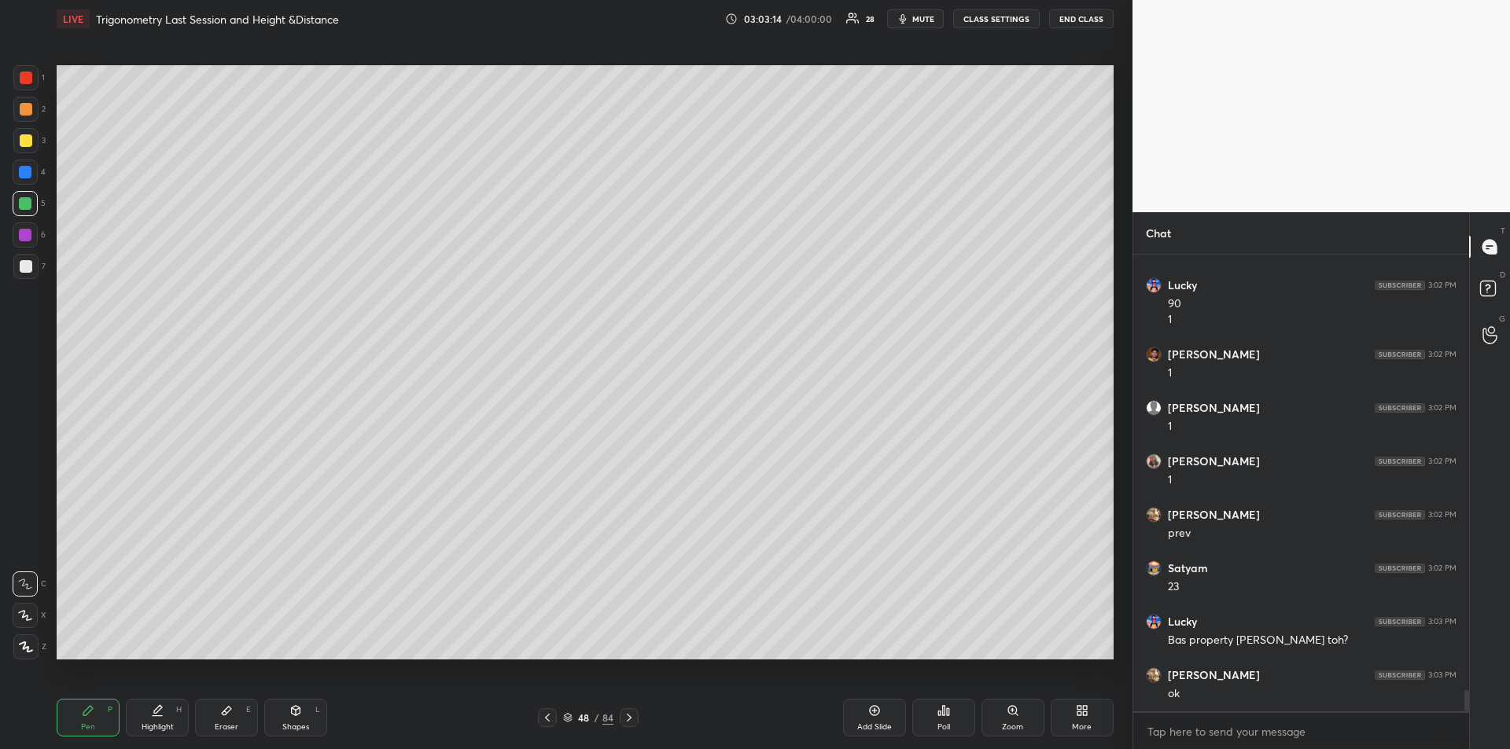
click at [630, 722] on icon at bounding box center [629, 718] width 13 height 13
click at [27, 145] on div at bounding box center [26, 140] width 13 height 13
click at [870, 715] on icon at bounding box center [874, 711] width 13 height 13
click at [230, 716] on icon at bounding box center [226, 711] width 13 height 13
click at [96, 712] on div "Pen P" at bounding box center [88, 718] width 63 height 38
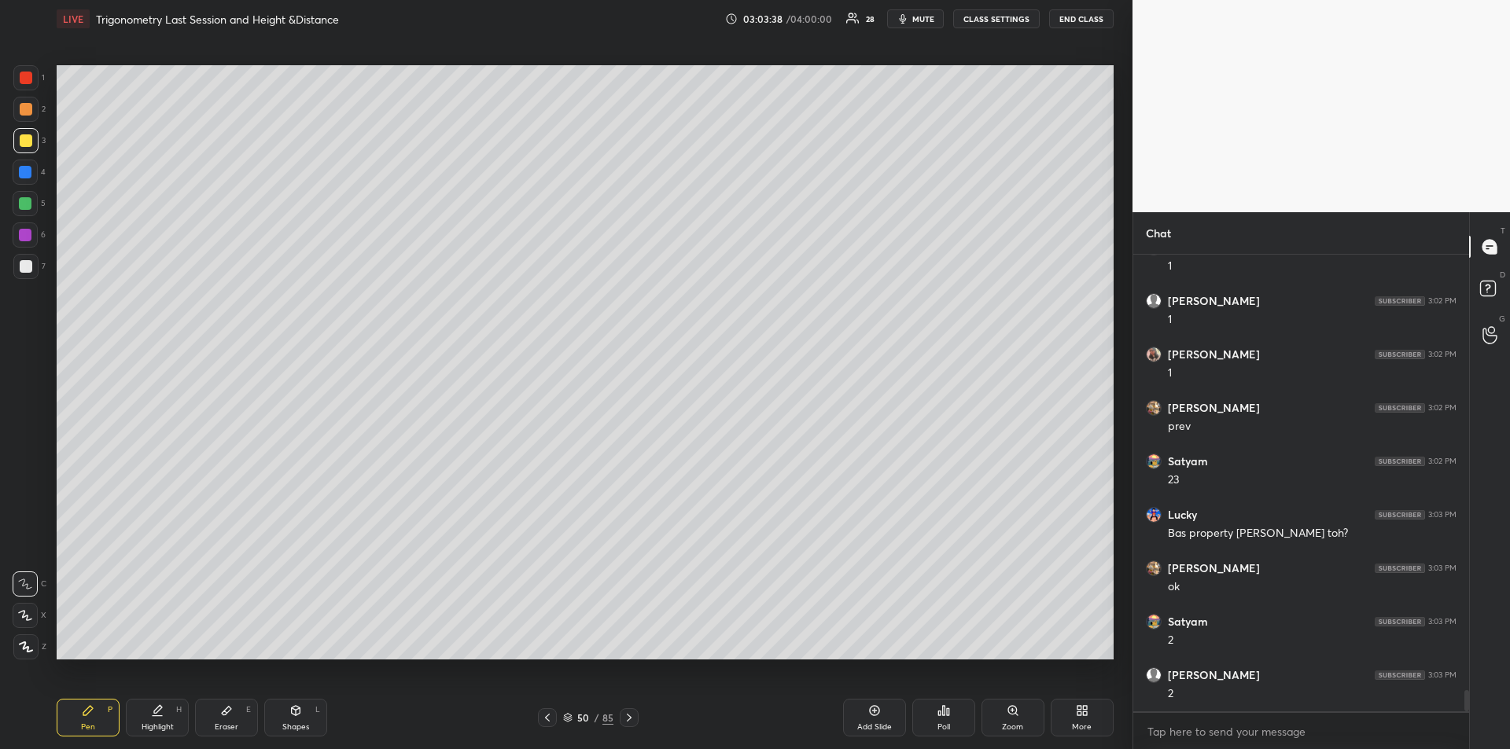
scroll to position [9473, 0]
click at [546, 717] on icon at bounding box center [547, 718] width 5 height 8
click at [26, 204] on div at bounding box center [25, 203] width 13 height 13
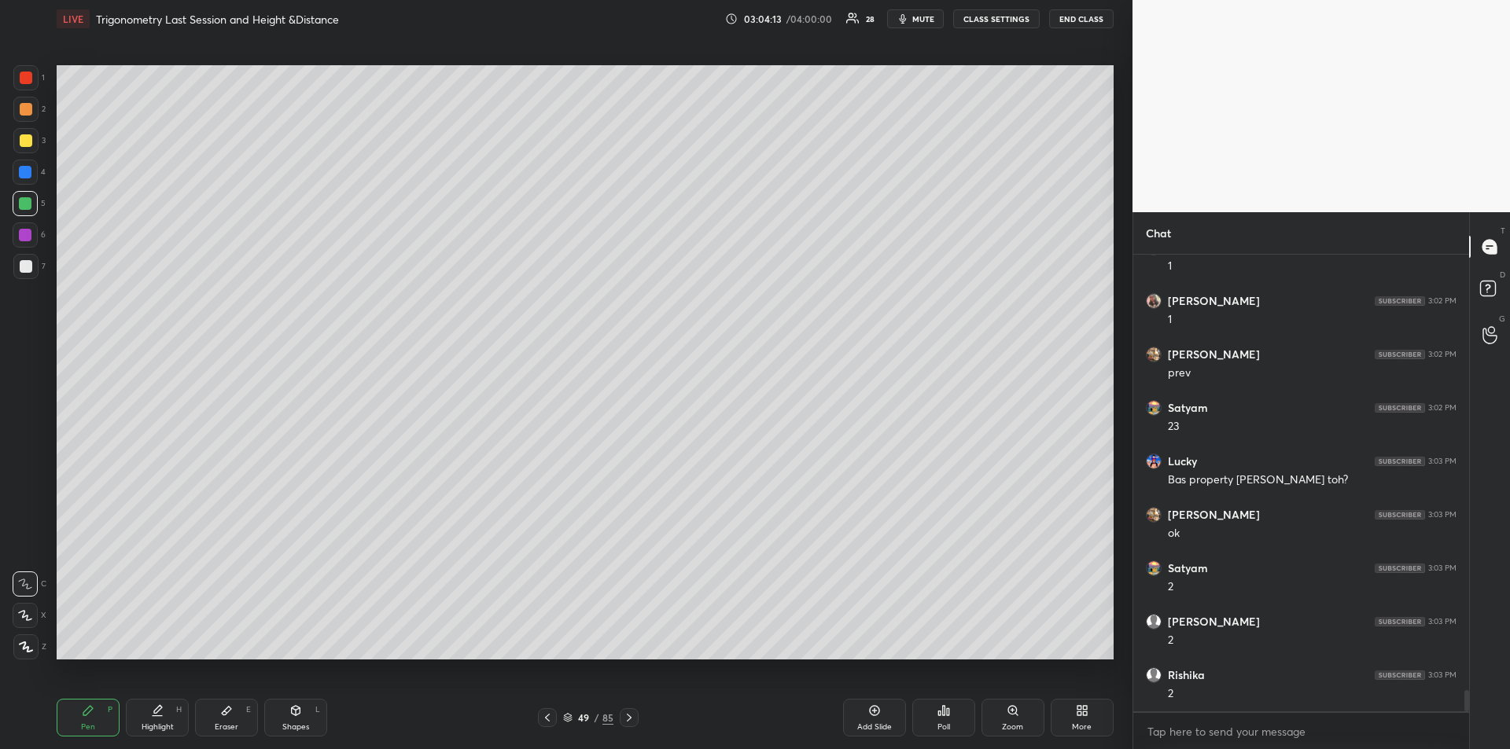
click at [21, 142] on div at bounding box center [26, 140] width 13 height 13
click at [27, 83] on div at bounding box center [26, 78] width 13 height 13
click at [24, 212] on div at bounding box center [25, 203] width 25 height 25
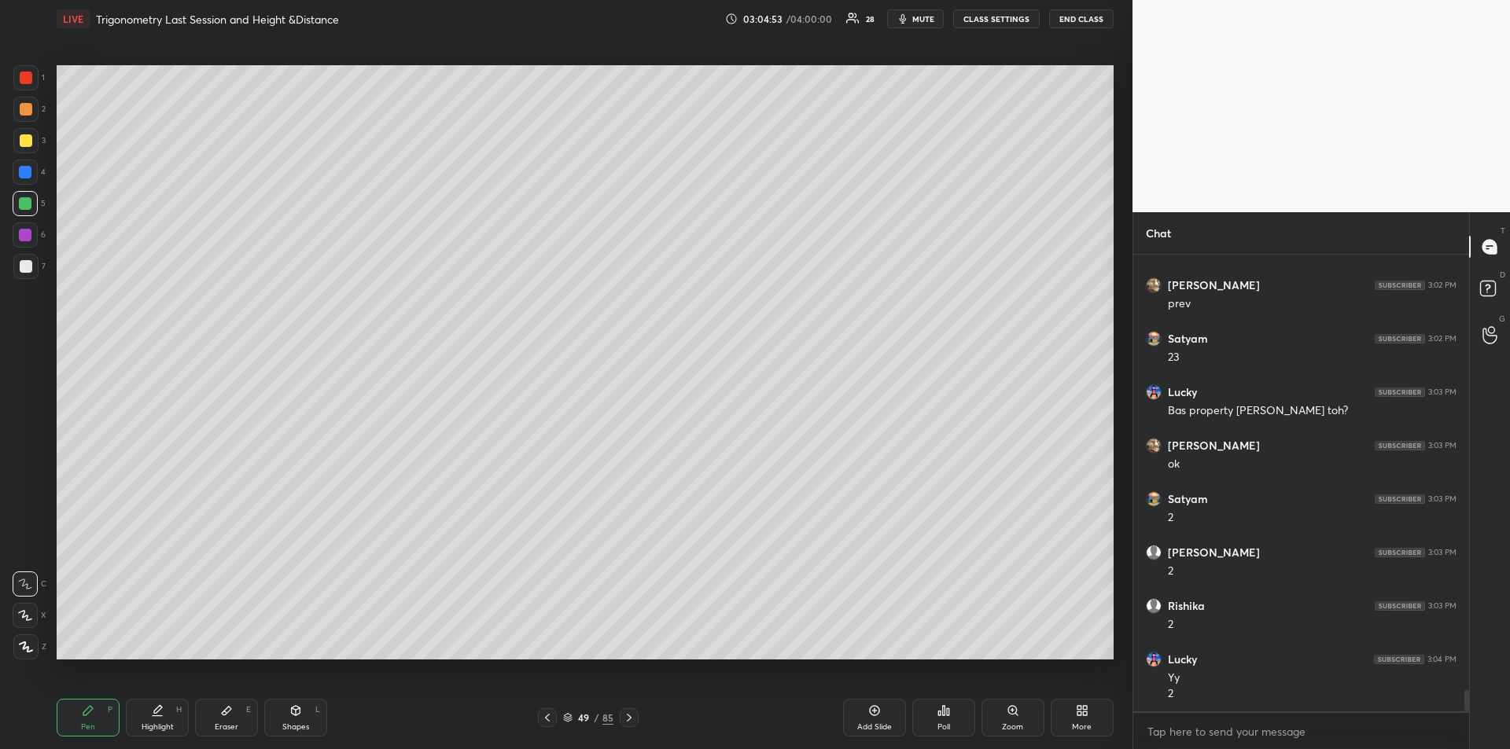
click at [20, 136] on div at bounding box center [26, 140] width 13 height 13
click at [150, 714] on div "Highlight H" at bounding box center [157, 718] width 63 height 38
click at [76, 713] on div "Pen P" at bounding box center [88, 718] width 63 height 38
click at [26, 84] on div at bounding box center [25, 77] width 25 height 25
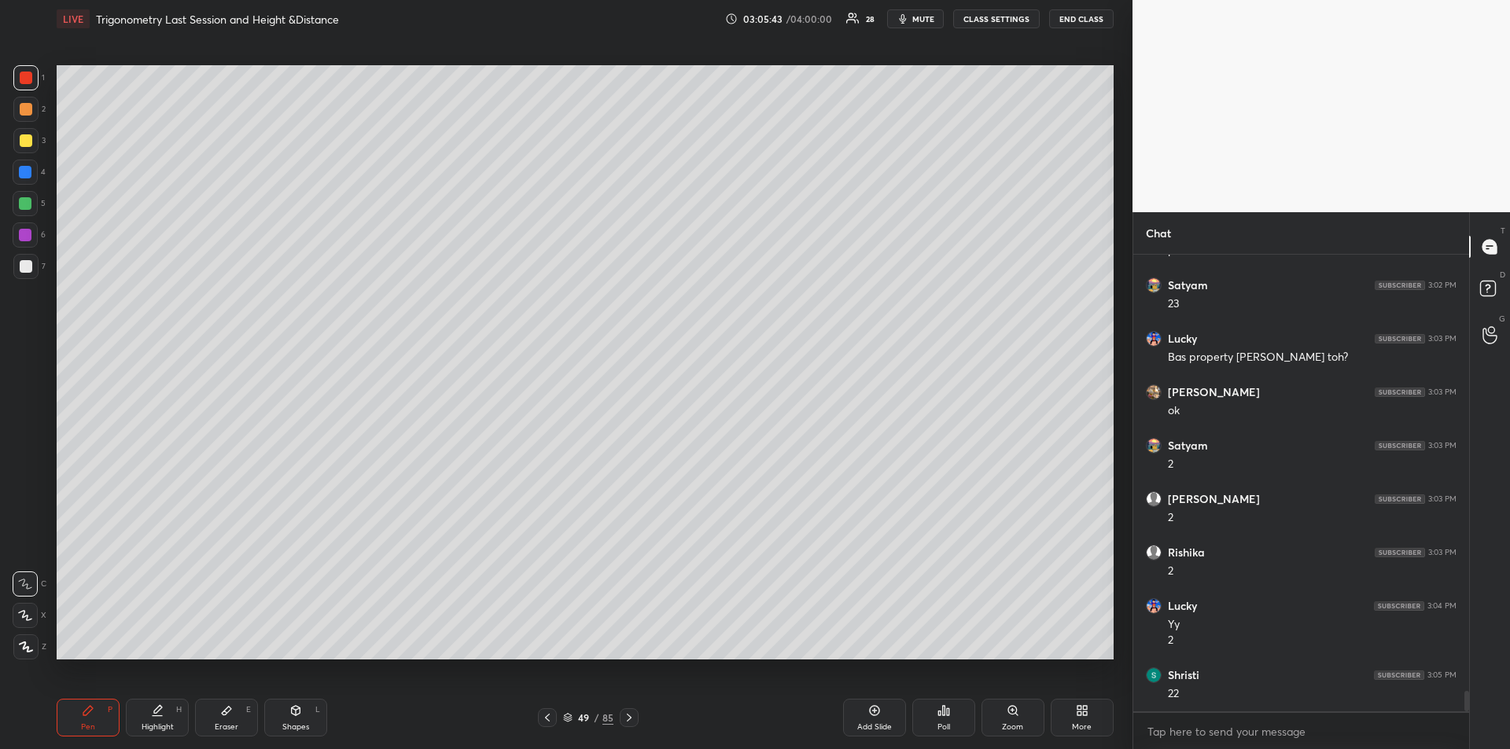
click at [150, 719] on div "Highlight H" at bounding box center [157, 718] width 63 height 38
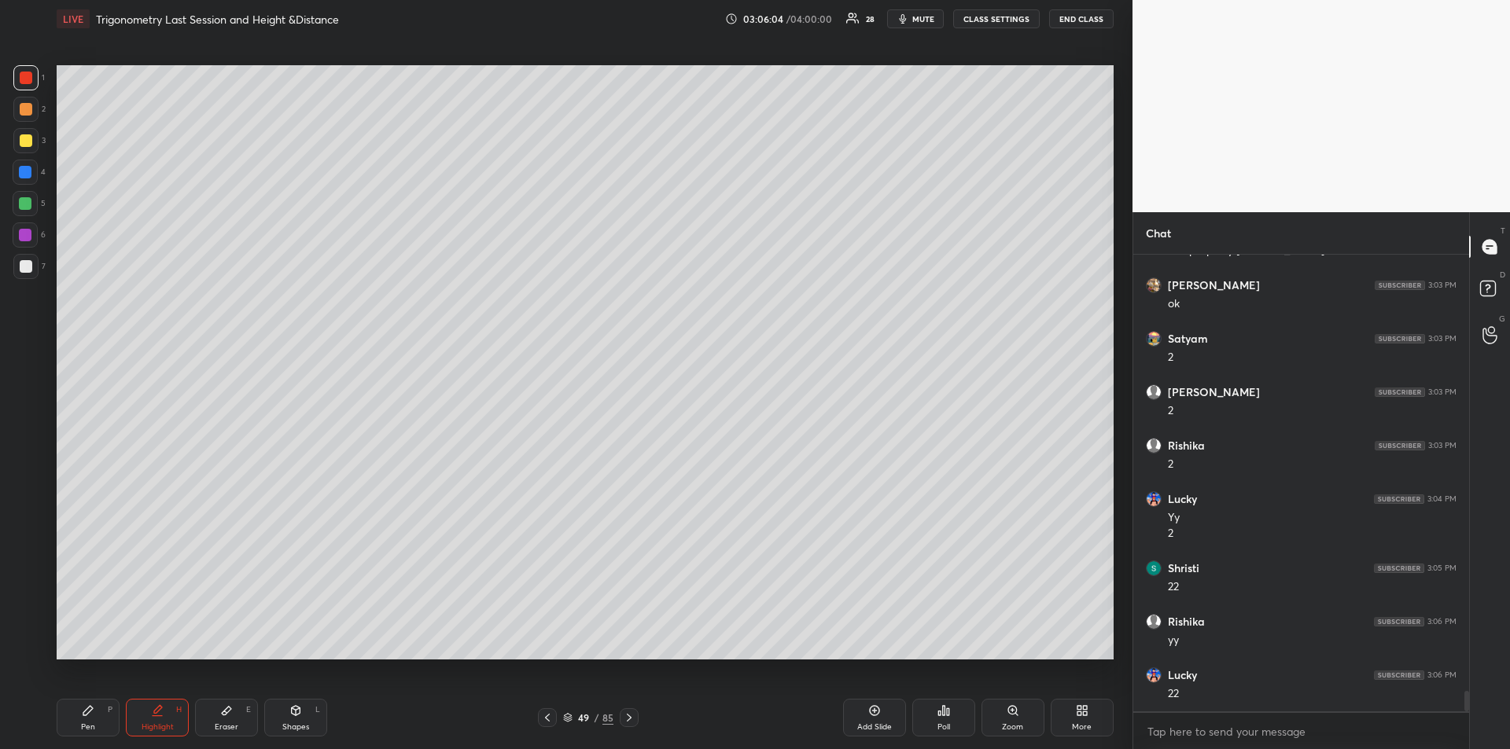
scroll to position [9756, 0]
click at [27, 234] on div at bounding box center [25, 235] width 13 height 13
click at [82, 713] on icon at bounding box center [88, 711] width 13 height 13
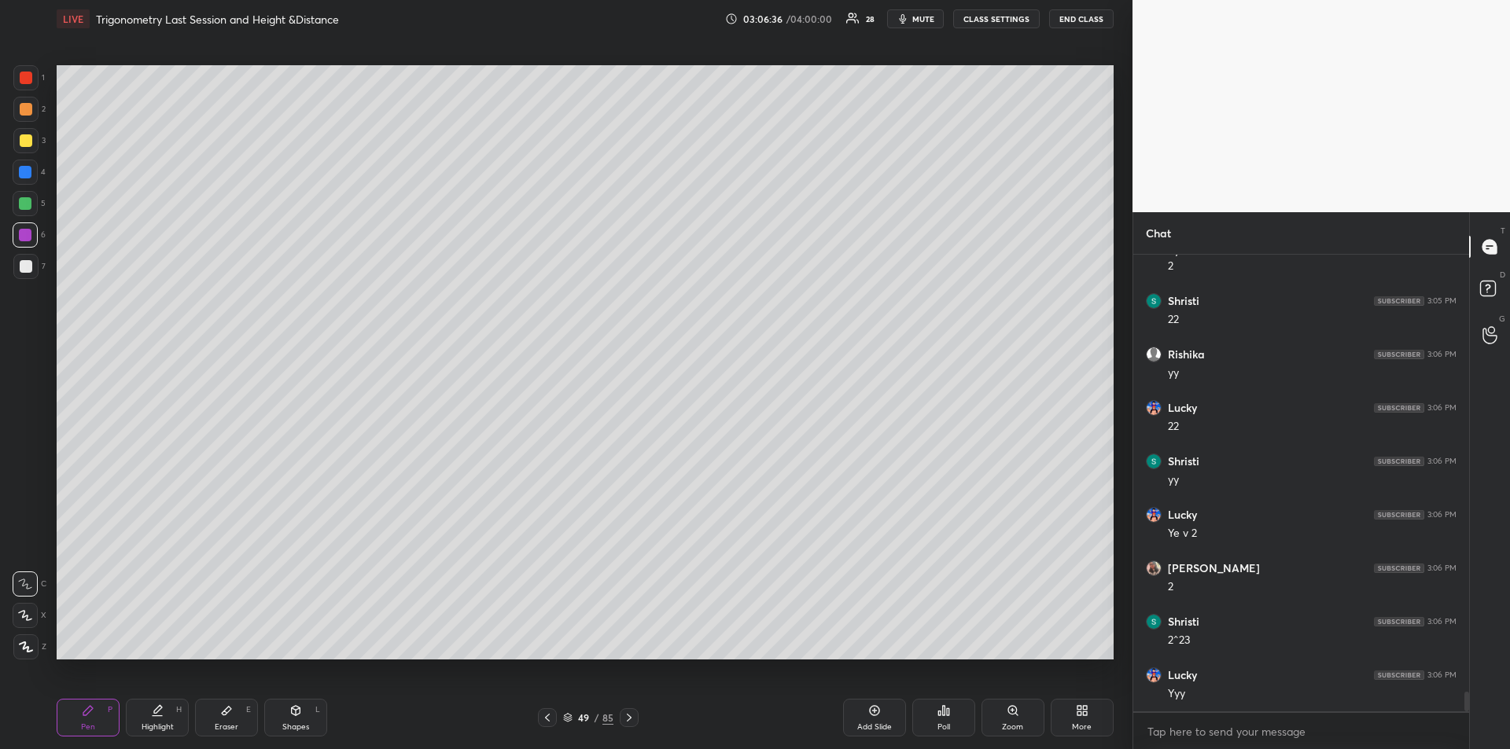
scroll to position [10023, 0]
click at [632, 721] on icon at bounding box center [629, 718] width 13 height 13
click at [632, 719] on icon at bounding box center [629, 718] width 13 height 13
click at [28, 179] on div at bounding box center [25, 172] width 25 height 25
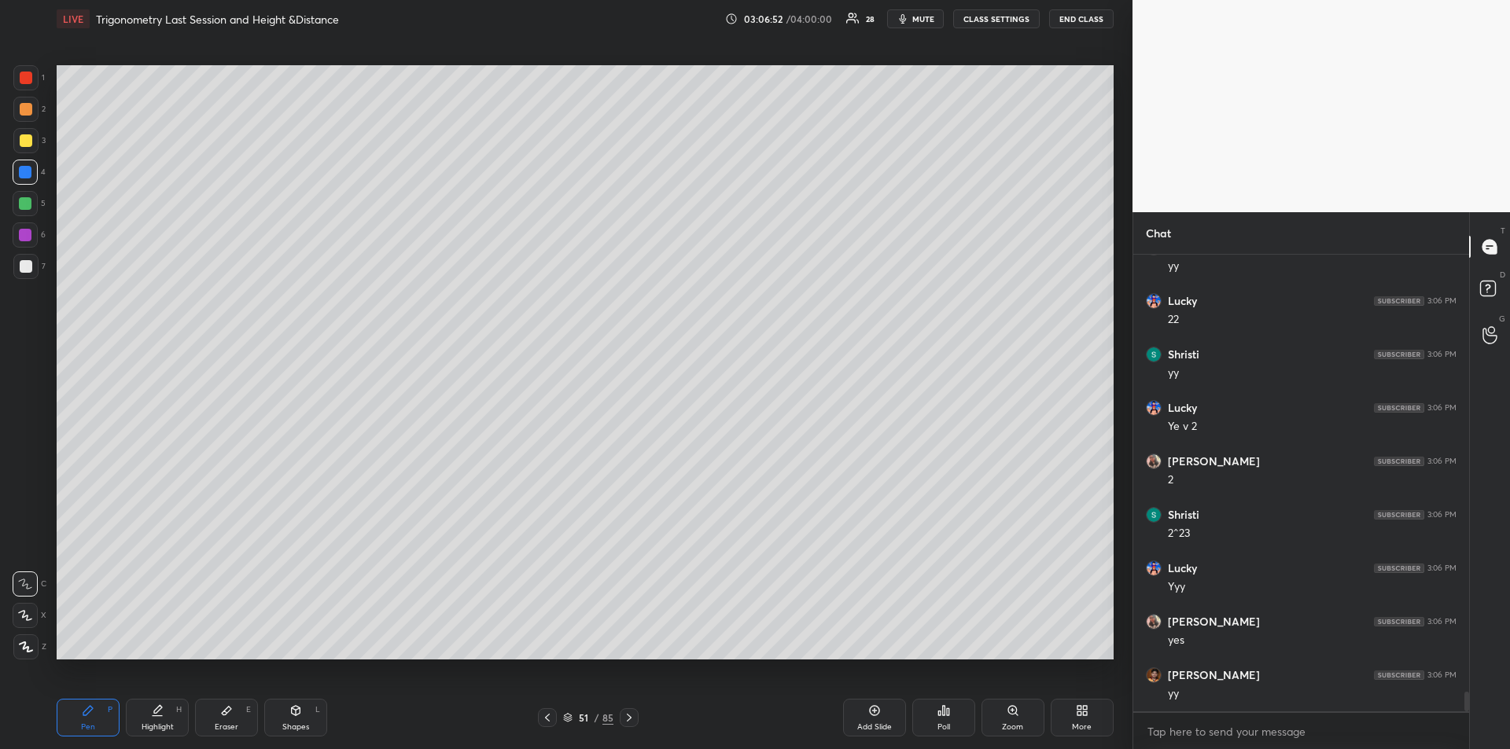
scroll to position [10130, 0]
click at [156, 719] on div "Highlight H" at bounding box center [157, 718] width 63 height 38
click at [85, 720] on div "Pen P" at bounding box center [88, 718] width 63 height 38
click at [156, 713] on icon at bounding box center [158, 709] width 8 height 8
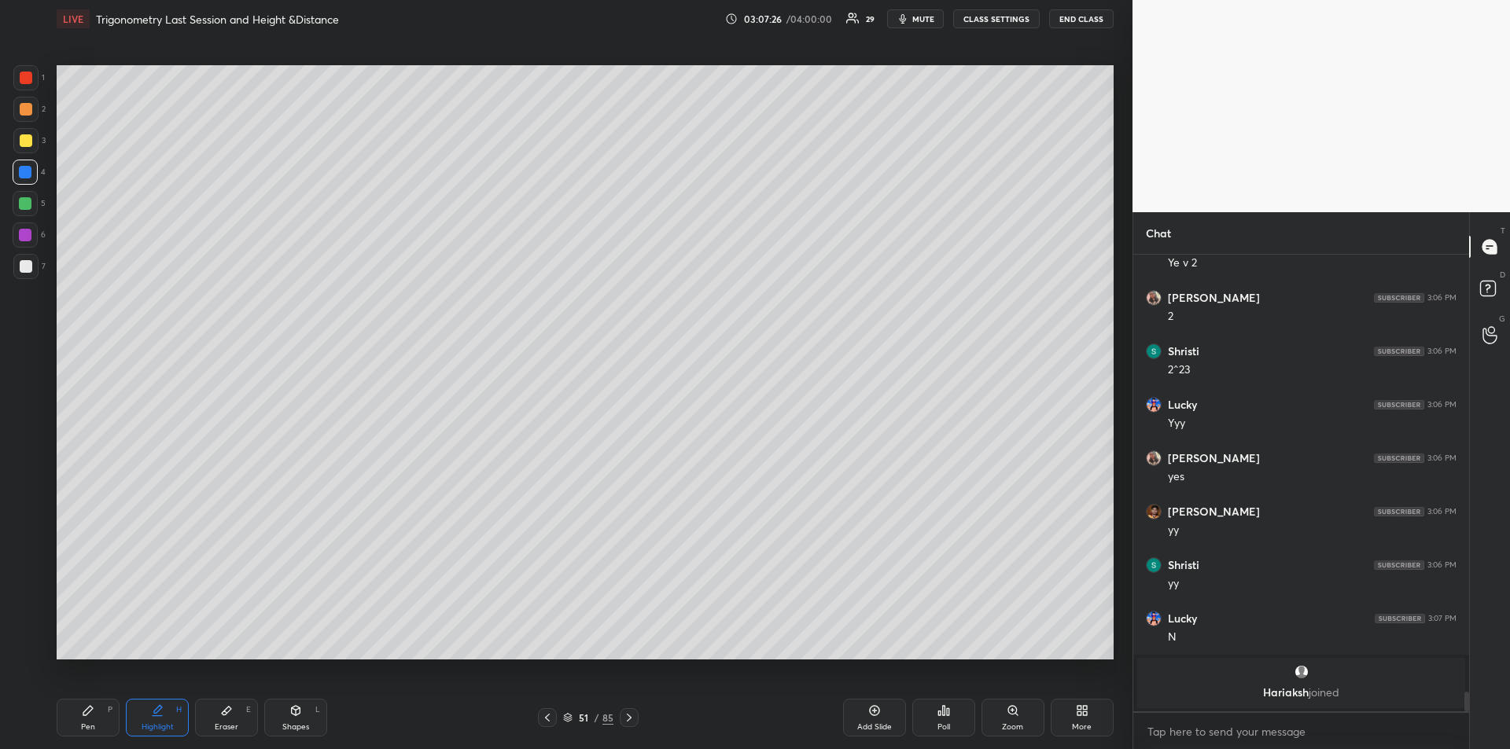
scroll to position [9781, 0]
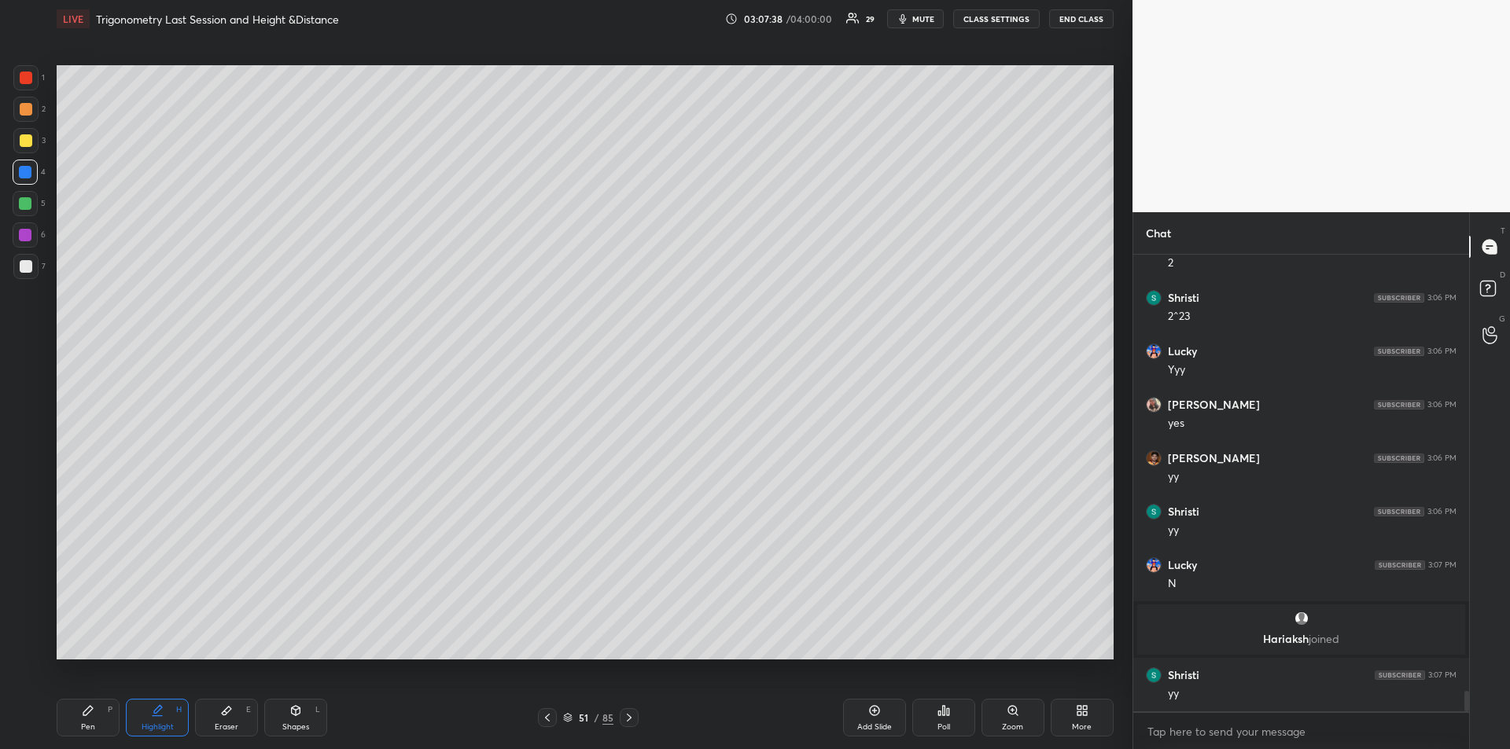
click at [223, 710] on icon at bounding box center [226, 711] width 13 height 13
click at [97, 713] on div "Pen P" at bounding box center [88, 718] width 63 height 38
click at [26, 83] on div at bounding box center [26, 78] width 13 height 13
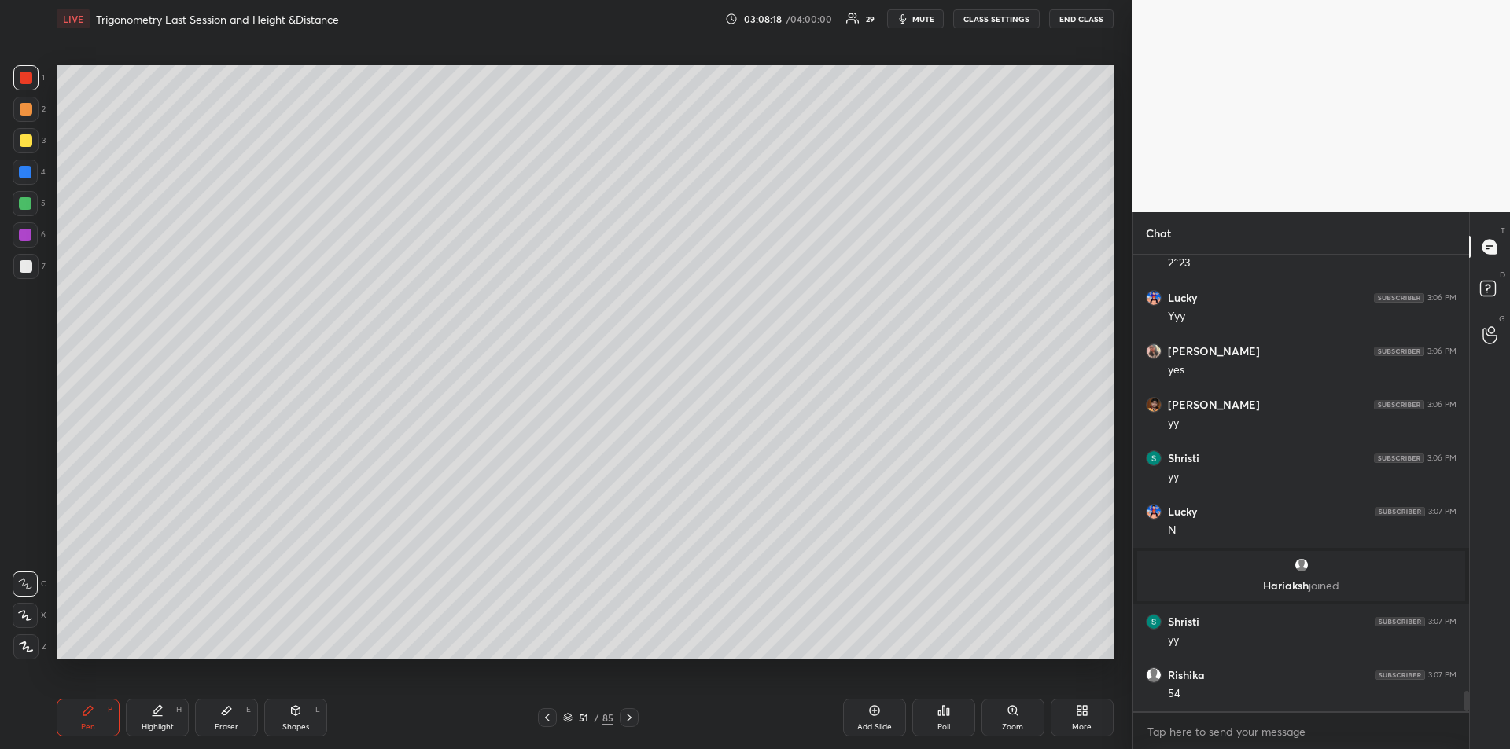
click at [28, 237] on div at bounding box center [25, 235] width 13 height 13
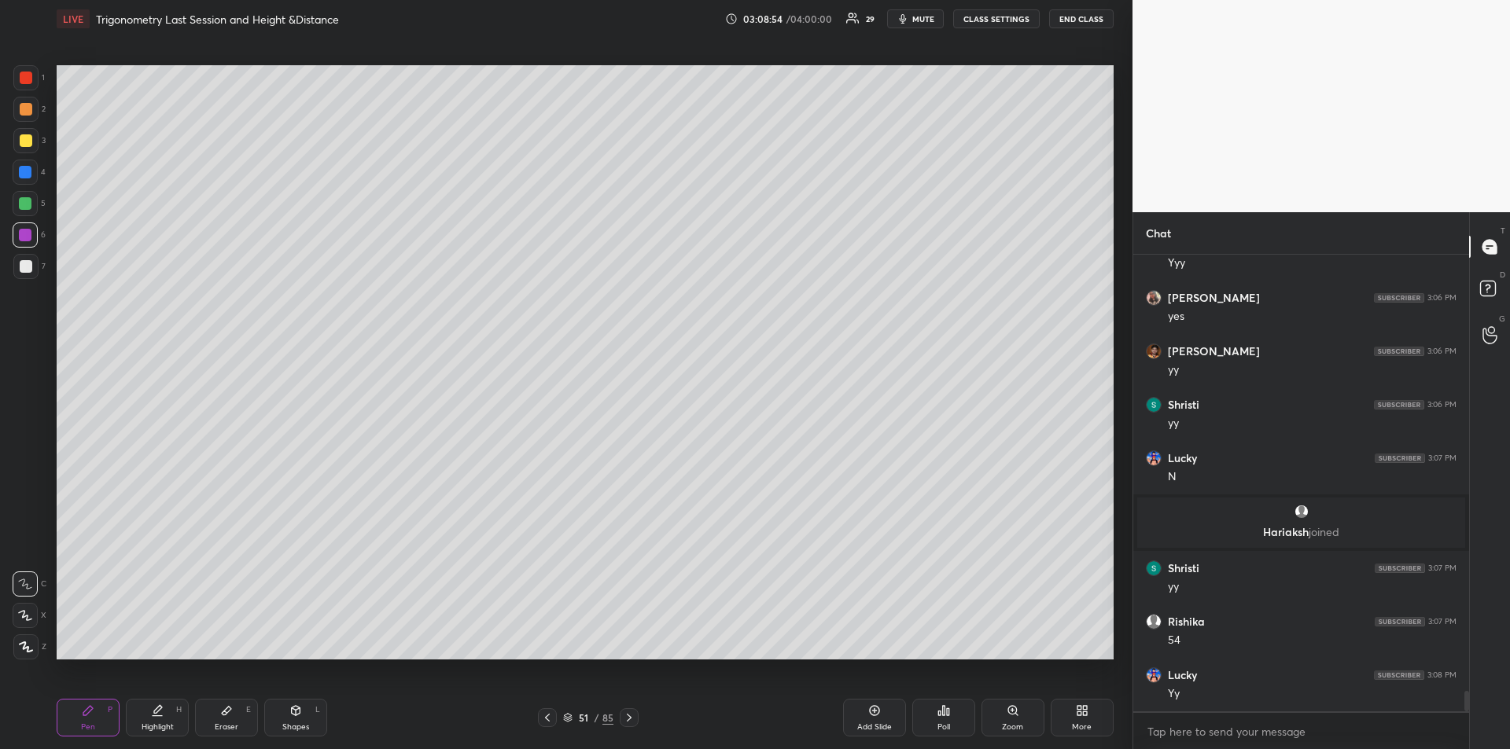
click at [24, 115] on div at bounding box center [26, 109] width 13 height 13
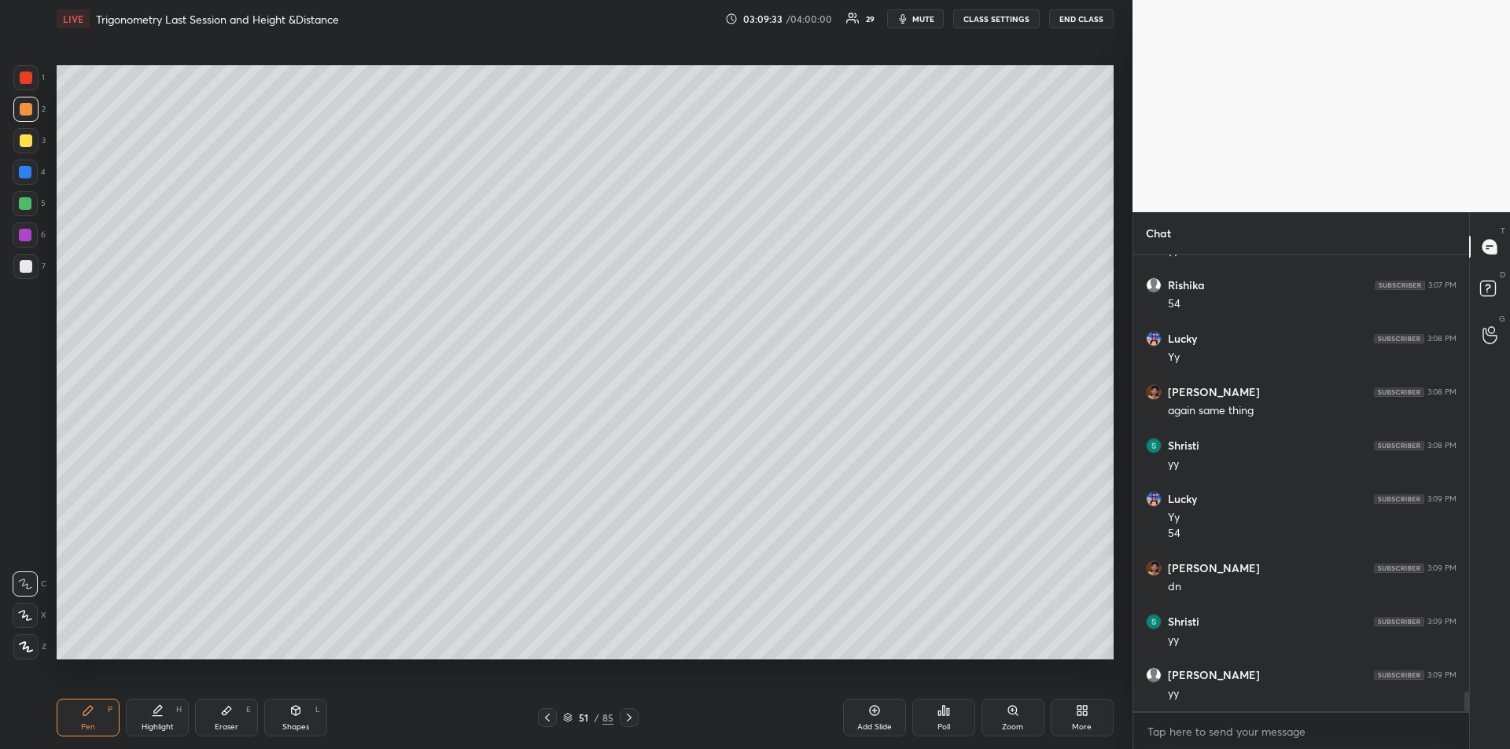
scroll to position [10278, 0]
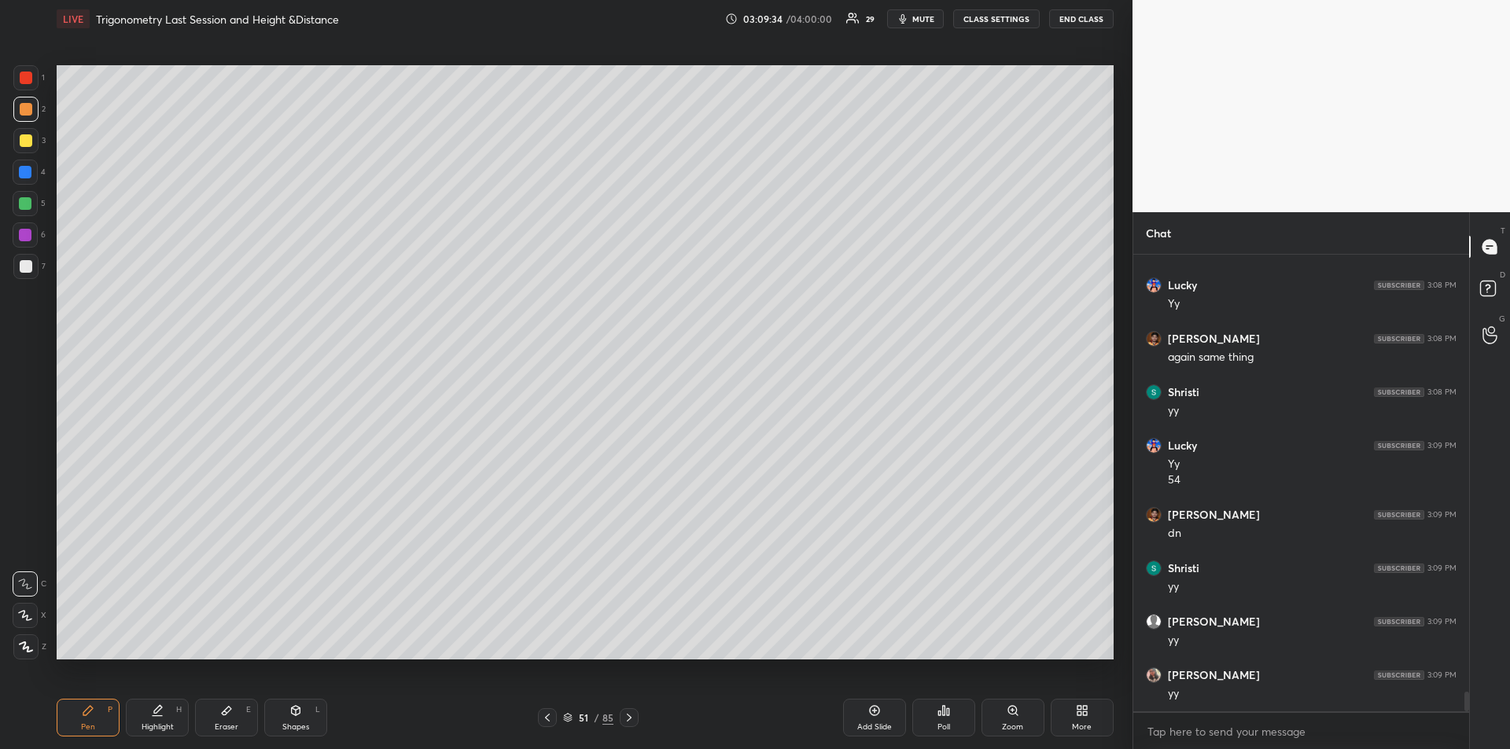
click at [20, 142] on div at bounding box center [26, 140] width 13 height 13
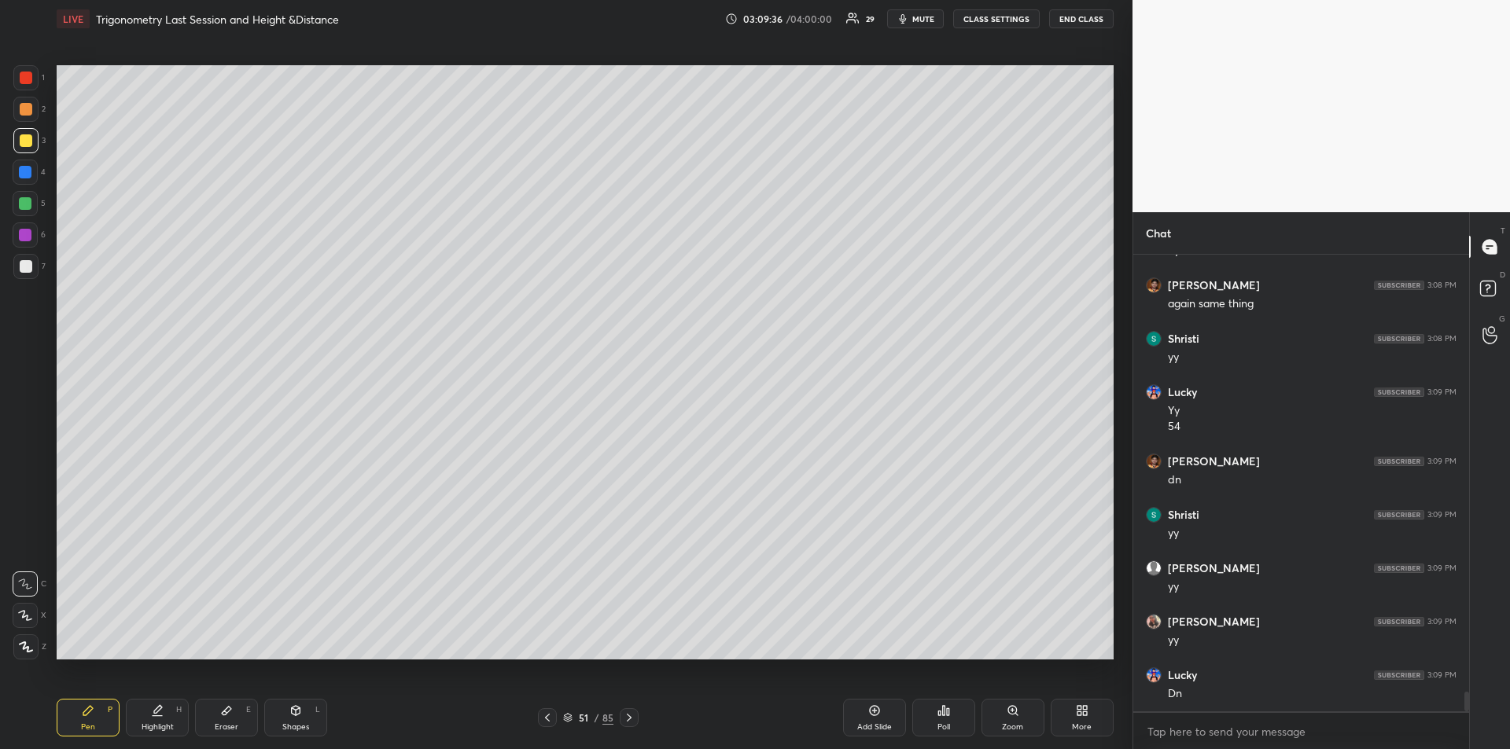
click at [24, 269] on div at bounding box center [26, 266] width 13 height 13
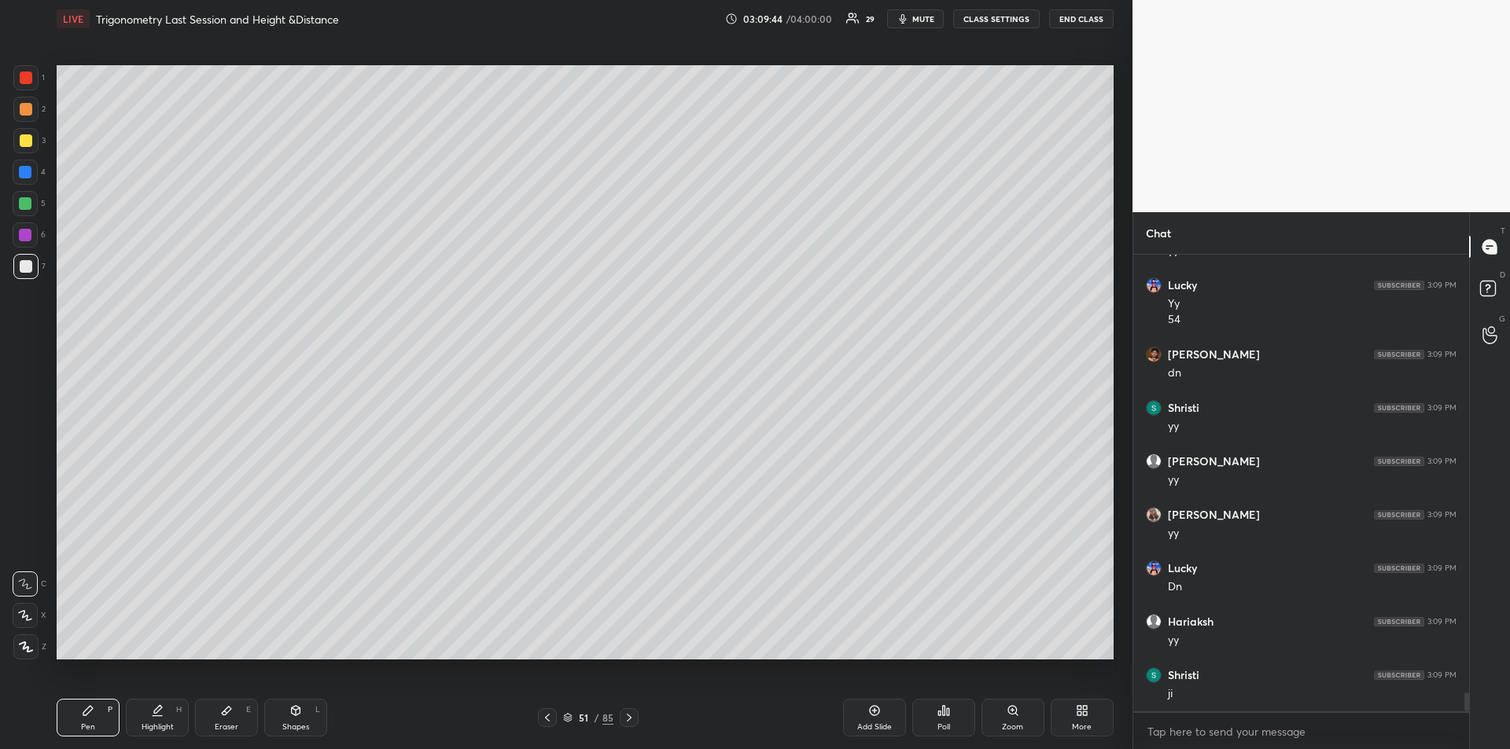
scroll to position [10492, 0]
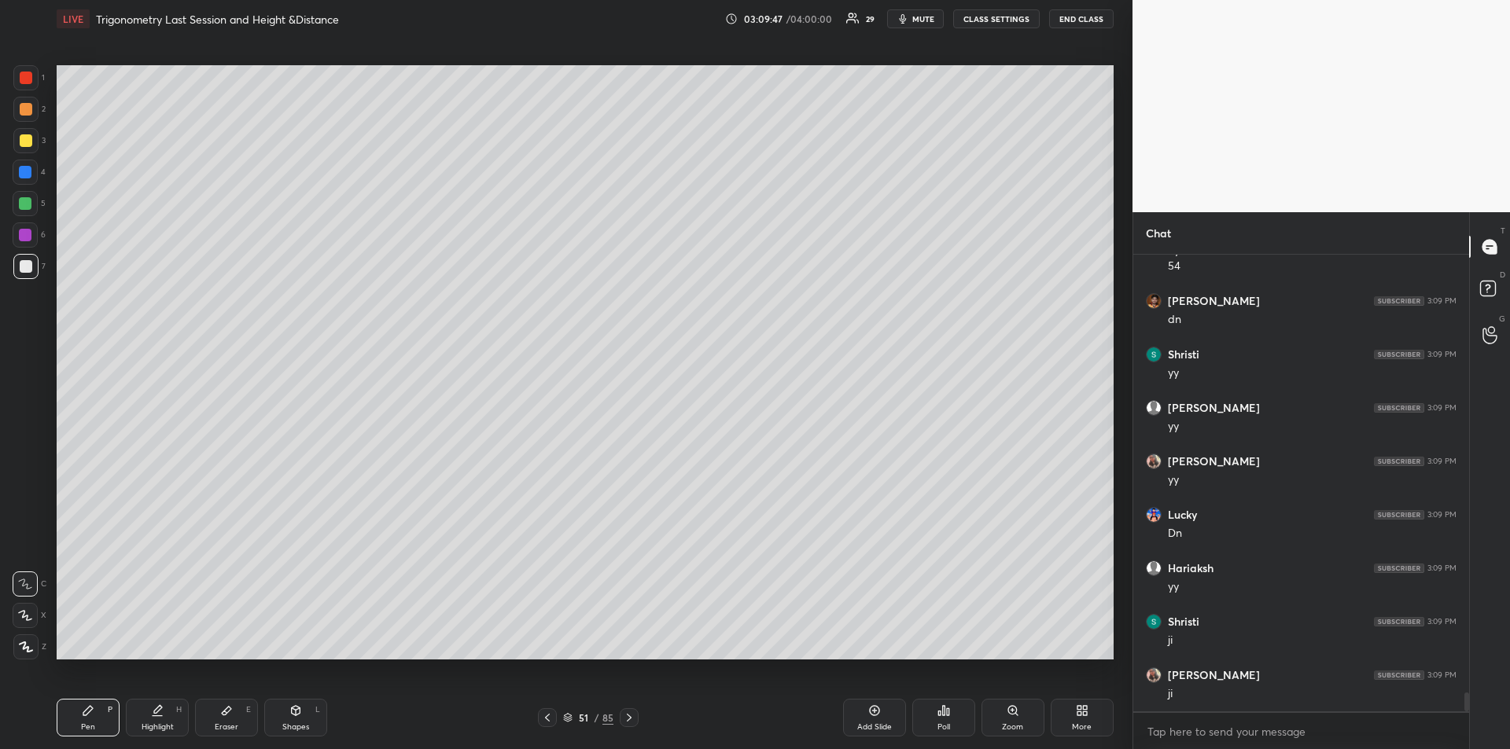
click at [863, 719] on div "Add Slide" at bounding box center [874, 718] width 63 height 38
click at [223, 715] on icon at bounding box center [226, 711] width 9 height 9
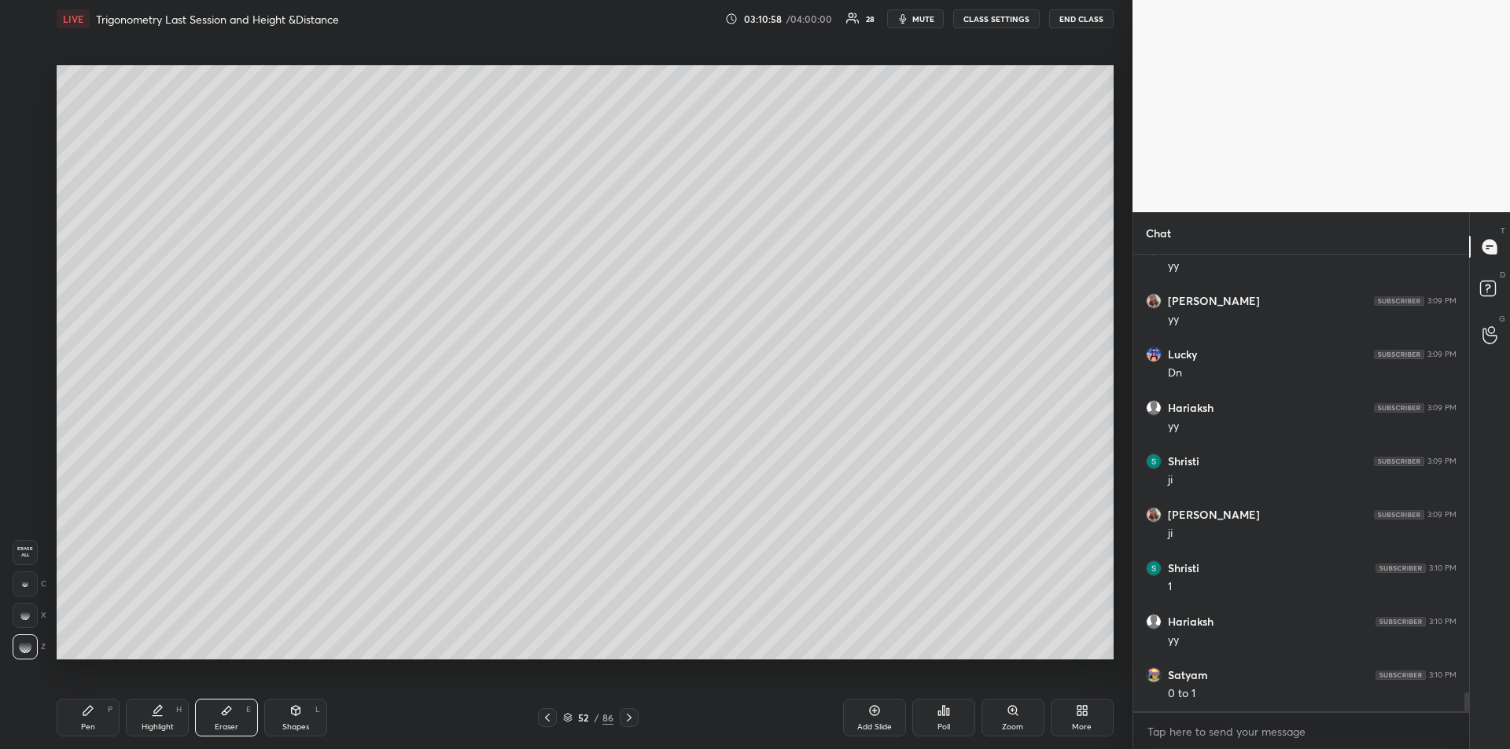
click at [77, 723] on div "Pen P" at bounding box center [88, 718] width 63 height 38
click at [29, 84] on div at bounding box center [25, 77] width 25 height 25
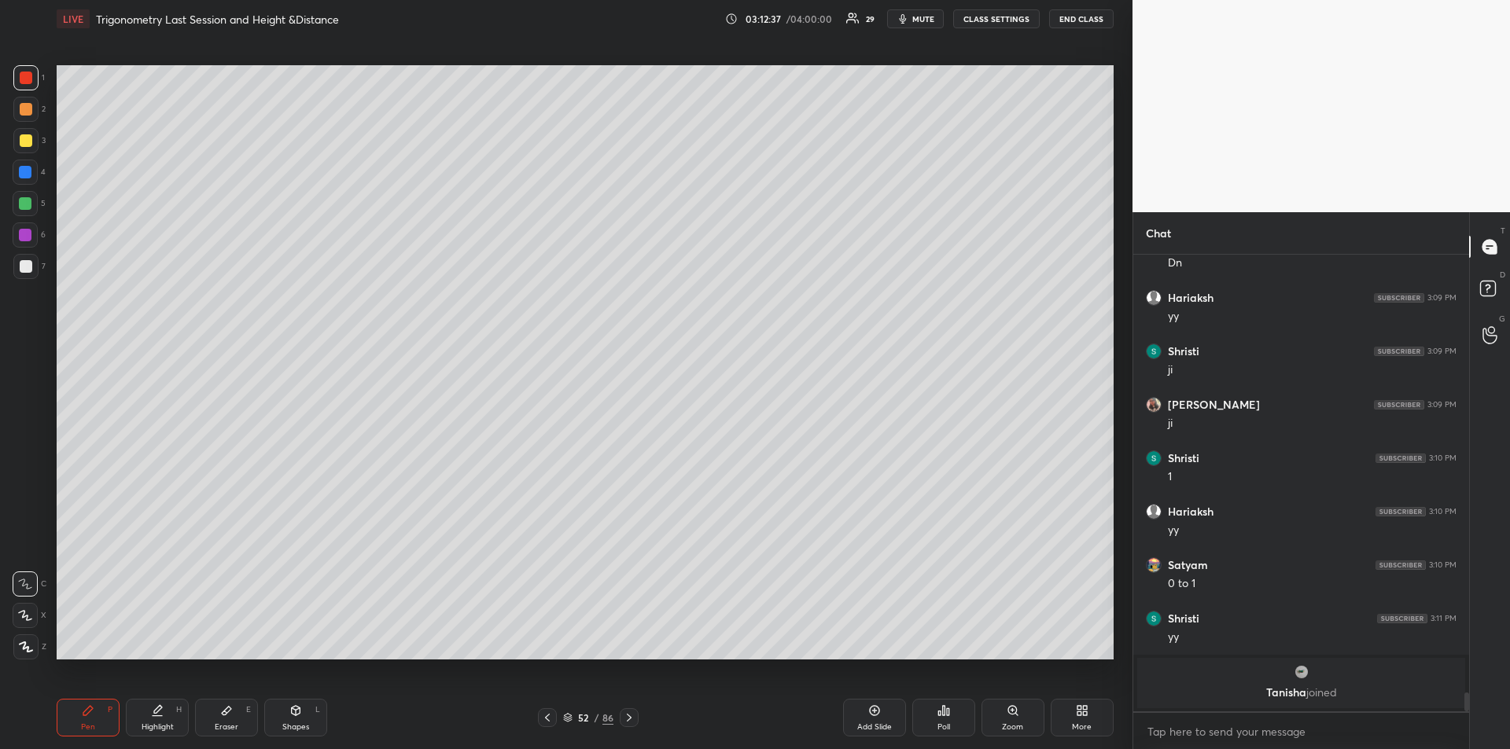
scroll to position [10531, 0]
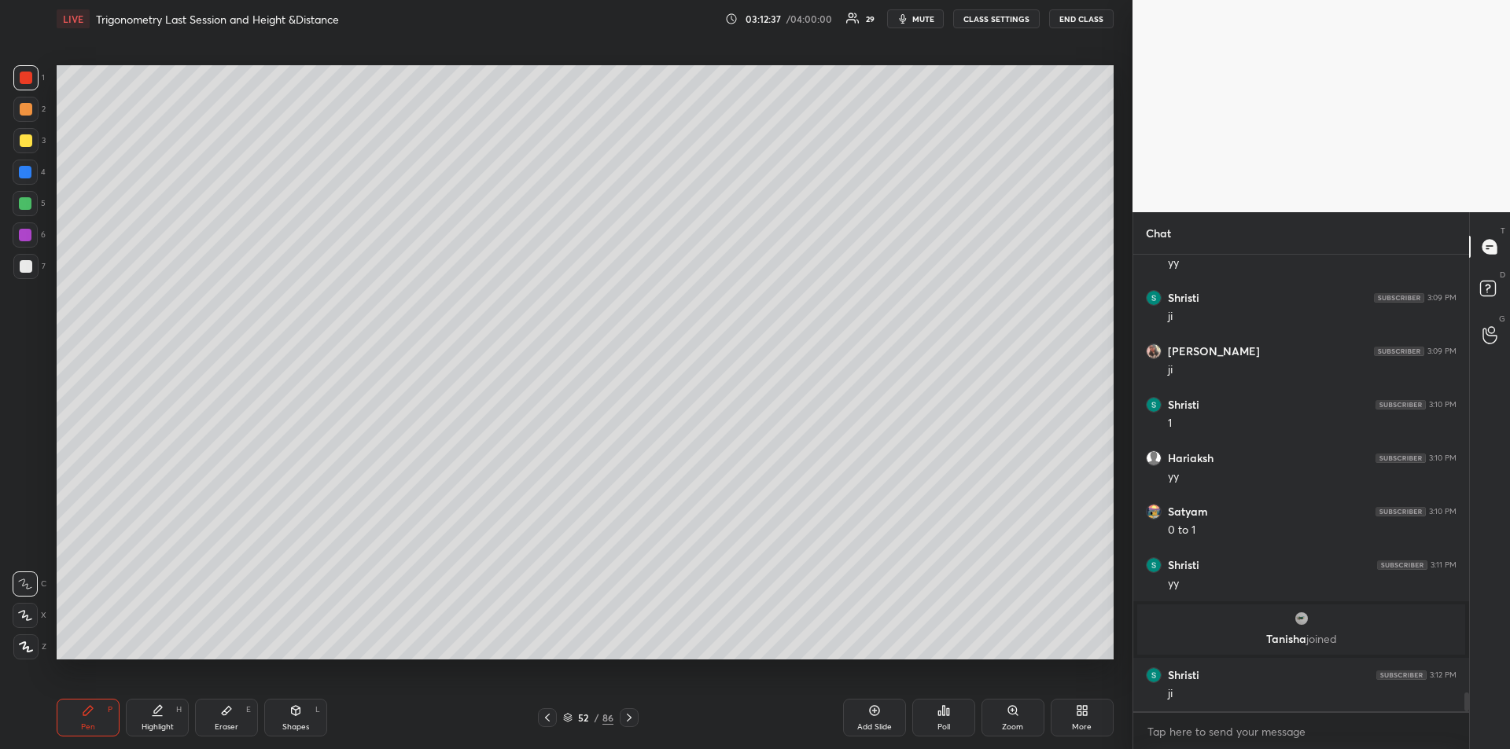
click at [24, 137] on div at bounding box center [26, 140] width 13 height 13
click at [865, 723] on div "Add Slide" at bounding box center [874, 727] width 35 height 8
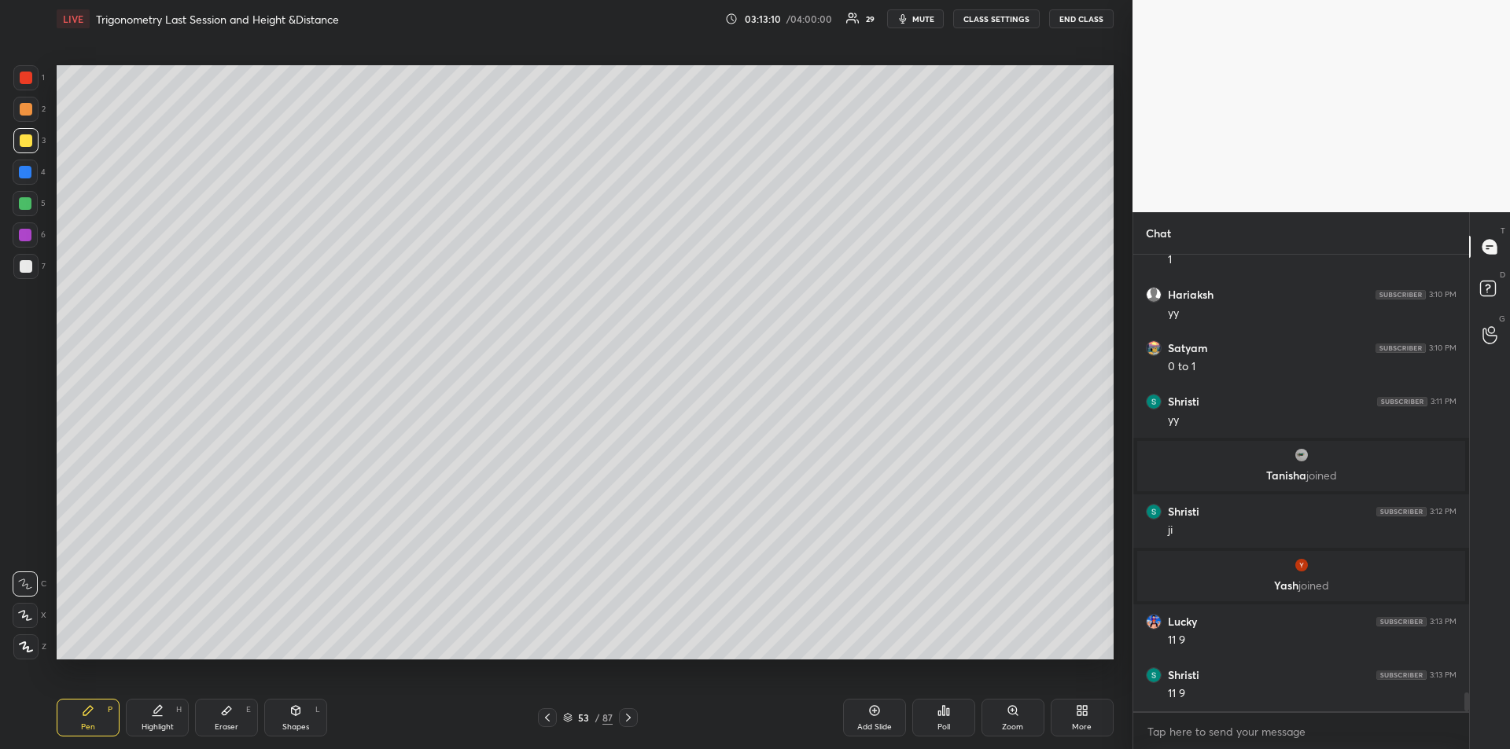
click at [26, 201] on div at bounding box center [25, 203] width 13 height 13
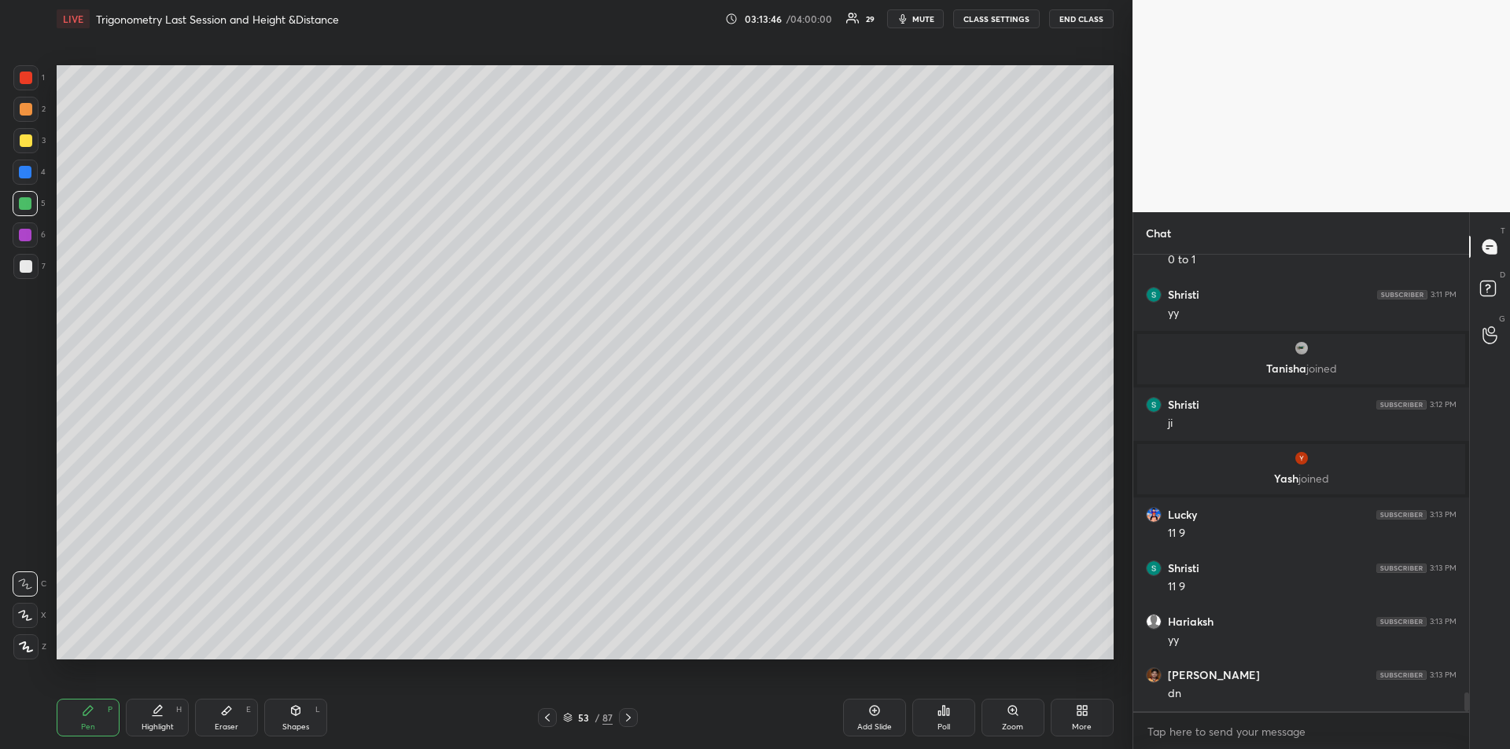
scroll to position [10823, 0]
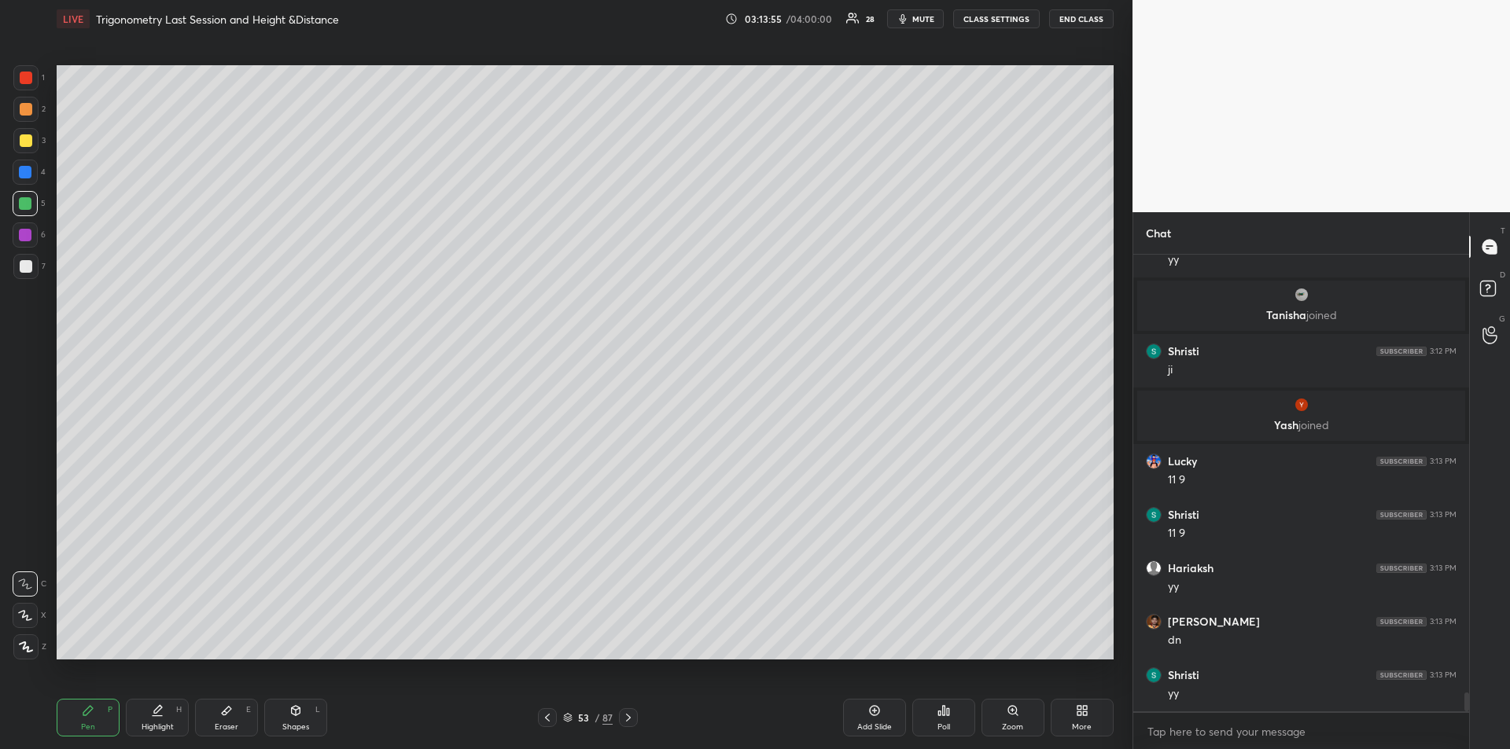
click at [20, 109] on div at bounding box center [26, 109] width 13 height 13
click at [863, 719] on div "Add Slide" at bounding box center [874, 718] width 63 height 38
click at [154, 719] on div "Highlight H" at bounding box center [157, 718] width 63 height 38
click at [95, 712] on div "Pen P" at bounding box center [88, 718] width 63 height 38
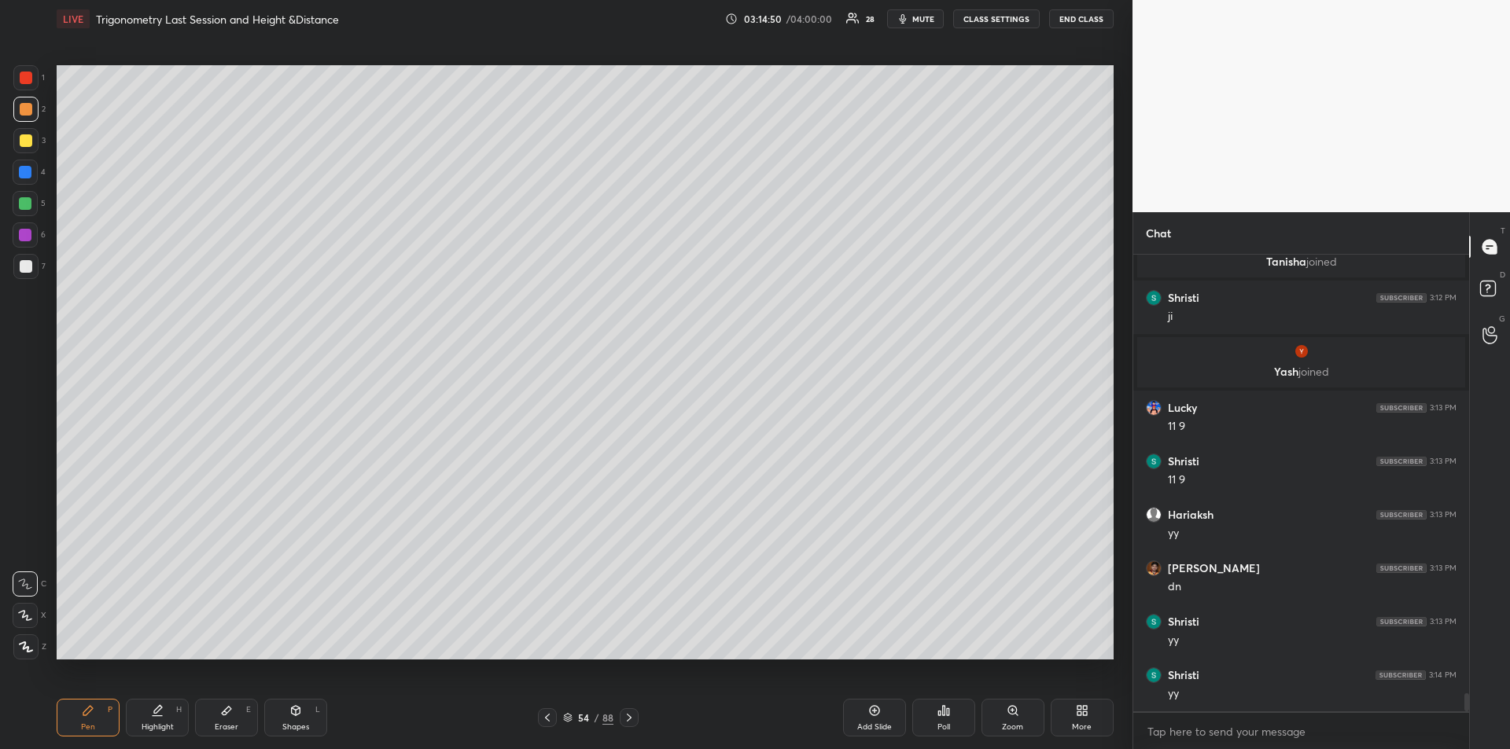
click at [159, 709] on icon at bounding box center [158, 709] width 8 height 8
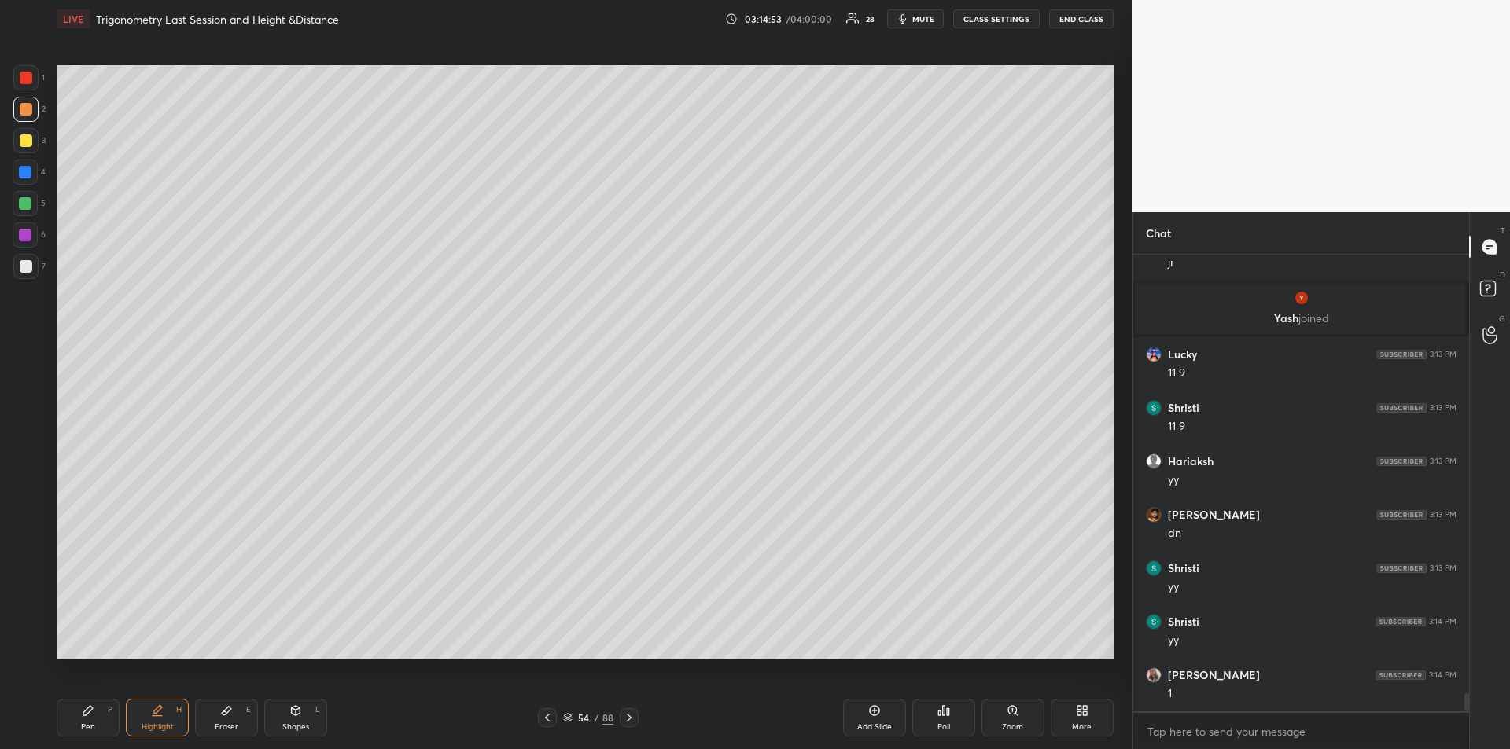
scroll to position [11037, 0]
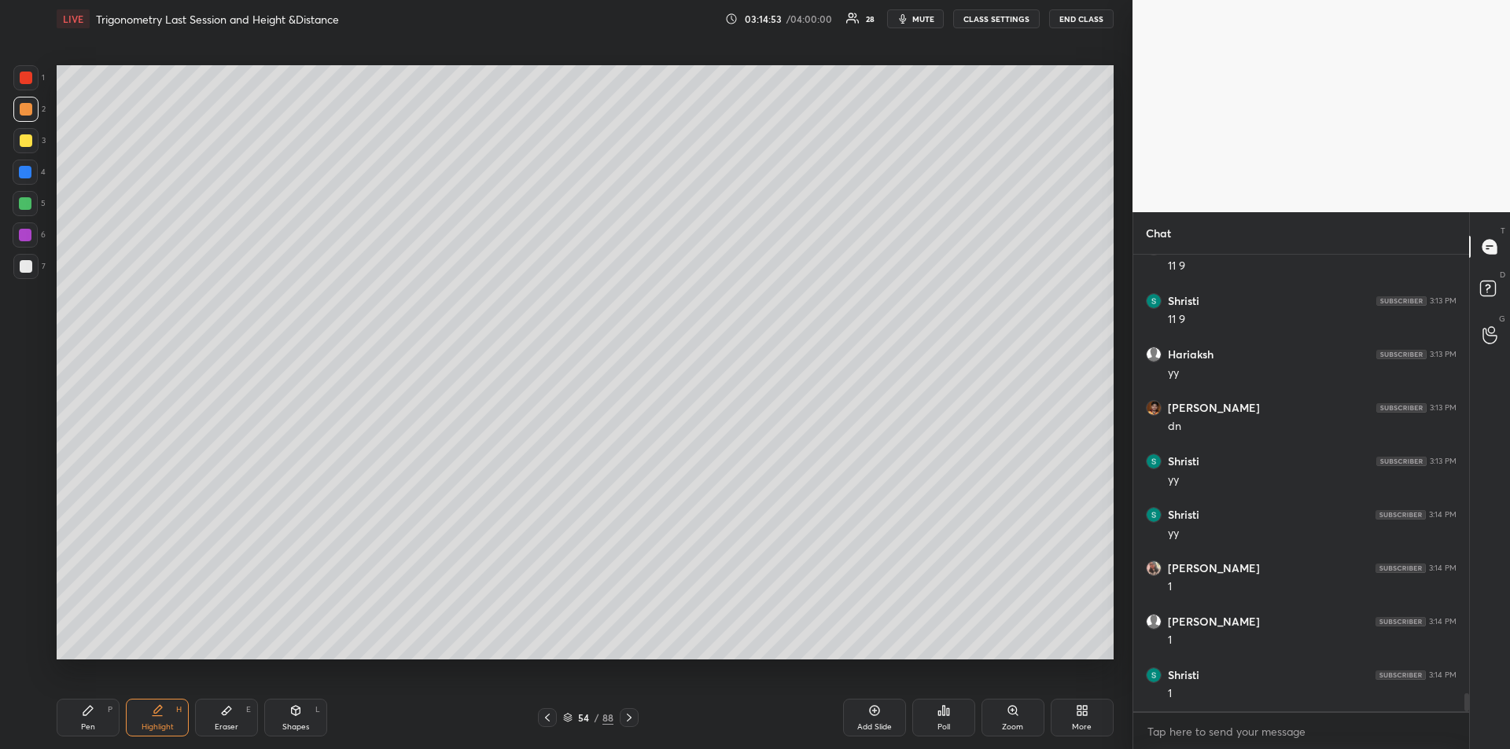
click at [80, 721] on div "Pen P" at bounding box center [88, 718] width 63 height 38
click at [227, 708] on icon at bounding box center [226, 711] width 9 height 9
click at [92, 701] on div "Pen P" at bounding box center [88, 718] width 63 height 38
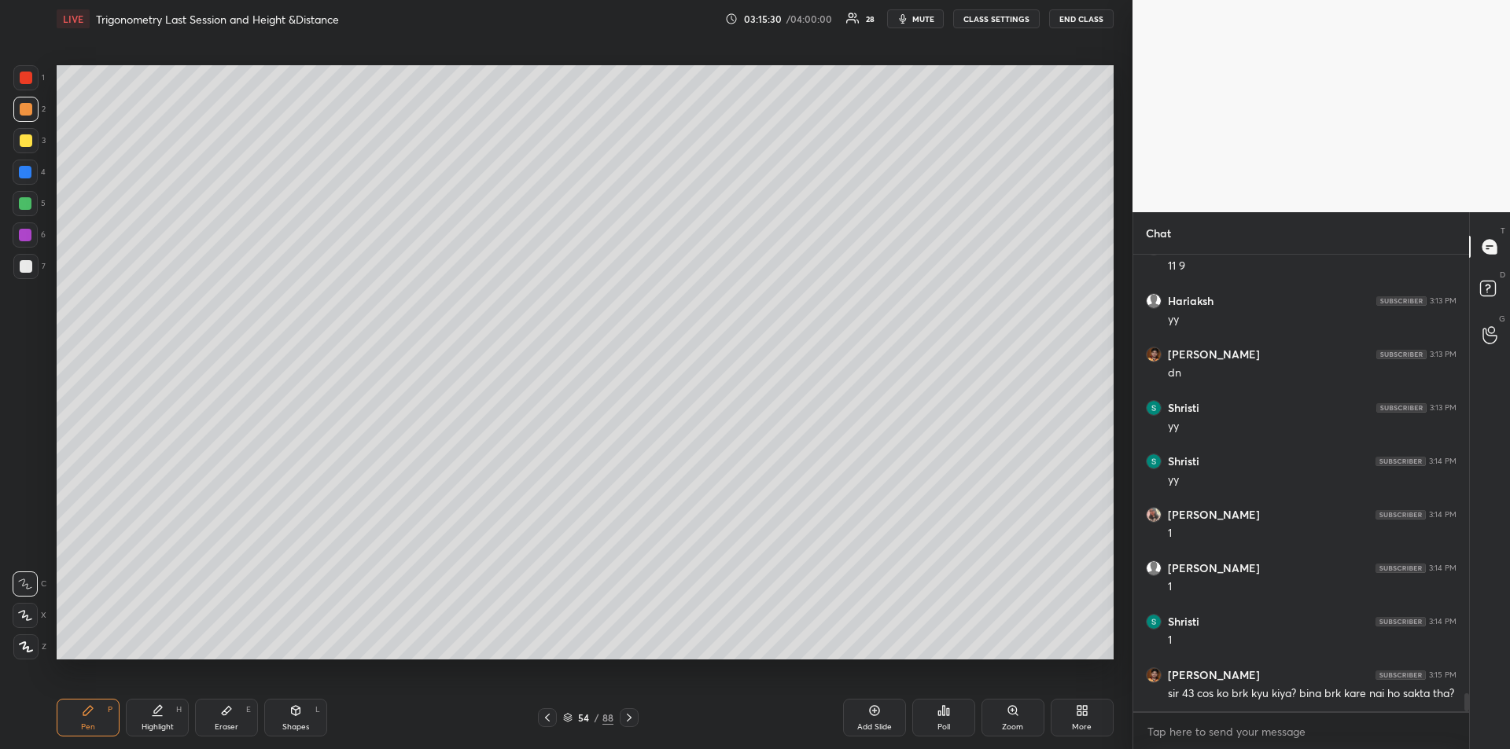
scroll to position [11144, 0]
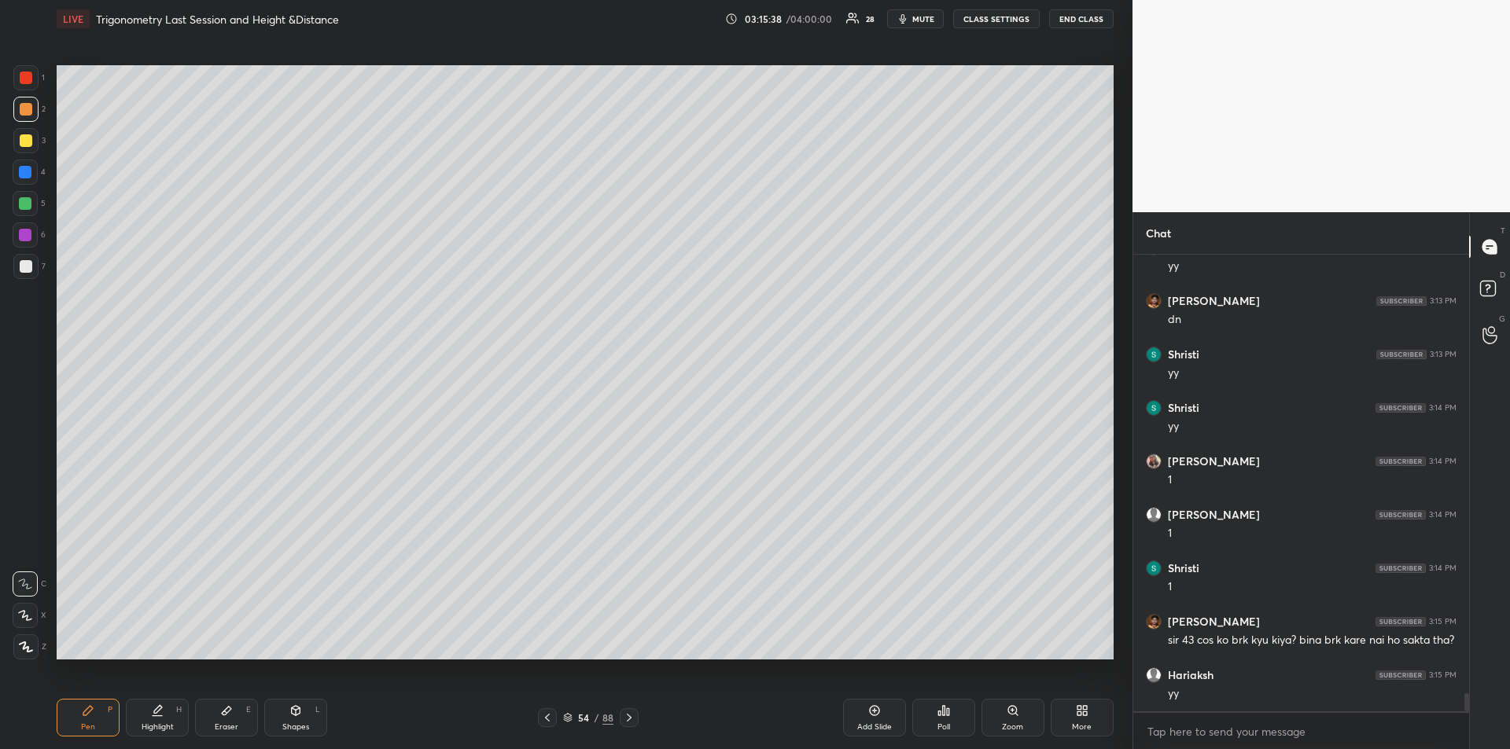
click at [160, 723] on div "Highlight" at bounding box center [158, 727] width 32 height 8
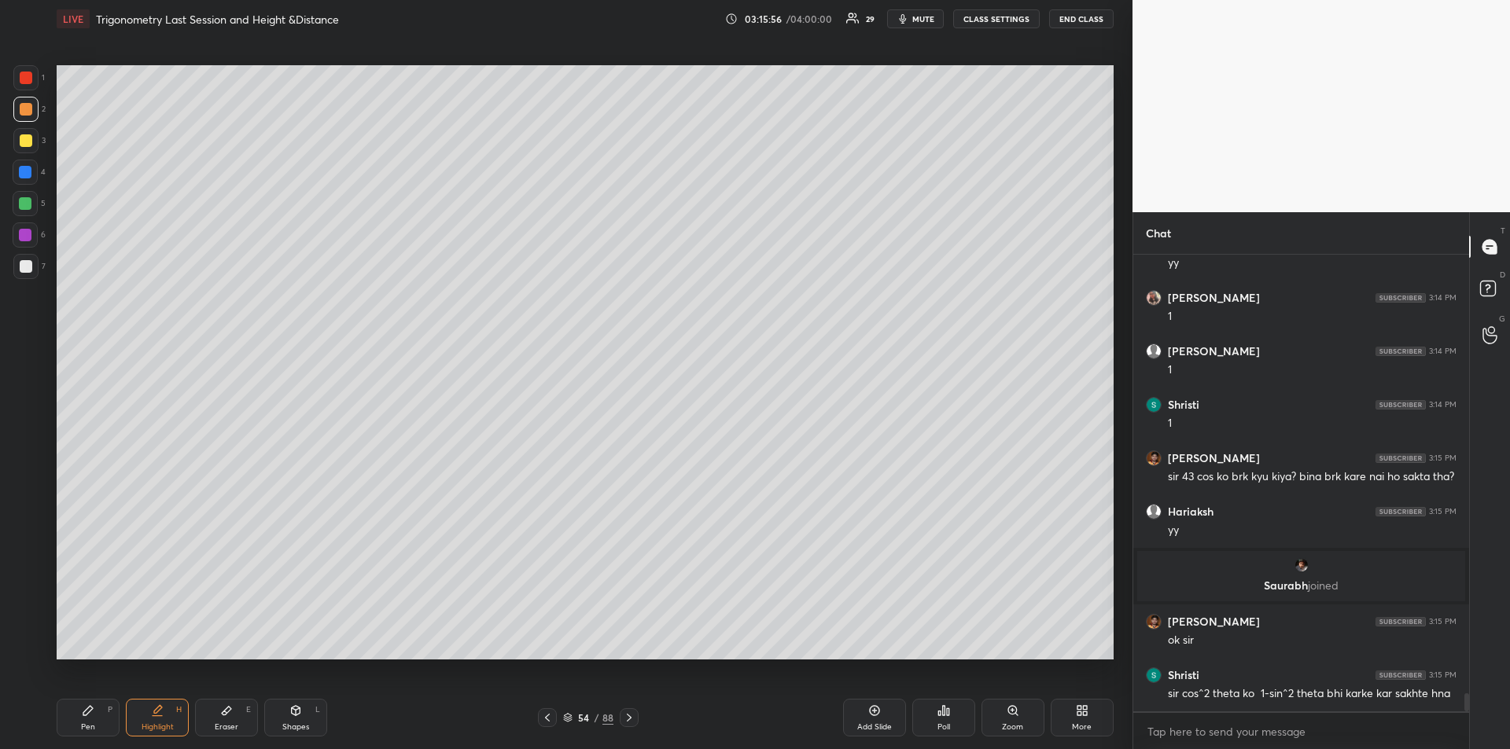
scroll to position [11162, 0]
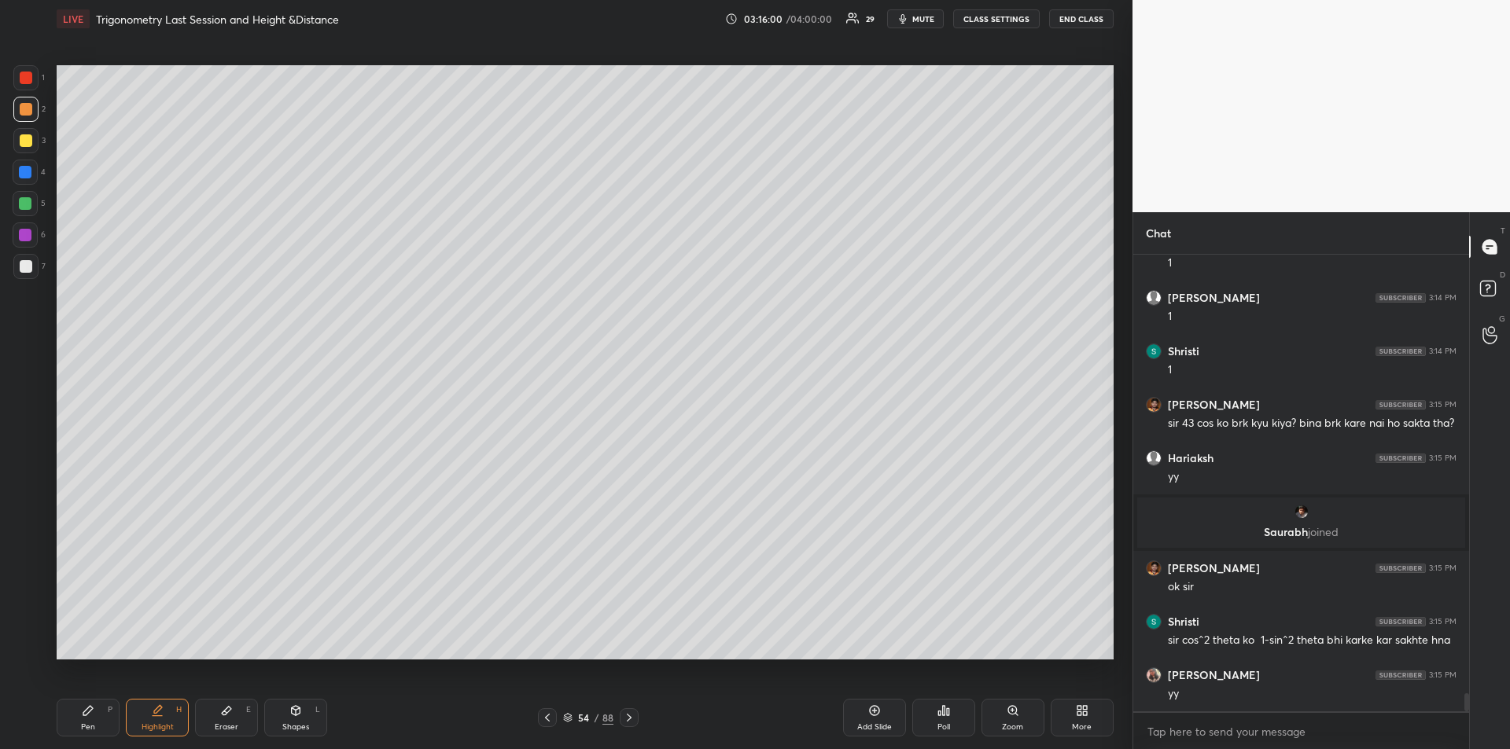
click at [94, 716] on div "Pen P" at bounding box center [88, 718] width 63 height 38
click at [28, 142] on div at bounding box center [26, 140] width 13 height 13
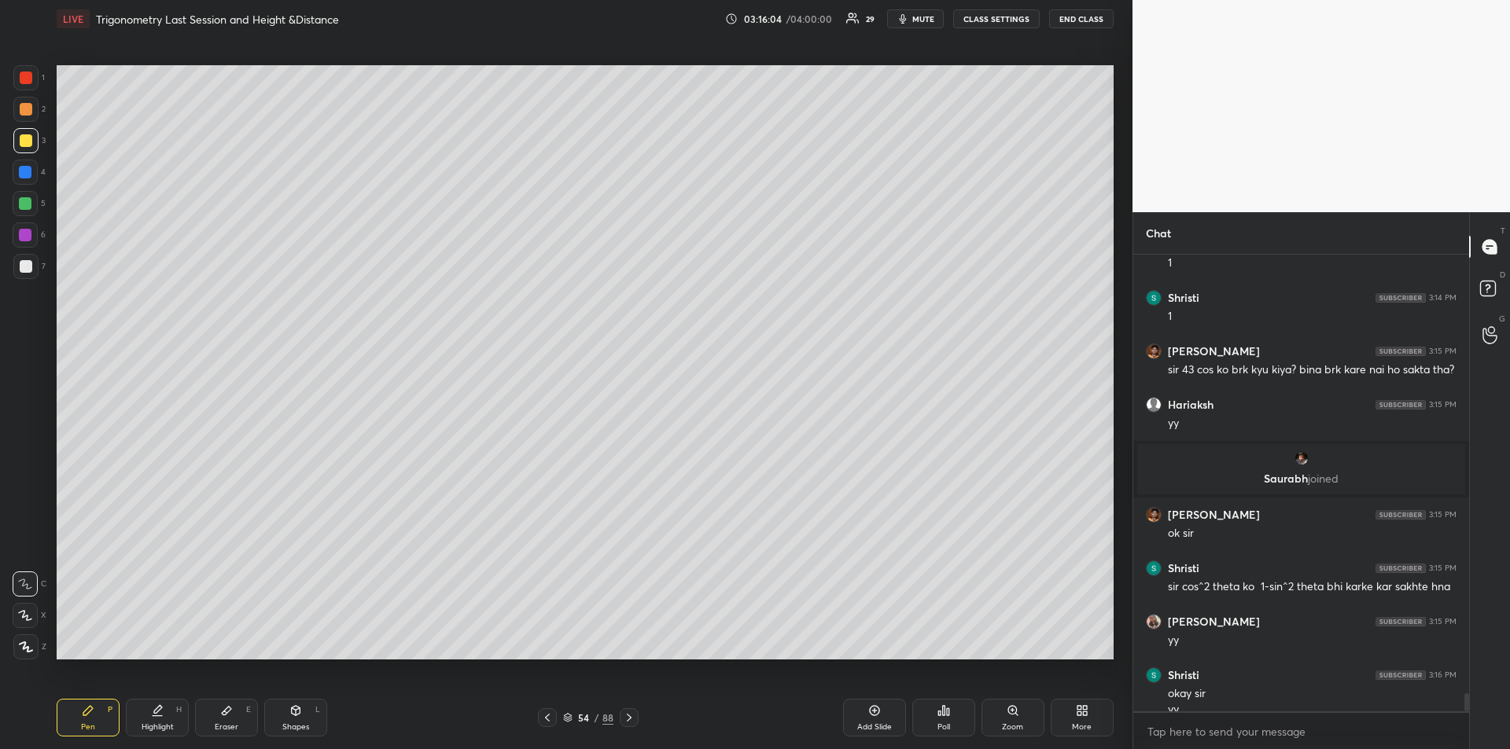
scroll to position [11231, 0]
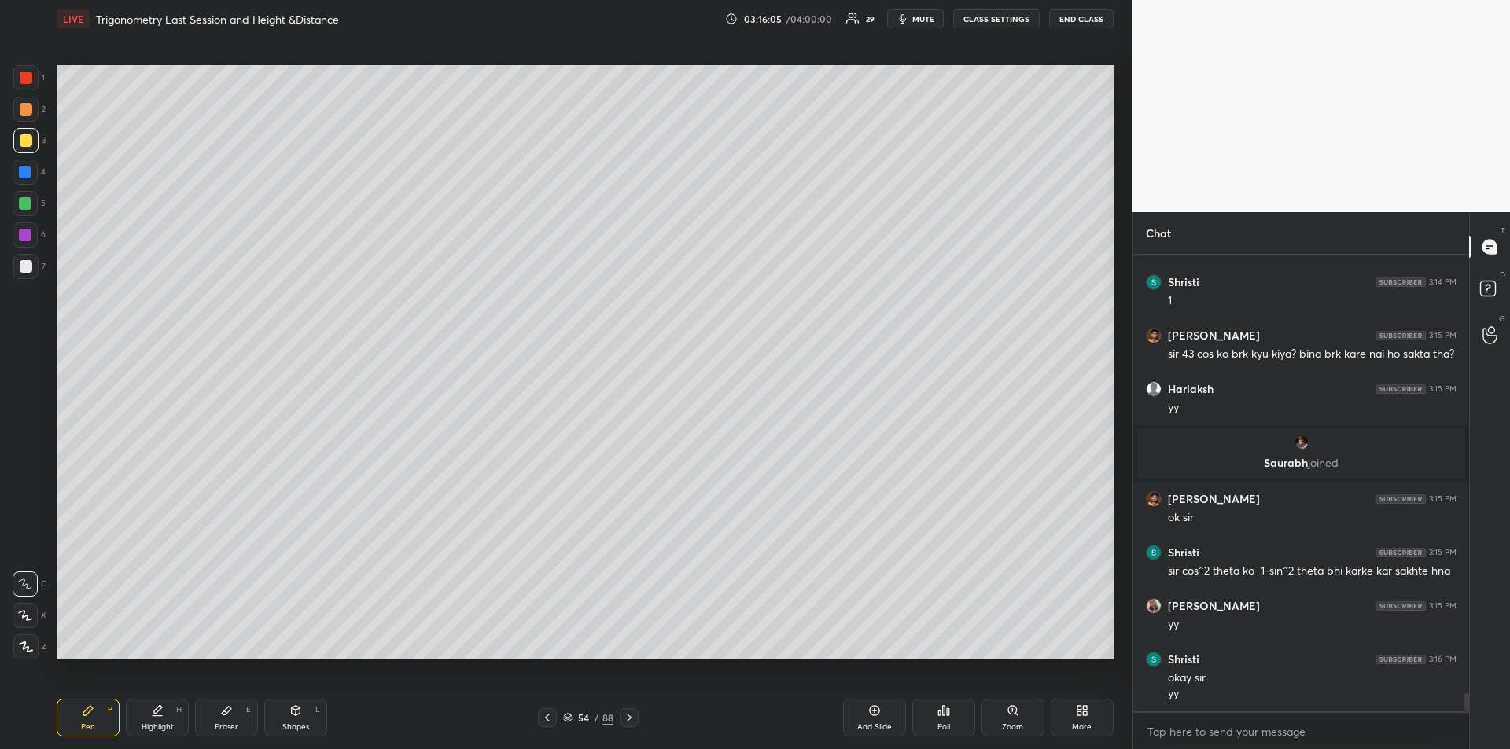
click at [865, 720] on div "Add Slide" at bounding box center [874, 718] width 63 height 38
click at [551, 715] on icon at bounding box center [547, 718] width 13 height 13
click at [157, 719] on div "Highlight H" at bounding box center [157, 718] width 63 height 38
click at [84, 719] on div "Pen P" at bounding box center [88, 718] width 63 height 38
click at [871, 717] on div "Add Slide" at bounding box center [874, 718] width 63 height 38
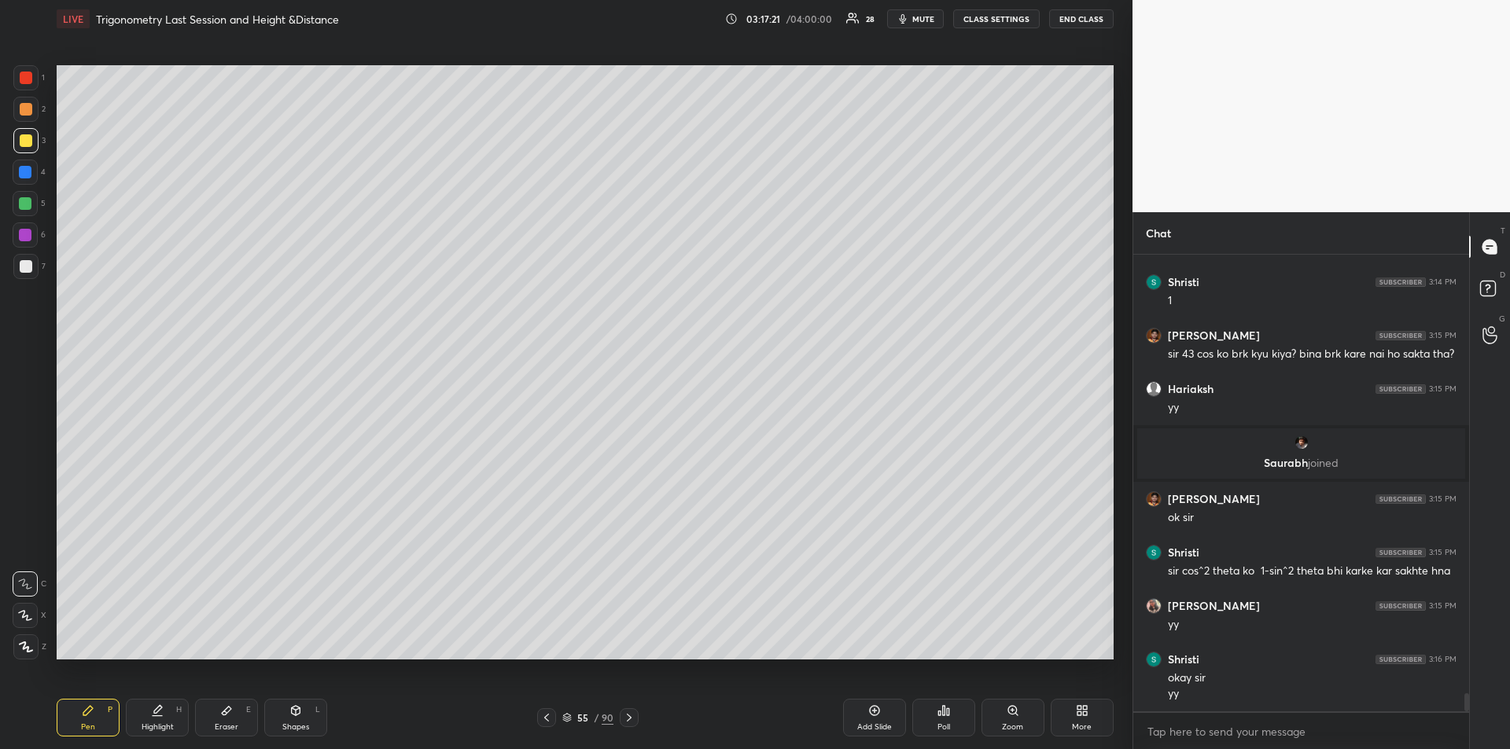
scroll to position [11284, 0]
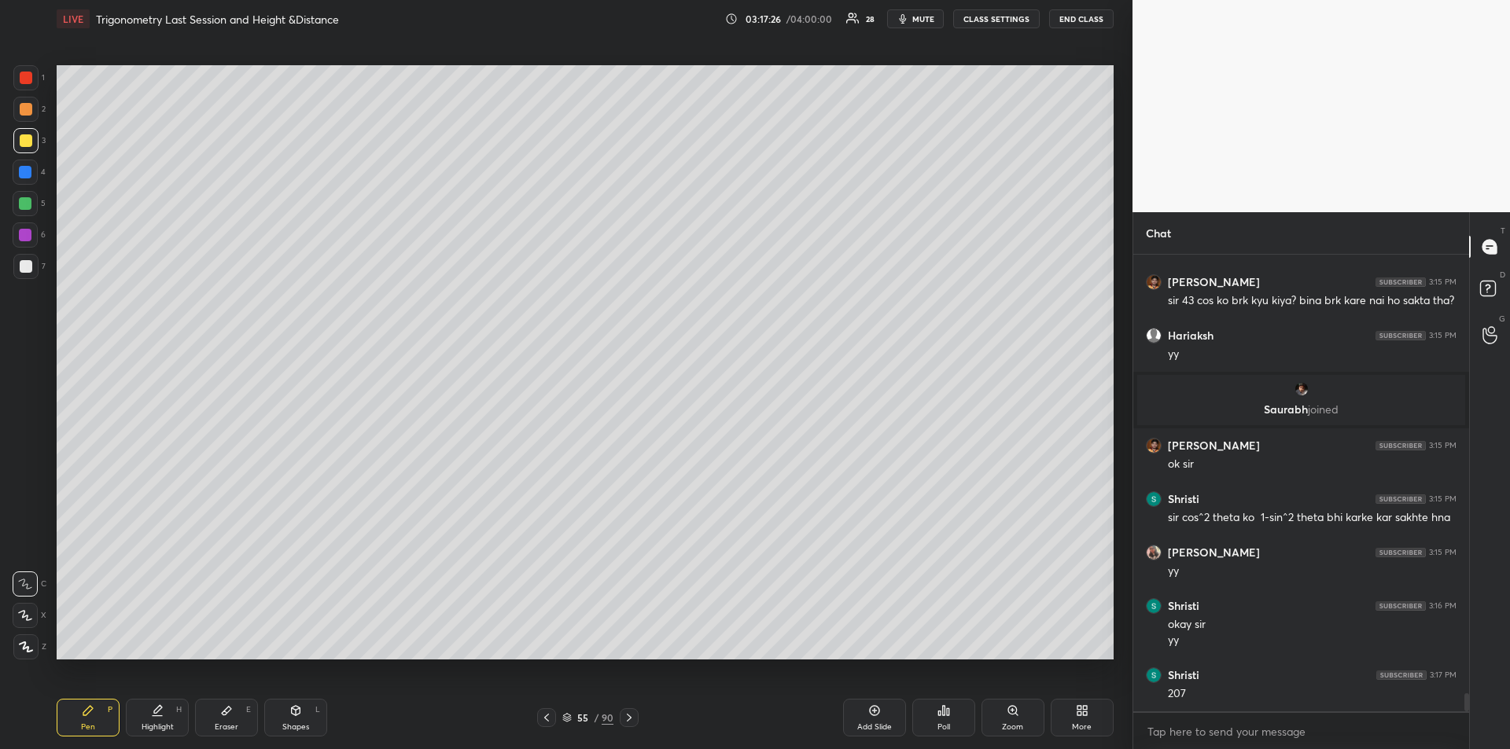
click at [24, 73] on div at bounding box center [26, 78] width 13 height 13
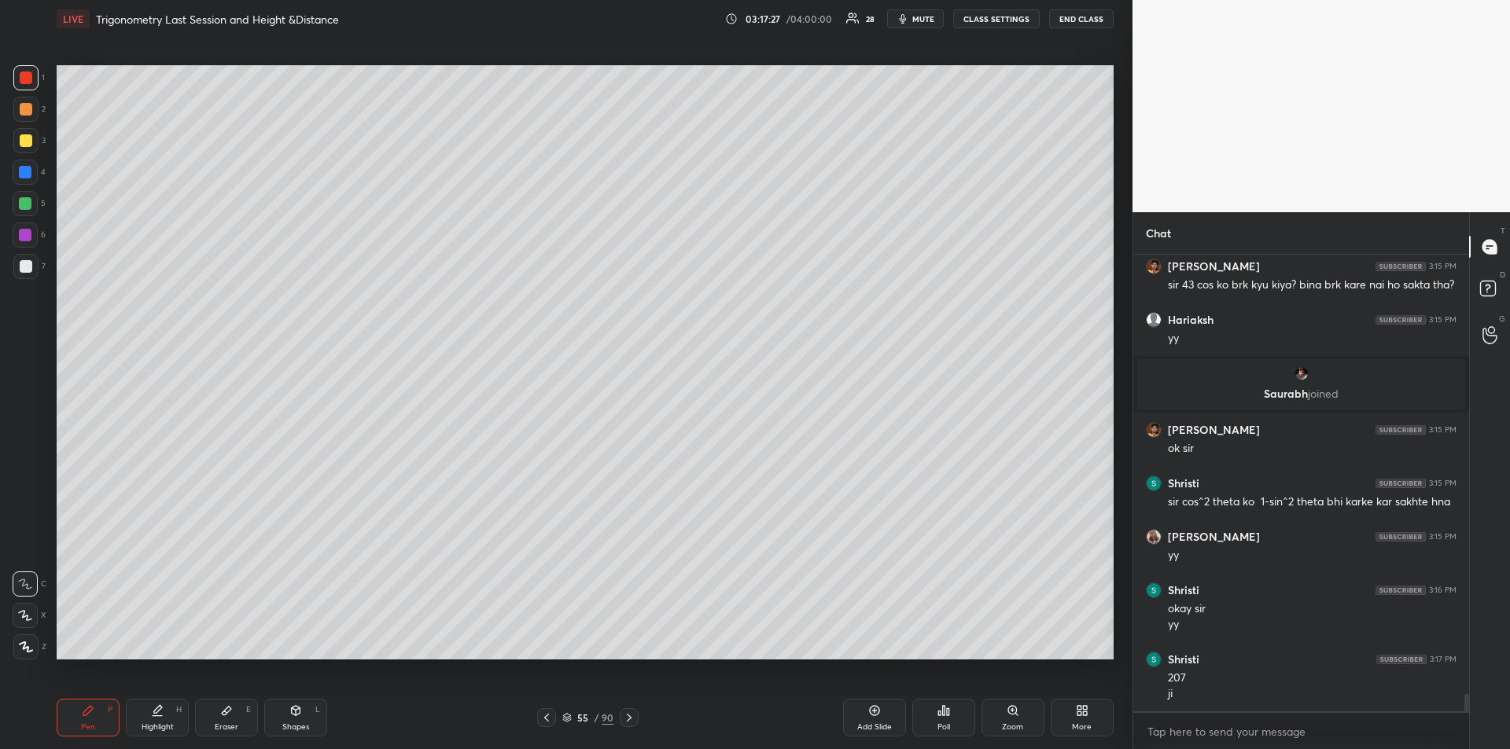
scroll to position [11353, 0]
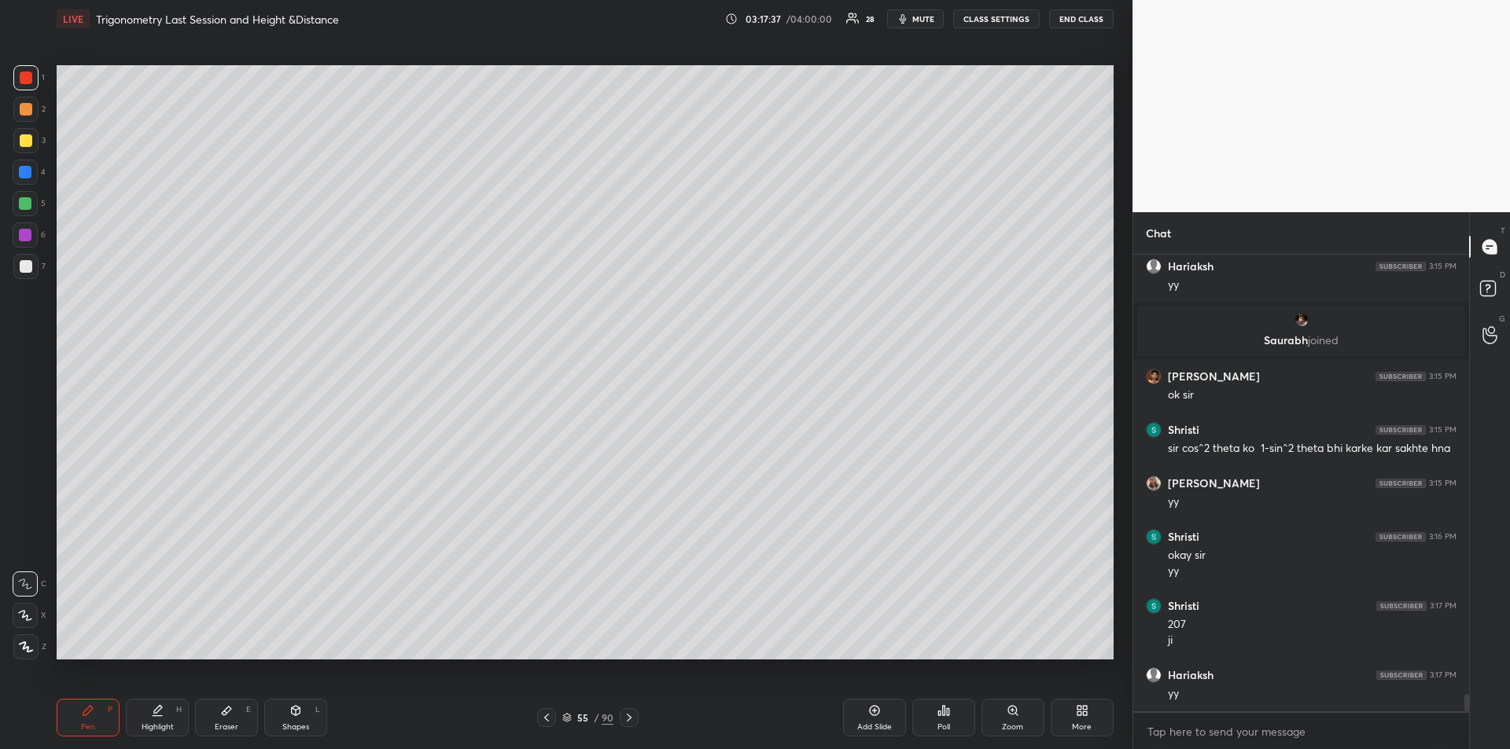
click at [634, 713] on icon at bounding box center [629, 718] width 13 height 13
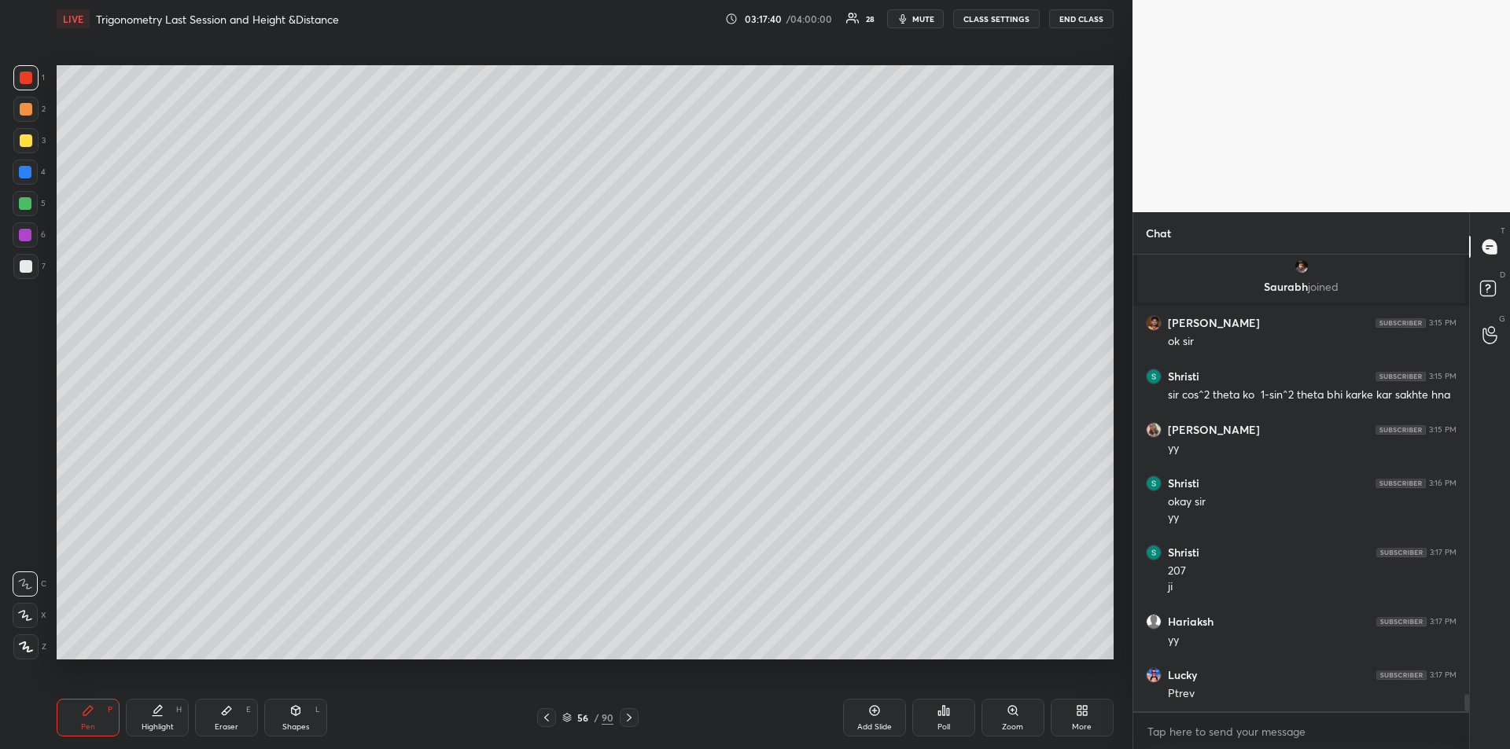
click at [546, 716] on icon at bounding box center [546, 718] width 5 height 8
click at [547, 721] on icon at bounding box center [546, 718] width 13 height 13
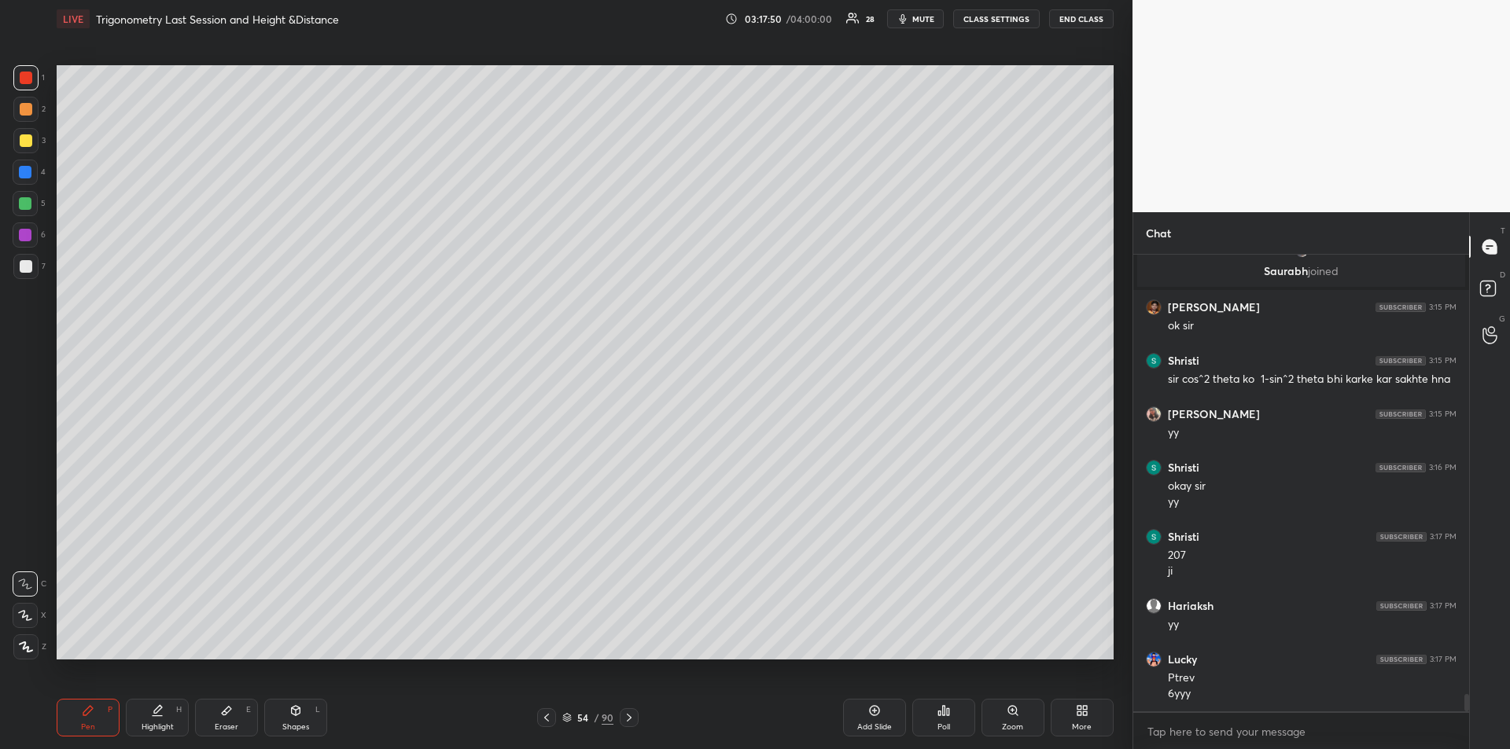
scroll to position [11476, 0]
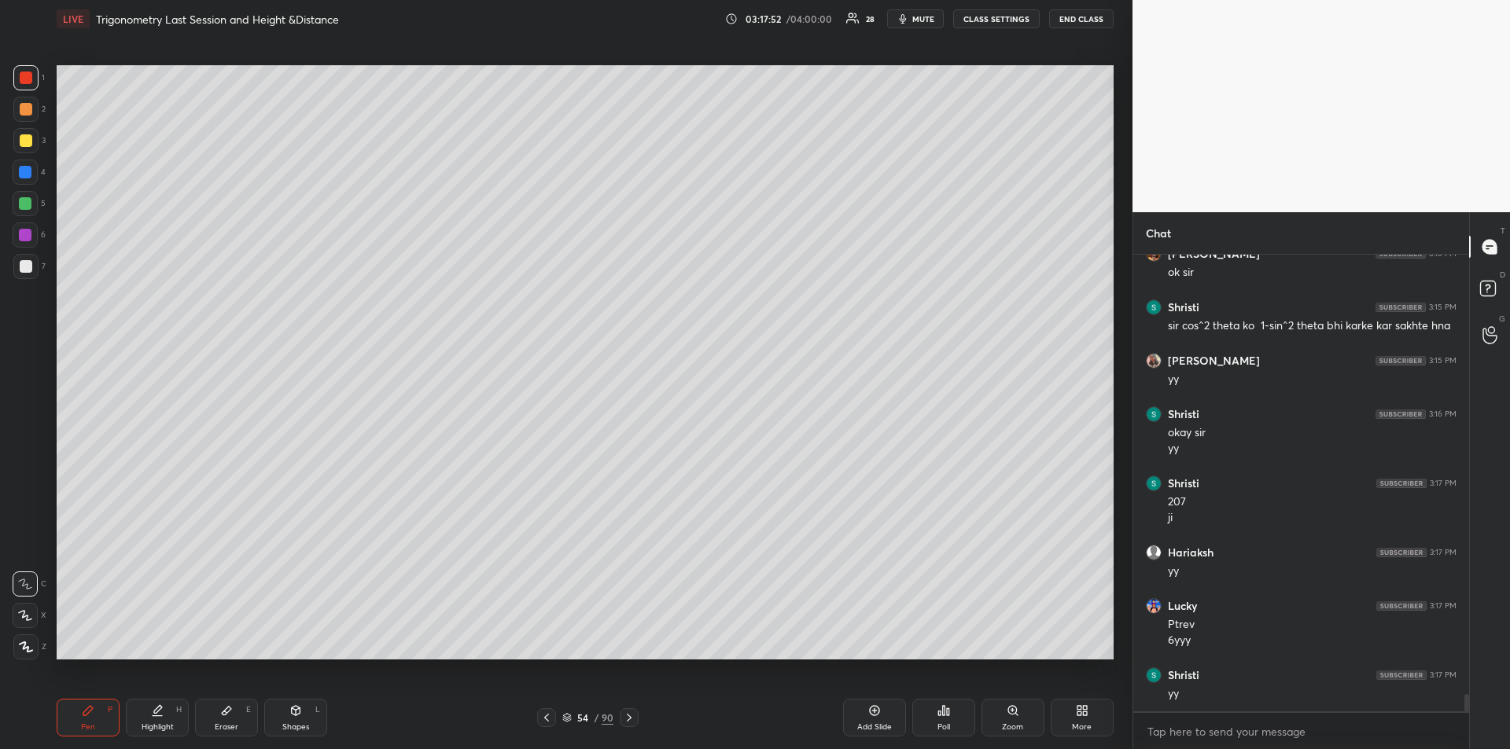
click at [628, 721] on icon at bounding box center [629, 718] width 5 height 8
click at [631, 718] on icon at bounding box center [629, 718] width 5 height 8
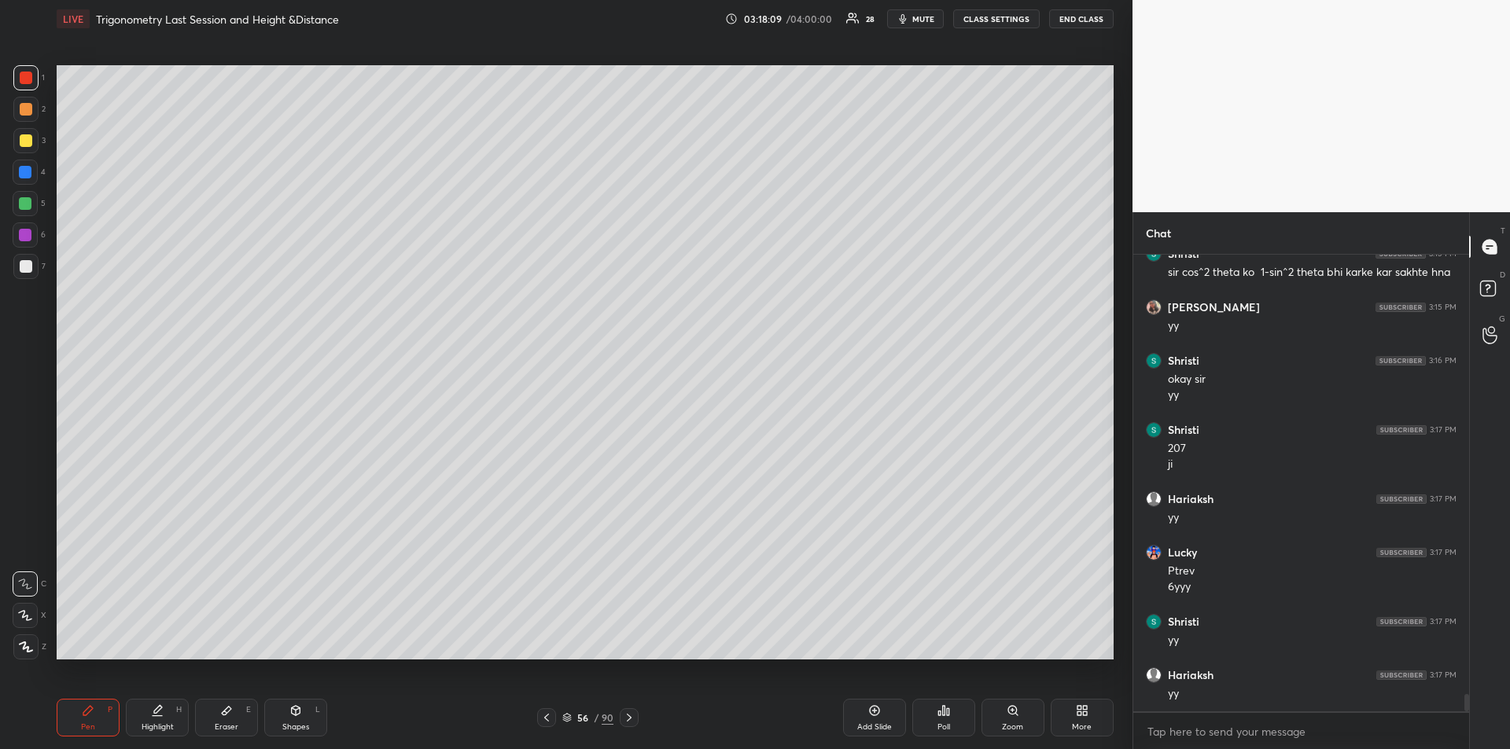
click at [634, 722] on icon at bounding box center [629, 718] width 13 height 13
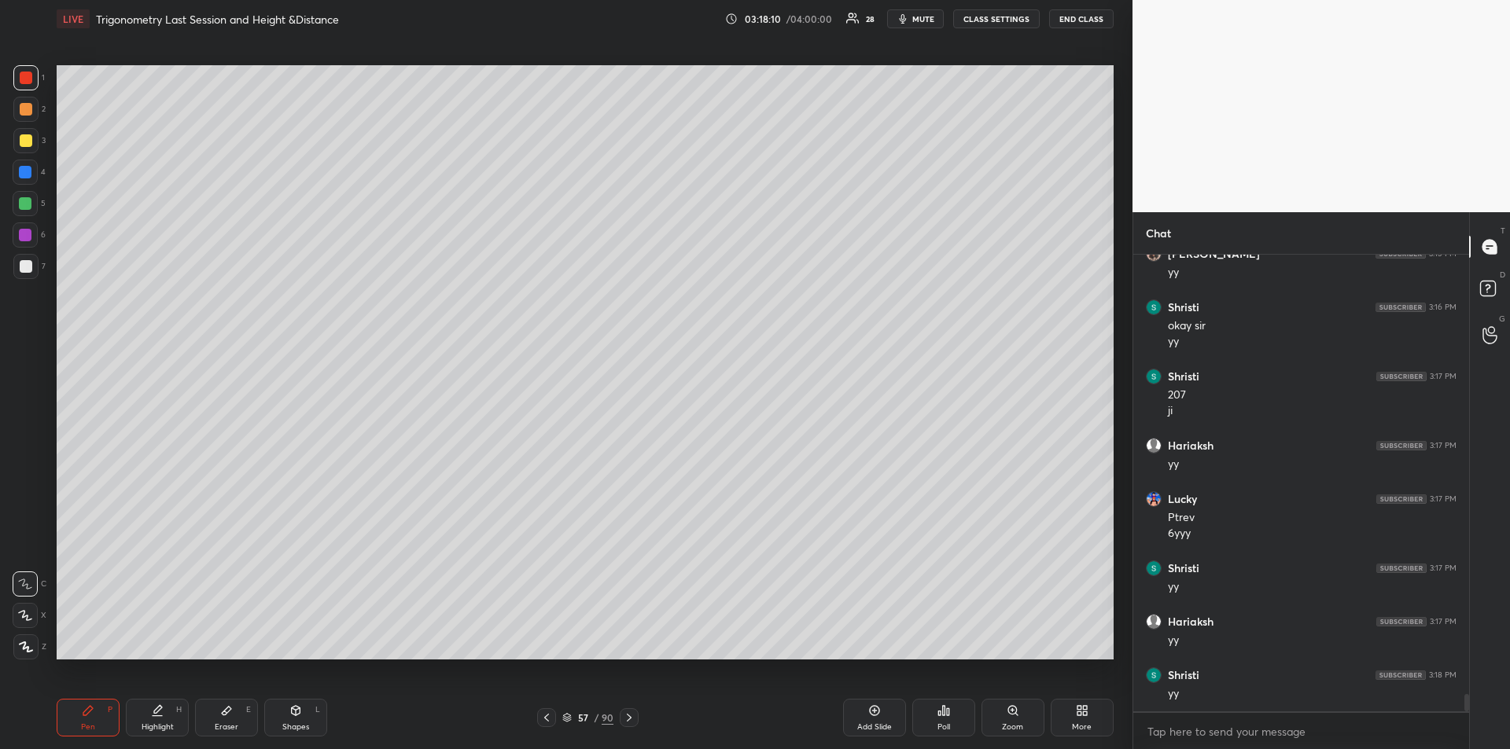
click at [24, 142] on div at bounding box center [26, 140] width 13 height 13
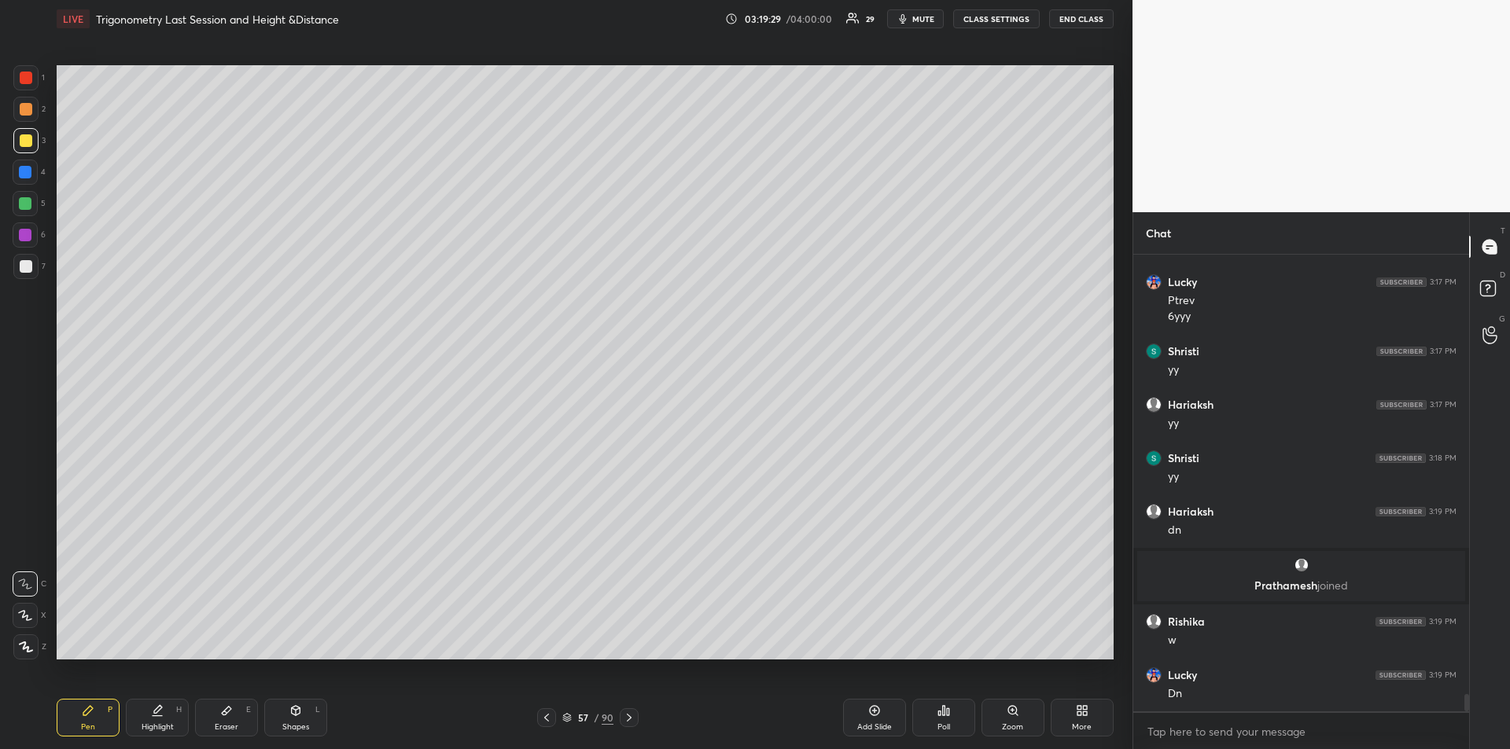
scroll to position [11677, 0]
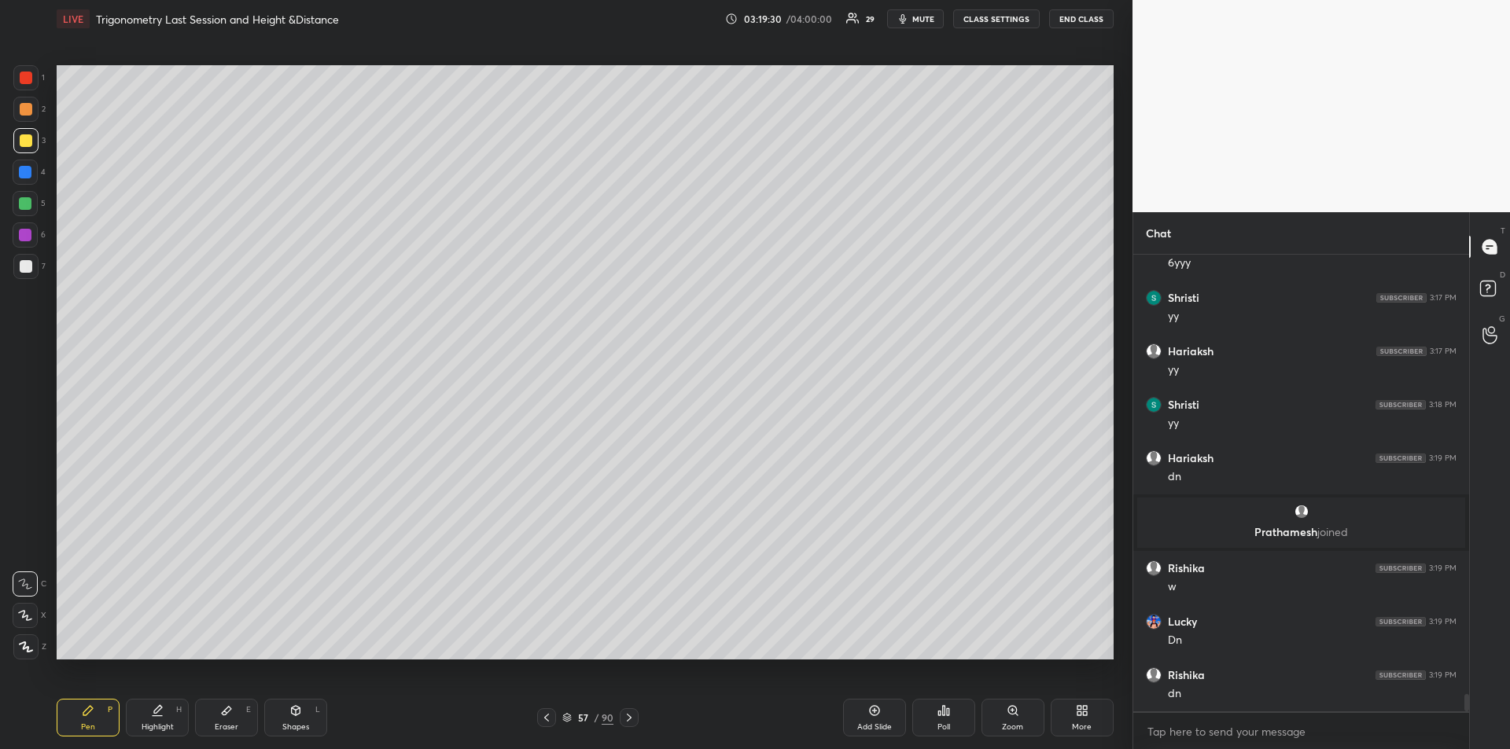
click at [628, 715] on icon at bounding box center [629, 718] width 5 height 8
click at [28, 179] on div at bounding box center [25, 172] width 25 height 25
click at [25, 202] on div at bounding box center [25, 203] width 13 height 13
click at [28, 268] on div at bounding box center [26, 266] width 13 height 13
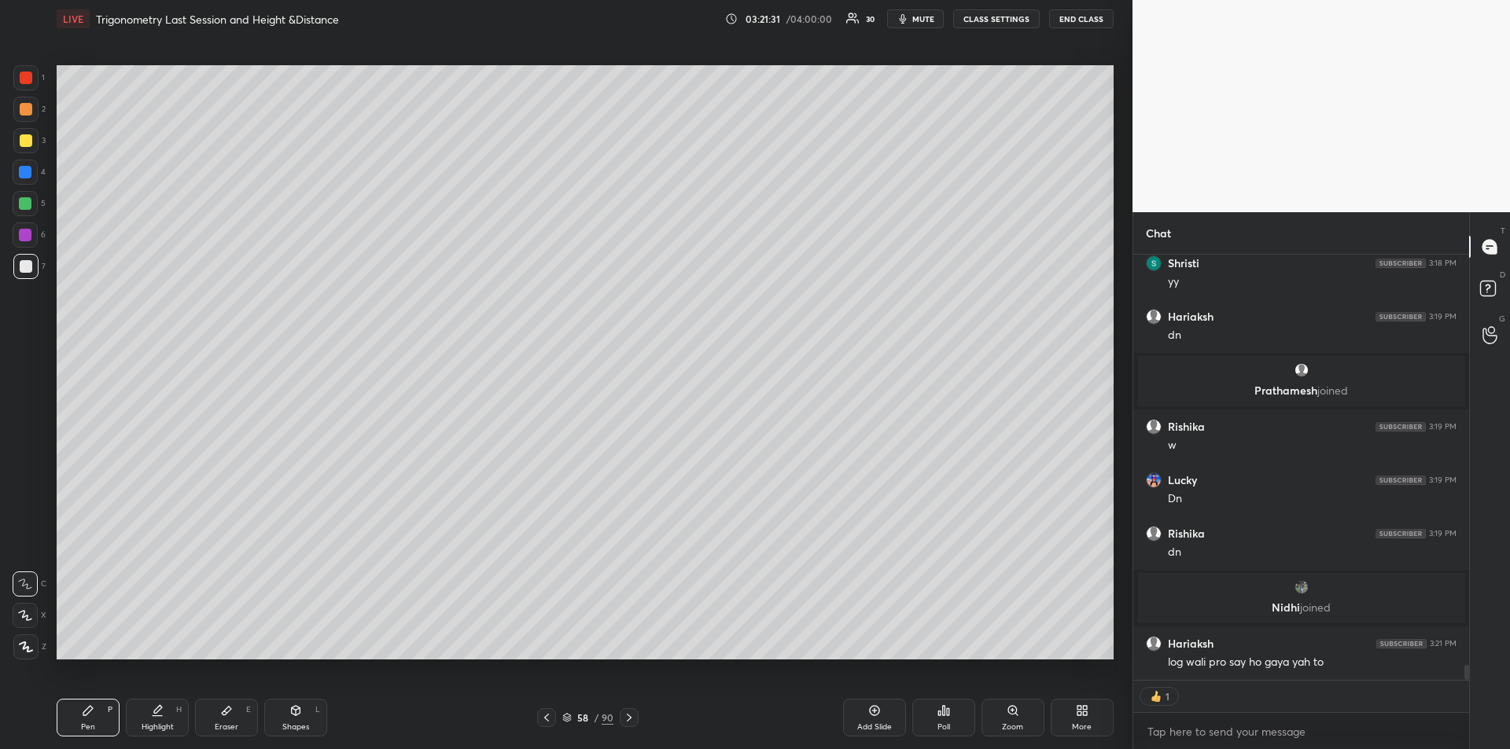
scroll to position [11816, 0]
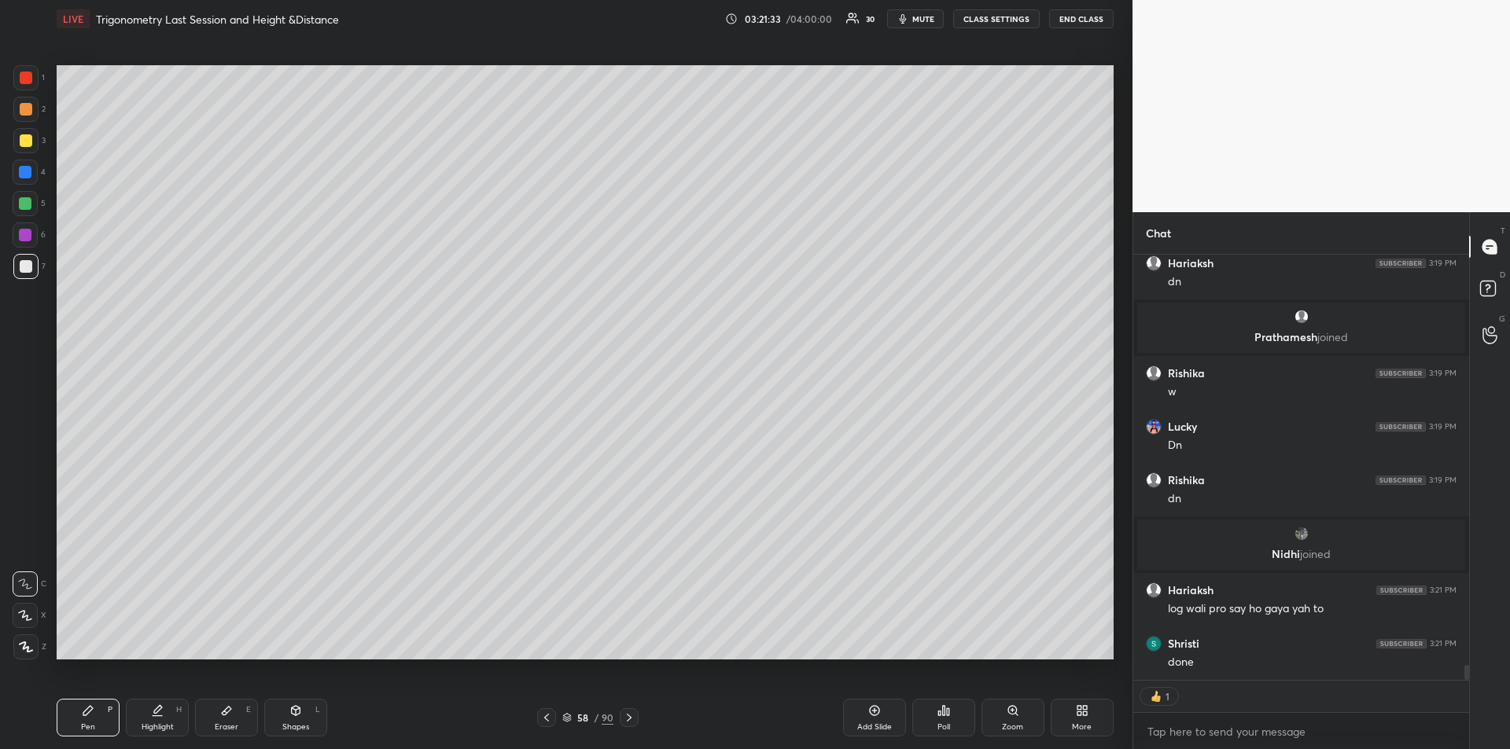
click at [25, 138] on div at bounding box center [26, 140] width 13 height 13
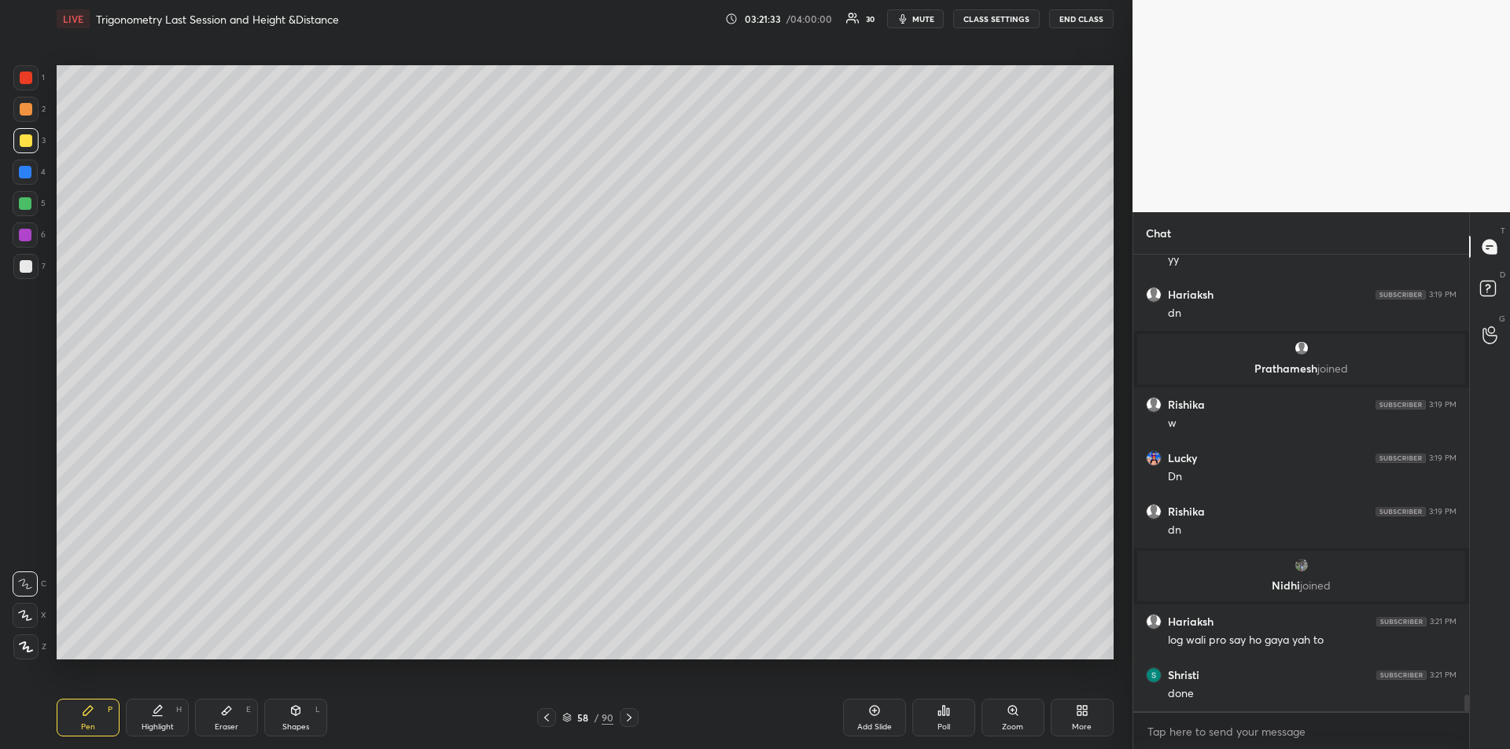
scroll to position [11784, 0]
click at [859, 718] on div "Add Slide" at bounding box center [874, 718] width 63 height 38
click at [214, 707] on div "Eraser E" at bounding box center [226, 718] width 63 height 38
click at [86, 708] on icon at bounding box center [88, 711] width 13 height 13
click at [226, 715] on icon at bounding box center [226, 711] width 13 height 13
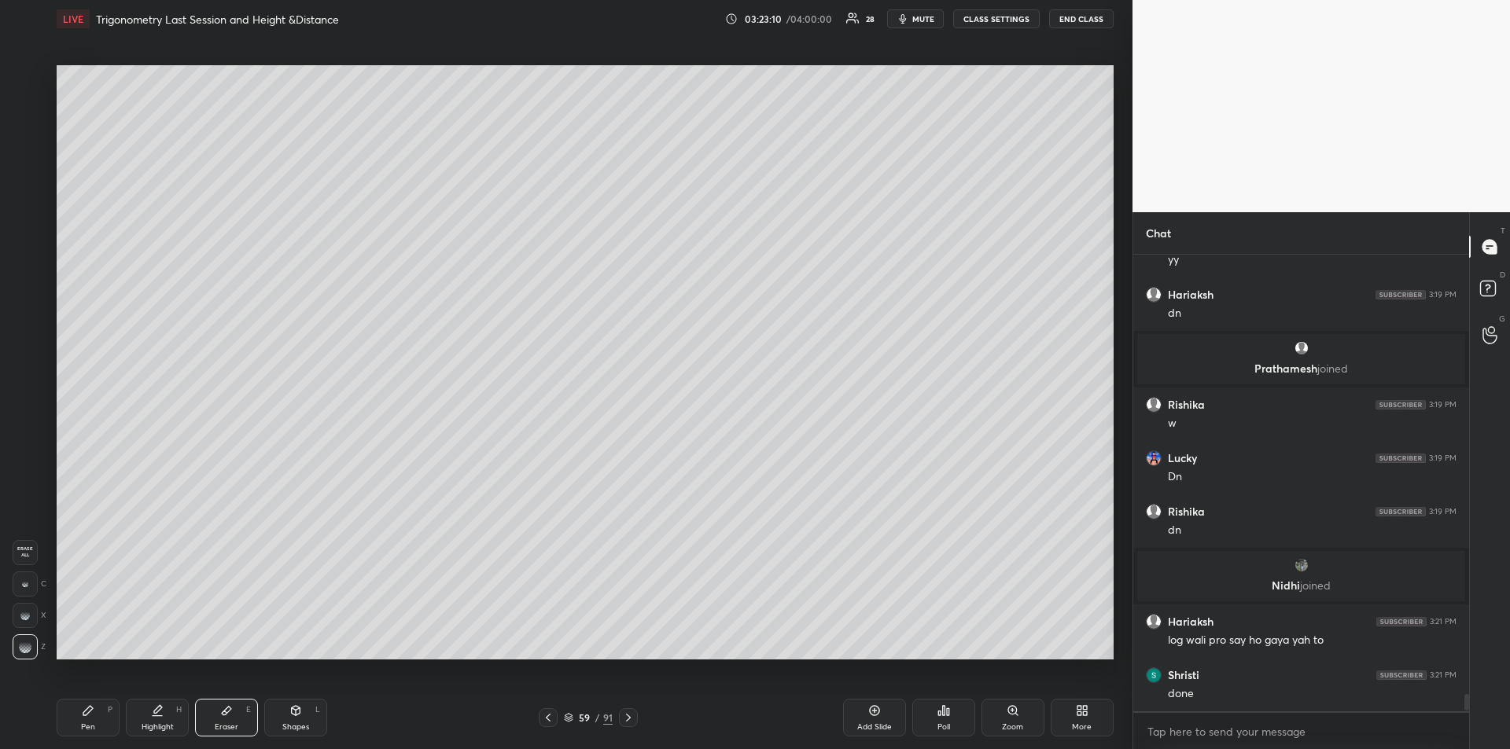
click at [87, 708] on icon at bounding box center [87, 710] width 9 height 9
click at [218, 720] on div "Eraser E" at bounding box center [226, 718] width 63 height 38
click at [95, 714] on div "Pen P" at bounding box center [88, 718] width 63 height 38
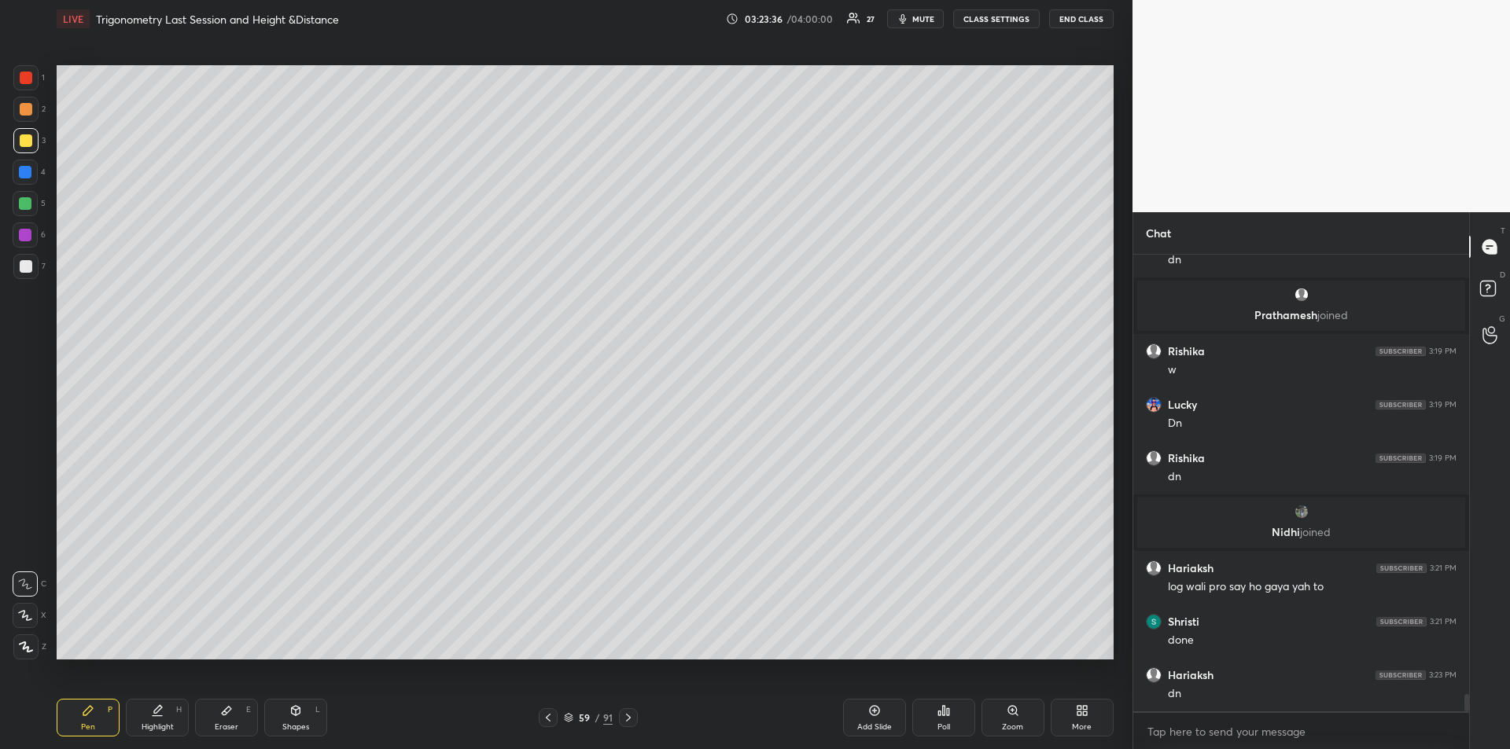
scroll to position [11891, 0]
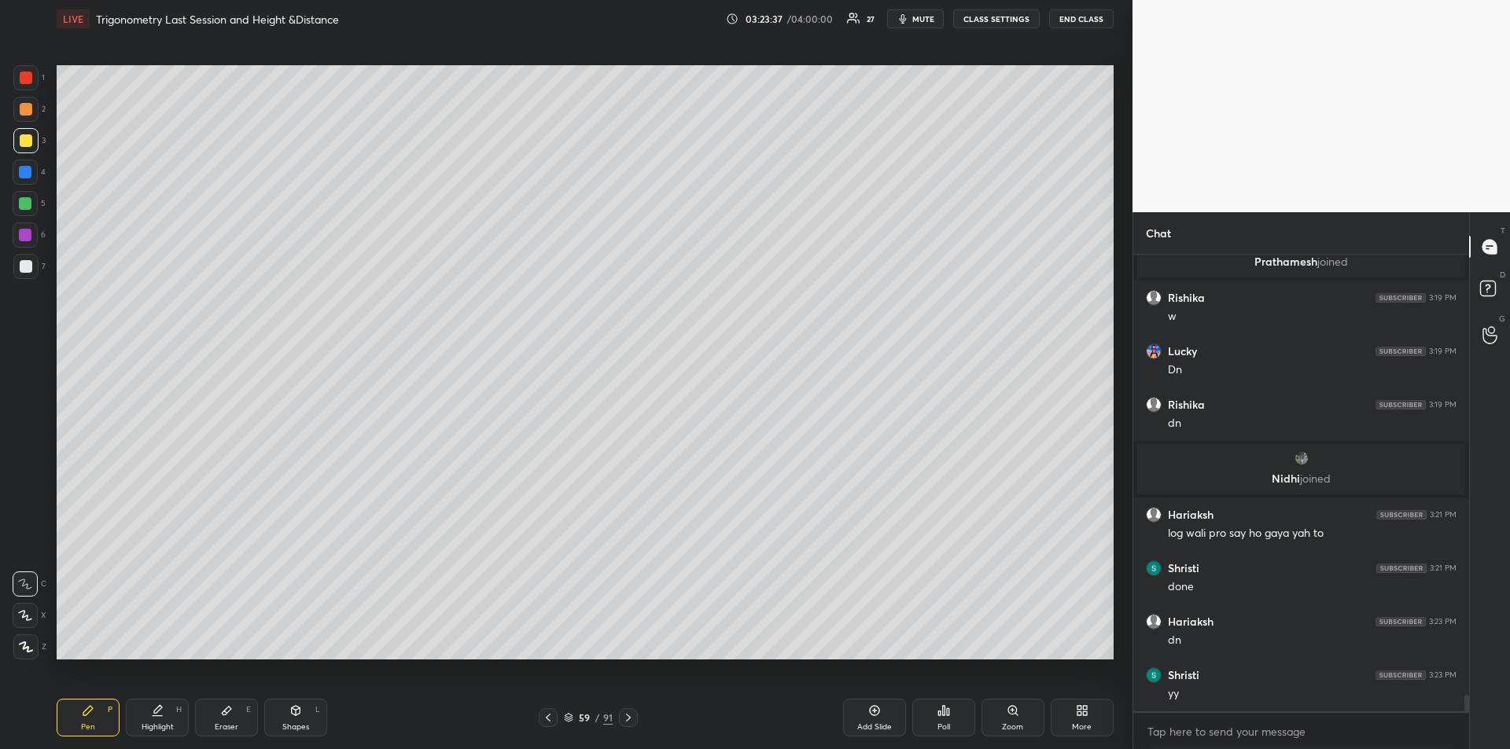
click at [29, 178] on div at bounding box center [25, 172] width 13 height 13
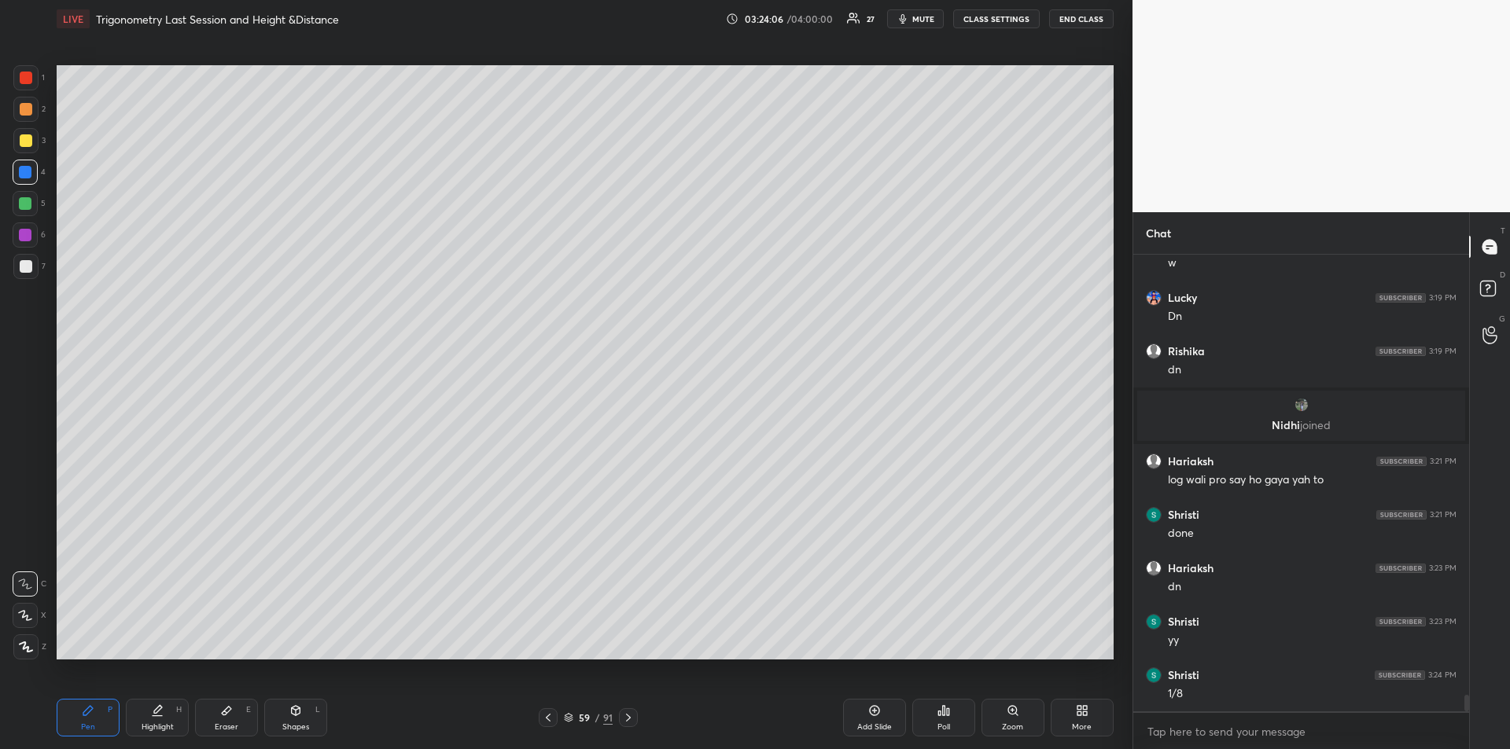
click at [28, 271] on div at bounding box center [26, 266] width 13 height 13
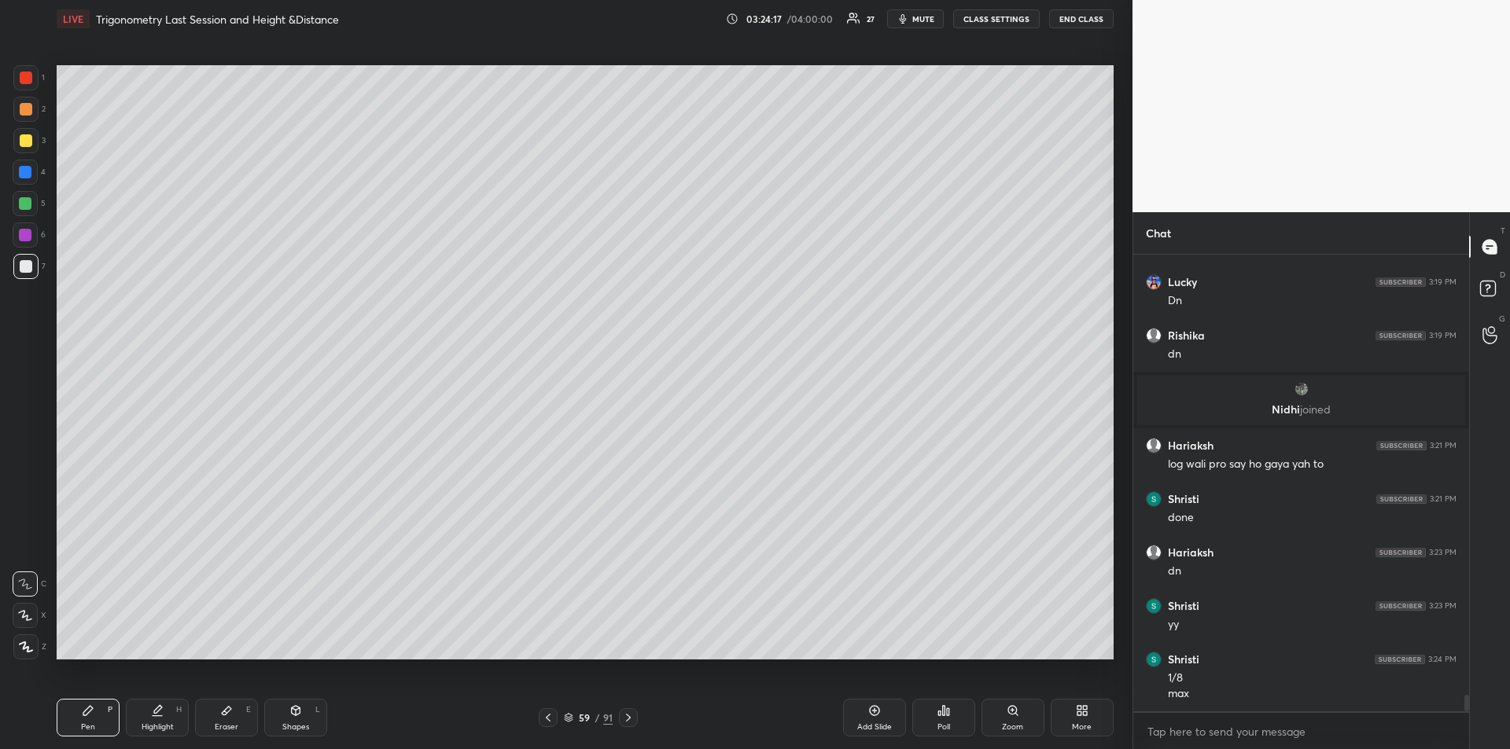
scroll to position [12014, 0]
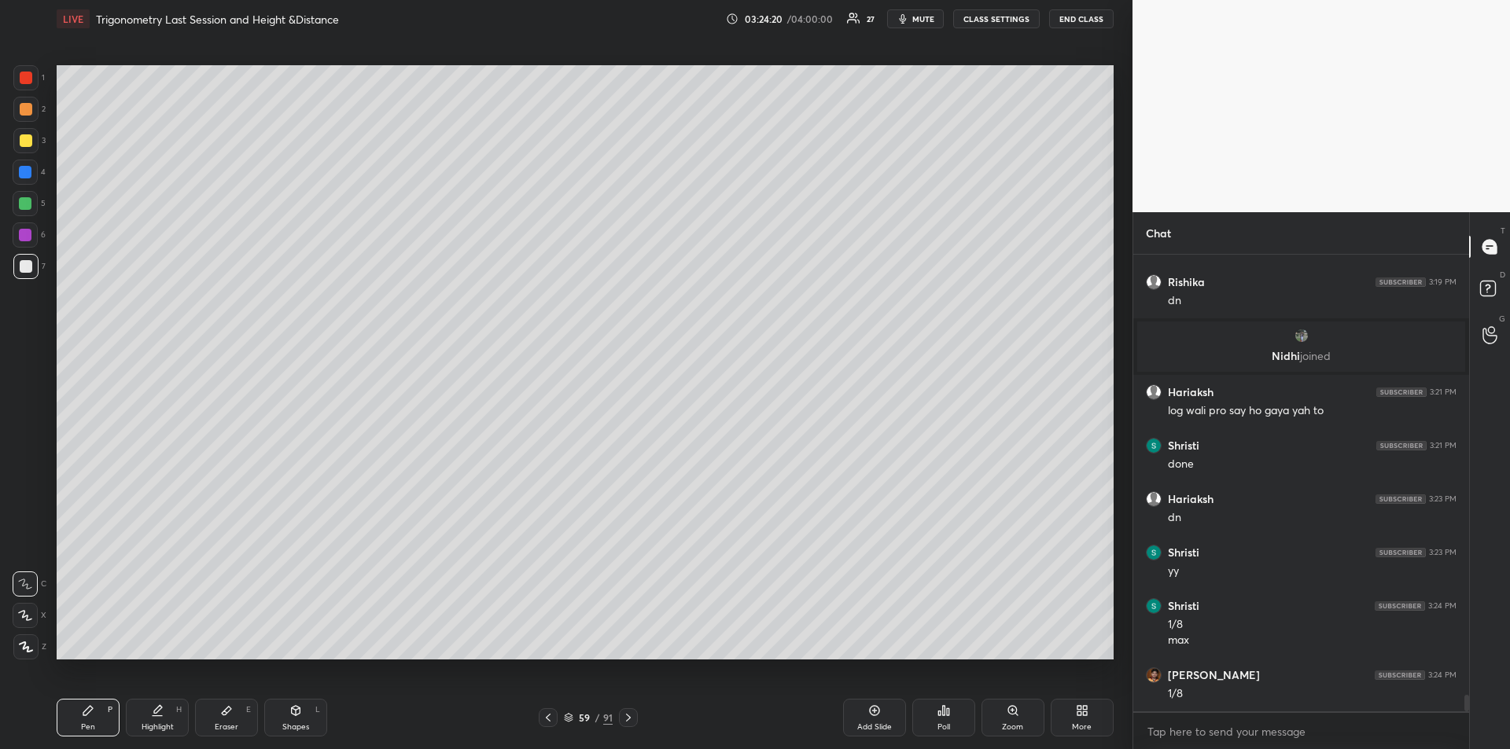
click at [227, 723] on div "Eraser" at bounding box center [227, 727] width 24 height 8
click at [90, 718] on div "Pen P" at bounding box center [88, 718] width 63 height 38
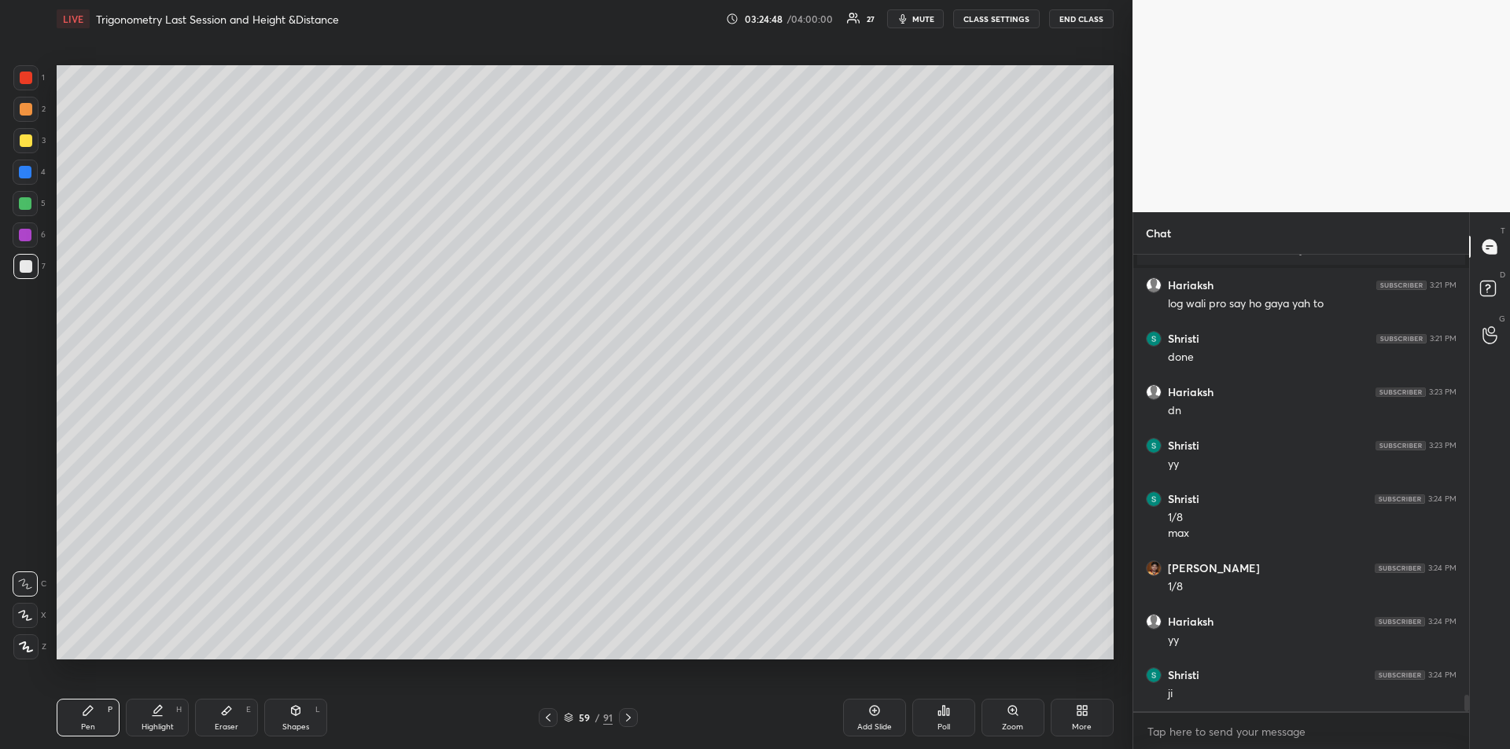
scroll to position [12177, 0]
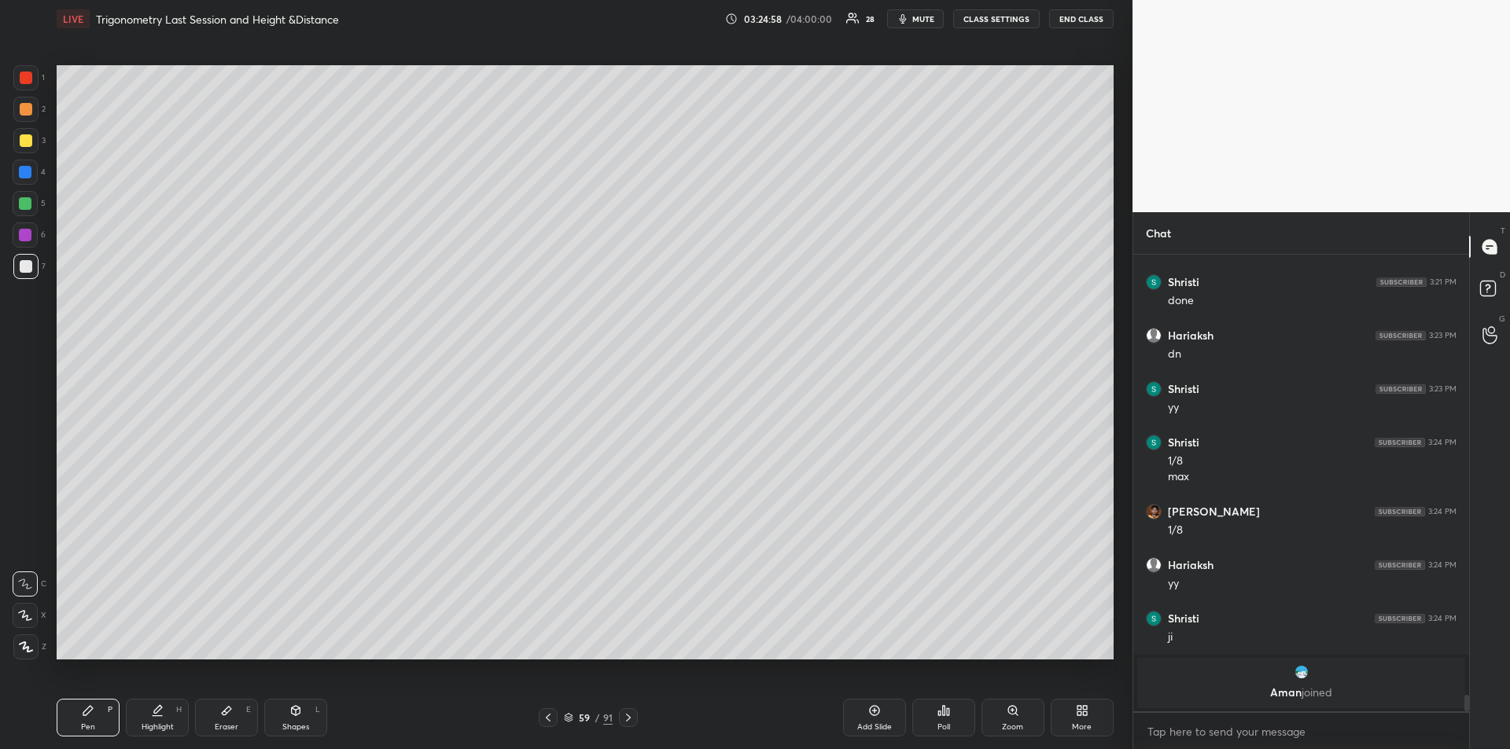
click at [27, 175] on div at bounding box center [25, 172] width 13 height 13
click at [876, 721] on div "Add Slide" at bounding box center [874, 718] width 63 height 38
click at [29, 201] on div at bounding box center [25, 203] width 13 height 13
click at [33, 237] on div at bounding box center [25, 235] width 25 height 25
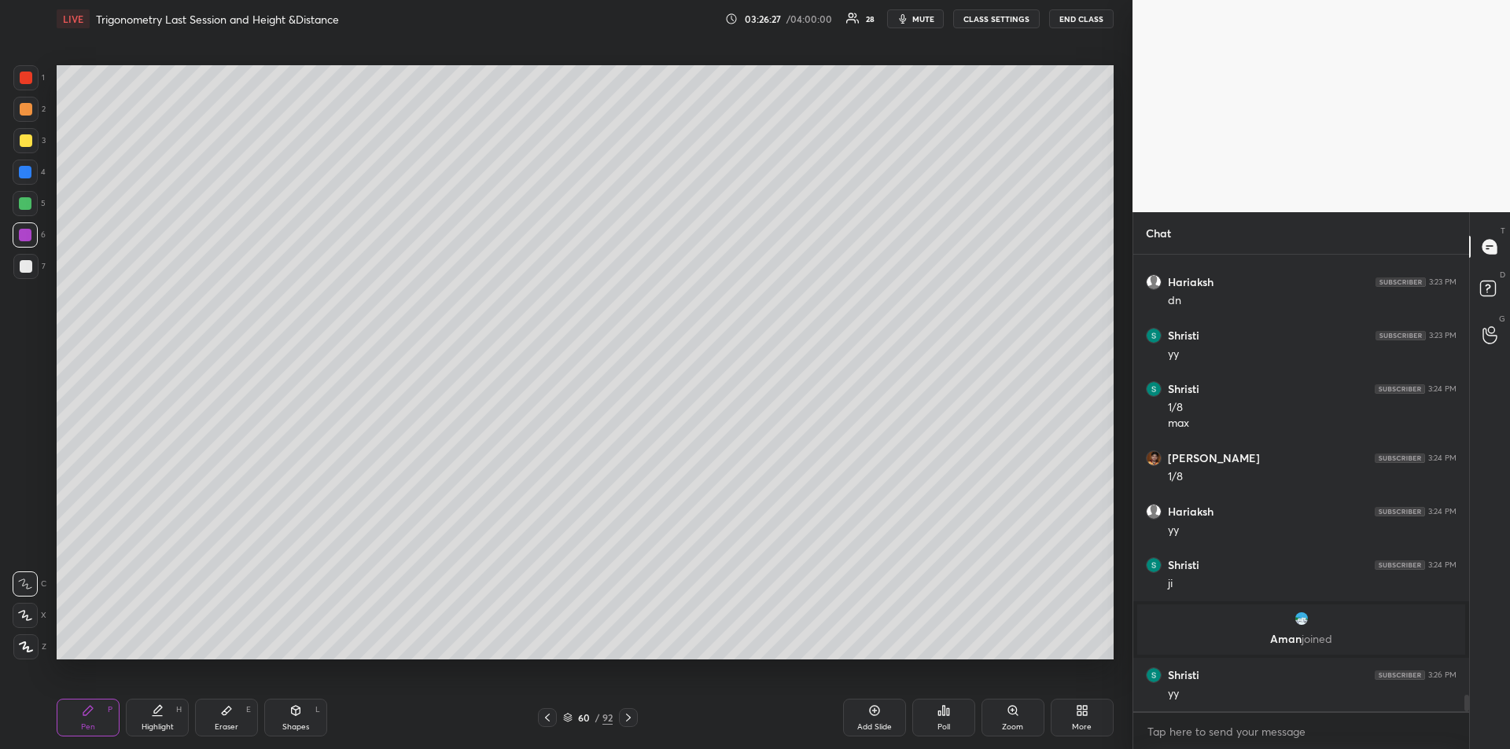
scroll to position [12069, 0]
click at [25, 264] on div at bounding box center [26, 266] width 13 height 13
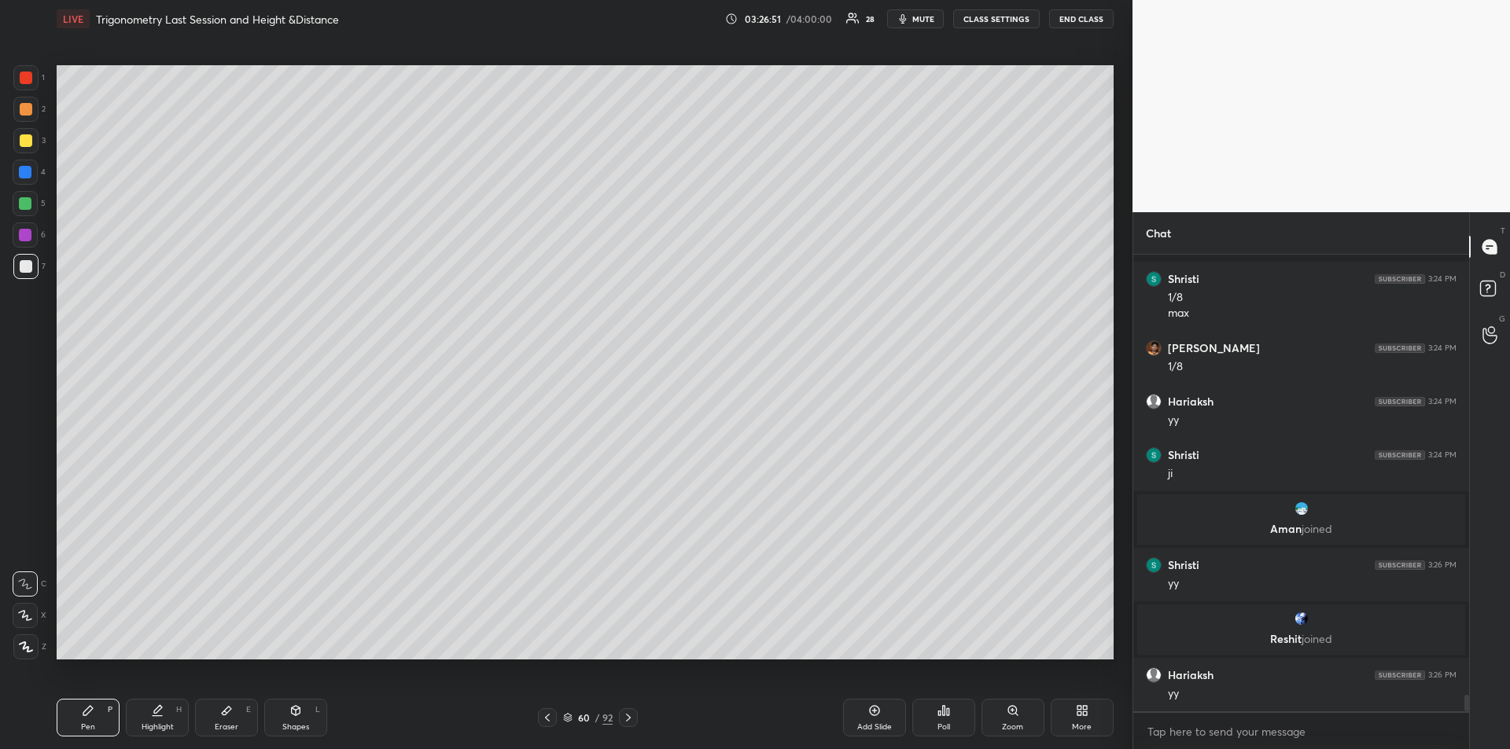
scroll to position [12242, 0]
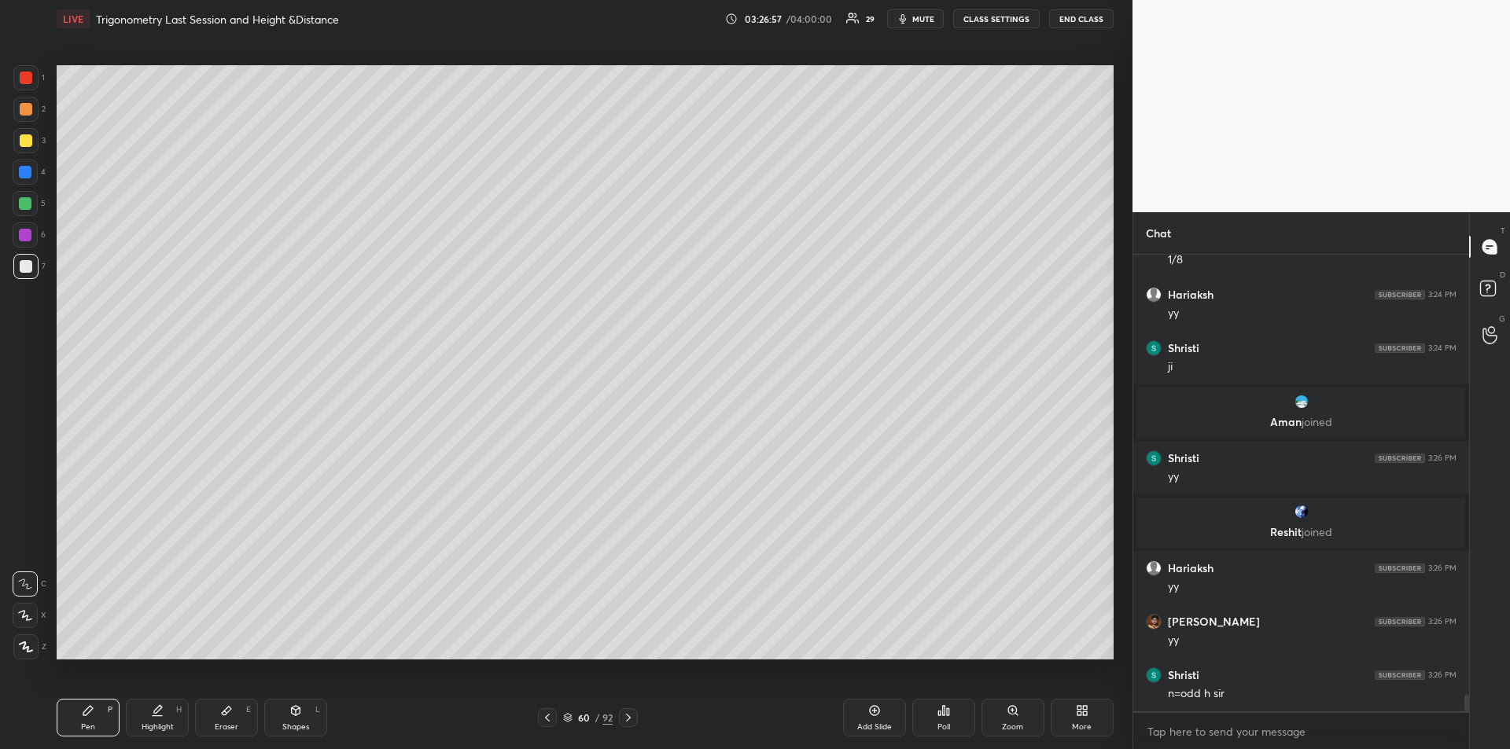
click at [549, 719] on icon at bounding box center [547, 718] width 13 height 13
click at [159, 715] on icon at bounding box center [157, 711] width 13 height 13
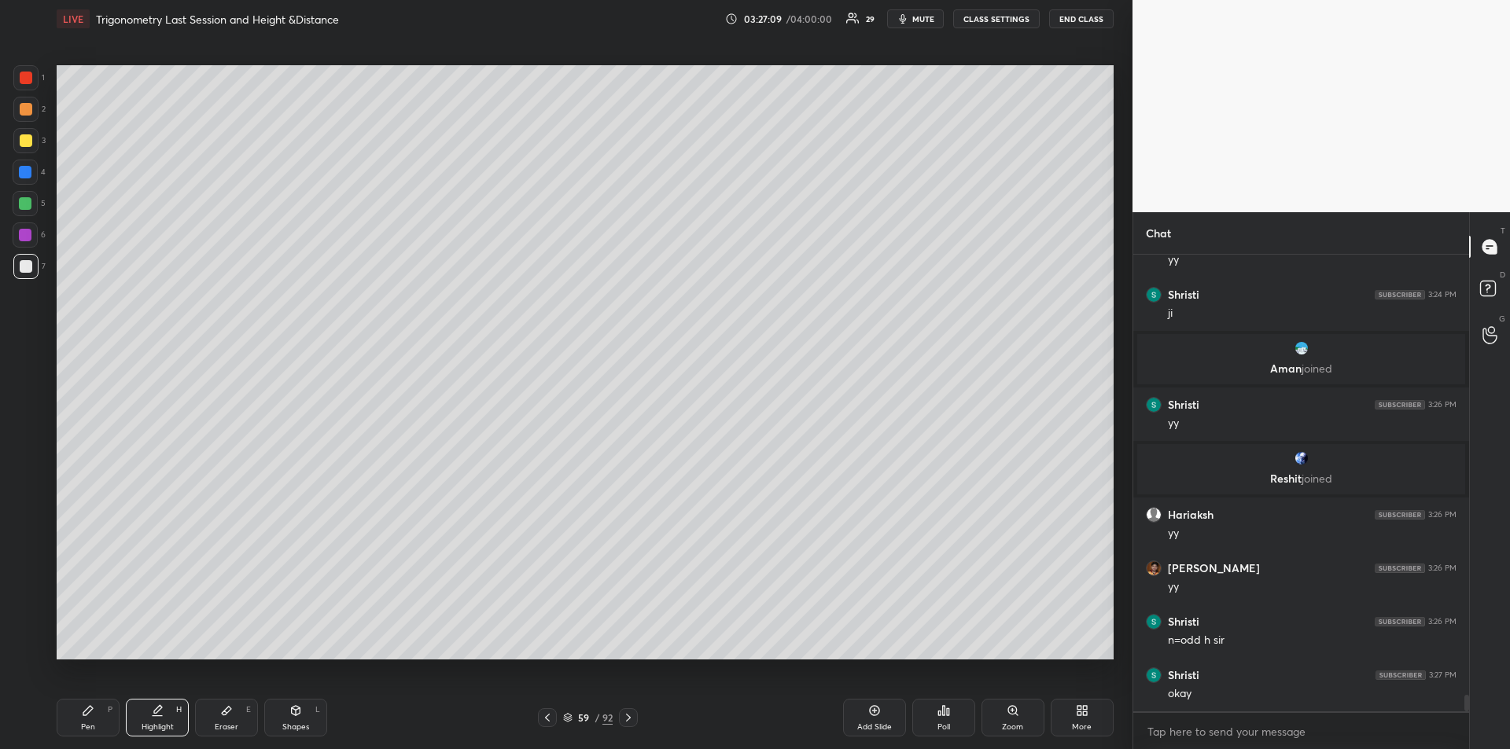
click at [628, 719] on icon at bounding box center [628, 718] width 13 height 13
click at [633, 720] on icon at bounding box center [628, 718] width 13 height 13
click at [26, 146] on div at bounding box center [26, 140] width 13 height 13
click at [75, 706] on div "Pen P" at bounding box center [88, 718] width 63 height 38
click at [230, 706] on icon at bounding box center [226, 711] width 13 height 13
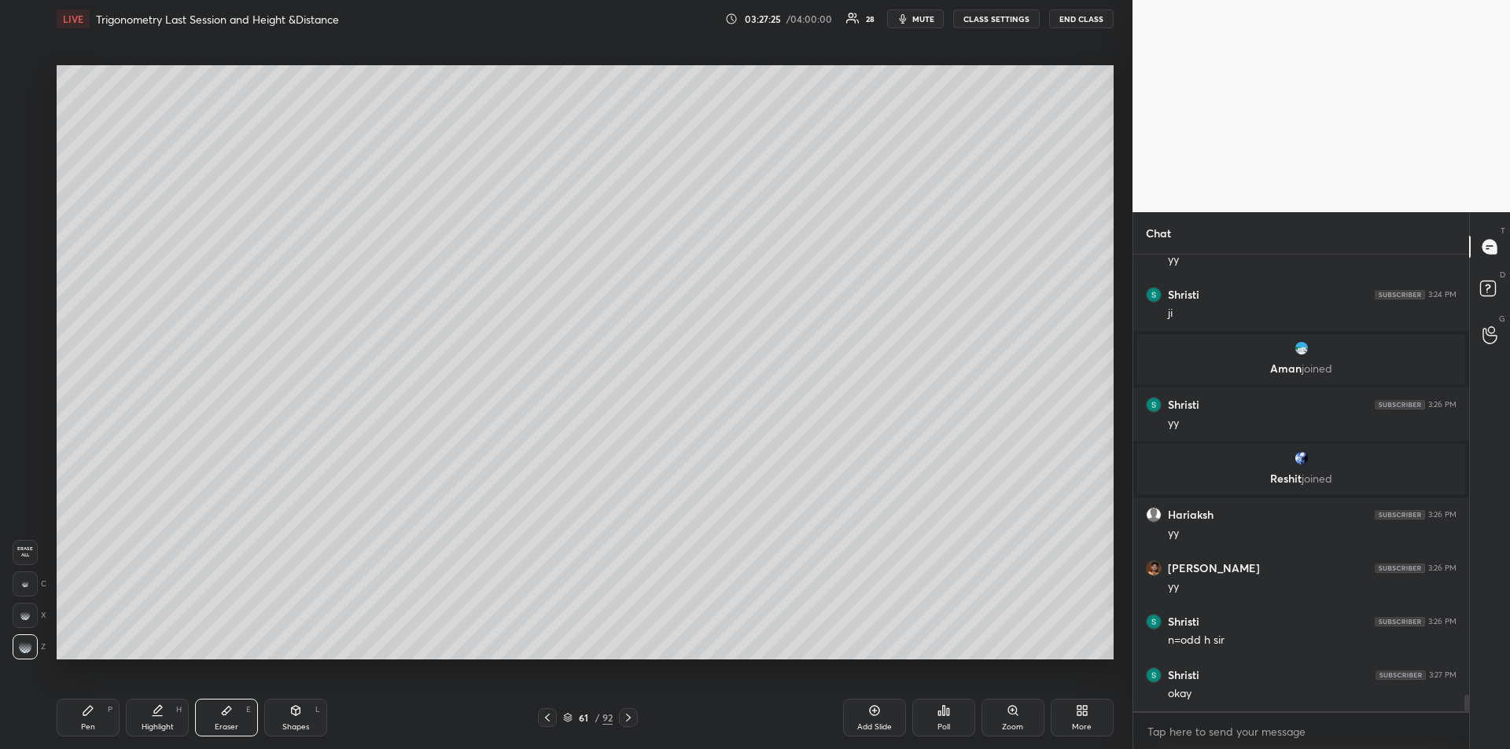
click at [93, 707] on icon at bounding box center [88, 711] width 13 height 13
click at [235, 716] on div "Eraser E" at bounding box center [226, 718] width 63 height 38
click at [83, 715] on icon at bounding box center [88, 711] width 13 height 13
click at [28, 172] on div at bounding box center [25, 172] width 13 height 13
click at [19, 201] on div at bounding box center [25, 203] width 13 height 13
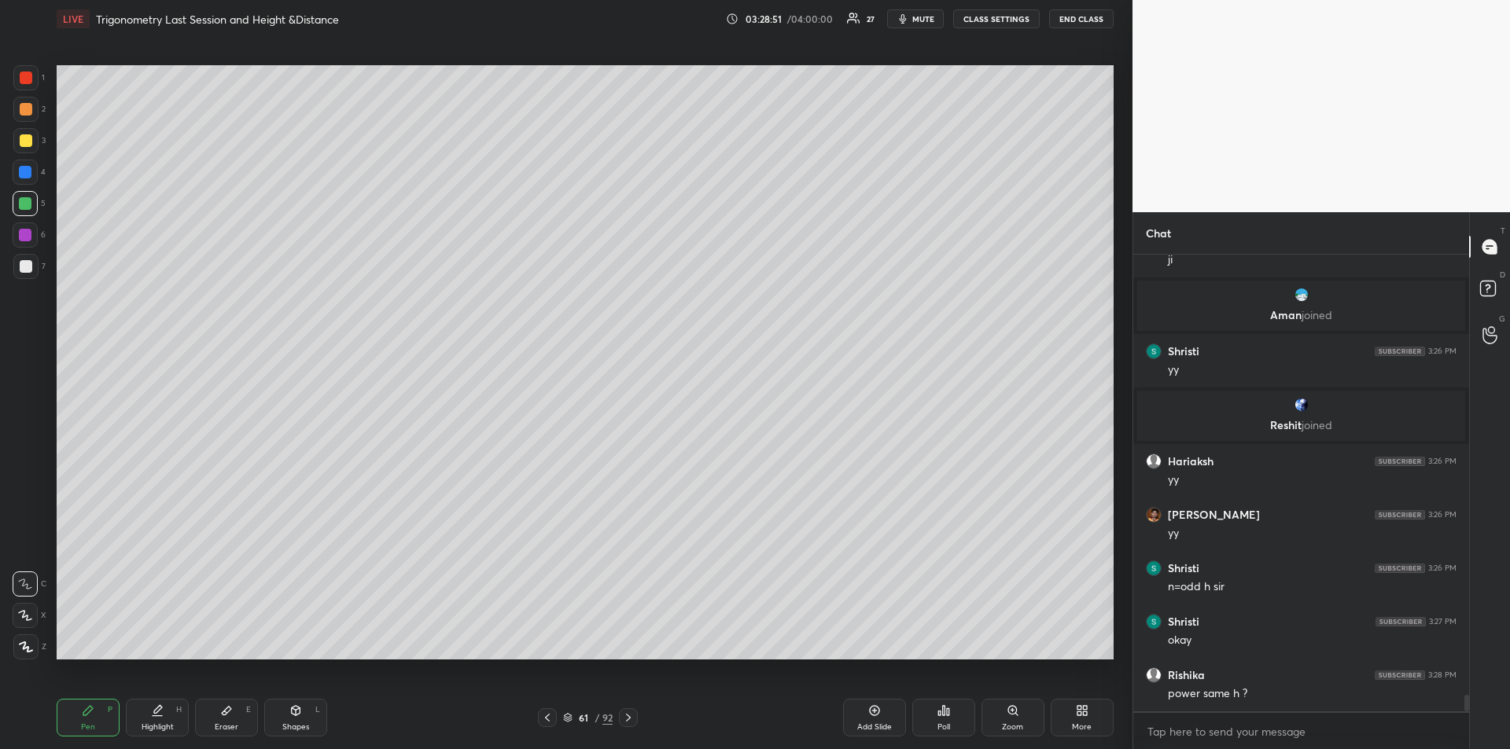
scroll to position [12402, 0]
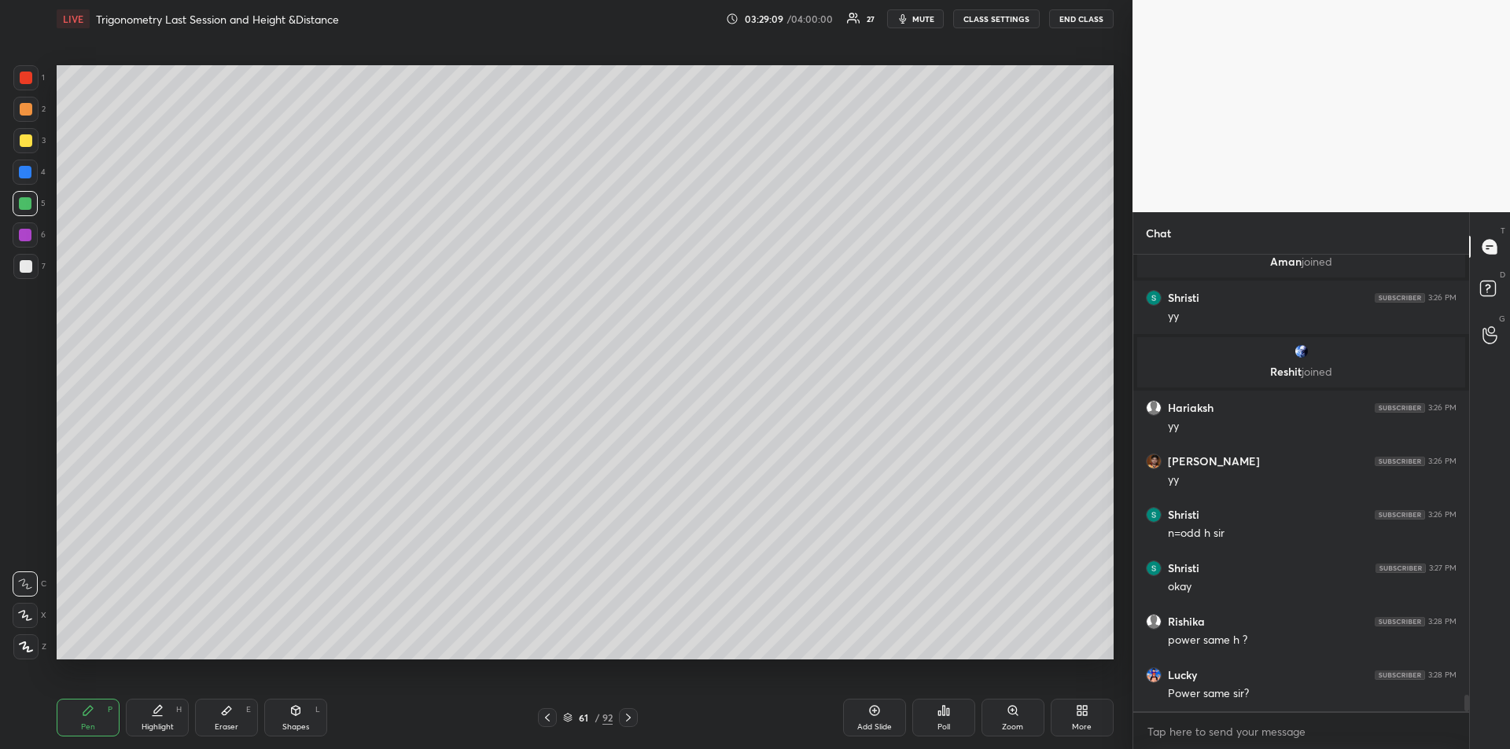
click at [28, 79] on div at bounding box center [26, 78] width 13 height 13
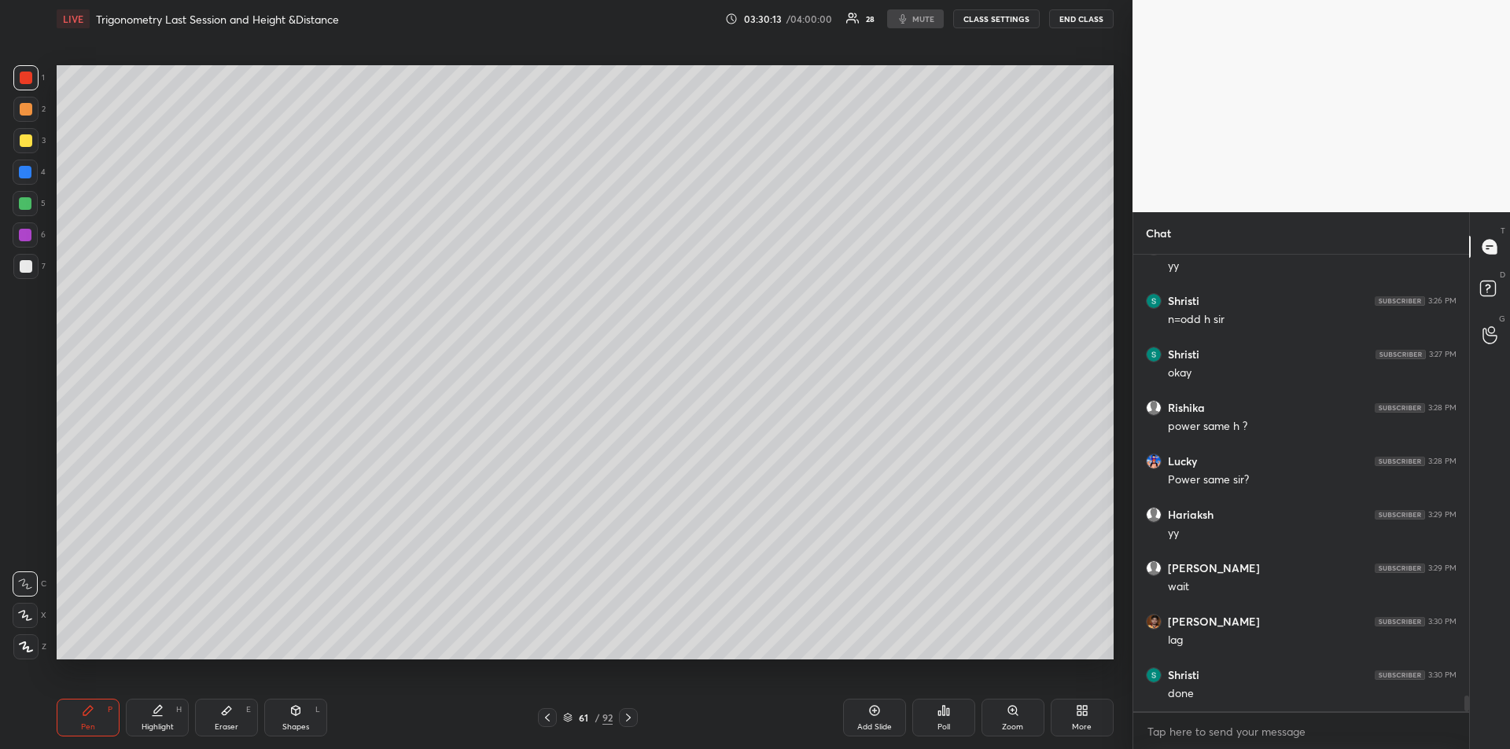
scroll to position [12670, 0]
click at [28, 142] on div at bounding box center [26, 140] width 13 height 13
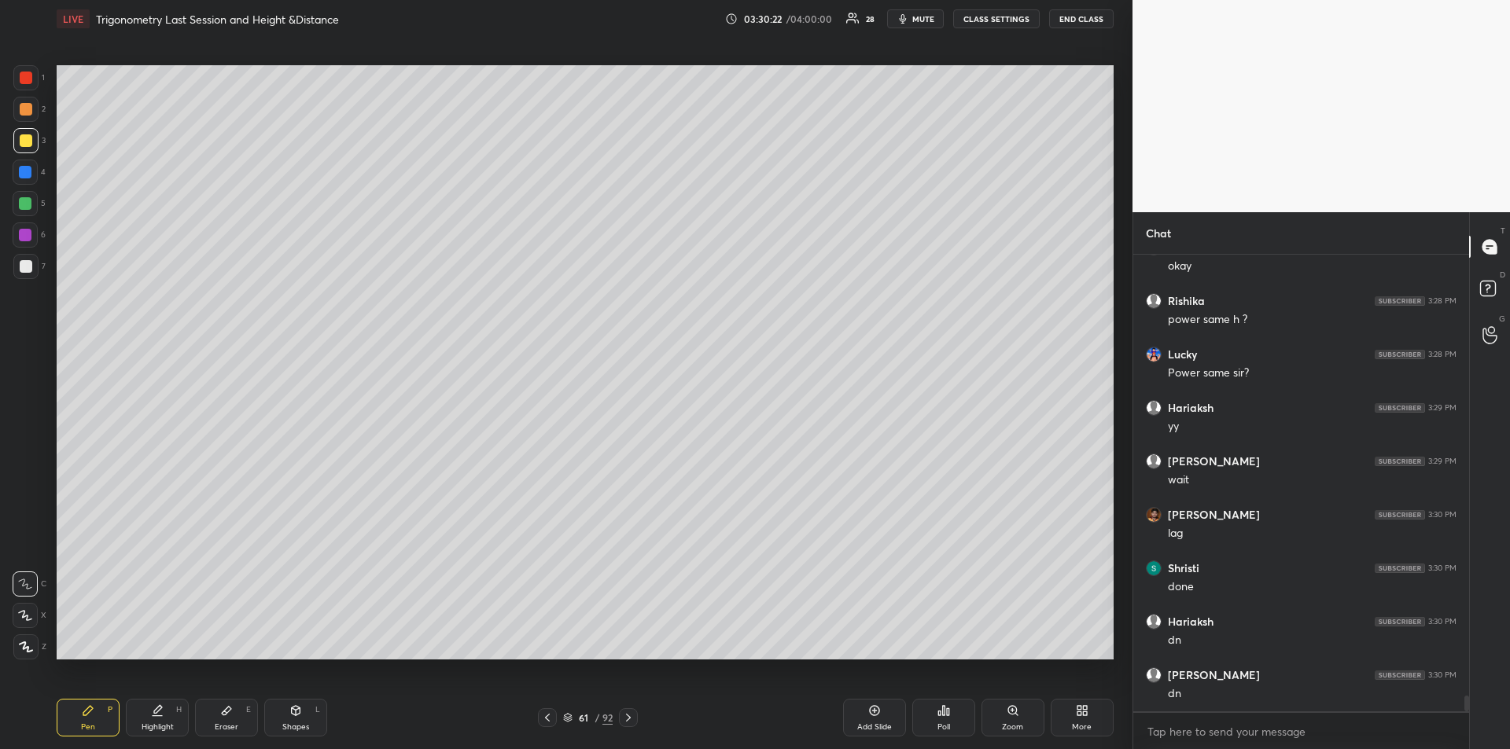
click at [632, 720] on icon at bounding box center [628, 718] width 13 height 13
click at [27, 141] on div at bounding box center [26, 140] width 13 height 13
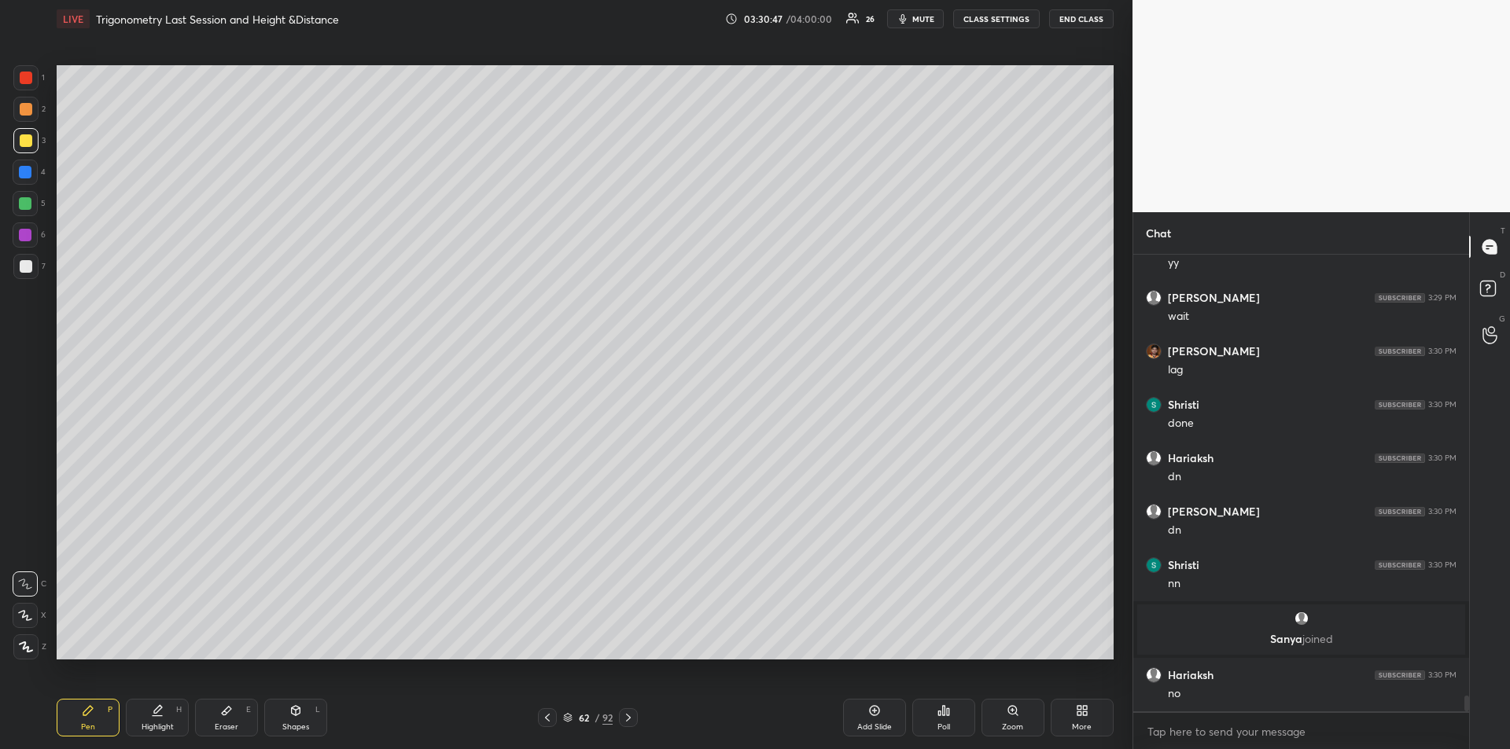
scroll to position [12667, 0]
click at [31, 177] on div at bounding box center [25, 172] width 25 height 25
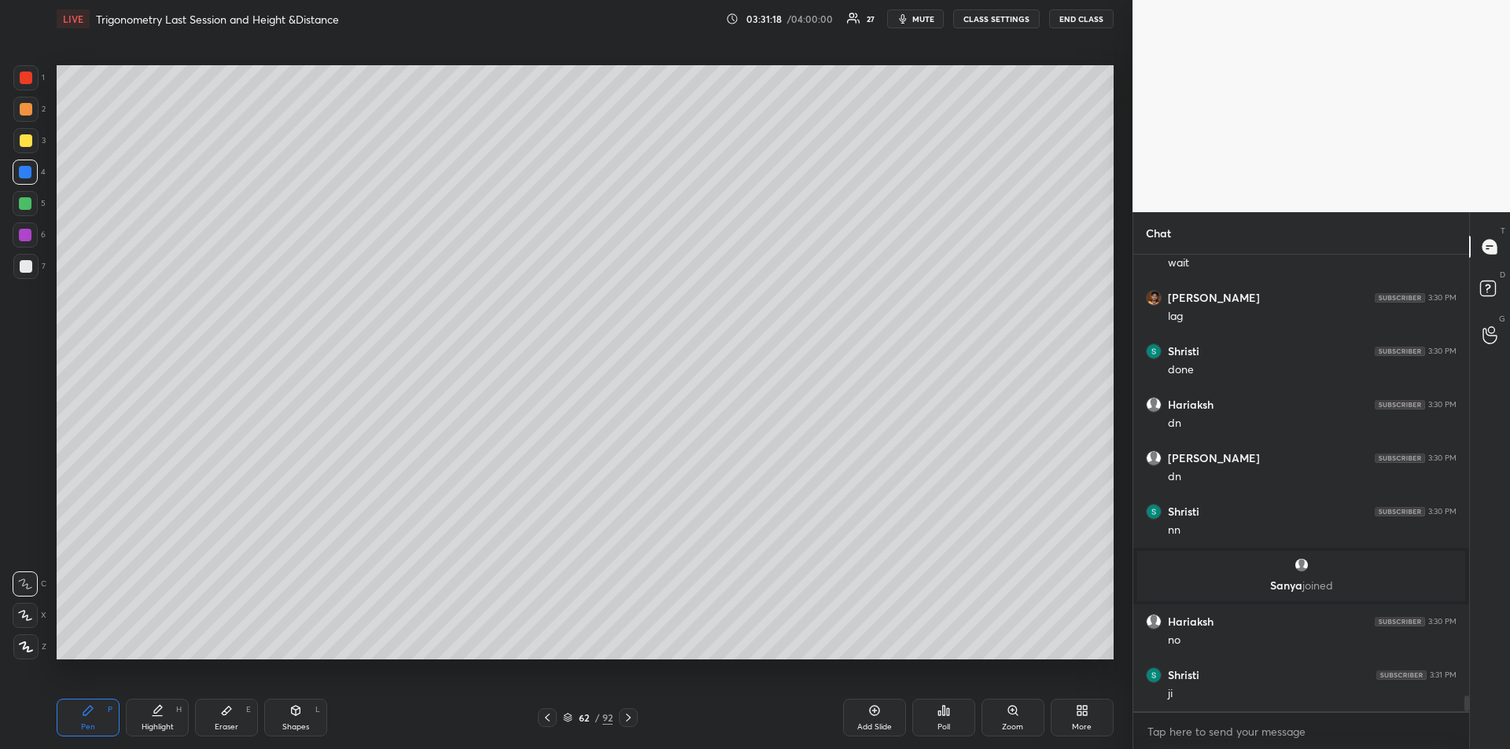
scroll to position [12777, 0]
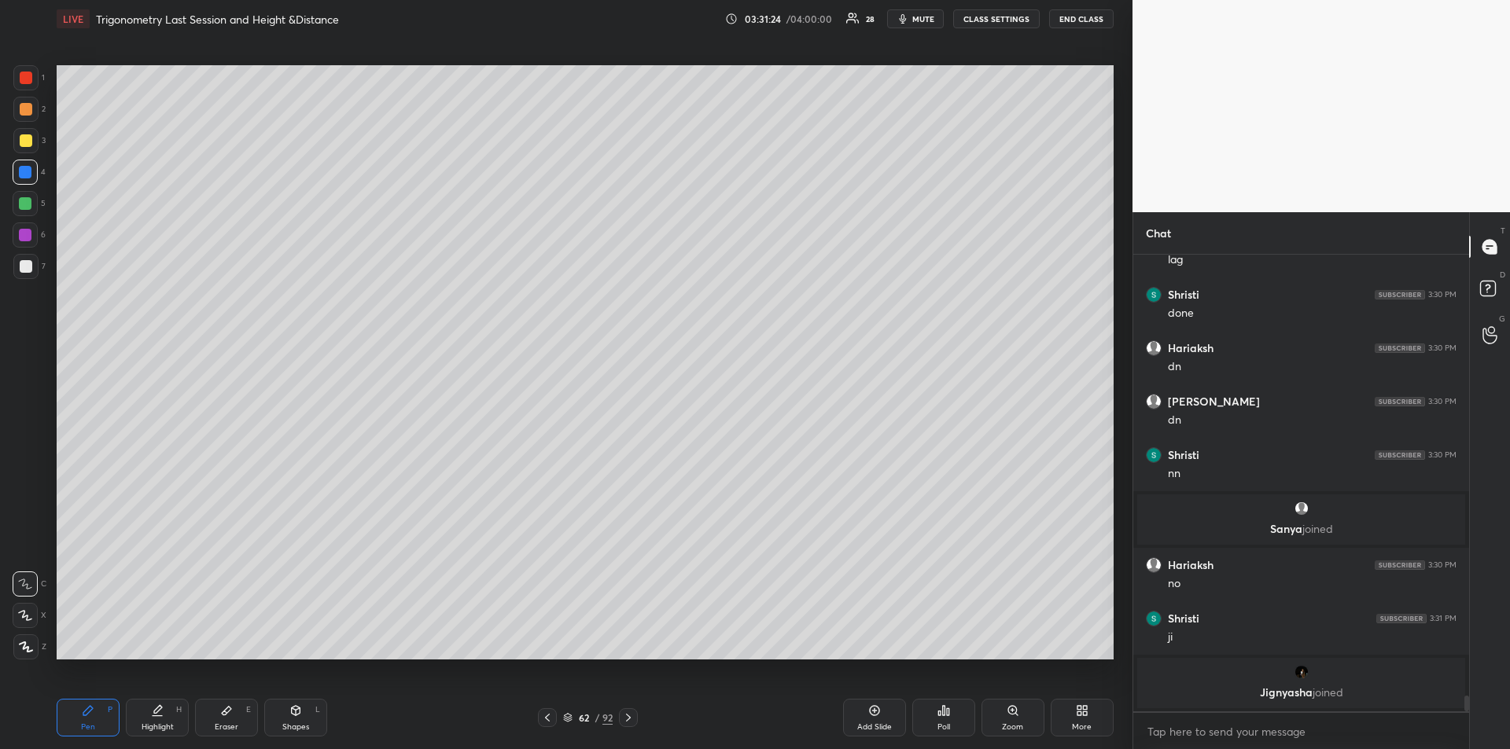
click at [546, 716] on icon at bounding box center [547, 718] width 13 height 13
click at [625, 719] on icon at bounding box center [628, 718] width 13 height 13
click at [25, 237] on div at bounding box center [25, 235] width 13 height 13
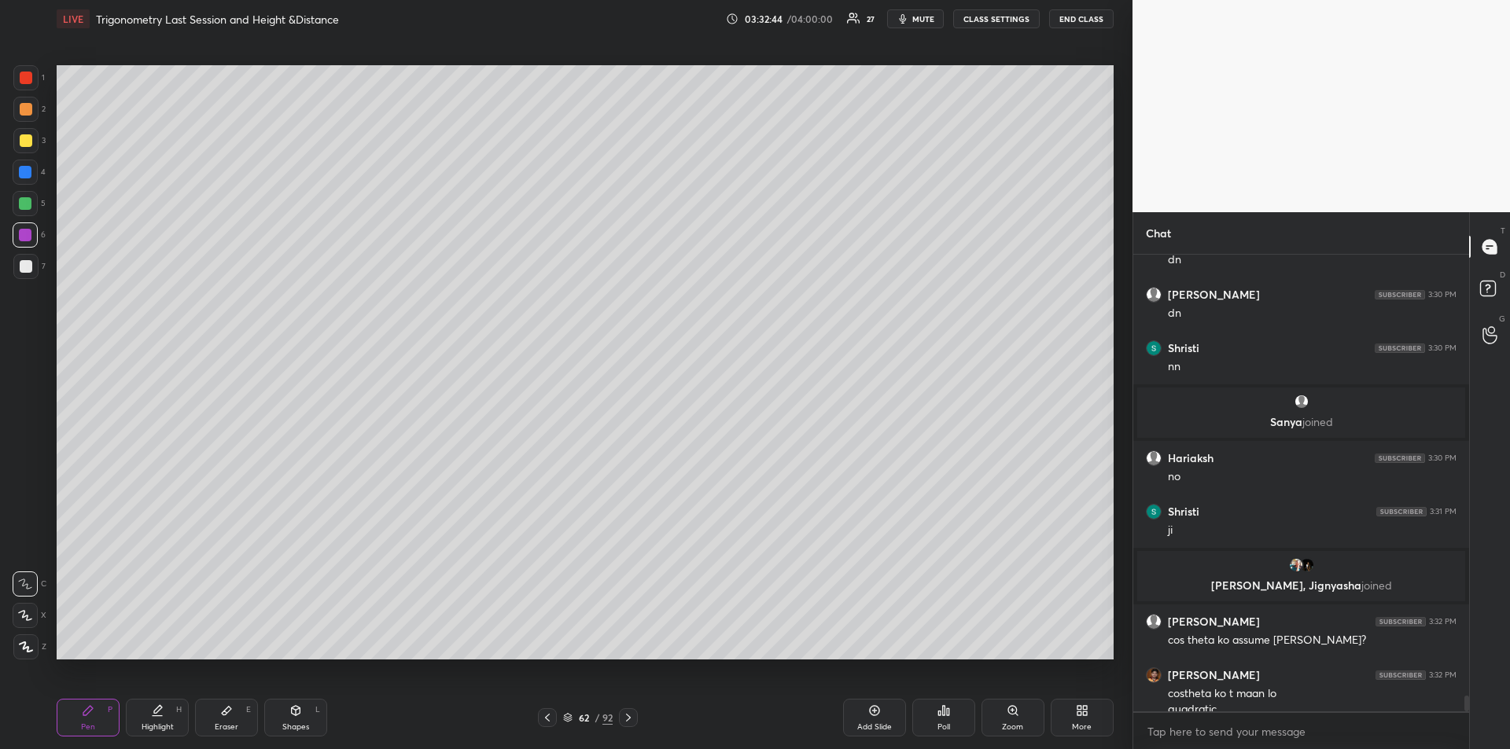
scroll to position [12857, 0]
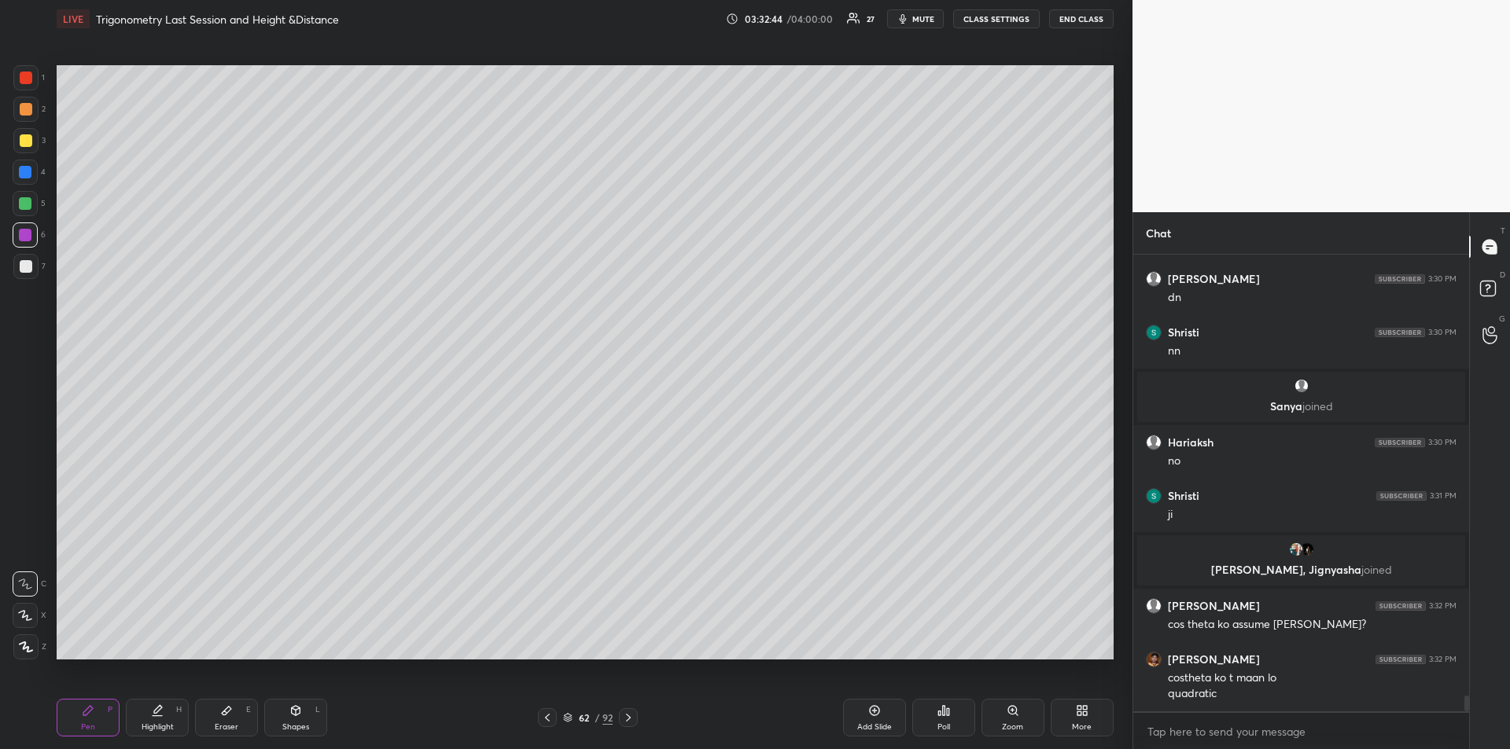
click at [23, 209] on div at bounding box center [25, 203] width 13 height 13
click at [158, 716] on icon at bounding box center [157, 711] width 13 height 13
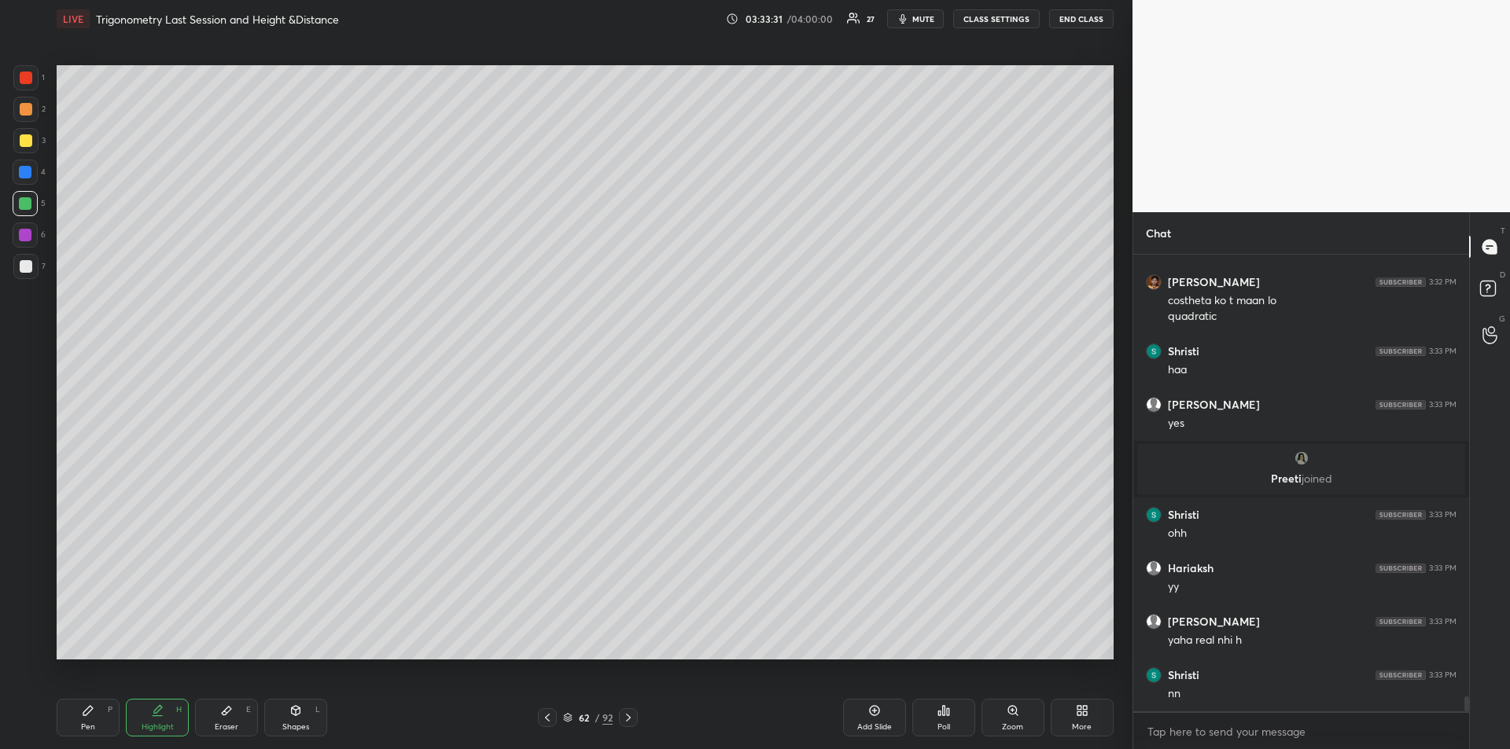
scroll to position [13211, 0]
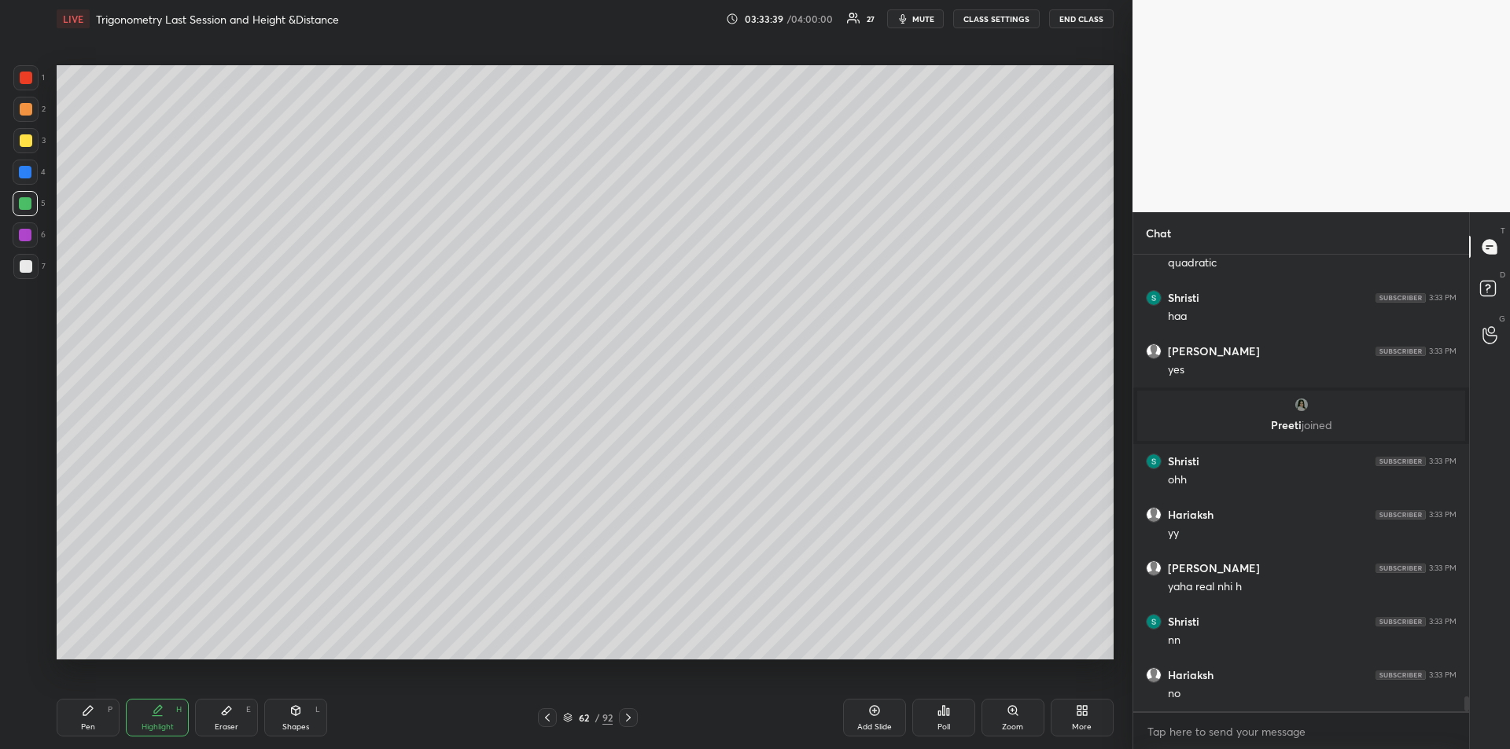
click at [32, 235] on div at bounding box center [25, 235] width 25 height 25
click at [89, 717] on div "Pen P" at bounding box center [88, 718] width 63 height 38
click at [26, 264] on div at bounding box center [26, 266] width 13 height 13
click at [142, 720] on div "Highlight H" at bounding box center [157, 718] width 63 height 38
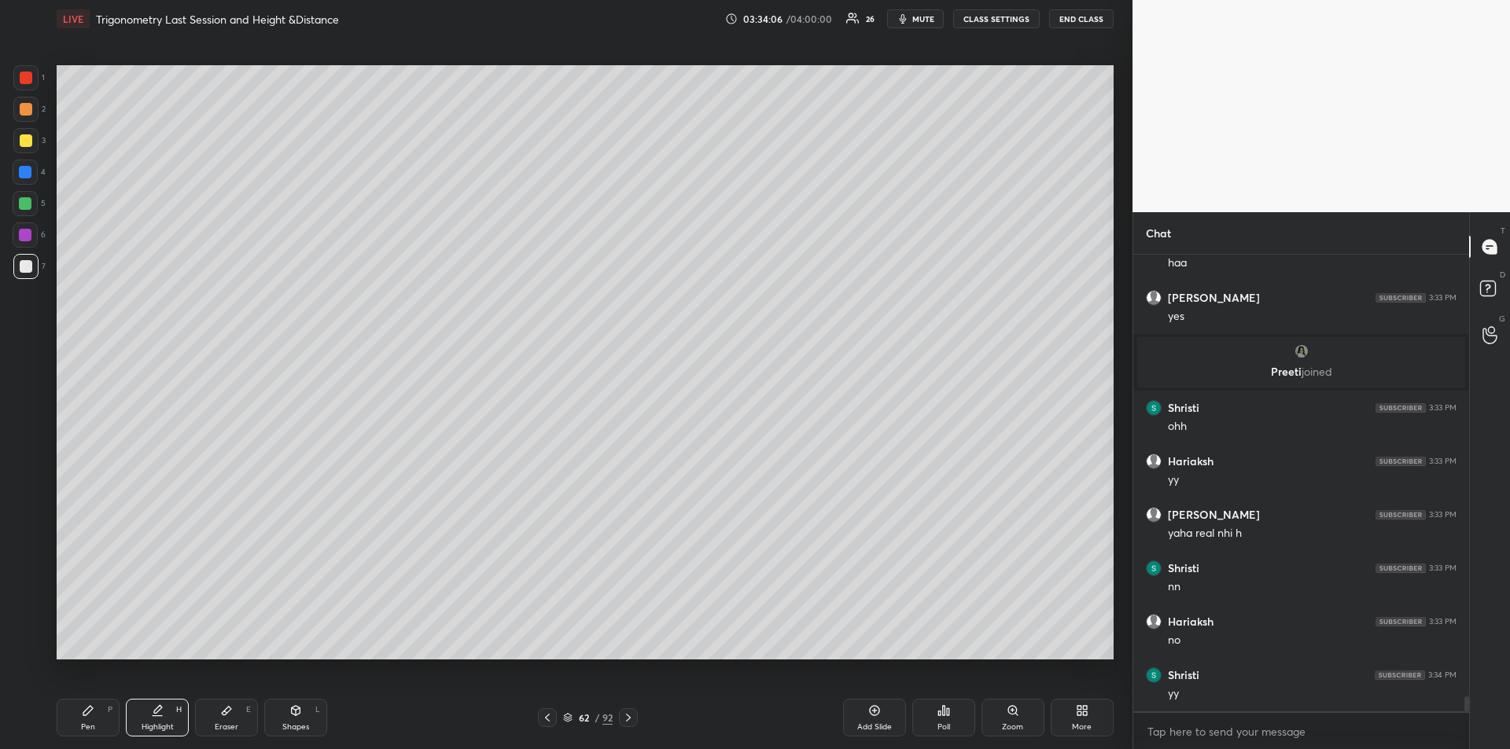
scroll to position [13318, 0]
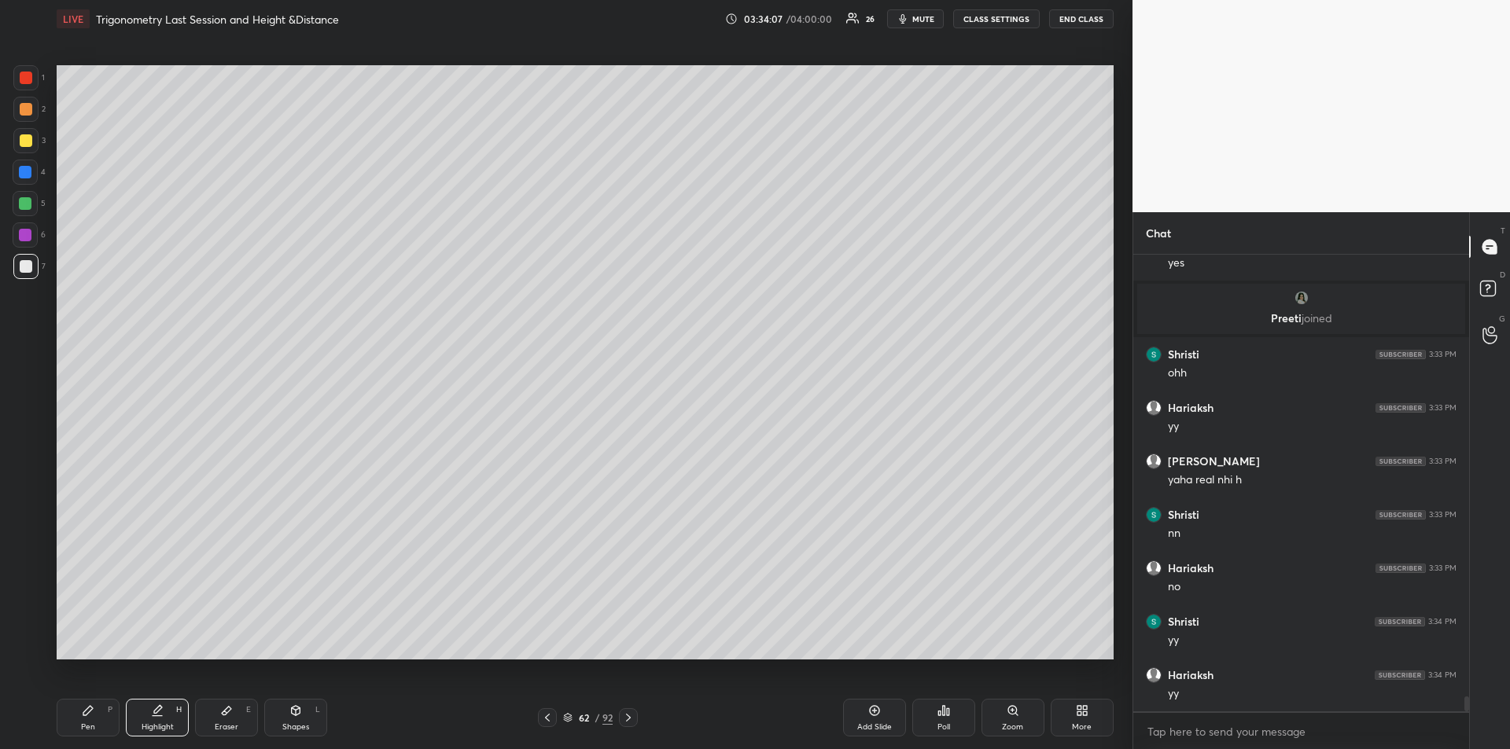
click at [89, 714] on icon at bounding box center [88, 711] width 13 height 13
click at [27, 203] on div at bounding box center [25, 203] width 13 height 13
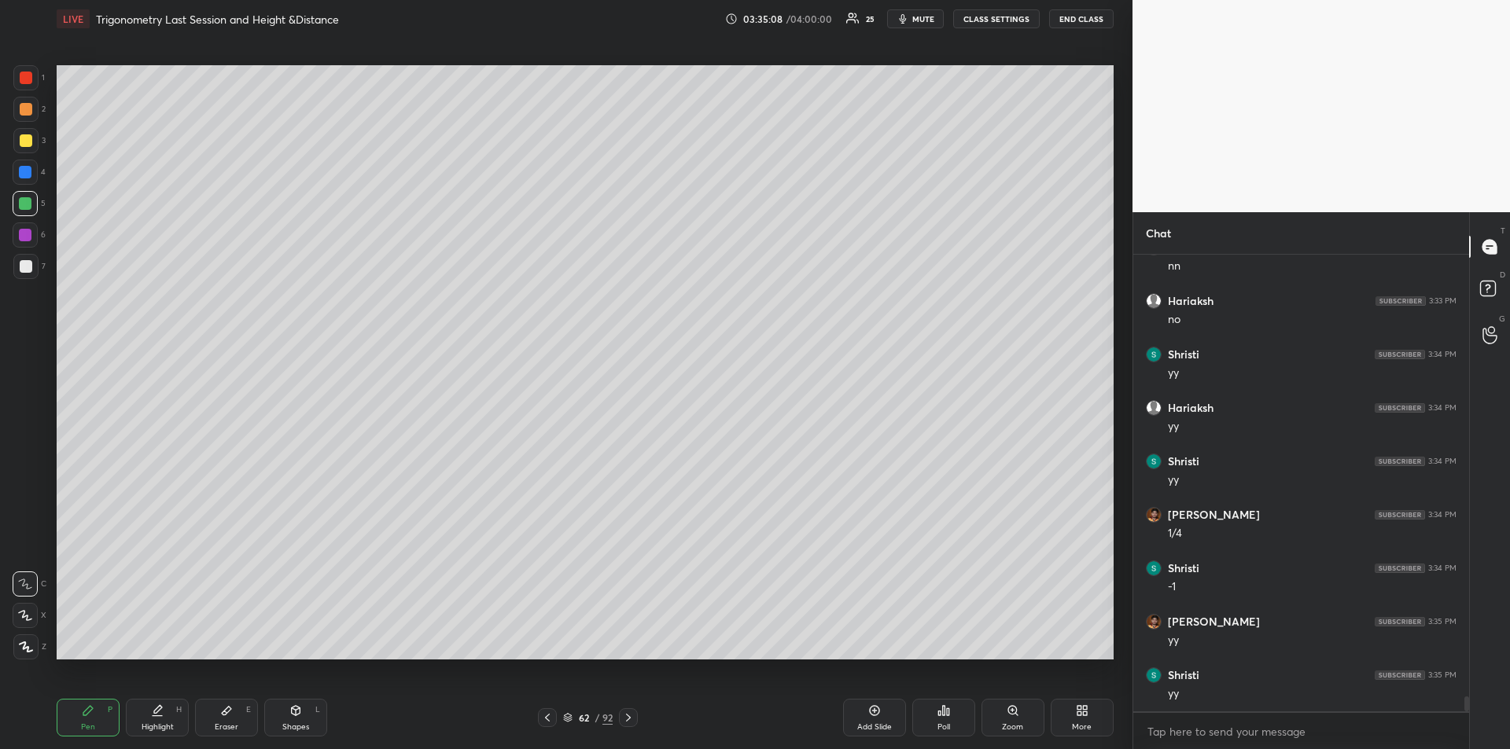
scroll to position [13638, 0]
click at [24, 83] on div at bounding box center [26, 78] width 13 height 13
click at [134, 706] on div "Highlight H" at bounding box center [157, 718] width 63 height 38
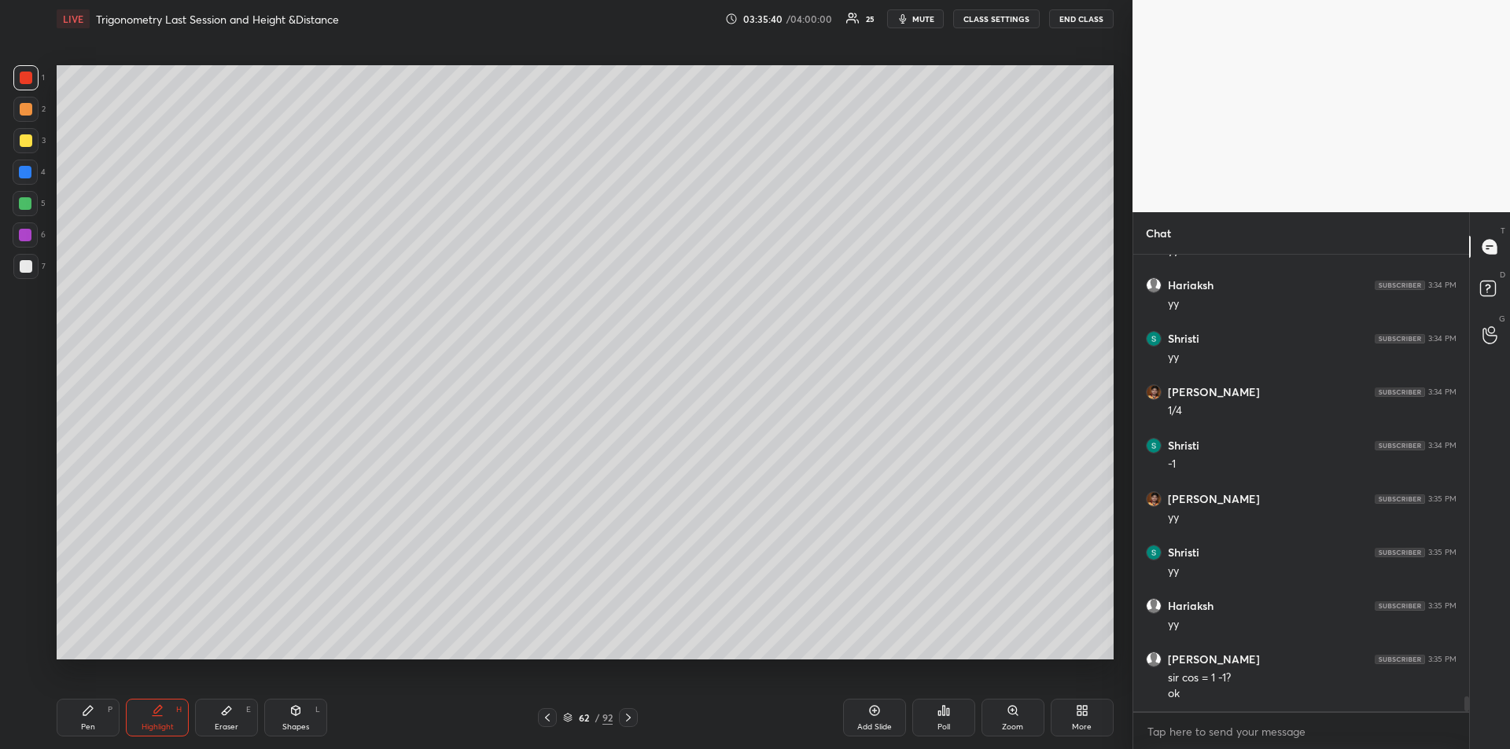
scroll to position [13761, 0]
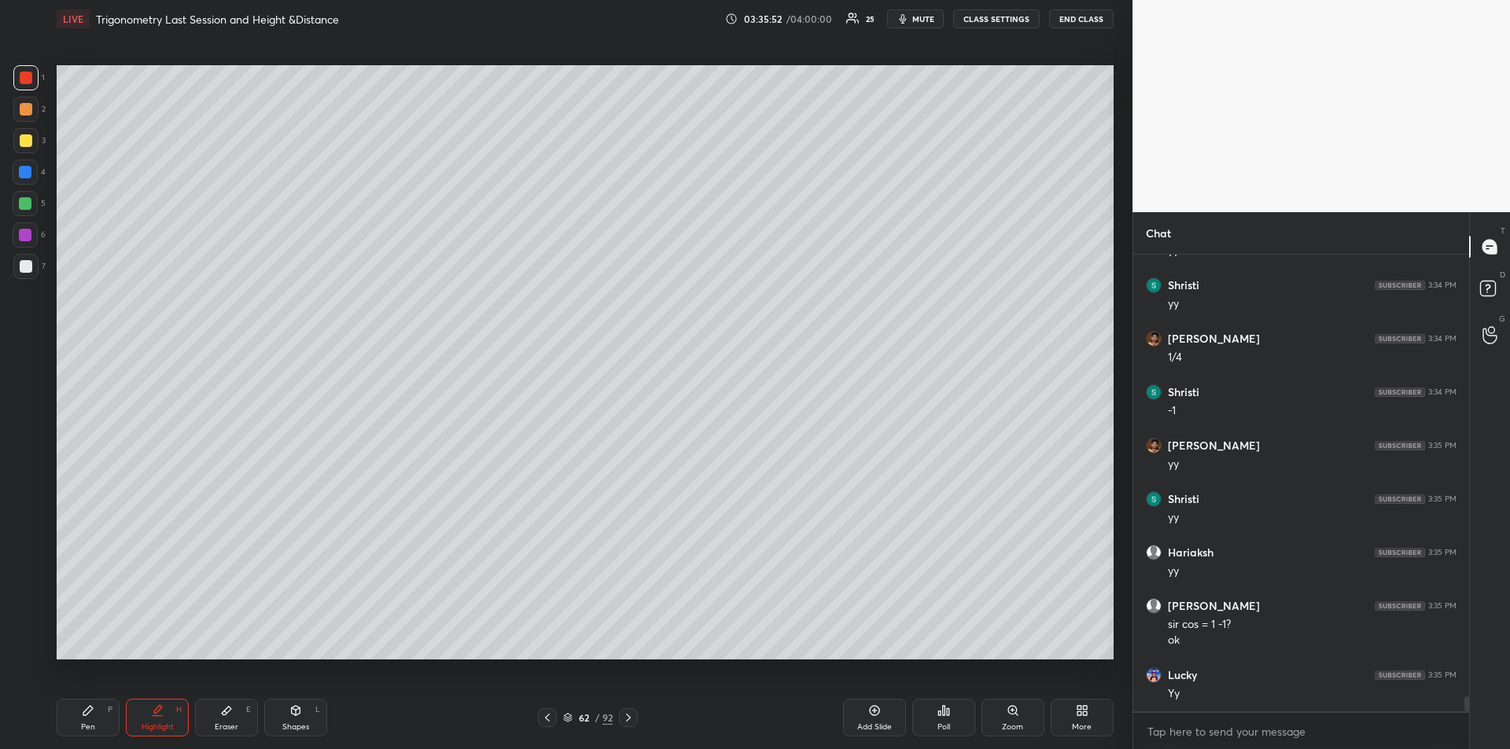
click at [70, 712] on div "Pen P" at bounding box center [88, 718] width 63 height 38
click at [21, 267] on div at bounding box center [26, 266] width 13 height 13
click at [24, 80] on div at bounding box center [26, 78] width 13 height 13
click at [17, 207] on div at bounding box center [25, 203] width 25 height 25
click at [22, 274] on div at bounding box center [25, 266] width 25 height 25
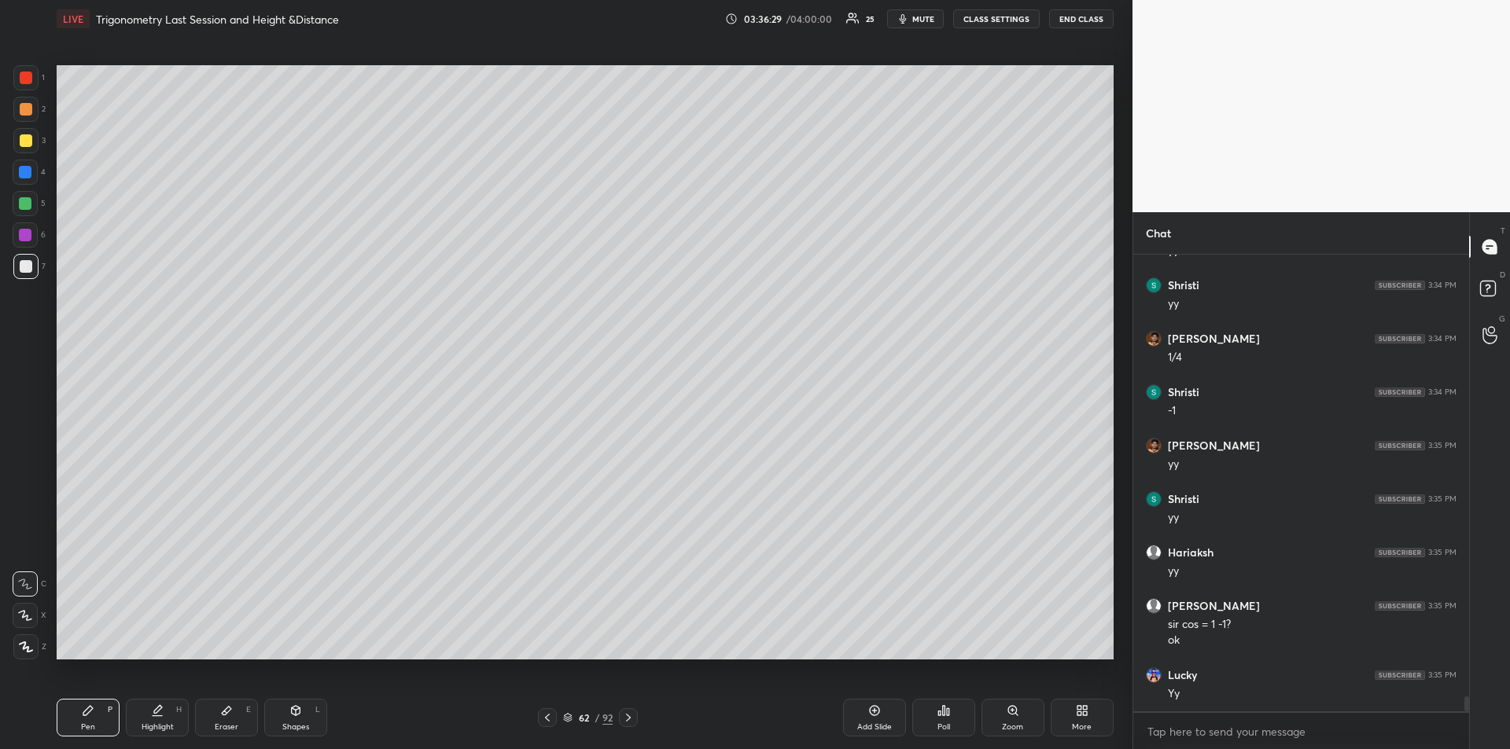
click at [20, 85] on div at bounding box center [25, 77] width 25 height 25
click at [28, 173] on div at bounding box center [25, 172] width 13 height 13
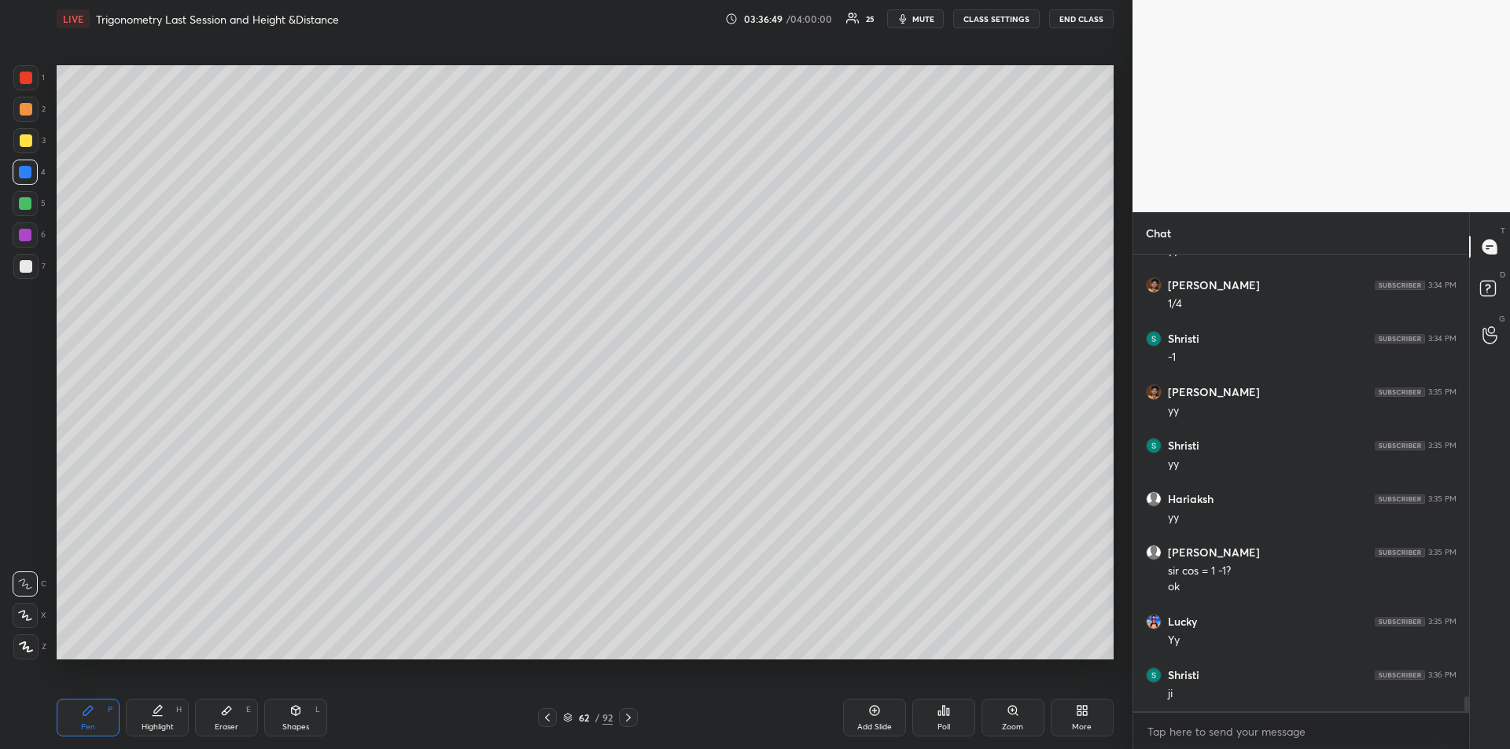
click at [160, 719] on div "Highlight H" at bounding box center [157, 718] width 63 height 38
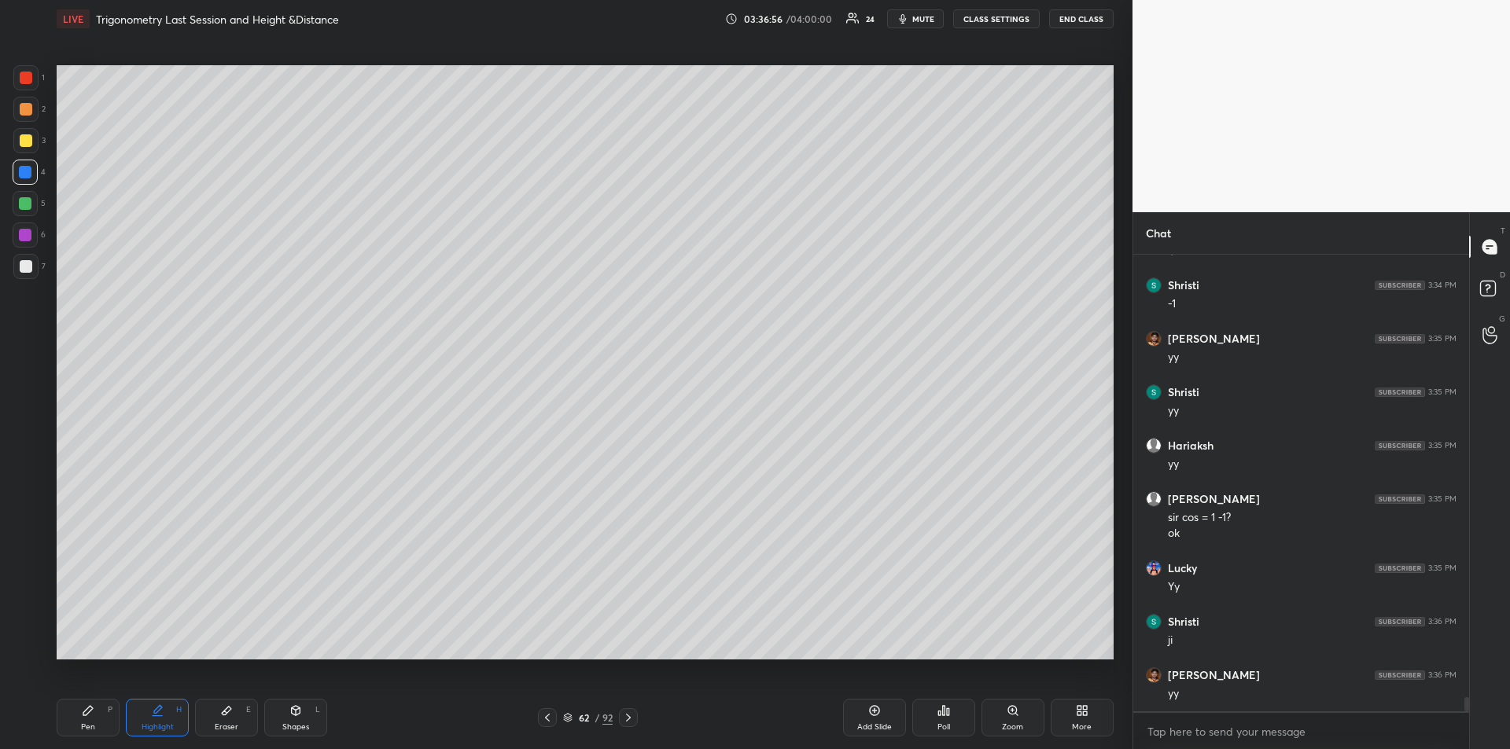
scroll to position [13922, 0]
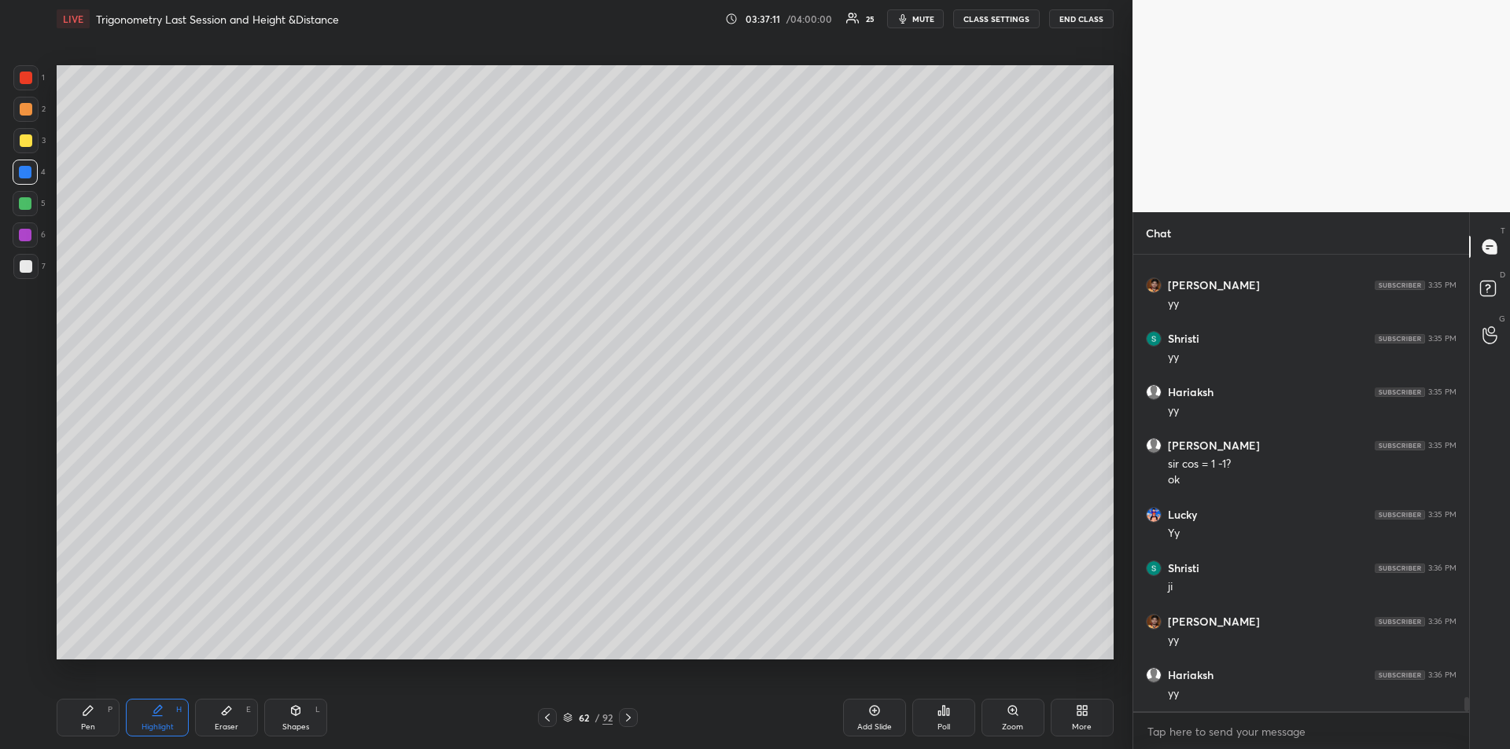
click at [546, 719] on icon at bounding box center [547, 718] width 5 height 8
click at [548, 721] on icon at bounding box center [547, 718] width 13 height 13
click at [550, 720] on icon at bounding box center [547, 718] width 13 height 13
click at [552, 721] on icon at bounding box center [547, 718] width 13 height 13
click at [554, 723] on div at bounding box center [547, 717] width 19 height 19
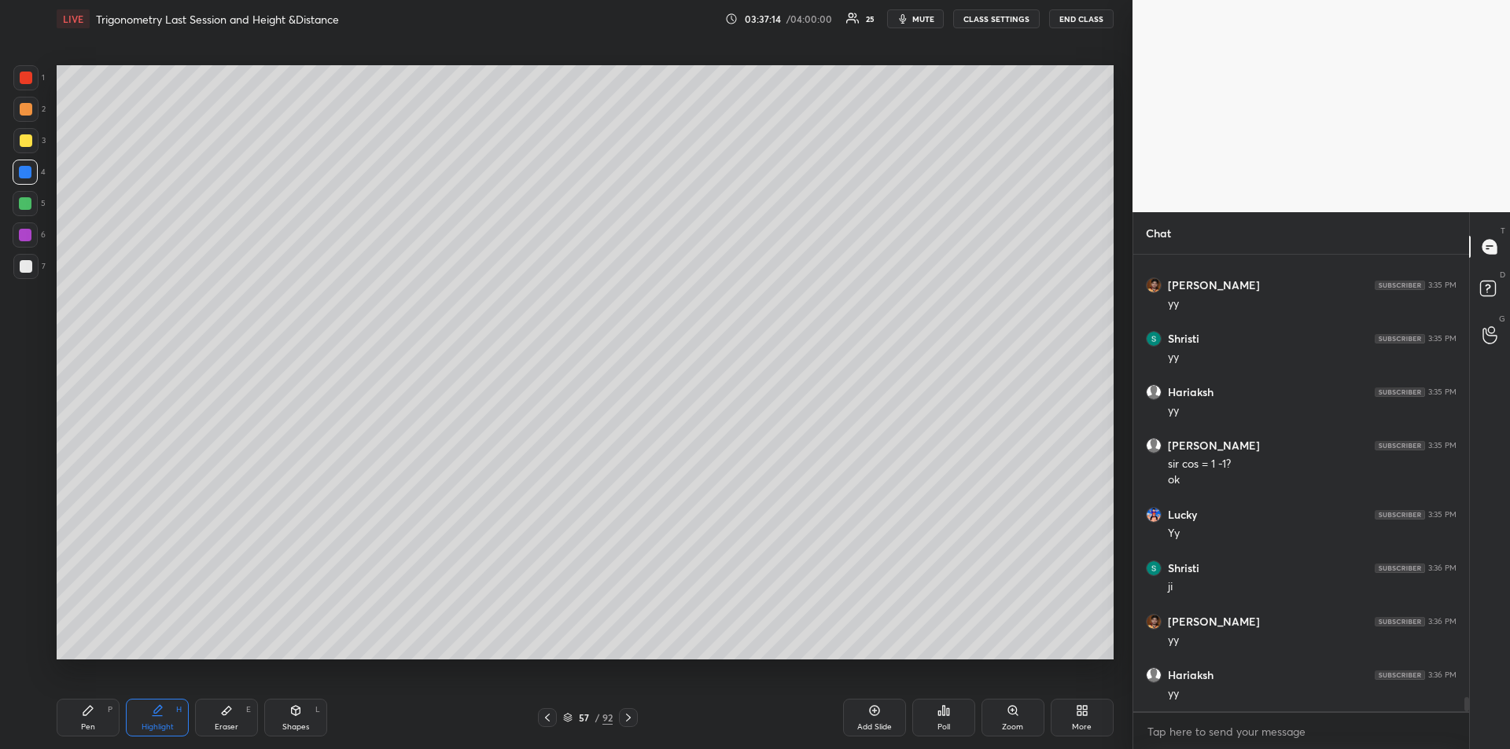
click at [554, 724] on div at bounding box center [547, 717] width 19 height 19
click at [555, 725] on div at bounding box center [547, 717] width 19 height 19
click at [556, 726] on div "55 / 92" at bounding box center [588, 717] width 100 height 19
click at [546, 721] on icon at bounding box center [547, 718] width 13 height 13
click at [547, 723] on icon at bounding box center [547, 718] width 13 height 13
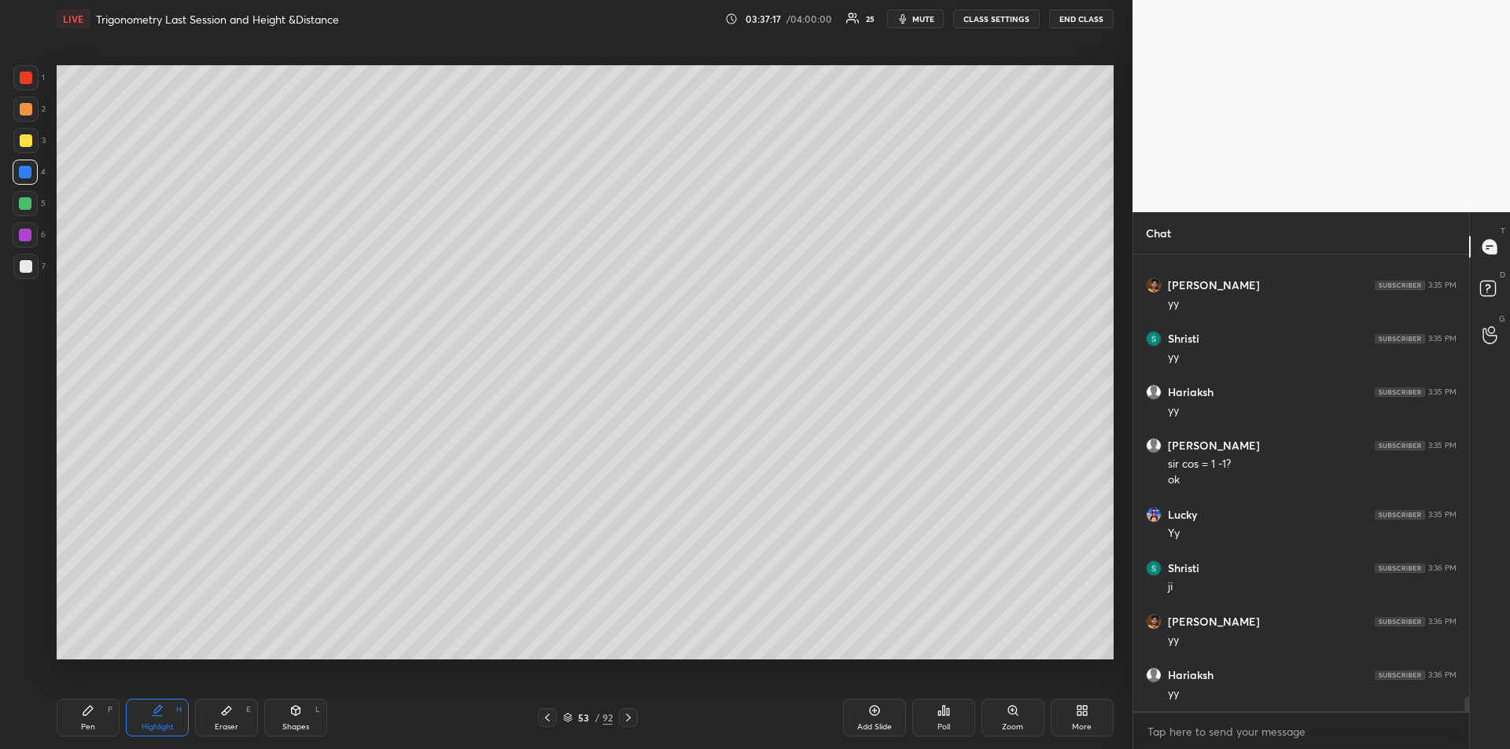
click at [550, 723] on icon at bounding box center [547, 718] width 13 height 13
click at [148, 704] on div "Highlight H" at bounding box center [157, 718] width 63 height 38
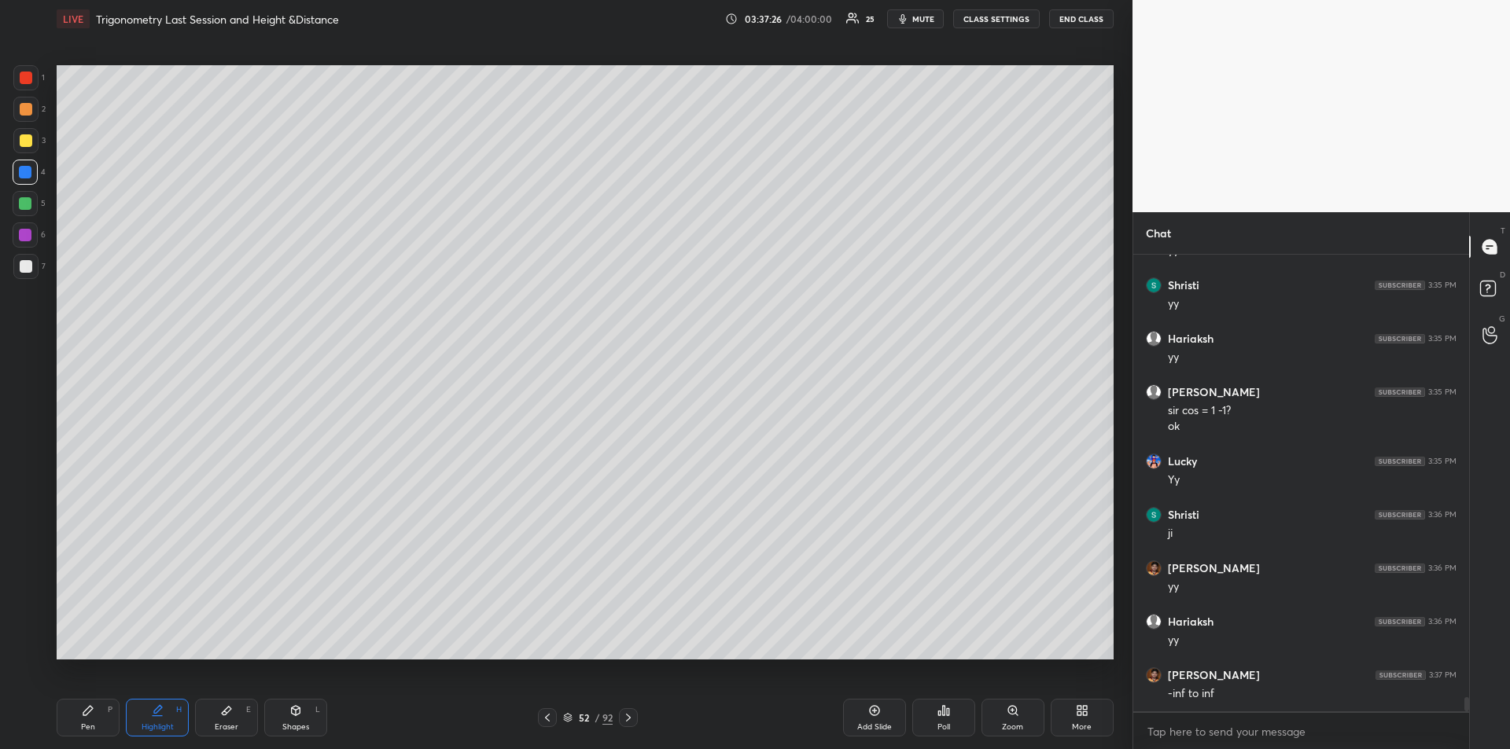
click at [94, 715] on div "Pen P" at bounding box center [88, 718] width 63 height 38
click at [627, 719] on icon at bounding box center [628, 718] width 13 height 13
click at [627, 715] on icon at bounding box center [628, 718] width 5 height 8
click at [628, 718] on icon at bounding box center [628, 718] width 13 height 13
click at [627, 719] on icon at bounding box center [628, 718] width 13 height 13
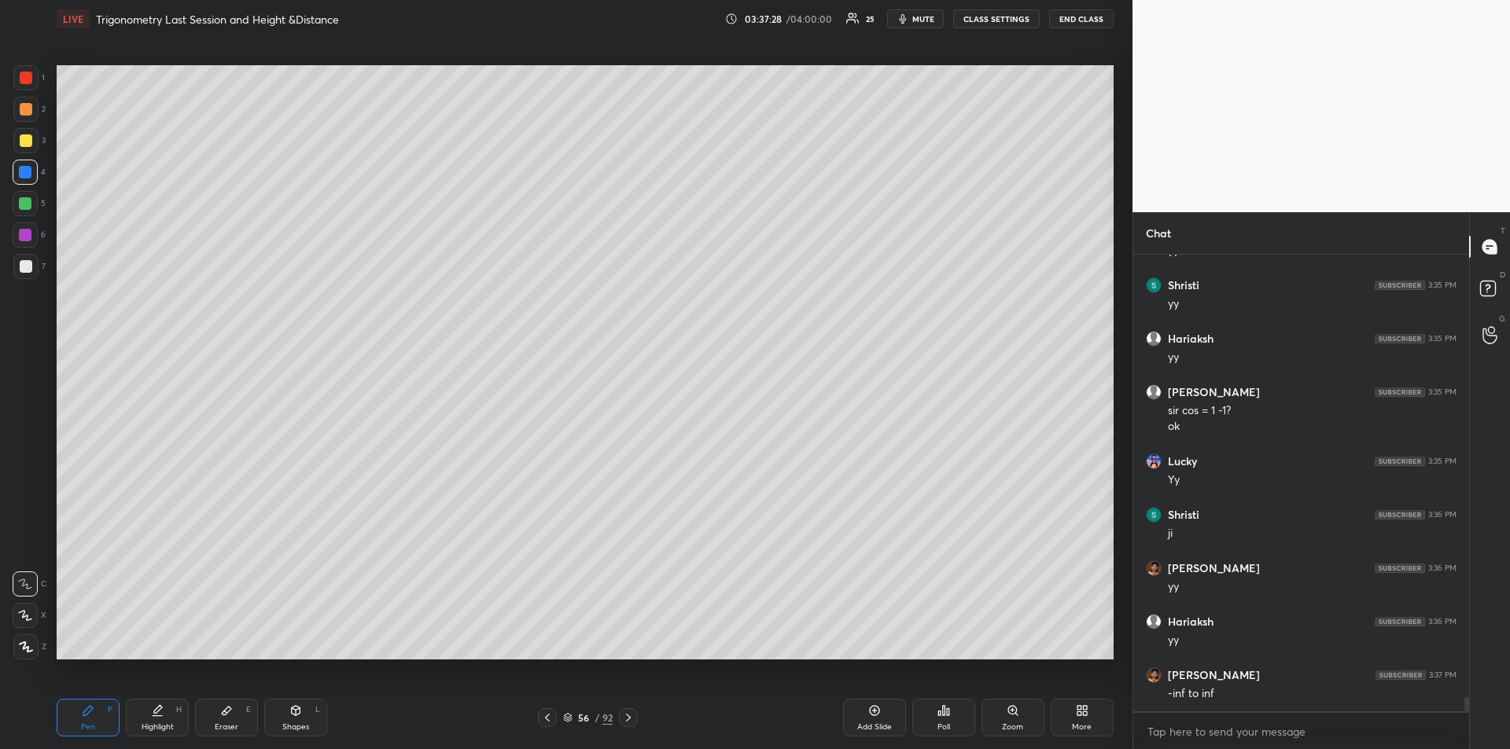
click at [627, 717] on icon at bounding box center [628, 718] width 13 height 13
click at [631, 718] on icon at bounding box center [628, 718] width 5 height 8
click at [631, 716] on icon at bounding box center [628, 718] width 13 height 13
click at [631, 718] on icon at bounding box center [628, 718] width 13 height 13
click at [632, 717] on icon at bounding box center [628, 718] width 13 height 13
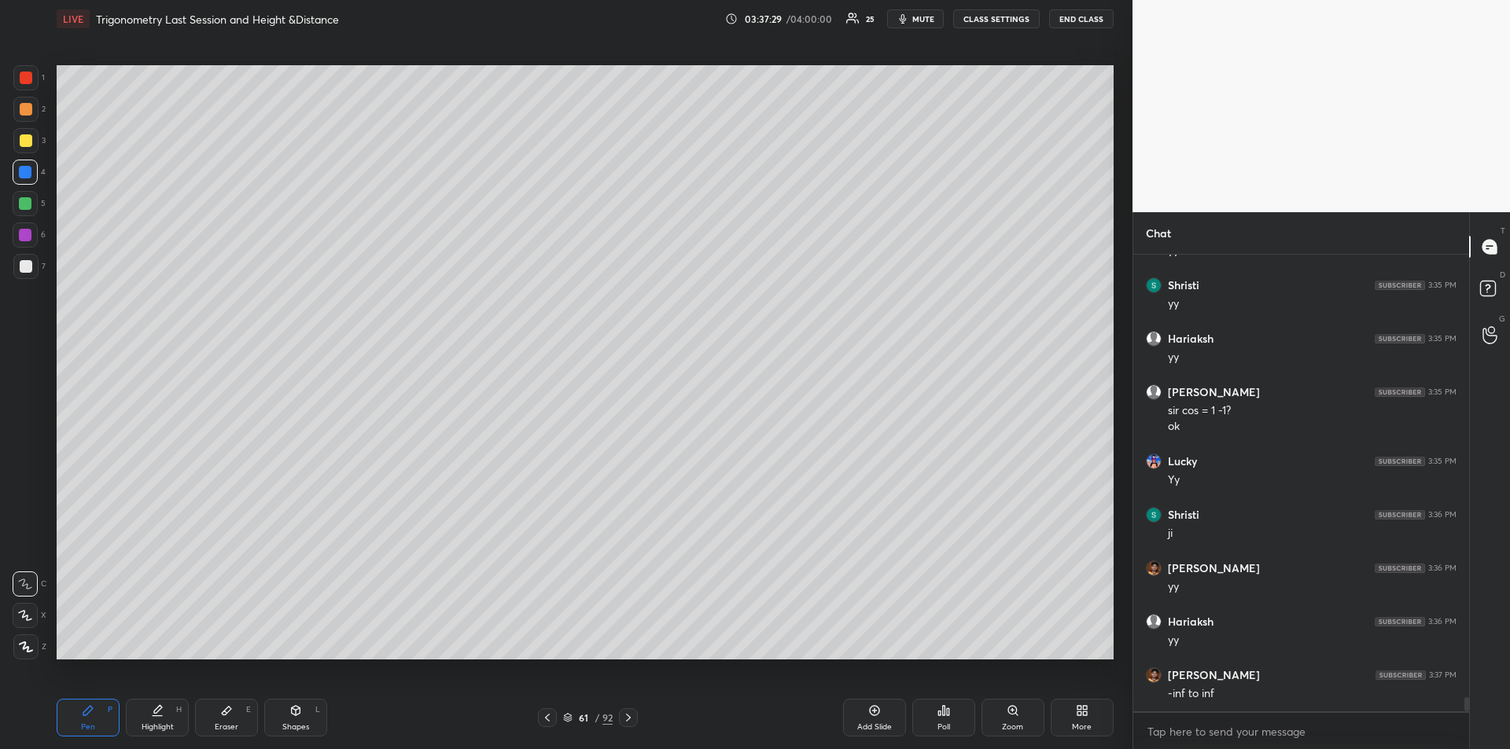
click at [632, 719] on icon at bounding box center [628, 718] width 13 height 13
click at [635, 716] on icon at bounding box center [628, 718] width 13 height 13
click at [24, 138] on div at bounding box center [26, 140] width 13 height 13
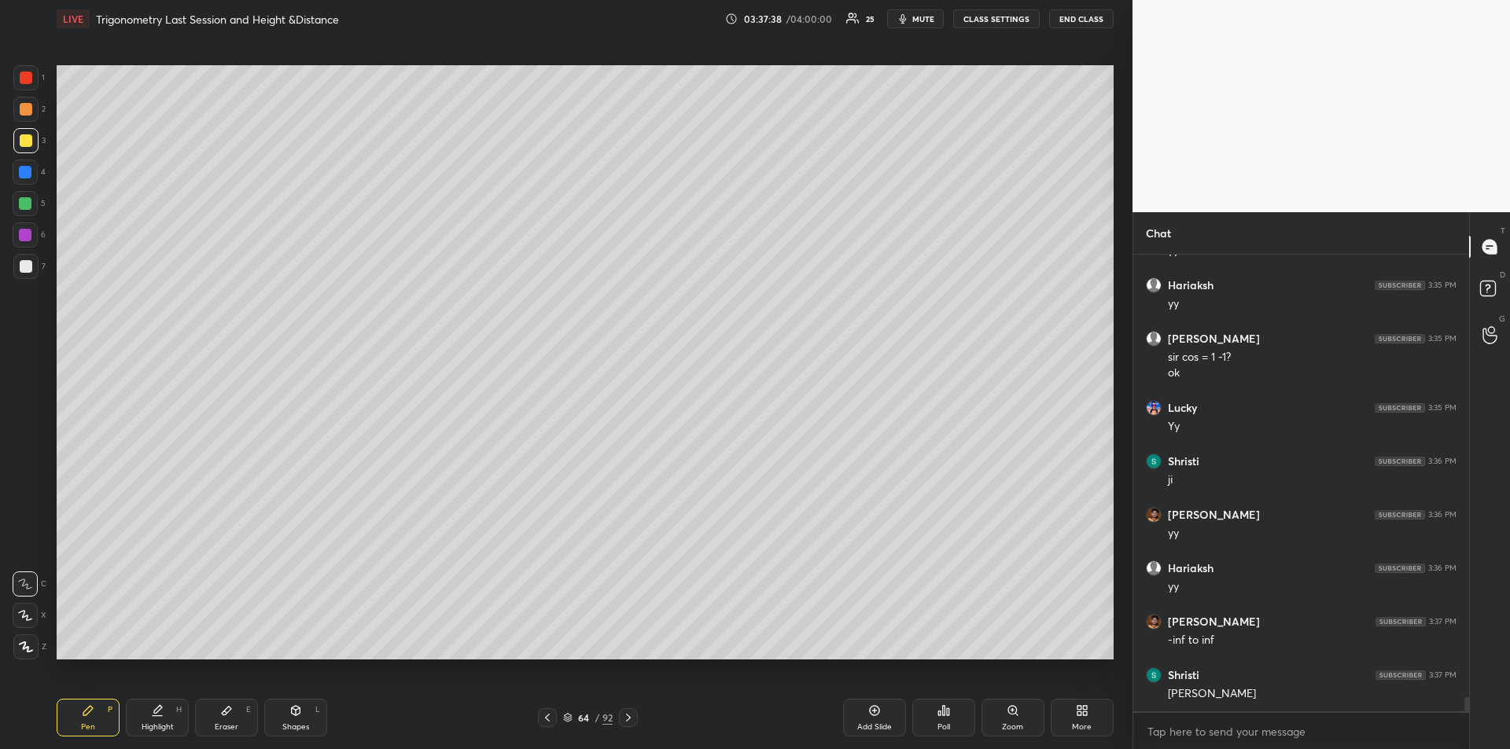
scroll to position [14044, 0]
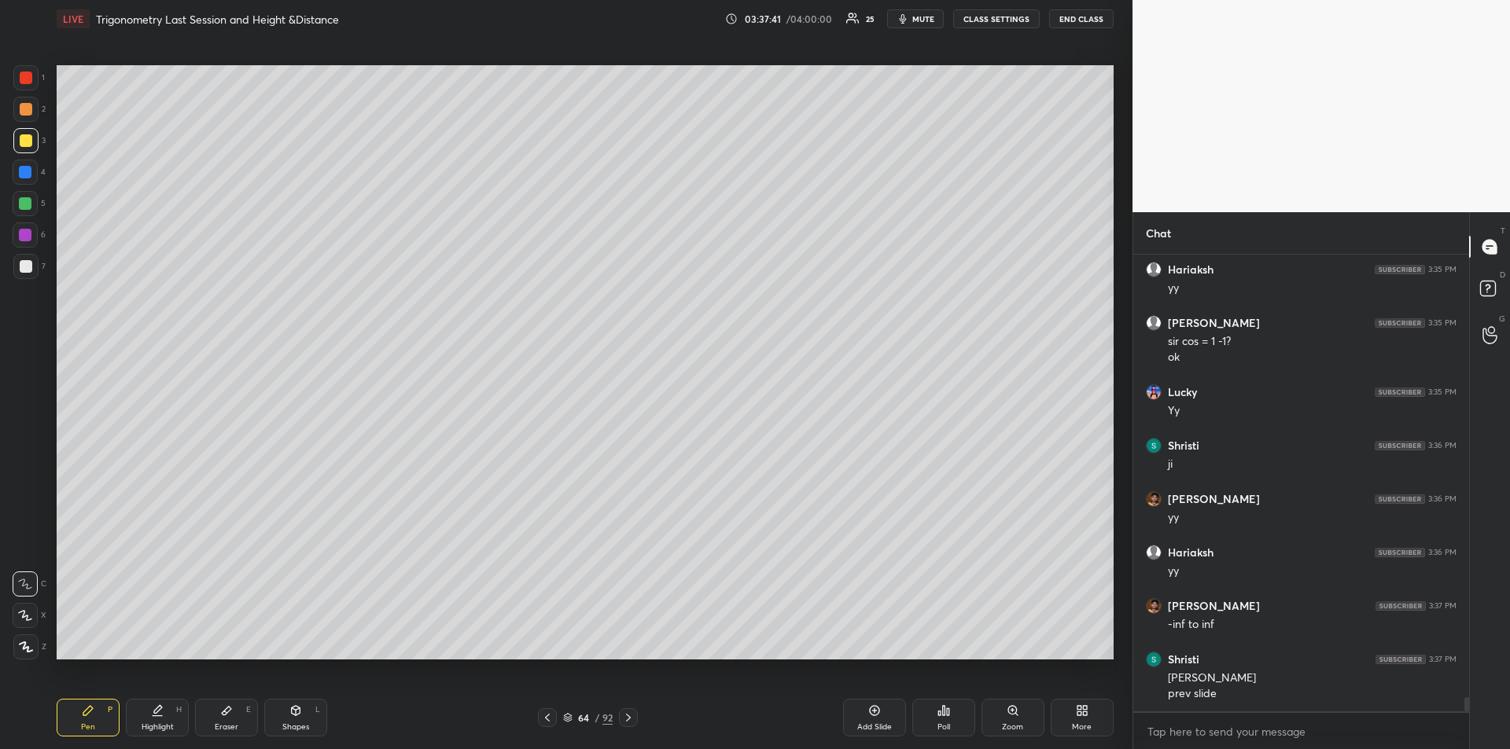
click at [549, 720] on icon at bounding box center [547, 718] width 13 height 13
click at [550, 722] on icon at bounding box center [547, 718] width 13 height 13
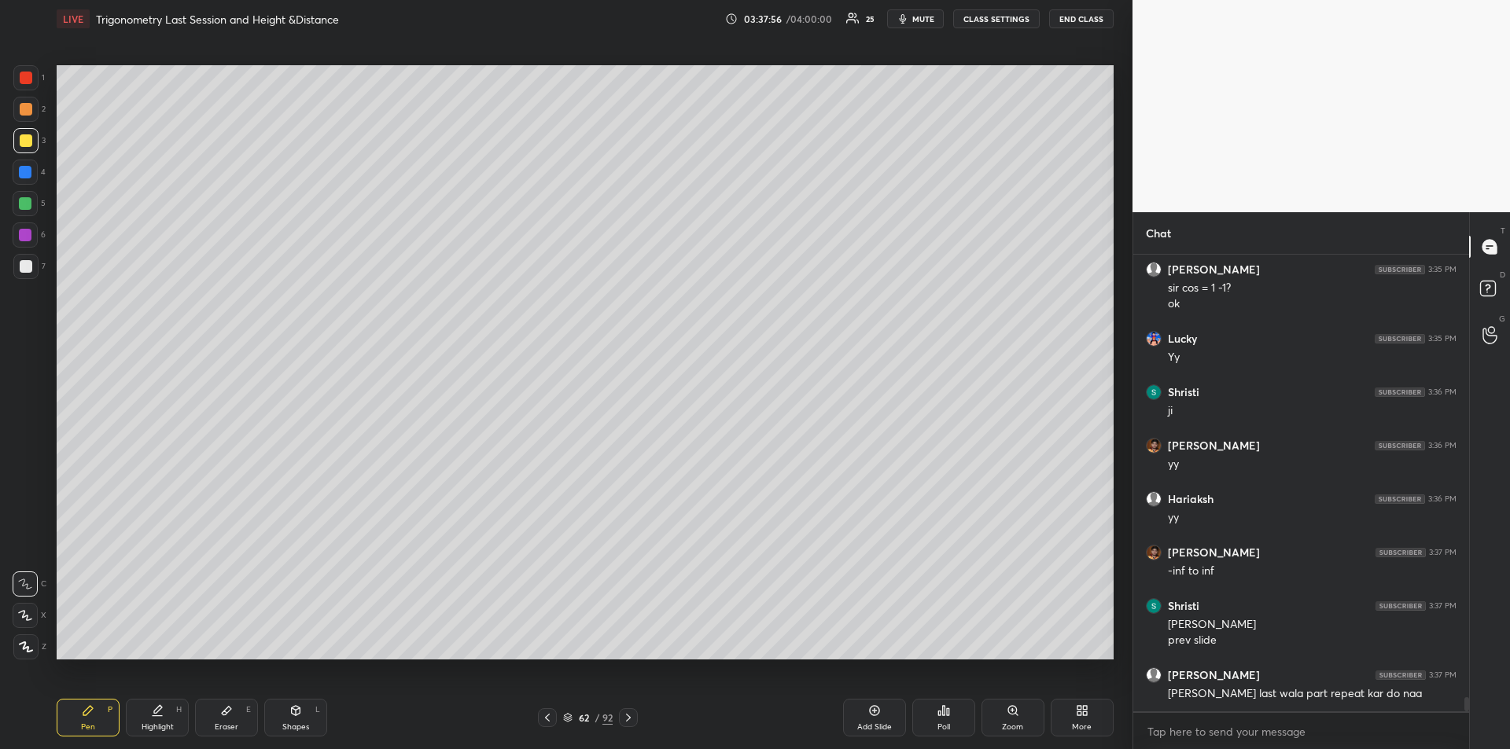
scroll to position [14151, 0]
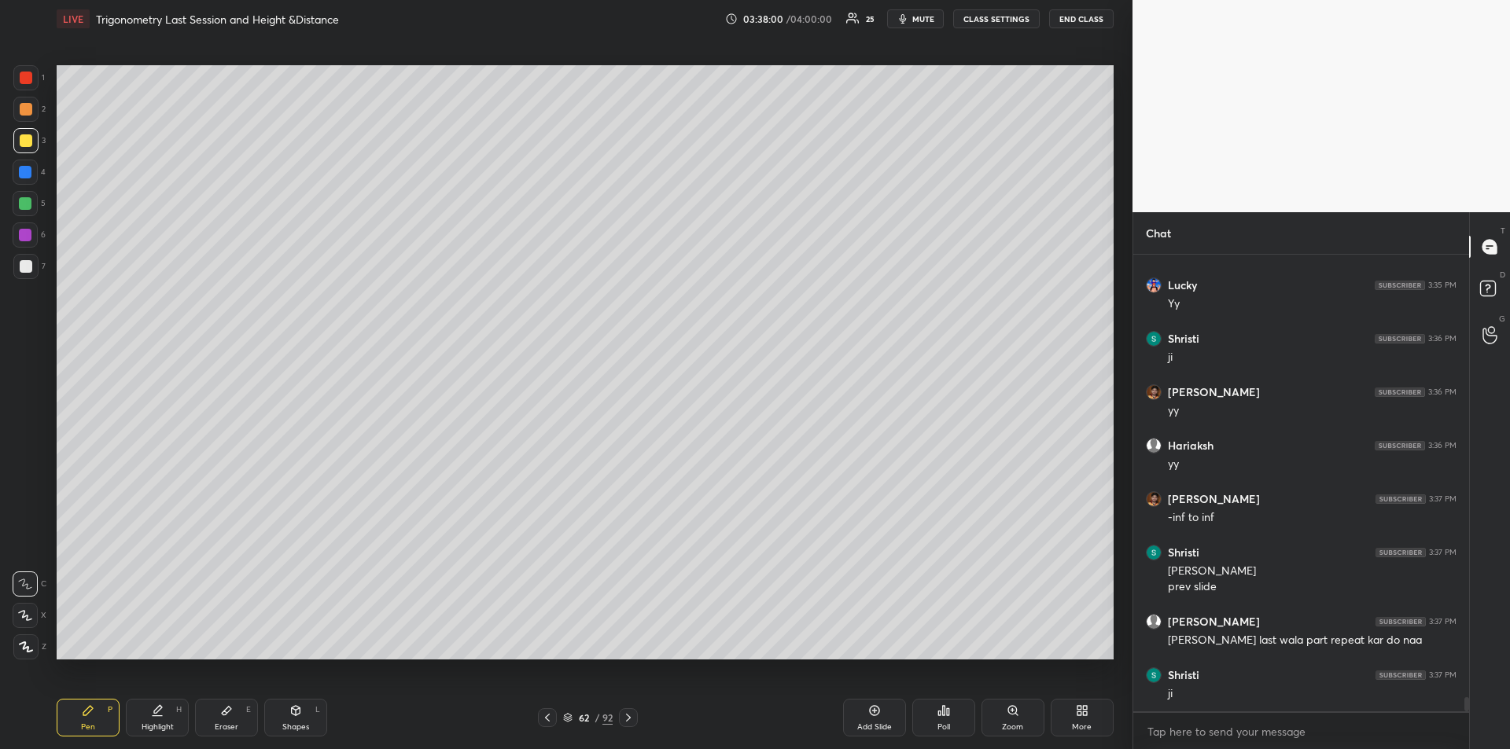
click at [163, 717] on div "Highlight H" at bounding box center [157, 718] width 63 height 38
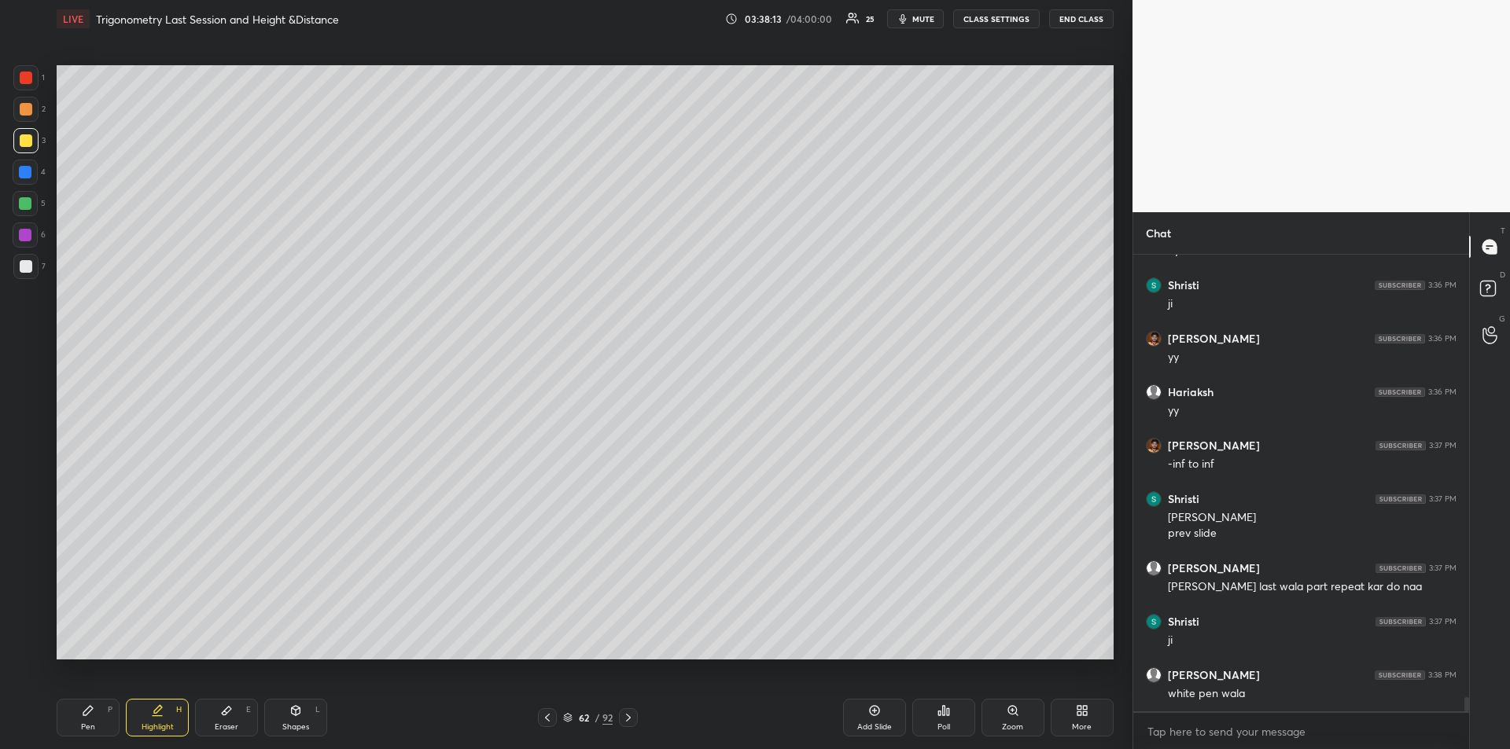
click at [96, 712] on div "Pen P" at bounding box center [88, 718] width 63 height 38
click at [25, 81] on div at bounding box center [26, 78] width 13 height 13
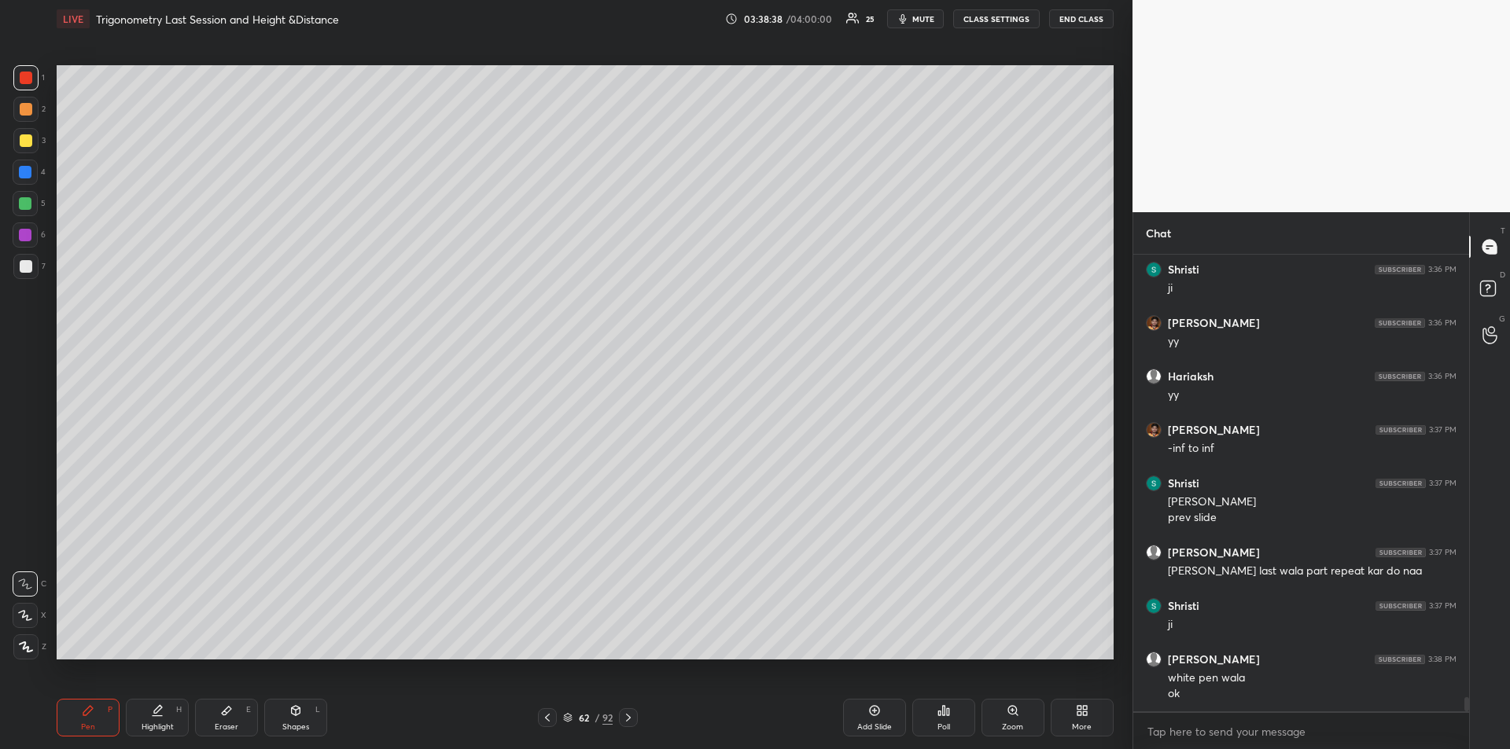
scroll to position [14288, 0]
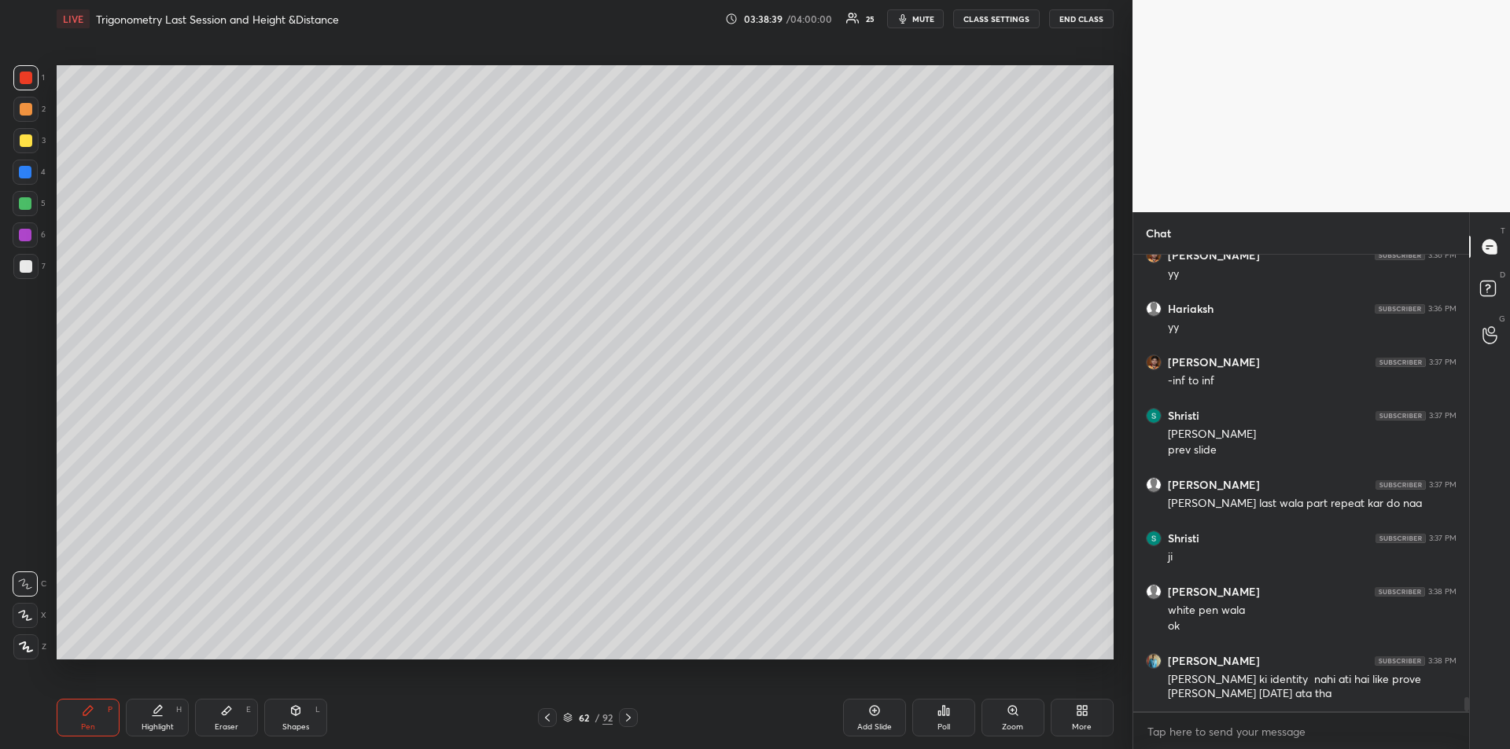
click at [26, 267] on div at bounding box center [26, 266] width 13 height 13
click at [160, 708] on icon at bounding box center [158, 709] width 8 height 8
click at [90, 720] on div "Pen P" at bounding box center [88, 718] width 63 height 38
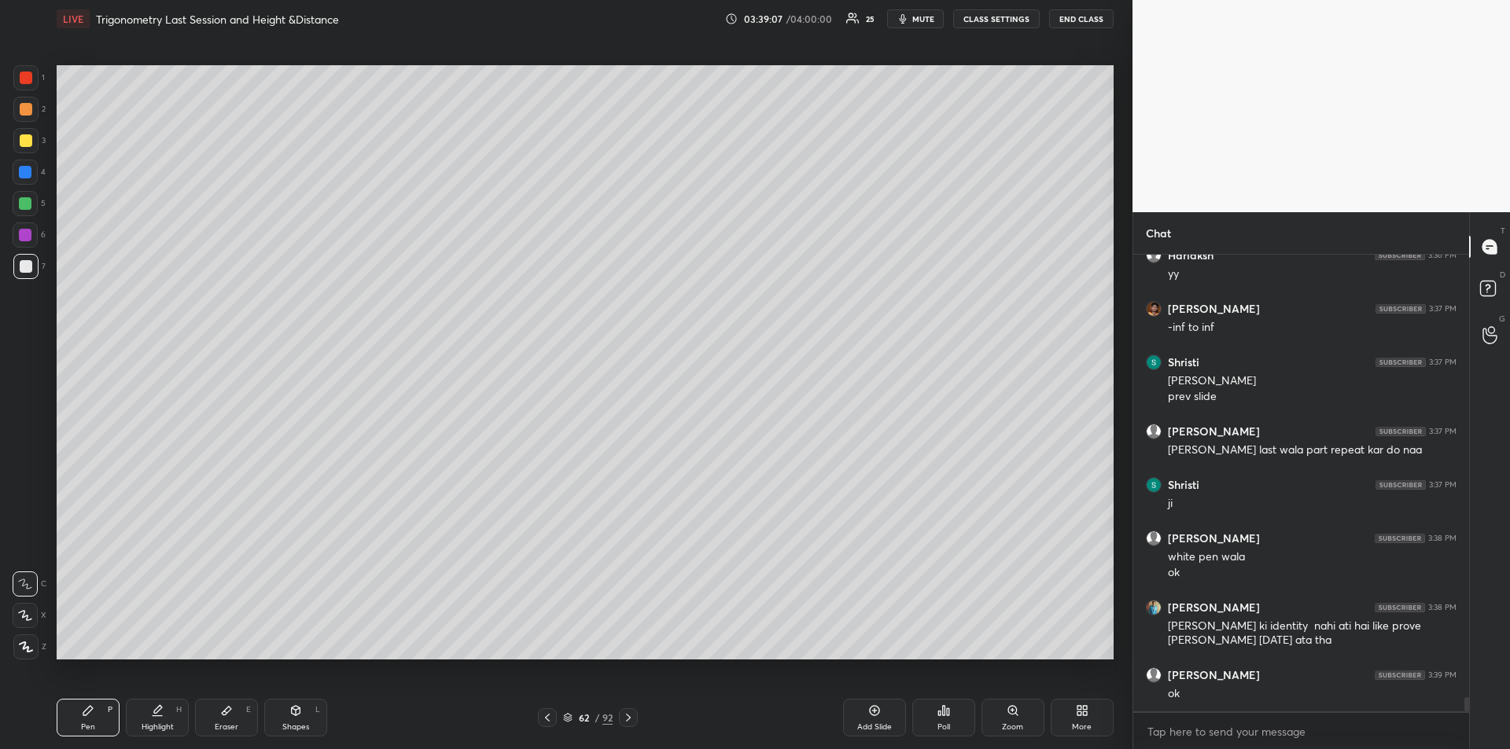
click at [31, 144] on div at bounding box center [26, 140] width 13 height 13
click at [635, 717] on div at bounding box center [628, 717] width 19 height 19
click at [25, 142] on div at bounding box center [26, 140] width 13 height 13
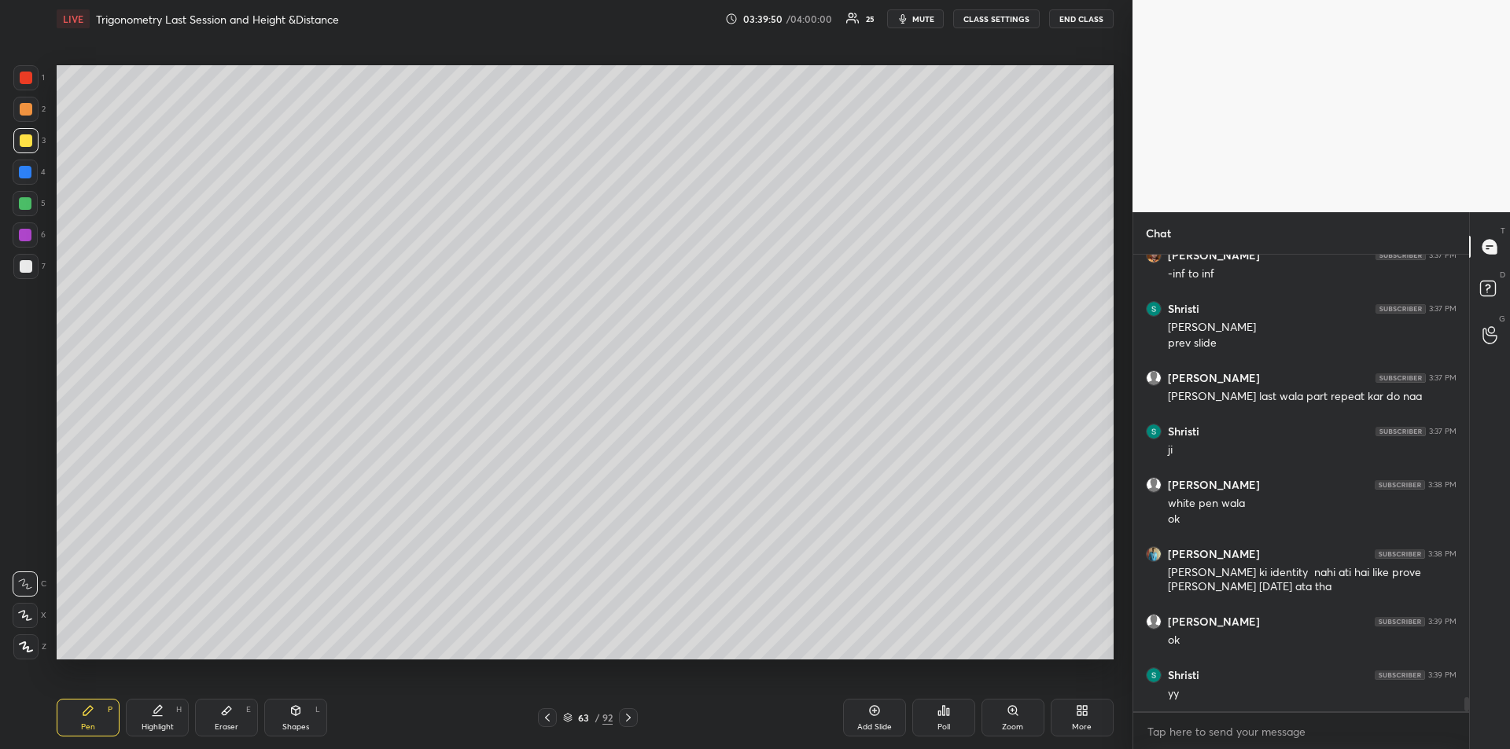
click at [163, 723] on div "Highlight" at bounding box center [158, 727] width 32 height 8
click at [127, 713] on div "Highlight H" at bounding box center [157, 718] width 63 height 38
click at [25, 80] on div at bounding box center [26, 78] width 13 height 13
click at [88, 716] on icon at bounding box center [88, 711] width 13 height 13
click at [29, 176] on div at bounding box center [25, 172] width 13 height 13
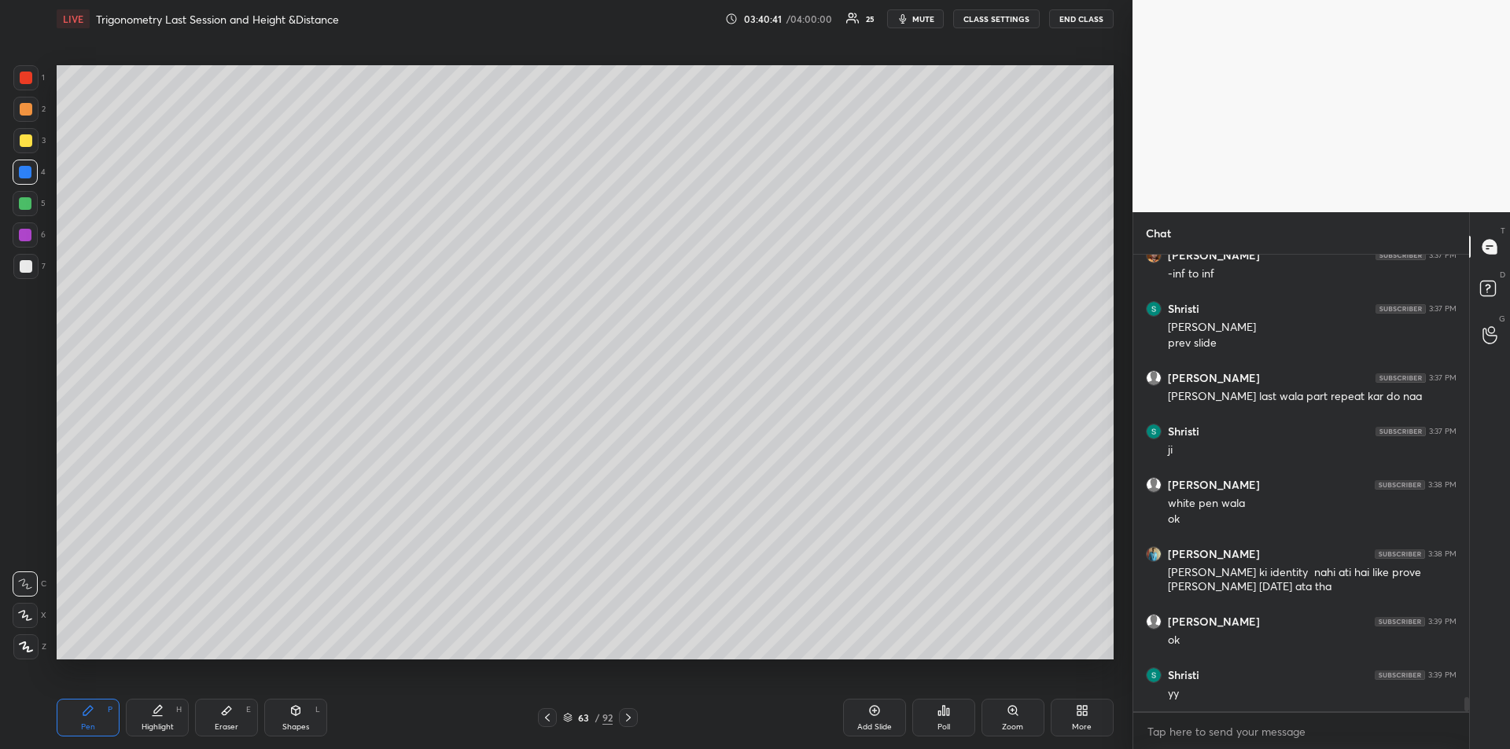
click at [28, 266] on div at bounding box center [26, 266] width 13 height 13
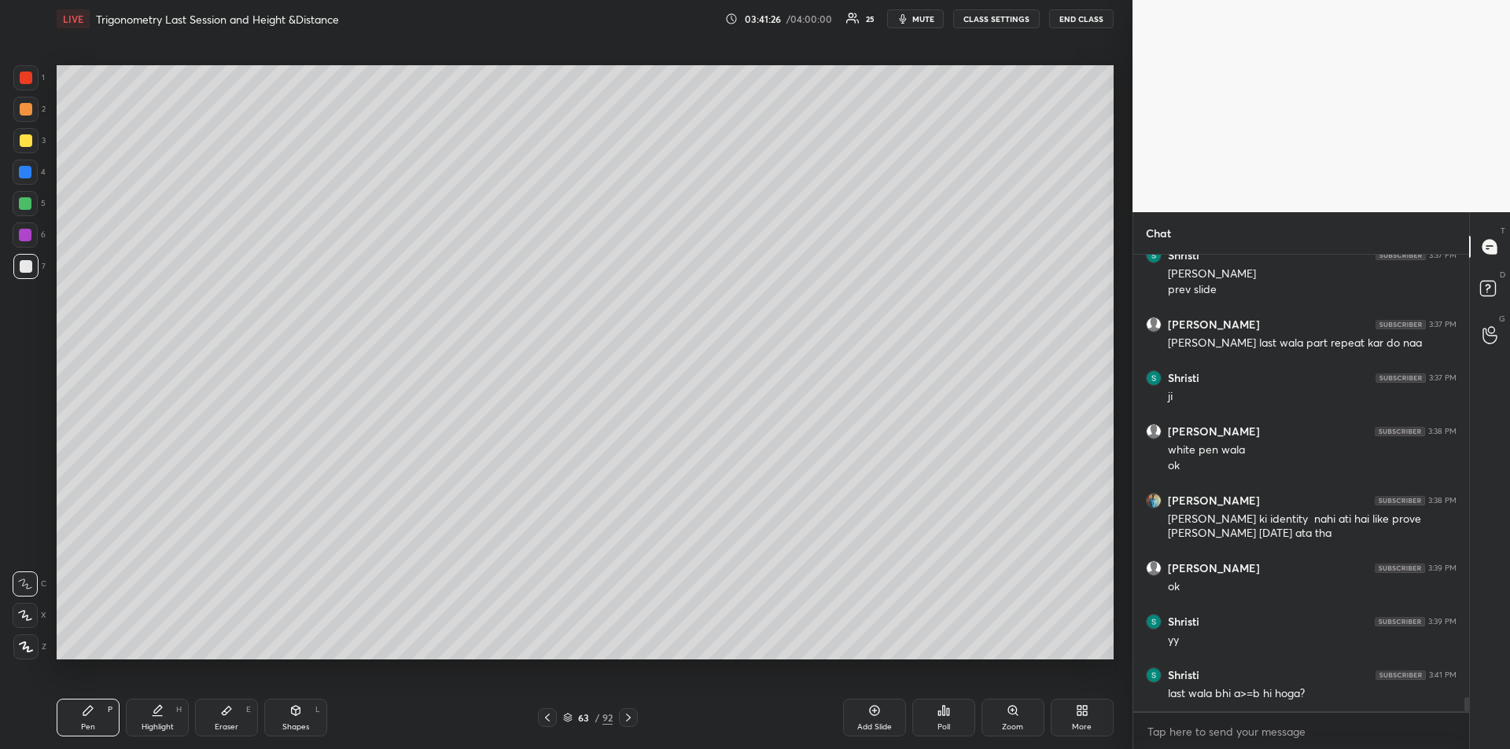
scroll to position [14502, 0]
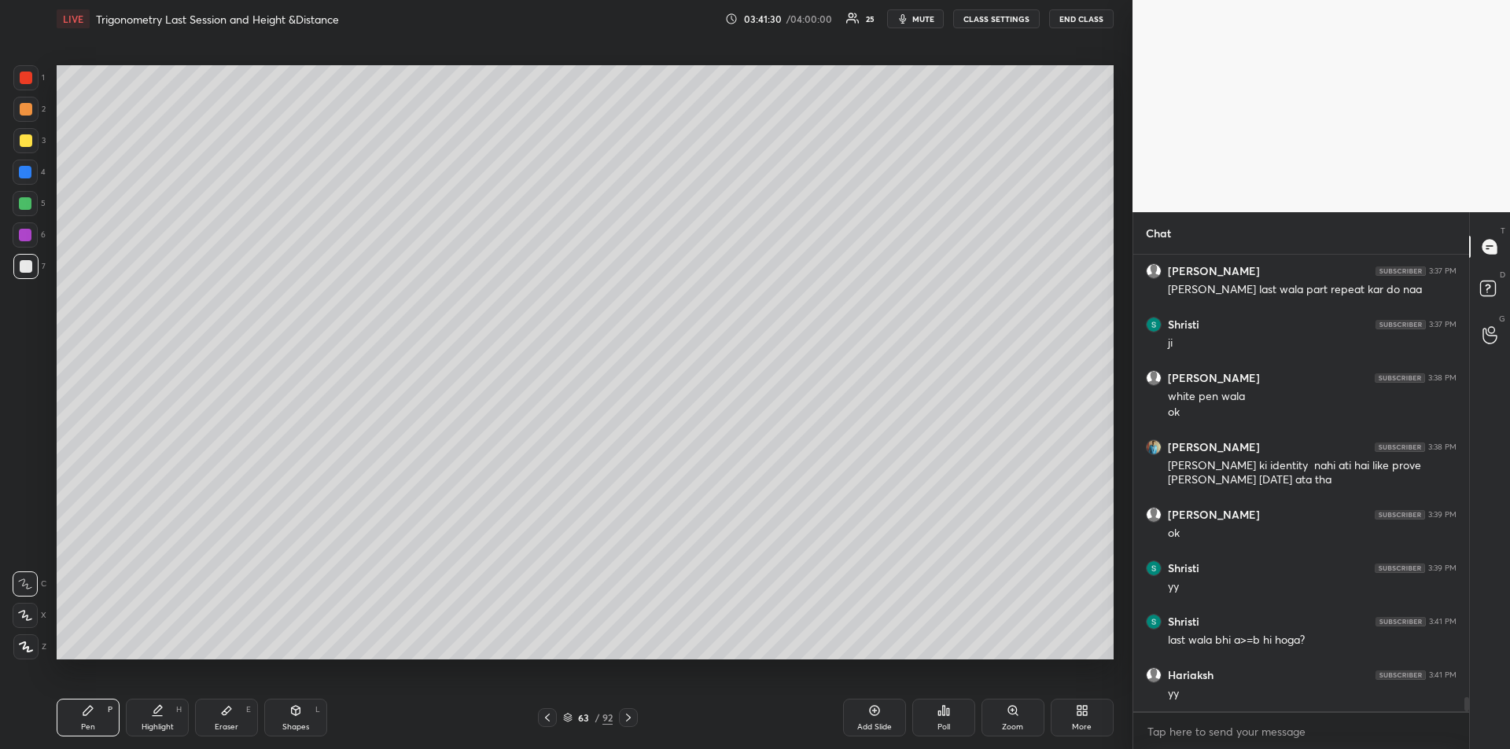
click at [156, 718] on div "Highlight H" at bounding box center [157, 718] width 63 height 38
click at [96, 724] on div "Pen P" at bounding box center [88, 718] width 63 height 38
click at [215, 719] on div "Eraser E" at bounding box center [226, 718] width 63 height 38
click at [87, 712] on icon at bounding box center [87, 710] width 9 height 9
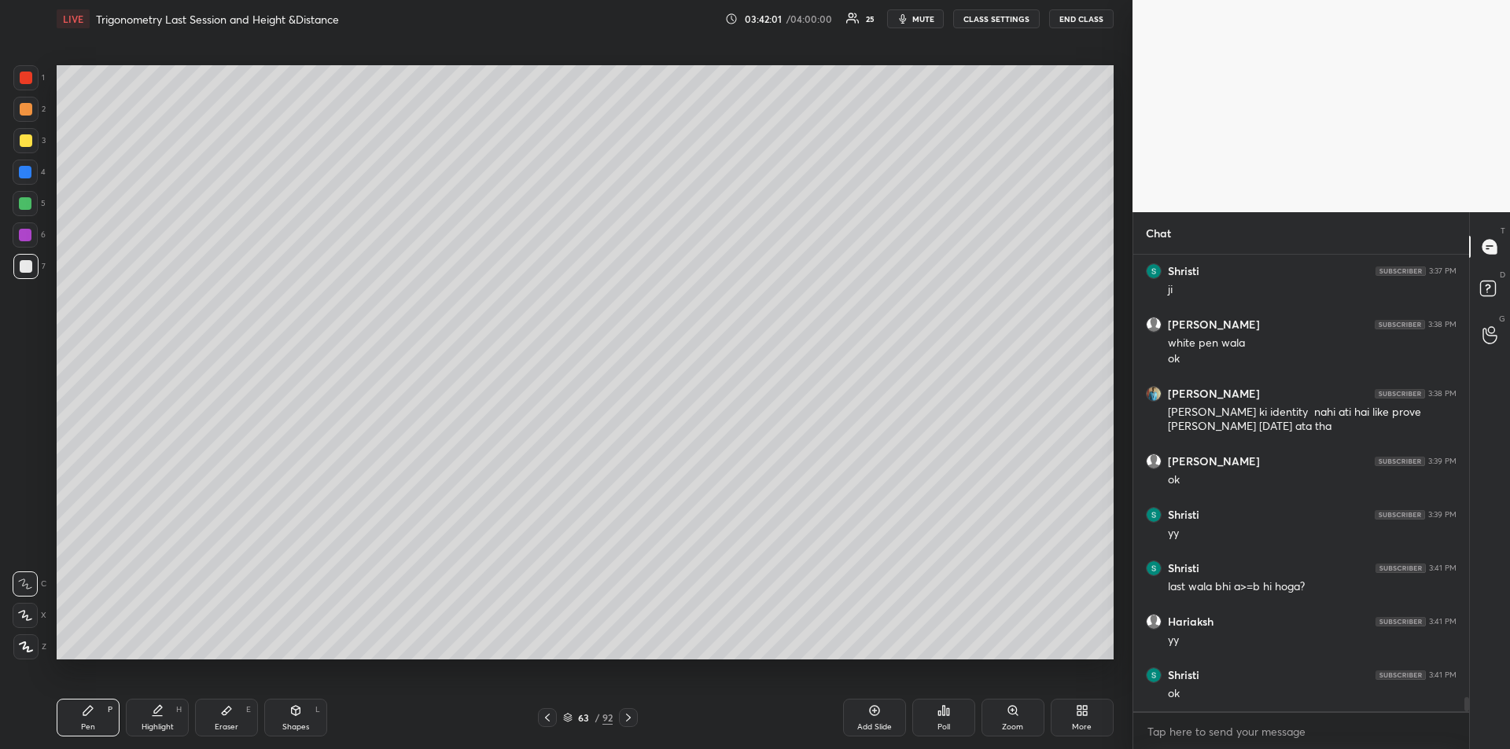
click at [24, 112] on div at bounding box center [26, 109] width 13 height 13
click at [631, 721] on icon at bounding box center [628, 718] width 13 height 13
click at [24, 214] on div at bounding box center [25, 203] width 25 height 25
click at [153, 708] on icon at bounding box center [157, 711] width 13 height 13
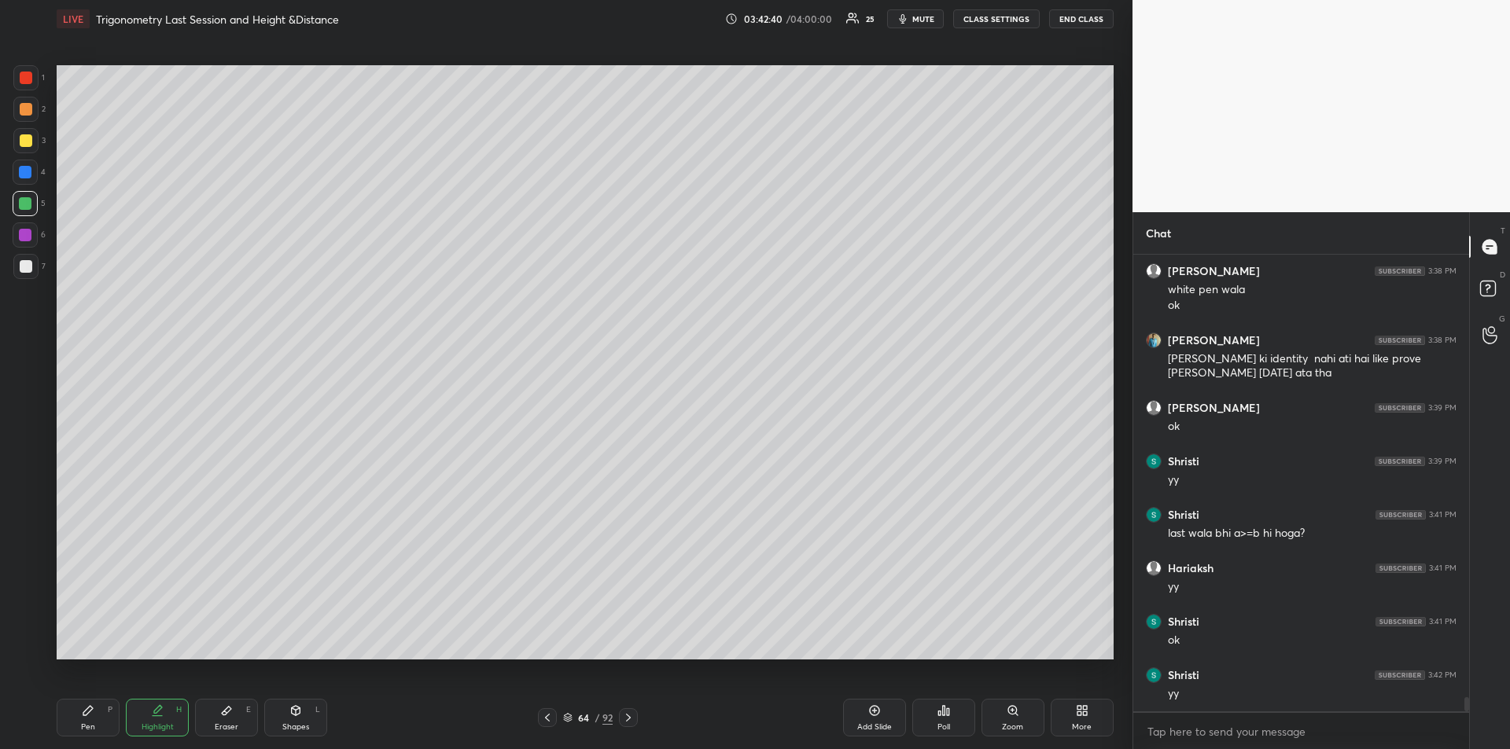
click at [77, 716] on div "Pen P" at bounding box center [88, 718] width 63 height 38
click at [25, 81] on div at bounding box center [26, 78] width 13 height 13
click at [22, 262] on div at bounding box center [26, 266] width 13 height 13
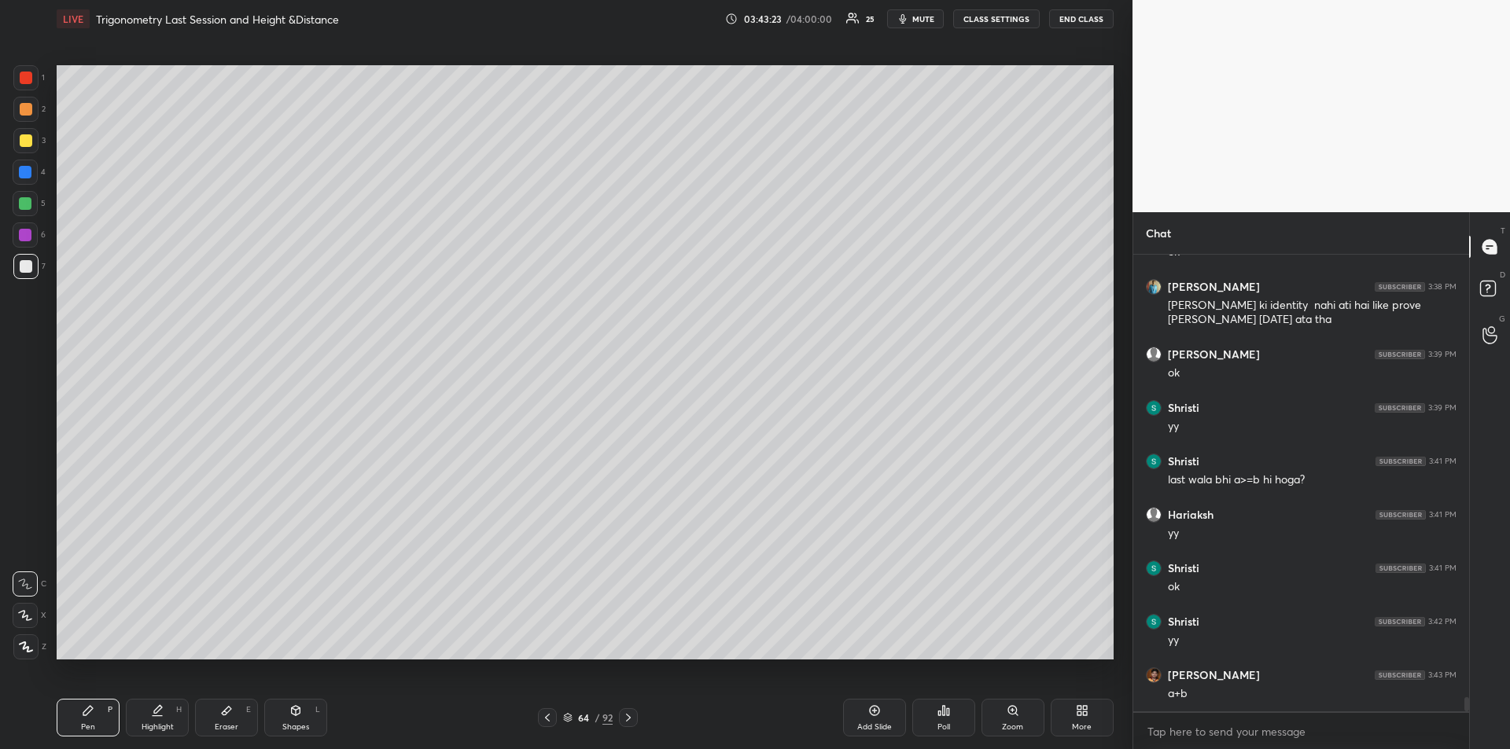
click at [223, 715] on icon at bounding box center [226, 711] width 9 height 9
click at [68, 703] on div "Pen P" at bounding box center [88, 718] width 63 height 38
click at [24, 142] on div at bounding box center [26, 140] width 13 height 13
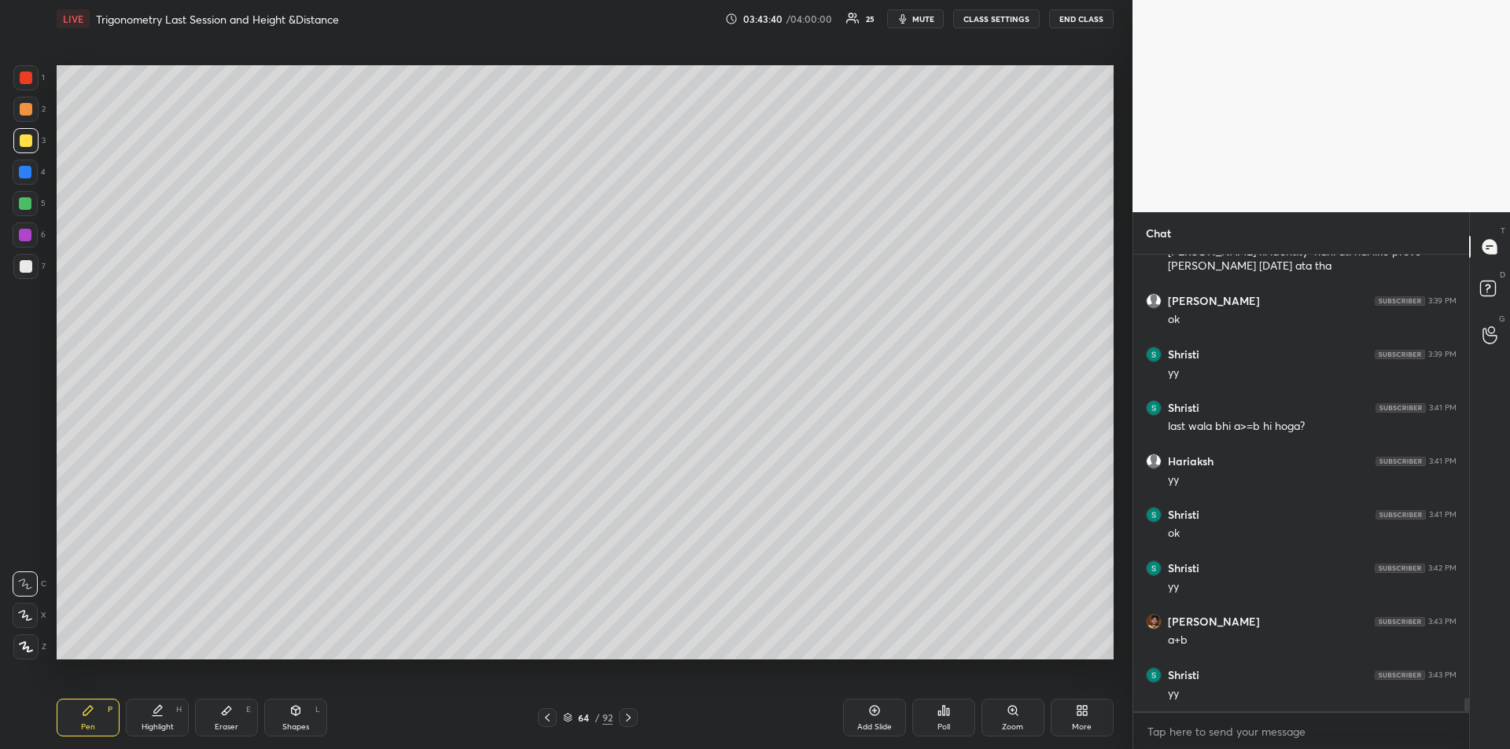
click at [23, 238] on div at bounding box center [25, 235] width 13 height 13
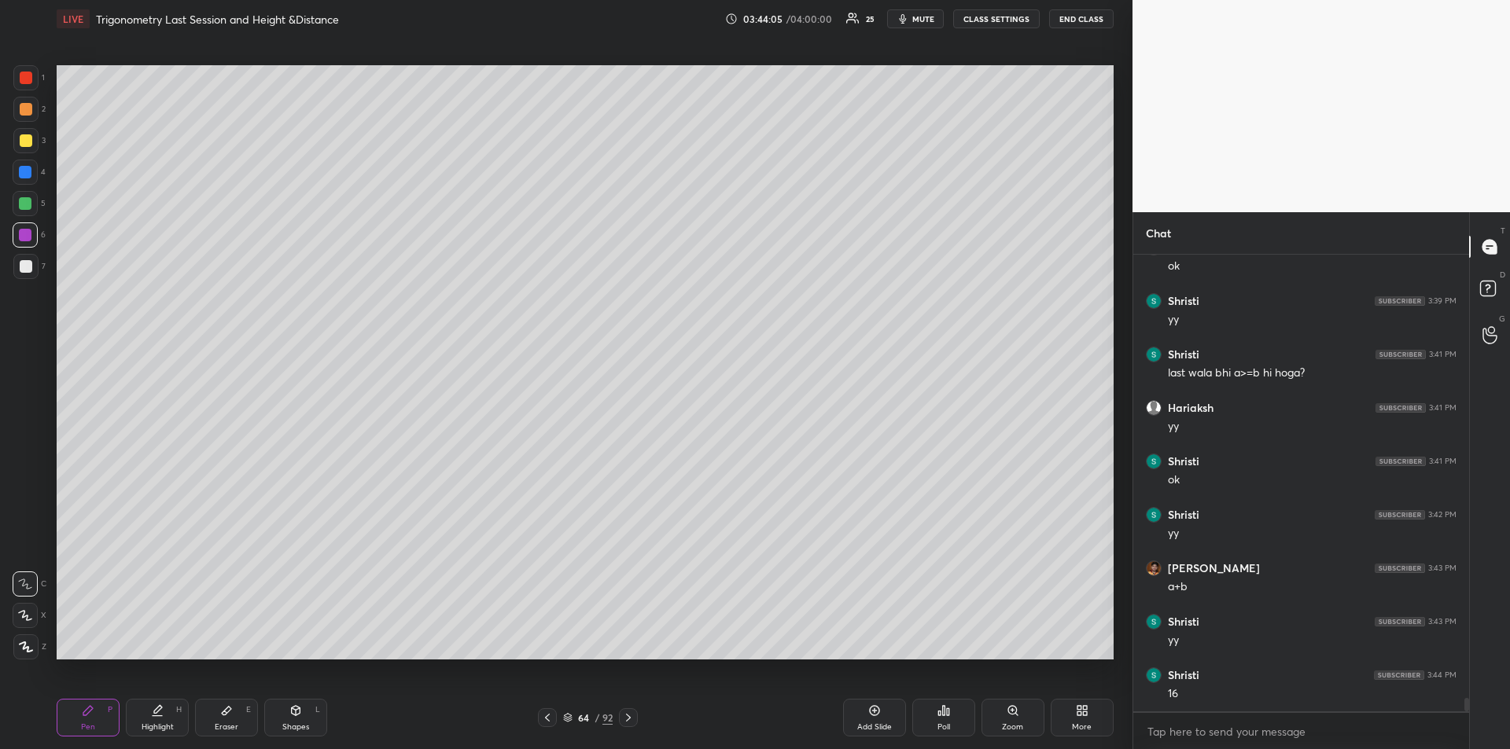
click at [25, 226] on div at bounding box center [25, 235] width 25 height 25
click at [28, 204] on div at bounding box center [25, 203] width 13 height 13
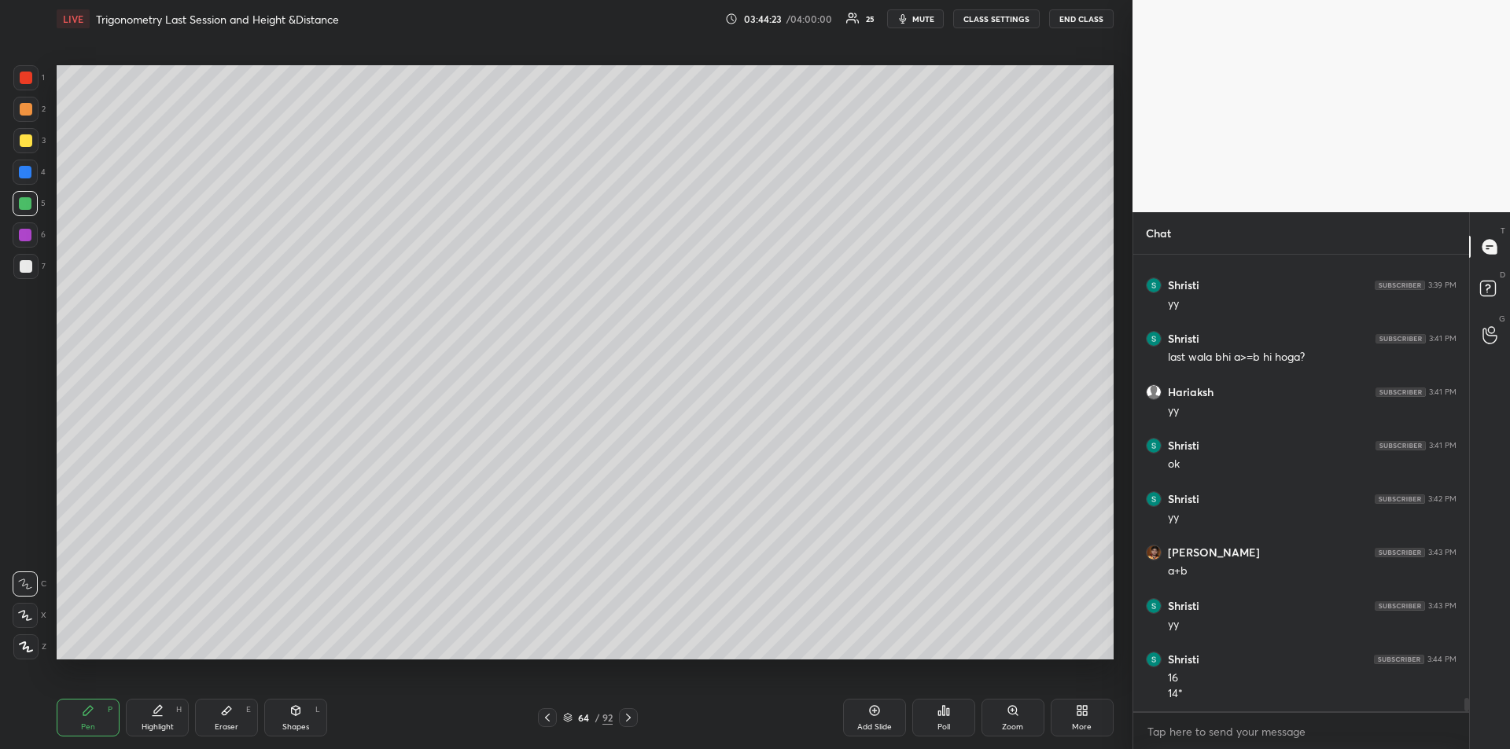
click at [26, 142] on div at bounding box center [26, 140] width 13 height 13
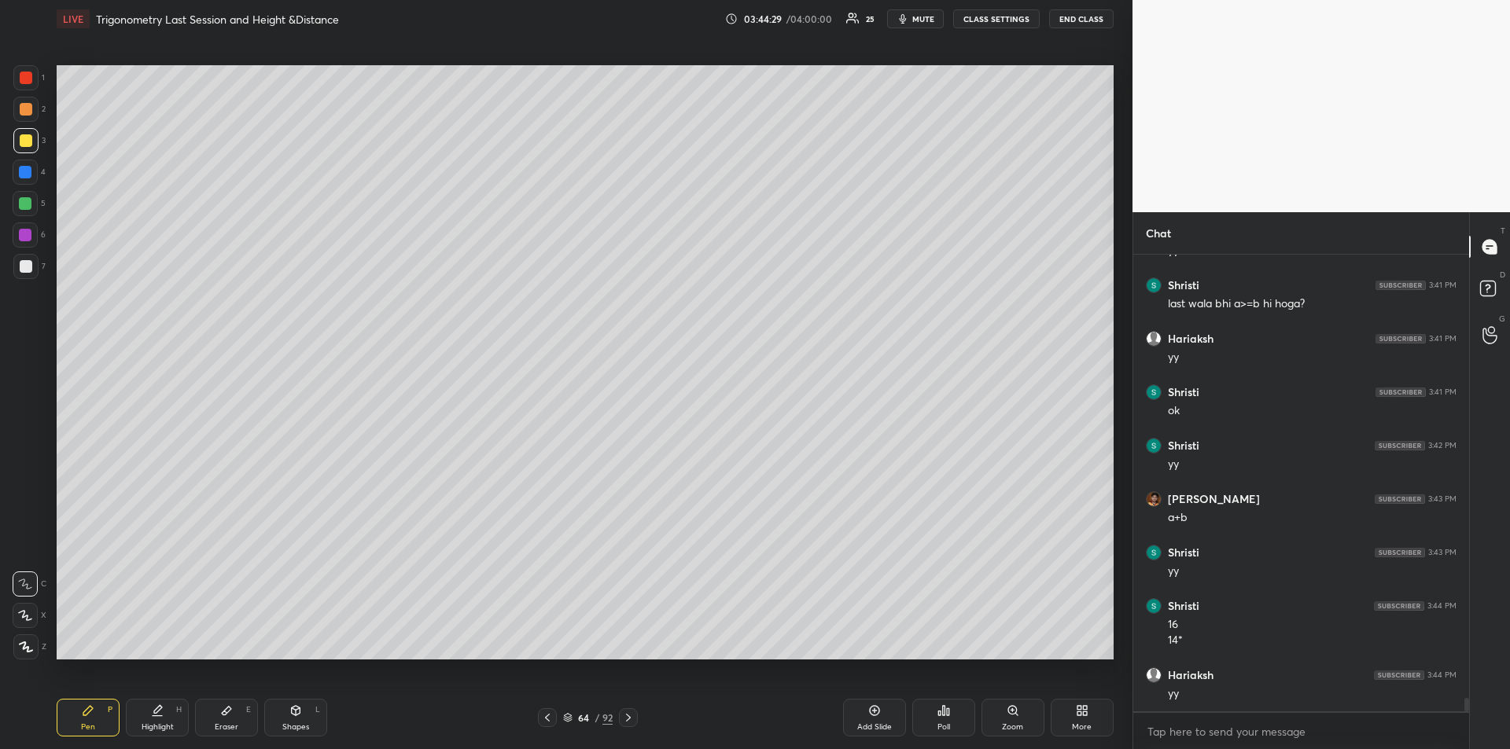
scroll to position [14892, 0]
click at [631, 719] on icon at bounding box center [628, 718] width 13 height 13
click at [25, 176] on div at bounding box center [25, 172] width 13 height 13
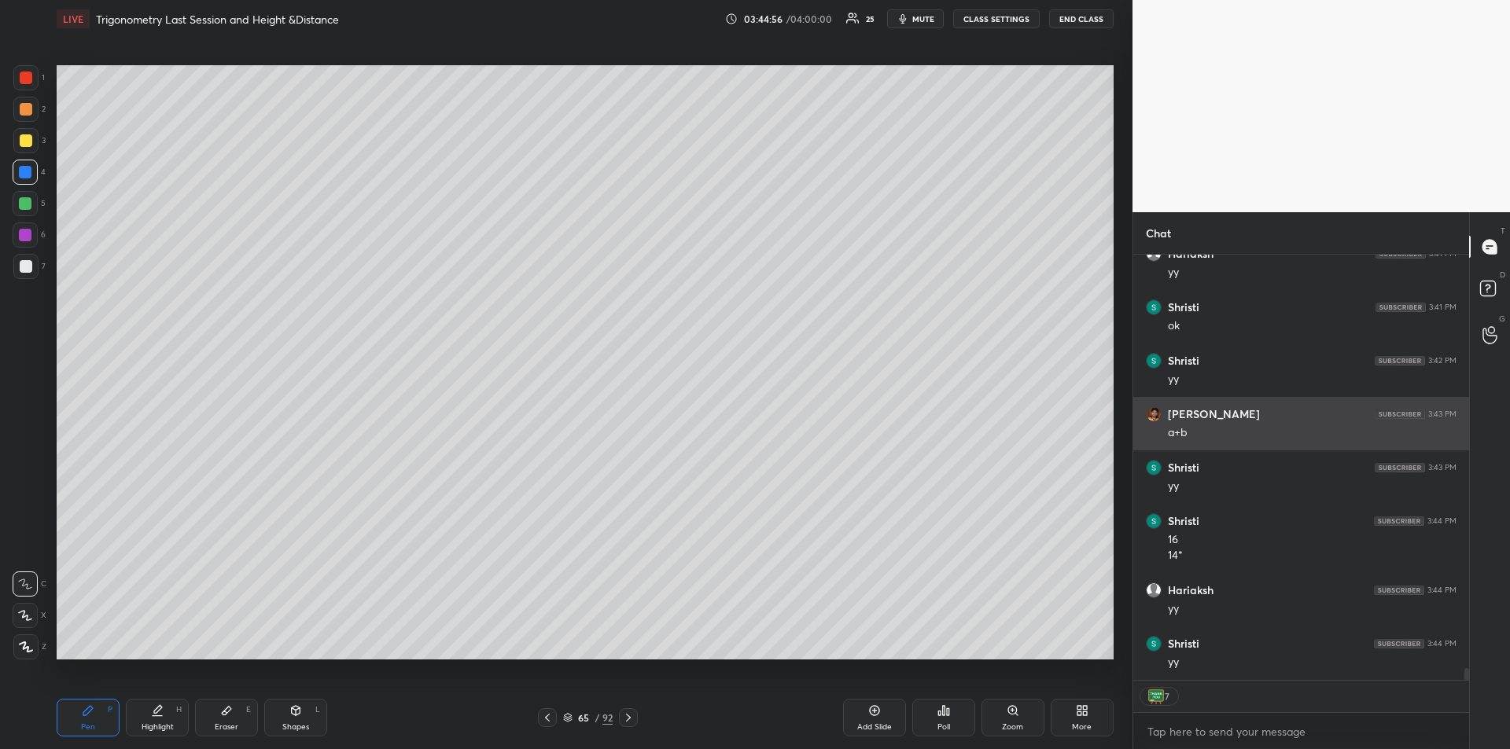
scroll to position [14892, 0]
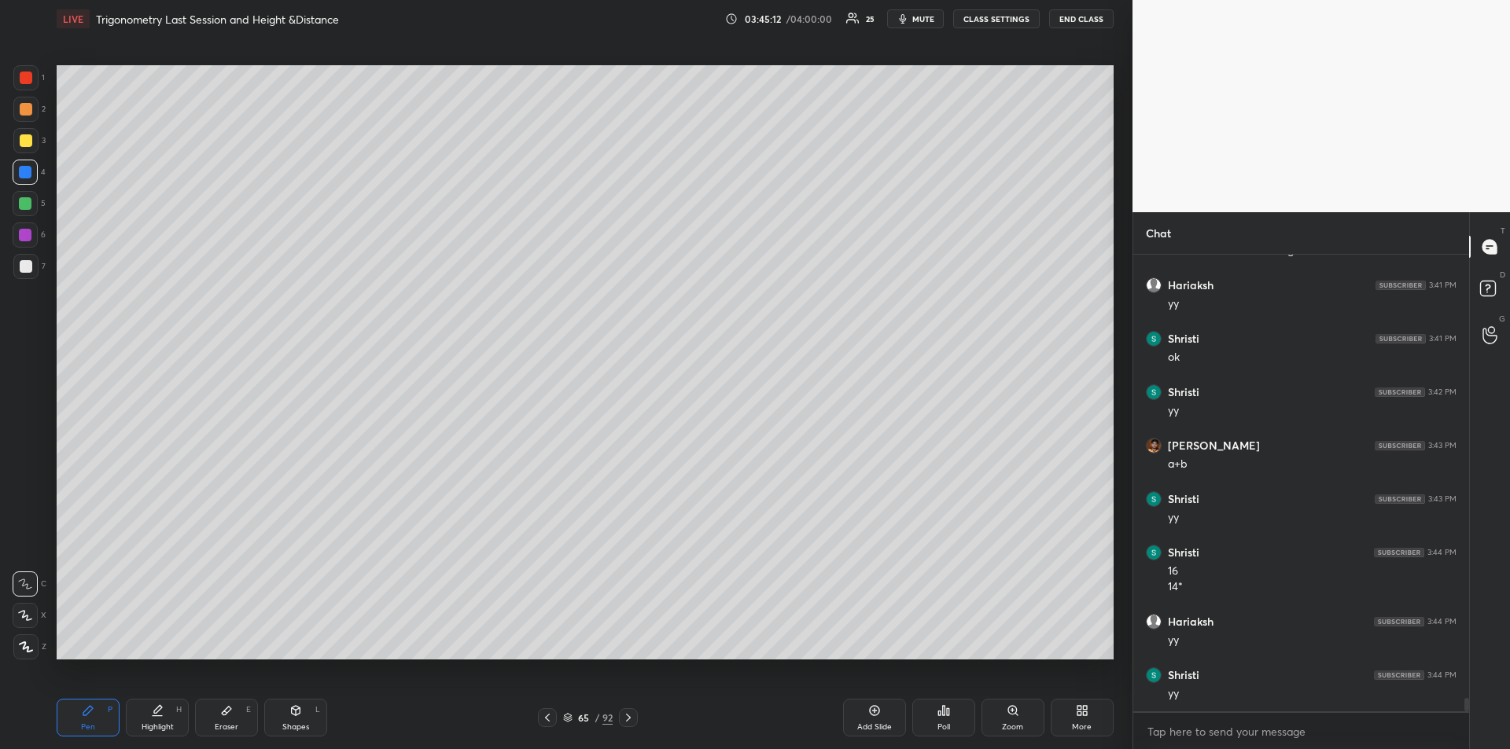
click at [220, 711] on icon at bounding box center [226, 711] width 13 height 13
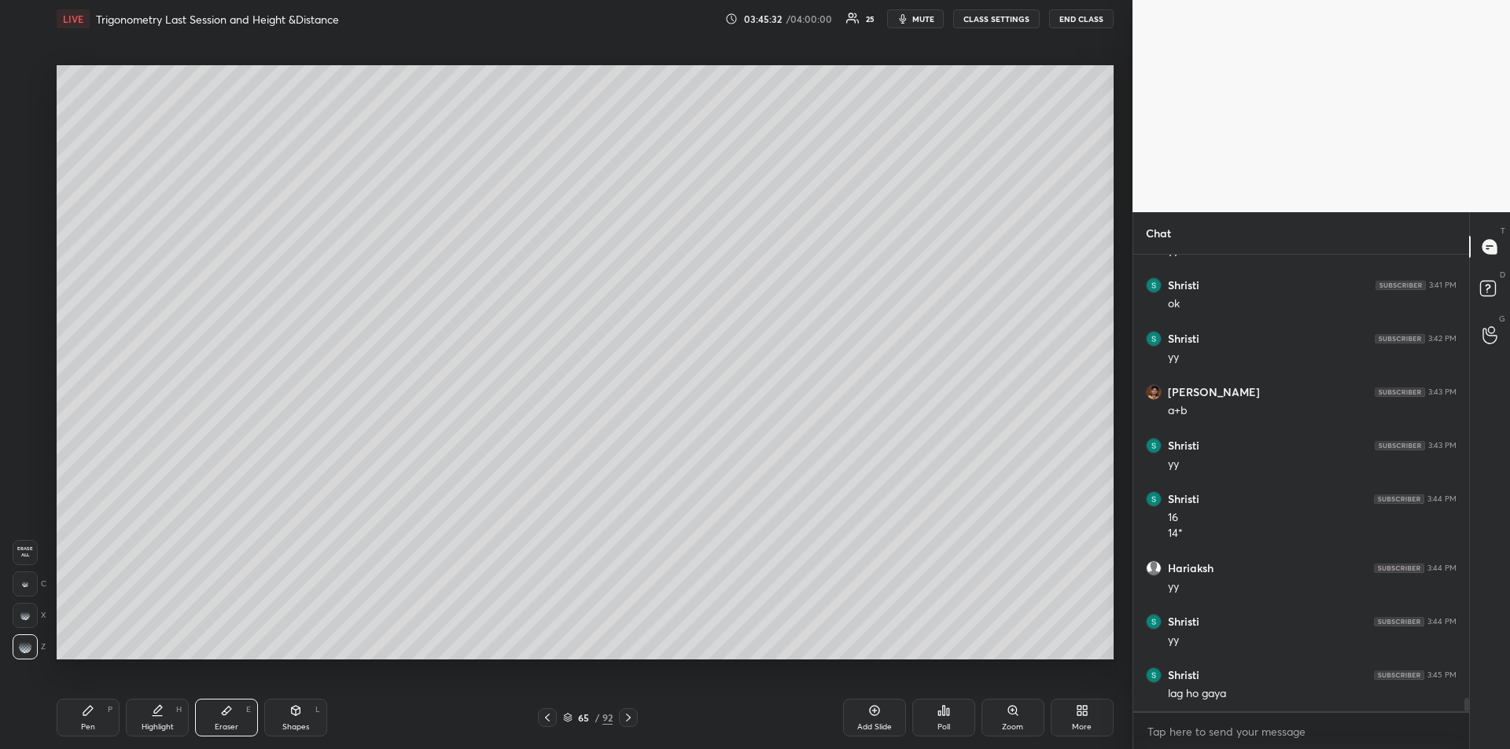
click at [72, 720] on div "Pen P" at bounding box center [88, 718] width 63 height 38
click at [27, 86] on div at bounding box center [25, 77] width 25 height 25
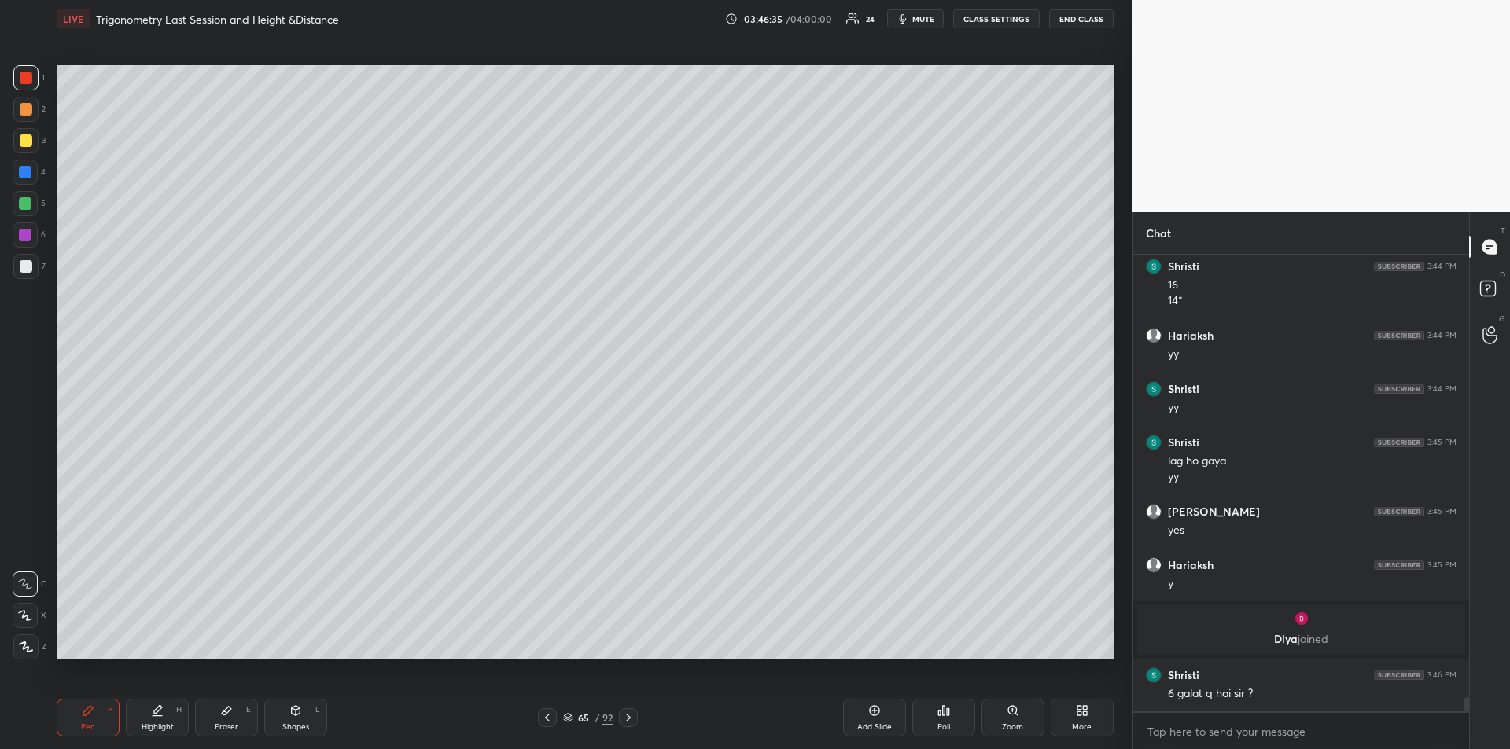
scroll to position [14599, 0]
click at [161, 715] on icon at bounding box center [157, 711] width 13 height 13
click at [105, 723] on div "Pen P" at bounding box center [88, 718] width 63 height 38
click at [868, 717] on div "Add Slide" at bounding box center [874, 718] width 63 height 38
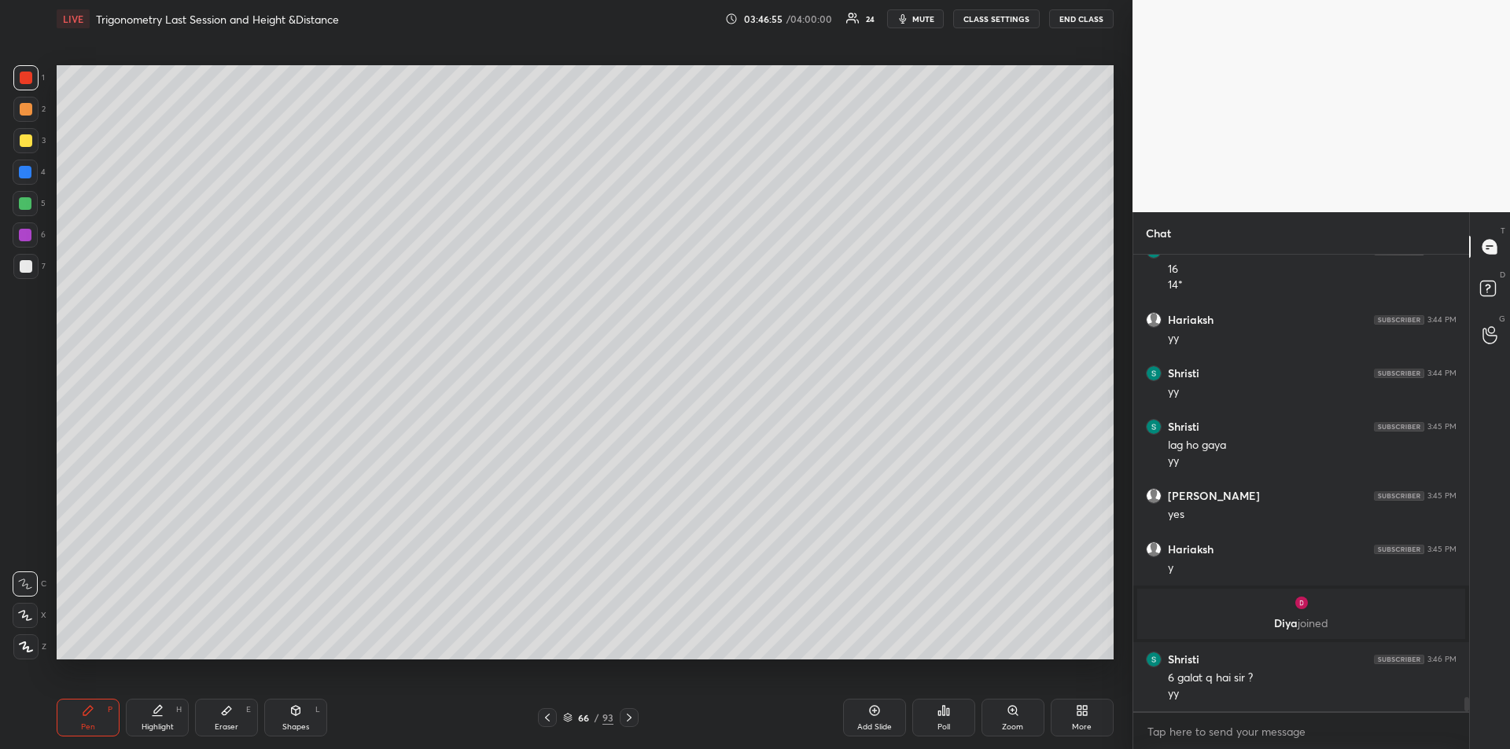
scroll to position [14672, 0]
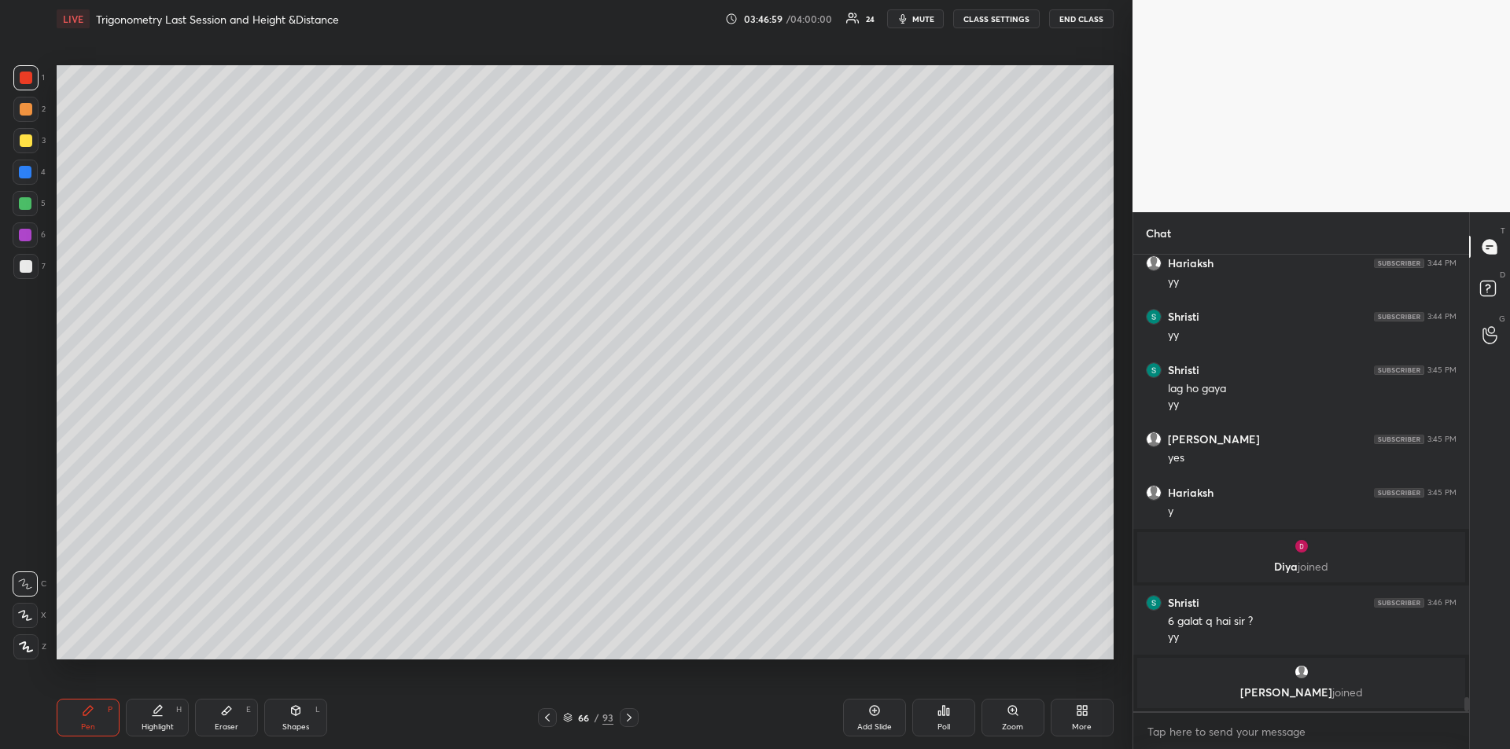
click at [551, 725] on div at bounding box center [547, 717] width 19 height 19
click at [160, 716] on icon at bounding box center [157, 716] width 9 height 0
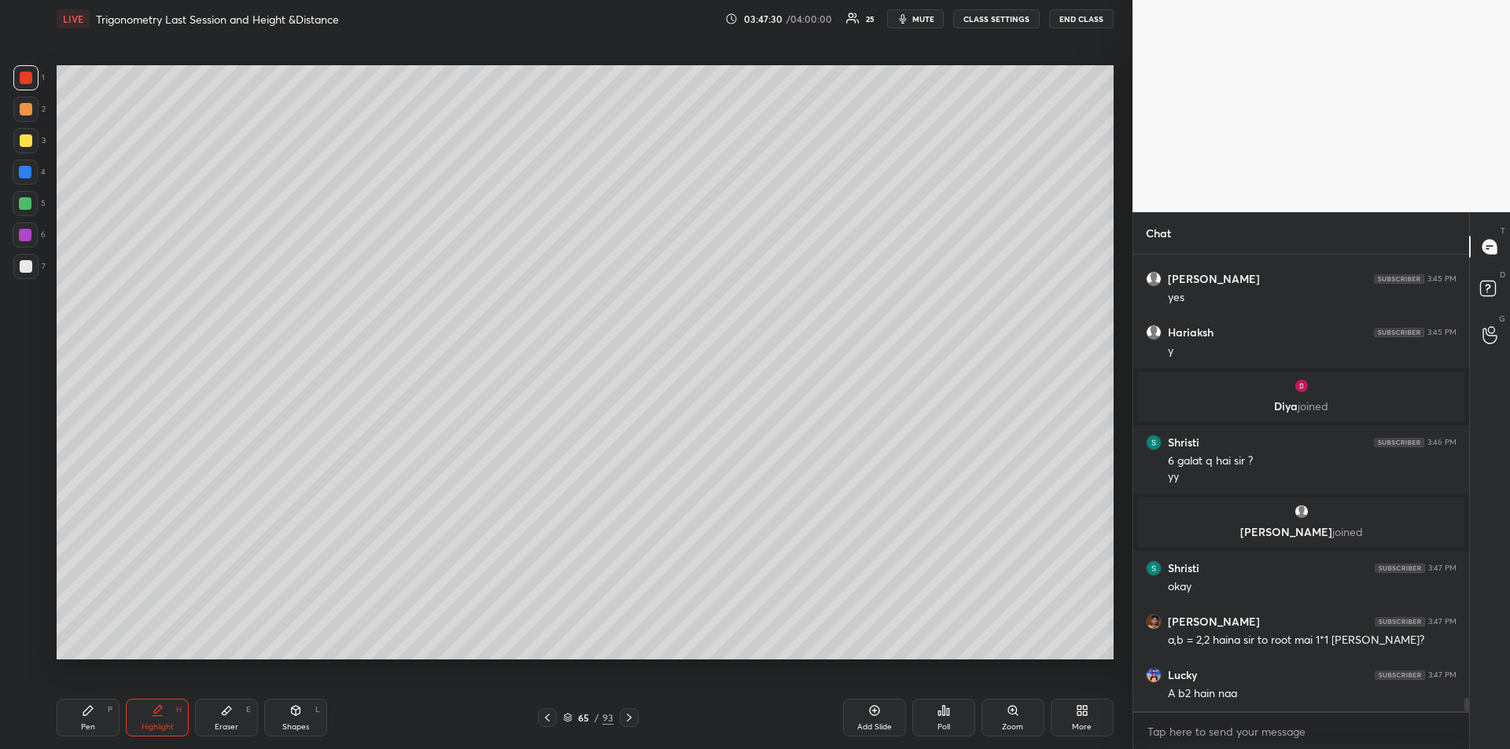
scroll to position [14827, 0]
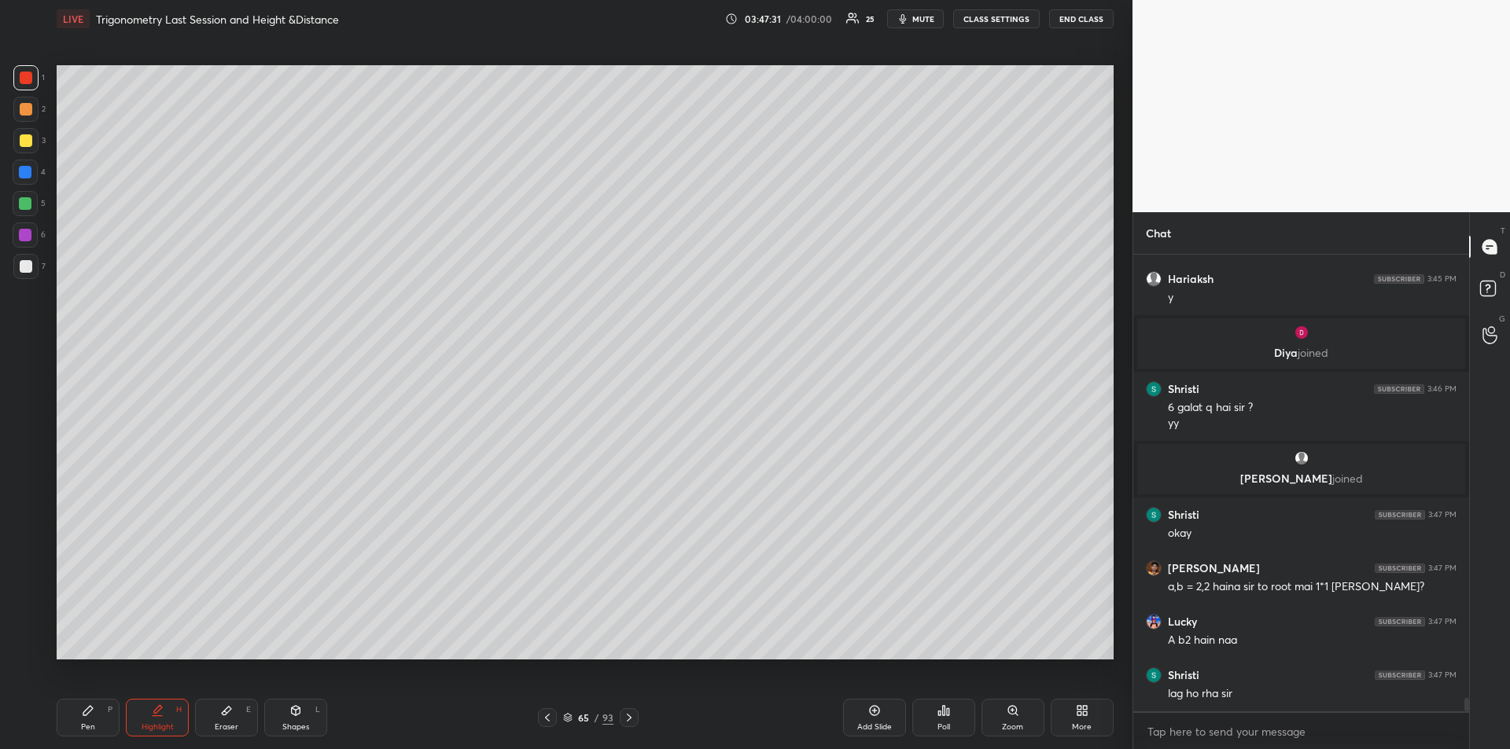
click at [91, 706] on icon at bounding box center [88, 711] width 13 height 13
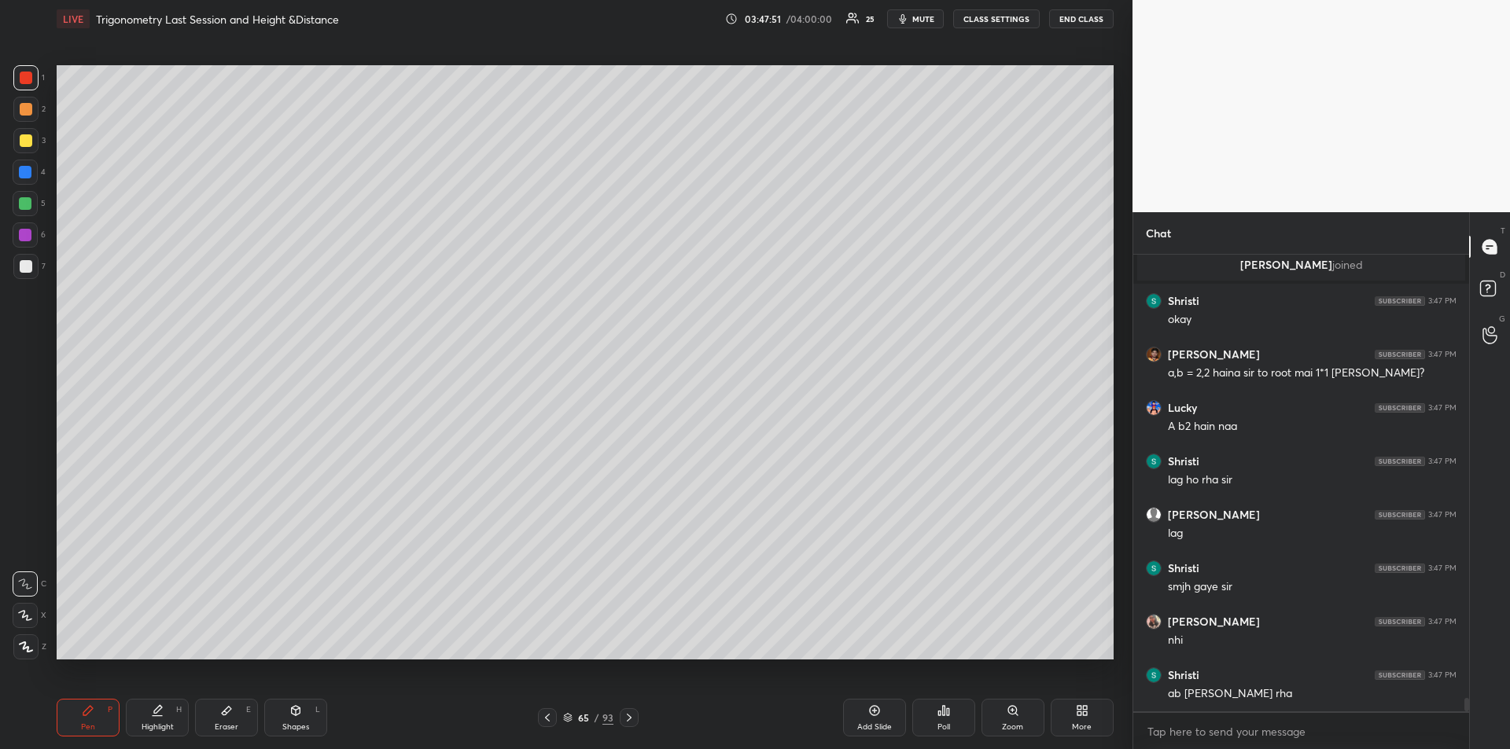
scroll to position [15095, 0]
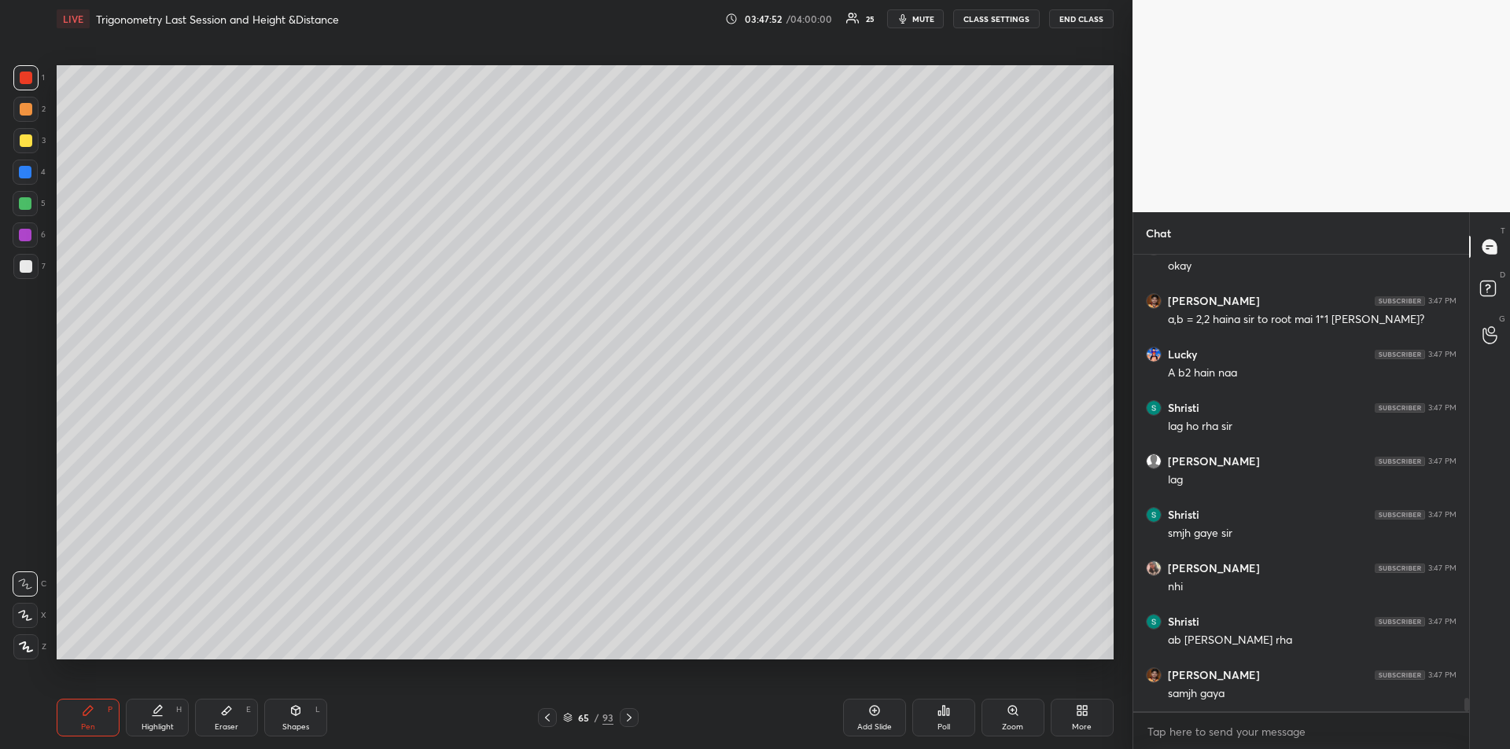
click at [21, 178] on div at bounding box center [25, 172] width 13 height 13
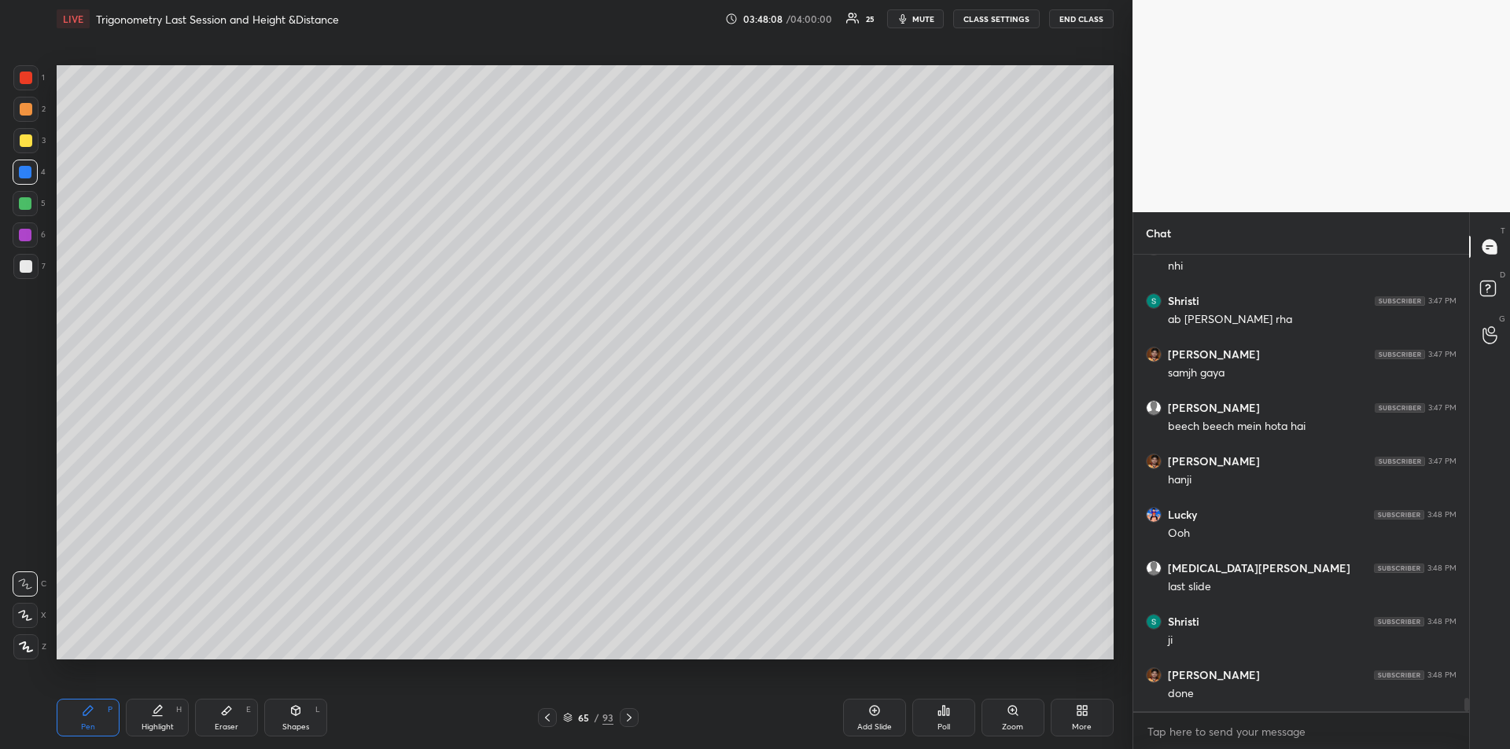
scroll to position [15469, 0]
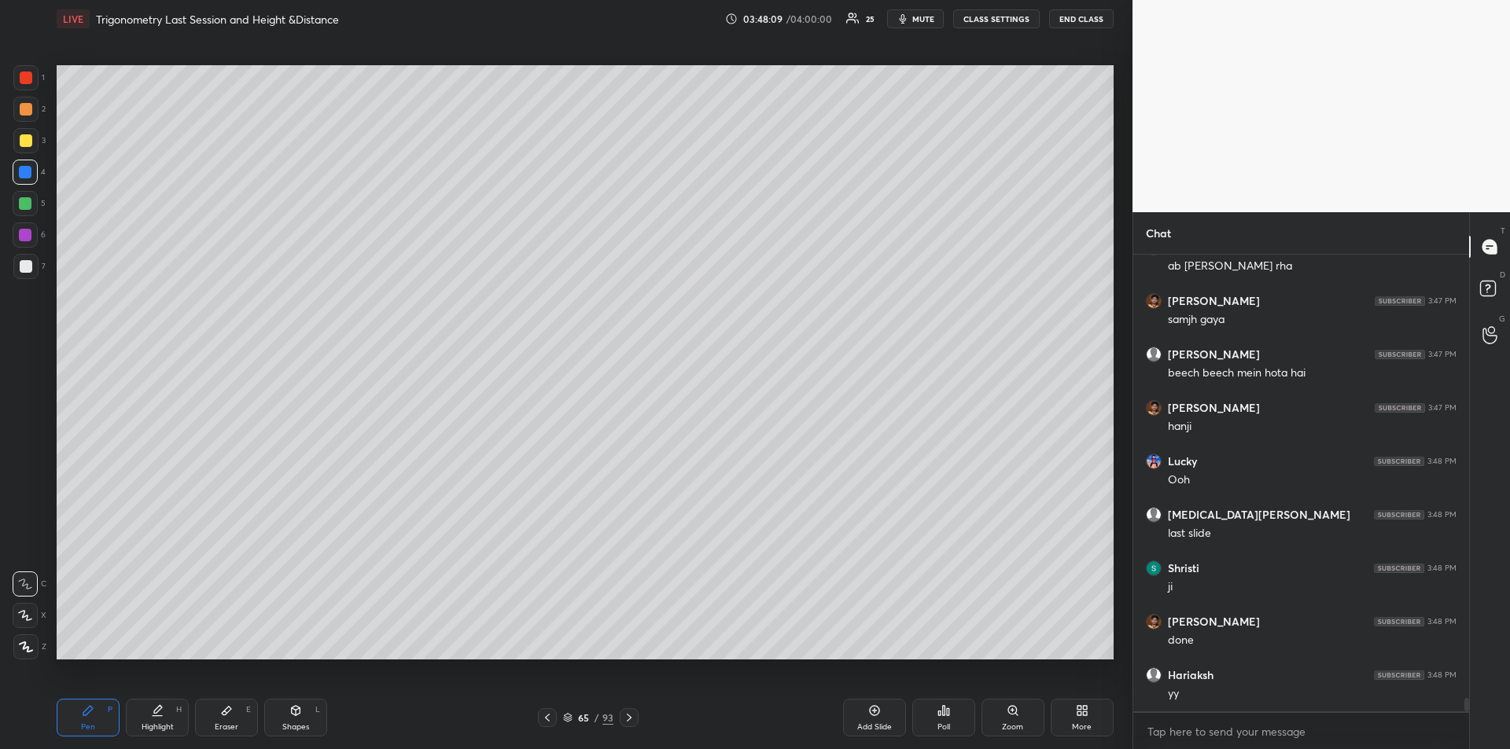
click at [545, 719] on icon at bounding box center [547, 718] width 13 height 13
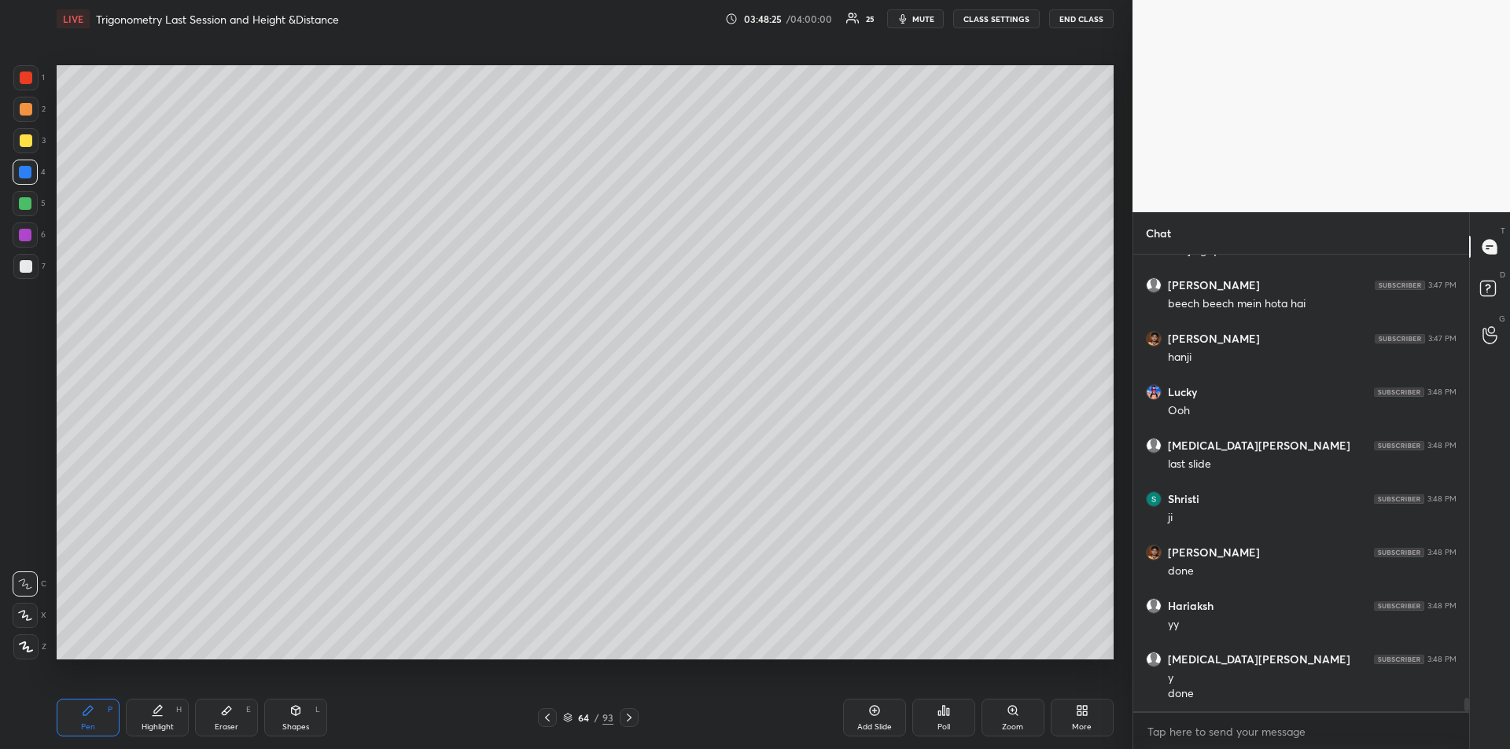
scroll to position [15592, 0]
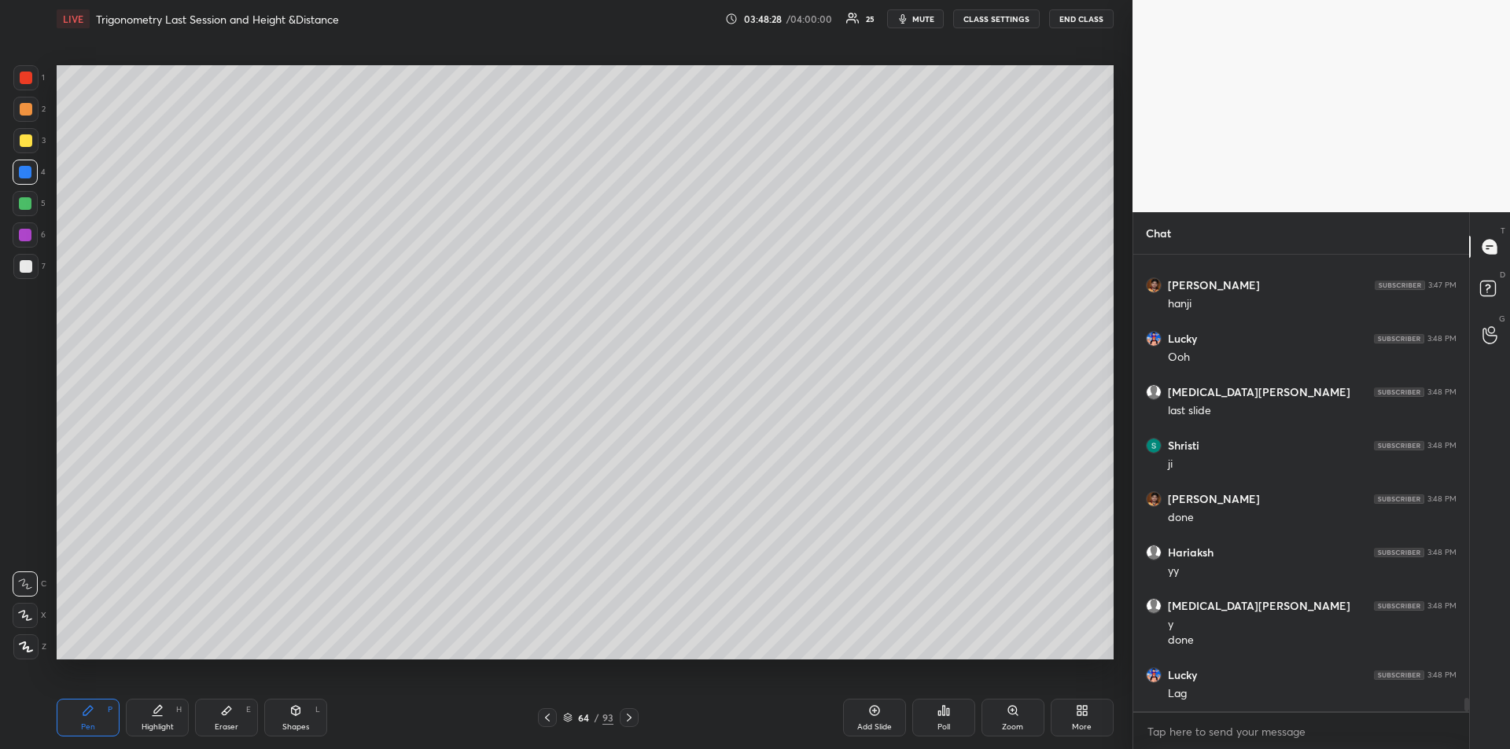
click at [632, 717] on icon at bounding box center [629, 718] width 13 height 13
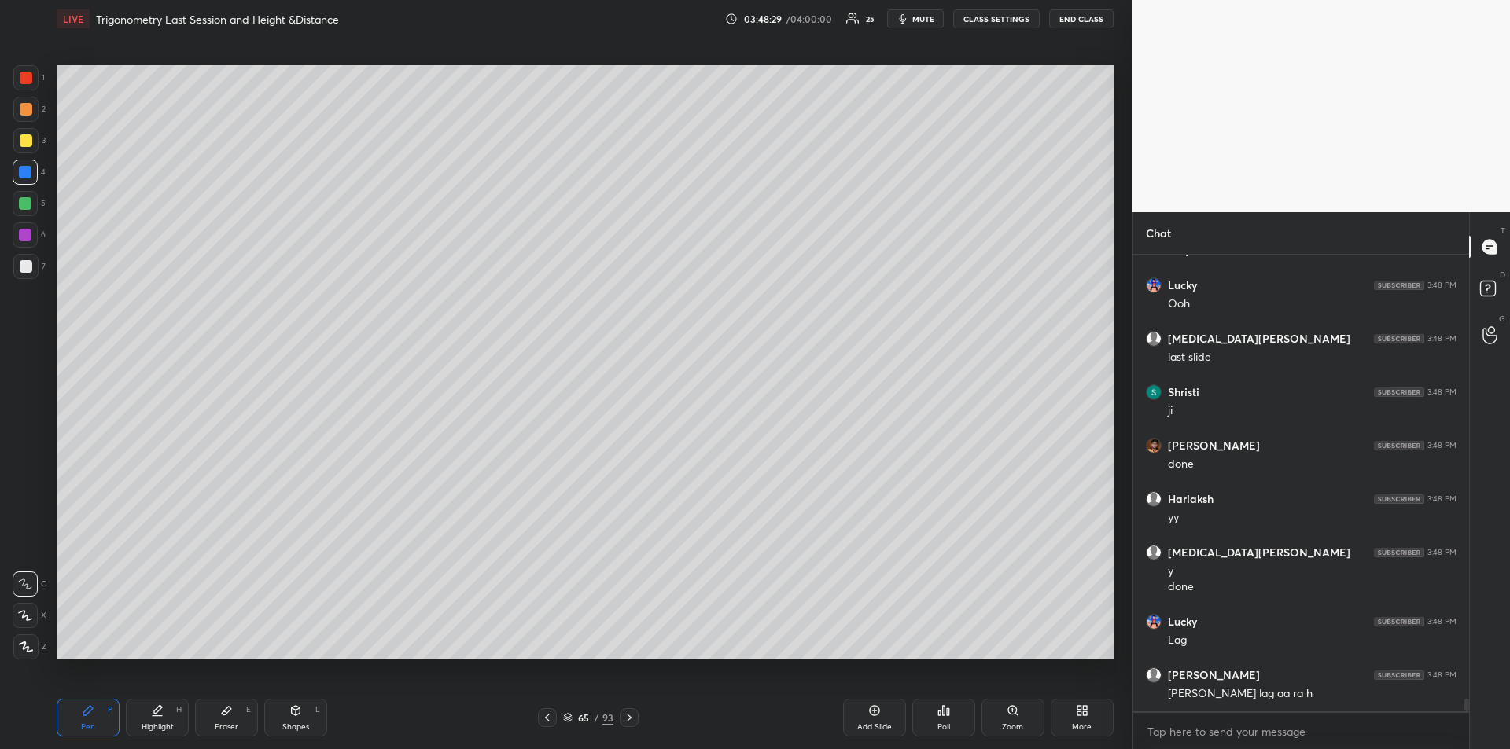
click at [637, 718] on div at bounding box center [629, 717] width 19 height 19
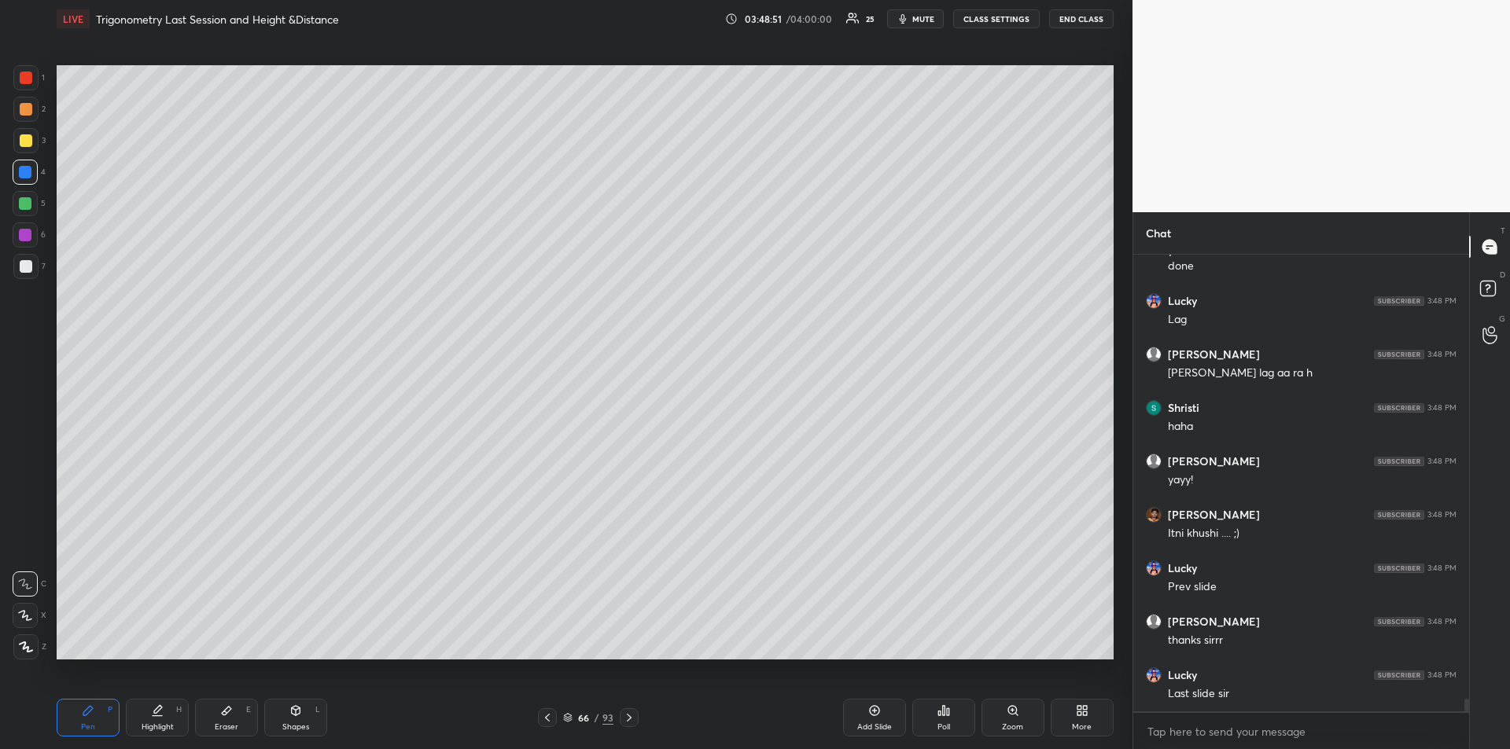
scroll to position [16019, 0]
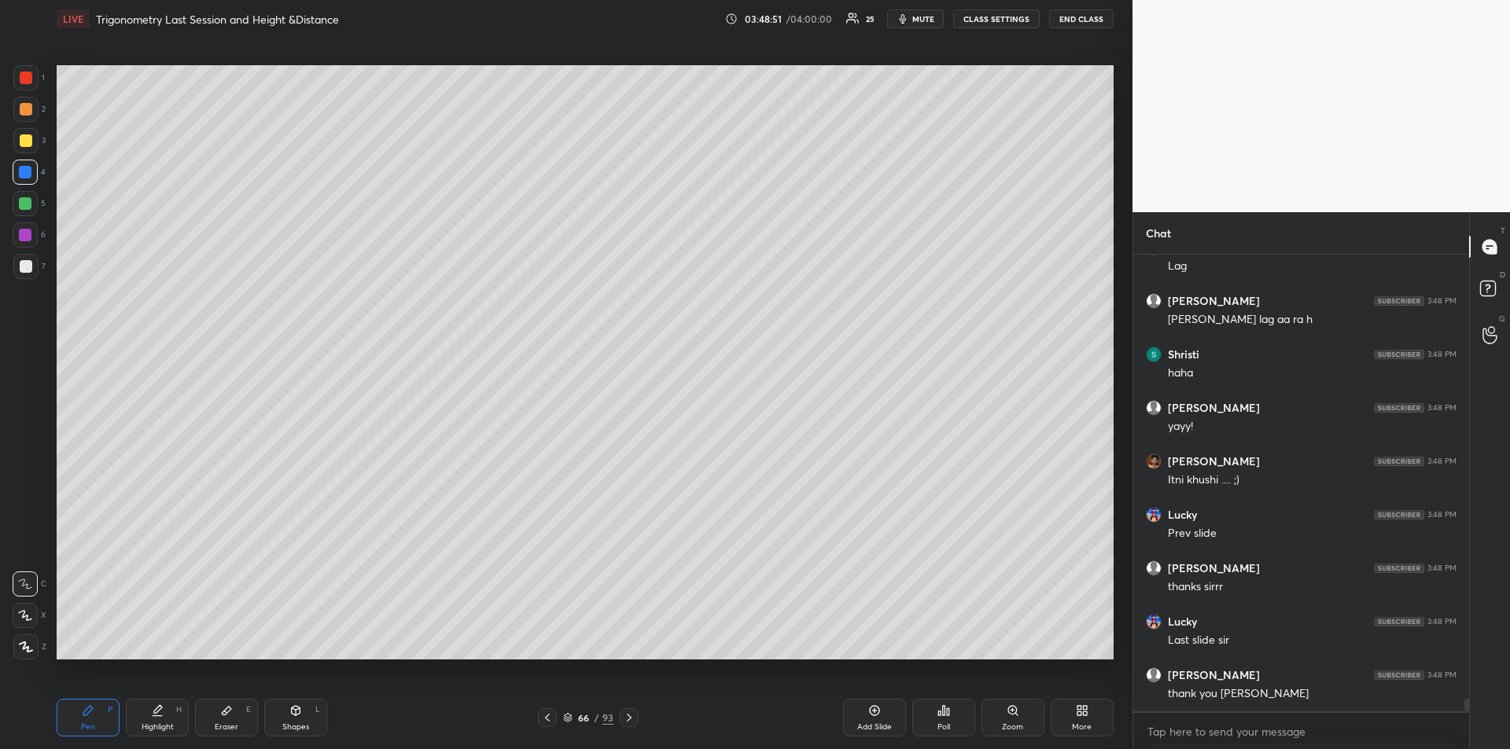
click at [554, 721] on div at bounding box center [547, 717] width 19 height 19
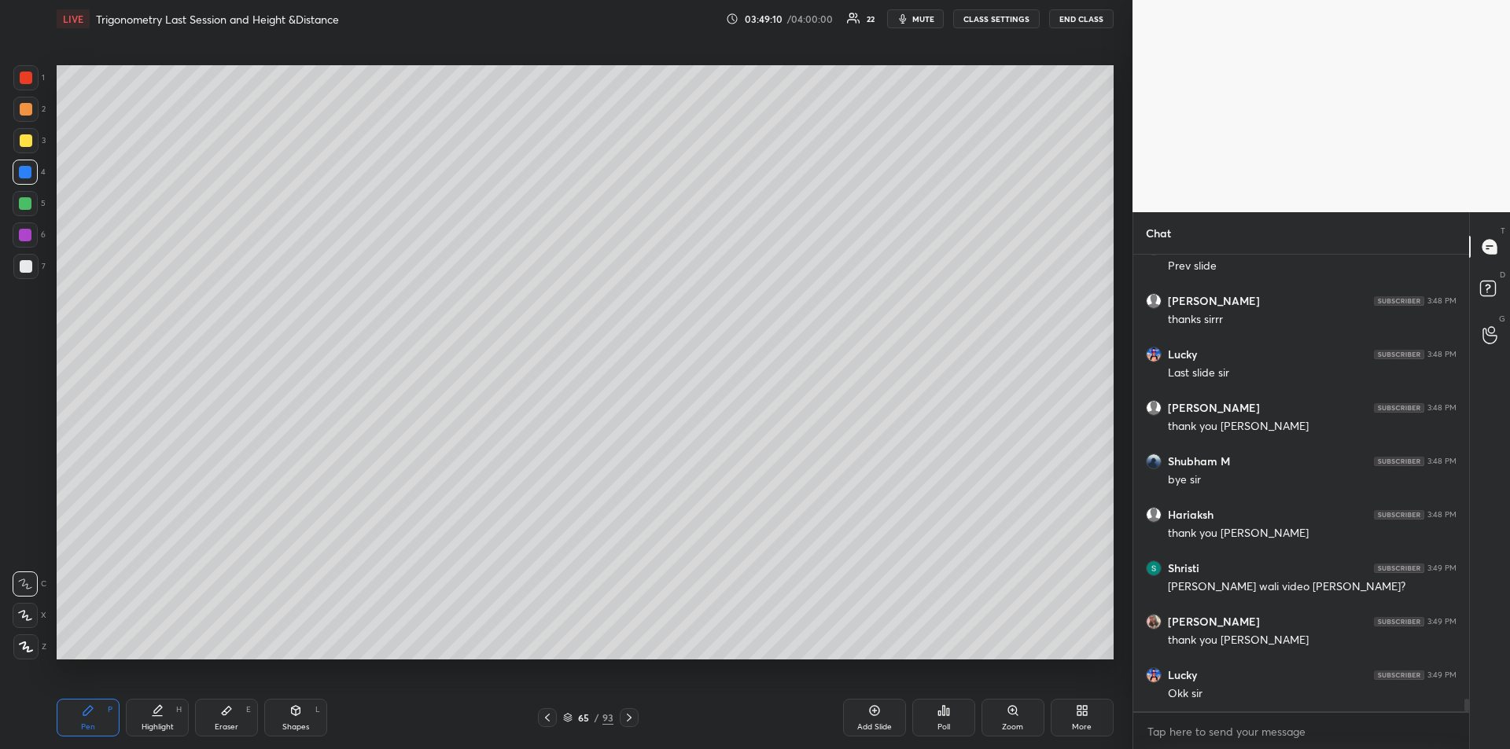
scroll to position [16340, 0]
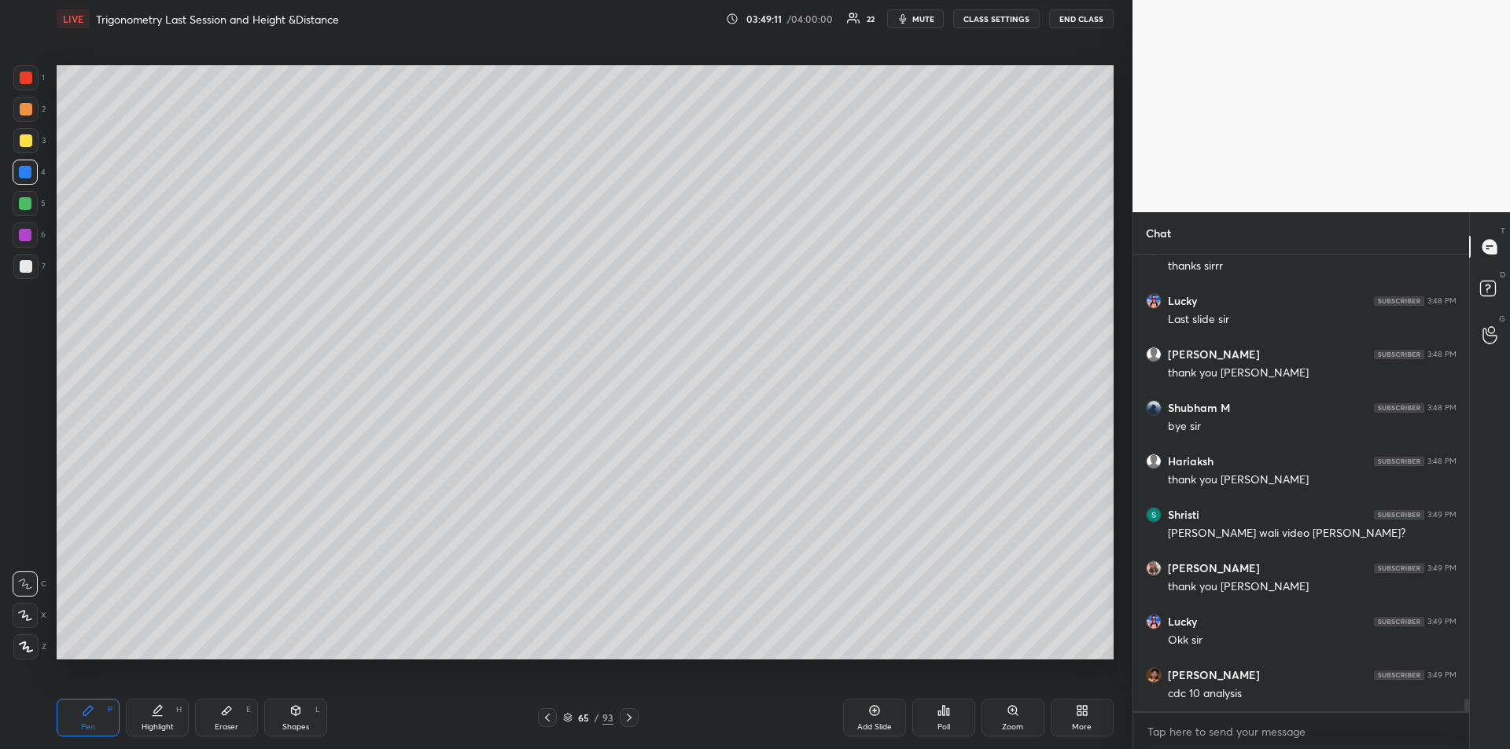
click at [28, 112] on div at bounding box center [26, 109] width 13 height 13
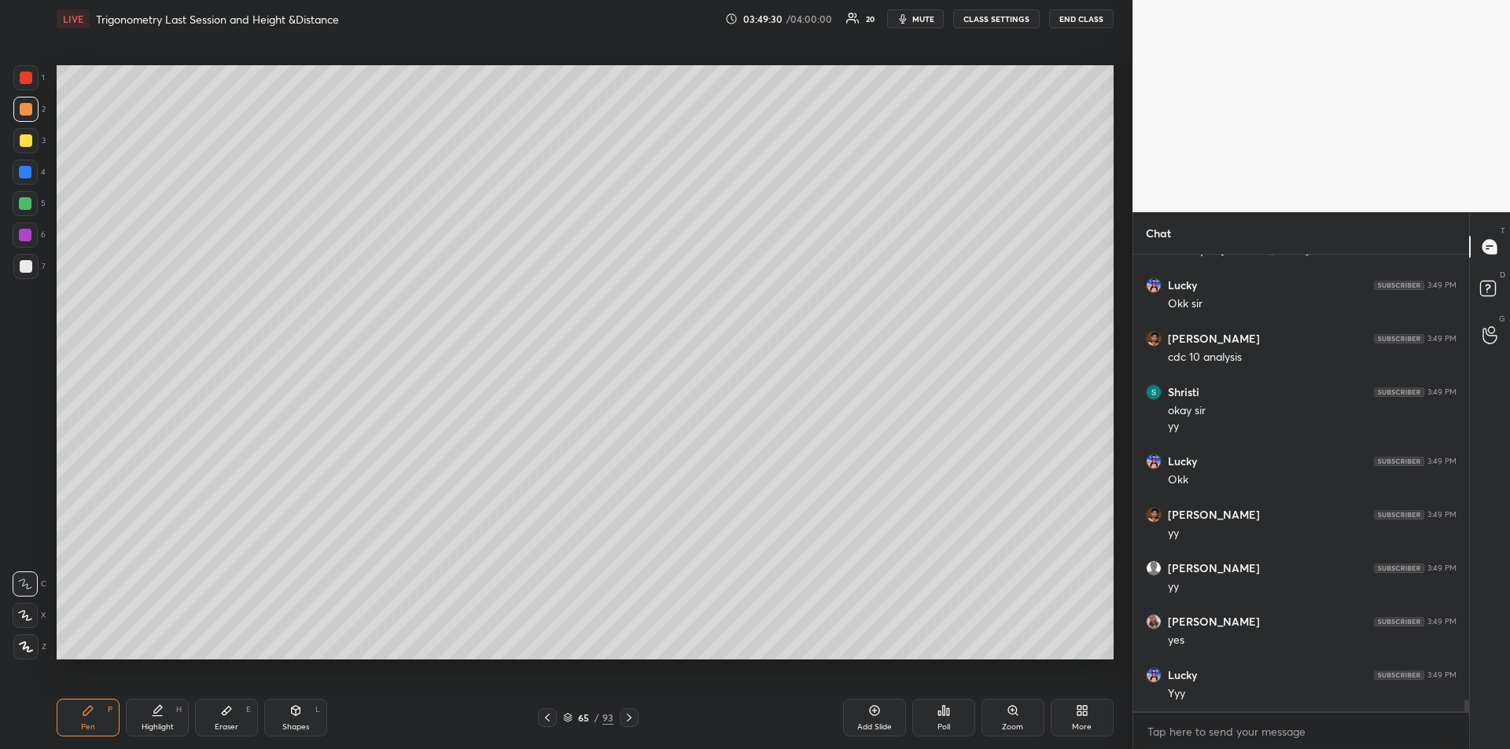
scroll to position [16730, 0]
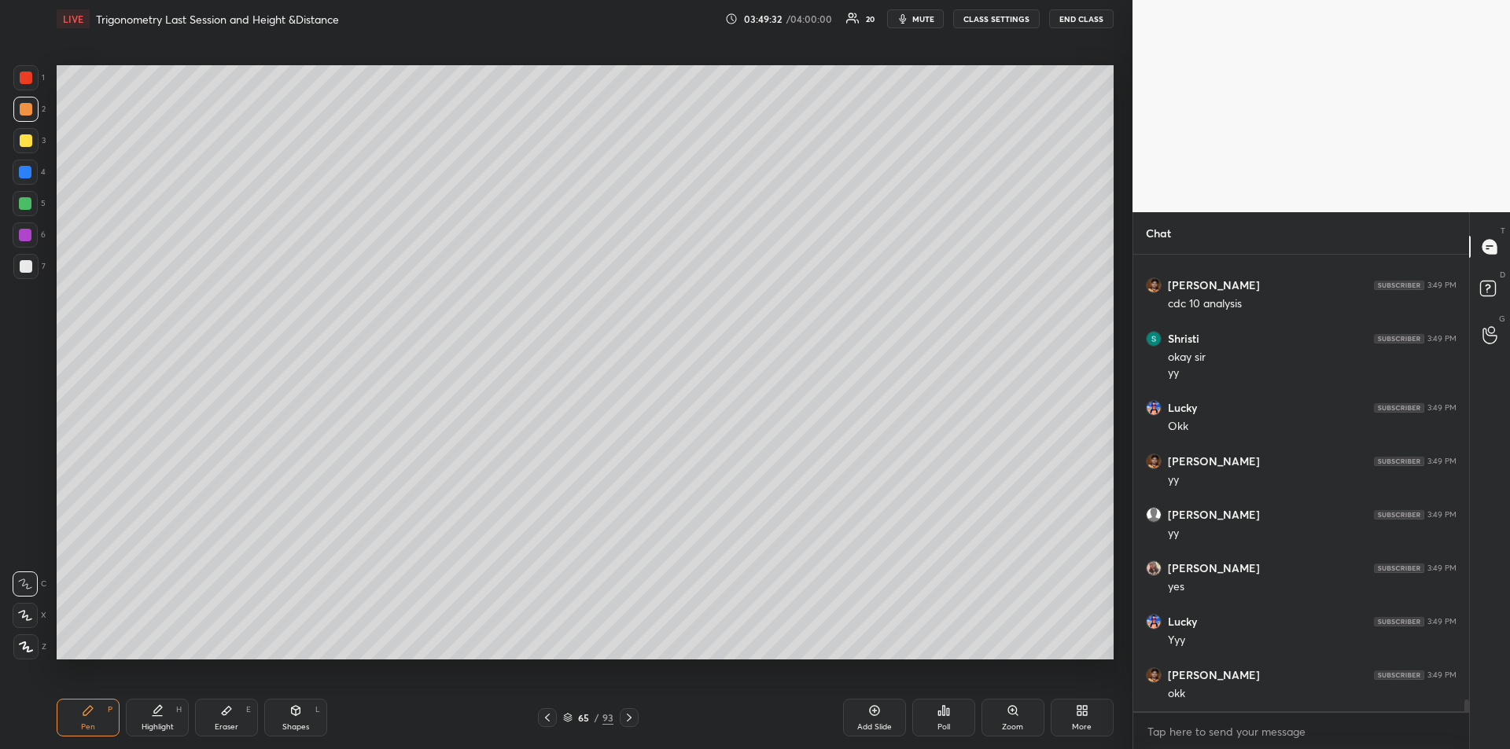
click at [1078, 20] on button "END CLASS" at bounding box center [1081, 18] width 64 height 19
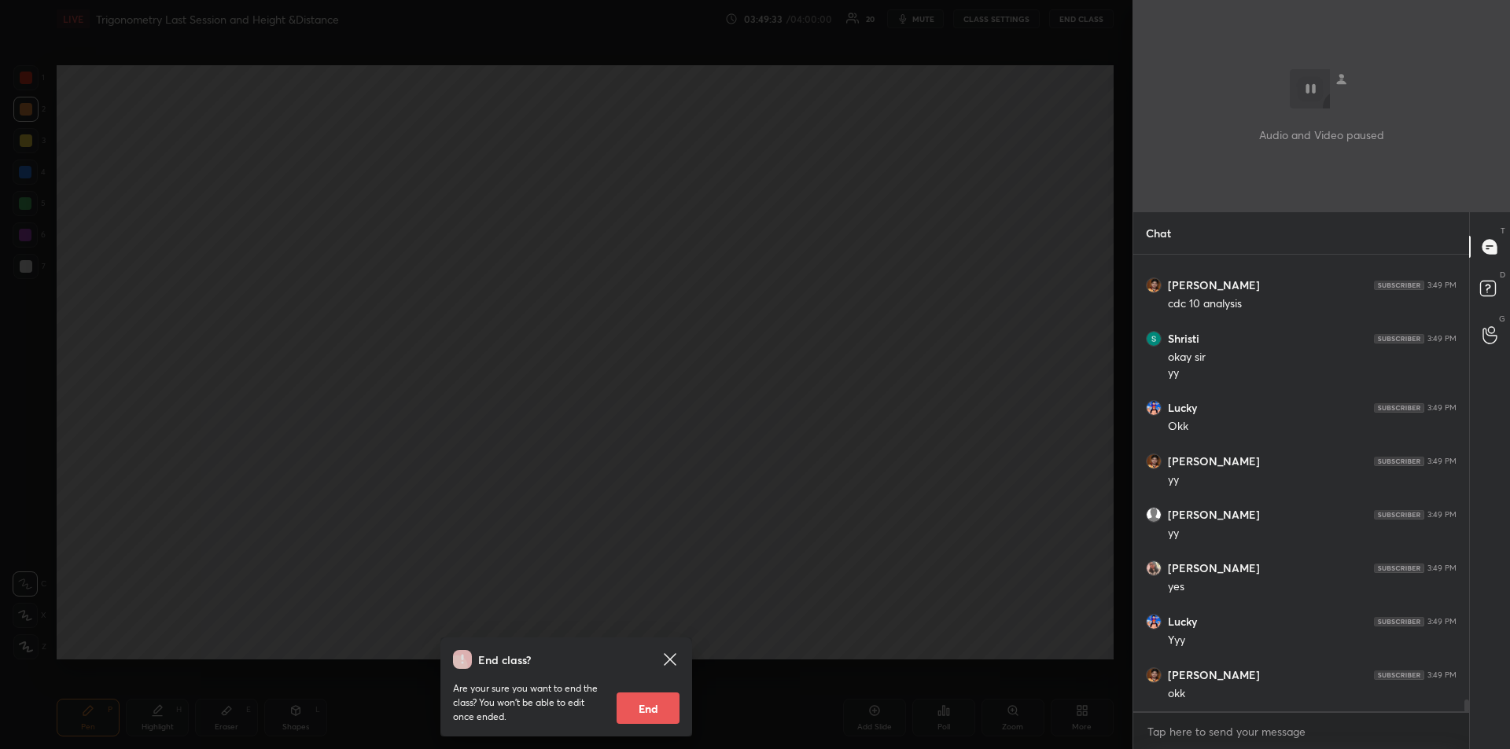
click at [649, 707] on button "End" at bounding box center [647, 708] width 63 height 31
type textarea "x"
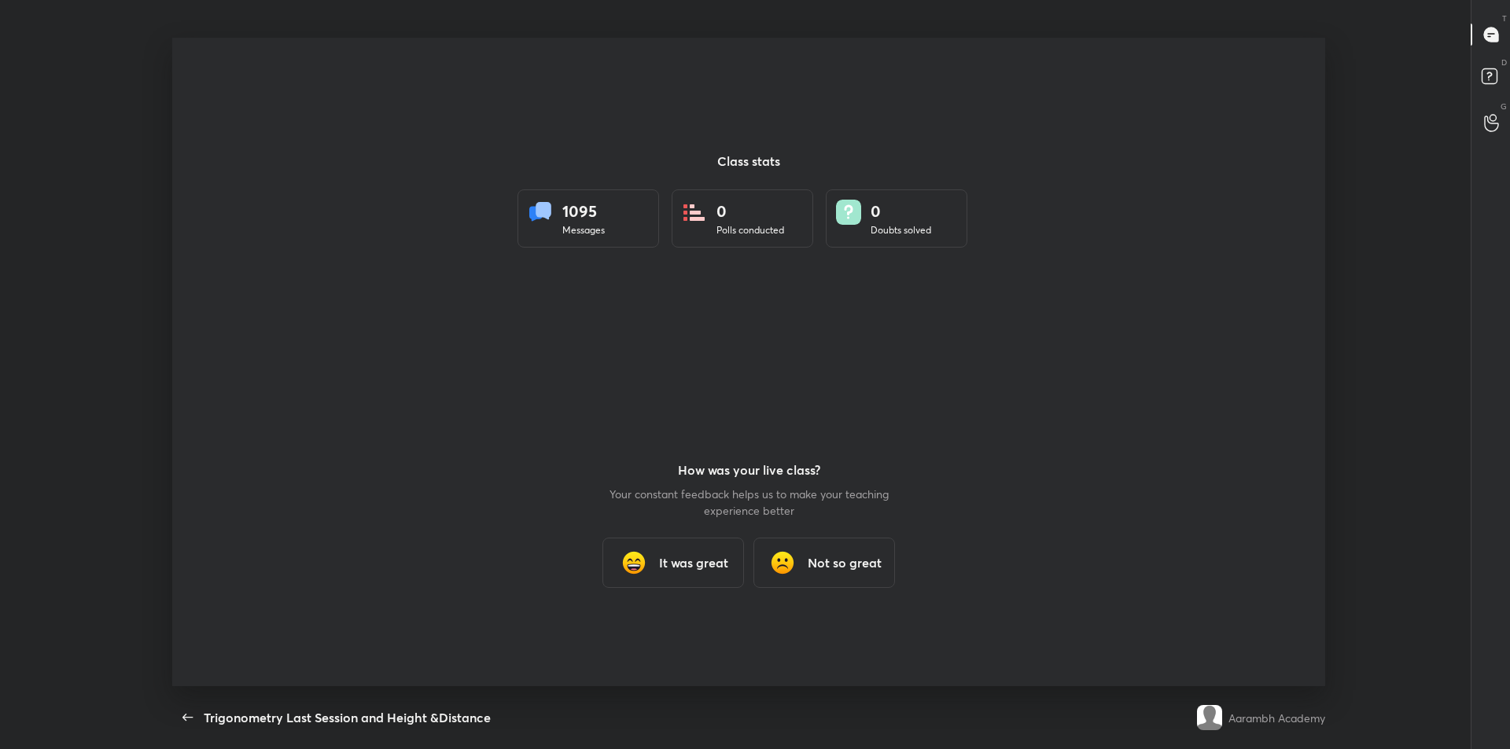
scroll to position [0, 0]
click at [672, 562] on h3 "It was great" at bounding box center [693, 563] width 69 height 19
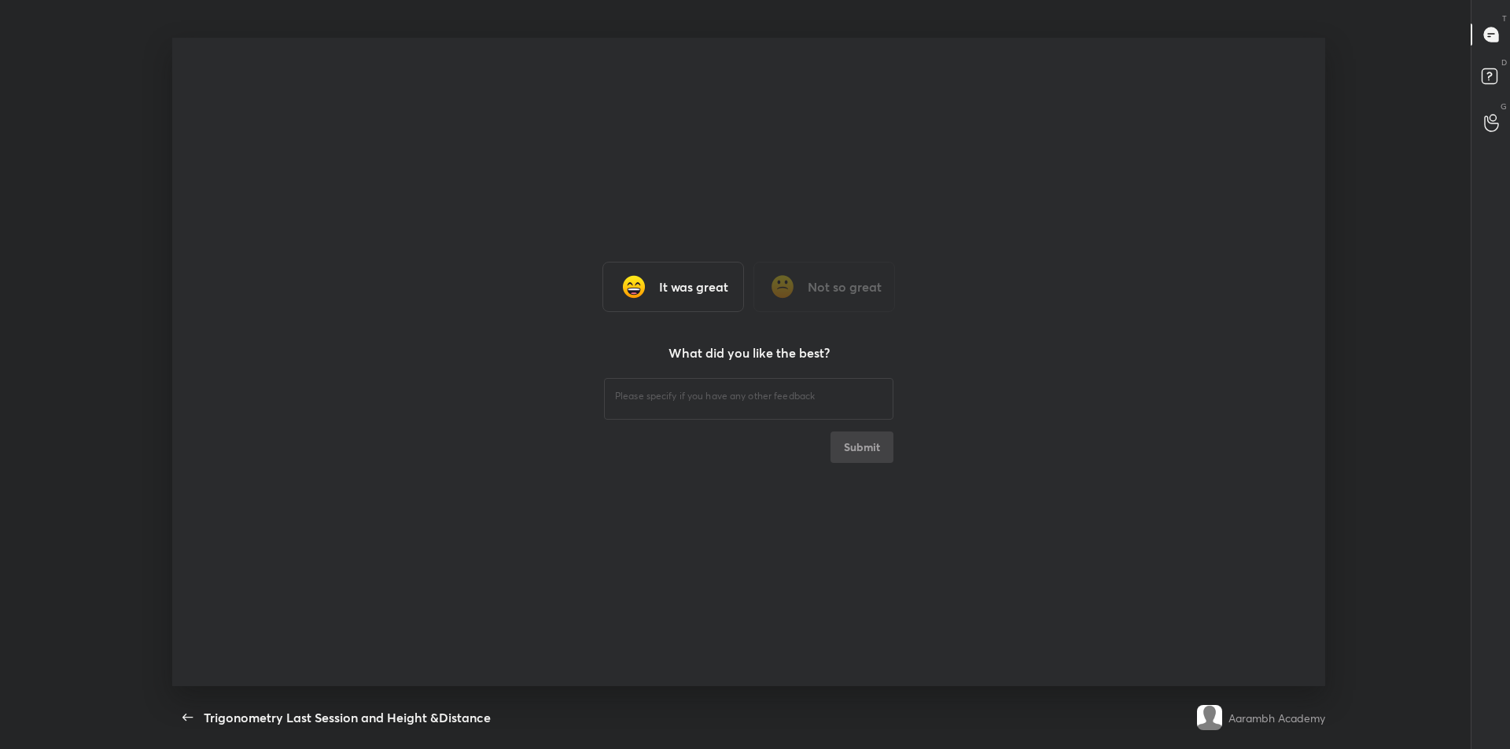
click at [631, 398] on textarea at bounding box center [748, 396] width 267 height 15
type textarea "hhhh"
click at [865, 445] on button "Submit" at bounding box center [861, 447] width 63 height 31
click at [865, 451] on div "hhhh ​ Submit" at bounding box center [748, 419] width 289 height 88
